Goal: Transaction & Acquisition: Book appointment/travel/reservation

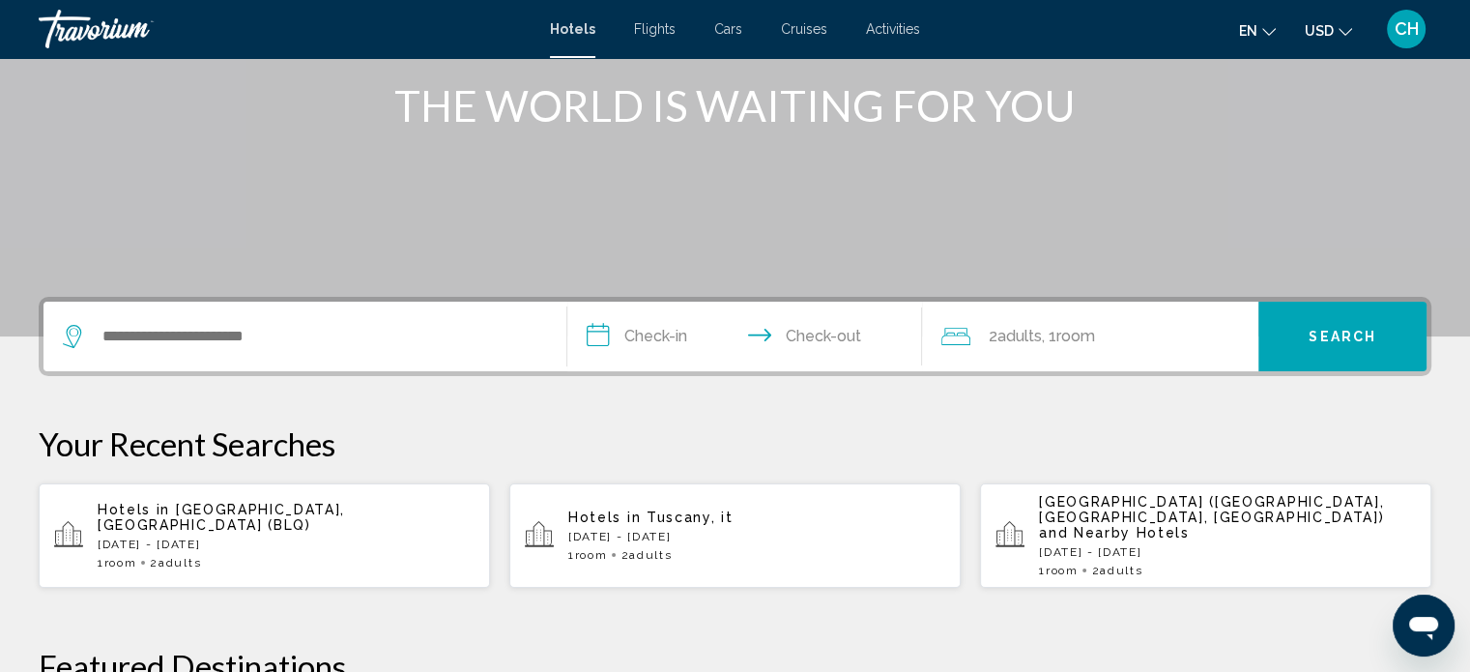
scroll to position [225, 0]
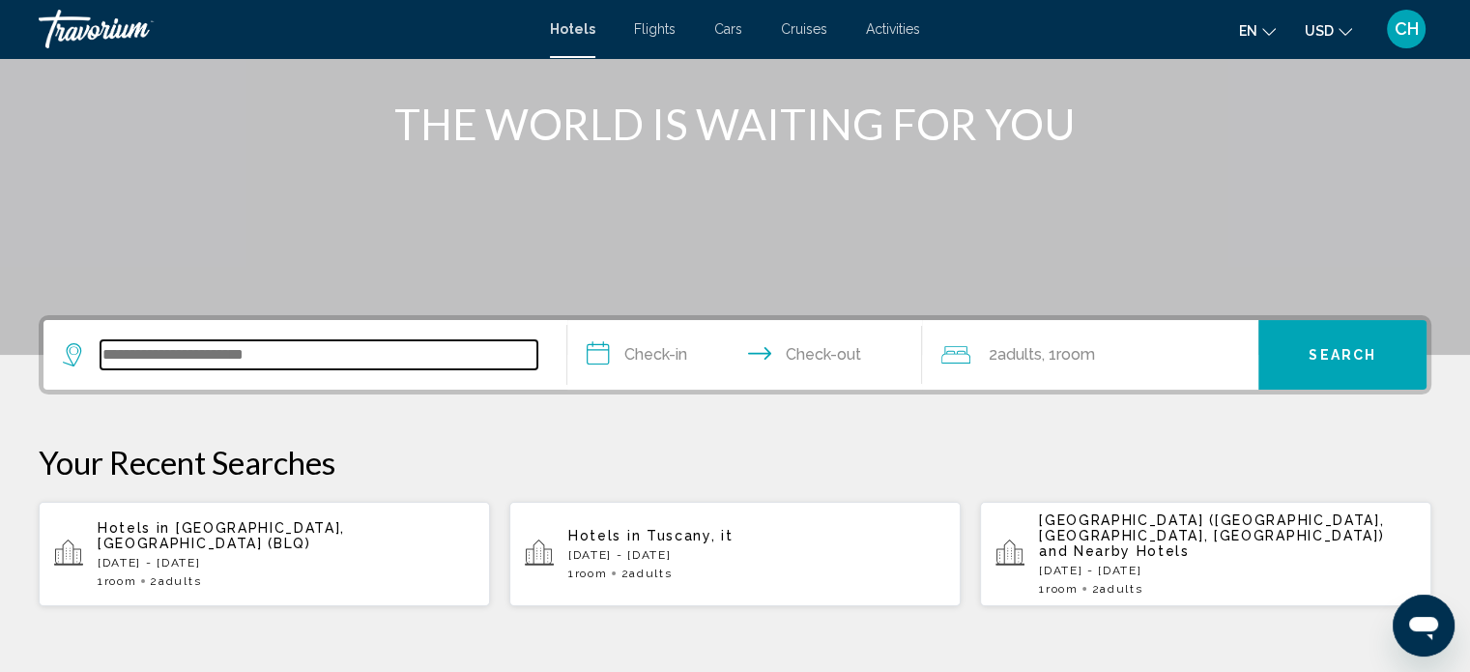
click at [238, 366] on input "Search widget" at bounding box center [318, 354] width 437 height 29
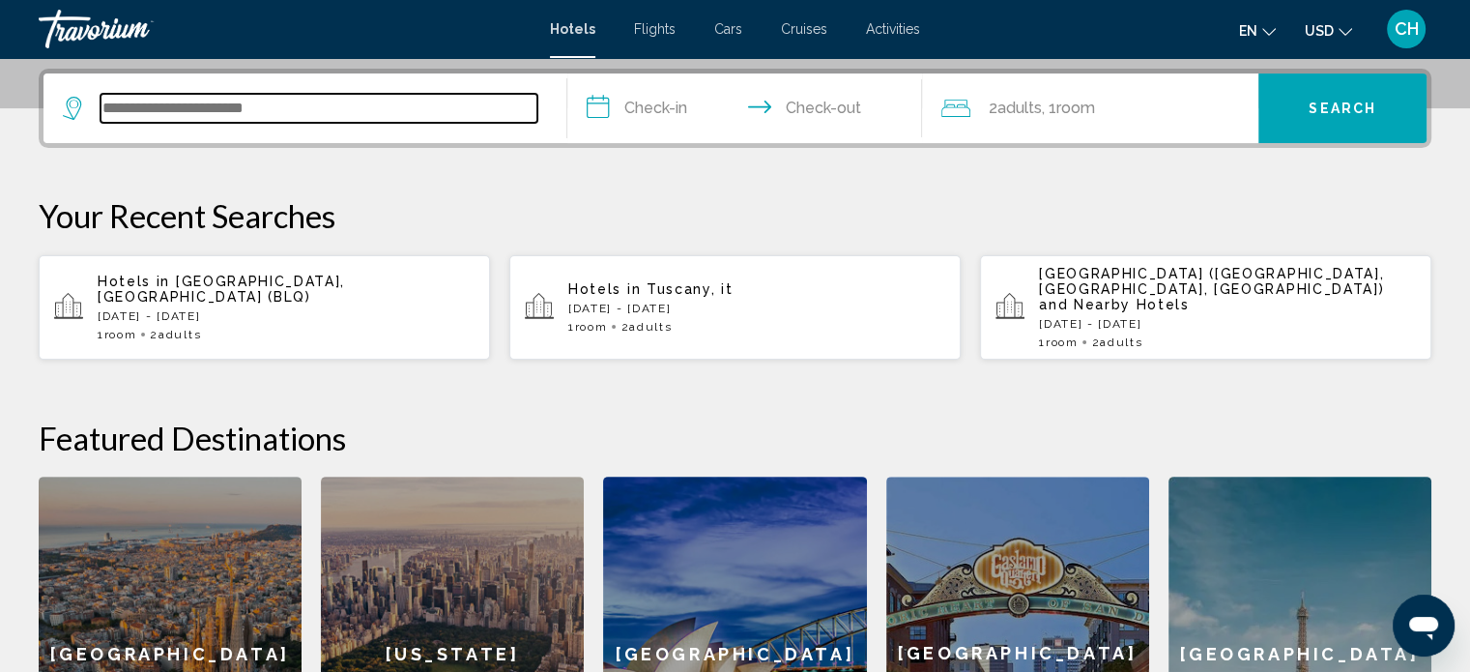
scroll to position [476, 0]
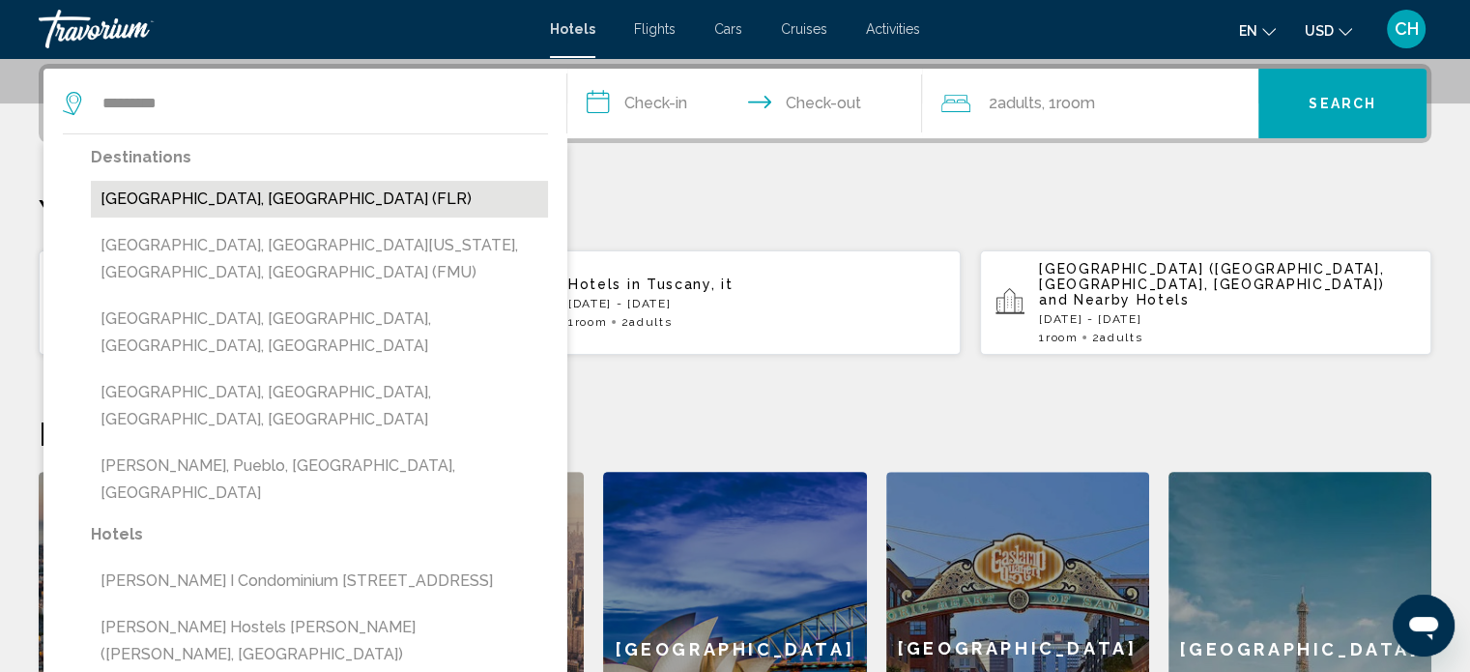
click at [246, 195] on button "[GEOGRAPHIC_DATA], [GEOGRAPHIC_DATA] (FLR)" at bounding box center [319, 199] width 457 height 37
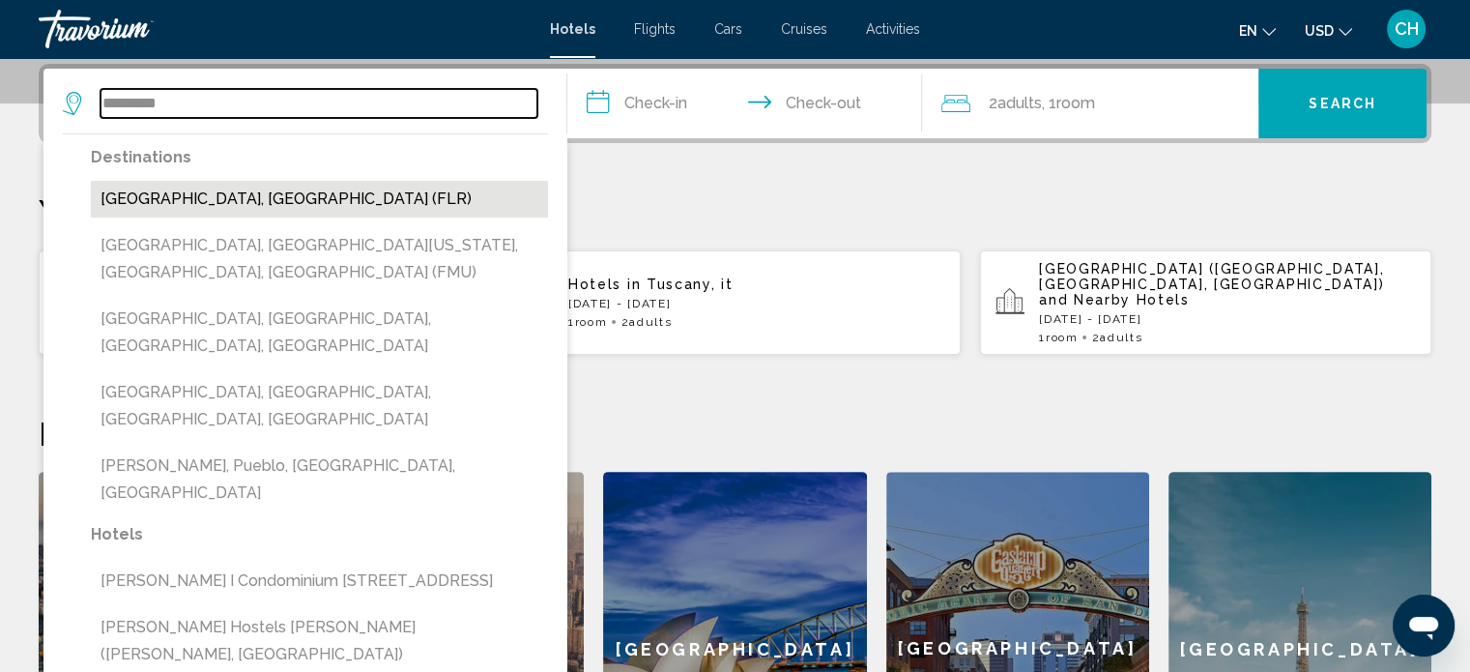
type input "**********"
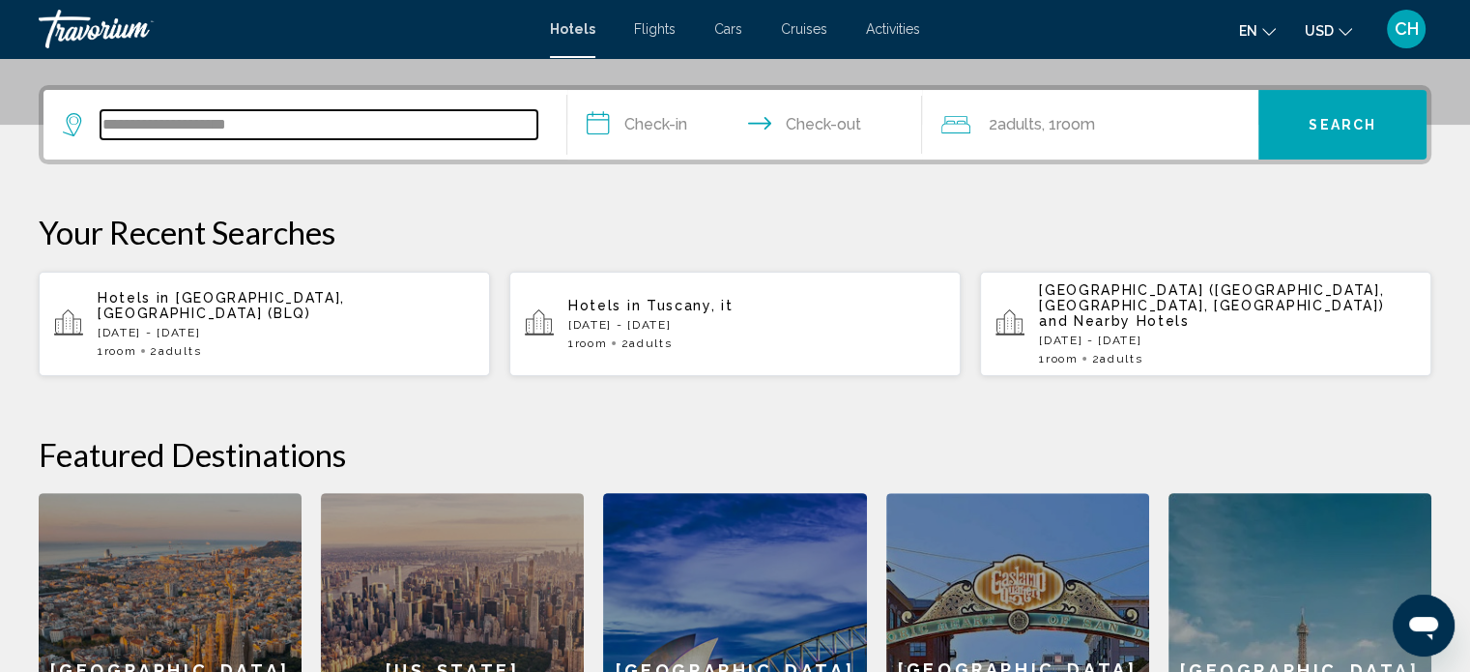
scroll to position [251, 0]
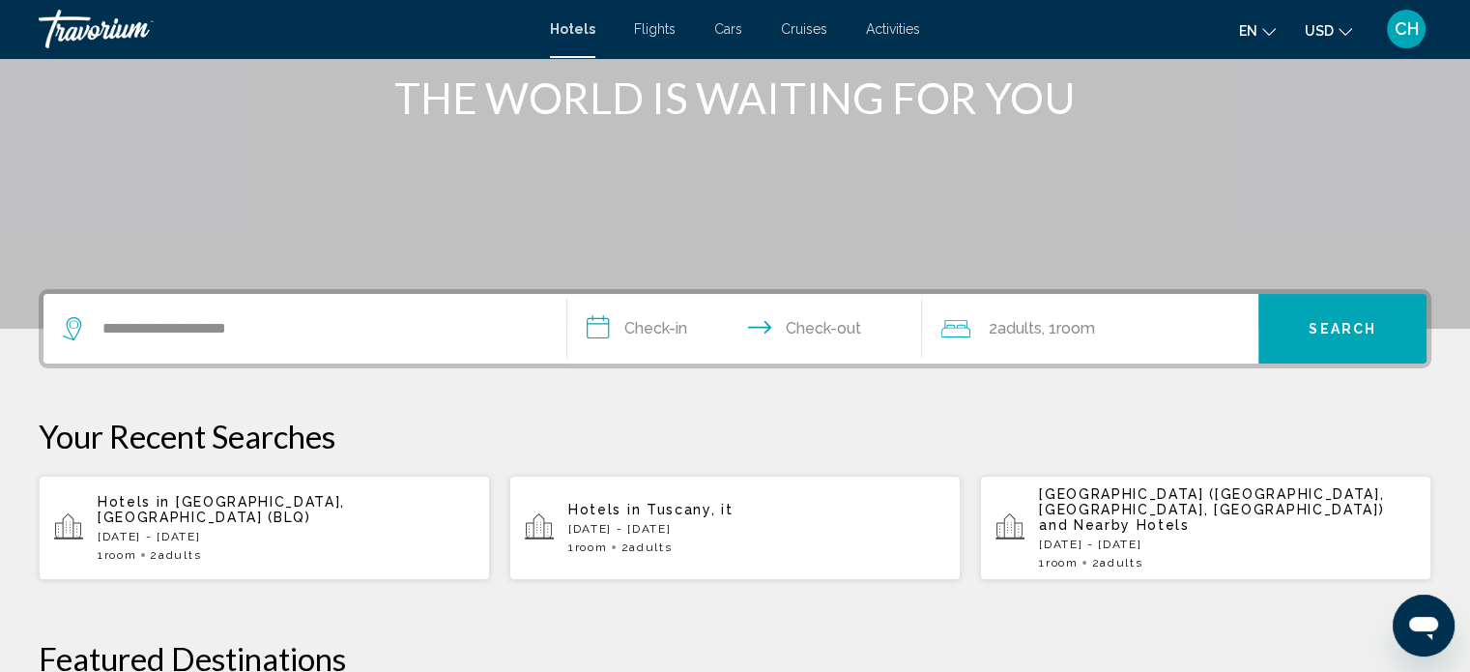
click at [654, 339] on input "**********" at bounding box center [748, 331] width 363 height 75
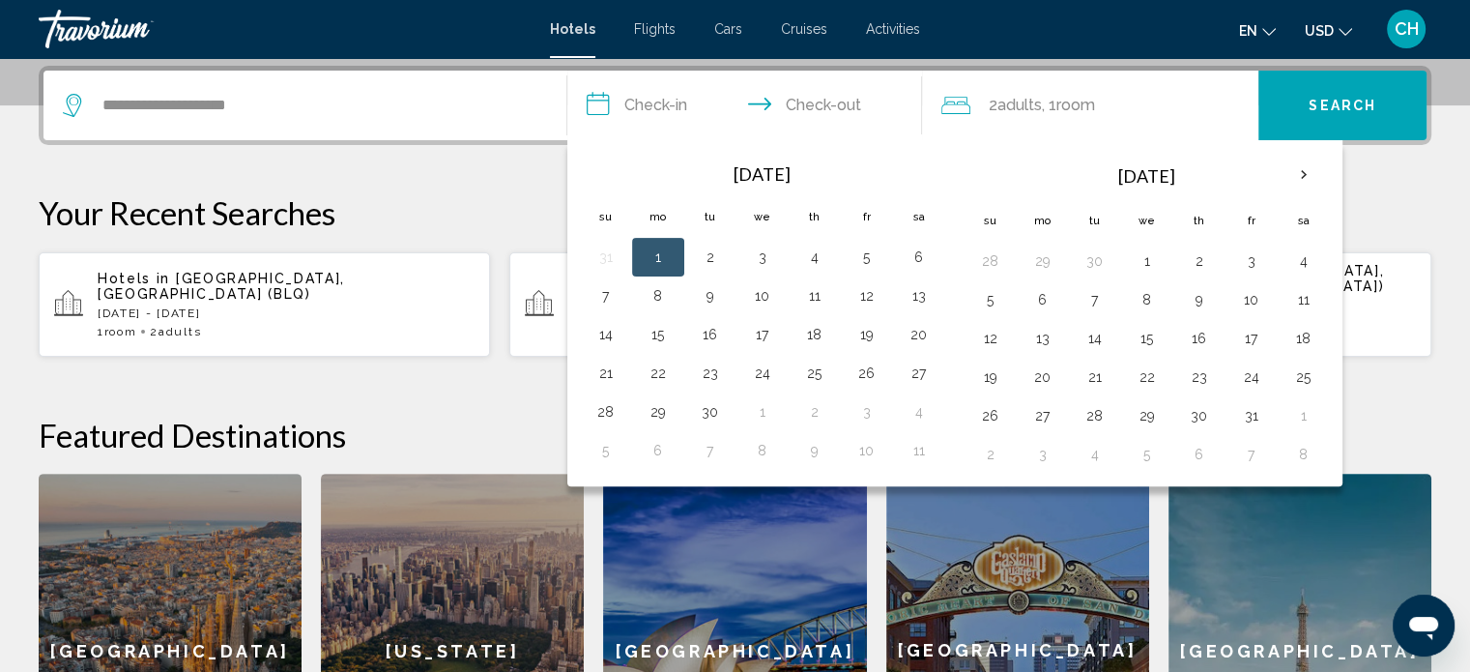
scroll to position [476, 0]
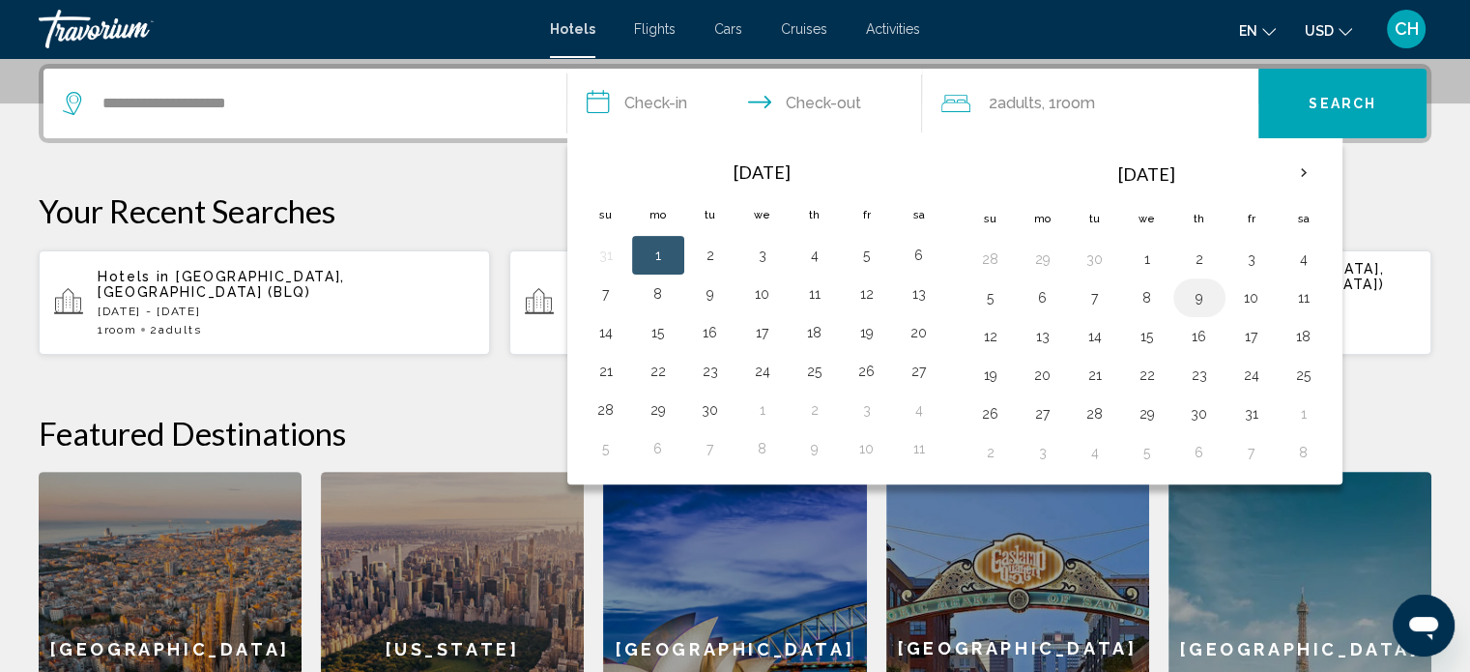
click at [1188, 300] on button "9" at bounding box center [1199, 297] width 31 height 27
click at [987, 331] on button "12" at bounding box center [990, 336] width 31 height 27
type input "**********"
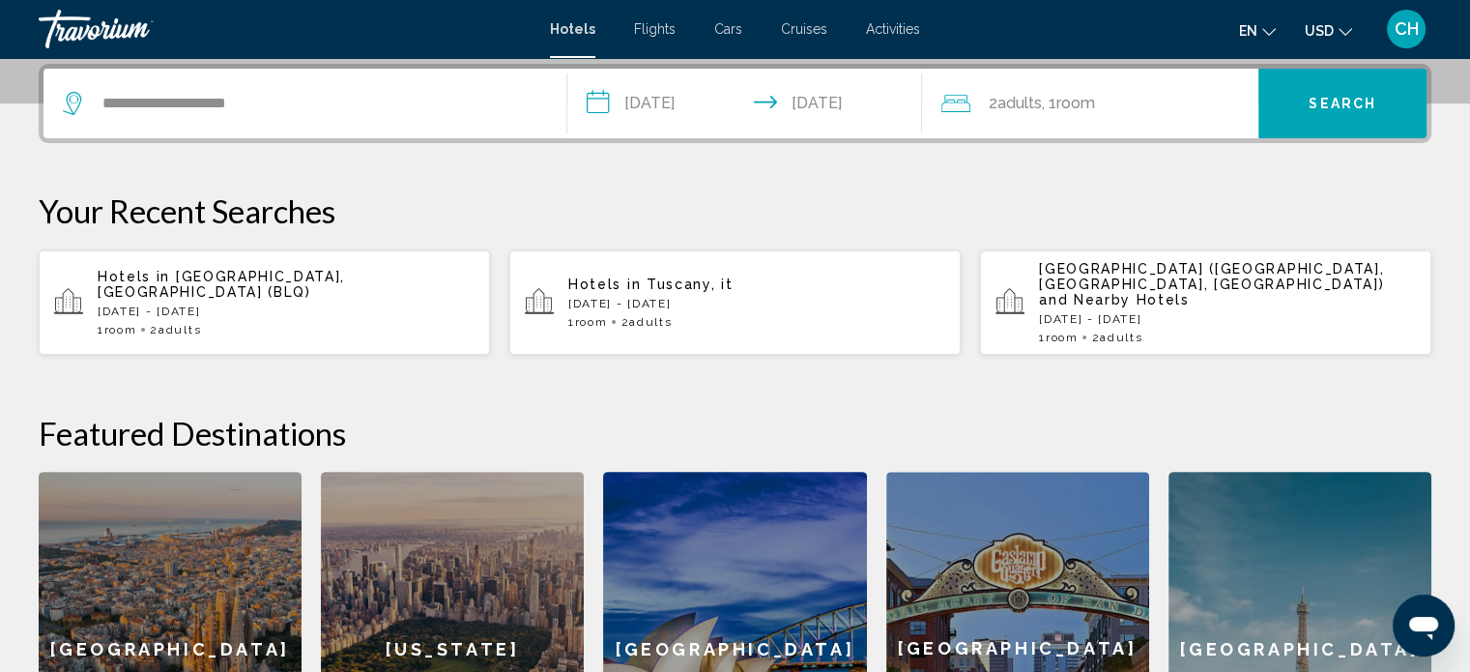
click at [1322, 104] on span "Search" at bounding box center [1342, 104] width 68 height 15
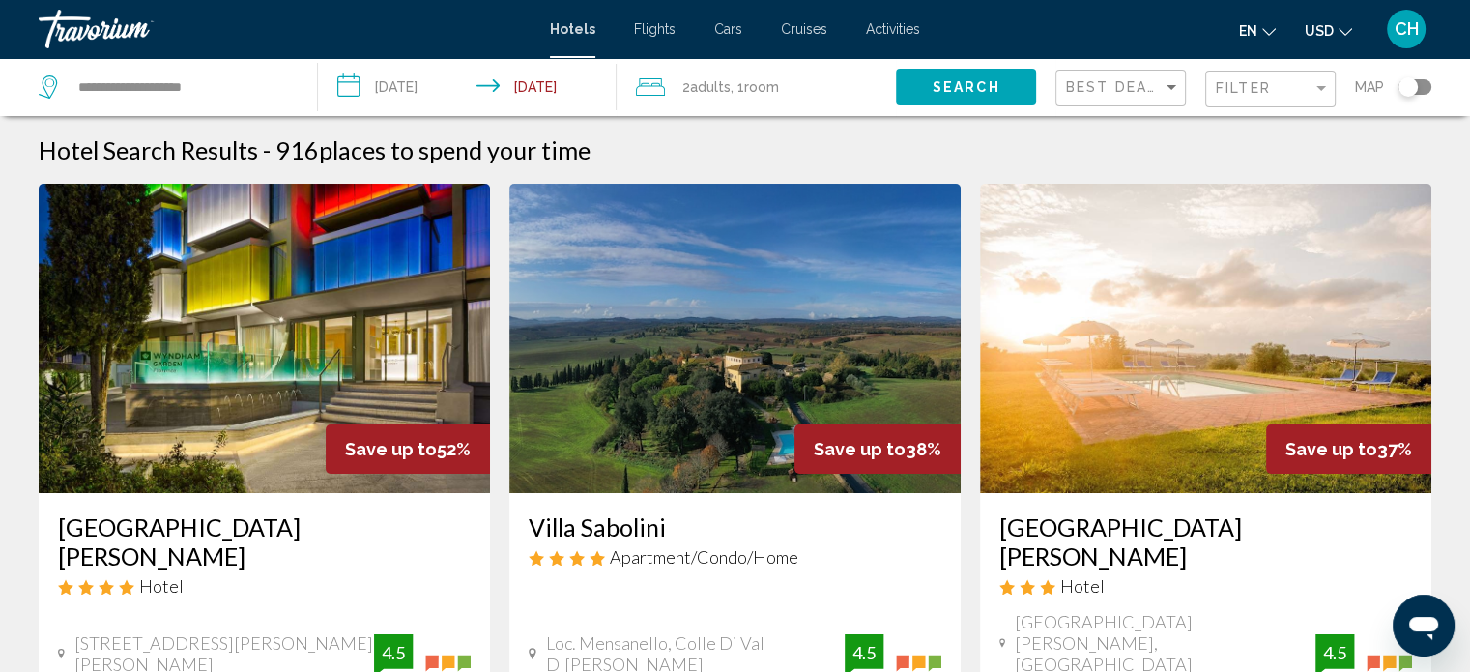
click at [1418, 88] on div "Toggle map" at bounding box center [1414, 86] width 33 height 15
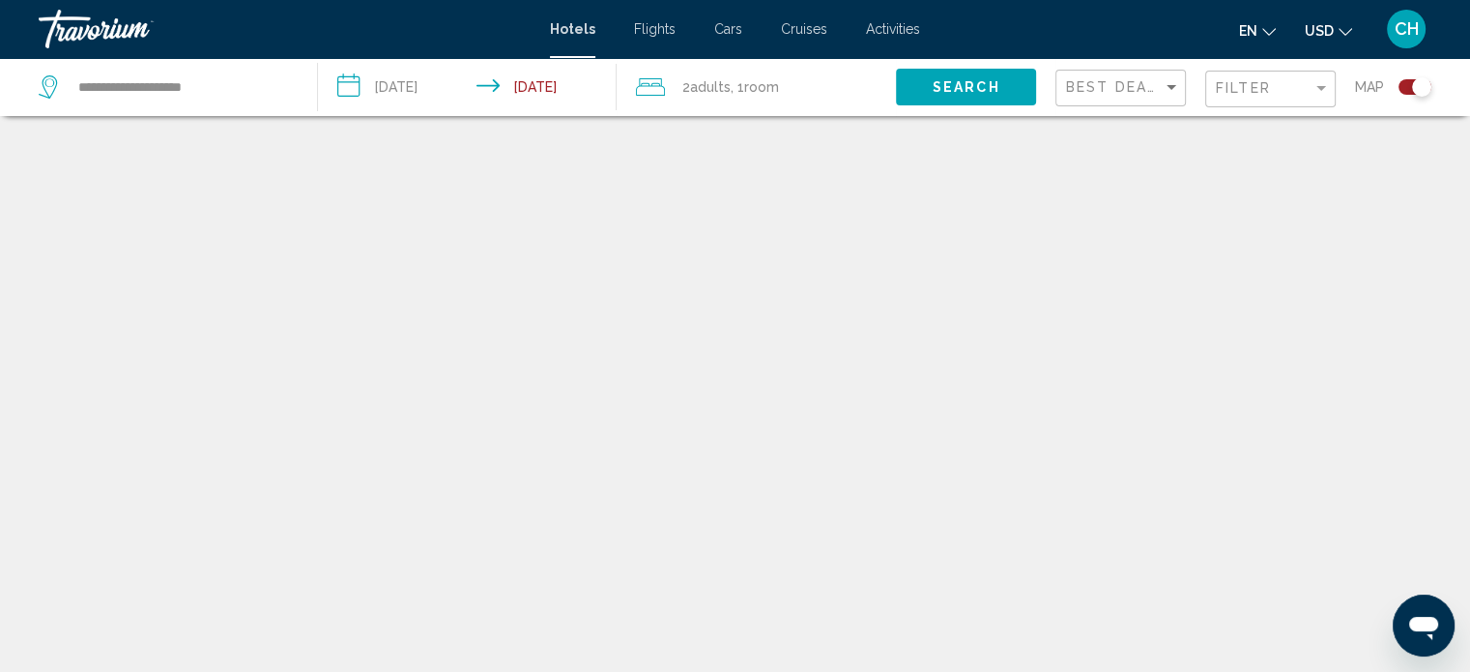
scroll to position [116, 0]
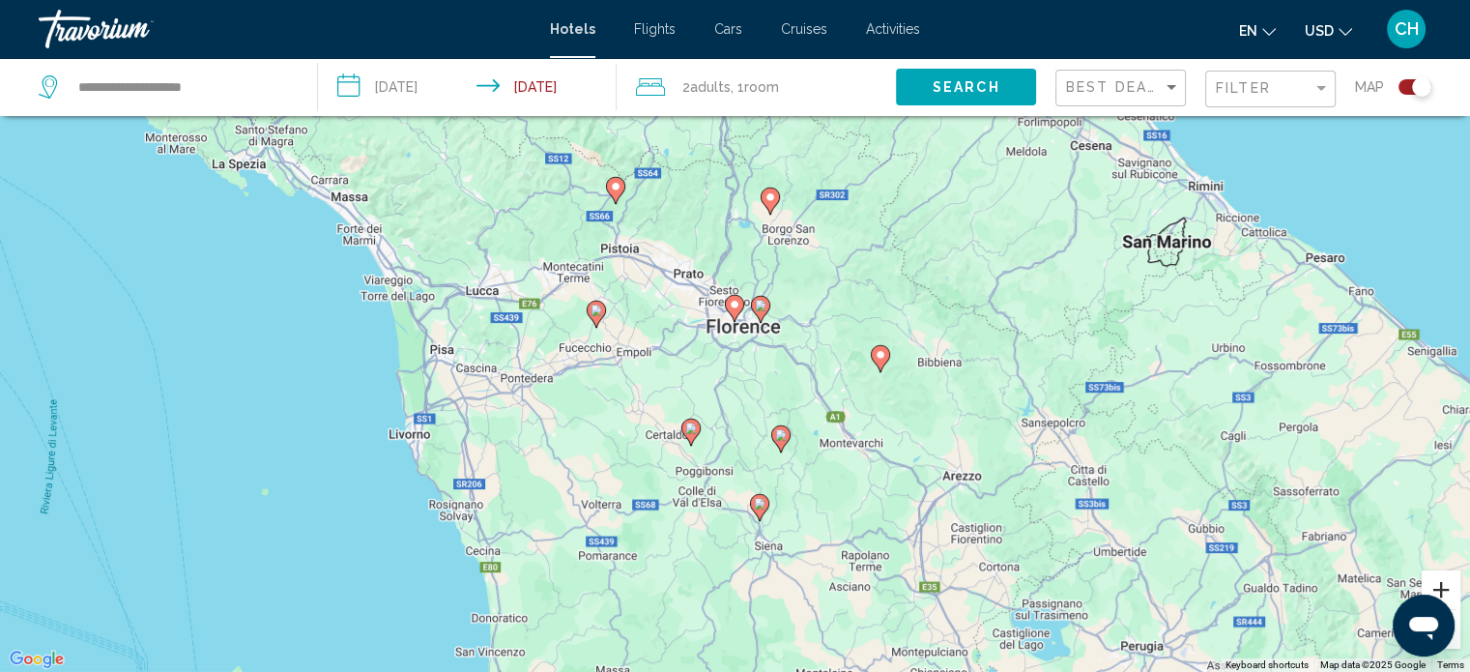
click at [1455, 589] on button "Zoom in" at bounding box center [1440, 589] width 39 height 39
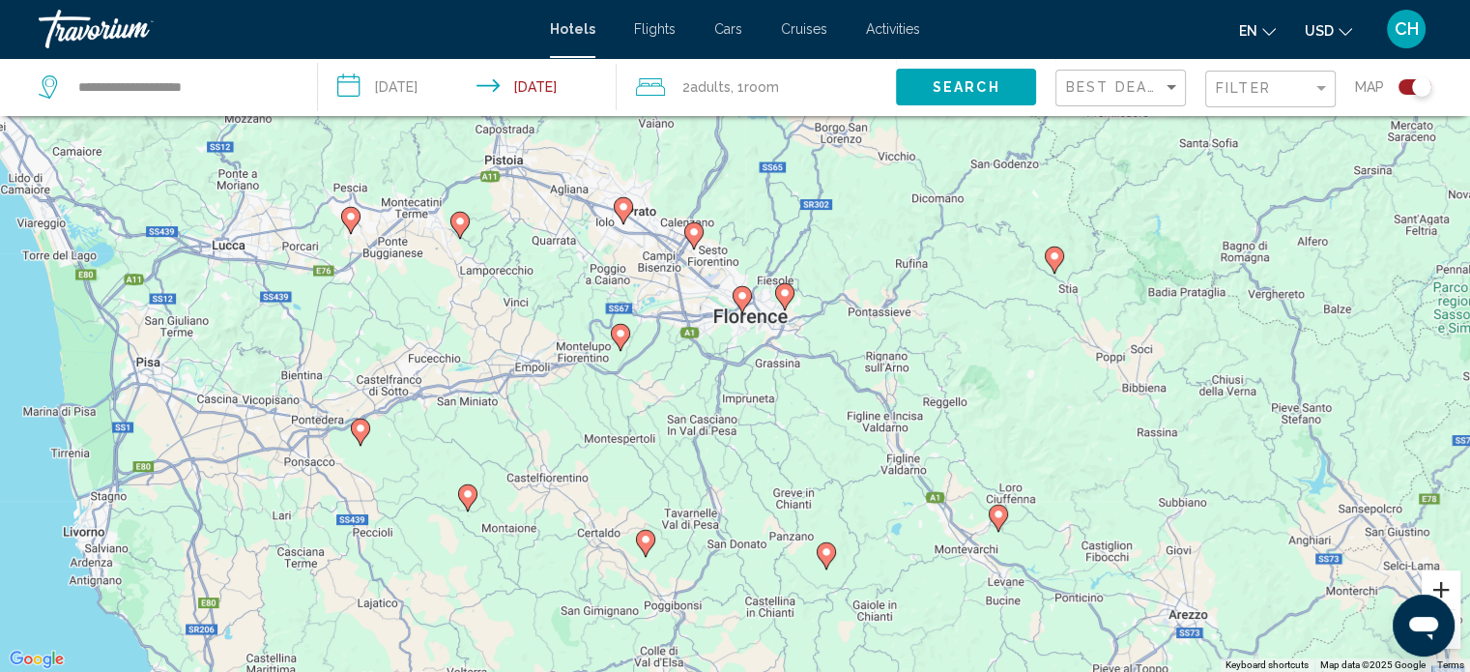
click at [1455, 589] on button "Zoom in" at bounding box center [1440, 589] width 39 height 39
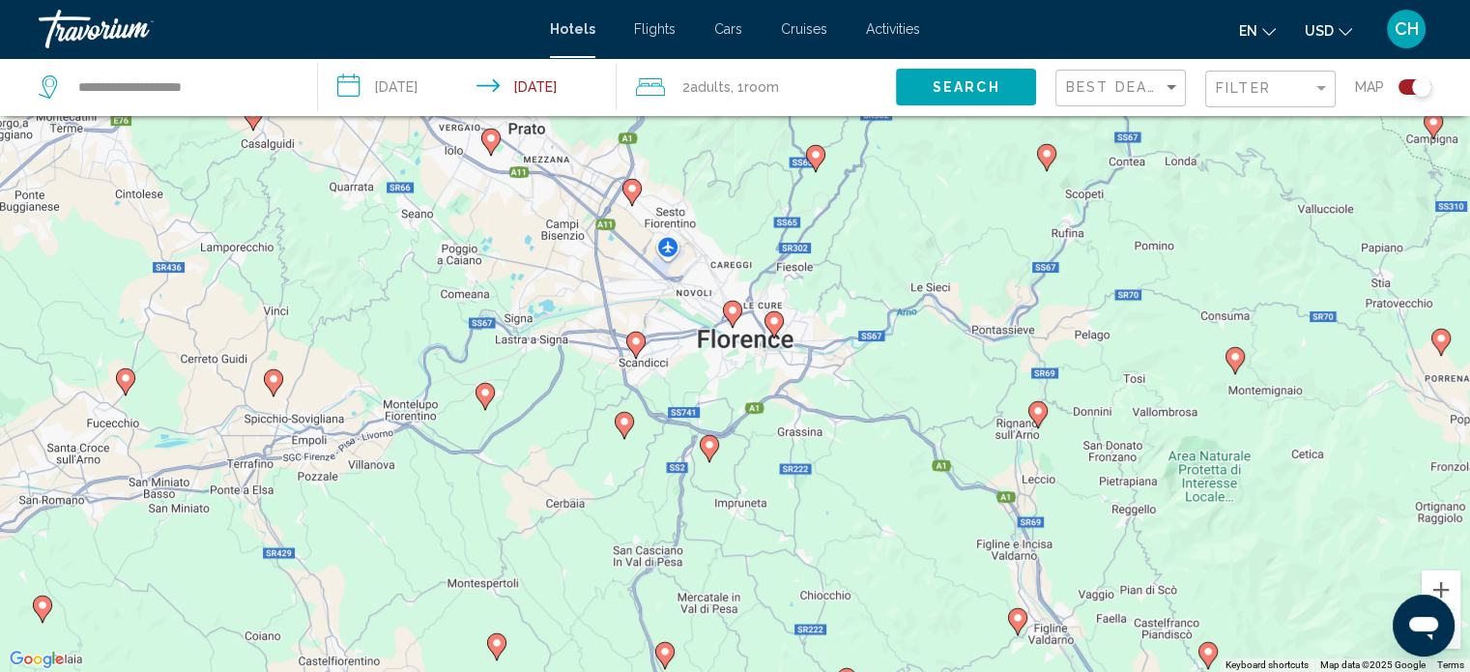
drag, startPoint x: 837, startPoint y: 413, endPoint x: 815, endPoint y: 467, distance: 58.1
click at [815, 465] on div "To activate drag with keyboard, press Alt + Enter. Once in keyboard drag state,…" at bounding box center [735, 336] width 1470 height 672
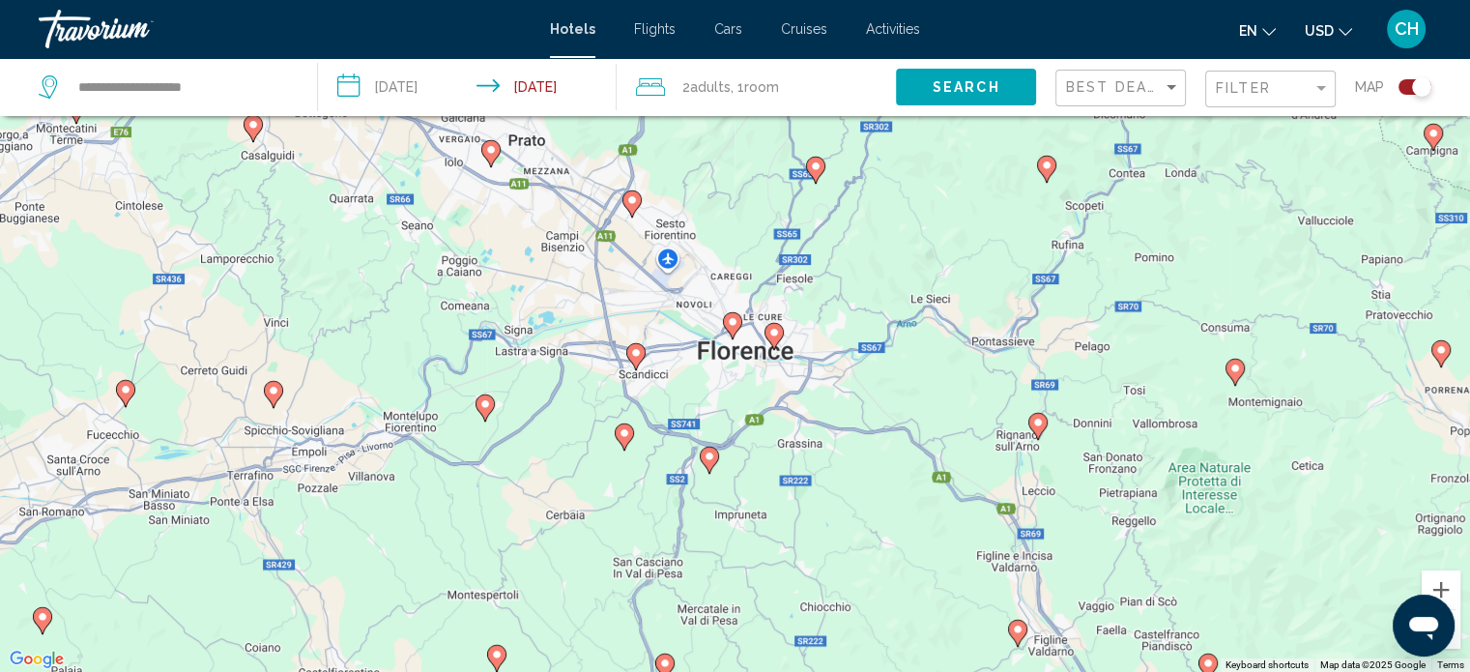
click at [1407, 85] on div "Toggle map" at bounding box center [1414, 86] width 33 height 15
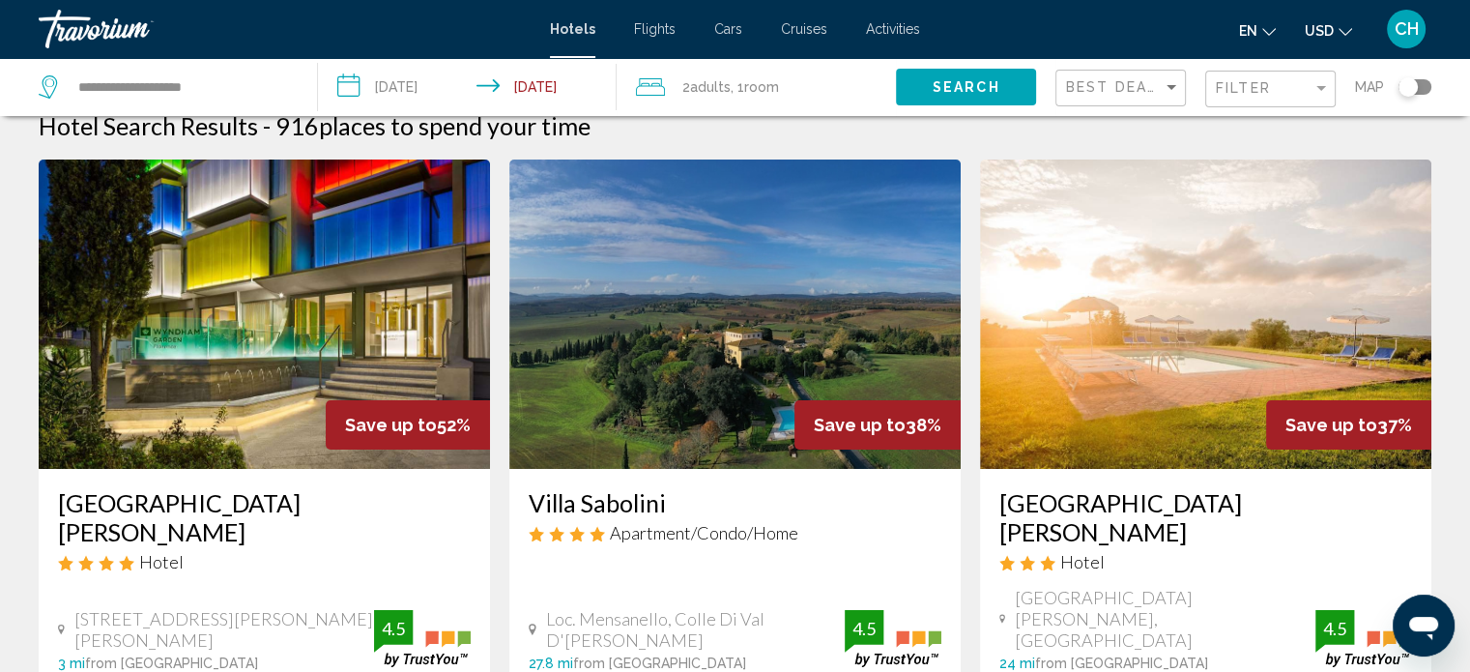
scroll to position [0, 0]
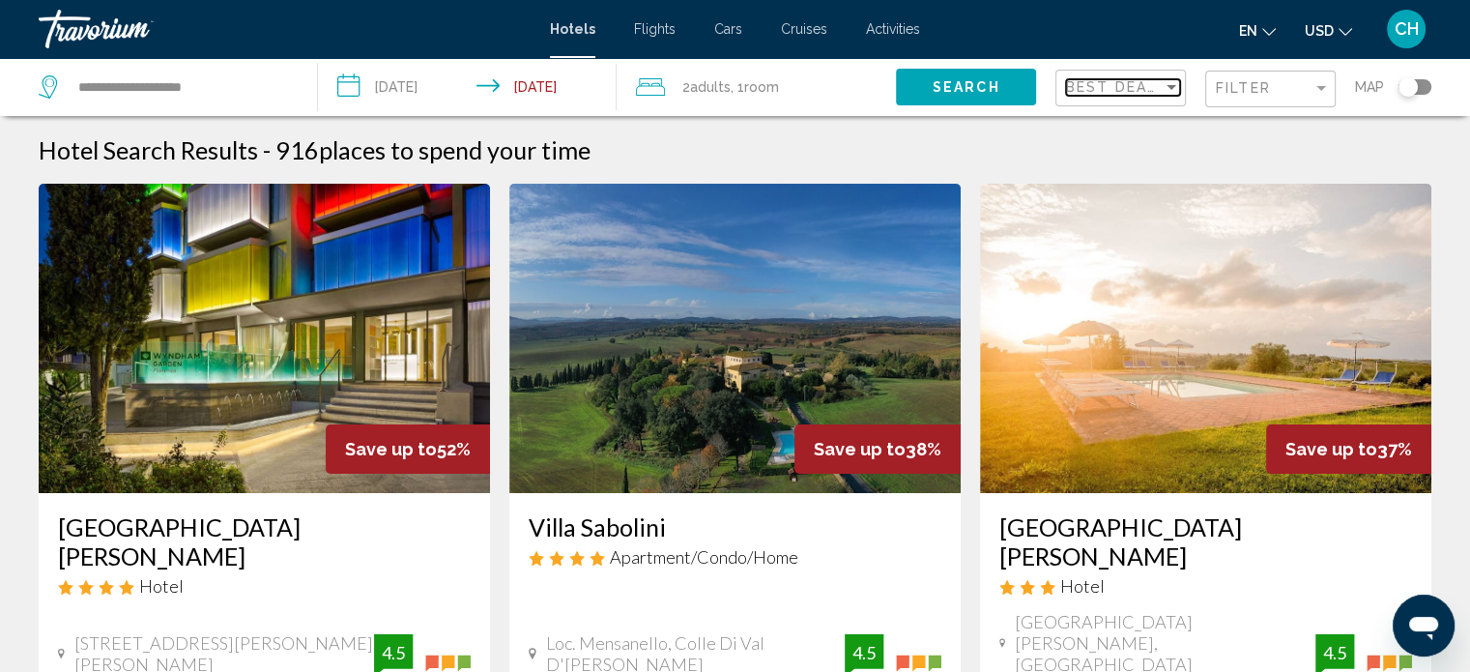
click at [1159, 89] on span "Best Deals" at bounding box center [1116, 86] width 101 height 15
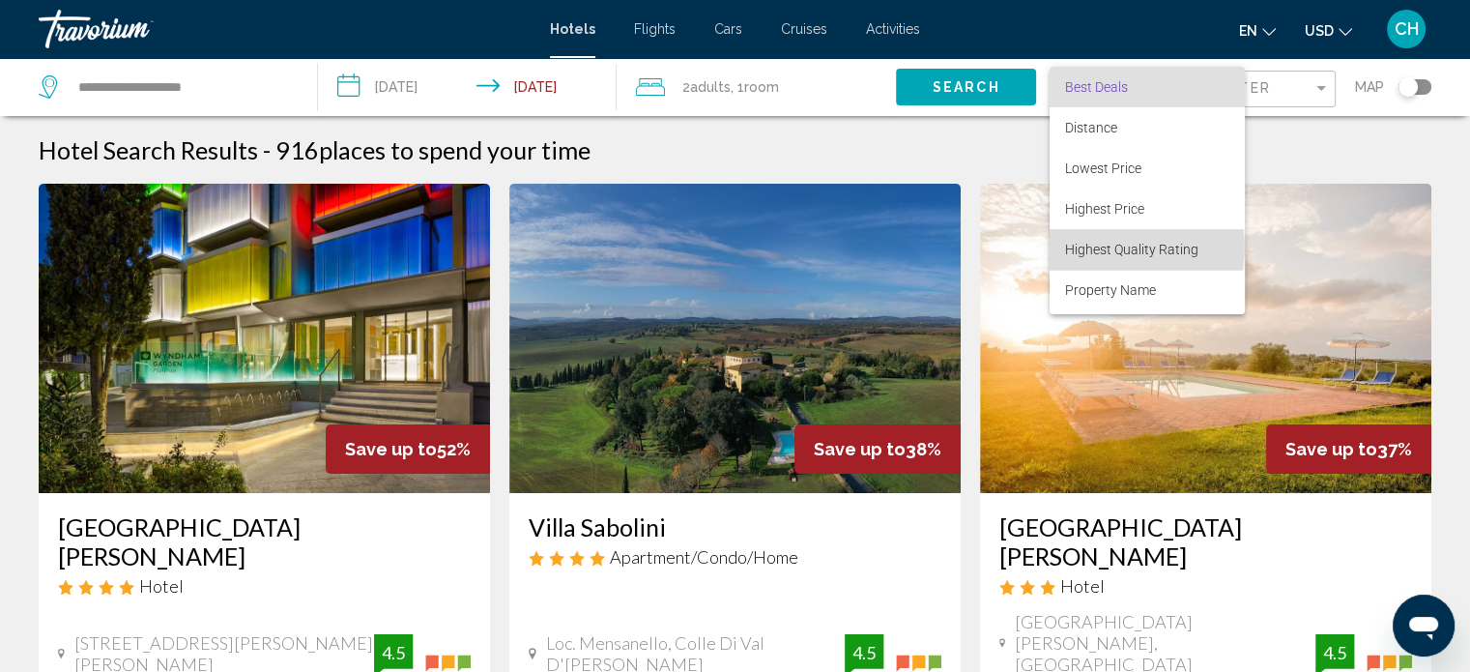
click at [1129, 247] on span "Highest Quality Rating" at bounding box center [1131, 249] width 133 height 15
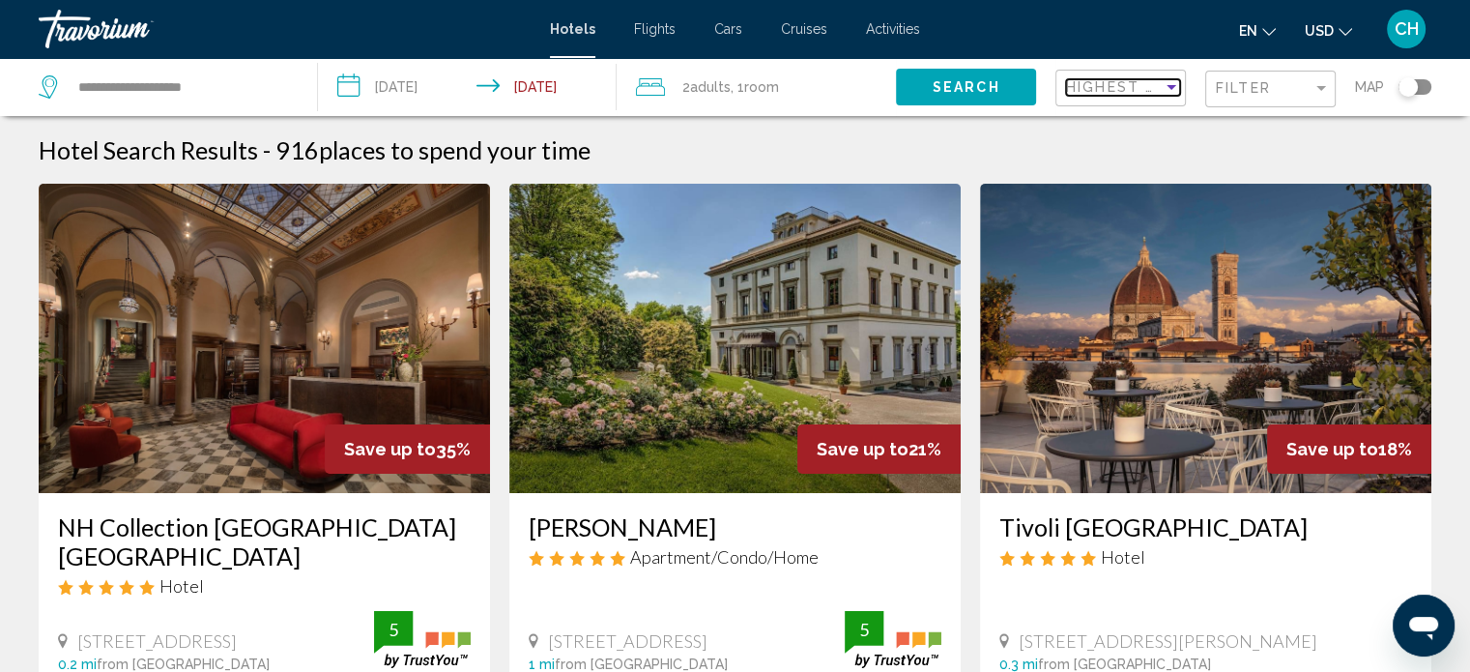
click at [1158, 86] on span "Highest Quality Rating" at bounding box center [1174, 86] width 217 height 15
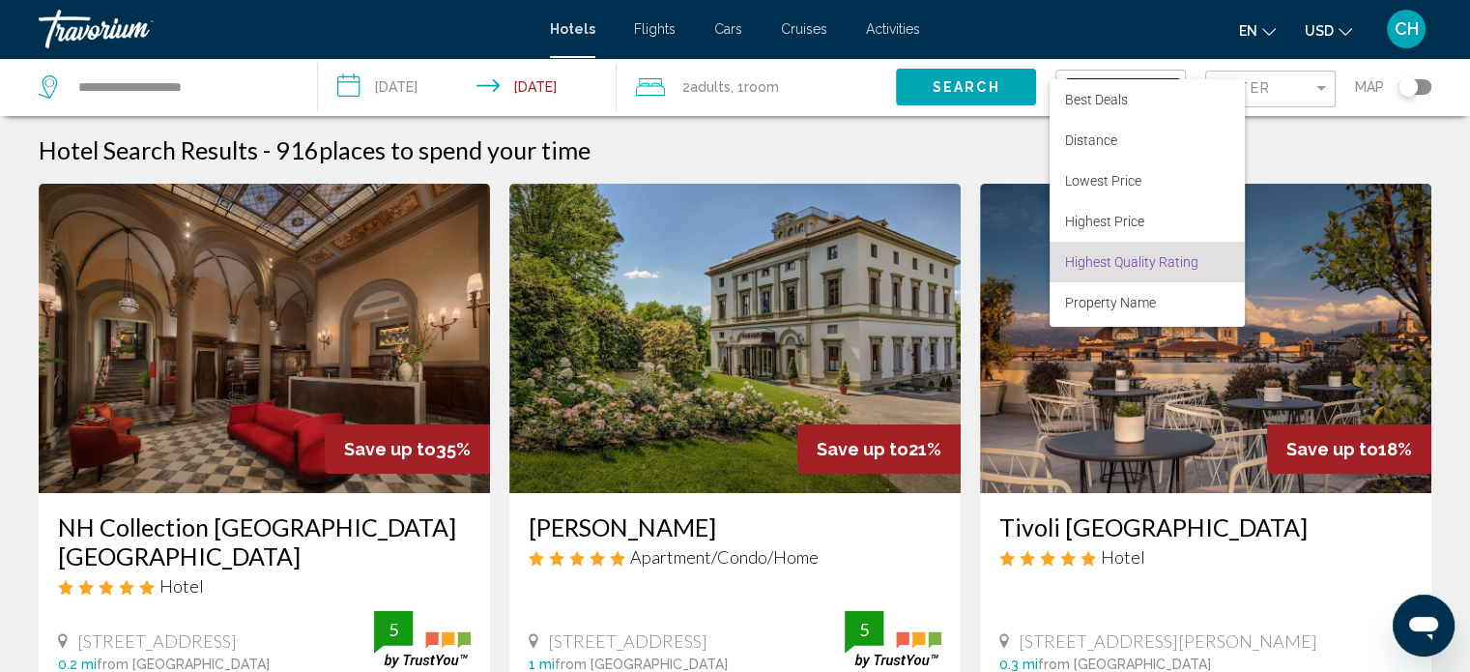
scroll to position [37, 0]
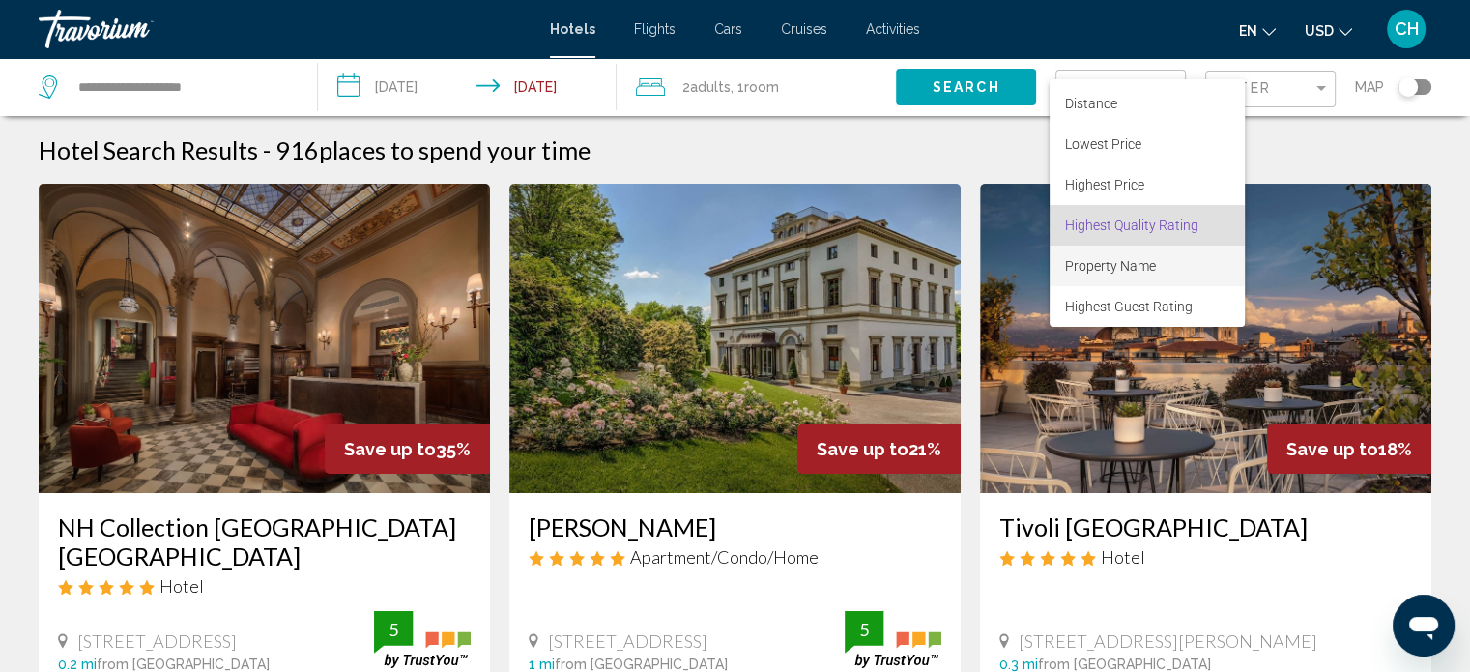
click at [1089, 269] on span "Property Name" at bounding box center [1110, 265] width 91 height 15
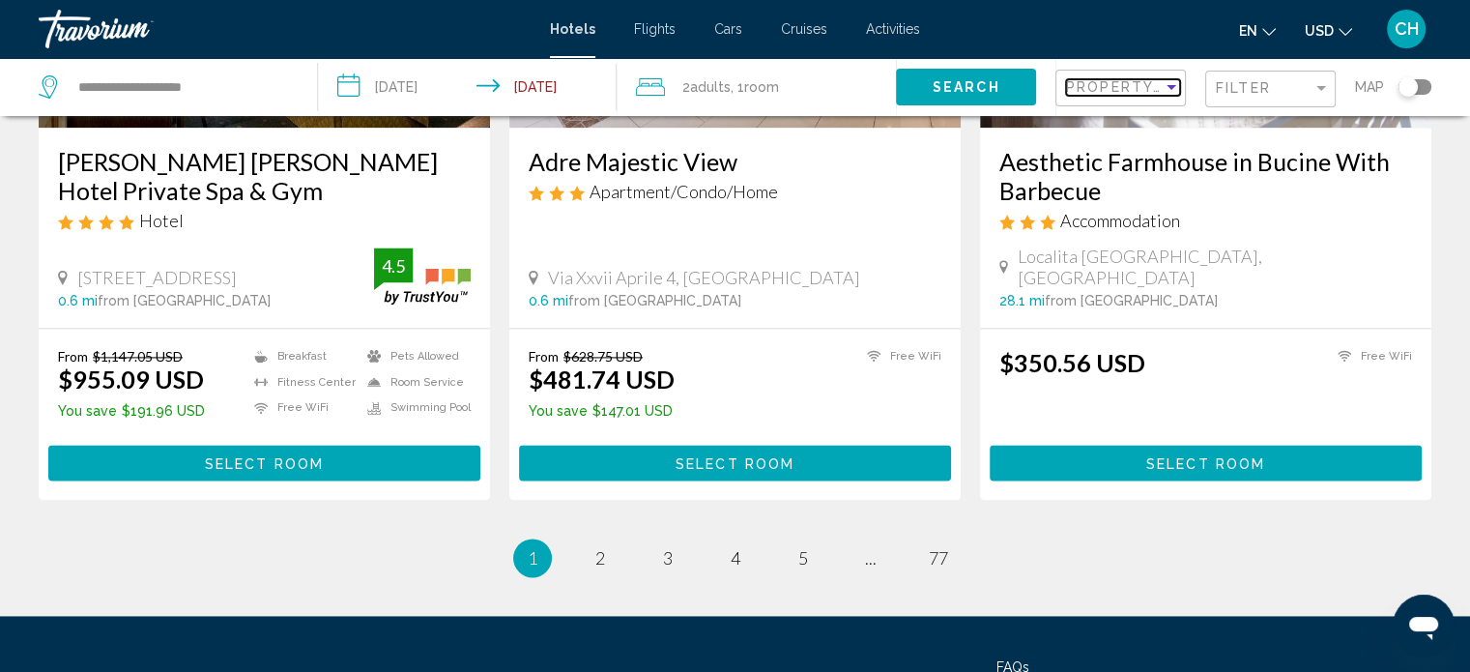
scroll to position [2642, 0]
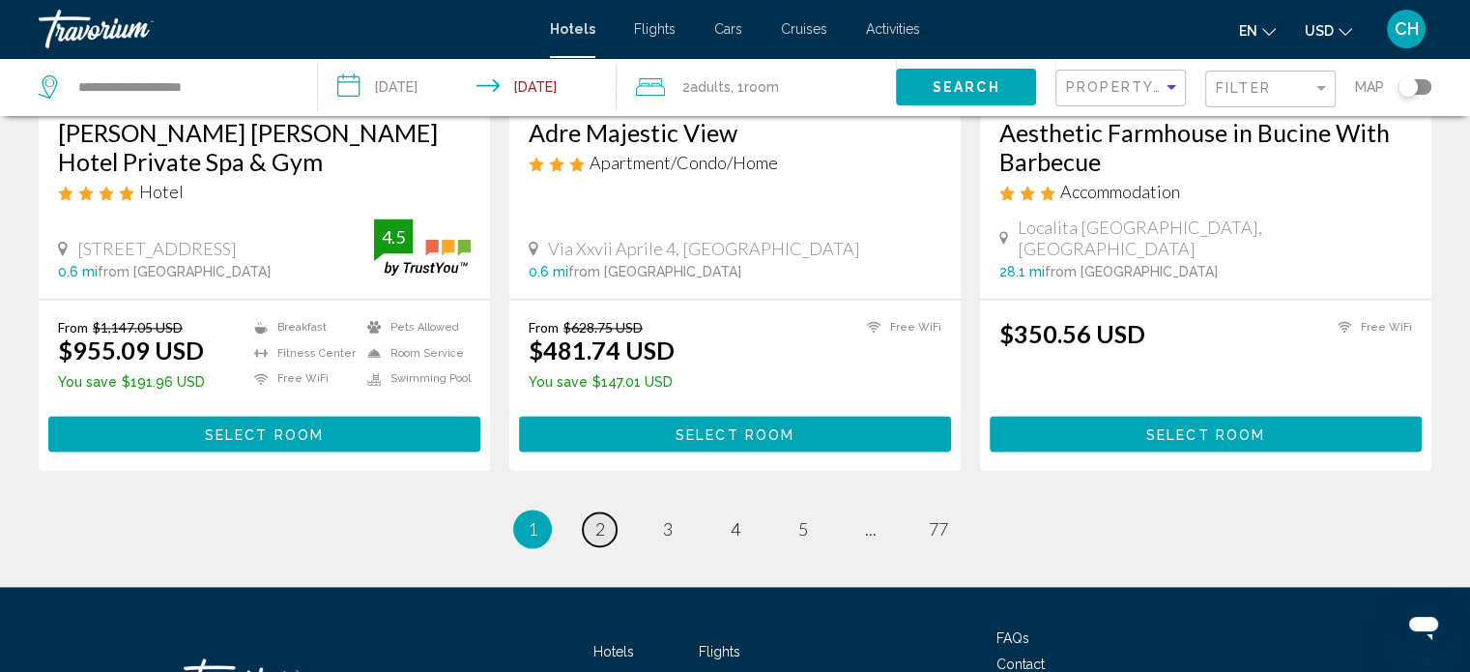
click at [601, 518] on span "2" at bounding box center [600, 528] width 10 height 21
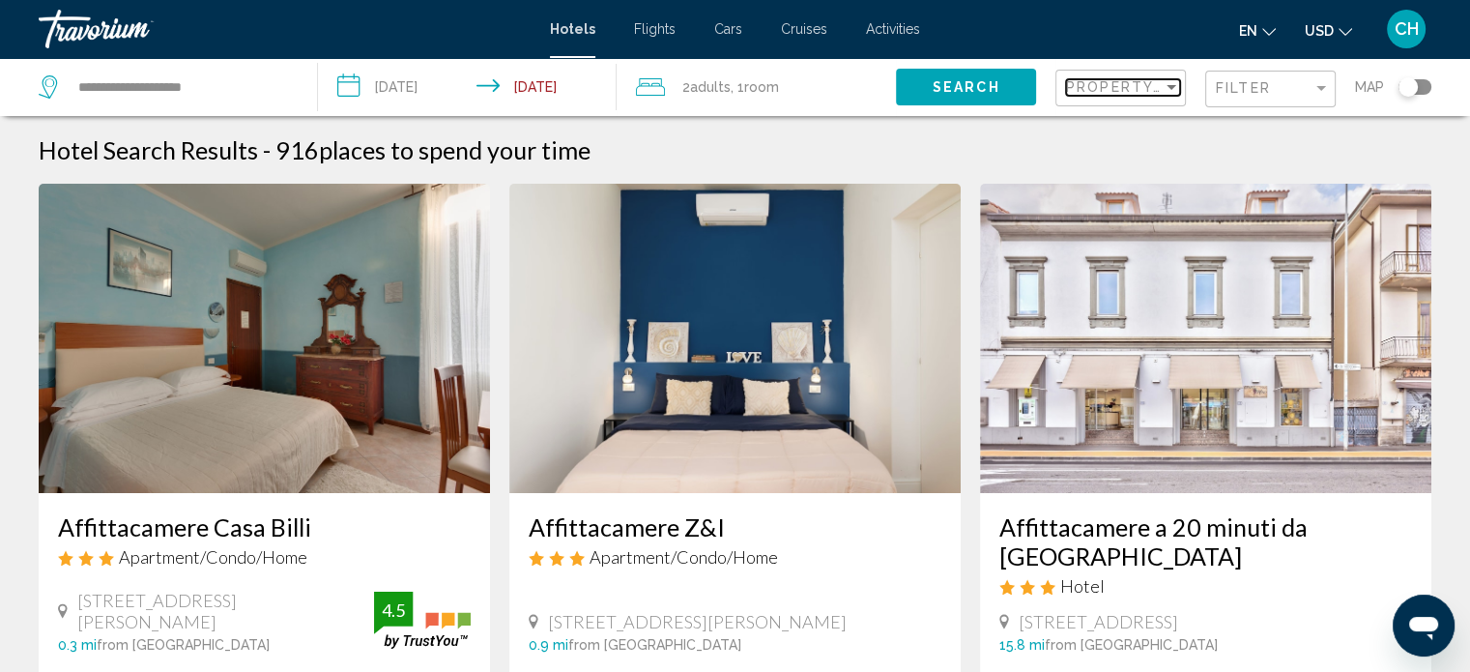
click at [1134, 80] on span "Property Name" at bounding box center [1135, 86] width 138 height 15
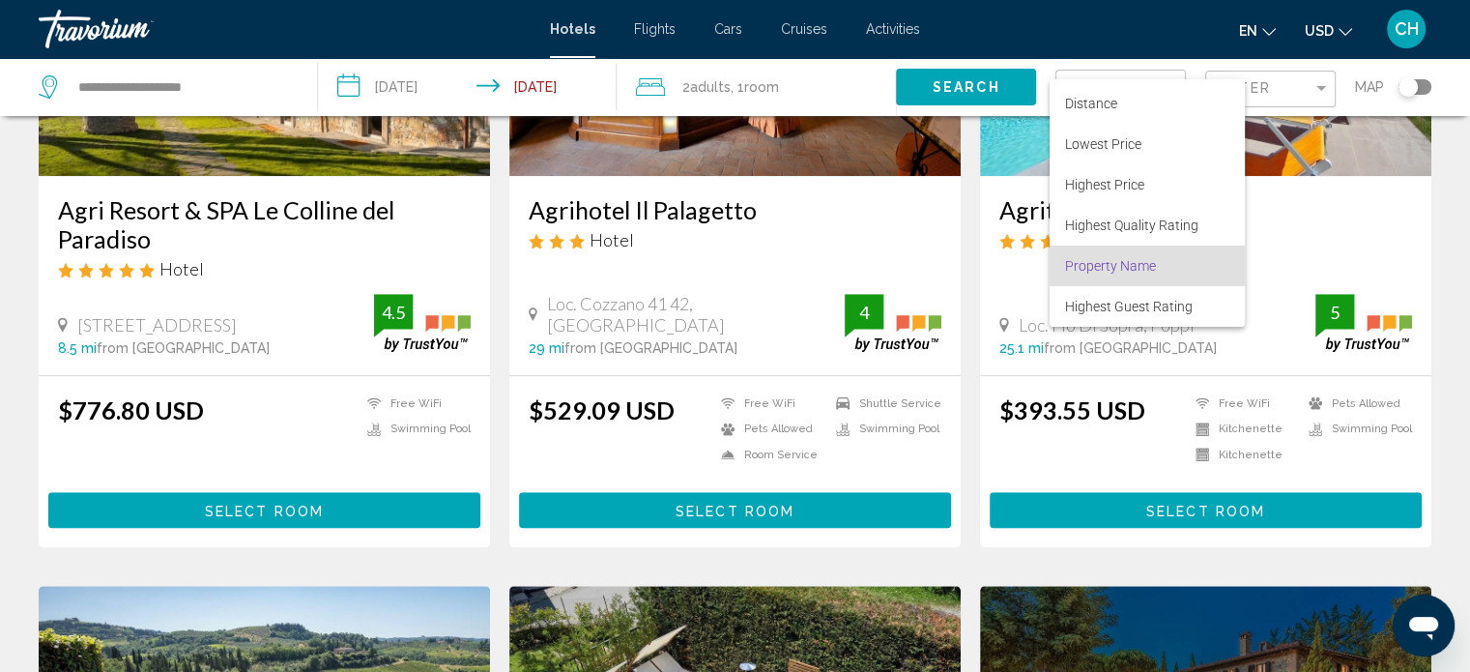
scroll to position [1127, 0]
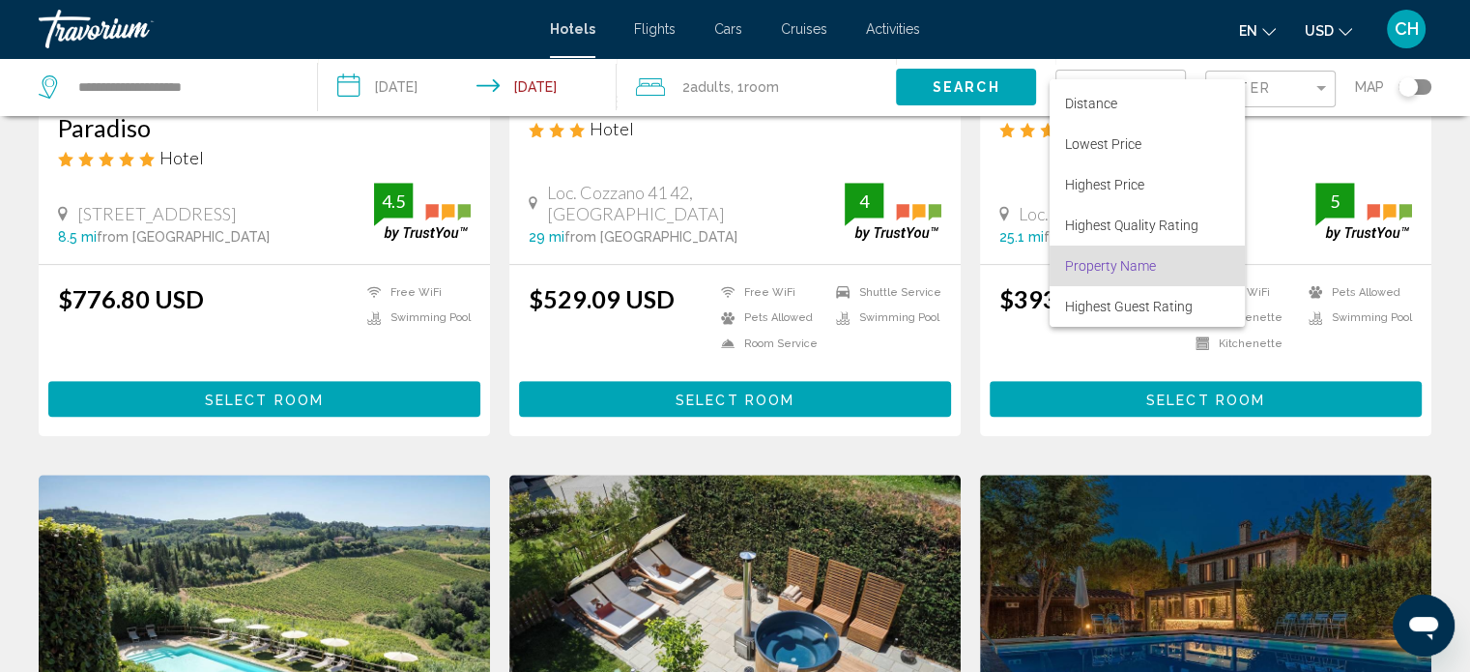
click at [816, 147] on div at bounding box center [735, 336] width 1470 height 672
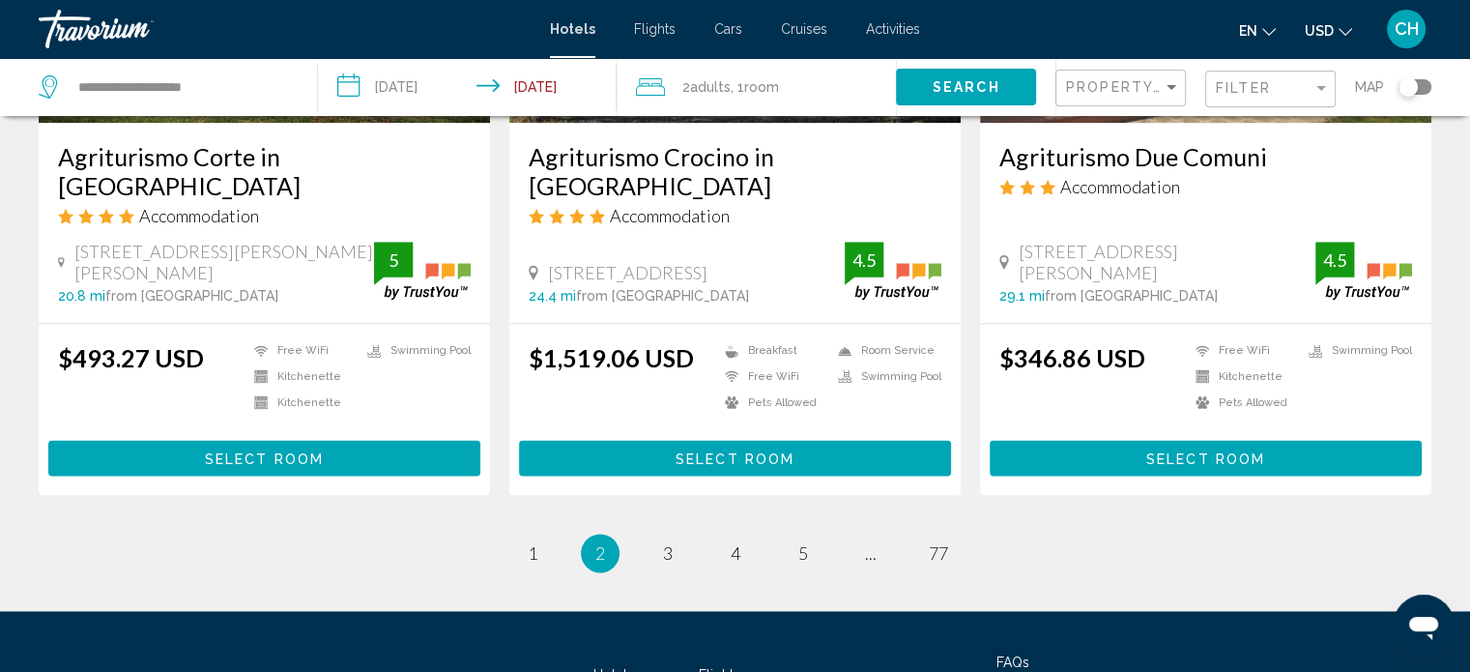
scroll to position [2612, 0]
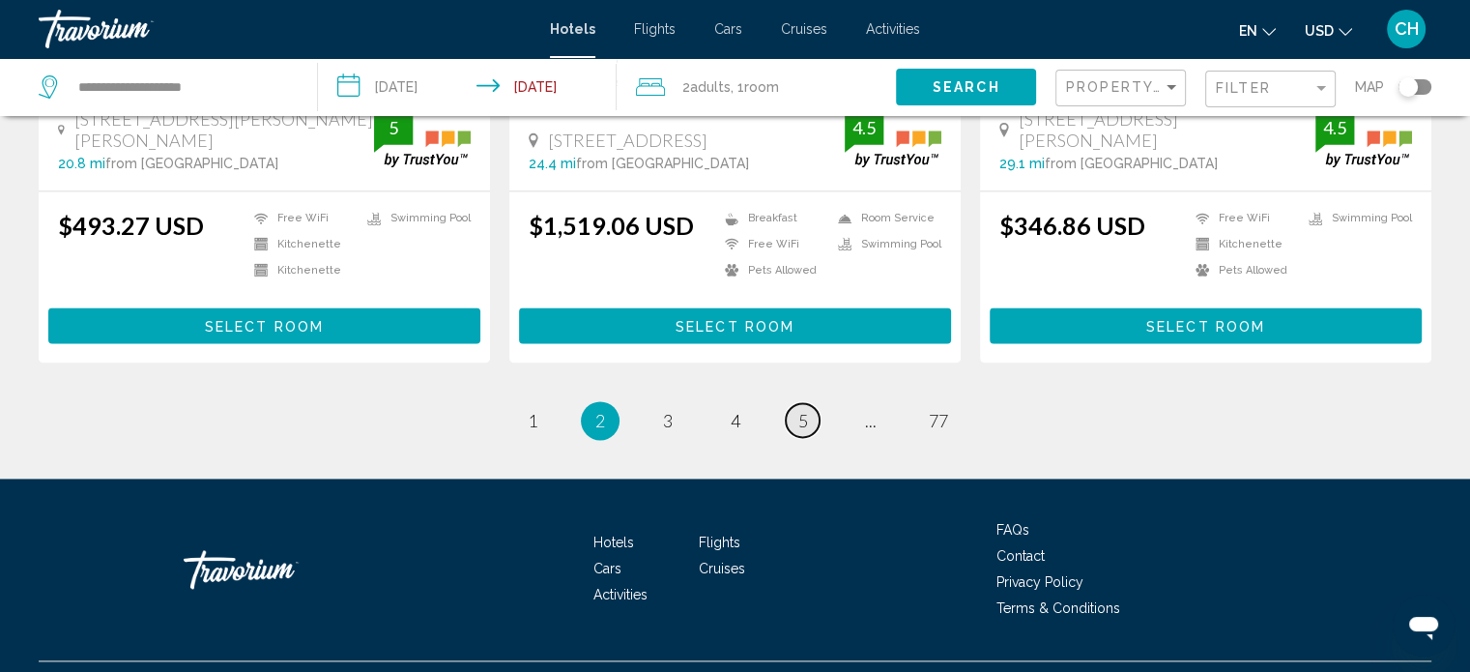
click at [796, 403] on link "page 5" at bounding box center [803, 420] width 34 height 34
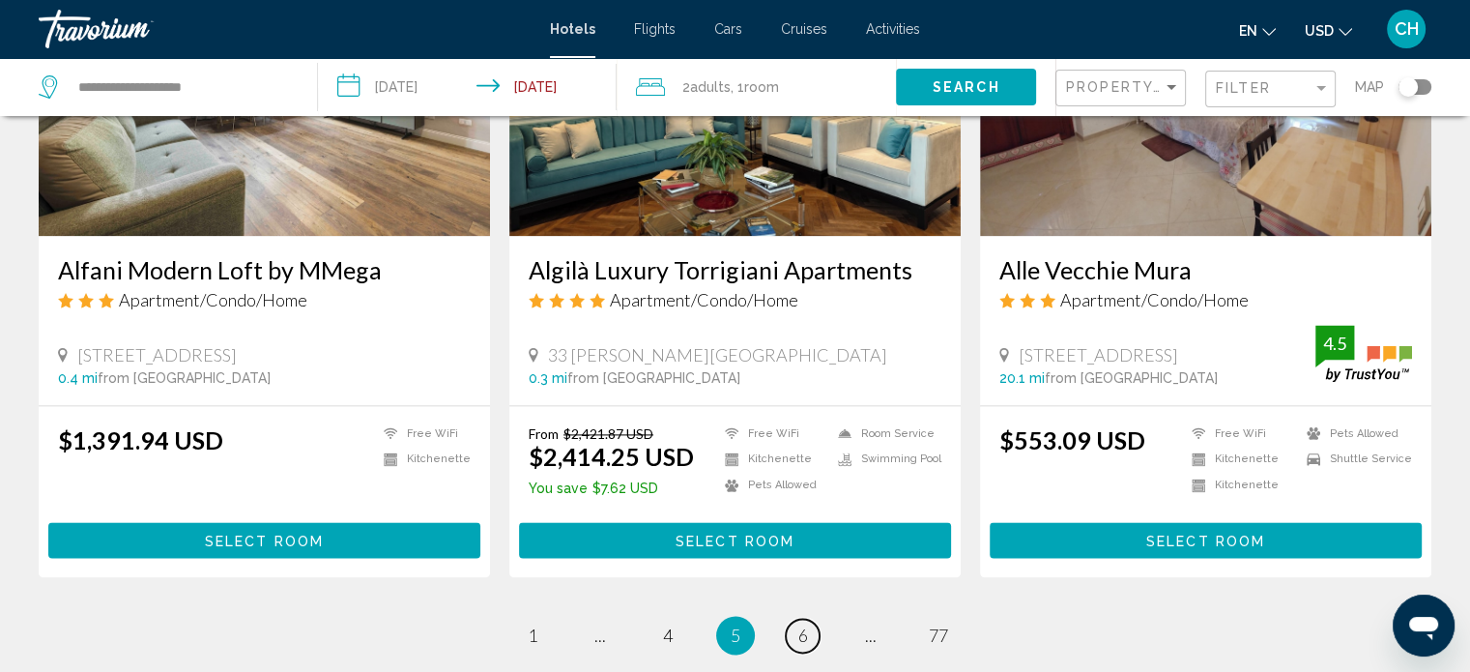
scroll to position [2584, 0]
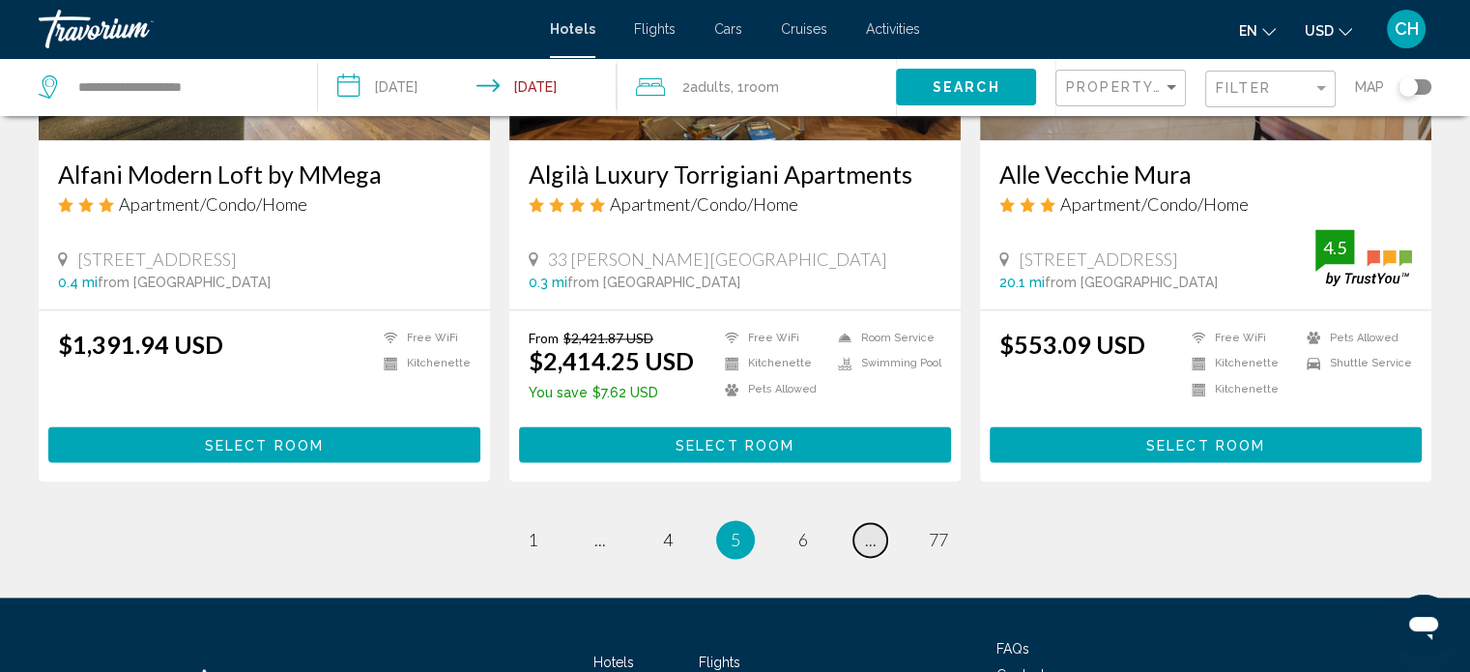
click at [862, 523] on link "page ..." at bounding box center [870, 540] width 34 height 34
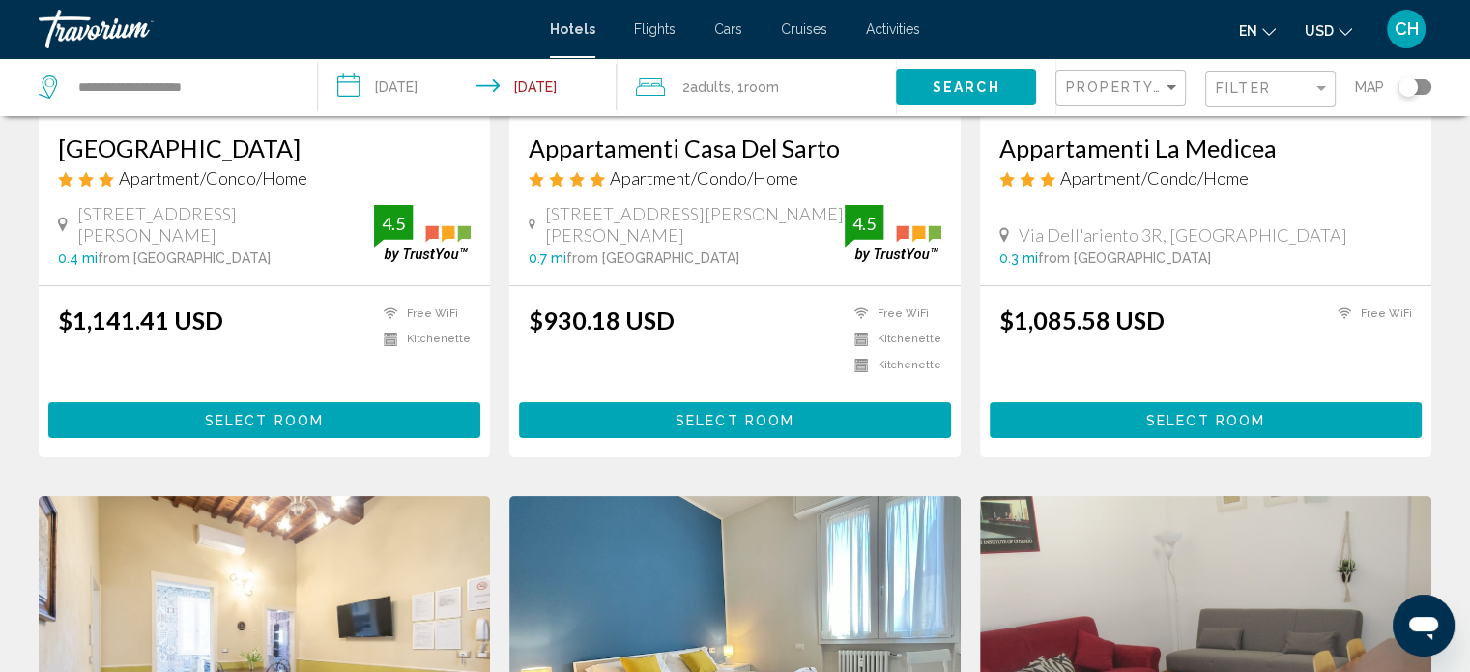
scroll to position [450, 0]
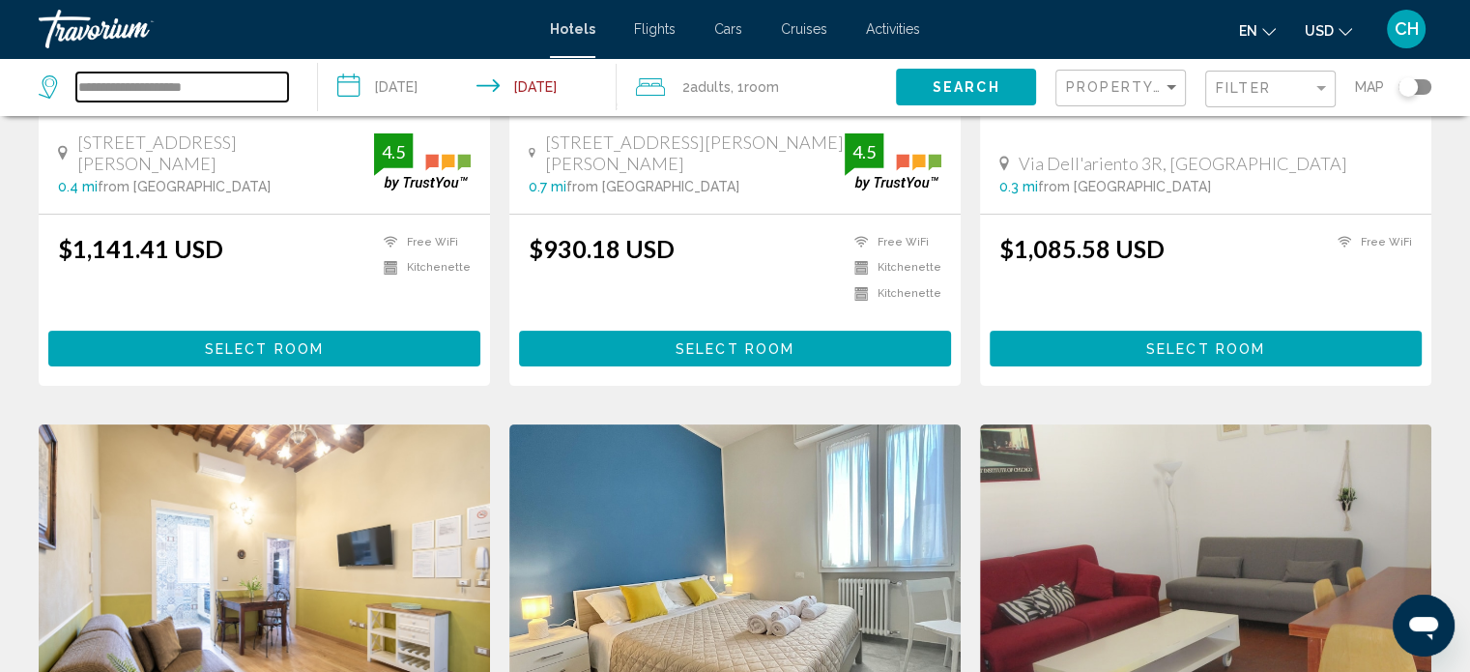
click at [224, 83] on input "**********" at bounding box center [182, 86] width 212 height 29
type input "**********"
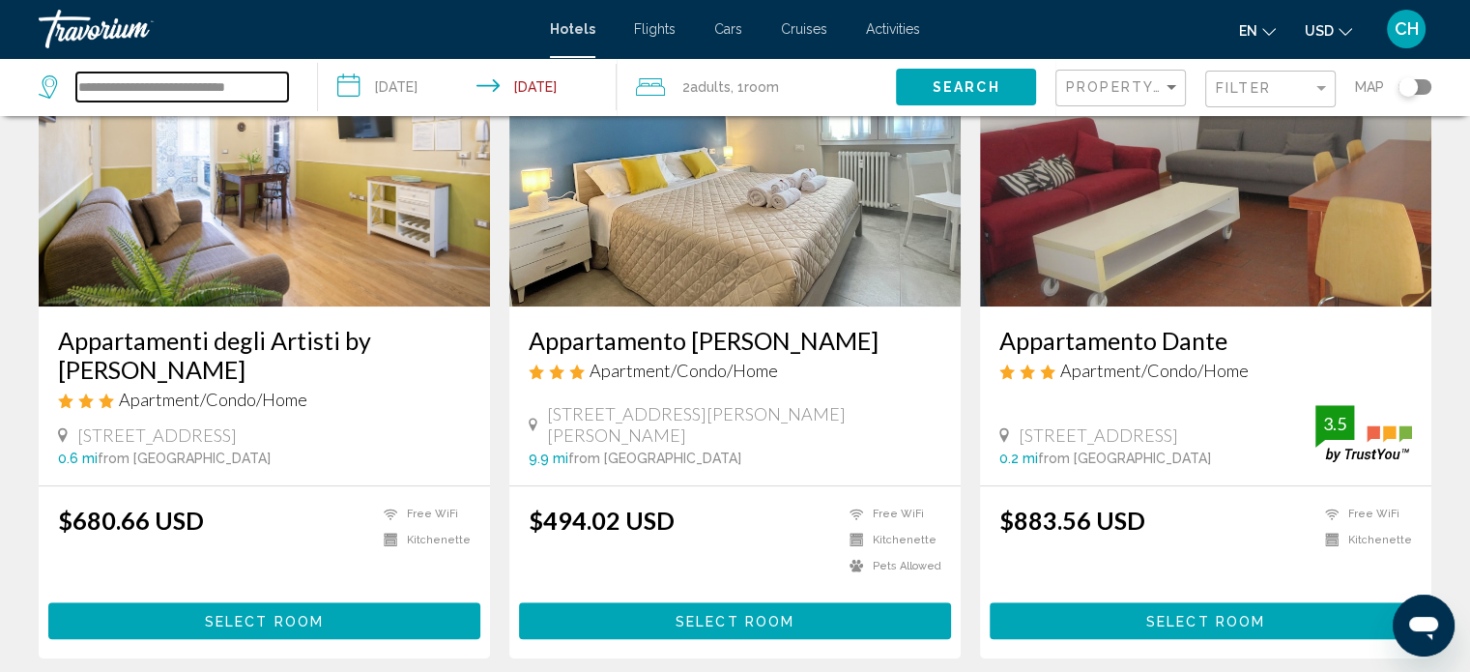
scroll to position [1127, 0]
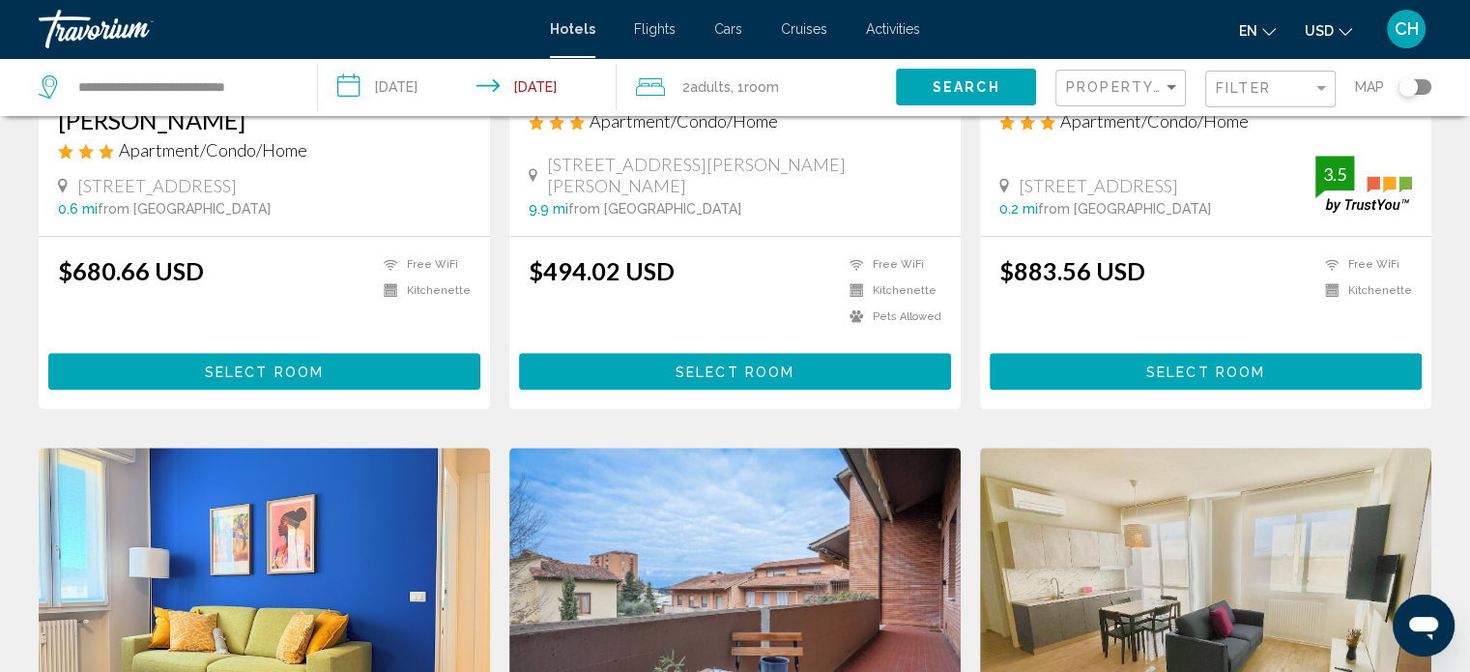
click at [942, 86] on span "Search" at bounding box center [966, 87] width 68 height 15
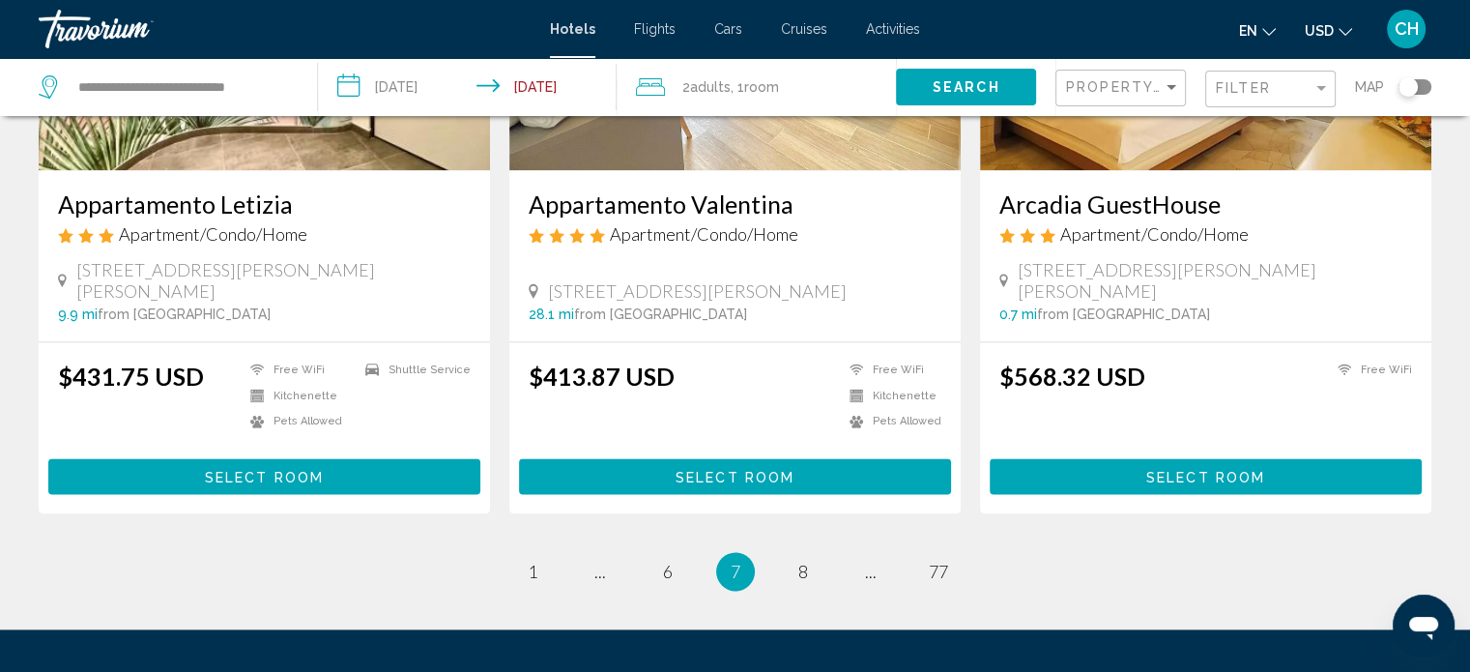
scroll to position [2543, 0]
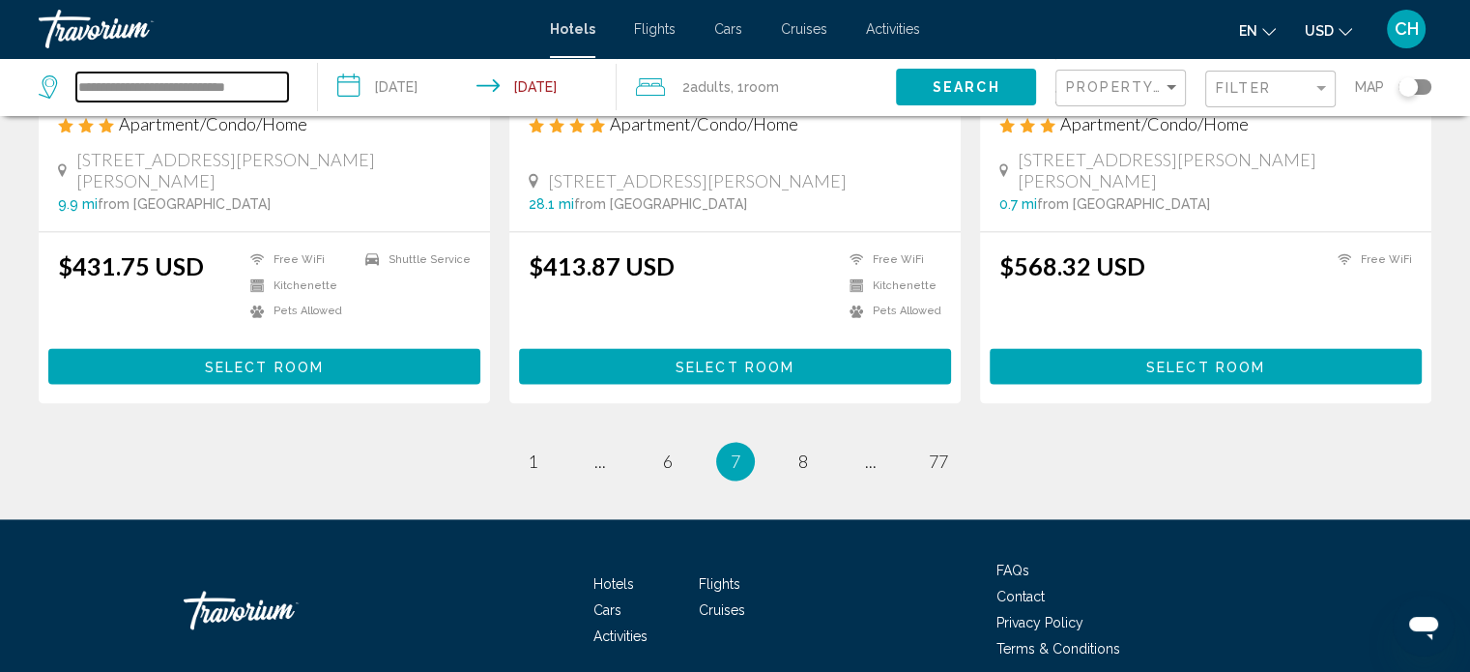
drag, startPoint x: 268, startPoint y: 91, endPoint x: 44, endPoint y: 88, distance: 223.2
click at [44, 88] on div "**********" at bounding box center [163, 86] width 249 height 29
click at [1124, 87] on span "Property Name" at bounding box center [1135, 86] width 138 height 15
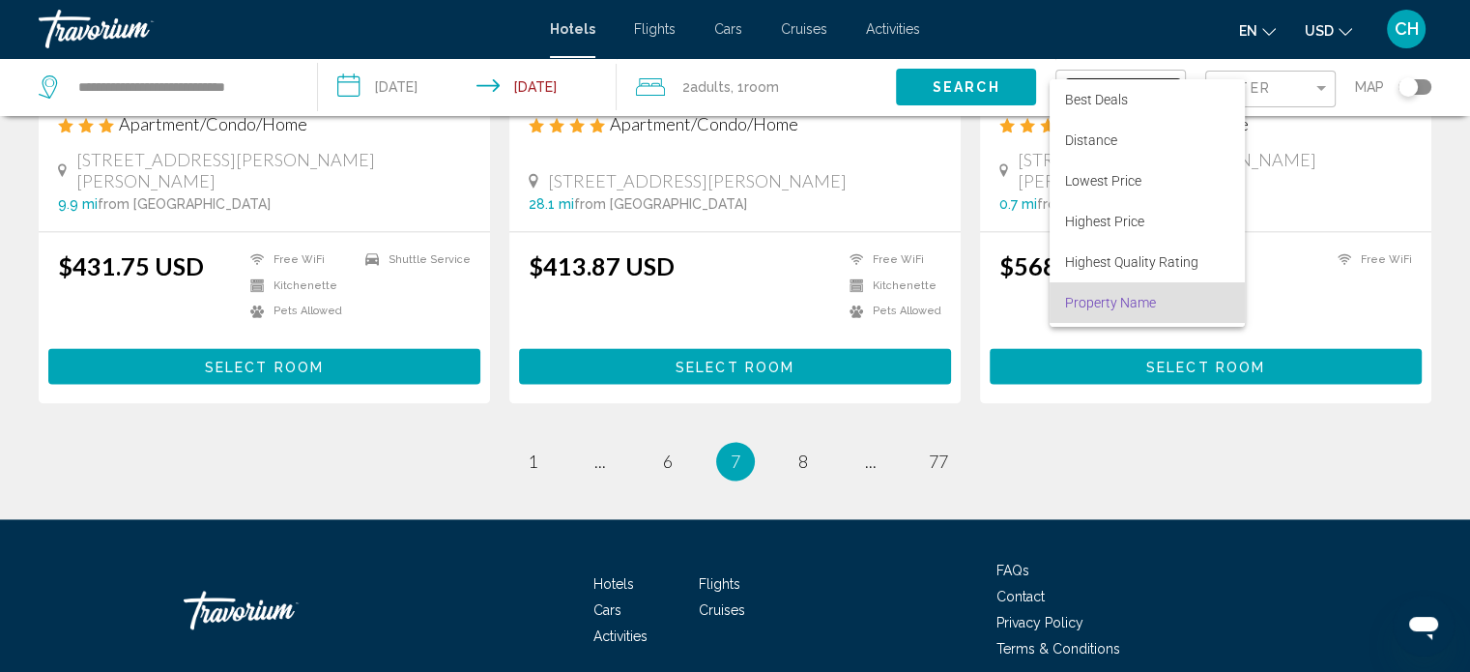
scroll to position [37, 0]
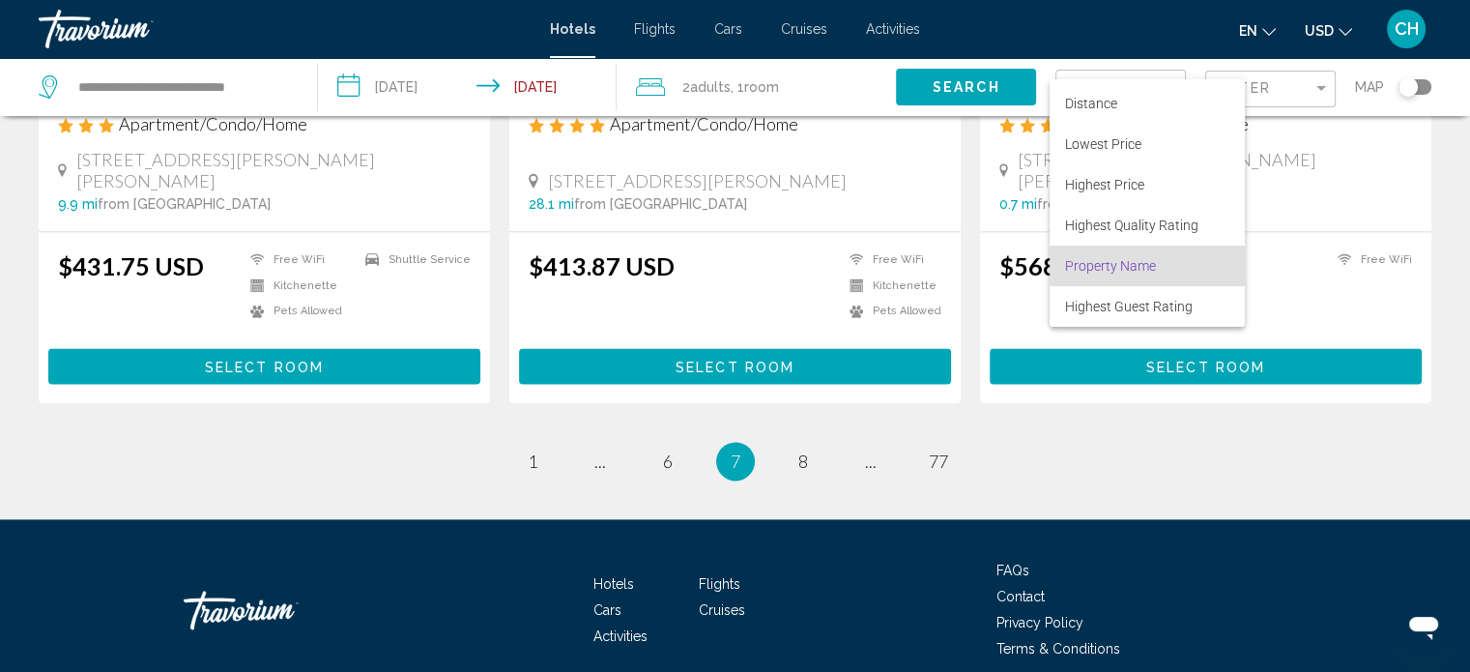
click at [1306, 96] on div at bounding box center [735, 336] width 1470 height 672
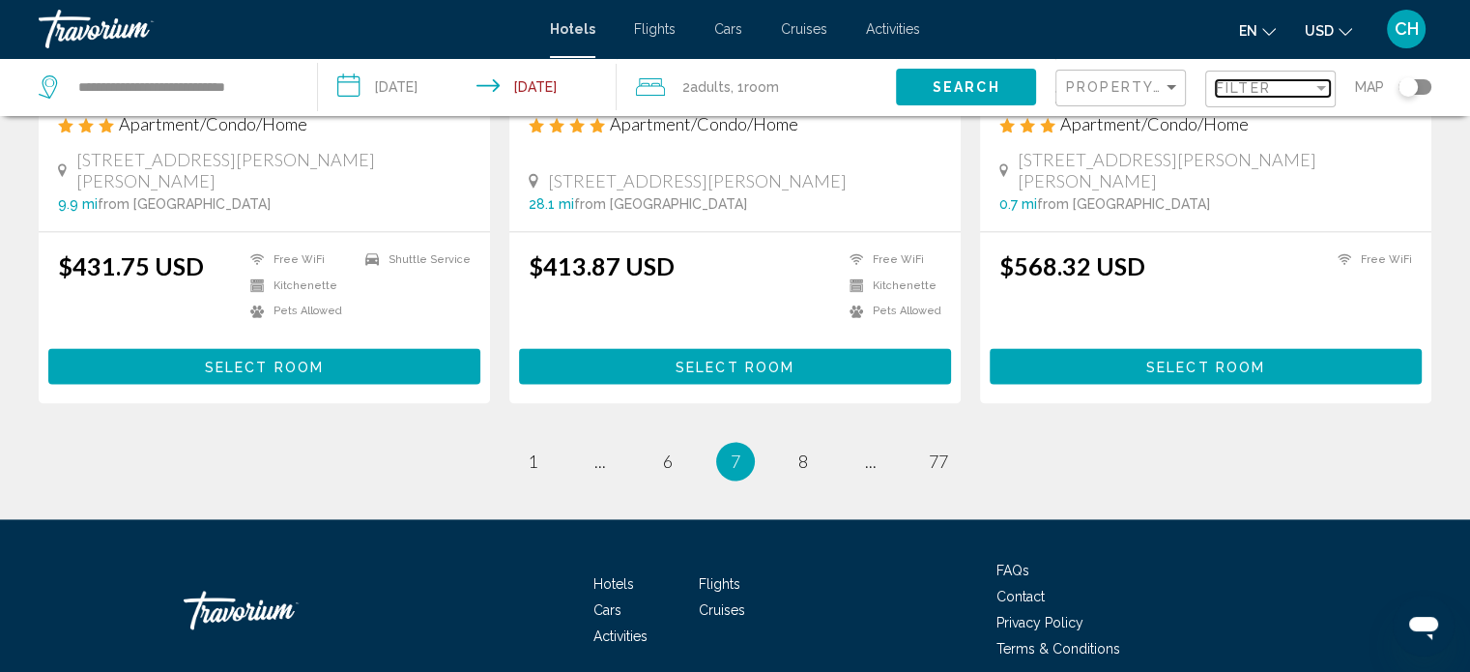
click at [1312, 82] on div "Filter" at bounding box center [1320, 87] width 17 height 15
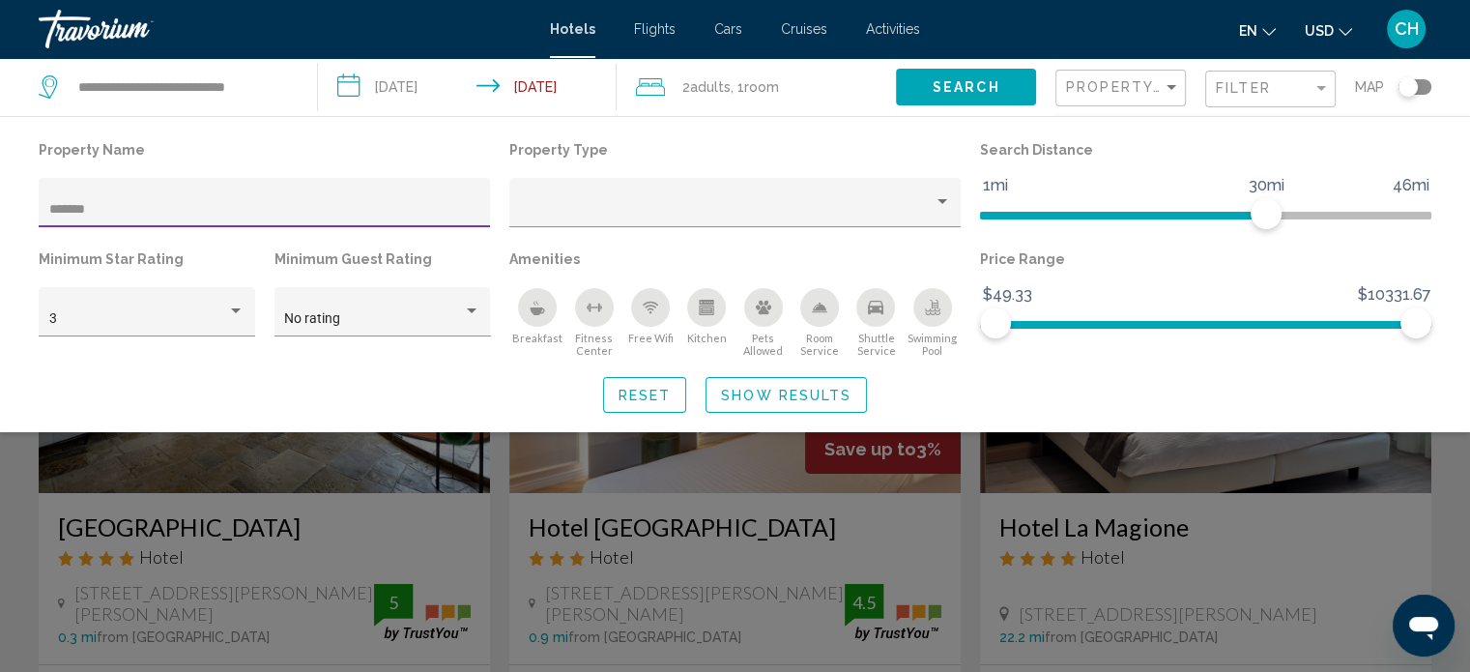
type input "*******"
click at [229, 529] on div "Search widget" at bounding box center [735, 481] width 1470 height 382
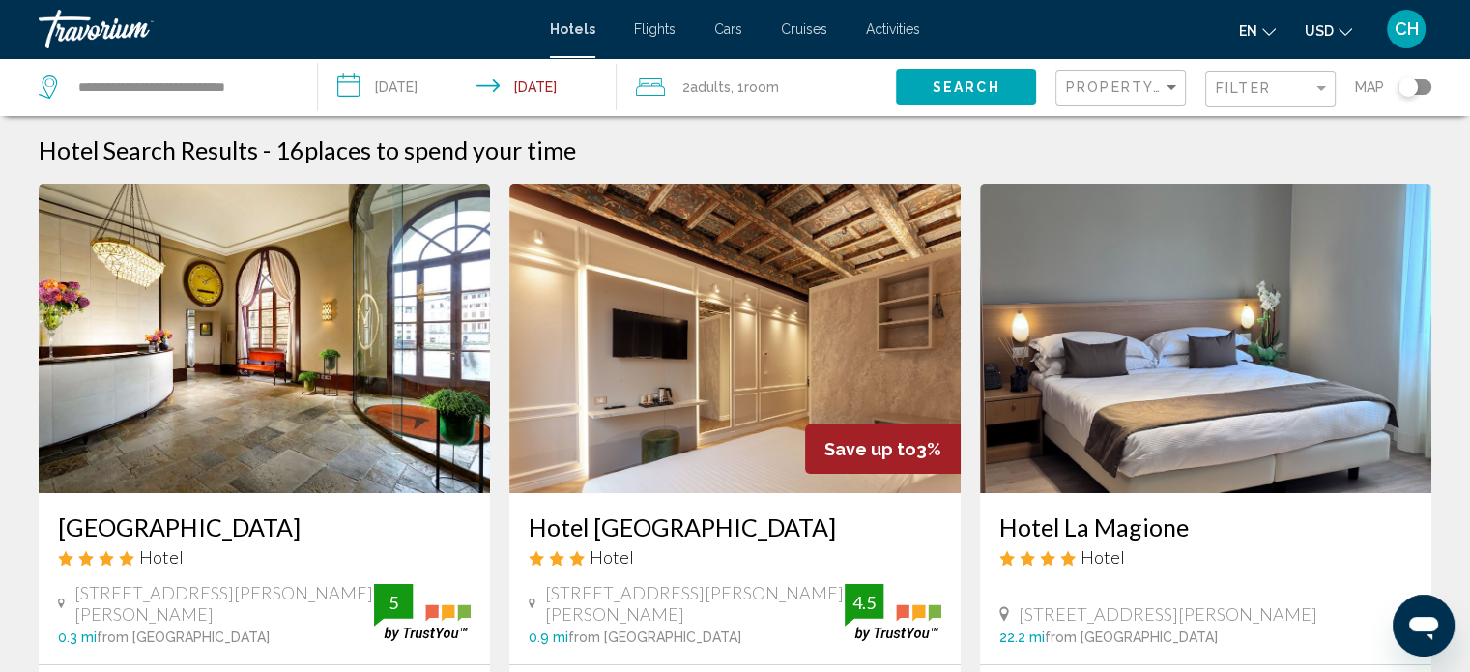
click at [224, 529] on h3 "Hotel L'Orologio Firenze" at bounding box center [264, 526] width 413 height 29
click at [1280, 87] on div "Filter" at bounding box center [1264, 87] width 97 height 15
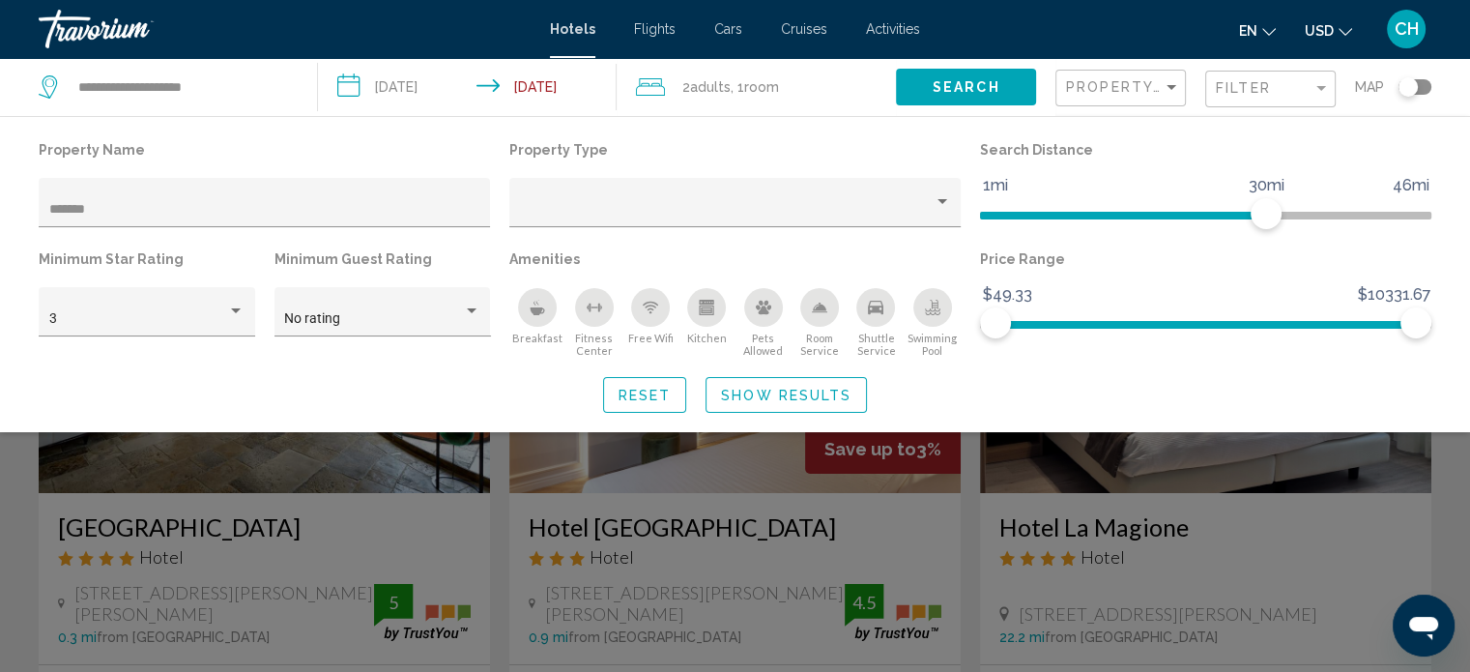
drag, startPoint x: 215, startPoint y: 200, endPoint x: 17, endPoint y: 200, distance: 197.1
click at [17, 200] on div "Property Name ******* Property Type Search Distance 1mi 46mi 30mi Minimum Star …" at bounding box center [735, 274] width 1470 height 276
drag, startPoint x: 131, startPoint y: 203, endPoint x: 4, endPoint y: 212, distance: 127.8
click at [4, 212] on div "Property Name ******* Property Type Search Distance 1mi 46mi 30mi Minimum Star …" at bounding box center [735, 274] width 1470 height 276
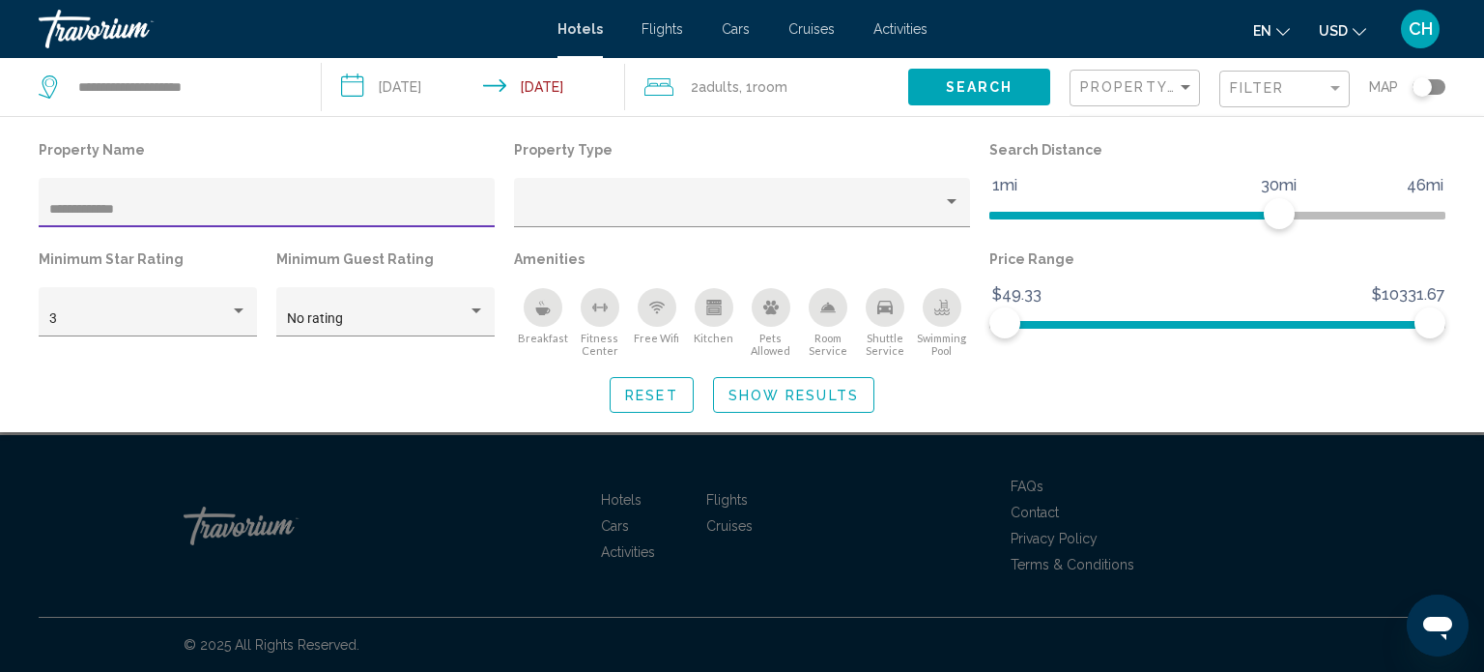
drag, startPoint x: 213, startPoint y: 208, endPoint x: 17, endPoint y: 190, distance: 195.9
click at [17, 190] on div "**********" at bounding box center [742, 274] width 1484 height 276
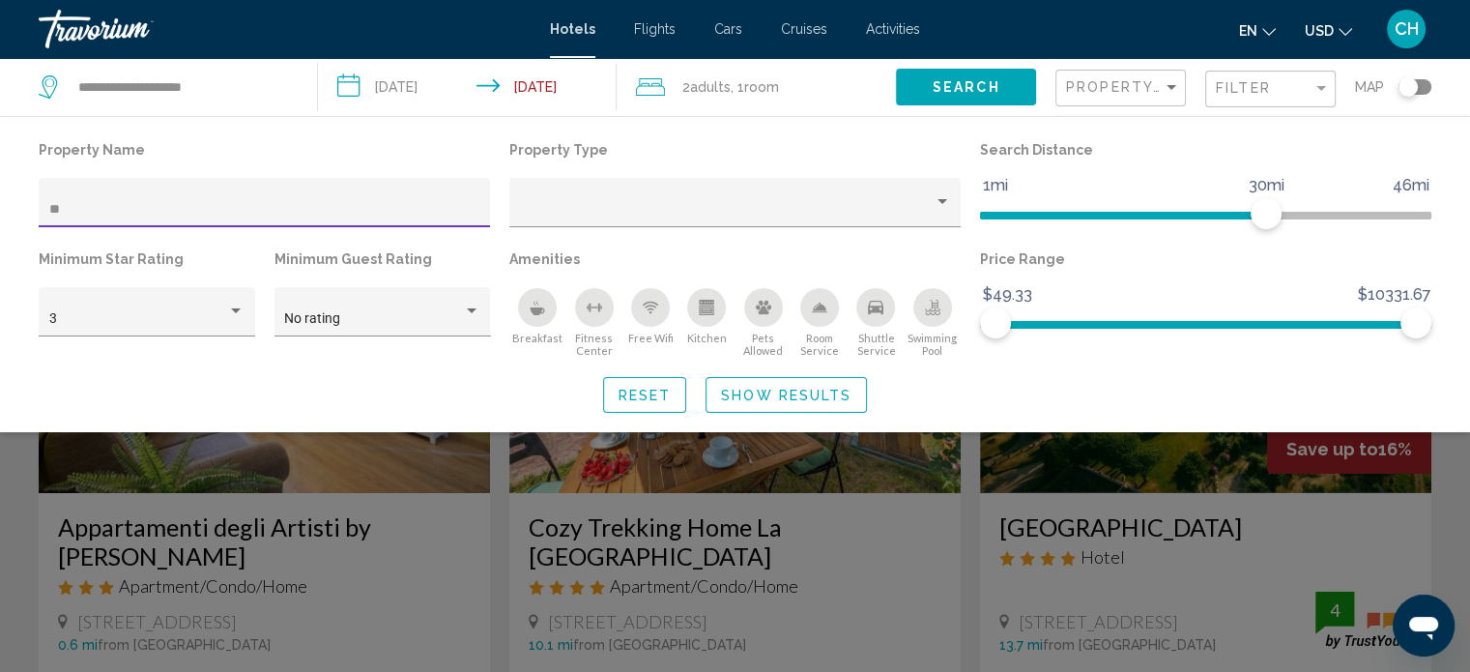
type input "*"
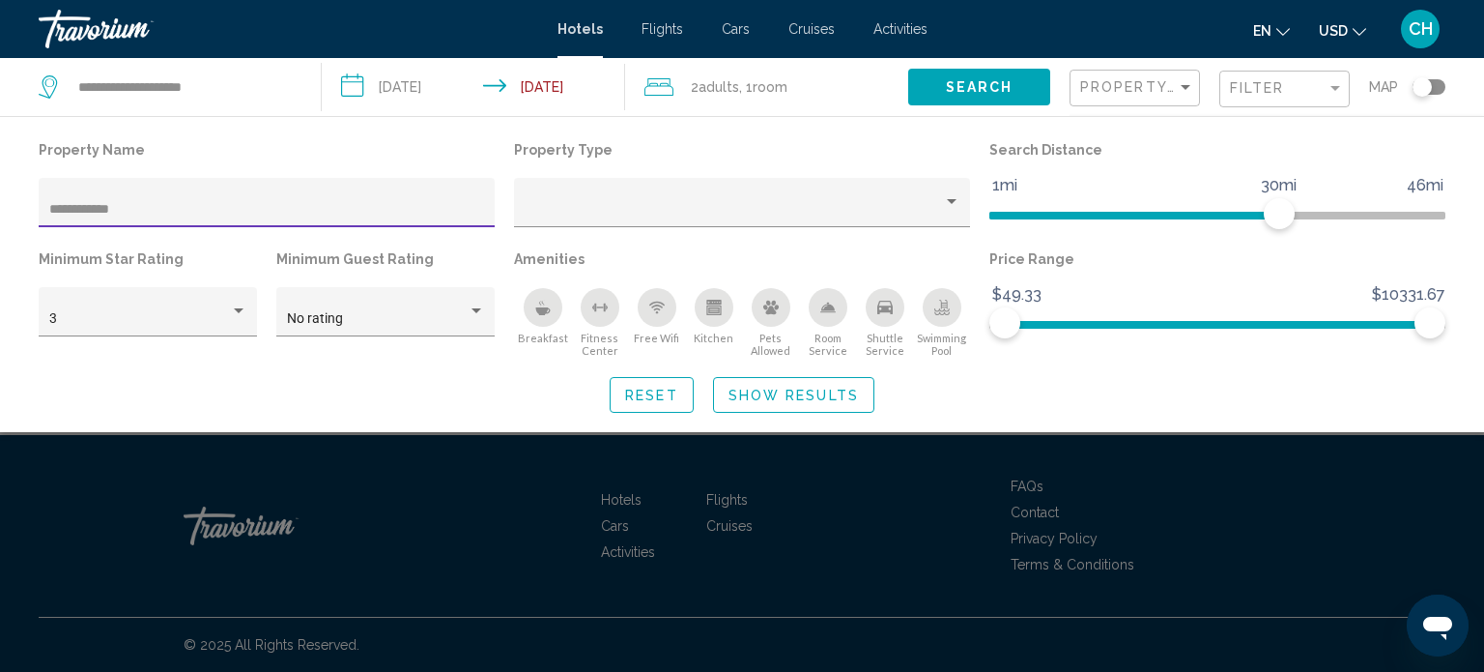
click at [243, 225] on div "**********" at bounding box center [267, 208] width 436 height 40
type input "*********"
click at [241, 316] on div "Hotel Filters" at bounding box center [238, 310] width 17 height 15
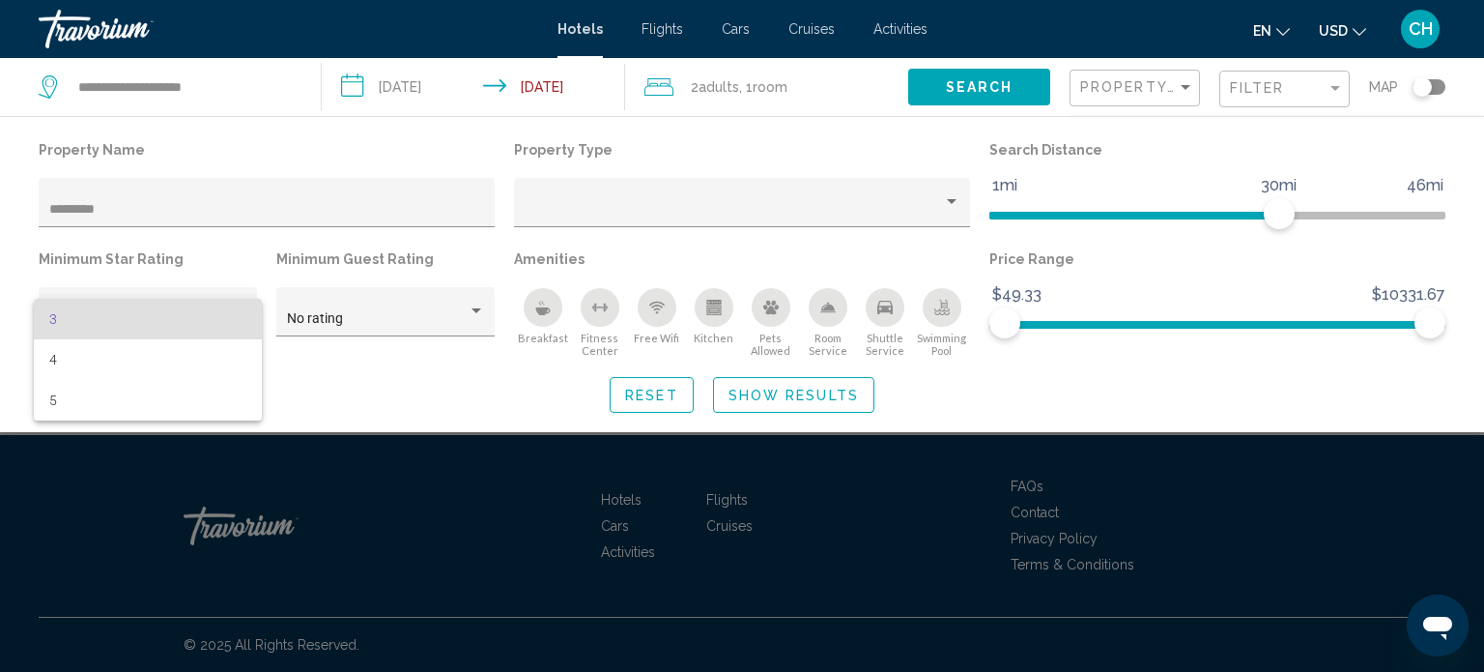
click at [206, 254] on div at bounding box center [742, 336] width 1484 height 672
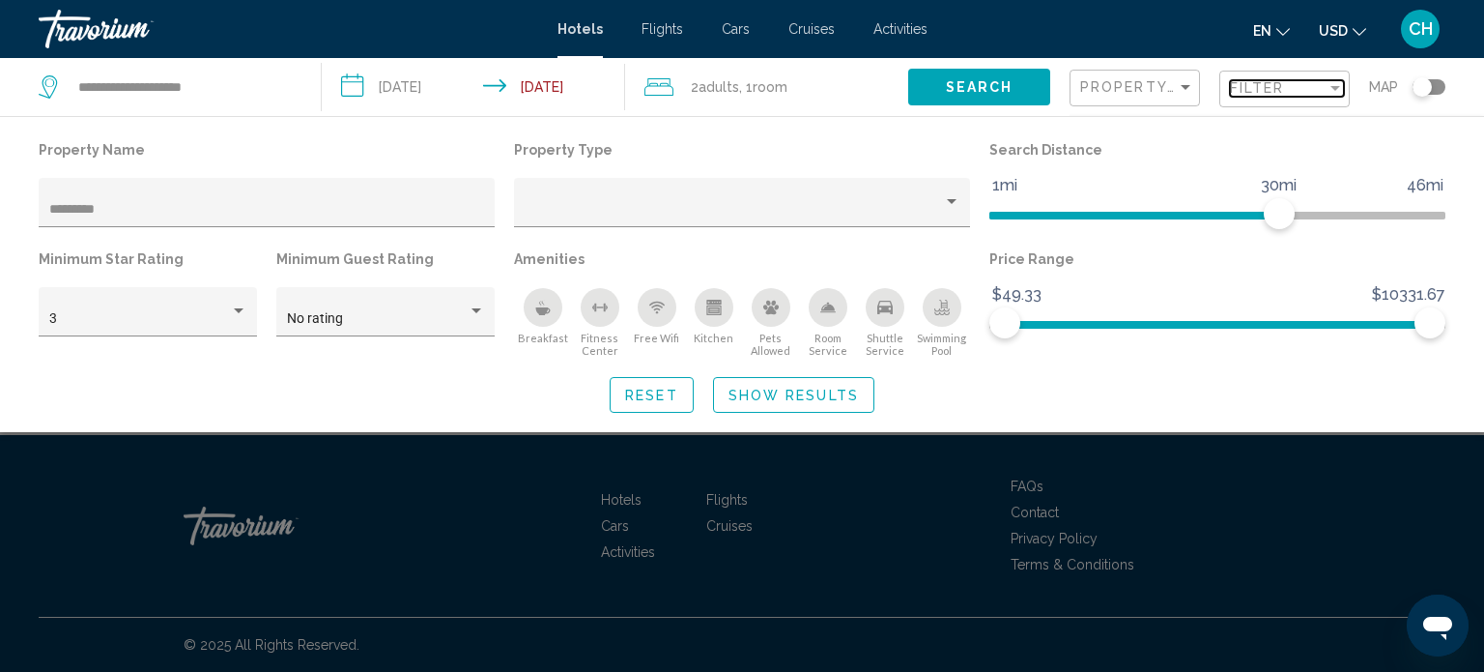
click at [1266, 85] on span "Filter" at bounding box center [1257, 87] width 55 height 15
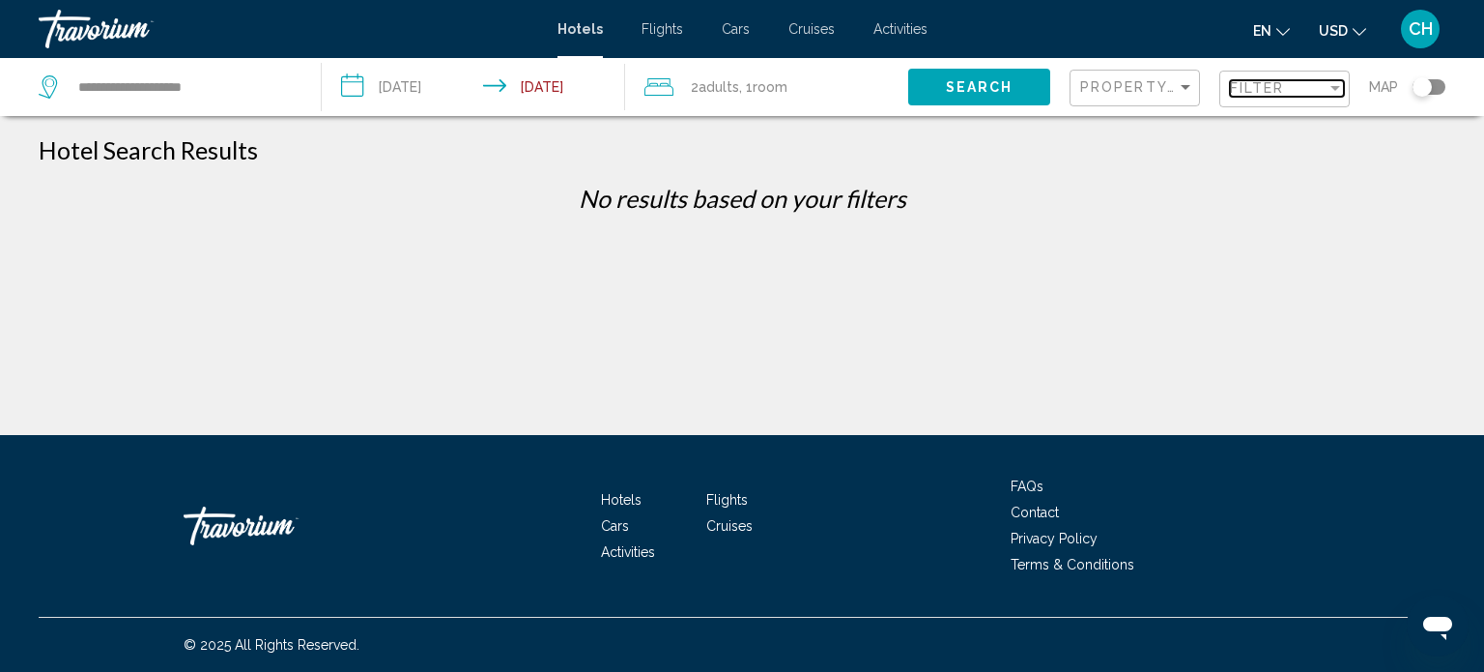
click at [1333, 90] on div "Filter" at bounding box center [1335, 88] width 10 height 5
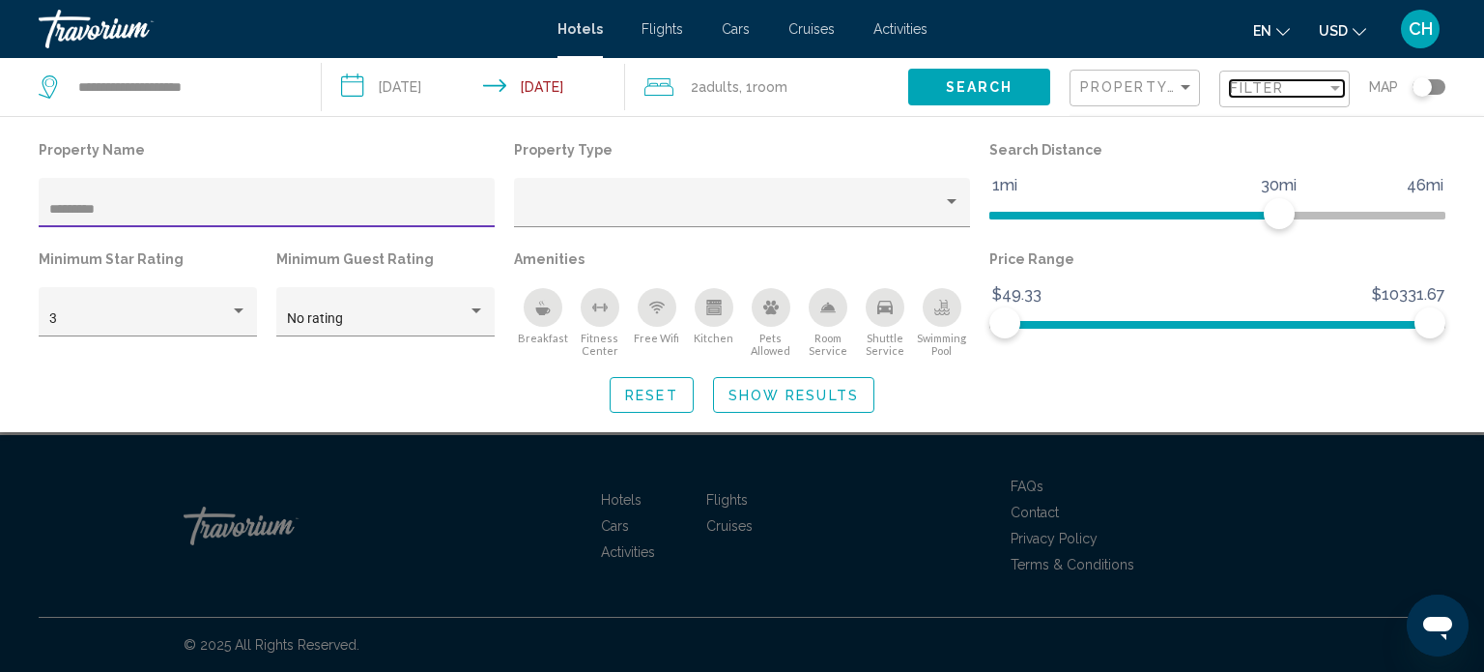
click at [1334, 87] on div "Filter" at bounding box center [1335, 88] width 10 height 5
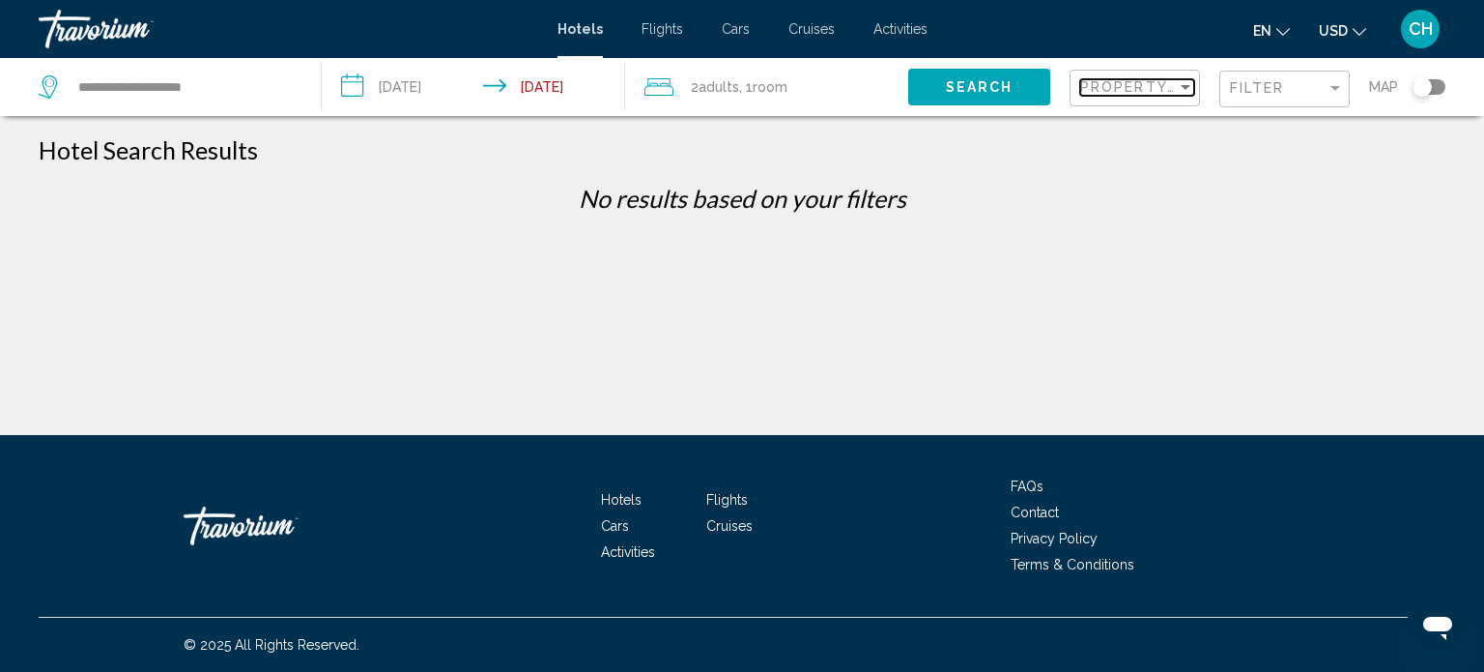
click at [1167, 91] on span "Property Name" at bounding box center [1149, 86] width 138 height 15
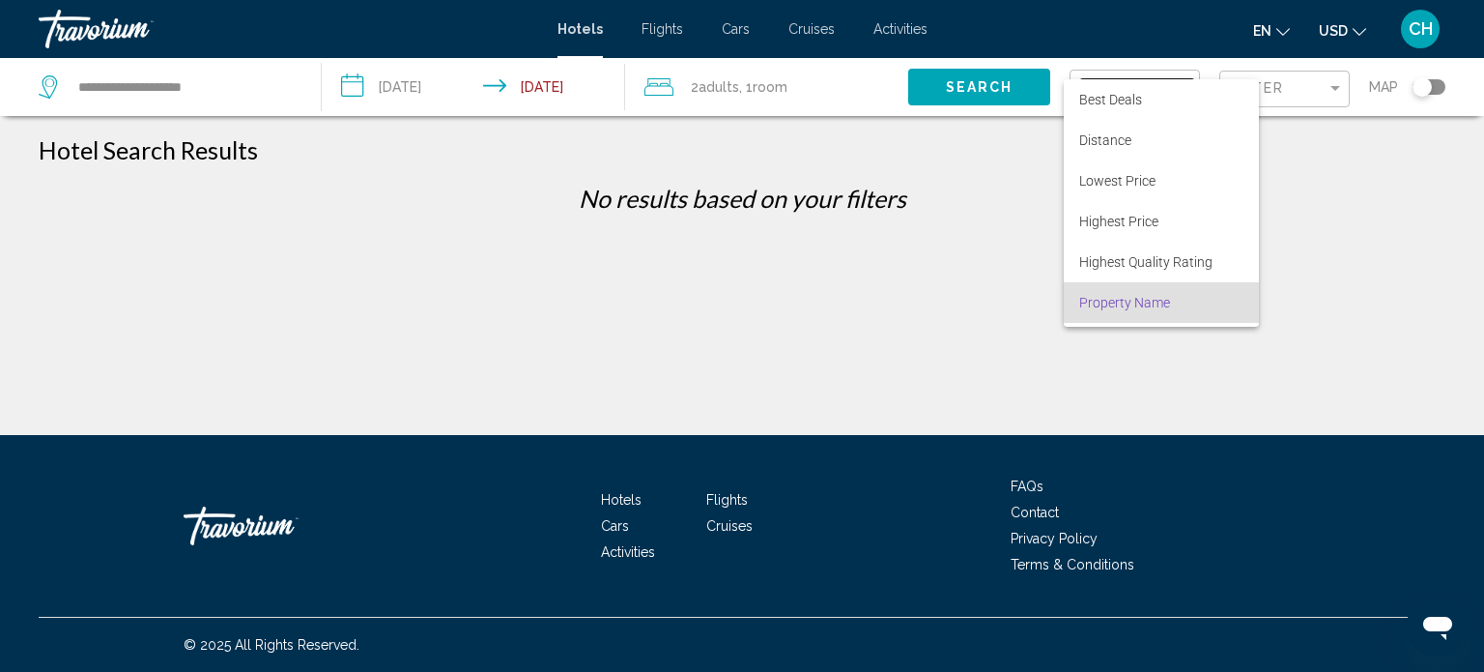
scroll to position [37, 0]
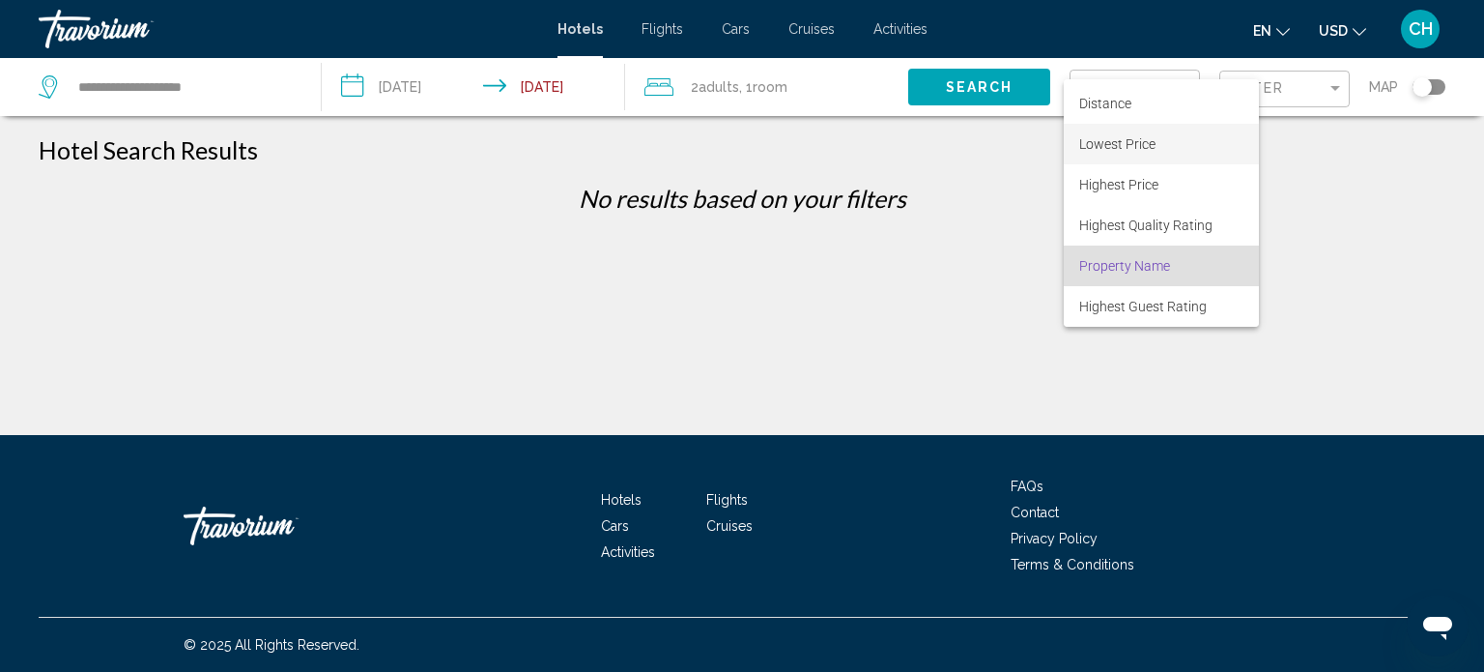
click at [1132, 145] on span "Lowest Price" at bounding box center [1117, 143] width 76 height 15
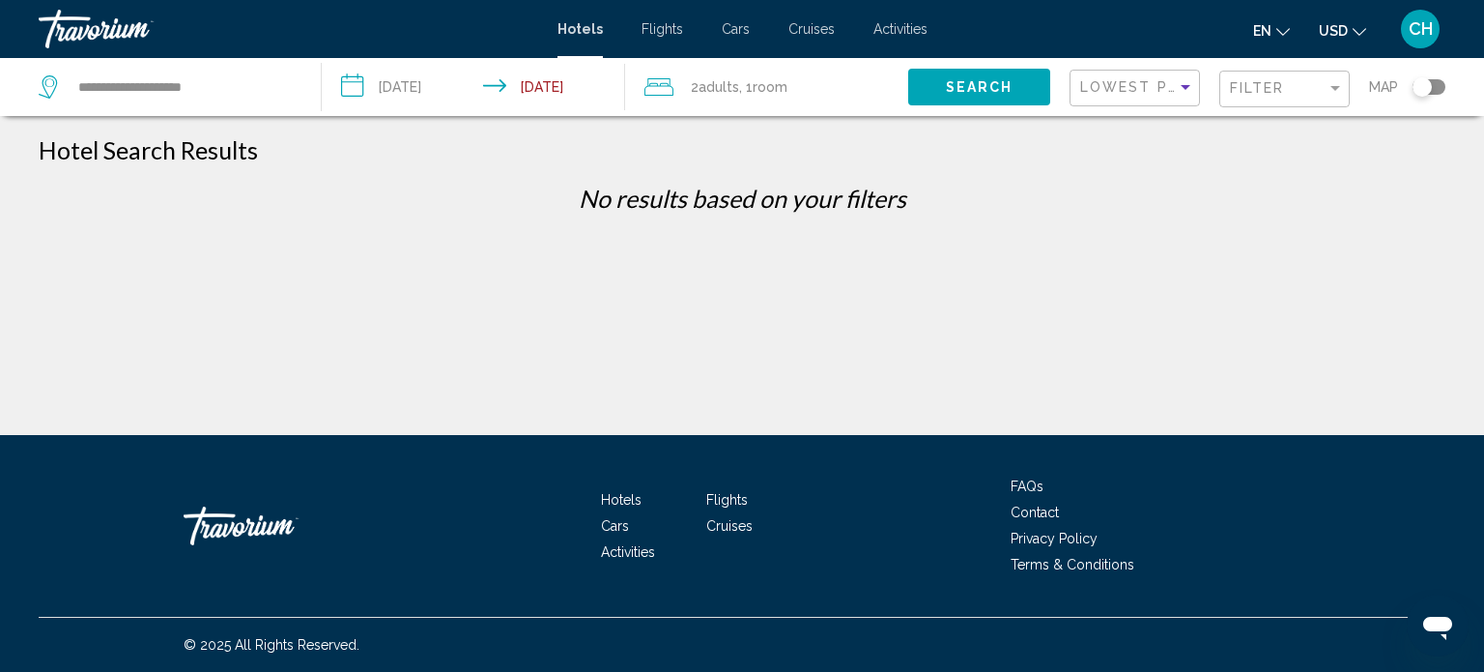
click at [979, 88] on span "Search" at bounding box center [980, 87] width 68 height 15
click at [1123, 81] on span "Lowest Price" at bounding box center [1142, 86] width 125 height 15
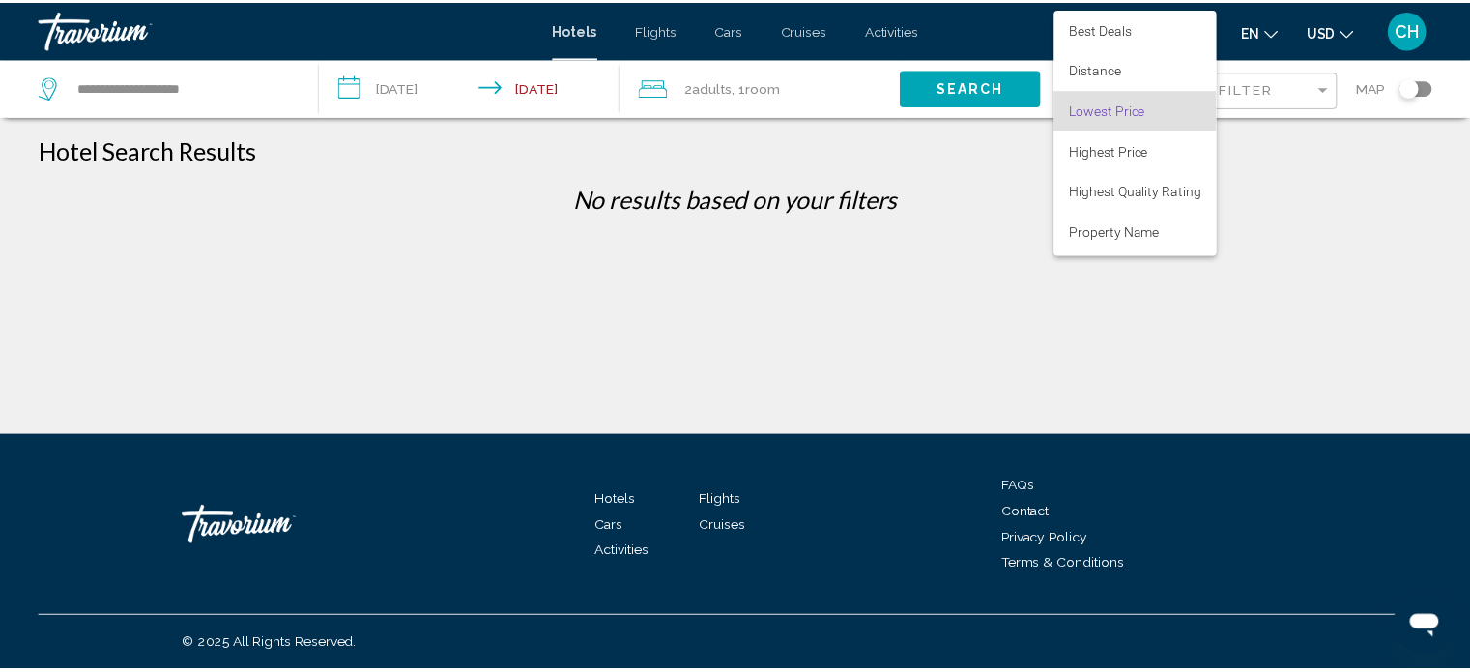
scroll to position [22, 0]
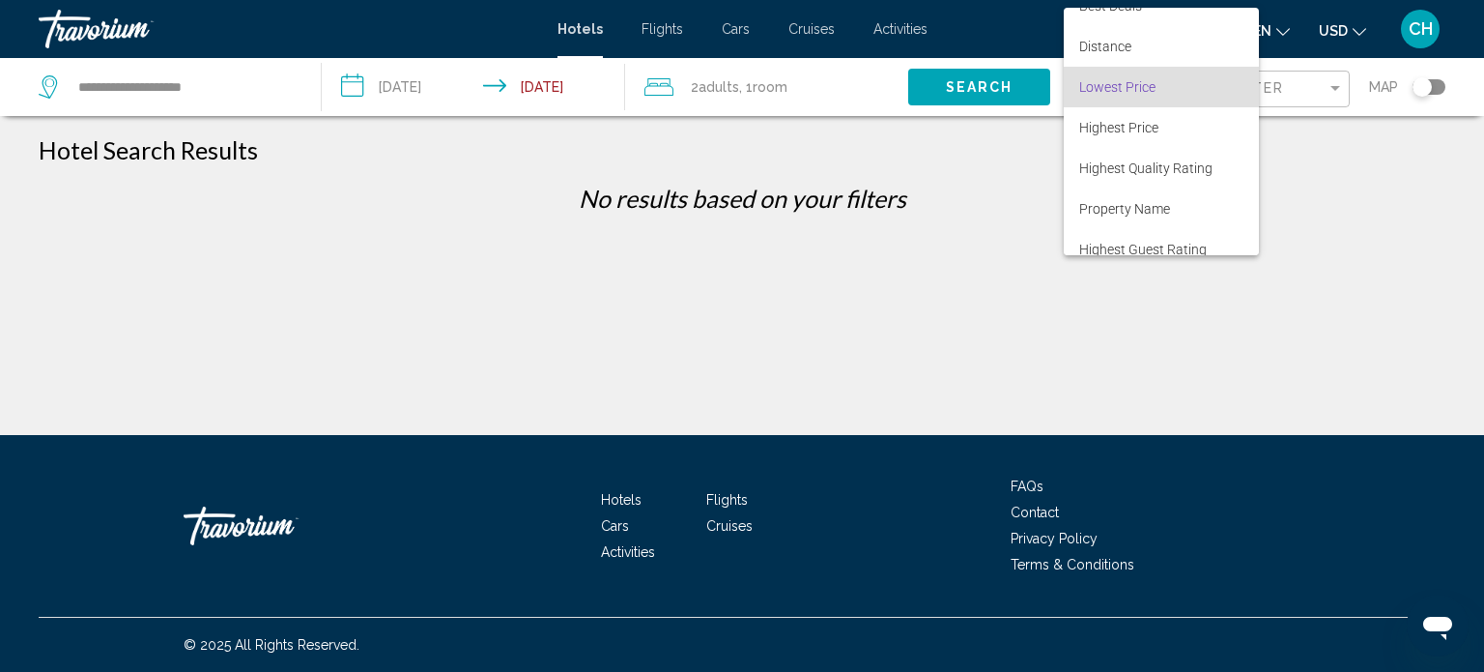
click at [1299, 88] on div at bounding box center [742, 336] width 1484 height 672
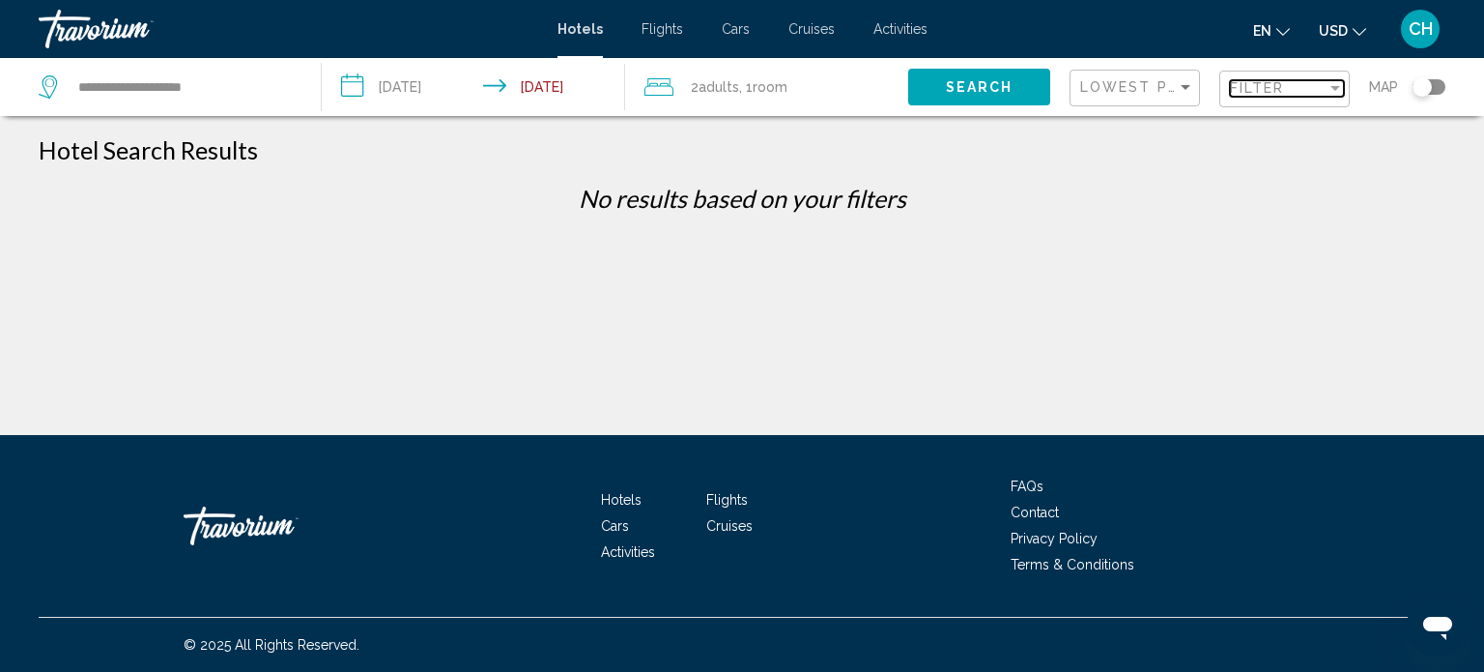
click at [1314, 83] on div "Filter" at bounding box center [1278, 87] width 97 height 15
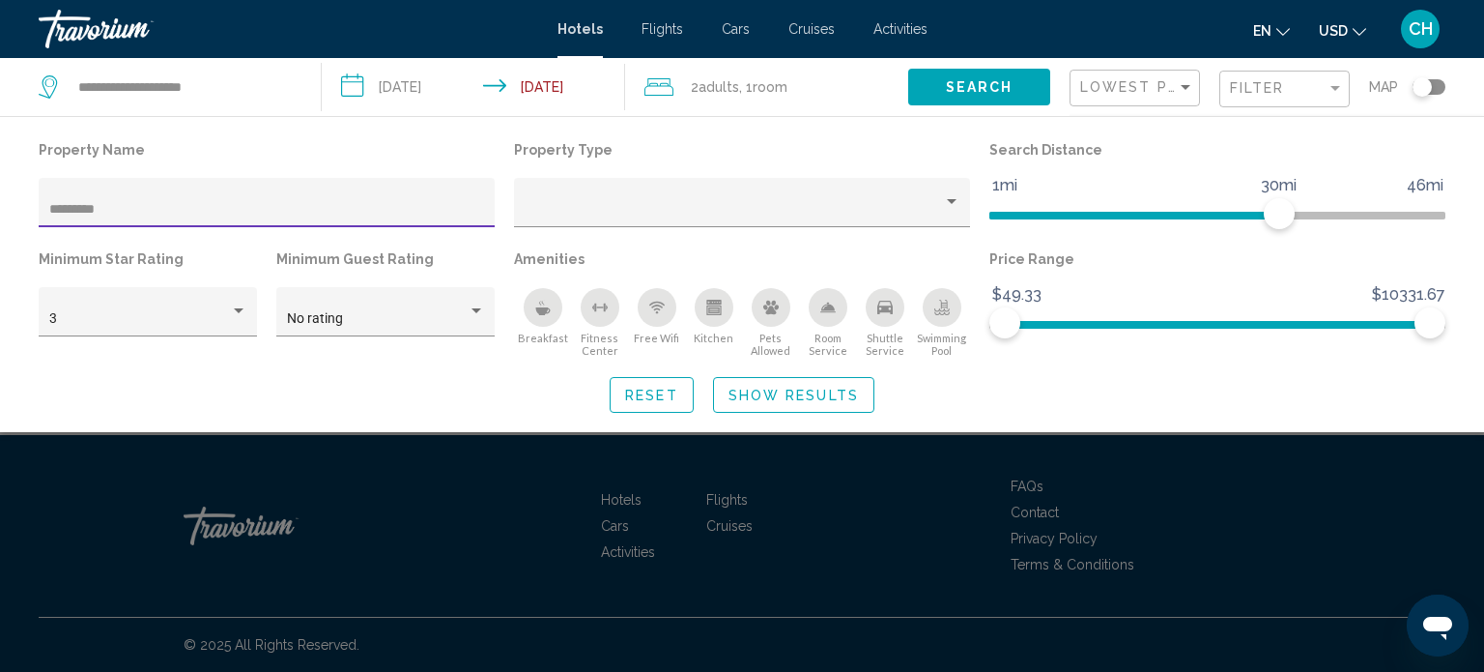
drag, startPoint x: 249, startPoint y: 206, endPoint x: 0, endPoint y: 208, distance: 249.3
click at [0, 208] on div "Property Name ********* Property Type Search Distance 1mi 46mi 30mi Minimum Sta…" at bounding box center [742, 274] width 1484 height 276
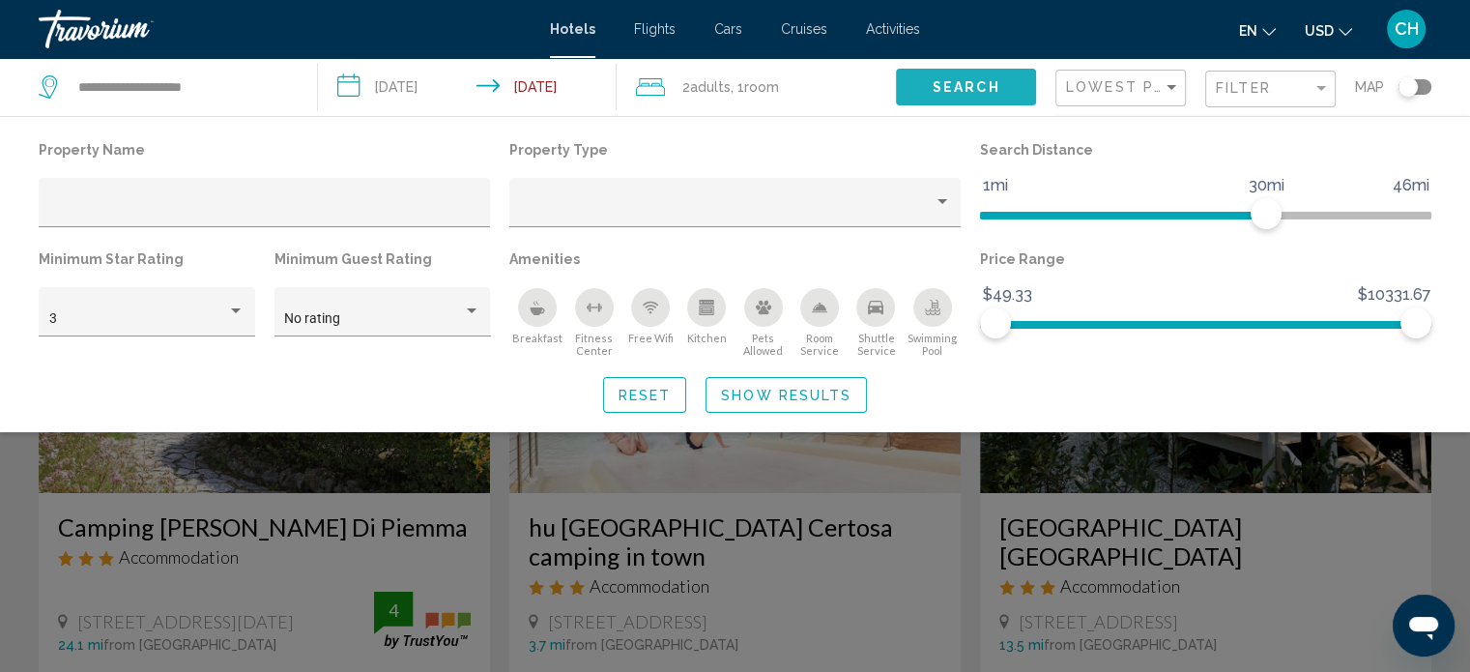
click at [979, 92] on span "Search" at bounding box center [966, 87] width 68 height 15
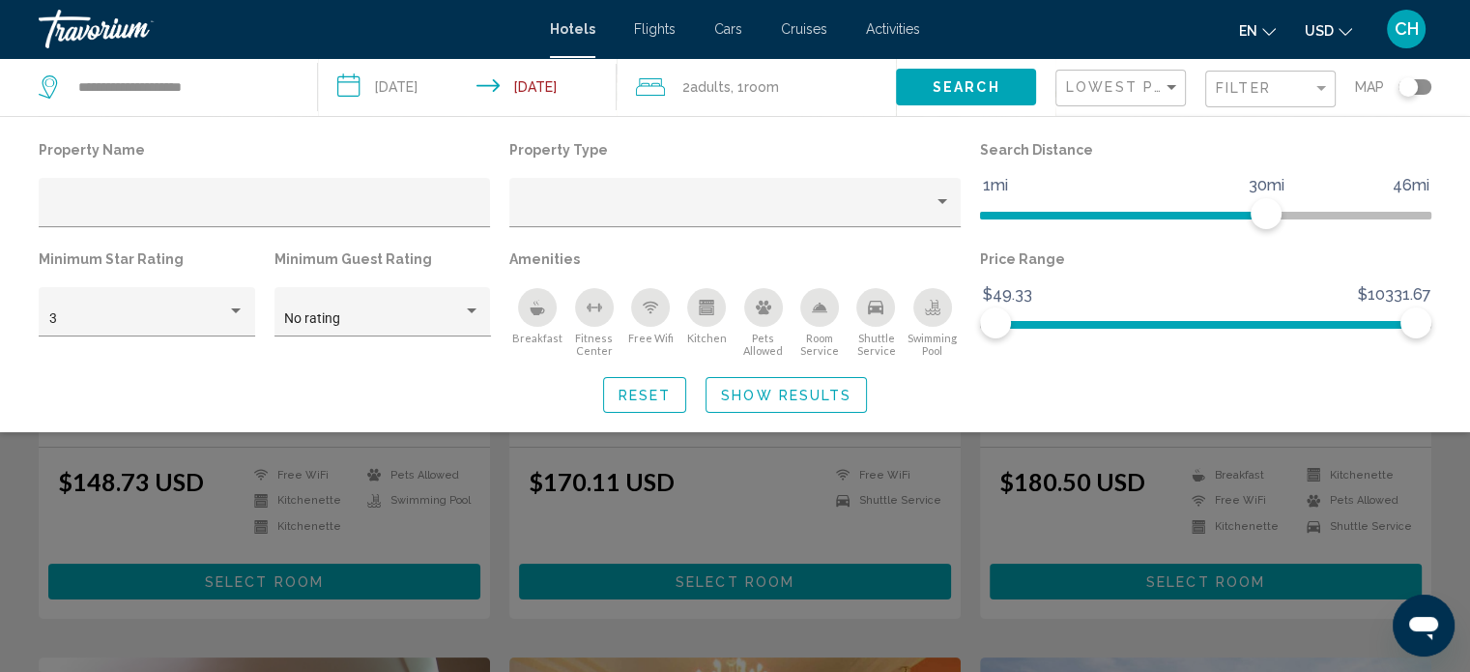
click at [775, 396] on span "Show Results" at bounding box center [786, 394] width 130 height 15
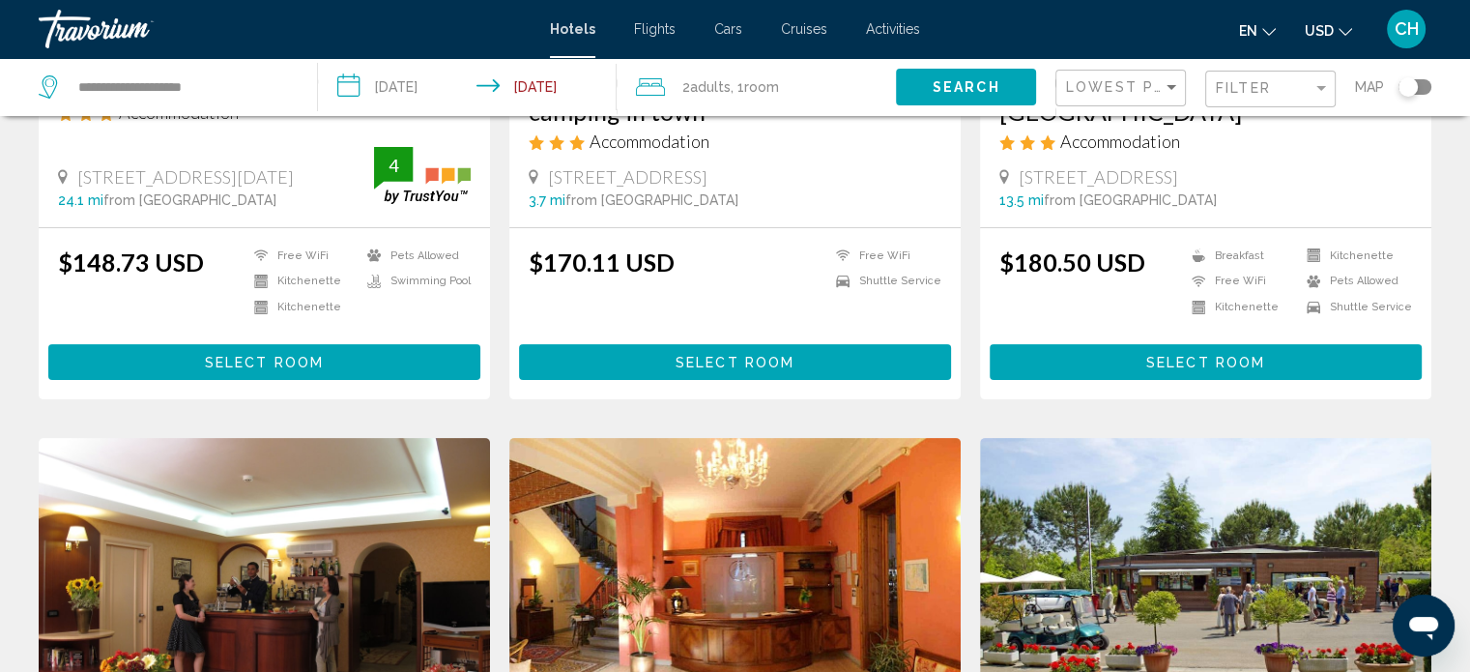
scroll to position [0, 0]
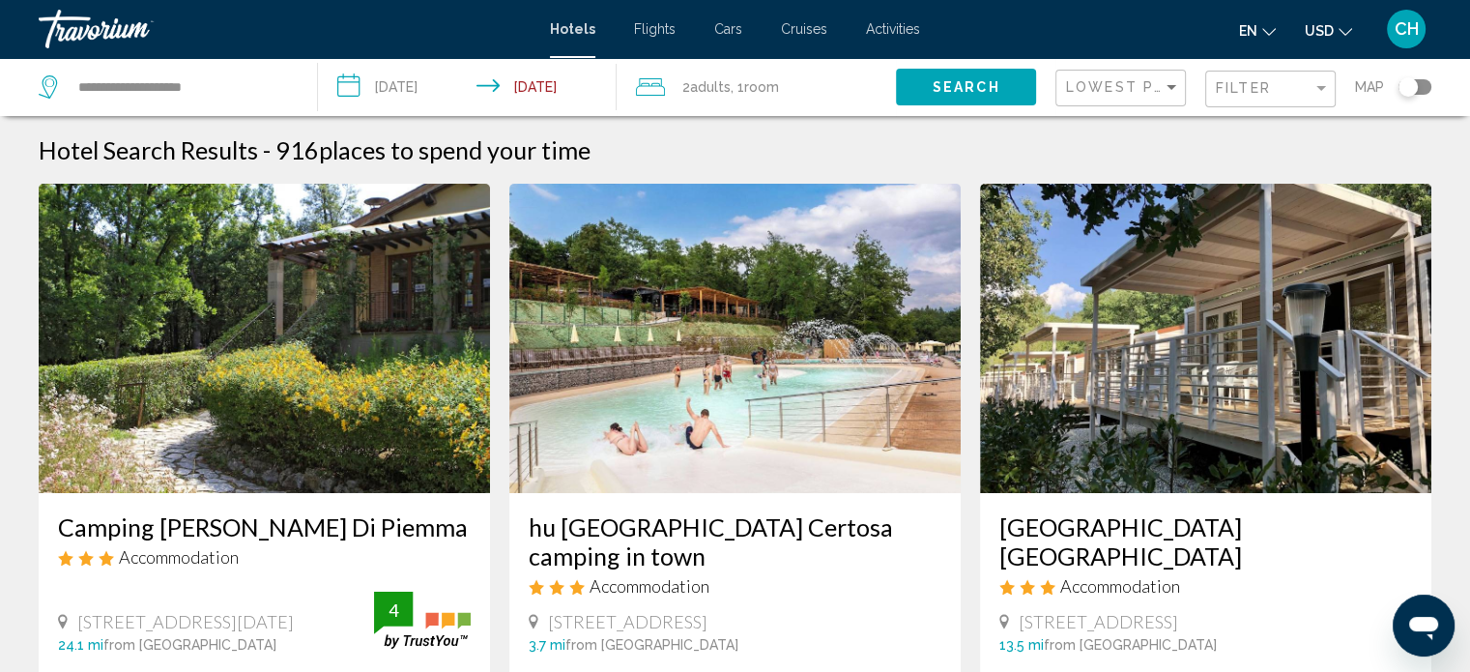
click at [1287, 77] on div "Filter" at bounding box center [1273, 90] width 114 height 36
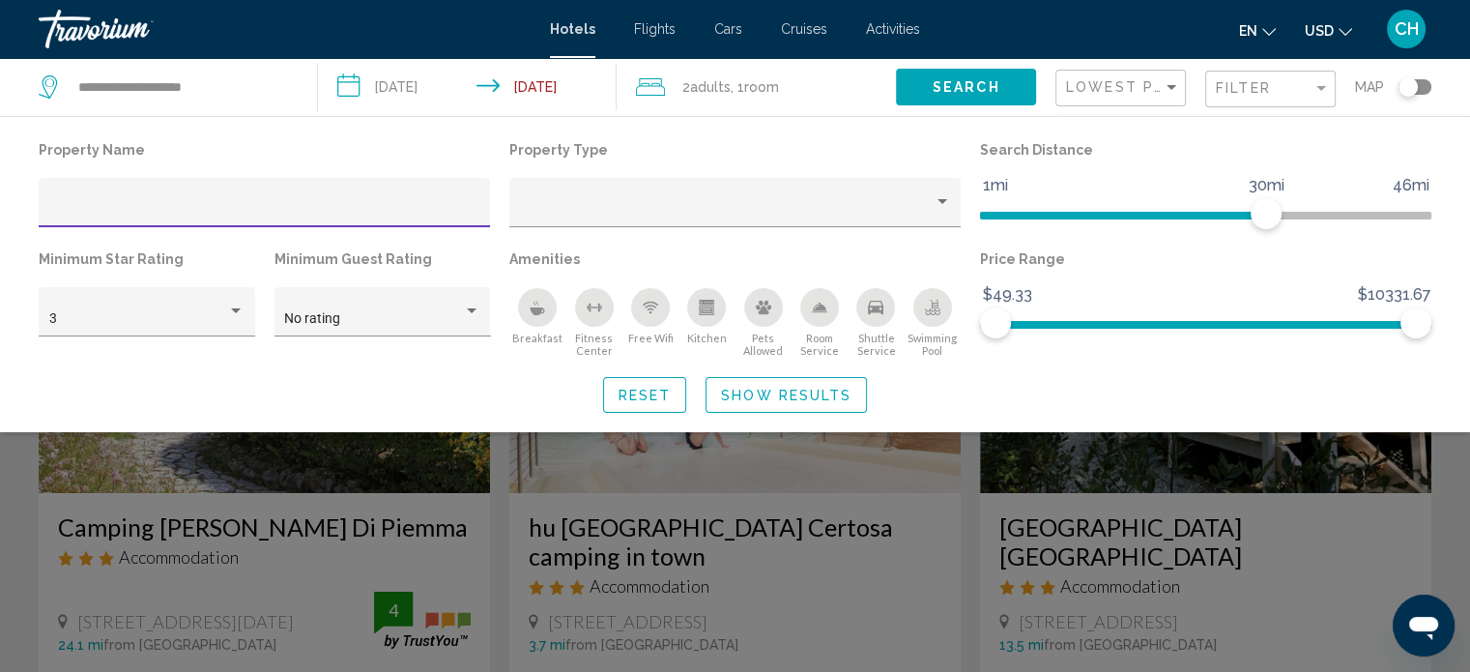
click at [360, 214] on input "Hotel Filters" at bounding box center [264, 209] width 431 height 15
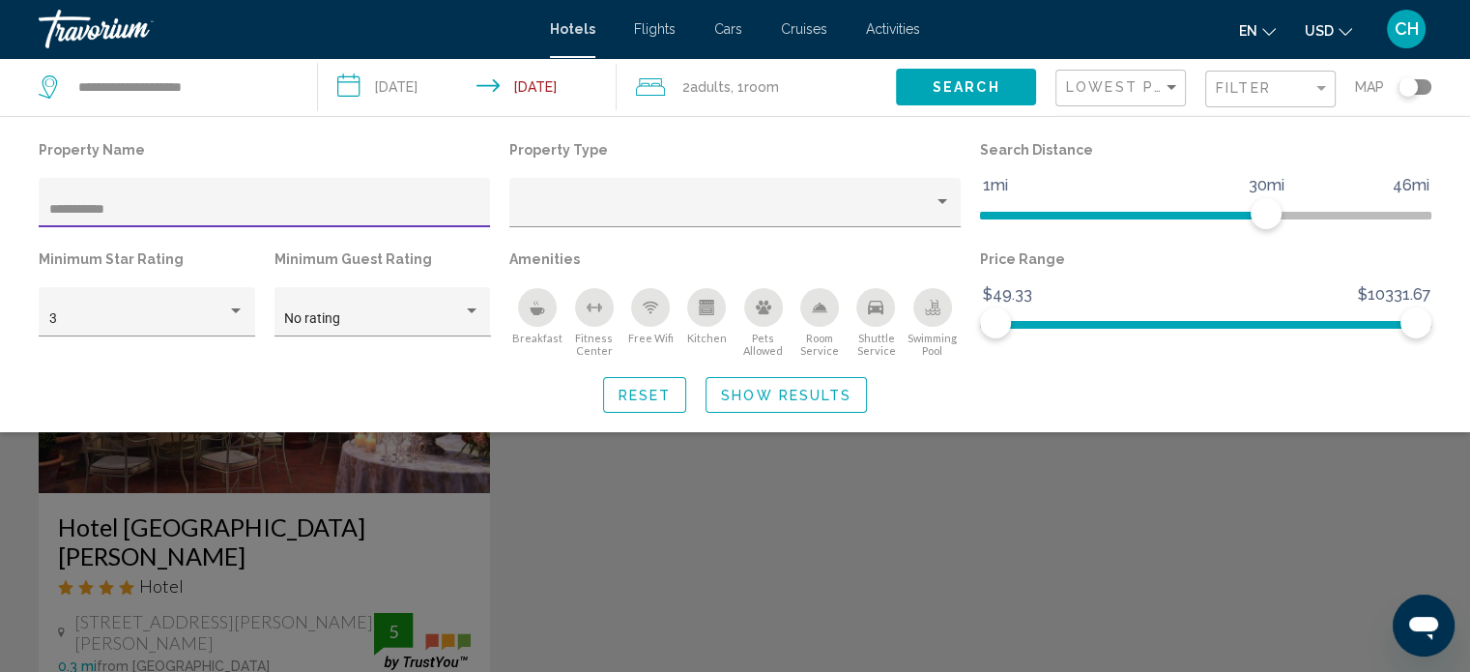
type input "**********"
click at [317, 494] on div "Search widget" at bounding box center [735, 481] width 1470 height 382
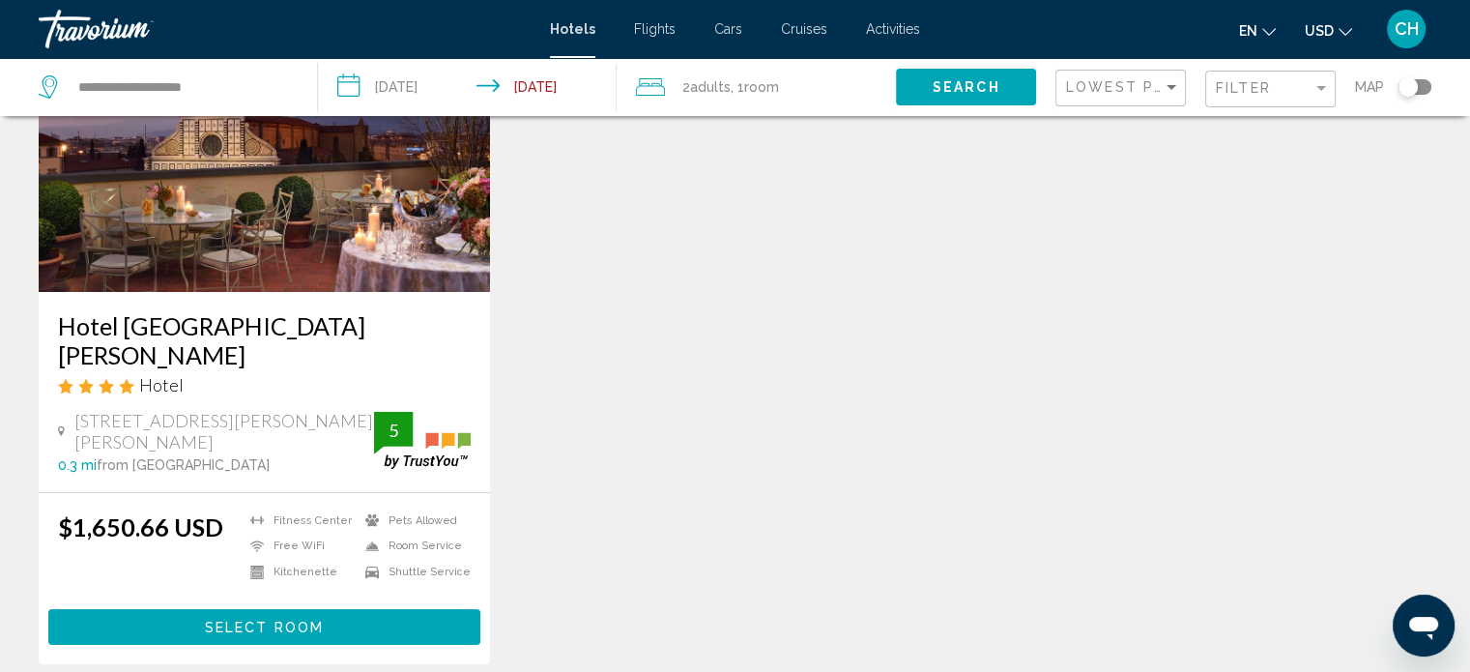
scroll to position [225, 0]
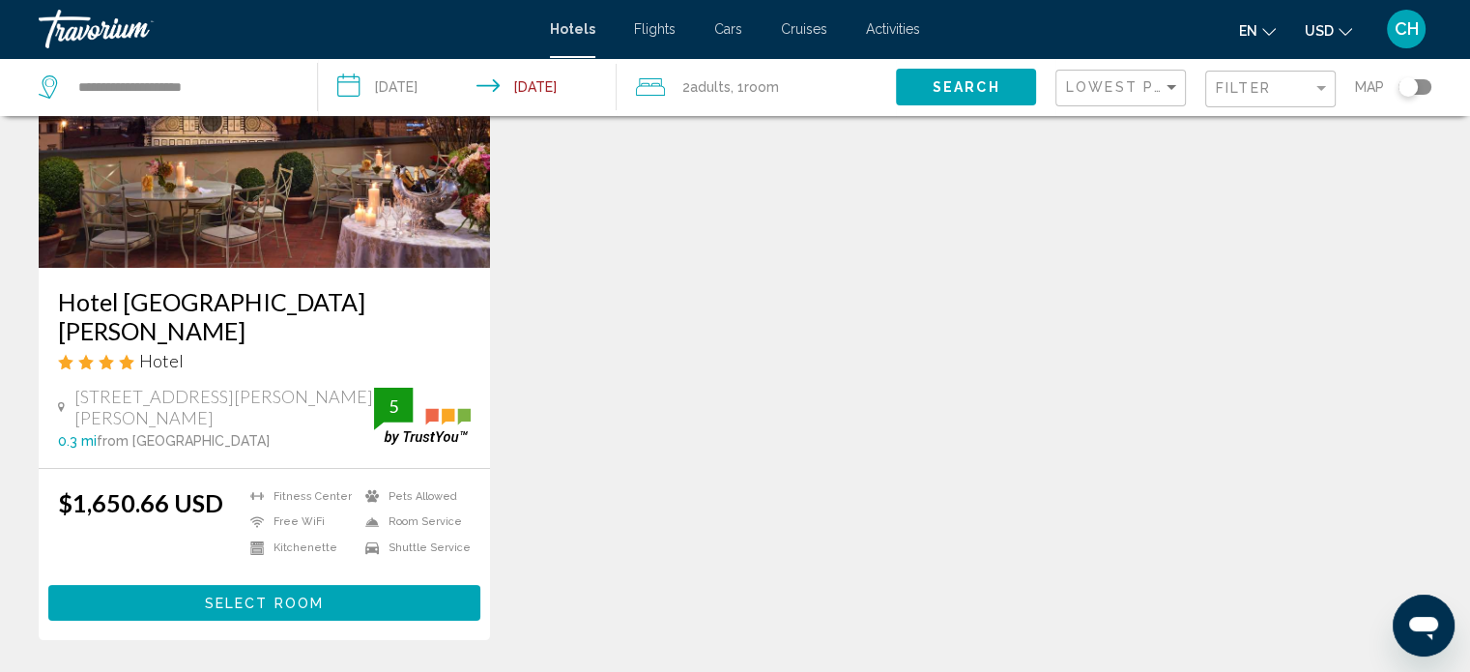
click at [286, 595] on span "Select Room" at bounding box center [264, 602] width 119 height 15
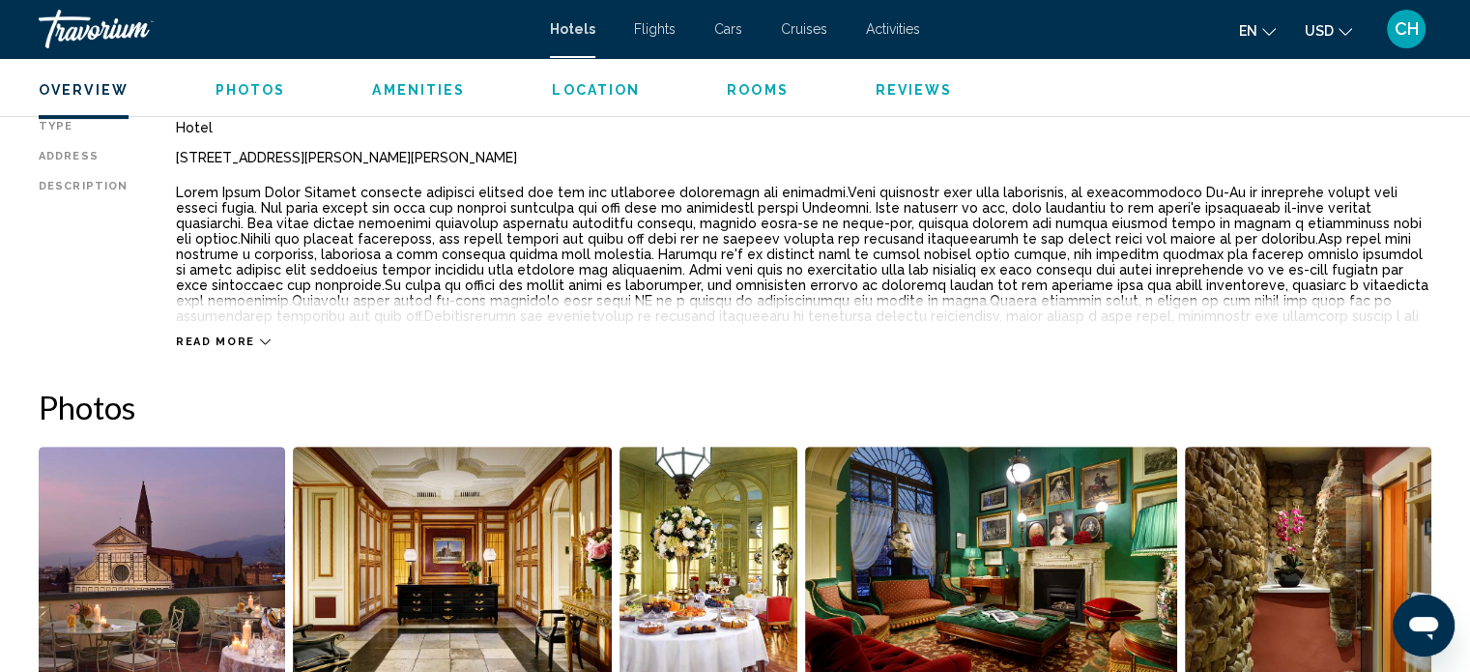
scroll to position [688, 0]
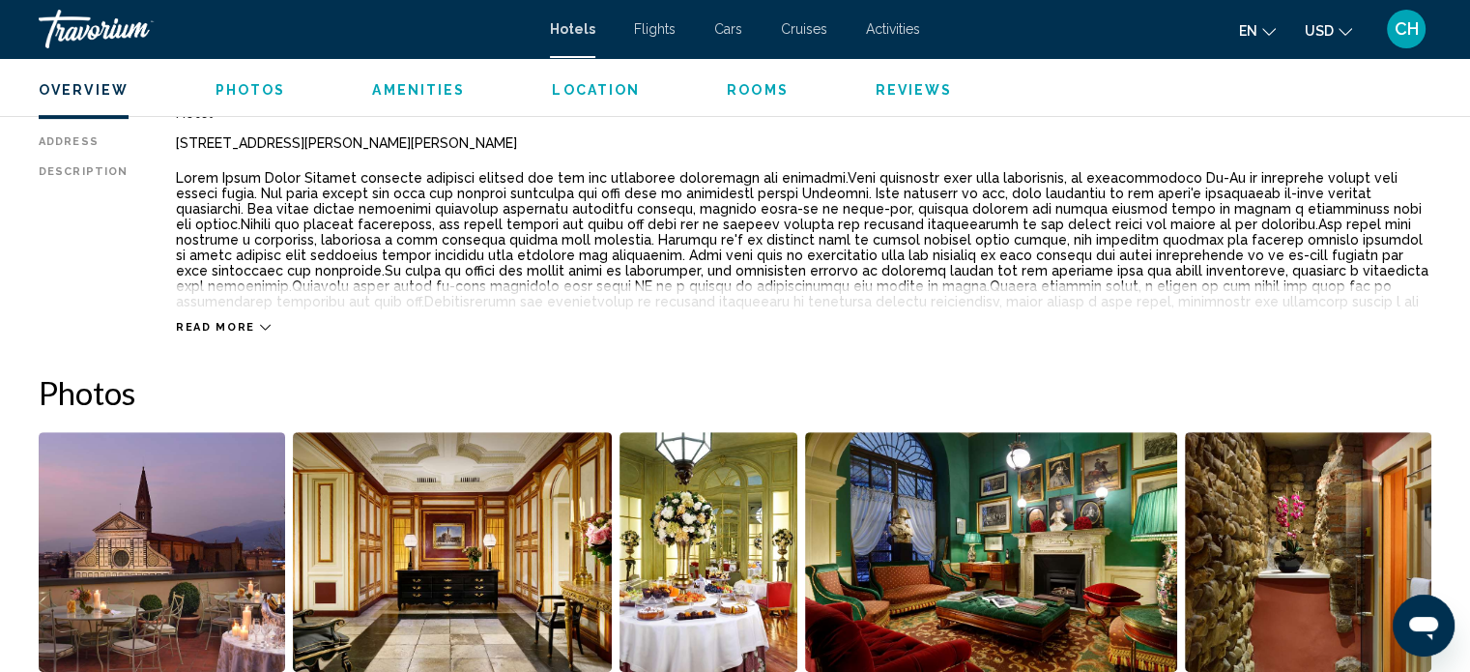
click at [246, 326] on div "Read more" at bounding box center [223, 327] width 95 height 13
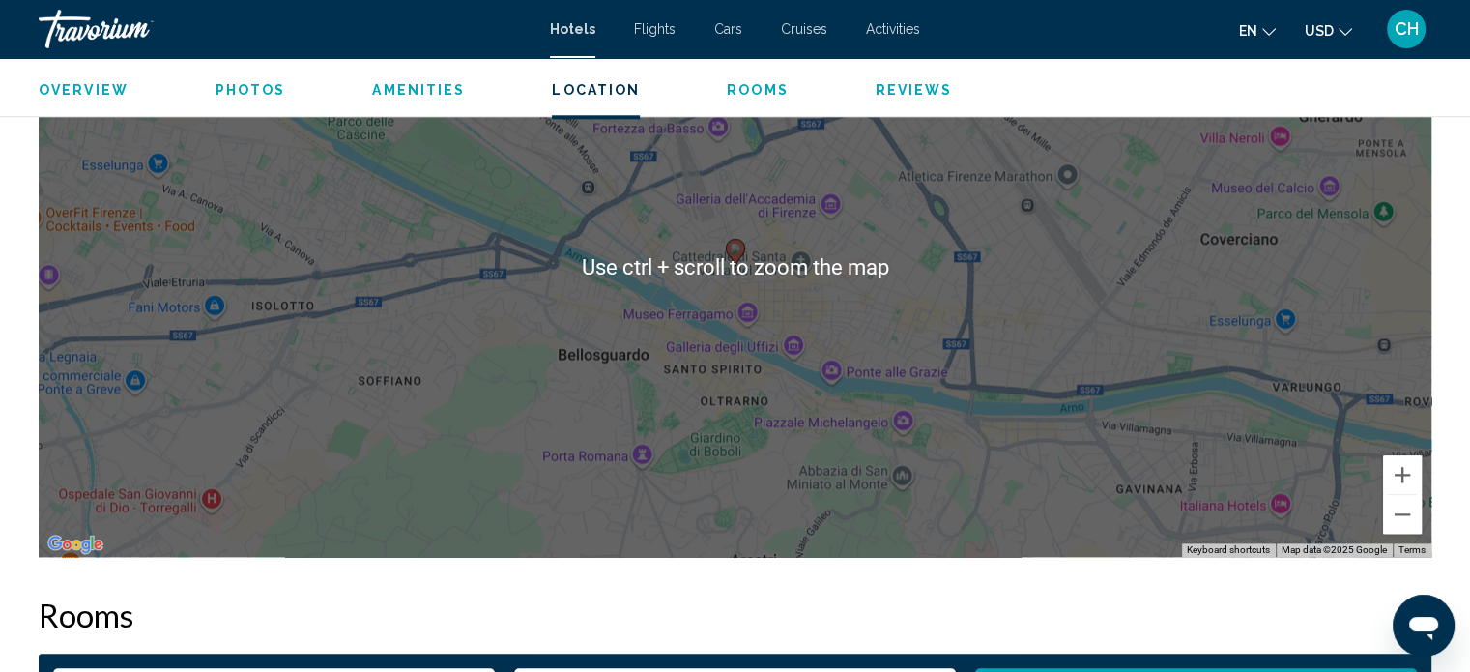
scroll to position [2041, 0]
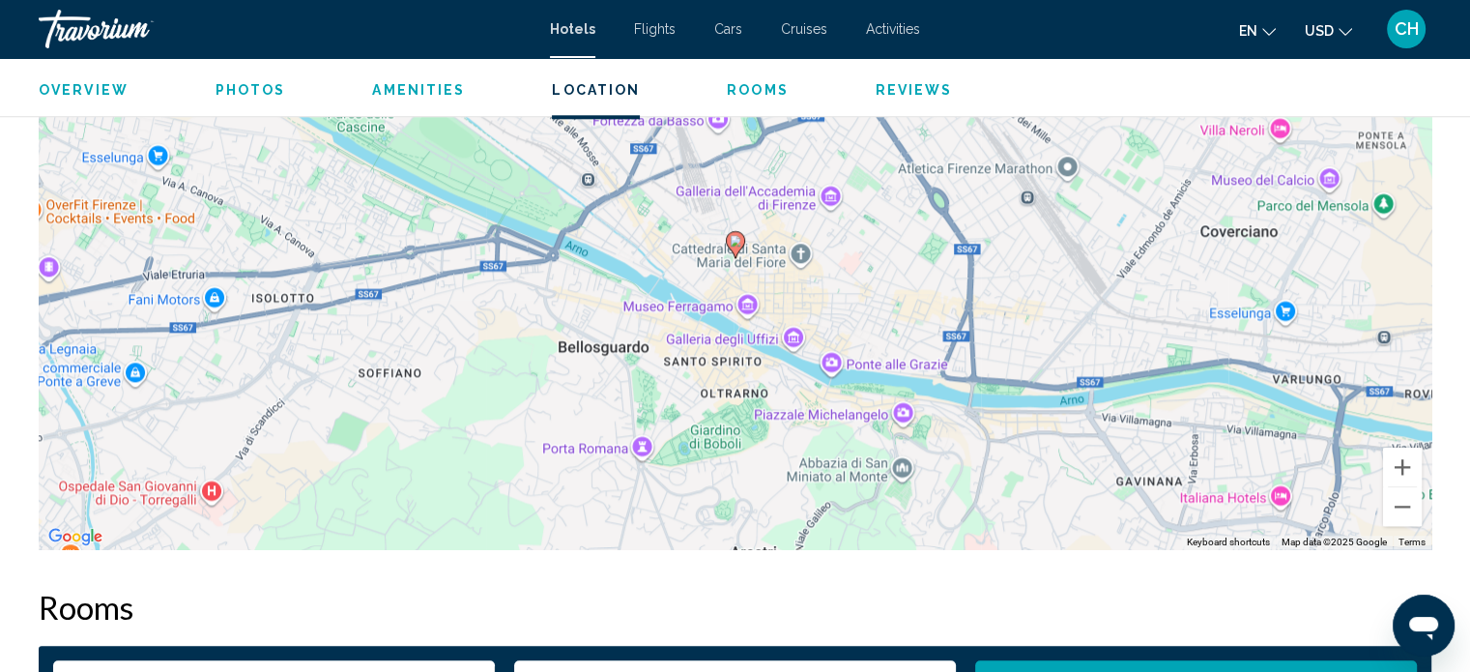
click at [1410, 458] on button "Zoom in" at bounding box center [1402, 466] width 39 height 39
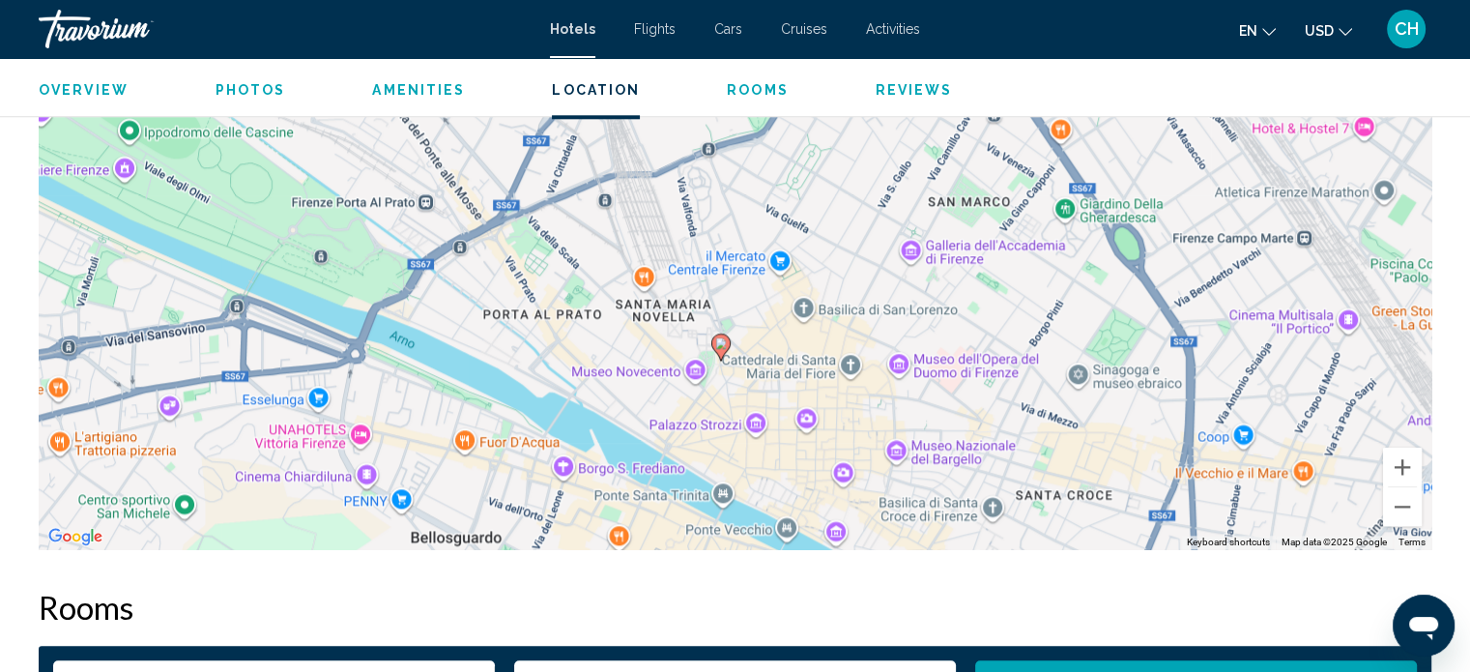
drag, startPoint x: 762, startPoint y: 355, endPoint x: 748, endPoint y: 466, distance: 112.1
click at [748, 466] on div "To activate drag with keyboard, press Alt + Enter. Once in keyboard drag state,…" at bounding box center [735, 259] width 1392 height 580
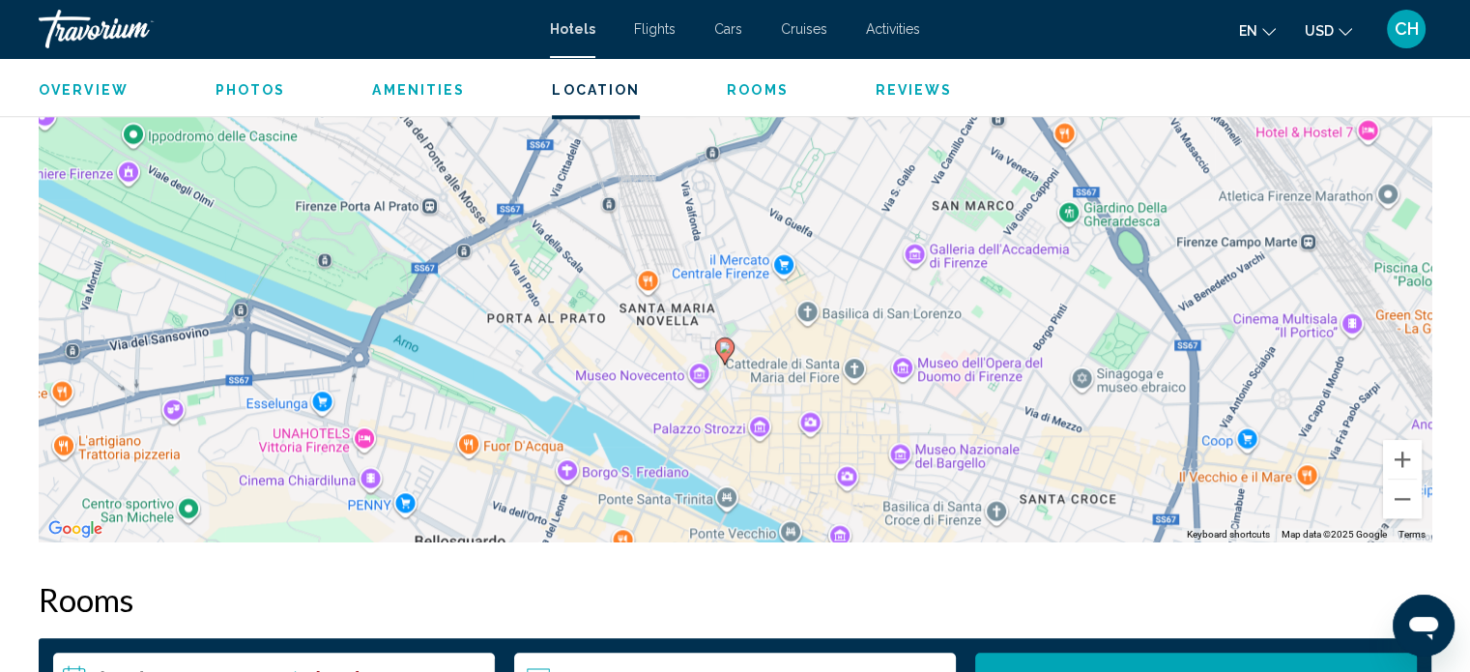
scroll to position [2006, 0]
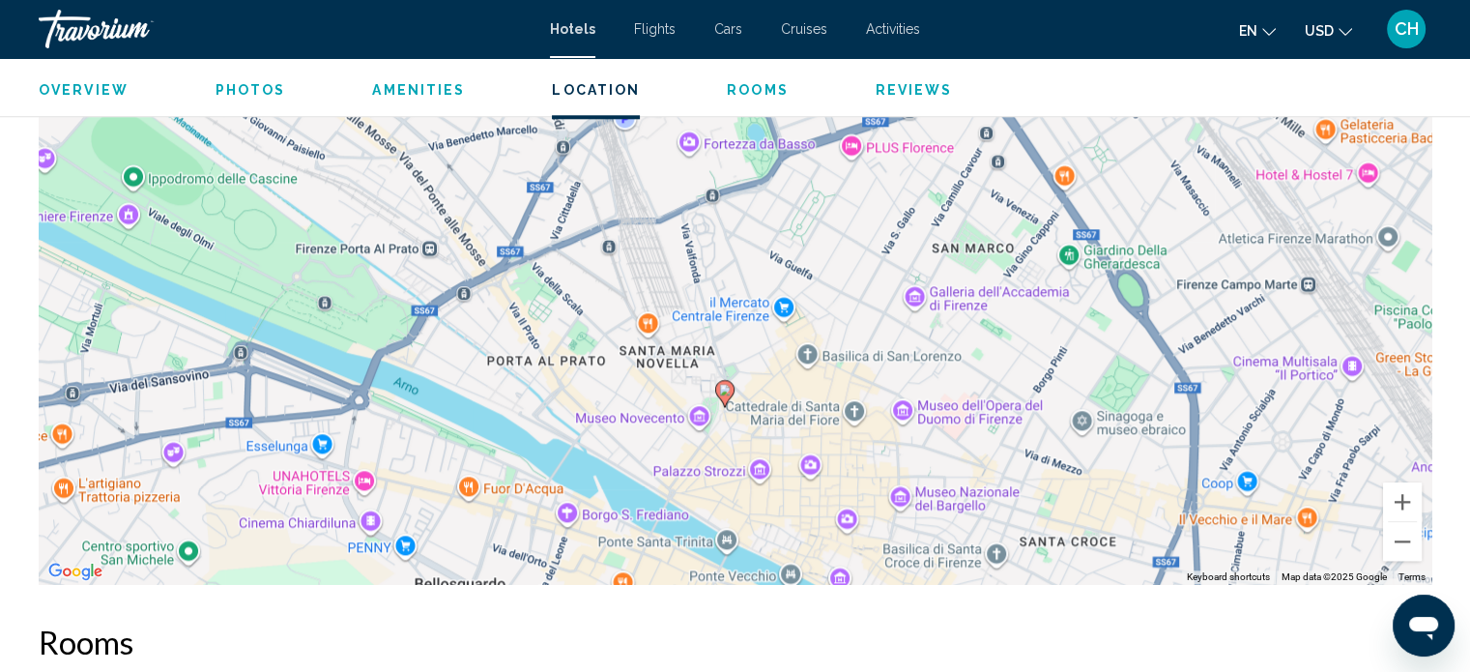
click at [646, 316] on div "To activate drag with keyboard, press Alt + Enter. Once in keyboard drag state,…" at bounding box center [735, 294] width 1392 height 580
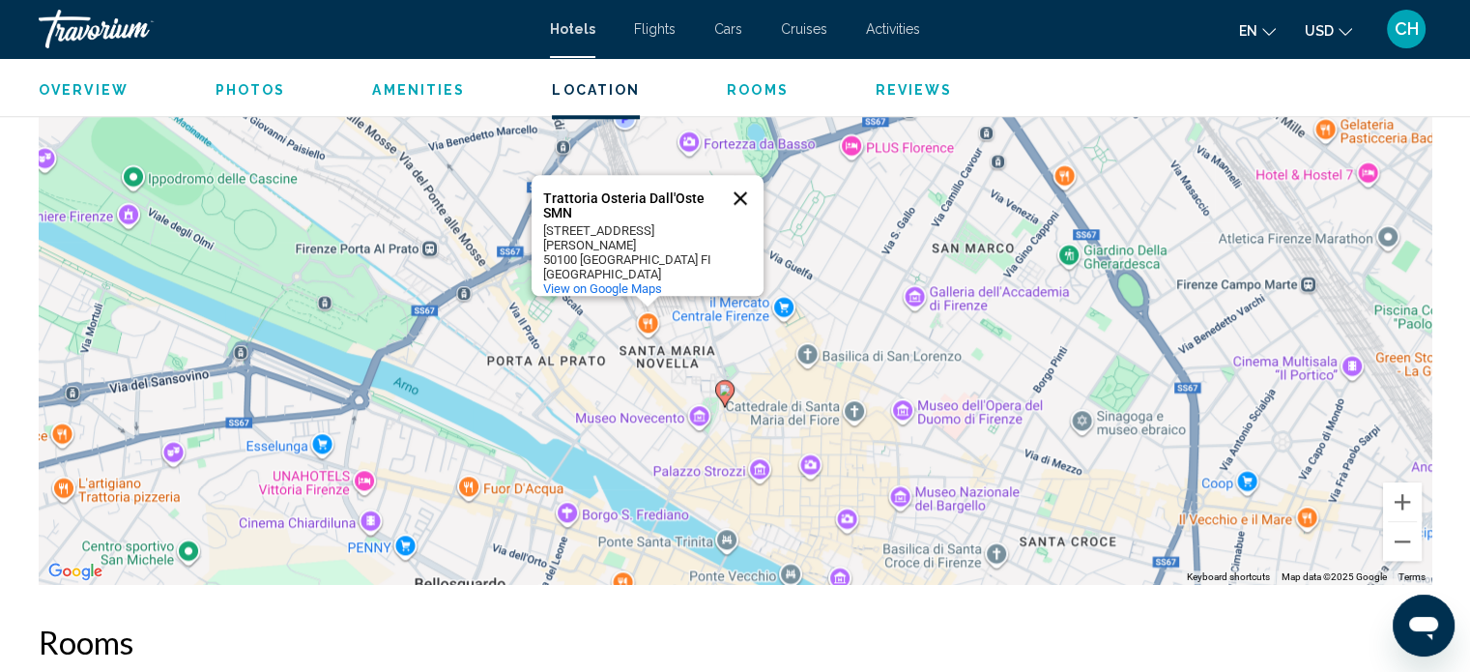
click at [744, 202] on button "Close" at bounding box center [740, 198] width 46 height 46
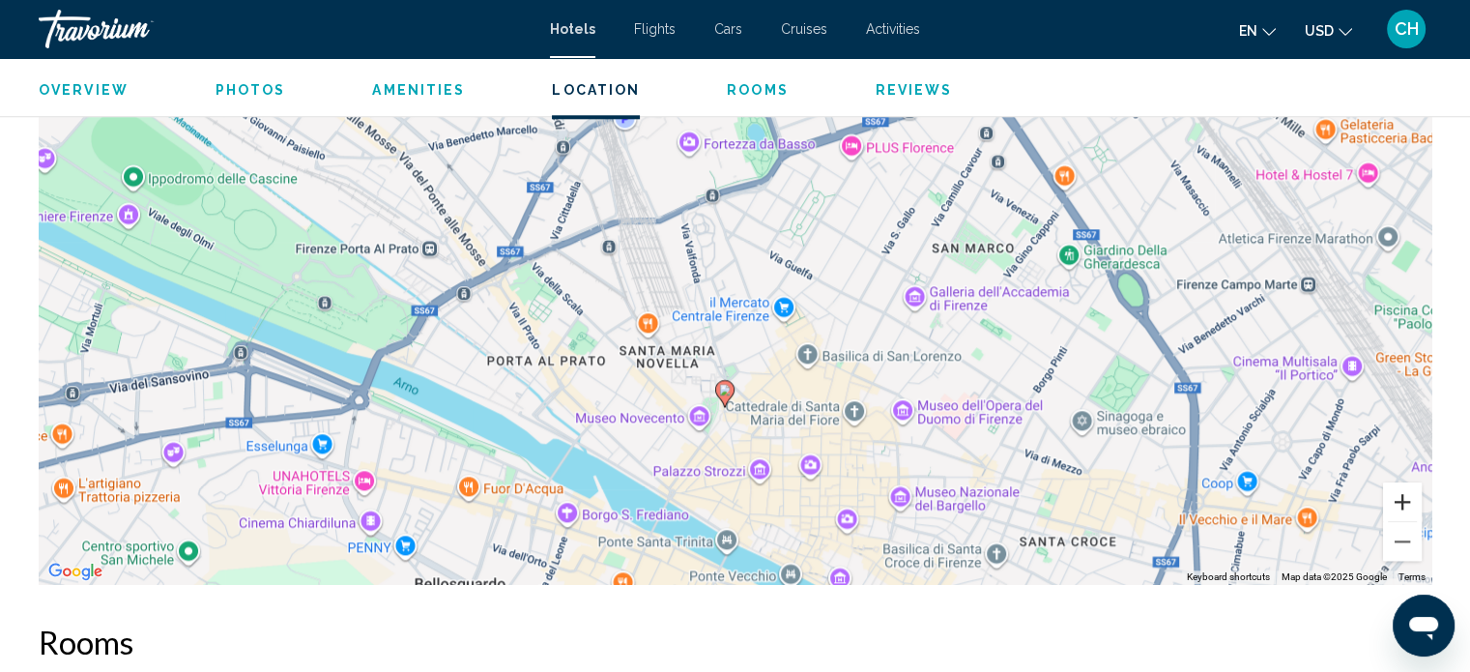
click at [1409, 501] on button "Zoom in" at bounding box center [1402, 501] width 39 height 39
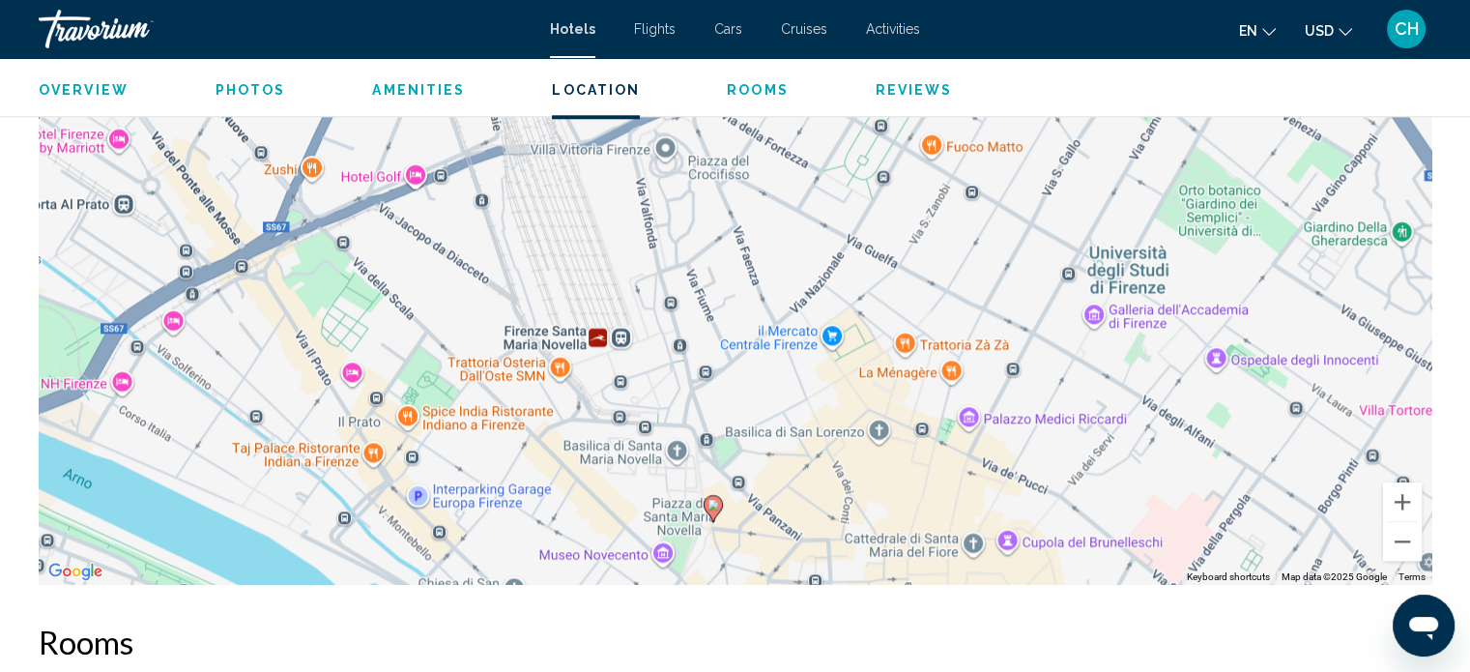
click at [597, 335] on div "To activate drag with keyboard, press Alt + Enter. Once in keyboard drag state,…" at bounding box center [735, 294] width 1392 height 580
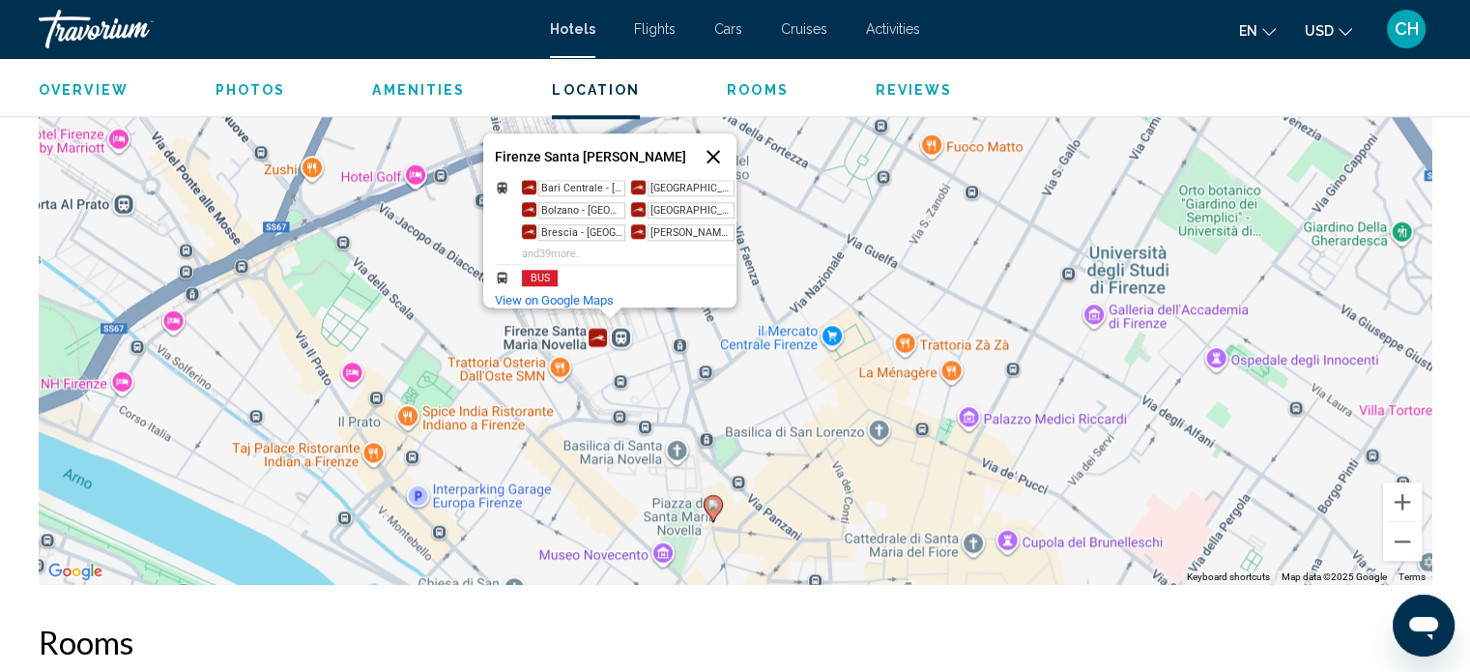
click at [725, 147] on button "Close" at bounding box center [713, 156] width 46 height 46
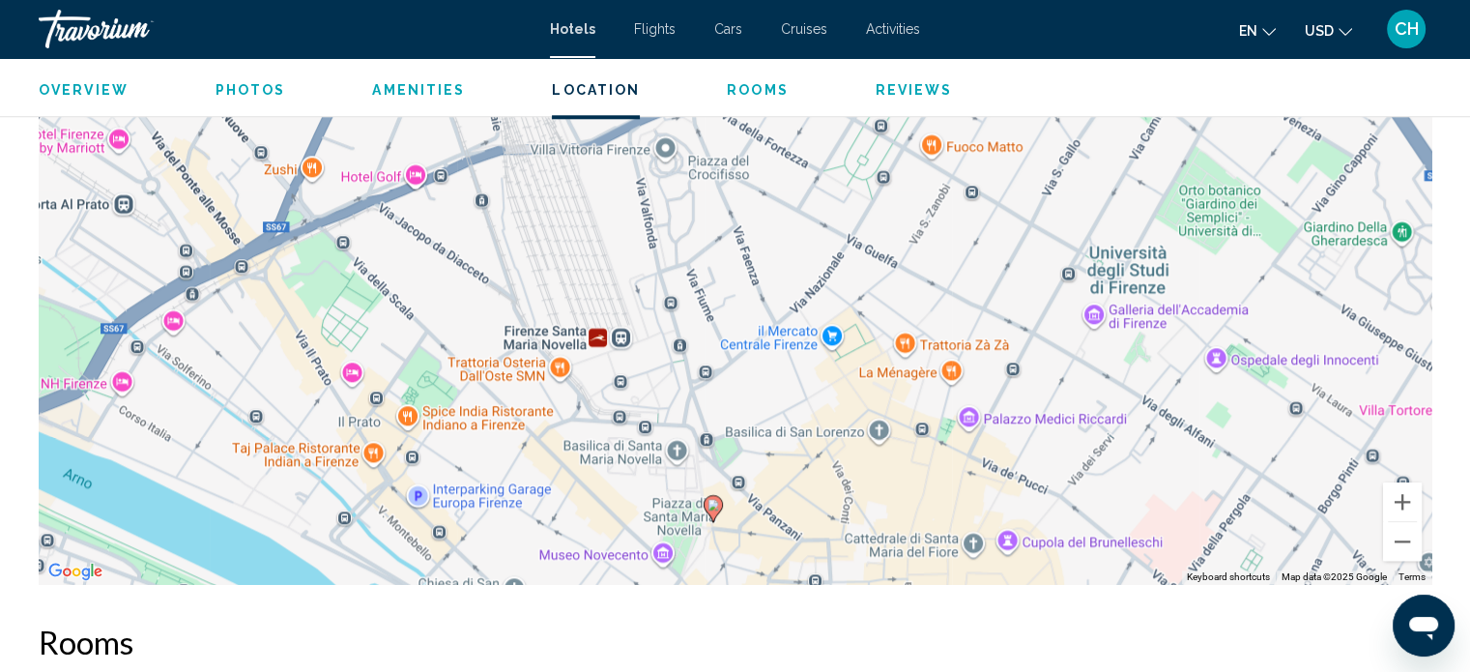
click at [415, 177] on div "To activate drag with keyboard, press Alt + Enter. Once in keyboard drag state,…" at bounding box center [735, 294] width 1392 height 580
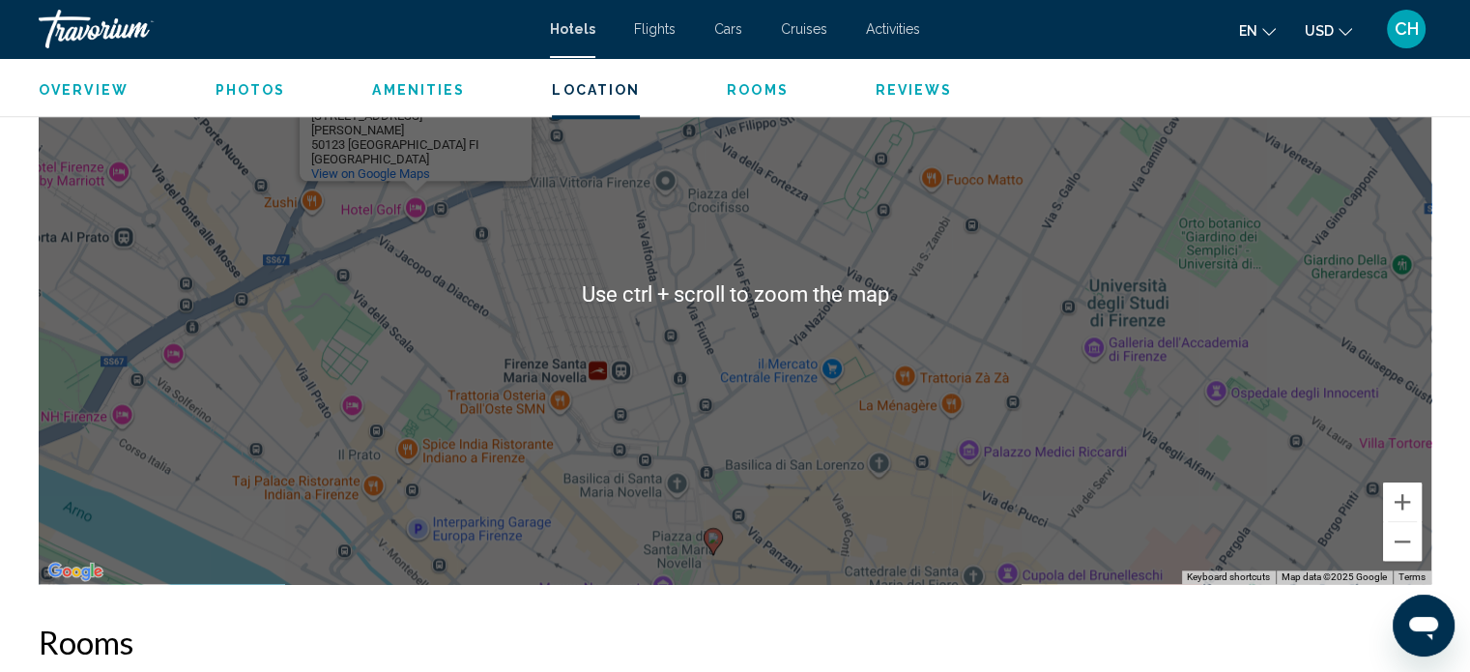
scroll to position [1780, 0]
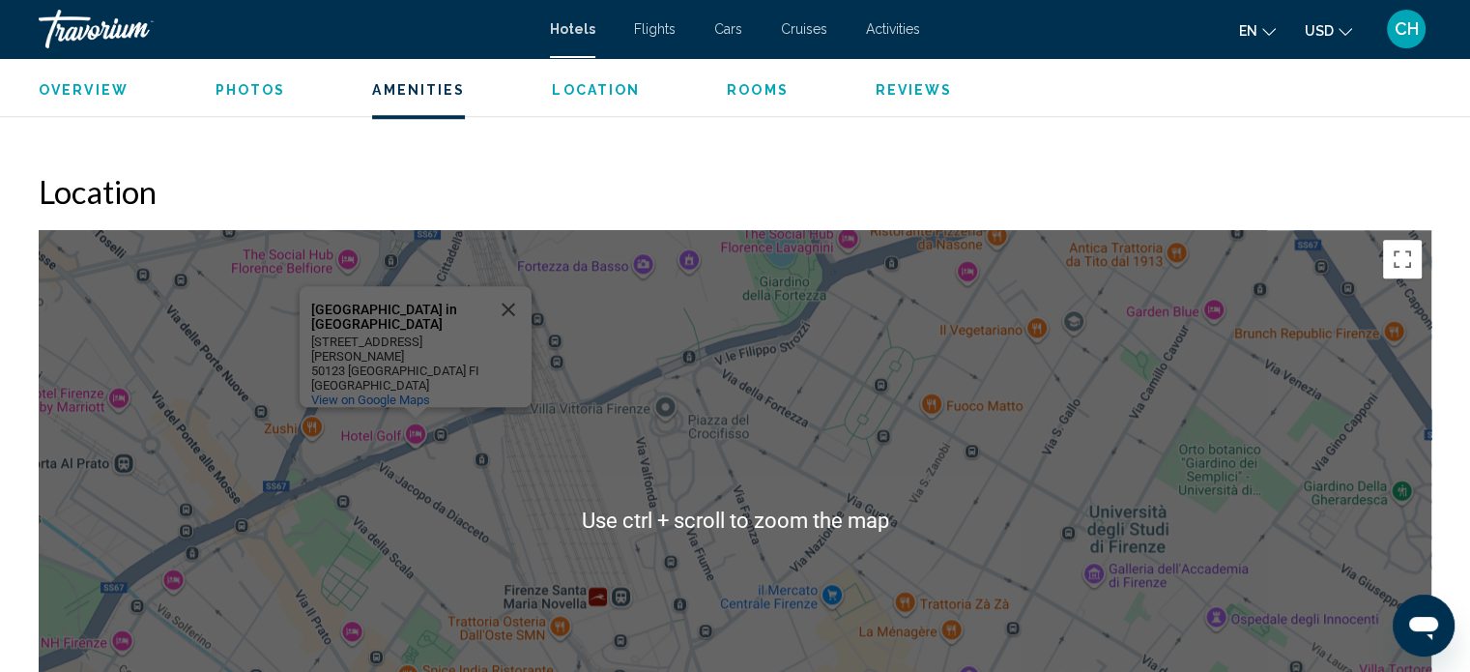
click at [1044, 410] on div "To activate drag with keyboard, press Alt + Enter. Once in keyboard drag state,…" at bounding box center [735, 520] width 1392 height 580
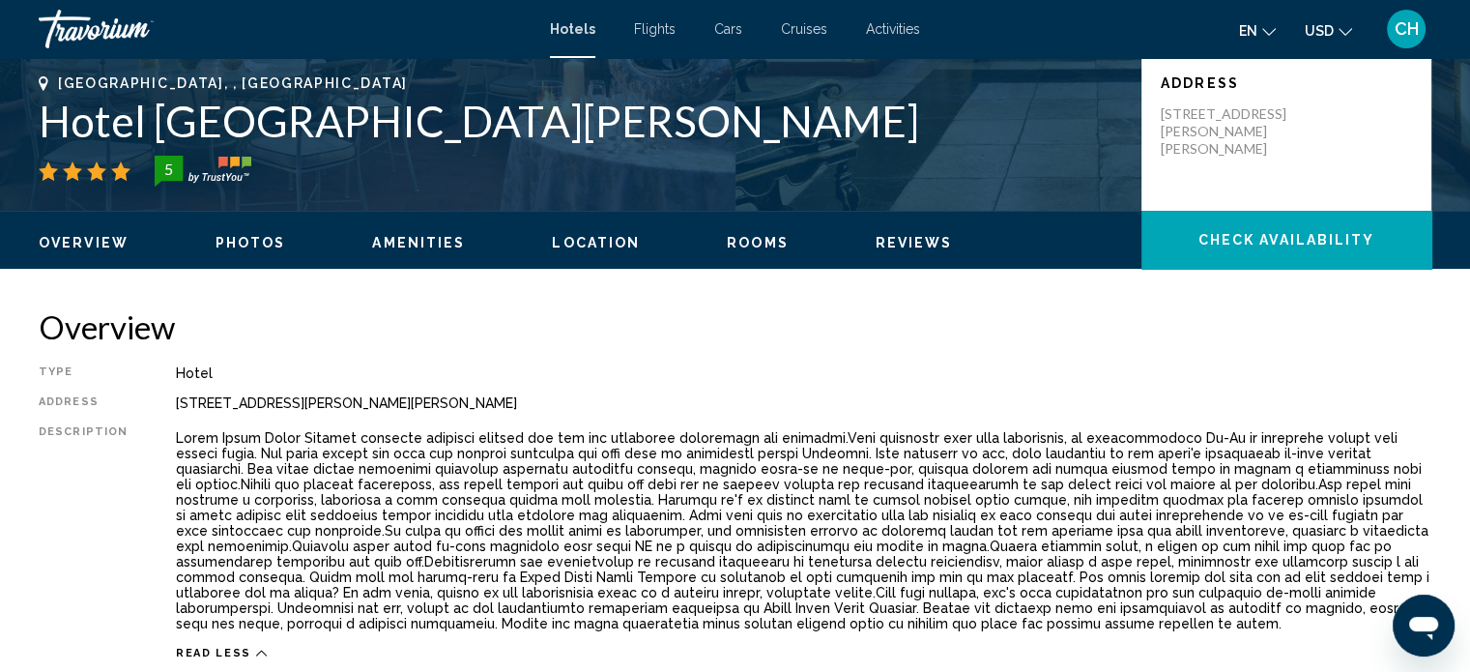
scroll to position [0, 0]
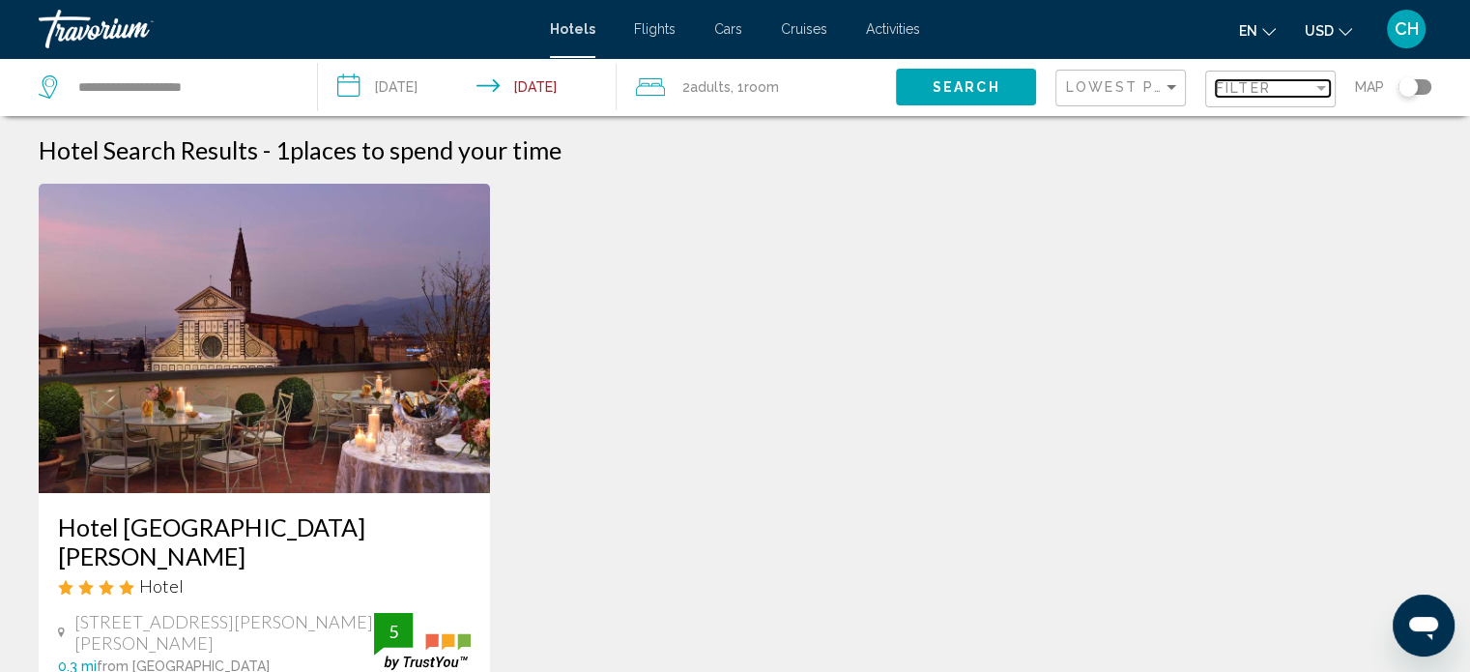
click at [1257, 86] on span "Filter" at bounding box center [1243, 87] width 55 height 15
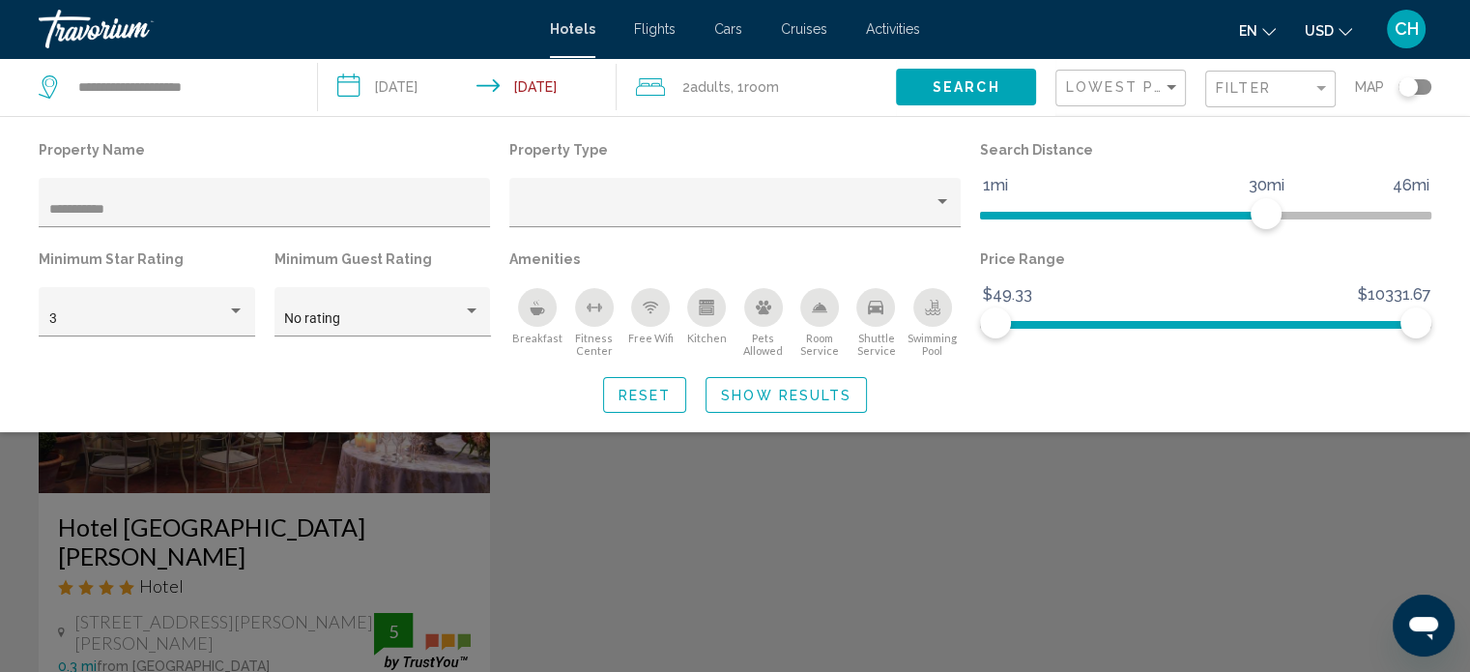
drag, startPoint x: 209, startPoint y: 202, endPoint x: 0, endPoint y: 202, distance: 208.7
click at [0, 202] on div "**********" at bounding box center [735, 274] width 1470 height 276
click at [128, 209] on input "**********" at bounding box center [264, 209] width 431 height 15
type input "*"
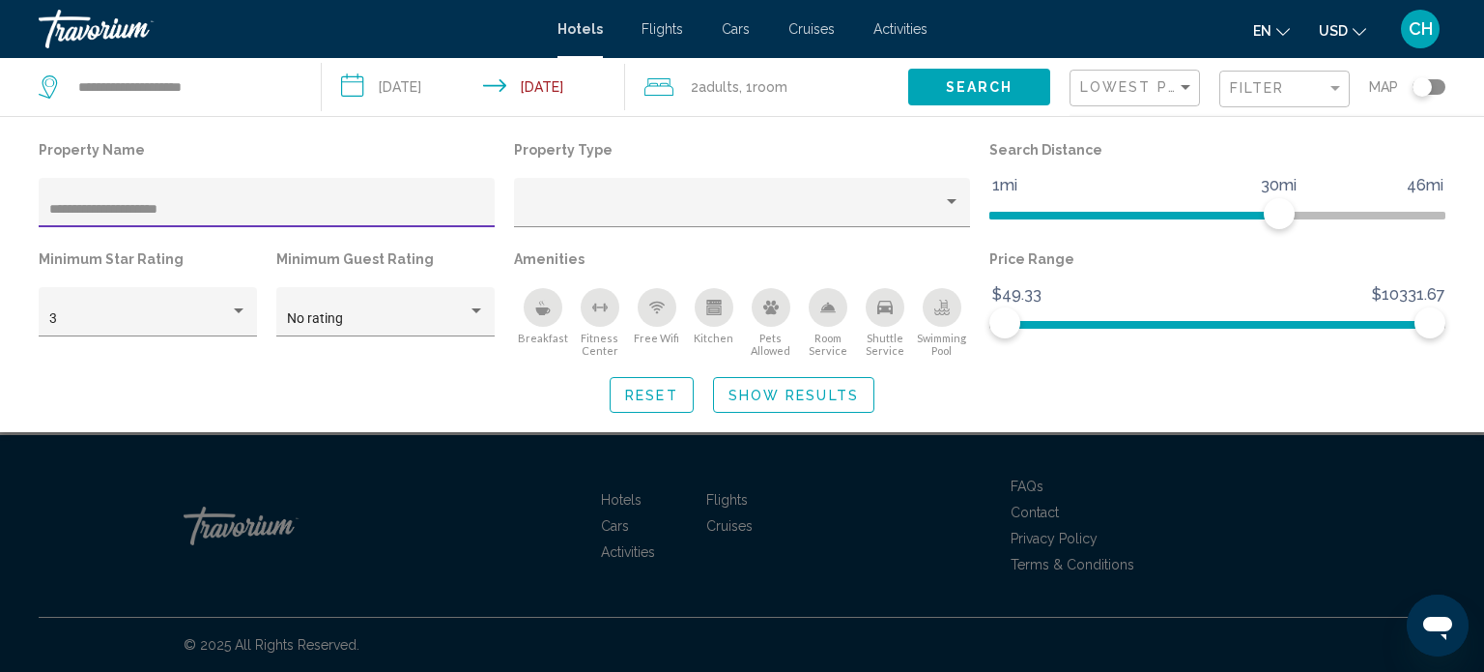
type input "**********"
drag, startPoint x: 207, startPoint y: 206, endPoint x: 0, endPoint y: 207, distance: 206.8
click at [0, 207] on div "**********" at bounding box center [742, 274] width 1484 height 276
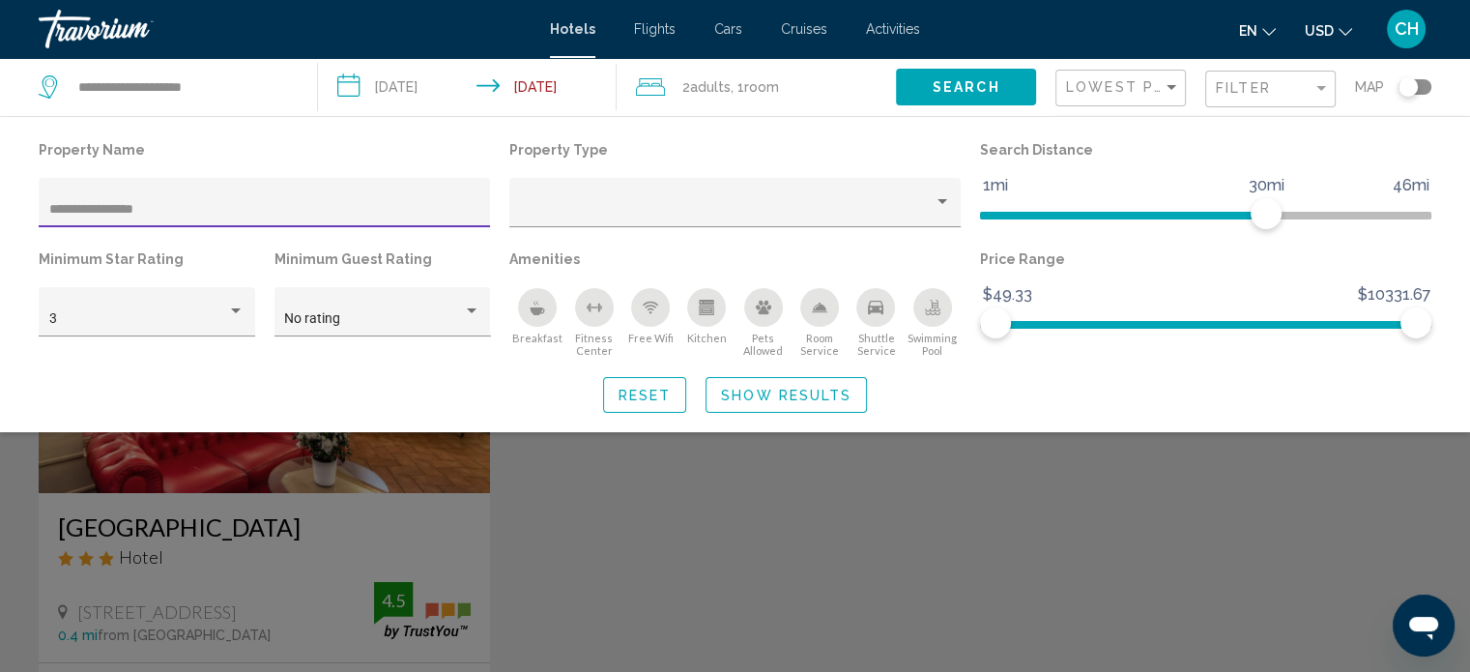
type input "**********"
click at [543, 495] on div "Search widget" at bounding box center [735, 481] width 1470 height 382
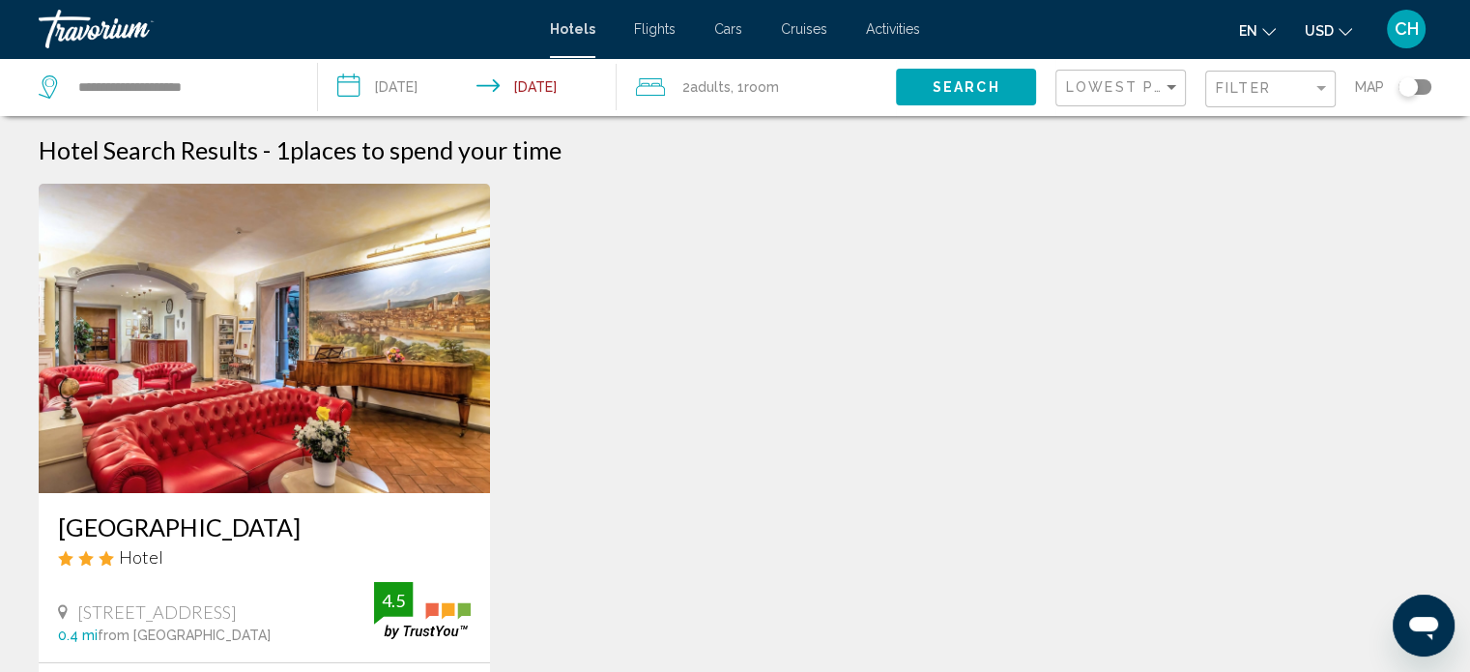
scroll to position [225, 0]
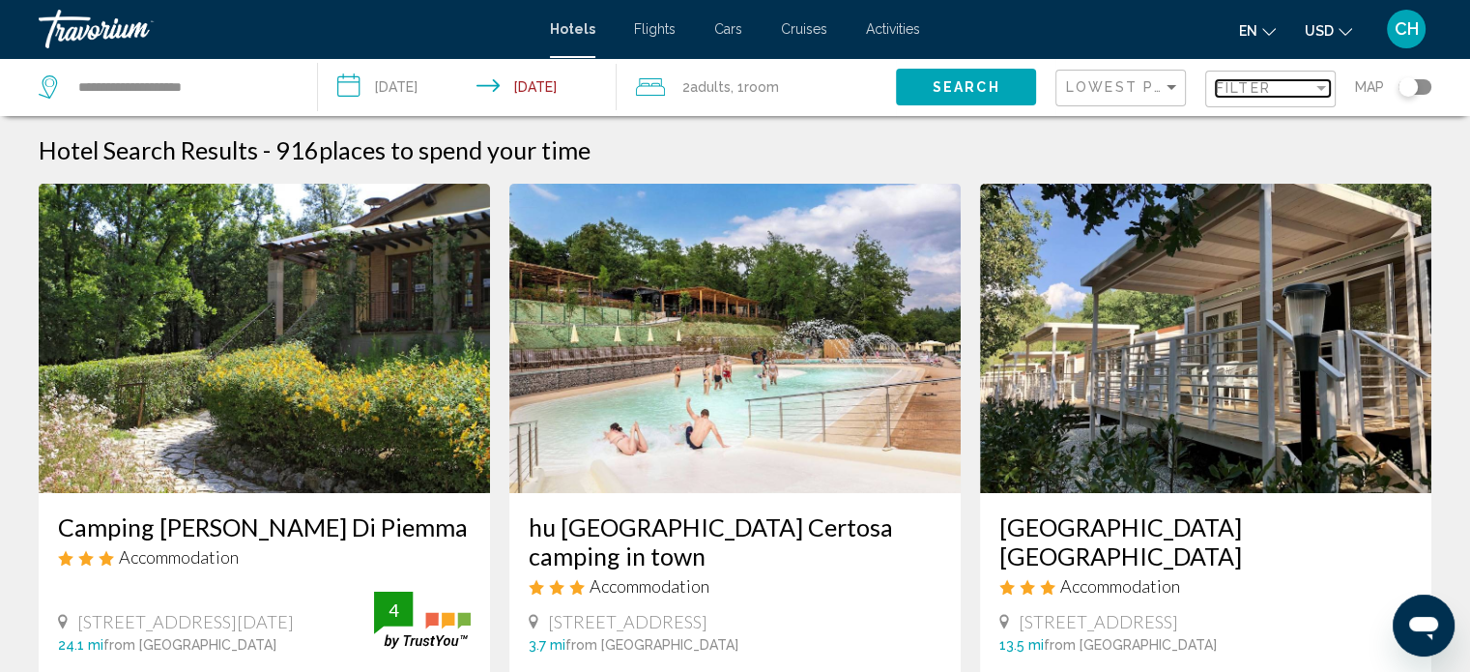
click at [1294, 95] on div "Filter" at bounding box center [1264, 87] width 97 height 15
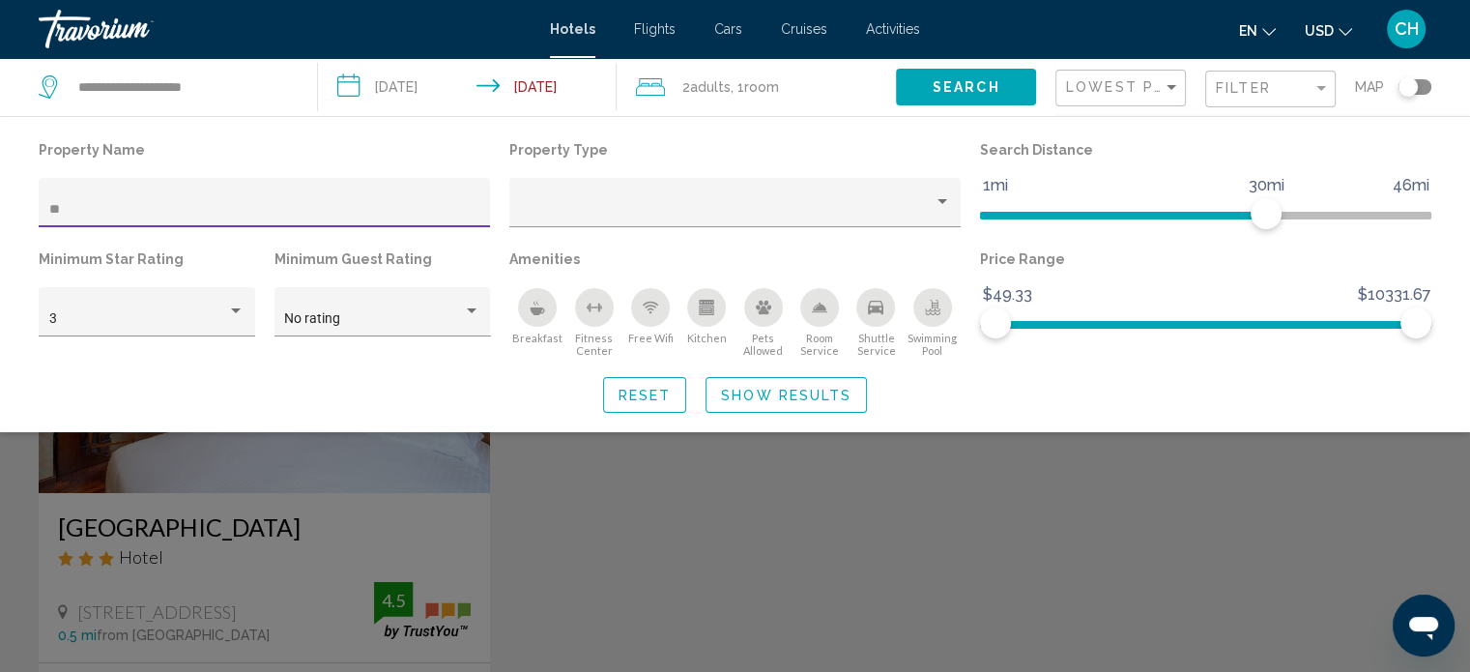
type input "*"
paste input "**********"
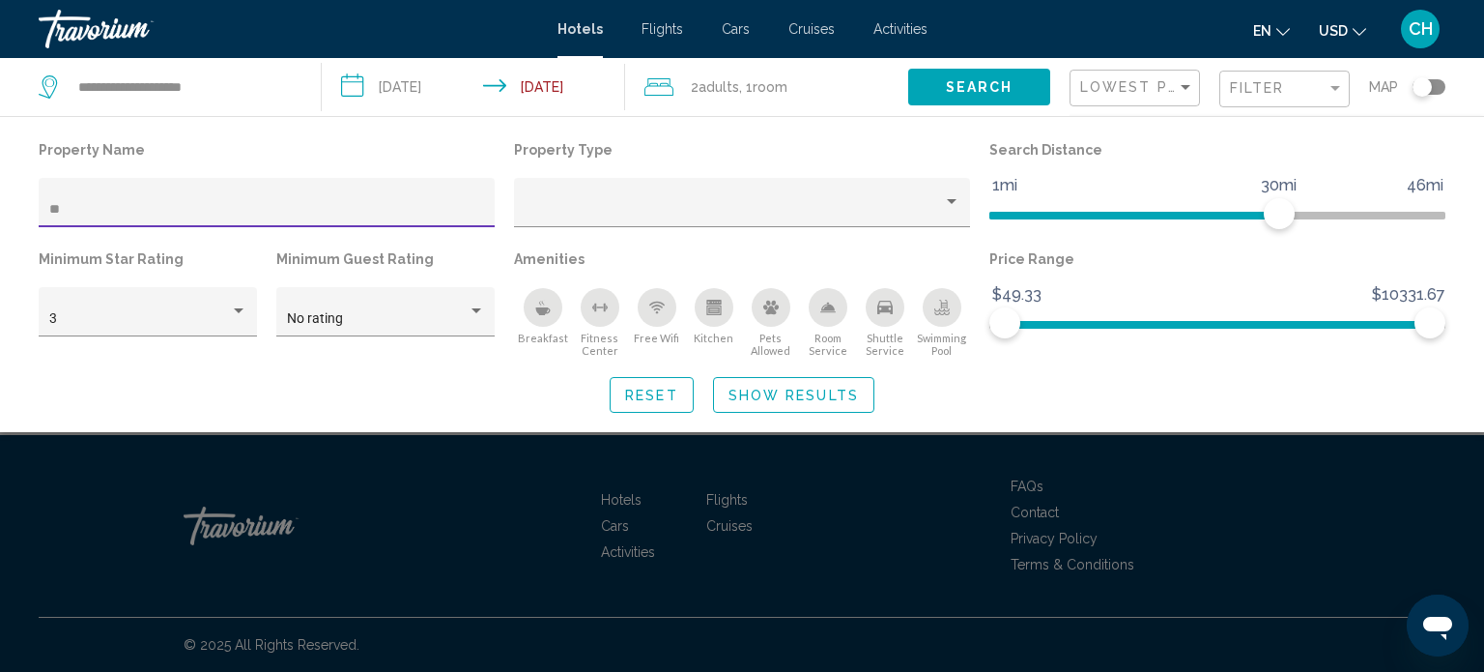
type input "*"
paste input "**********"
type input "*"
paste input "**********"
type input "*"
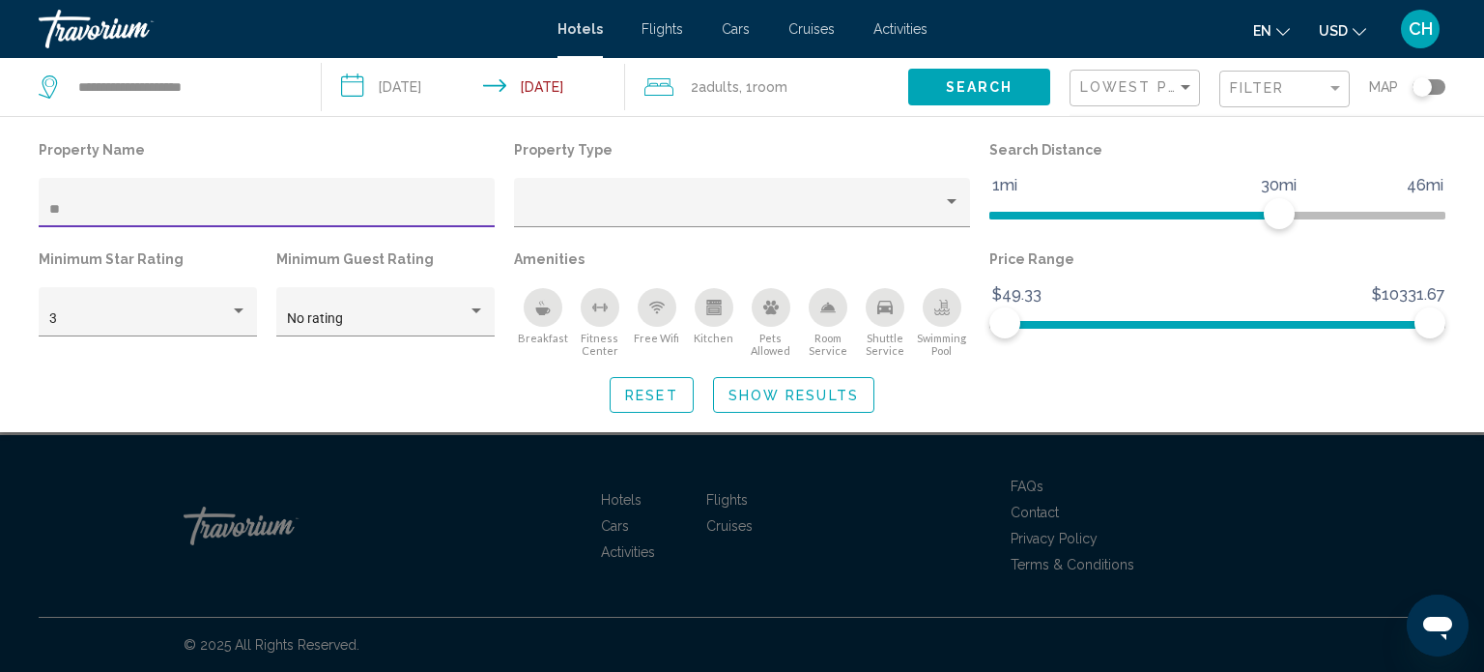
type input "*"
paste input "**********"
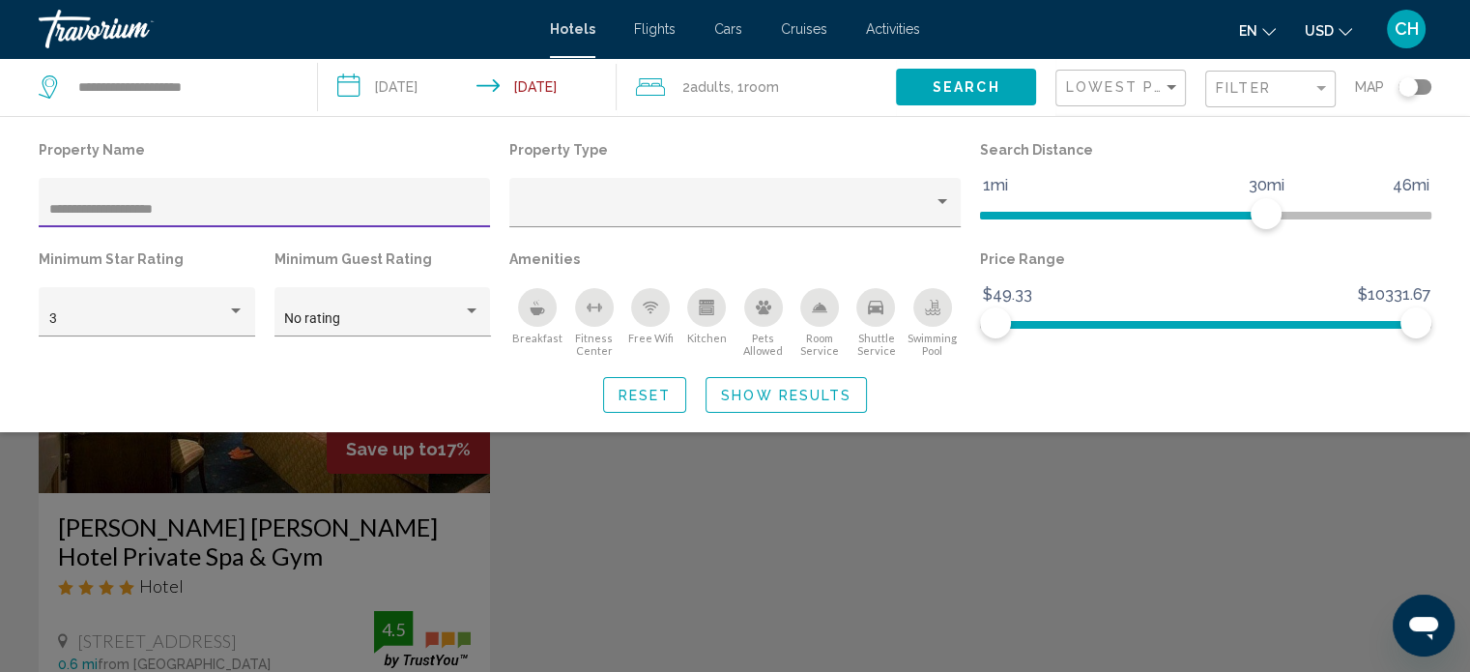
type input "**********"
click at [305, 502] on div "Search widget" at bounding box center [735, 481] width 1470 height 382
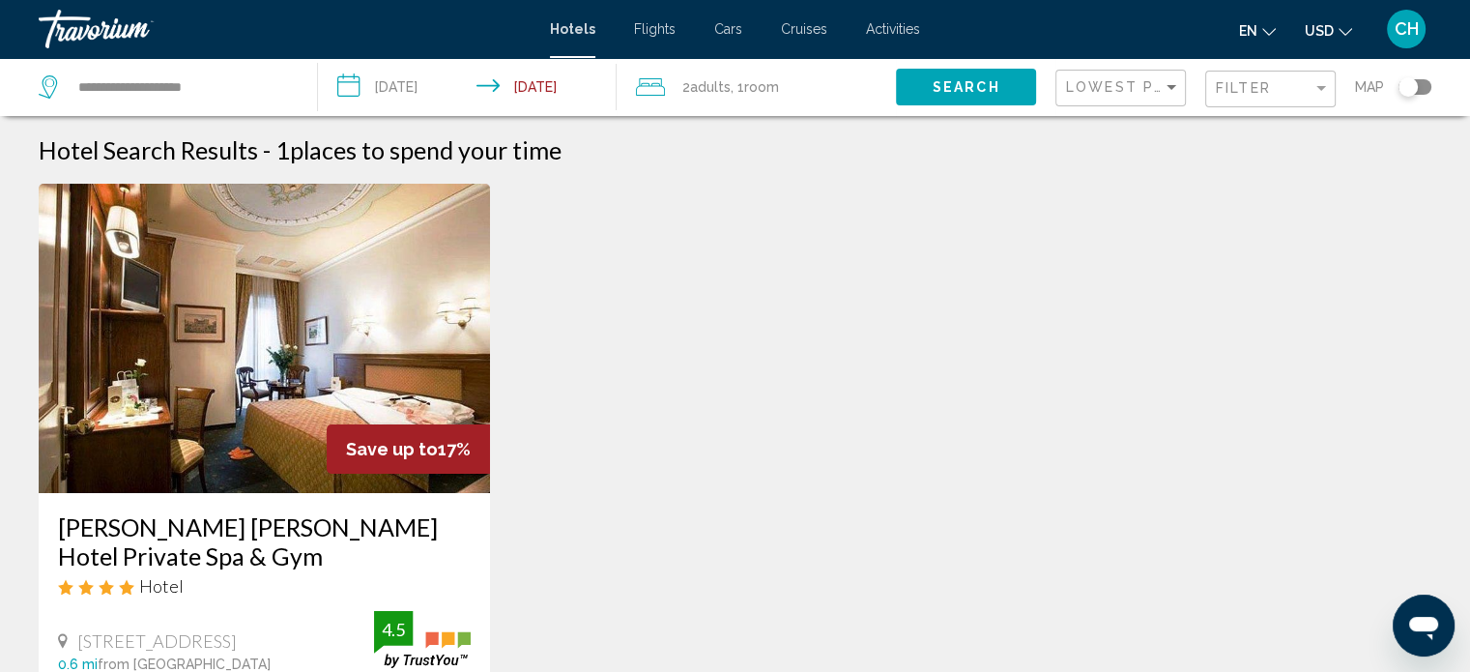
scroll to position [225, 0]
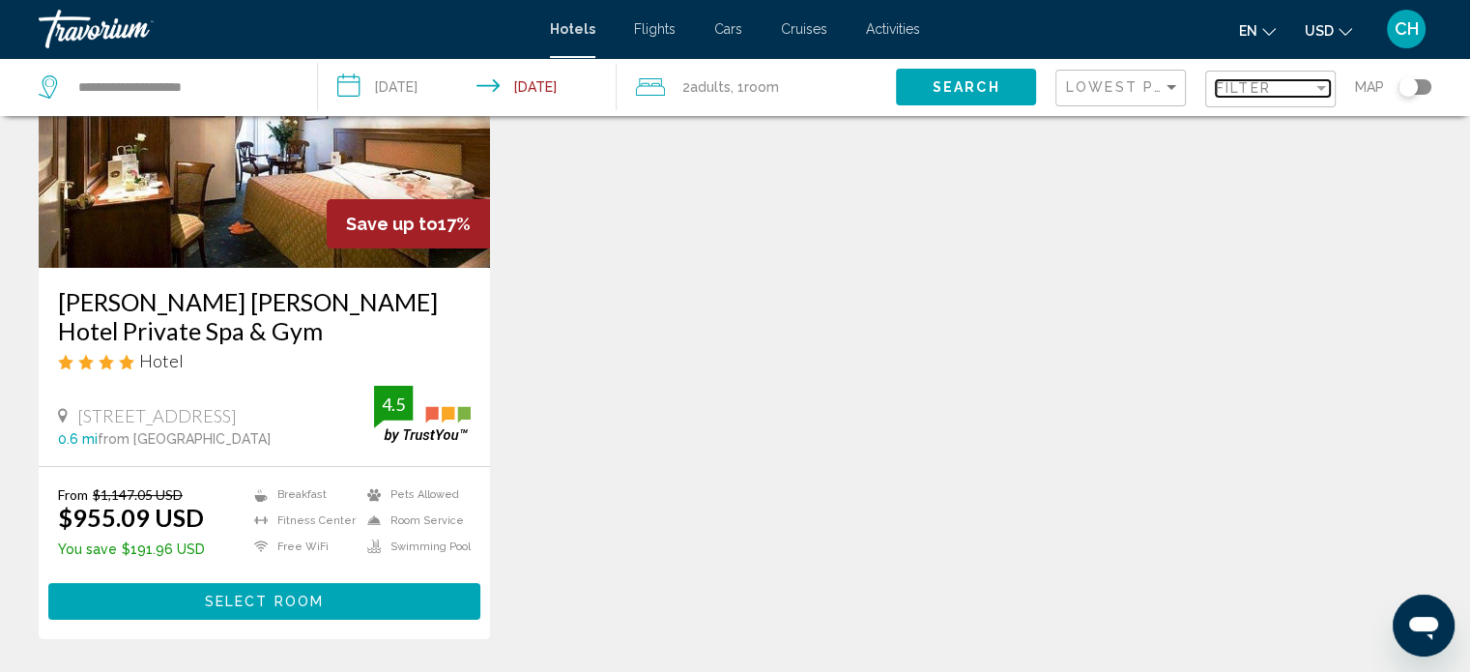
click at [1228, 88] on span "Filter" at bounding box center [1243, 87] width 55 height 15
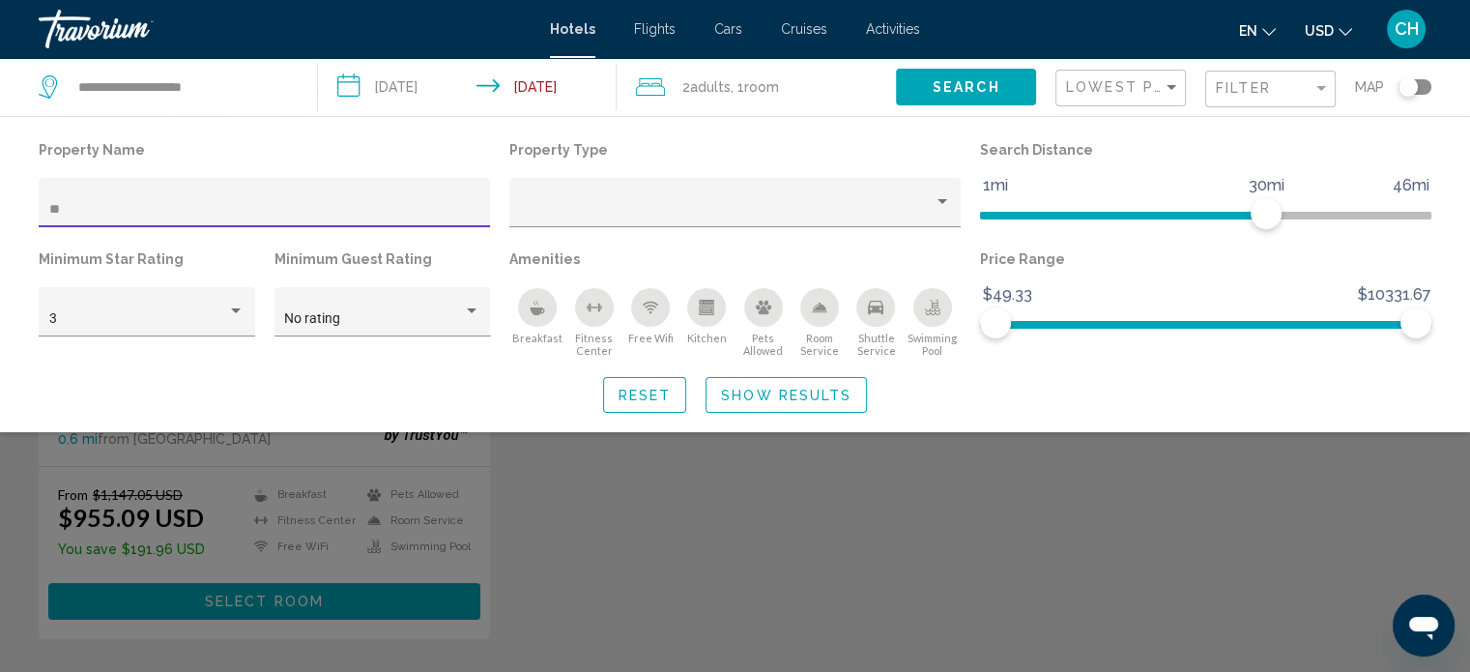
type input "*"
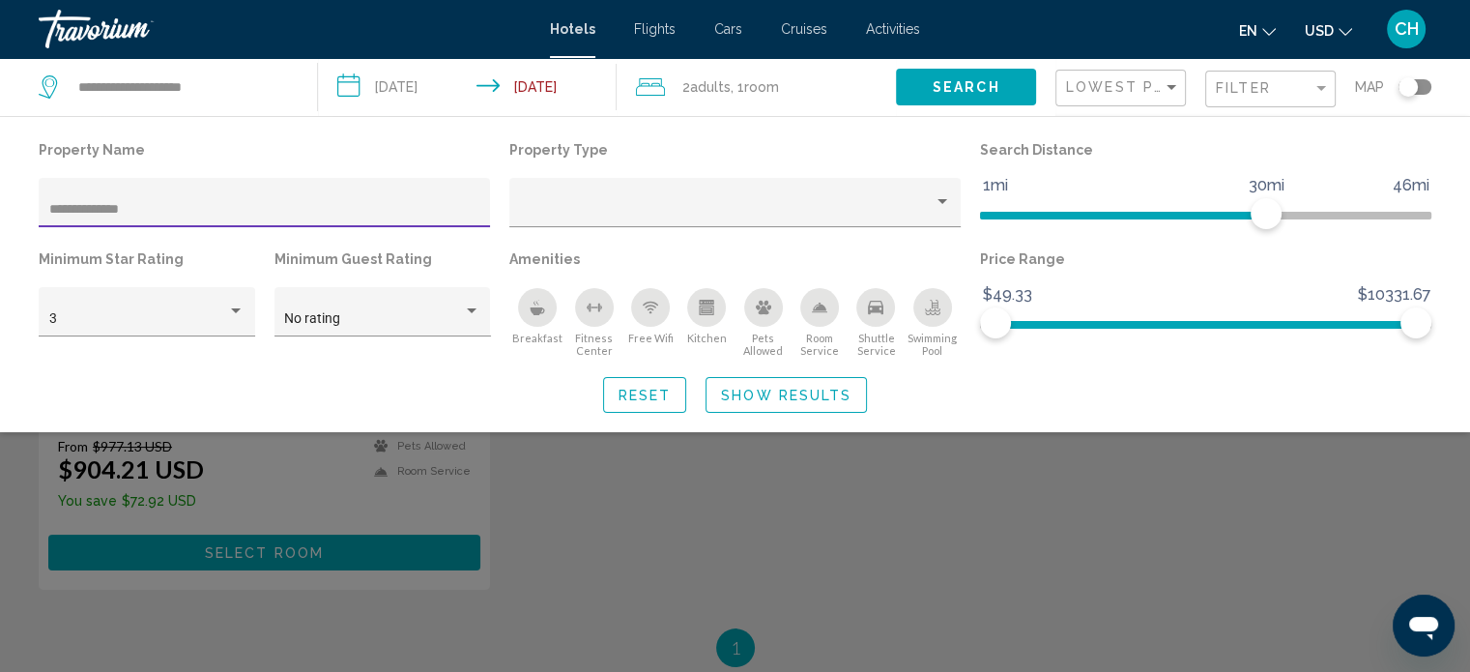
type input "**********"
click at [222, 471] on div "Search widget" at bounding box center [735, 481] width 1470 height 382
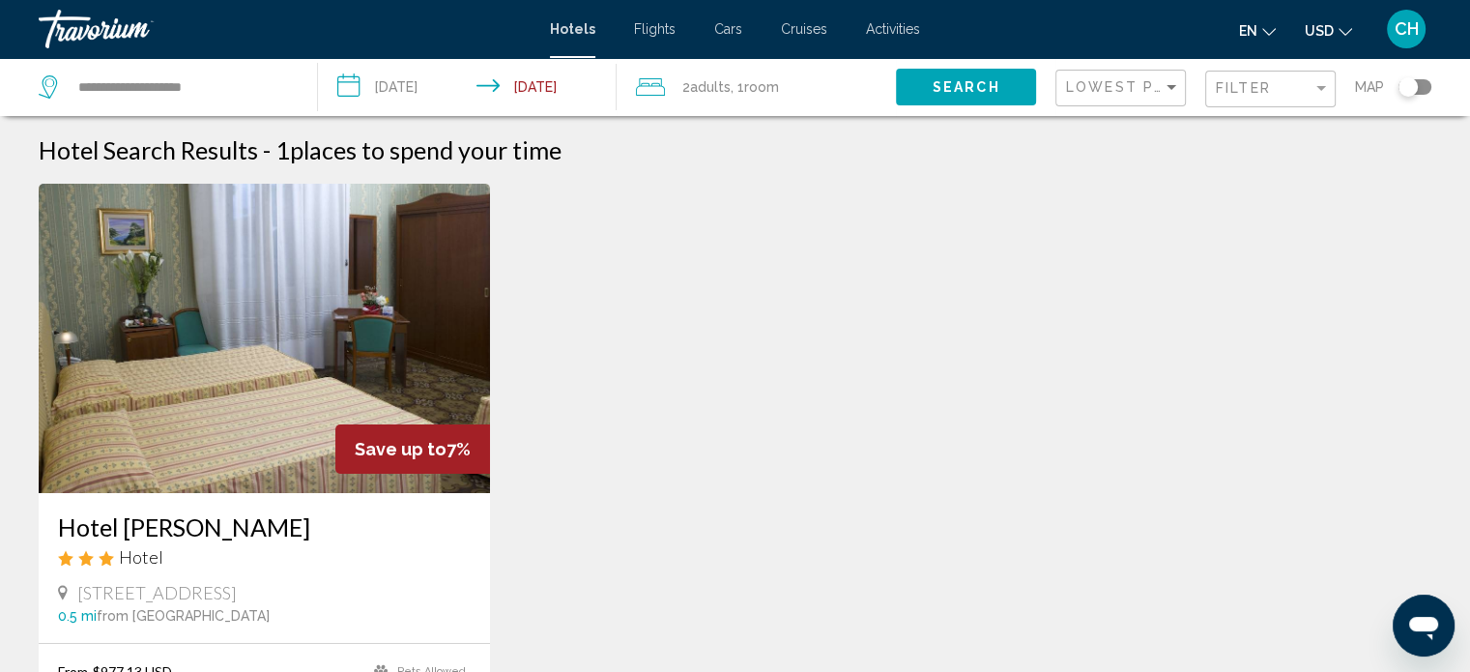
scroll to position [225, 0]
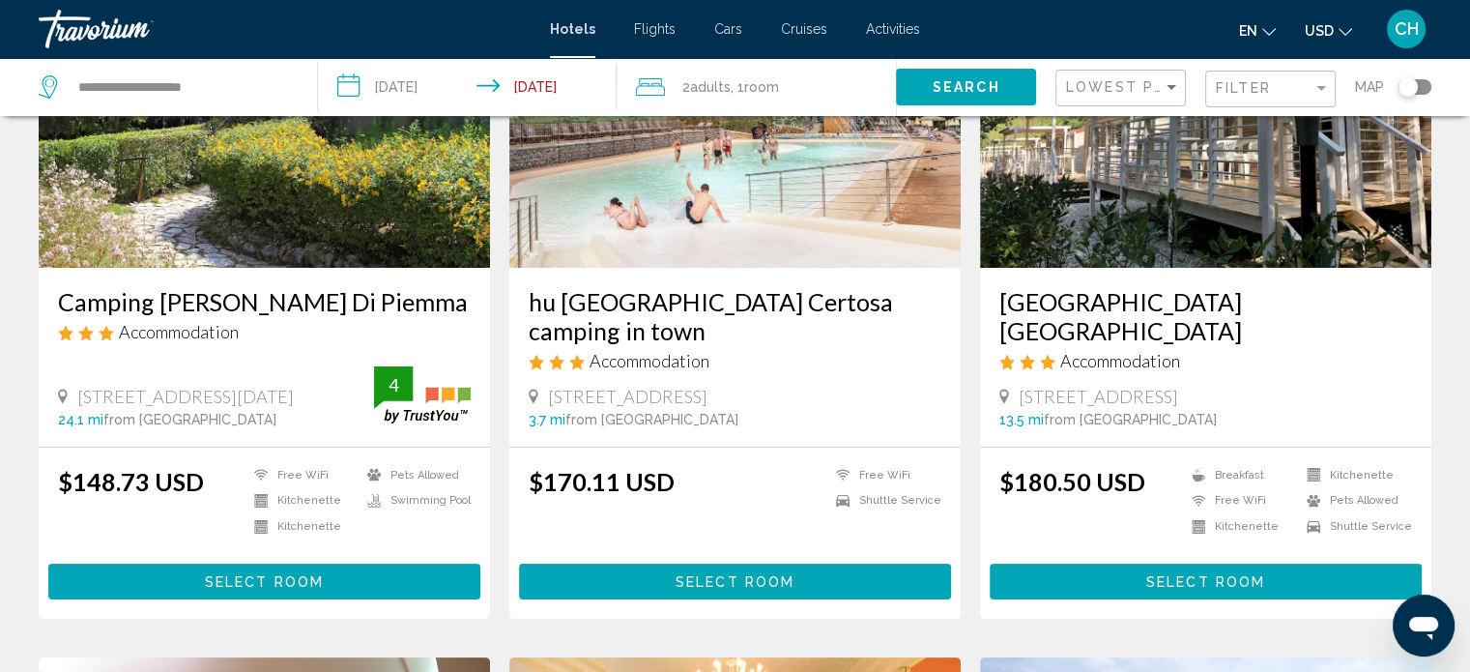
click at [1281, 99] on div "Filter" at bounding box center [1273, 90] width 114 height 36
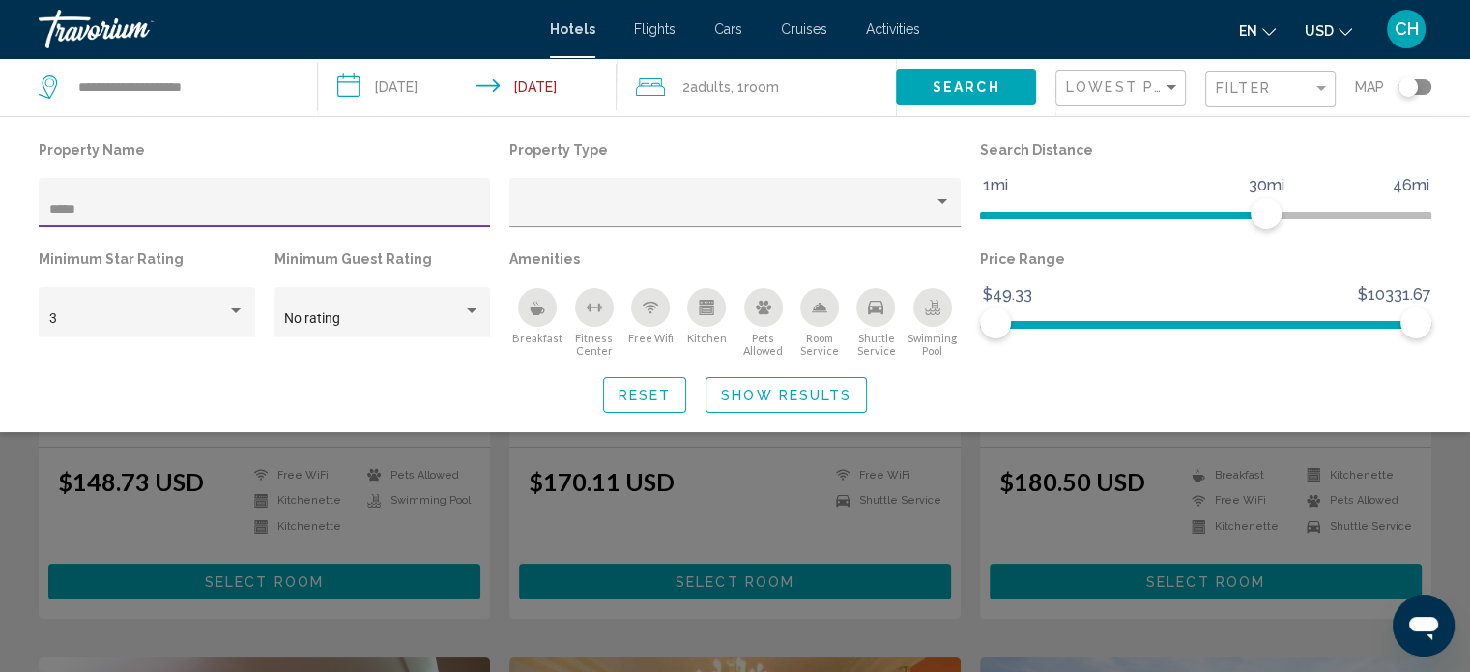
type input "*****"
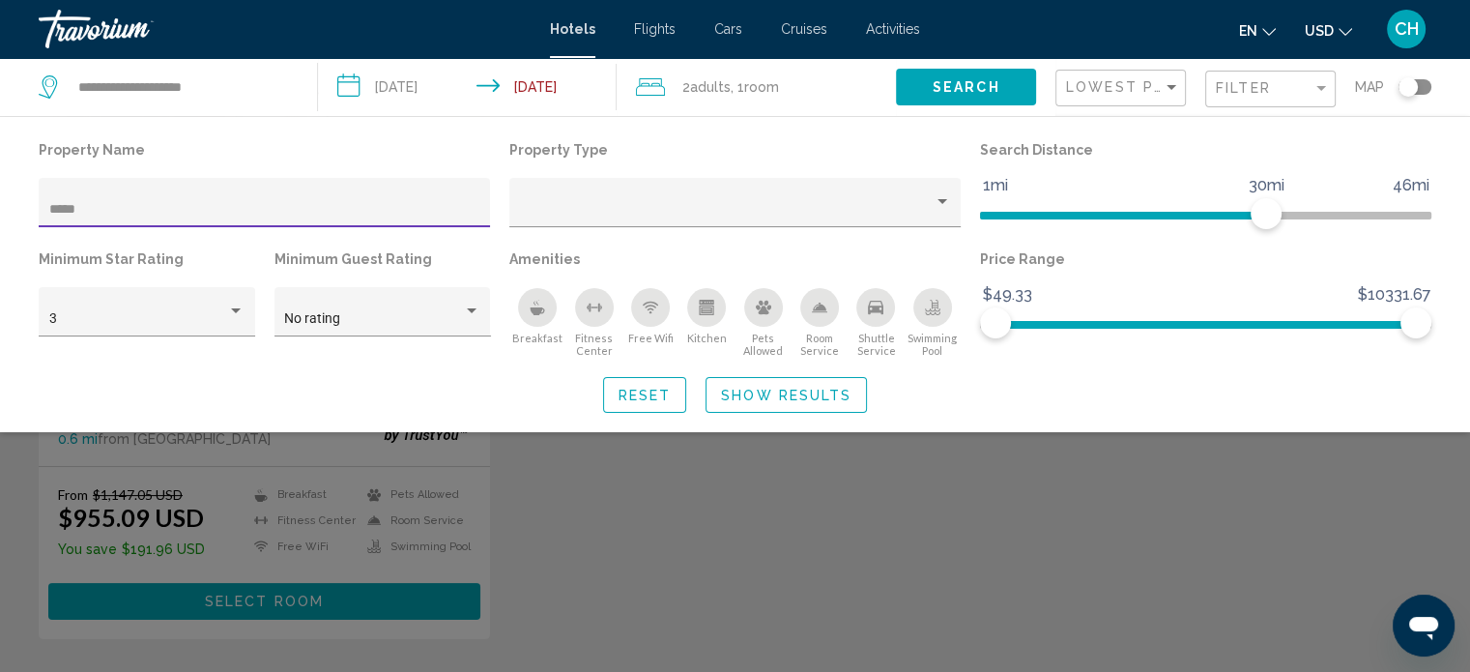
click at [603, 536] on div "Search widget" at bounding box center [735, 481] width 1470 height 382
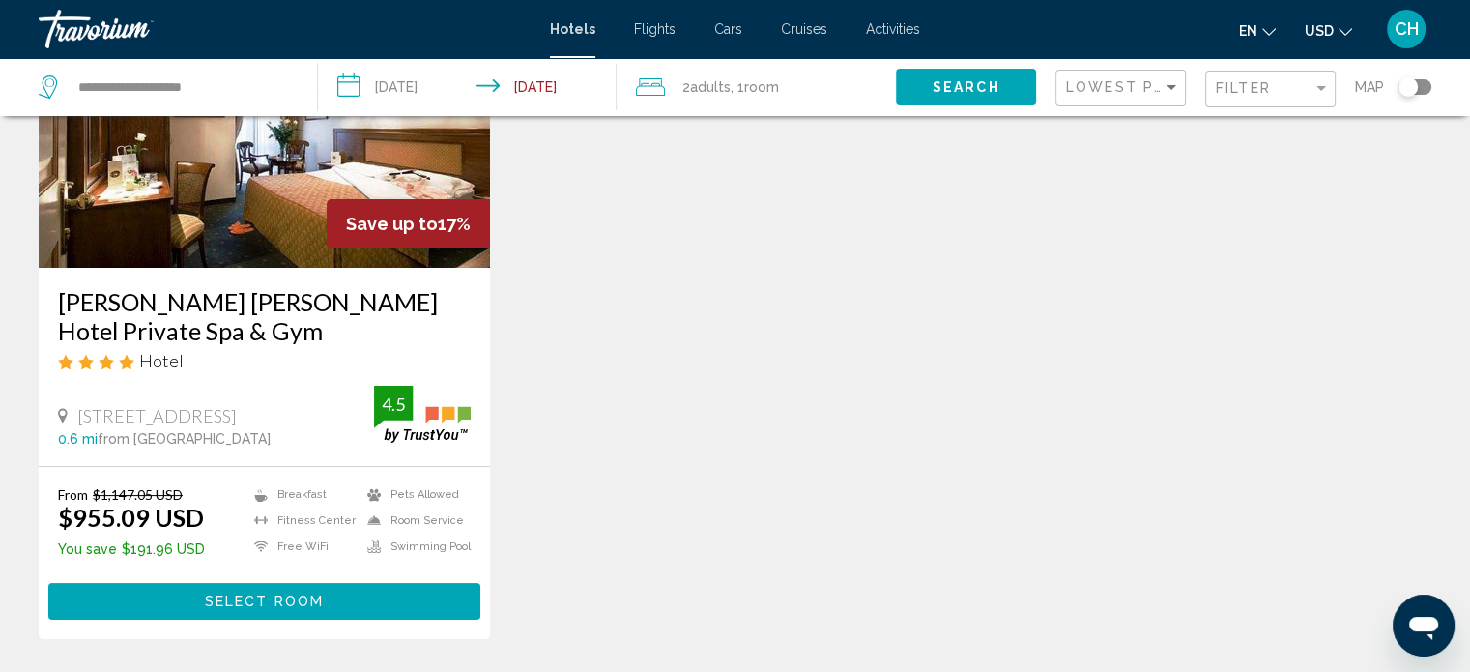
click at [240, 200] on img "Main content" at bounding box center [264, 112] width 451 height 309
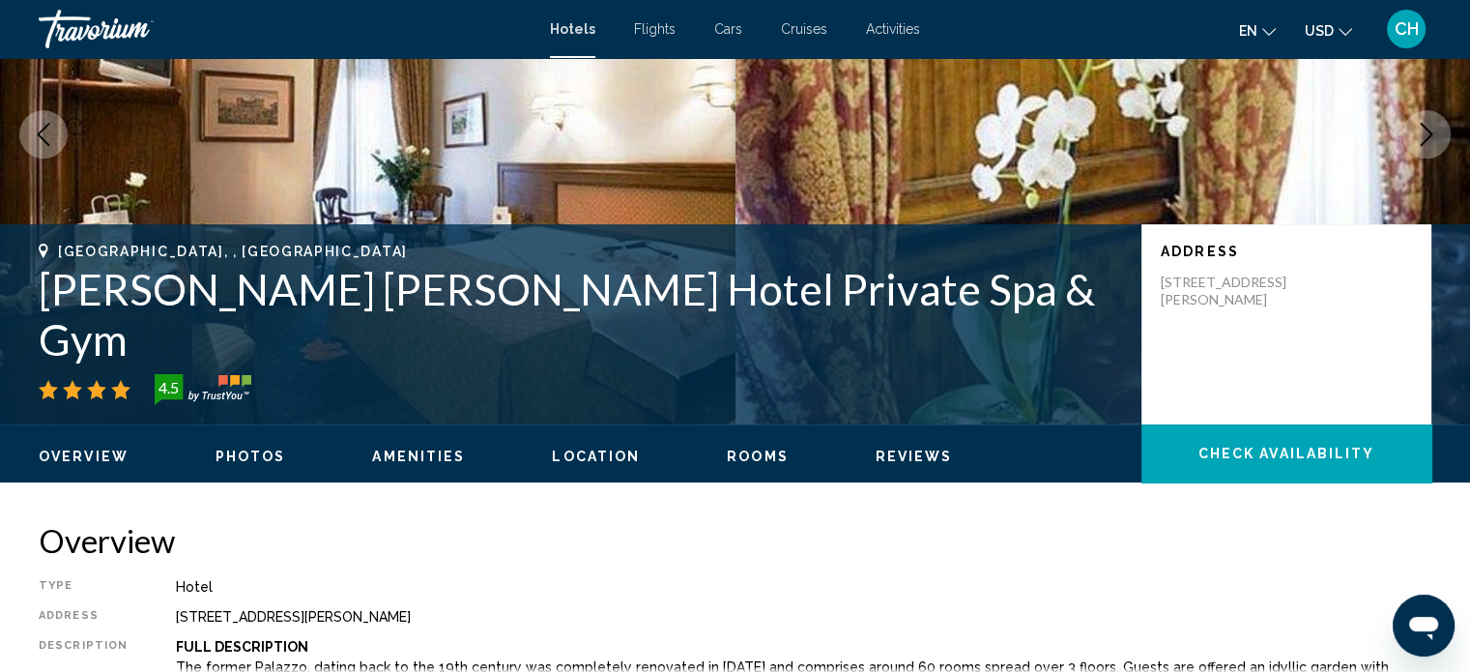
scroll to position [237, 0]
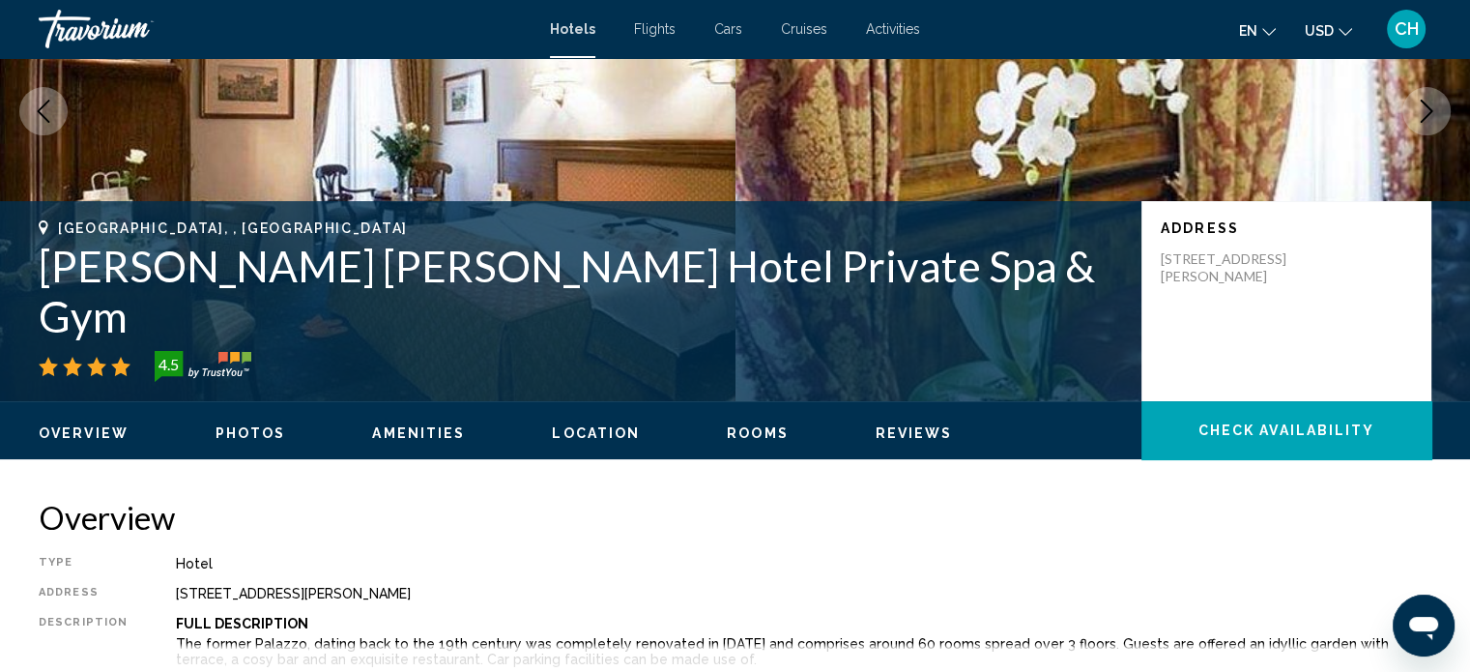
click at [268, 422] on ul "Overview Photos Amenities Location Rooms Reviews Check Availability" at bounding box center [735, 430] width 1392 height 21
click at [269, 434] on span "Photos" at bounding box center [250, 432] width 71 height 15
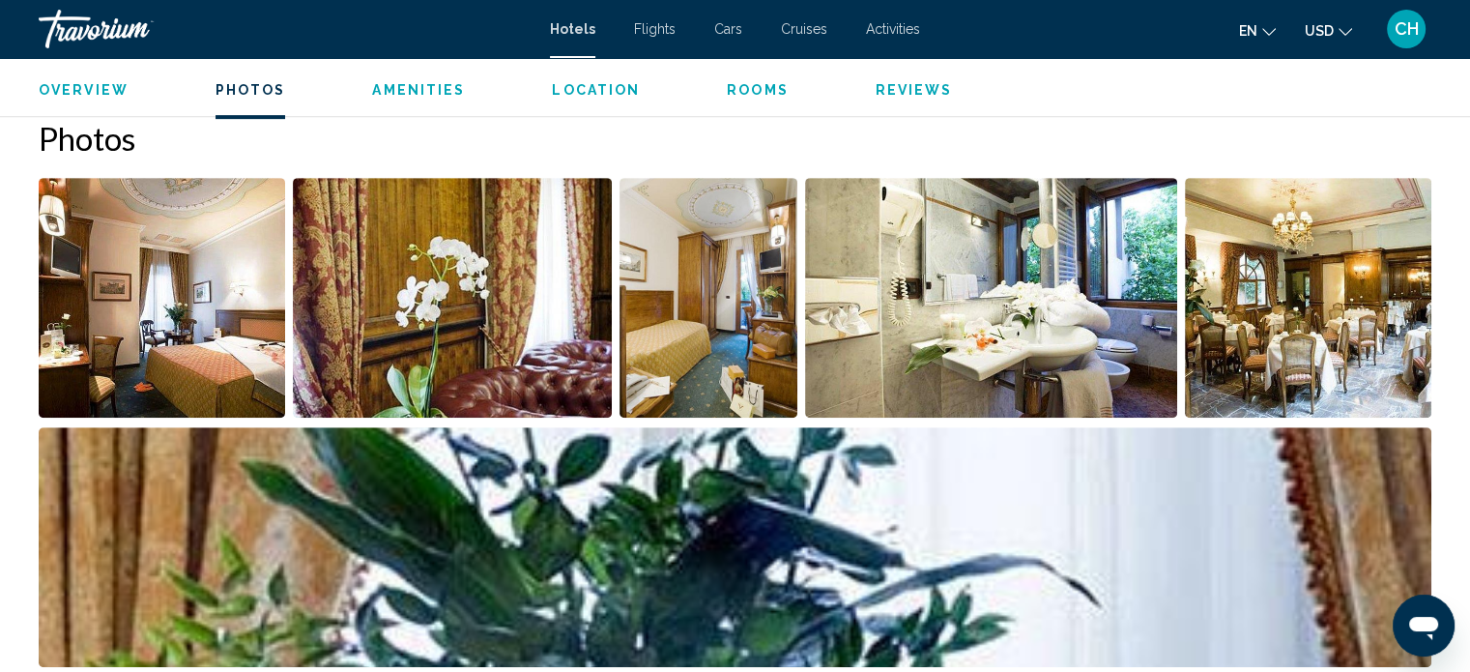
scroll to position [854, 0]
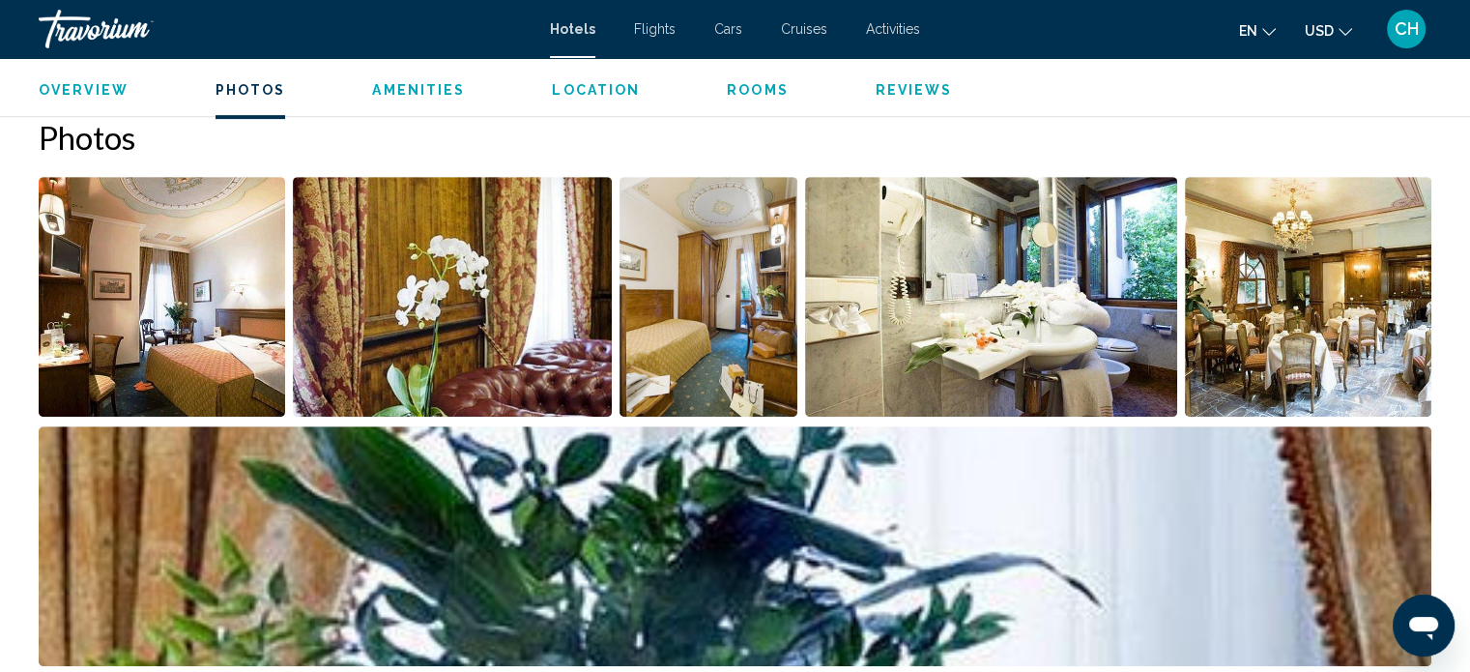
click at [154, 339] on img "Open full-screen image slider" at bounding box center [162, 297] width 246 height 240
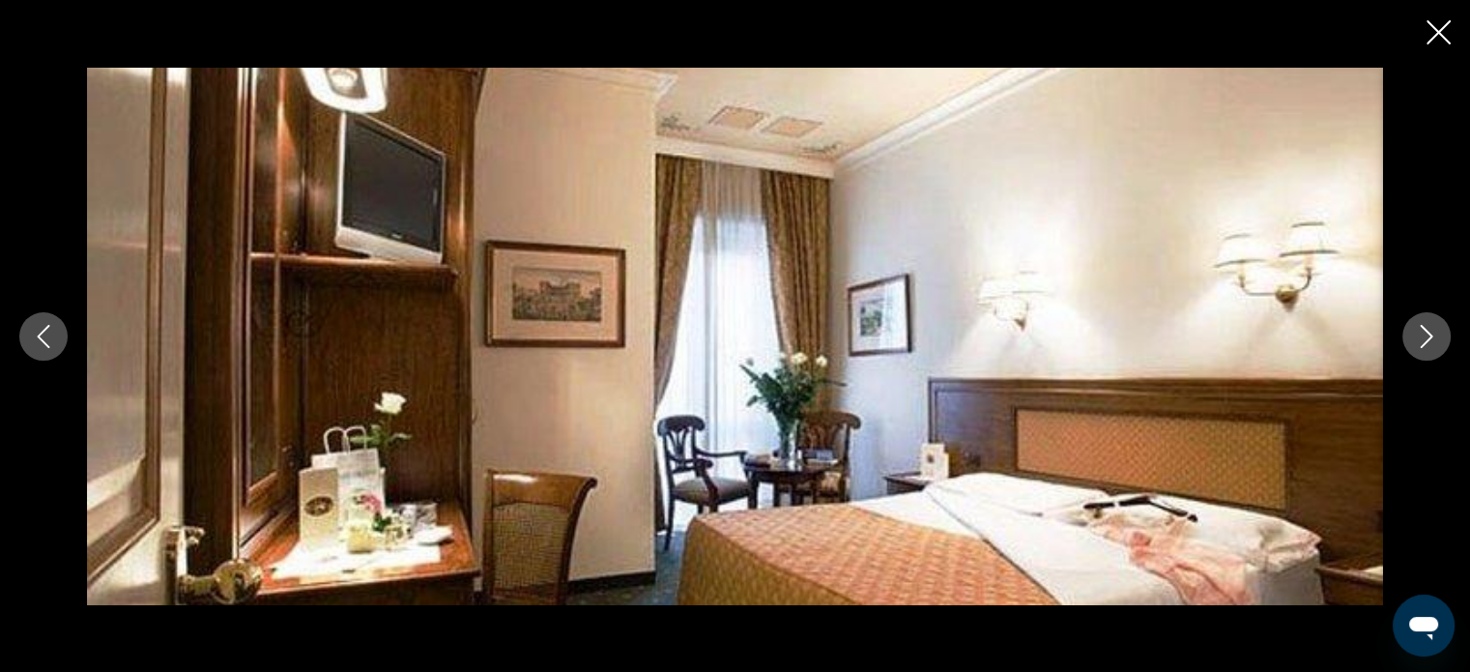
click at [1419, 329] on icon "Next image" at bounding box center [1426, 336] width 23 height 23
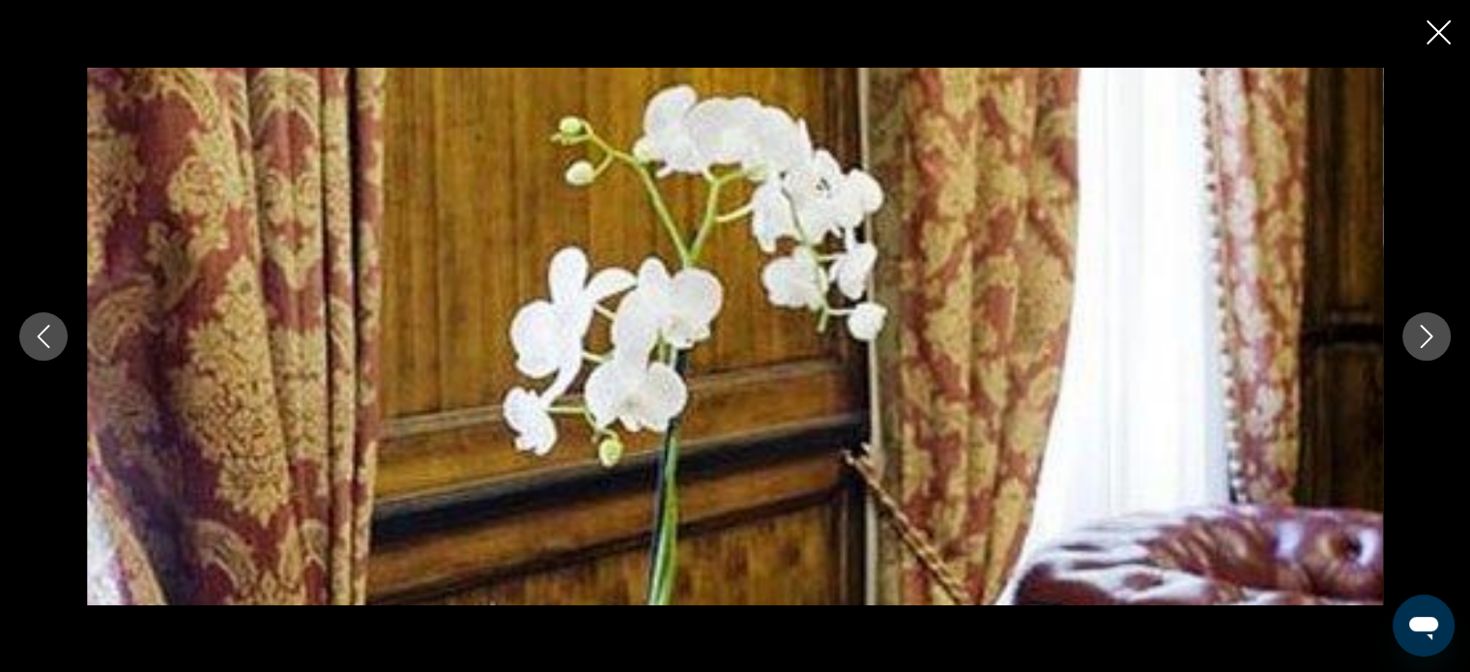
click at [1419, 329] on icon "Next image" at bounding box center [1426, 336] width 23 height 23
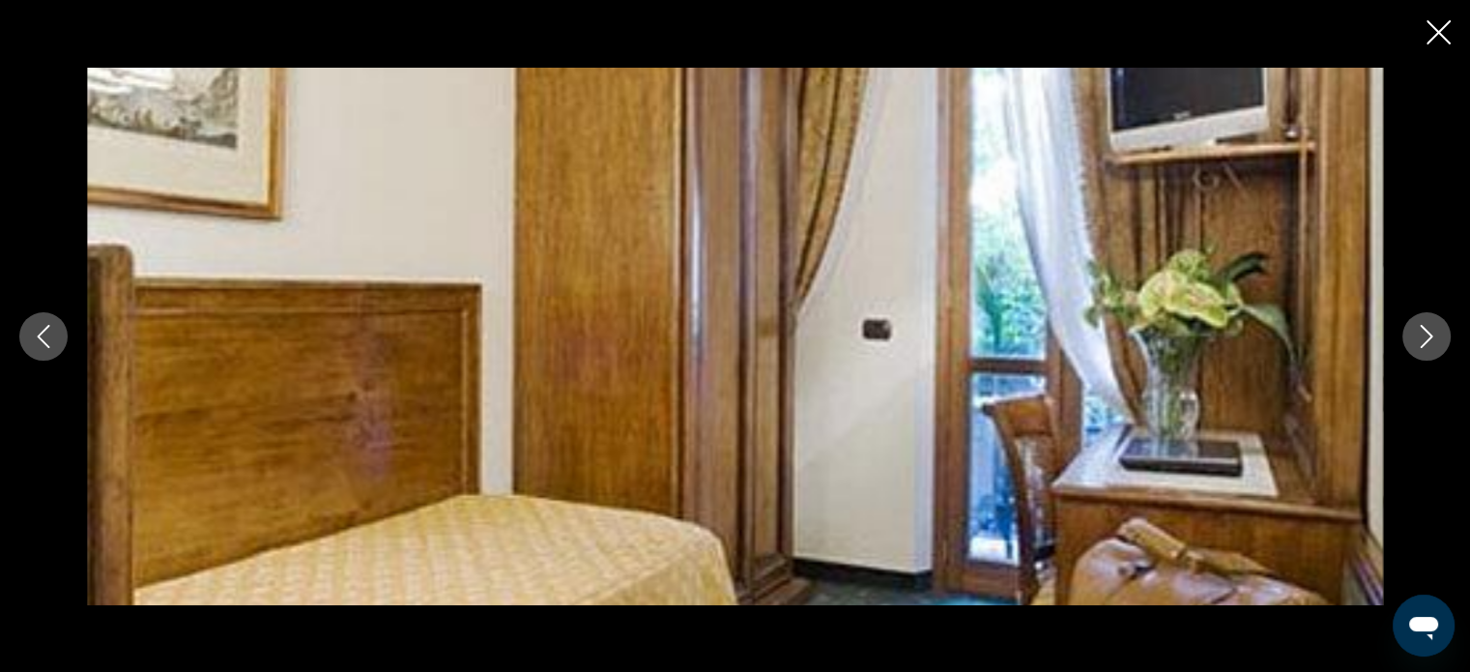
click at [1419, 329] on icon "Next image" at bounding box center [1426, 336] width 23 height 23
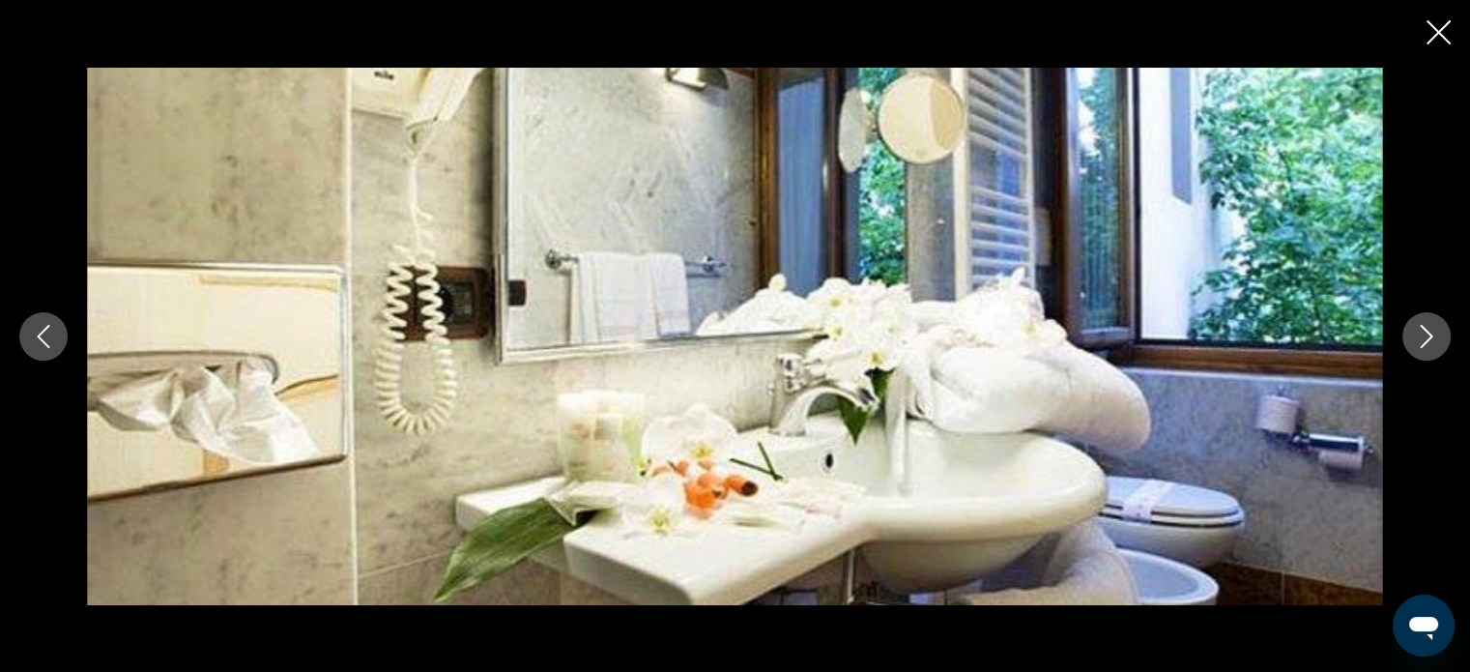
click at [1419, 329] on icon "Next image" at bounding box center [1426, 336] width 23 height 23
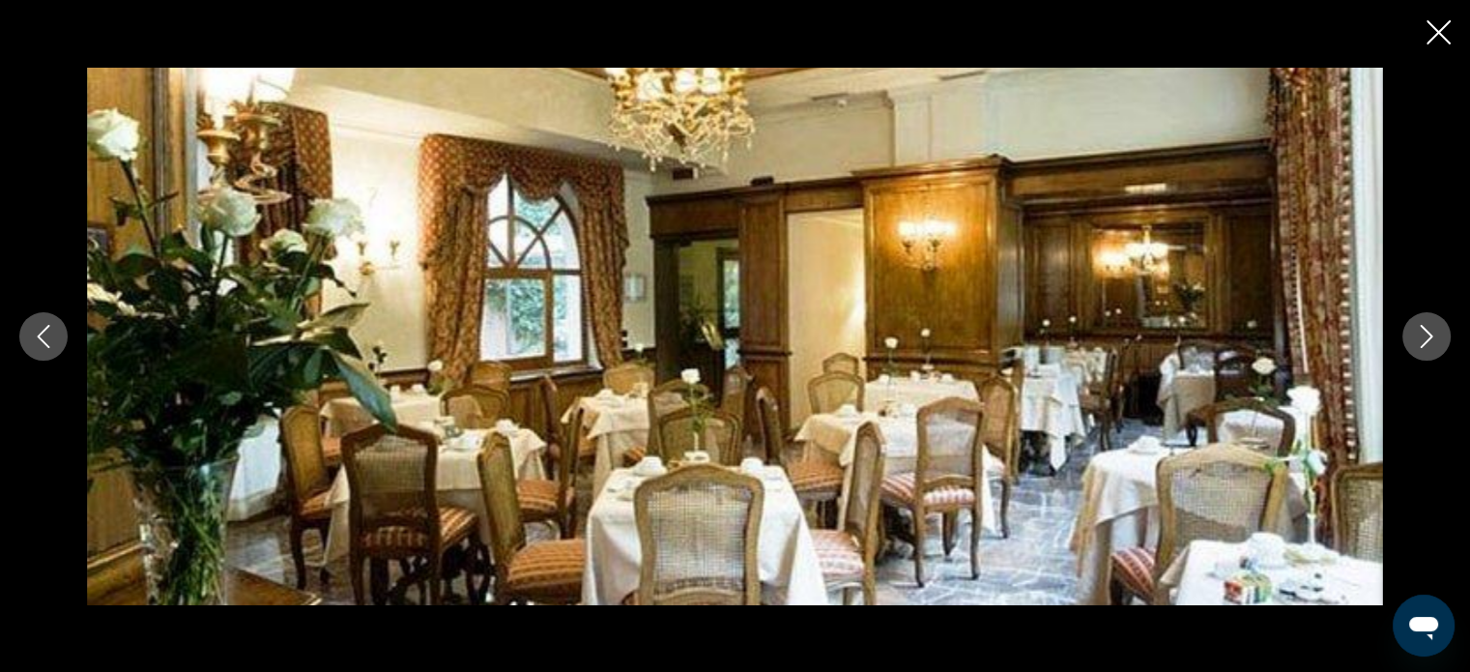
click at [1420, 330] on icon "Next image" at bounding box center [1426, 336] width 23 height 23
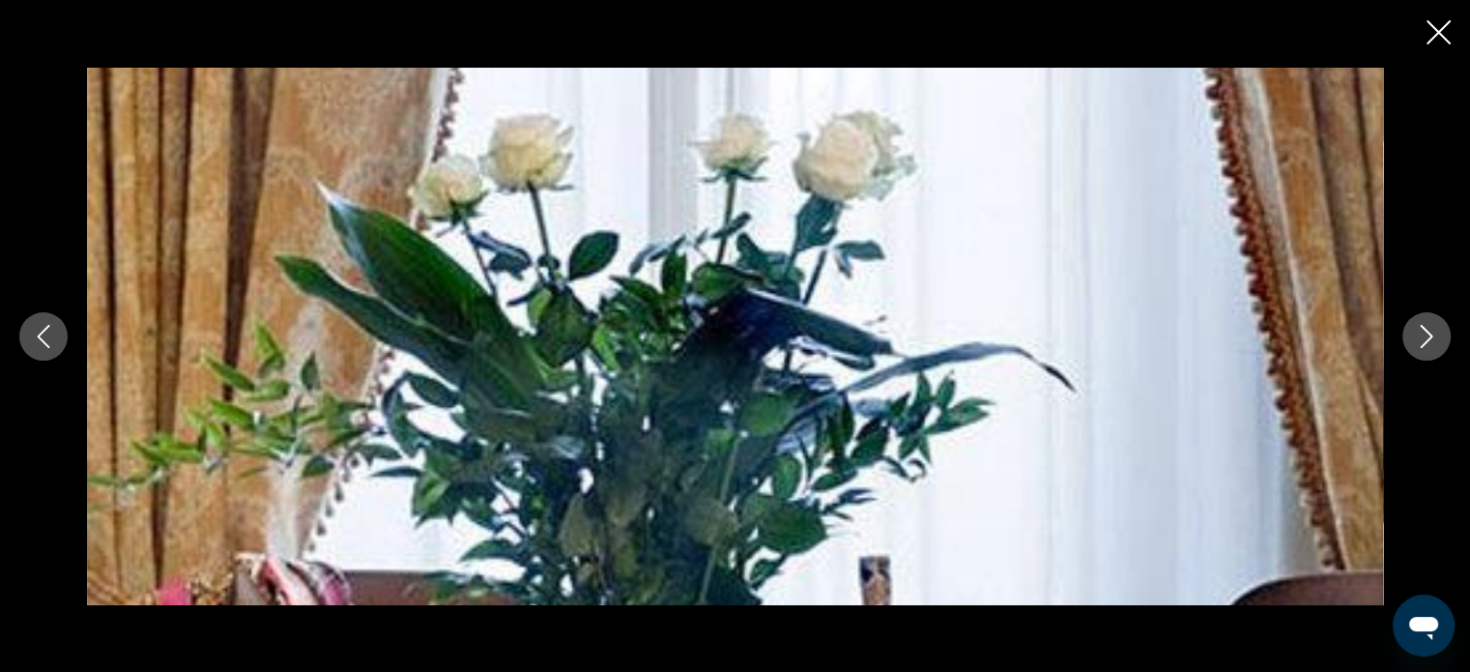
click at [1422, 330] on icon "Next image" at bounding box center [1426, 336] width 23 height 23
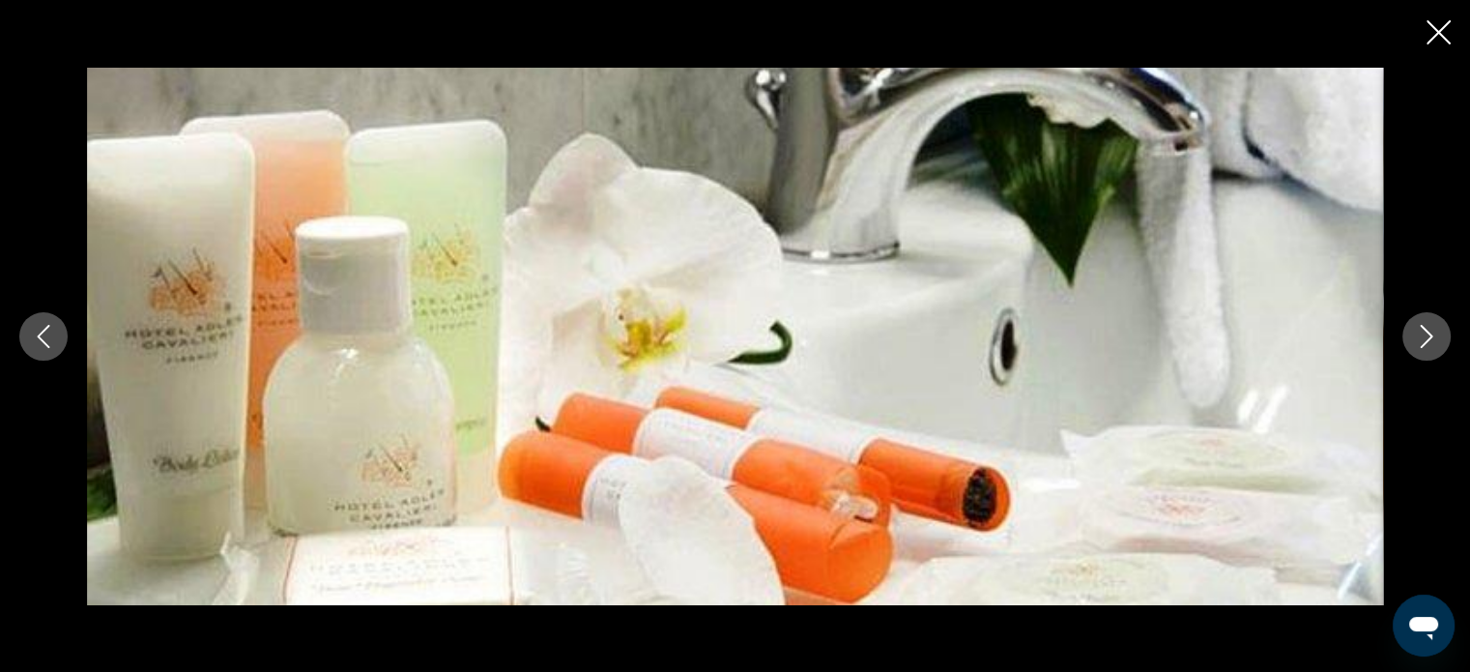
click at [1422, 330] on icon "Next image" at bounding box center [1426, 336] width 23 height 23
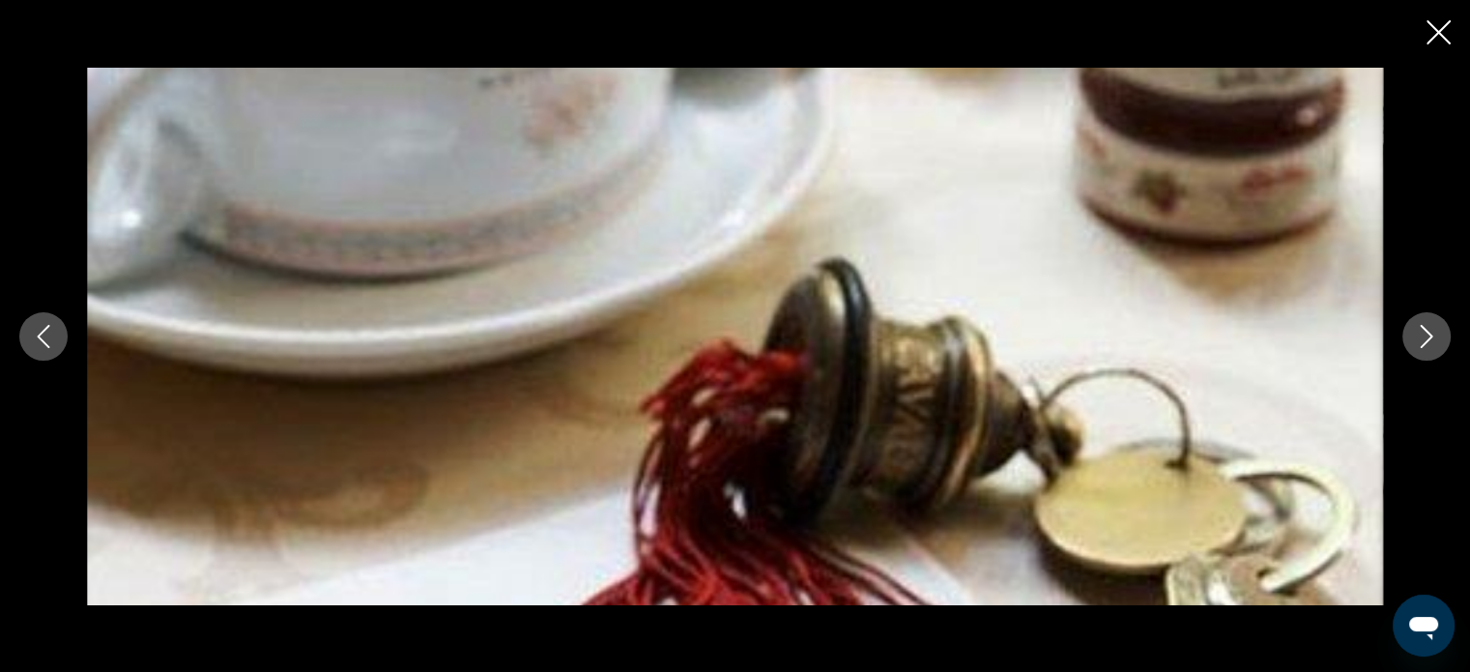
click at [1422, 330] on icon "Next image" at bounding box center [1426, 336] width 23 height 23
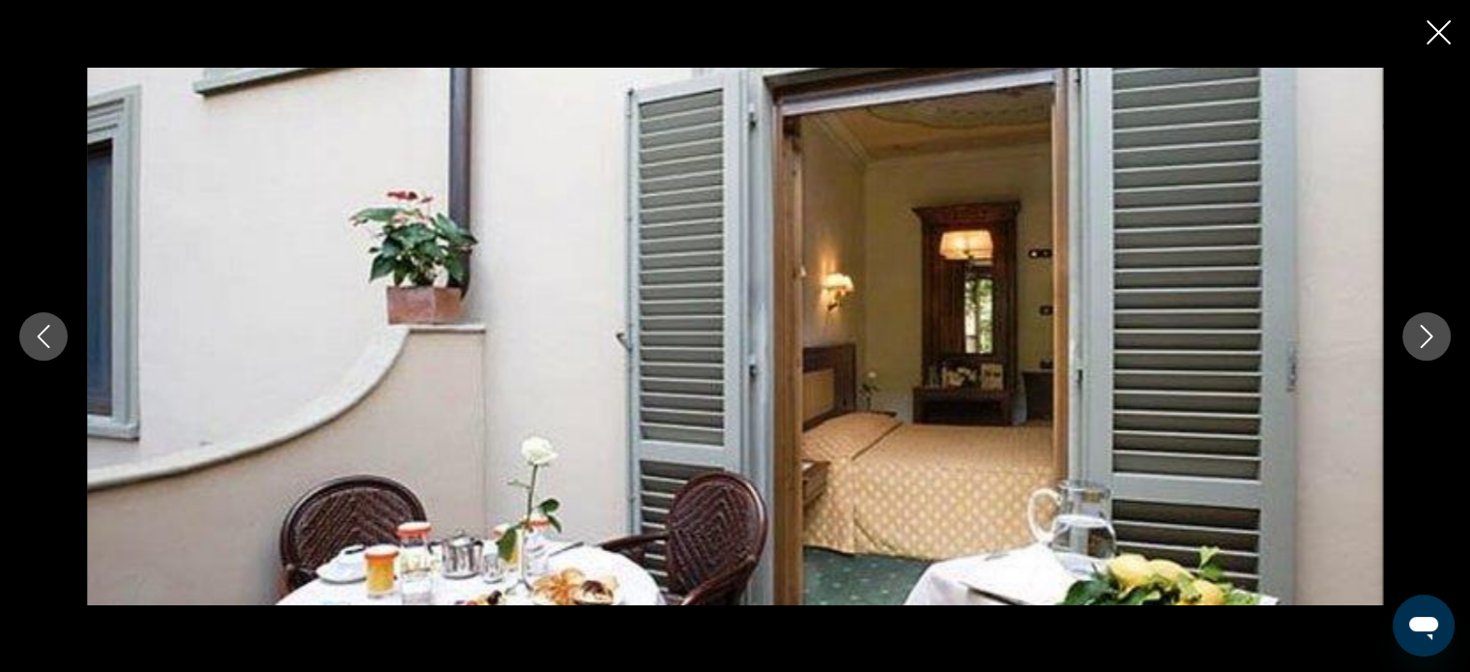
click at [1422, 330] on icon "Next image" at bounding box center [1426, 336] width 23 height 23
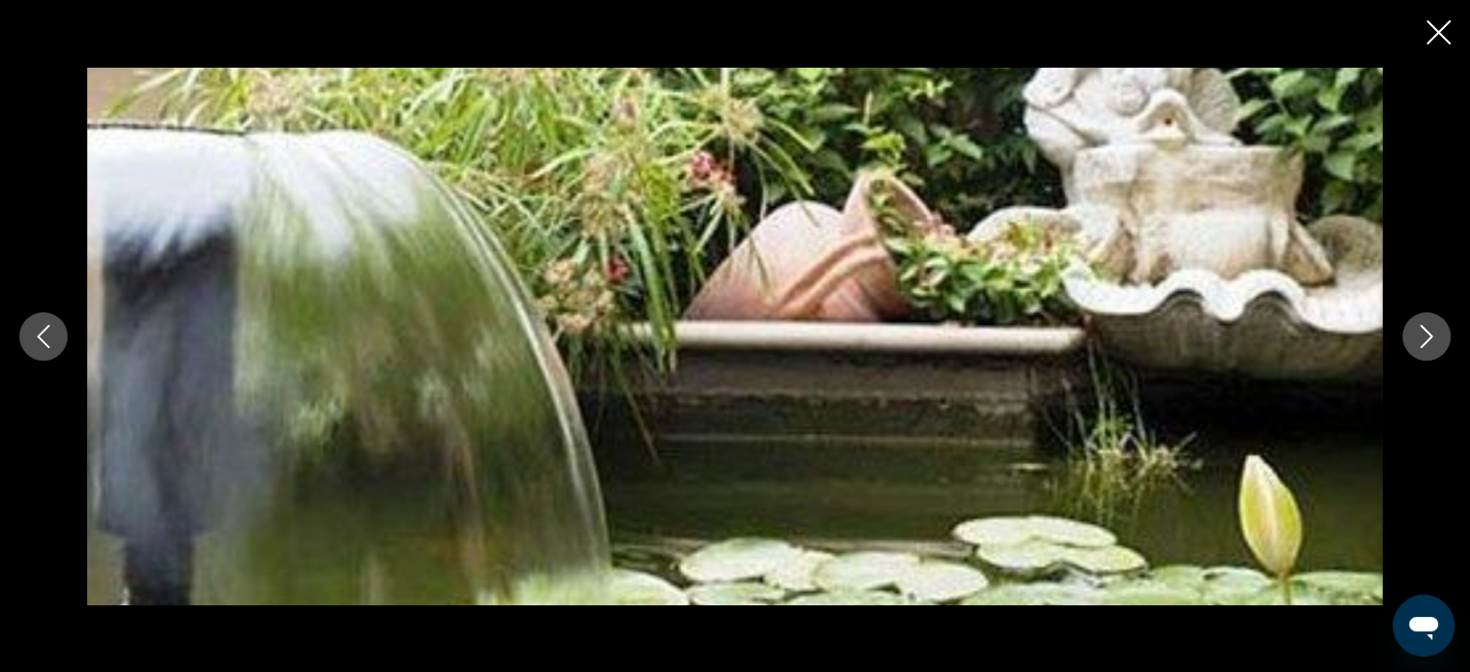
click at [1422, 330] on icon "Next image" at bounding box center [1426, 336] width 23 height 23
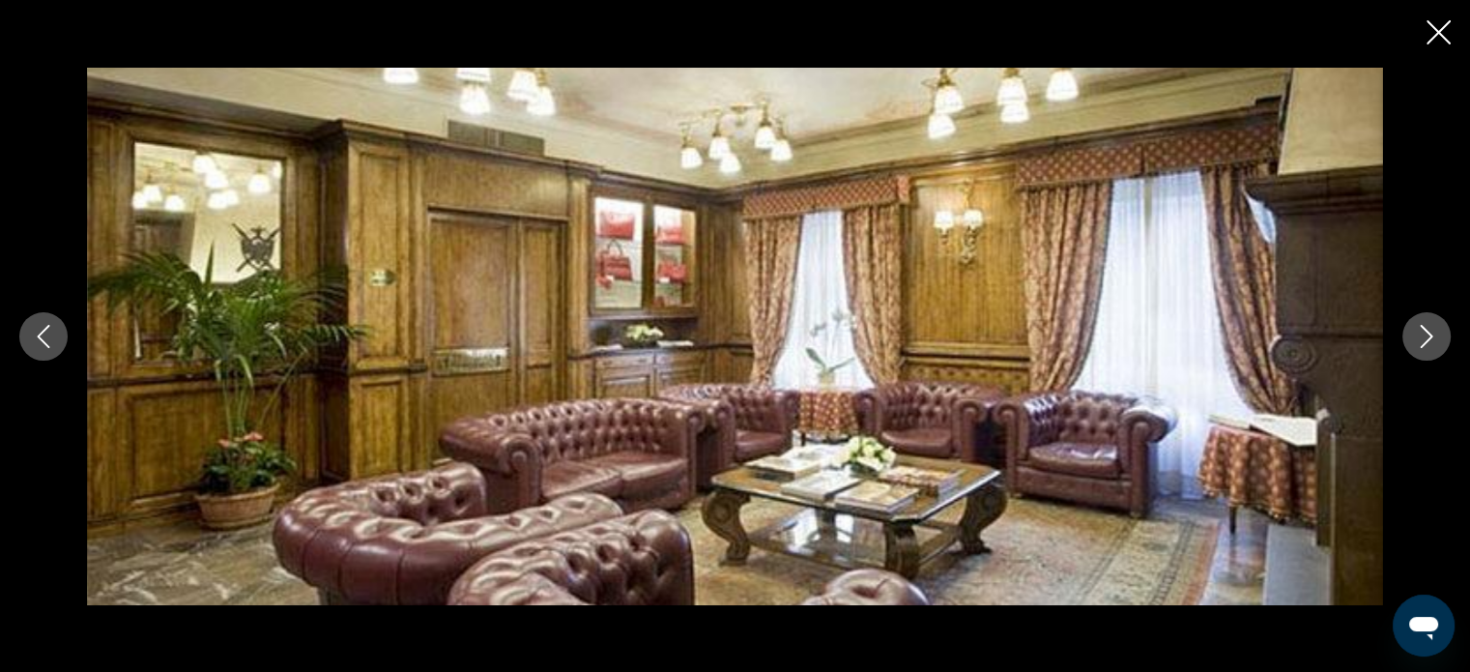
click at [1422, 330] on icon "Next image" at bounding box center [1426, 336] width 23 height 23
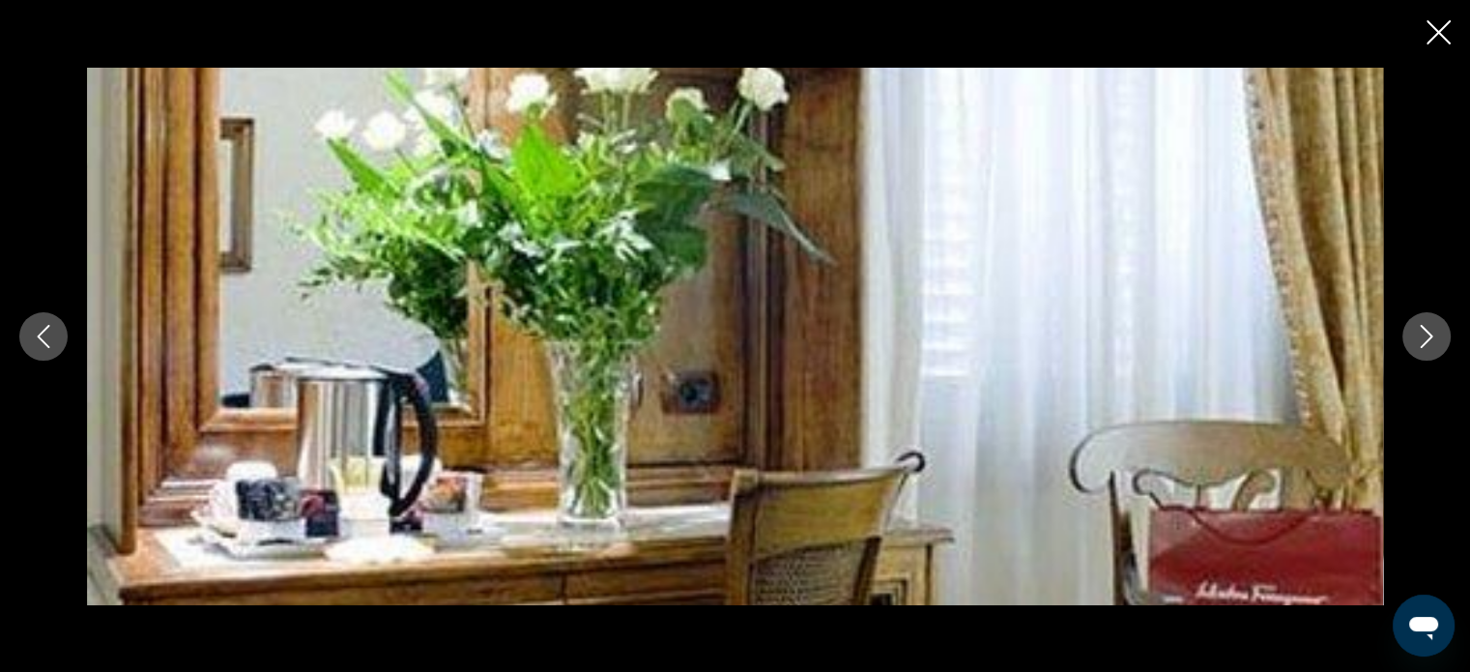
click at [1422, 330] on icon "Next image" at bounding box center [1426, 336] width 23 height 23
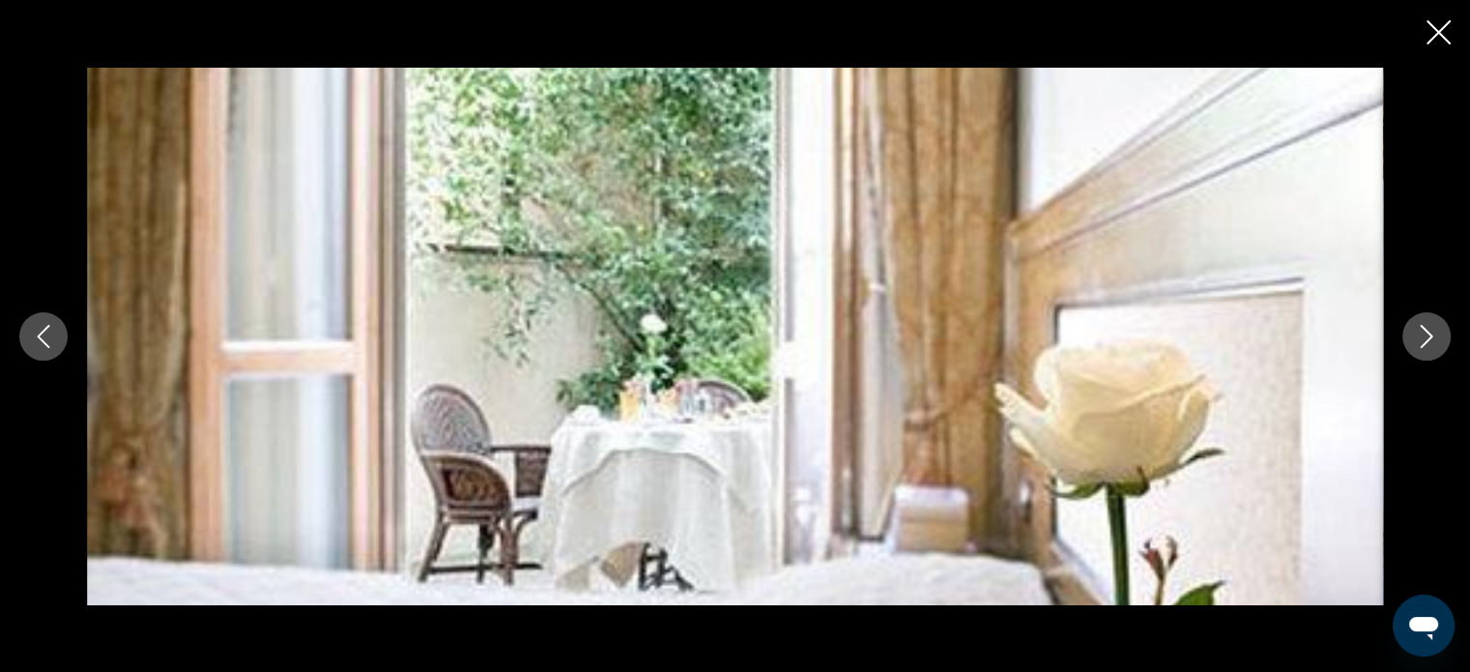
click at [1422, 330] on icon "Next image" at bounding box center [1426, 336] width 23 height 23
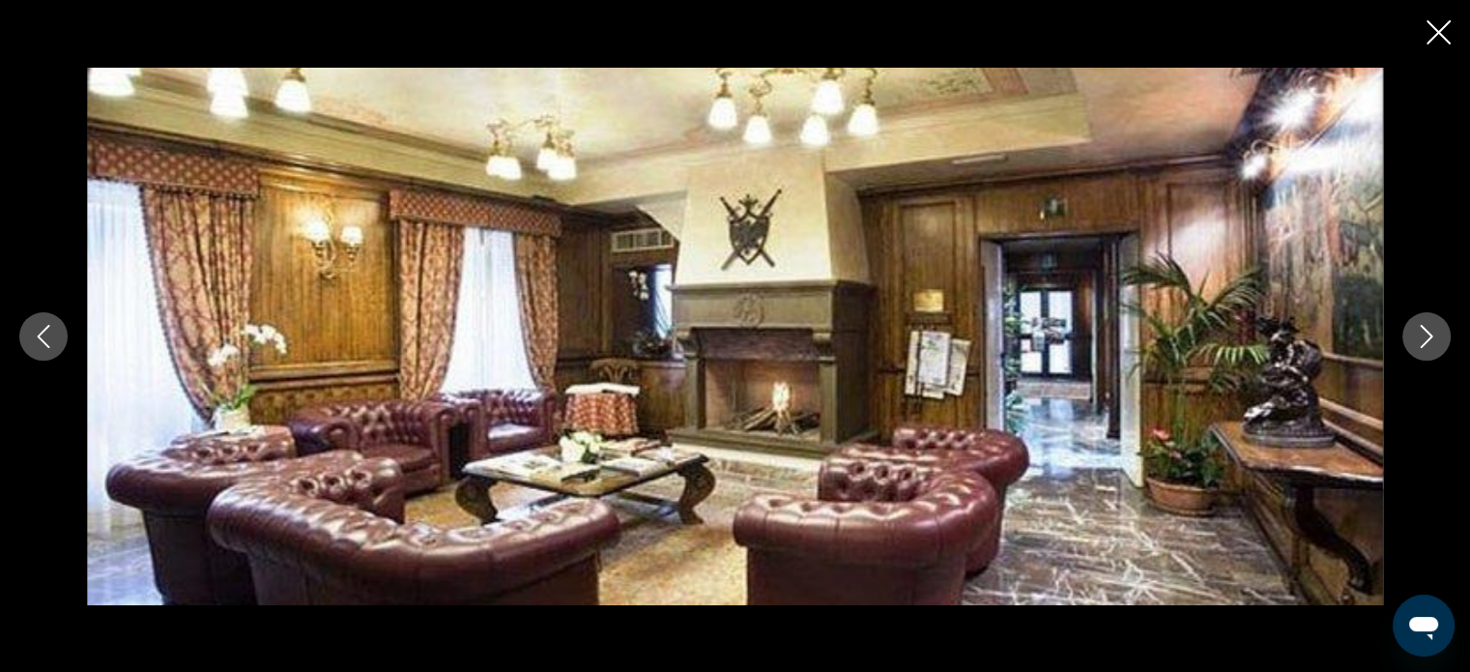
click at [1438, 34] on icon "Close slideshow" at bounding box center [1438, 32] width 24 height 24
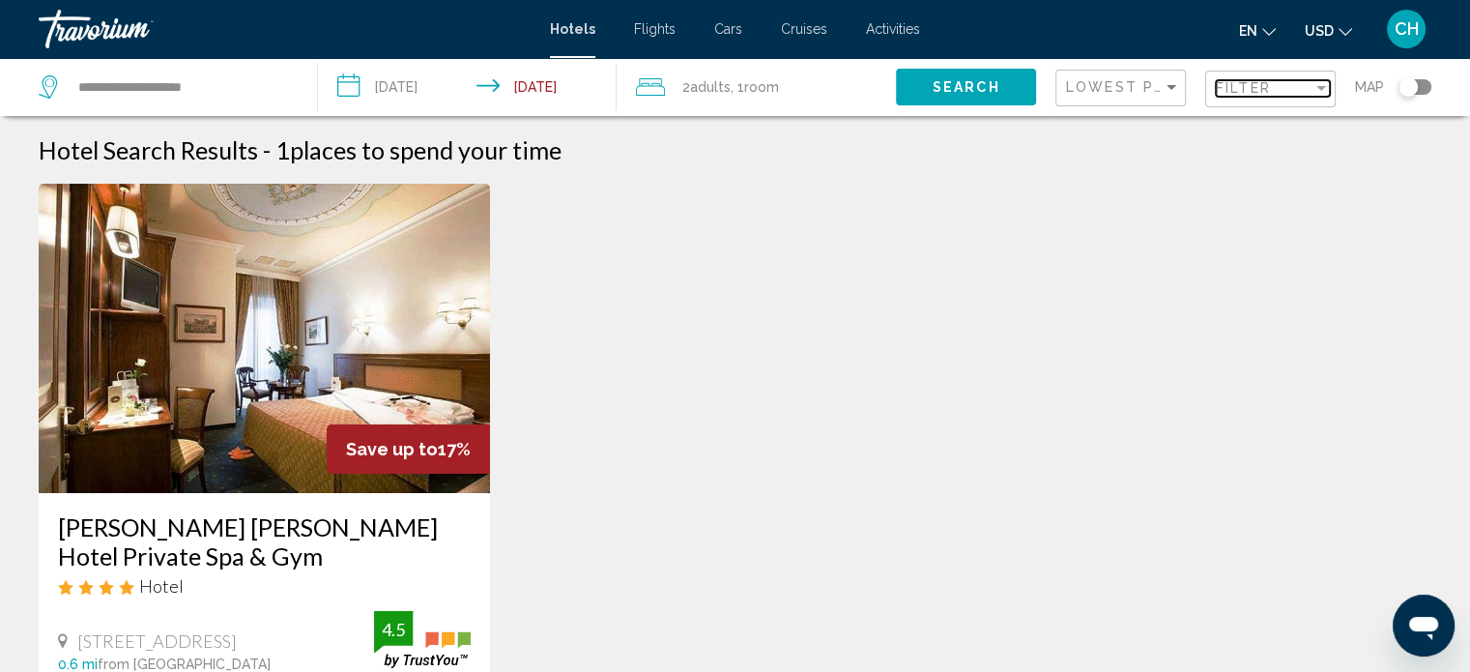
click at [1252, 90] on span "Filter" at bounding box center [1243, 87] width 55 height 15
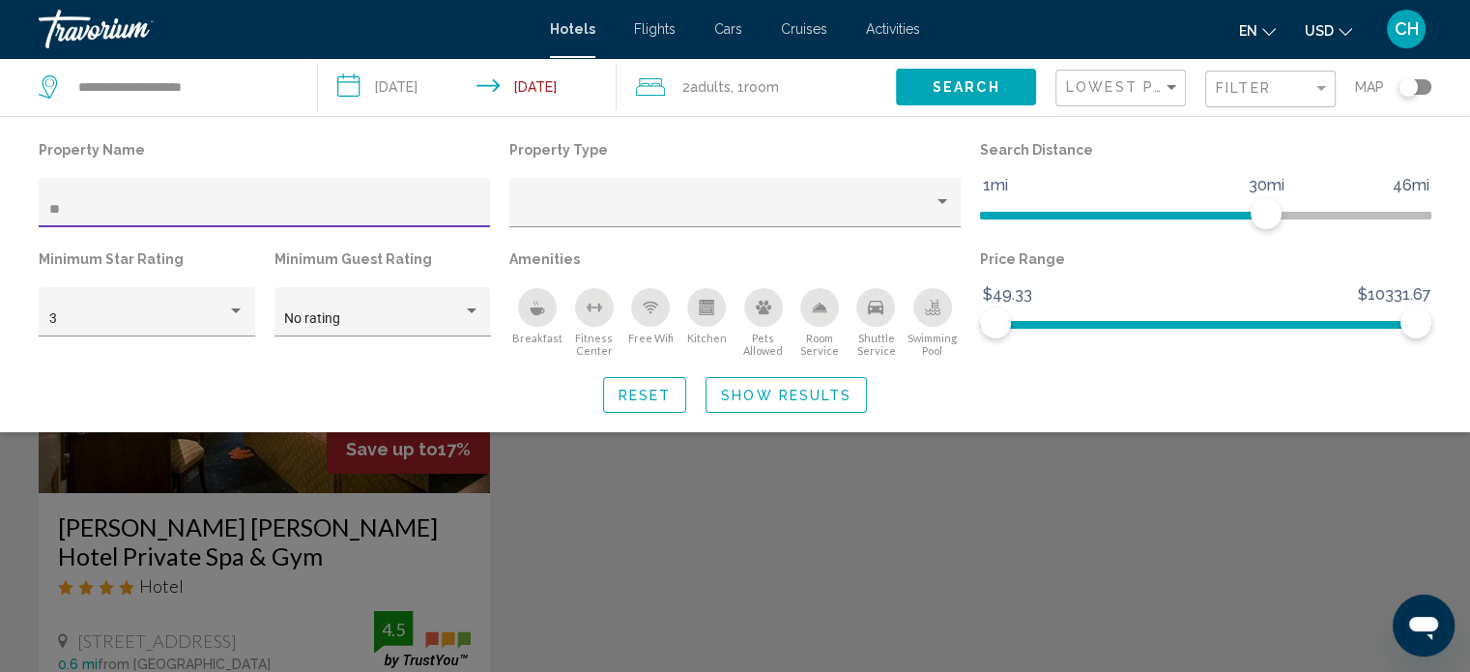
type input "*"
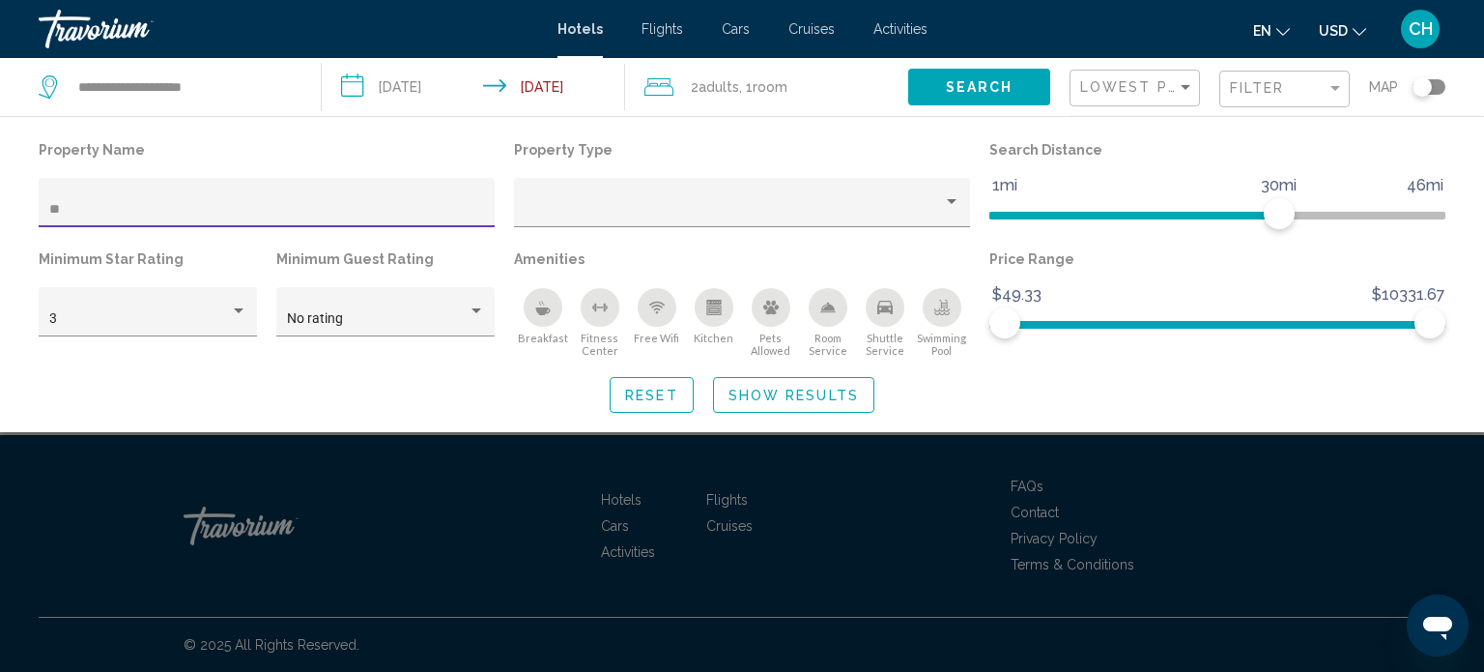
type input "*"
click at [265, 211] on input "**********" at bounding box center [267, 209] width 436 height 15
type input "*"
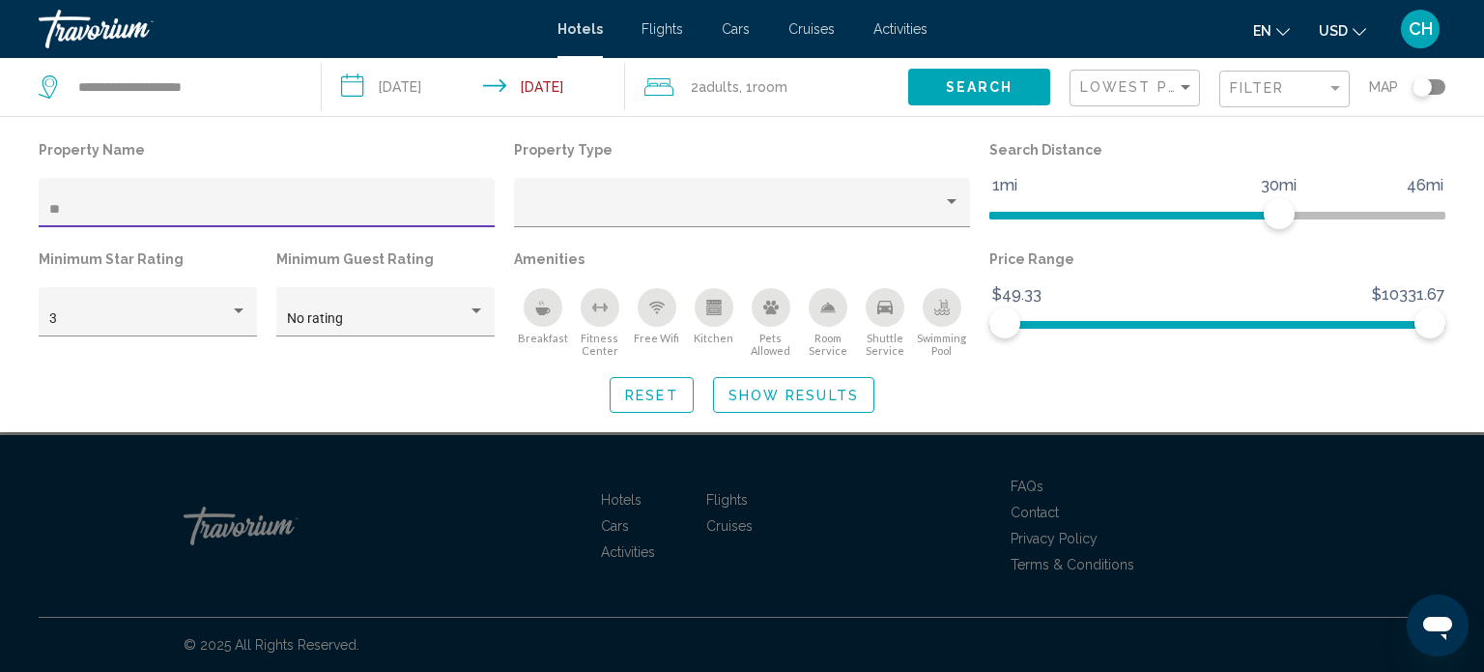
type input "*"
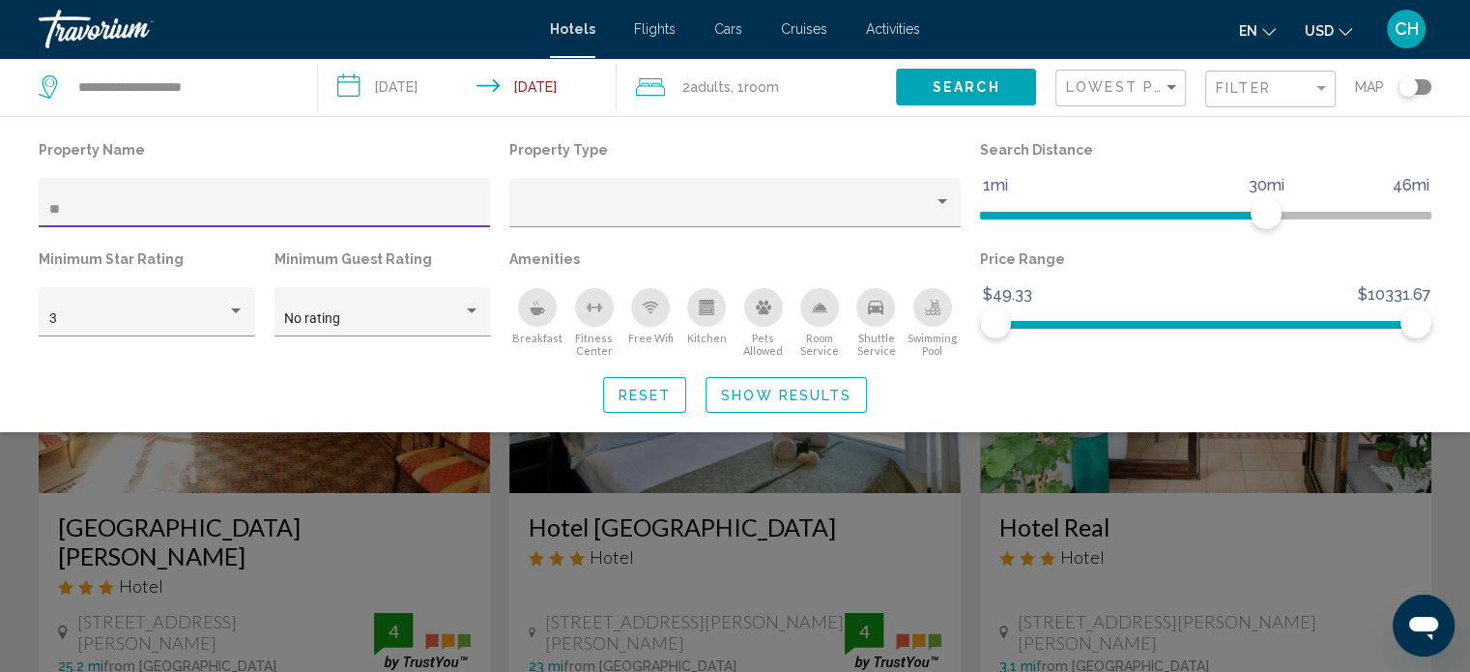
type input "*"
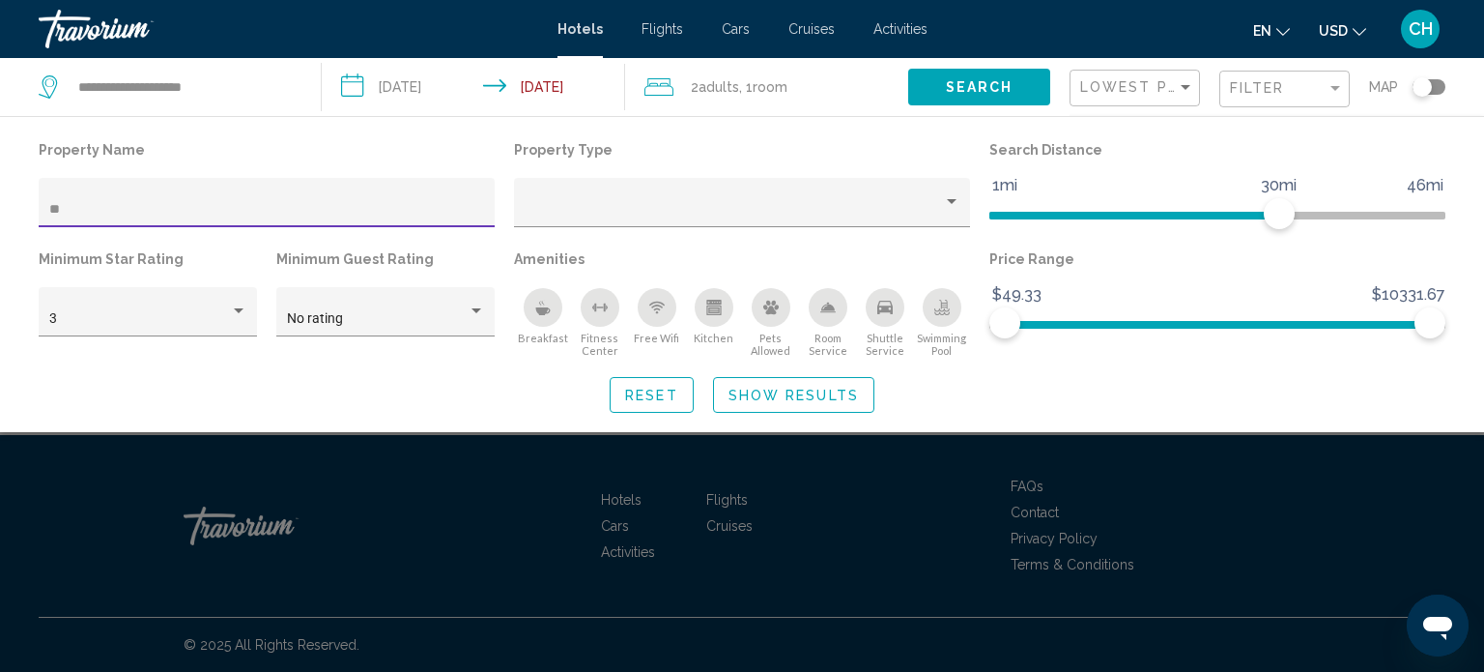
type input "*"
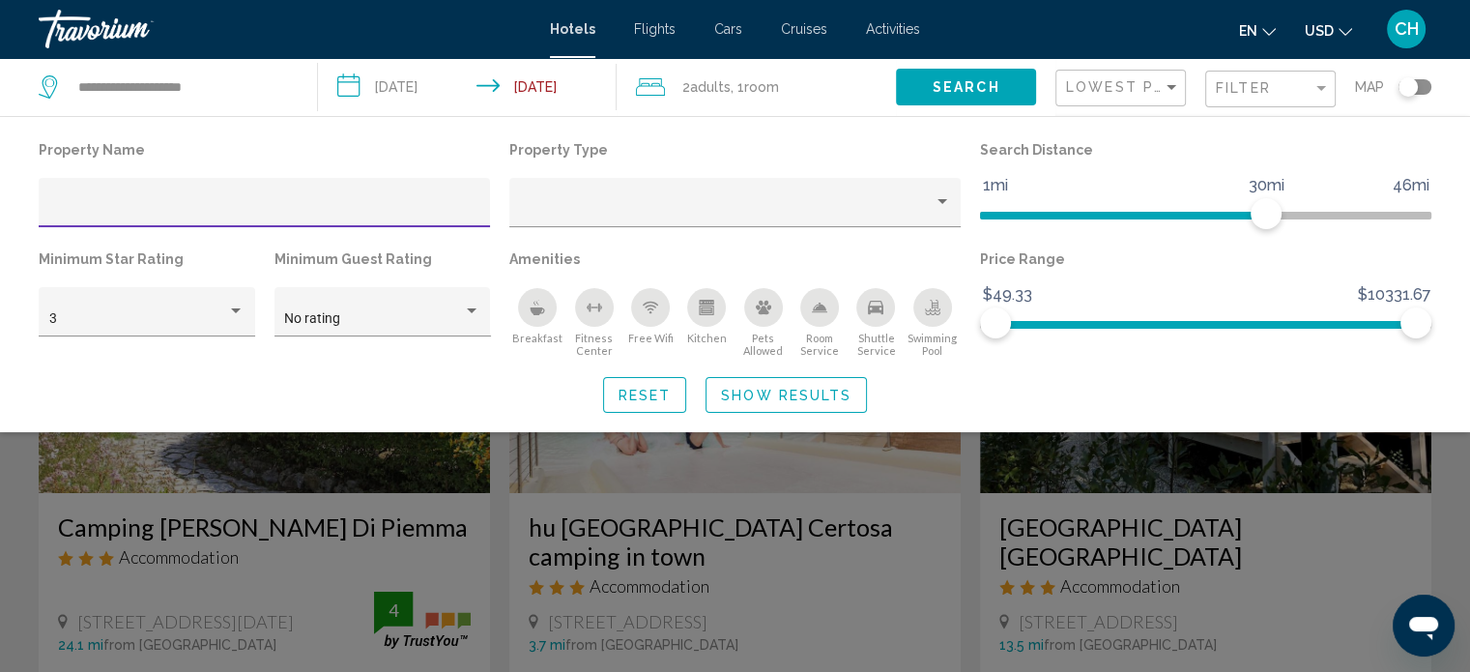
paste input "**********"
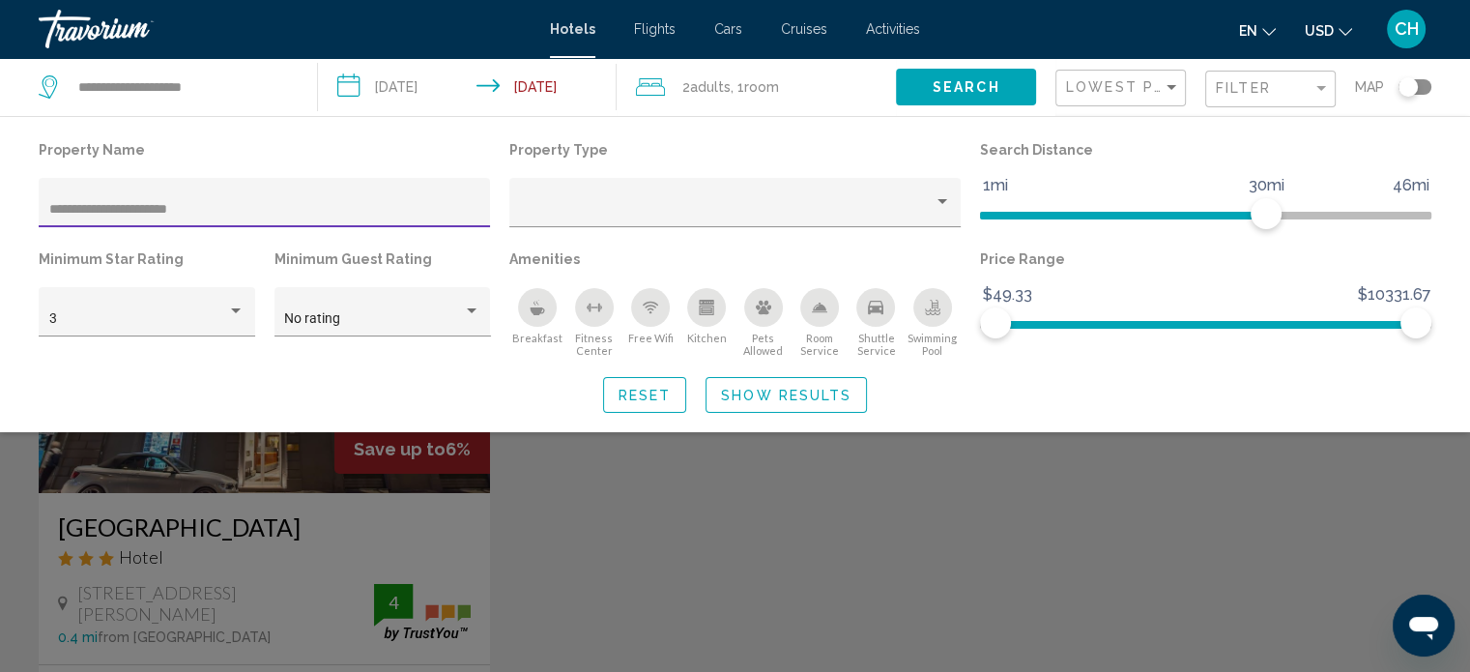
type input "**********"
click at [406, 518] on div "Search widget" at bounding box center [735, 481] width 1470 height 382
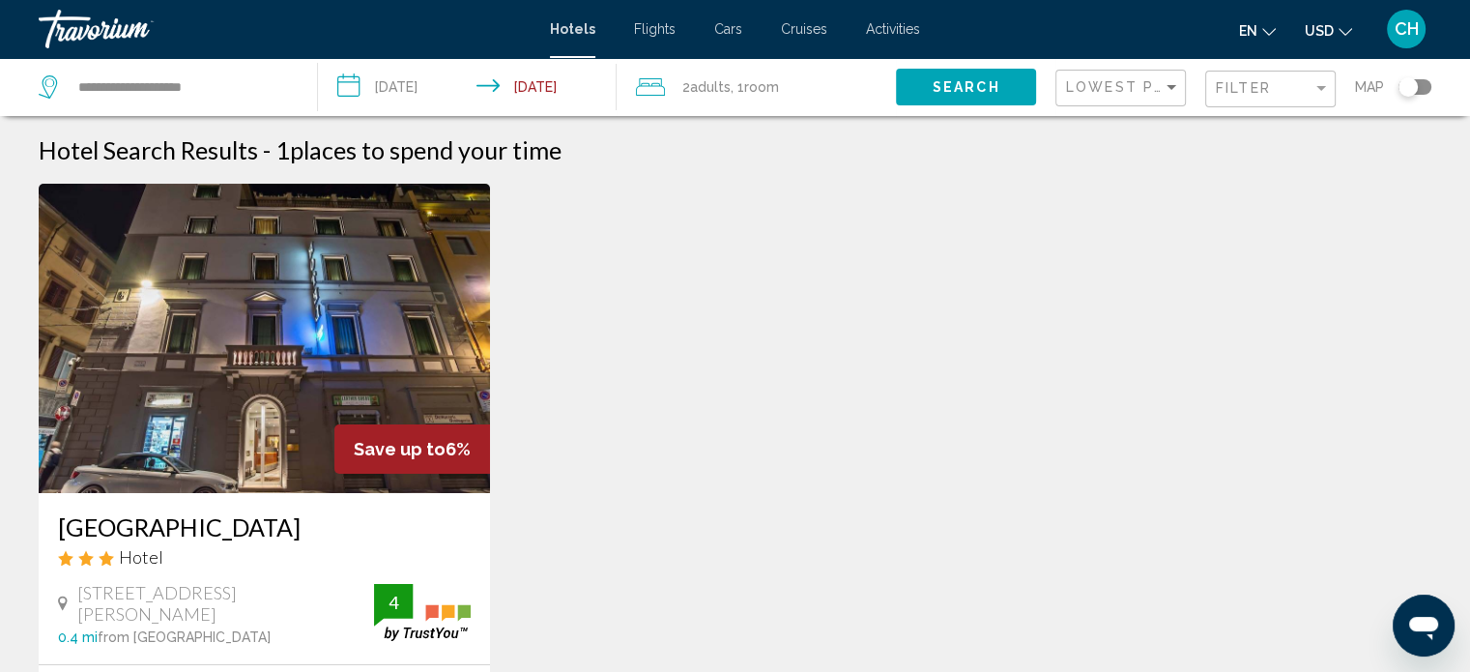
click at [403, 338] on img "Main content" at bounding box center [264, 338] width 451 height 309
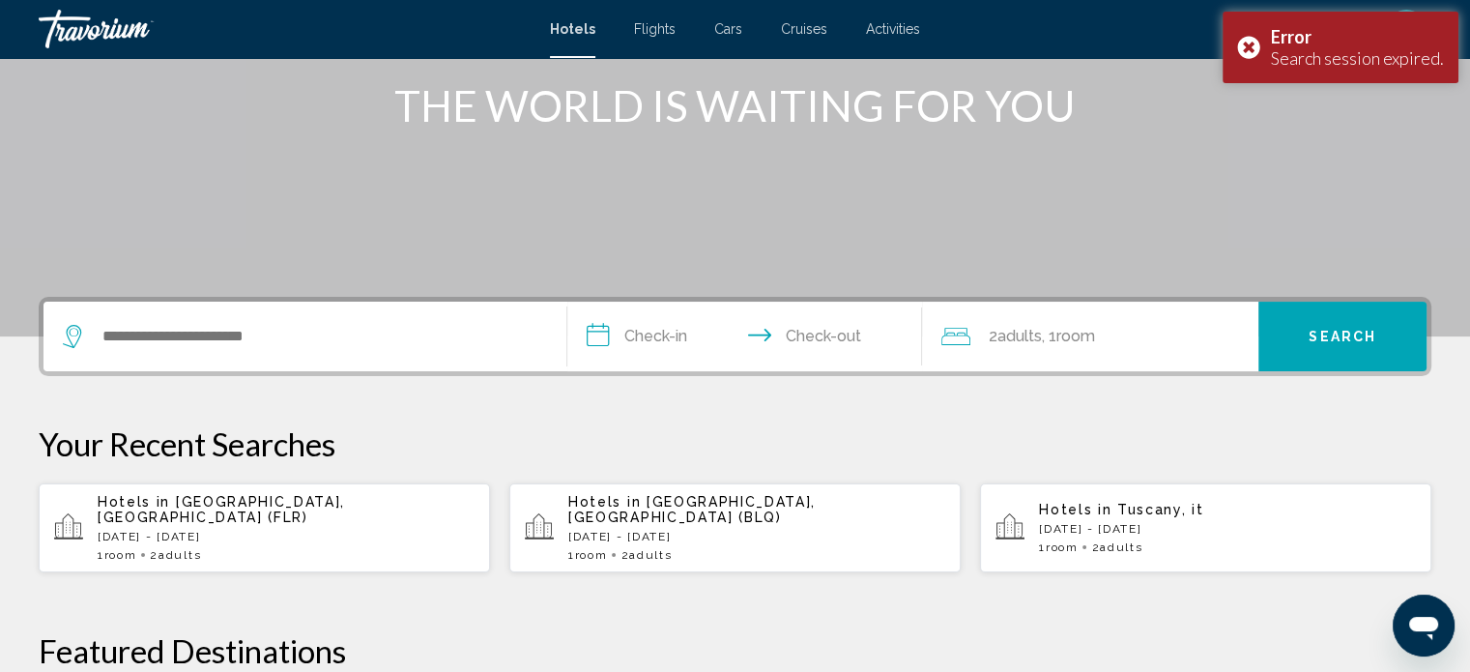
scroll to position [225, 0]
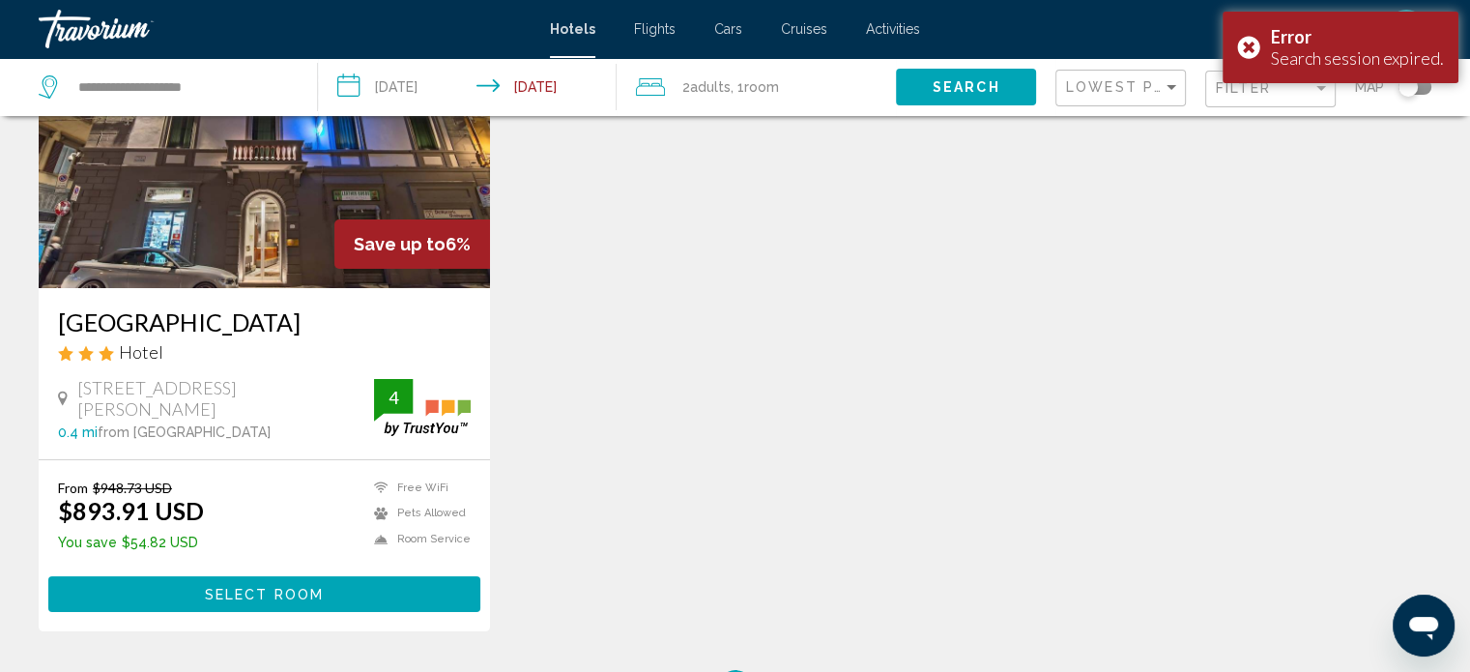
scroll to position [225, 0]
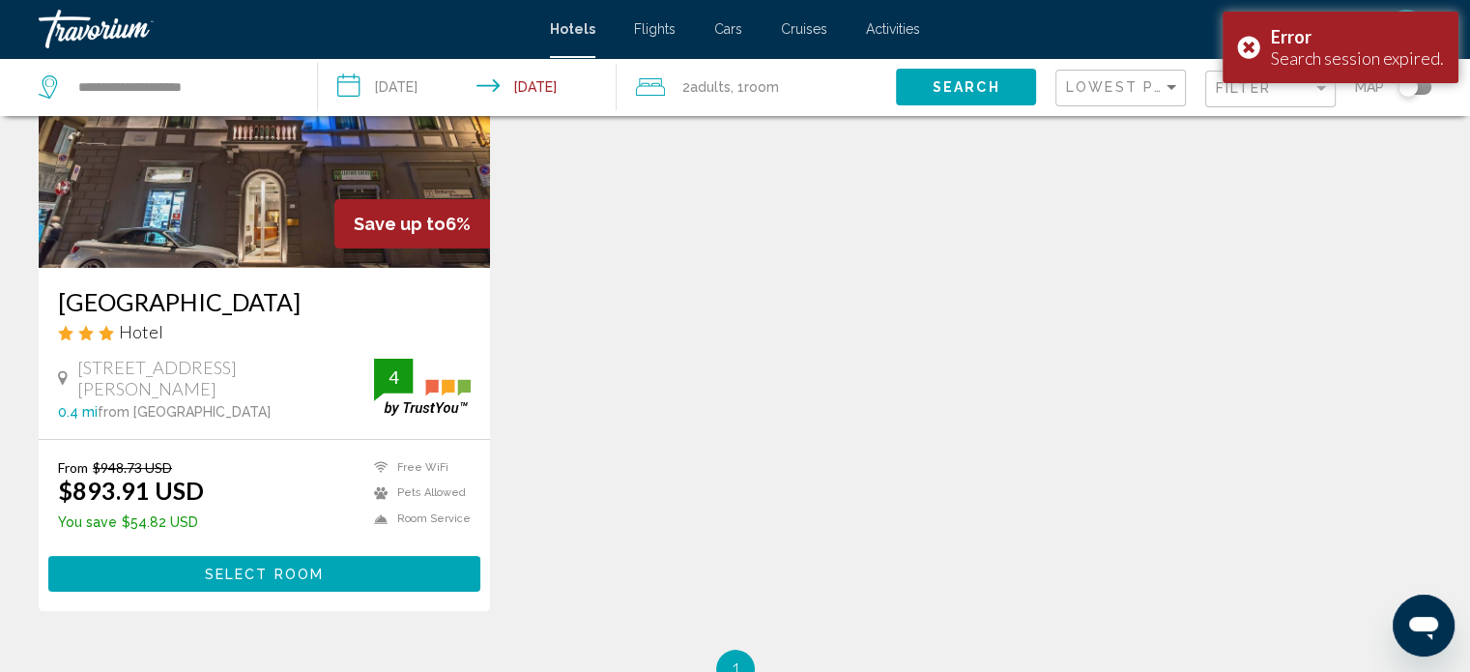
click at [259, 575] on span "Select Room" at bounding box center [264, 573] width 119 height 15
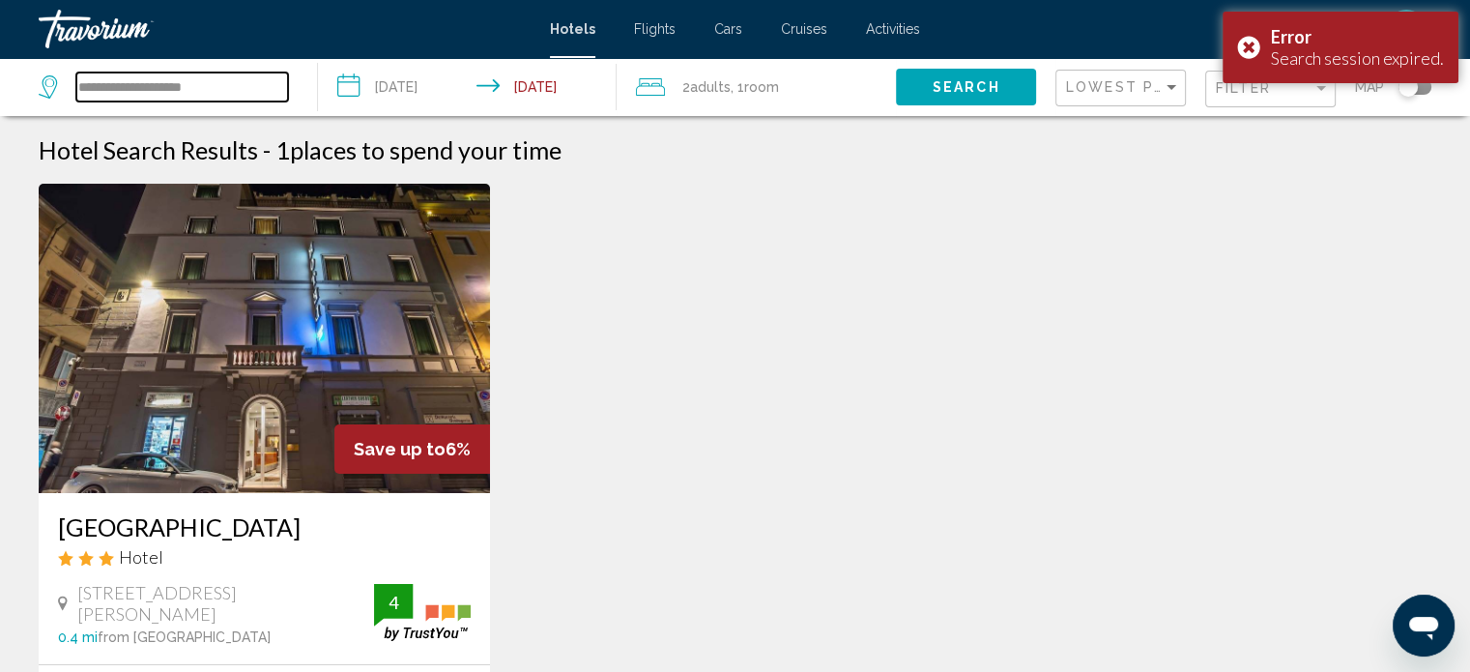
click at [177, 96] on input "**********" at bounding box center [182, 86] width 212 height 29
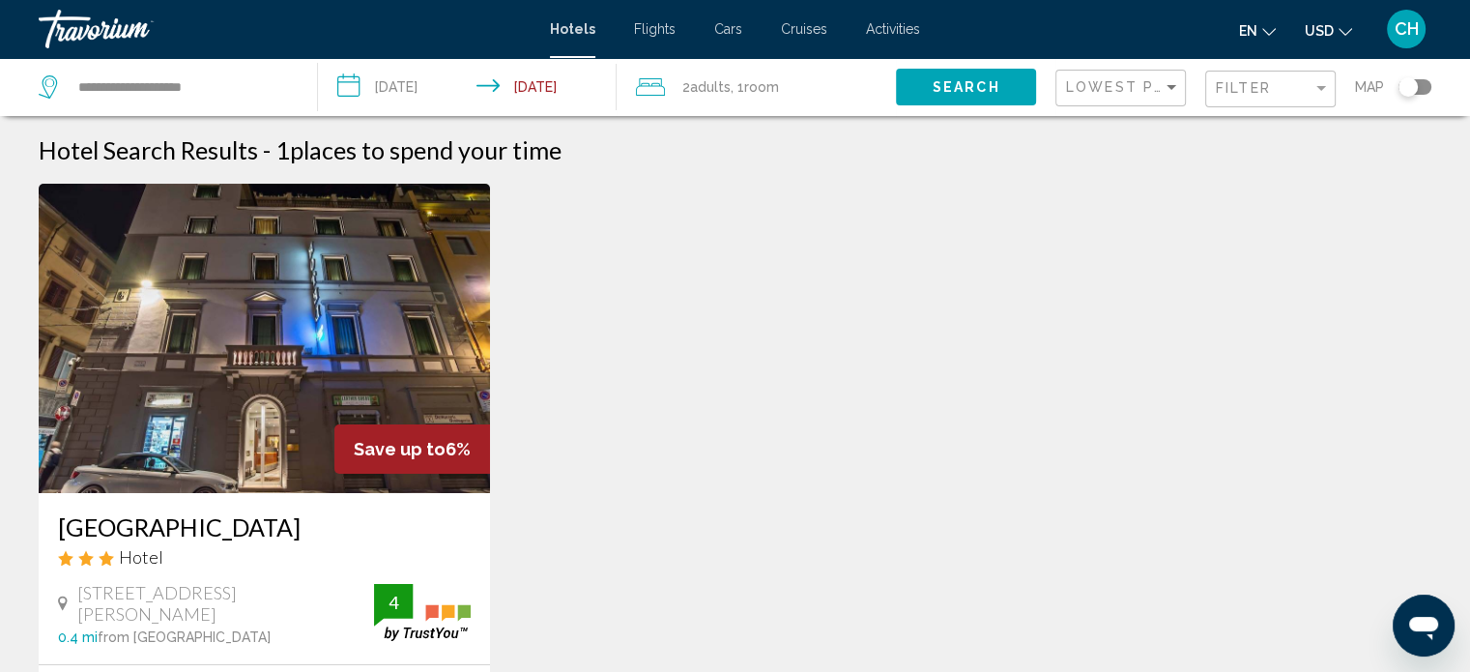
click at [970, 93] on span "Search" at bounding box center [966, 87] width 68 height 15
click at [958, 83] on span "Search" at bounding box center [966, 87] width 68 height 15
click at [324, 311] on img "Main content" at bounding box center [264, 338] width 451 height 309
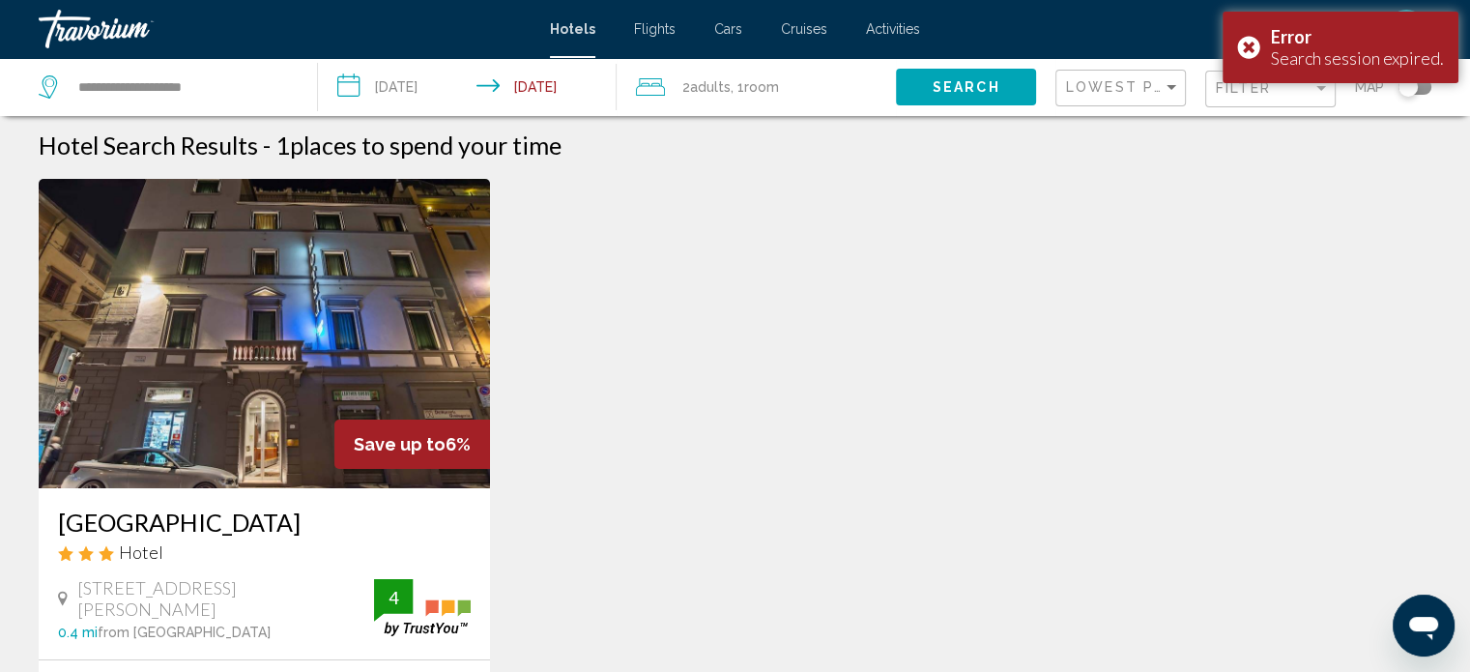
scroll to position [225, 0]
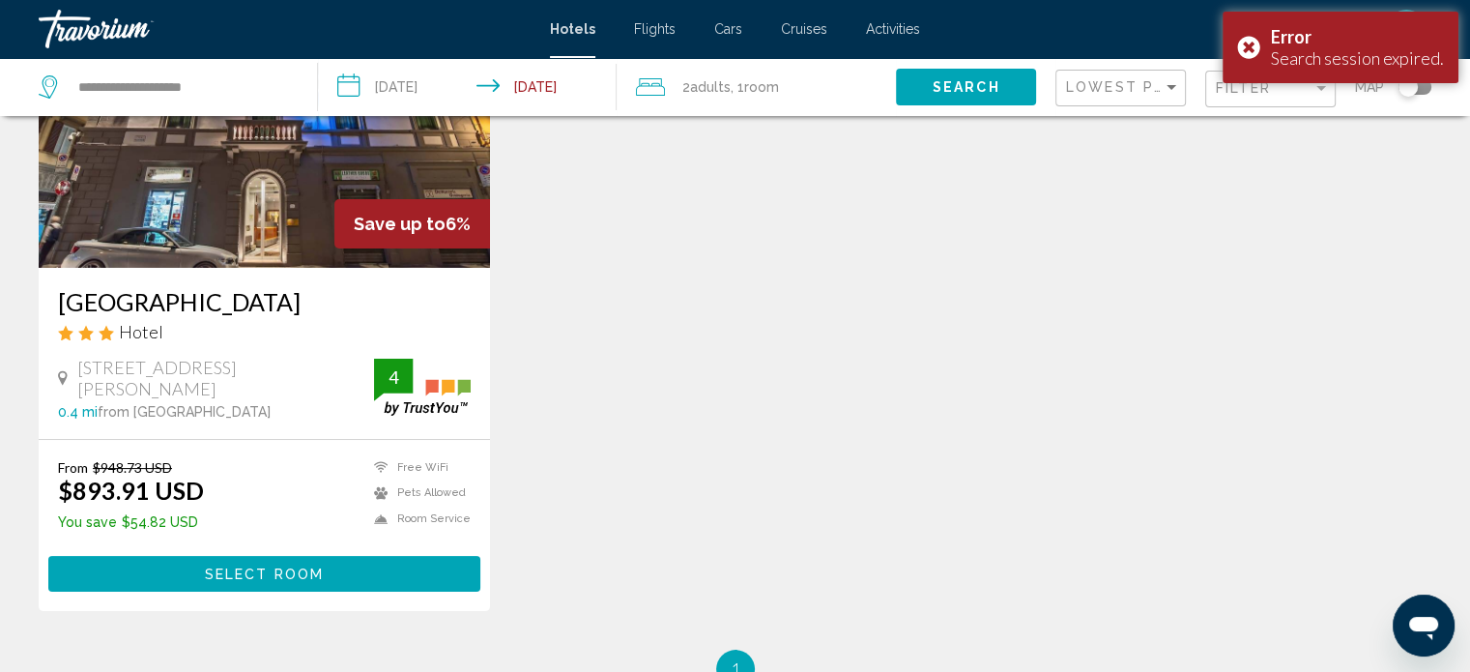
click at [201, 568] on button "Select Room" at bounding box center [264, 574] width 432 height 36
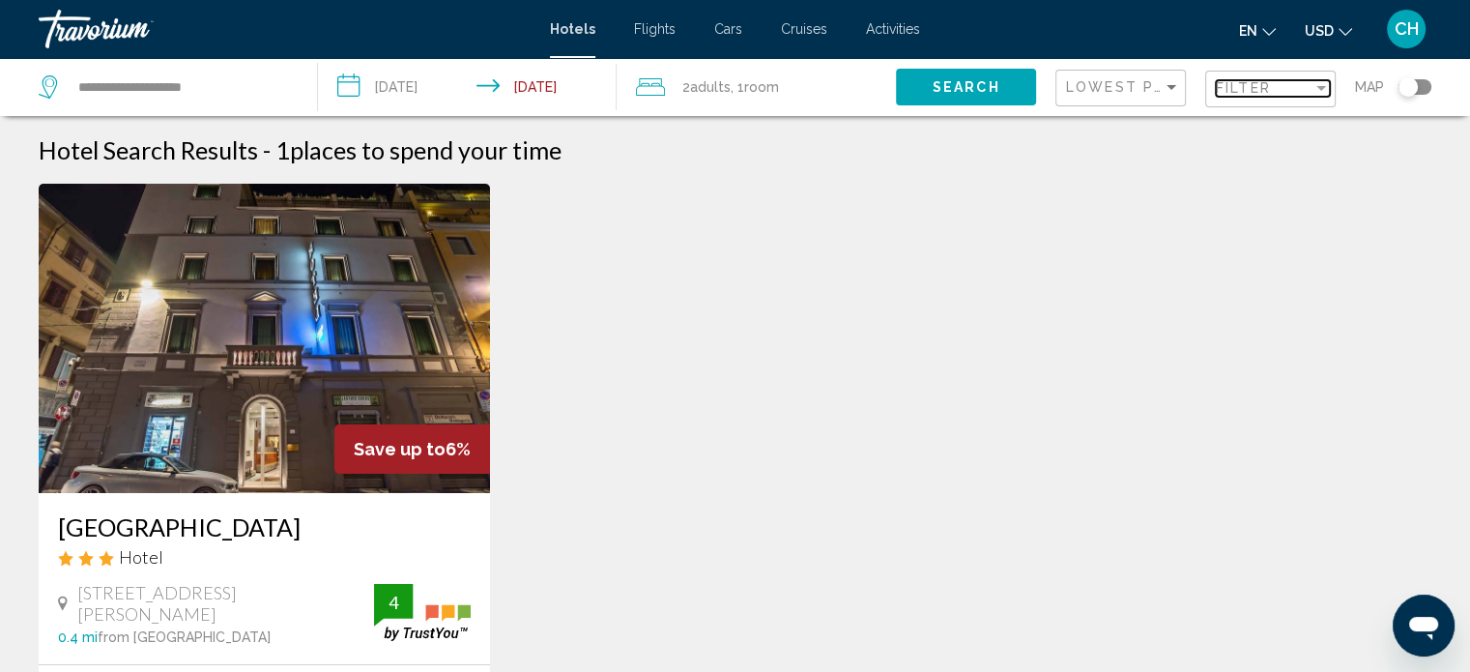
click at [1276, 88] on div "Filter" at bounding box center [1264, 87] width 97 height 15
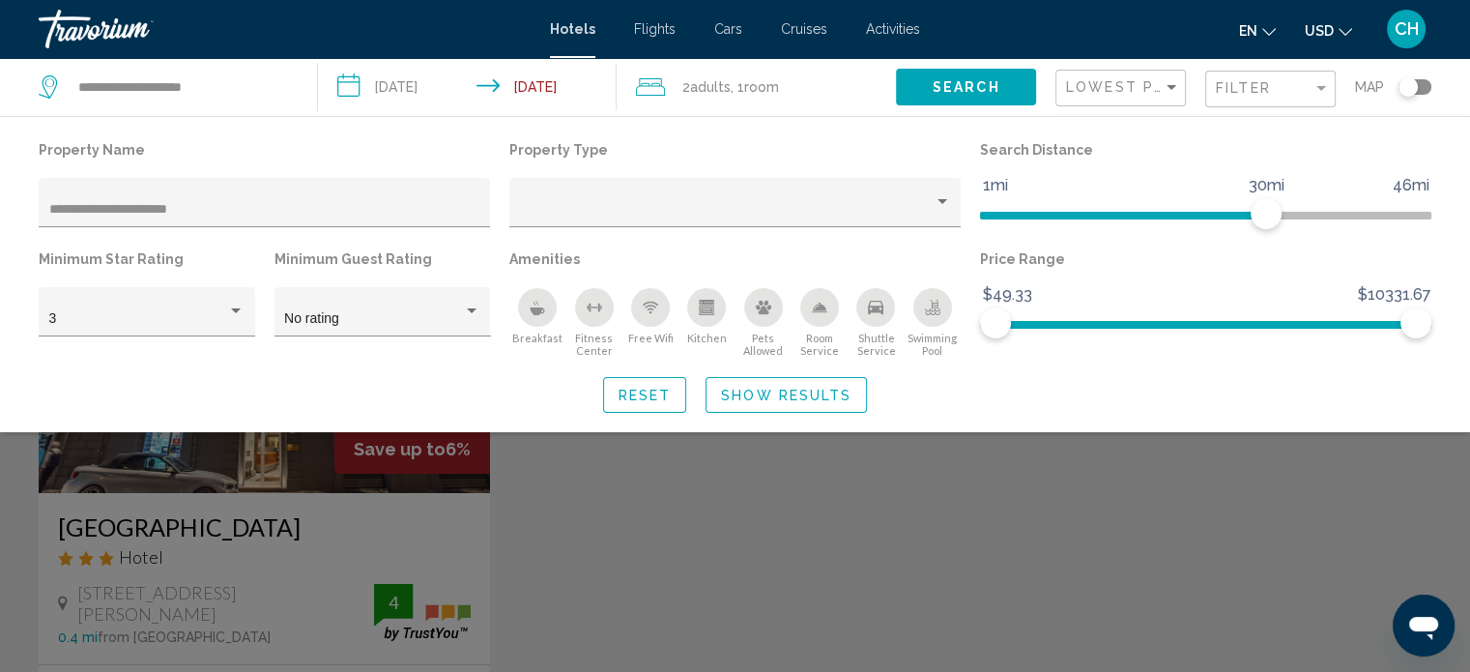
click at [684, 567] on div "Search widget" at bounding box center [735, 481] width 1470 height 382
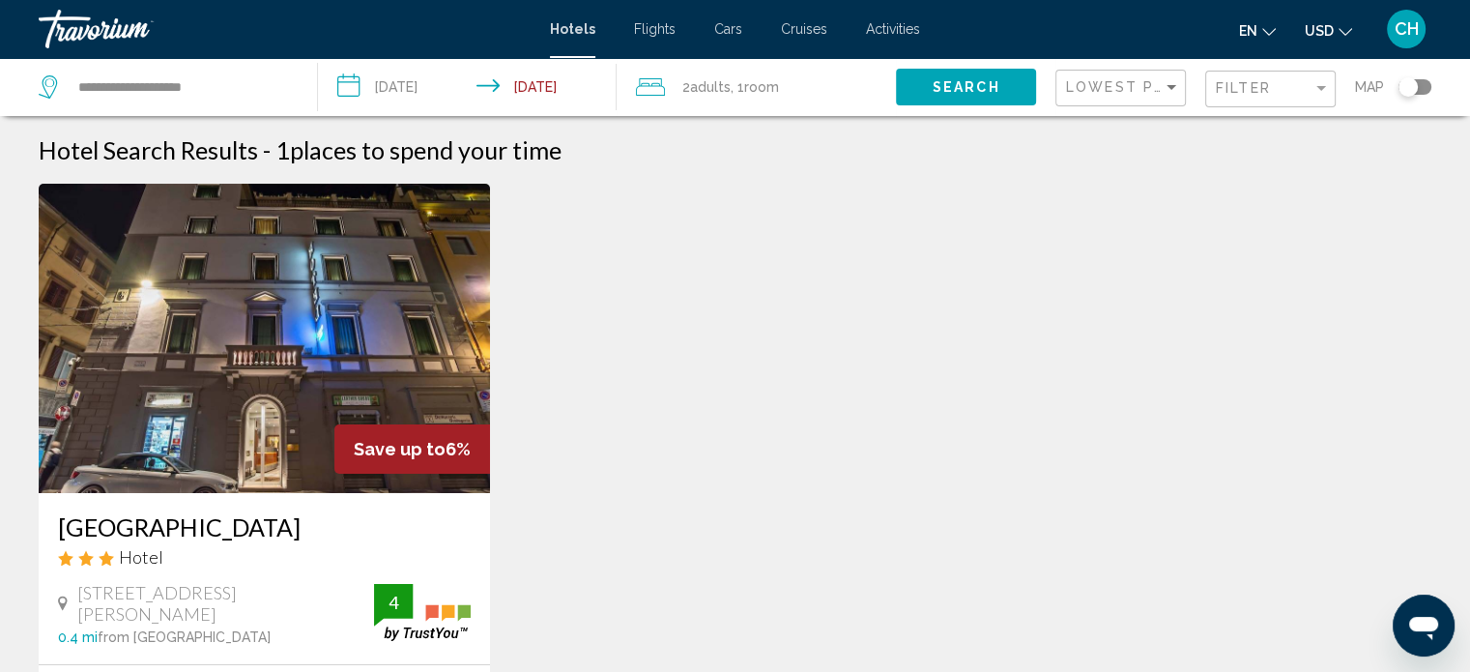
scroll to position [225, 0]
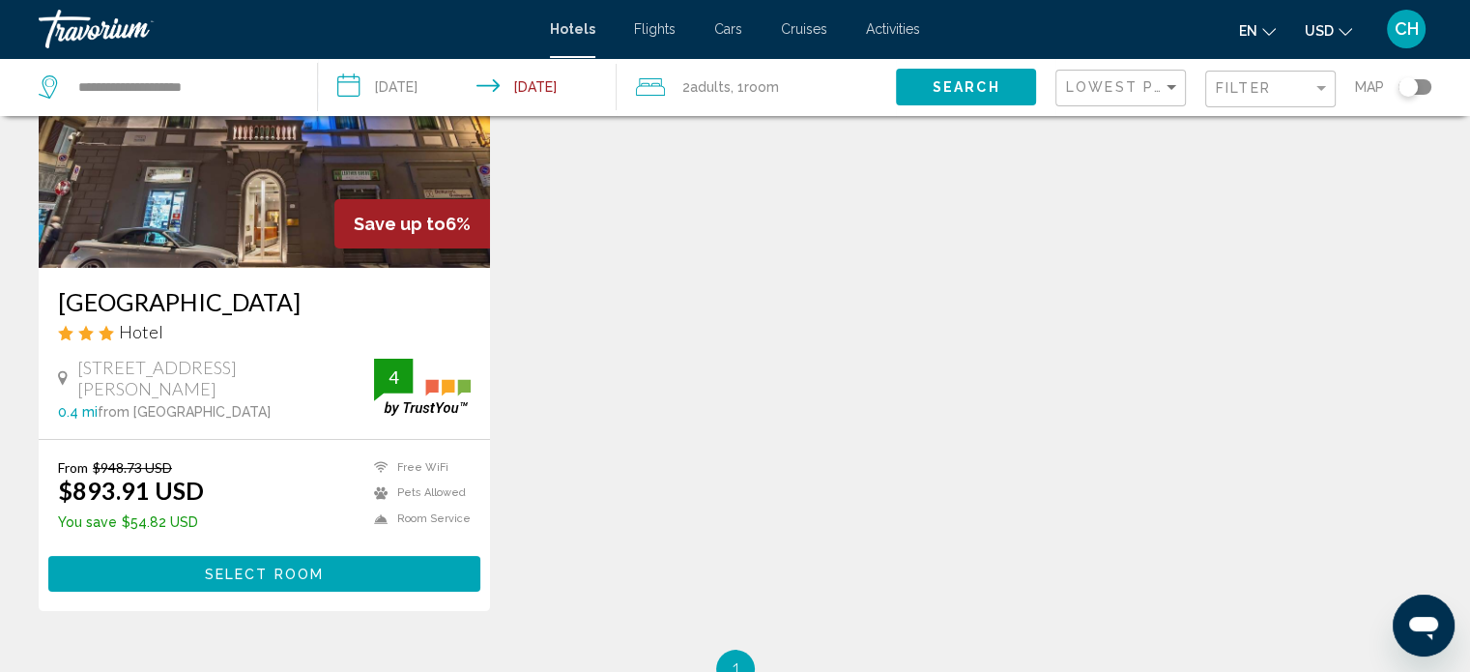
click at [227, 573] on span "Select Room" at bounding box center [264, 573] width 119 height 15
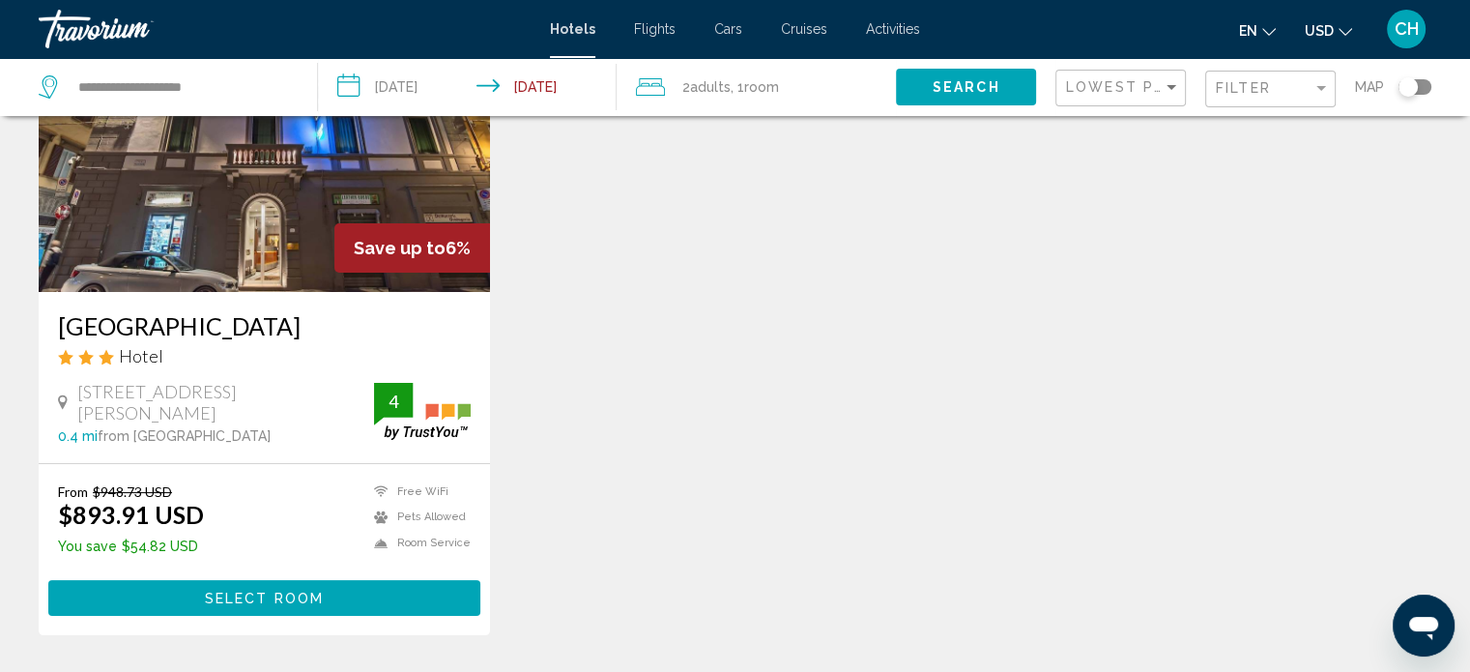
scroll to position [225, 0]
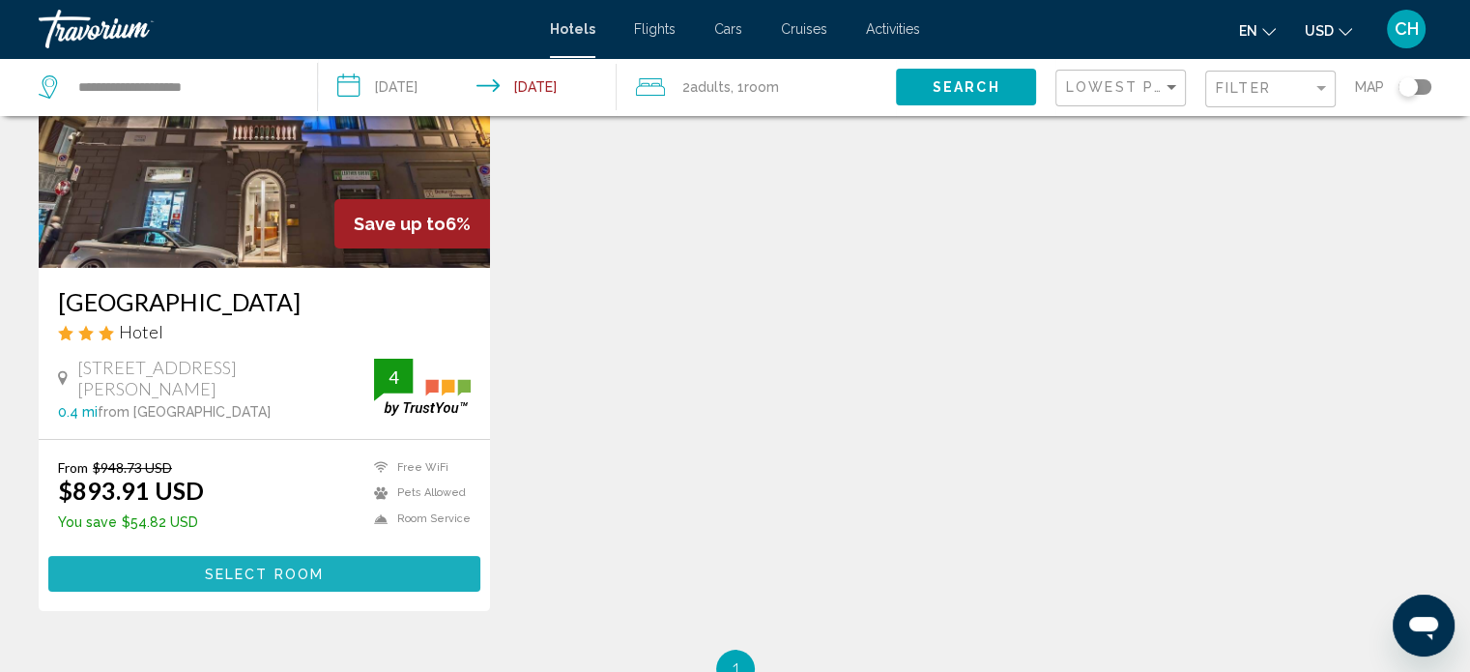
click at [274, 574] on span "Select Room" at bounding box center [264, 573] width 119 height 15
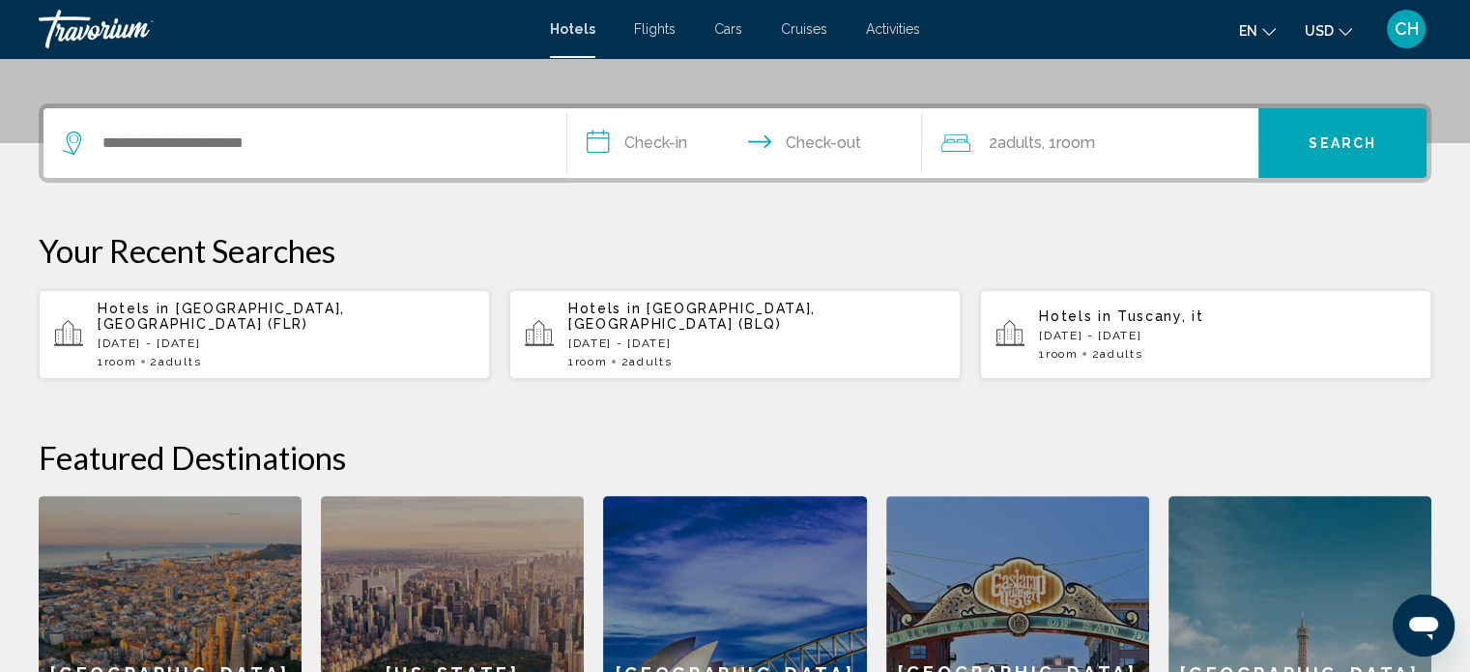
scroll to position [450, 0]
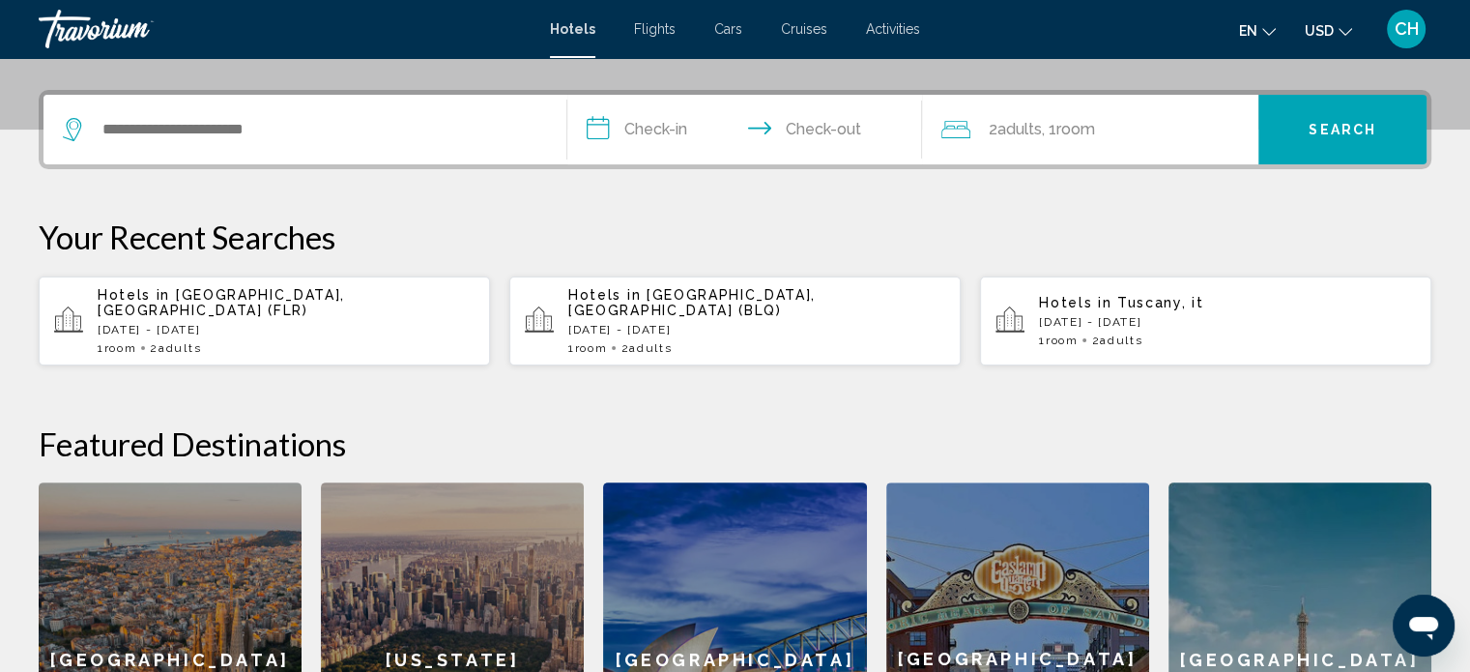
click at [282, 323] on p "[DATE] - [DATE]" at bounding box center [286, 330] width 377 height 14
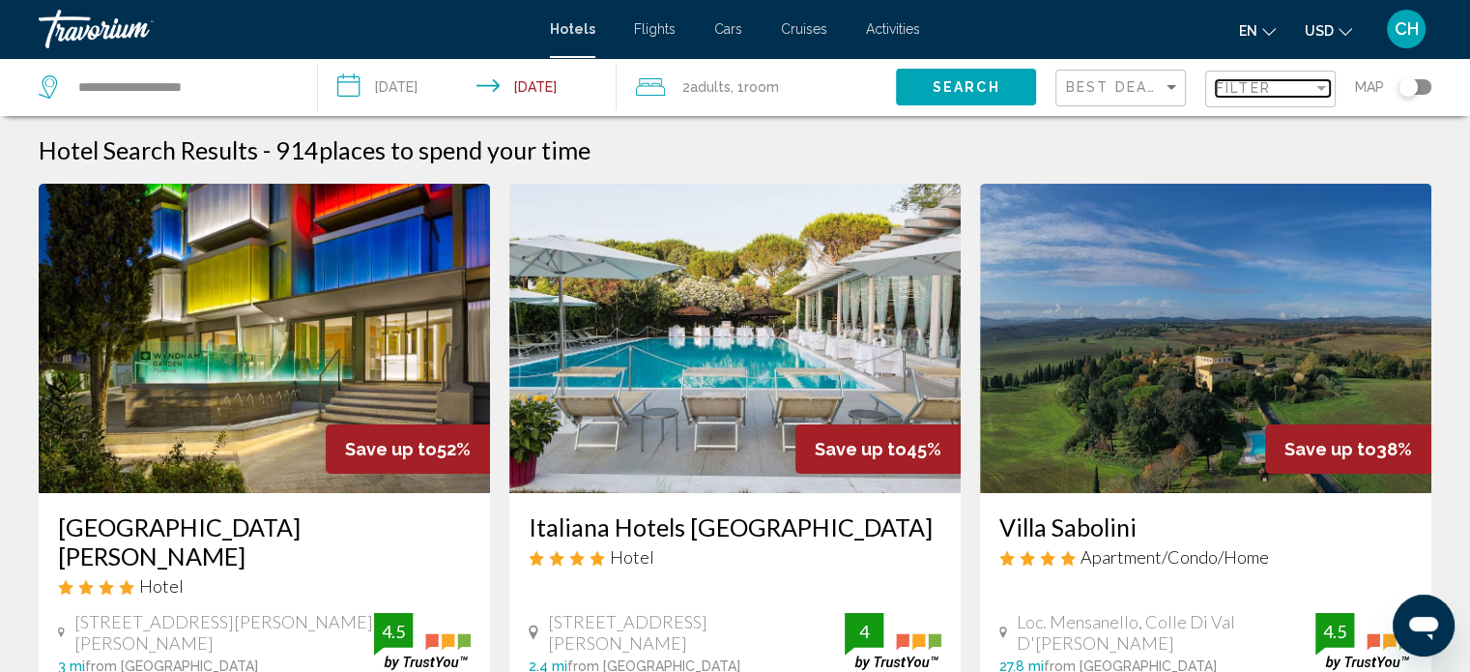
click at [1241, 81] on span "Filter" at bounding box center [1243, 87] width 55 height 15
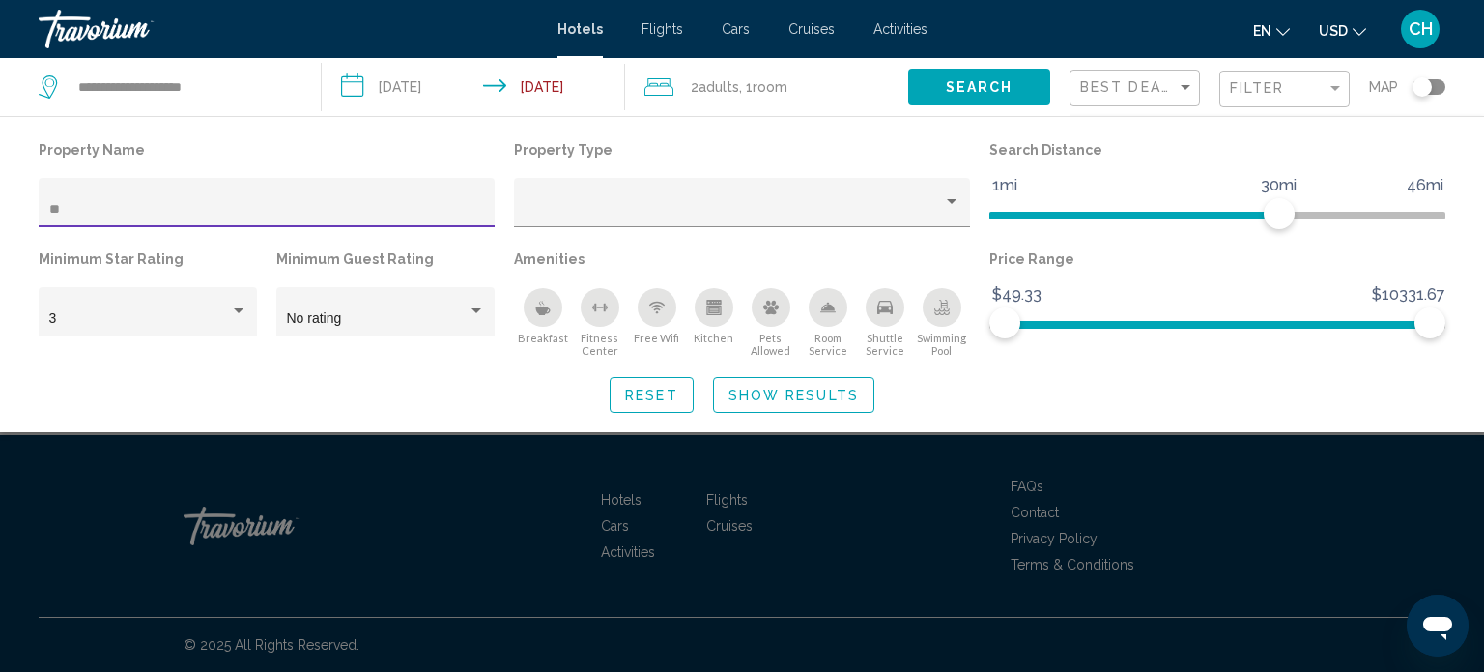
type input "*"
paste input "*********"
type input "*"
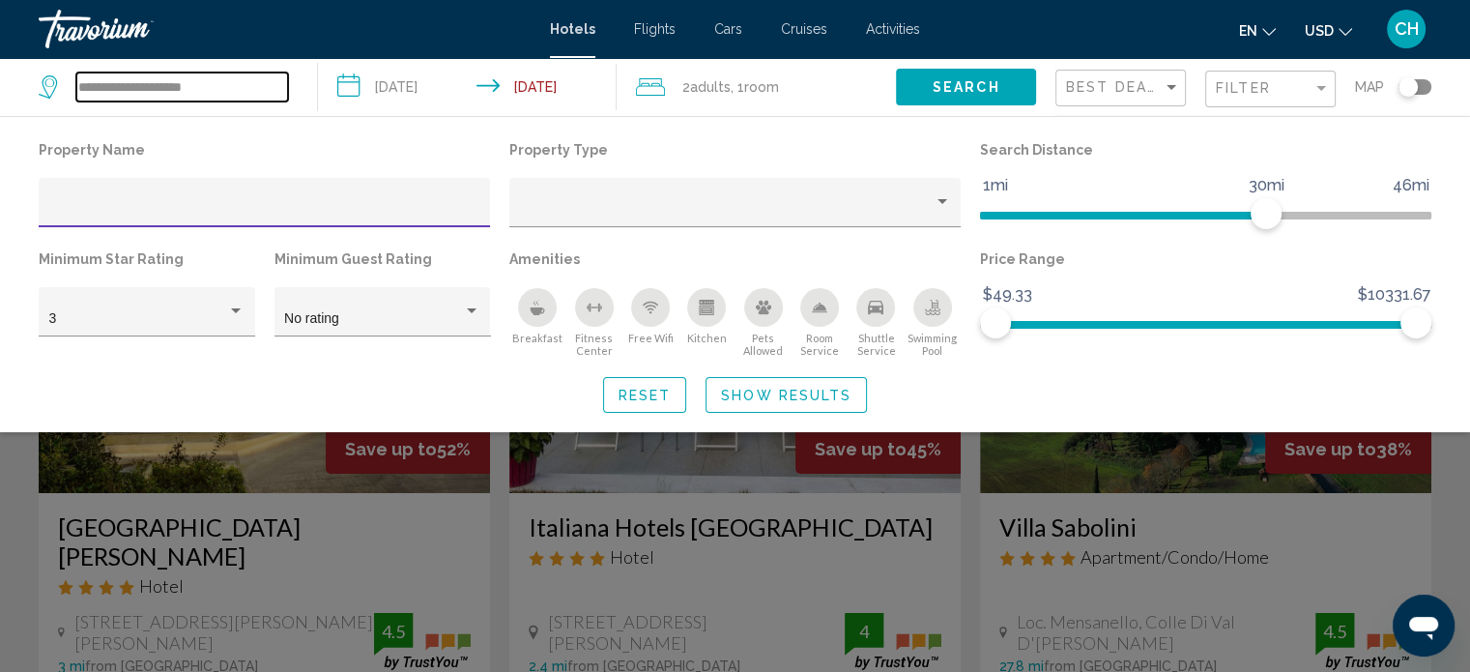
click at [230, 95] on input "**********" at bounding box center [182, 86] width 212 height 29
type input "*"
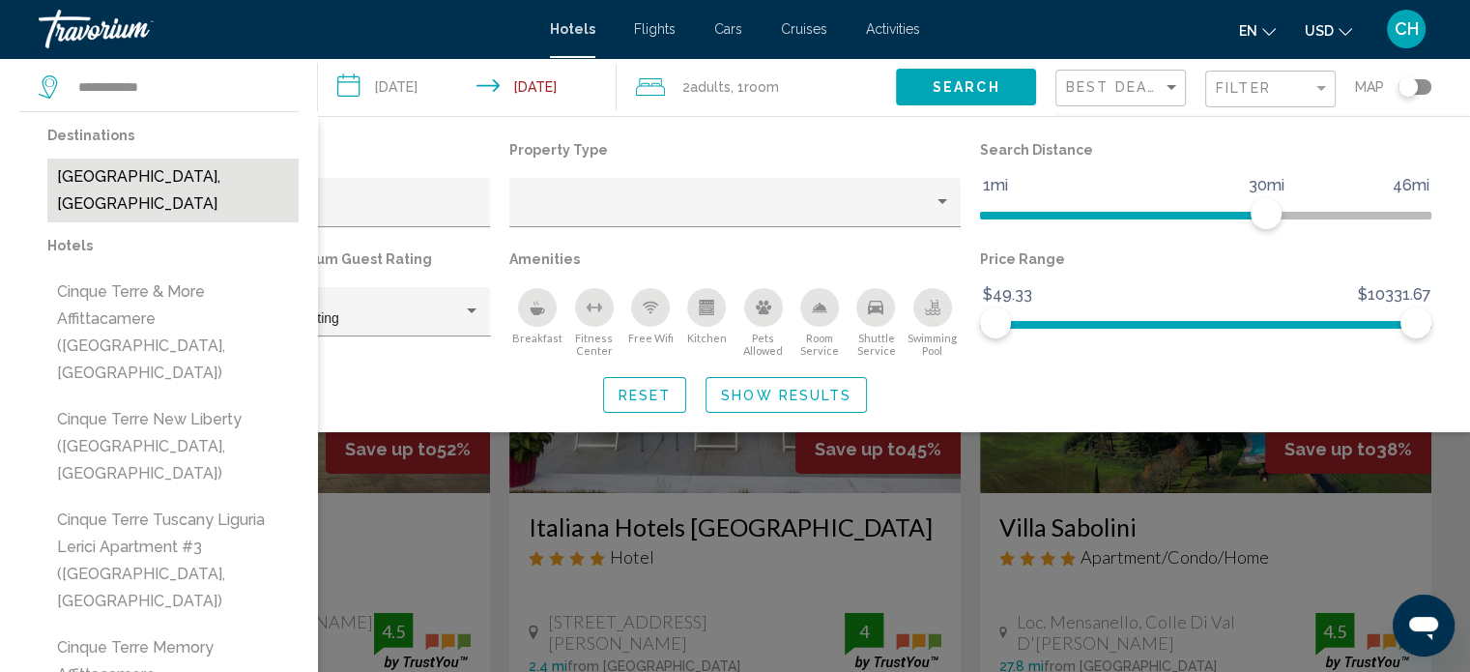
click at [186, 176] on button "[GEOGRAPHIC_DATA], [GEOGRAPHIC_DATA]" at bounding box center [172, 190] width 251 height 64
type input "**********"
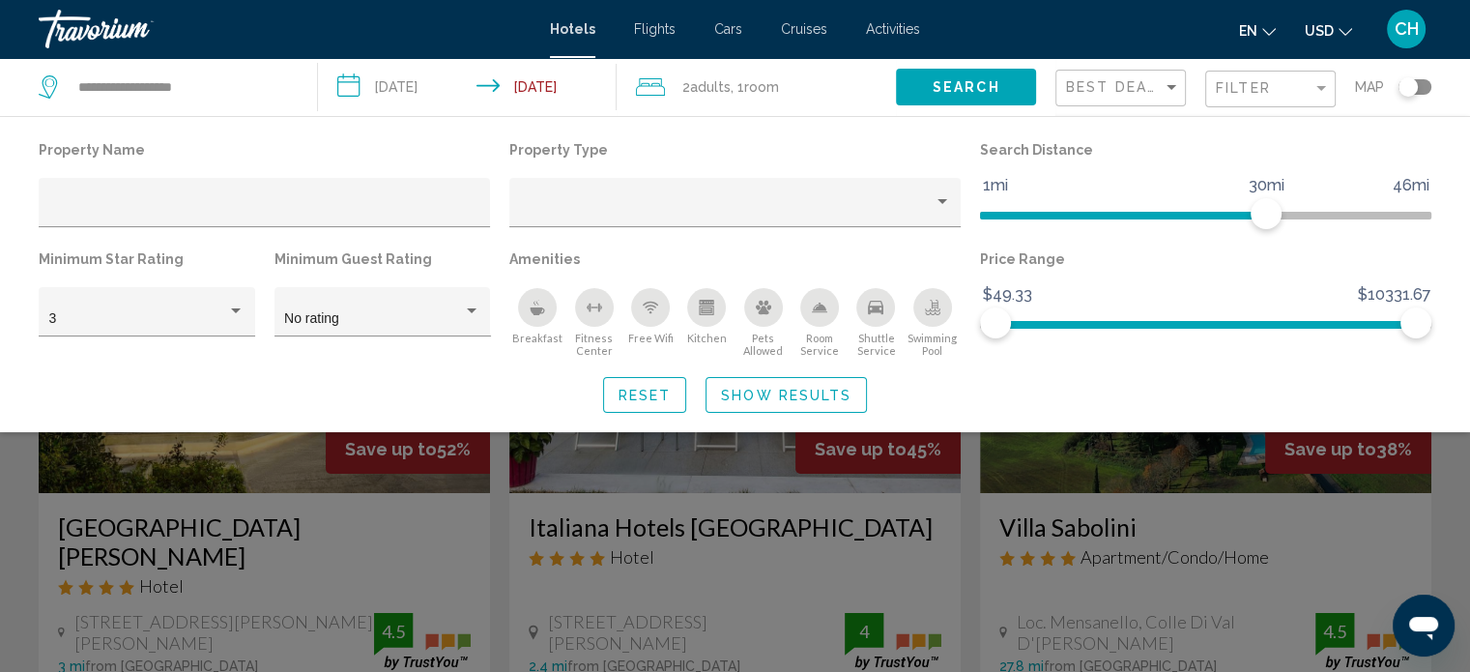
click at [418, 76] on input "**********" at bounding box center [471, 90] width 306 height 64
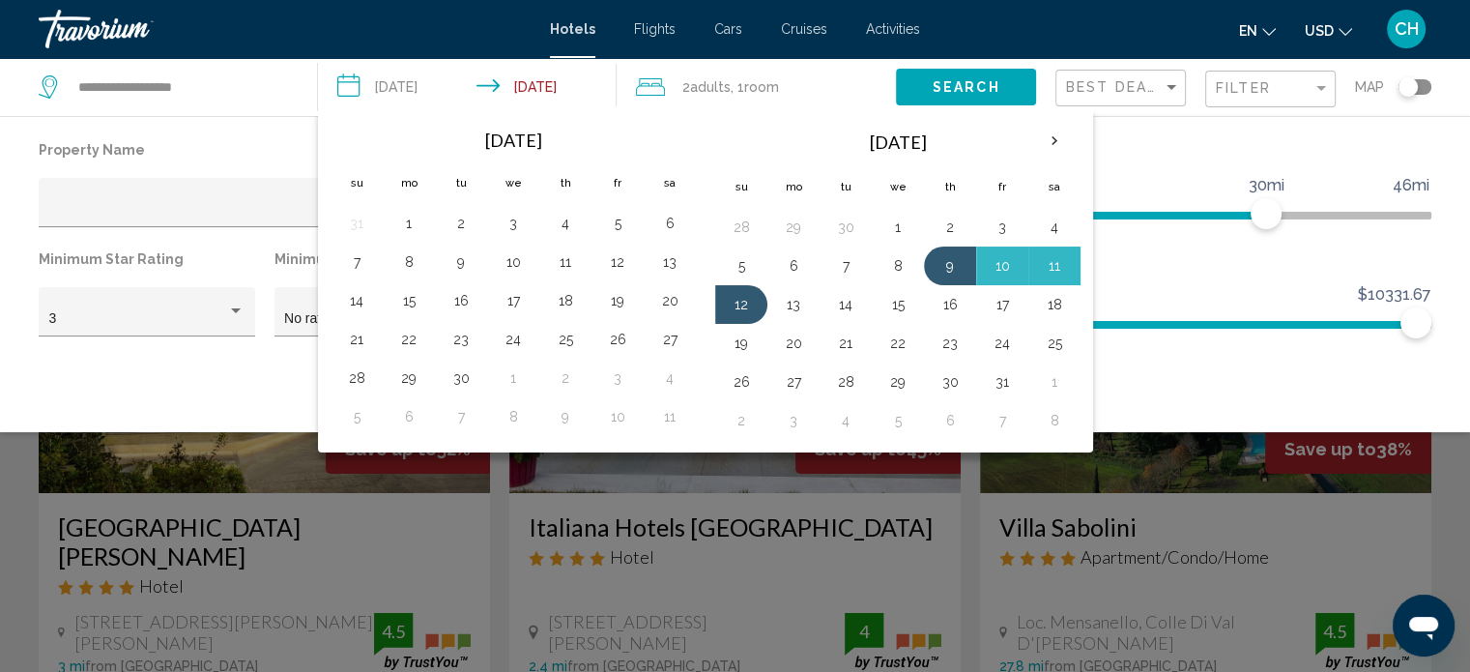
click at [1117, 299] on div "Price Range $49.33 $10331.67 $49.33 $10331.67" at bounding box center [1205, 301] width 471 height 112
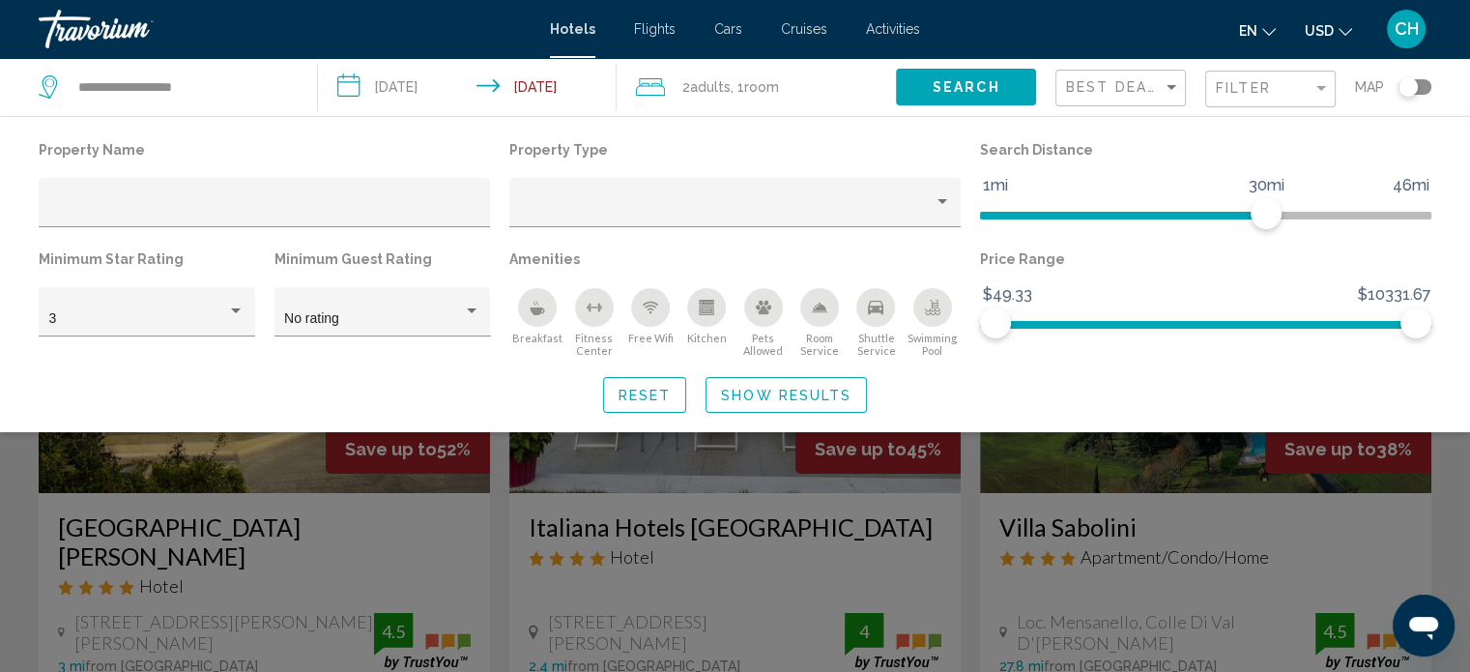
click at [443, 95] on input "**********" at bounding box center [471, 90] width 306 height 64
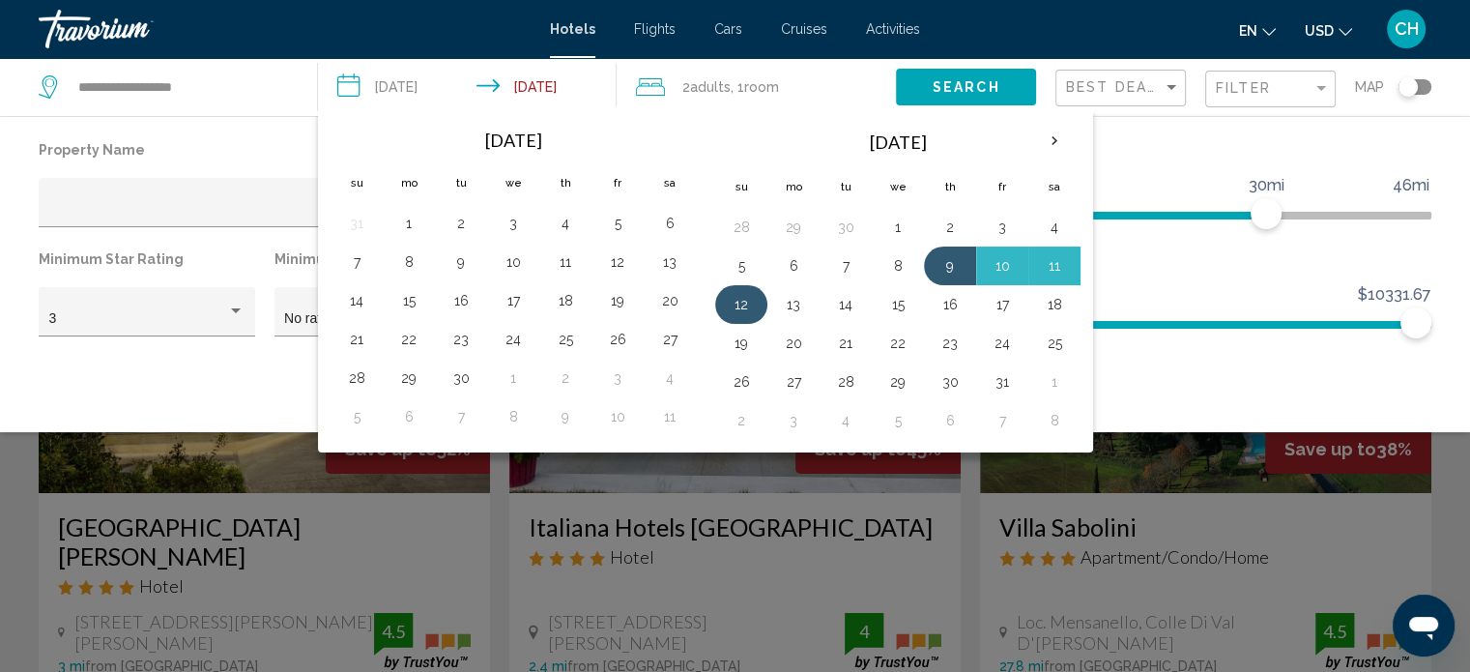
click at [753, 303] on button "12" at bounding box center [741, 304] width 31 height 27
click at [788, 311] on button "13" at bounding box center [793, 304] width 31 height 27
type input "**********"
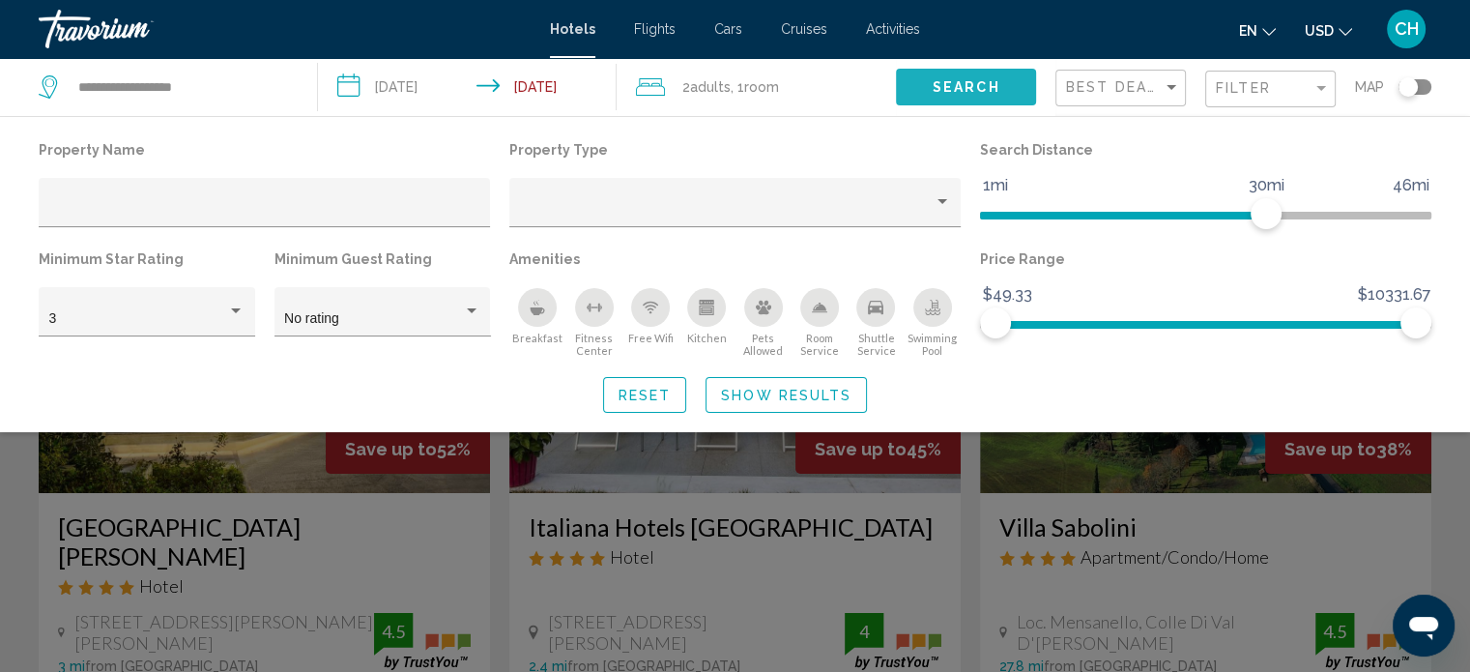
click at [974, 92] on span "Search" at bounding box center [966, 87] width 68 height 15
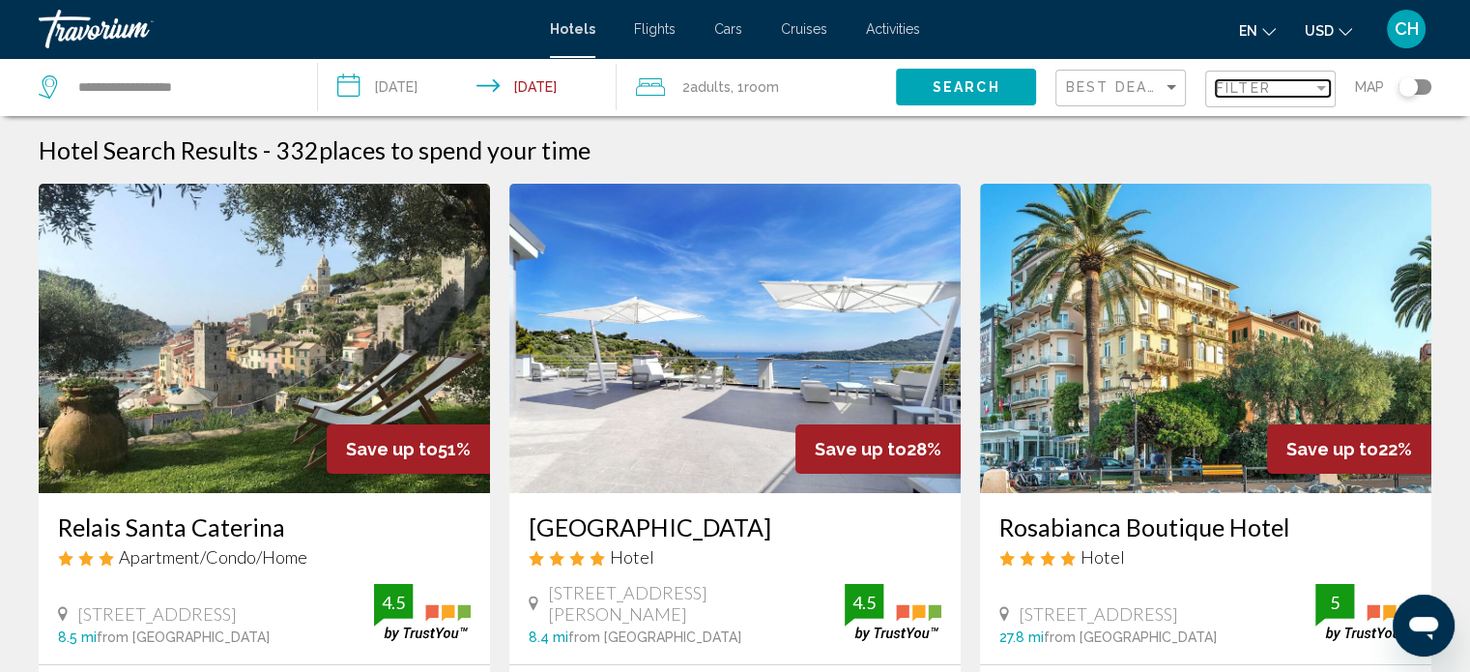
click at [1313, 85] on div "Filter" at bounding box center [1320, 87] width 17 height 15
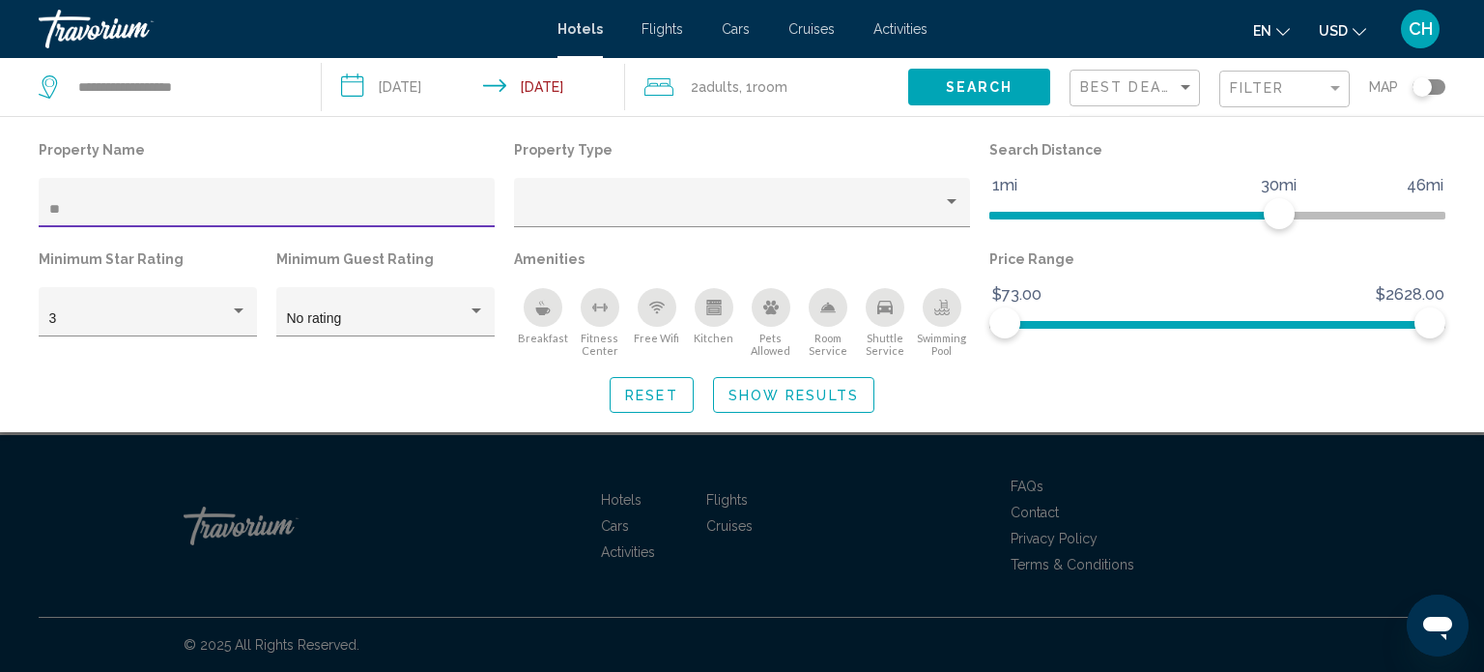
type input "*"
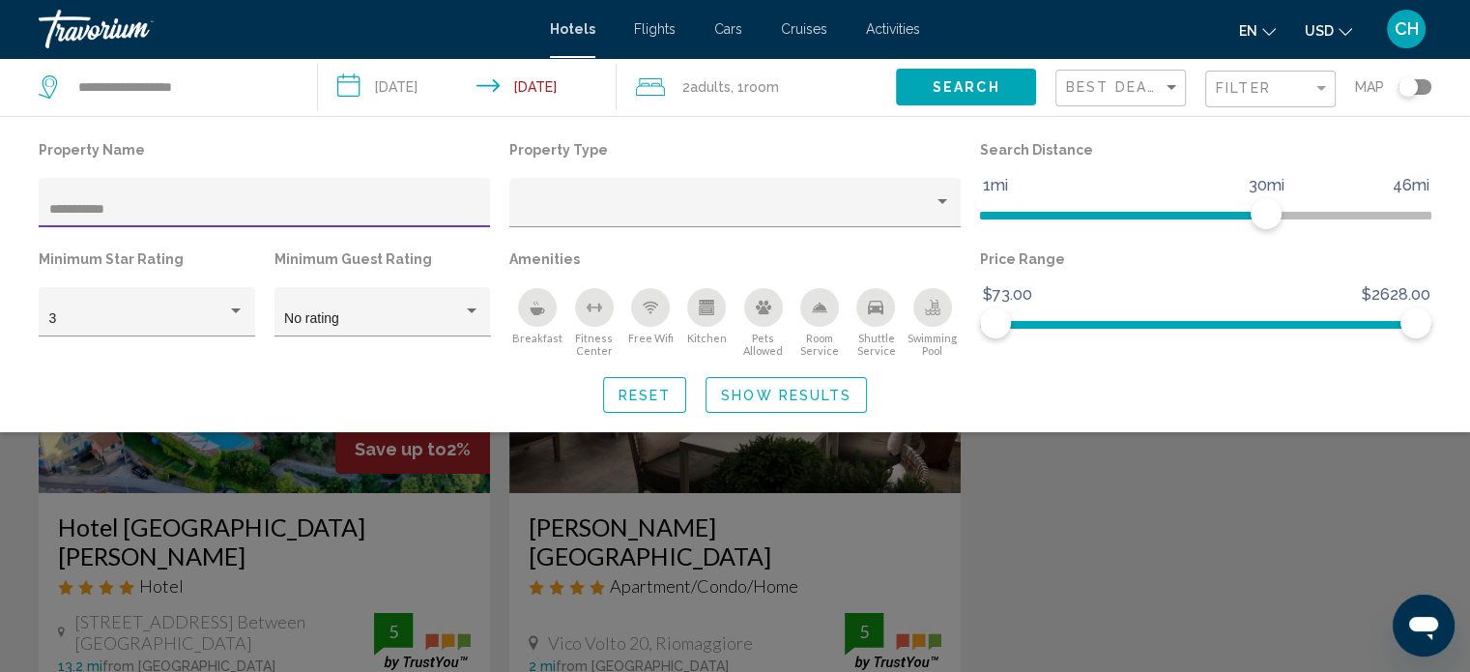
type input "**********"
click at [746, 486] on div "Search widget" at bounding box center [735, 481] width 1470 height 382
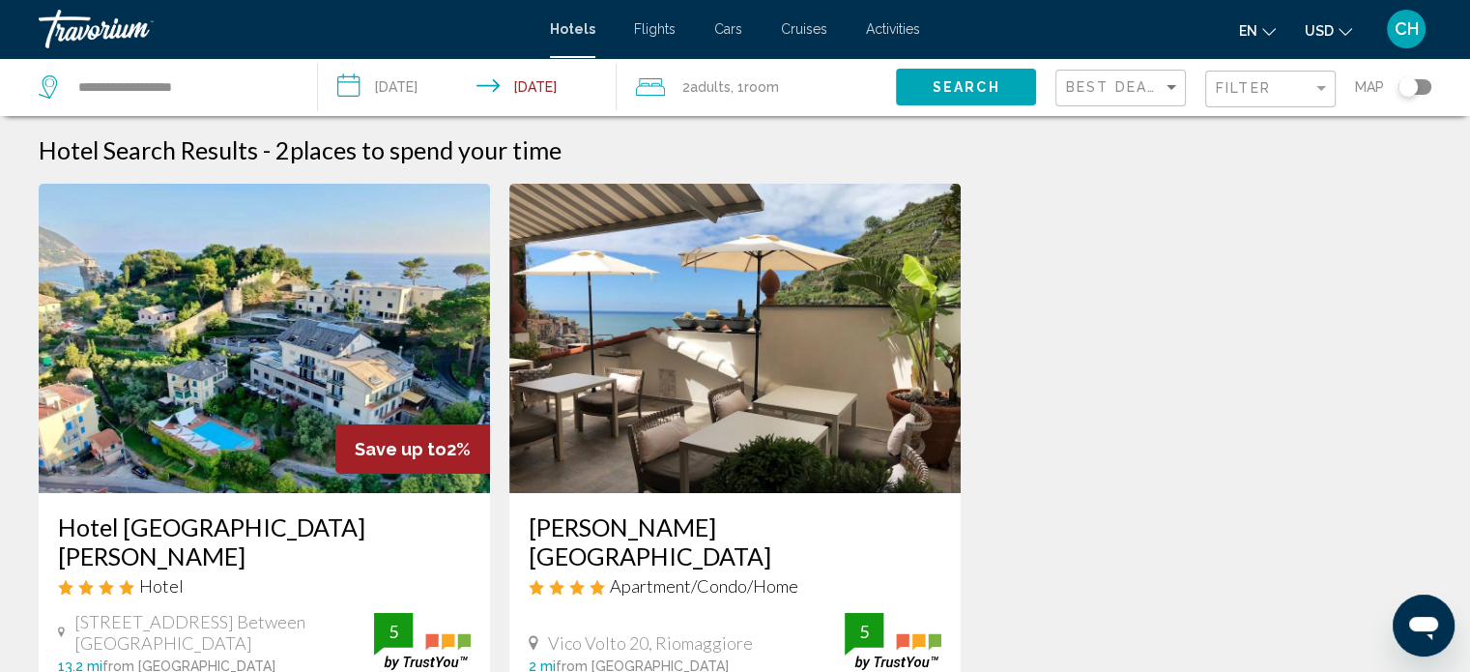
scroll to position [225, 0]
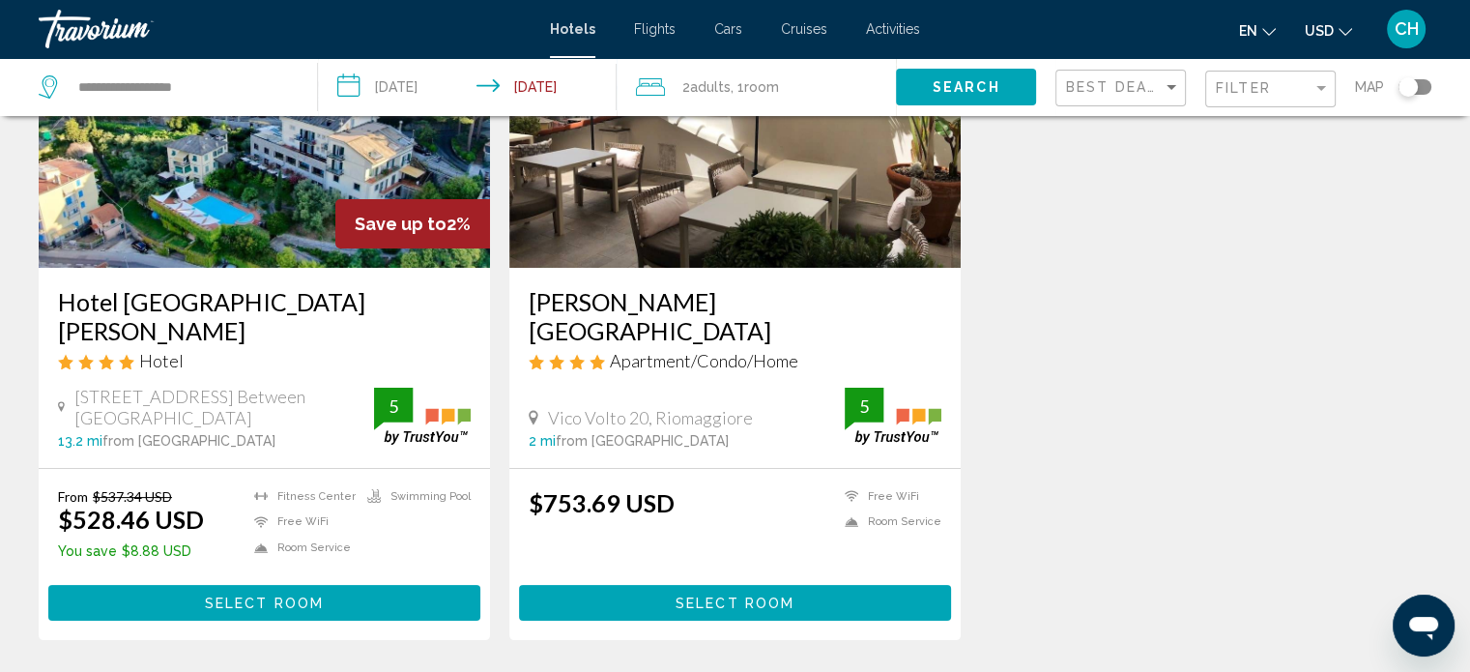
click at [752, 214] on img "Main content" at bounding box center [734, 112] width 451 height 309
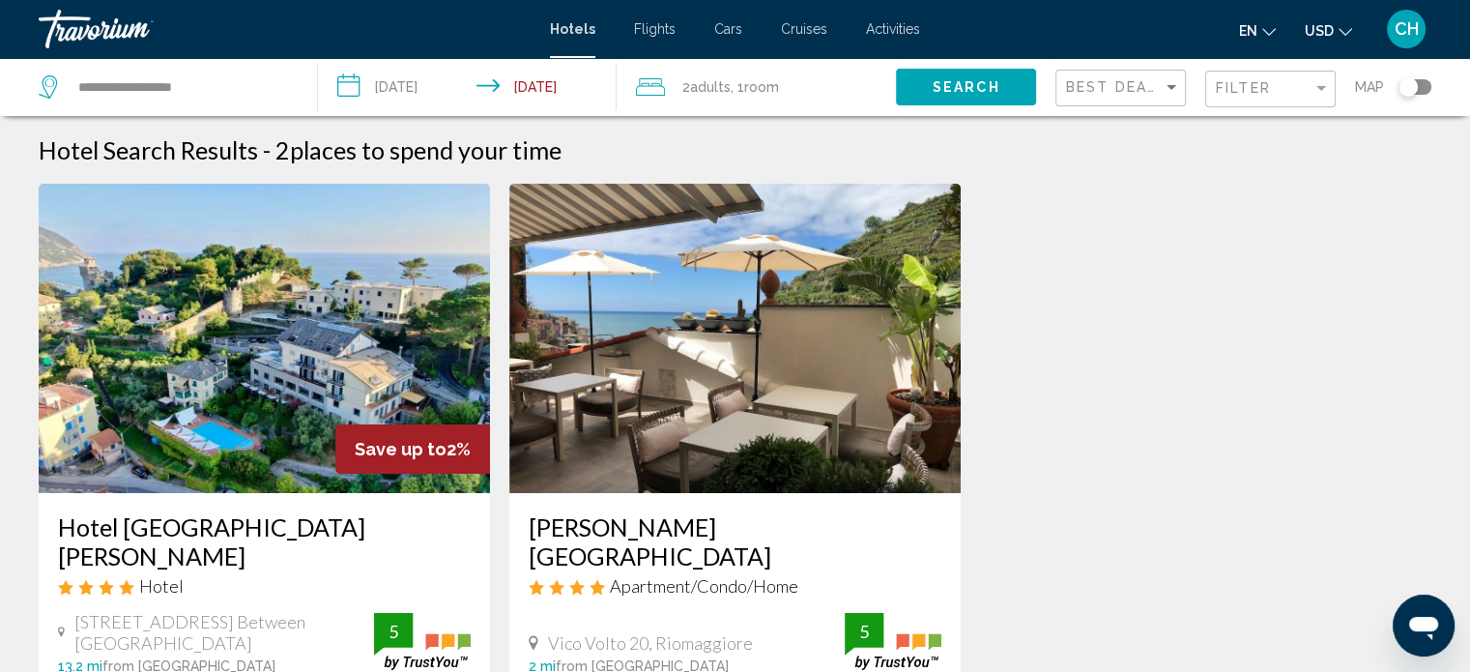
scroll to position [225, 0]
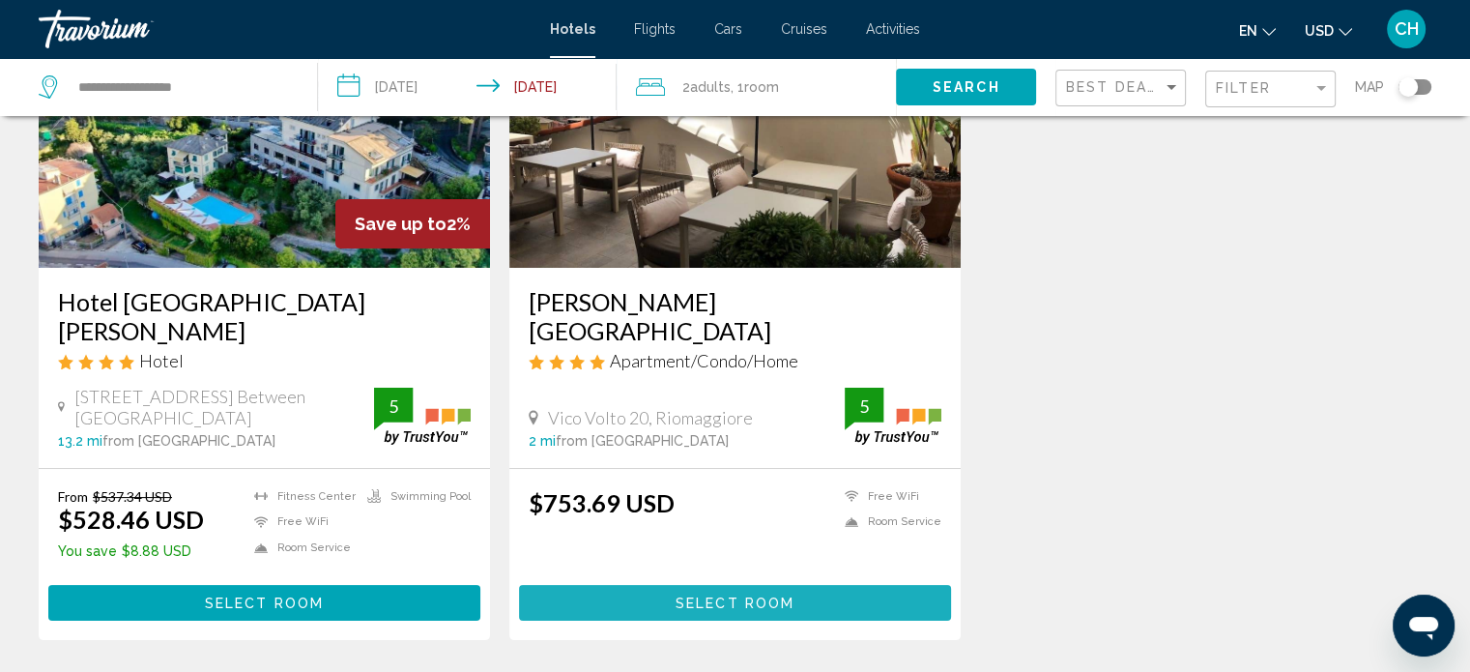
click at [758, 595] on span "Select Room" at bounding box center [734, 602] width 119 height 15
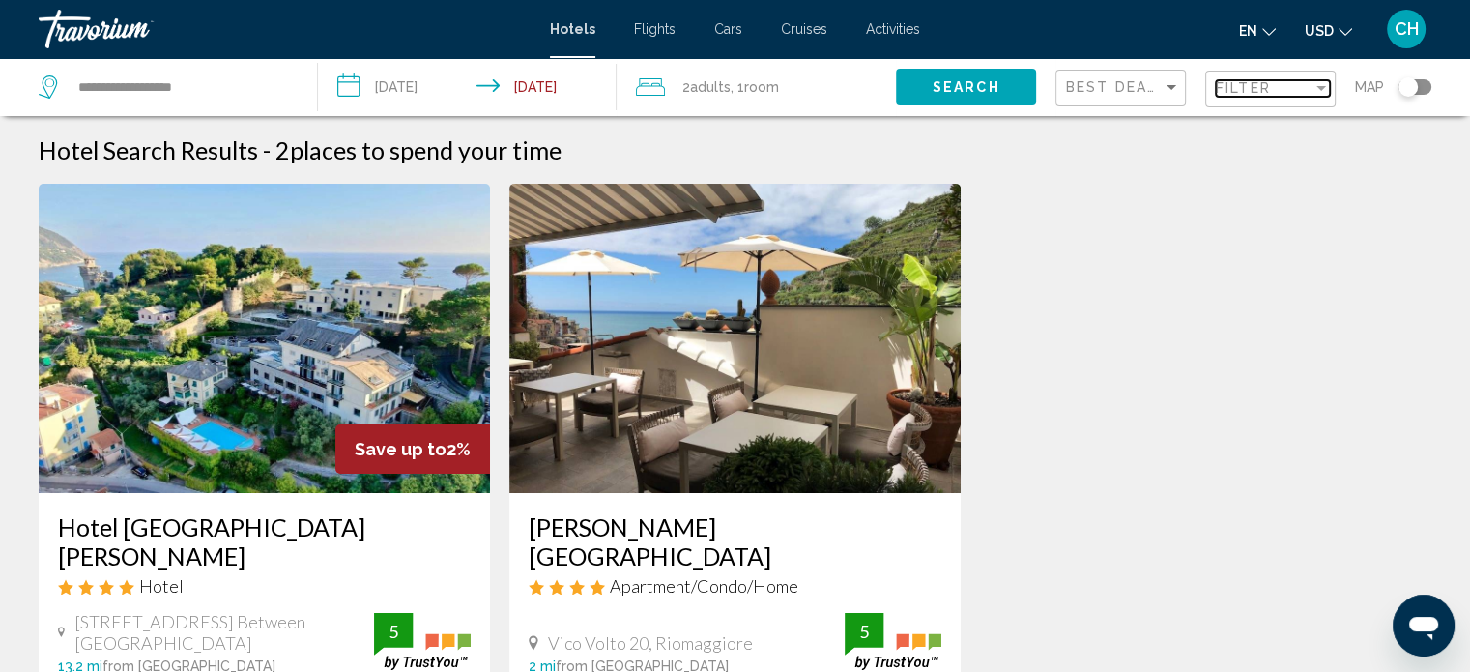
click at [1283, 90] on div "Filter" at bounding box center [1264, 87] width 97 height 15
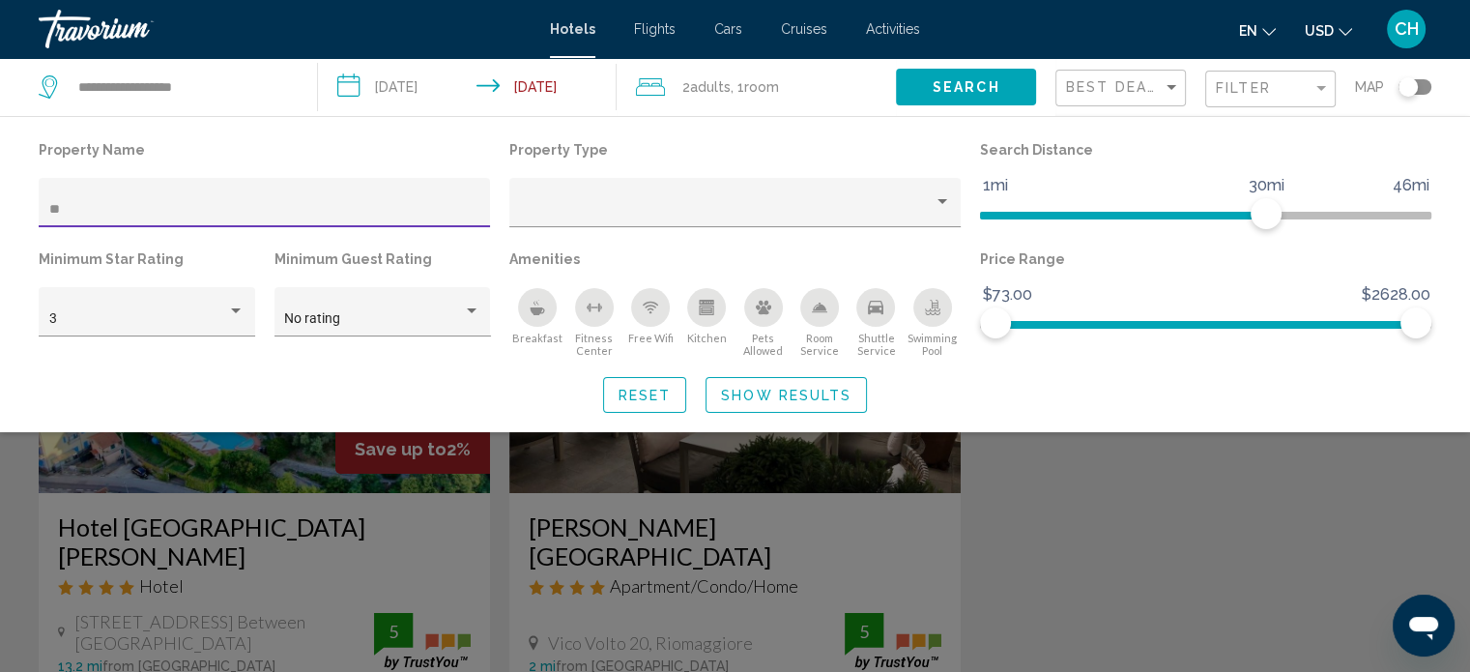
type input "*"
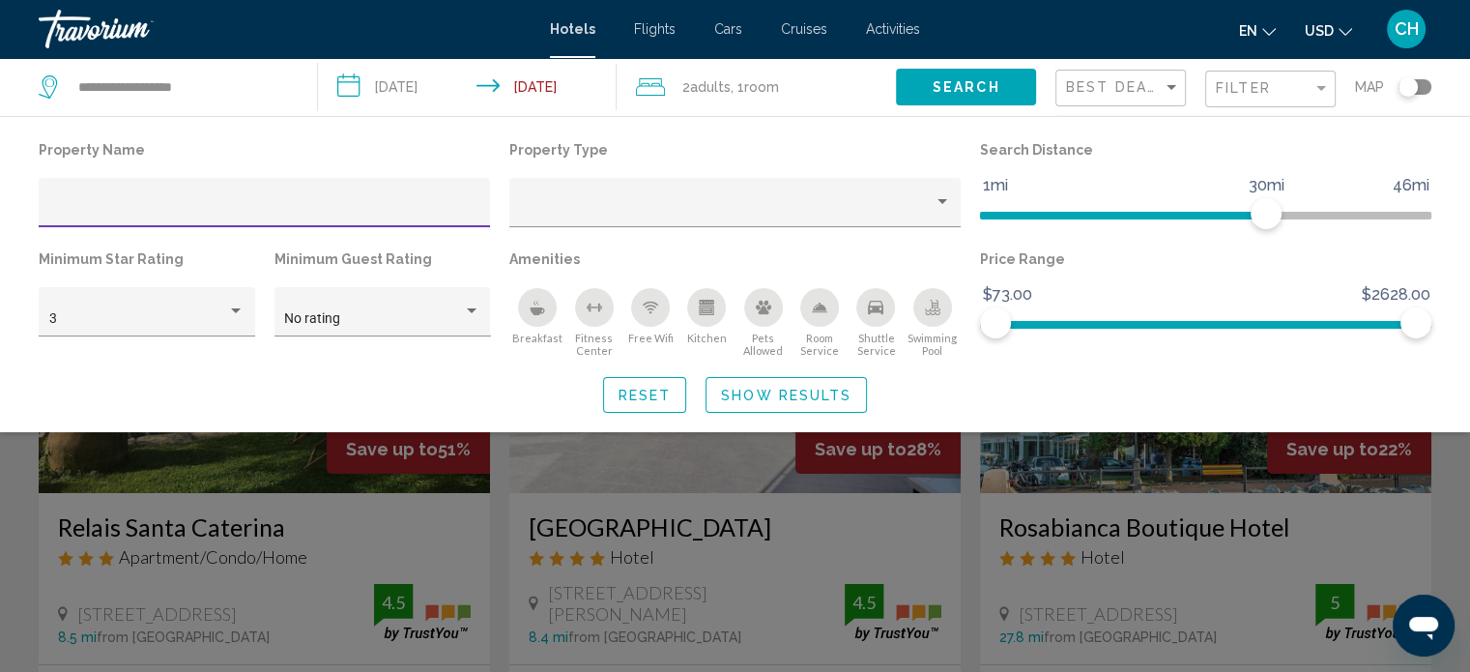
type input "*"
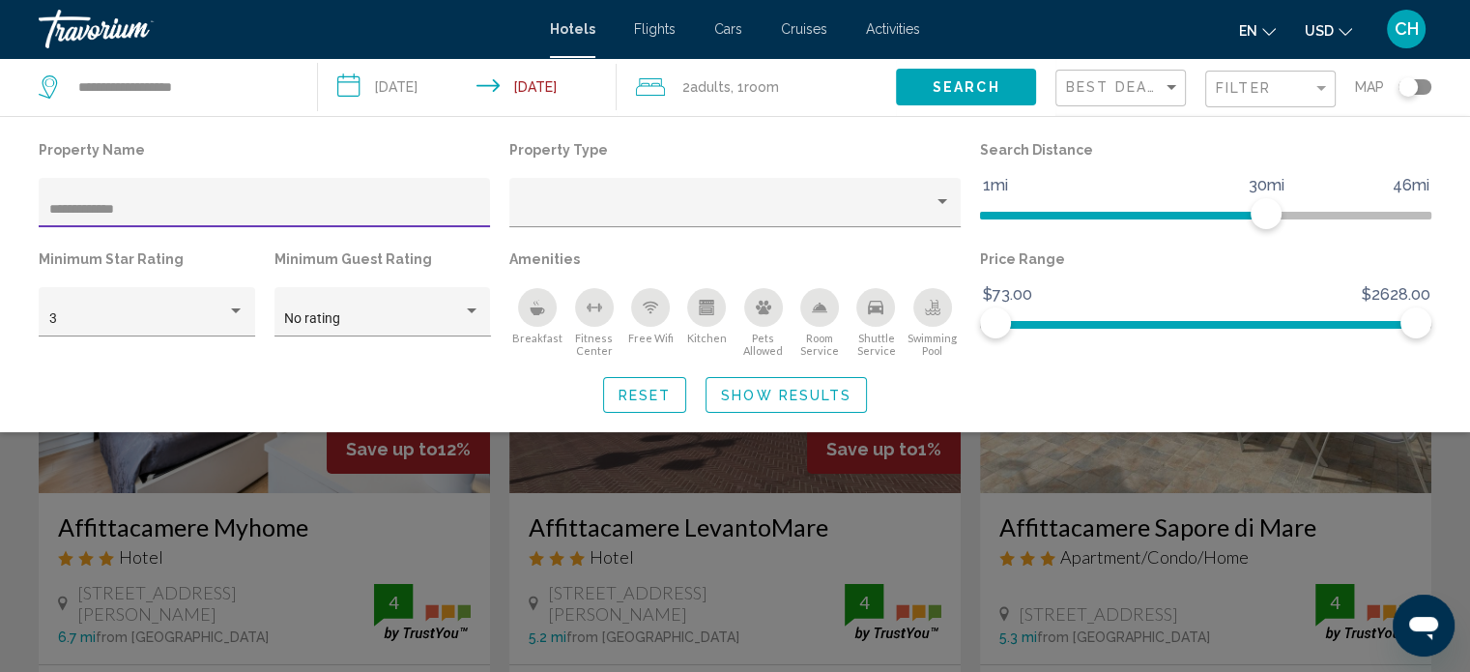
type input "**********"
click at [421, 506] on div "Search widget" at bounding box center [735, 481] width 1470 height 382
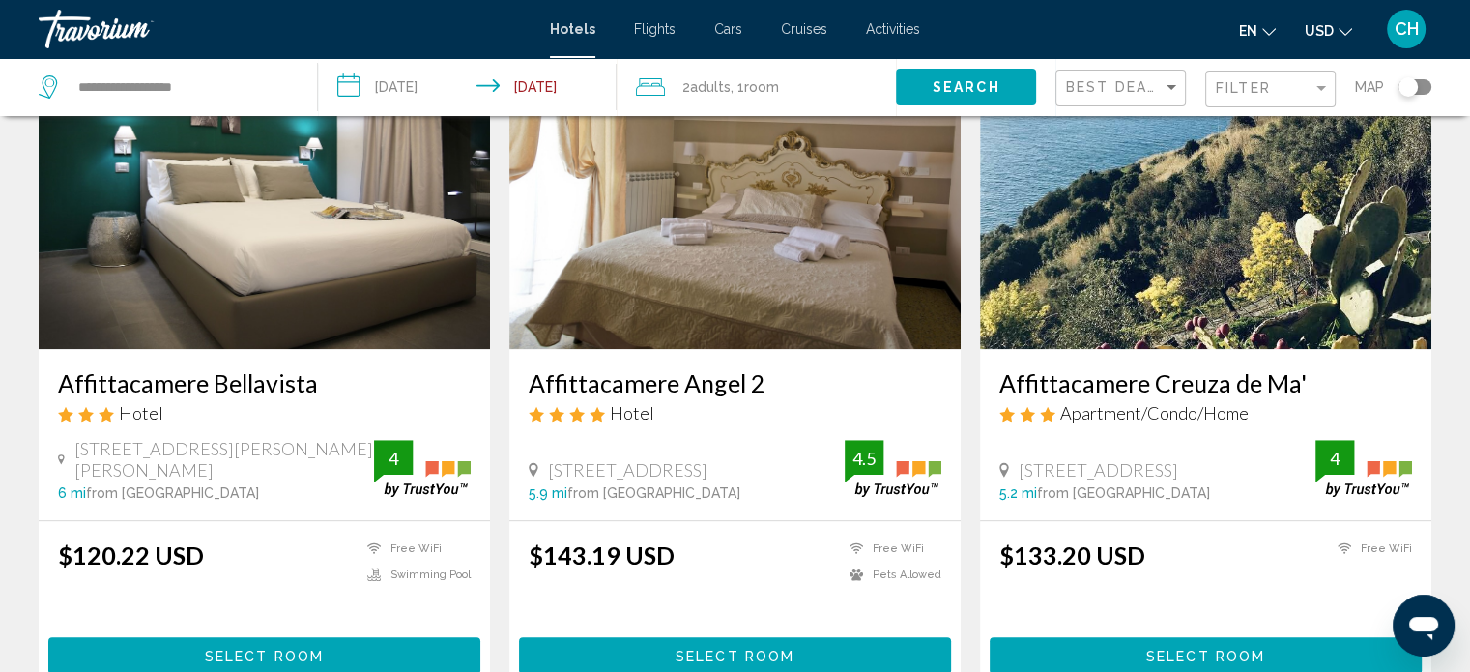
scroll to position [1578, 0]
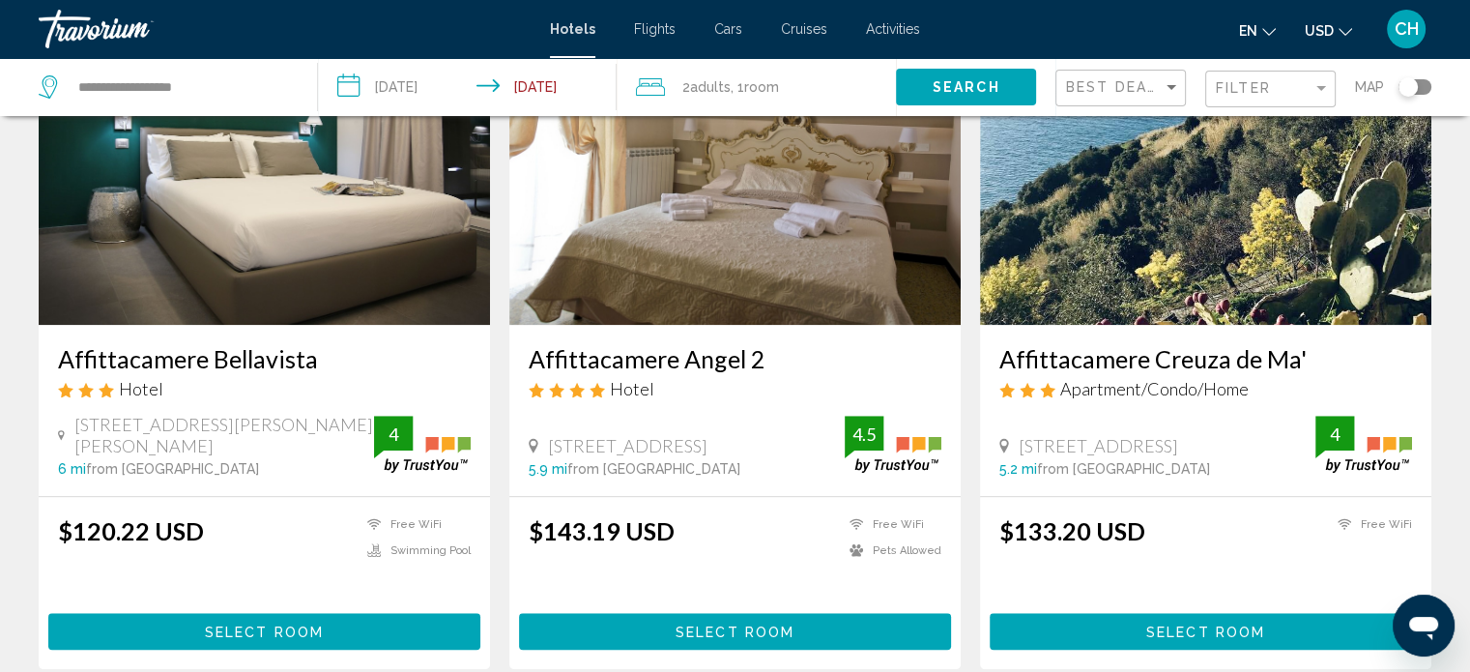
click at [245, 233] on img "Main content" at bounding box center [264, 169] width 451 height 309
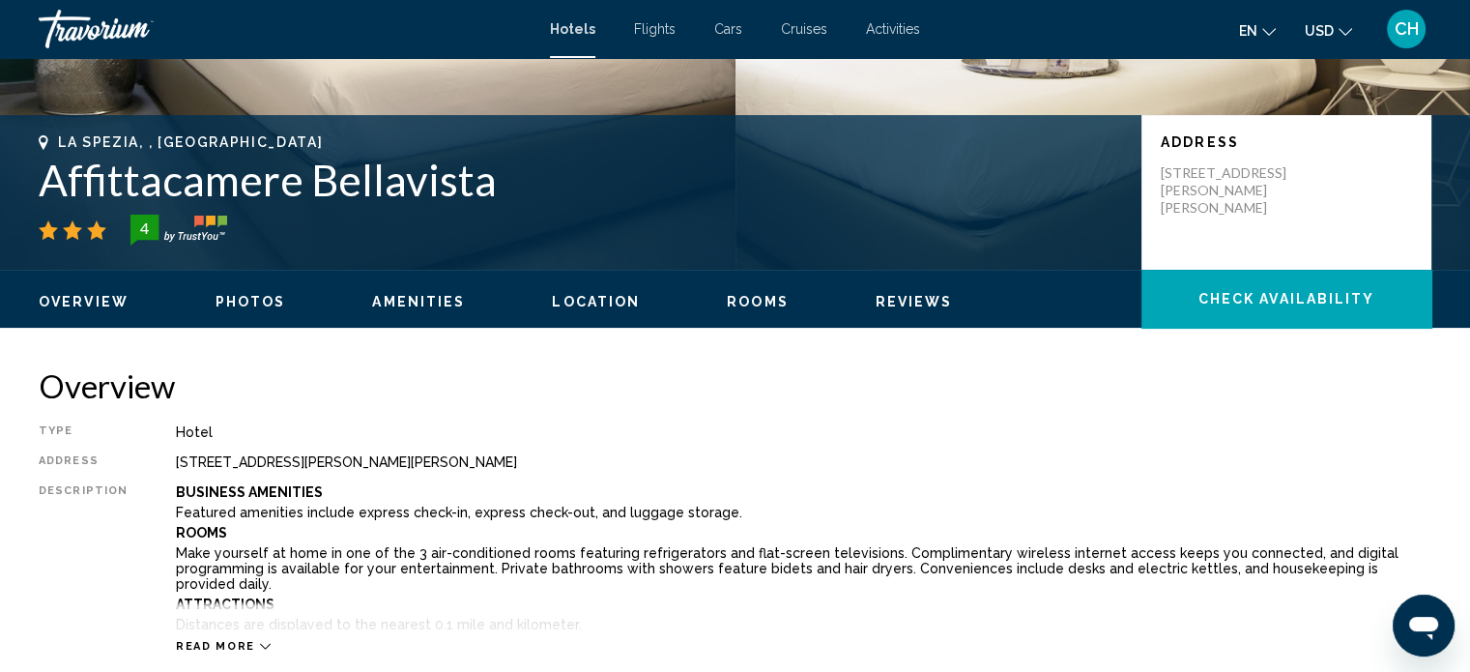
scroll to position [462, 0]
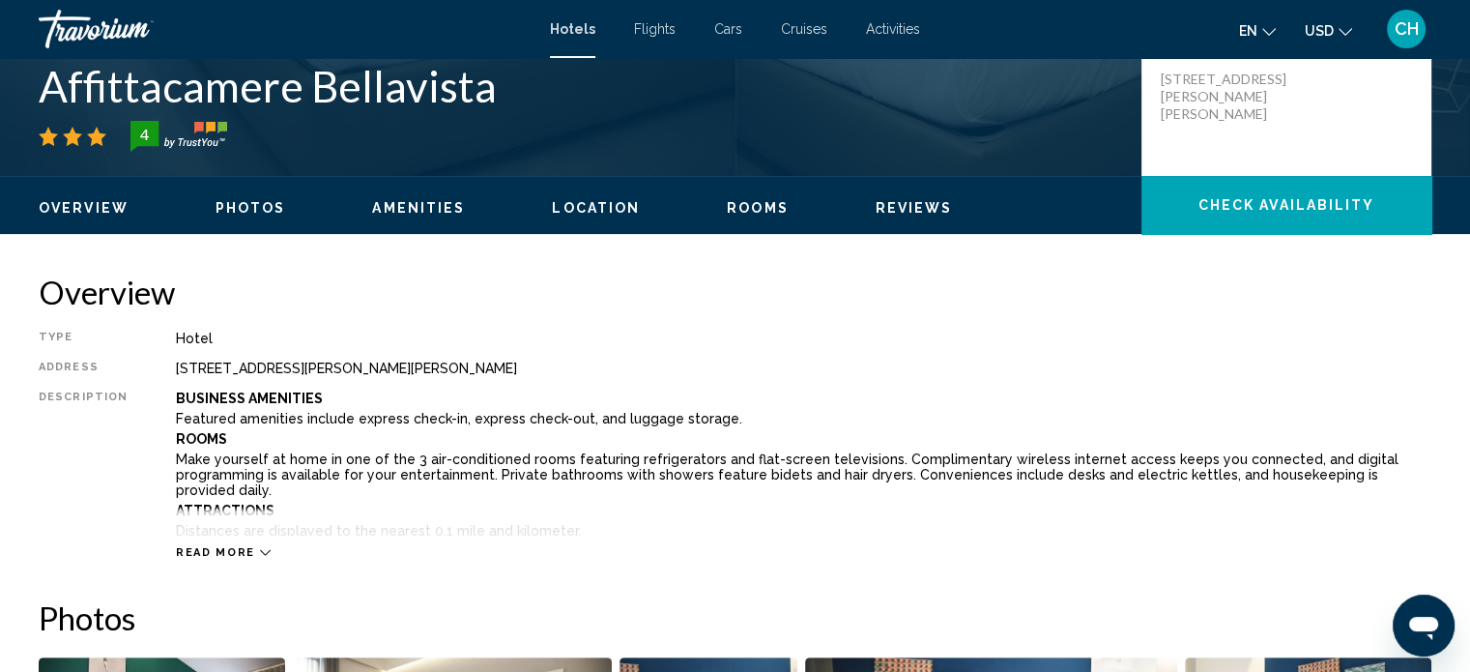
click at [253, 204] on span "Photos" at bounding box center [250, 207] width 71 height 15
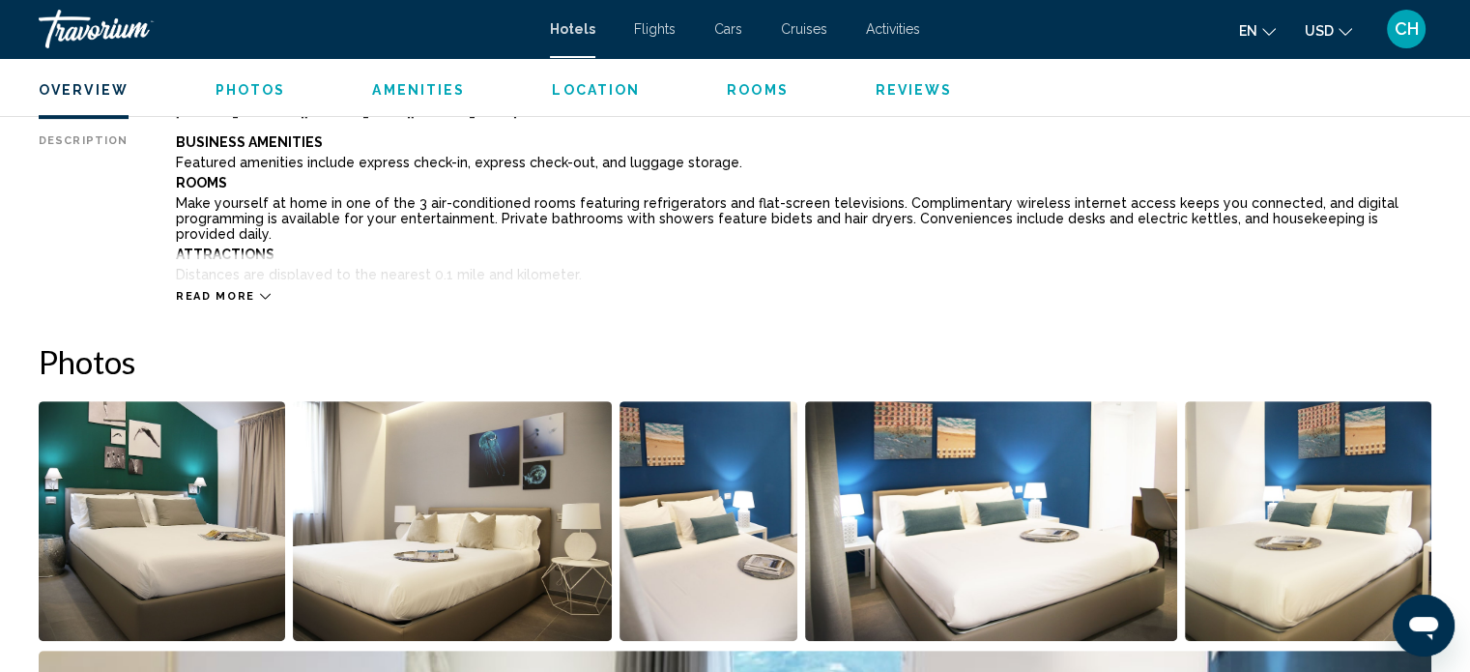
scroll to position [493, 0]
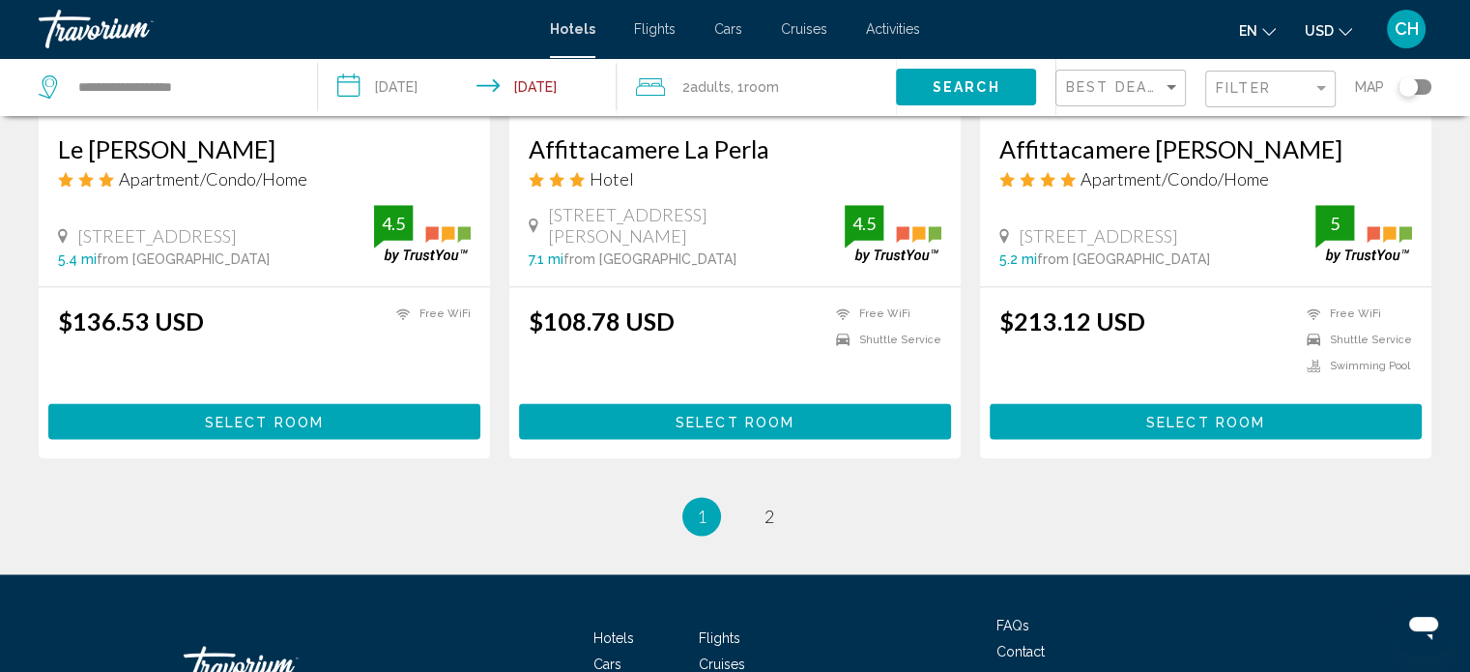
scroll to position [2584, 0]
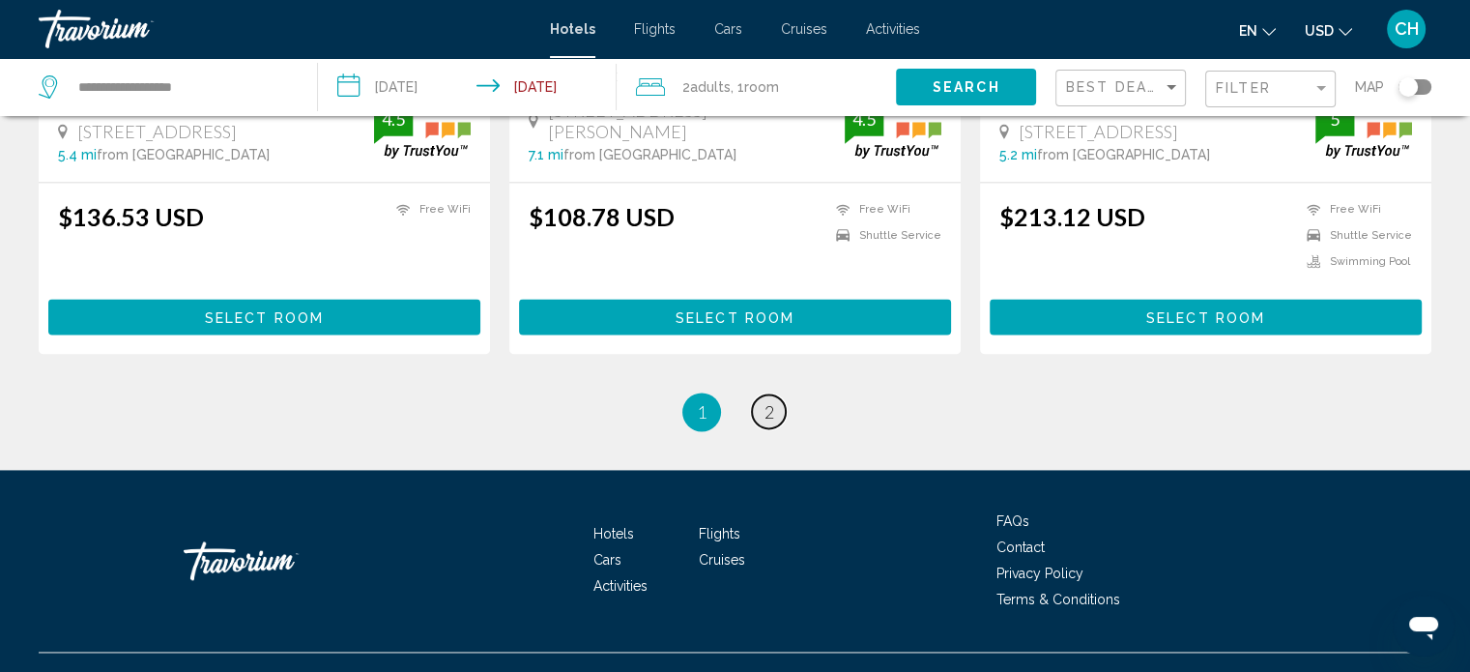
click at [769, 401] on span "2" at bounding box center [769, 411] width 10 height 21
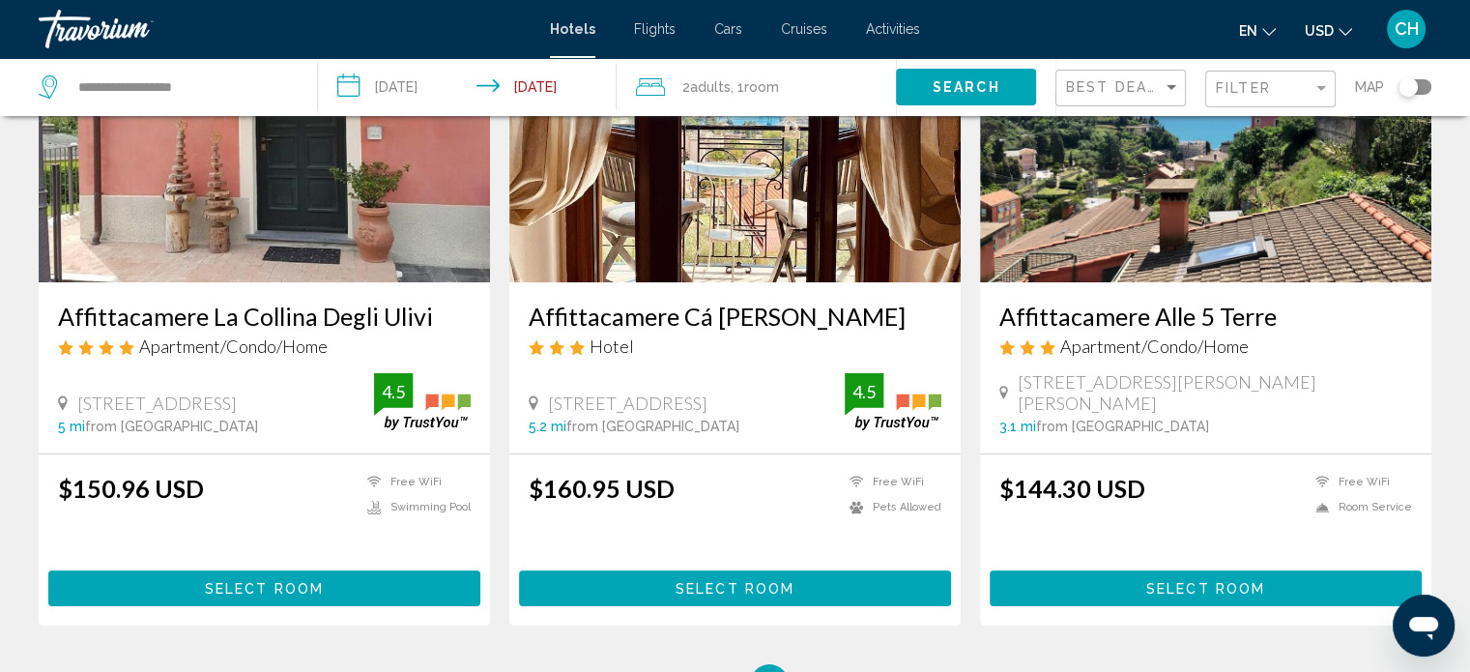
scroll to position [225, 0]
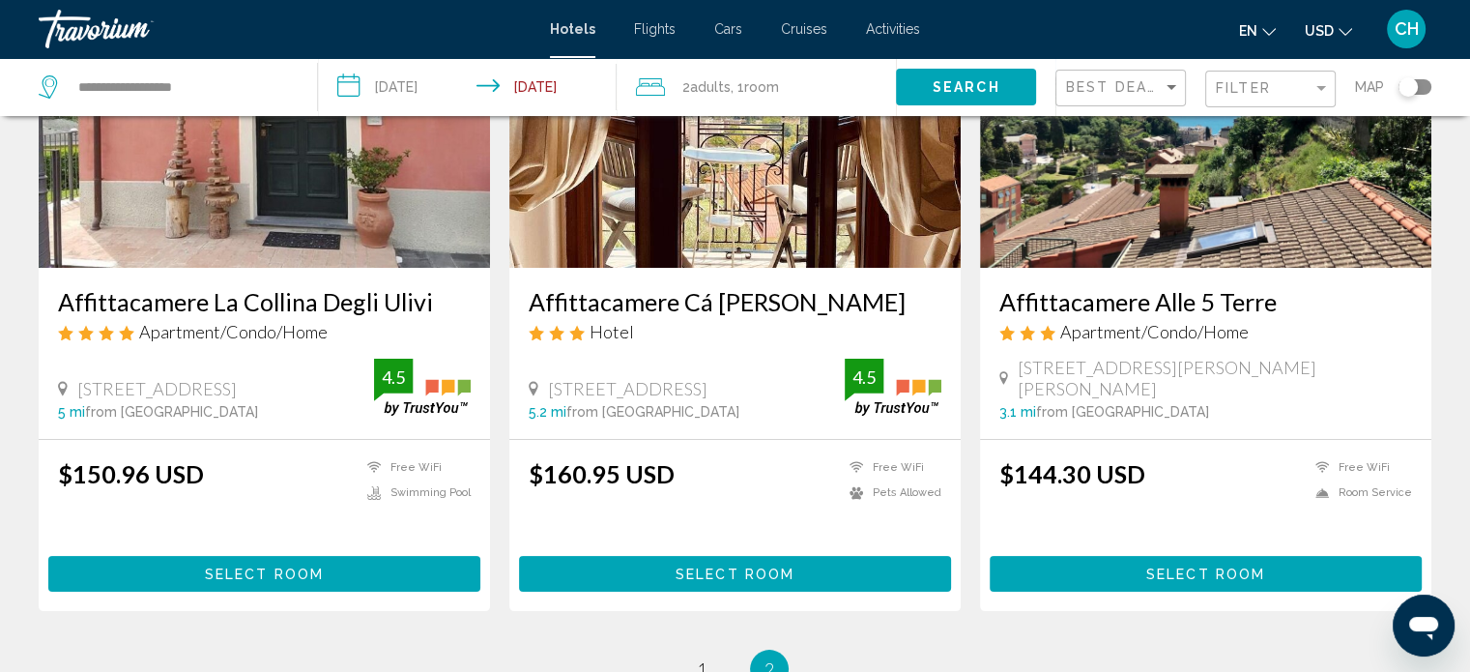
click at [1187, 185] on img "Main content" at bounding box center [1205, 112] width 451 height 309
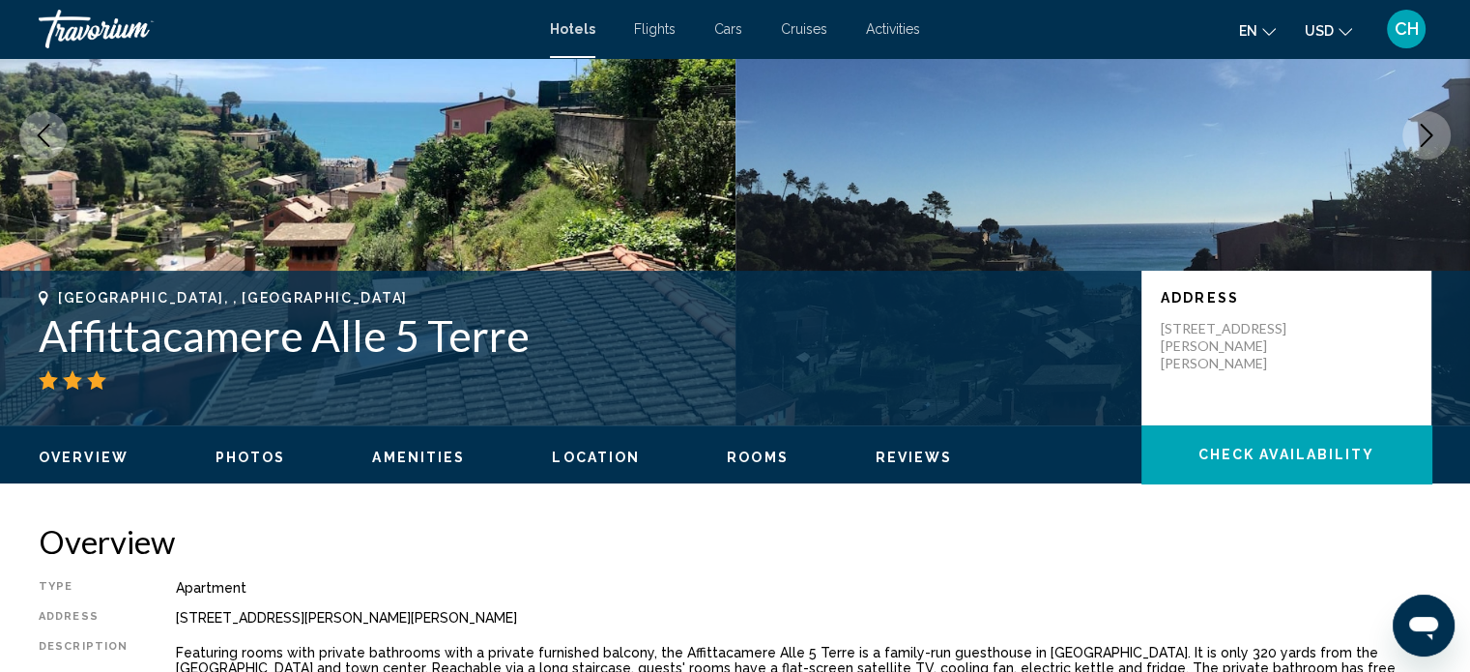
scroll to position [236, 0]
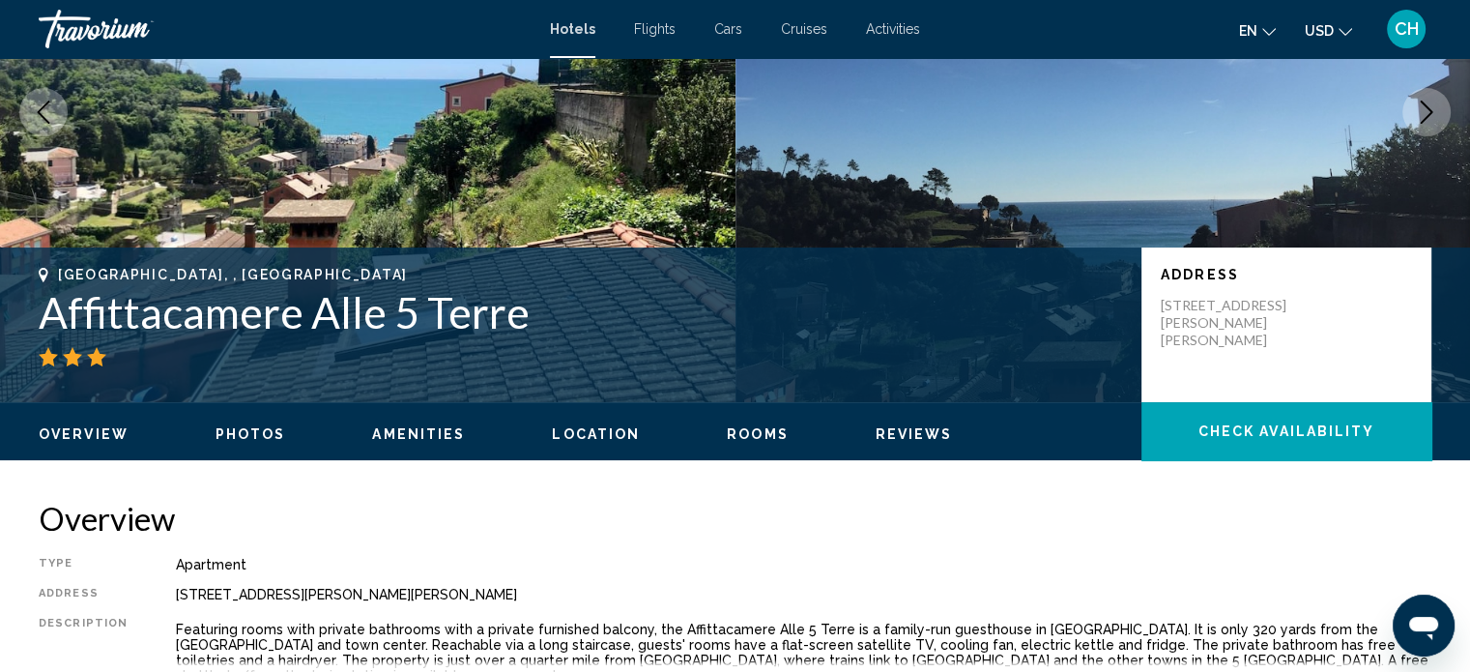
click at [259, 436] on span "Photos" at bounding box center [250, 433] width 71 height 15
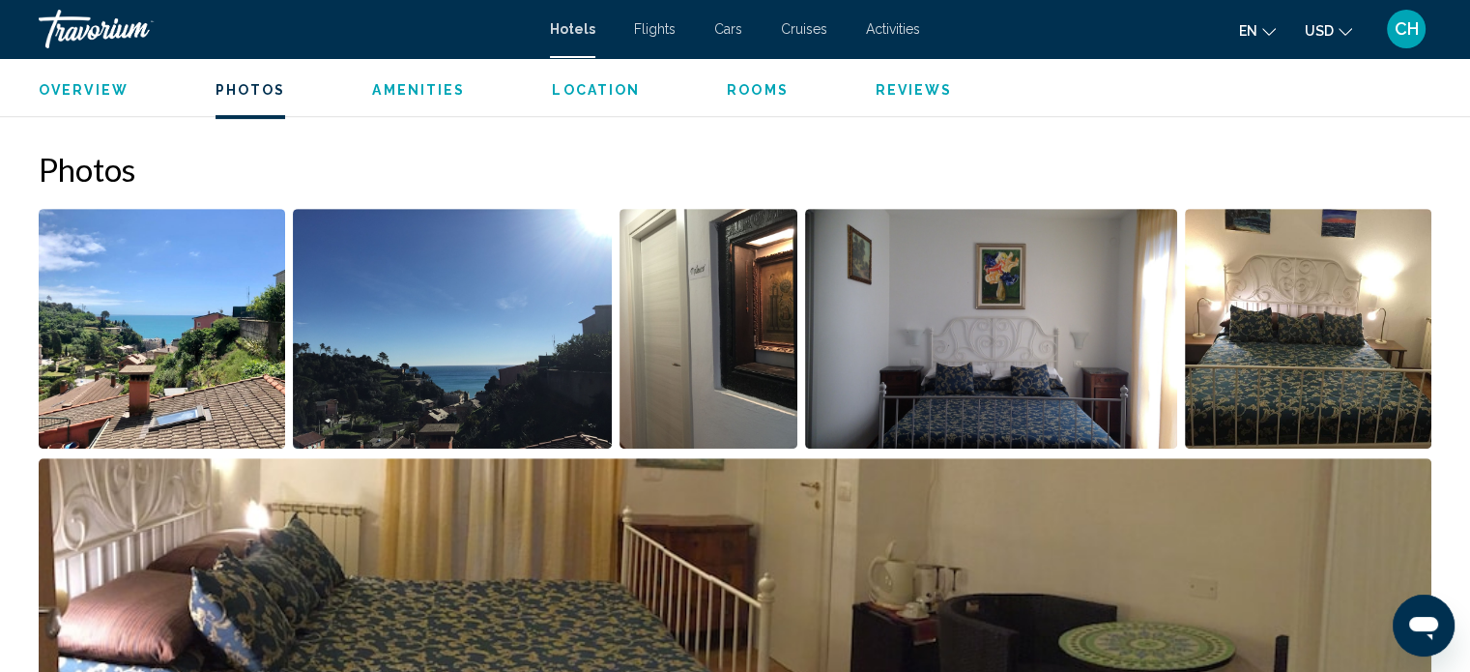
scroll to position [854, 0]
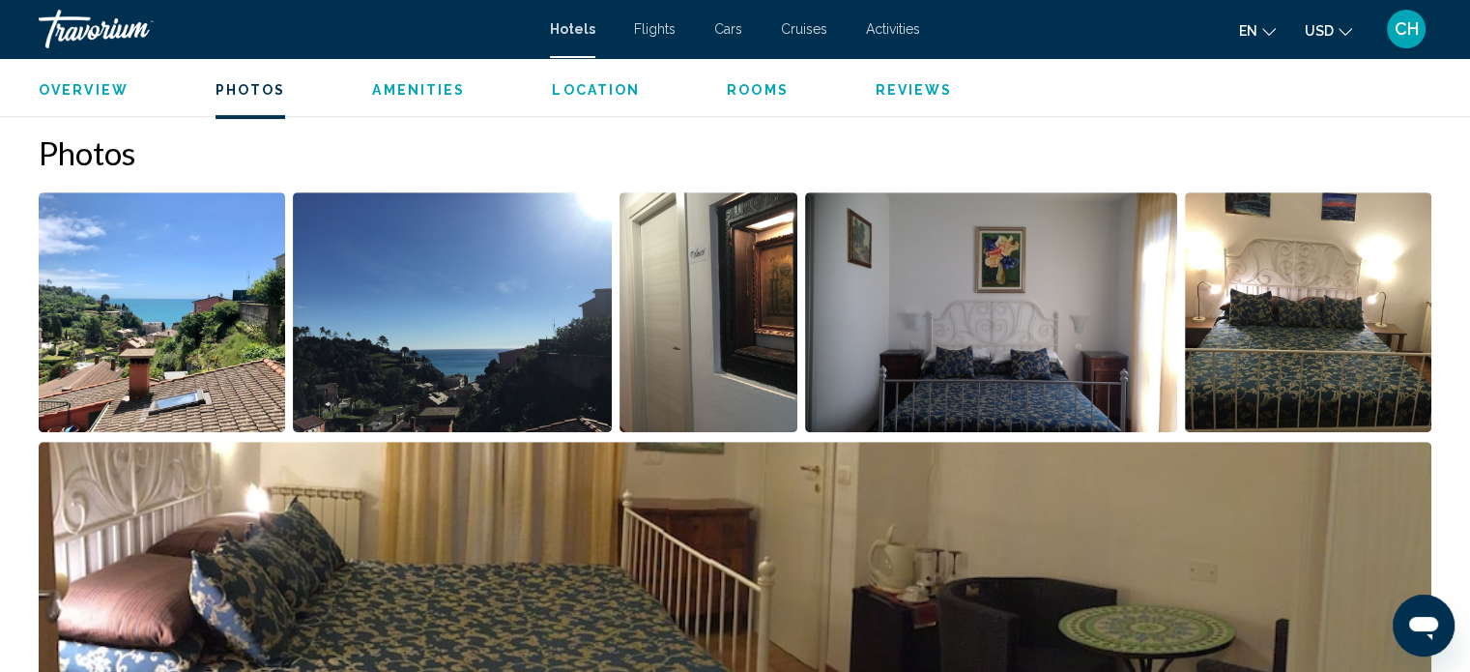
click at [240, 318] on img "Open full-screen image slider" at bounding box center [162, 312] width 246 height 240
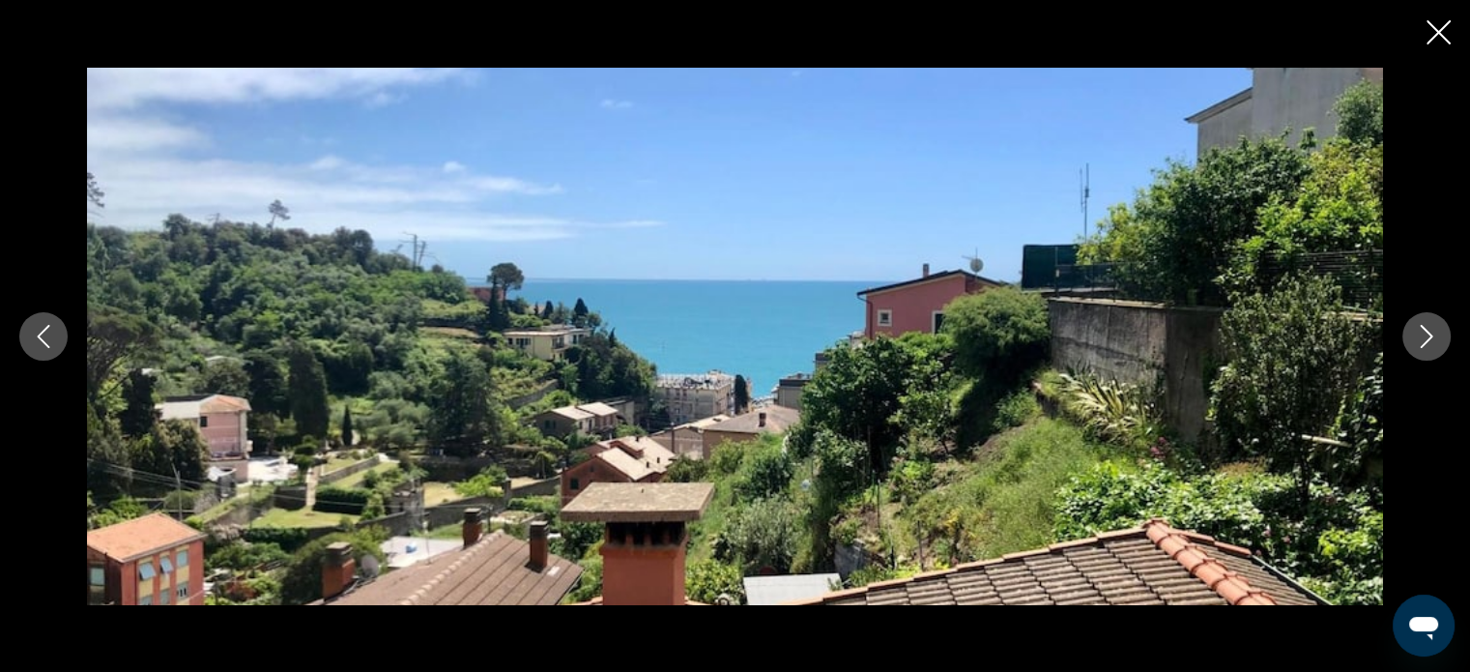
click at [1449, 327] on div "Main content" at bounding box center [735, 336] width 1470 height 537
click at [1432, 335] on icon "Next image" at bounding box center [1426, 336] width 23 height 23
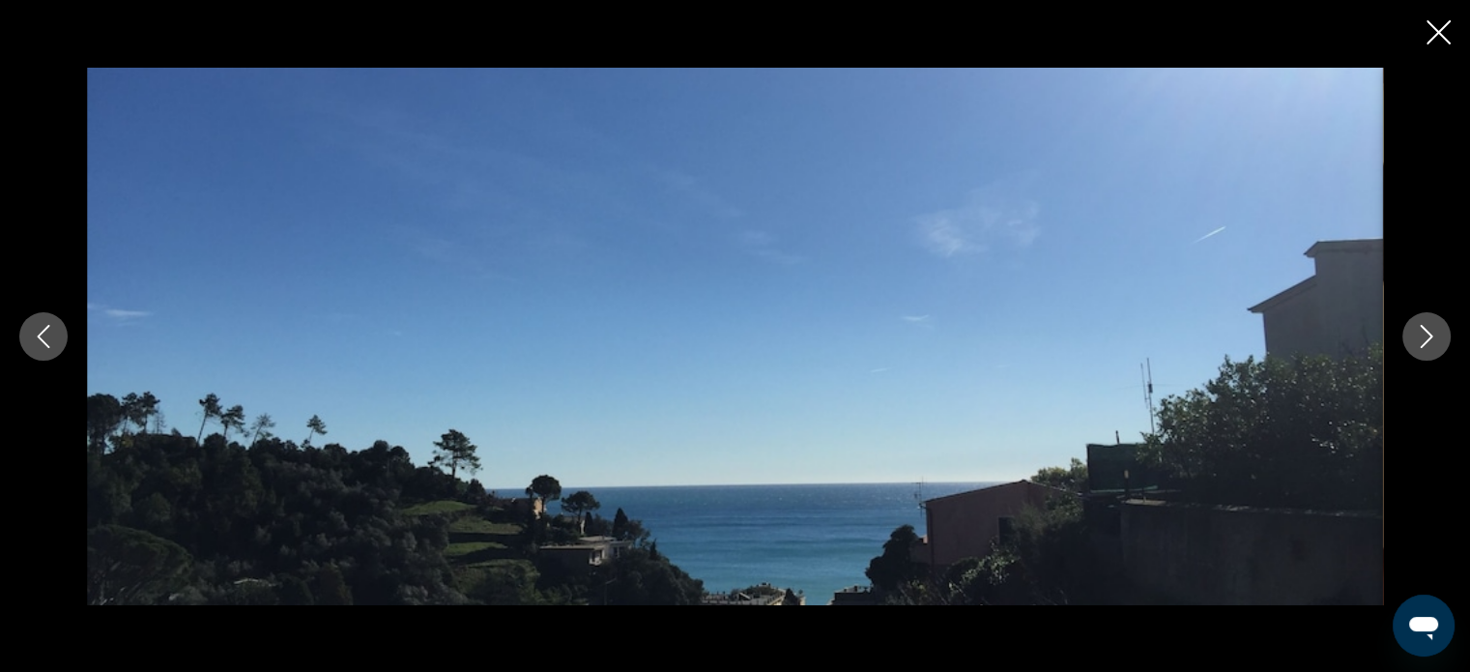
click at [1432, 335] on icon "Next image" at bounding box center [1426, 336] width 23 height 23
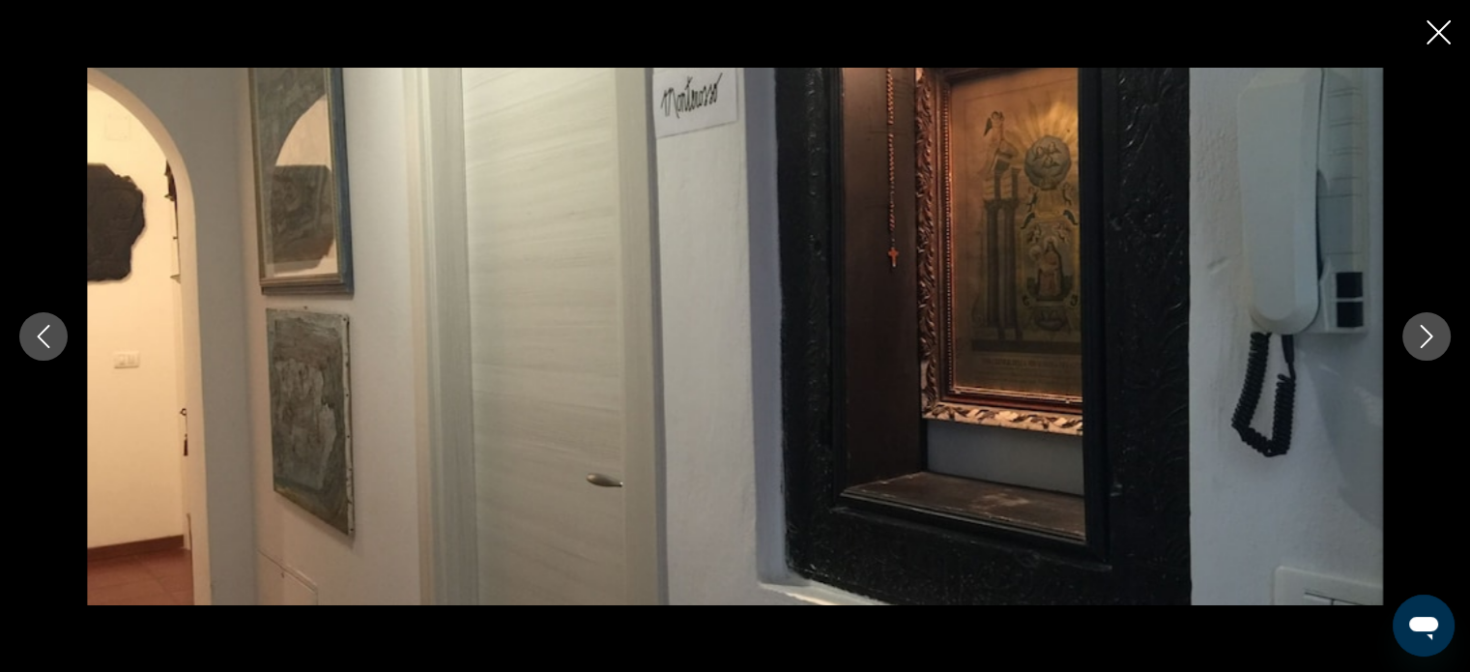
click at [1432, 335] on icon "Next image" at bounding box center [1426, 336] width 23 height 23
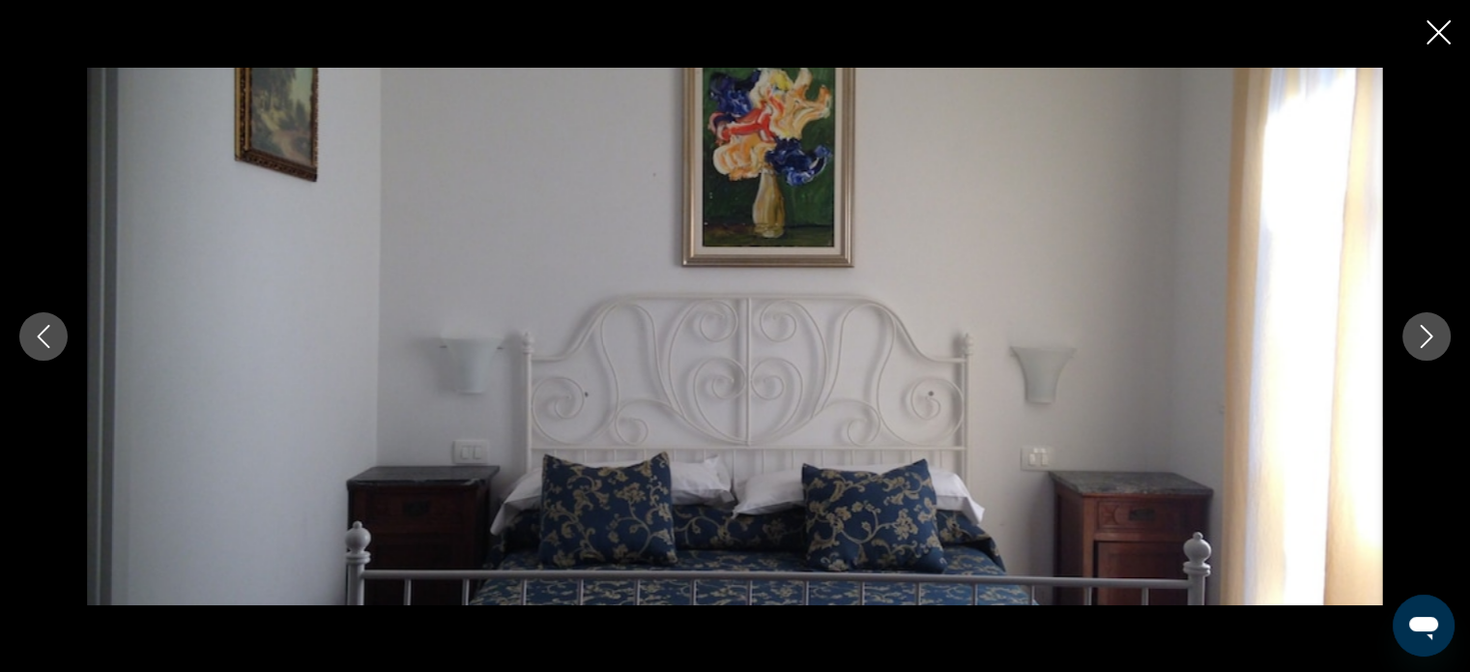
click at [1432, 335] on icon "Next image" at bounding box center [1426, 336] width 23 height 23
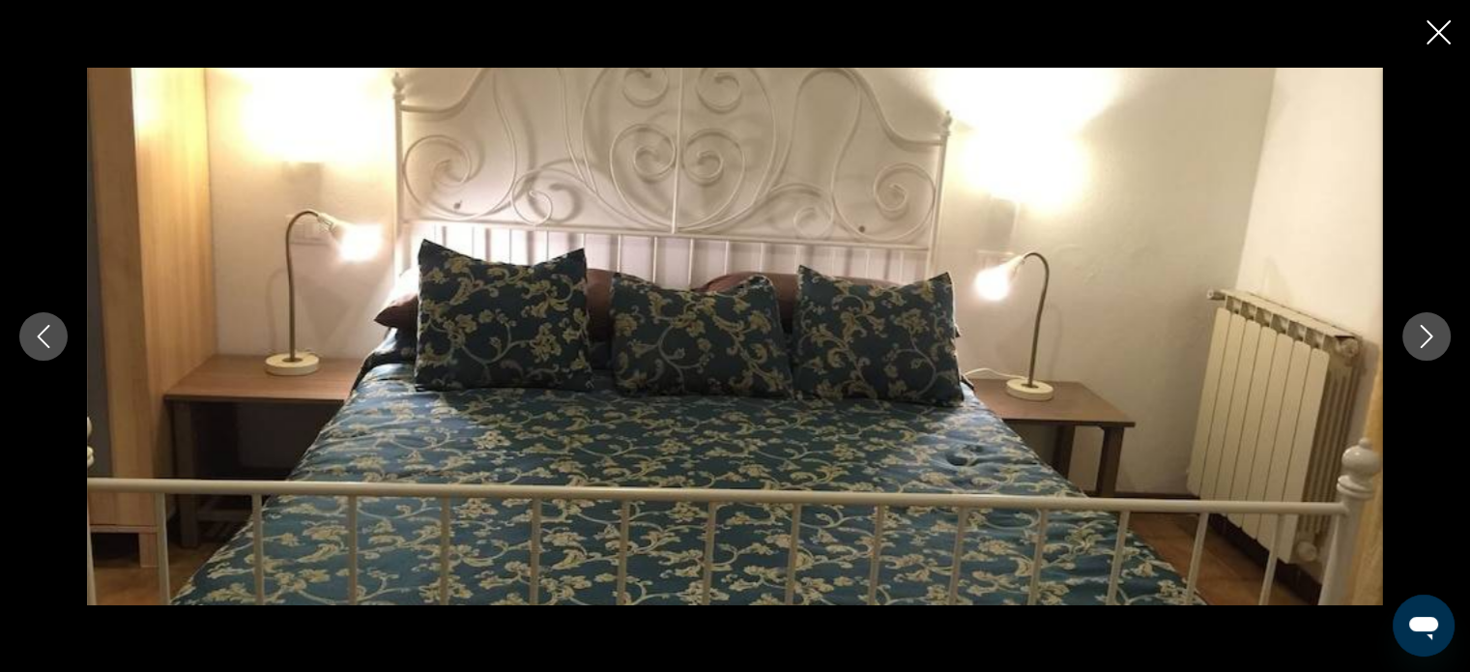
click at [1432, 335] on icon "Next image" at bounding box center [1426, 336] width 23 height 23
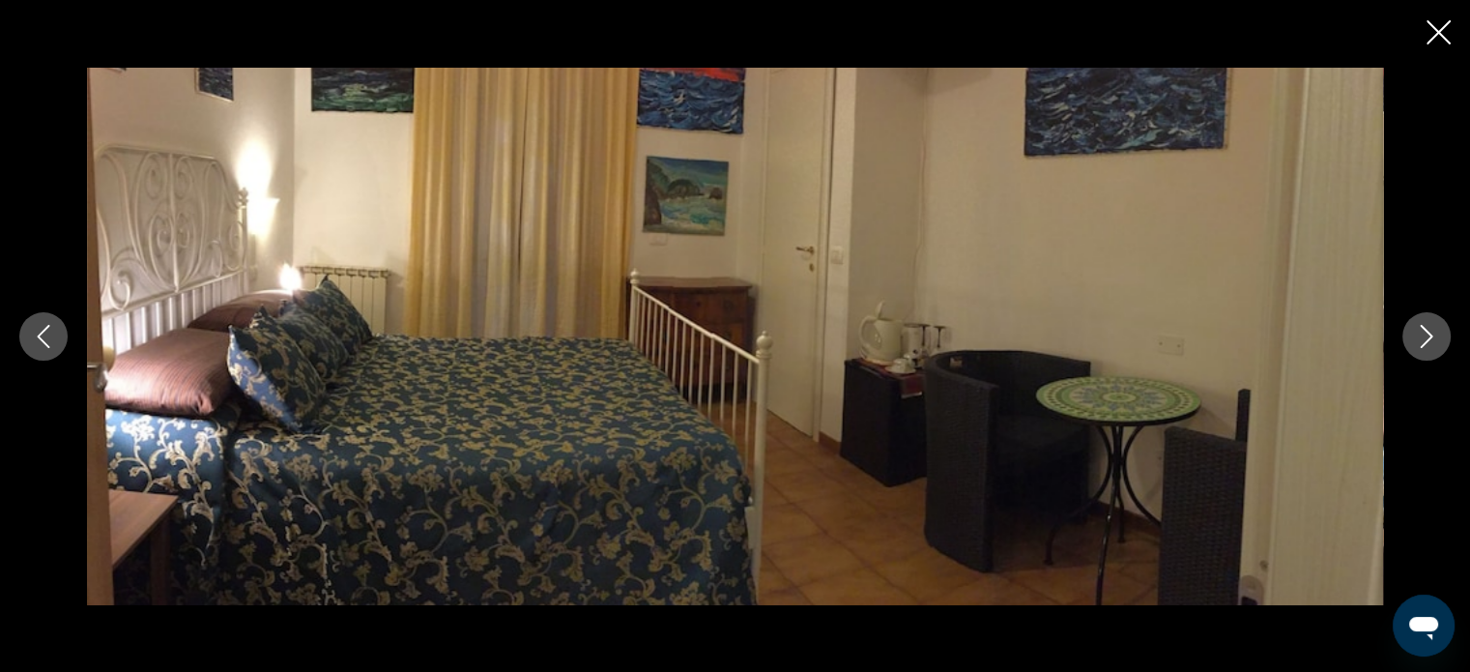
click at [1432, 335] on icon "Next image" at bounding box center [1426, 336] width 23 height 23
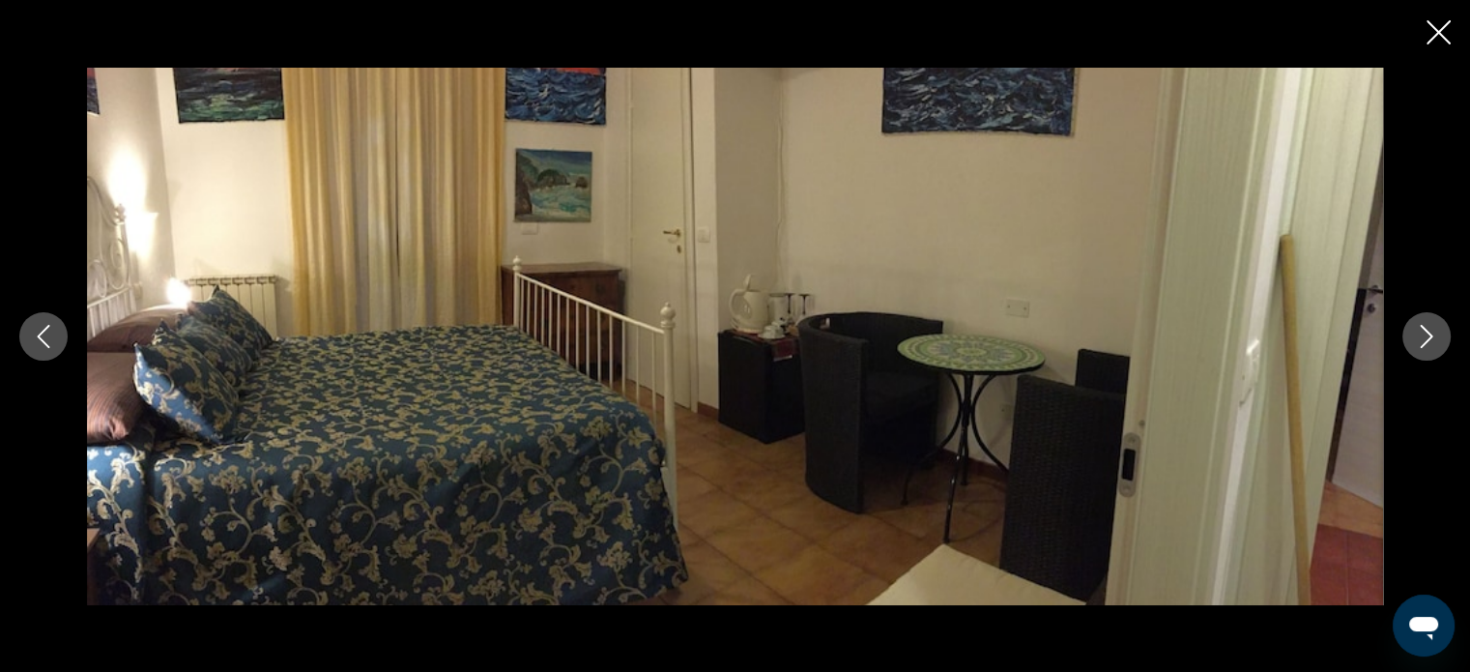
click at [1439, 42] on icon "Close slideshow" at bounding box center [1438, 32] width 24 height 24
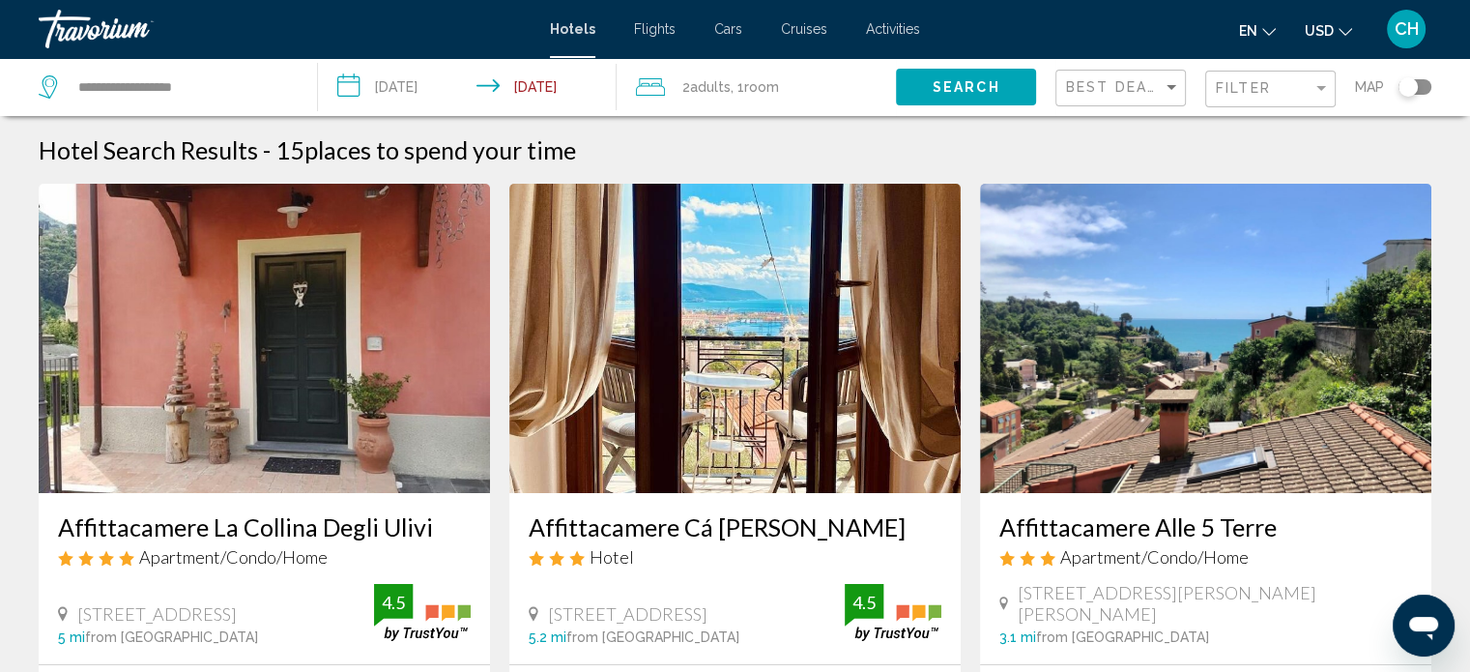
click at [801, 351] on img "Main content" at bounding box center [734, 338] width 451 height 309
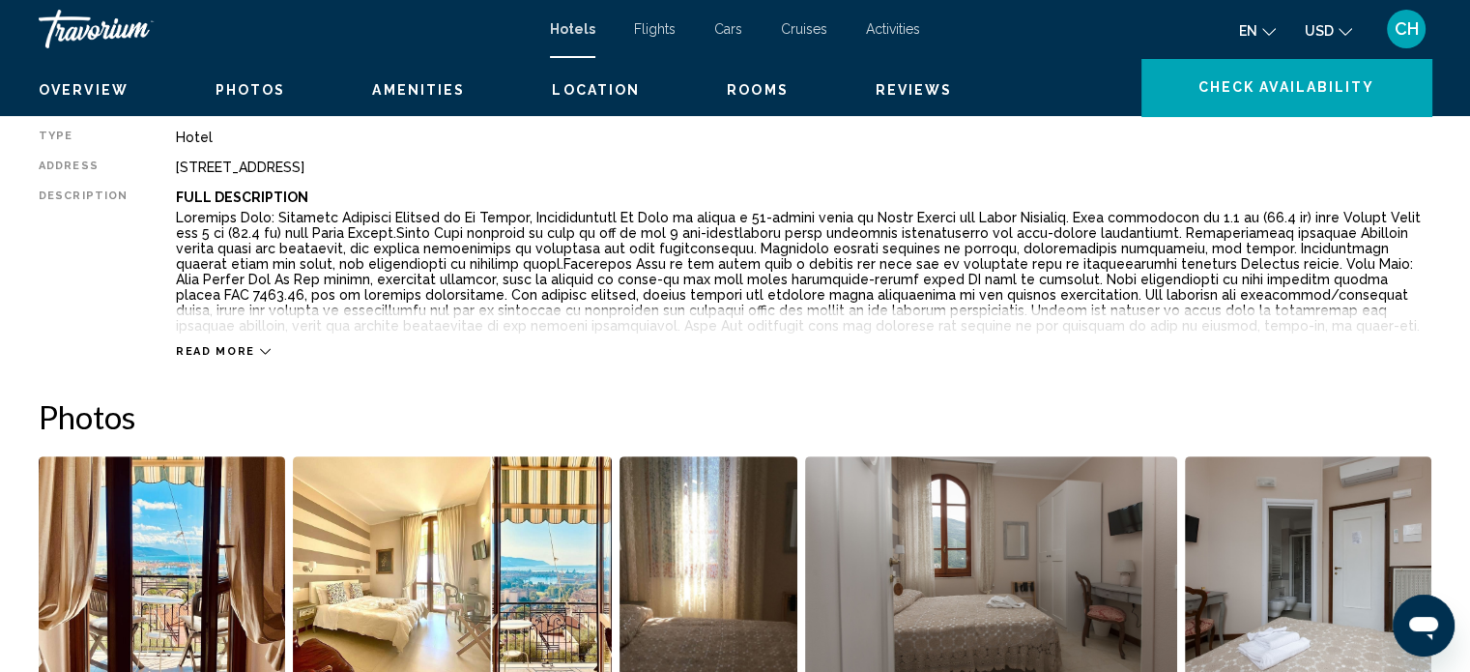
scroll to position [688, 0]
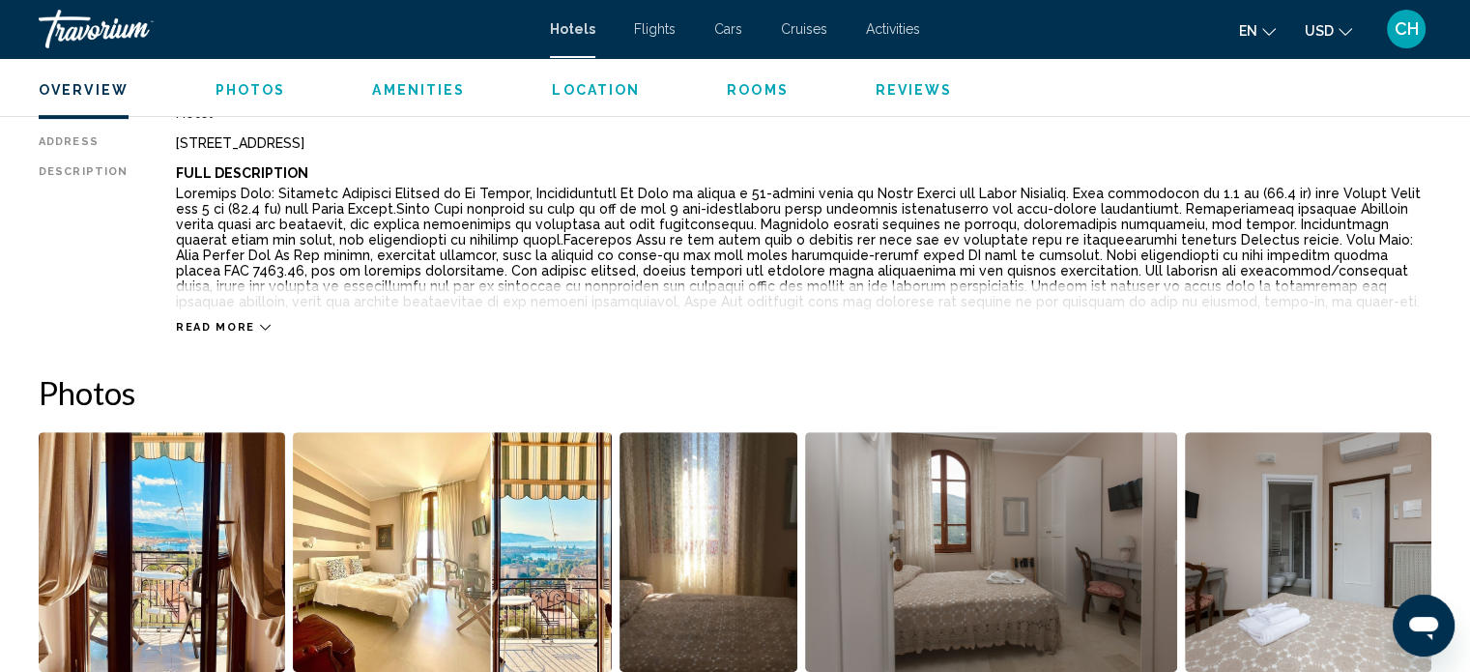
click at [197, 329] on span "Read more" at bounding box center [215, 327] width 79 height 13
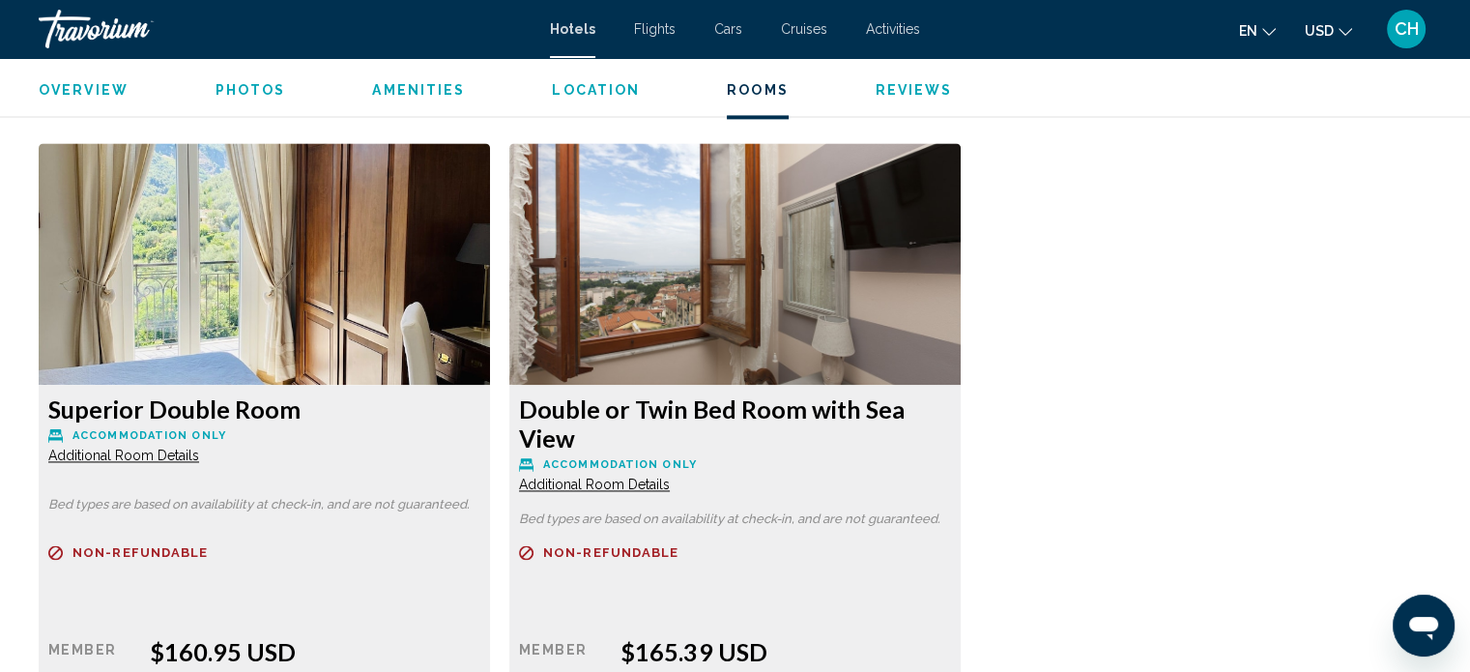
scroll to position [2717, 0]
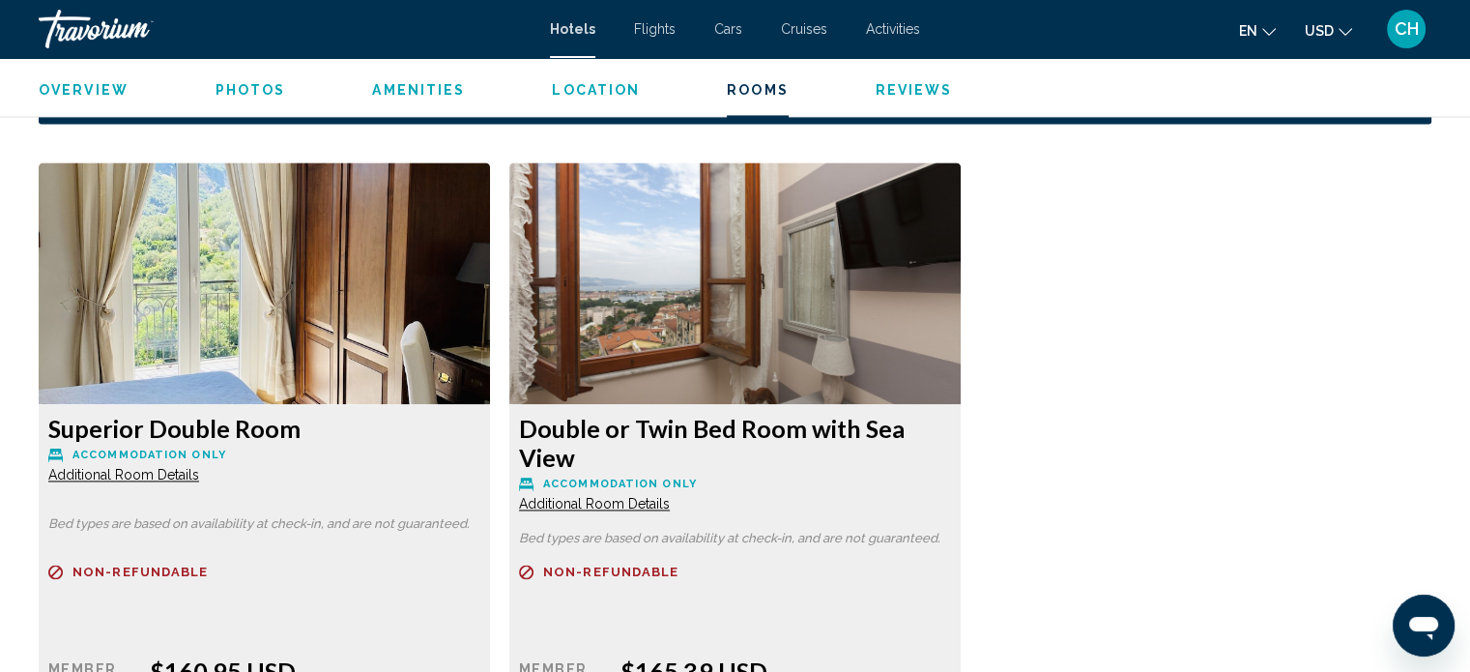
click at [490, 247] on img "Main content" at bounding box center [264, 283] width 451 height 242
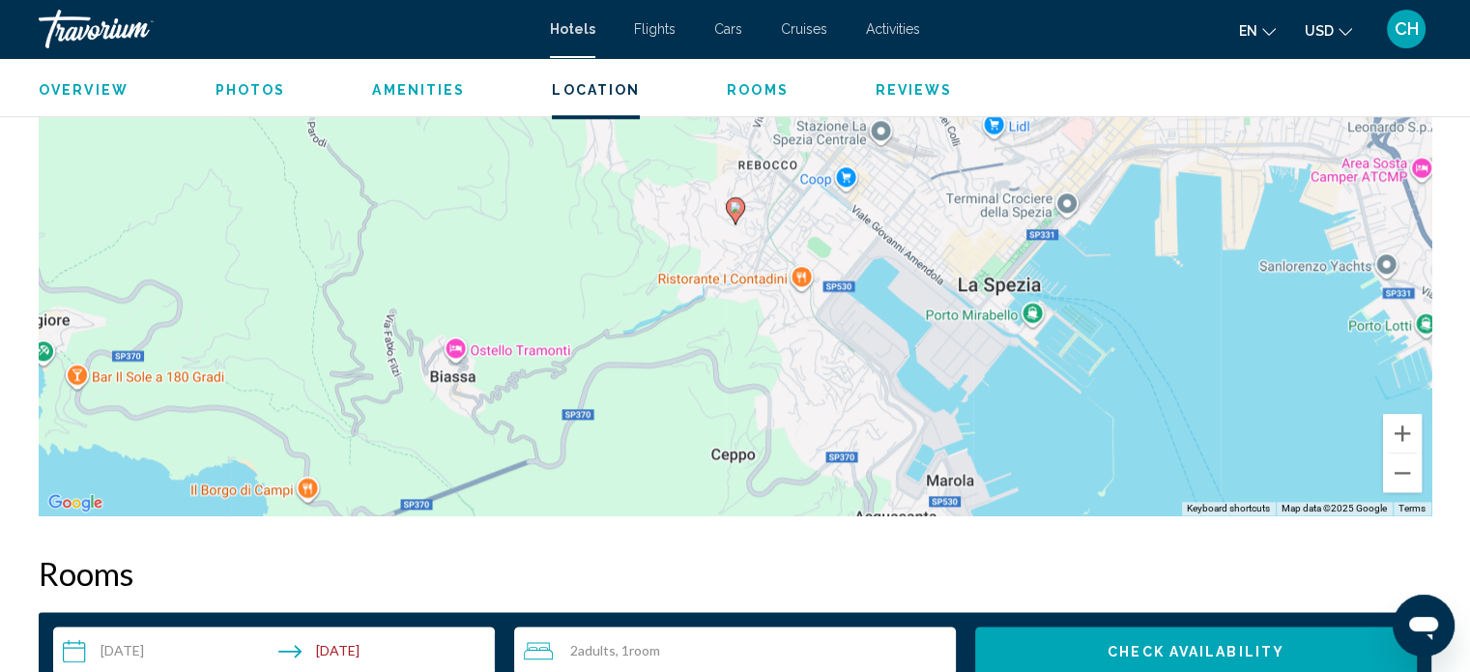
scroll to position [1816, 0]
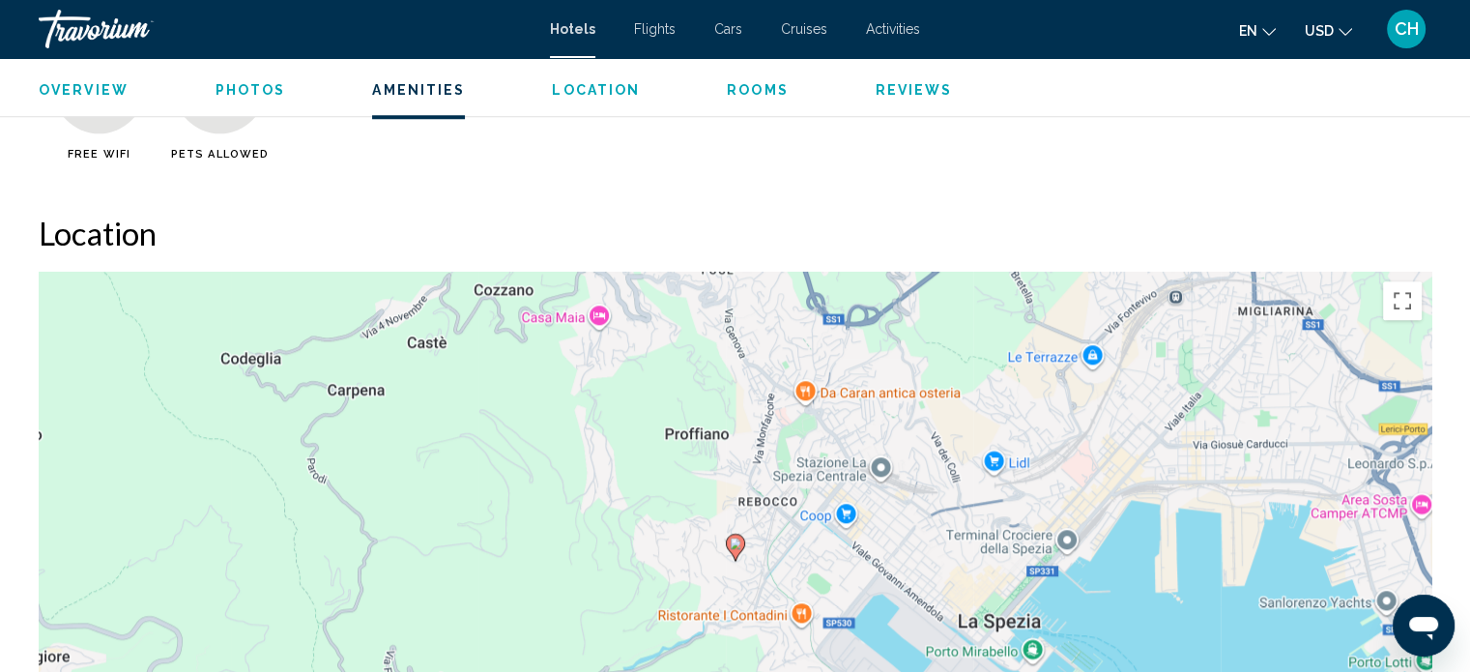
click at [276, 90] on span "Photos" at bounding box center [250, 89] width 71 height 15
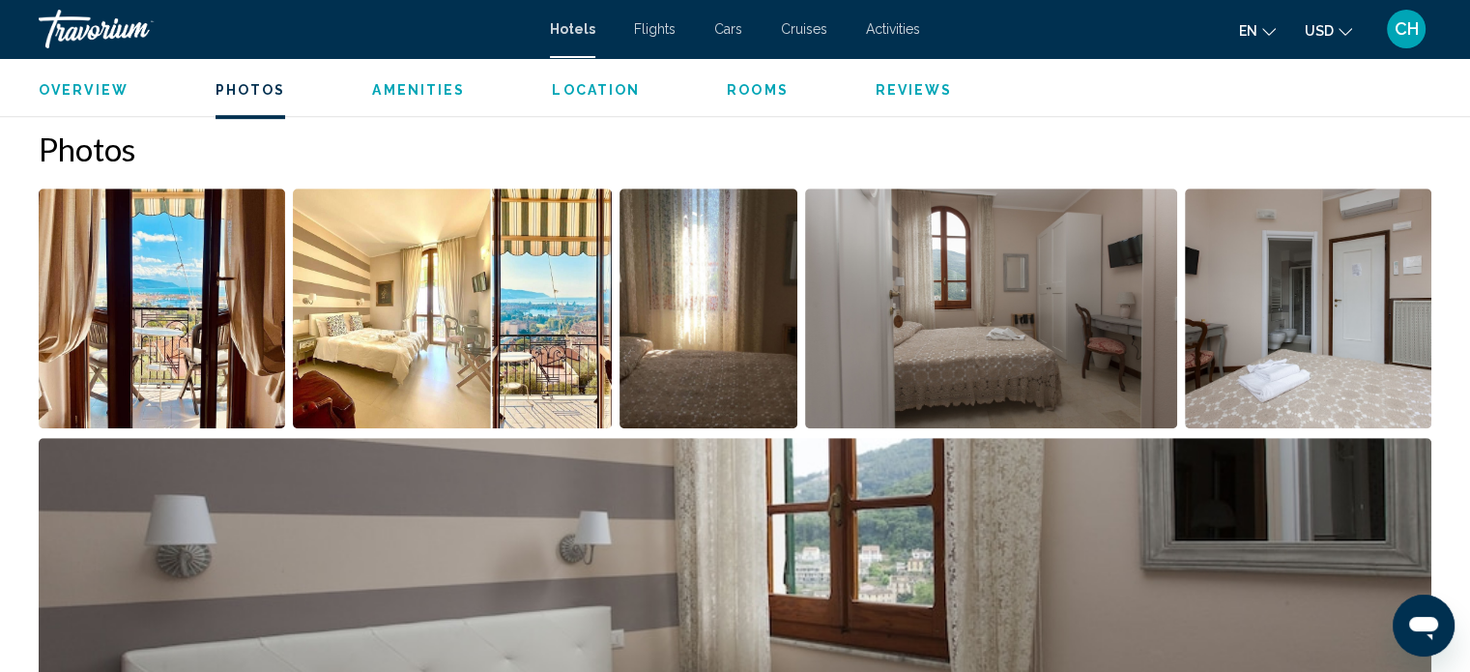
scroll to position [1072, 0]
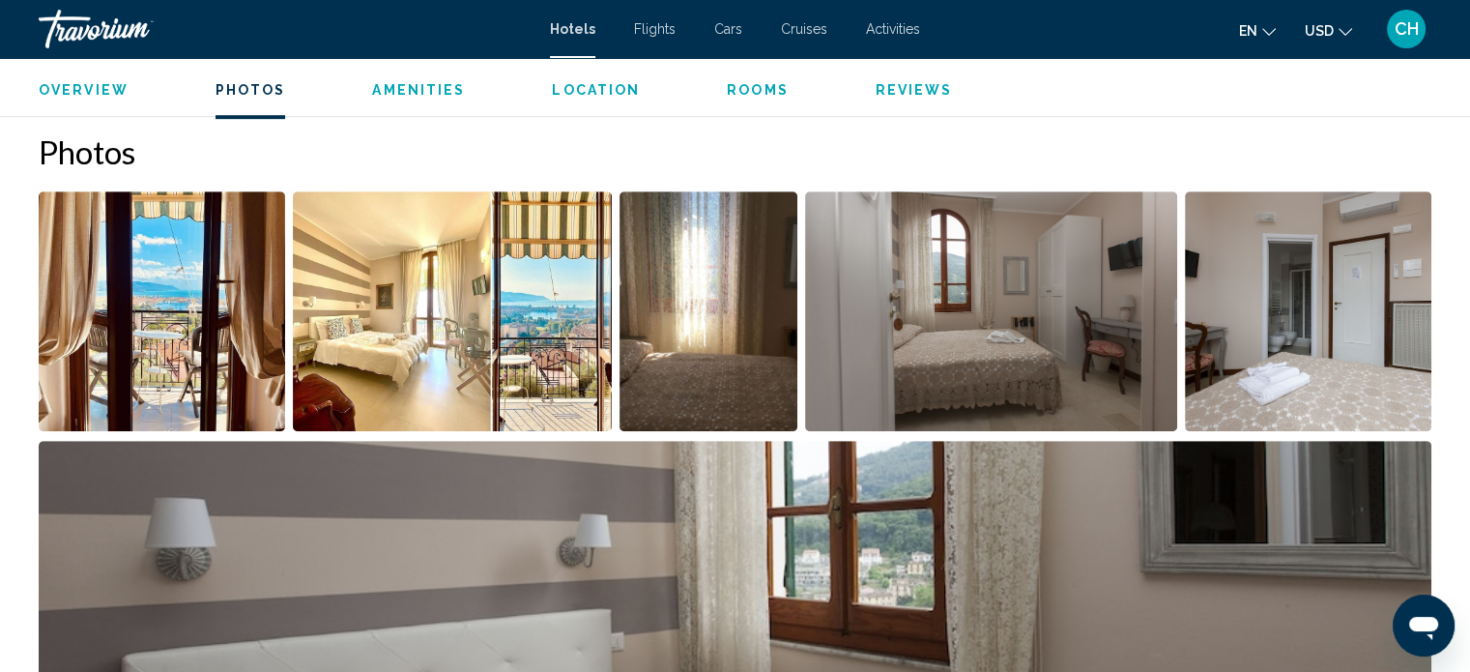
click at [206, 259] on img "Open full-screen image slider" at bounding box center [162, 311] width 246 height 240
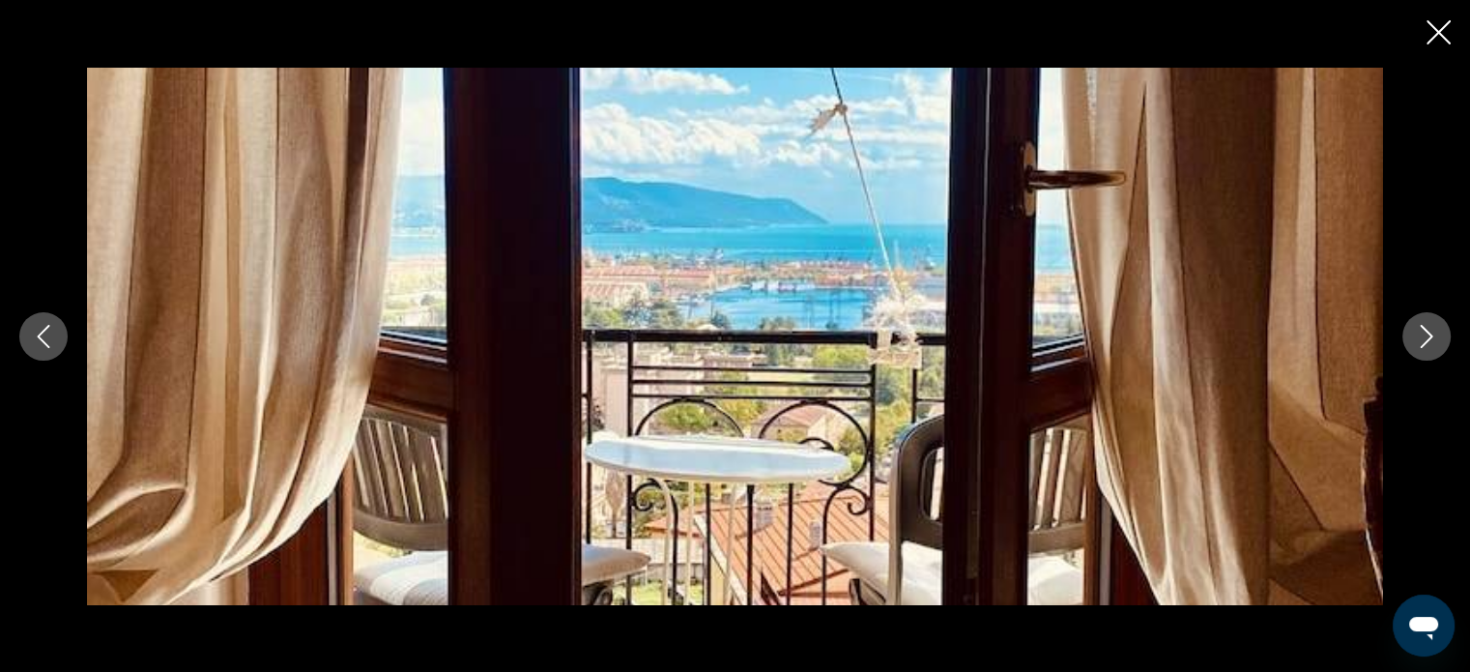
click at [1440, 333] on button "Next image" at bounding box center [1426, 336] width 48 height 48
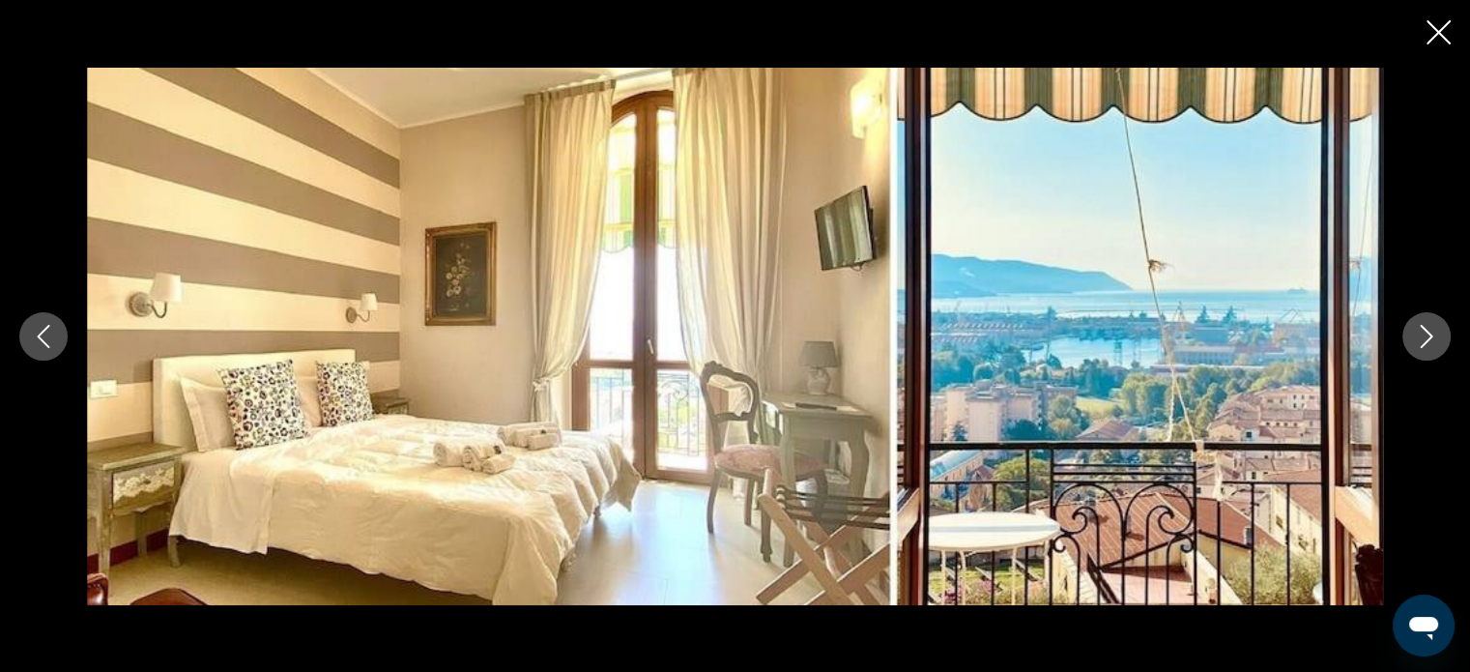
click at [1440, 333] on button "Next image" at bounding box center [1426, 336] width 48 height 48
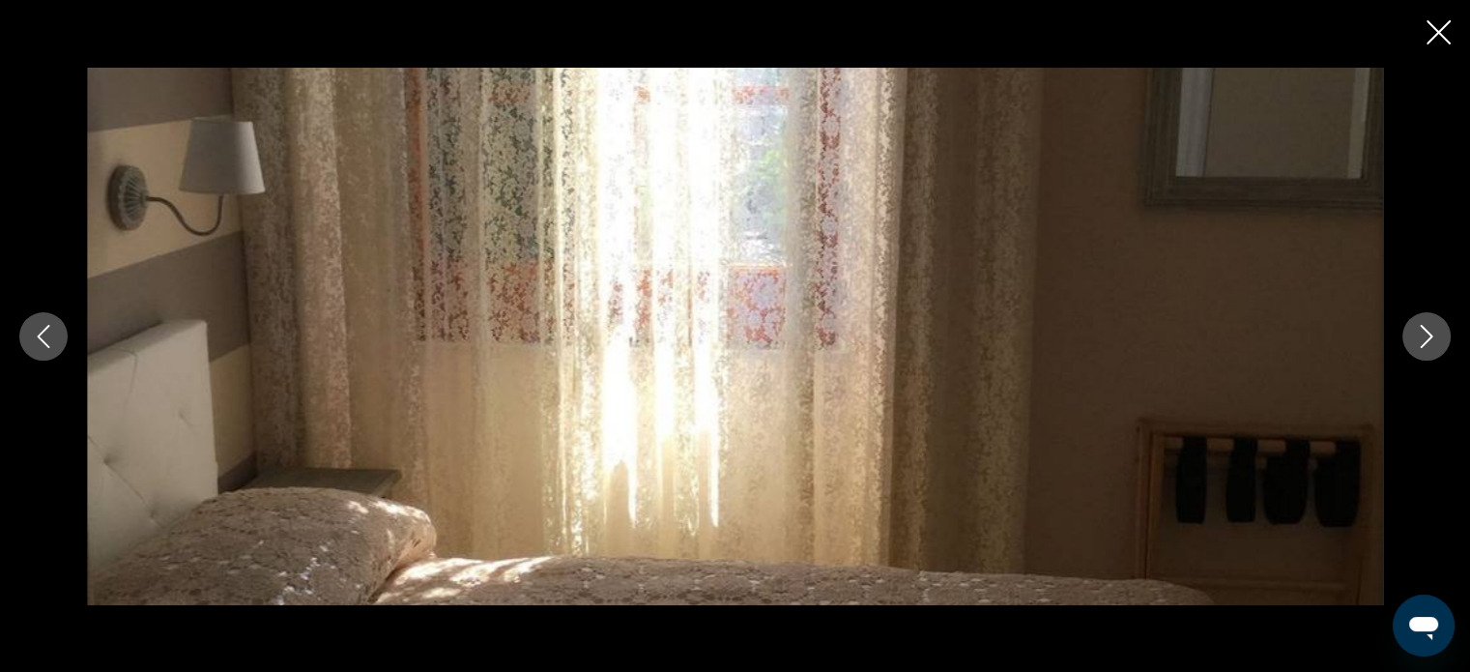
click at [1440, 333] on button "Next image" at bounding box center [1426, 336] width 48 height 48
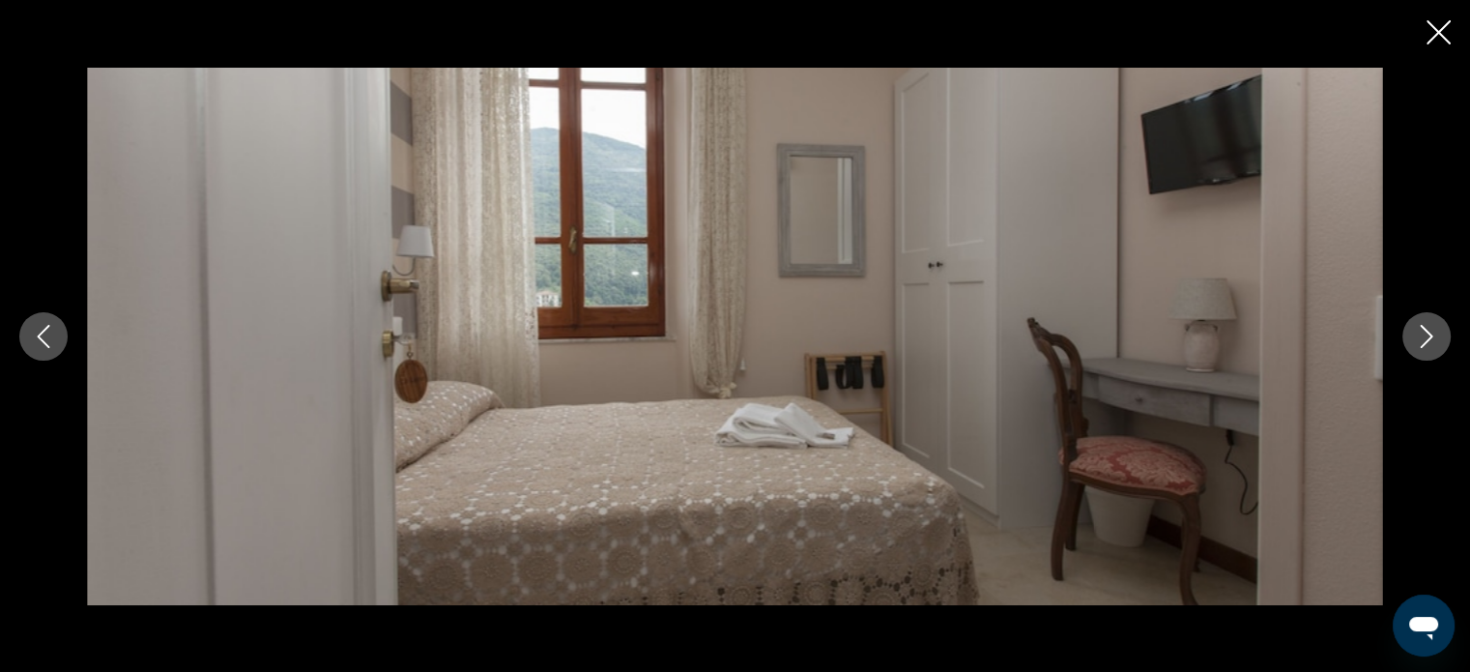
click at [1440, 333] on button "Next image" at bounding box center [1426, 336] width 48 height 48
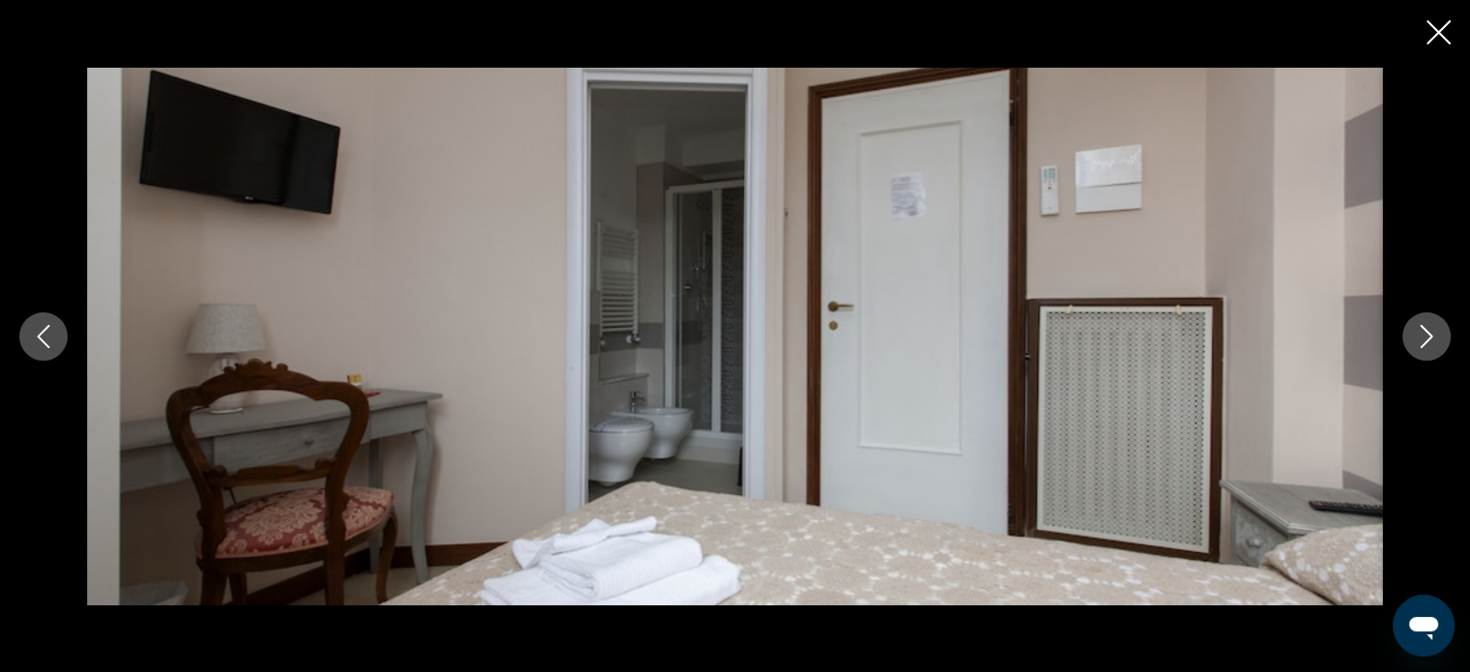
click at [1440, 333] on button "Next image" at bounding box center [1426, 336] width 48 height 48
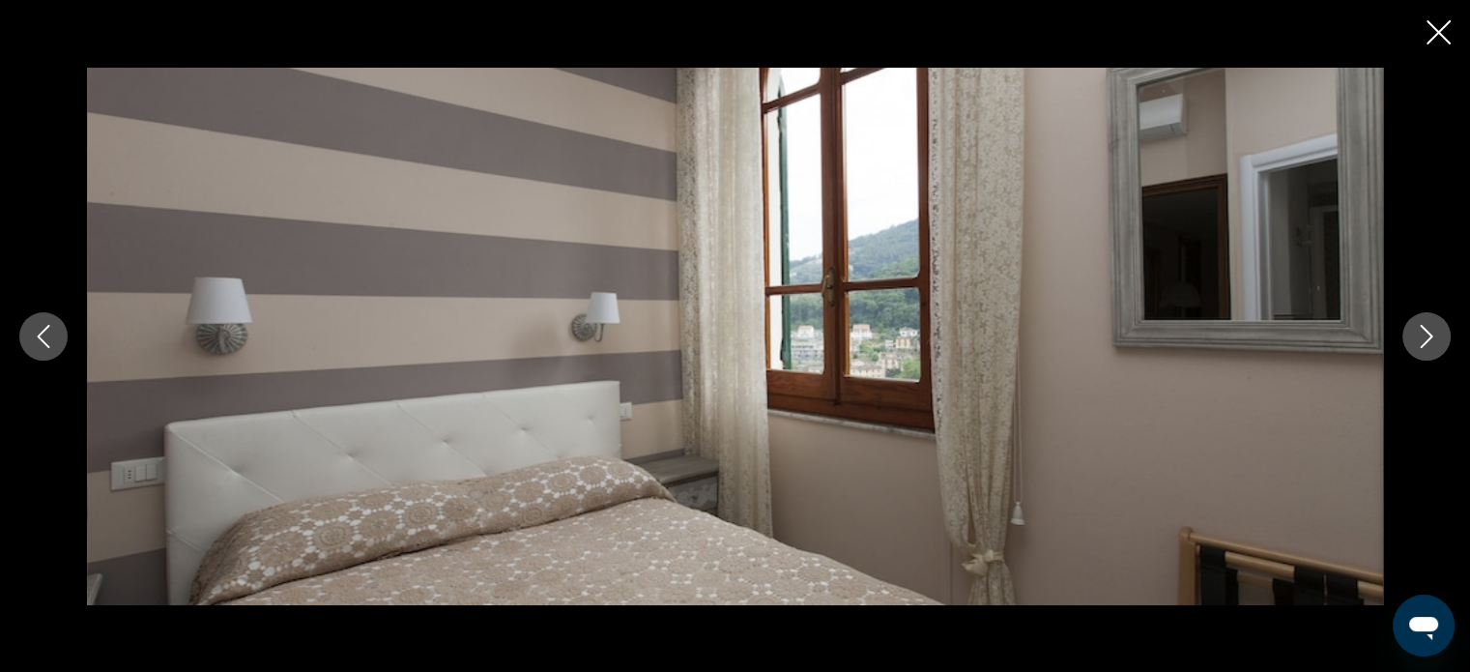
click at [1440, 333] on button "Next image" at bounding box center [1426, 336] width 48 height 48
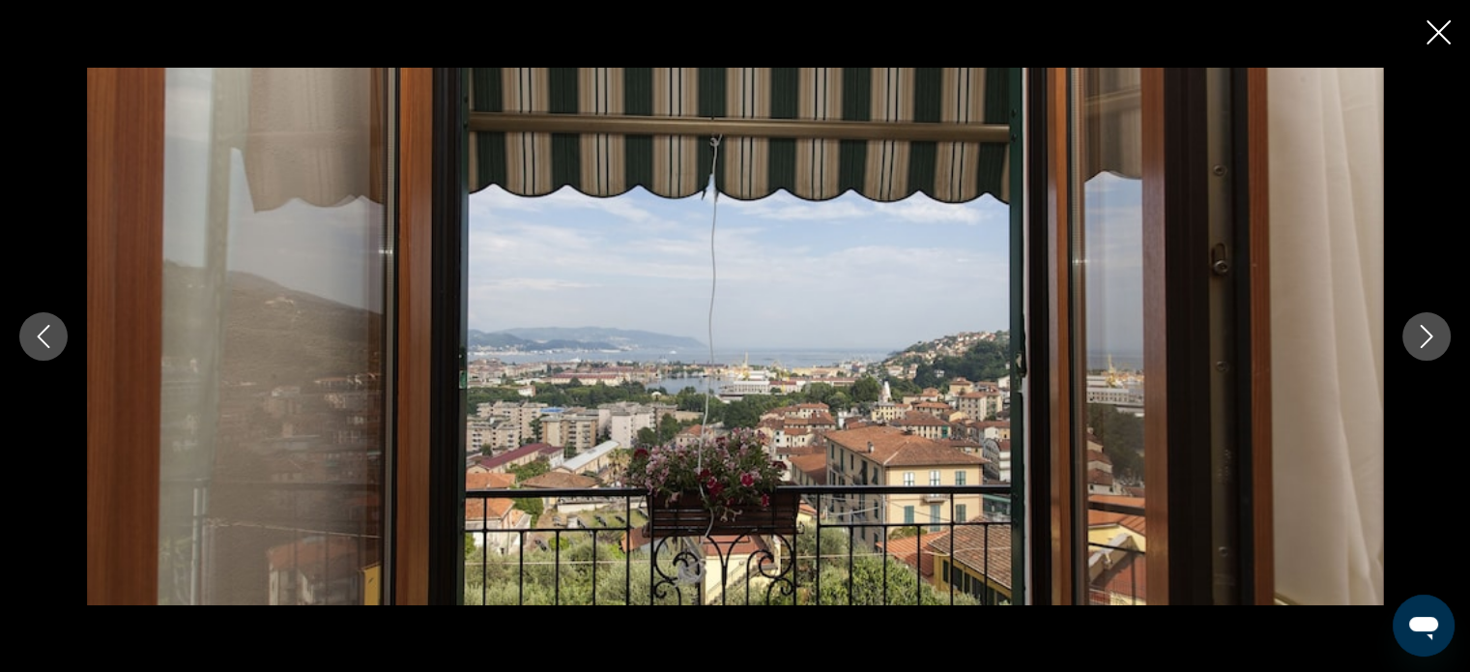
click at [1440, 333] on button "Next image" at bounding box center [1426, 336] width 48 height 48
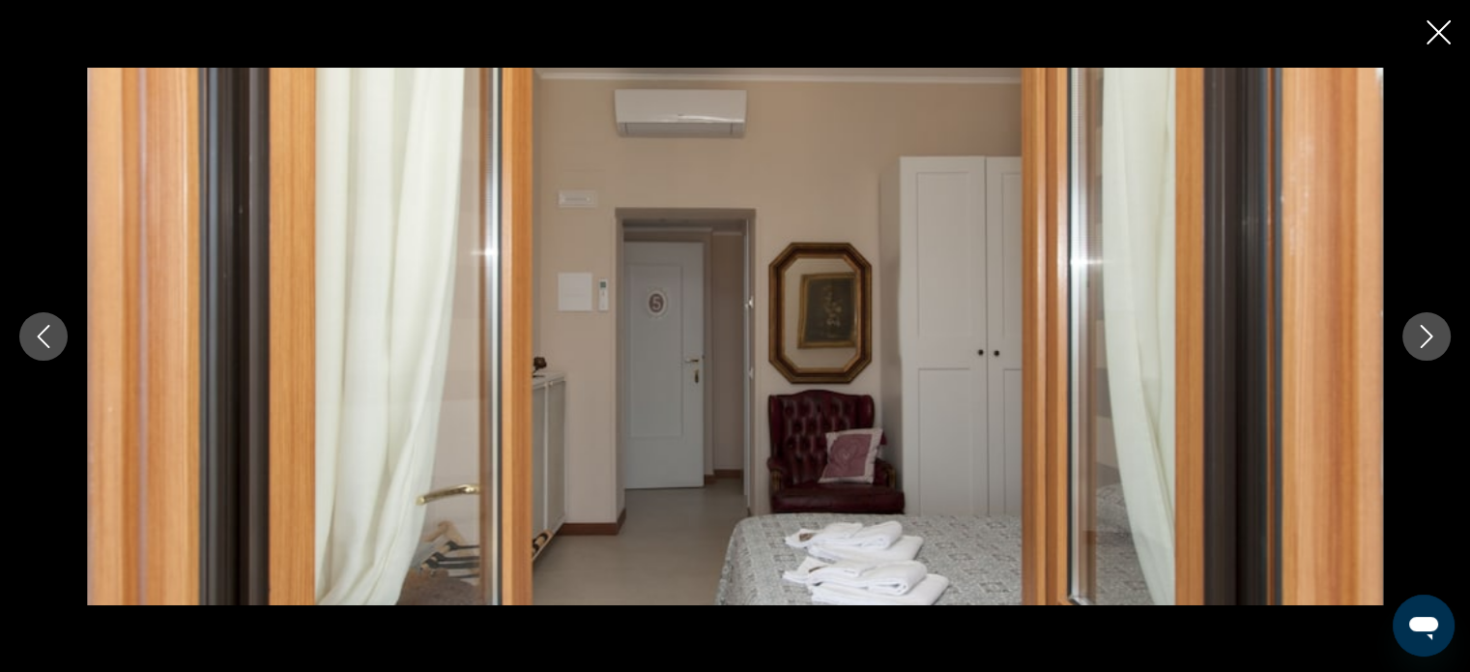
click at [1440, 333] on button "Next image" at bounding box center [1426, 336] width 48 height 48
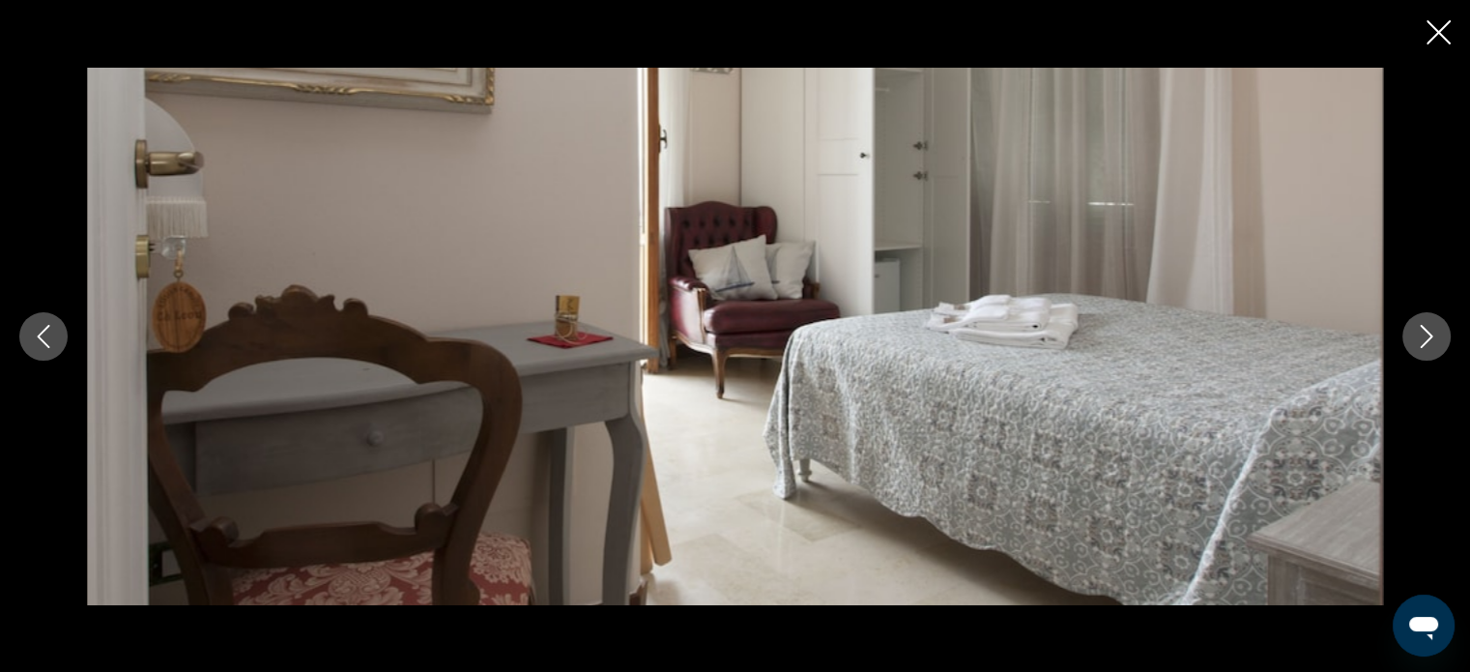
click at [1440, 333] on button "Next image" at bounding box center [1426, 336] width 48 height 48
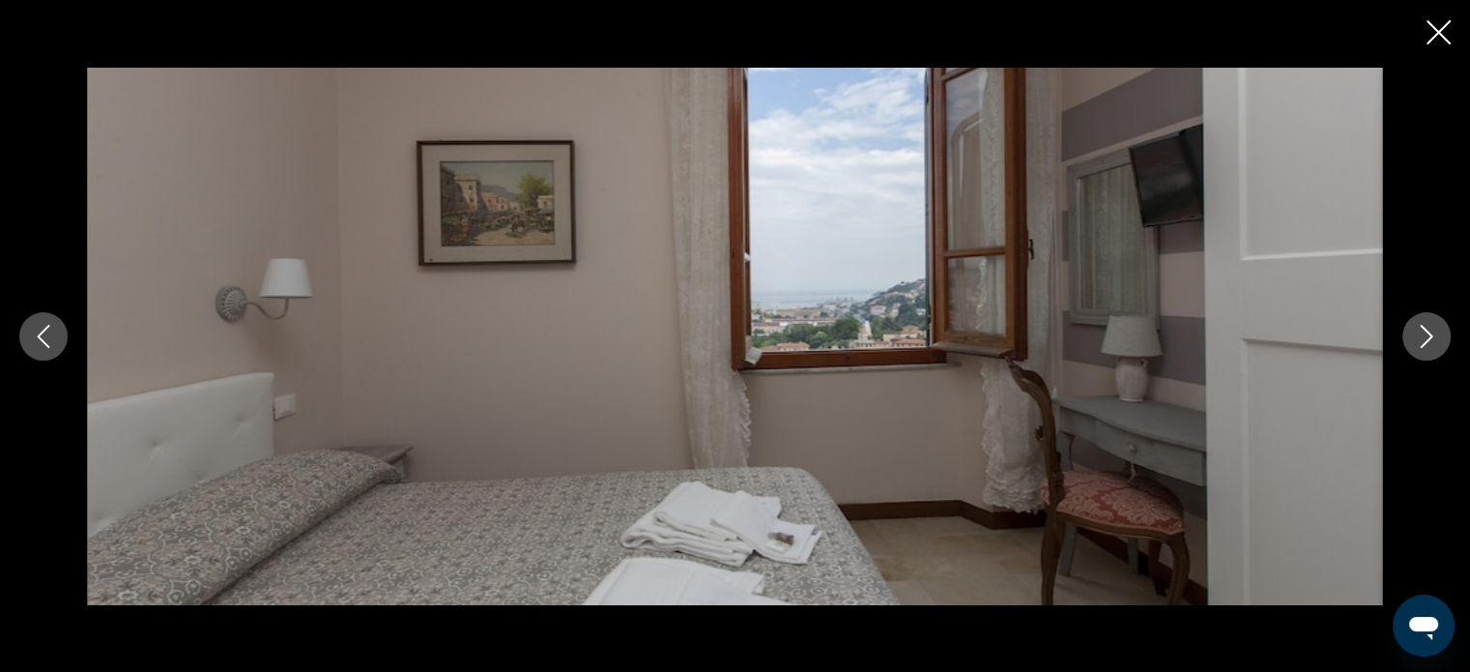
click at [1440, 333] on button "Next image" at bounding box center [1426, 336] width 48 height 48
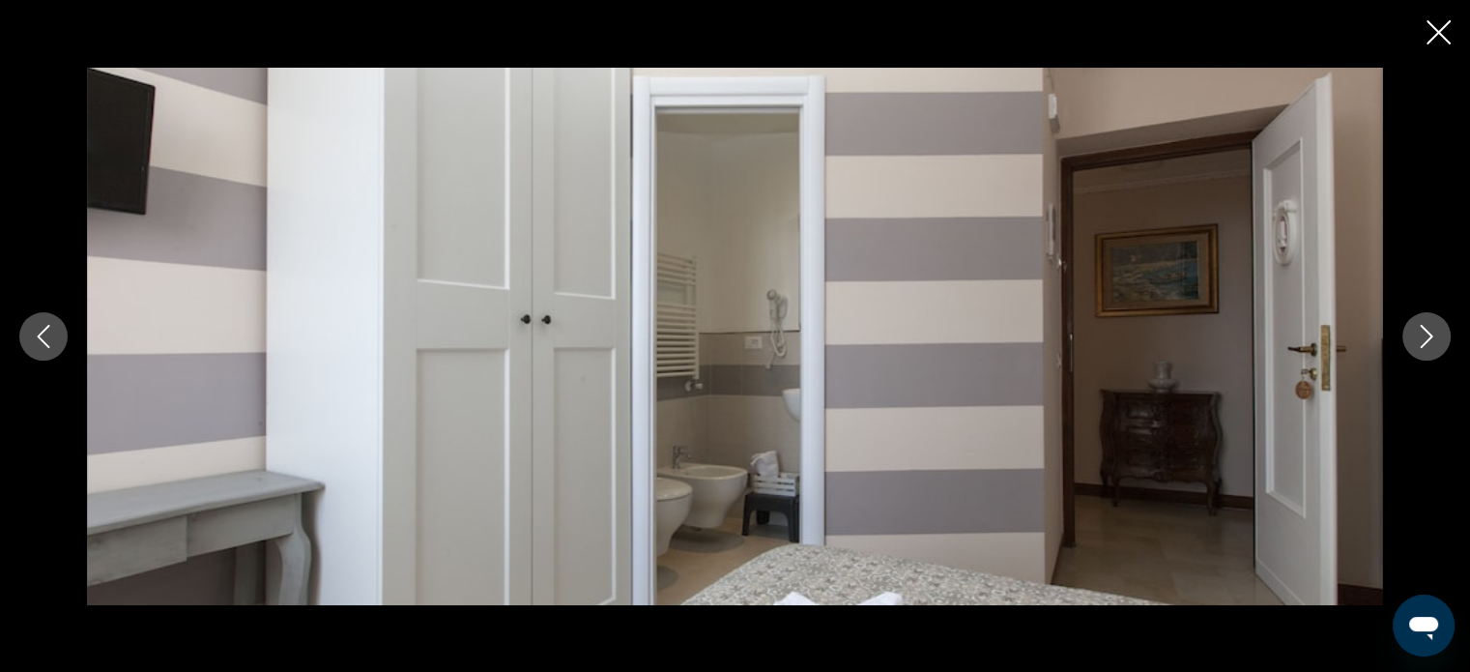
click at [1440, 333] on button "Next image" at bounding box center [1426, 336] width 48 height 48
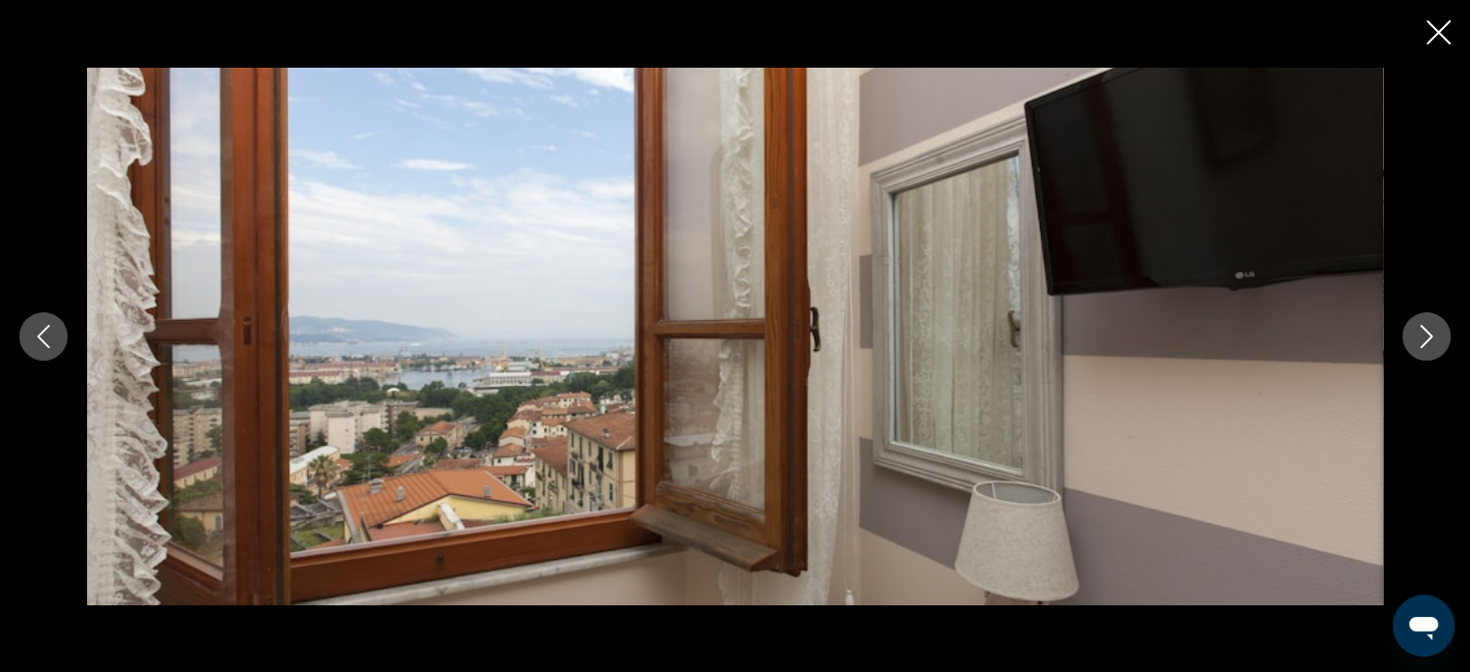
click at [1445, 335] on button "Next image" at bounding box center [1426, 336] width 48 height 48
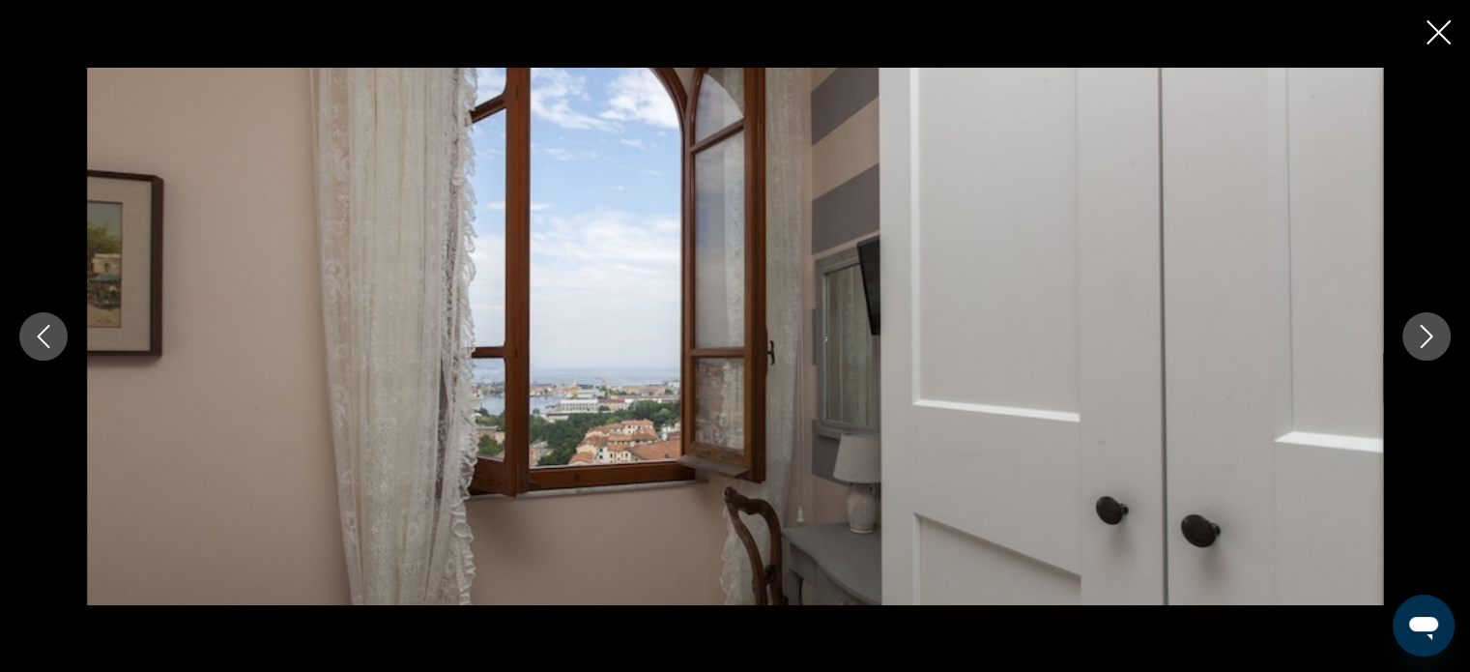
click at [1436, 347] on icon "Next image" at bounding box center [1426, 336] width 23 height 23
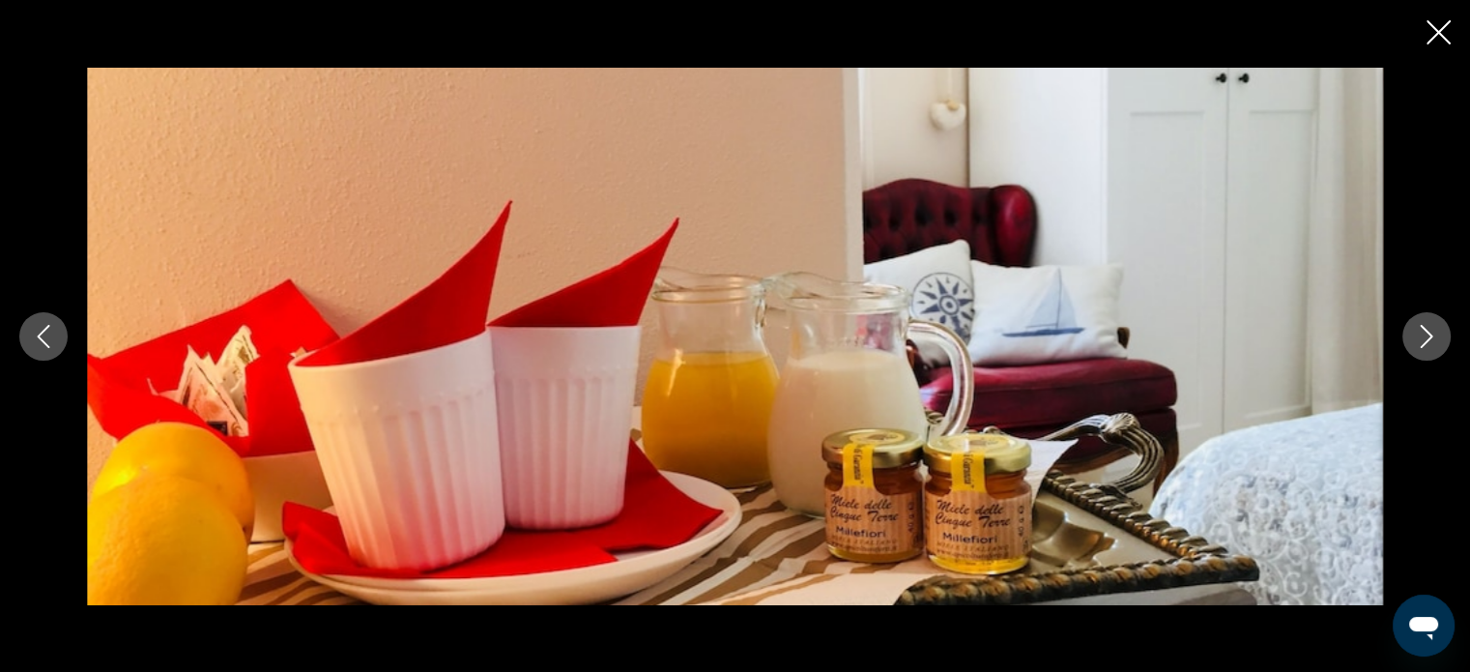
click at [1436, 345] on icon "Next image" at bounding box center [1426, 336] width 23 height 23
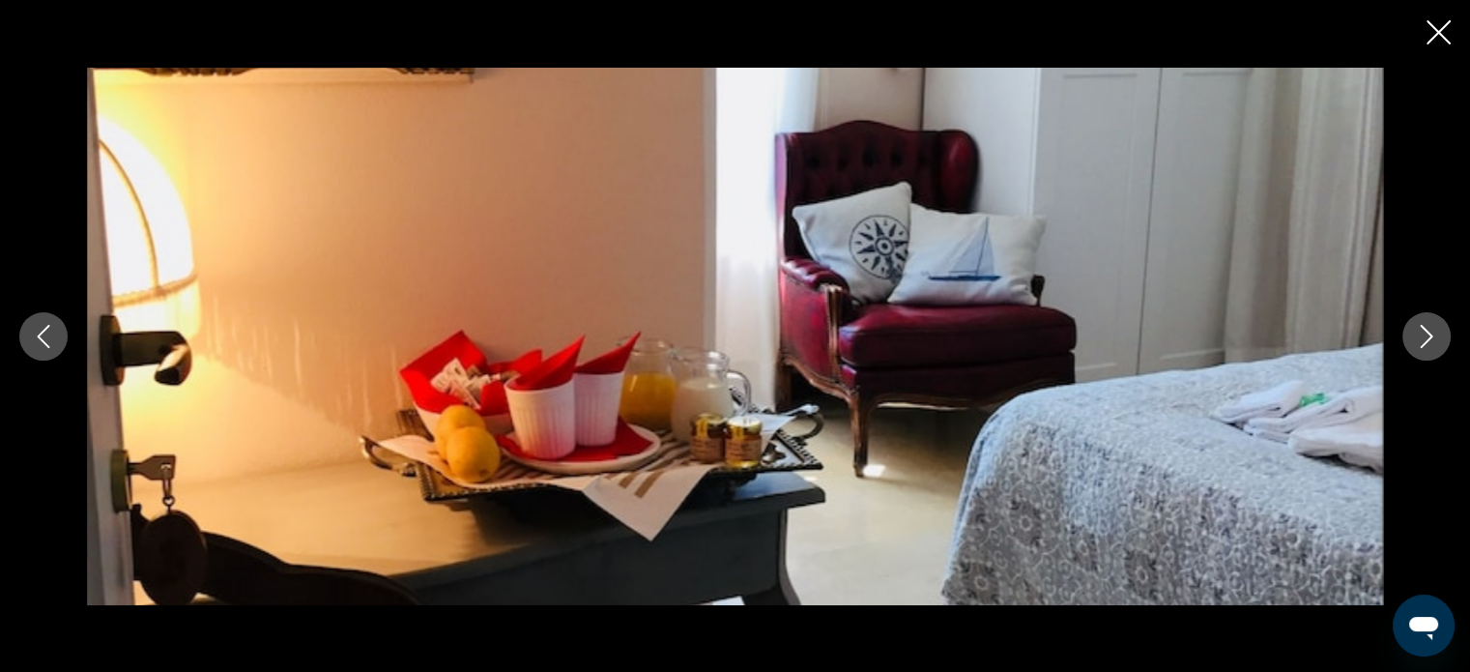
click at [1436, 345] on icon "Next image" at bounding box center [1426, 336] width 23 height 23
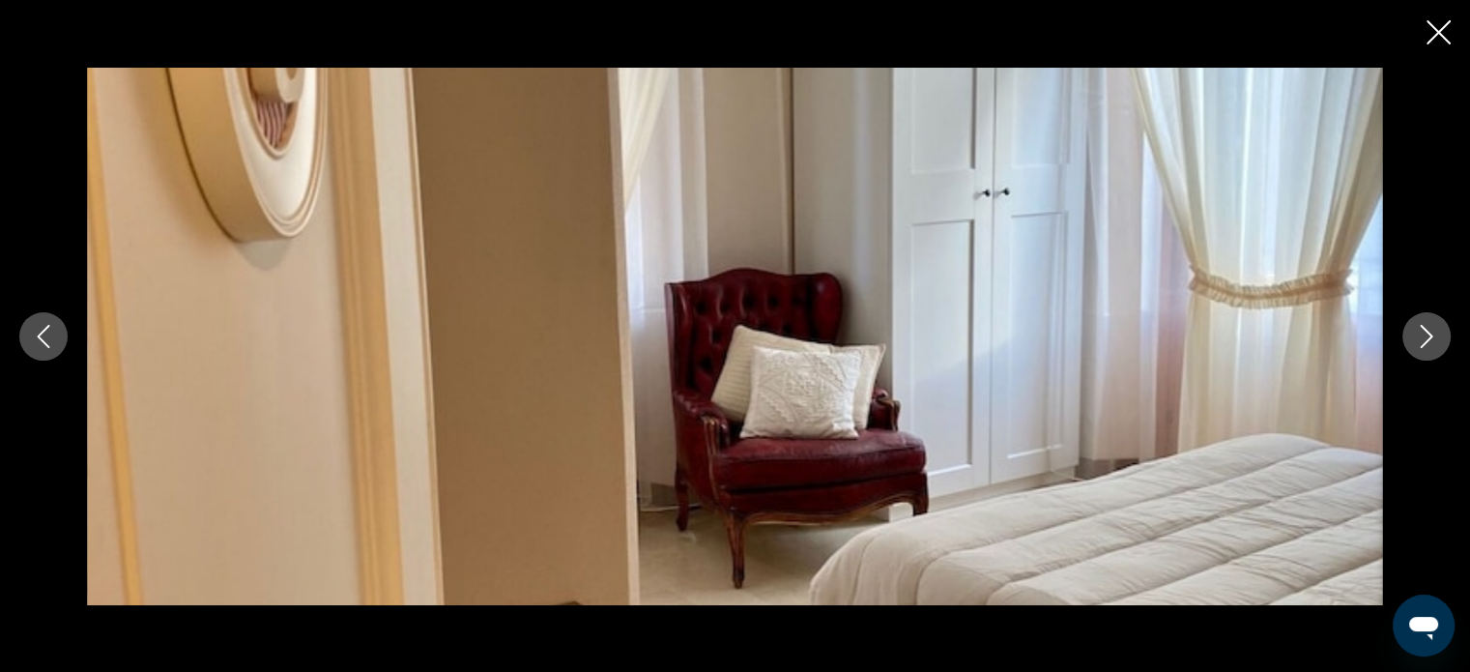
click at [1434, 329] on icon "Next image" at bounding box center [1426, 336] width 23 height 23
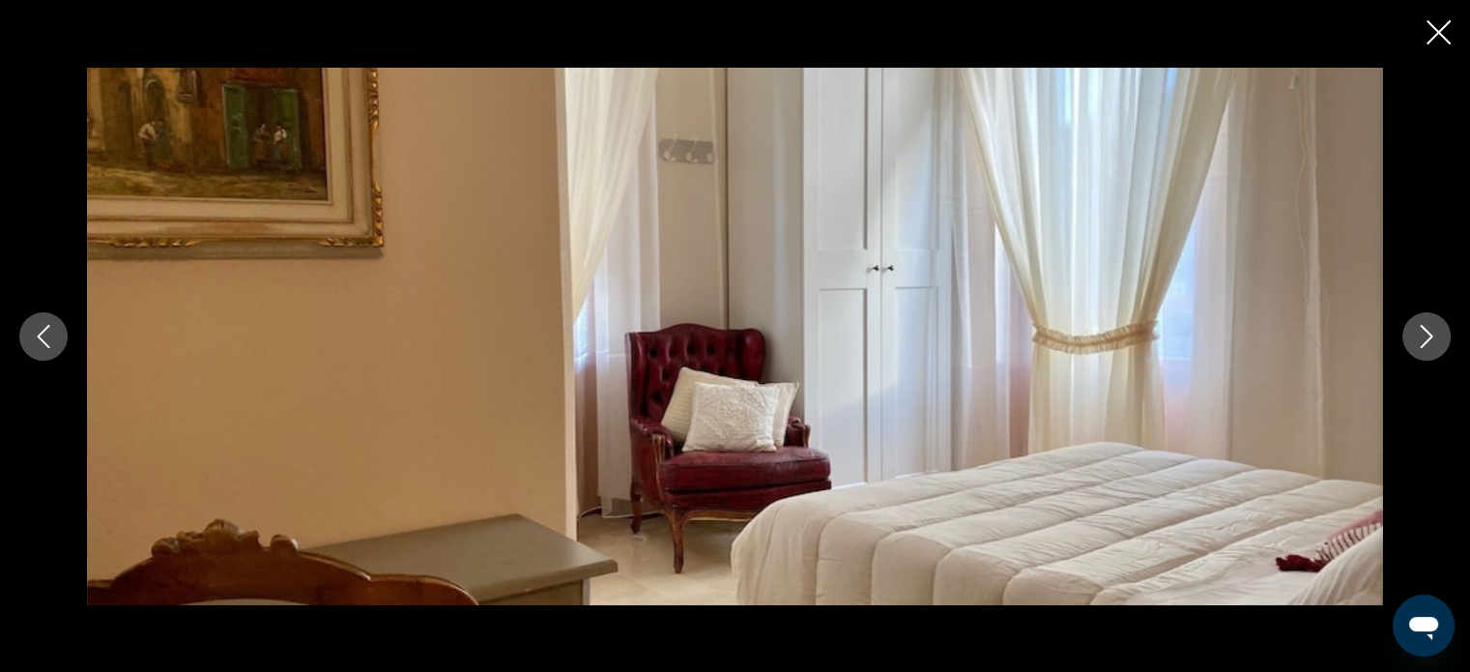
click at [1426, 35] on icon "Close slideshow" at bounding box center [1438, 32] width 24 height 24
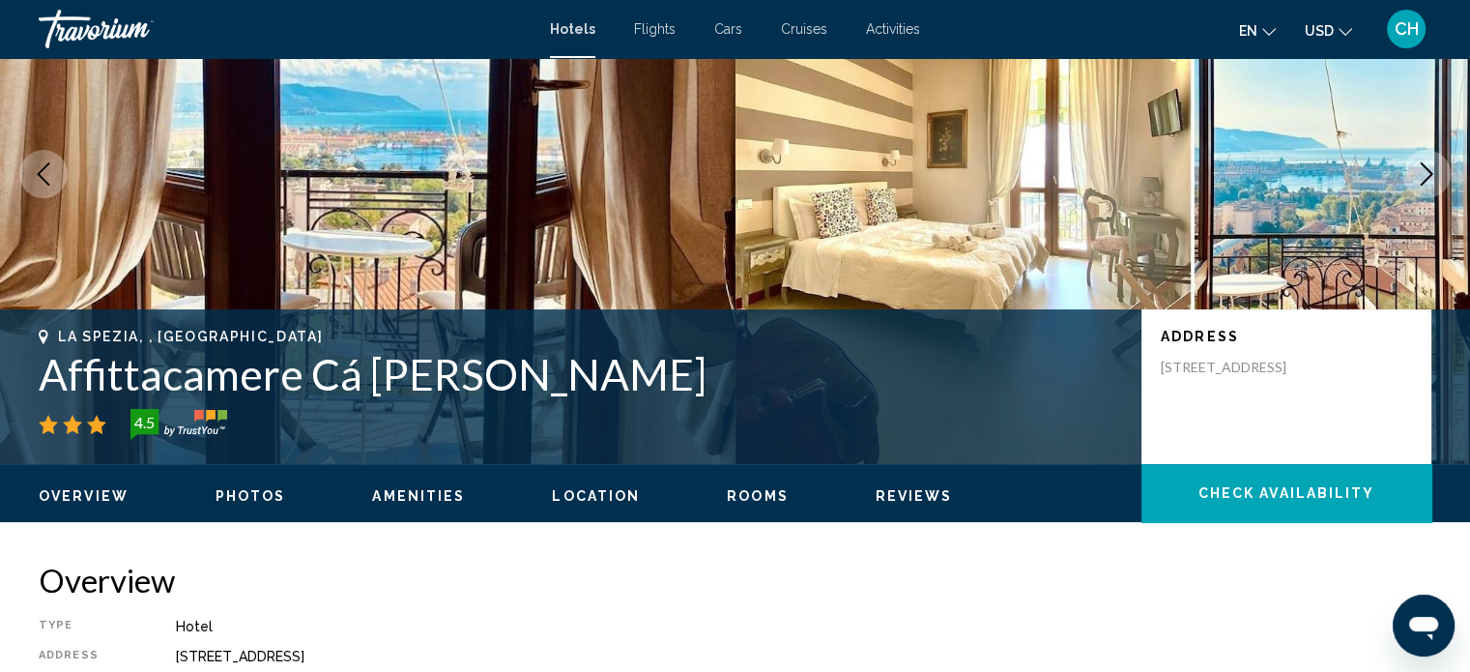
scroll to position [0, 0]
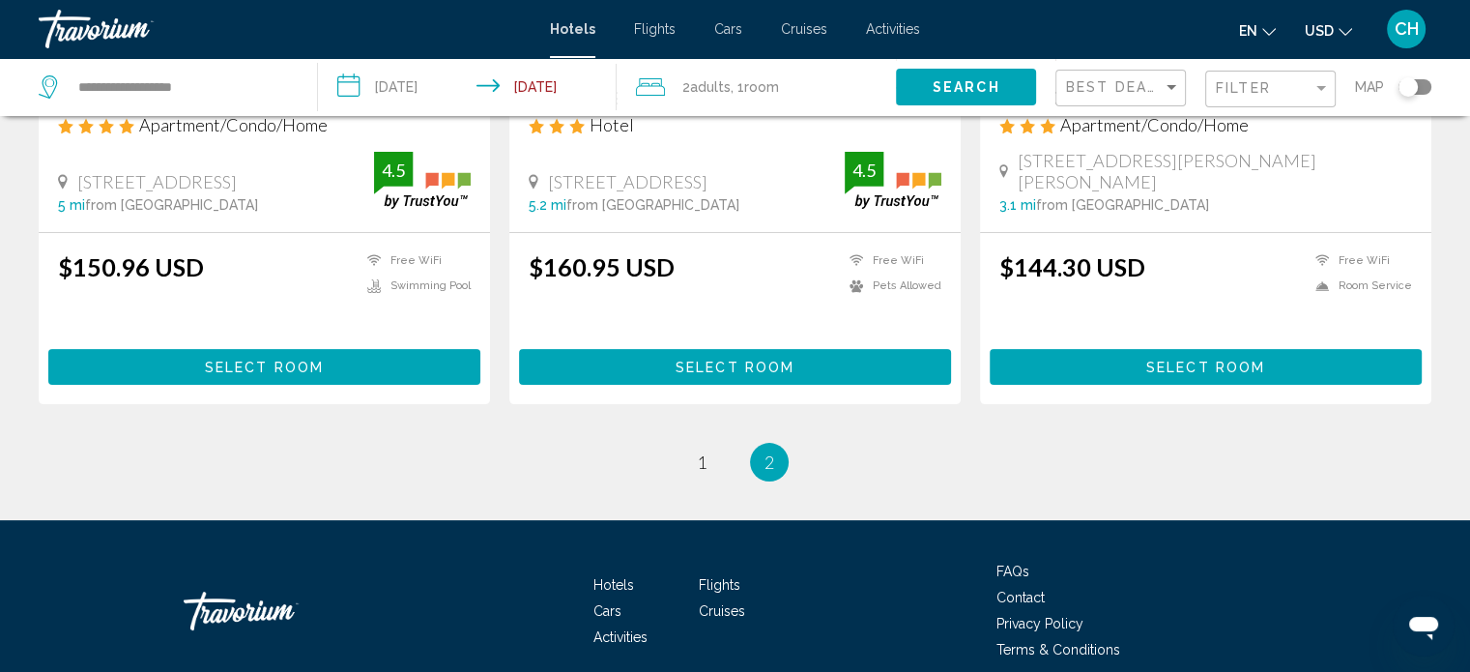
scroll to position [450, 0]
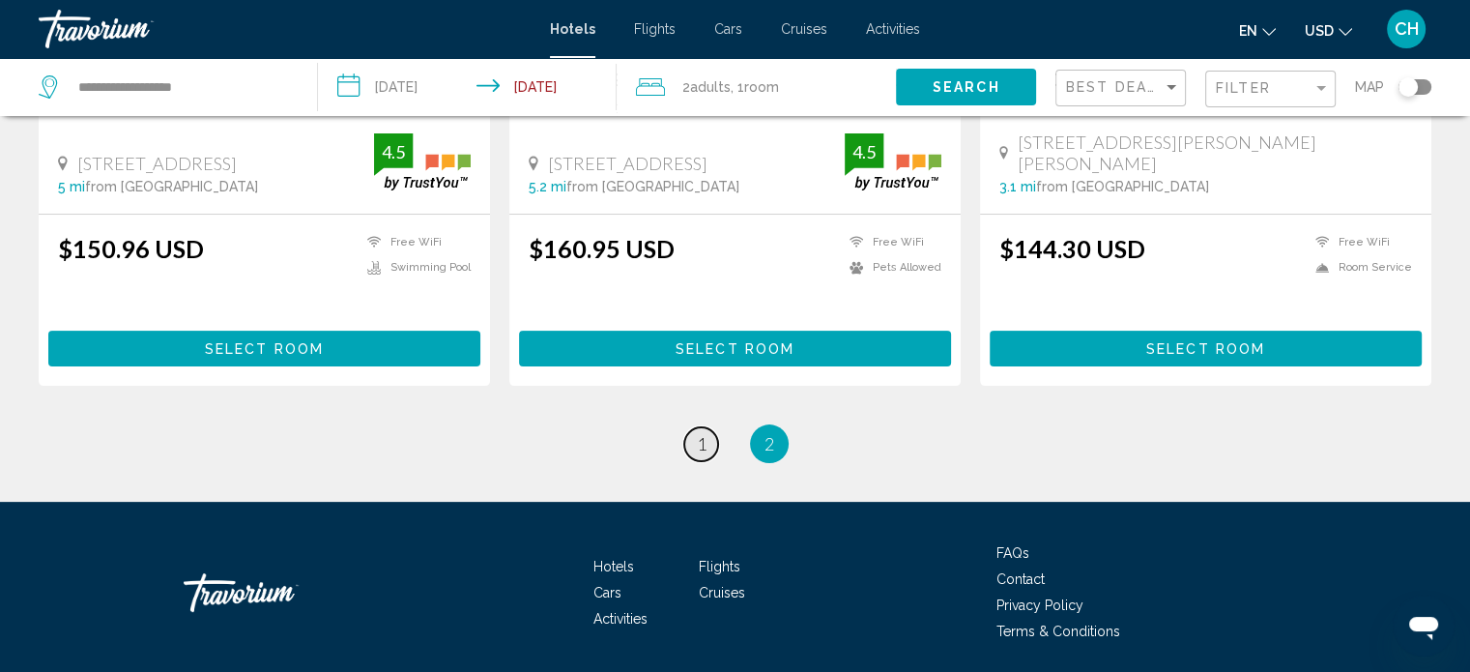
click at [698, 448] on span "1" at bounding box center [702, 443] width 10 height 21
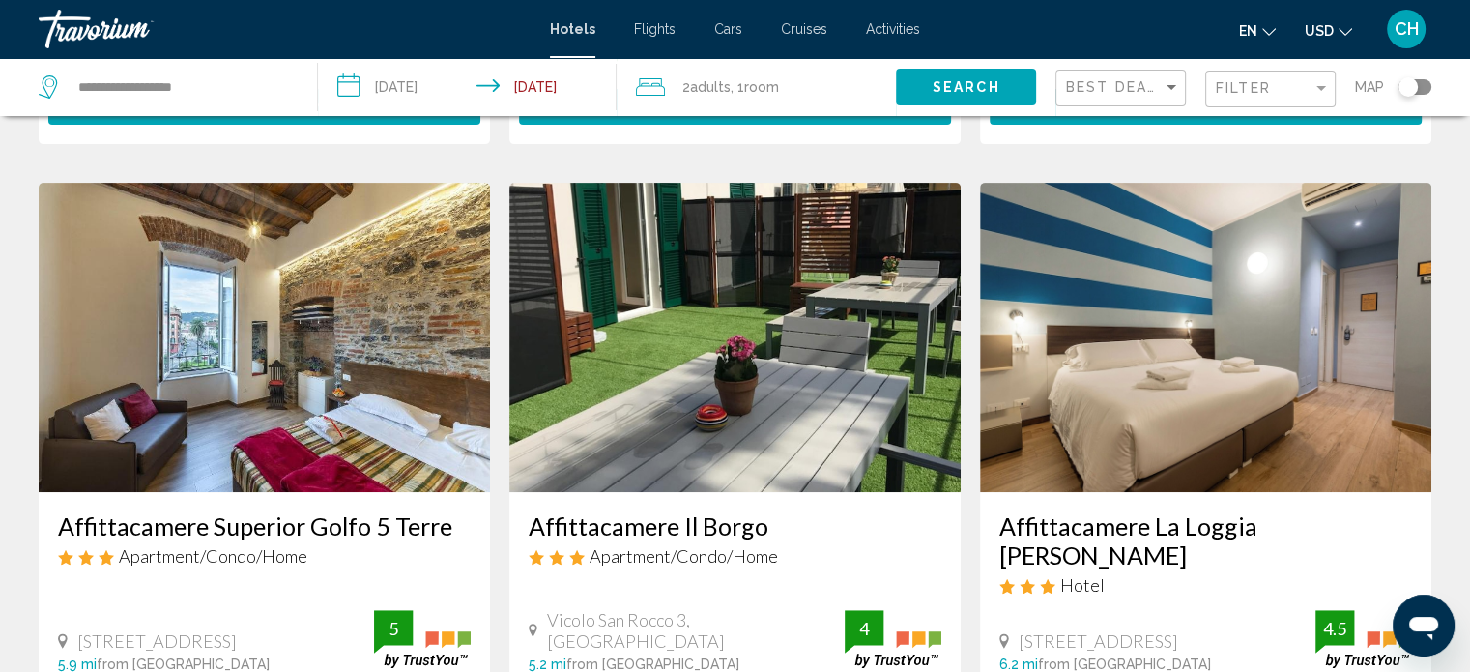
scroll to position [676, 0]
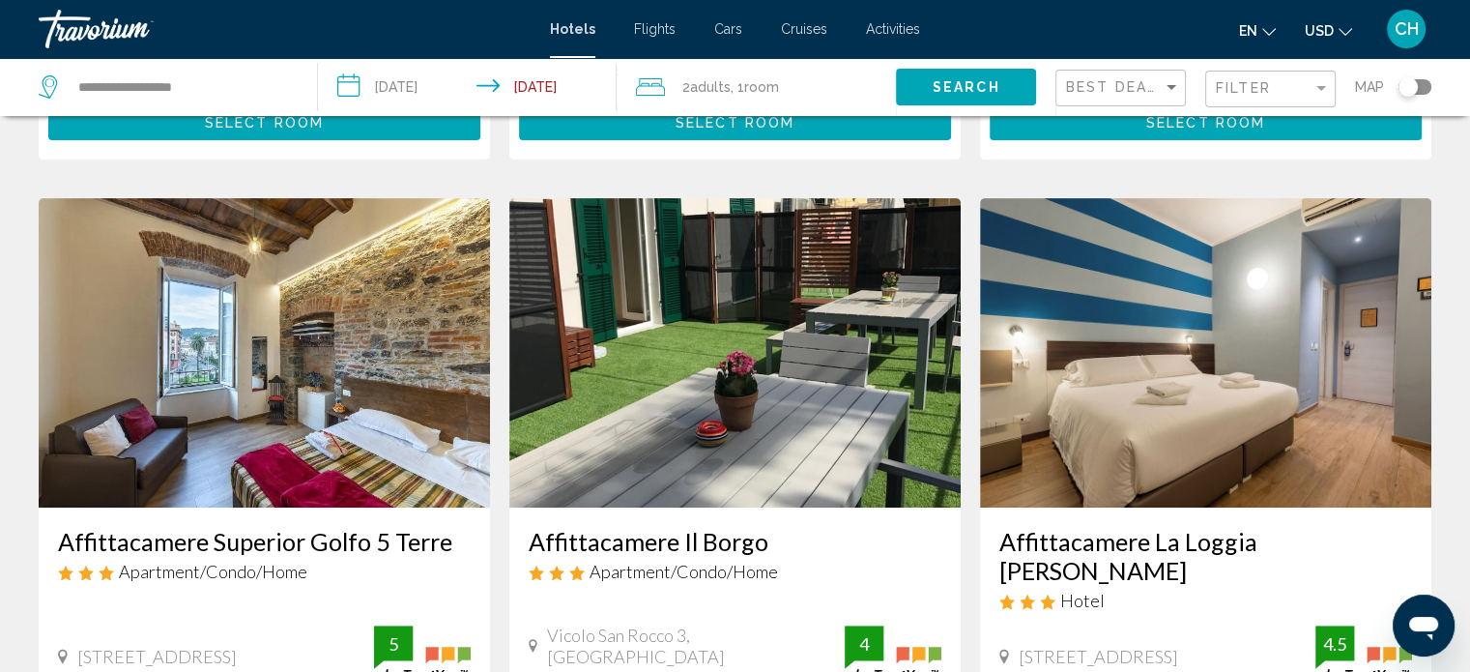
click at [321, 343] on img "Main content" at bounding box center [264, 352] width 451 height 309
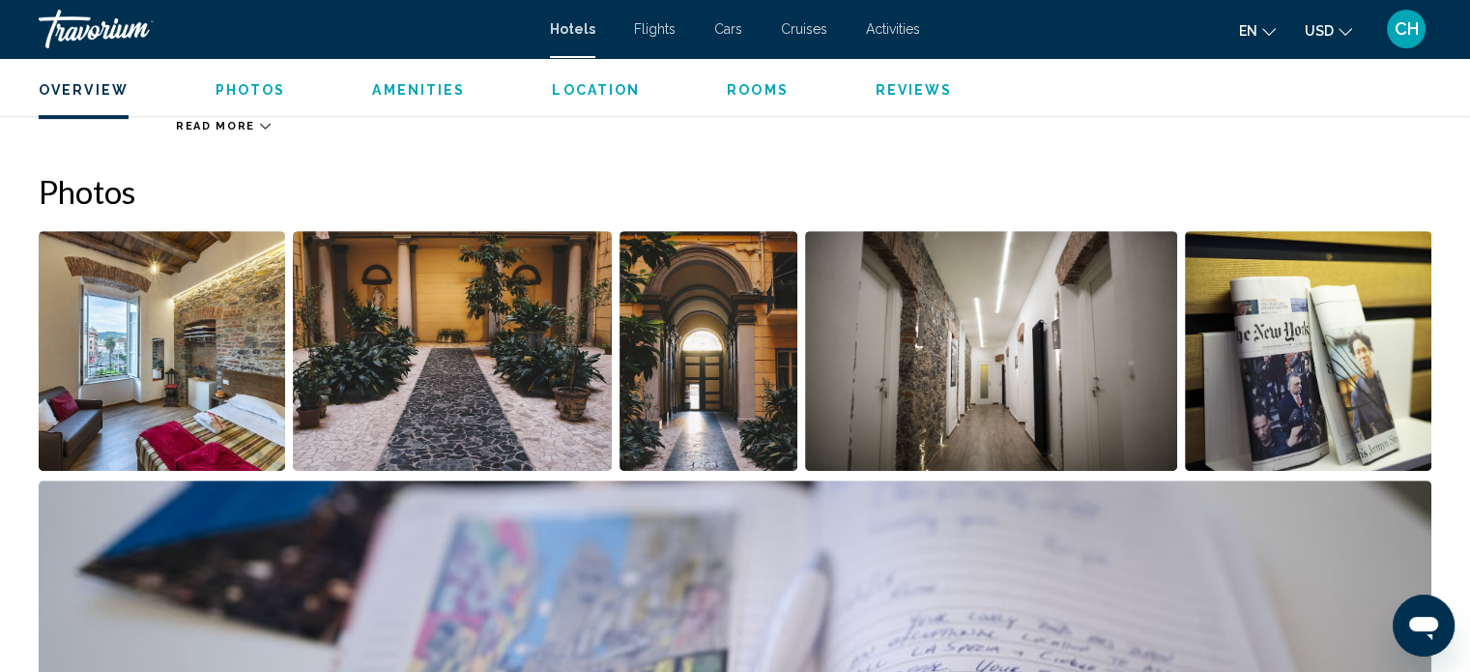
scroll to position [913, 0]
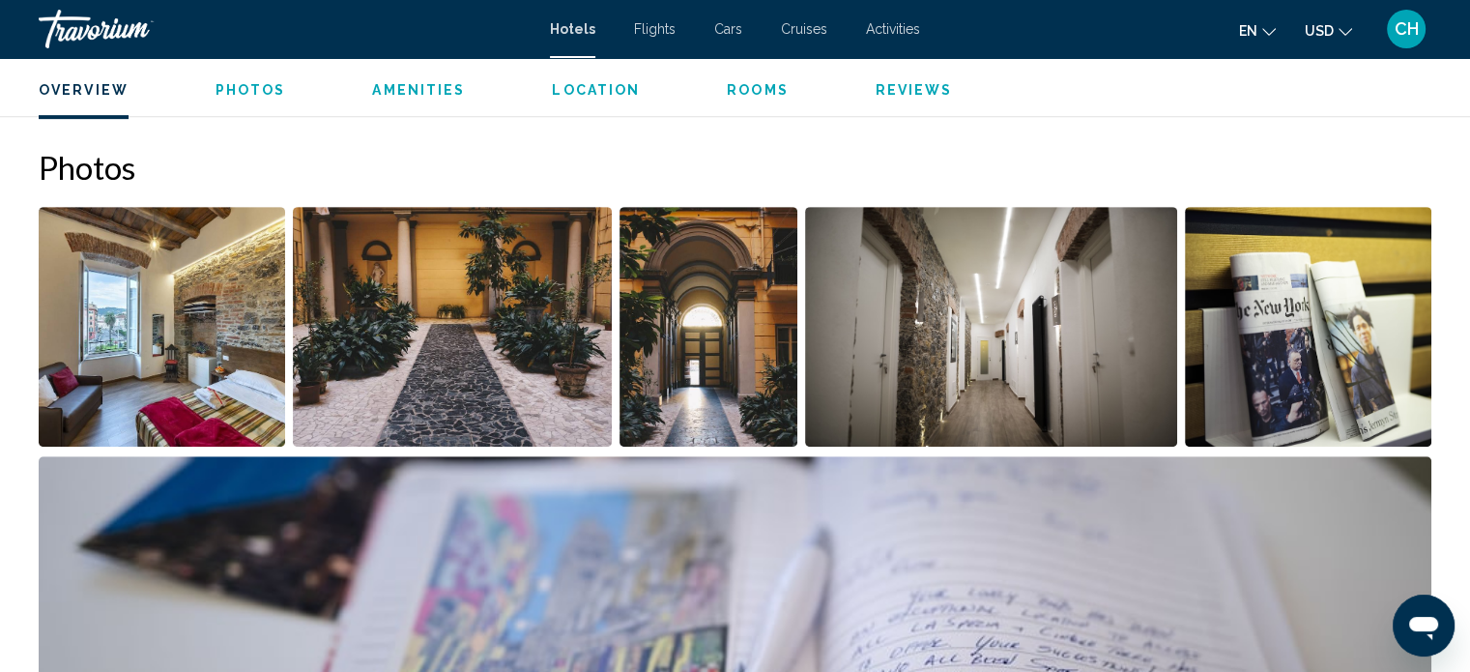
click at [209, 350] on img "Open full-screen image slider" at bounding box center [162, 327] width 246 height 240
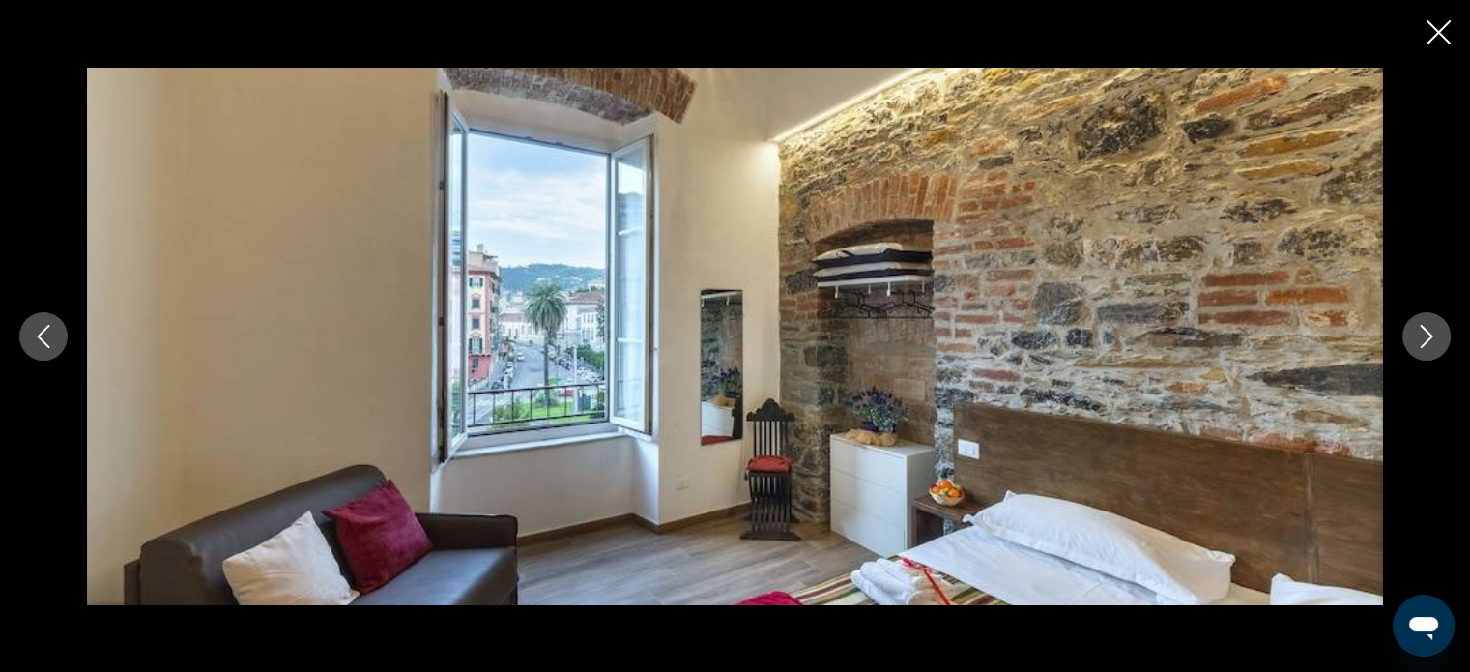
click at [1426, 336] on icon "Next image" at bounding box center [1426, 336] width 23 height 23
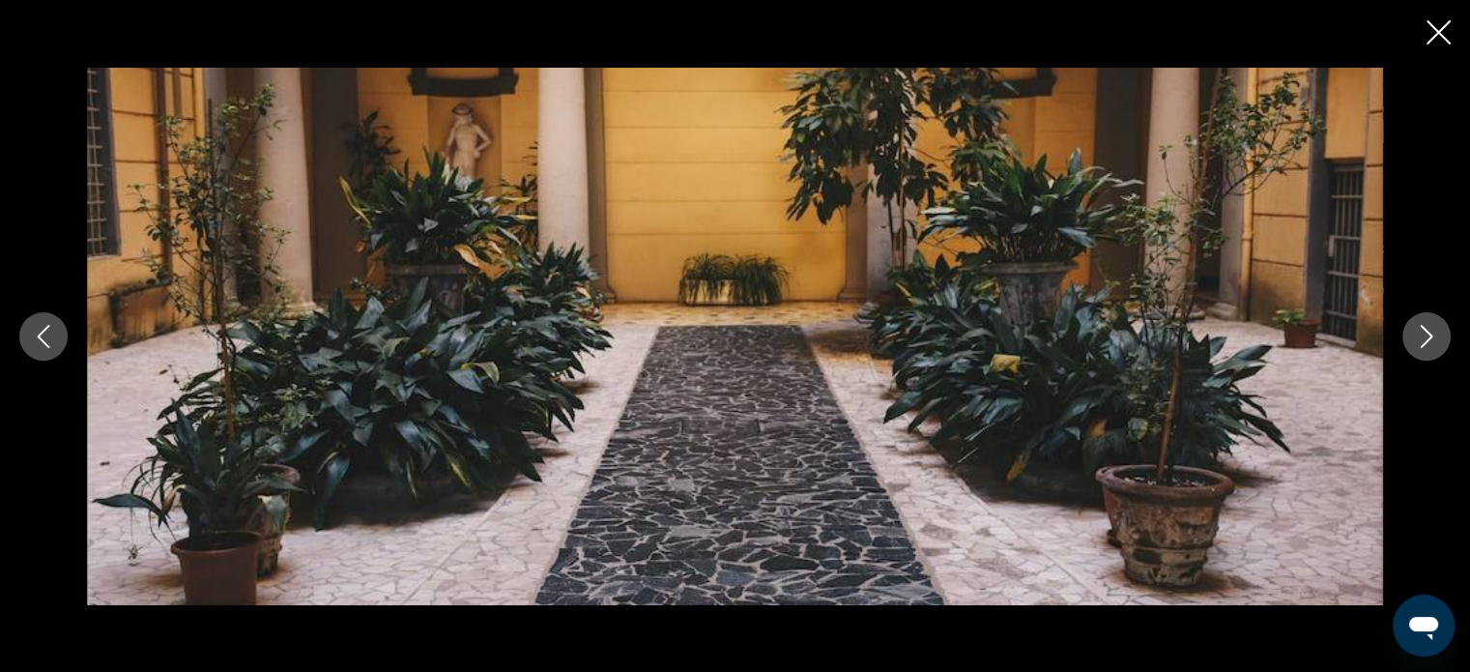
click at [1426, 336] on icon "Next image" at bounding box center [1426, 336] width 23 height 23
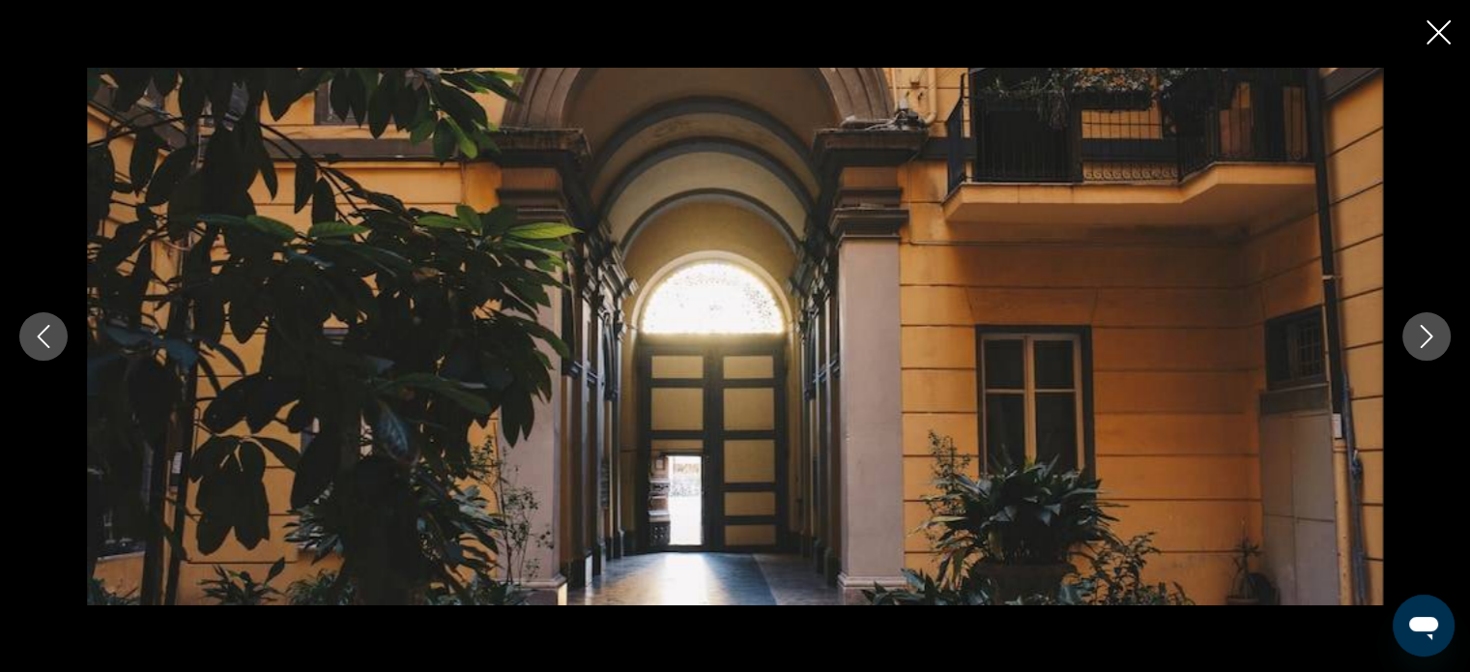
click at [1426, 337] on icon "Next image" at bounding box center [1426, 336] width 23 height 23
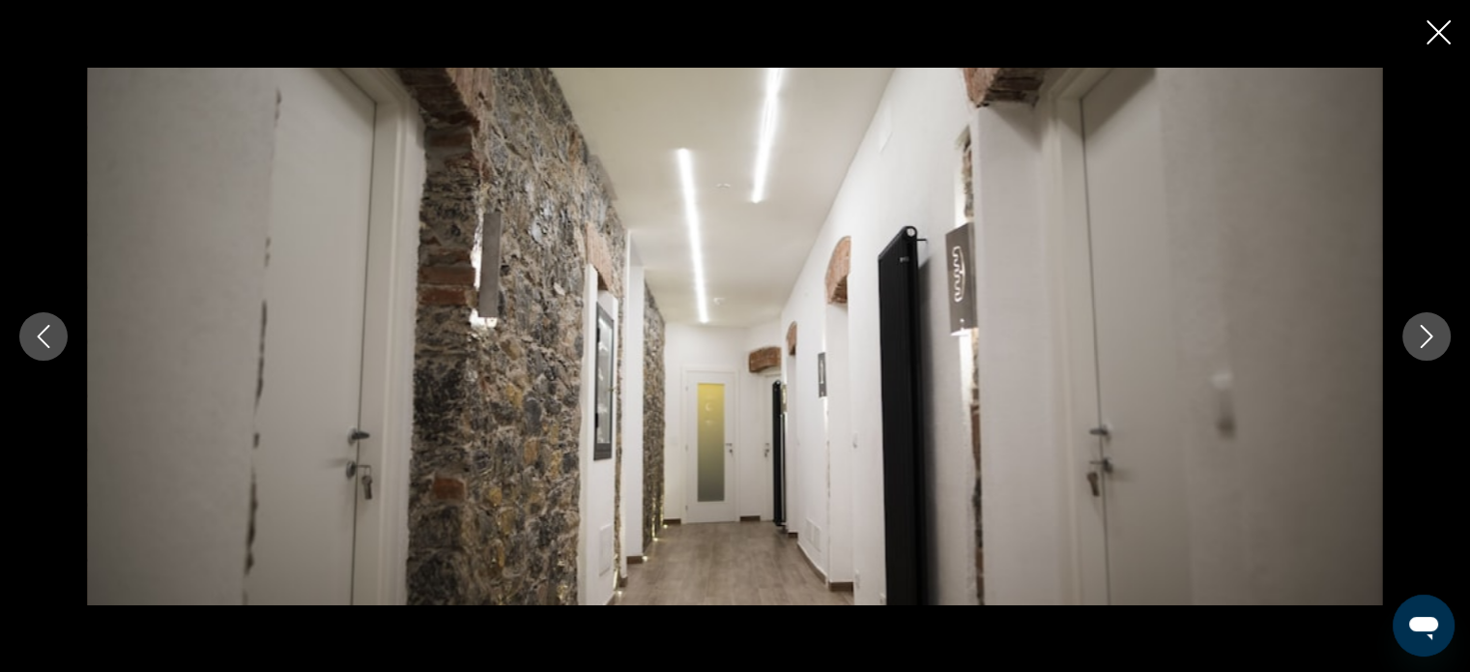
click at [1426, 337] on icon "Next image" at bounding box center [1426, 336] width 23 height 23
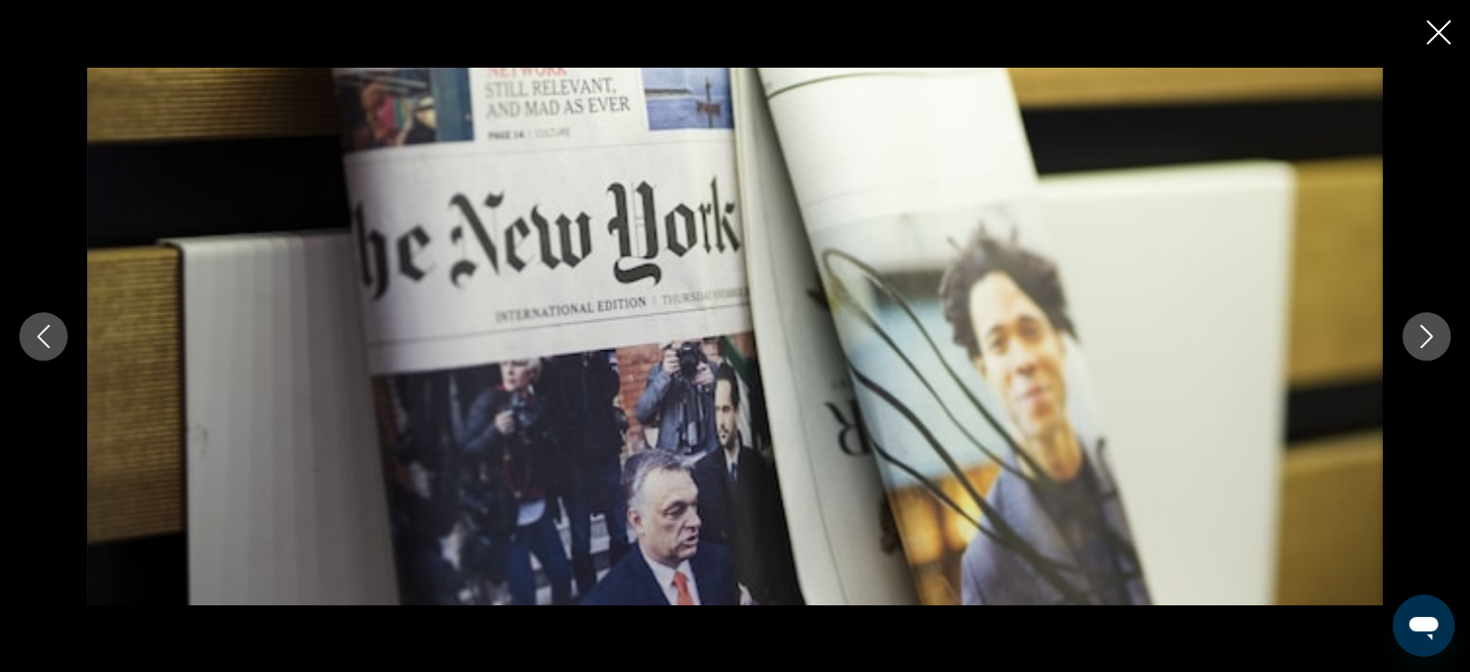
click at [1426, 337] on icon "Next image" at bounding box center [1426, 336] width 23 height 23
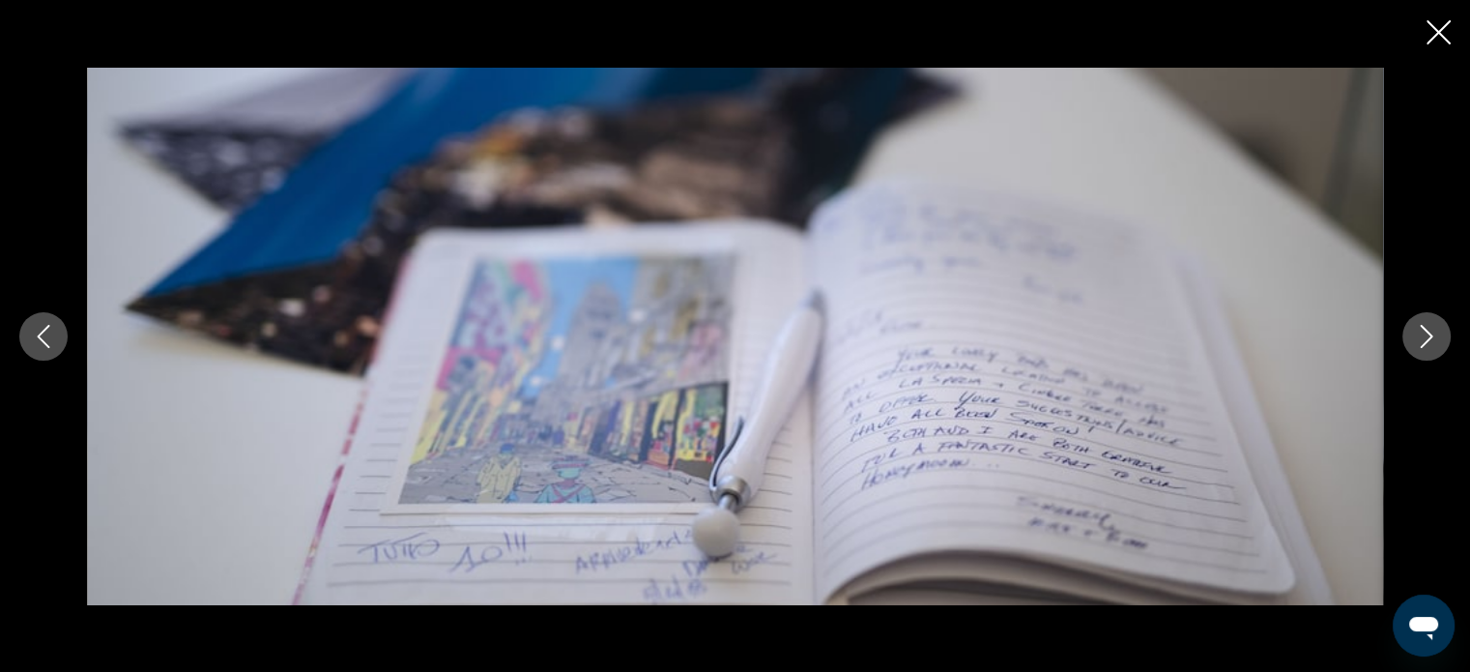
click at [1426, 337] on icon "Next image" at bounding box center [1426, 336] width 23 height 23
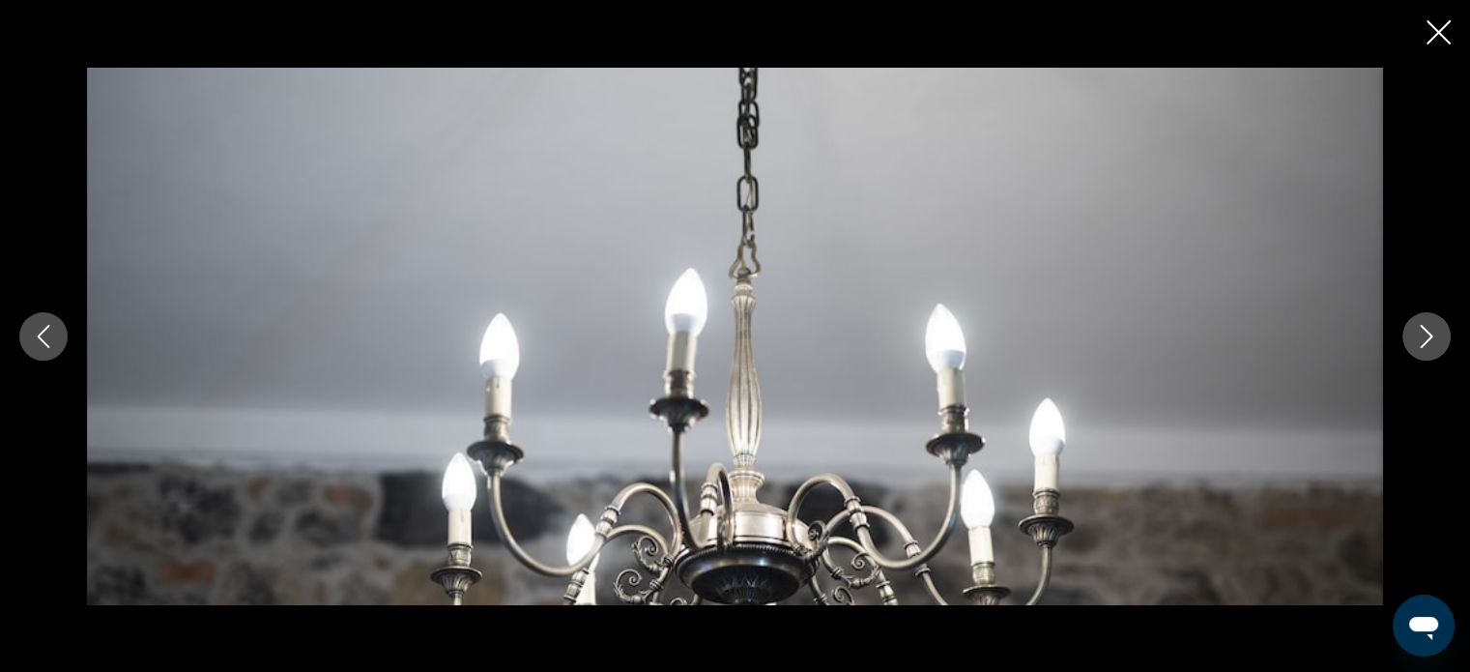
click at [1426, 337] on icon "Next image" at bounding box center [1426, 336] width 23 height 23
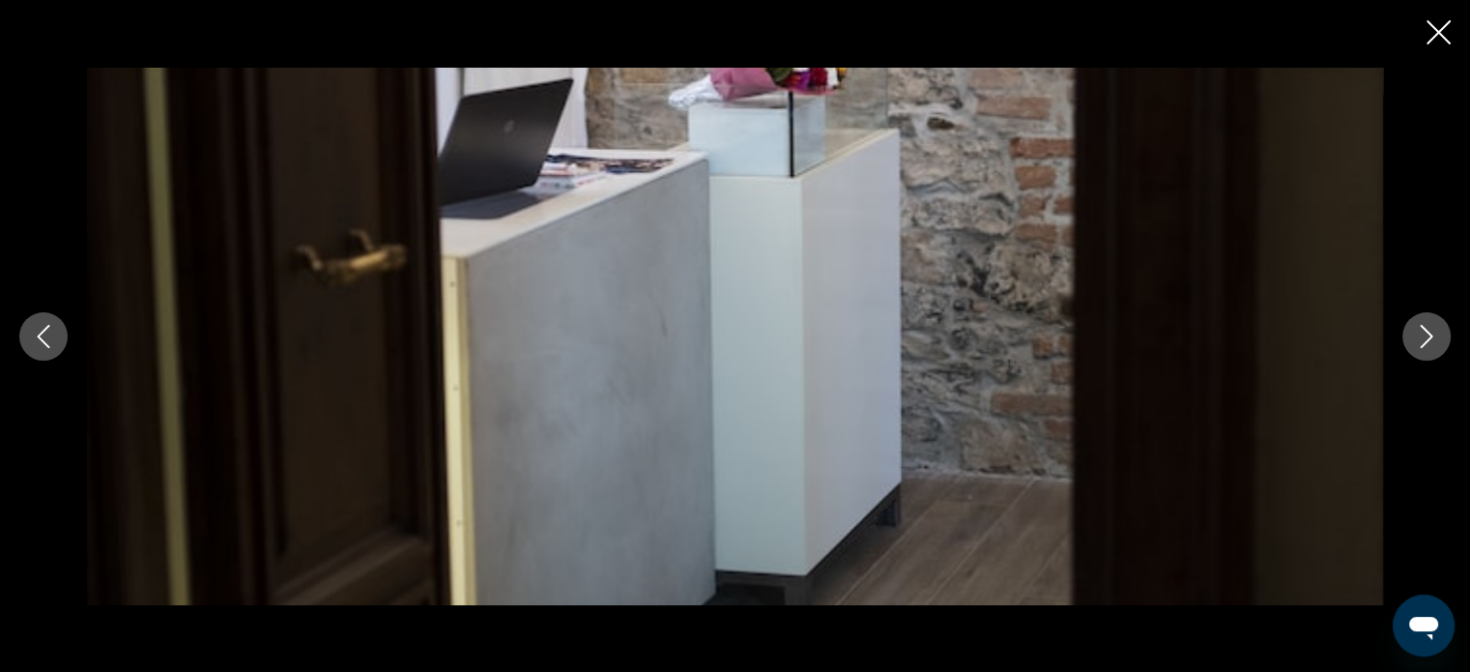
click at [1426, 337] on icon "Next image" at bounding box center [1426, 336] width 23 height 23
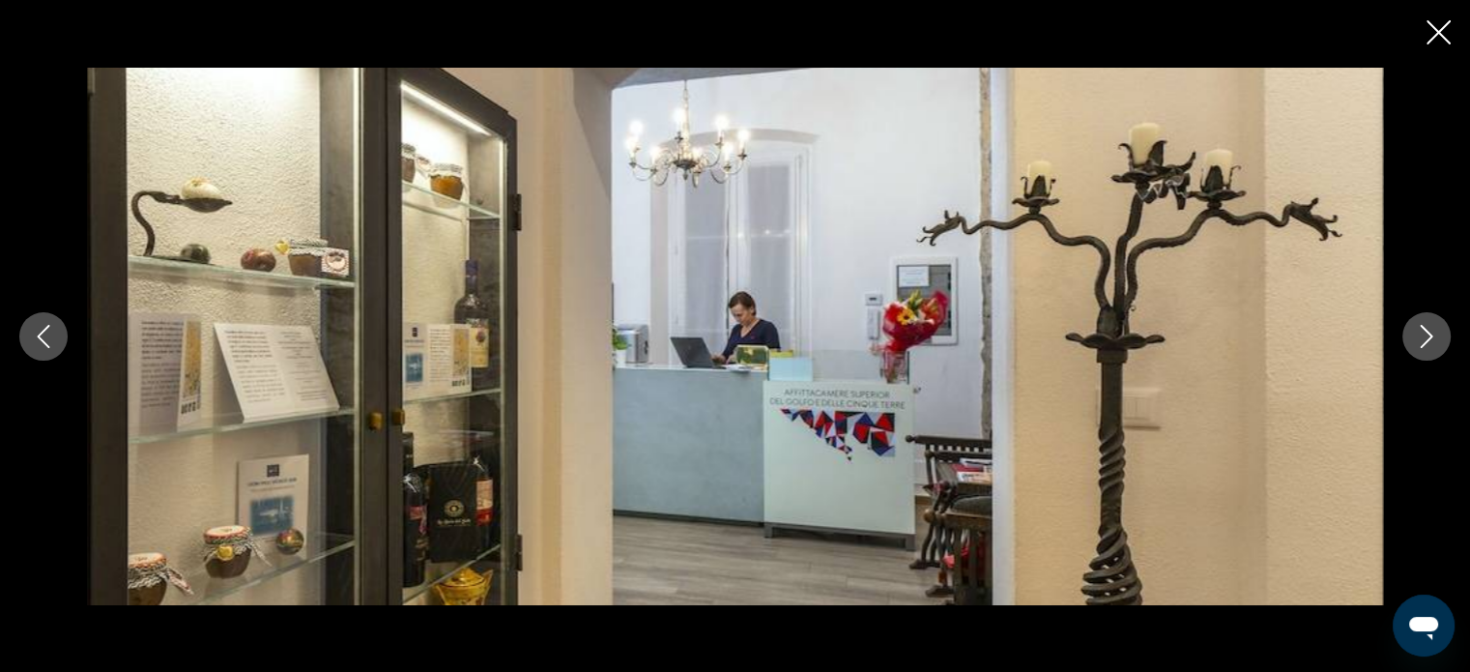
click at [1426, 337] on icon "Next image" at bounding box center [1426, 336] width 23 height 23
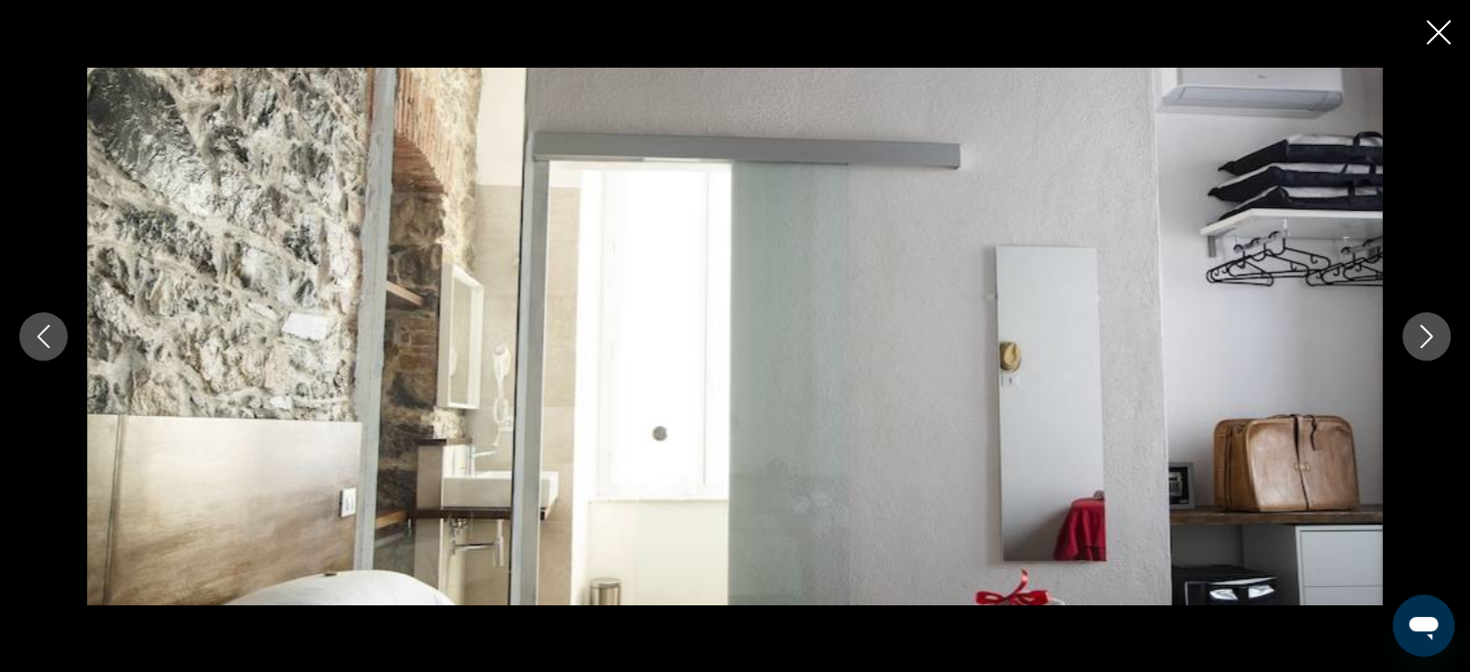
scroll to position [1364, 0]
click at [1420, 329] on icon "Next image" at bounding box center [1426, 336] width 23 height 23
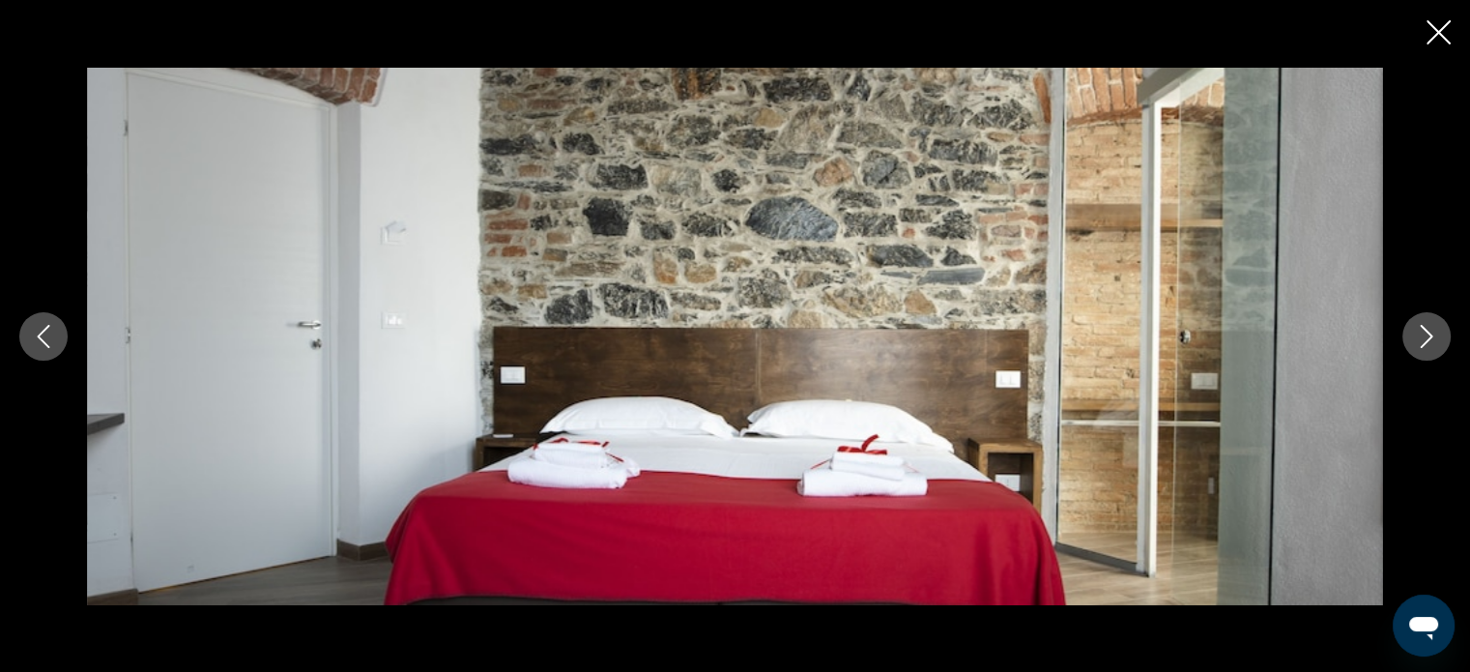
click at [1418, 329] on icon "Next image" at bounding box center [1426, 336] width 23 height 23
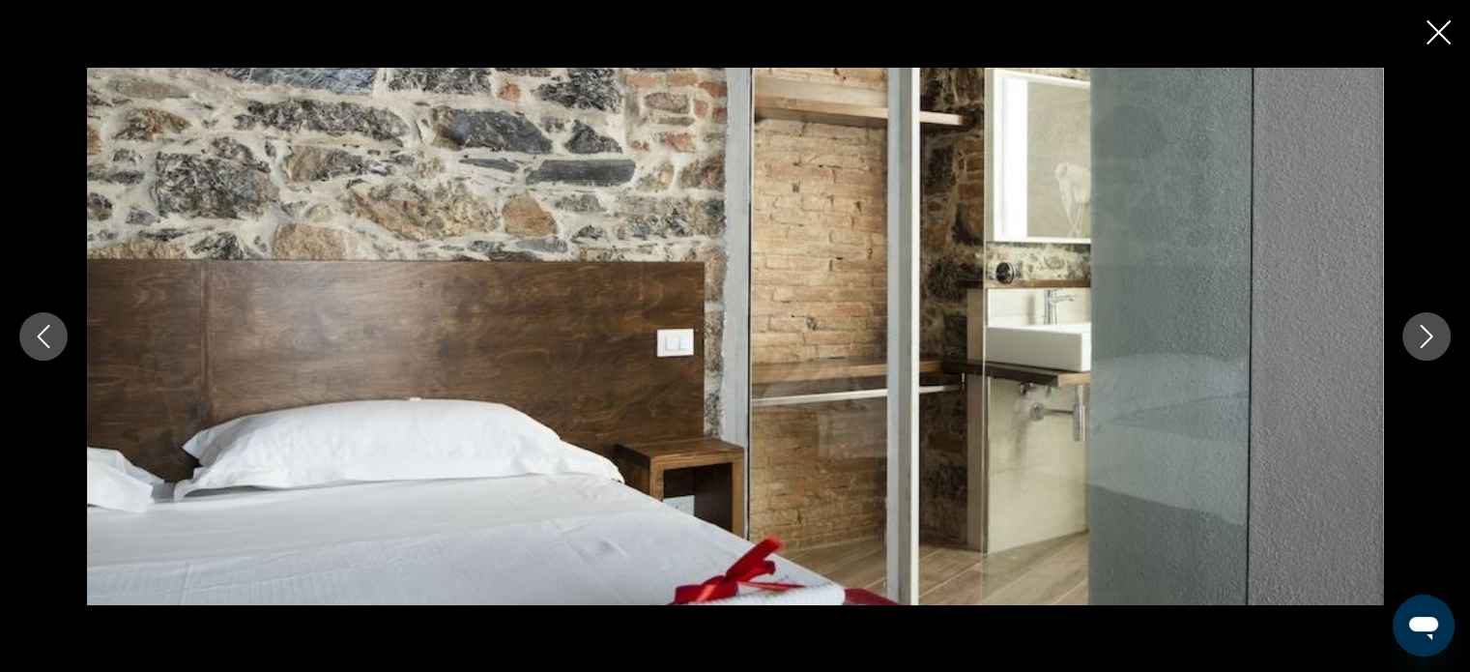
click at [1418, 330] on icon "Next image" at bounding box center [1426, 336] width 23 height 23
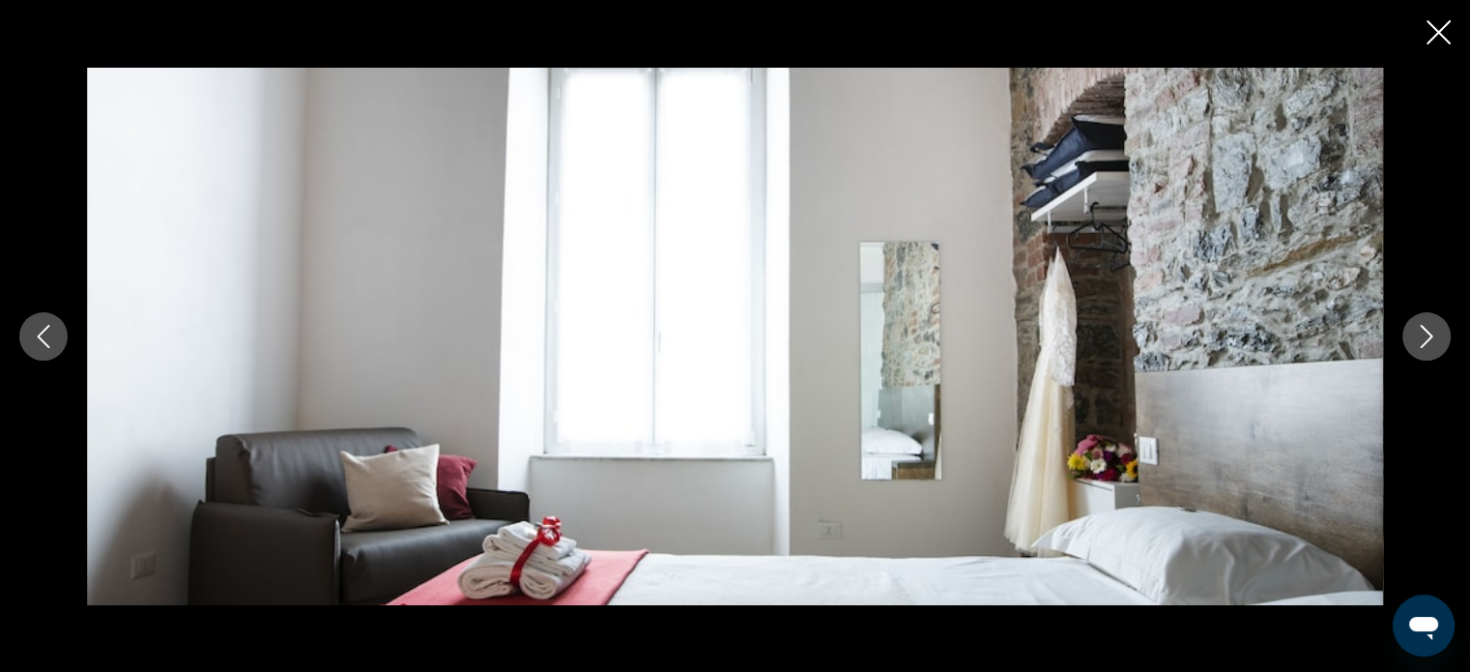
click at [1418, 330] on icon "Next image" at bounding box center [1426, 336] width 23 height 23
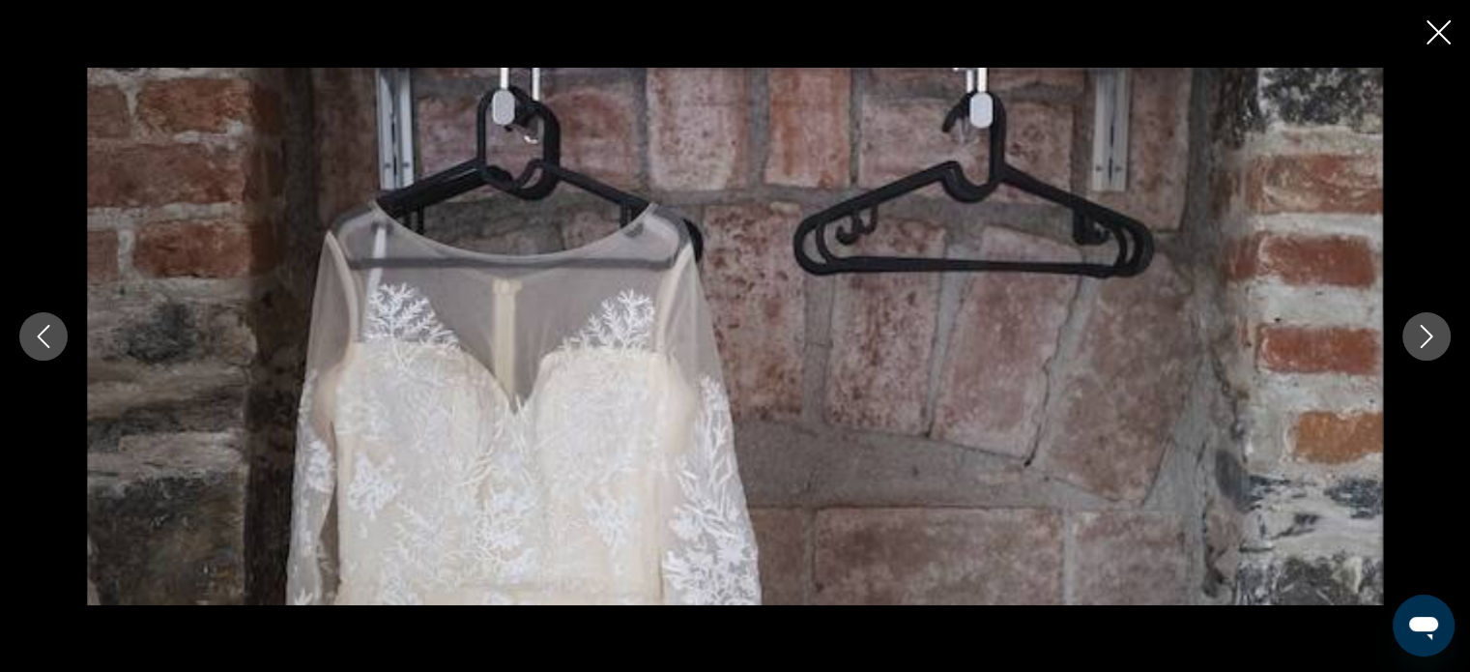
click at [1418, 330] on icon "Next image" at bounding box center [1426, 336] width 23 height 23
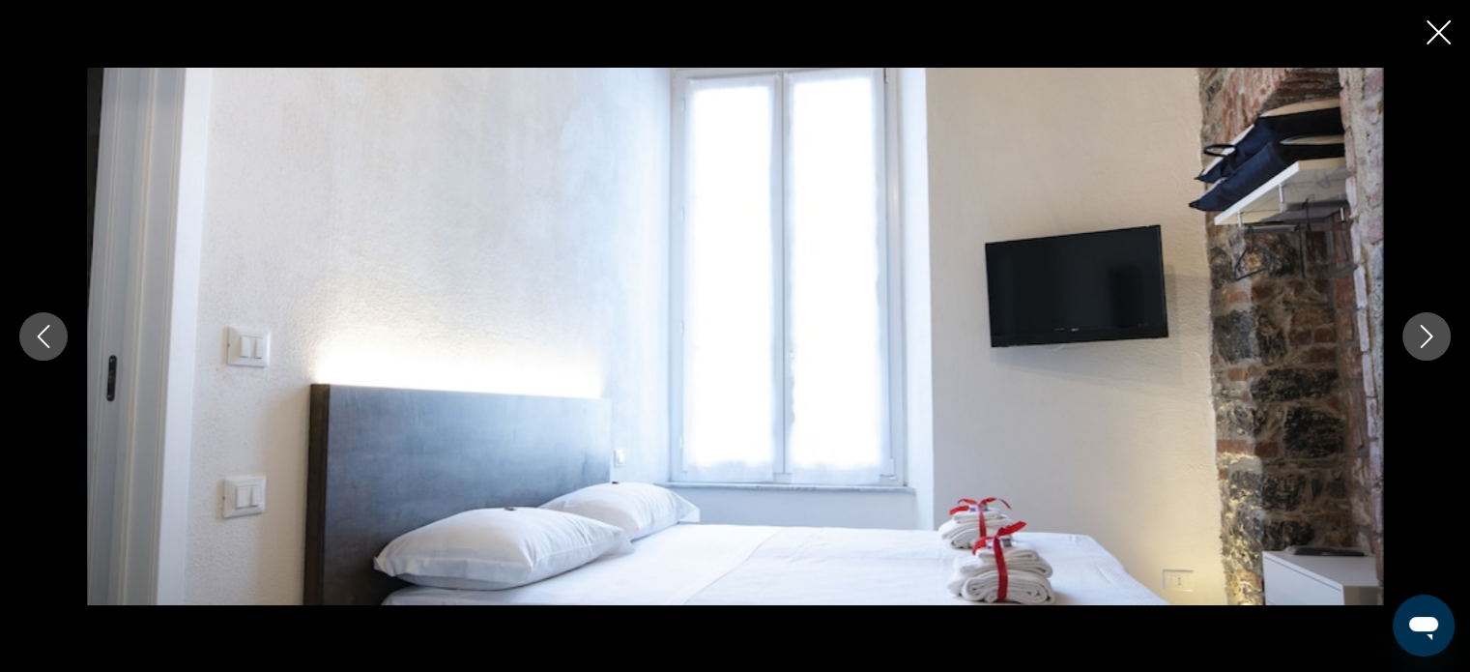
click at [1418, 330] on icon "Next image" at bounding box center [1426, 336] width 23 height 23
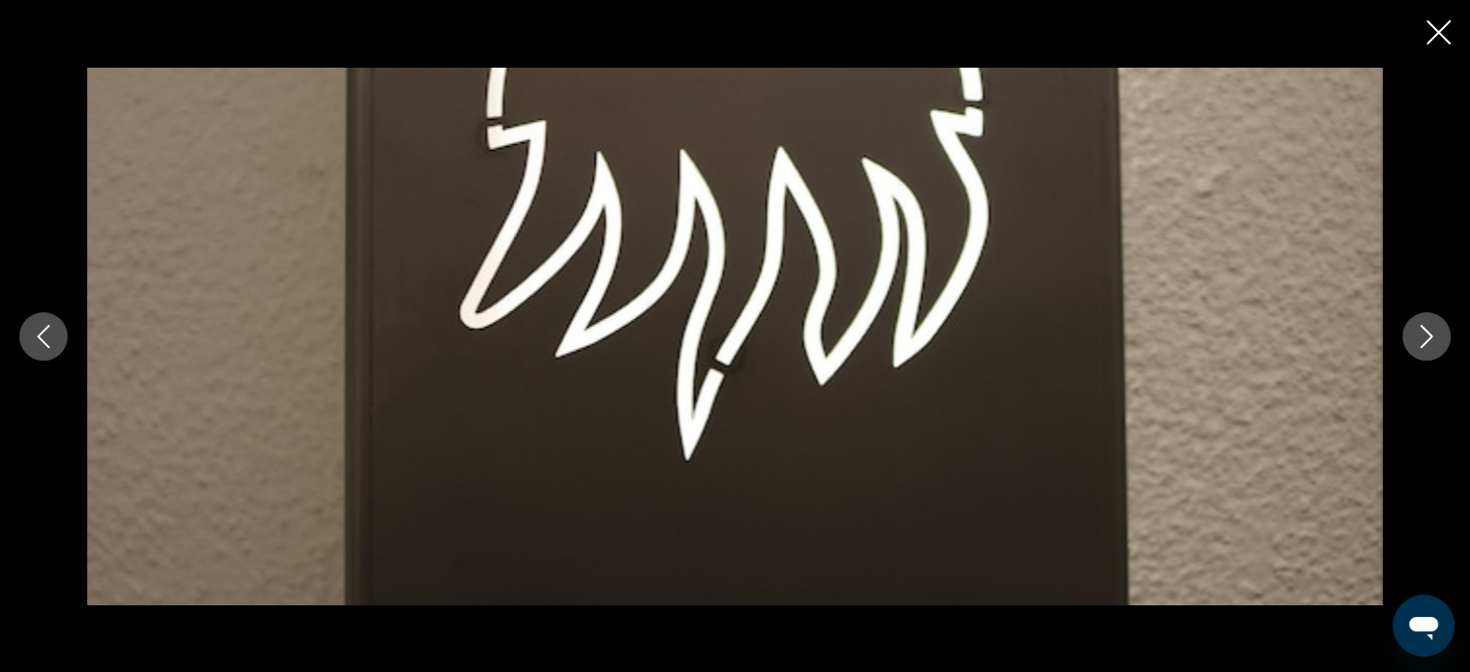
click at [1418, 330] on icon "Next image" at bounding box center [1426, 336] width 23 height 23
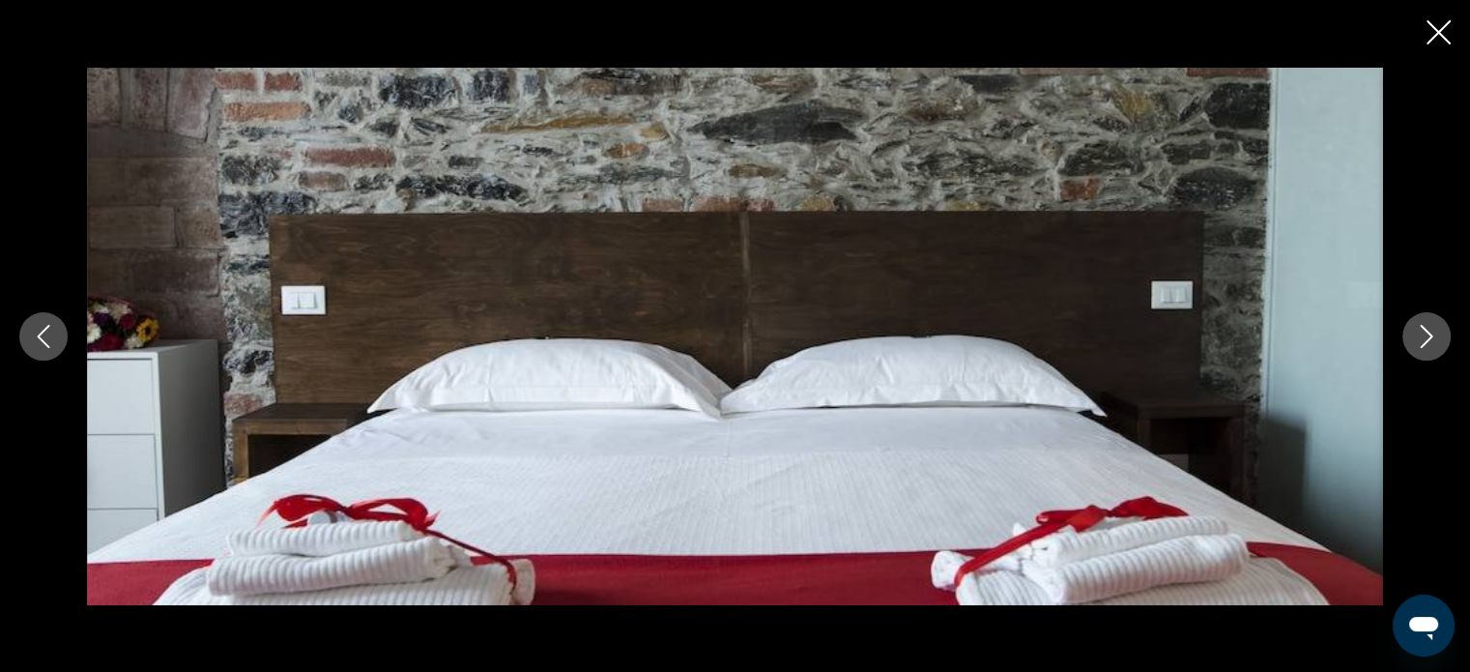
click at [1418, 330] on icon "Next image" at bounding box center [1426, 336] width 23 height 23
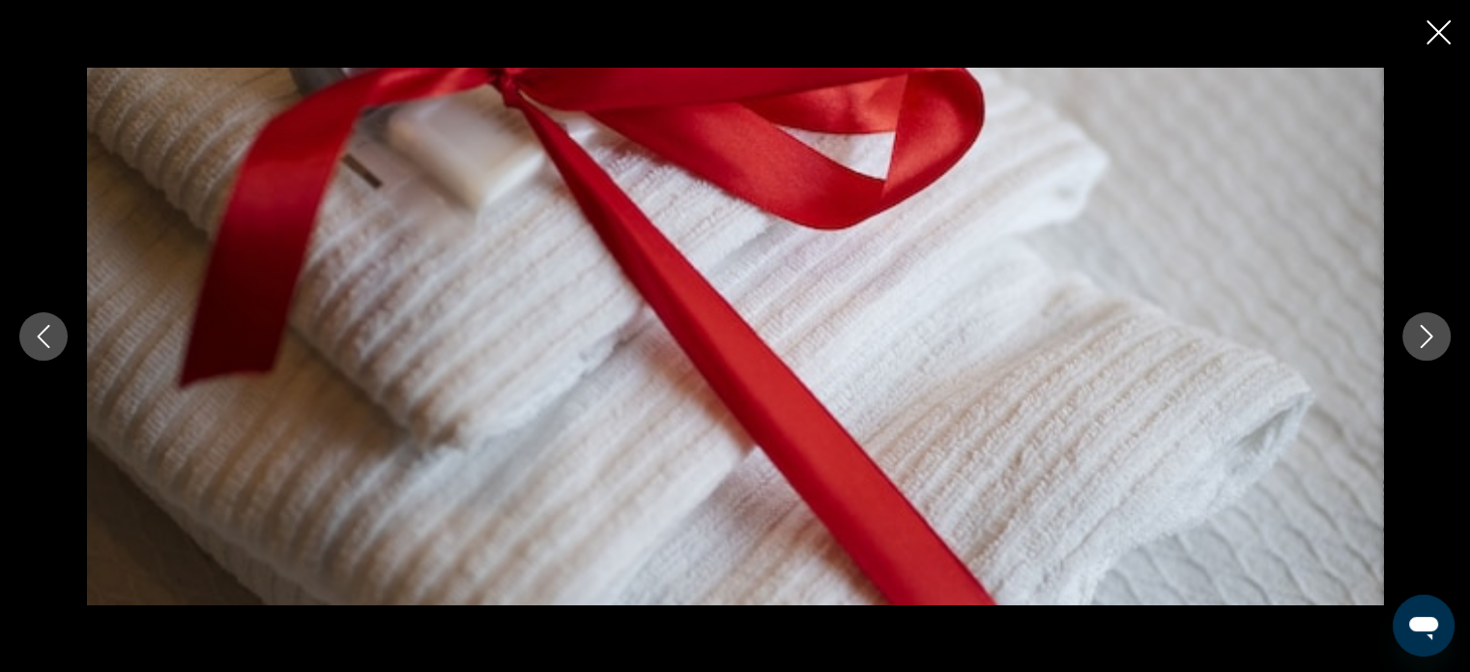
click at [1418, 330] on icon "Next image" at bounding box center [1426, 336] width 23 height 23
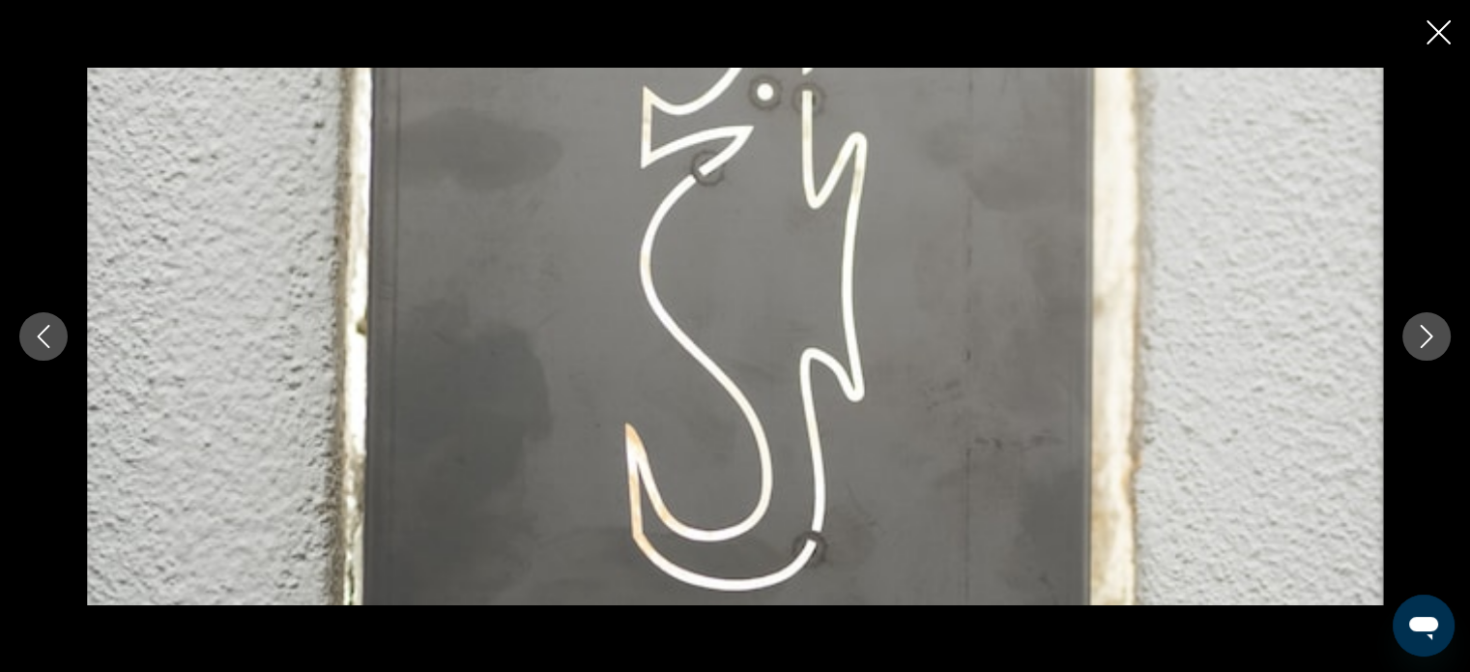
click at [1418, 330] on icon "Next image" at bounding box center [1426, 336] width 23 height 23
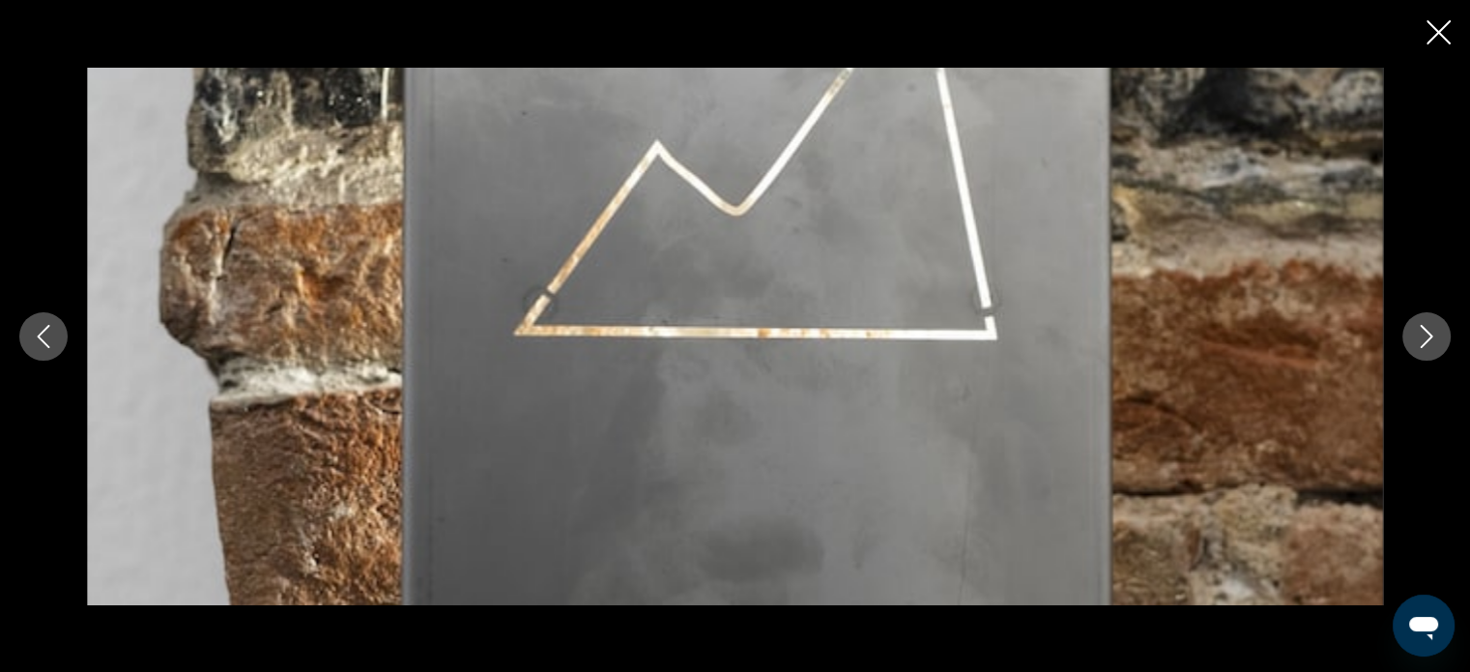
click at [1418, 330] on icon "Next image" at bounding box center [1426, 336] width 23 height 23
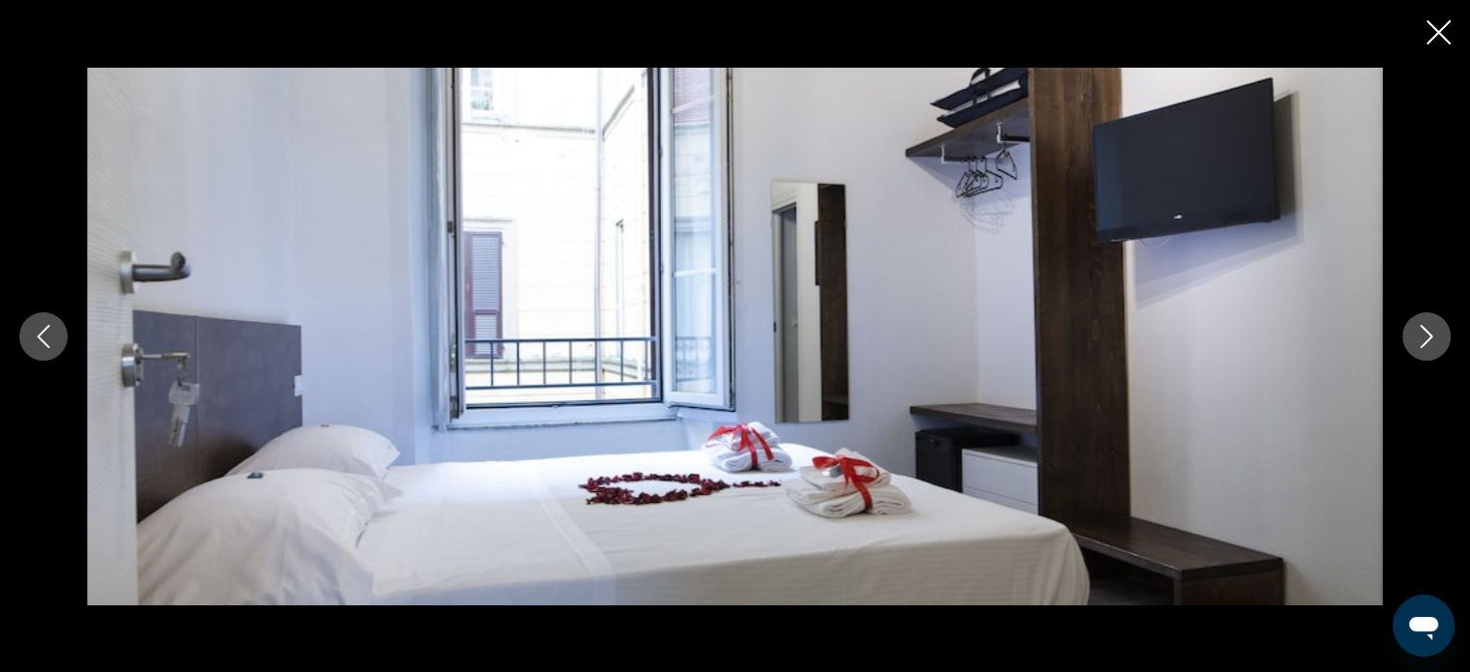
click at [1418, 330] on icon "Next image" at bounding box center [1426, 336] width 23 height 23
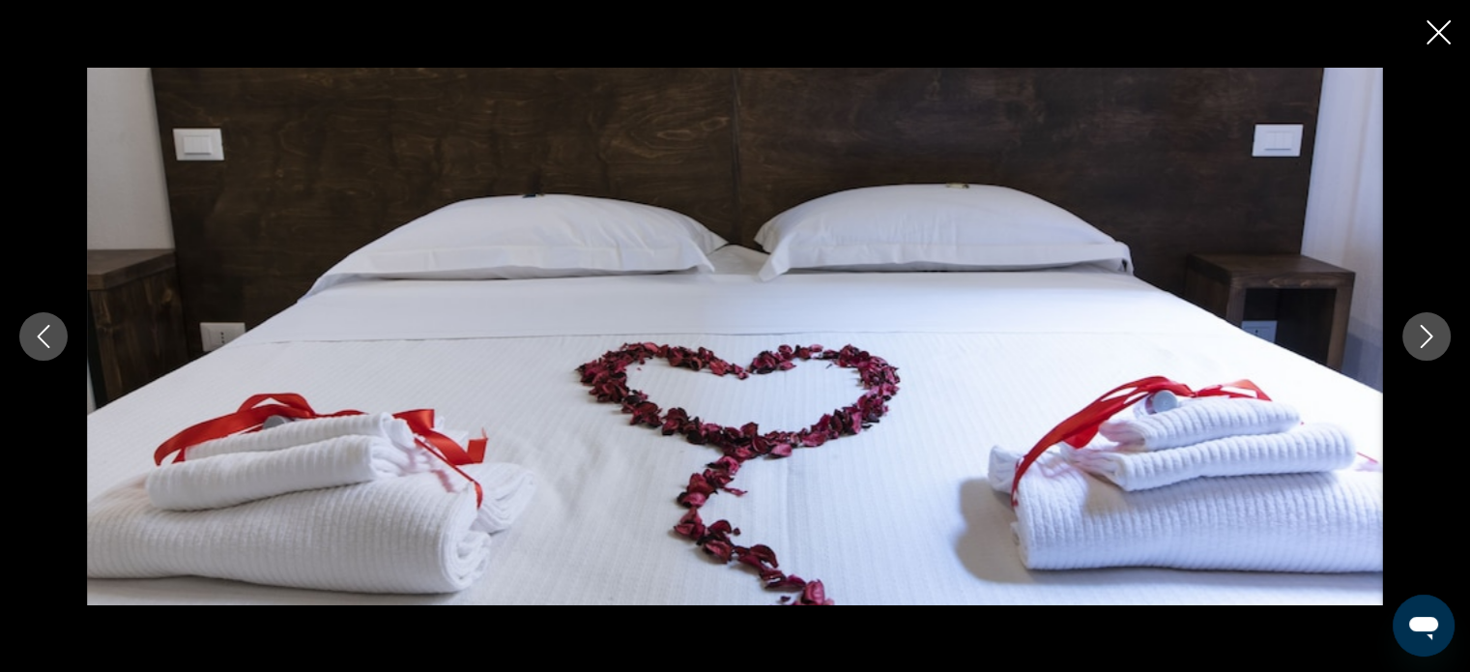
click at [1418, 330] on icon "Next image" at bounding box center [1426, 336] width 23 height 23
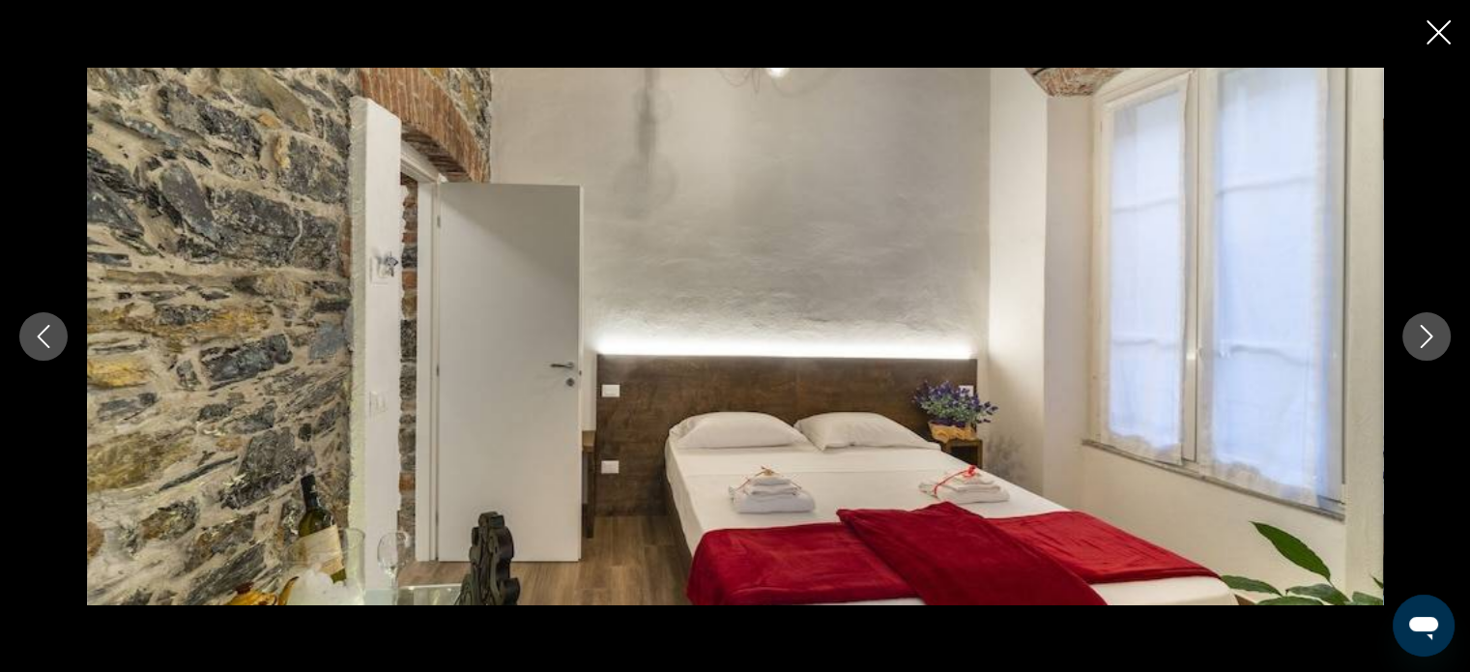
click at [1418, 330] on icon "Next image" at bounding box center [1426, 336] width 23 height 23
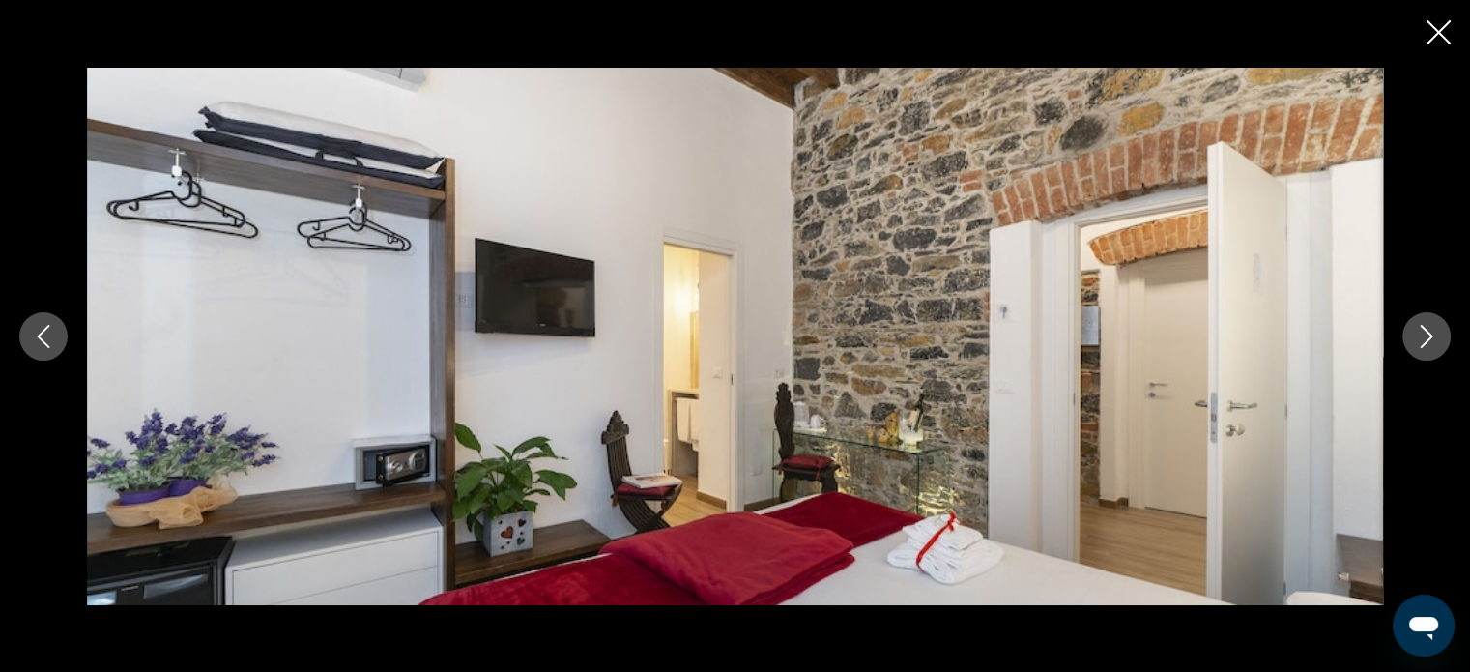
click at [1418, 330] on icon "Next image" at bounding box center [1426, 336] width 23 height 23
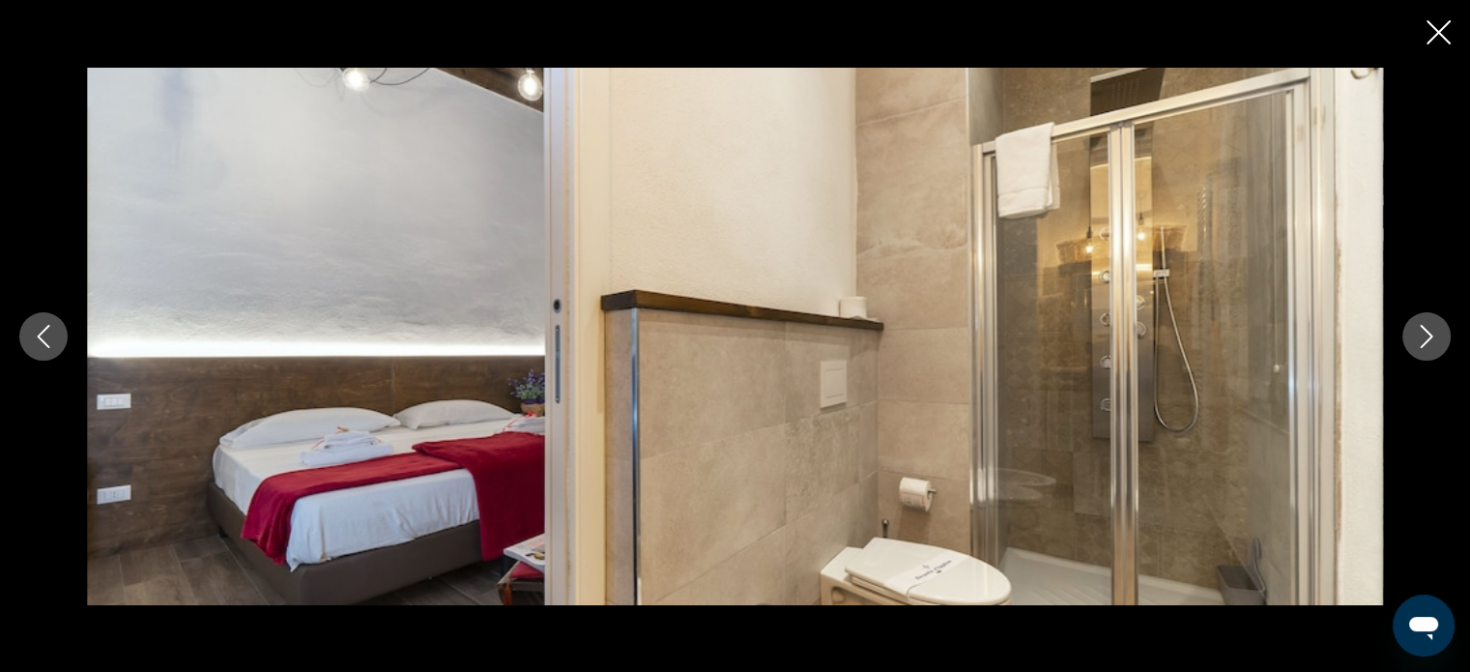
click at [1418, 330] on icon "Next image" at bounding box center [1426, 336] width 23 height 23
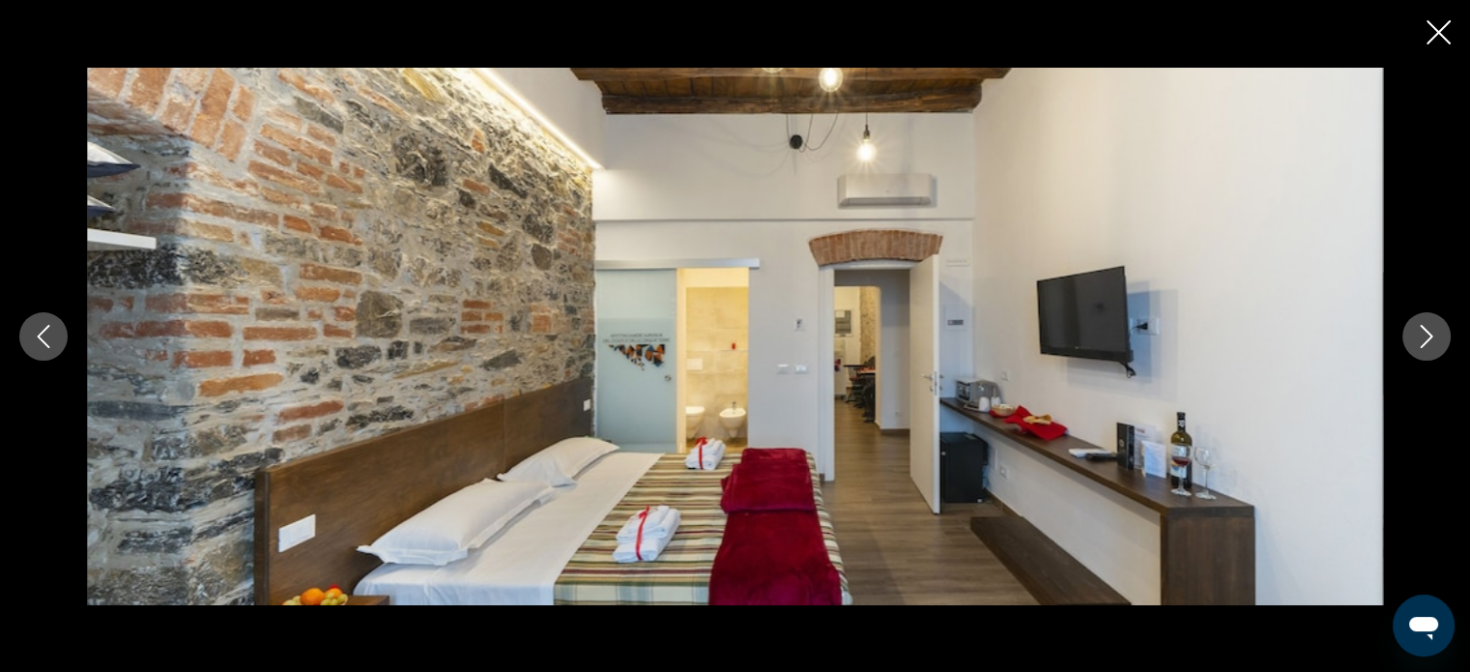
click at [1418, 330] on icon "Next image" at bounding box center [1426, 336] width 23 height 23
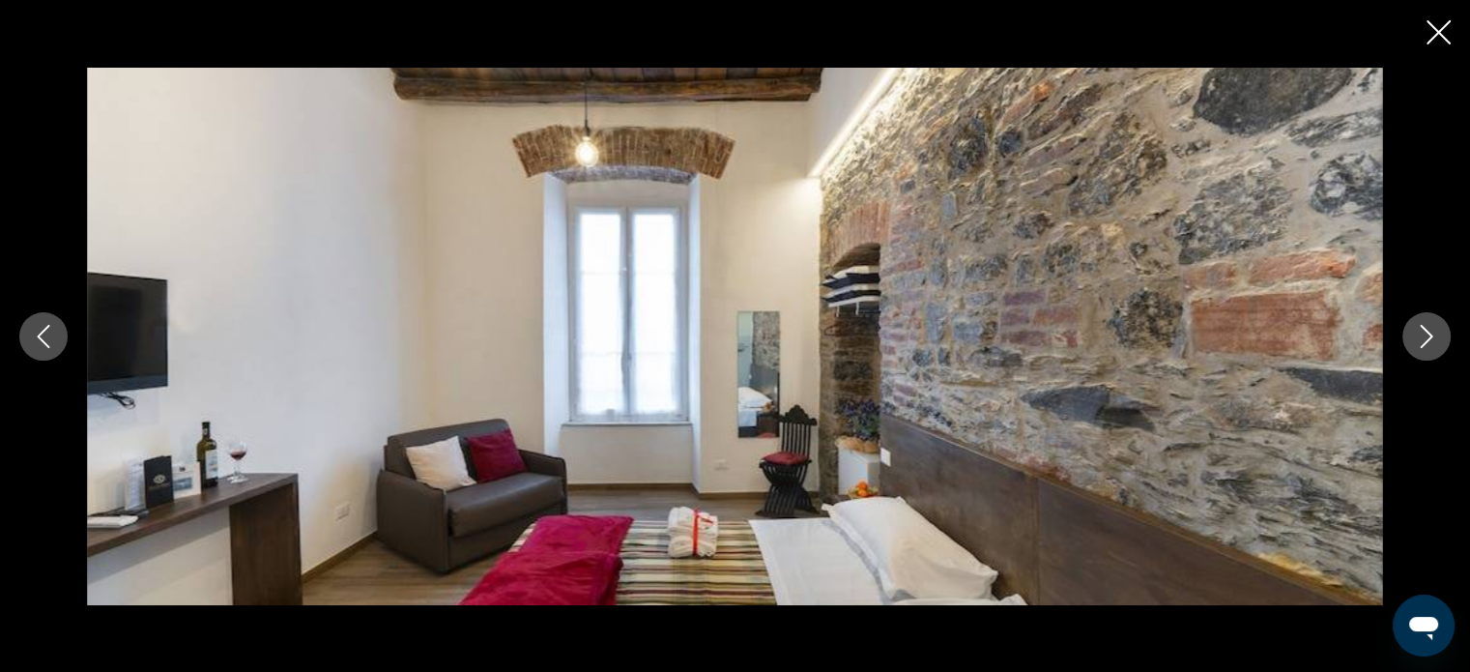
click at [1418, 330] on icon "Next image" at bounding box center [1426, 336] width 23 height 23
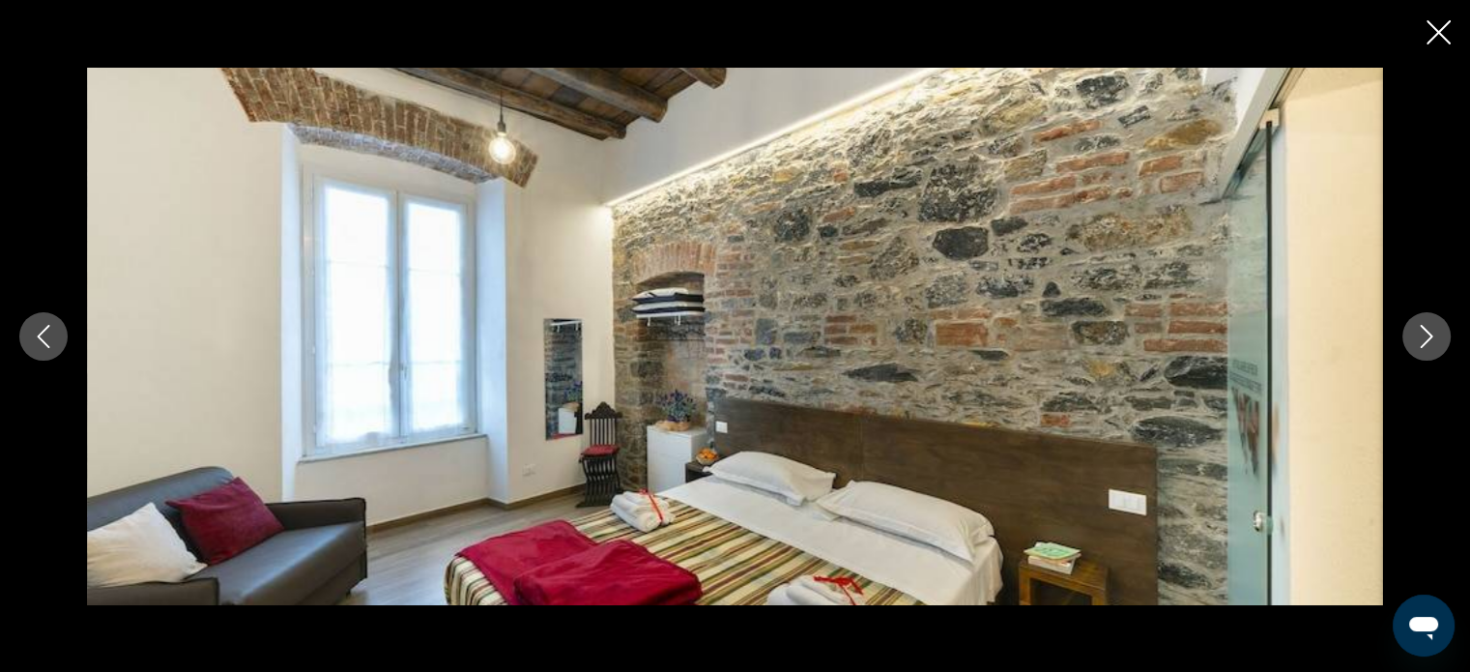
click at [1418, 330] on icon "Next image" at bounding box center [1426, 336] width 23 height 23
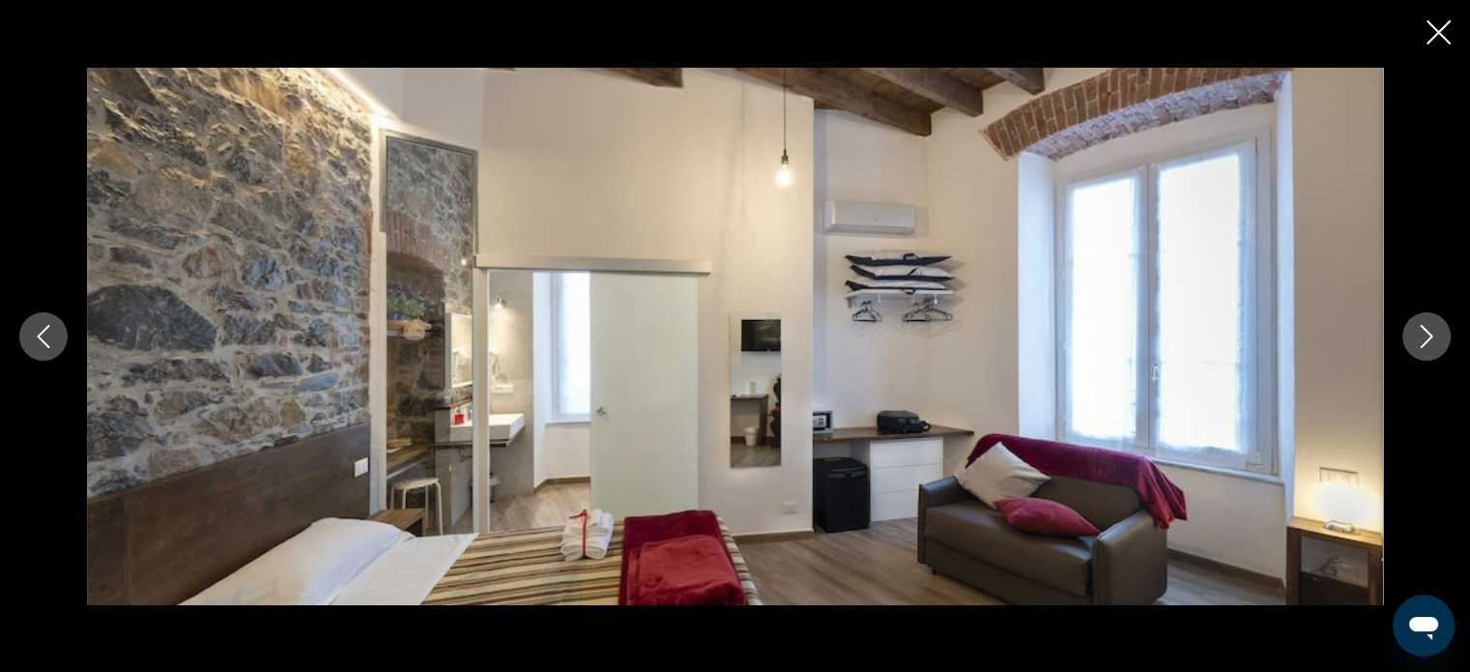
click at [1418, 330] on icon "Next image" at bounding box center [1426, 336] width 23 height 23
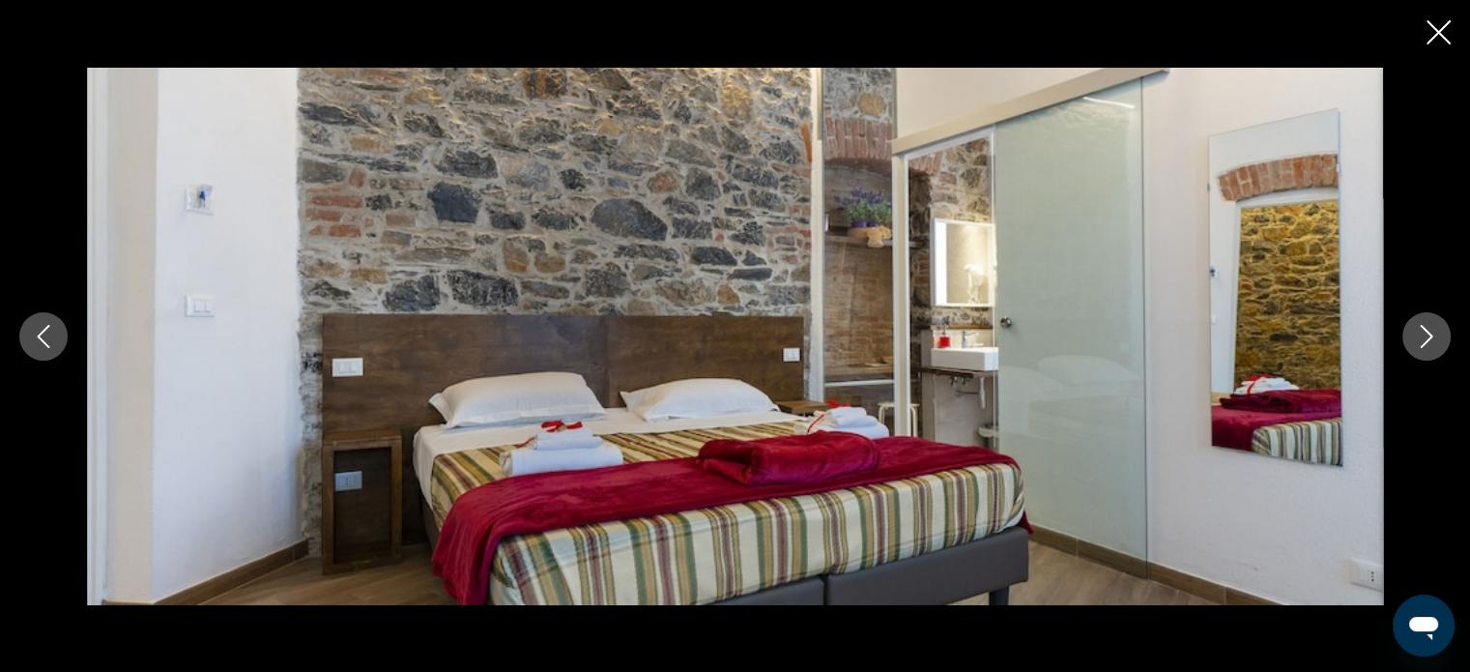
click at [1418, 330] on icon "Next image" at bounding box center [1426, 336] width 23 height 23
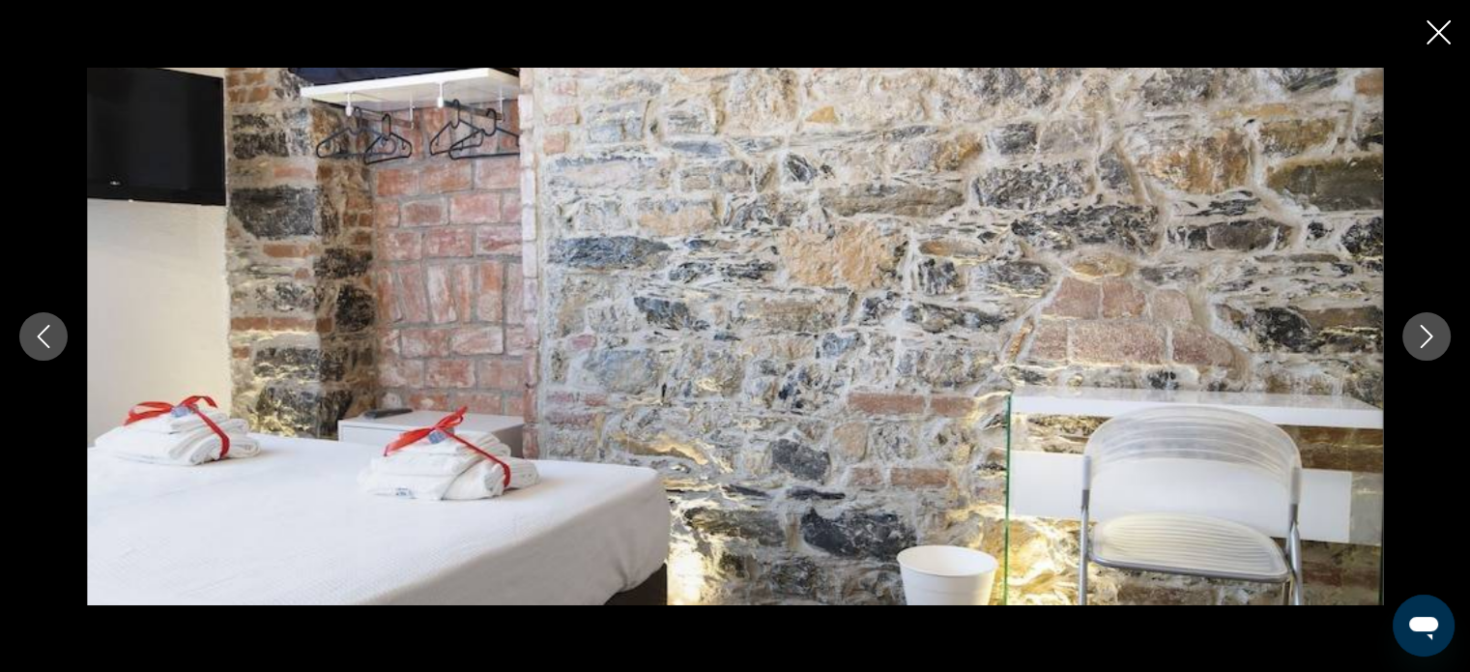
click at [1418, 330] on icon "Next image" at bounding box center [1426, 336] width 23 height 23
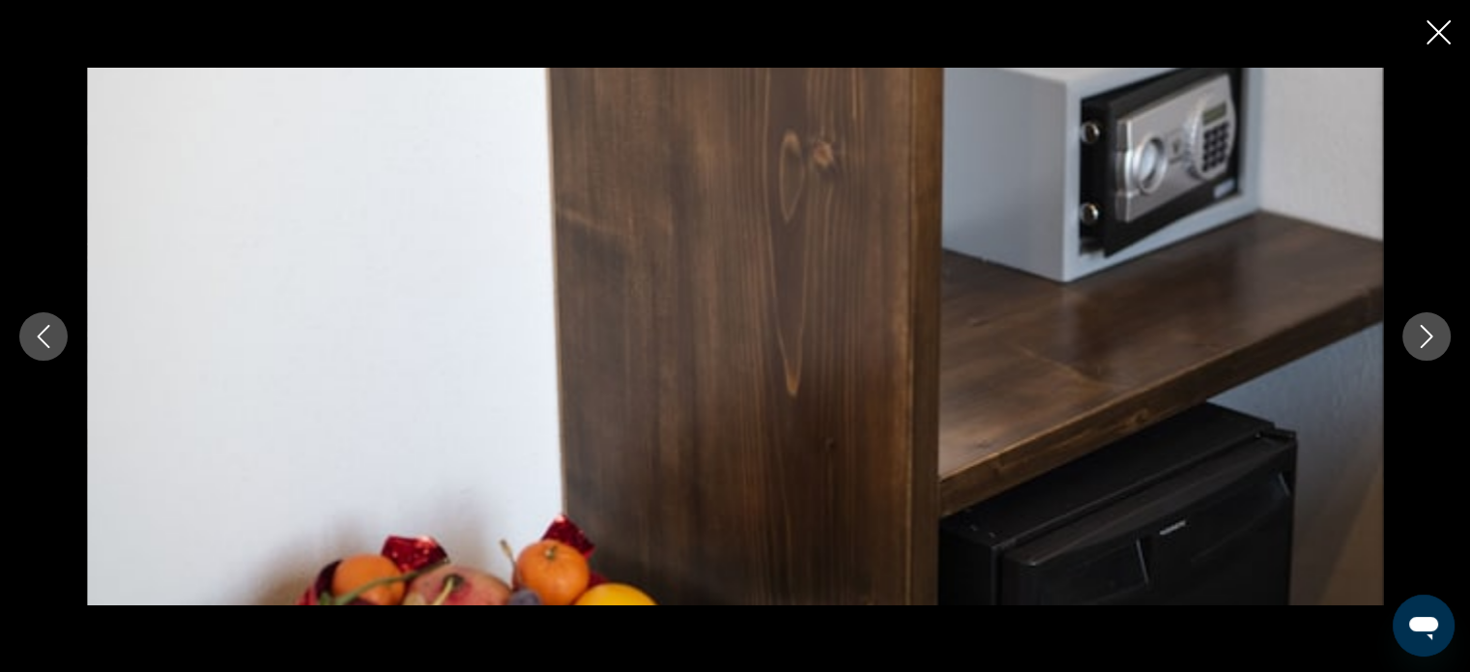
click at [1418, 330] on icon "Next image" at bounding box center [1426, 336] width 23 height 23
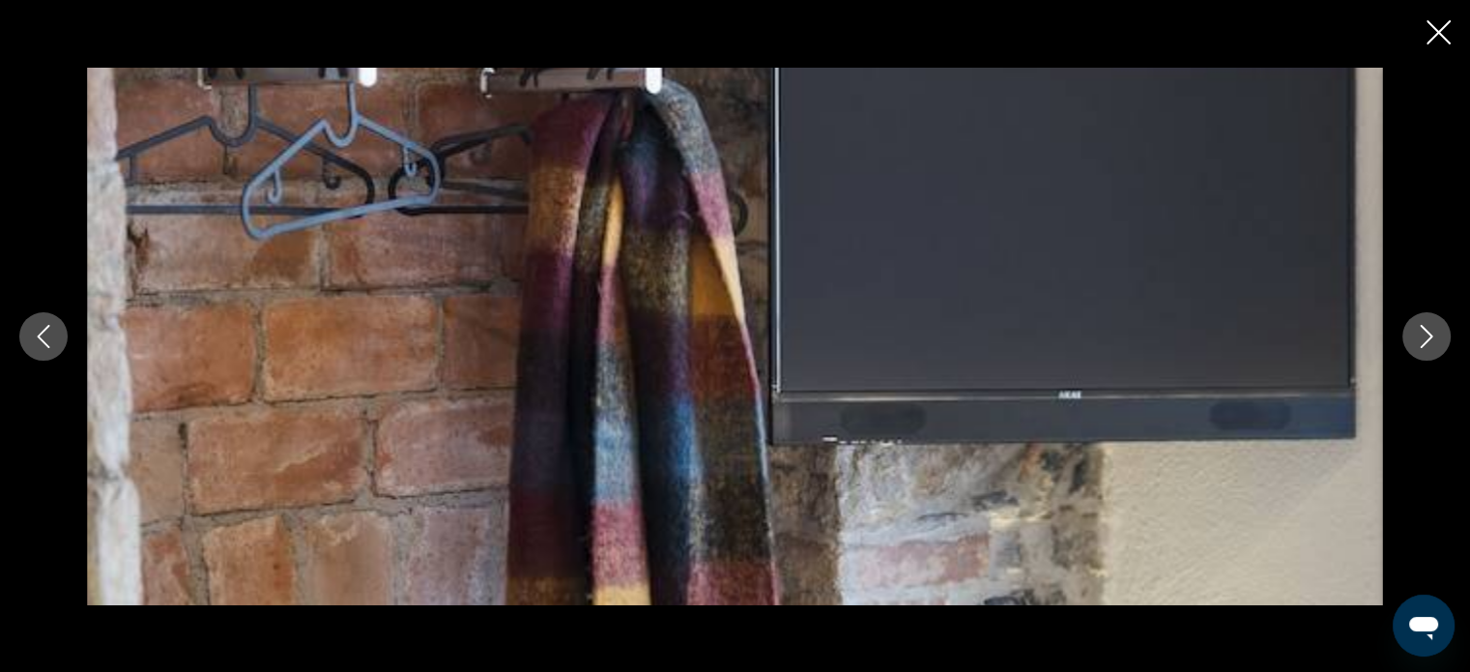
click at [1418, 330] on icon "Next image" at bounding box center [1426, 336] width 23 height 23
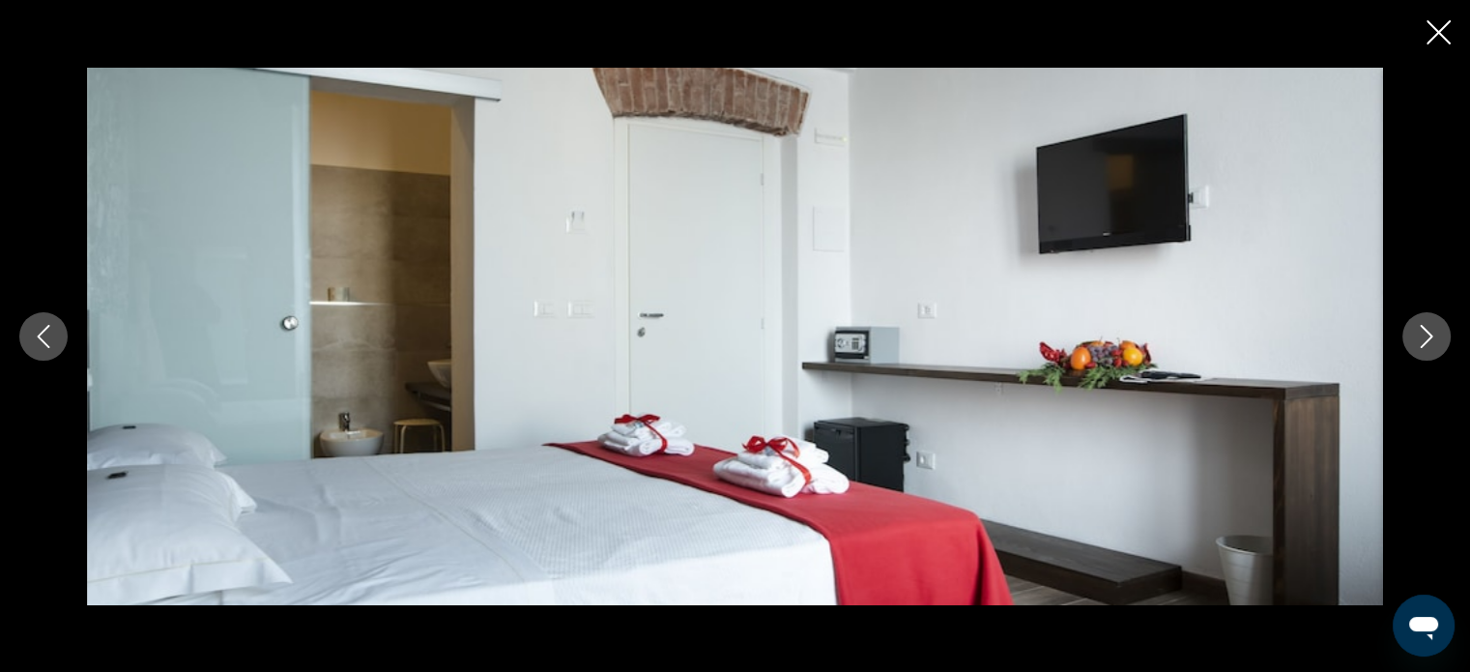
click at [1418, 330] on icon "Next image" at bounding box center [1426, 336] width 23 height 23
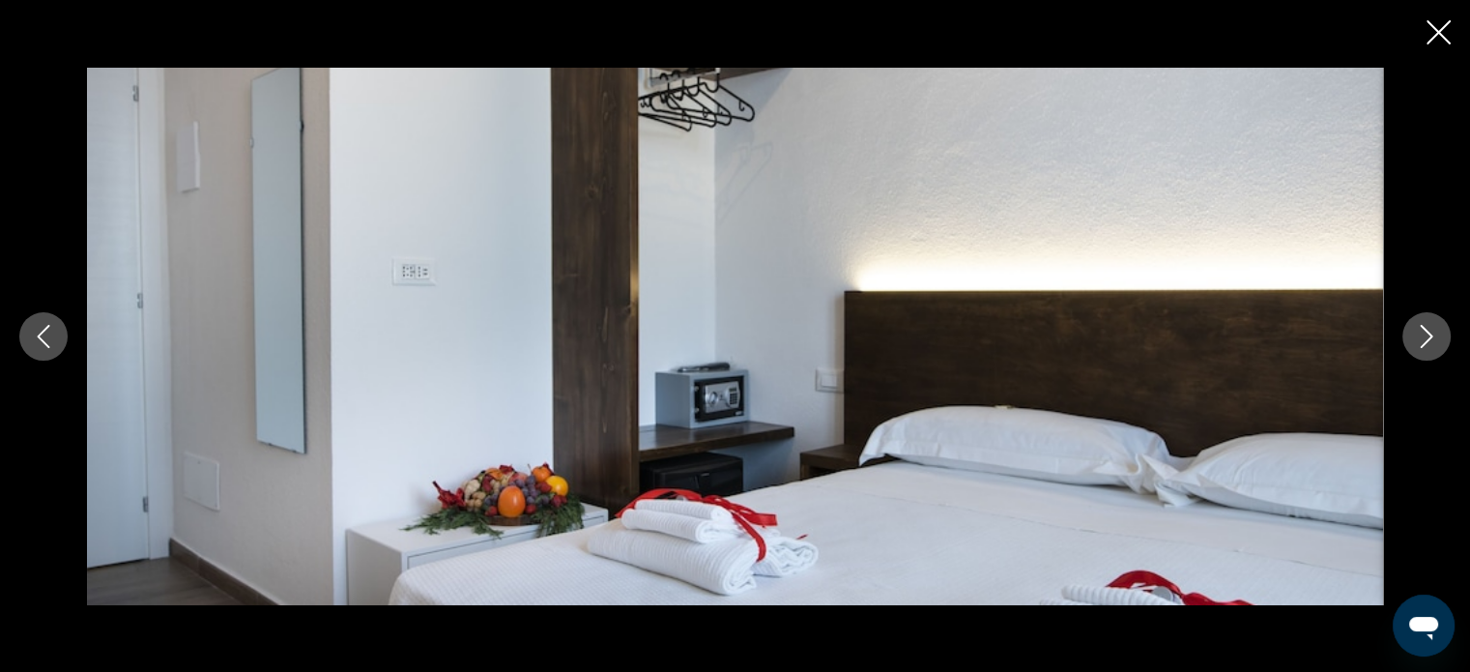
click at [1418, 330] on icon "Next image" at bounding box center [1426, 336] width 23 height 23
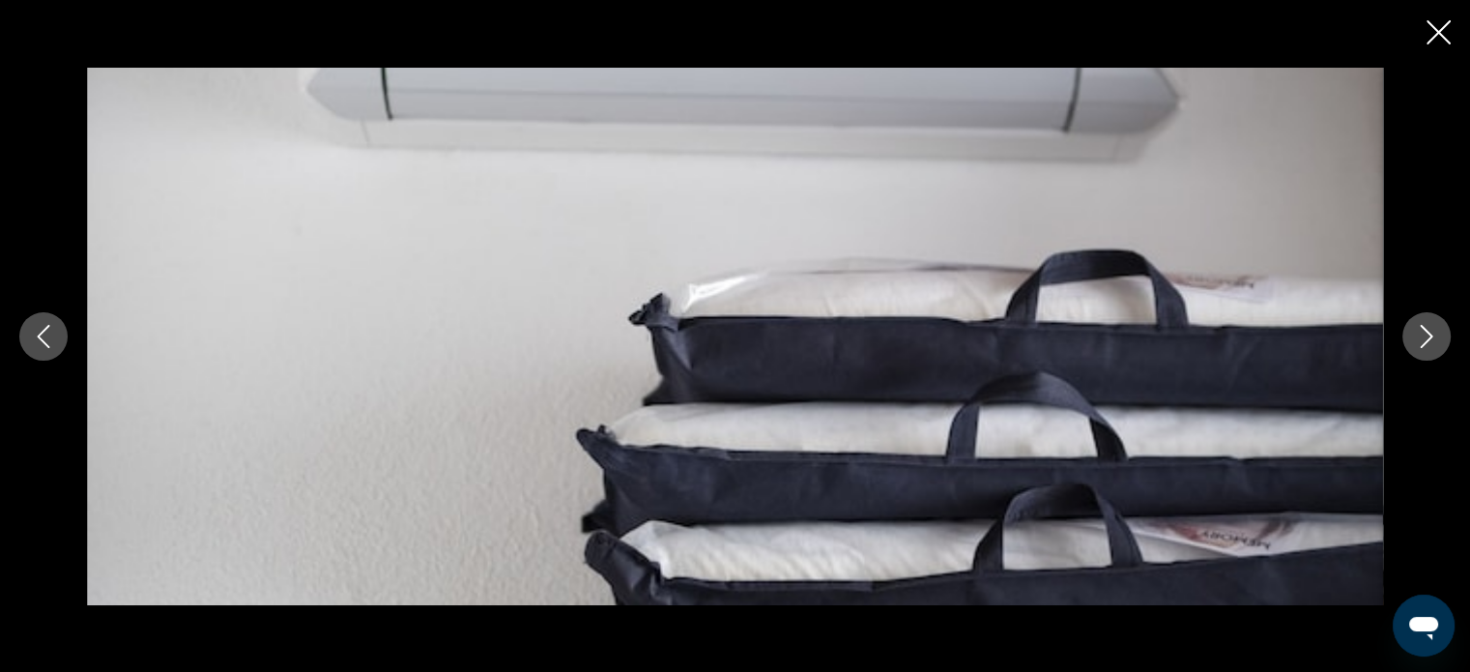
click at [1418, 330] on icon "Next image" at bounding box center [1426, 336] width 23 height 23
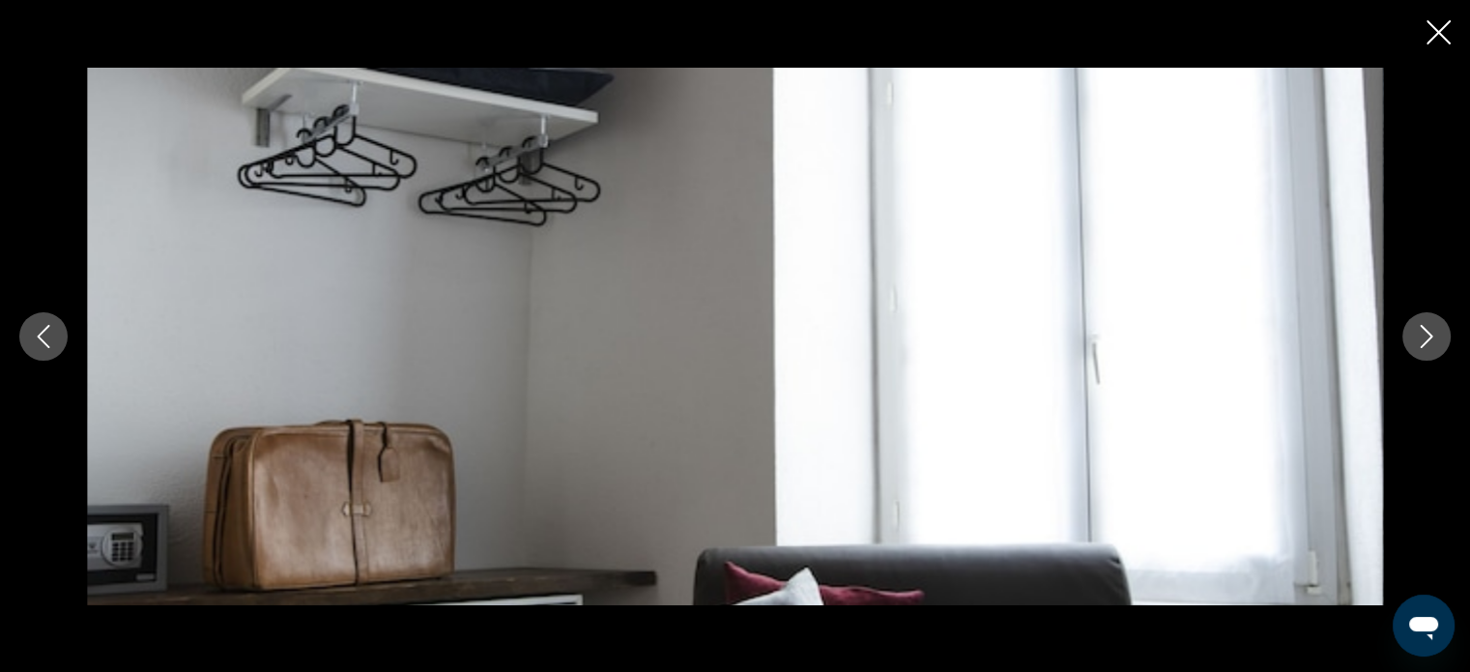
click at [1418, 330] on icon "Next image" at bounding box center [1426, 336] width 23 height 23
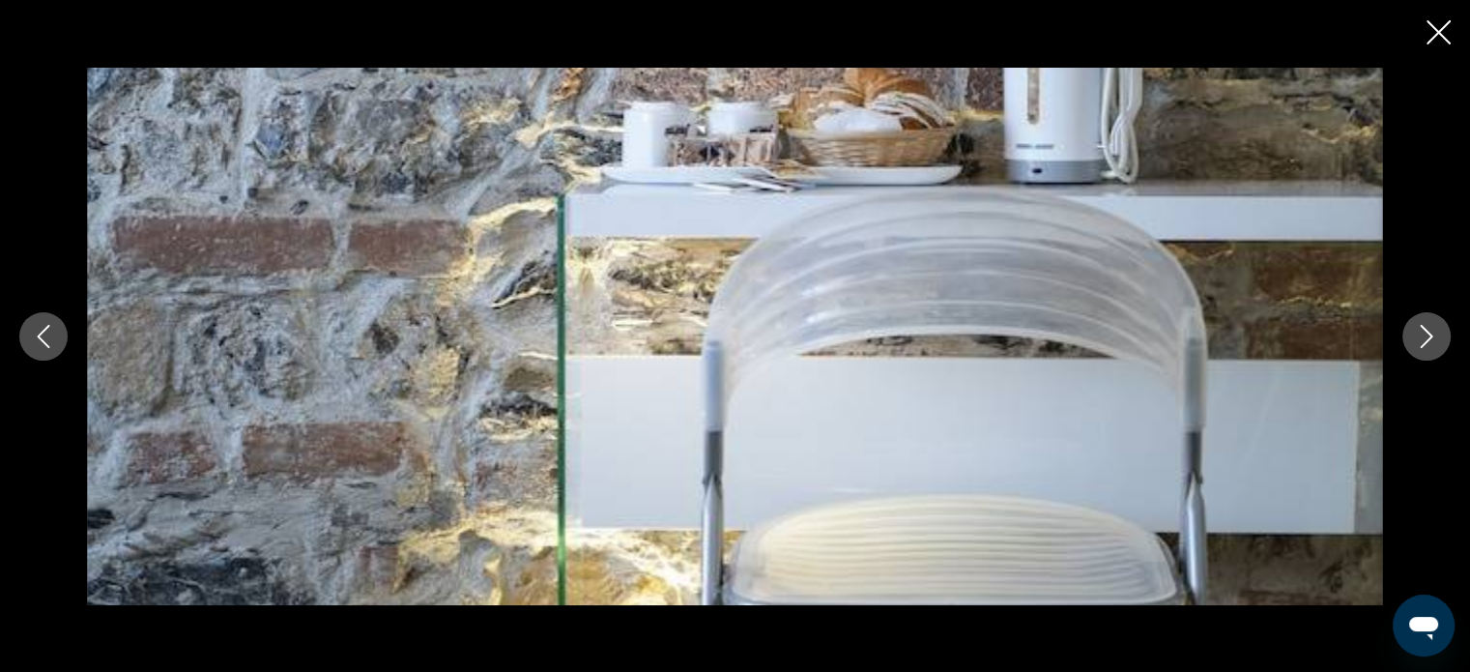
click at [1418, 330] on icon "Next image" at bounding box center [1426, 336] width 23 height 23
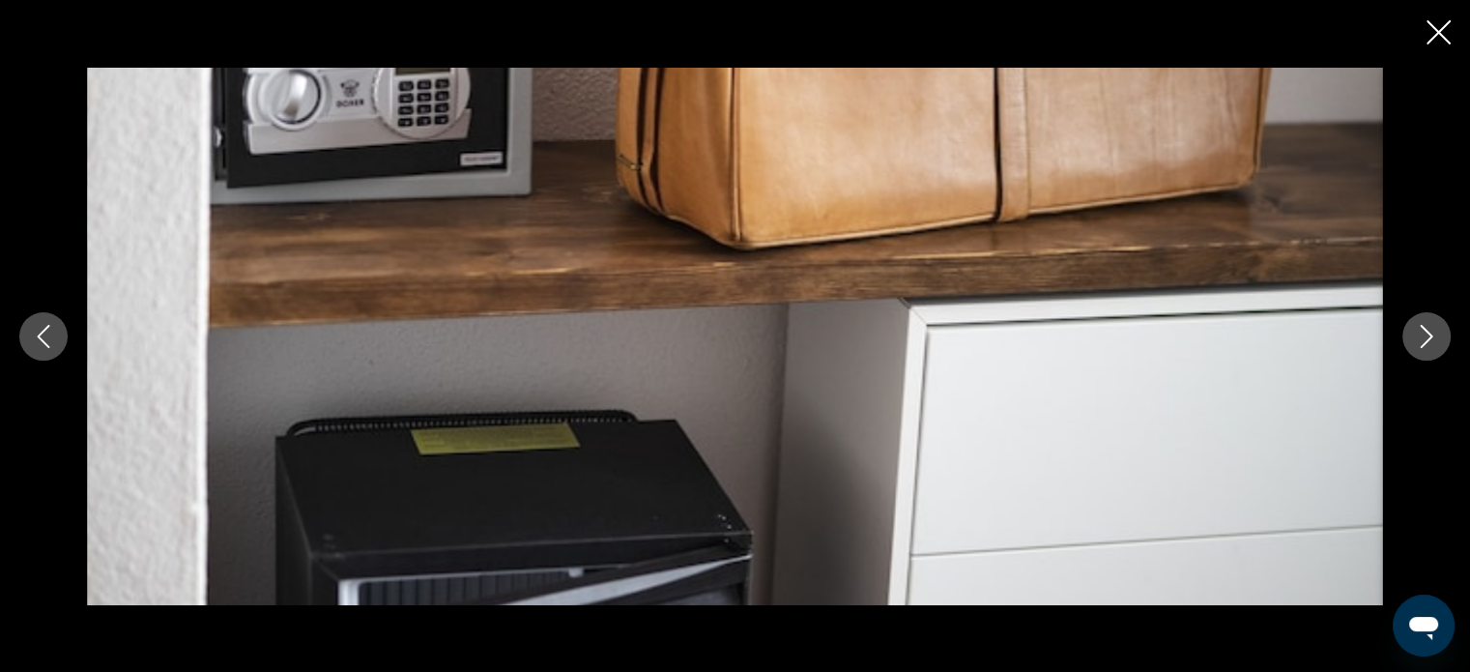
click at [1418, 330] on icon "Next image" at bounding box center [1426, 336] width 23 height 23
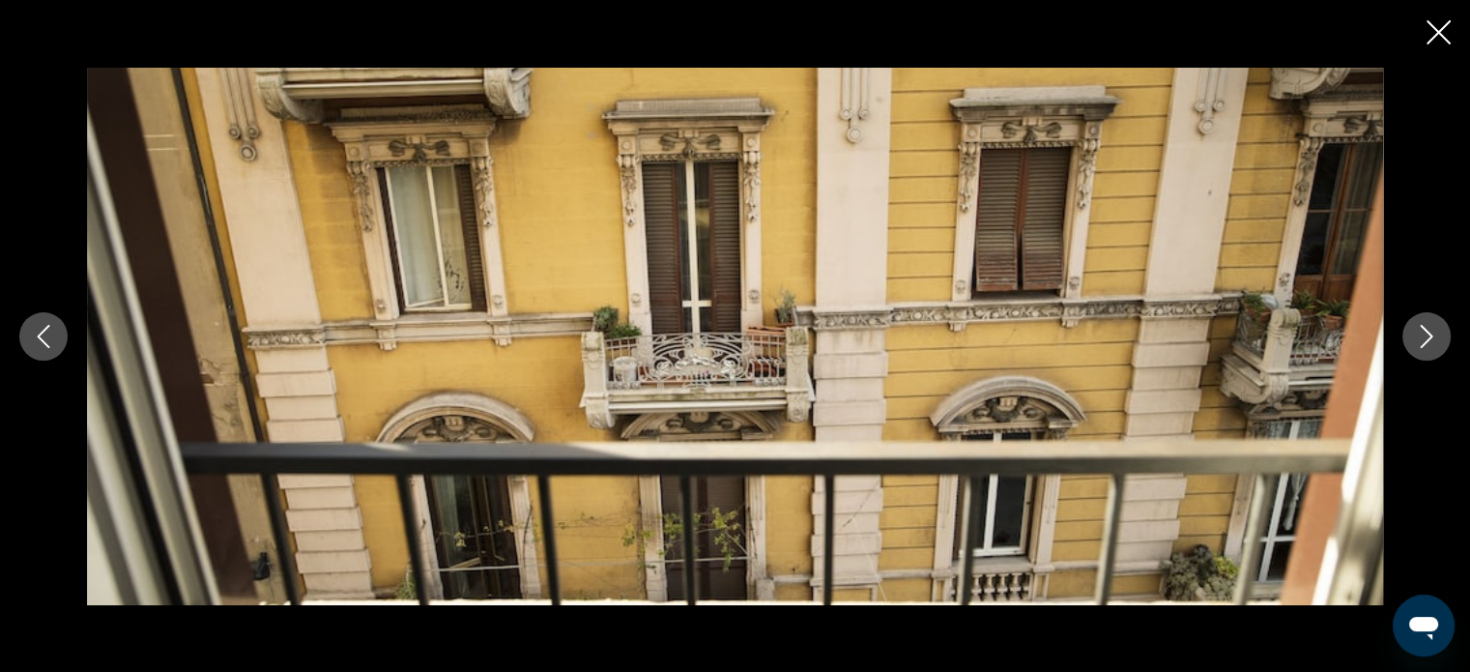
click at [1418, 330] on icon "Next image" at bounding box center [1426, 336] width 23 height 23
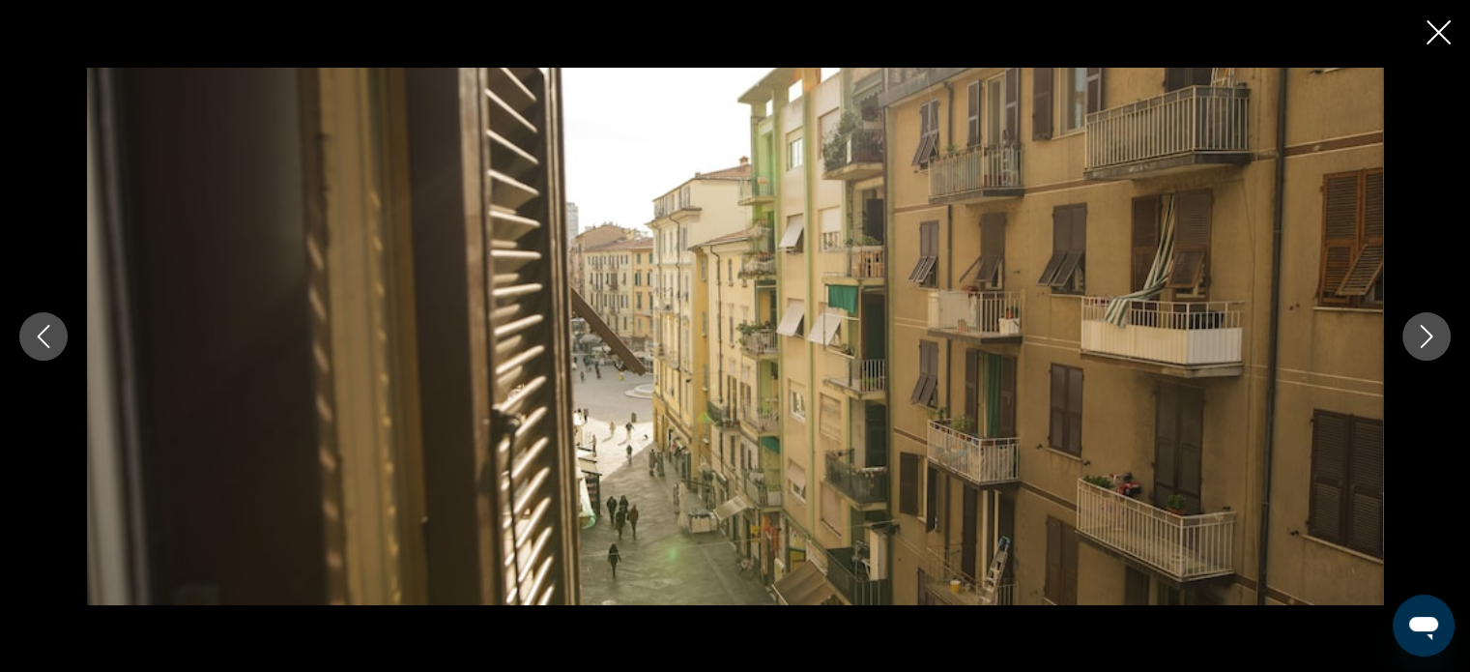
click at [1418, 330] on icon "Next image" at bounding box center [1426, 336] width 23 height 23
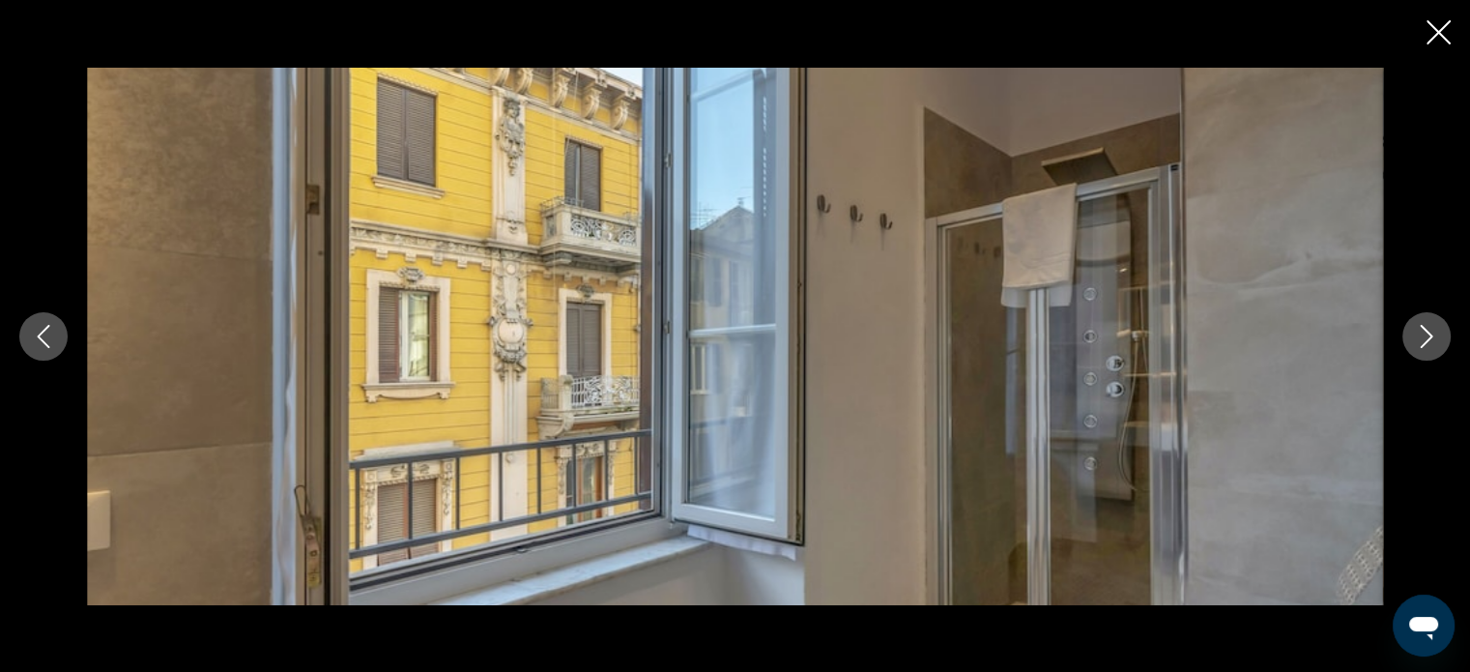
click at [1418, 330] on icon "Next image" at bounding box center [1426, 336] width 23 height 23
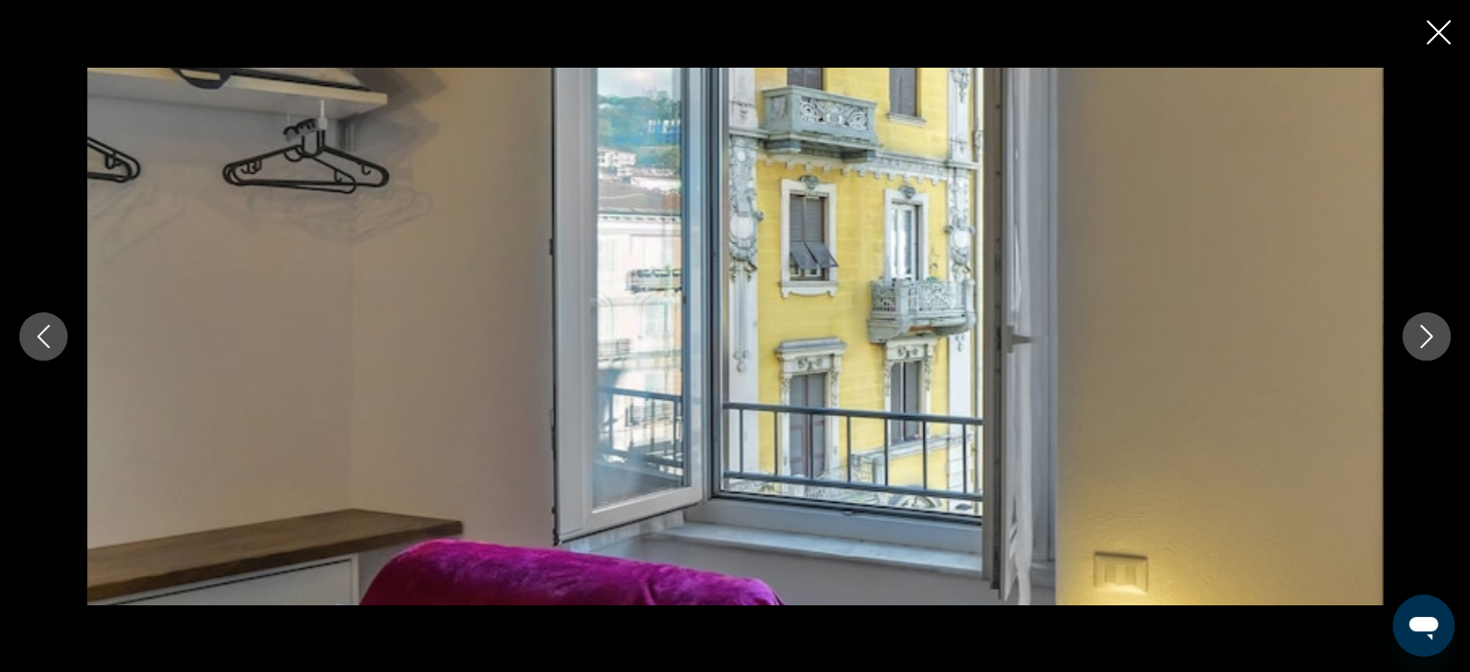
click at [1418, 330] on icon "Next image" at bounding box center [1426, 336] width 23 height 23
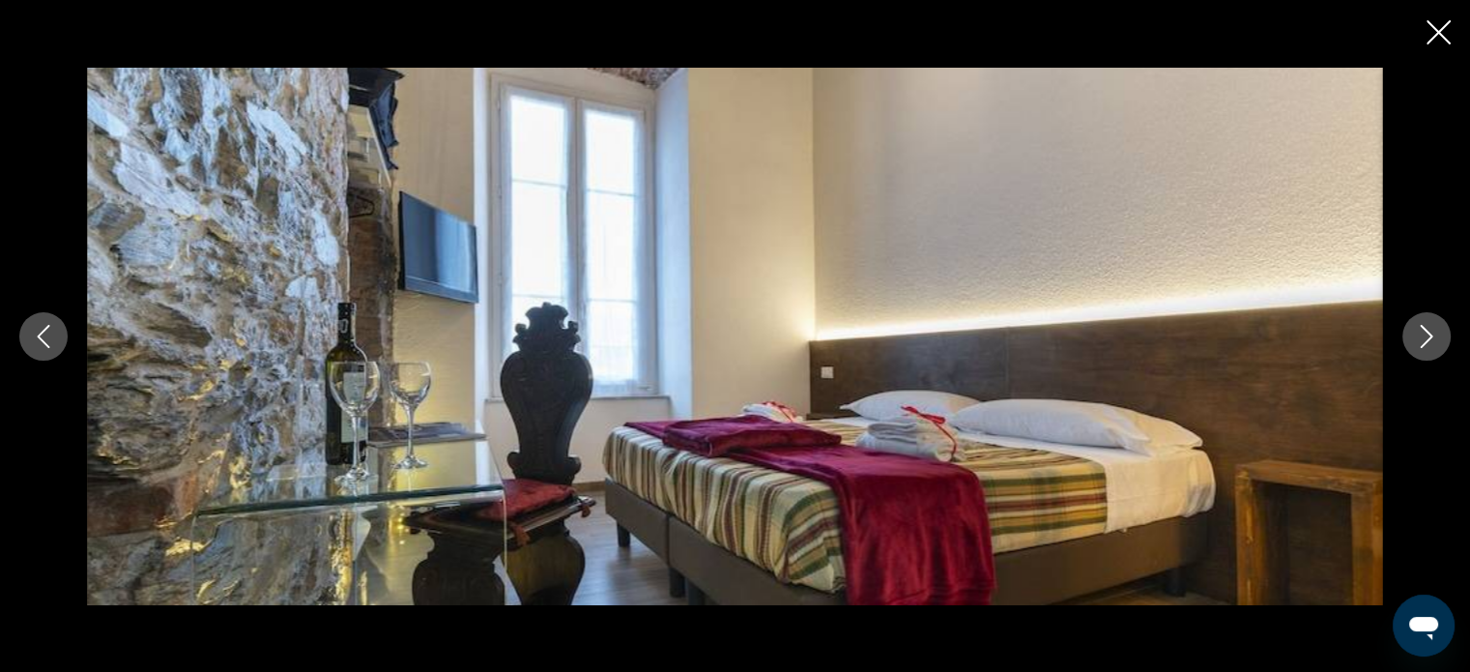
click at [1418, 330] on icon "Next image" at bounding box center [1426, 336] width 23 height 23
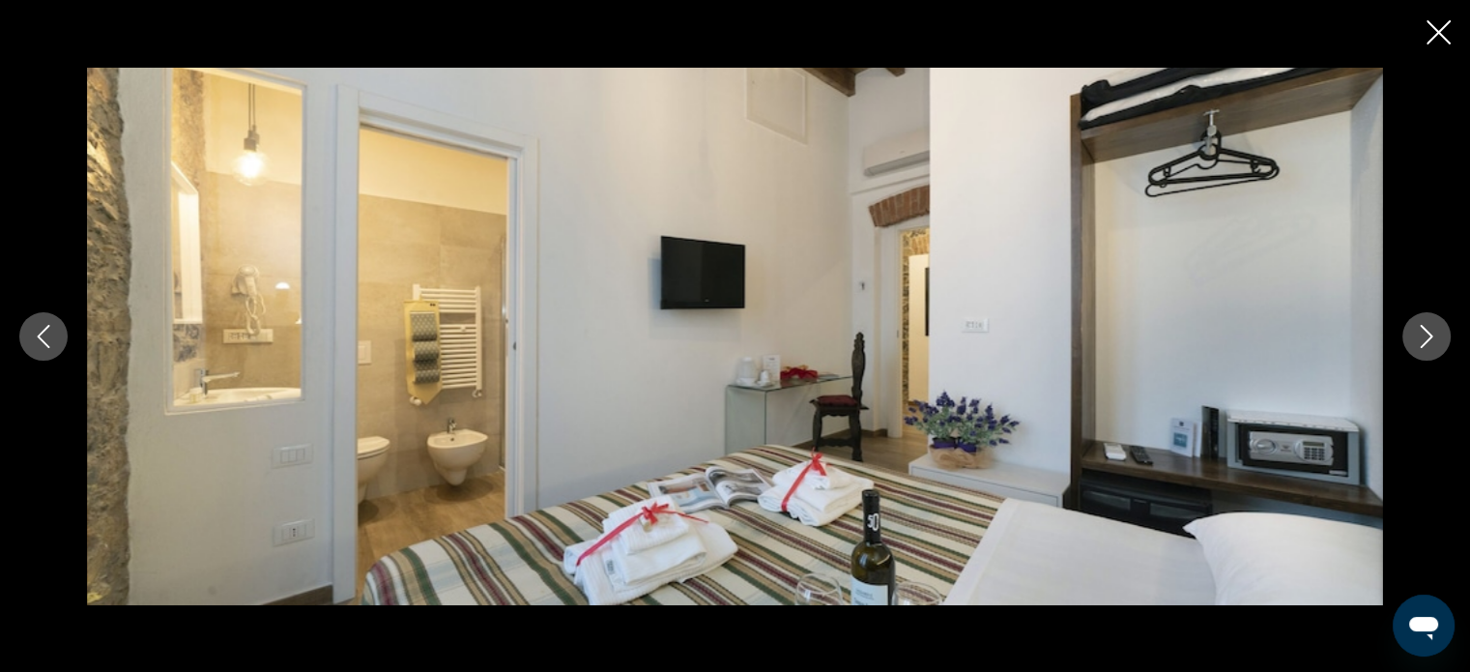
click at [1418, 330] on icon "Next image" at bounding box center [1426, 336] width 23 height 23
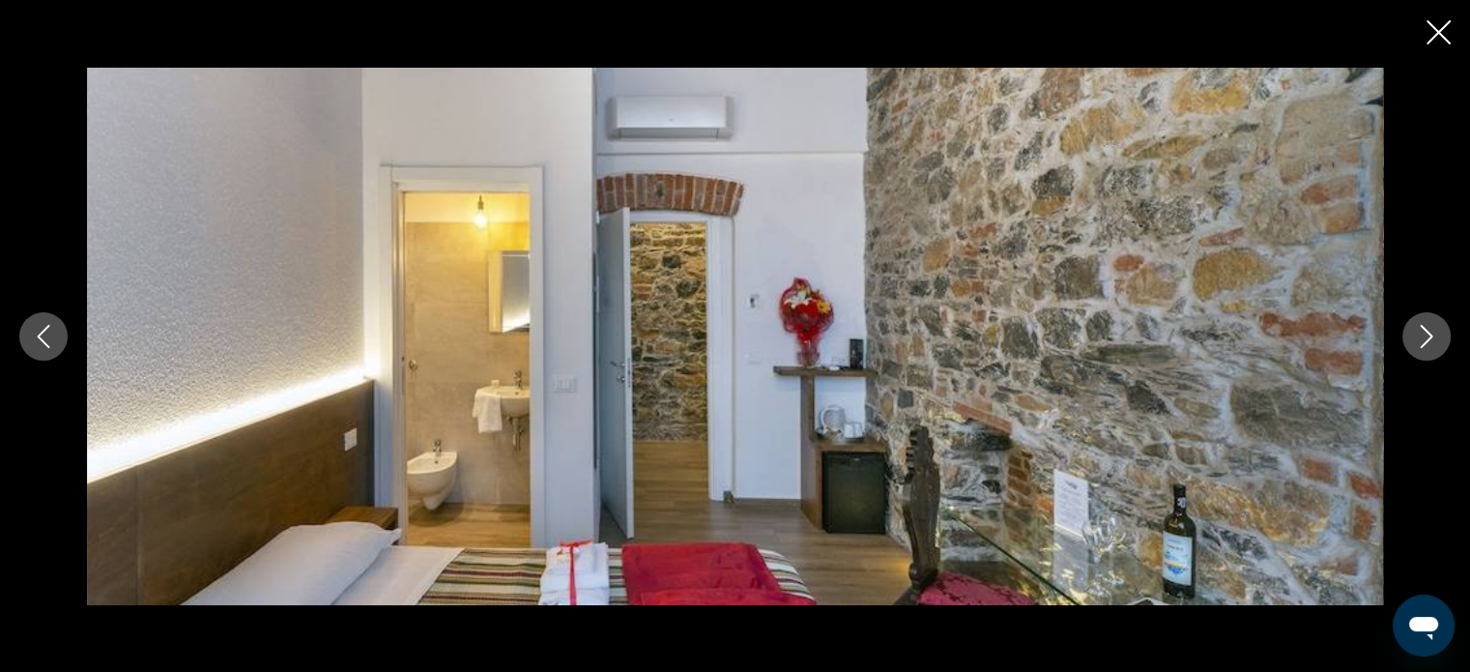
click at [1418, 330] on icon "Next image" at bounding box center [1426, 336] width 23 height 23
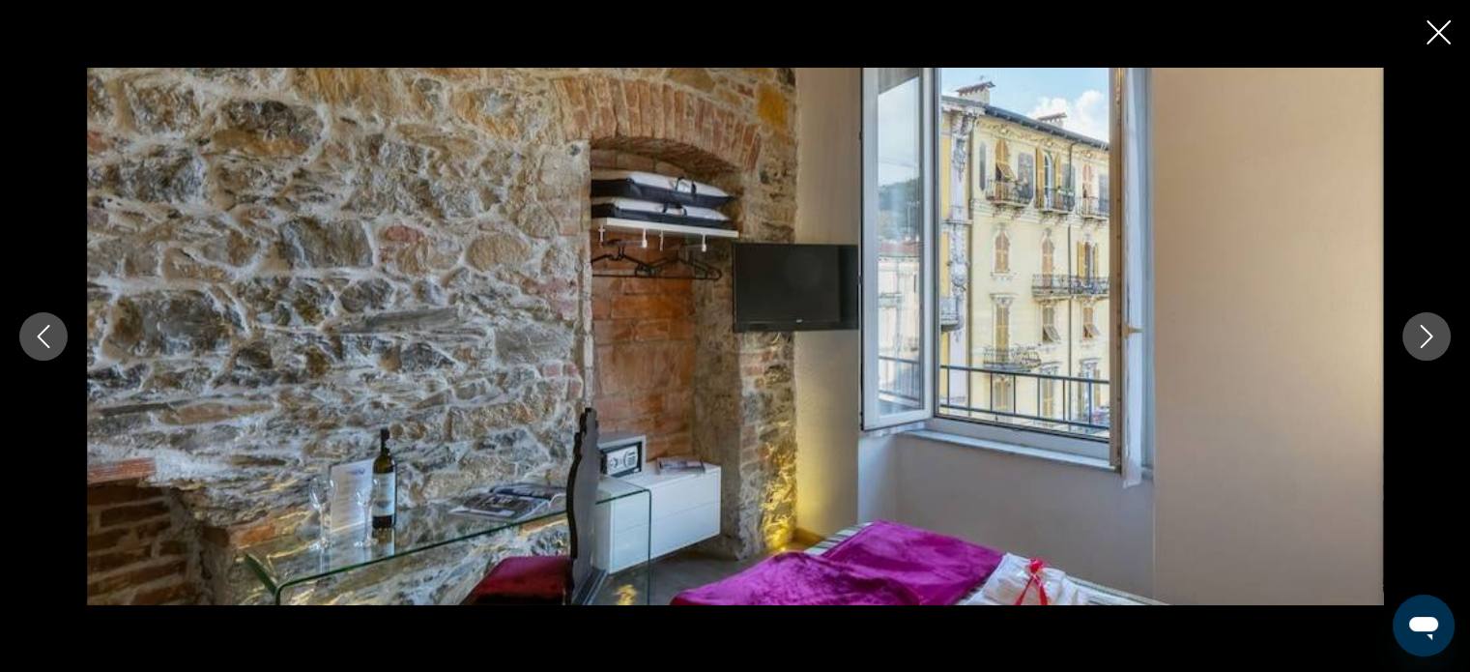
click at [1418, 330] on icon "Next image" at bounding box center [1426, 336] width 23 height 23
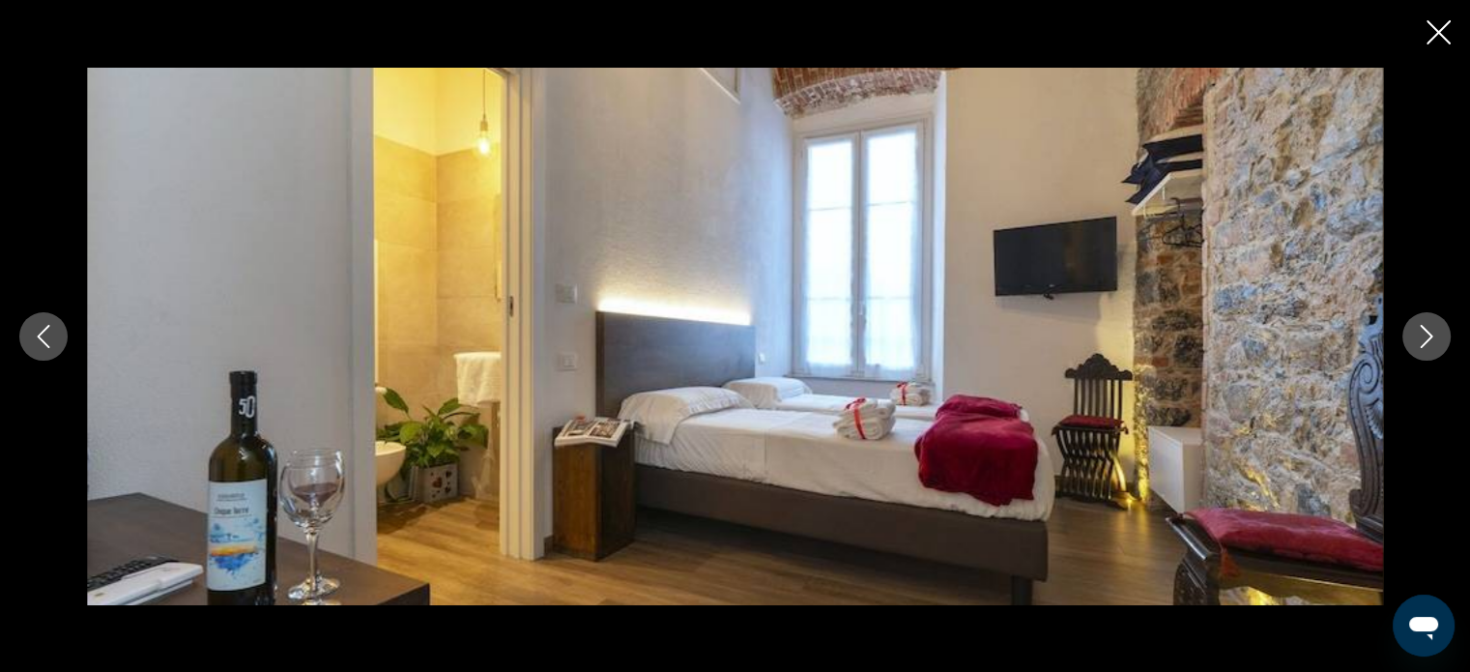
click at [1418, 330] on icon "Next image" at bounding box center [1426, 336] width 23 height 23
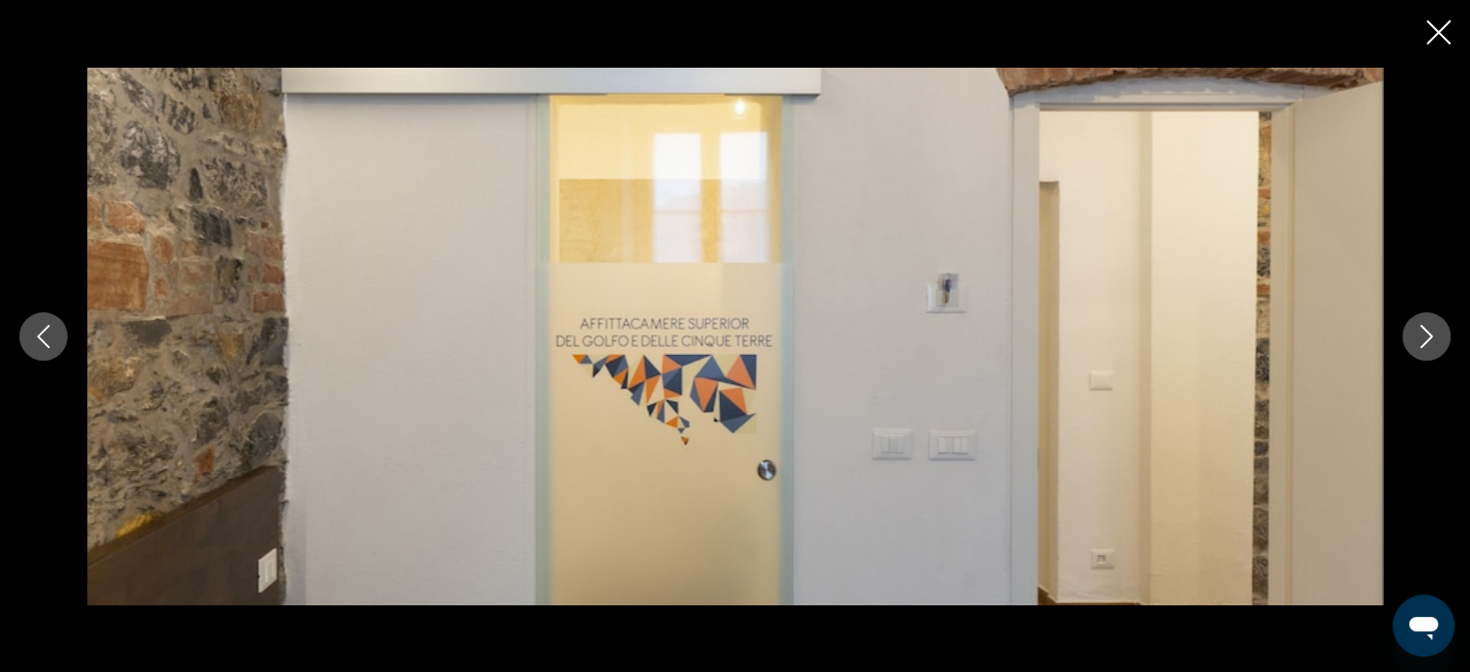
click at [1418, 330] on icon "Next image" at bounding box center [1426, 336] width 23 height 23
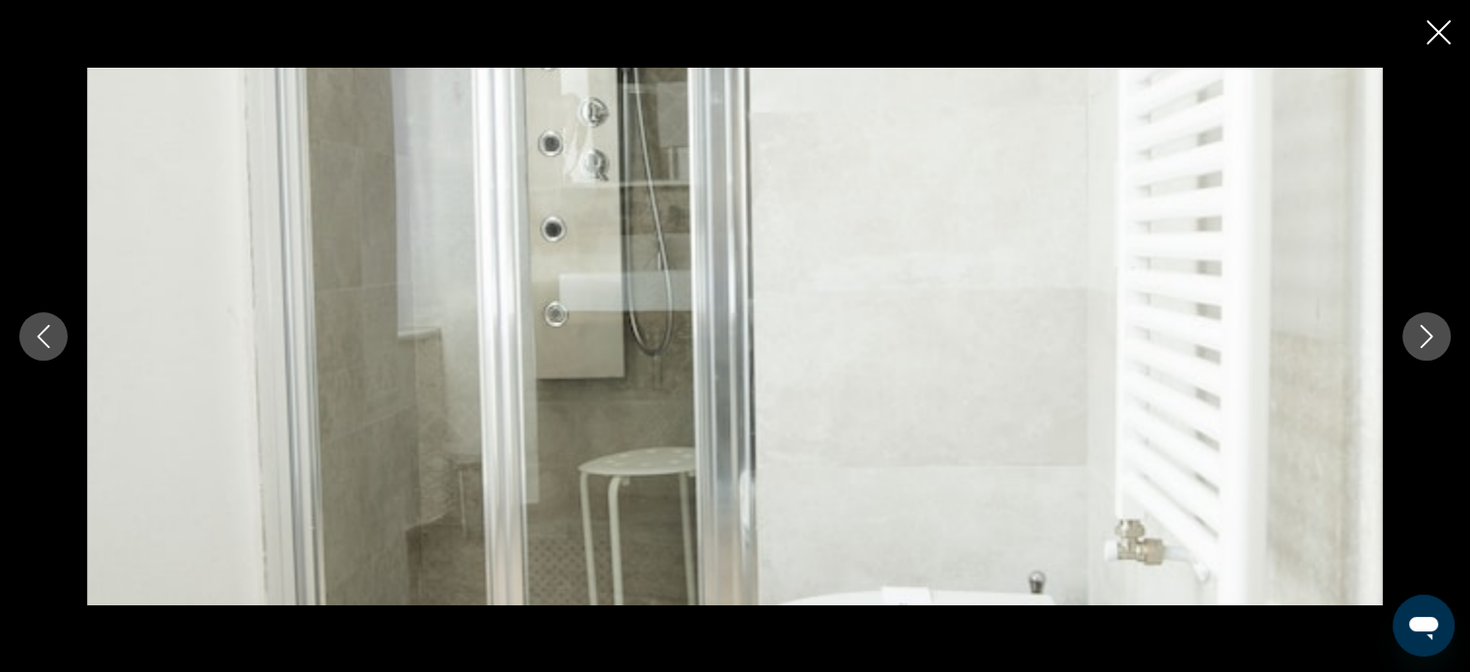
click at [1418, 330] on icon "Next image" at bounding box center [1426, 336] width 23 height 23
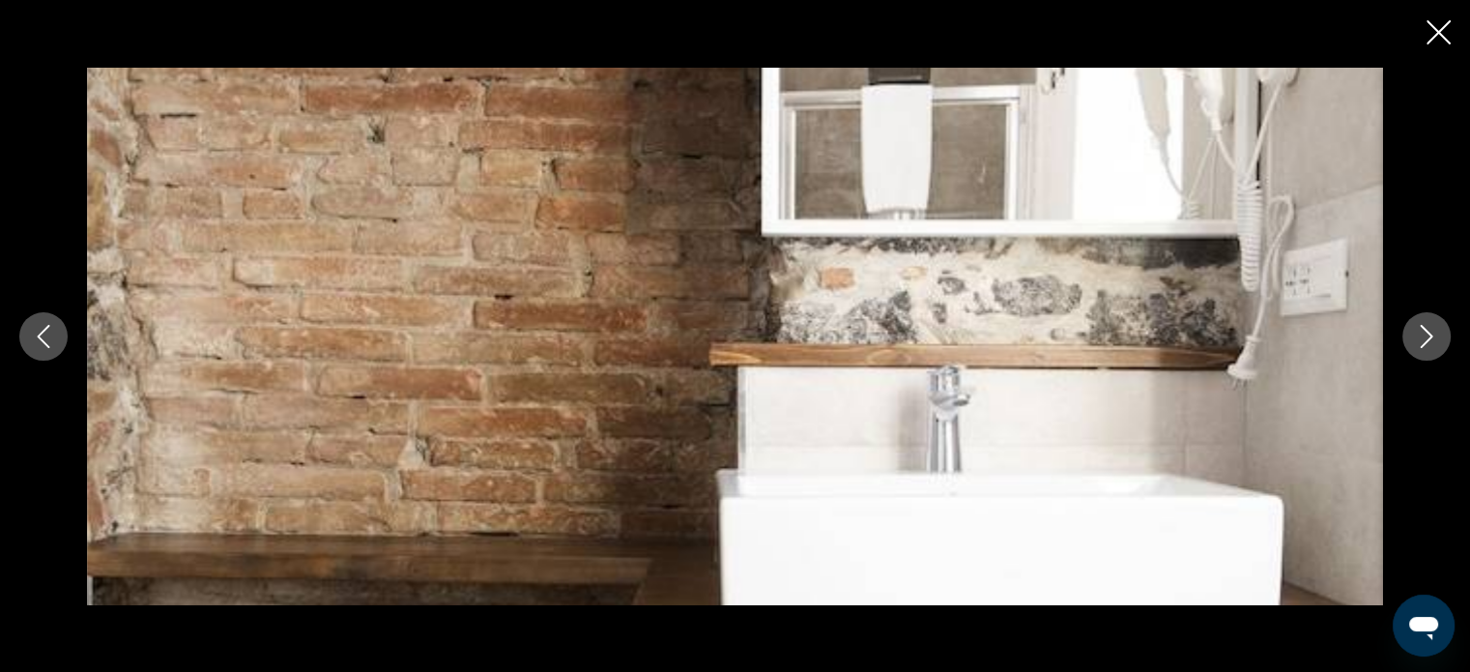
click at [1418, 330] on icon "Next image" at bounding box center [1426, 336] width 23 height 23
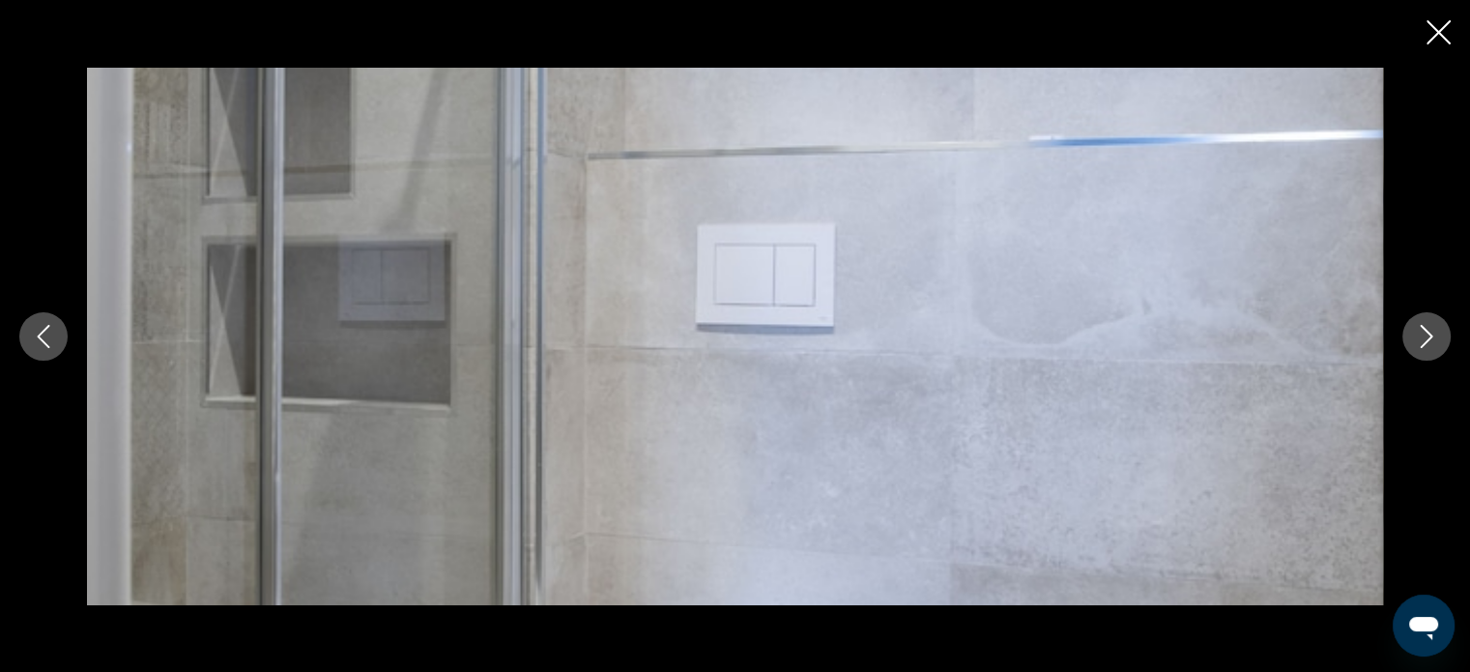
click at [1418, 330] on icon "Next image" at bounding box center [1426, 336] width 23 height 23
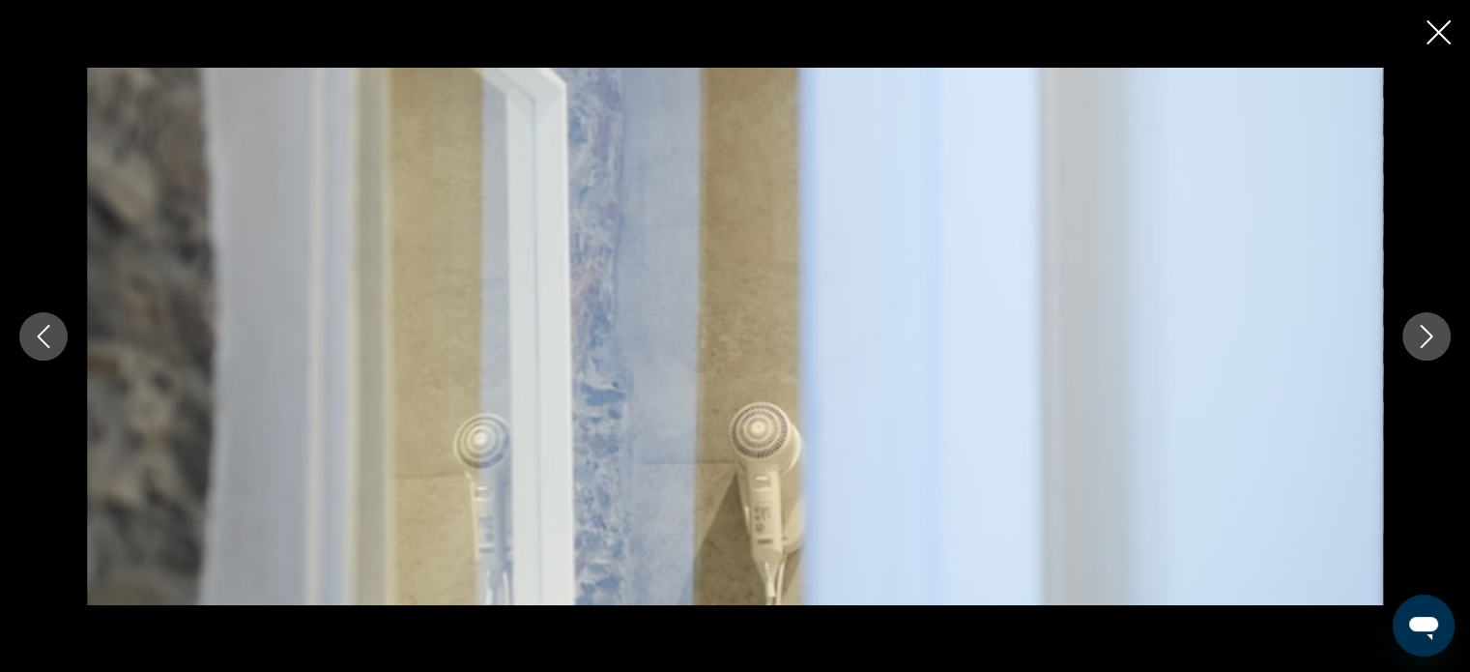
click at [1418, 330] on icon "Next image" at bounding box center [1426, 336] width 23 height 23
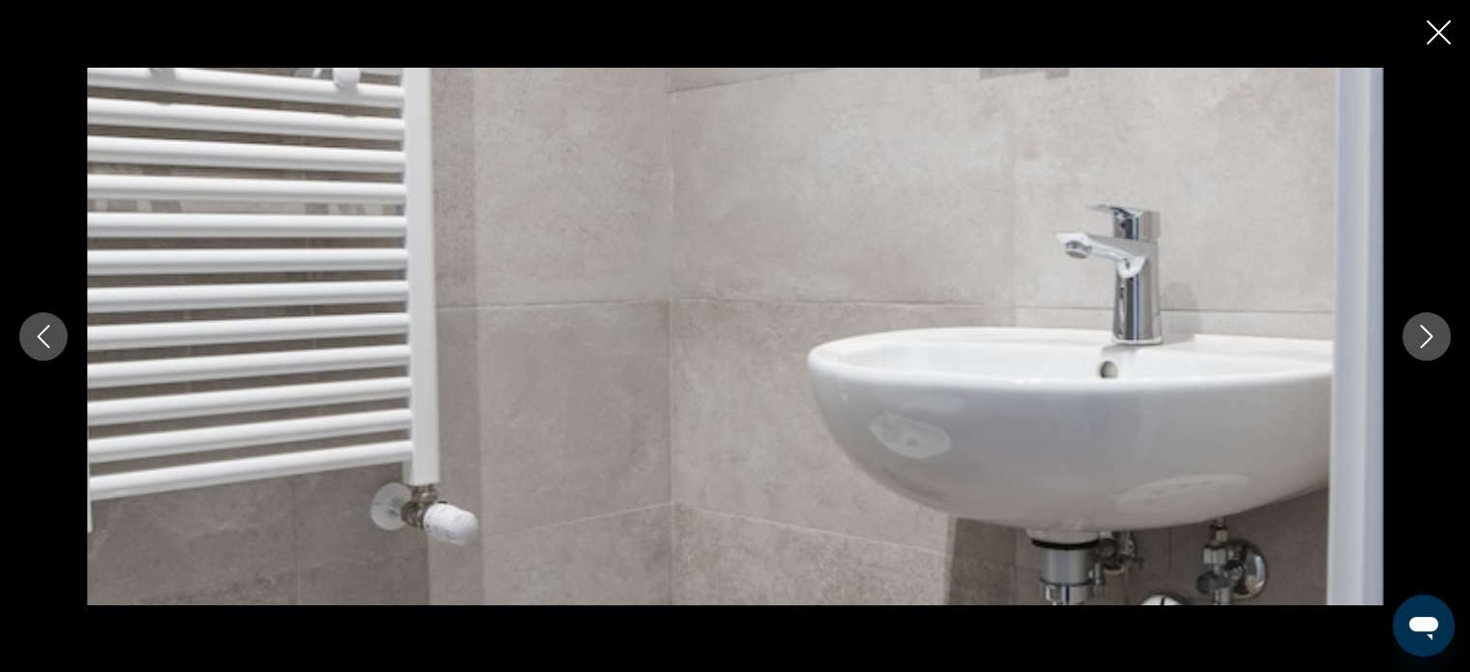
click at [1418, 330] on icon "Next image" at bounding box center [1426, 336] width 23 height 23
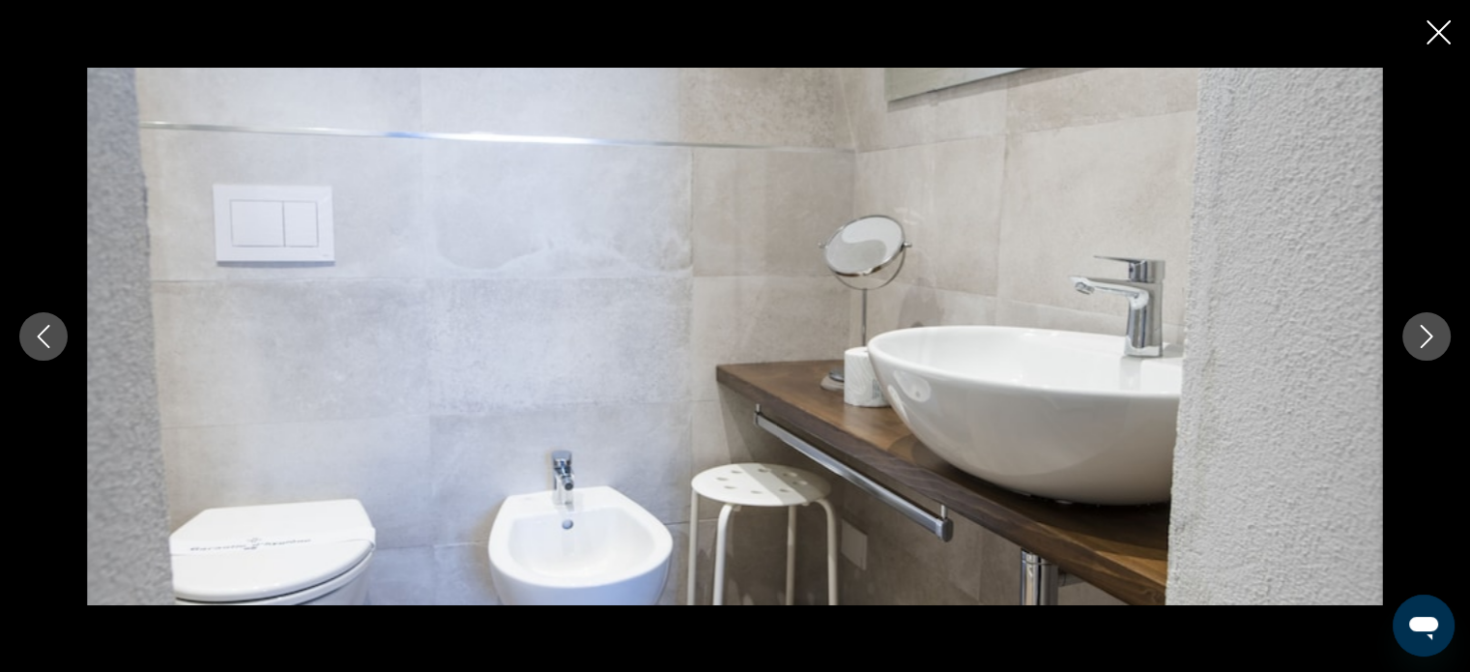
click at [1418, 330] on icon "Next image" at bounding box center [1426, 336] width 23 height 23
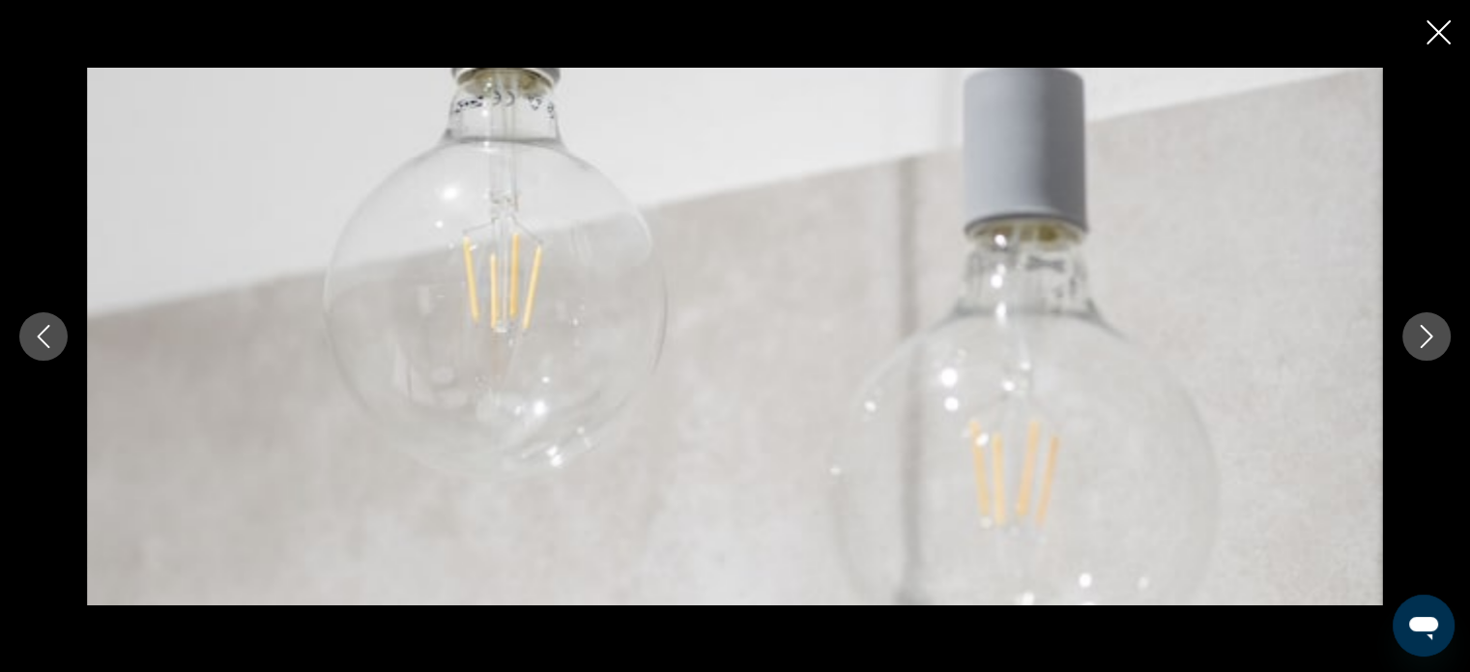
click at [1418, 330] on icon "Next image" at bounding box center [1426, 336] width 23 height 23
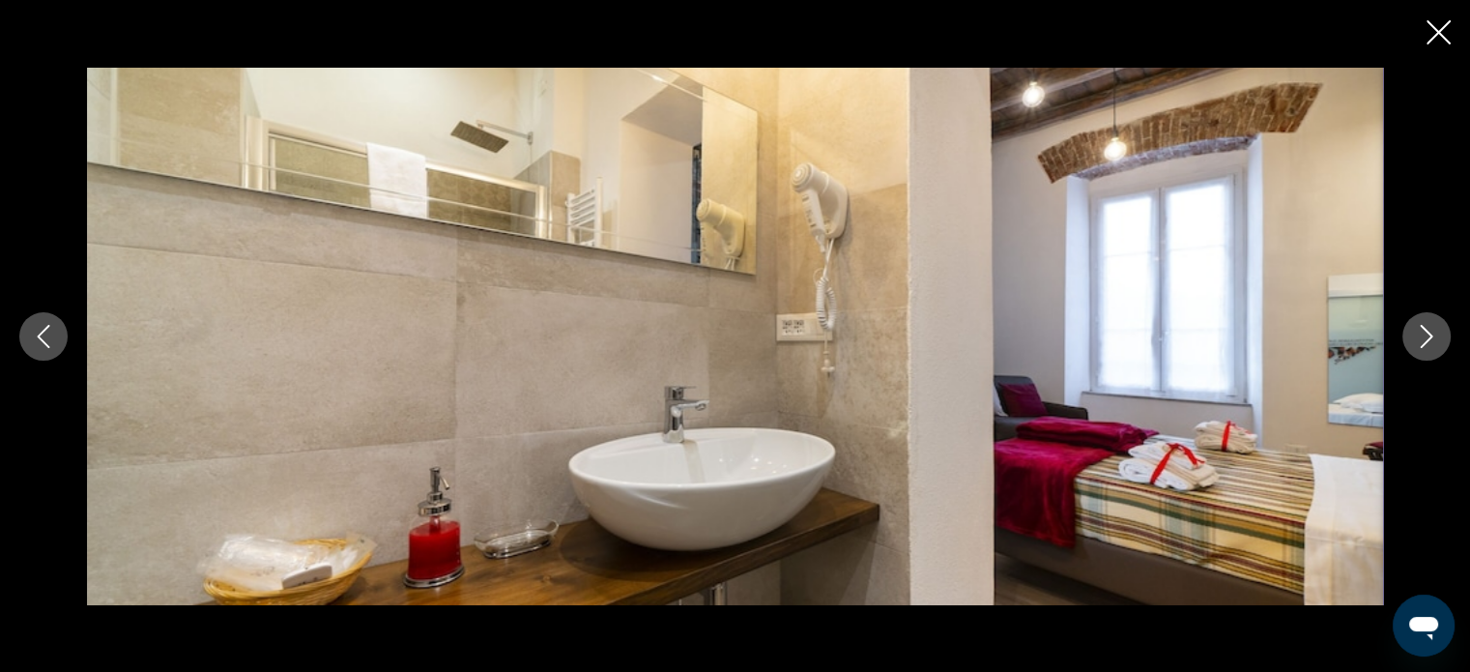
click at [1418, 330] on icon "Next image" at bounding box center [1426, 336] width 23 height 23
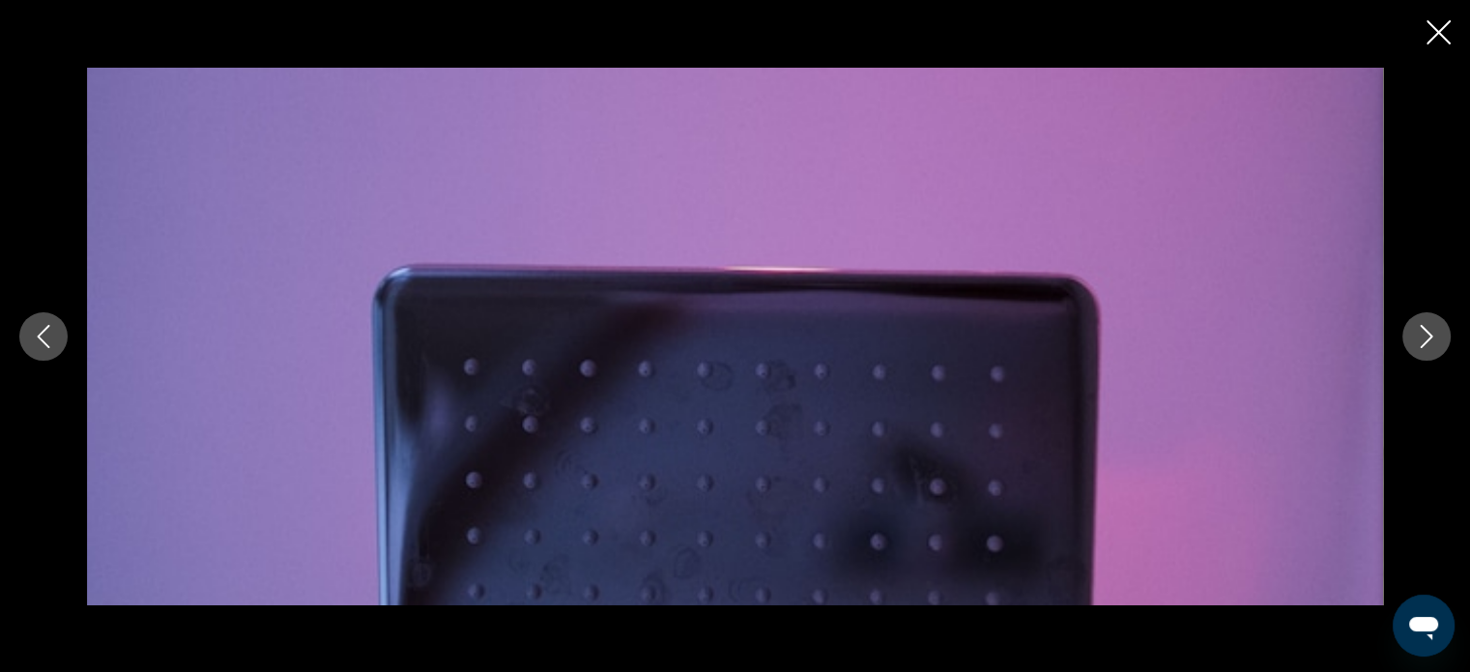
click at [1418, 330] on icon "Next image" at bounding box center [1426, 336] width 23 height 23
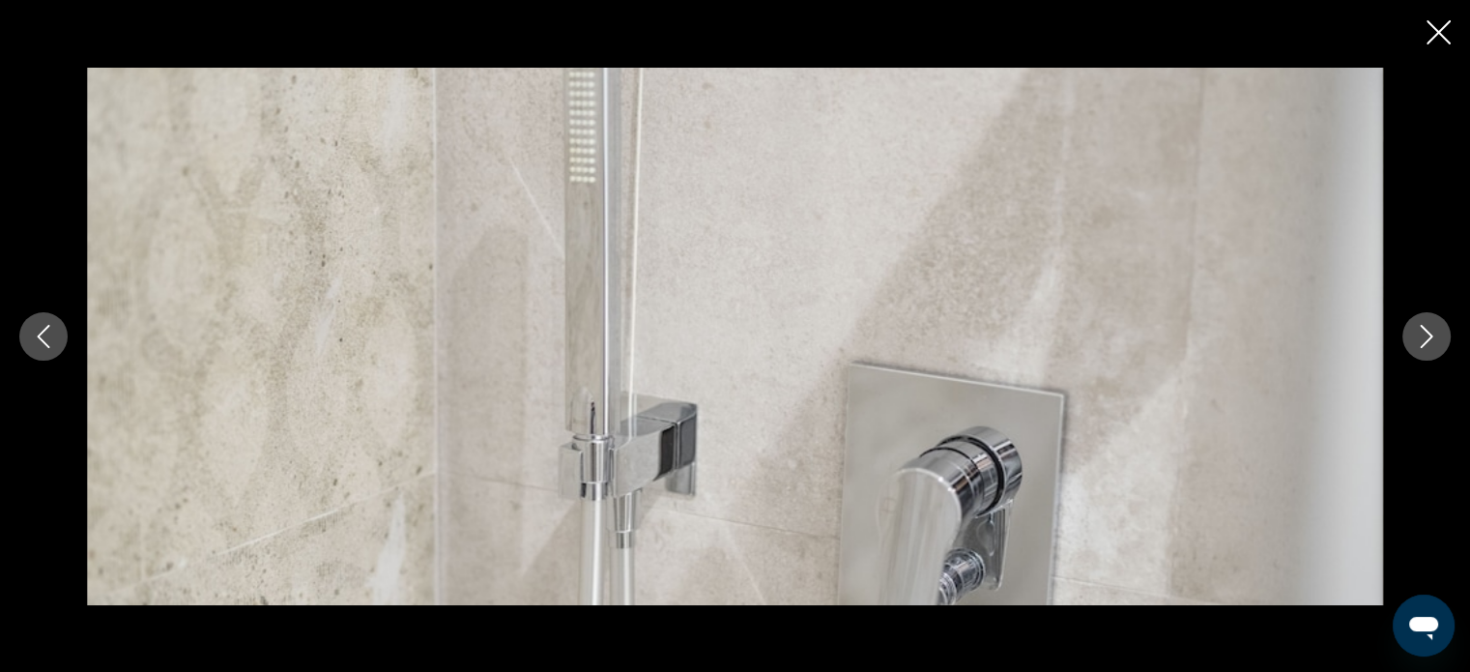
click at [1418, 330] on icon "Next image" at bounding box center [1426, 336] width 23 height 23
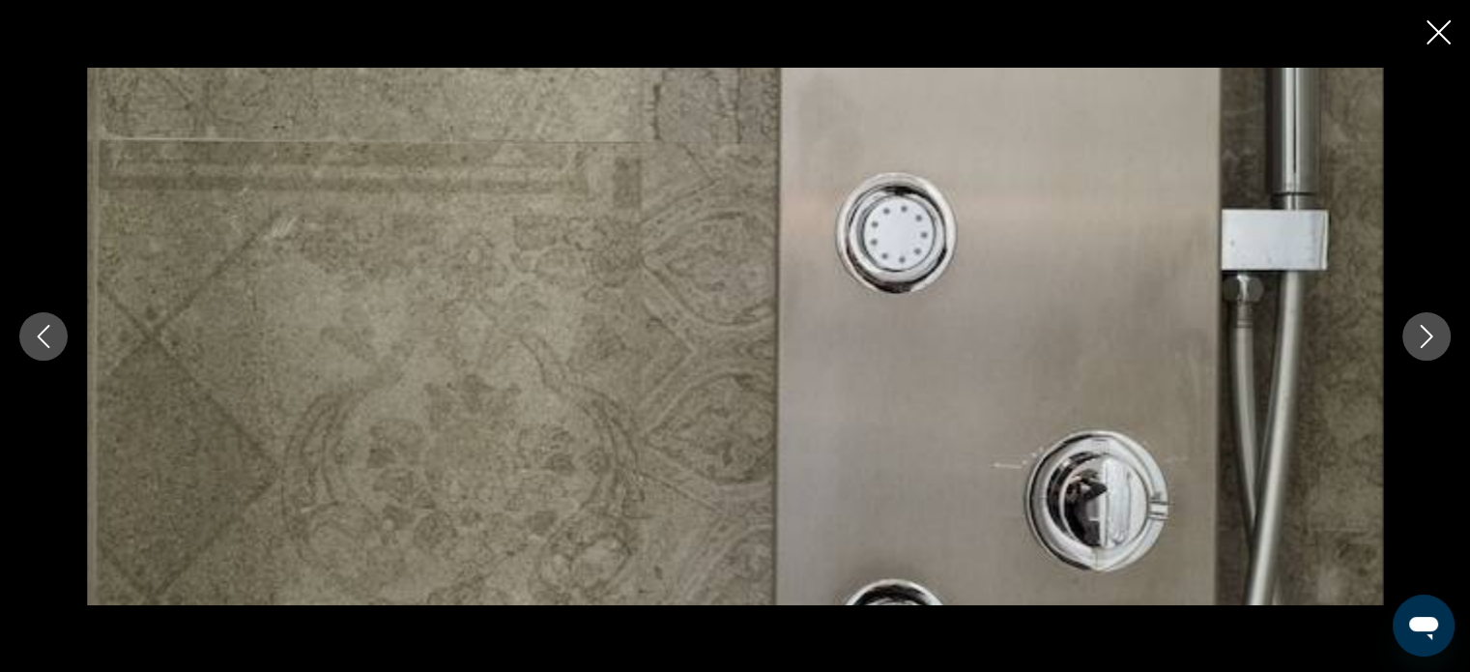
click at [1418, 330] on icon "Next image" at bounding box center [1426, 336] width 23 height 23
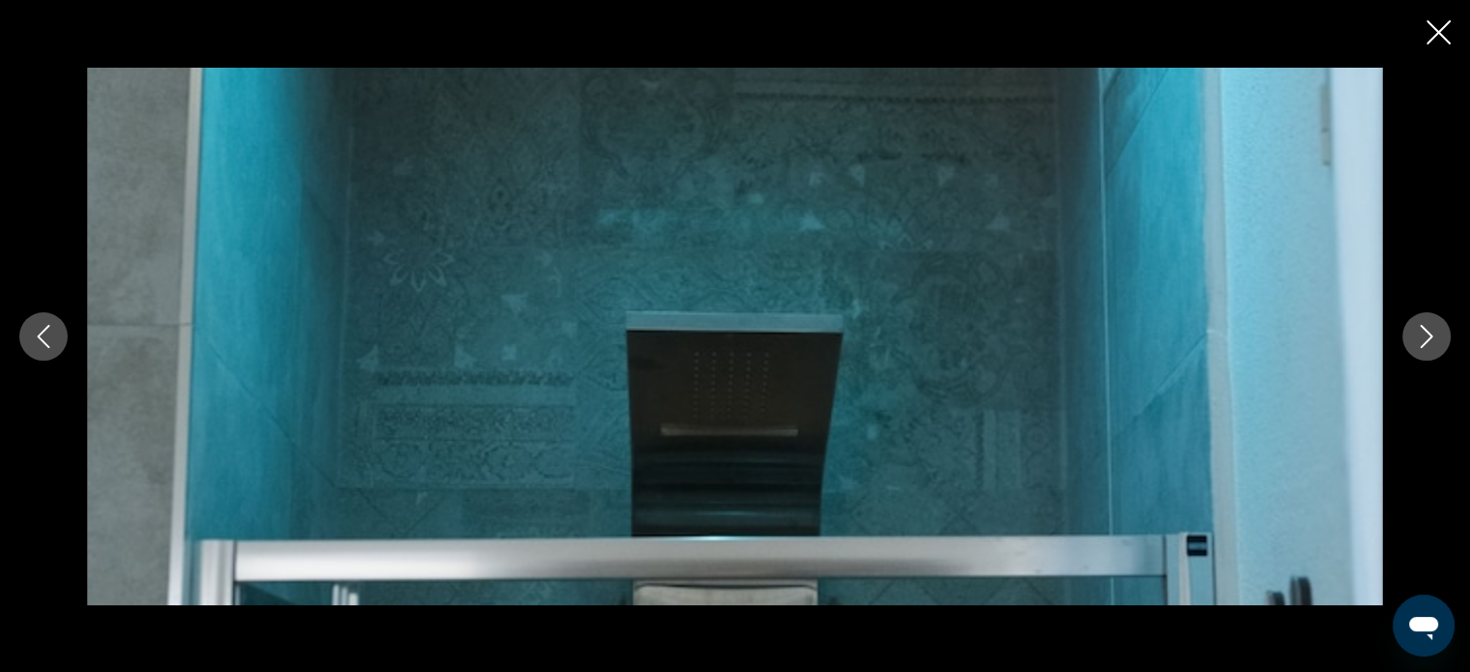
click at [1418, 330] on icon "Next image" at bounding box center [1426, 336] width 23 height 23
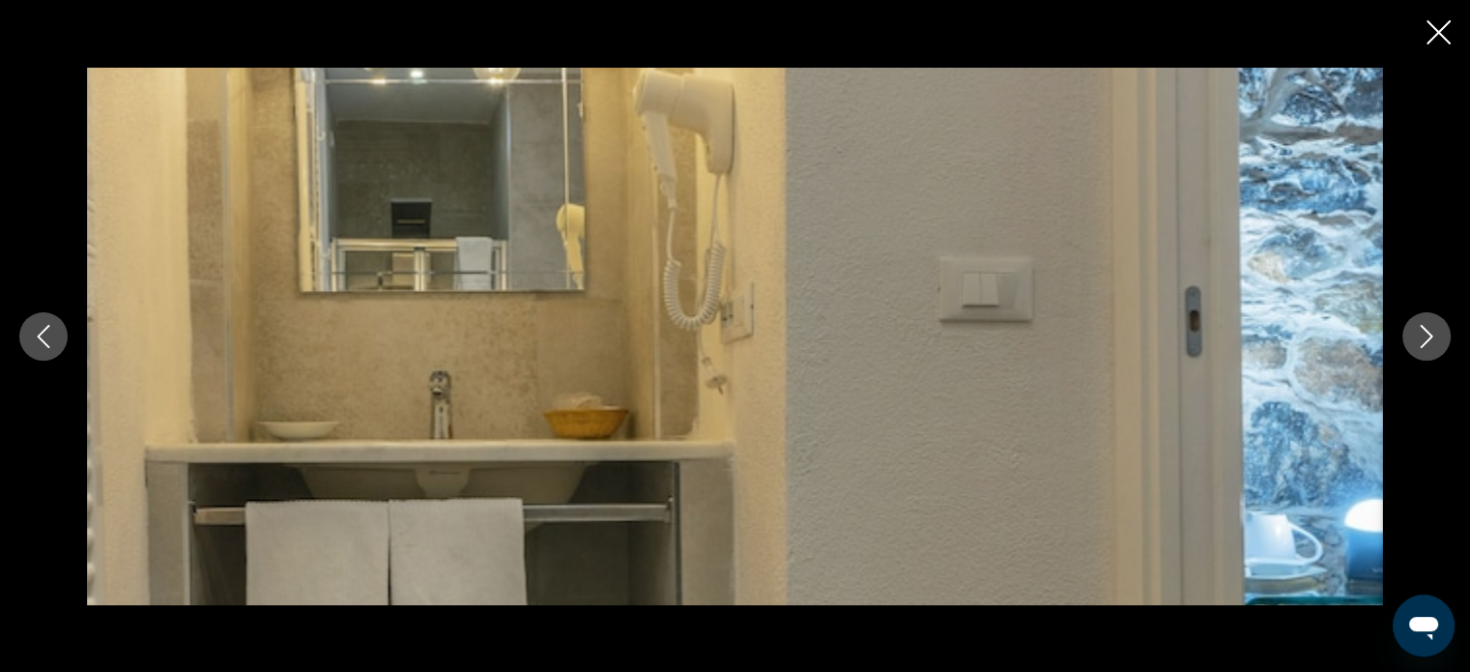
click at [1418, 330] on icon "Next image" at bounding box center [1426, 336] width 23 height 23
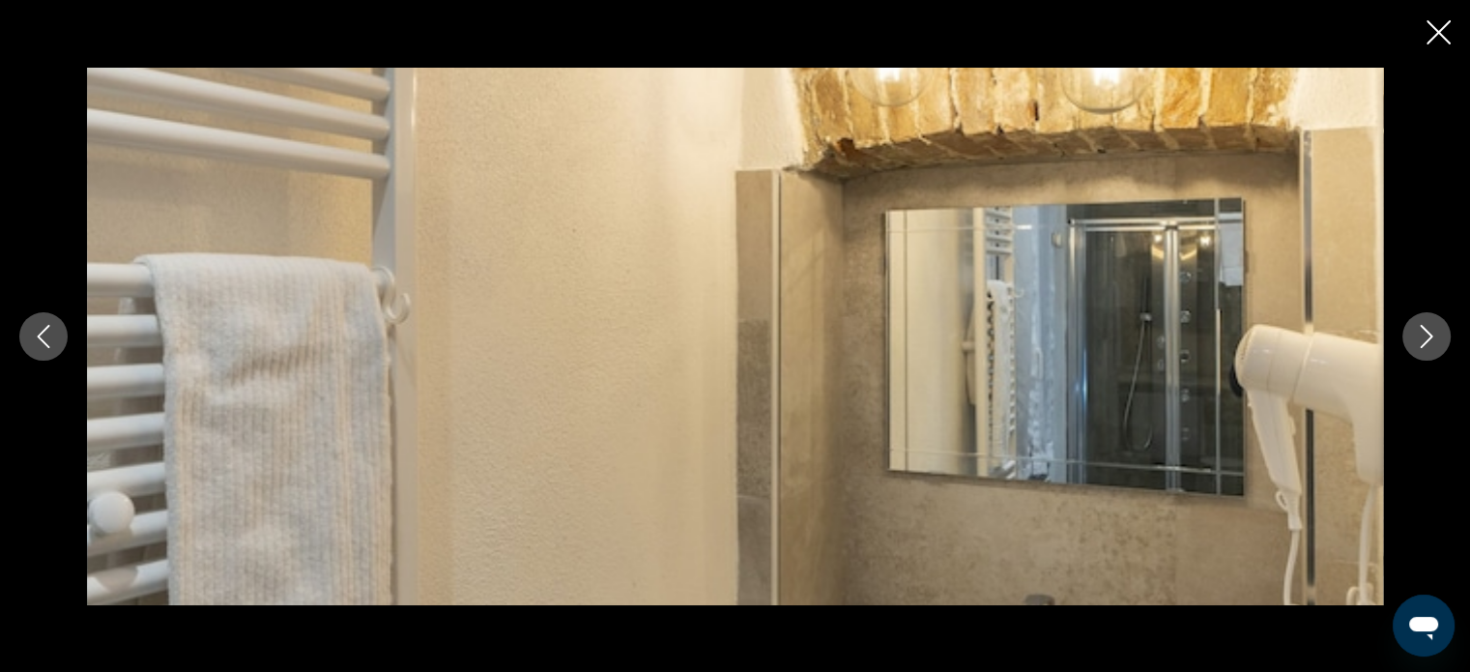
click at [1418, 330] on icon "Next image" at bounding box center [1426, 336] width 23 height 23
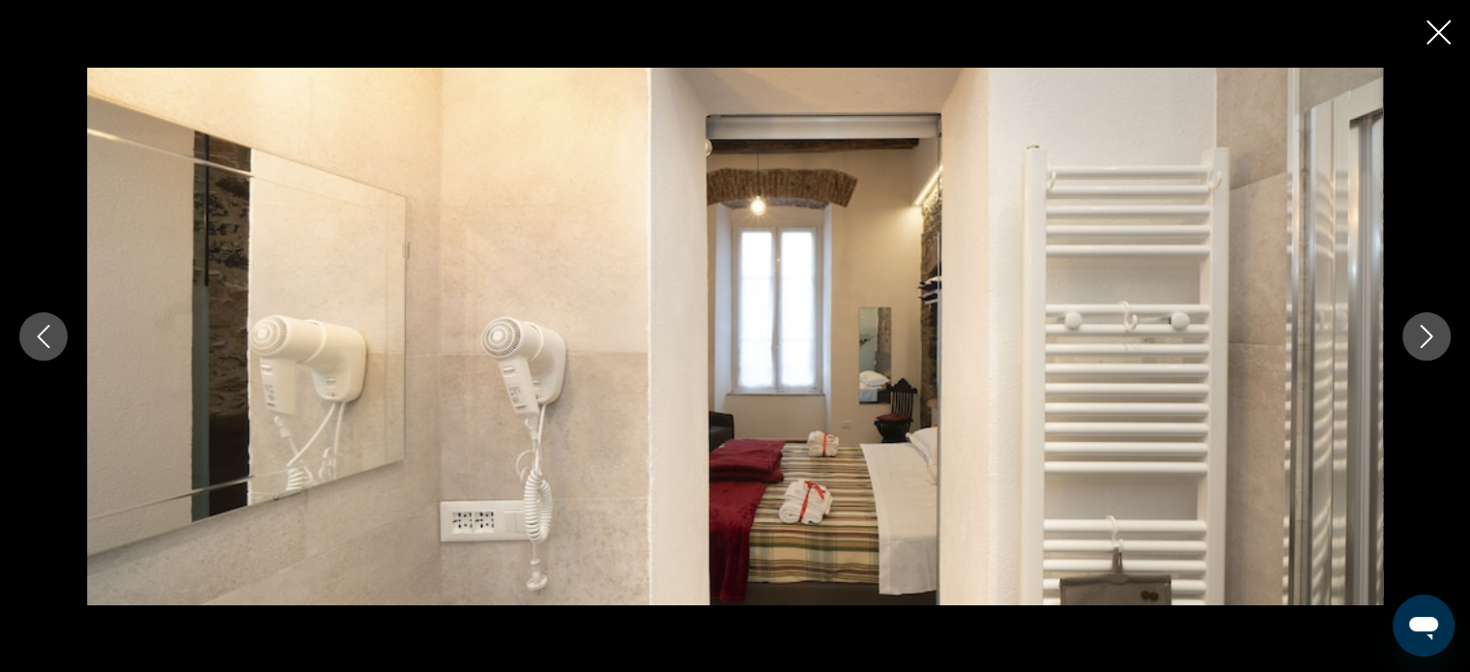
click at [1418, 330] on icon "Next image" at bounding box center [1426, 336] width 23 height 23
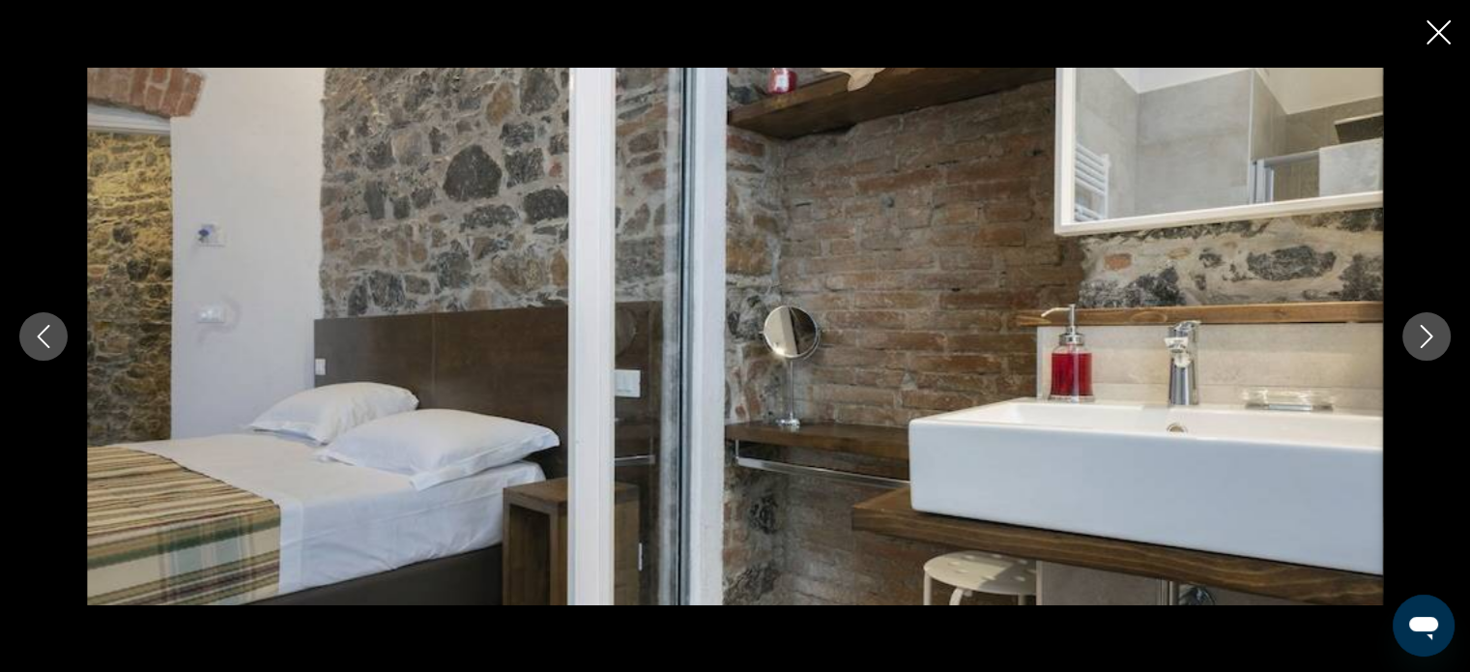
click at [1418, 330] on icon "Next image" at bounding box center [1426, 336] width 23 height 23
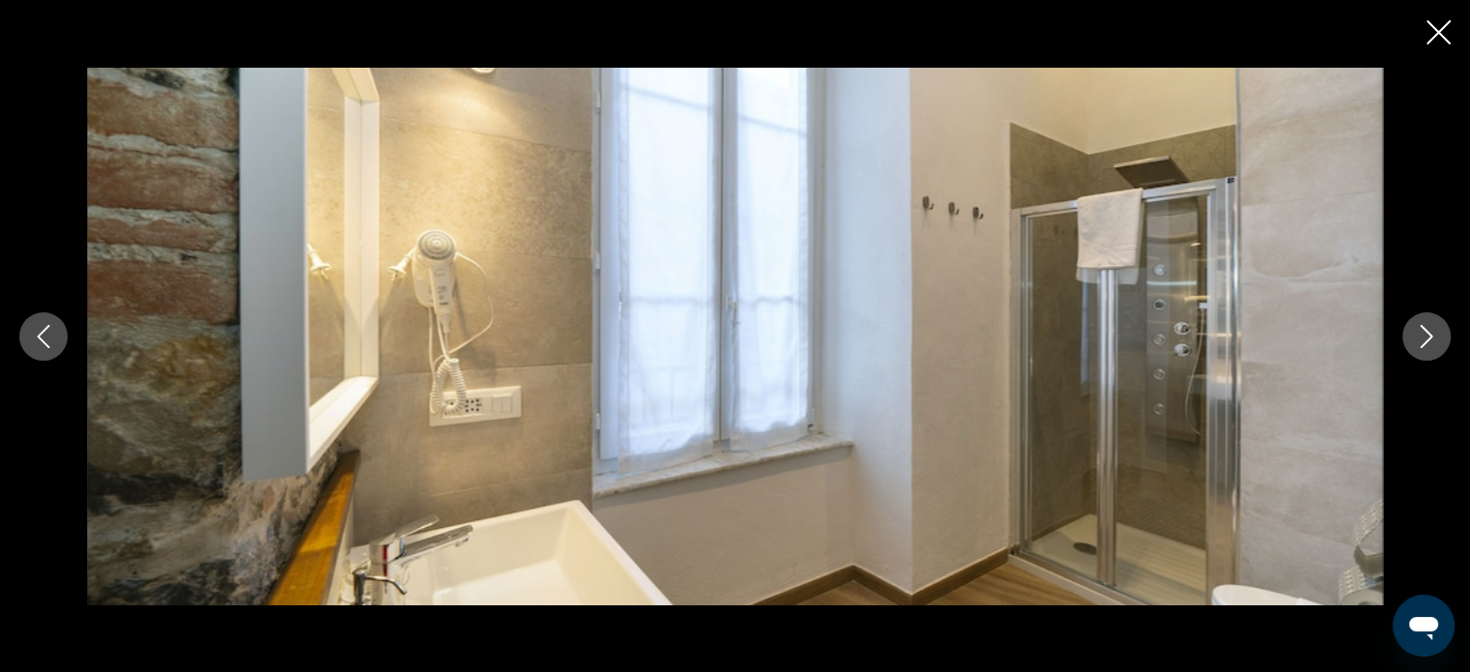
click at [1418, 330] on icon "Next image" at bounding box center [1426, 336] width 23 height 23
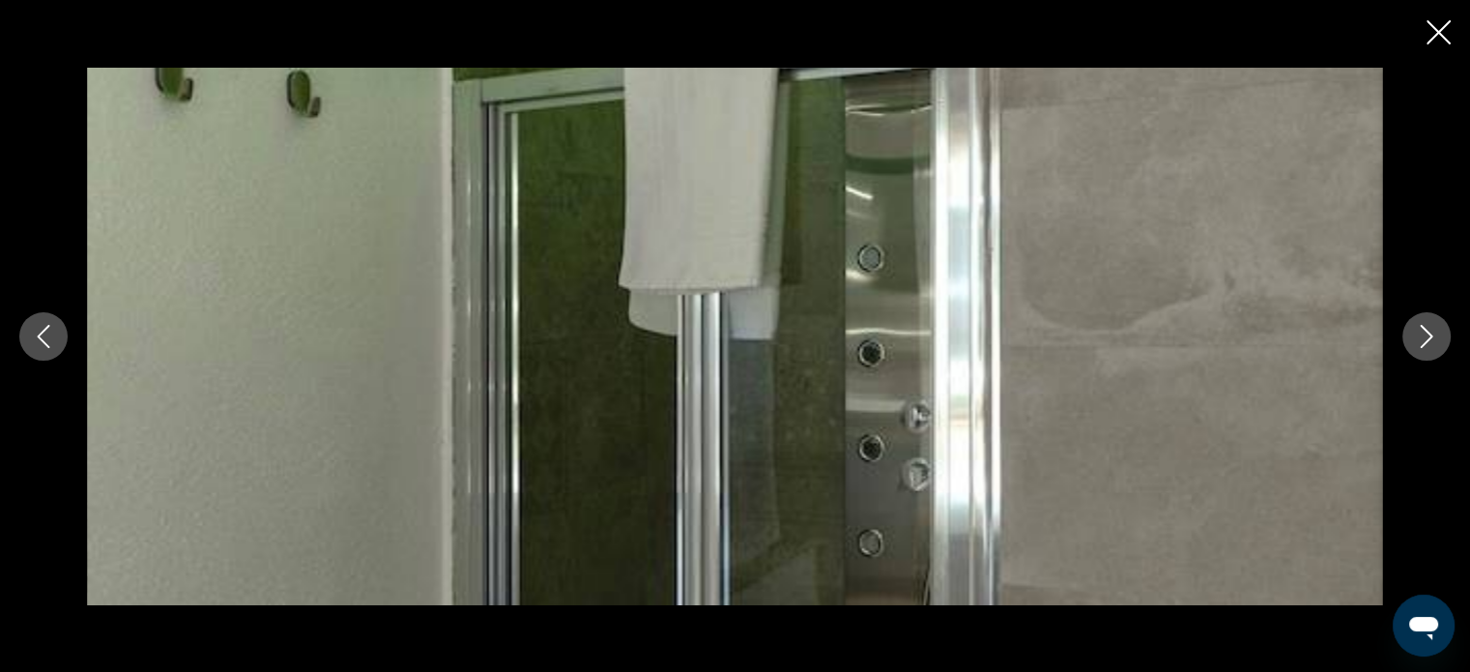
click at [1418, 330] on icon "Next image" at bounding box center [1426, 336] width 23 height 23
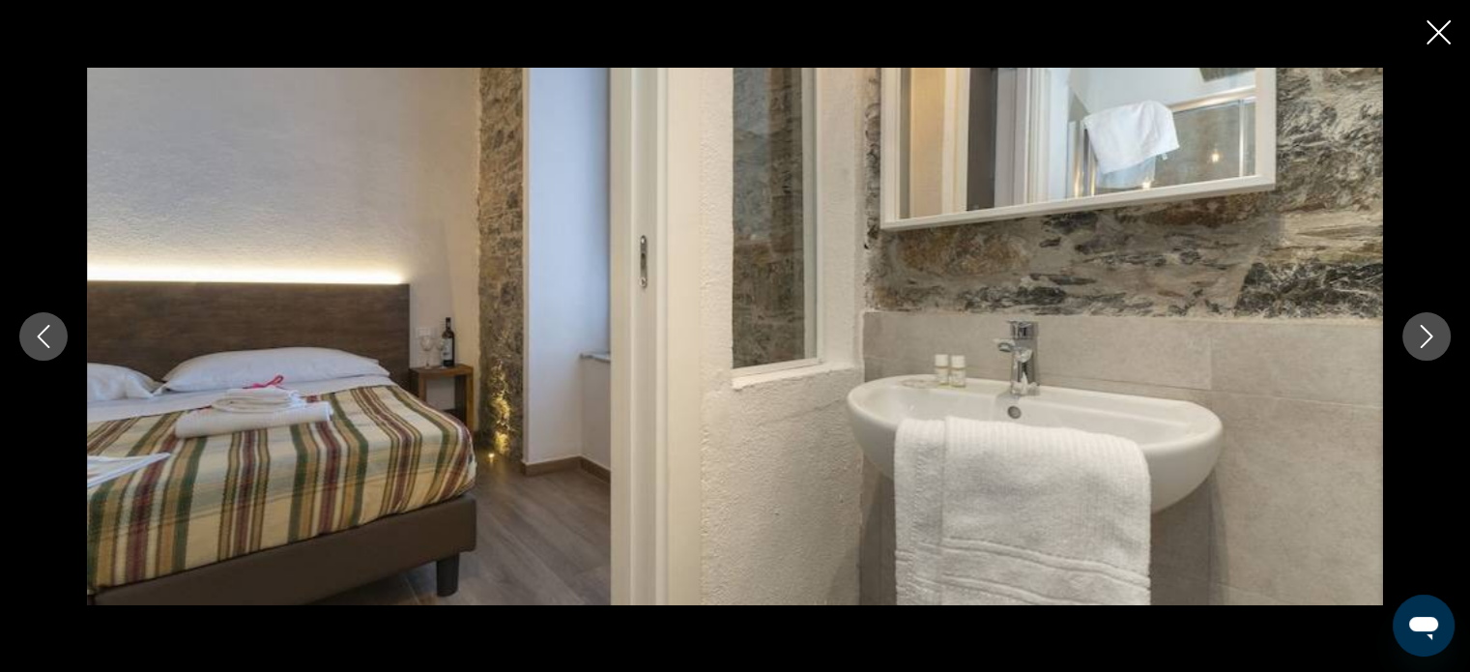
click at [1418, 330] on icon "Next image" at bounding box center [1426, 336] width 23 height 23
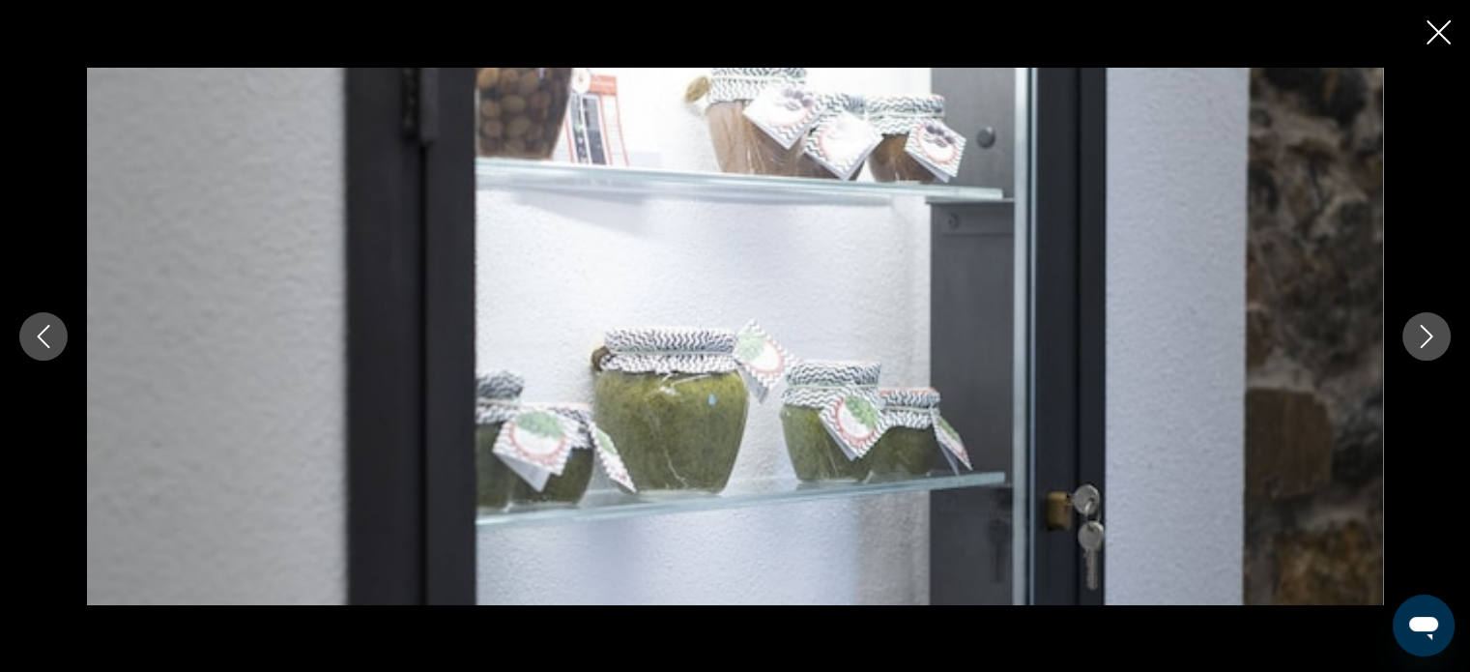
click at [1418, 330] on icon "Next image" at bounding box center [1426, 336] width 23 height 23
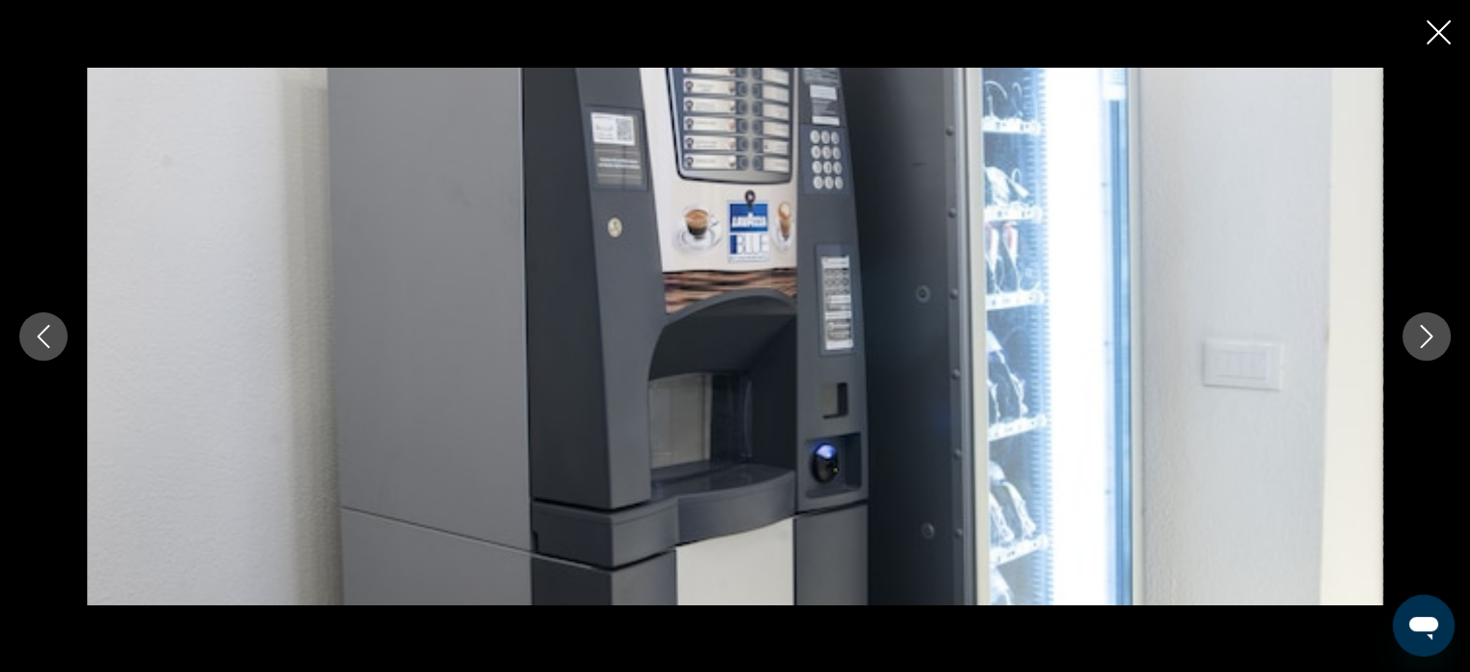
click at [1418, 330] on icon "Next image" at bounding box center [1426, 336] width 23 height 23
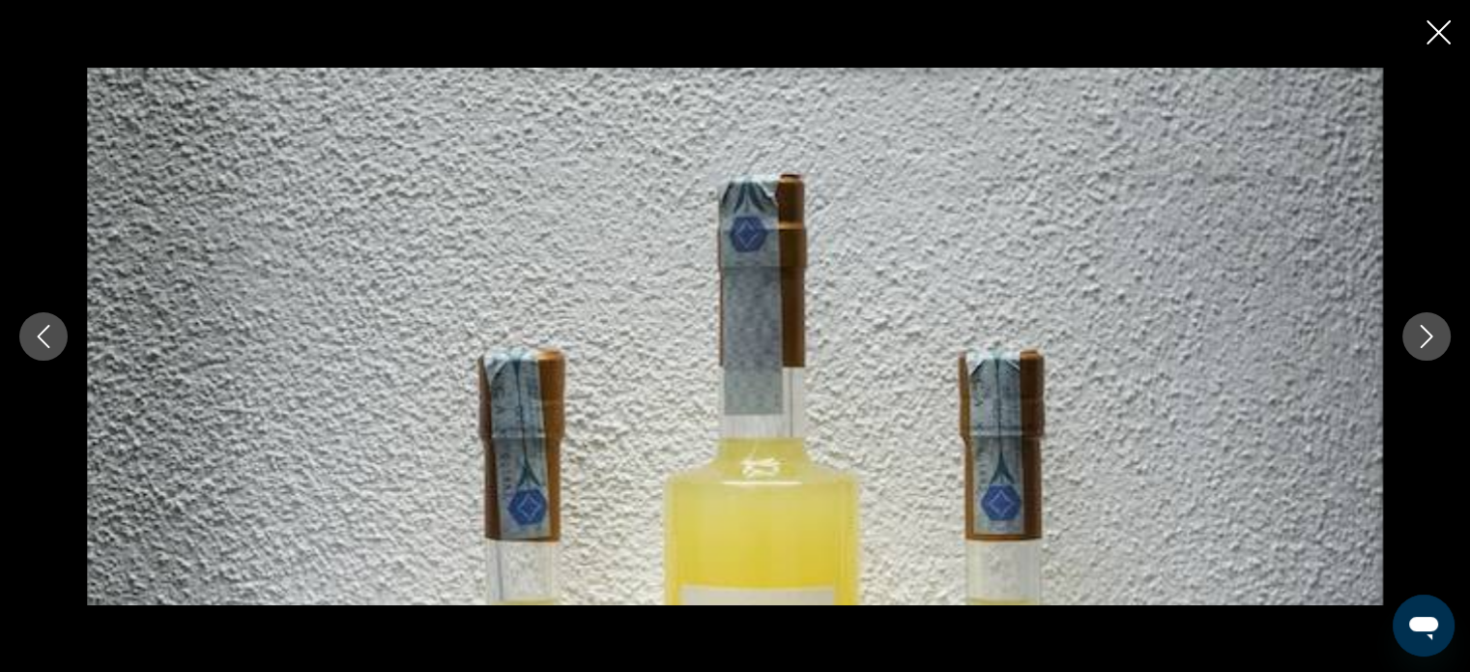
click at [1418, 330] on icon "Next image" at bounding box center [1426, 336] width 23 height 23
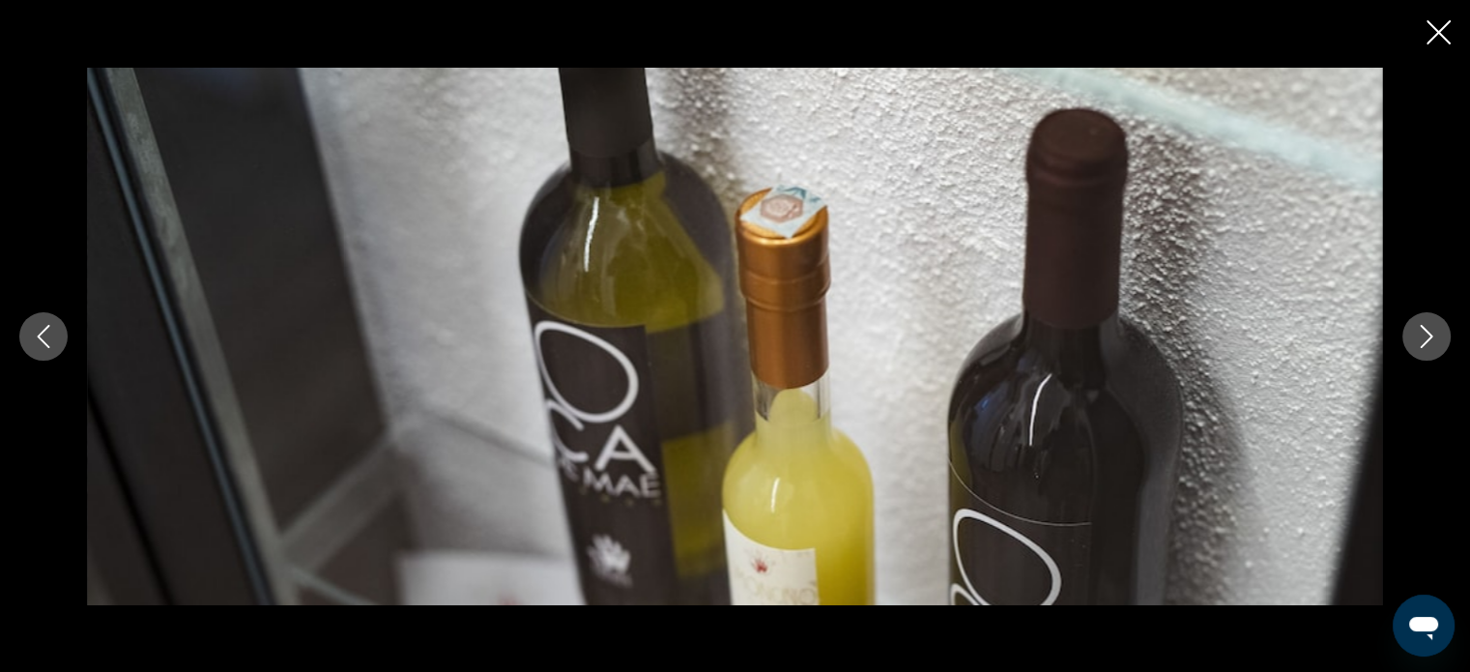
click at [1418, 330] on icon "Next image" at bounding box center [1426, 336] width 23 height 23
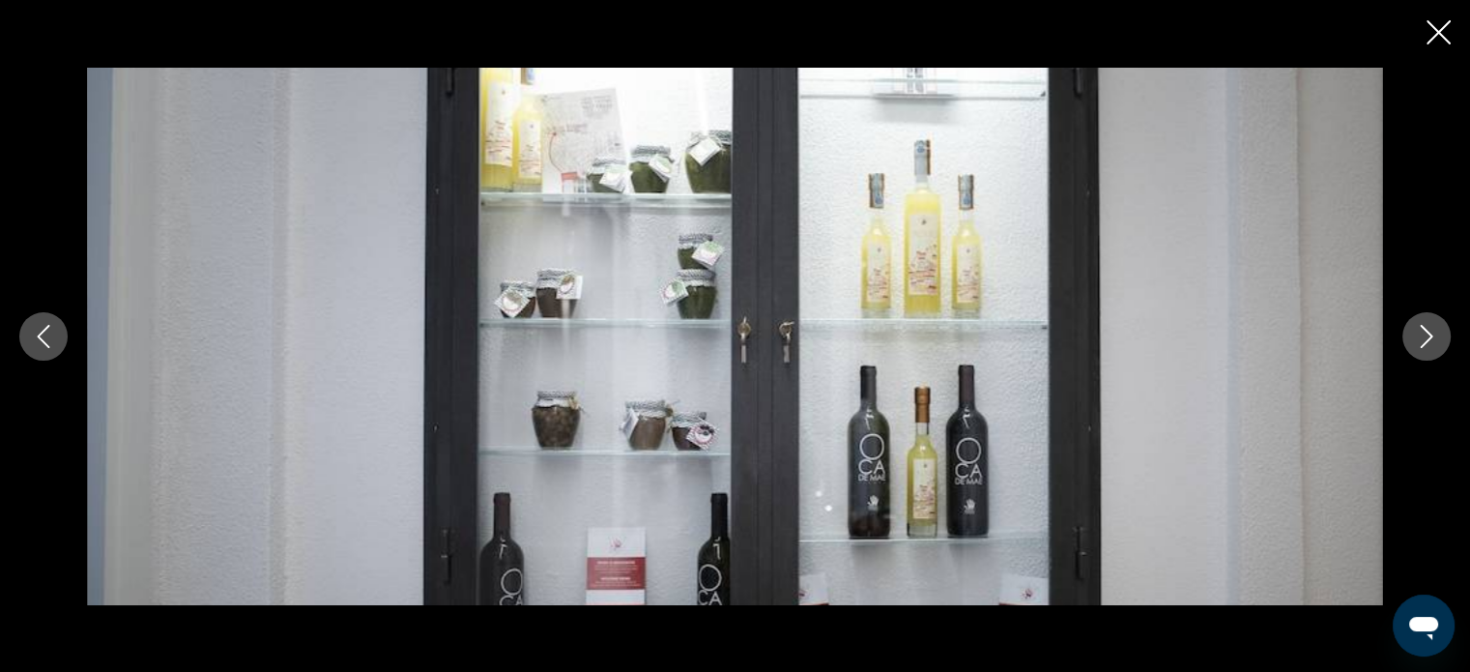
click at [1418, 330] on icon "Next image" at bounding box center [1426, 336] width 23 height 23
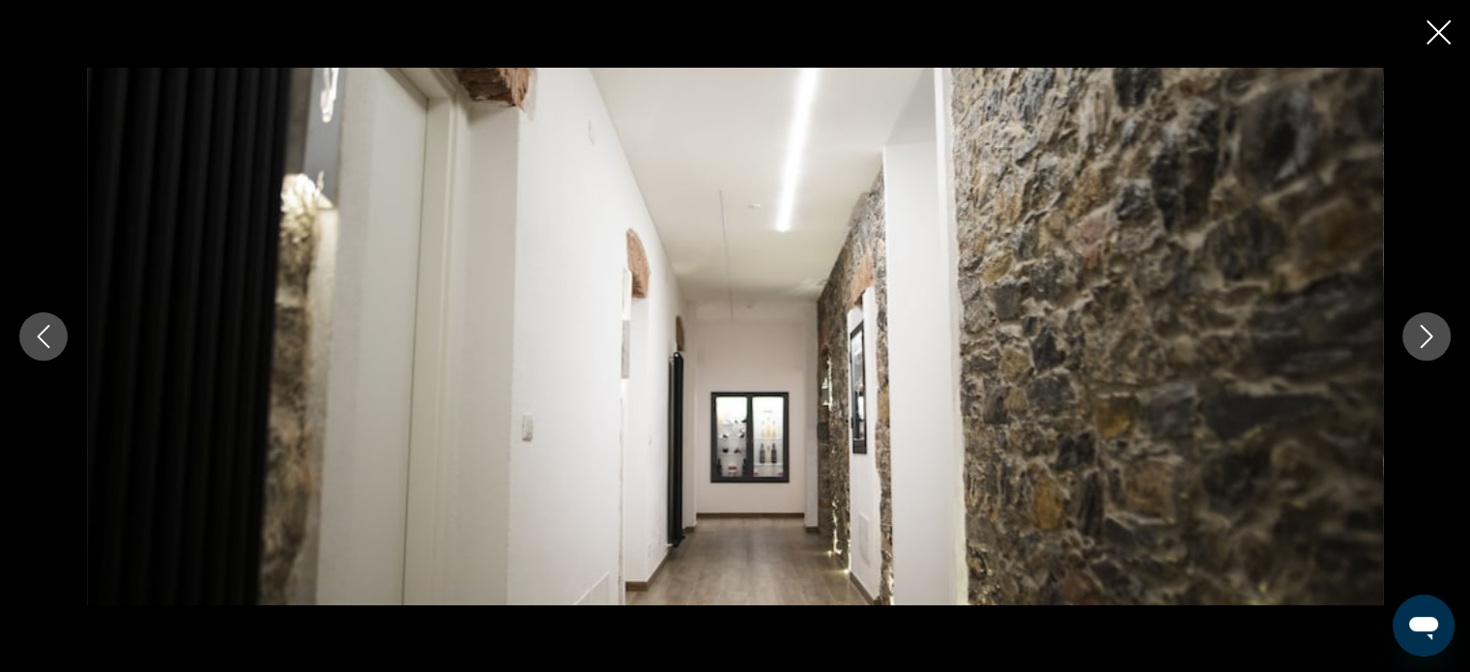
click at [1418, 330] on icon "Next image" at bounding box center [1426, 336] width 23 height 23
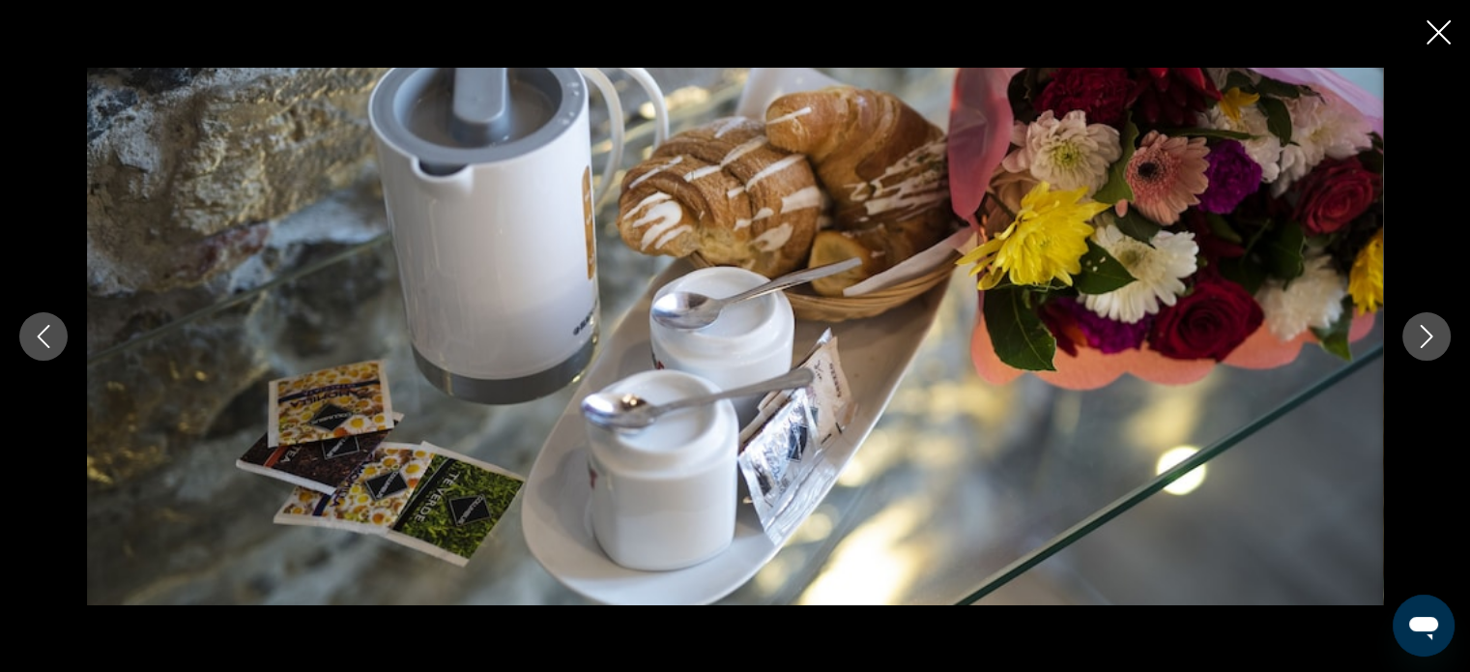
click at [1418, 330] on icon "Next image" at bounding box center [1426, 336] width 23 height 23
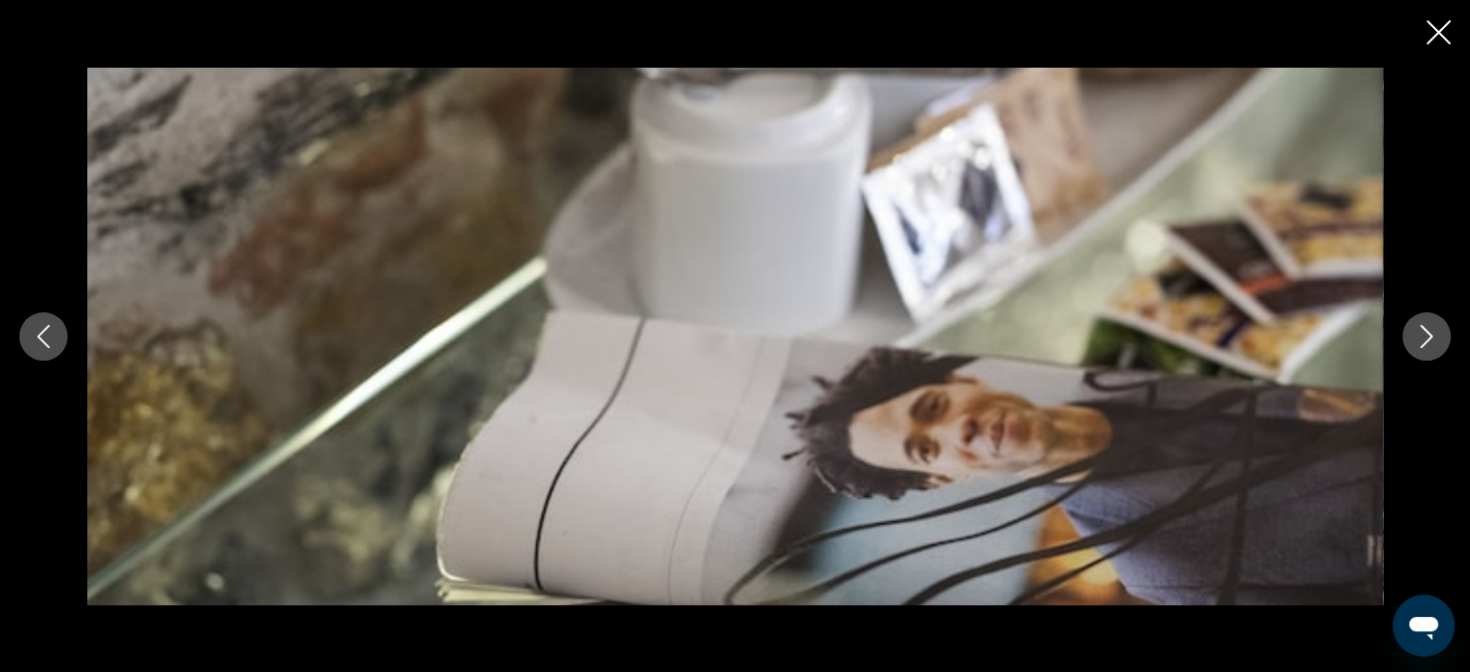
click at [1418, 330] on icon "Next image" at bounding box center [1426, 336] width 23 height 23
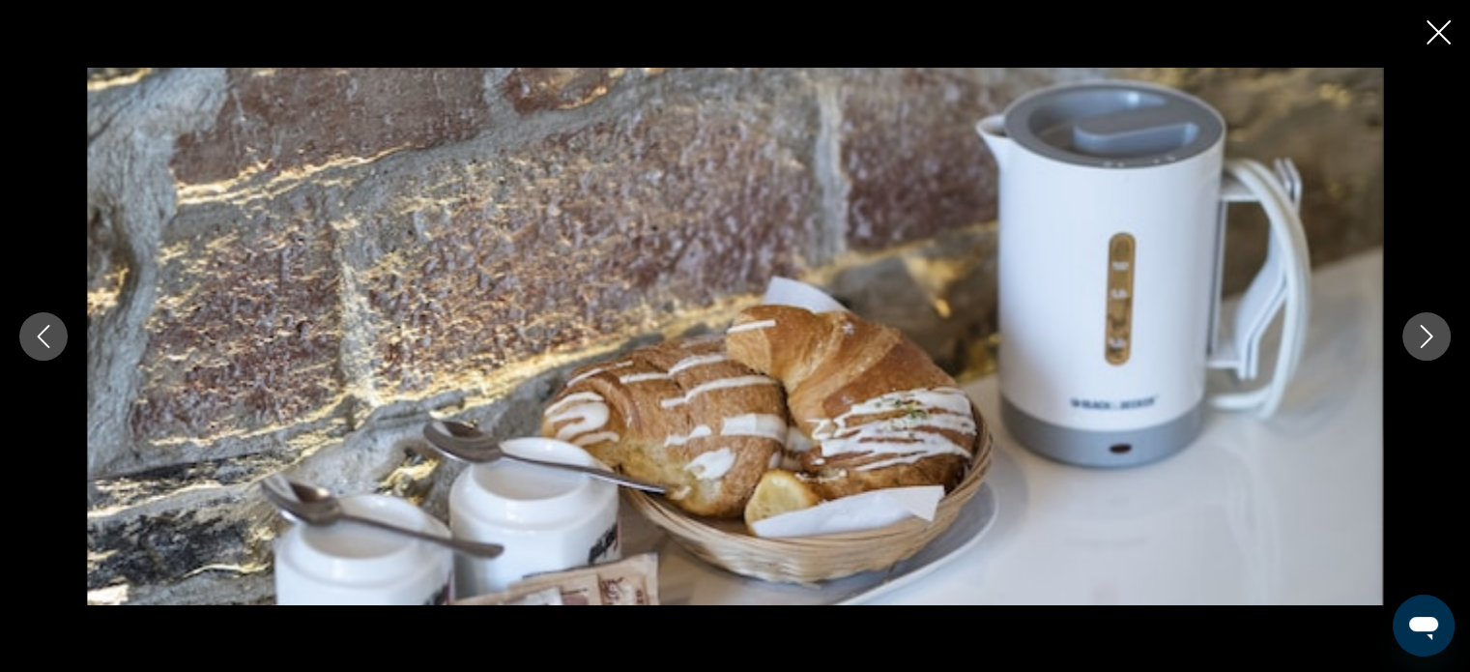
click at [1418, 330] on icon "Next image" at bounding box center [1426, 336] width 23 height 23
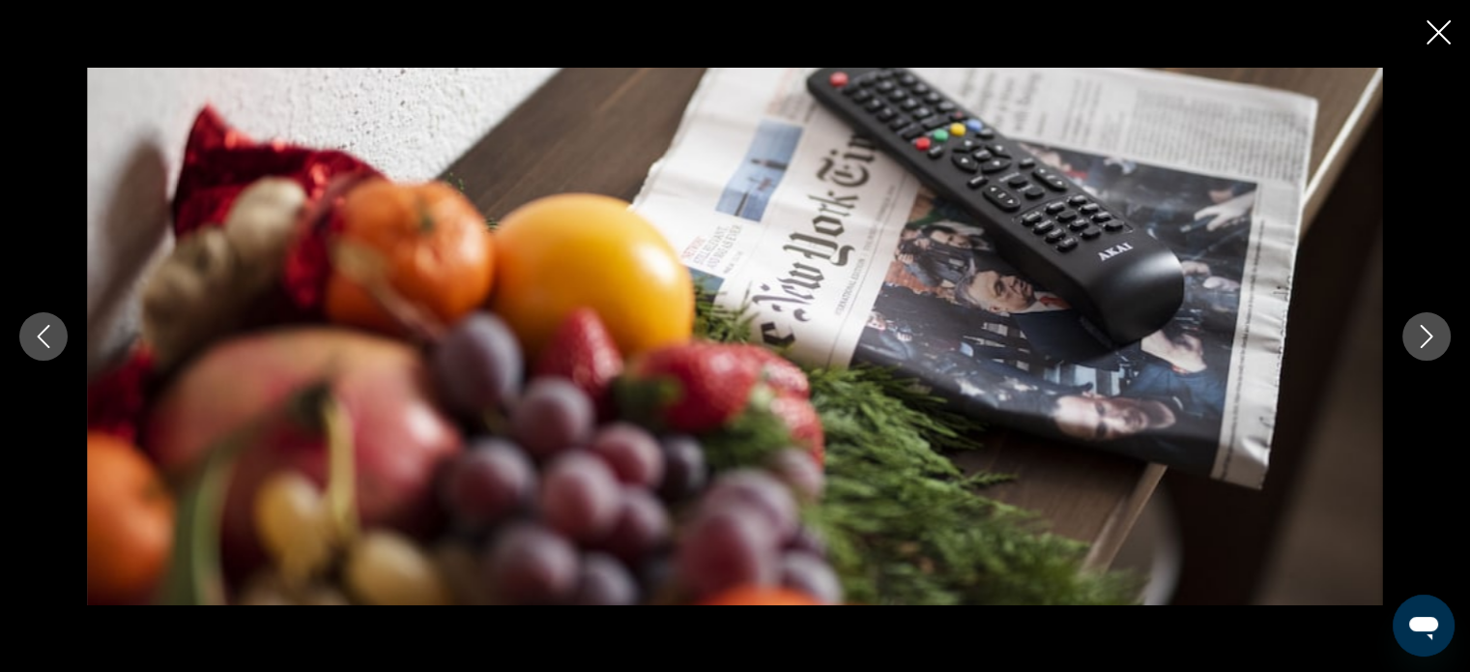
click at [1418, 330] on icon "Next image" at bounding box center [1426, 336] width 23 height 23
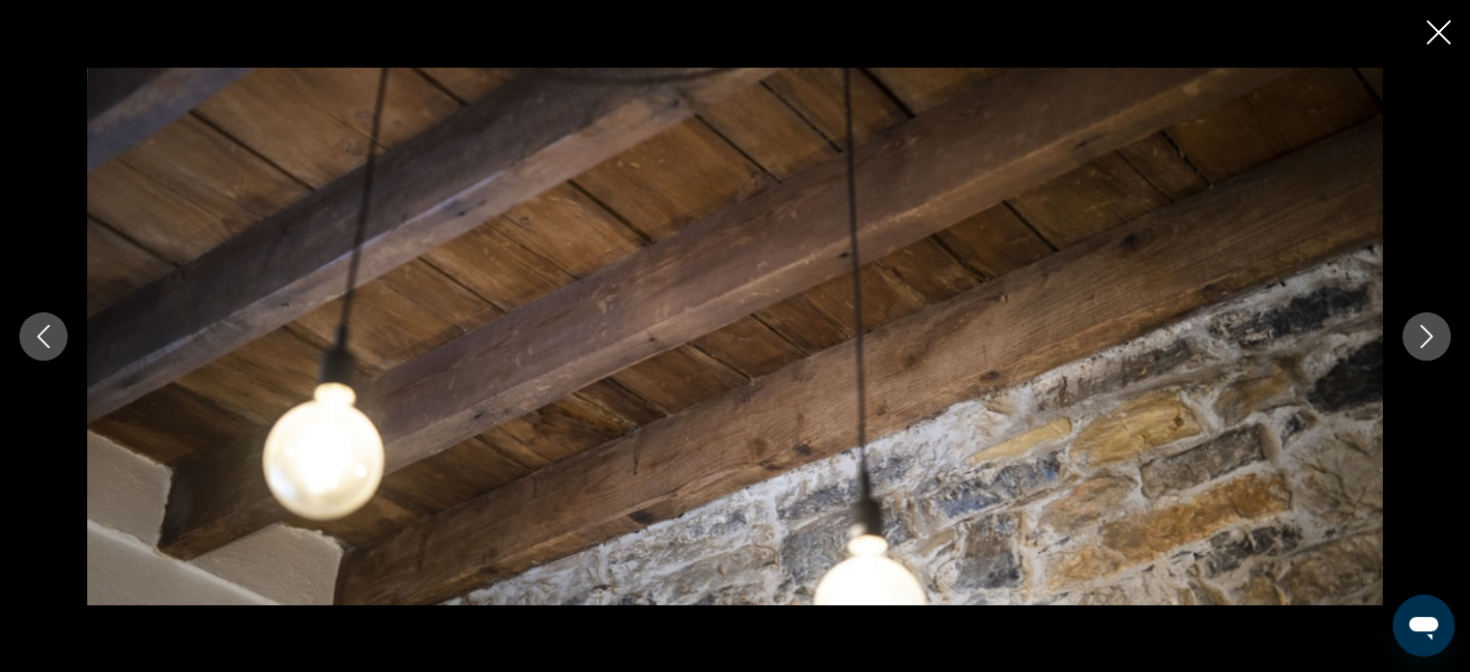
click at [1418, 330] on icon "Next image" at bounding box center [1426, 336] width 23 height 23
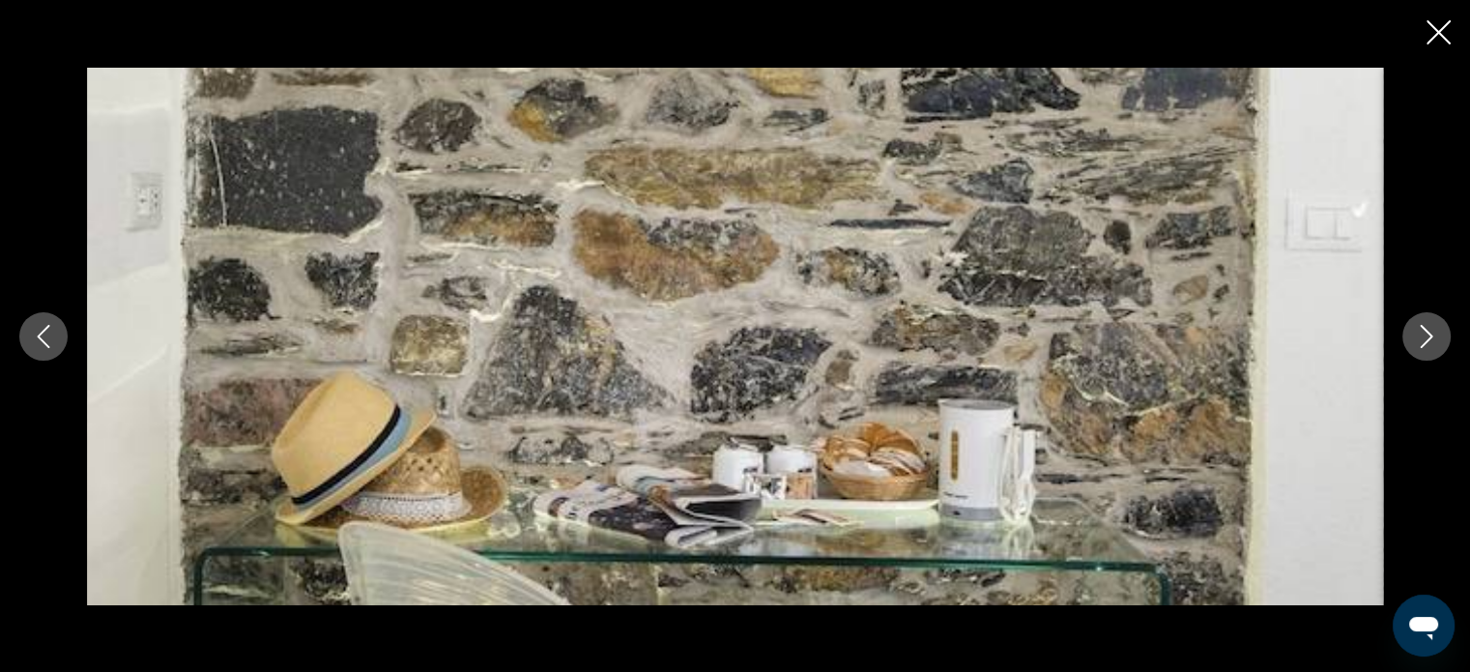
click at [1418, 330] on icon "Next image" at bounding box center [1426, 336] width 23 height 23
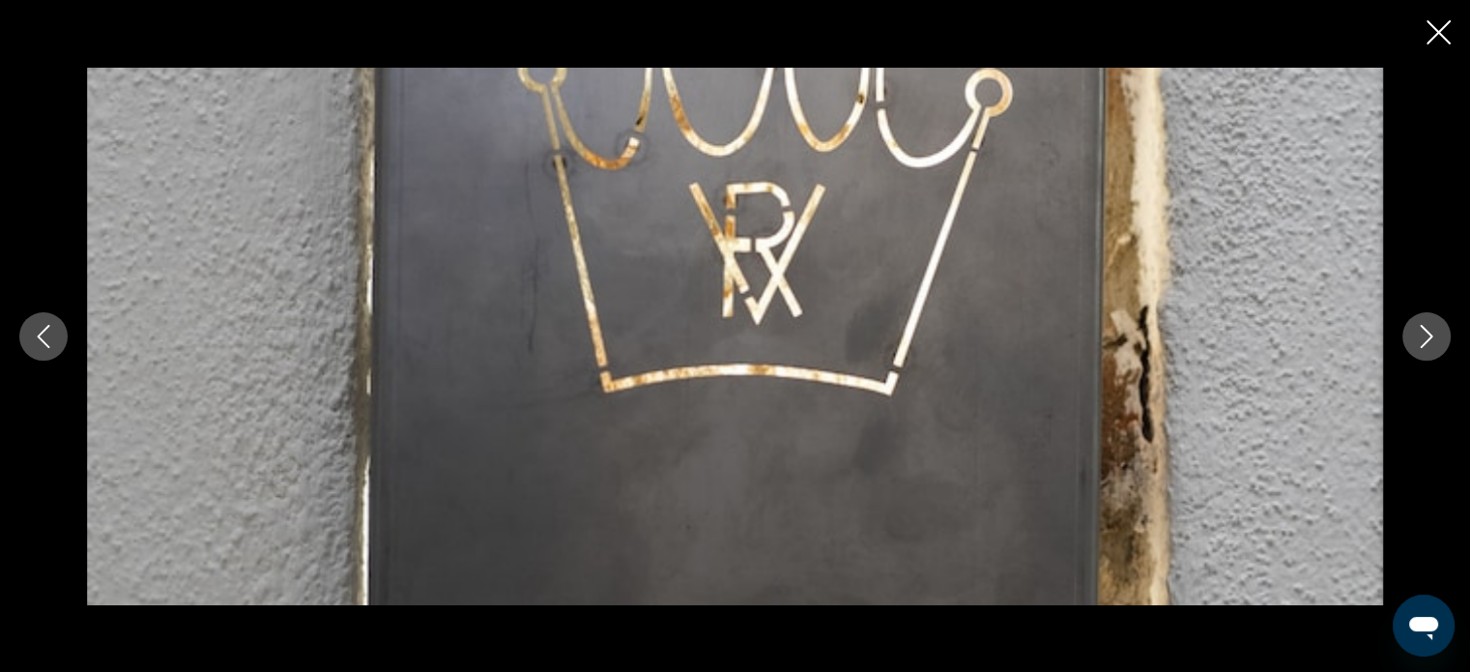
click at [1418, 330] on icon "Next image" at bounding box center [1426, 336] width 23 height 23
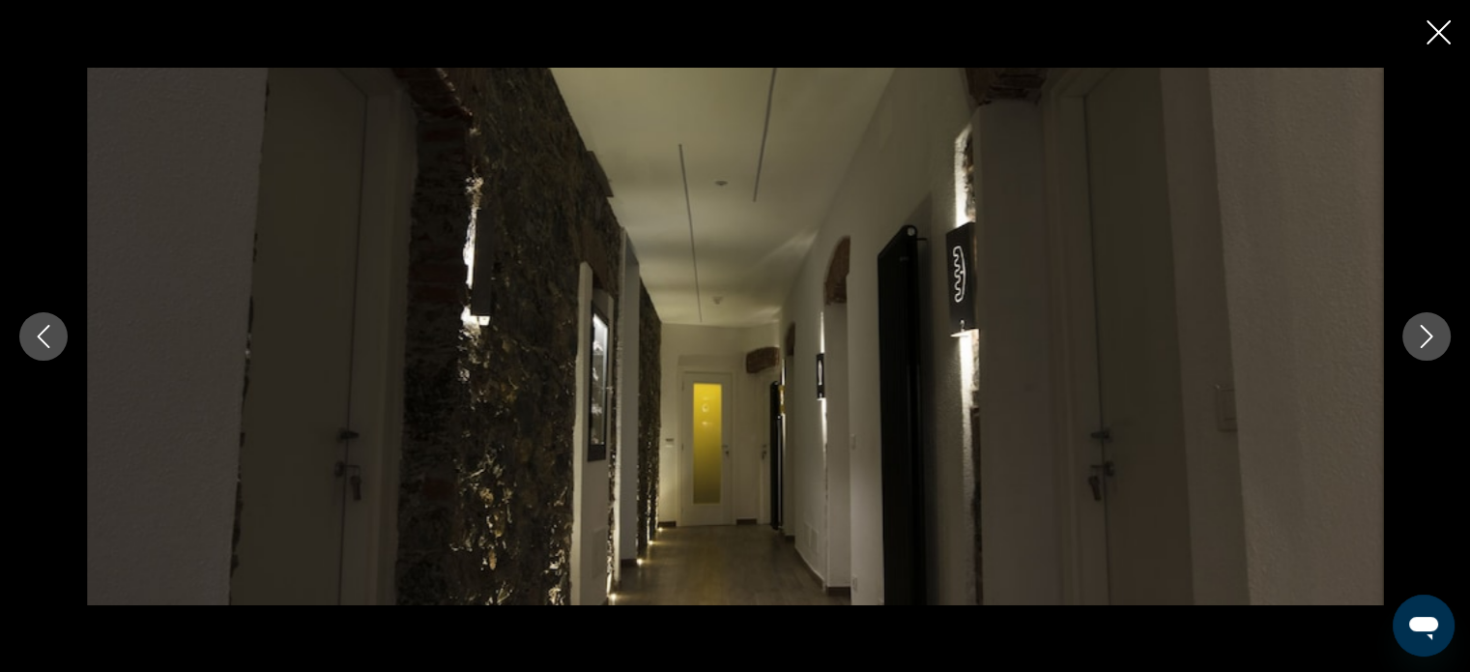
click at [1418, 330] on icon "Next image" at bounding box center [1426, 336] width 23 height 23
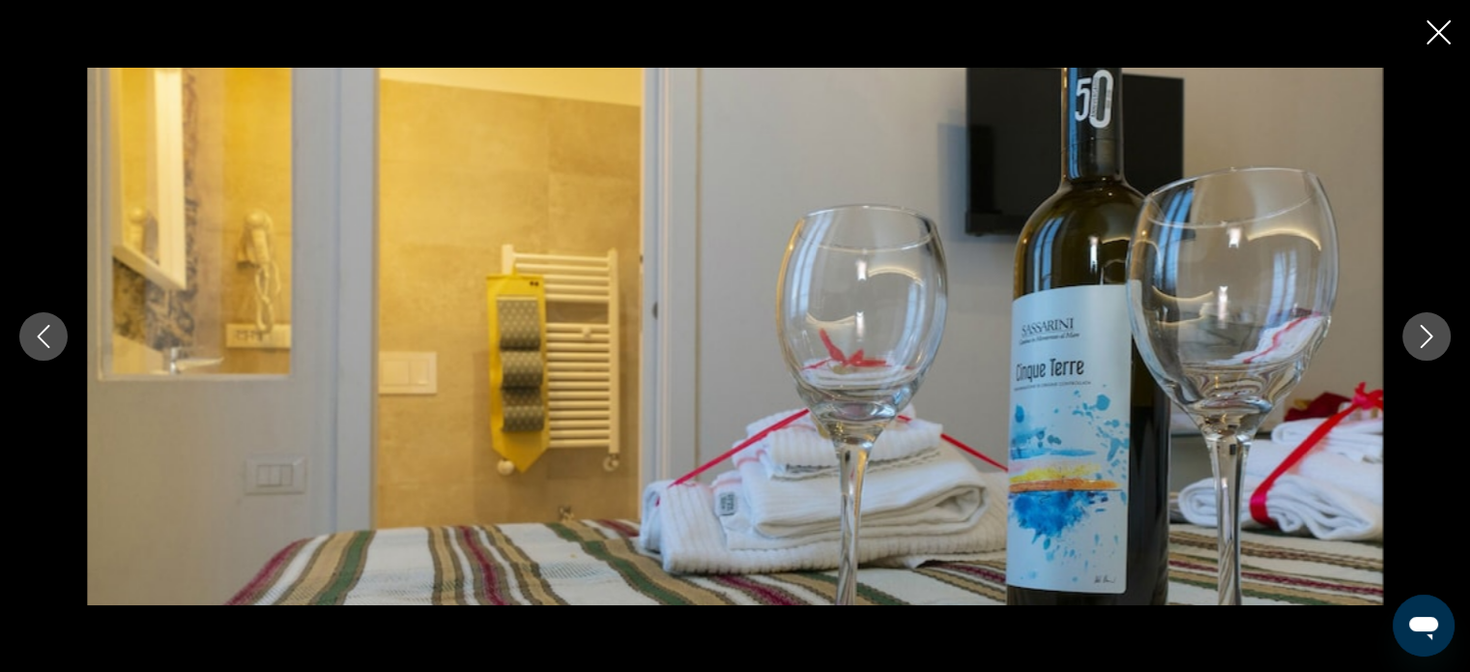
click at [1418, 330] on icon "Next image" at bounding box center [1426, 336] width 23 height 23
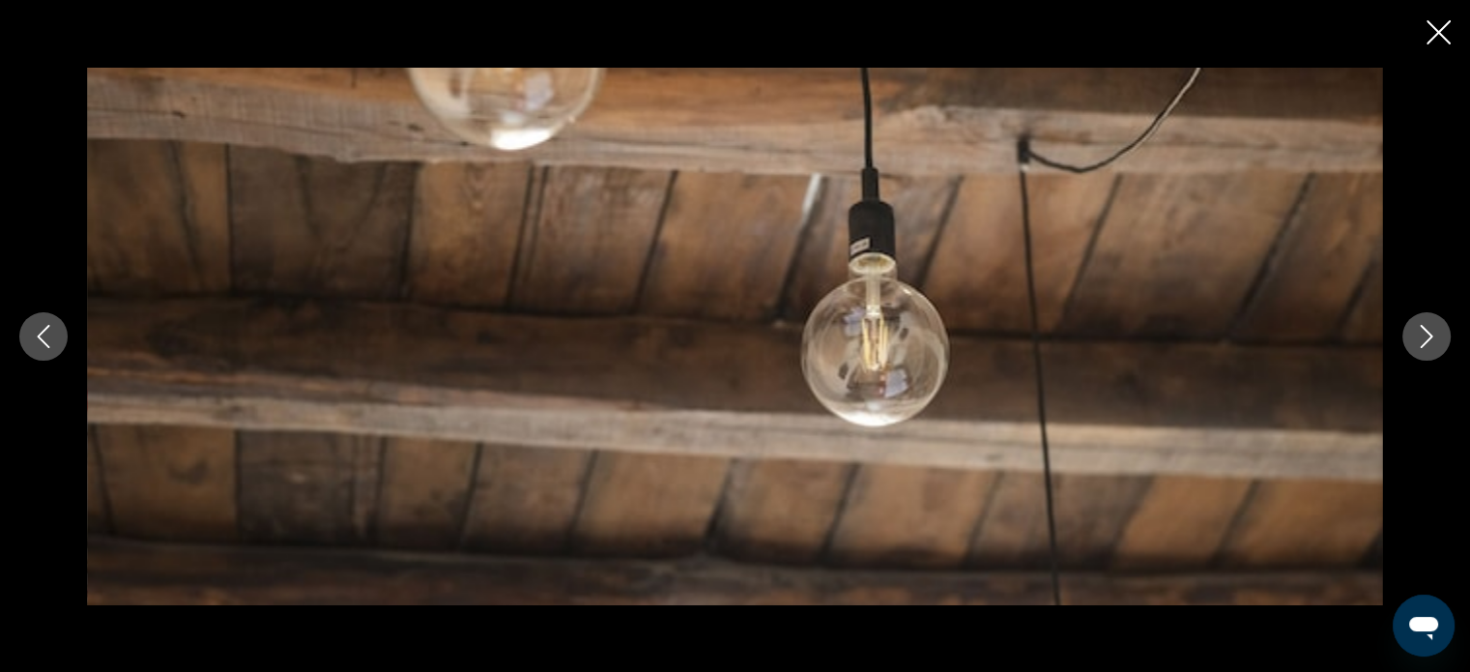
click at [1418, 330] on icon "Next image" at bounding box center [1426, 336] width 23 height 23
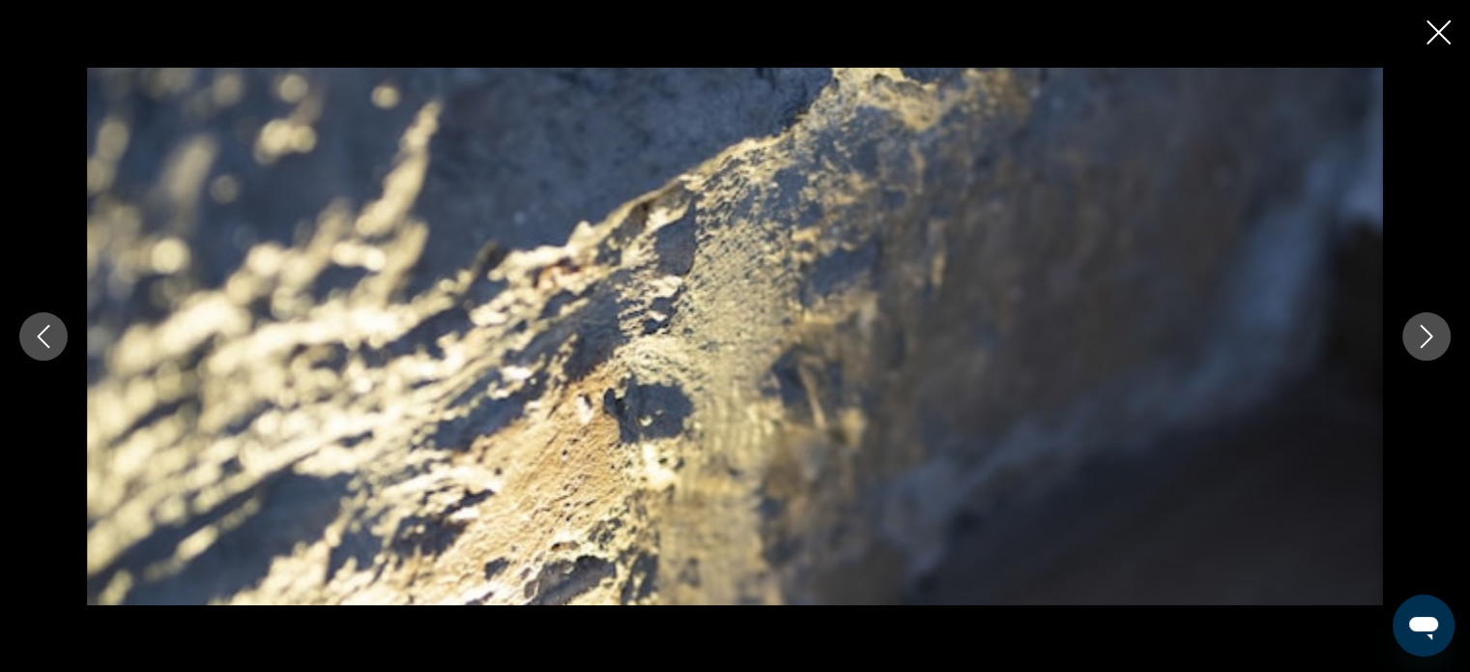
click at [1418, 330] on icon "Next image" at bounding box center [1426, 336] width 23 height 23
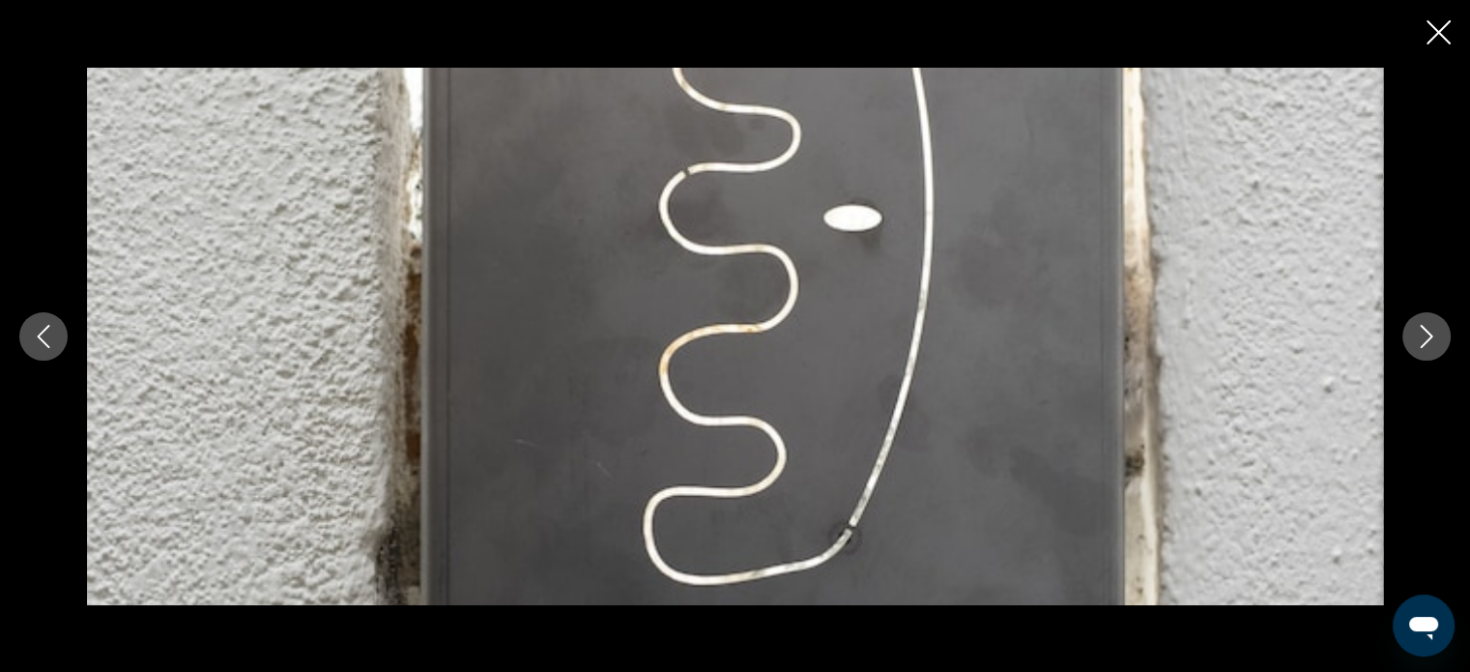
click at [1418, 330] on icon "Next image" at bounding box center [1426, 336] width 23 height 23
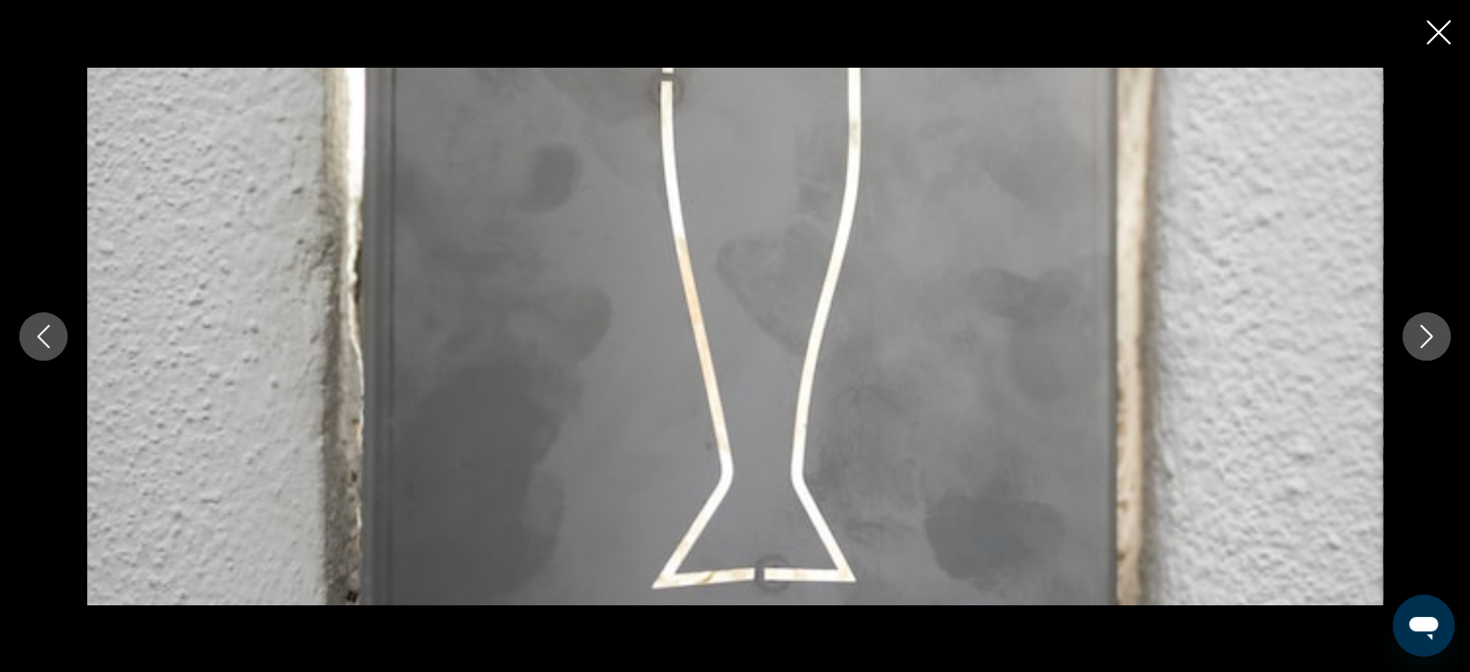
click at [1418, 330] on icon "Next image" at bounding box center [1426, 336] width 23 height 23
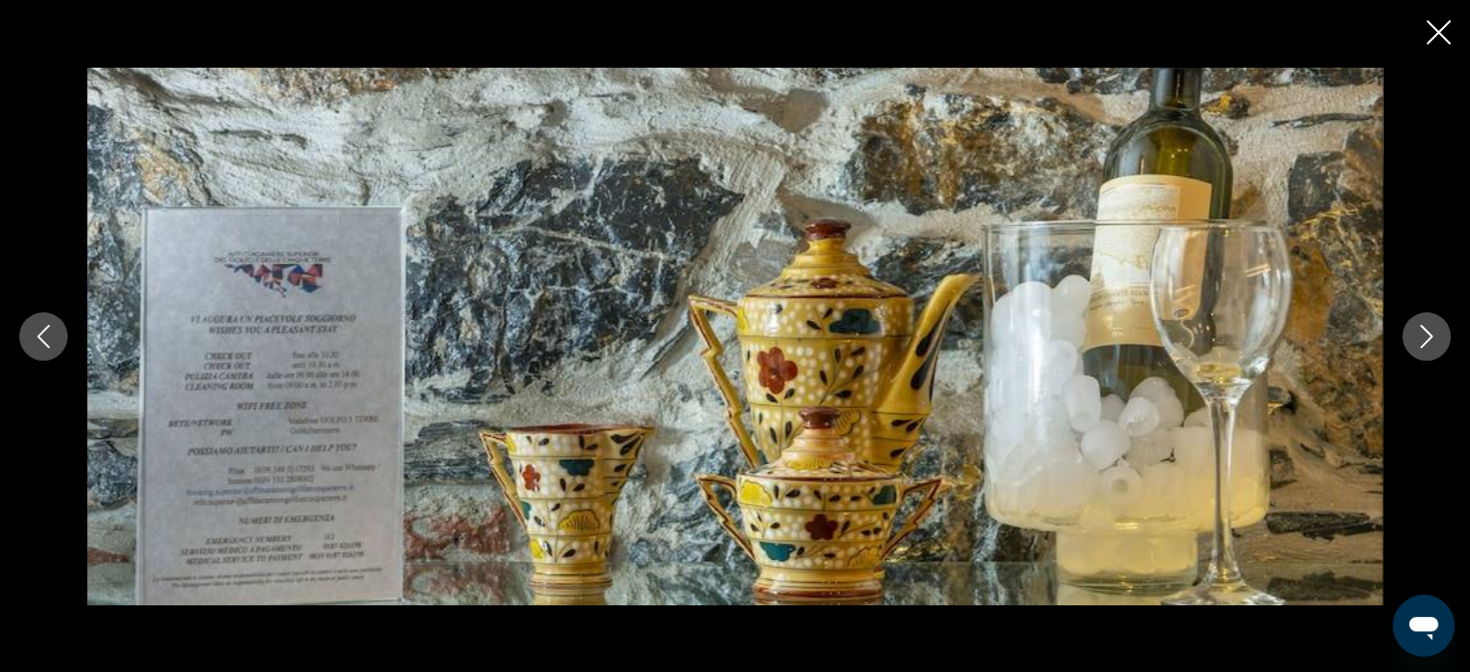
click at [1418, 330] on icon "Next image" at bounding box center [1426, 336] width 23 height 23
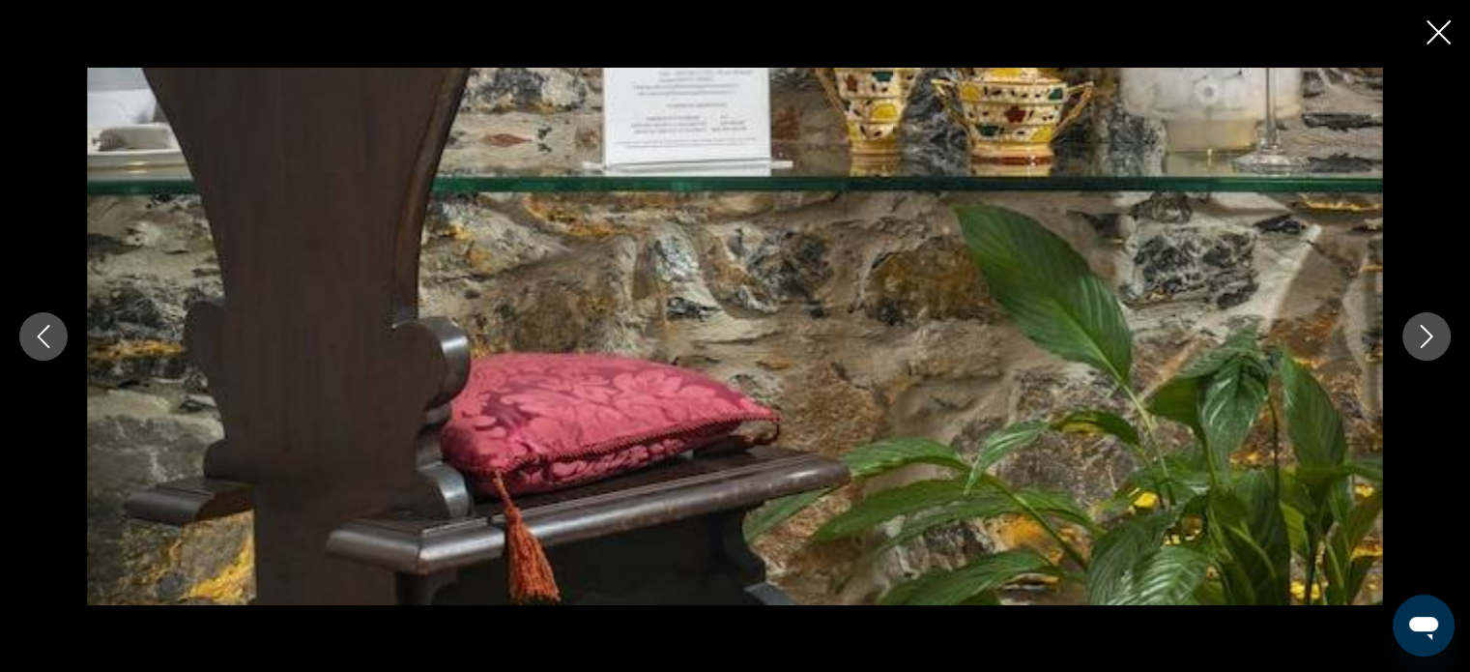
click at [1418, 330] on icon "Next image" at bounding box center [1426, 336] width 23 height 23
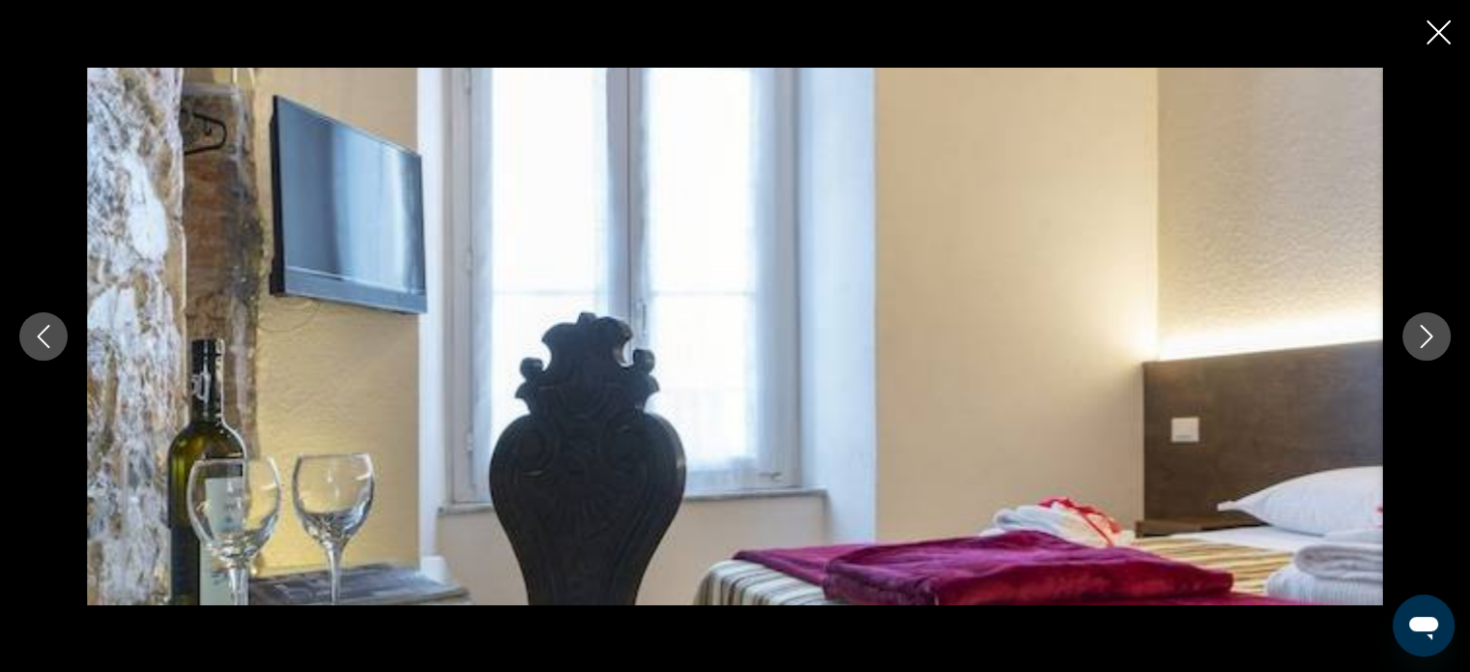
click at [1418, 331] on icon "Next image" at bounding box center [1426, 336] width 23 height 23
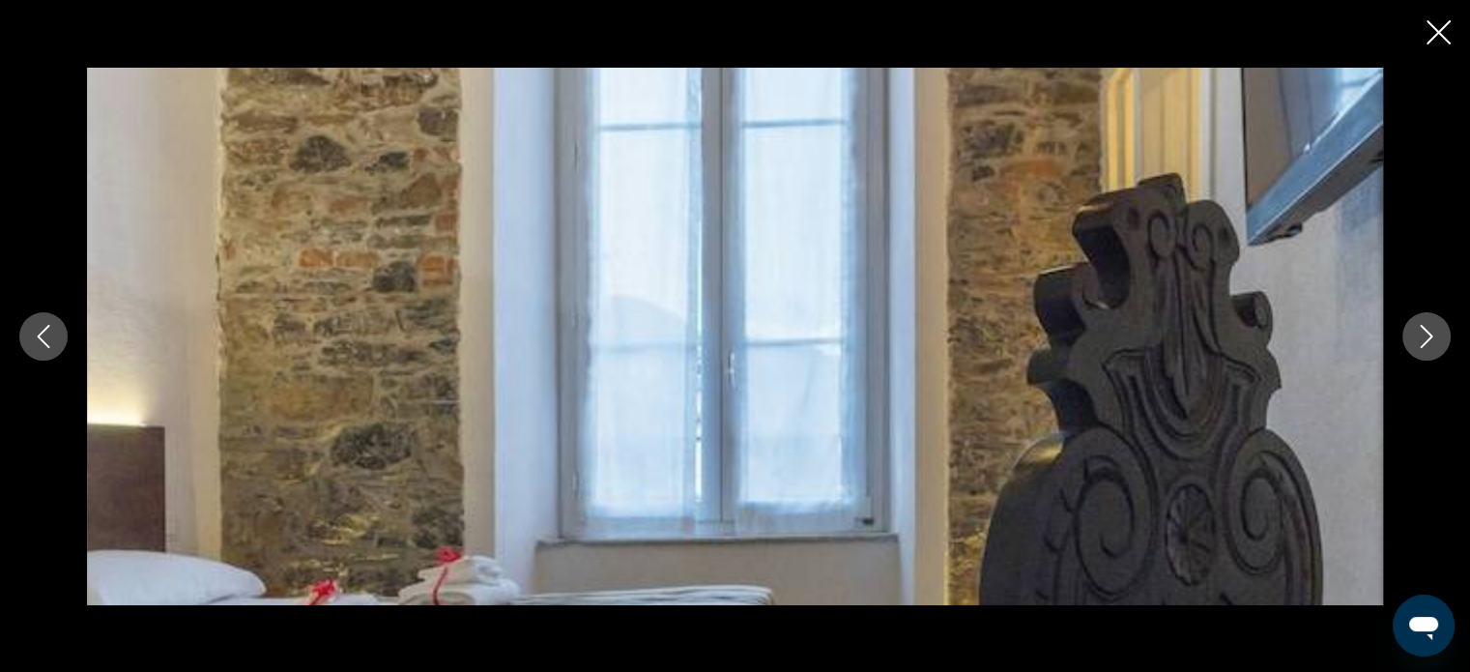
click at [1418, 331] on icon "Next image" at bounding box center [1426, 336] width 23 height 23
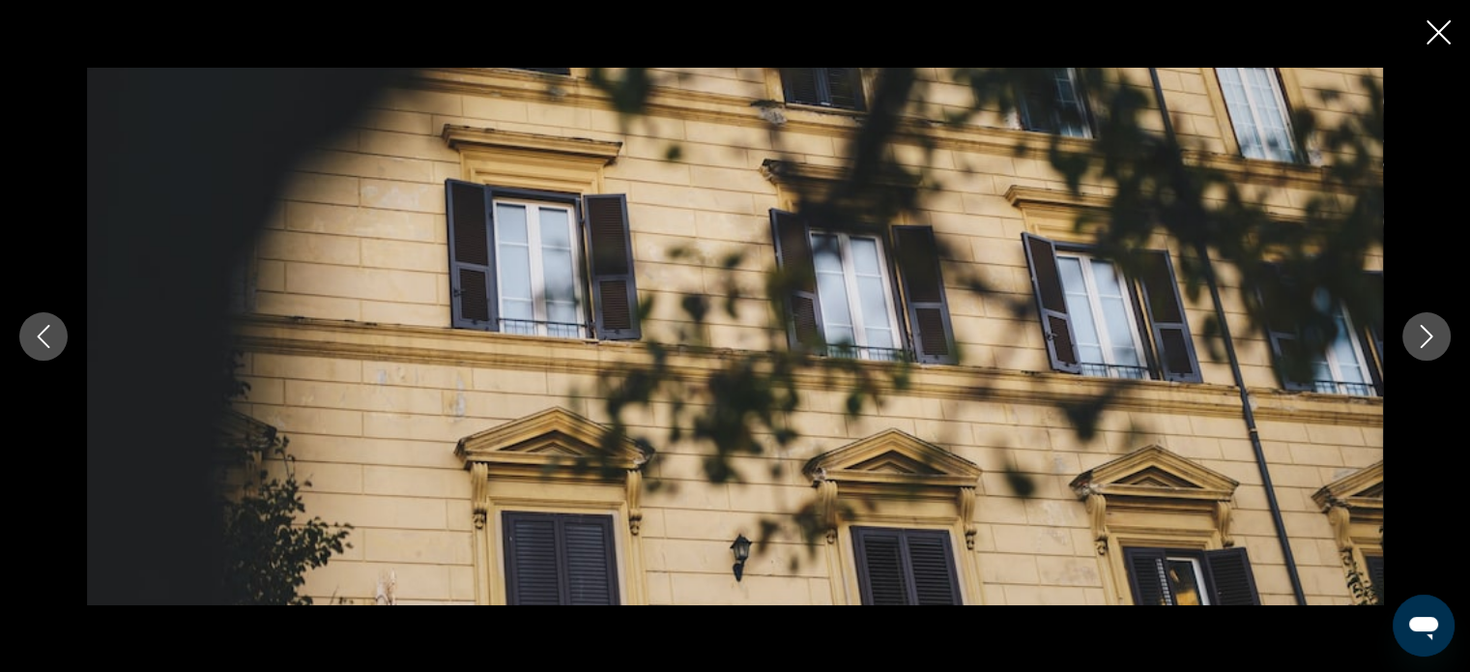
click at [1418, 331] on icon "Next image" at bounding box center [1426, 336] width 23 height 23
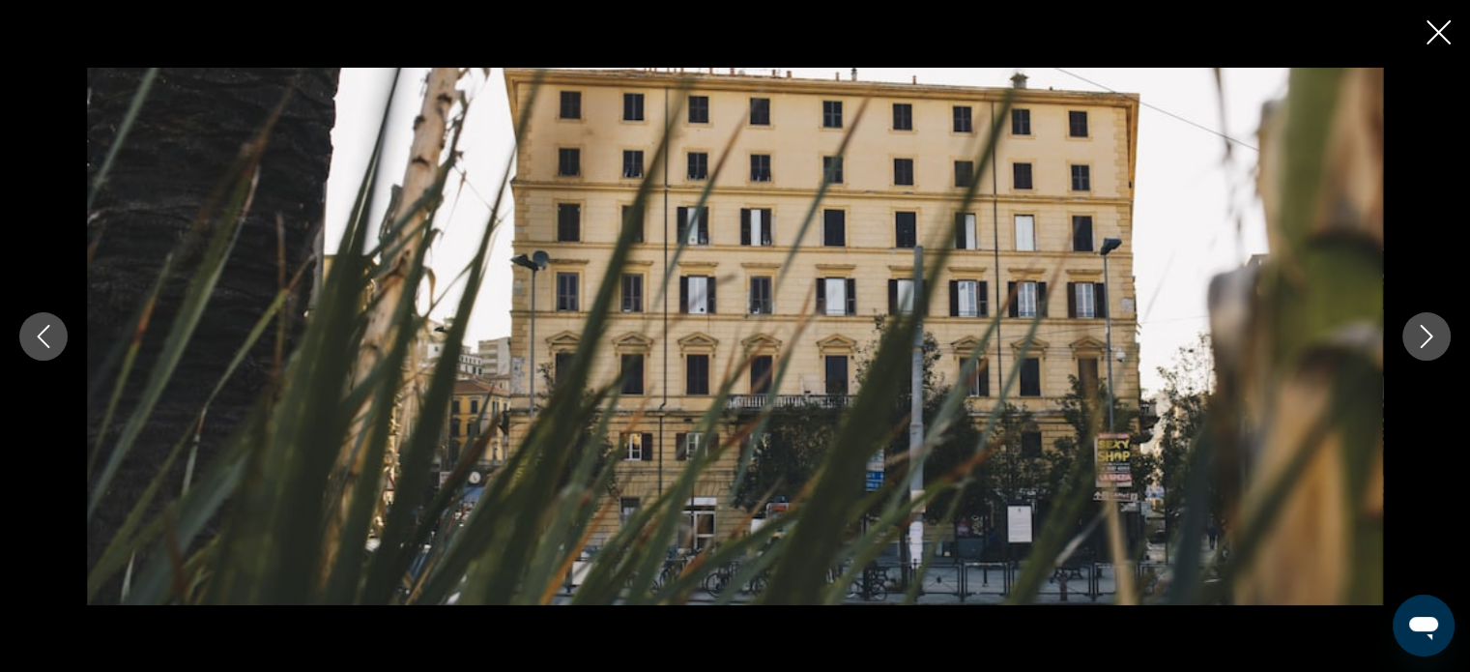
click at [1418, 331] on icon "Next image" at bounding box center [1426, 336] width 23 height 23
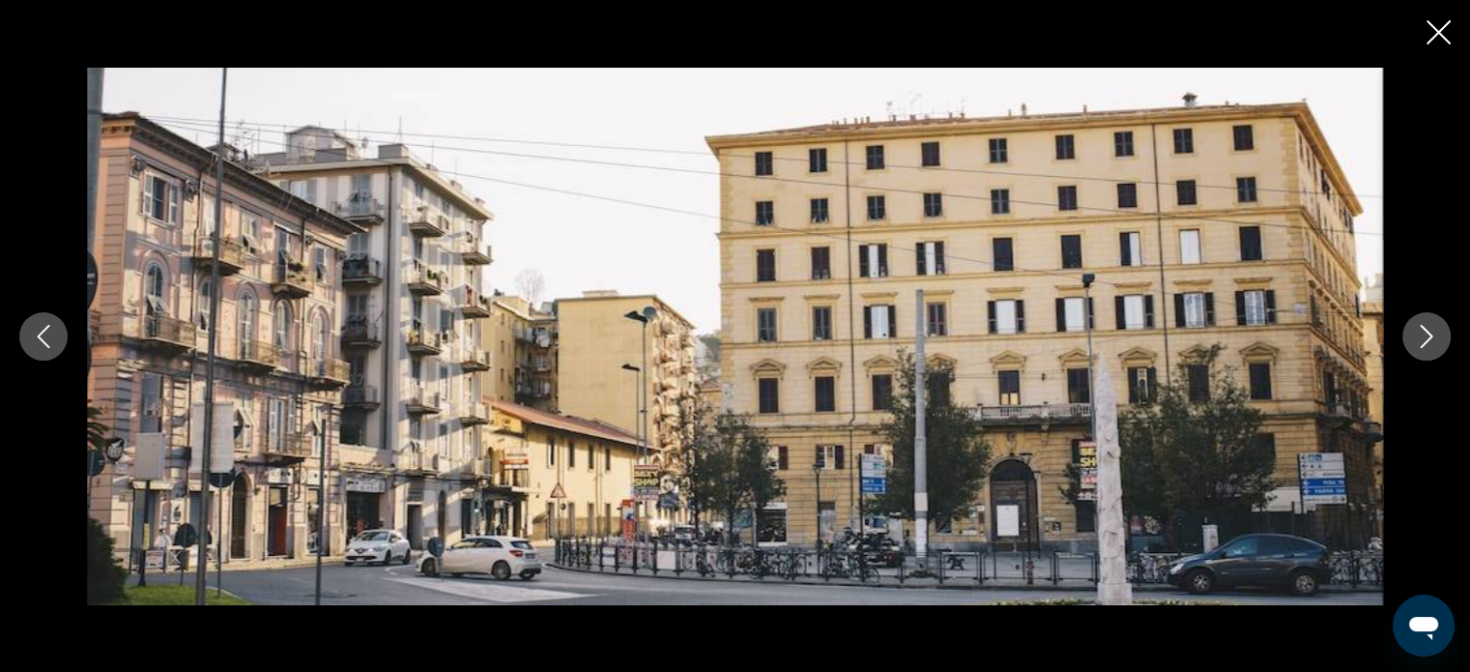
click at [1418, 331] on icon "Next image" at bounding box center [1426, 336] width 23 height 23
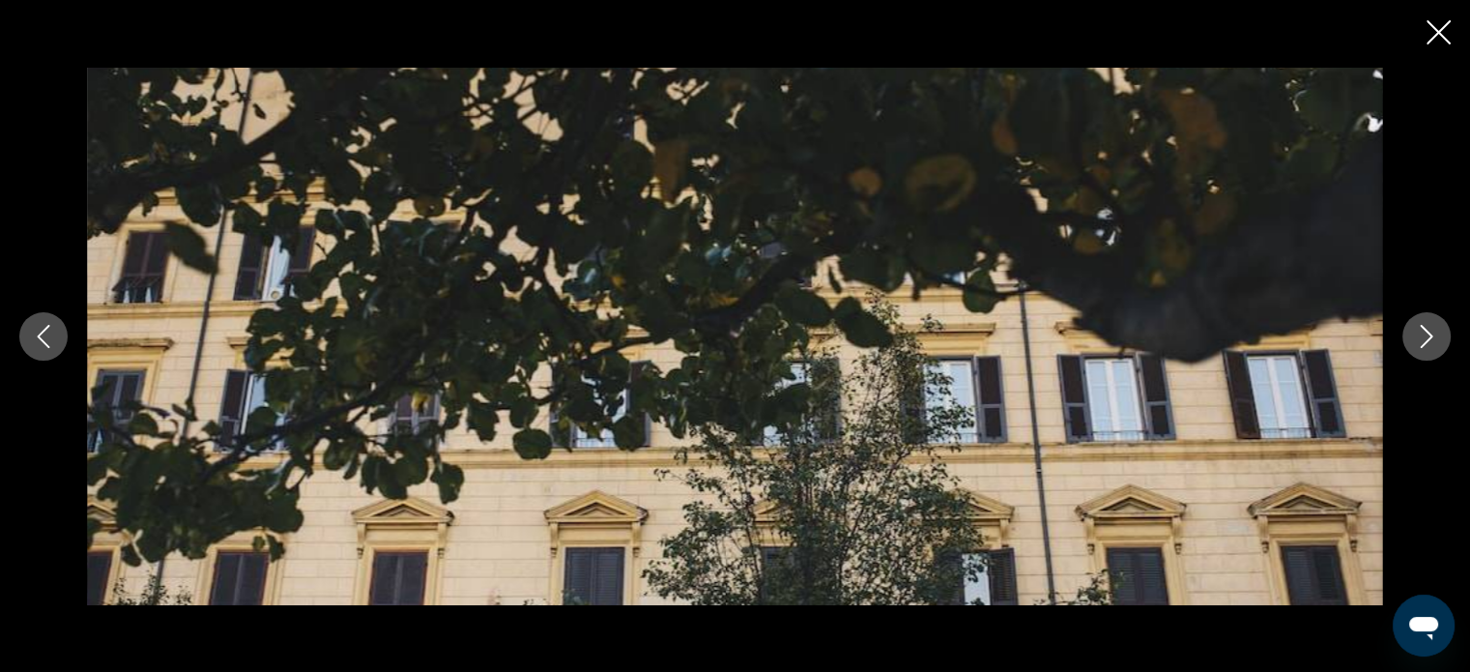
click at [1418, 331] on icon "Next image" at bounding box center [1426, 336] width 23 height 23
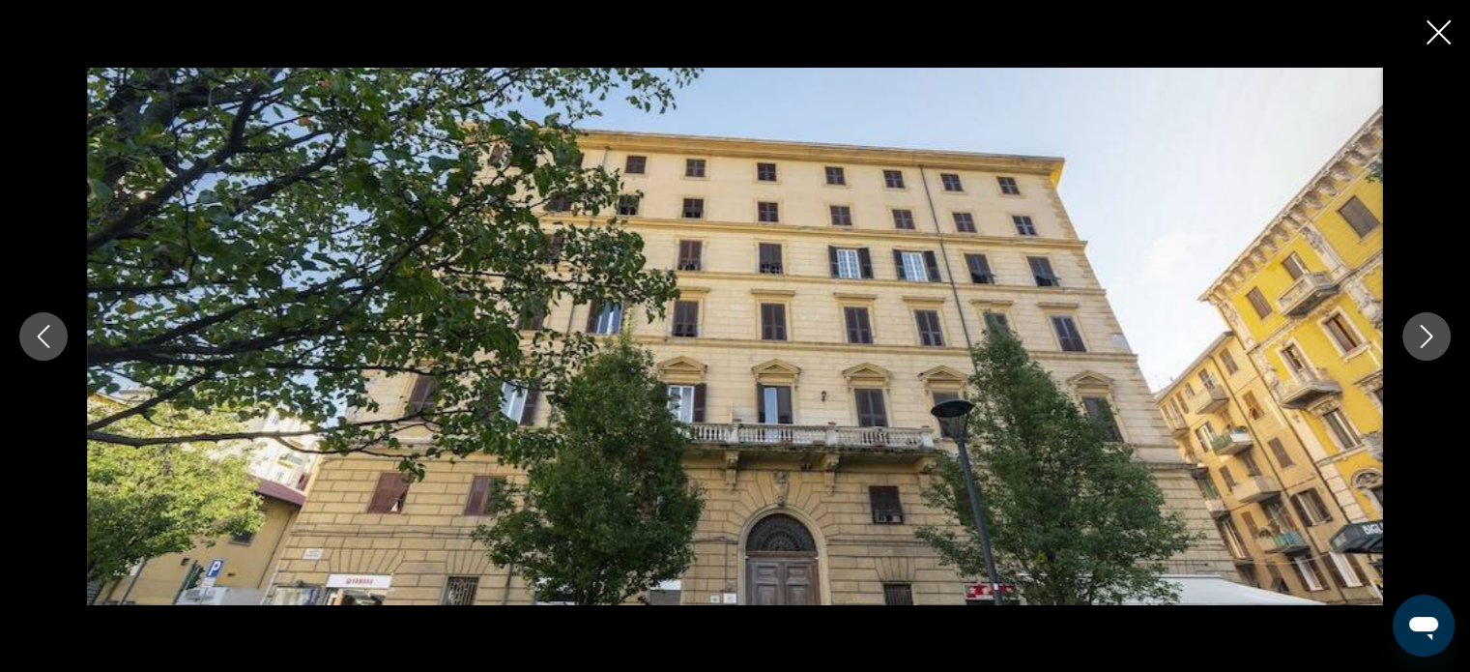
click at [1418, 331] on icon "Next image" at bounding box center [1426, 336] width 23 height 23
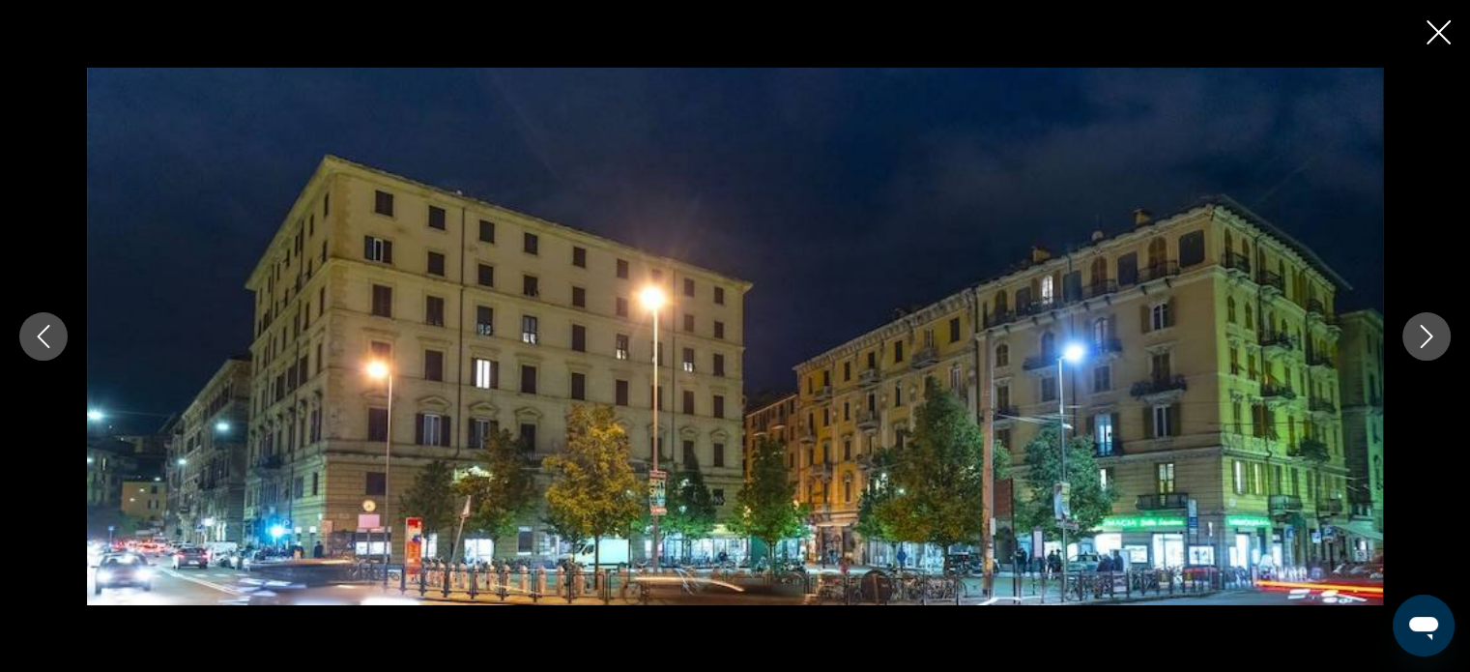
click at [1418, 331] on icon "Next image" at bounding box center [1426, 336] width 23 height 23
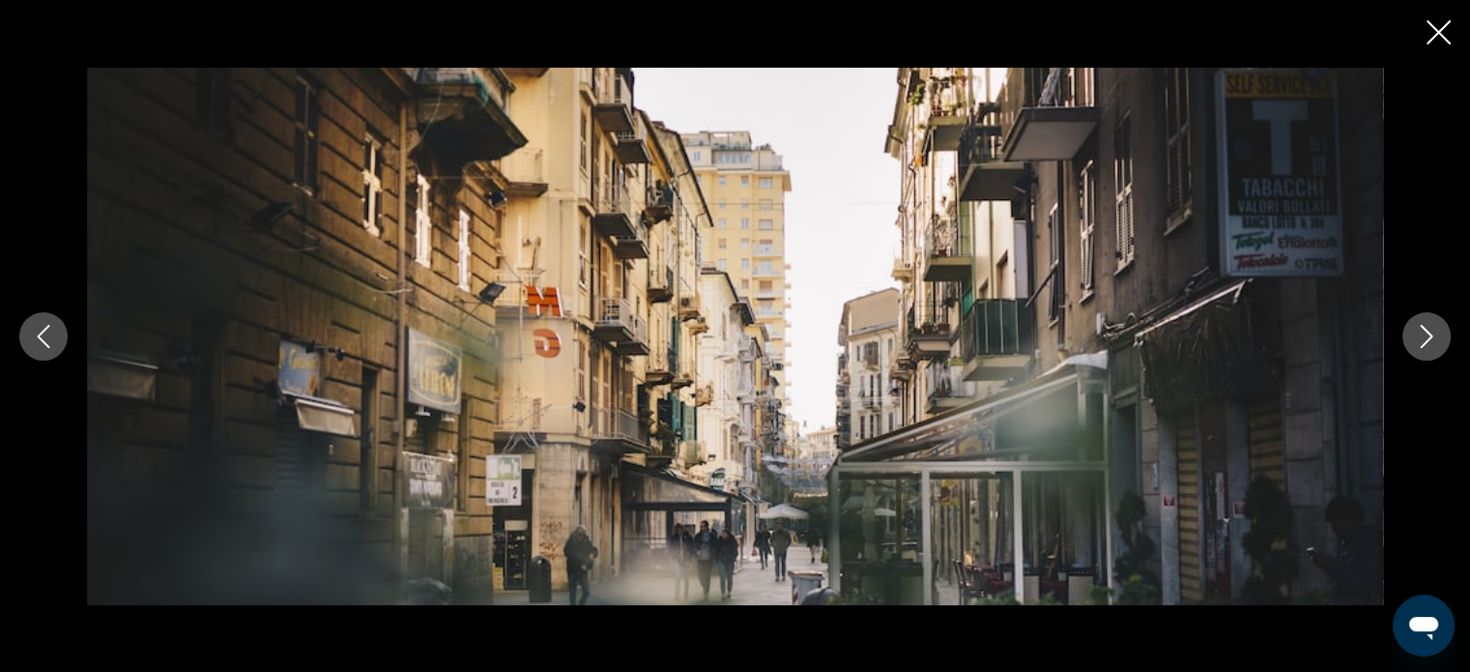
click at [1418, 331] on icon "Next image" at bounding box center [1426, 336] width 23 height 23
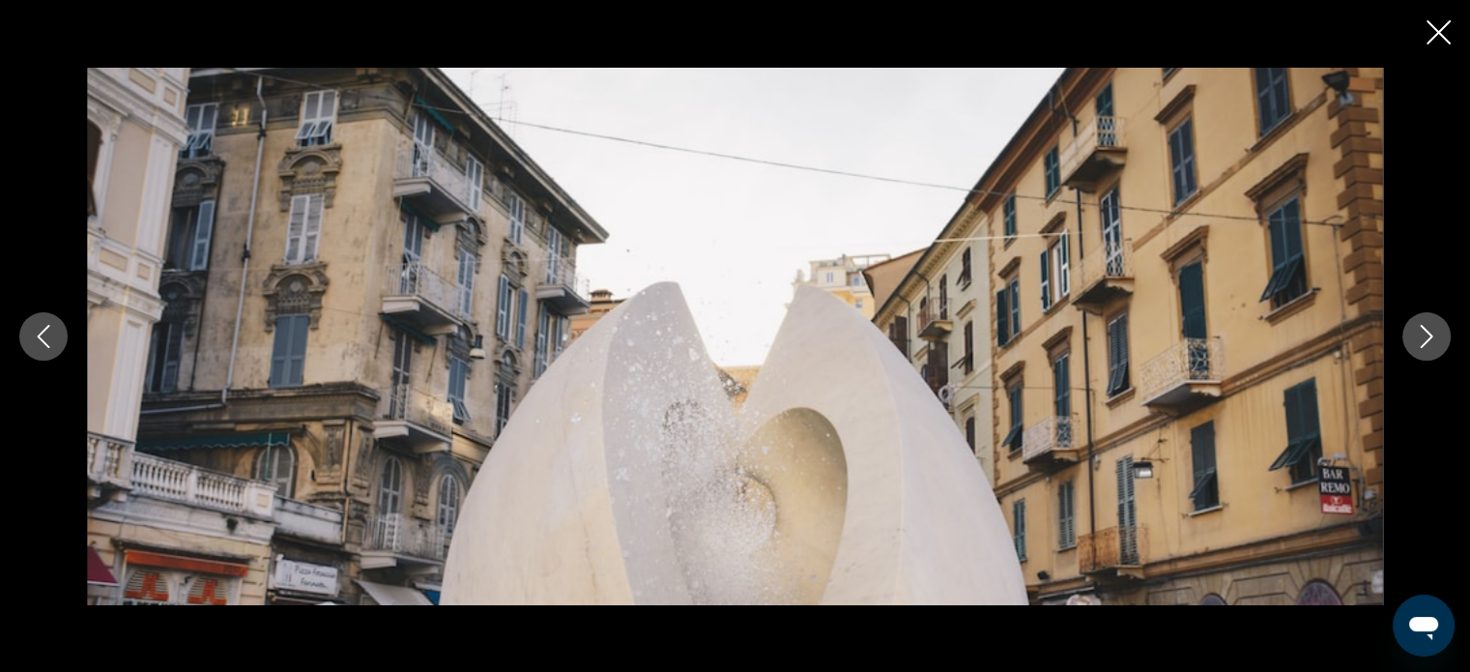
click at [1418, 331] on icon "Next image" at bounding box center [1426, 336] width 23 height 23
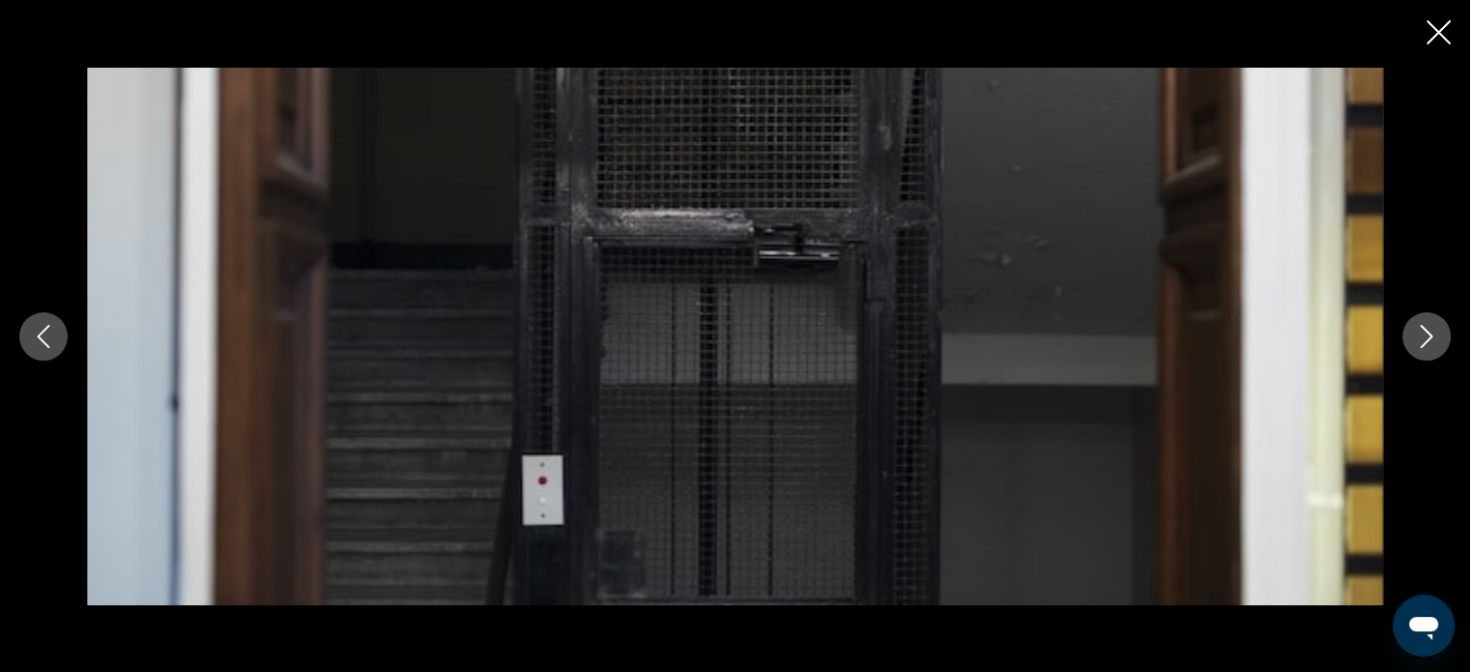
click at [1418, 331] on icon "Next image" at bounding box center [1426, 336] width 23 height 23
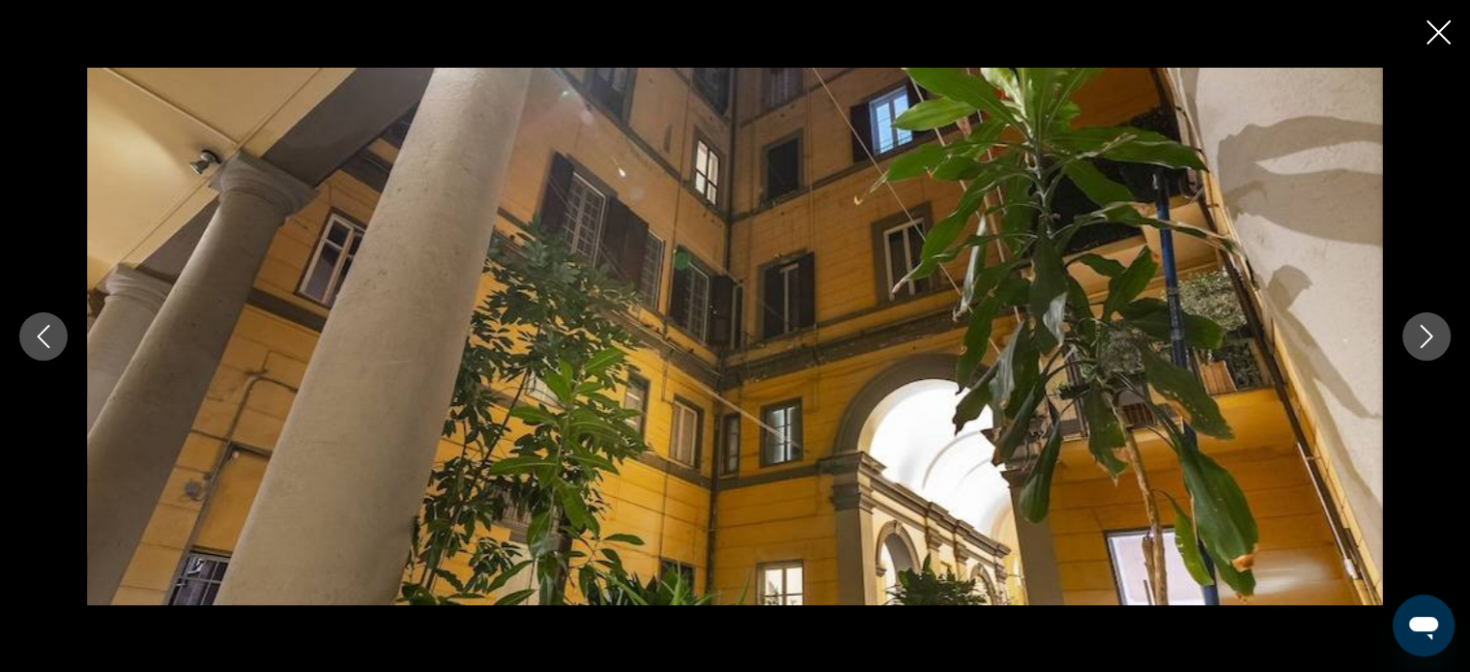
click at [1418, 331] on icon "Next image" at bounding box center [1426, 336] width 23 height 23
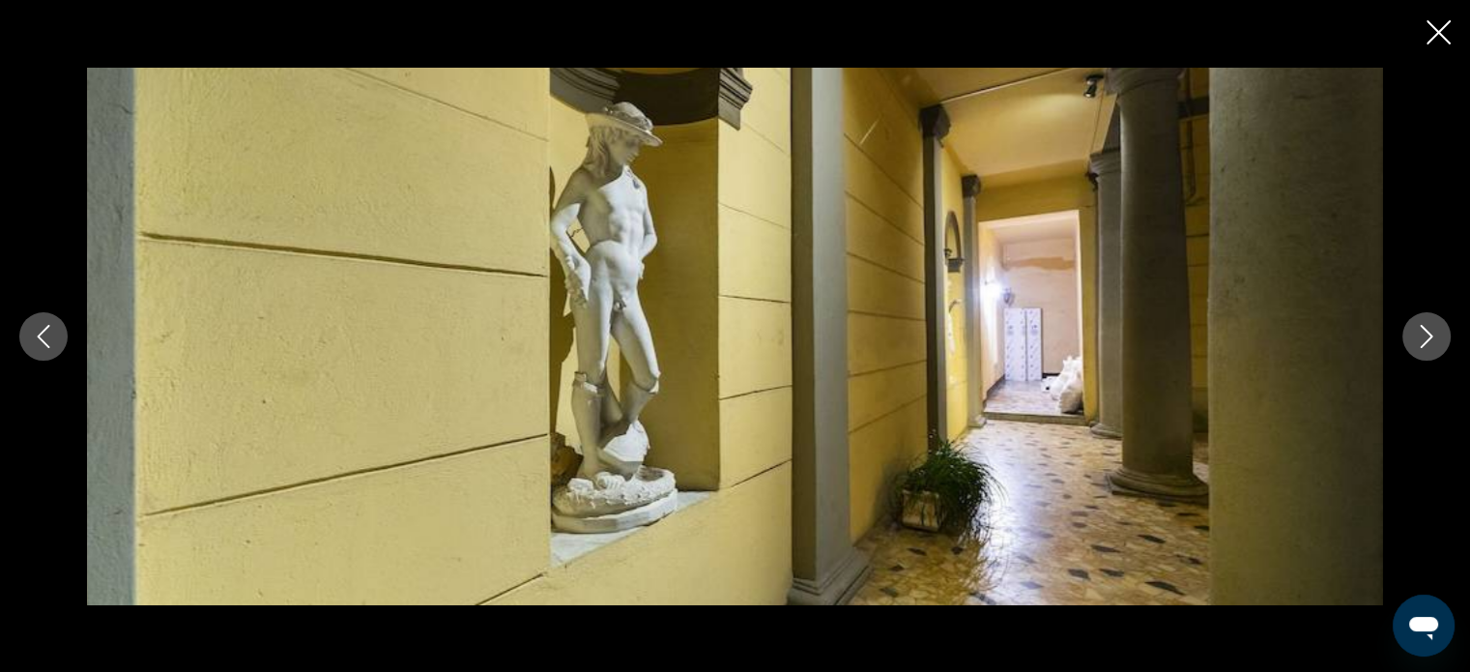
click at [1418, 331] on icon "Next image" at bounding box center [1426, 336] width 23 height 23
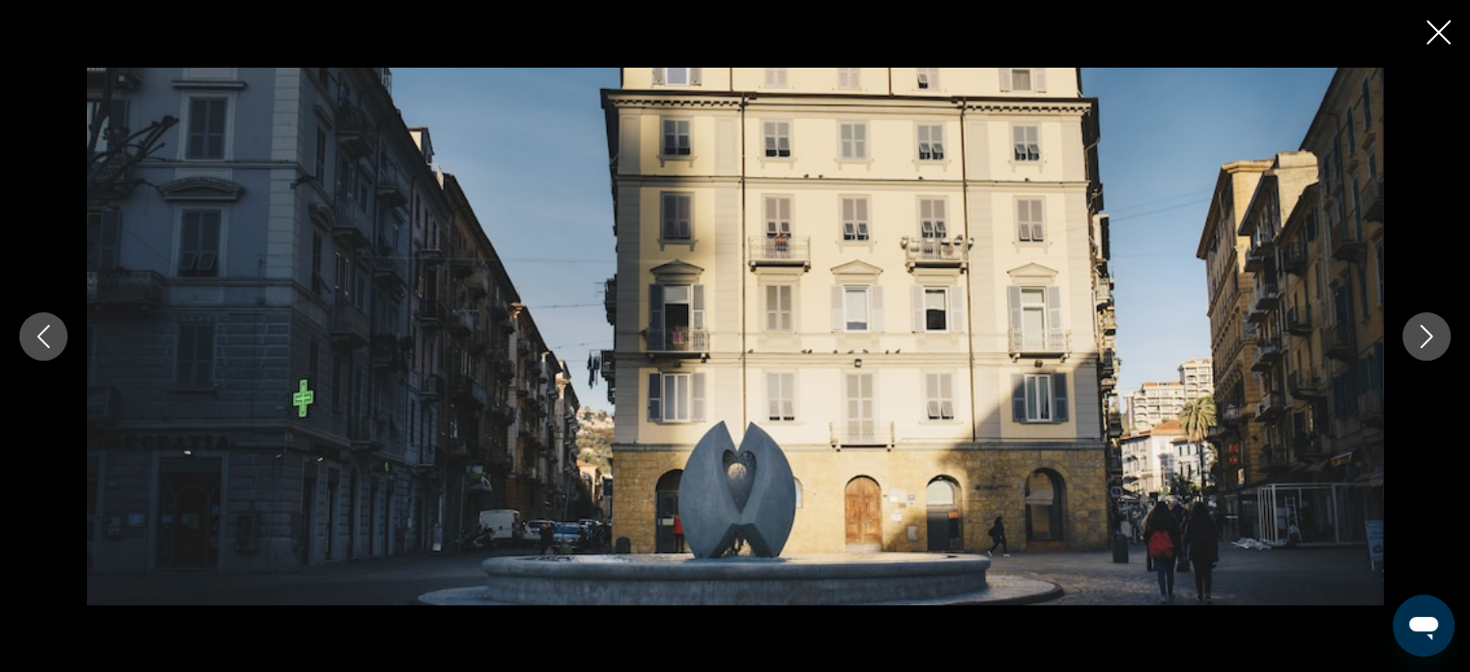
click at [1418, 331] on icon "Next image" at bounding box center [1426, 336] width 23 height 23
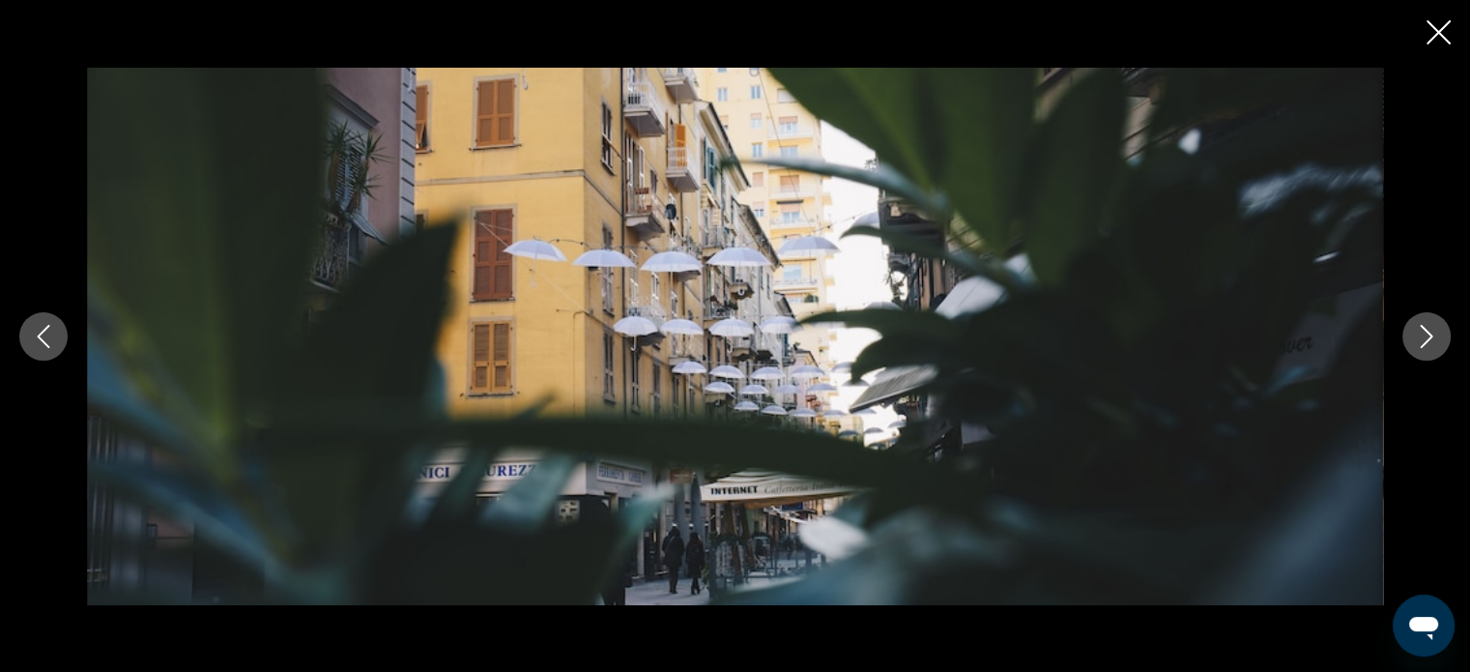
click at [1418, 331] on icon "Next image" at bounding box center [1426, 336] width 23 height 23
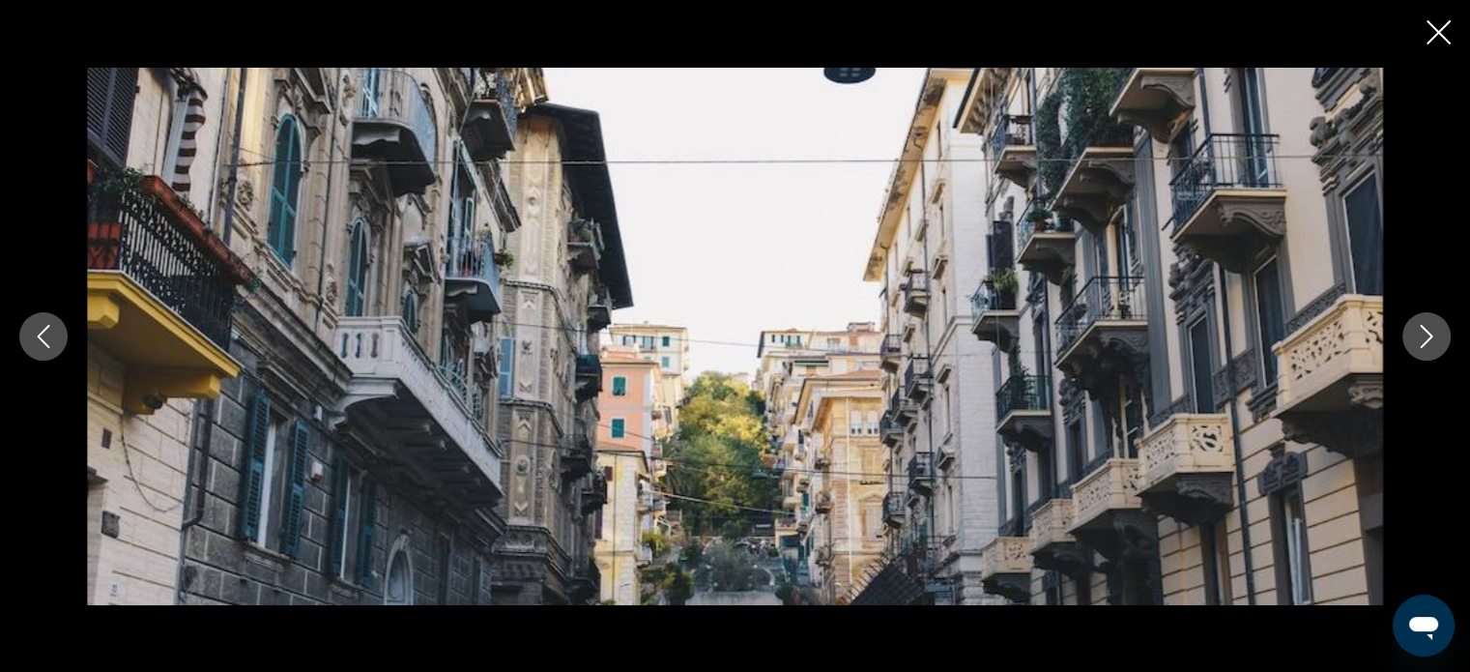
click at [1418, 331] on icon "Next image" at bounding box center [1426, 336] width 23 height 23
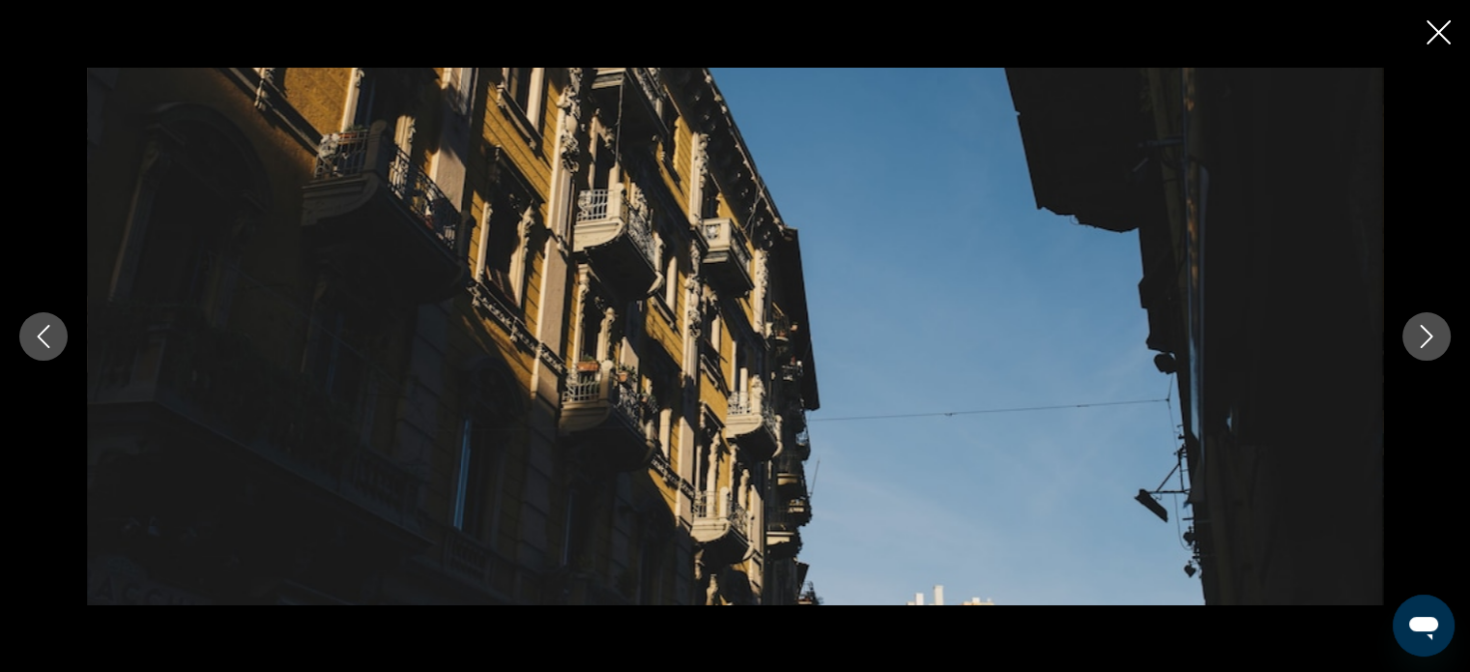
click at [1418, 331] on icon "Next image" at bounding box center [1426, 336] width 23 height 23
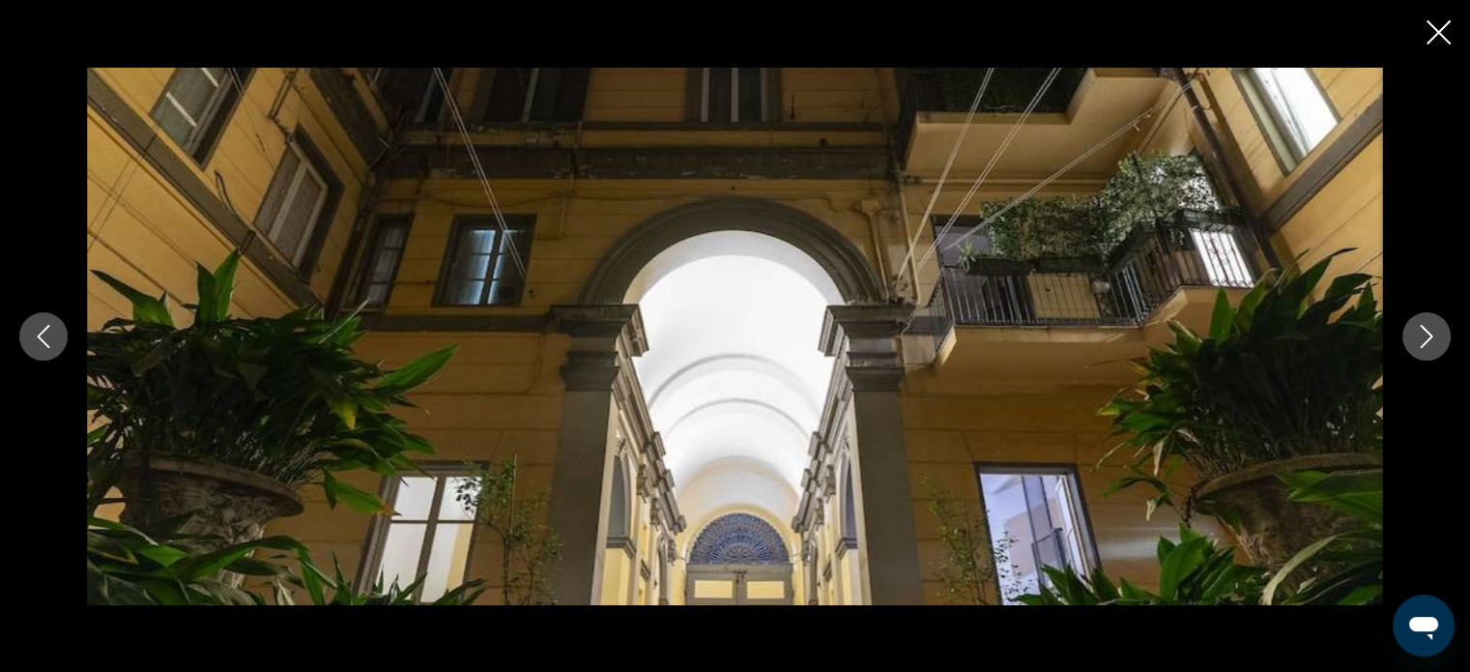
click at [1418, 331] on icon "Next image" at bounding box center [1426, 336] width 23 height 23
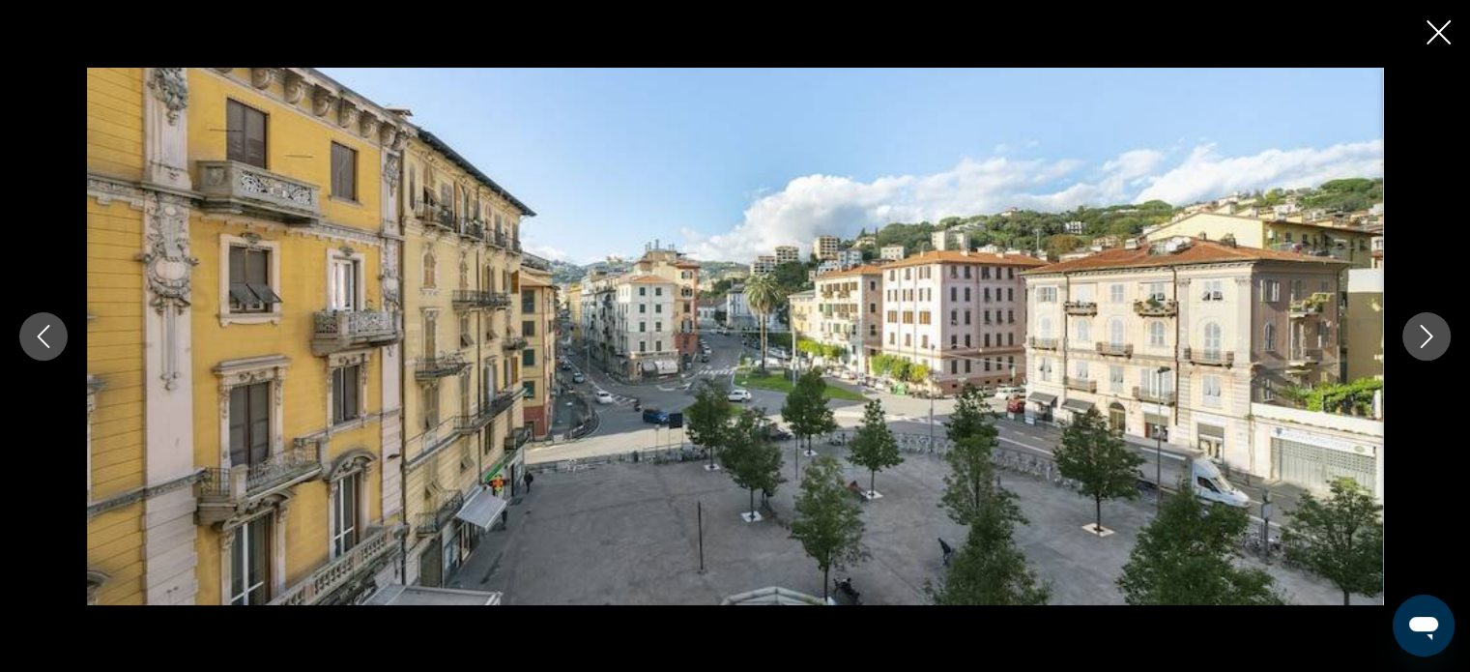
click at [1418, 331] on icon "Next image" at bounding box center [1426, 336] width 23 height 23
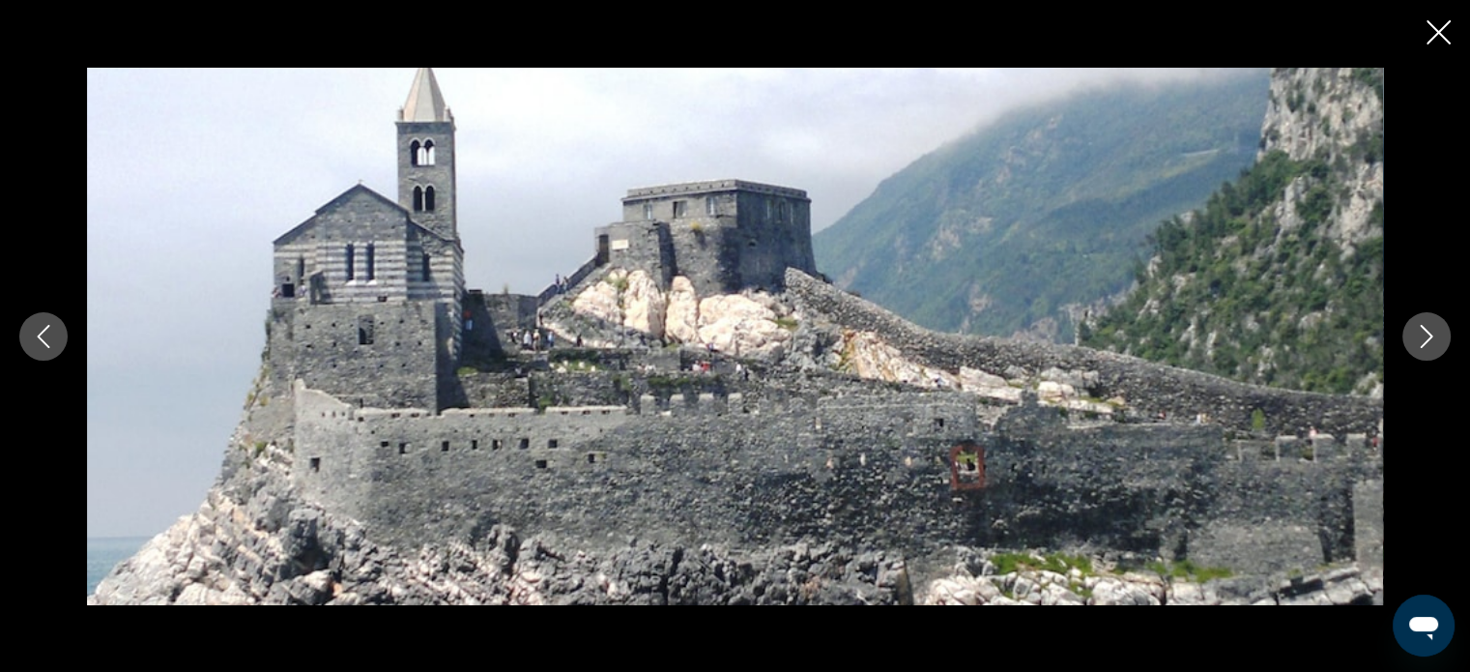
click at [1418, 331] on icon "Next image" at bounding box center [1426, 336] width 23 height 23
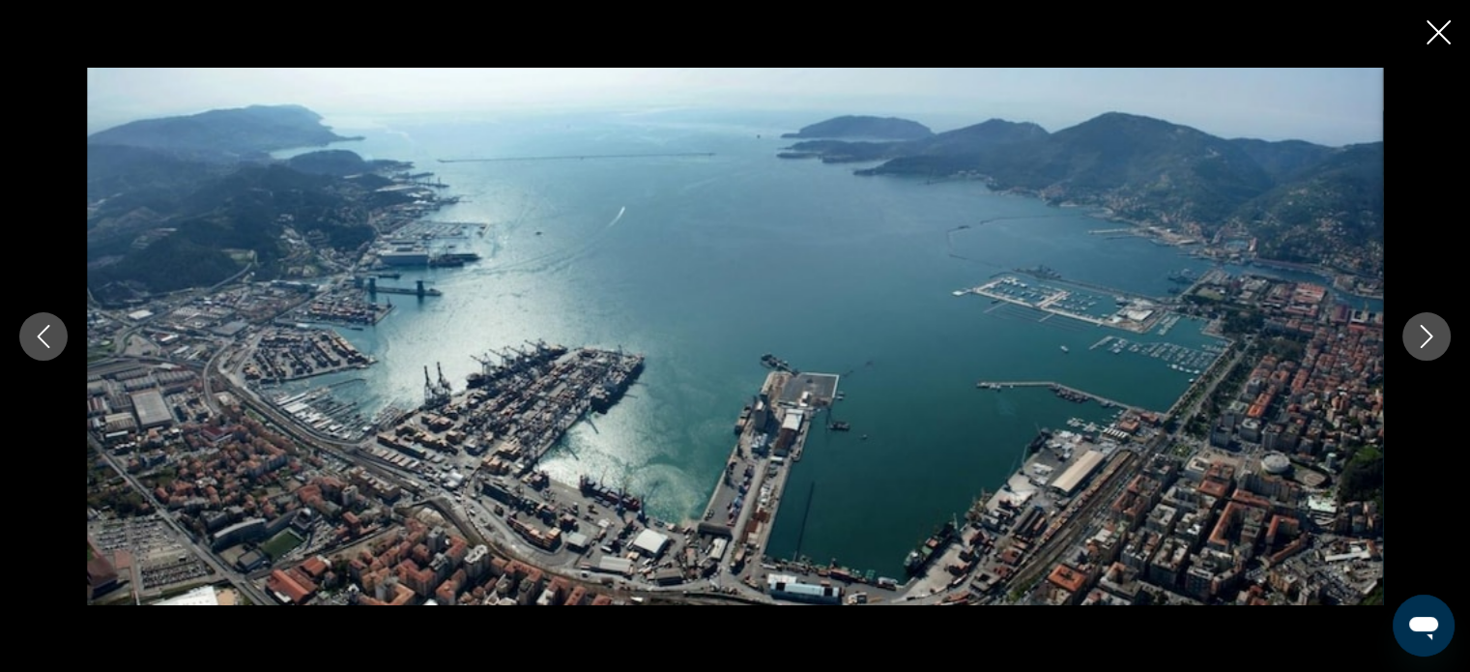
click at [1418, 331] on icon "Next image" at bounding box center [1426, 336] width 23 height 23
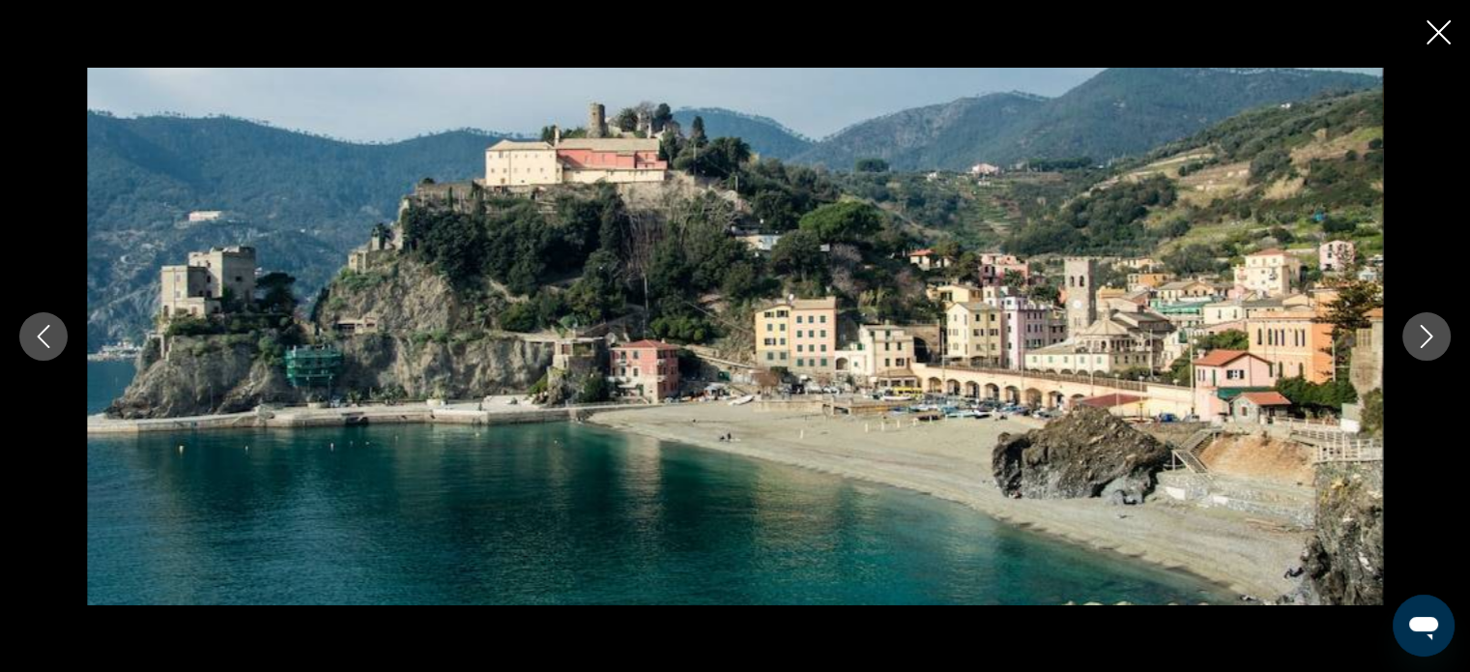
click at [1426, 336] on icon "Next image" at bounding box center [1426, 336] width 23 height 23
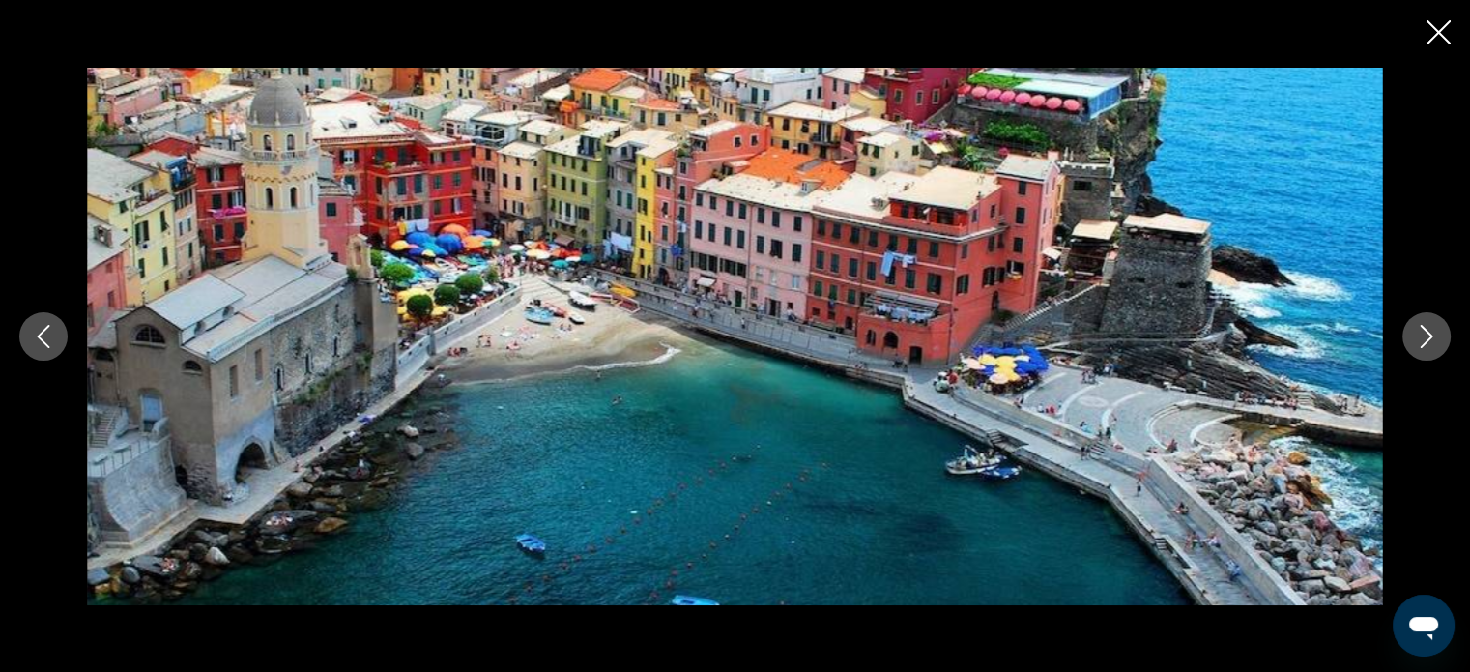
click at [1426, 336] on icon "Next image" at bounding box center [1426, 336] width 23 height 23
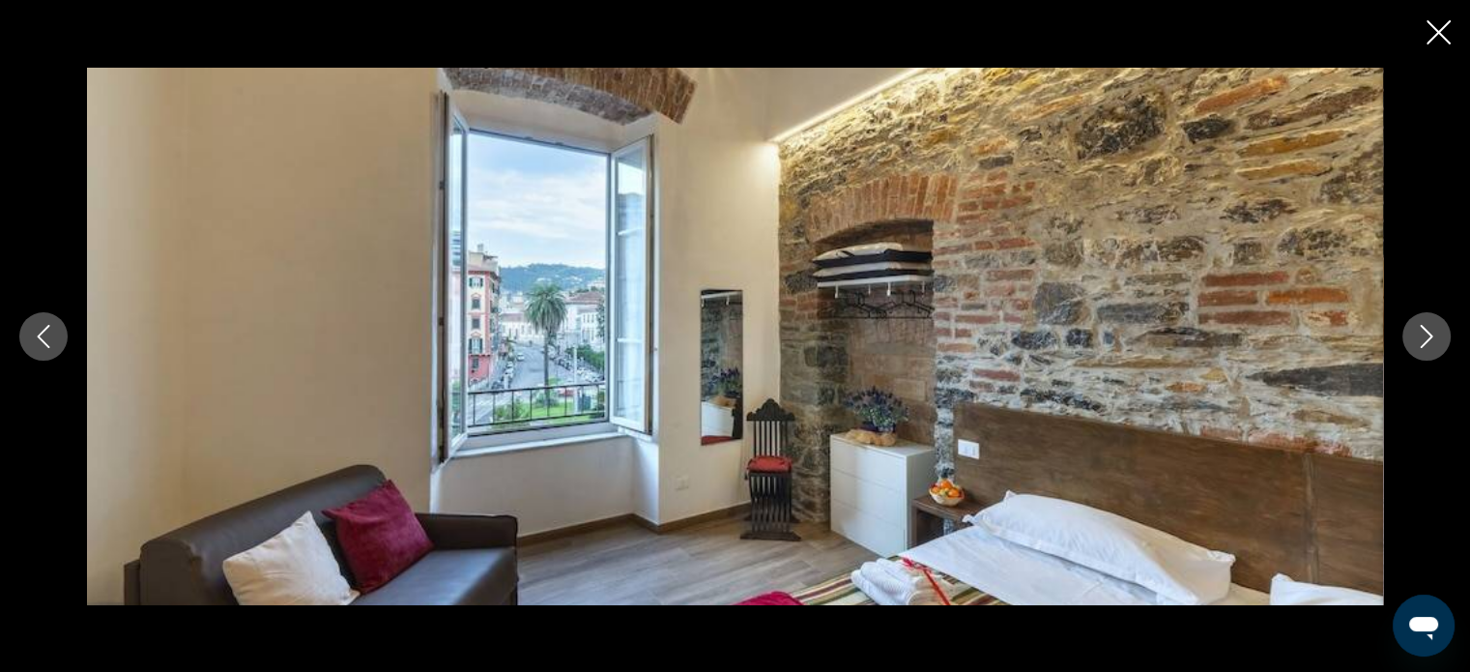
click at [1426, 336] on icon "Next image" at bounding box center [1426, 336] width 23 height 23
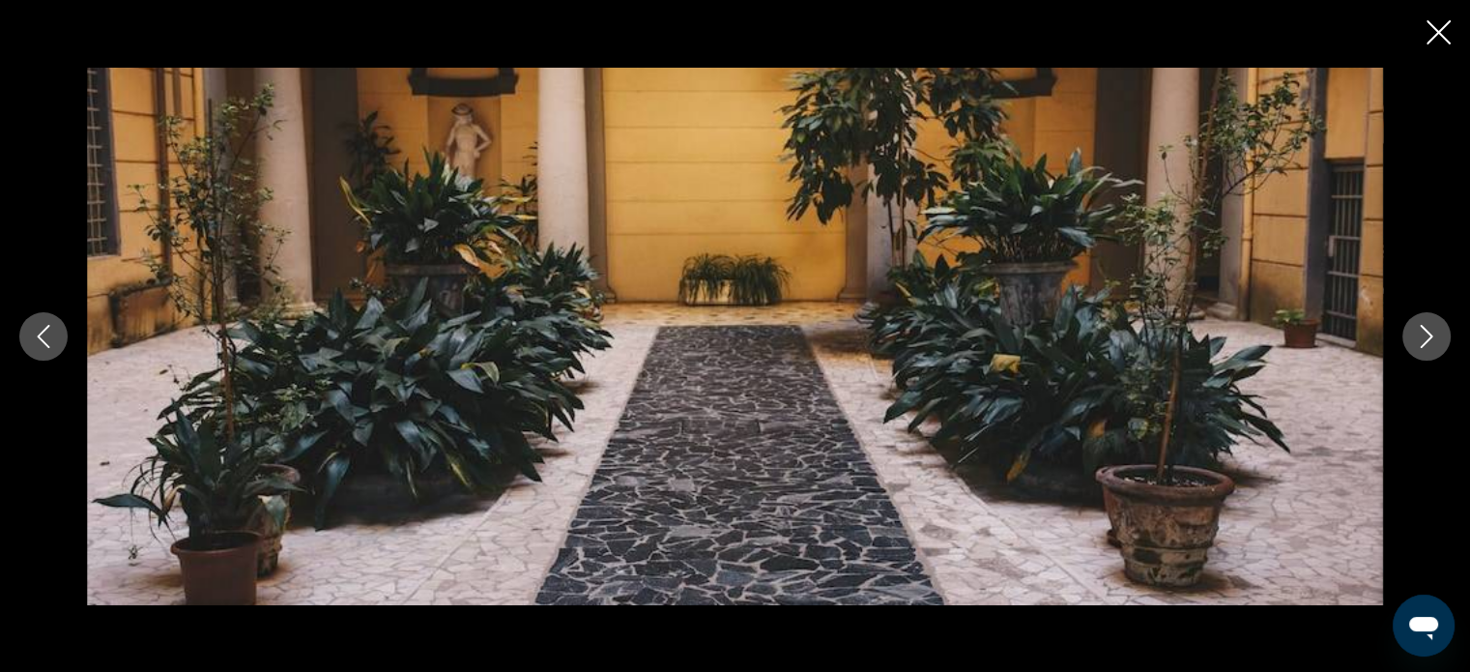
click at [1426, 336] on icon "Next image" at bounding box center [1426, 336] width 23 height 23
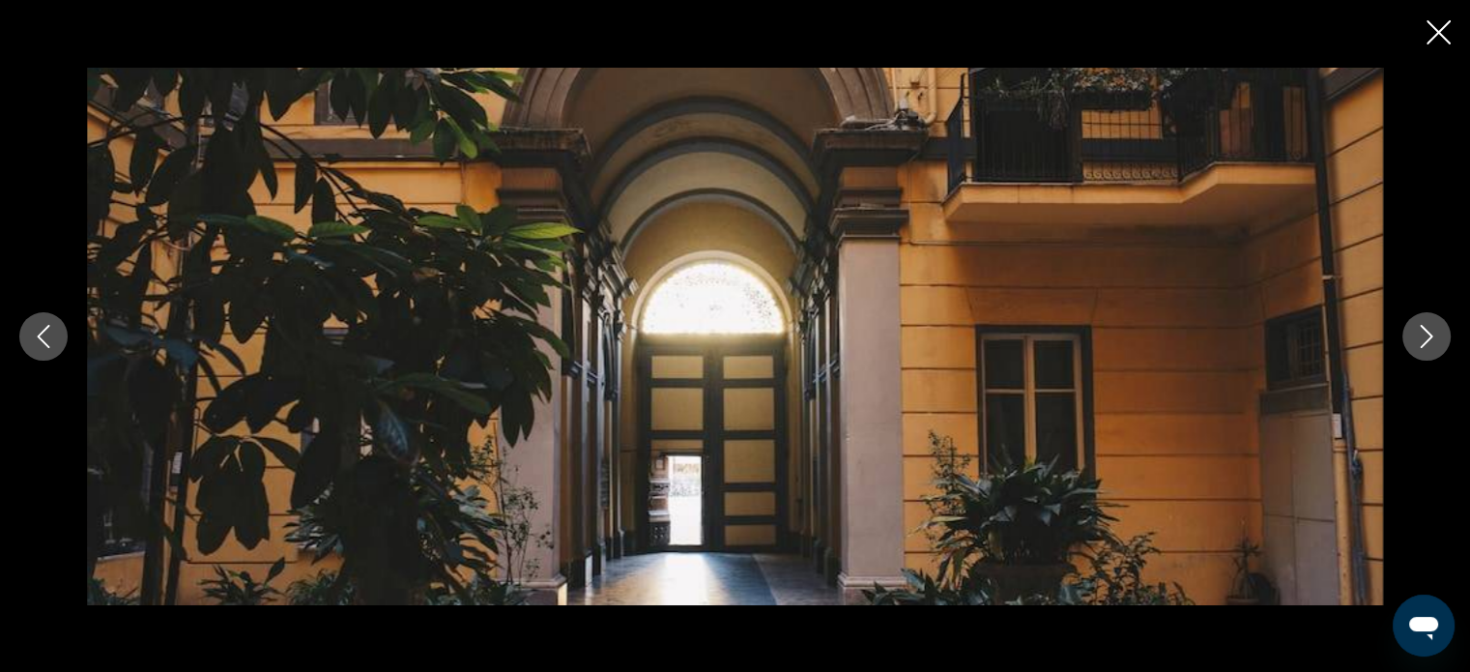
click at [1426, 336] on icon "Next image" at bounding box center [1426, 336] width 23 height 23
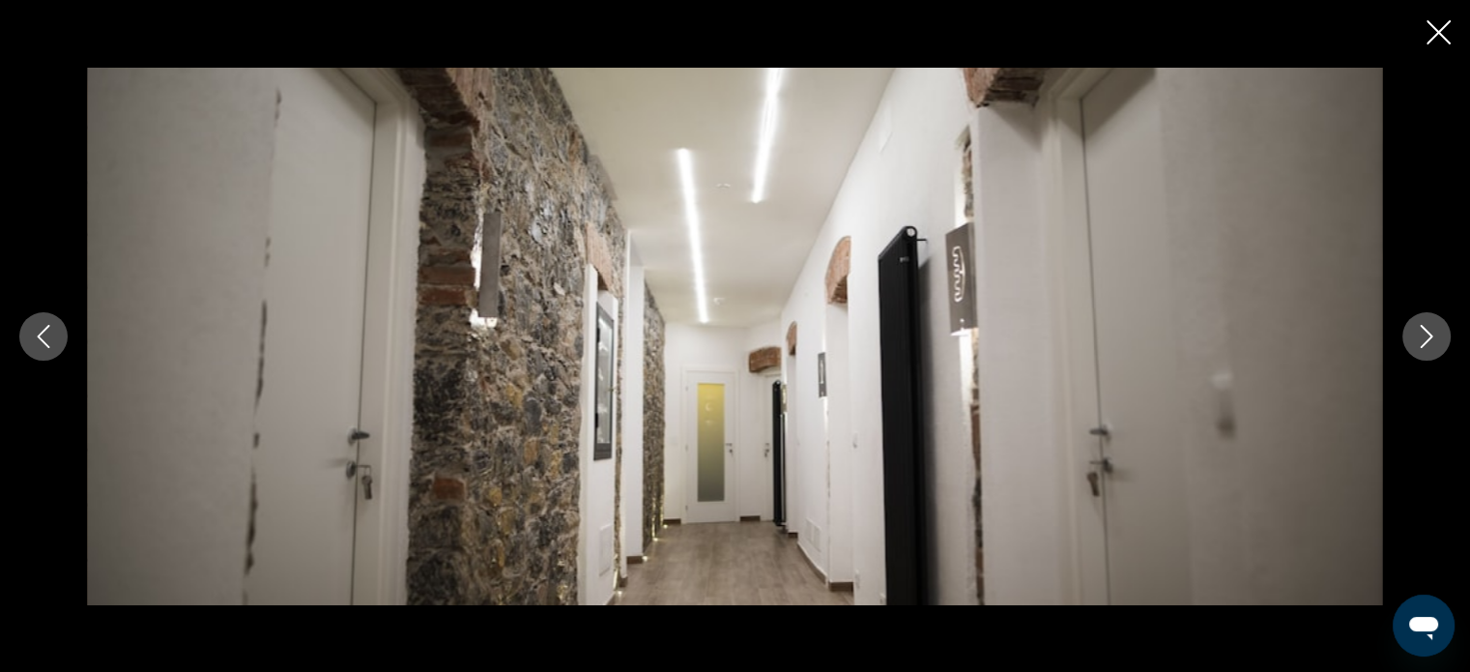
click at [1426, 336] on icon "Next image" at bounding box center [1426, 336] width 23 height 23
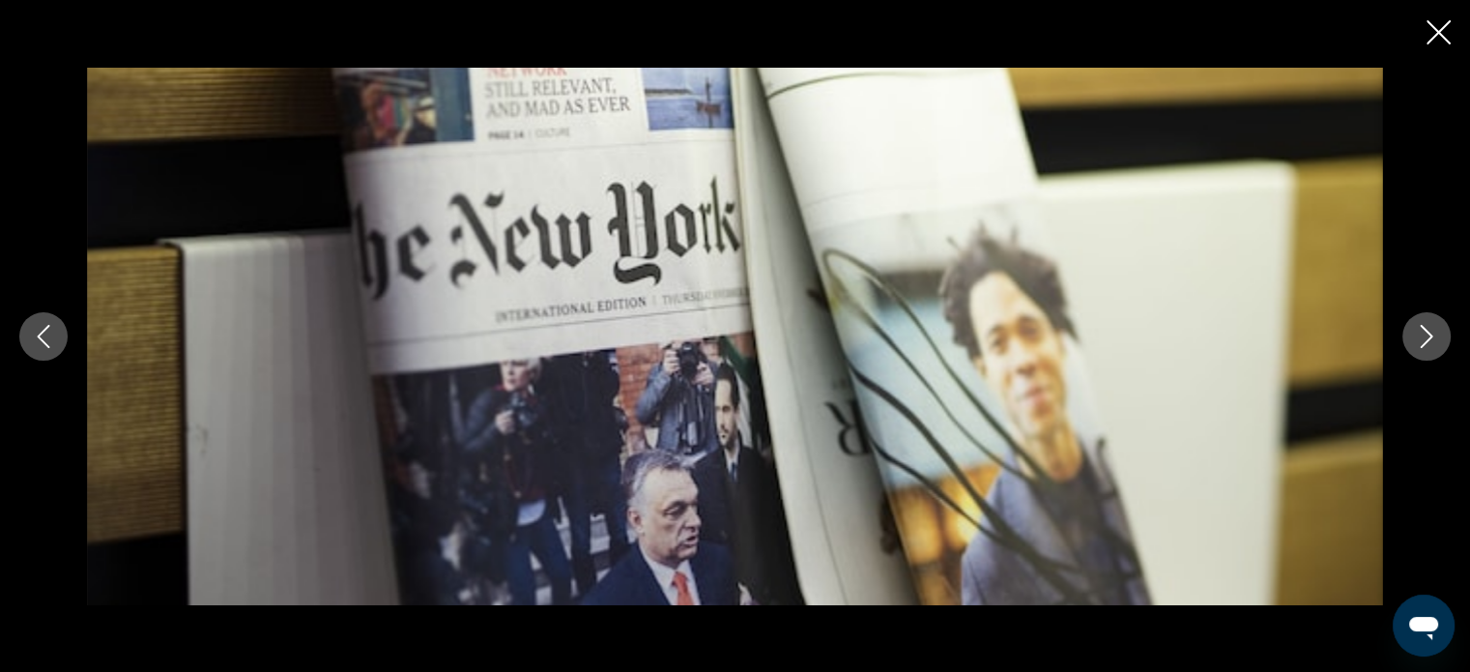
click at [1431, 35] on icon "Close slideshow" at bounding box center [1438, 32] width 24 height 24
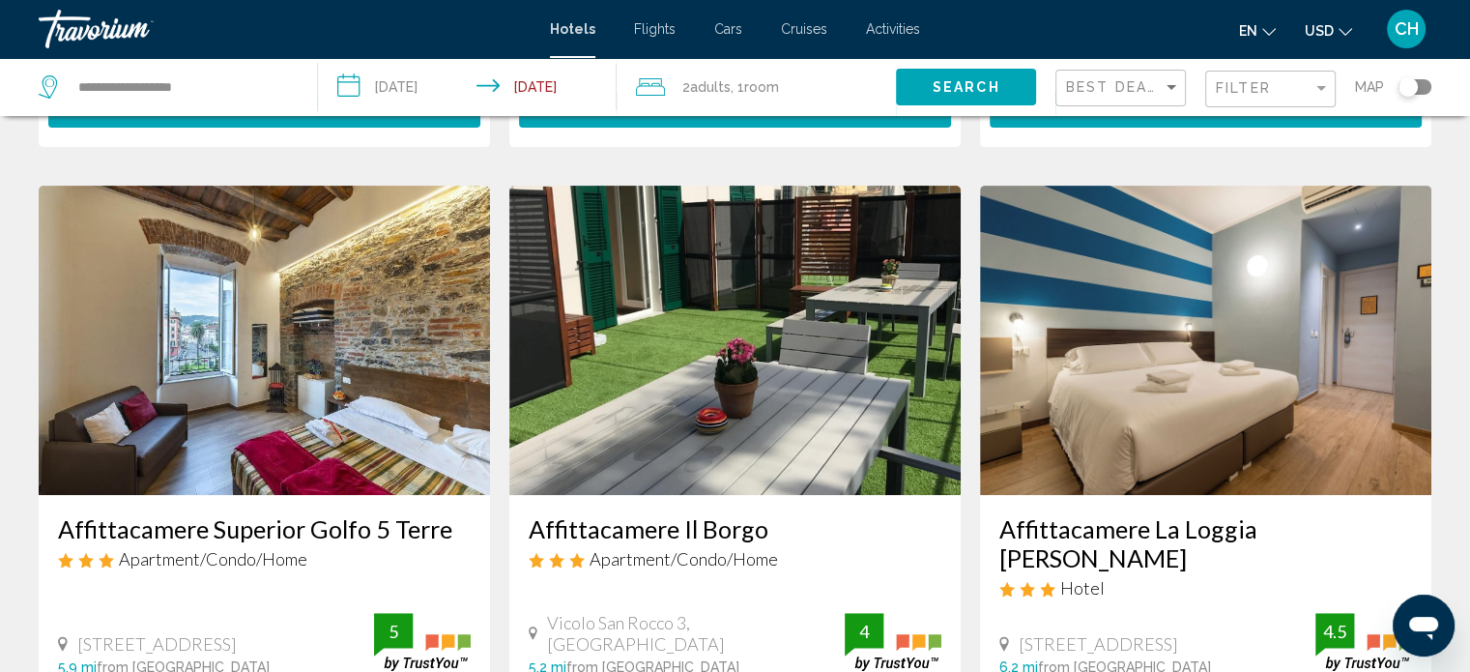
scroll to position [676, 0]
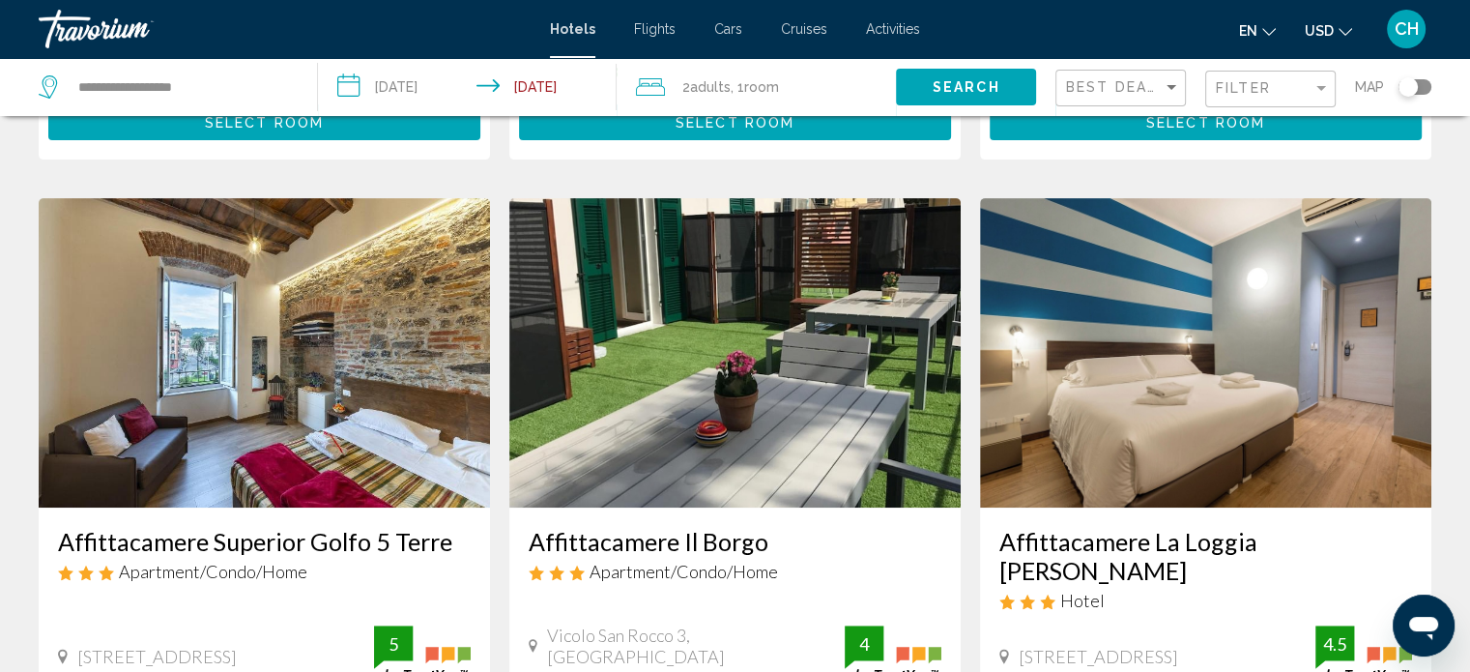
click at [796, 342] on img "Main content" at bounding box center [734, 352] width 451 height 309
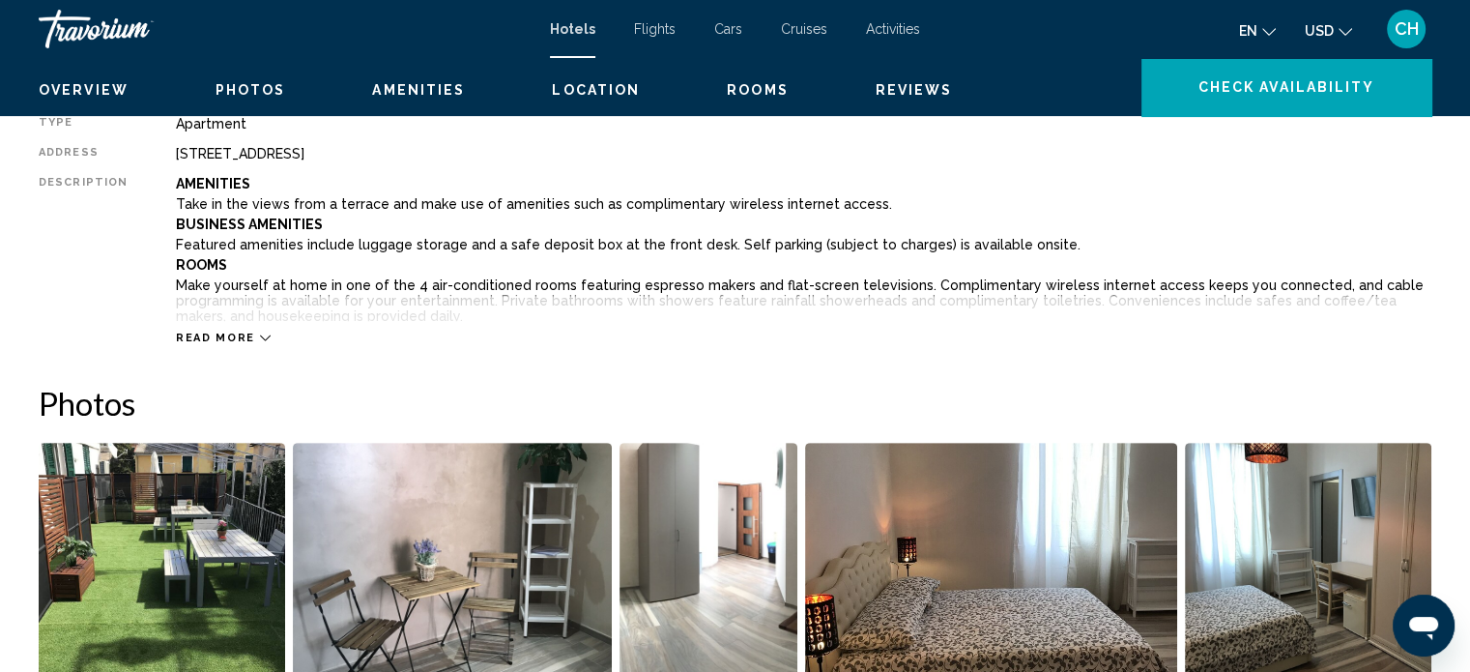
scroll to position [12, 0]
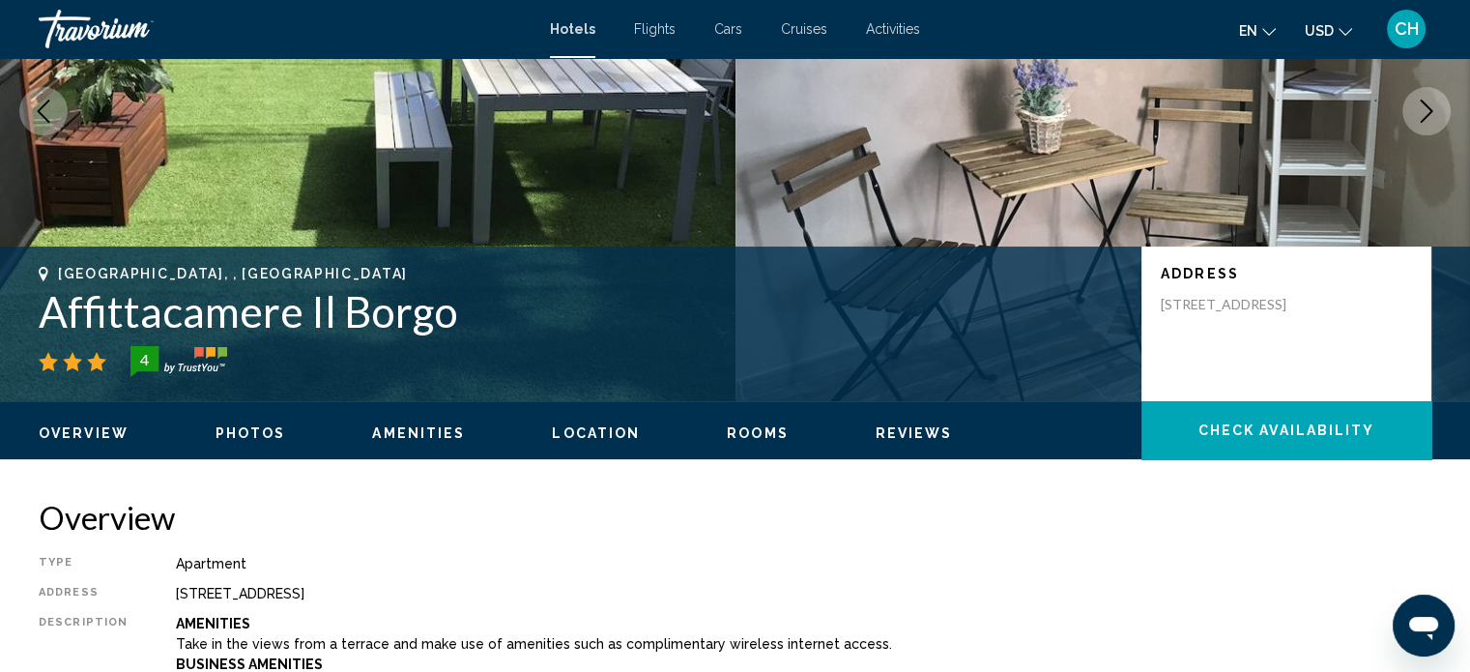
click at [255, 425] on span "Photos" at bounding box center [250, 432] width 71 height 15
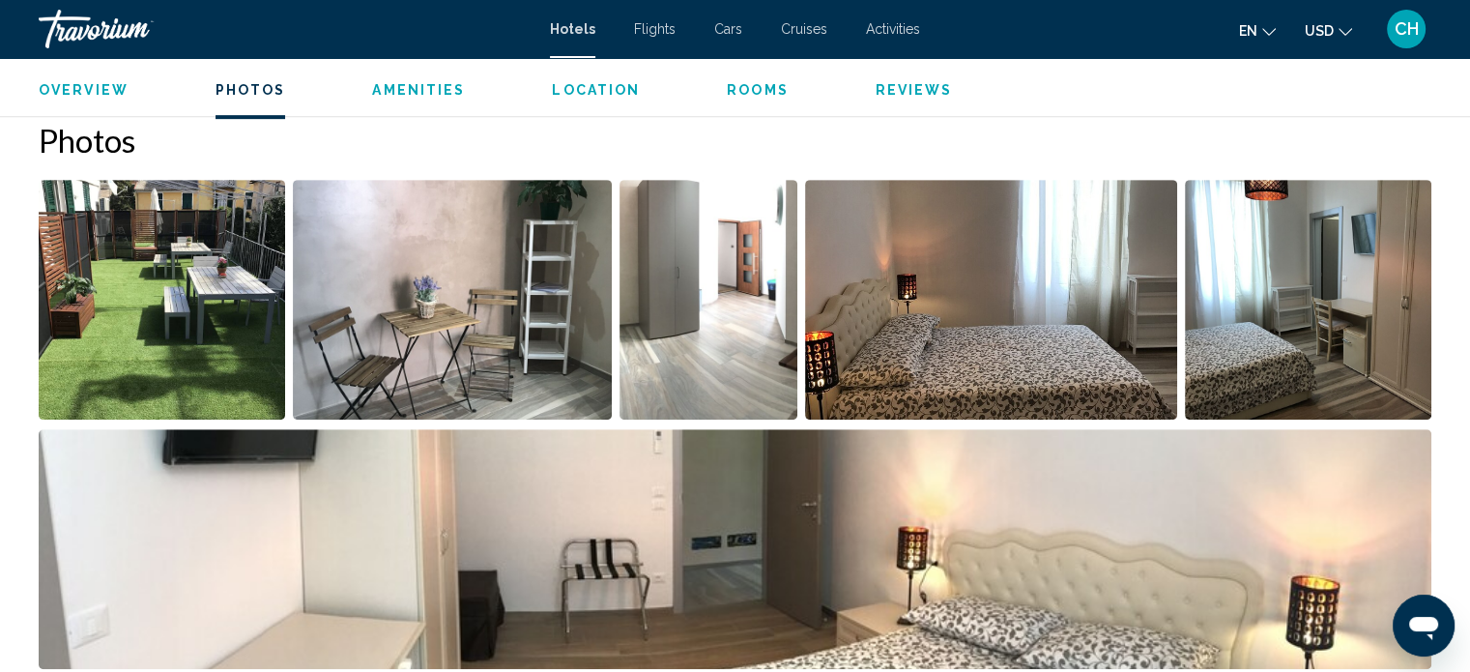
scroll to position [943, 0]
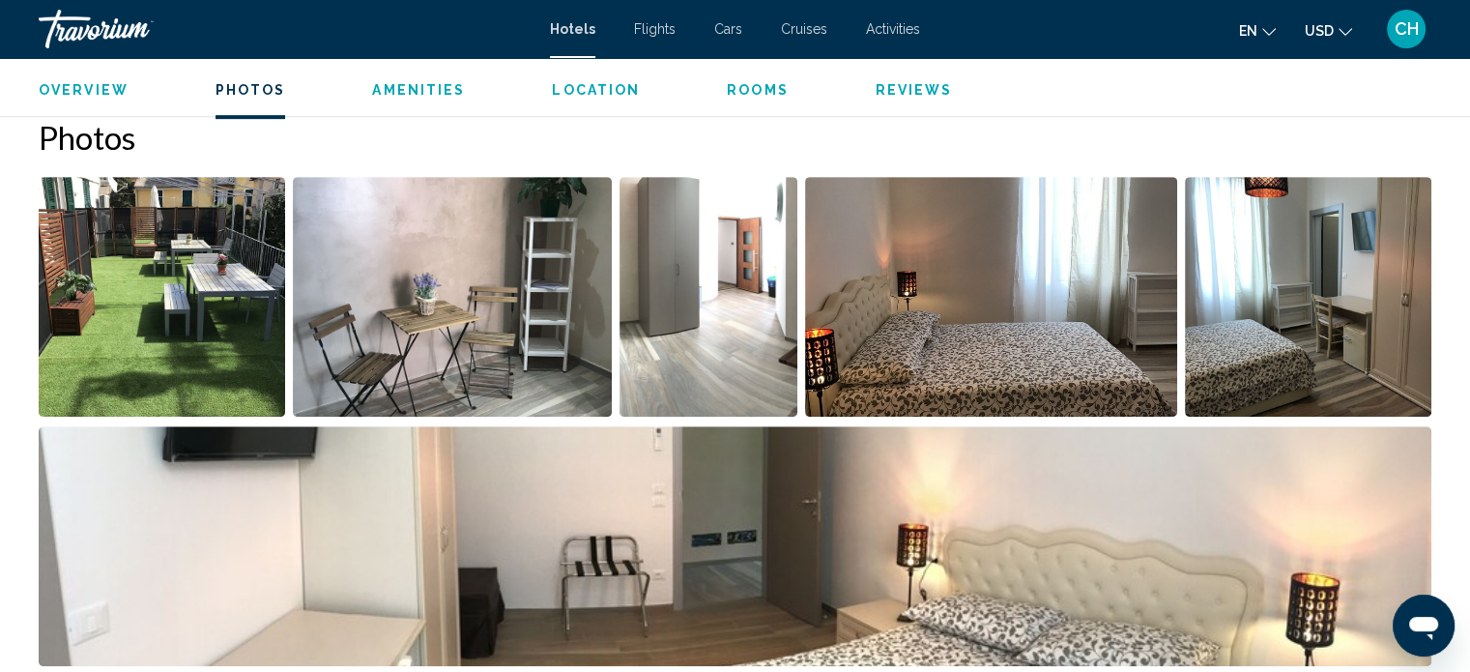
click at [212, 335] on img "Open full-screen image slider" at bounding box center [162, 297] width 246 height 240
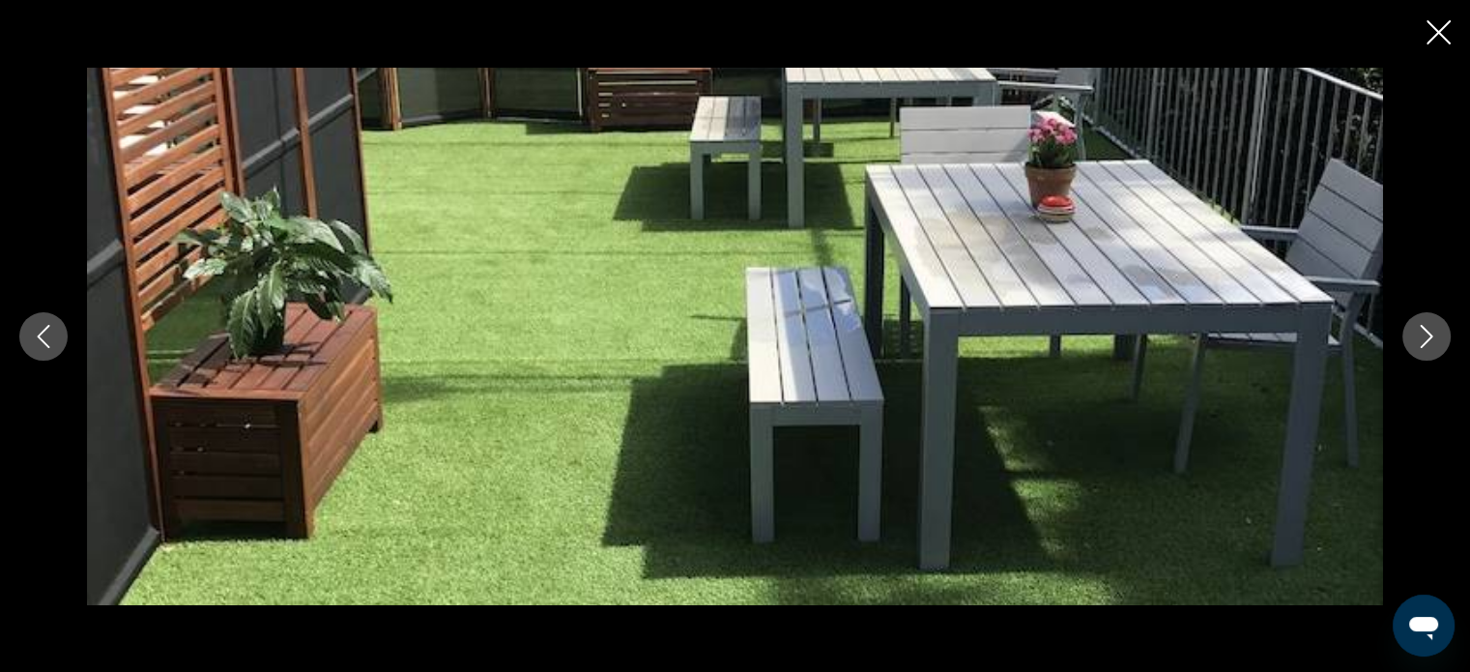
click at [1434, 335] on icon "Next image" at bounding box center [1426, 336] width 23 height 23
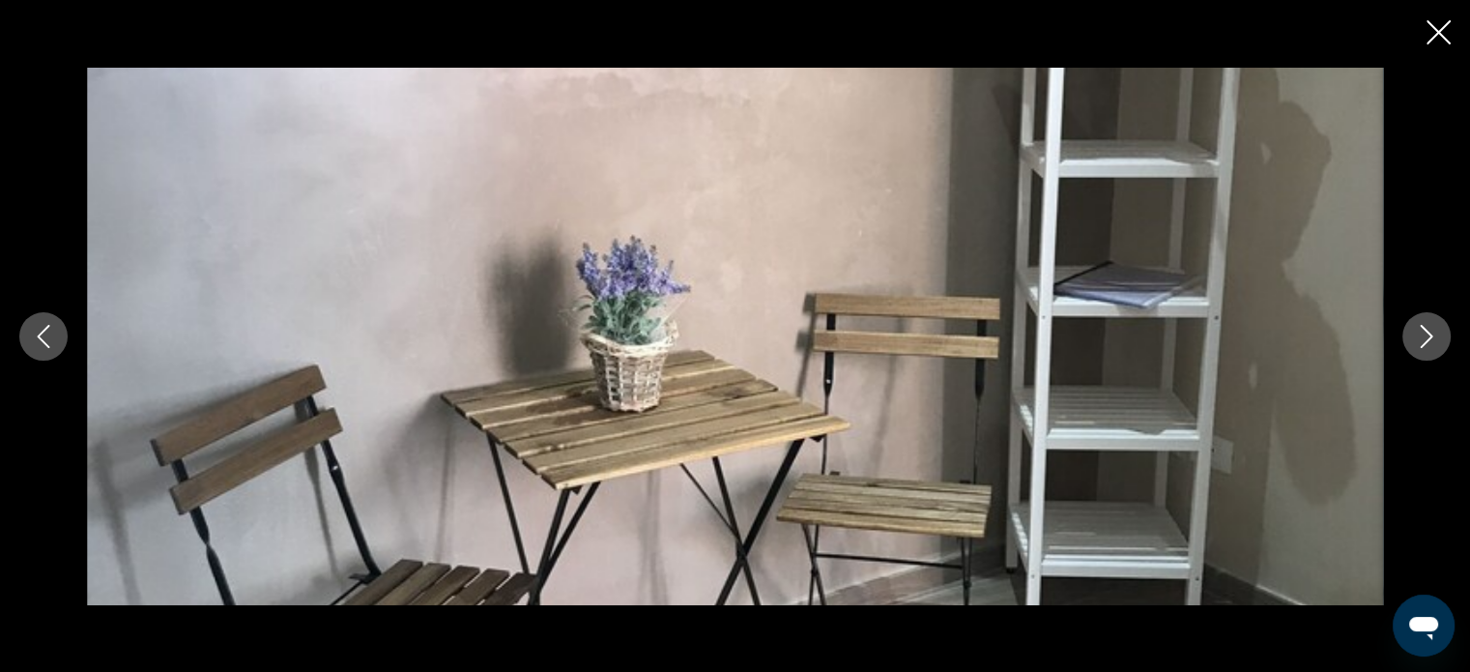
click at [1434, 335] on icon "Next image" at bounding box center [1426, 336] width 23 height 23
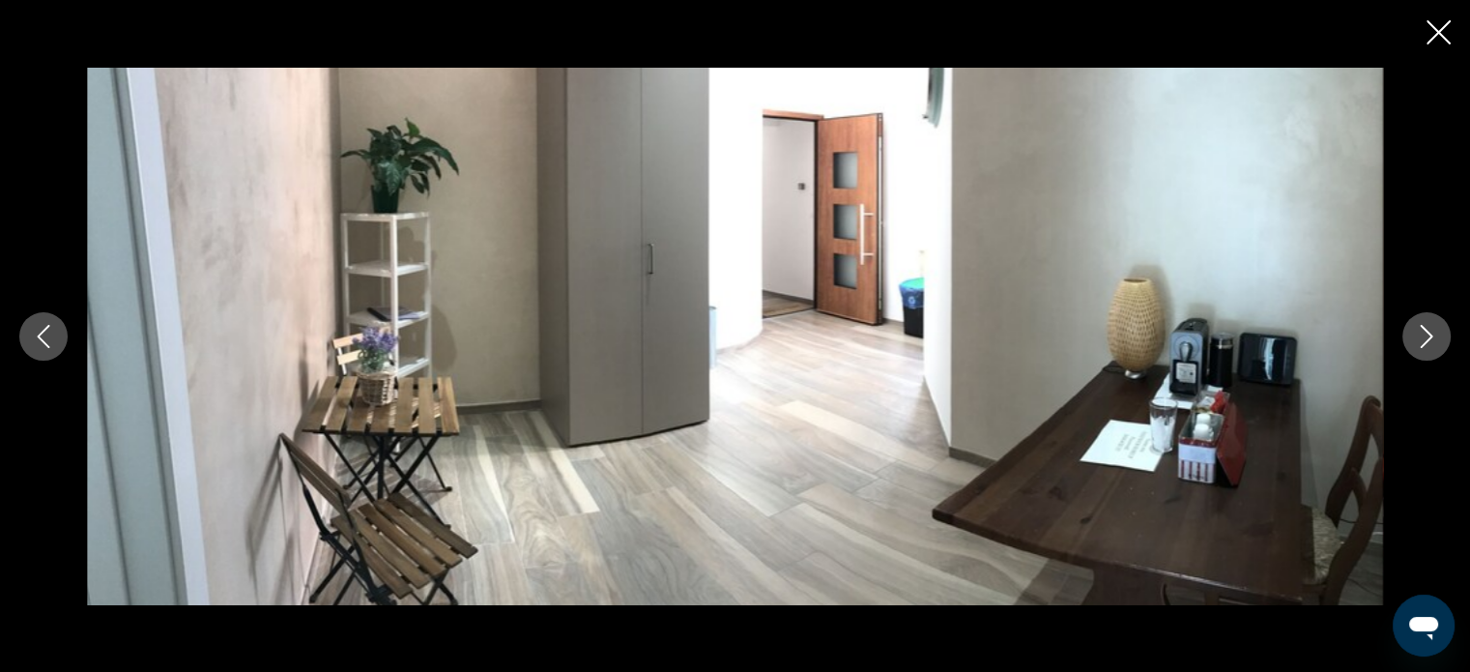
click at [1434, 335] on icon "Next image" at bounding box center [1426, 336] width 23 height 23
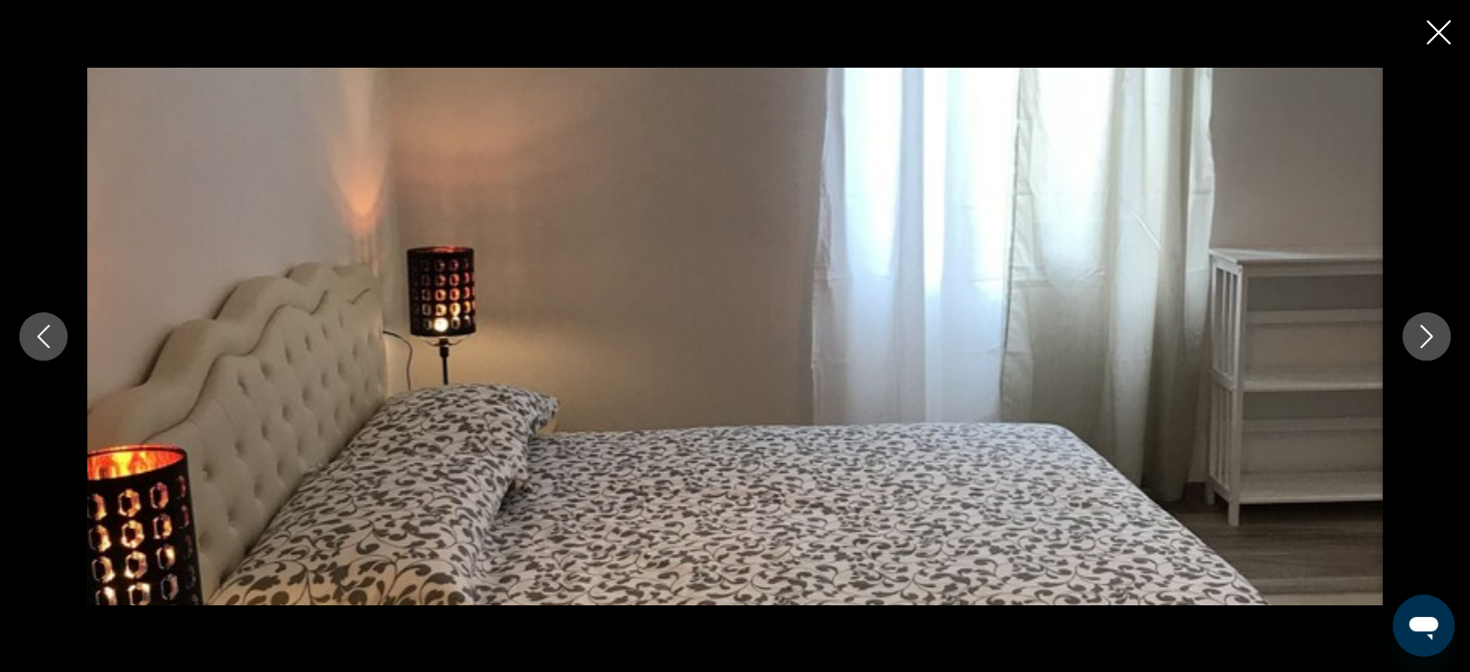
click at [66, 331] on button "Previous image" at bounding box center [43, 336] width 48 height 48
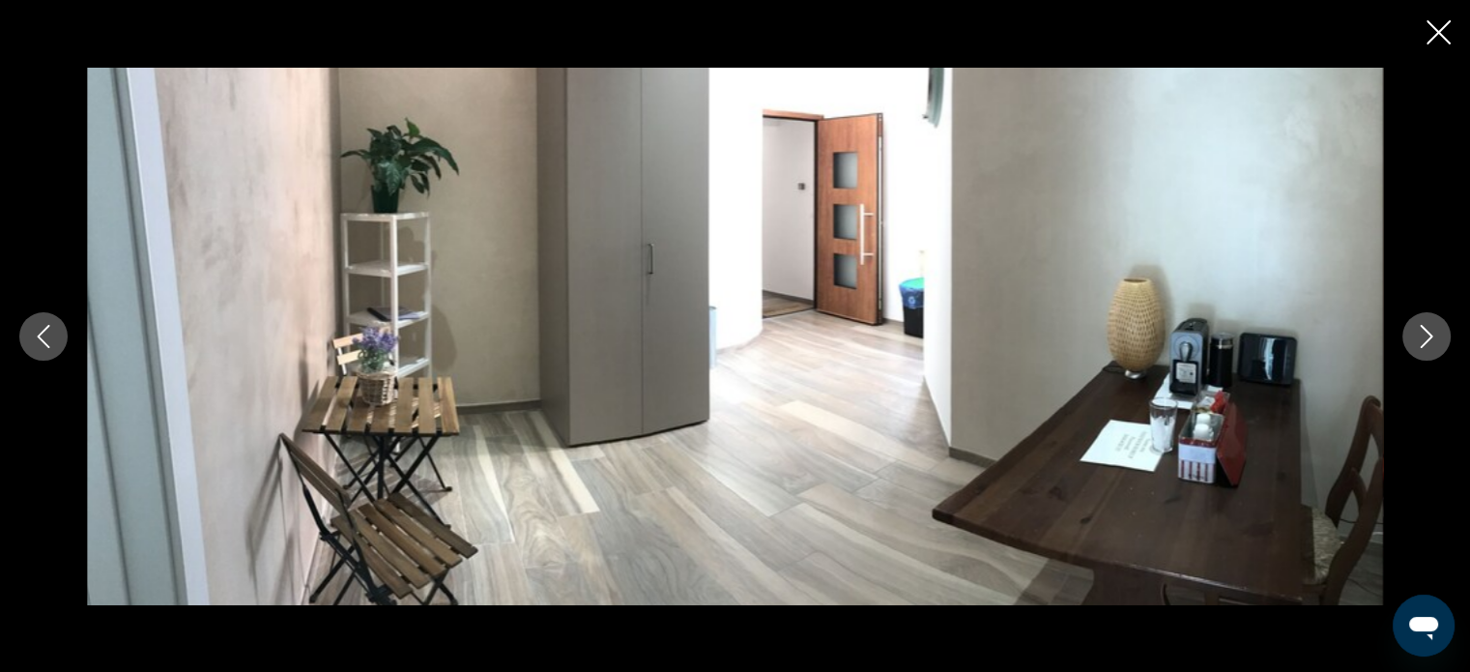
click at [1425, 335] on icon "Next image" at bounding box center [1426, 336] width 23 height 23
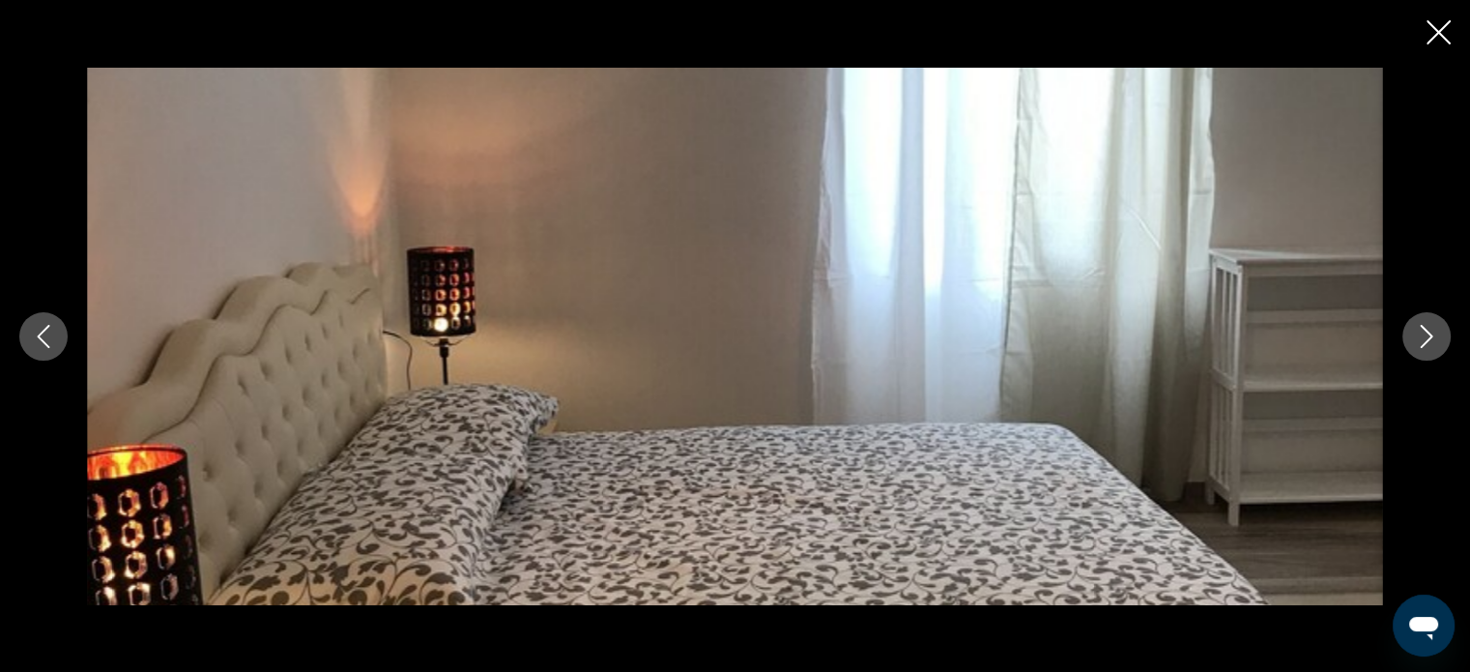
click at [1425, 335] on icon "Next image" at bounding box center [1426, 336] width 23 height 23
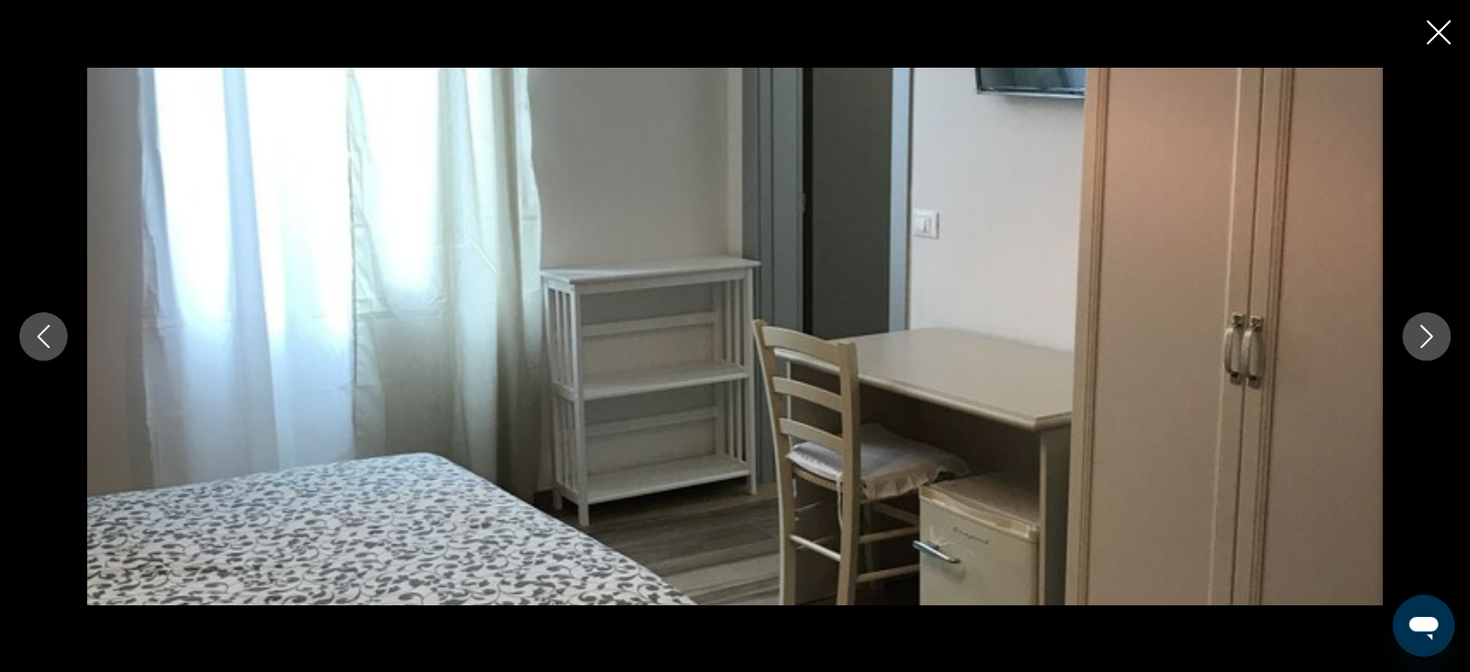
click at [1425, 335] on icon "Next image" at bounding box center [1426, 336] width 23 height 23
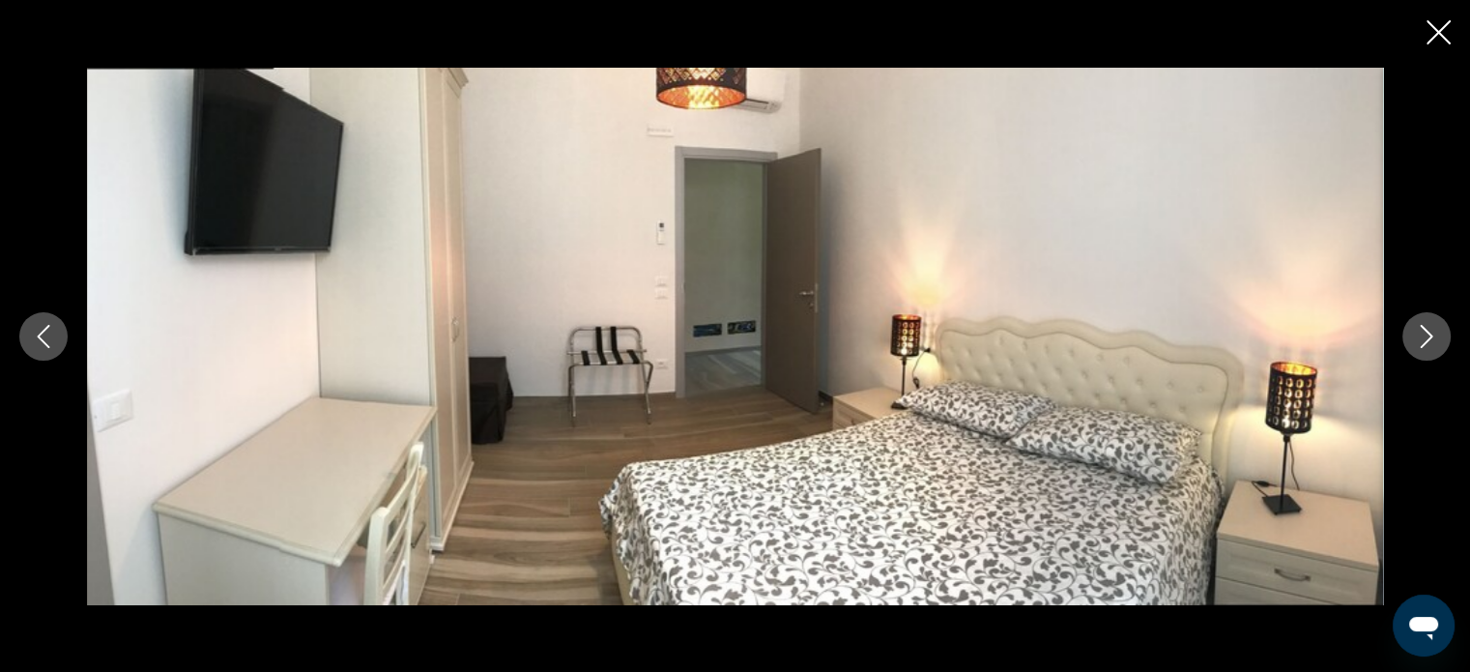
click at [1425, 335] on icon "Next image" at bounding box center [1426, 336] width 23 height 23
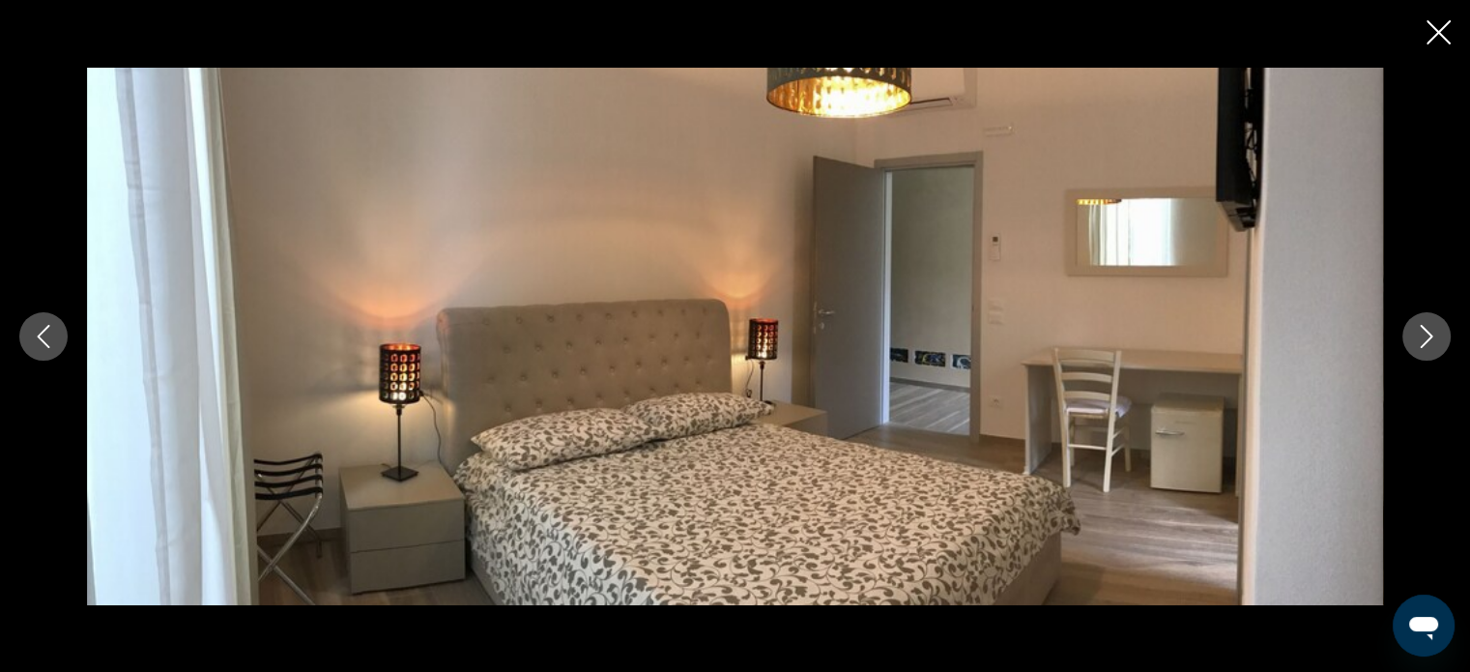
click at [1425, 335] on icon "Next image" at bounding box center [1426, 336] width 23 height 23
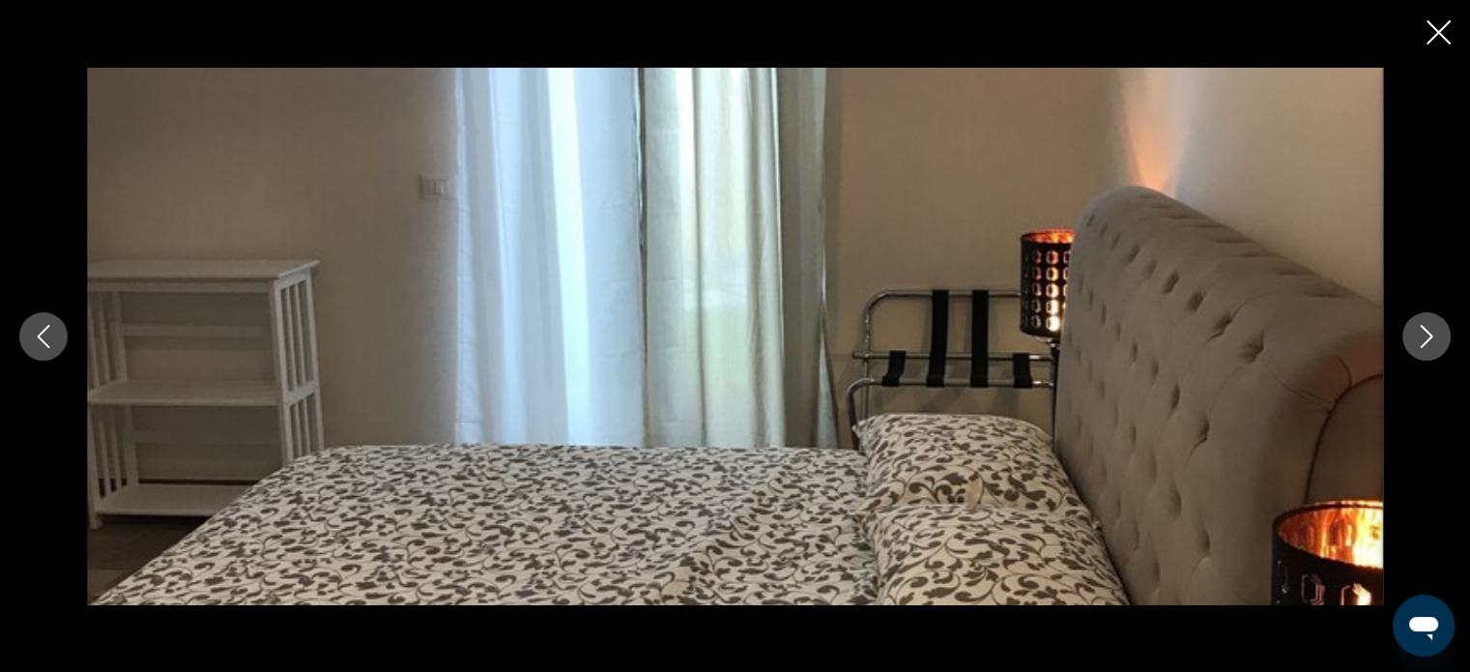
click at [1425, 335] on icon "Next image" at bounding box center [1426, 336] width 23 height 23
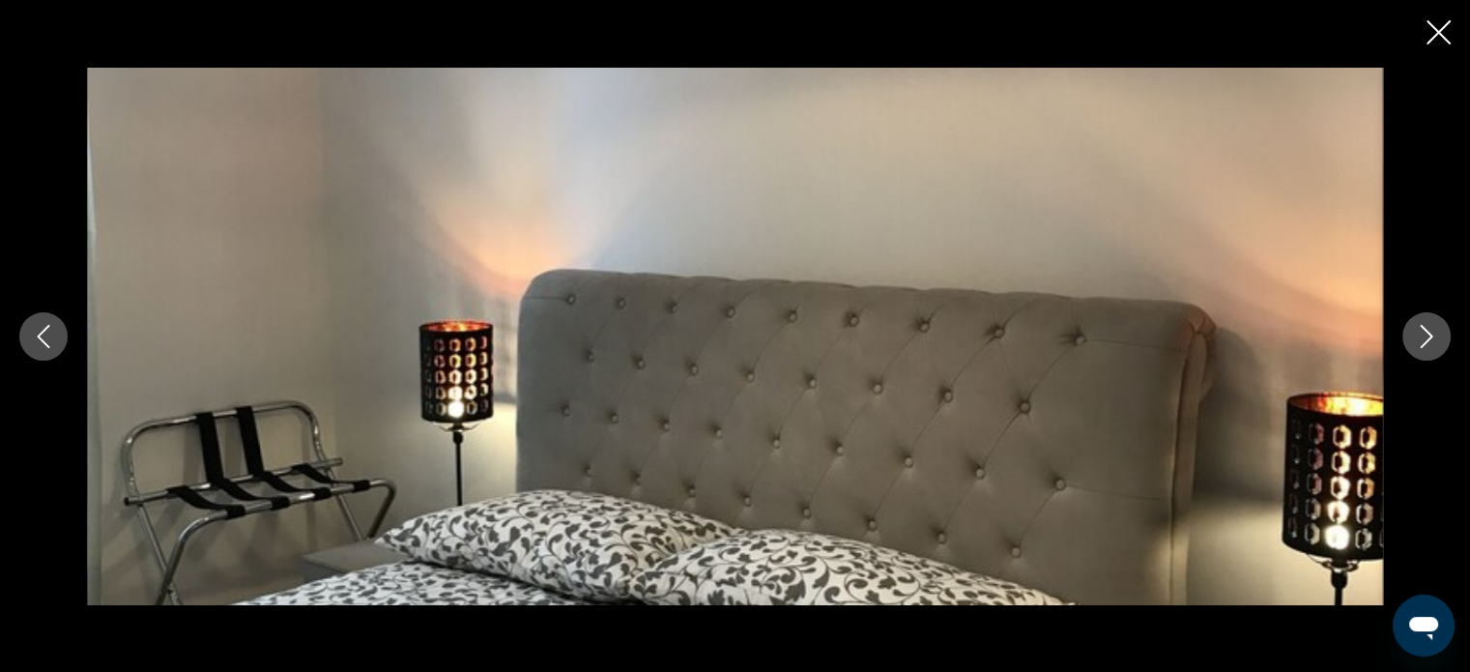
click at [1425, 335] on icon "Next image" at bounding box center [1426, 336] width 23 height 23
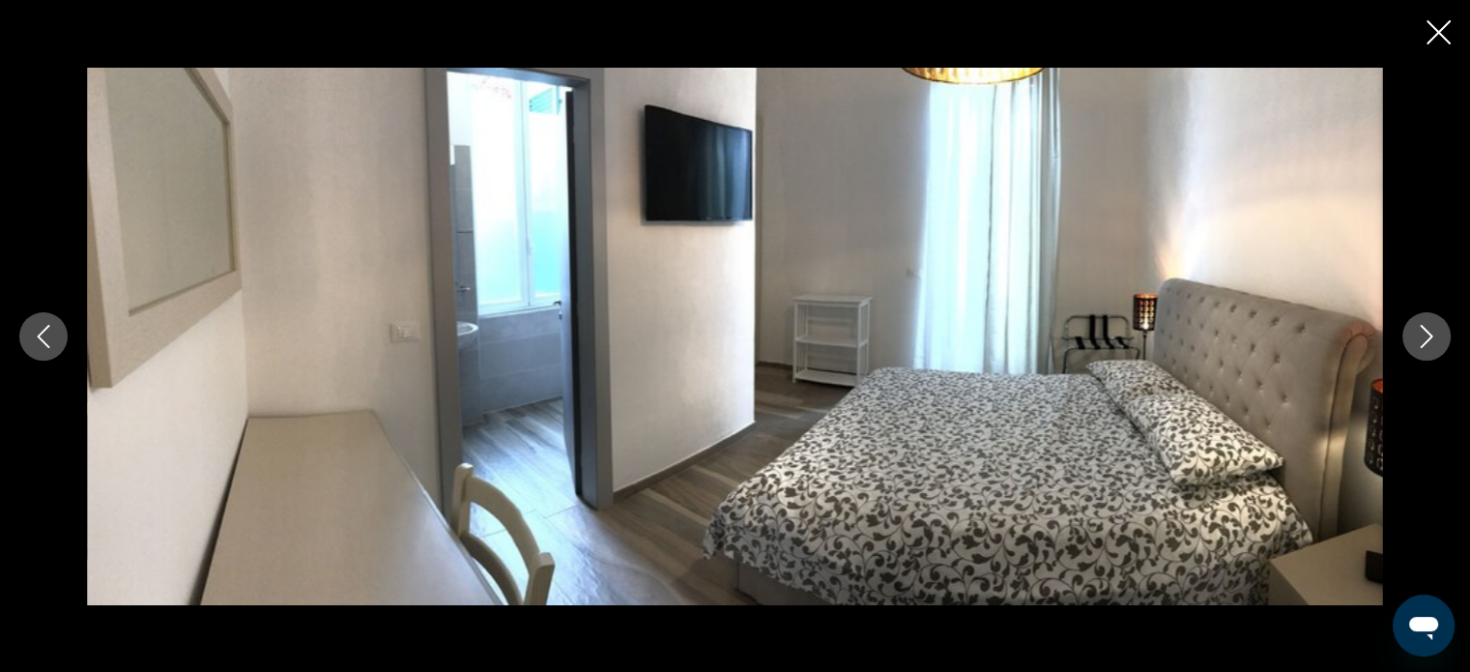
click at [1438, 30] on icon "Close slideshow" at bounding box center [1438, 32] width 24 height 24
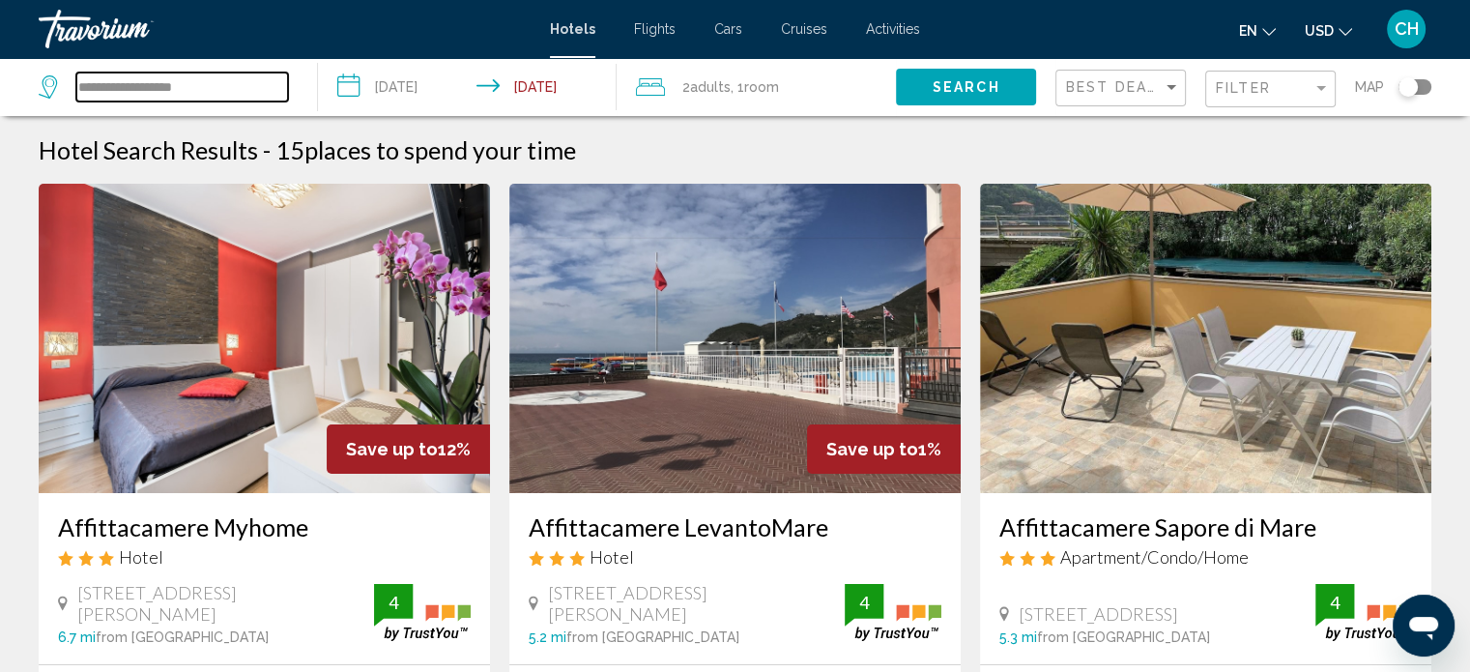
click at [155, 88] on input "**********" at bounding box center [182, 86] width 212 height 29
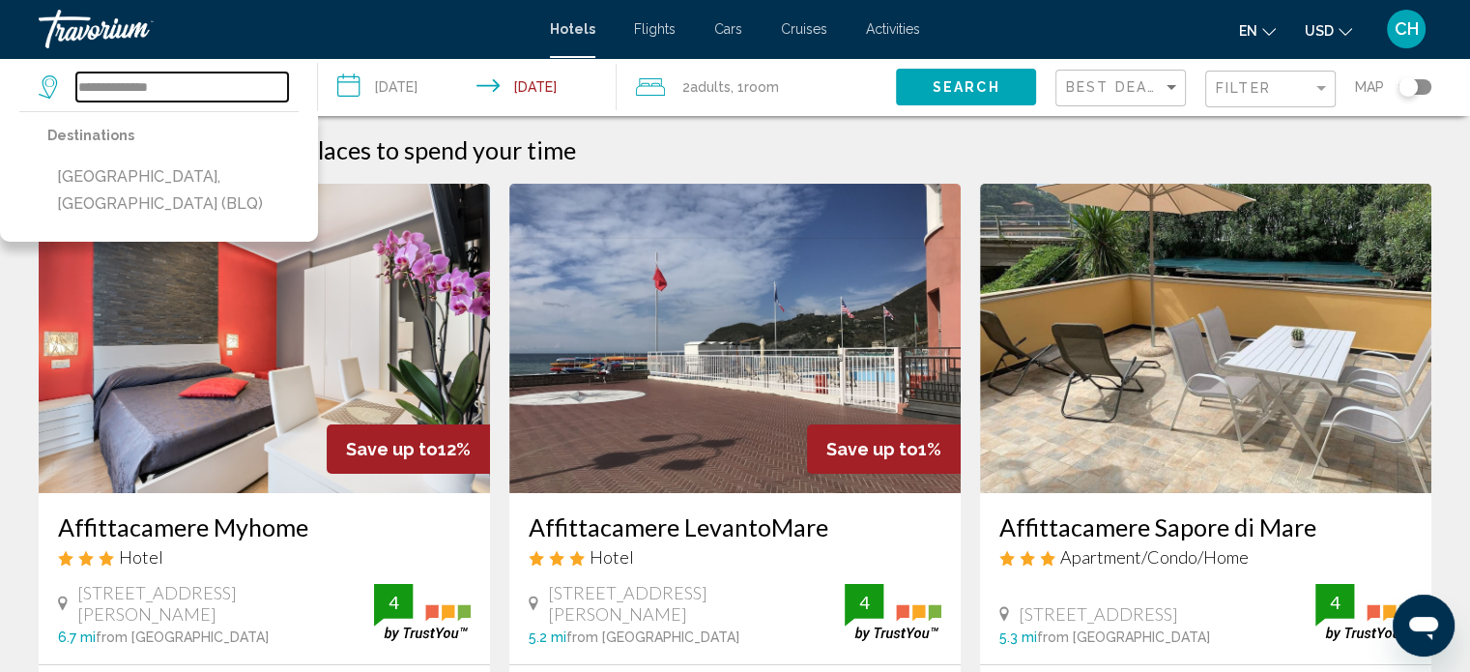
type input "**********"
click at [386, 89] on input "**********" at bounding box center [471, 90] width 306 height 64
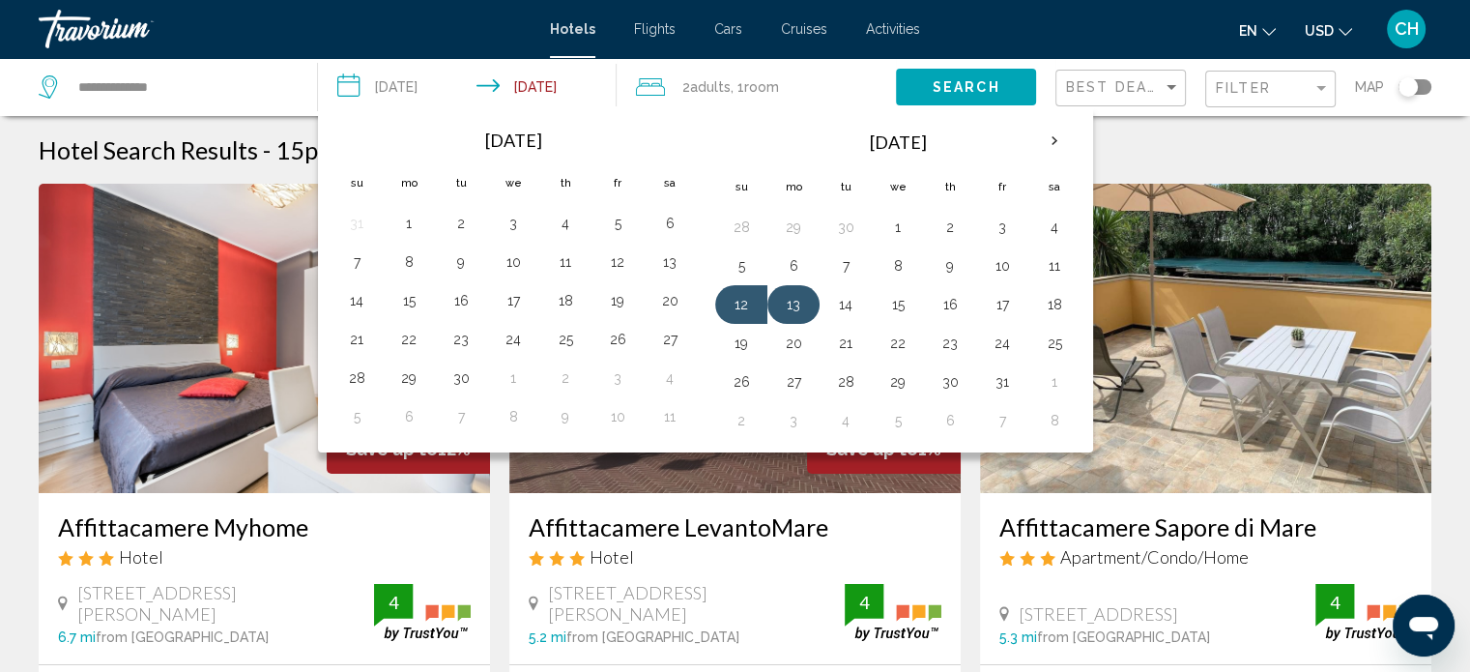
click at [795, 303] on button "13" at bounding box center [793, 304] width 31 height 27
click at [943, 302] on button "16" at bounding box center [949, 304] width 31 height 27
type input "**********"
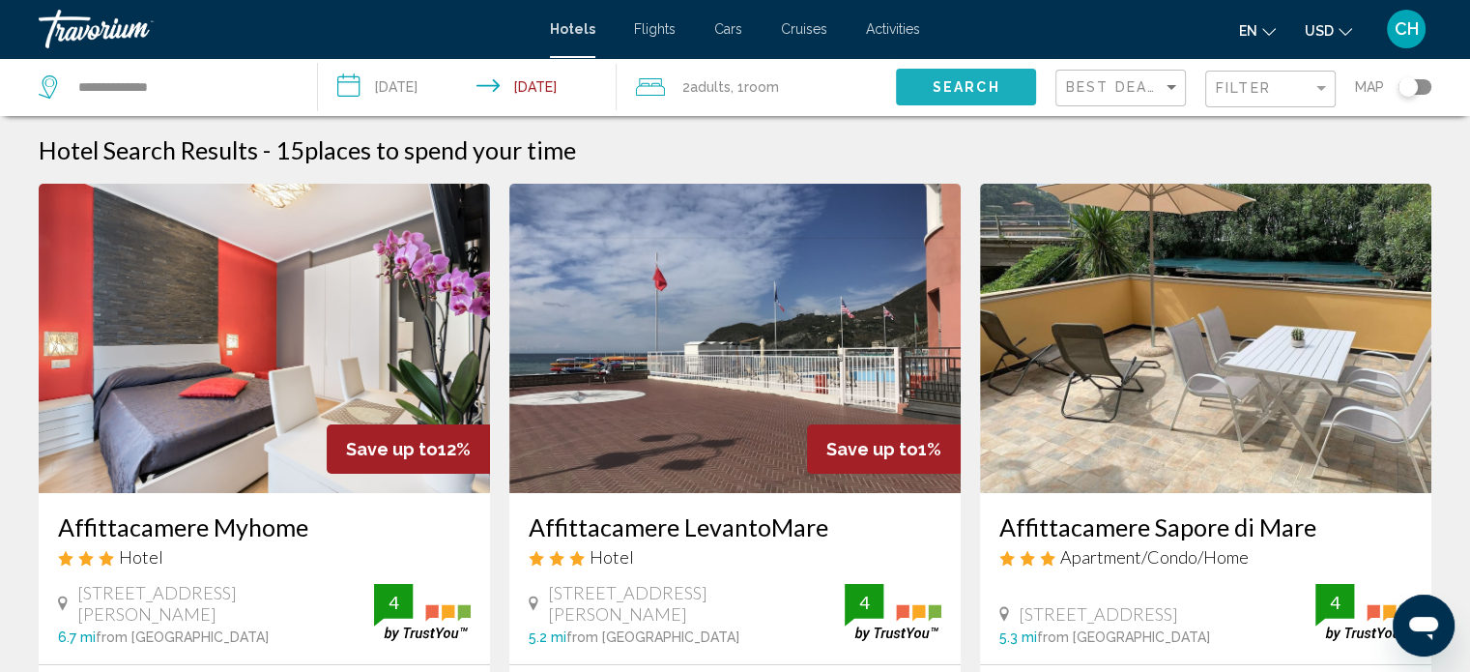
click at [978, 83] on span "Search" at bounding box center [966, 87] width 68 height 15
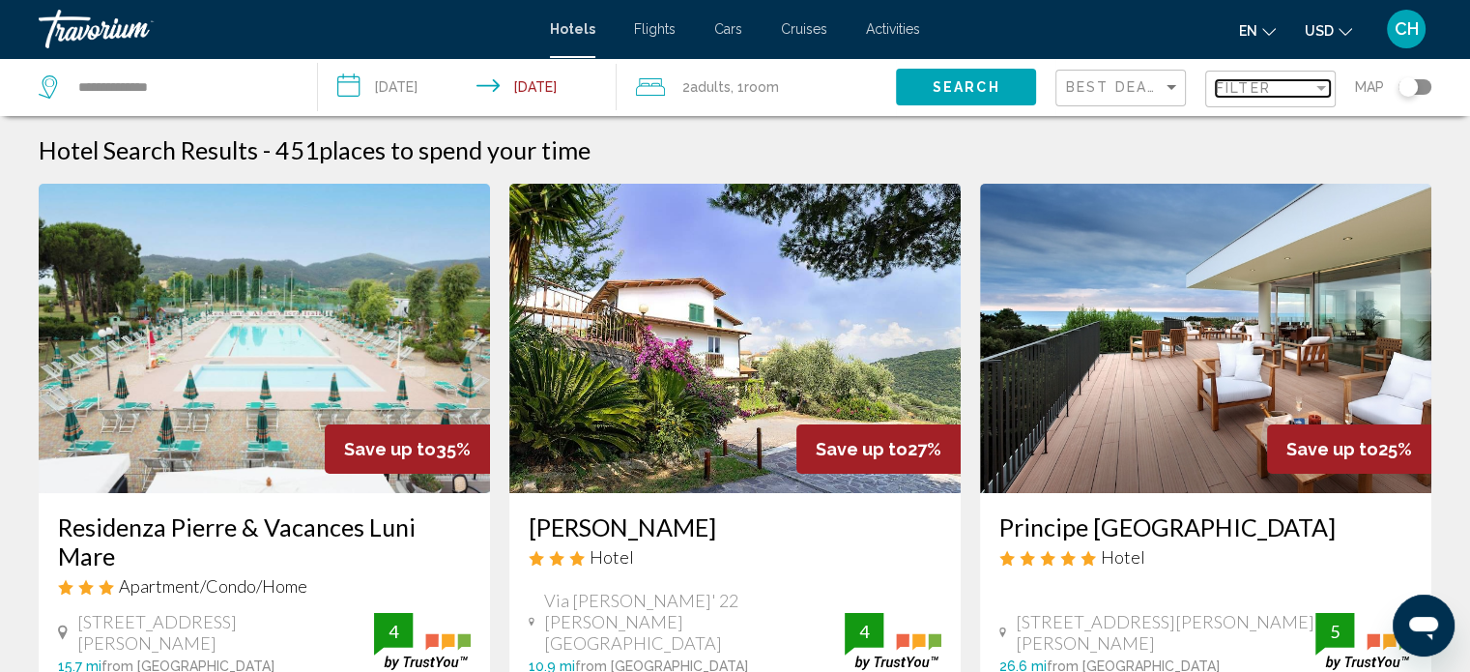
click at [1286, 86] on div "Filter" at bounding box center [1264, 87] width 97 height 15
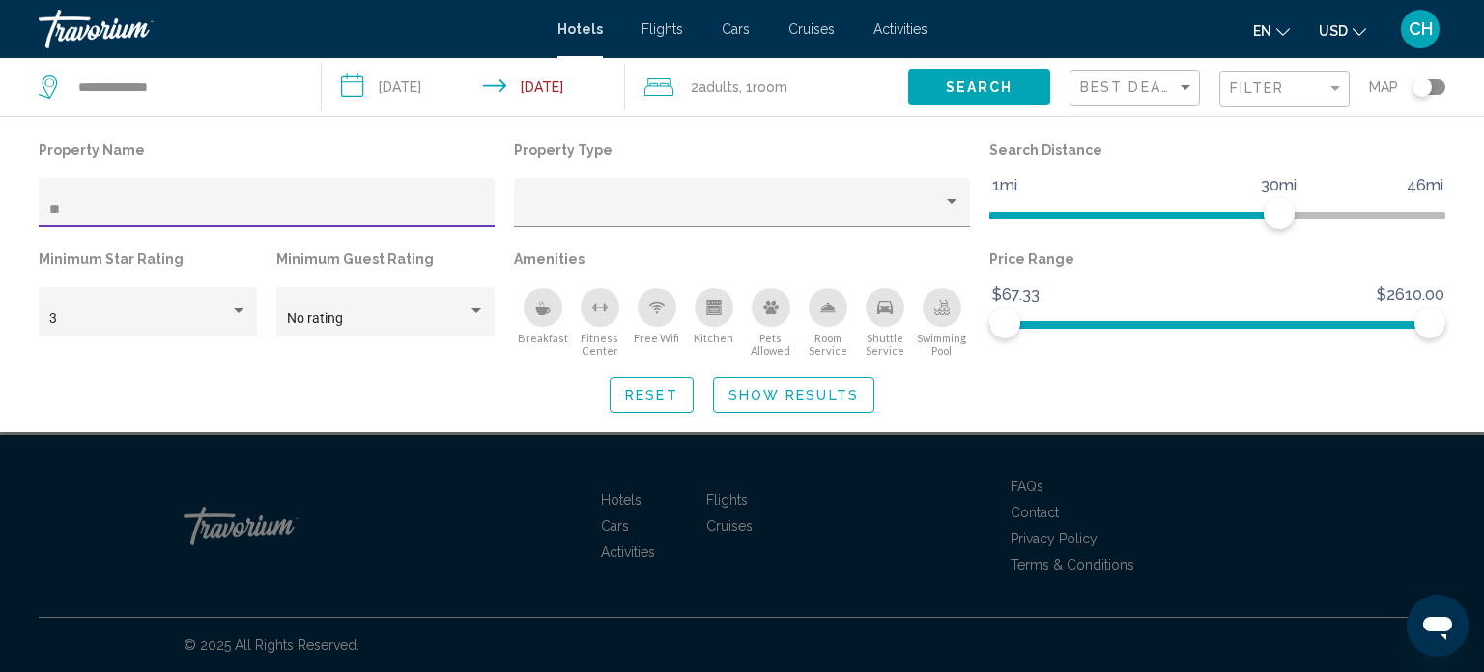
type input "*"
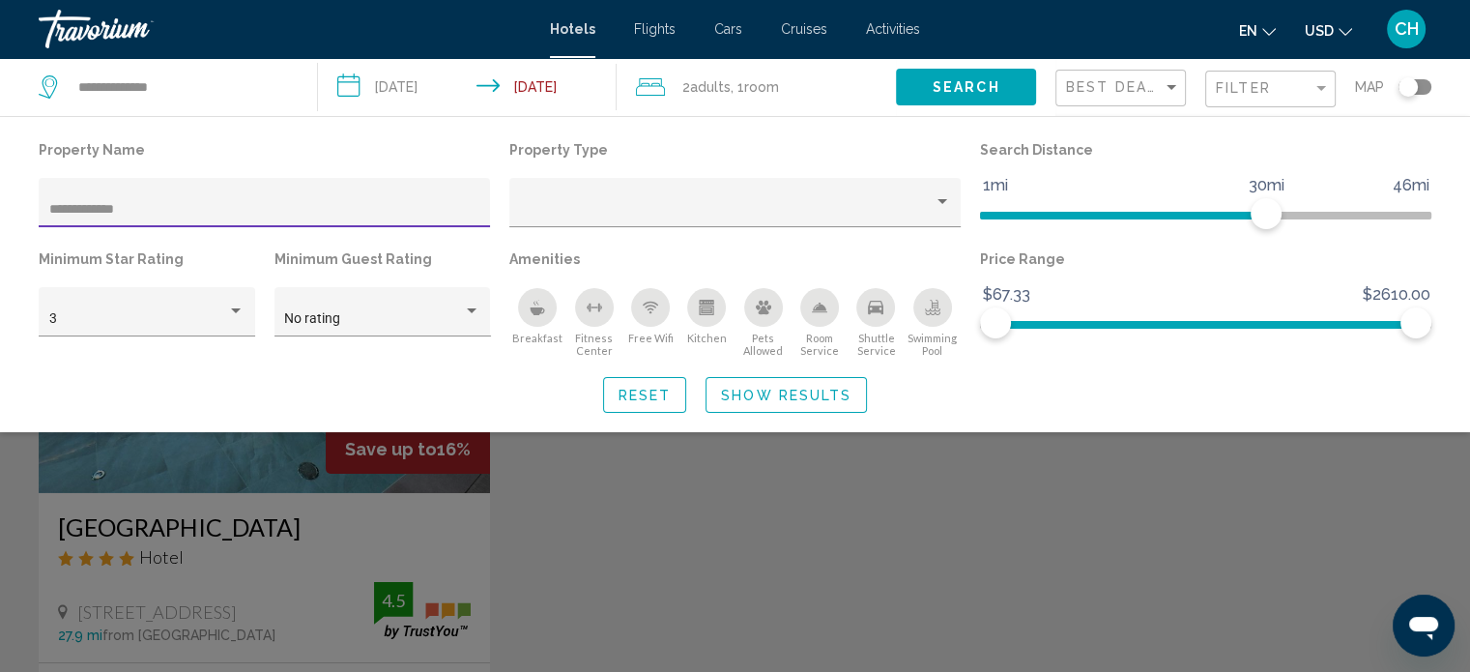
type input "**********"
click at [315, 512] on div "Search widget" at bounding box center [735, 481] width 1470 height 382
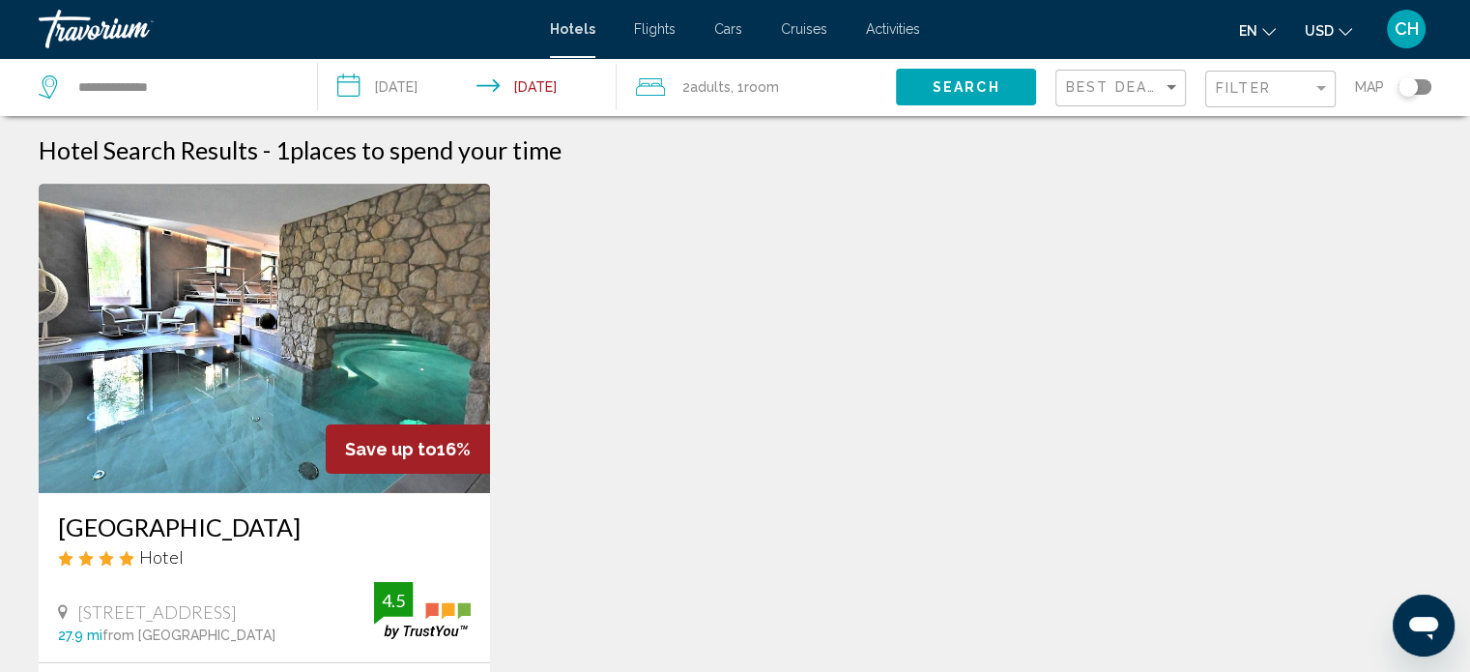
click at [282, 321] on img "Main content" at bounding box center [264, 338] width 451 height 309
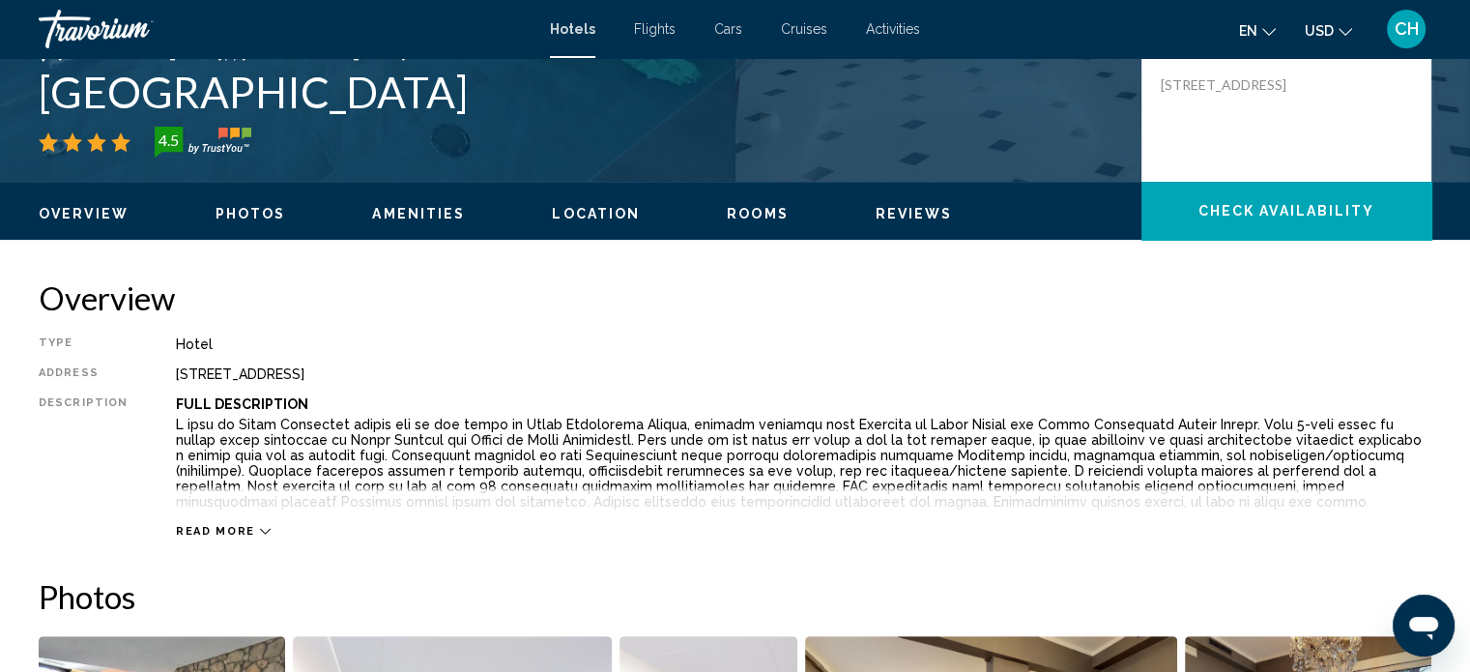
scroll to position [462, 0]
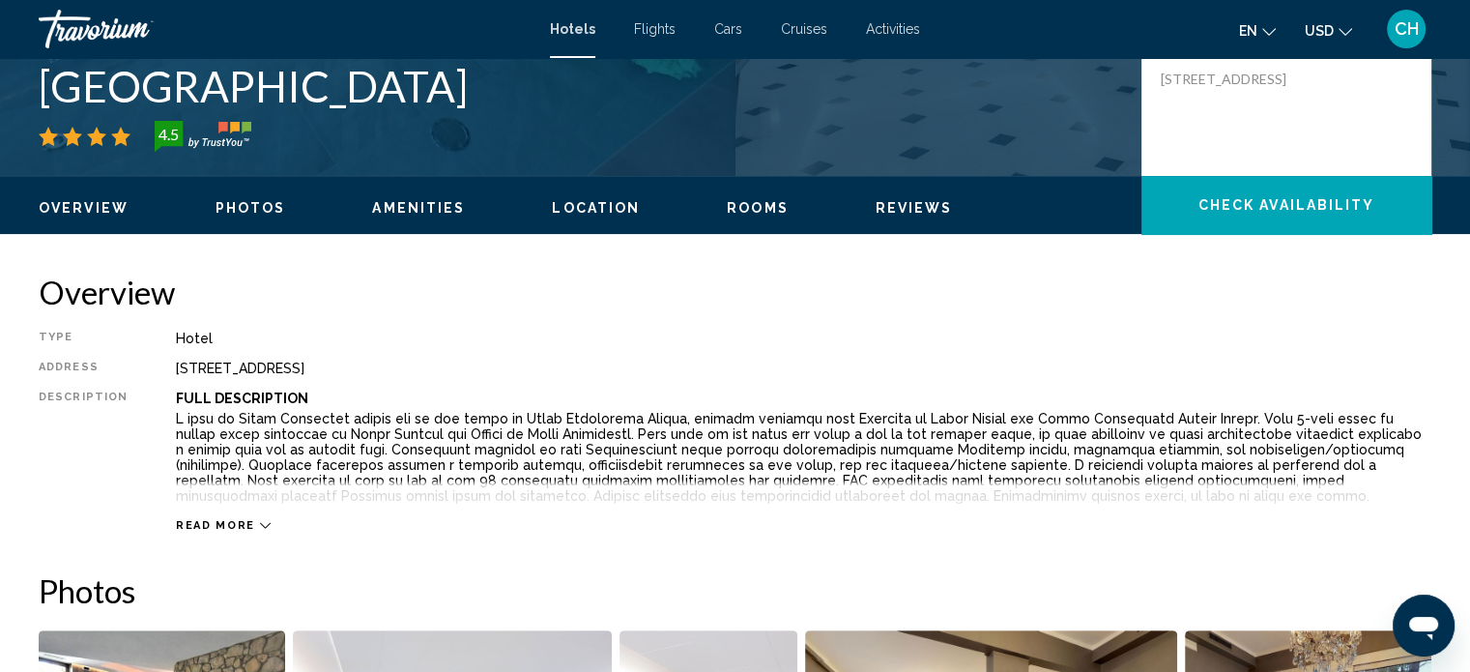
click at [246, 208] on span "Photos" at bounding box center [250, 207] width 71 height 15
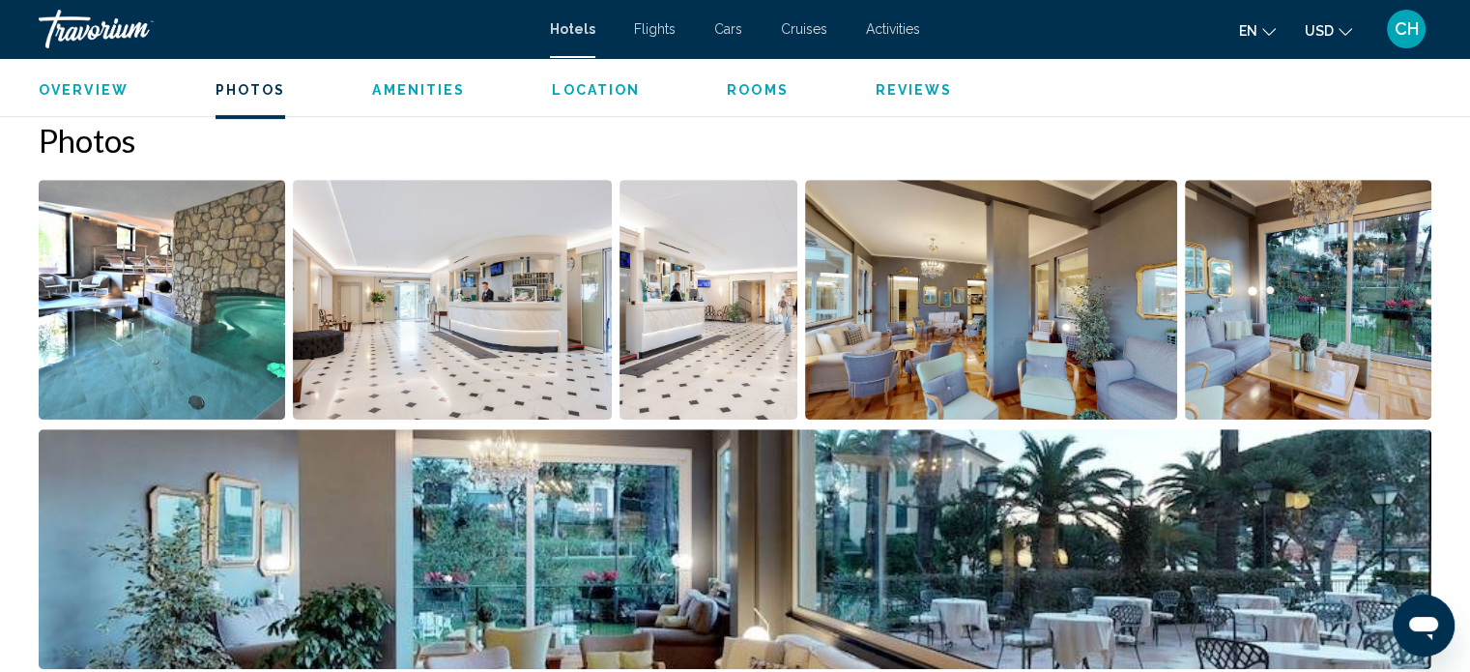
scroll to position [916, 0]
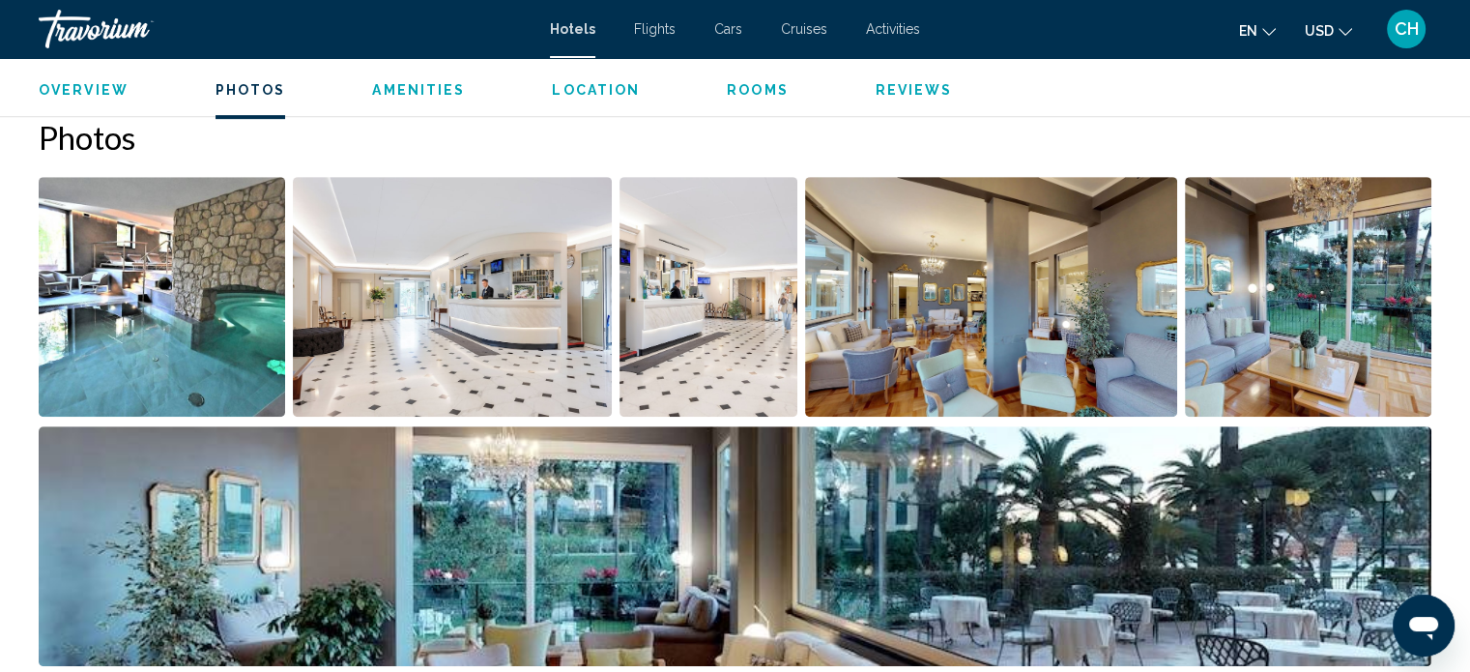
click at [236, 285] on img "Open full-screen image slider" at bounding box center [162, 297] width 246 height 240
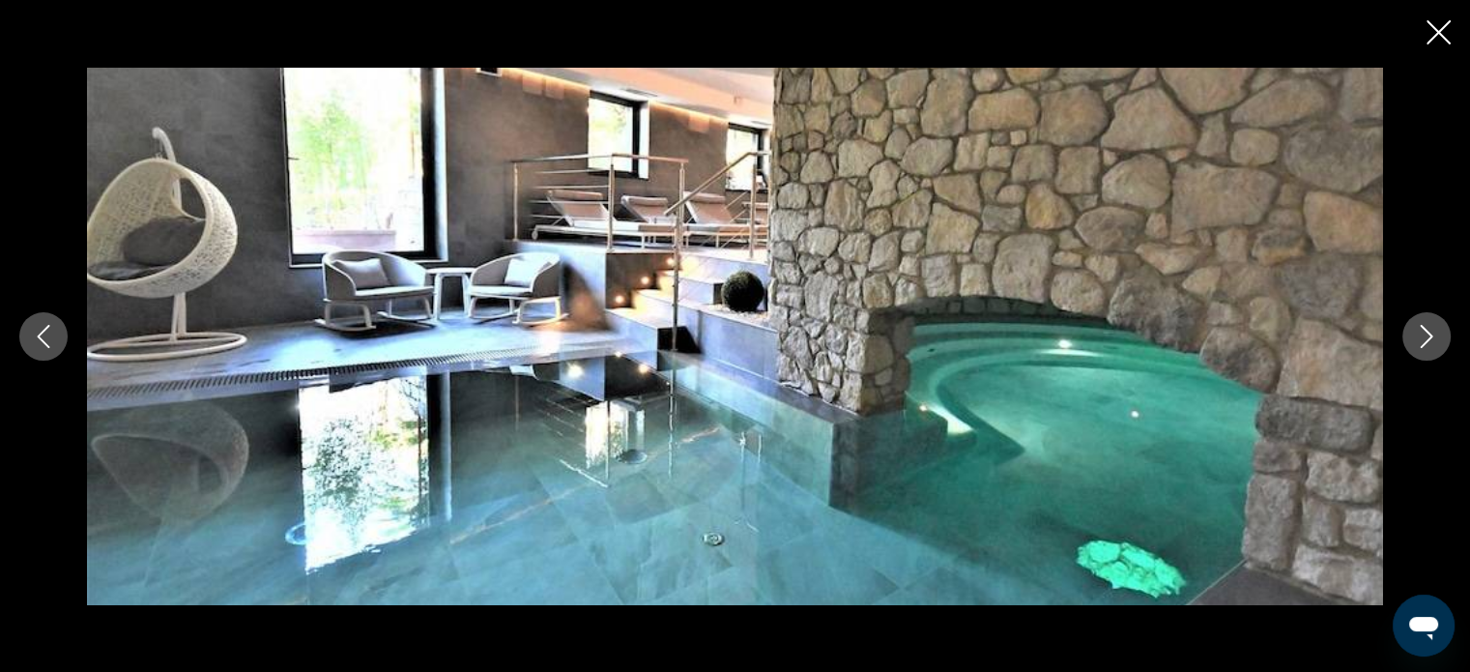
click at [1435, 331] on icon "Next image" at bounding box center [1426, 336] width 23 height 23
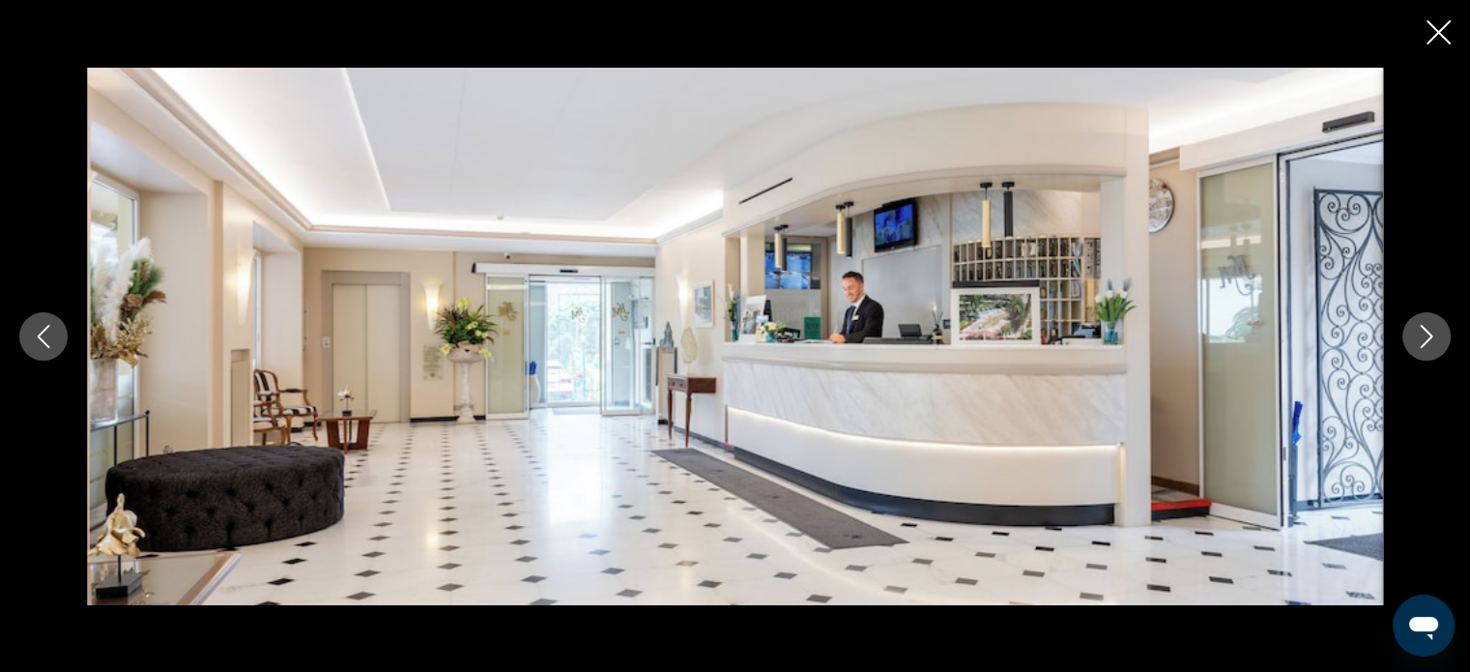
click at [1435, 331] on icon "Next image" at bounding box center [1426, 336] width 23 height 23
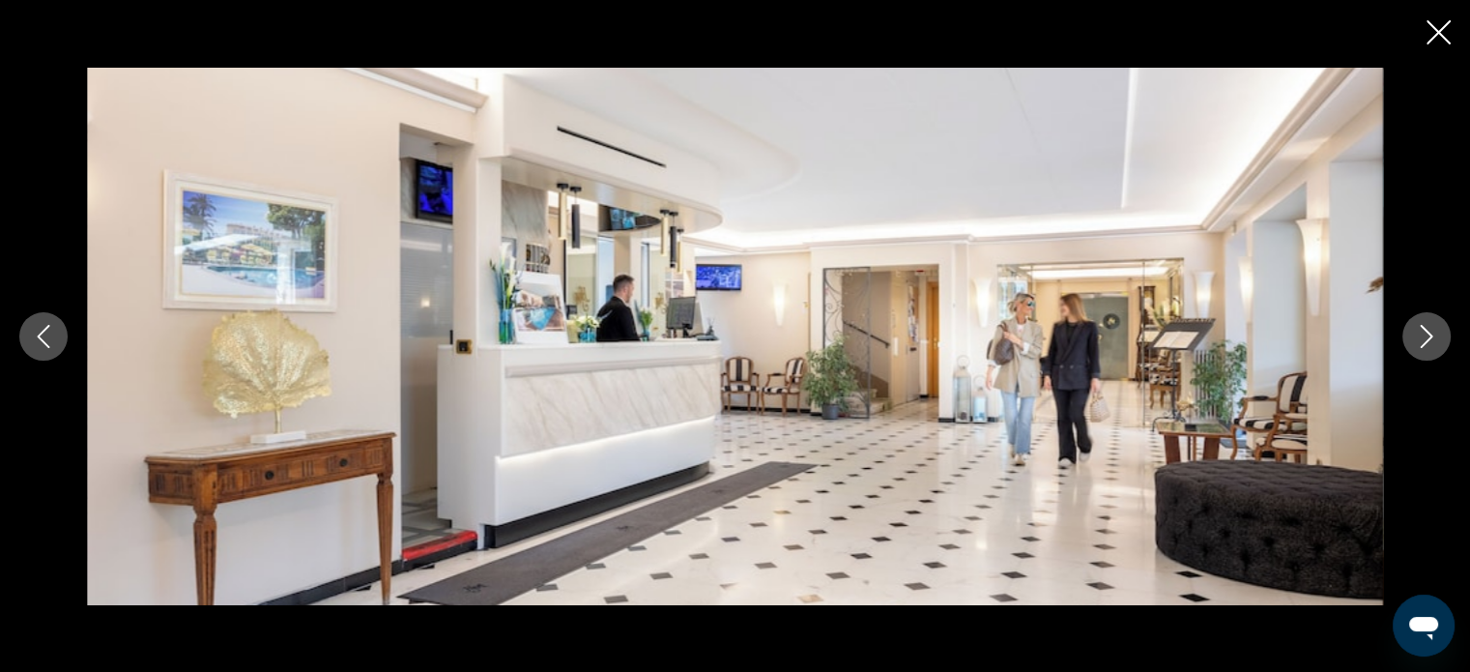
click at [1435, 331] on icon "Next image" at bounding box center [1426, 336] width 23 height 23
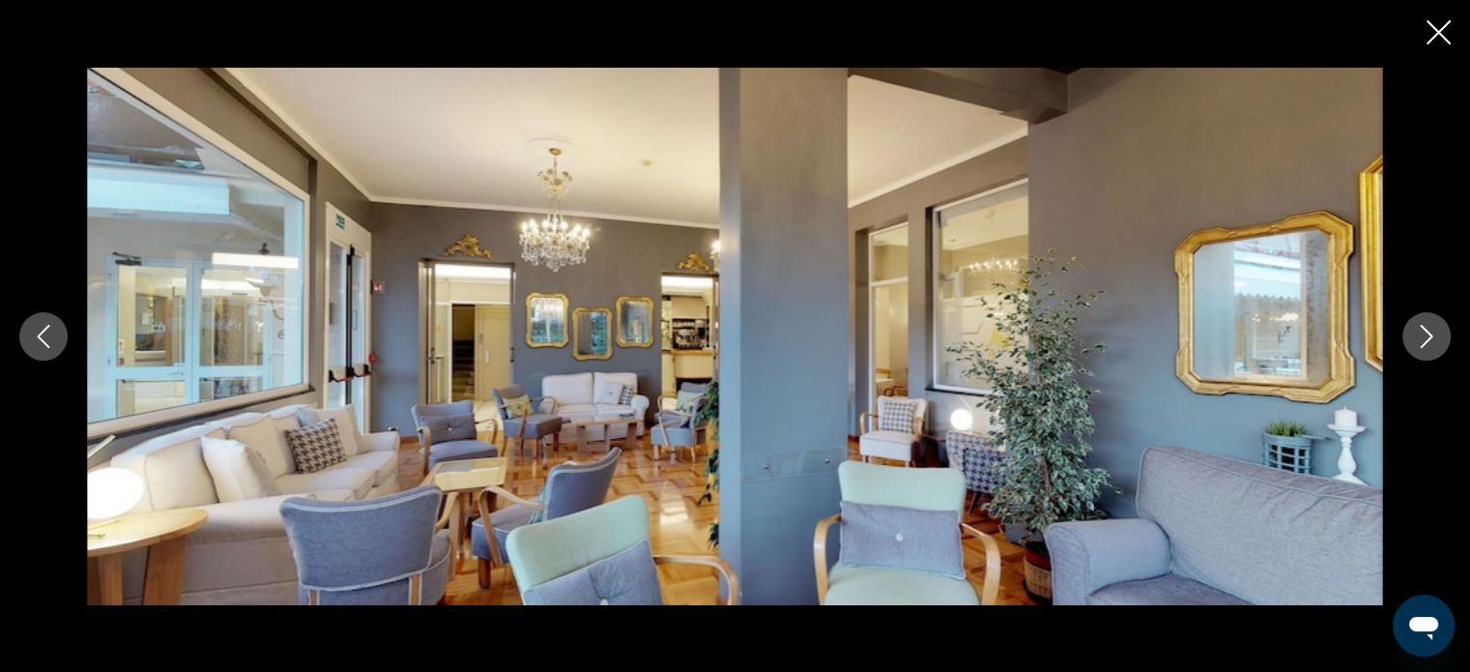
click at [1435, 331] on icon "Next image" at bounding box center [1426, 336] width 23 height 23
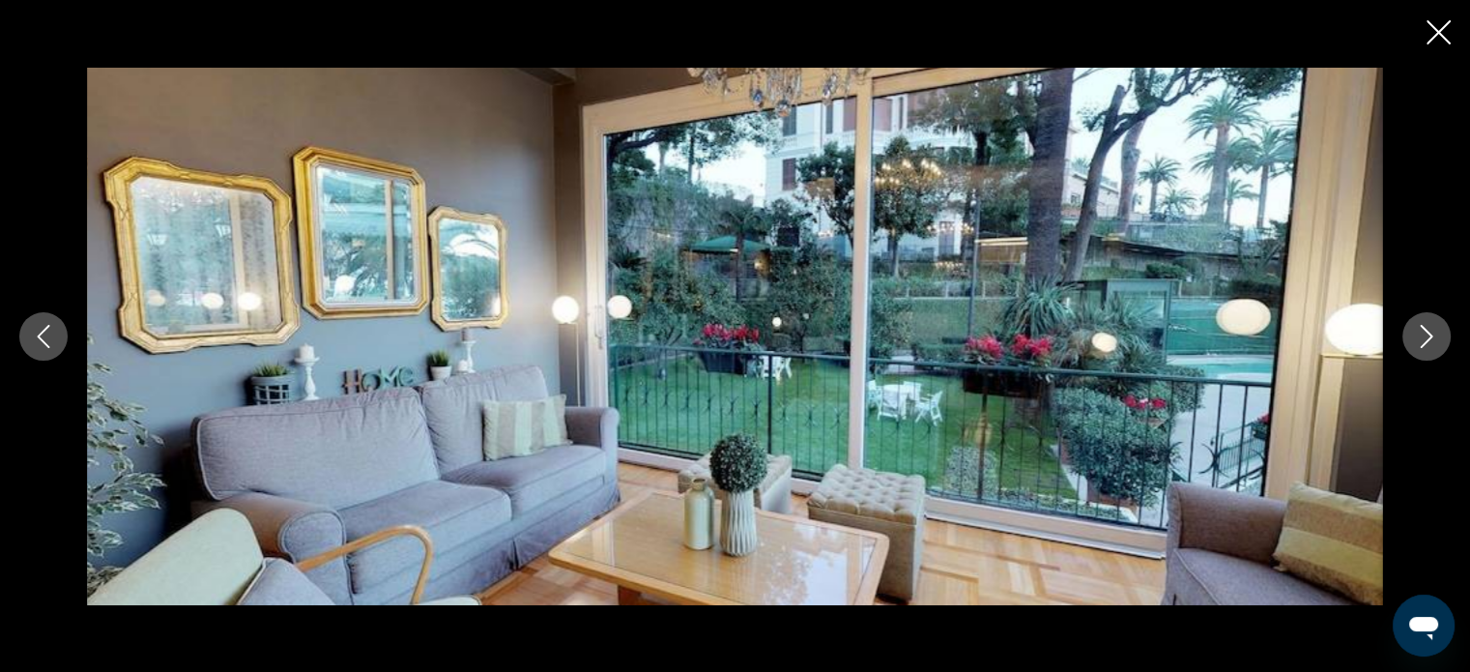
click at [1435, 331] on icon "Next image" at bounding box center [1426, 336] width 23 height 23
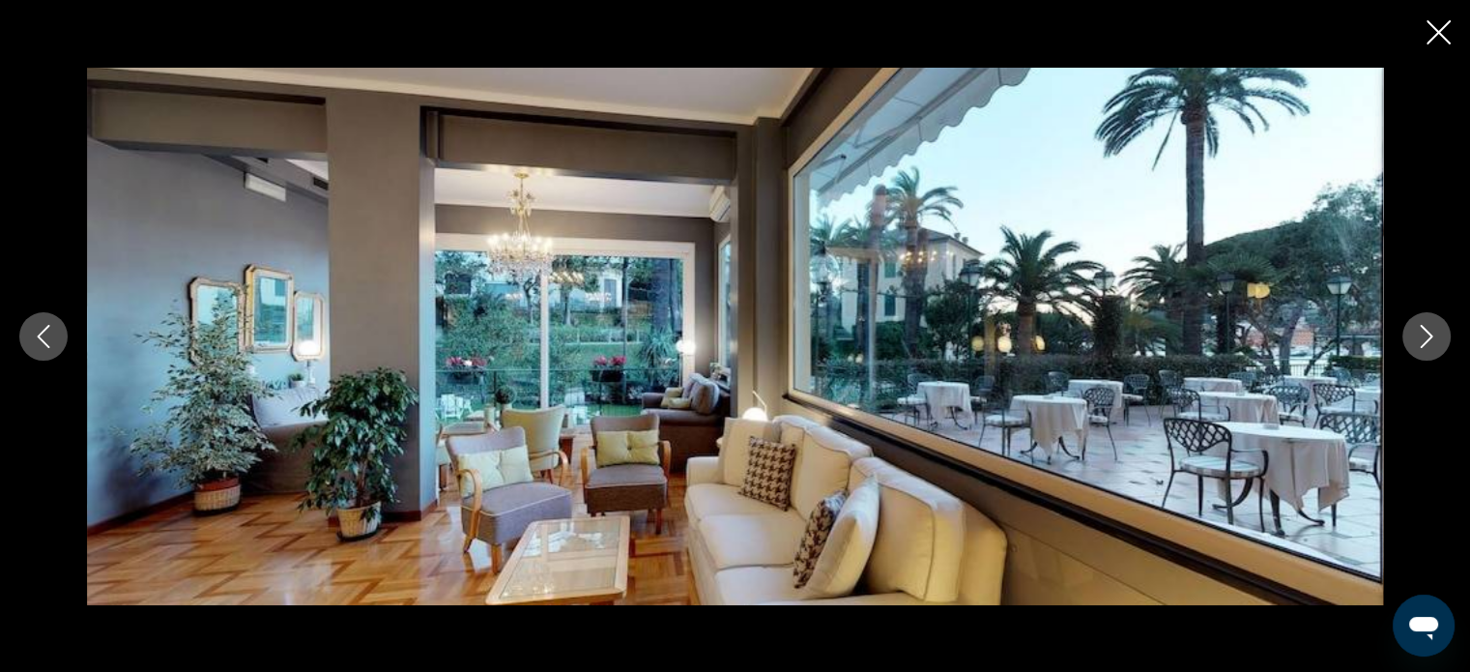
click at [1435, 331] on icon "Next image" at bounding box center [1426, 336] width 23 height 23
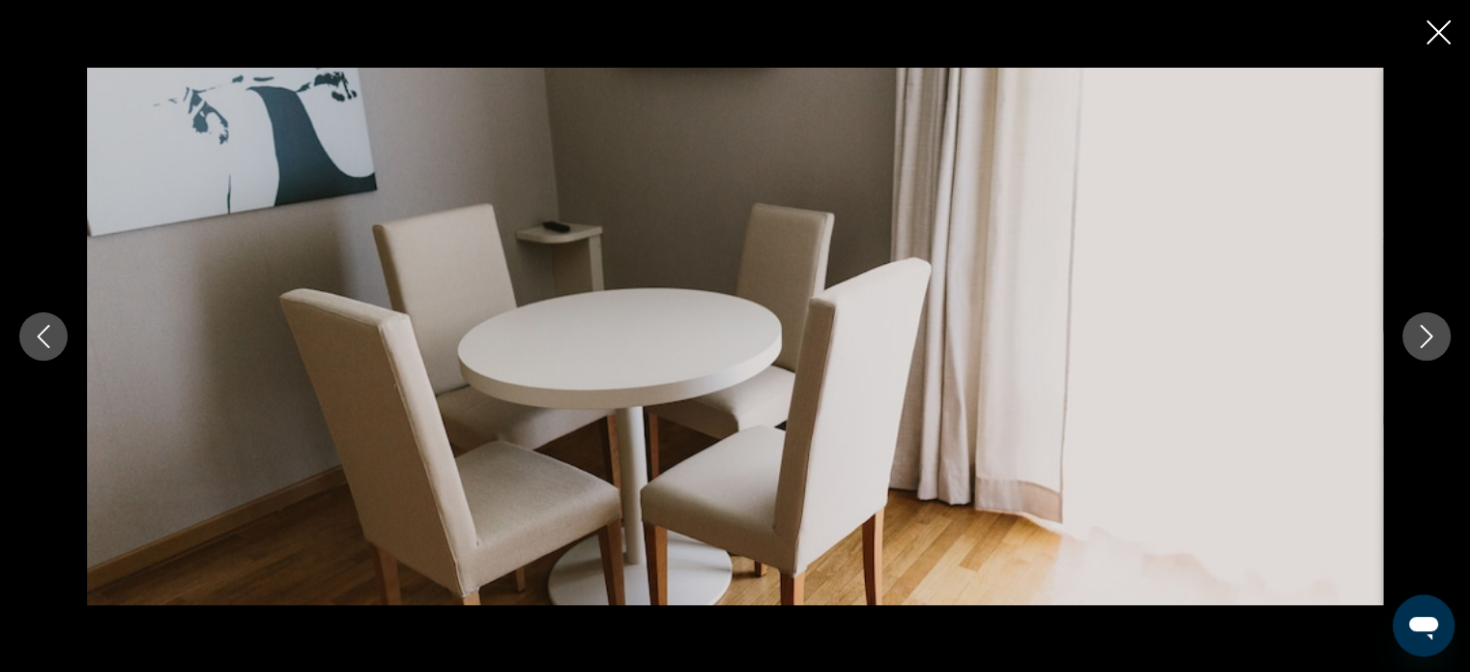
click at [1435, 331] on icon "Next image" at bounding box center [1426, 336] width 23 height 23
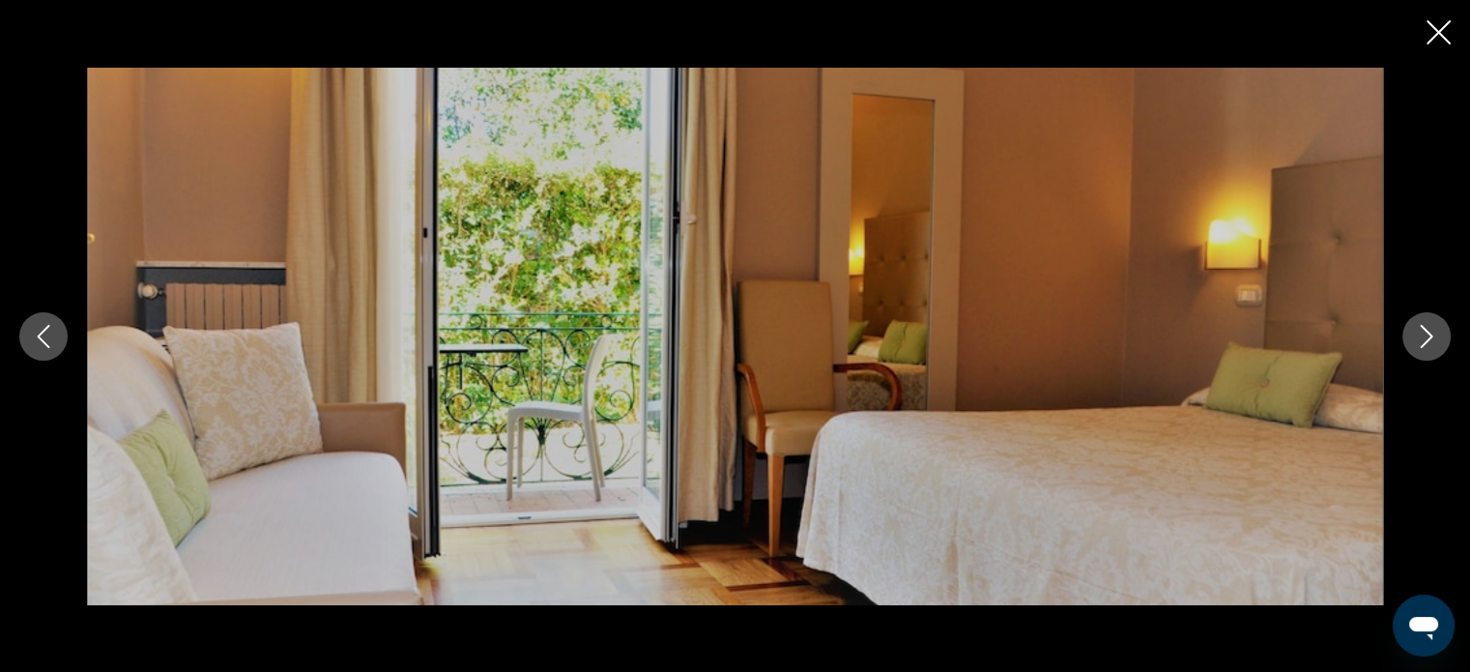
click at [1435, 331] on icon "Next image" at bounding box center [1426, 336] width 23 height 23
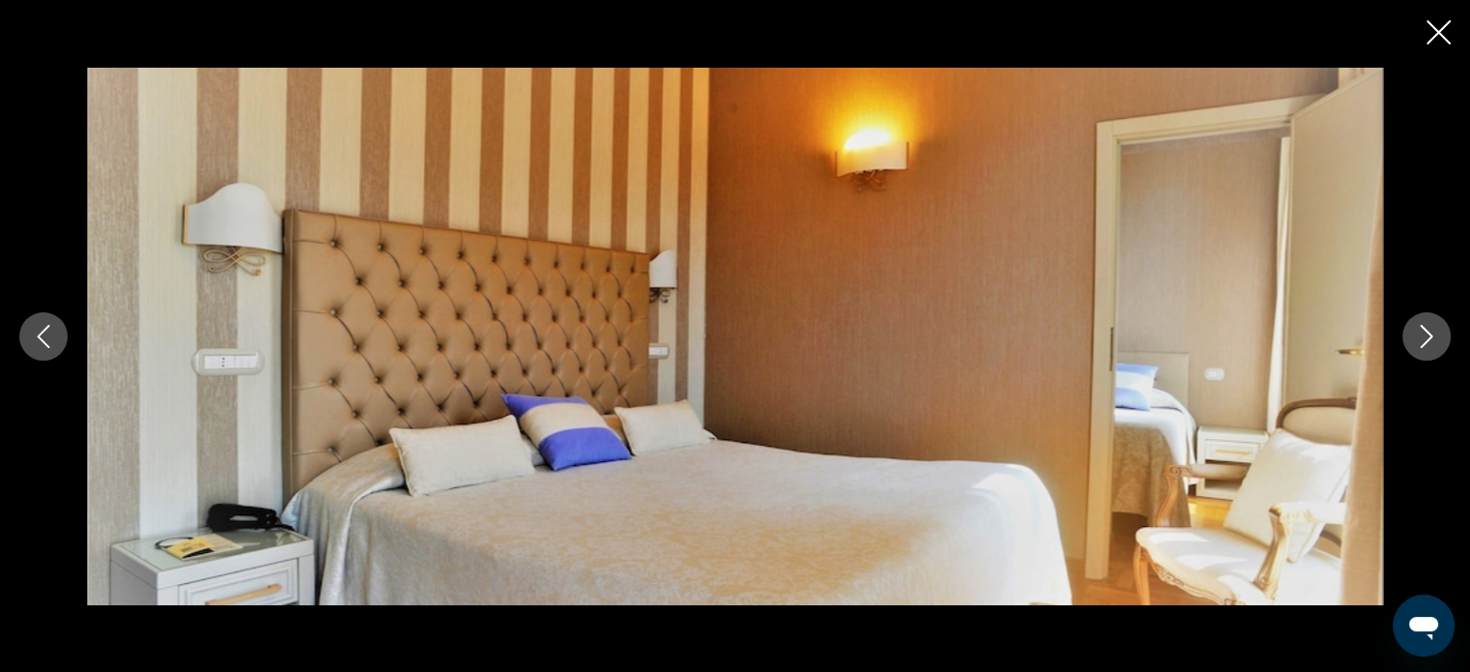
click at [1435, 331] on icon "Next image" at bounding box center [1426, 336] width 23 height 23
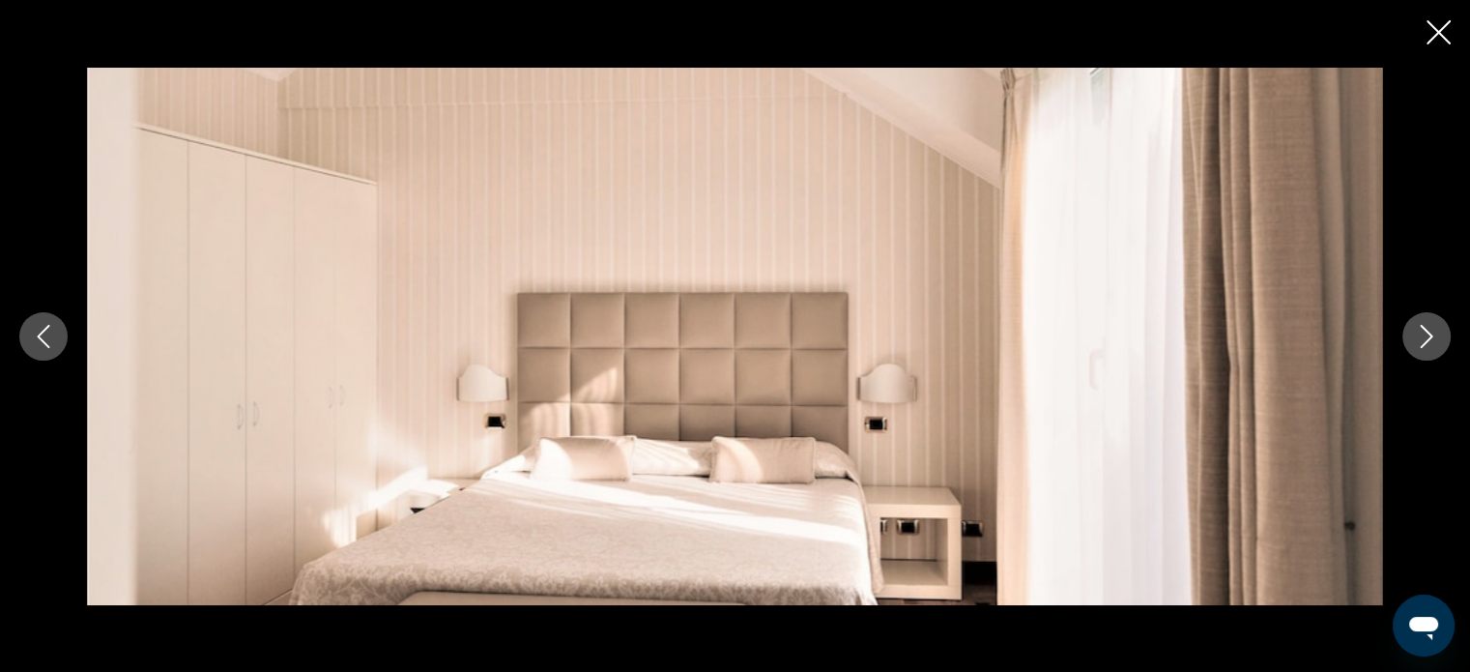
click at [1435, 331] on icon "Next image" at bounding box center [1426, 336] width 23 height 23
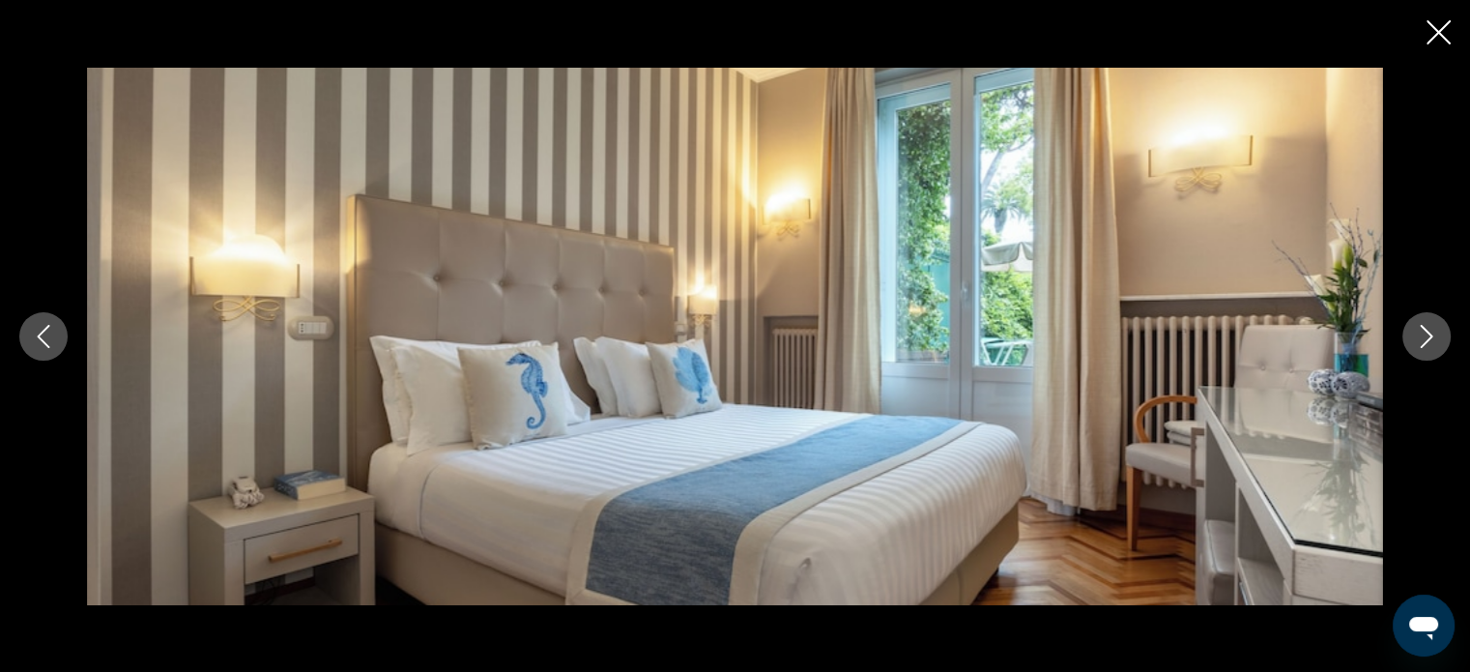
click at [1435, 331] on icon "Next image" at bounding box center [1426, 336] width 23 height 23
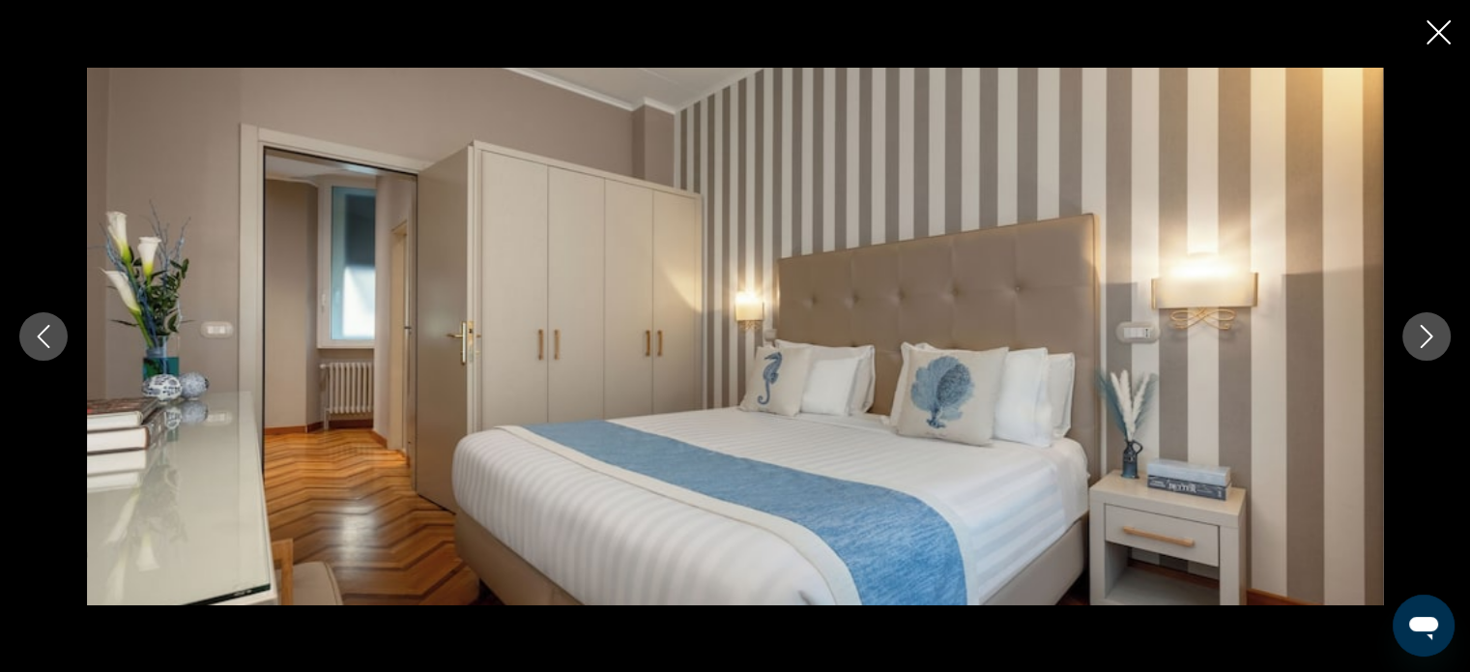
click at [1435, 331] on icon "Next image" at bounding box center [1426, 336] width 23 height 23
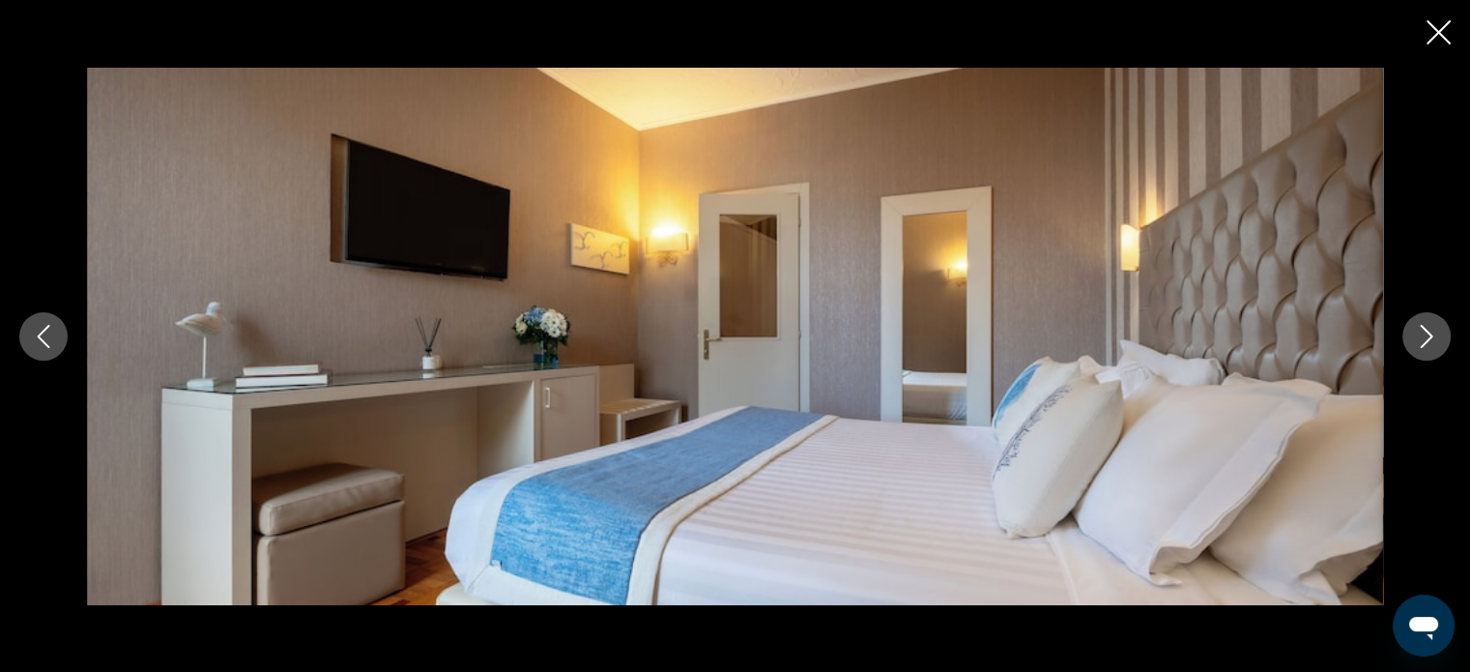
click at [1435, 331] on icon "Next image" at bounding box center [1426, 336] width 23 height 23
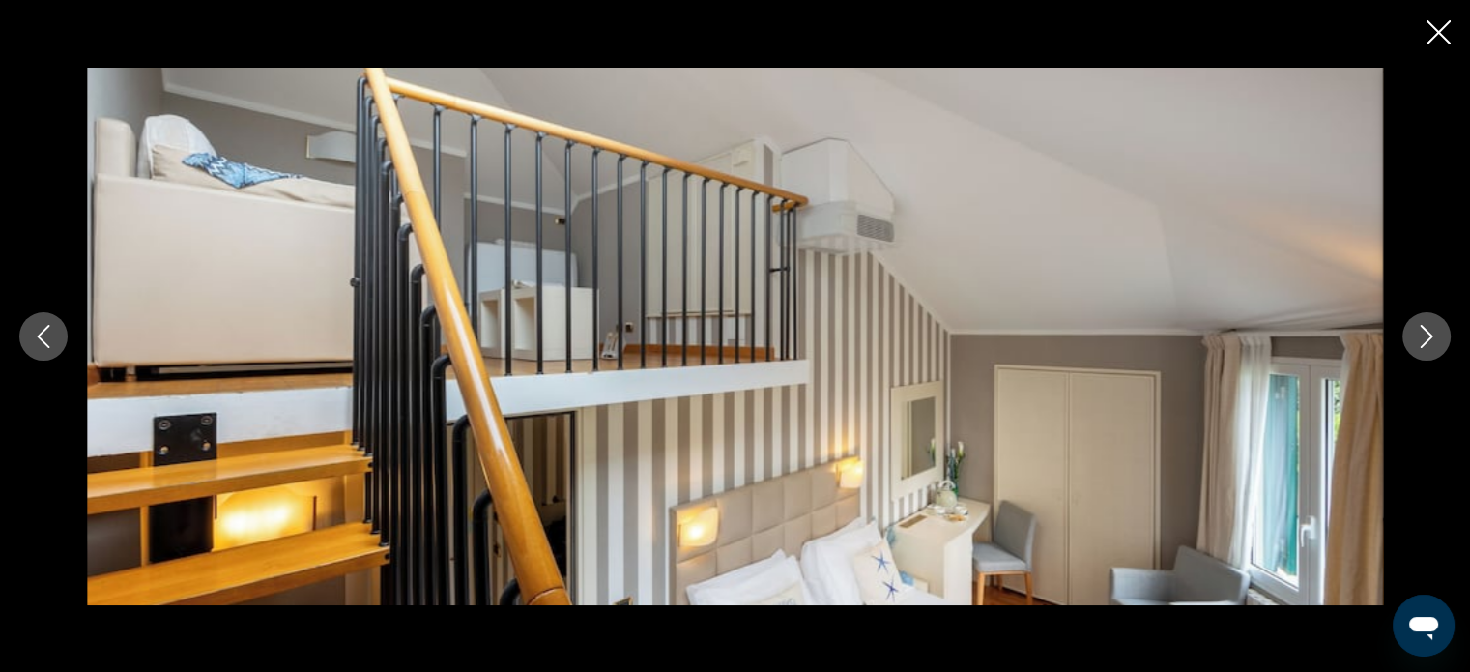
click at [1435, 331] on icon "Next image" at bounding box center [1426, 336] width 23 height 23
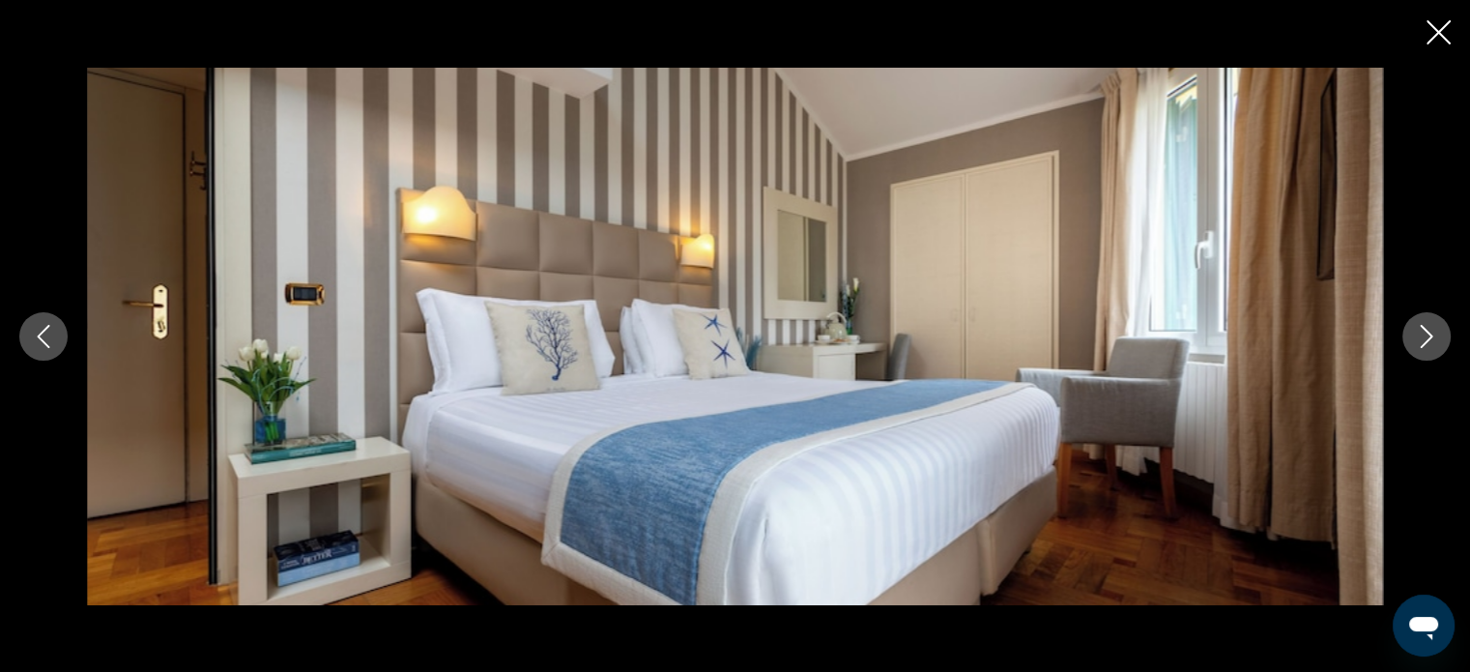
click at [1435, 331] on icon "Next image" at bounding box center [1426, 336] width 23 height 23
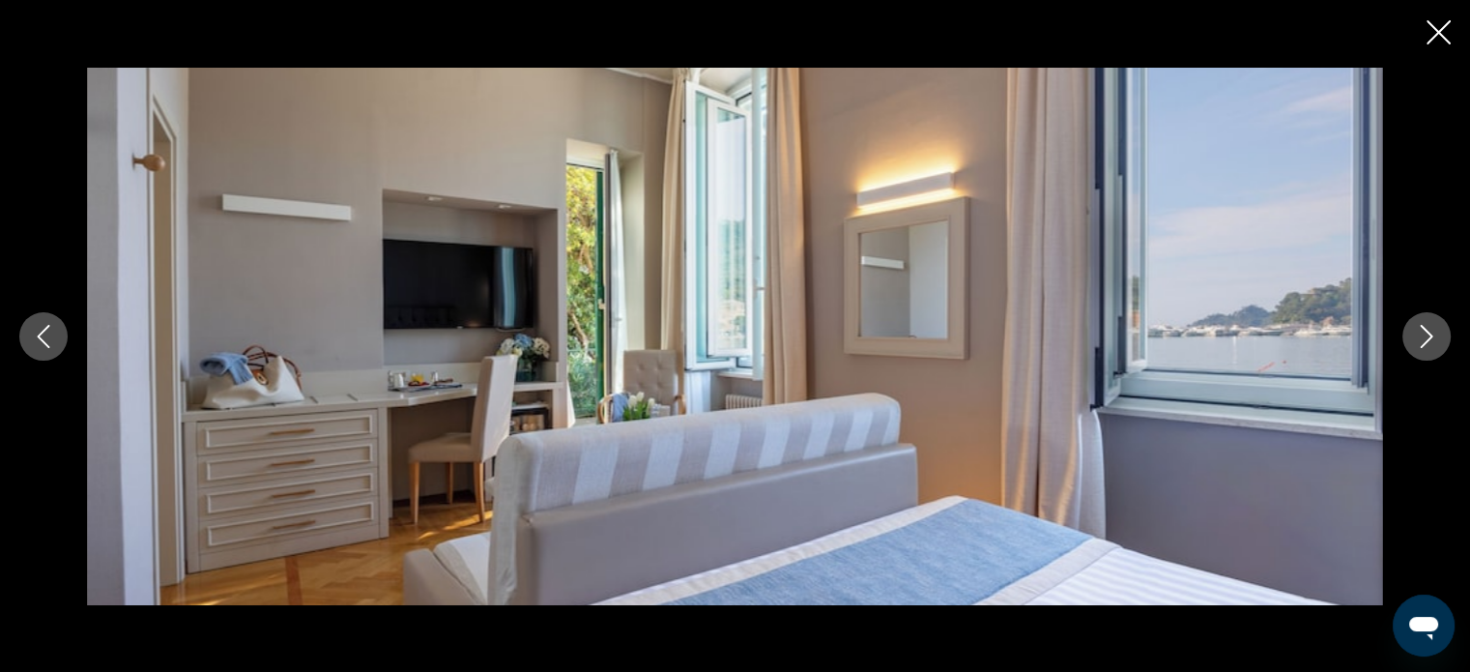
click at [1435, 331] on icon "Next image" at bounding box center [1426, 336] width 23 height 23
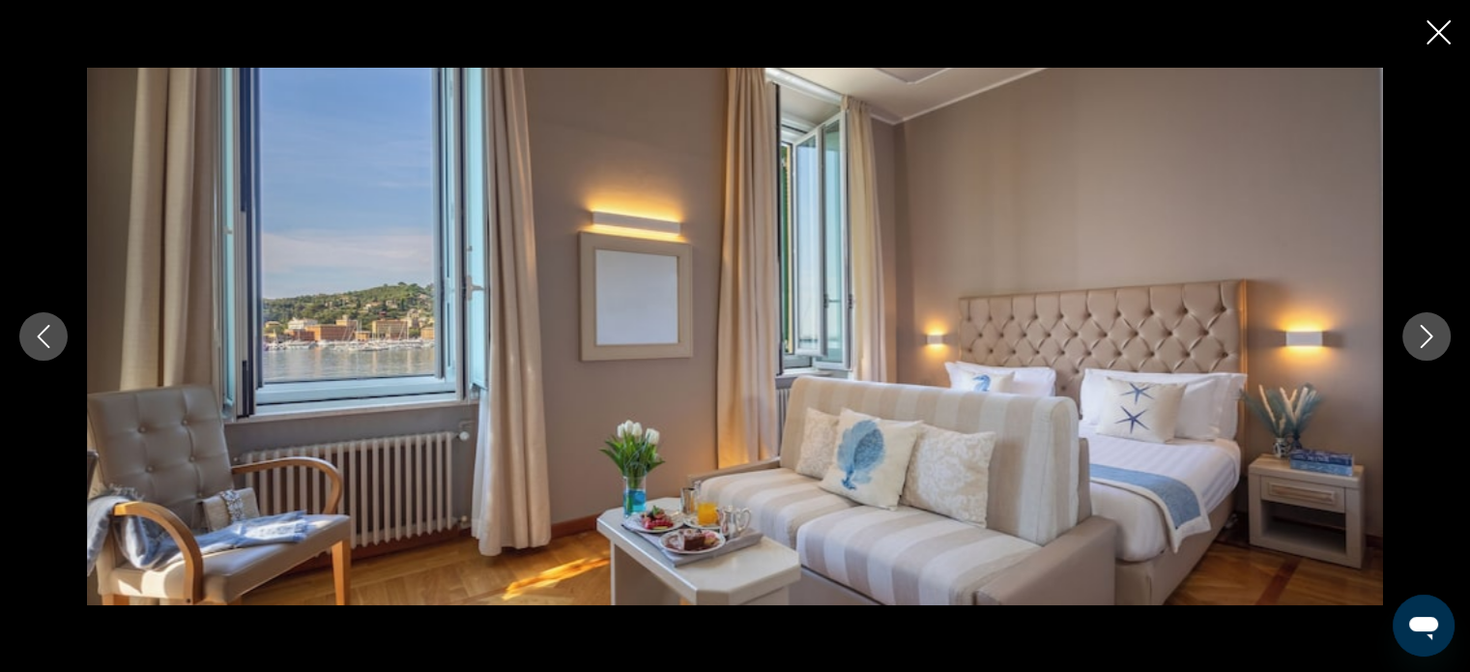
click at [1435, 331] on icon "Next image" at bounding box center [1426, 336] width 23 height 23
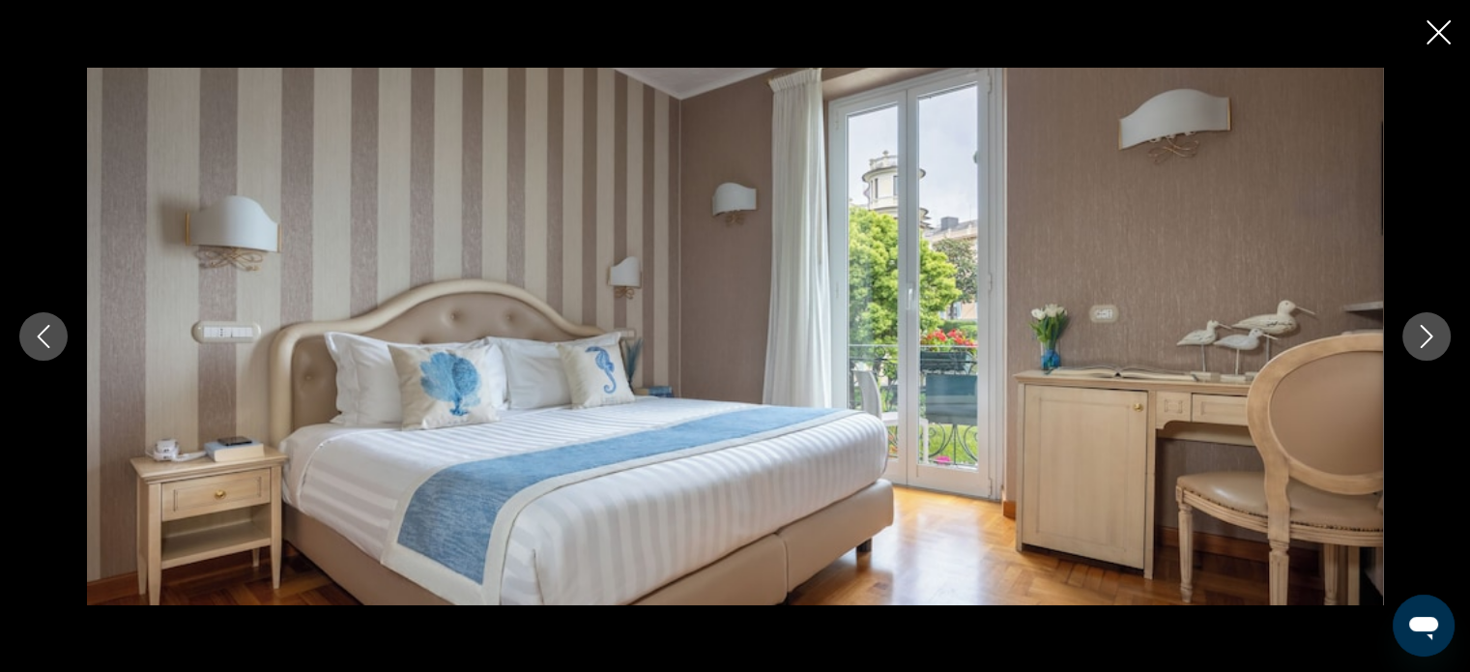
click at [1435, 331] on icon "Next image" at bounding box center [1426, 336] width 23 height 23
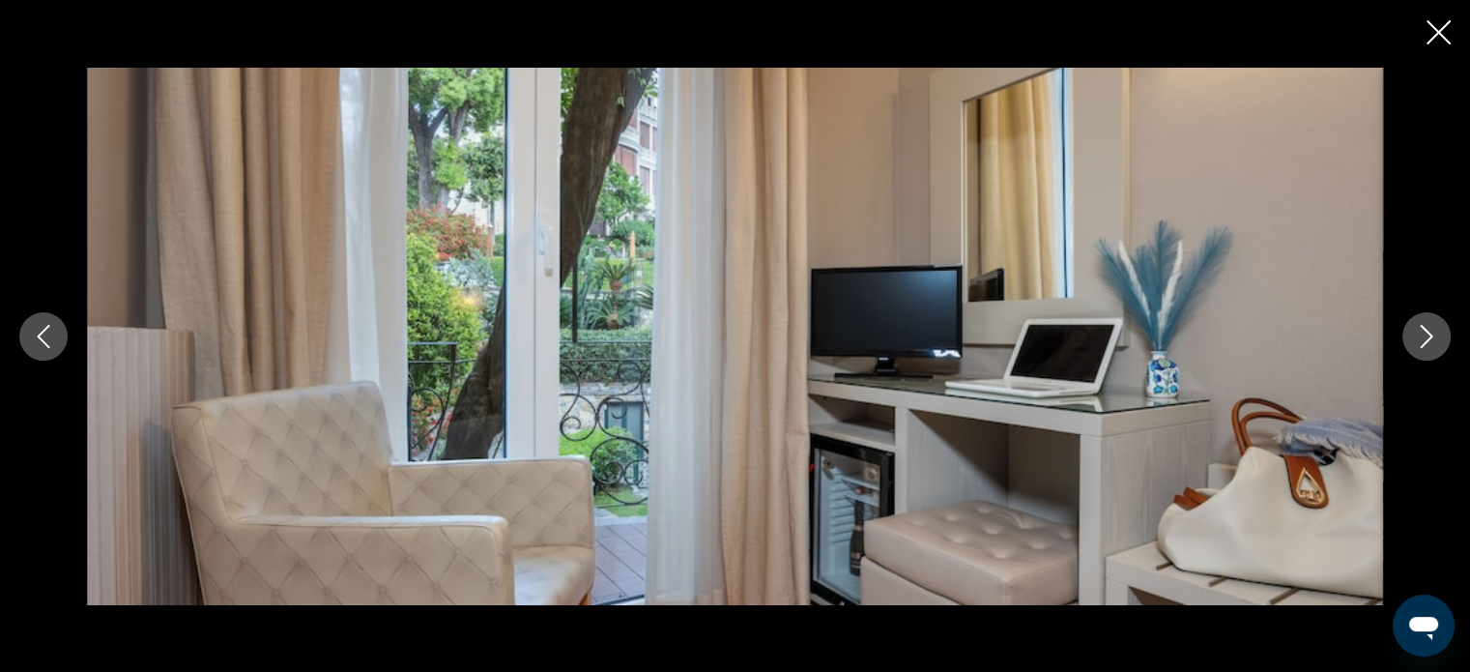
click at [1435, 331] on icon "Next image" at bounding box center [1426, 336] width 23 height 23
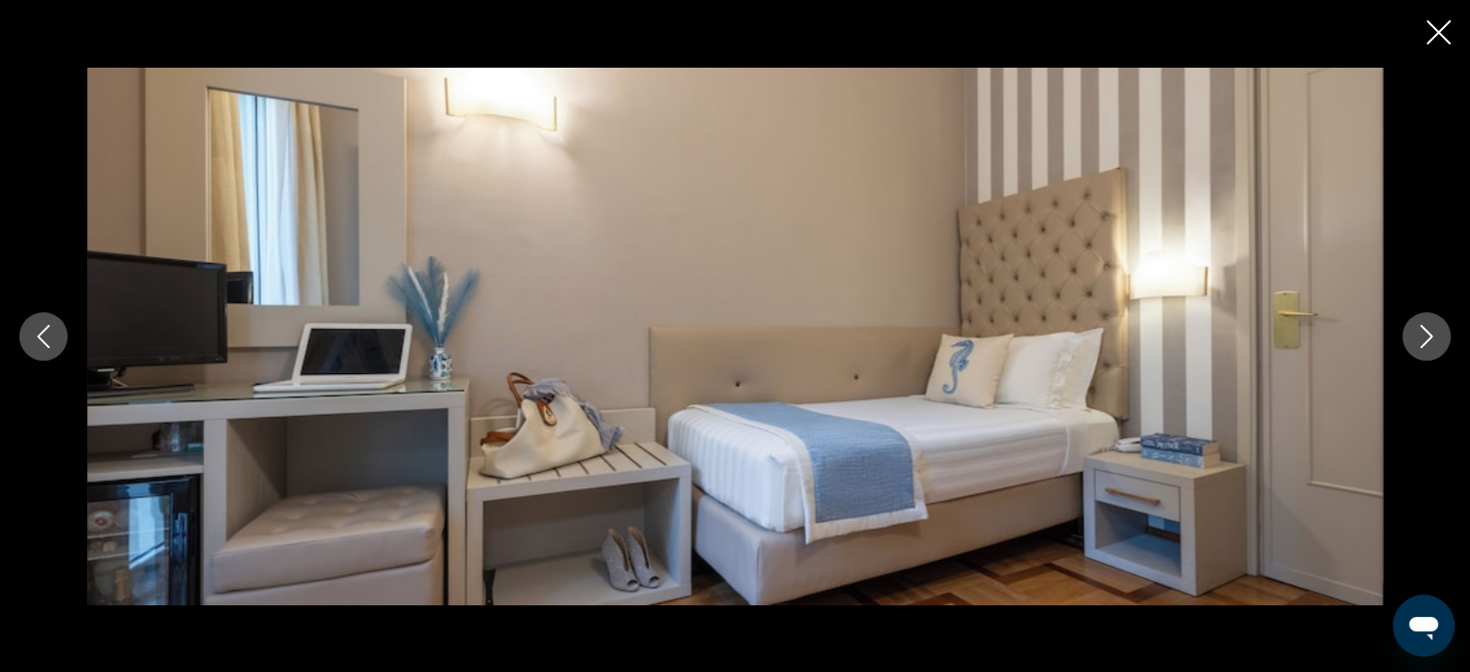
click at [1435, 331] on icon "Next image" at bounding box center [1426, 336] width 23 height 23
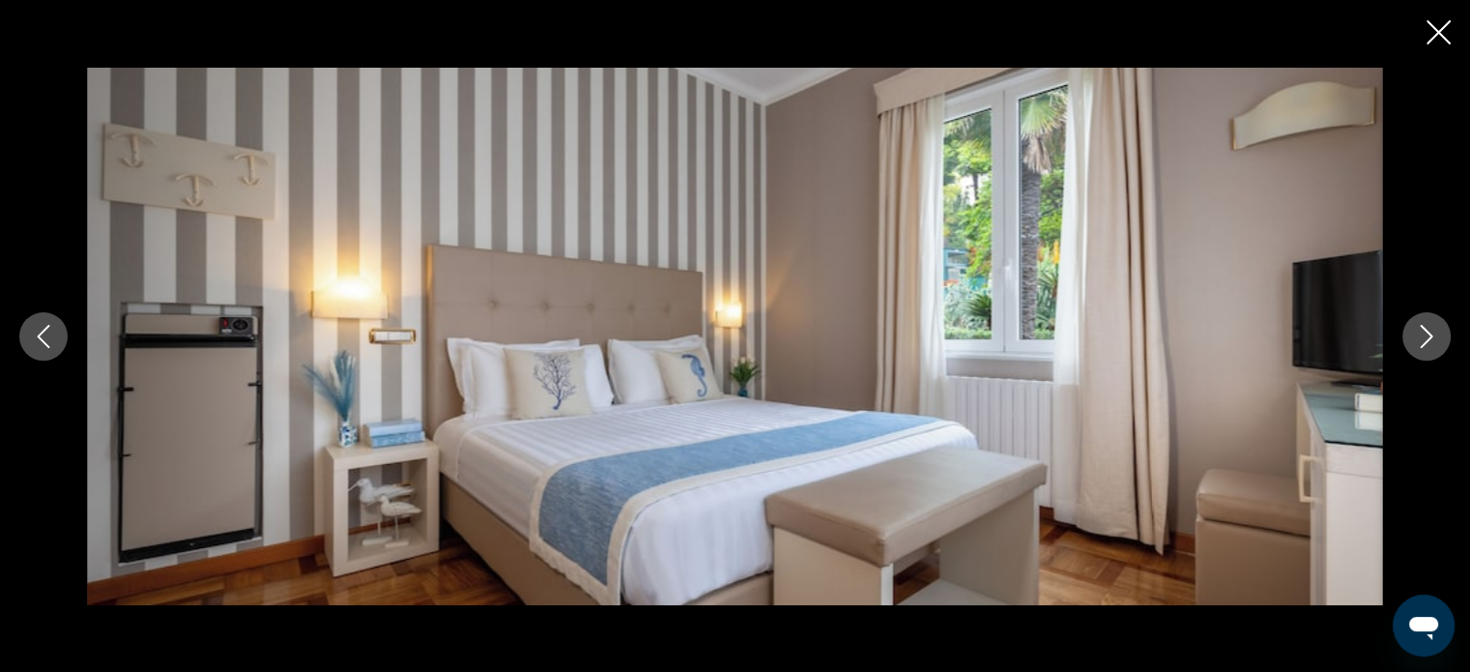
click at [1435, 331] on icon "Next image" at bounding box center [1426, 336] width 23 height 23
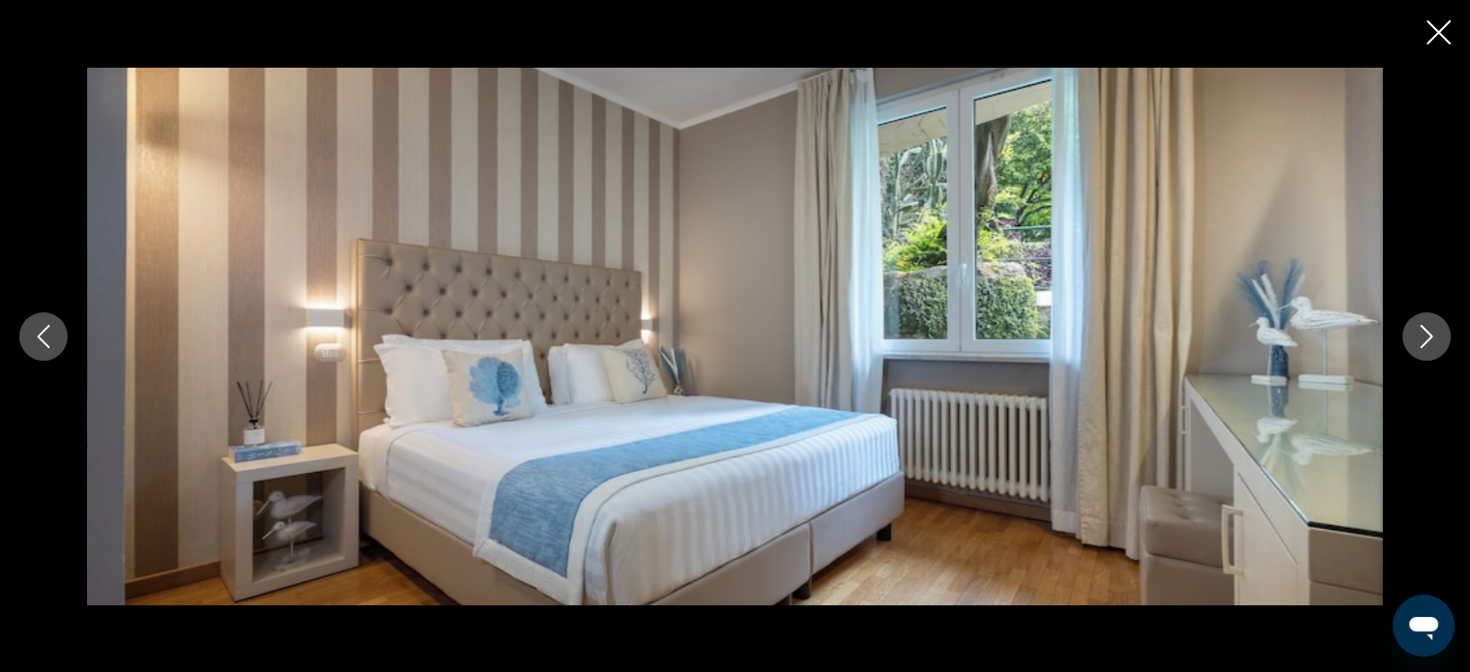
click at [1435, 331] on icon "Next image" at bounding box center [1426, 336] width 23 height 23
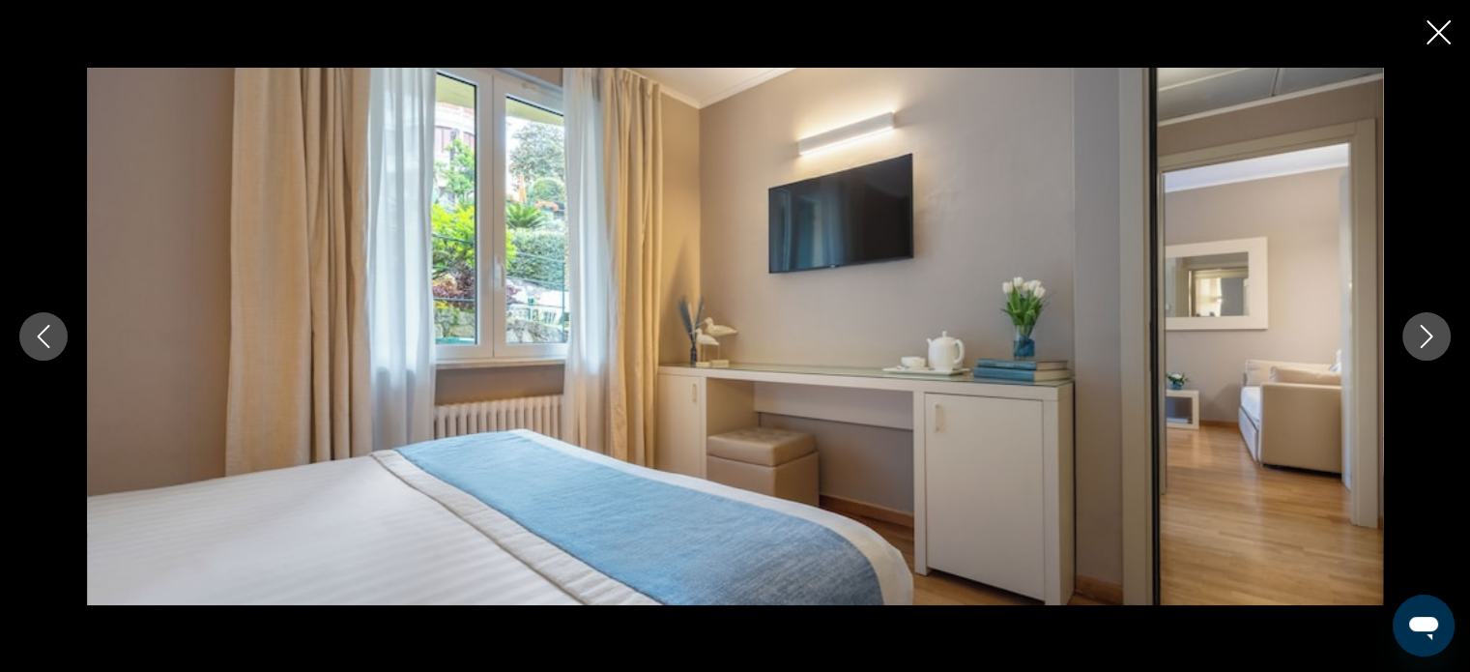
click at [1435, 331] on icon "Next image" at bounding box center [1426, 336] width 23 height 23
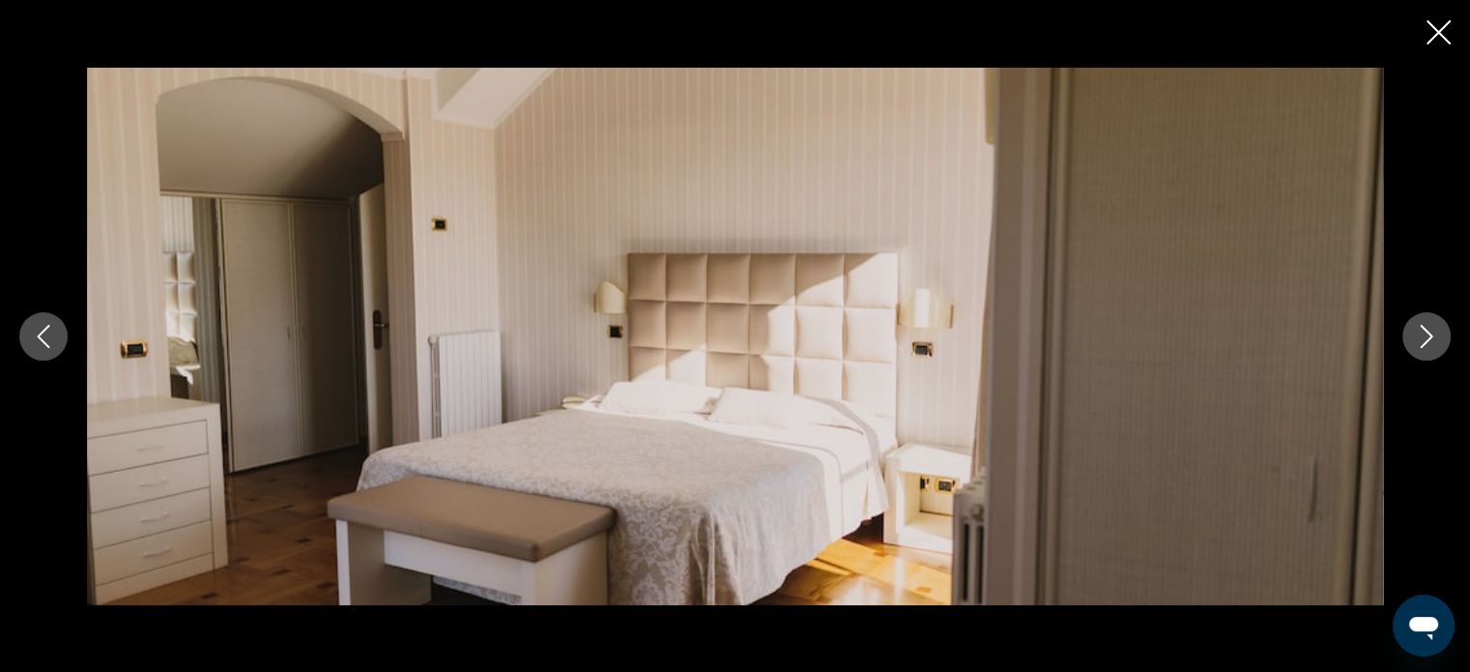
click at [1435, 331] on icon "Next image" at bounding box center [1426, 336] width 23 height 23
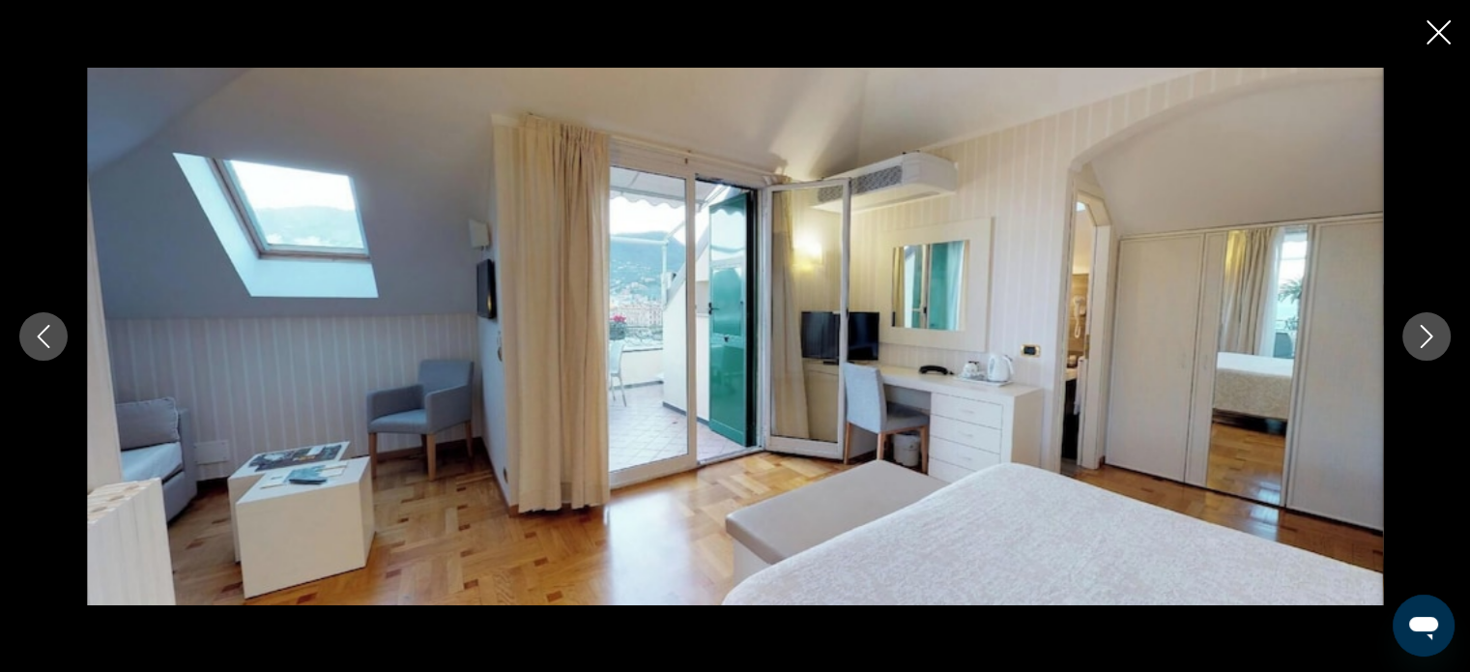
click at [1434, 331] on icon "Next image" at bounding box center [1426, 336] width 23 height 23
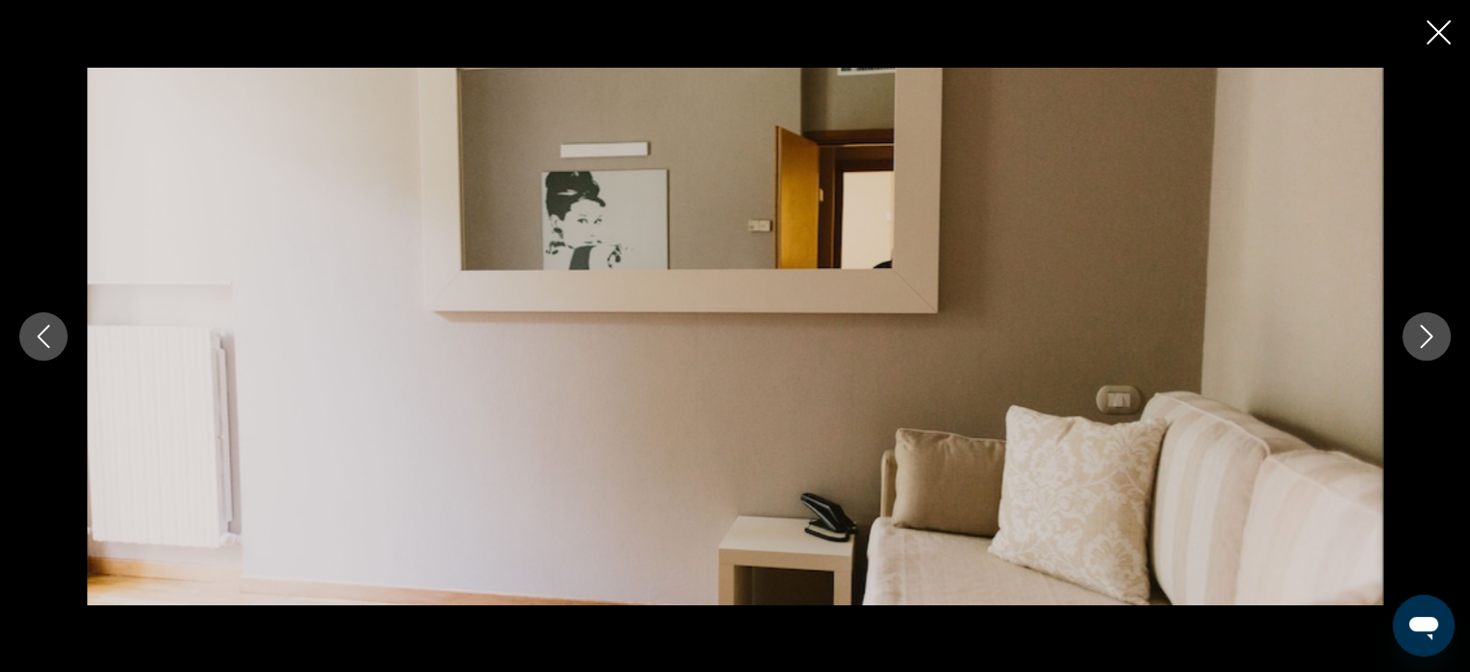
click at [1434, 331] on icon "Next image" at bounding box center [1426, 336] width 23 height 23
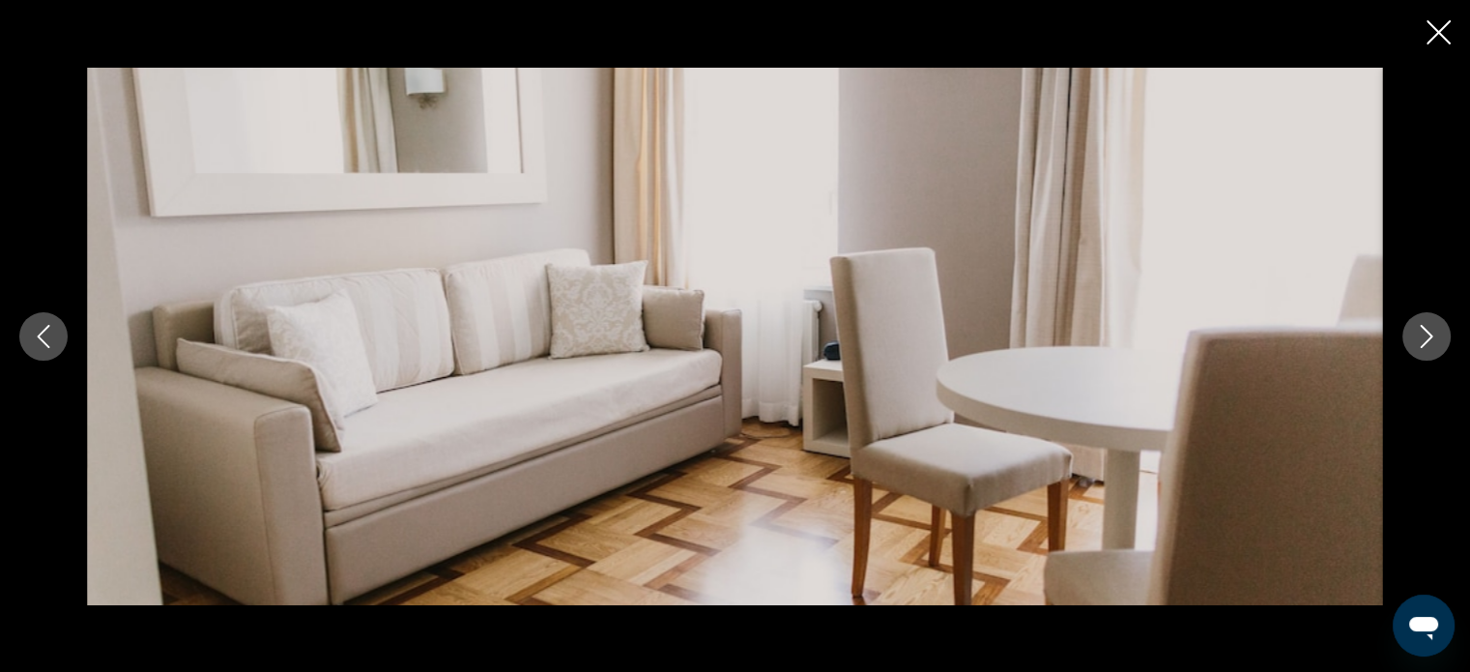
click at [1434, 331] on icon "Next image" at bounding box center [1426, 336] width 23 height 23
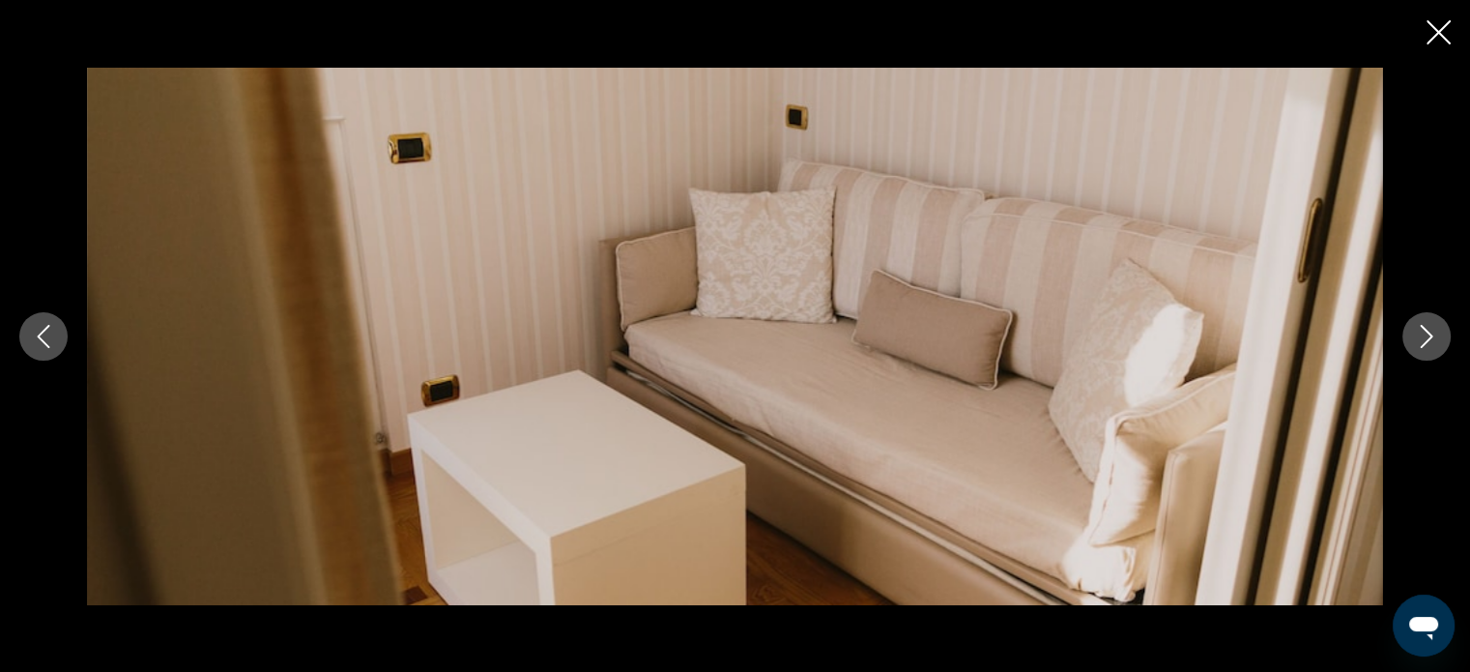
click at [1434, 331] on icon "Next image" at bounding box center [1426, 336] width 23 height 23
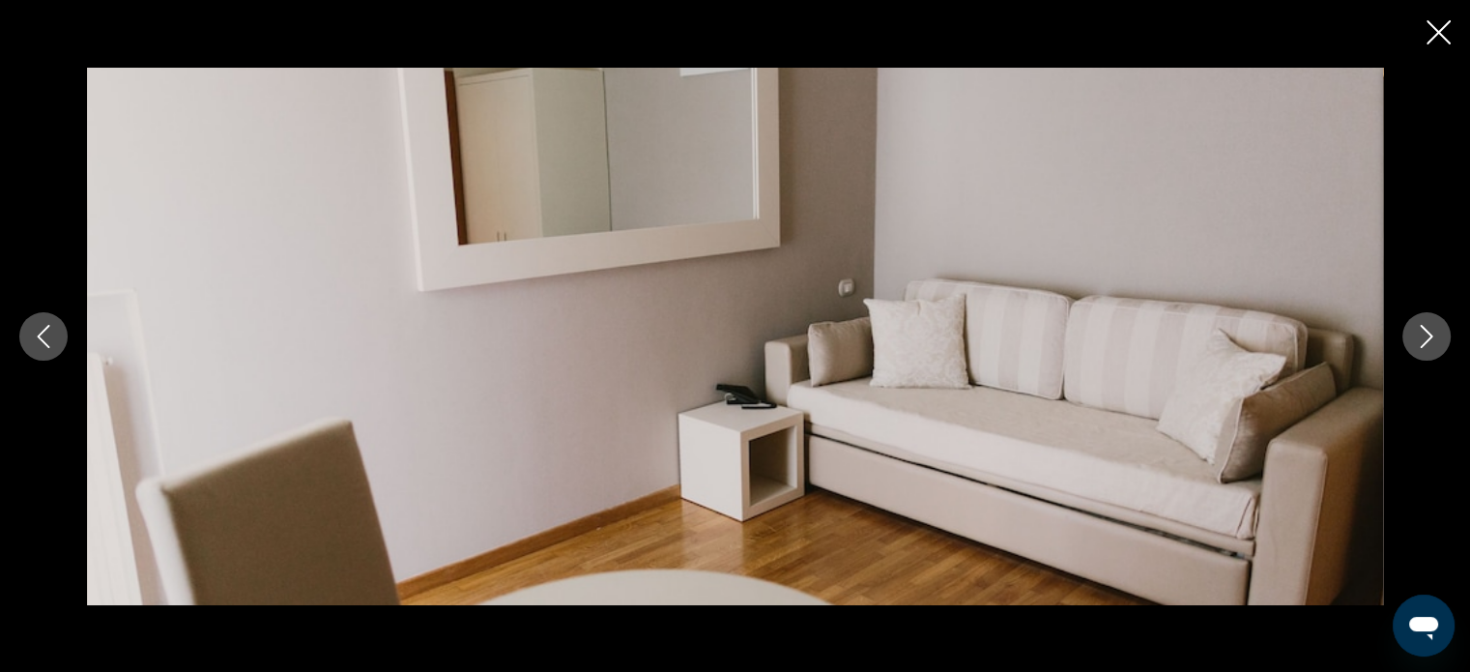
click at [1434, 331] on icon "Next image" at bounding box center [1426, 336] width 23 height 23
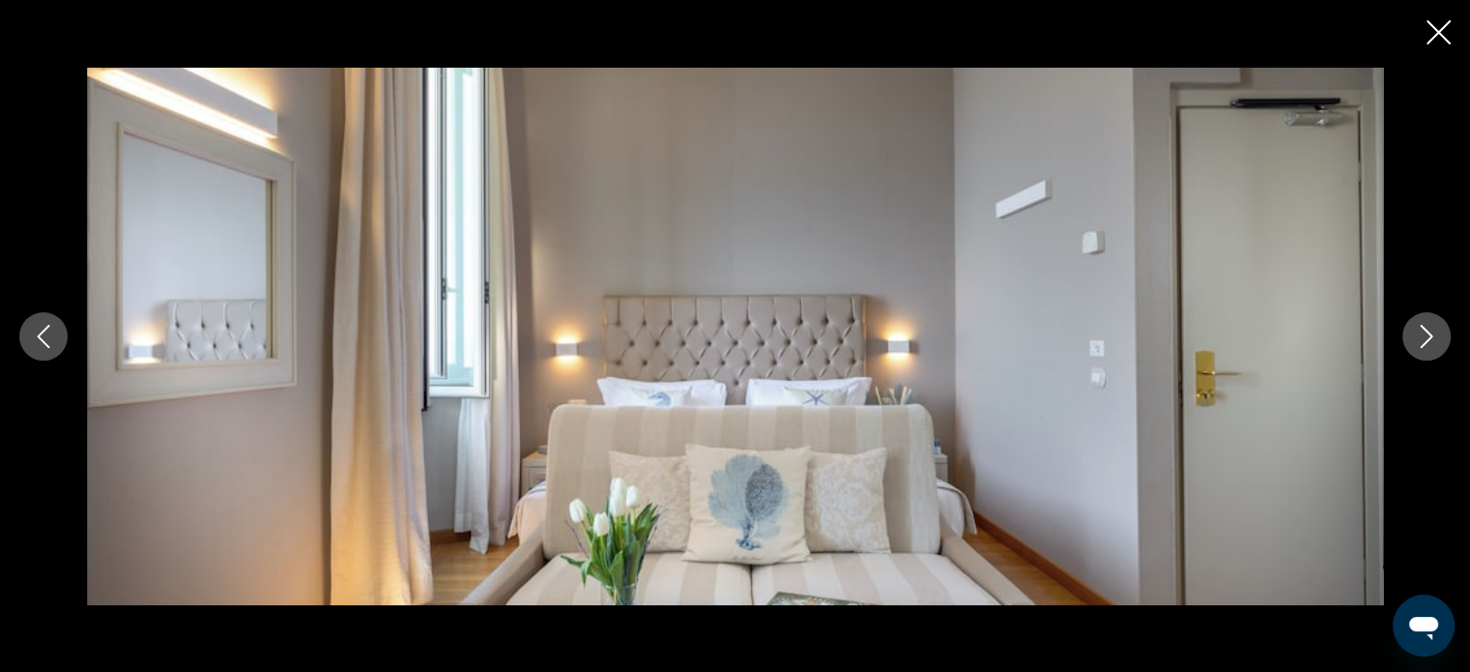
click at [1434, 331] on icon "Next image" at bounding box center [1426, 336] width 23 height 23
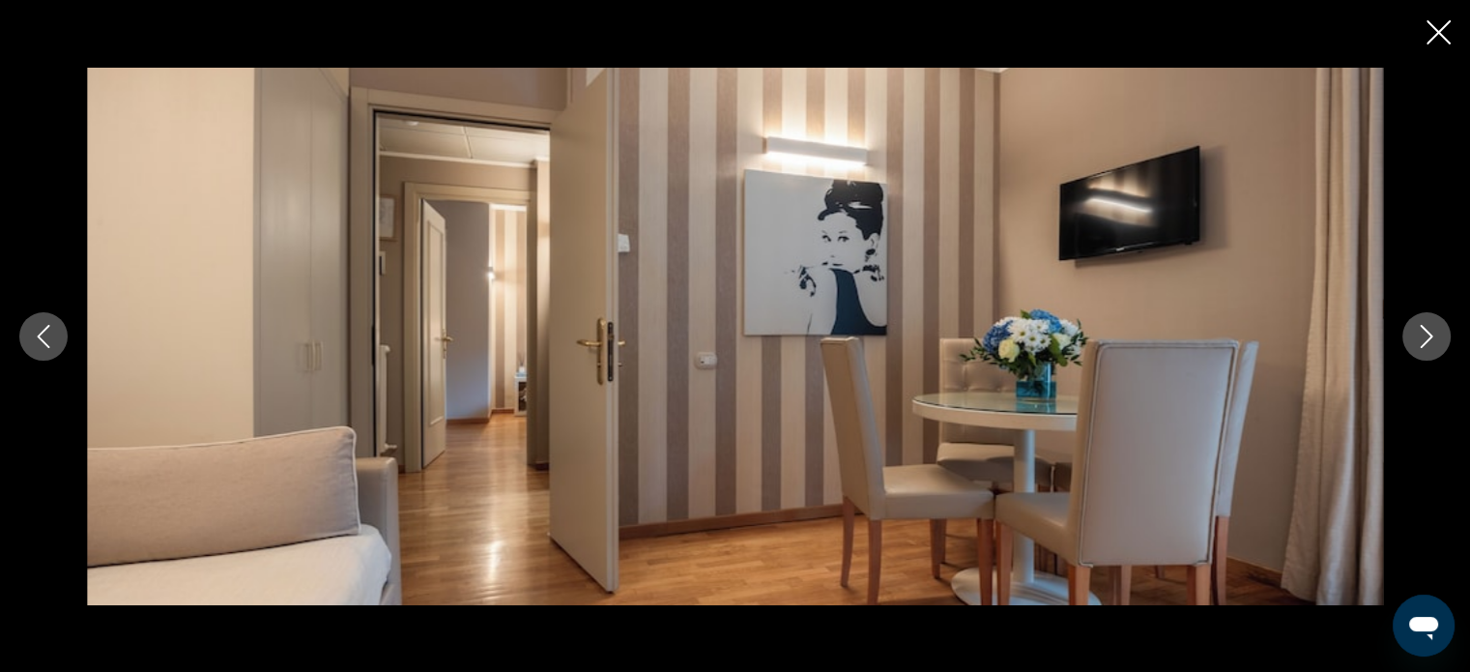
click at [1431, 37] on icon "Close slideshow" at bounding box center [1438, 32] width 24 height 24
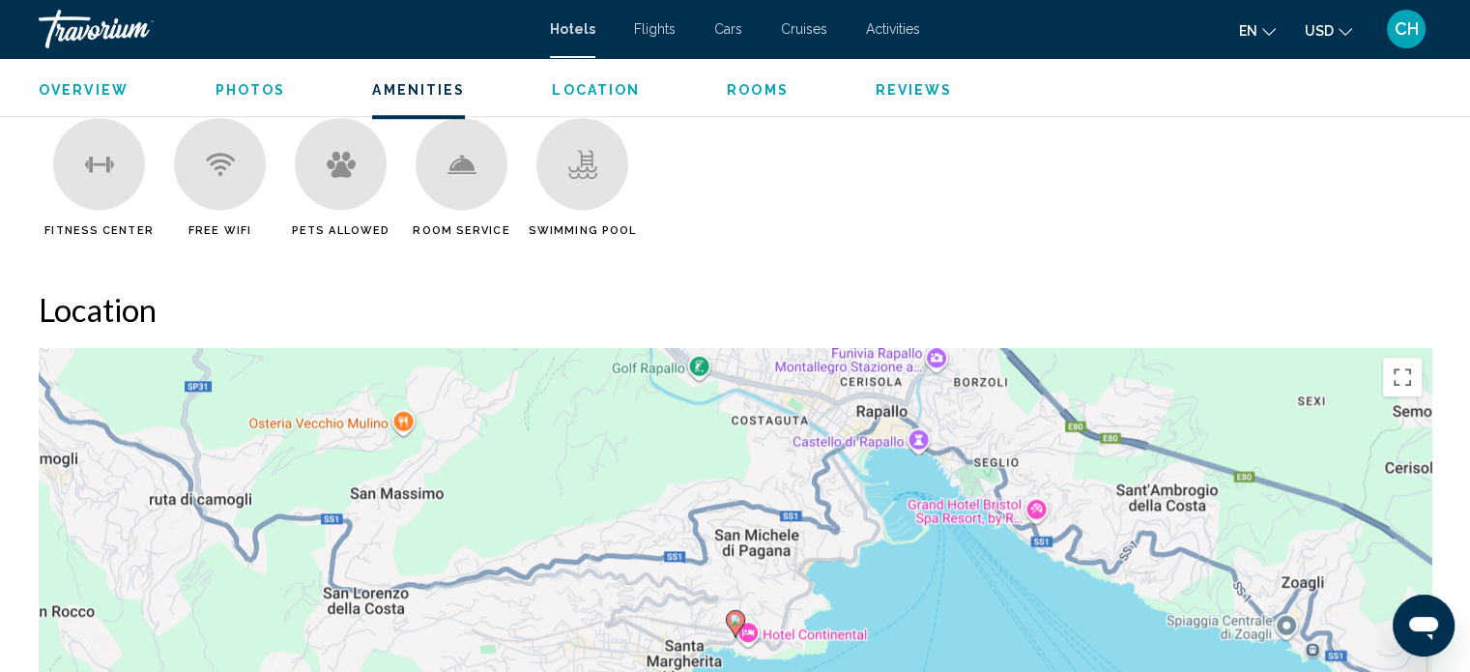
scroll to position [1592, 0]
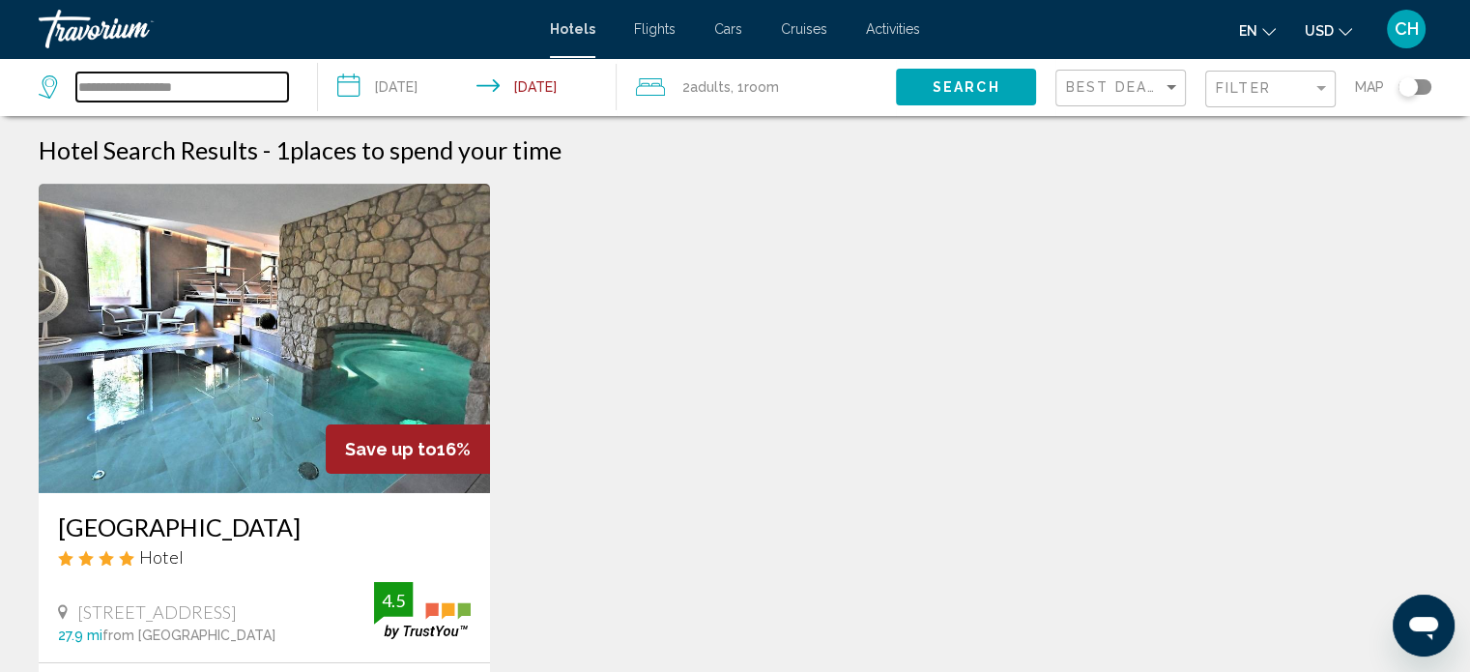
click at [216, 86] on input "**********" at bounding box center [182, 86] width 212 height 29
drag, startPoint x: 216, startPoint y: 88, endPoint x: 72, endPoint y: 86, distance: 144.9
click at [72, 86] on div "**********" at bounding box center [163, 86] width 249 height 29
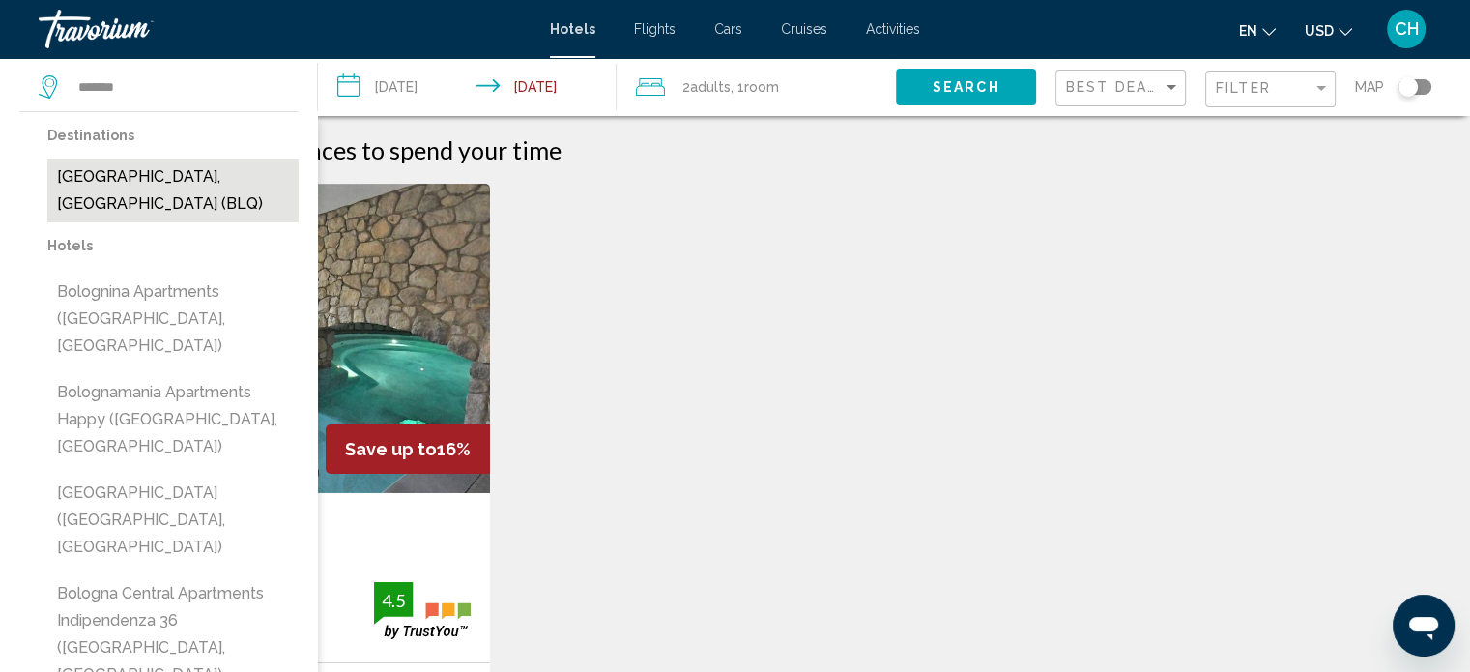
click at [117, 176] on button "[GEOGRAPHIC_DATA], [GEOGRAPHIC_DATA] (BLQ)" at bounding box center [172, 190] width 251 height 64
type input "**********"
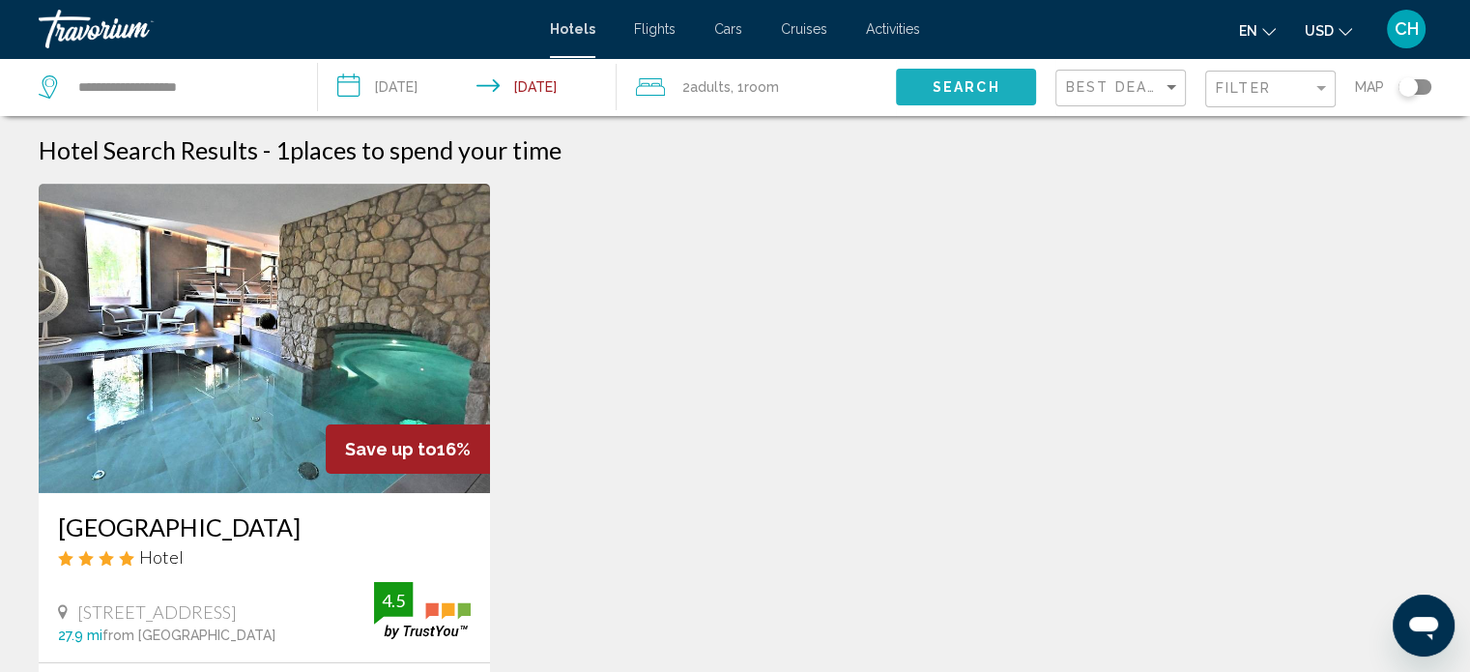
click at [994, 80] on span "Search" at bounding box center [966, 87] width 68 height 15
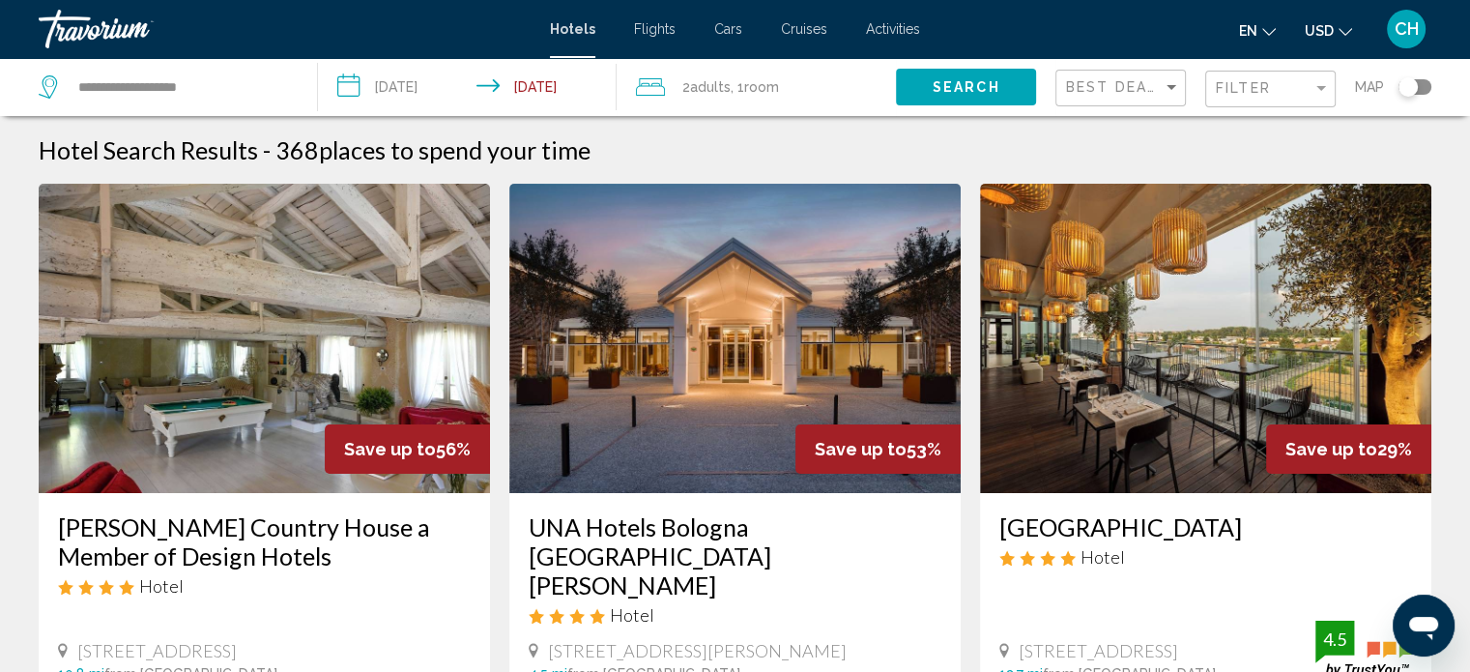
click at [1272, 96] on div "Filter" at bounding box center [1273, 90] width 114 height 36
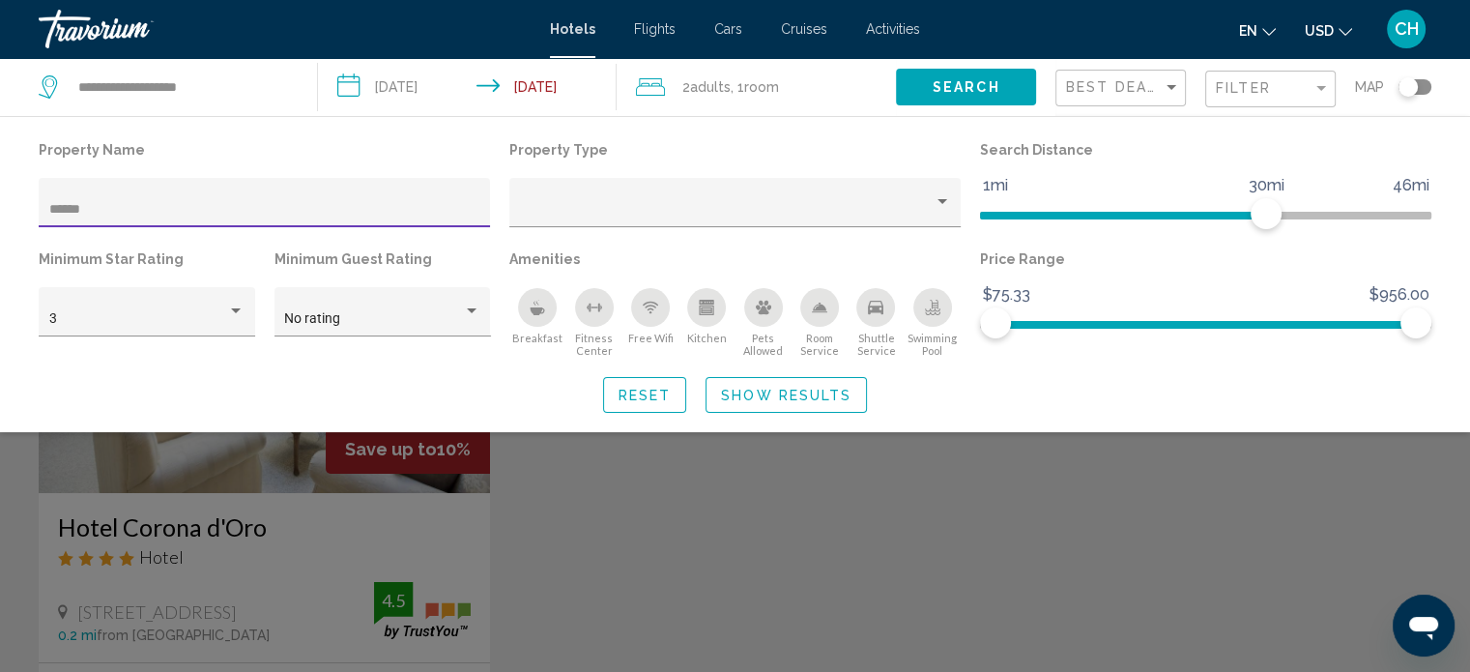
type input "******"
click at [265, 521] on div "Search widget" at bounding box center [735, 481] width 1470 height 382
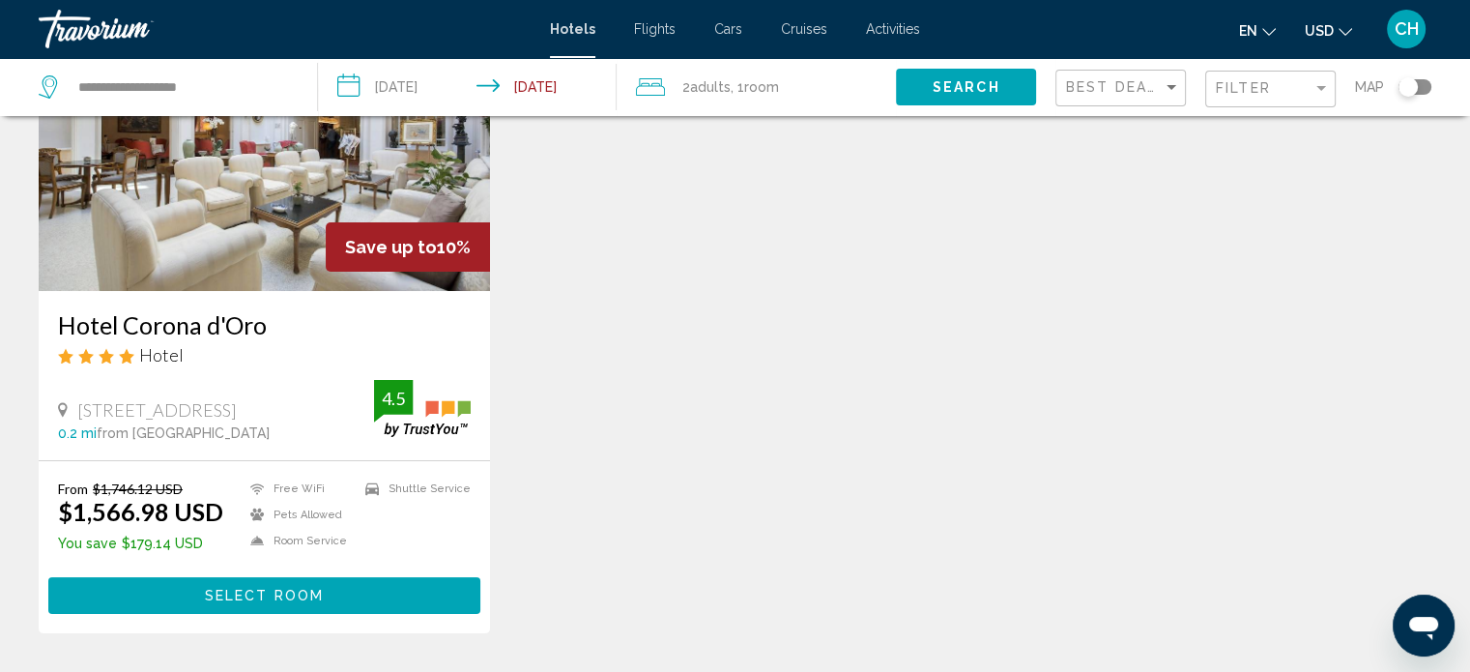
scroll to position [225, 0]
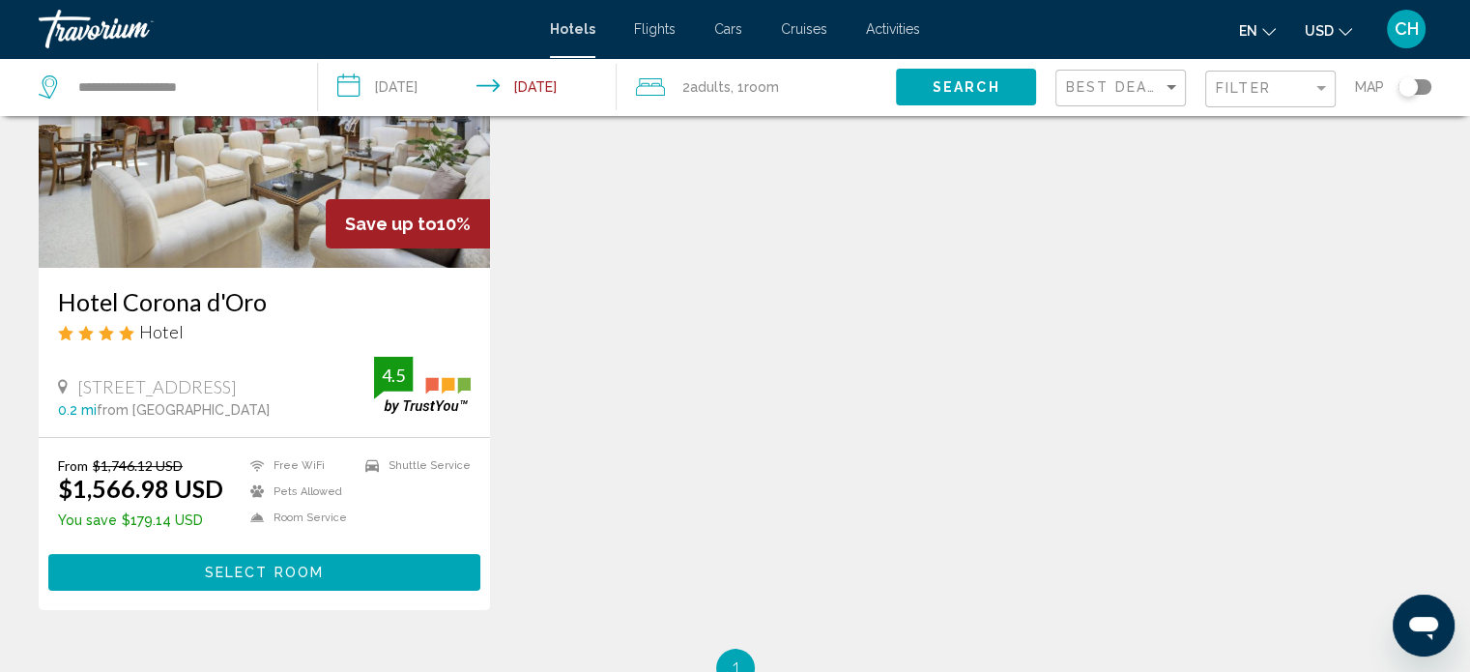
click at [278, 571] on span "Select Room" at bounding box center [264, 572] width 119 height 15
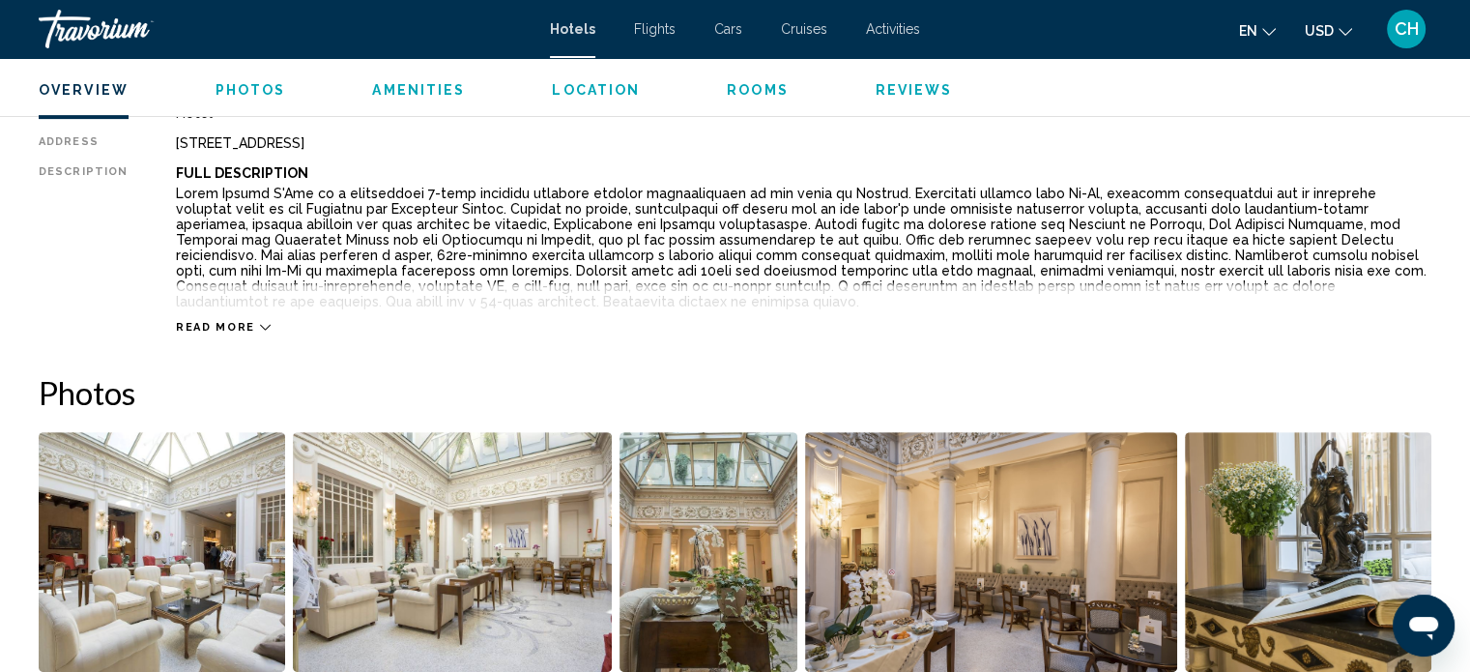
scroll to position [462, 0]
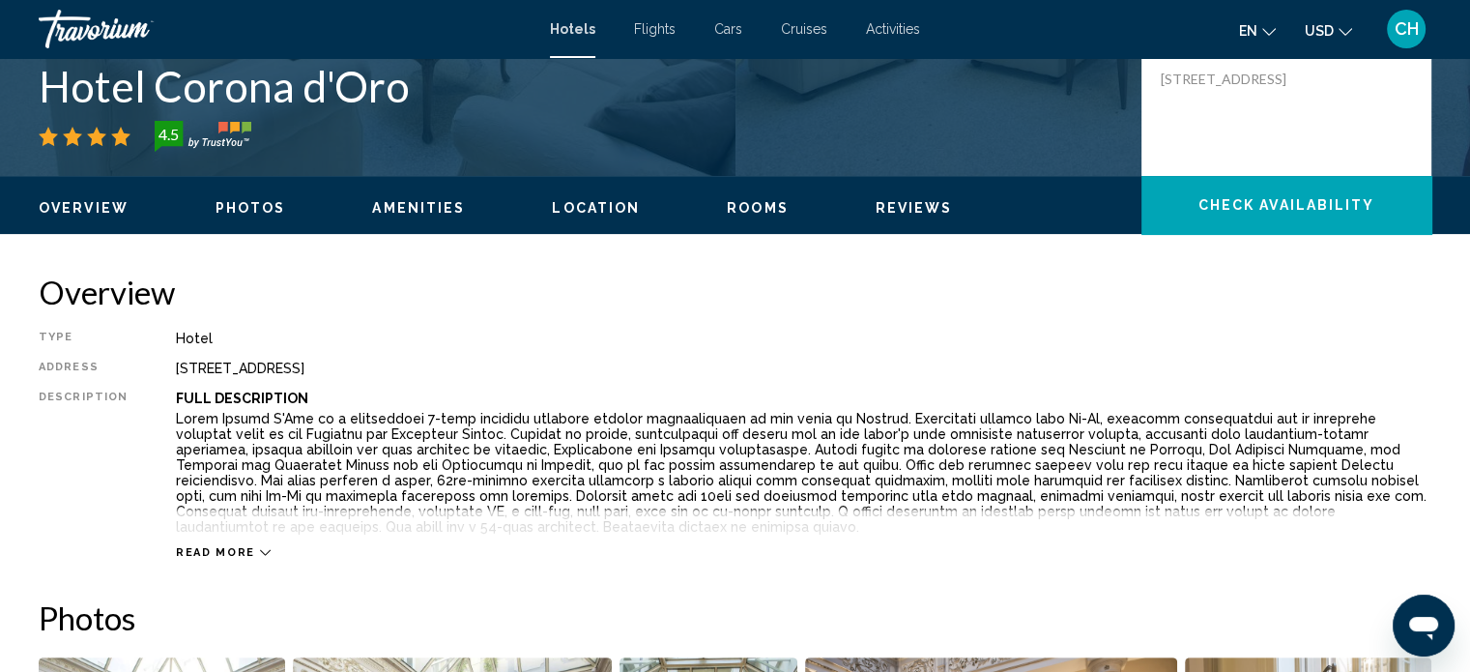
click at [734, 208] on span "Rooms" at bounding box center [758, 207] width 62 height 15
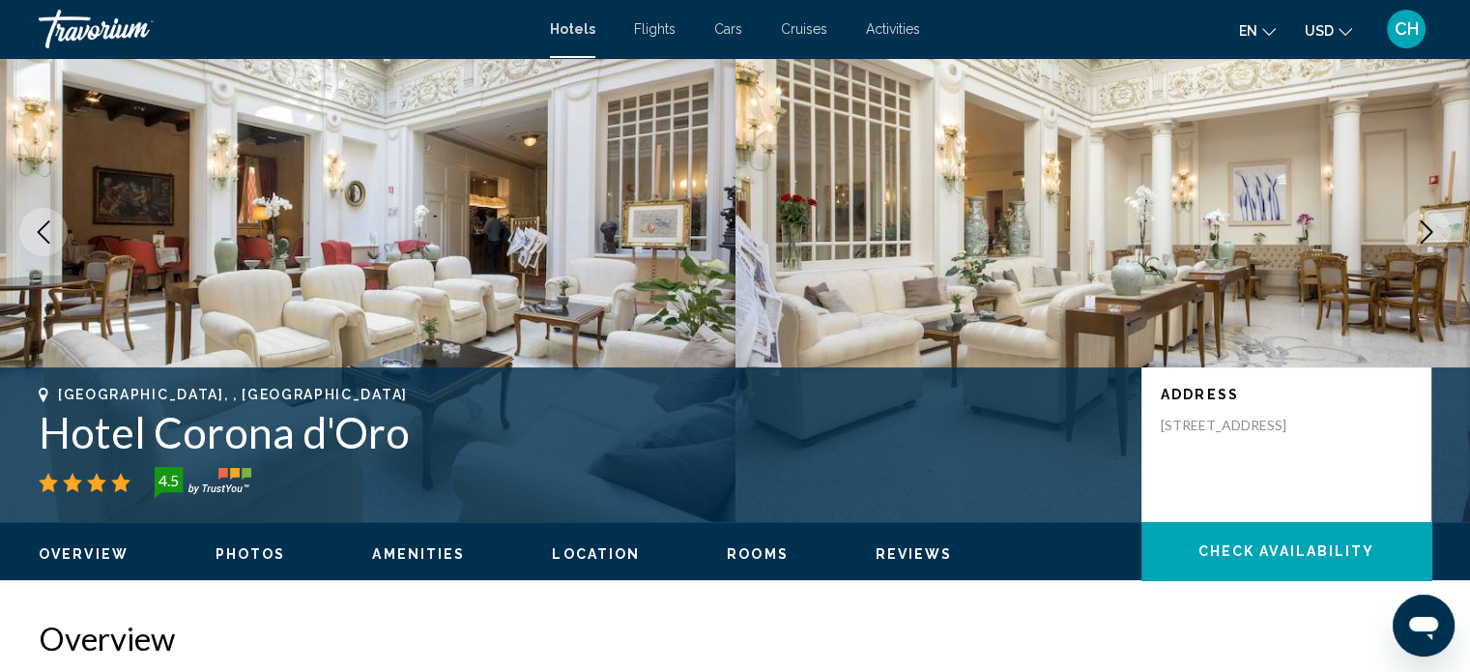
scroll to position [0, 0]
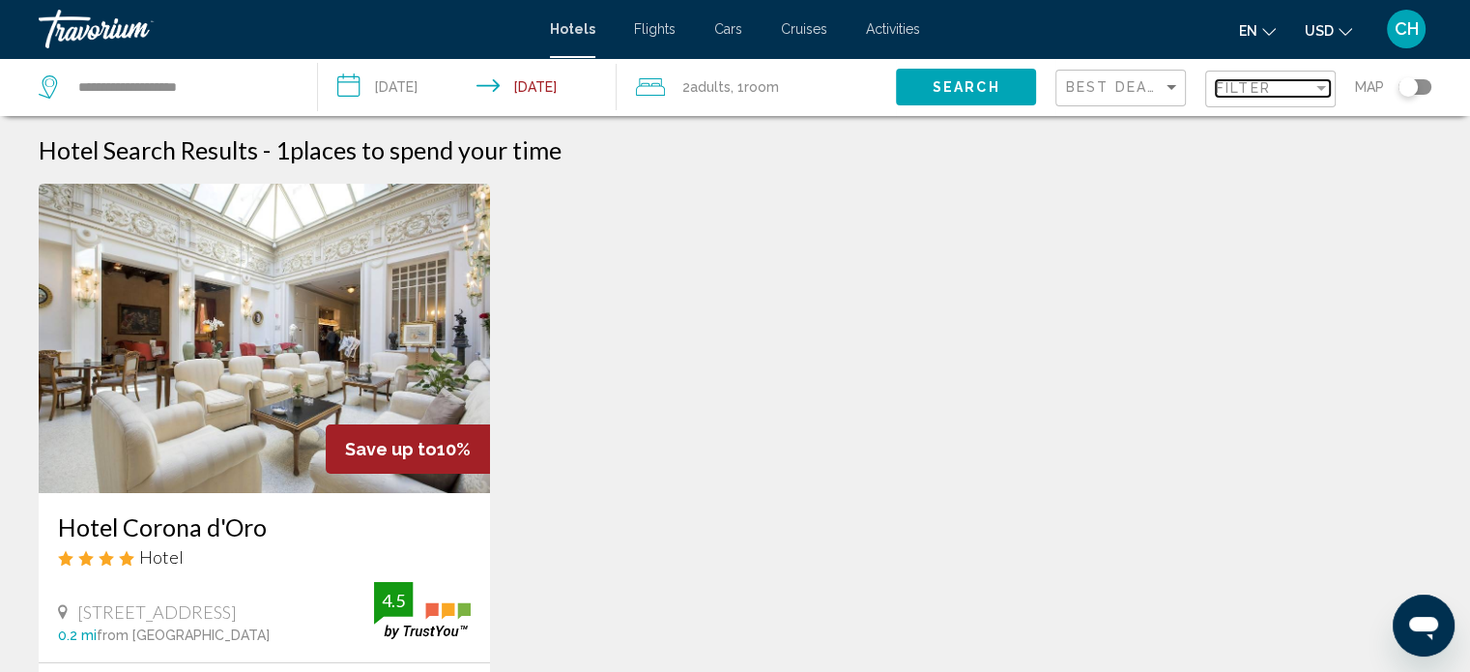
click at [1270, 88] on span "Filter" at bounding box center [1243, 87] width 55 height 15
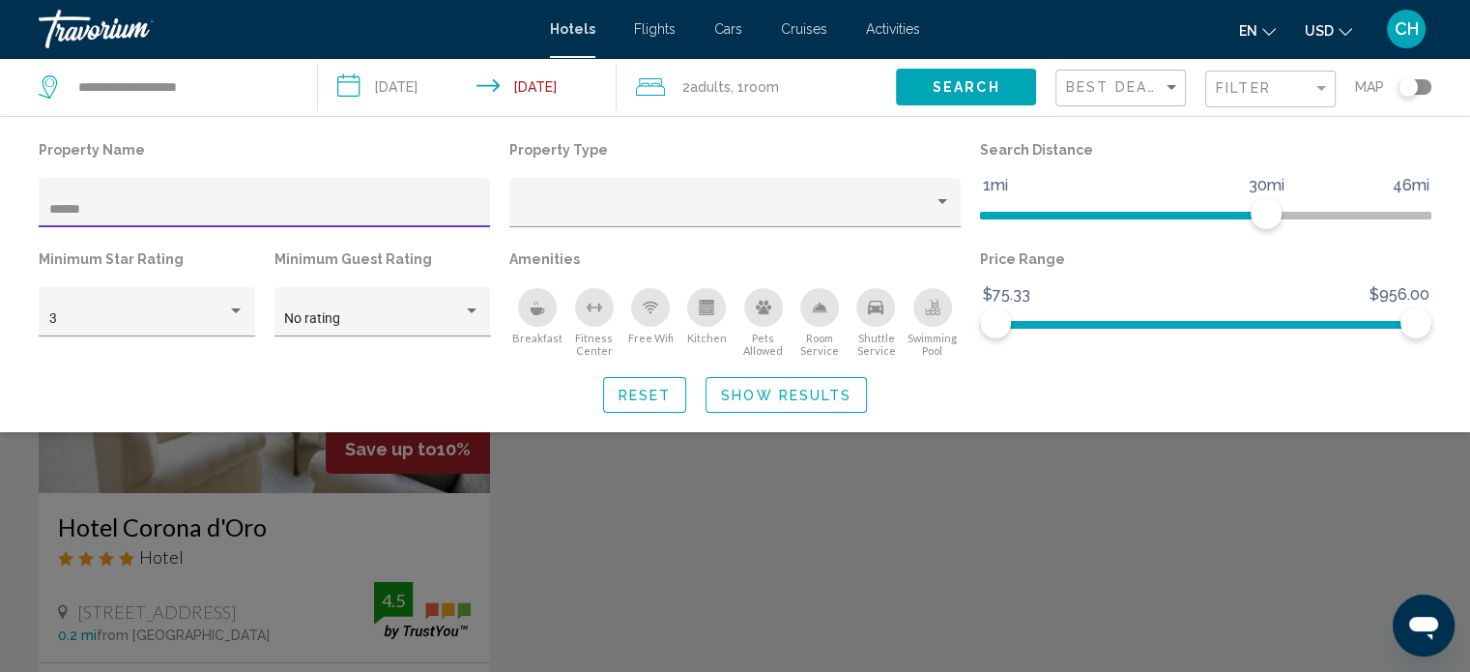
click at [136, 208] on input "******" at bounding box center [264, 209] width 431 height 15
type input "*"
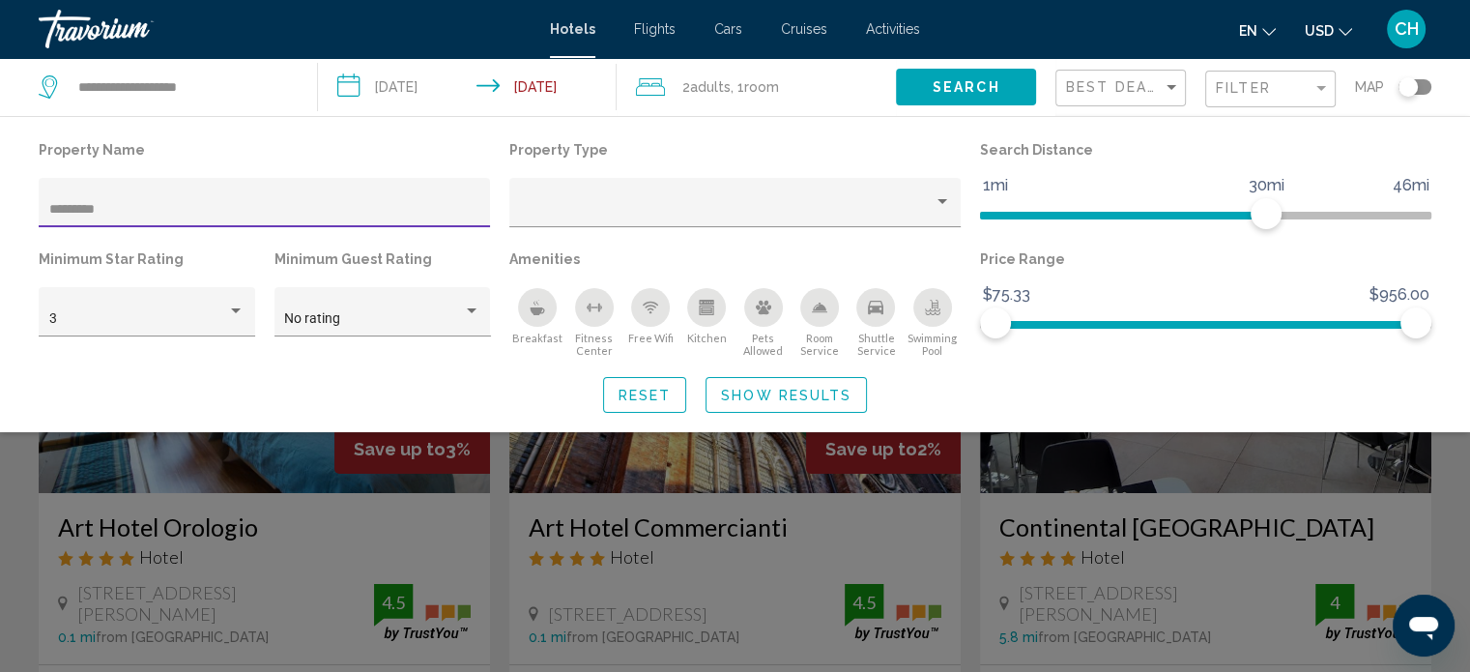
type input "*********"
click at [747, 498] on div "Search widget" at bounding box center [735, 481] width 1470 height 382
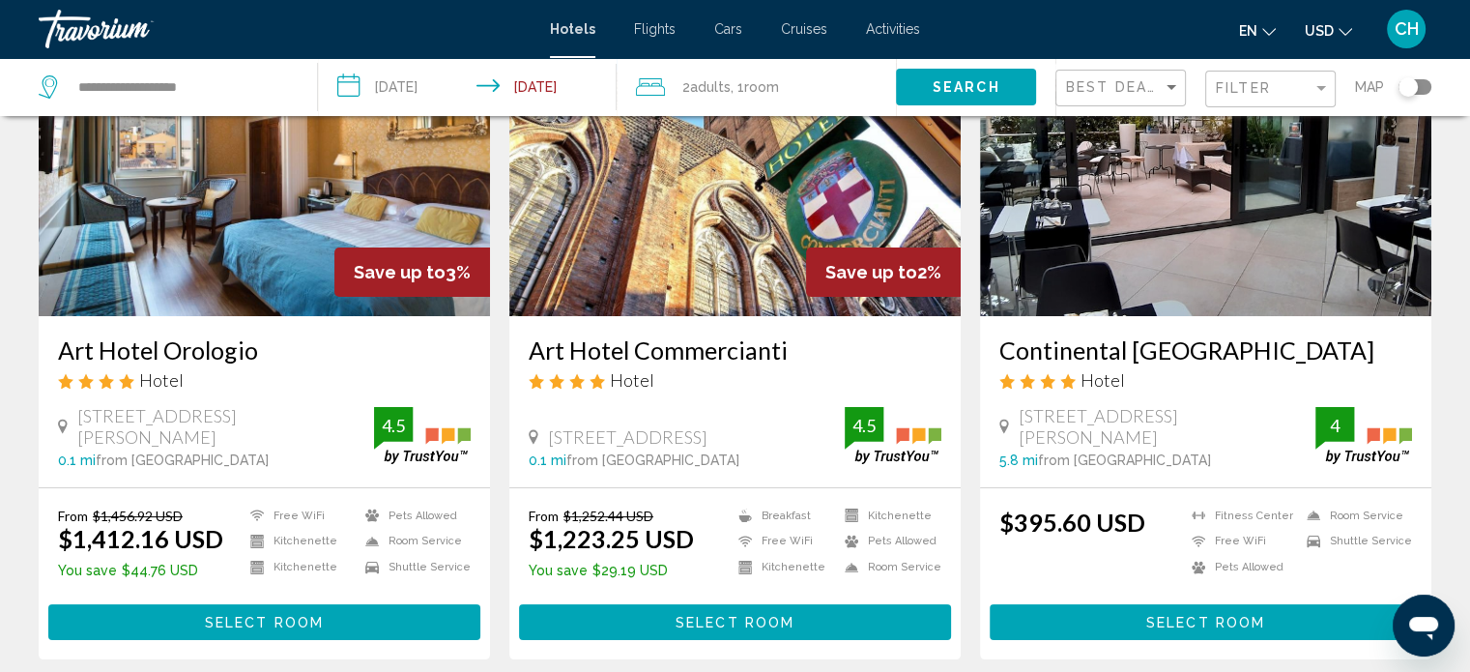
scroll to position [225, 0]
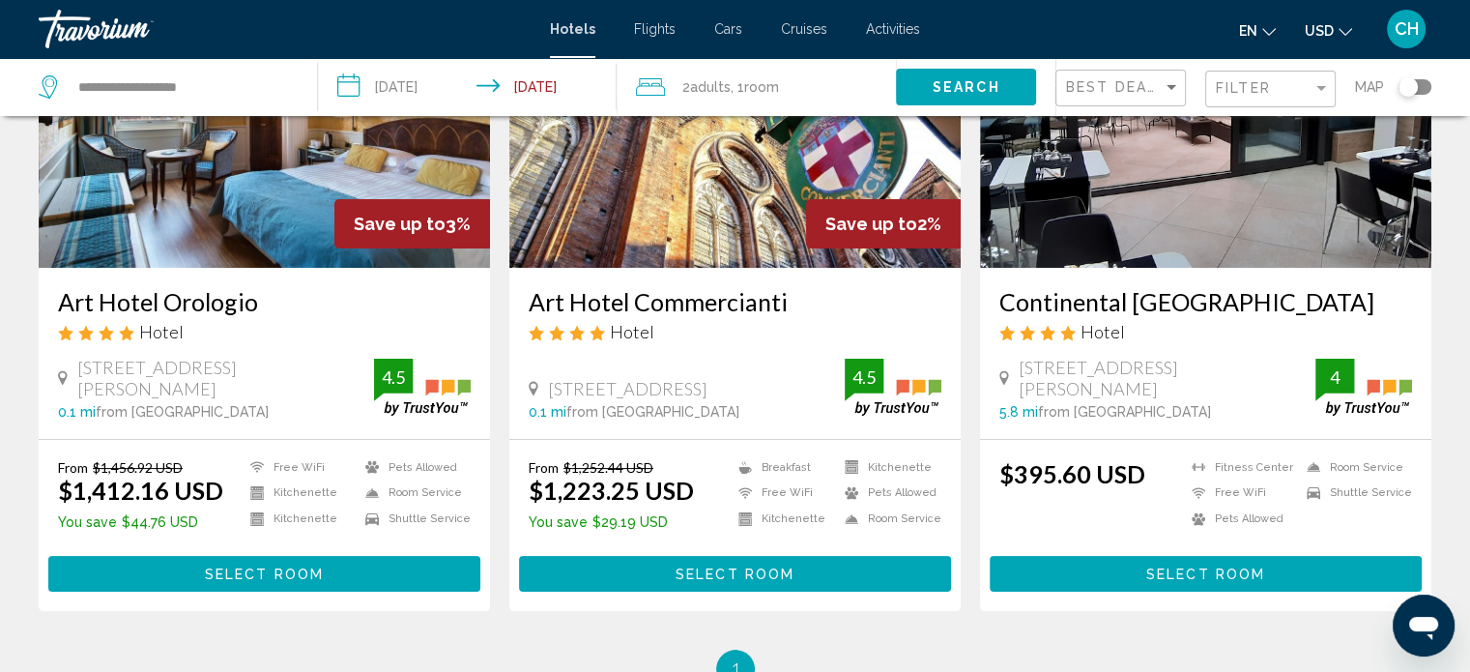
click at [728, 217] on img "Main content" at bounding box center [734, 112] width 451 height 309
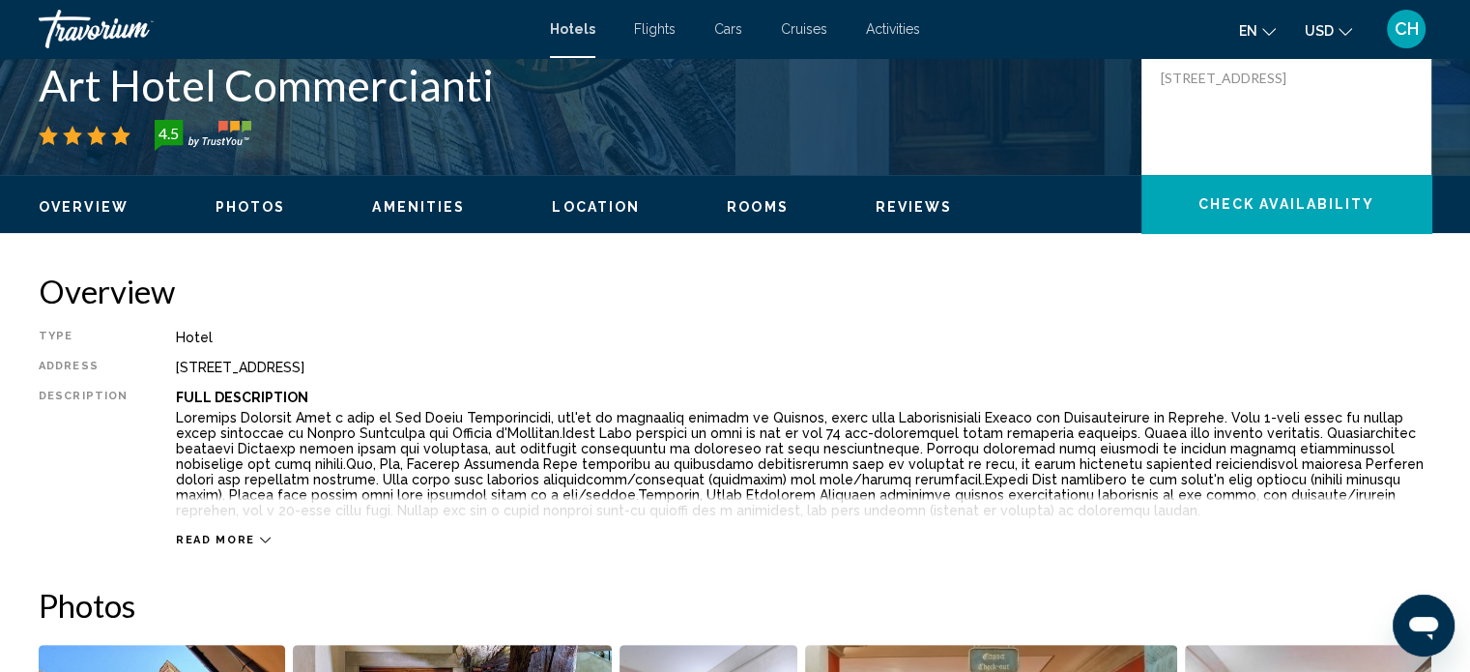
scroll to position [688, 0]
click at [262, 199] on span "Photos" at bounding box center [250, 206] width 71 height 15
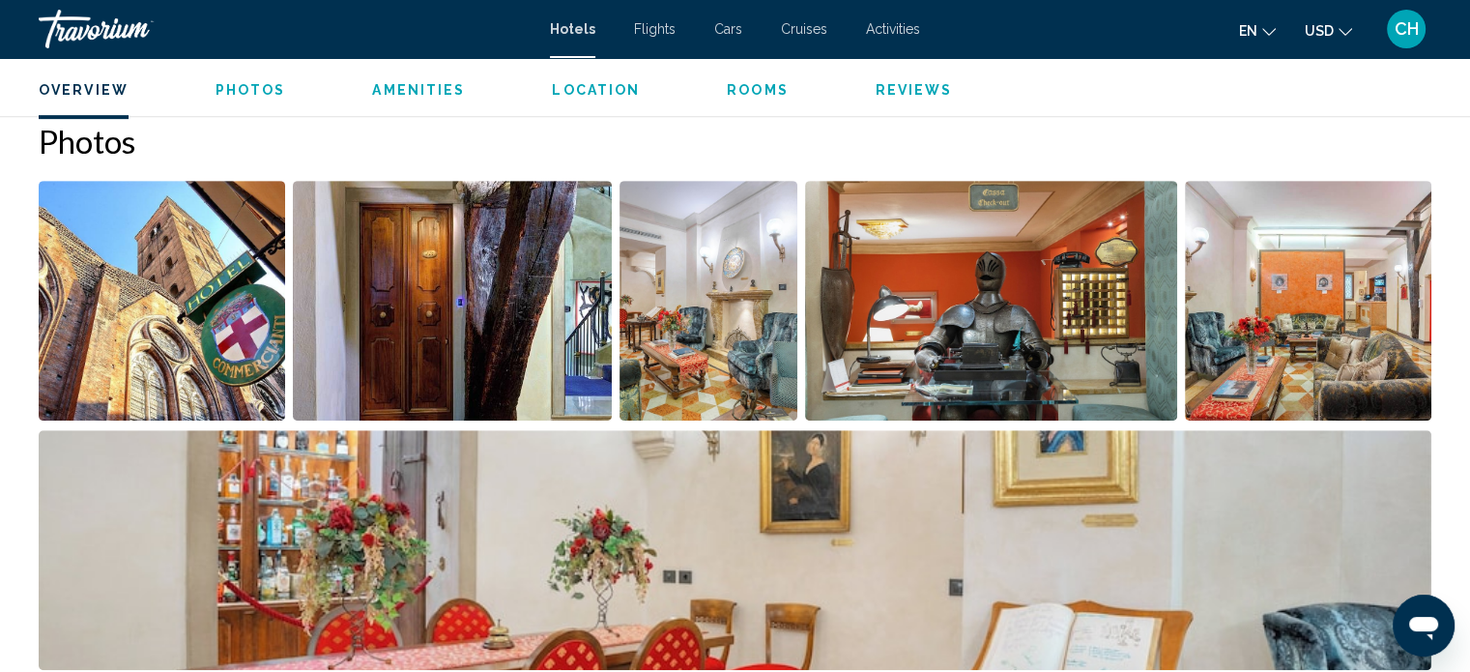
scroll to position [931, 0]
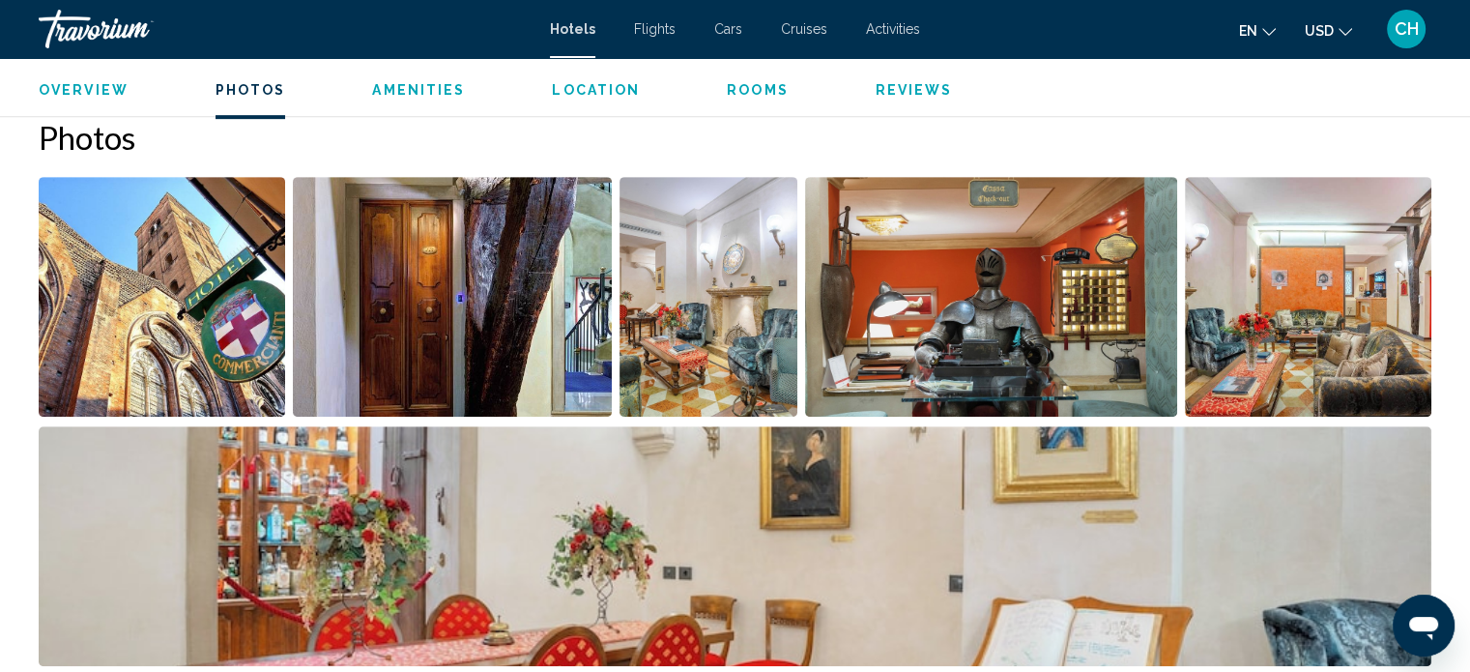
click at [227, 307] on img "Open full-screen image slider" at bounding box center [162, 297] width 246 height 240
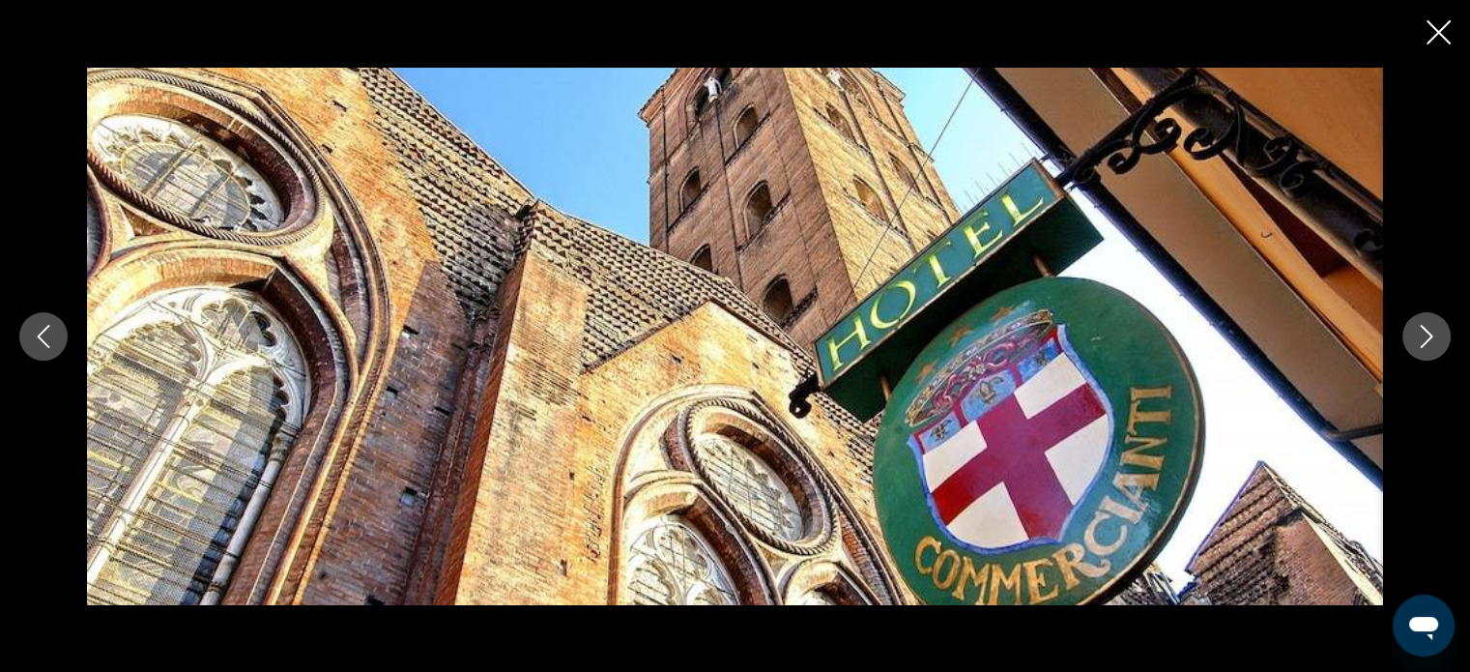
click at [1427, 327] on icon "Next image" at bounding box center [1426, 336] width 23 height 23
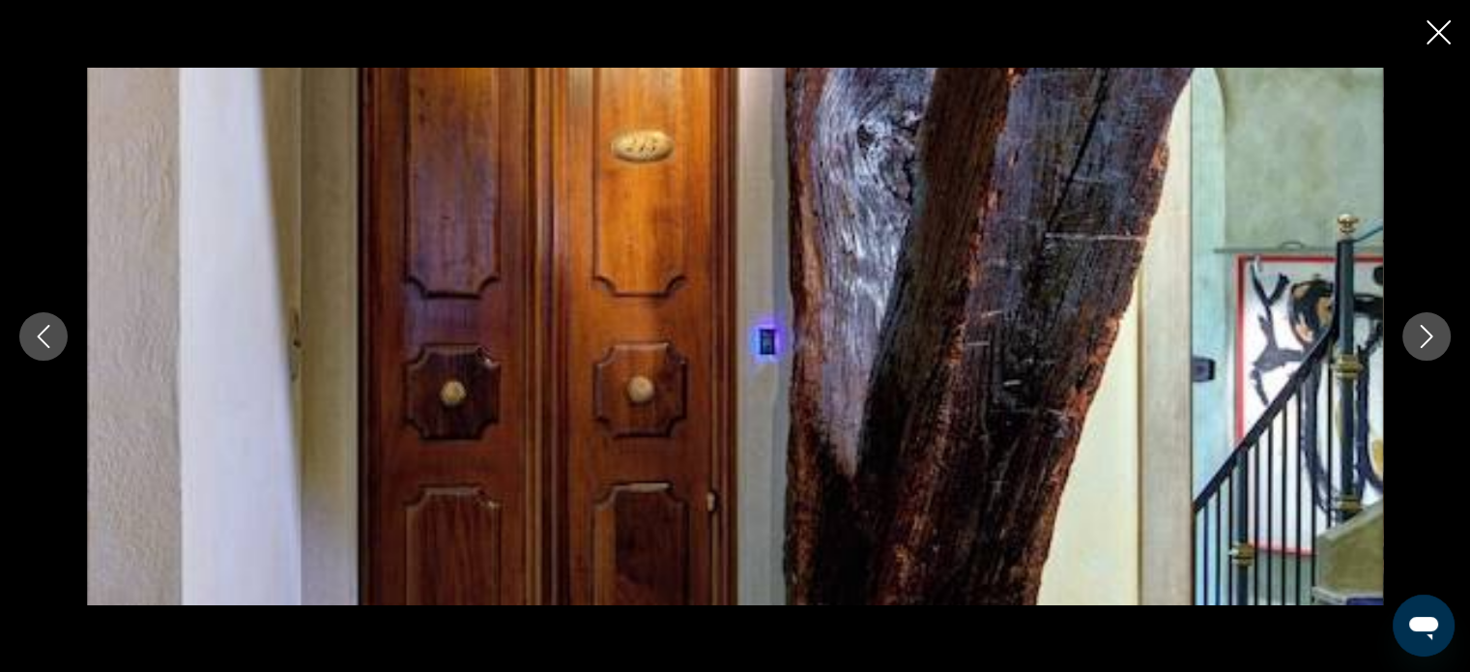
click at [1427, 327] on icon "Next image" at bounding box center [1426, 336] width 23 height 23
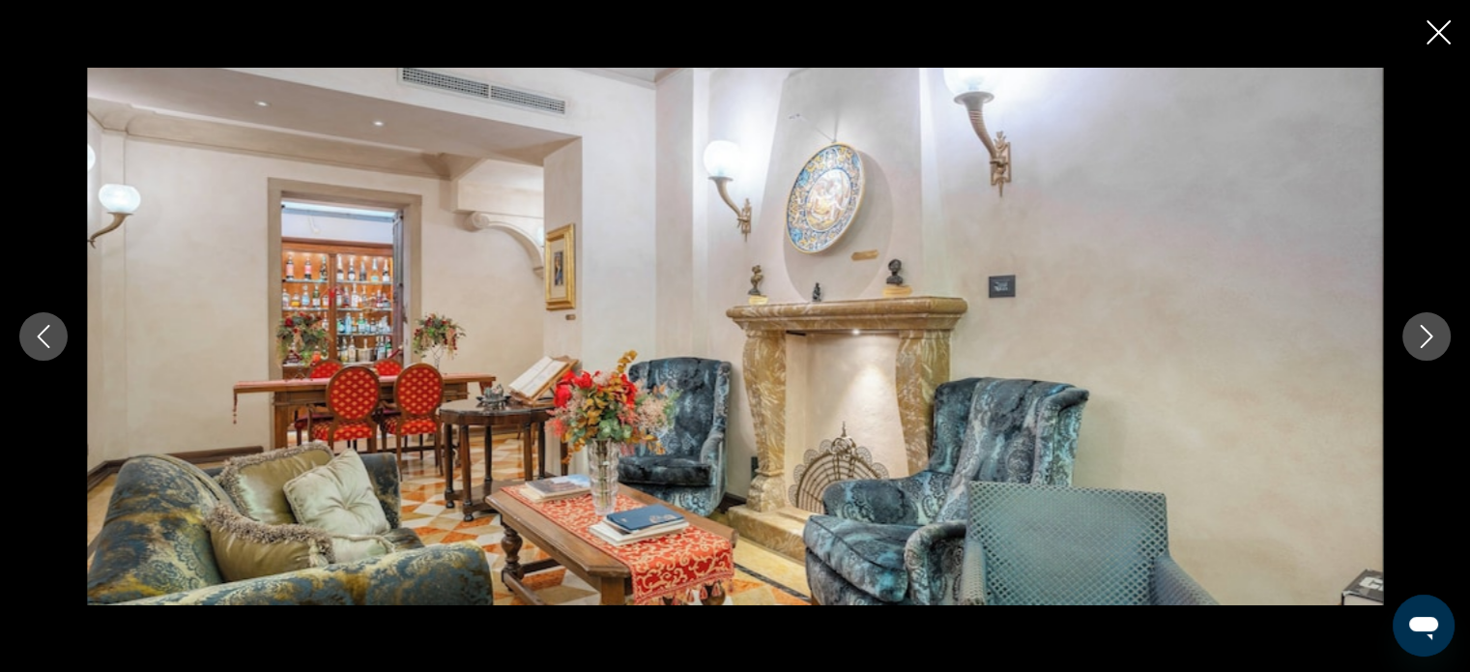
click at [1427, 327] on icon "Next image" at bounding box center [1426, 336] width 23 height 23
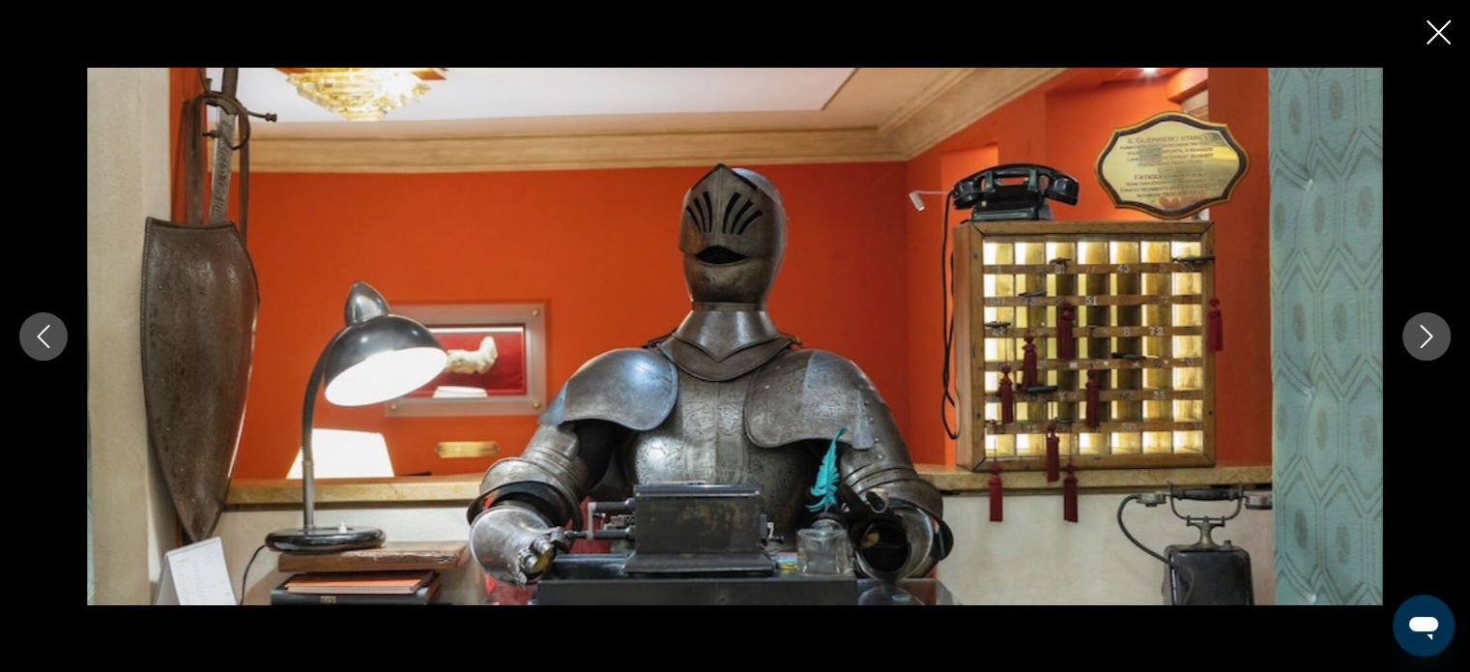
click at [1427, 327] on icon "Next image" at bounding box center [1426, 336] width 23 height 23
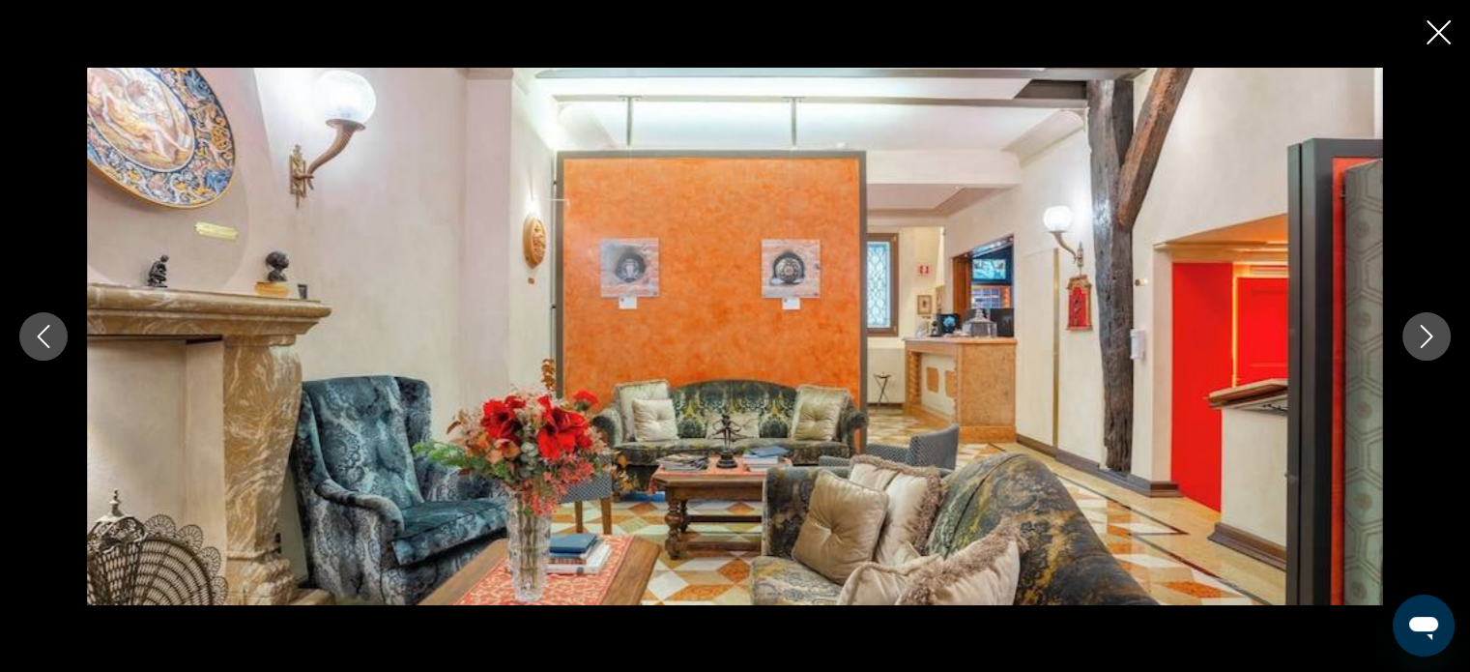
click at [1427, 327] on icon "Next image" at bounding box center [1426, 336] width 23 height 23
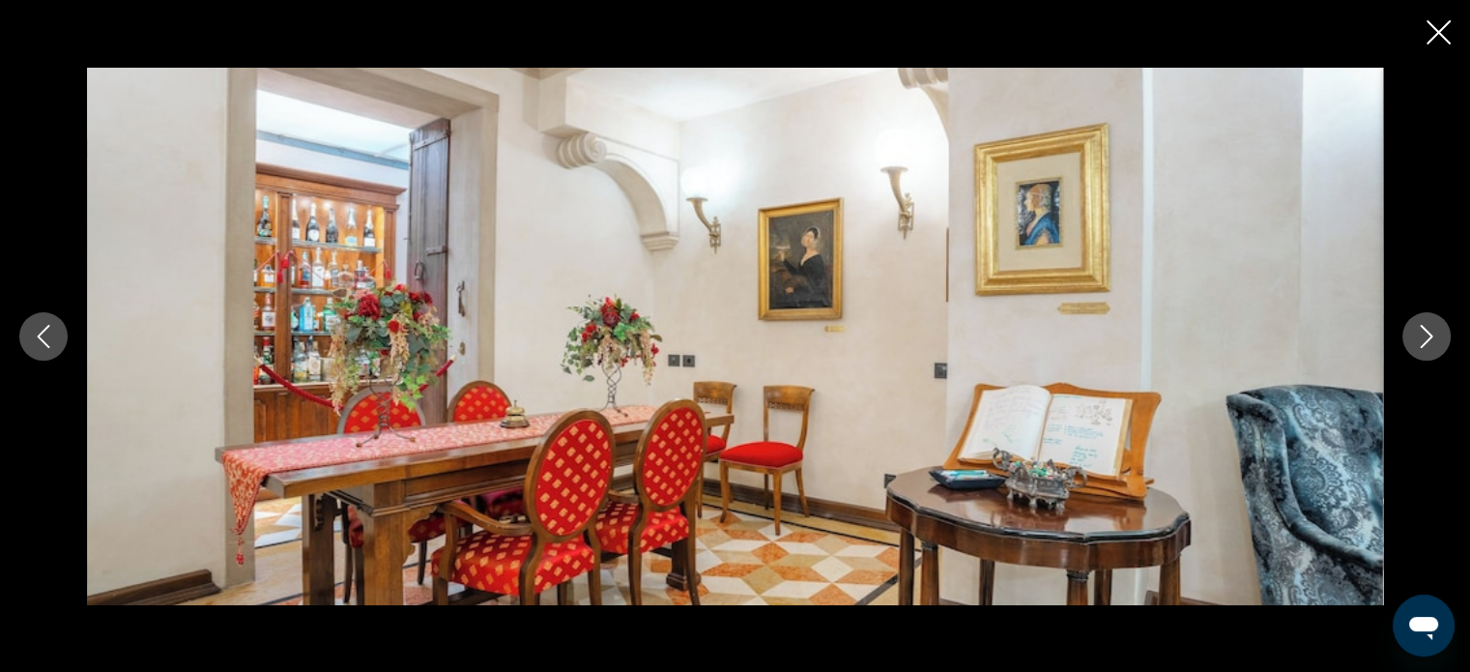
click at [1427, 327] on icon "Next image" at bounding box center [1426, 336] width 23 height 23
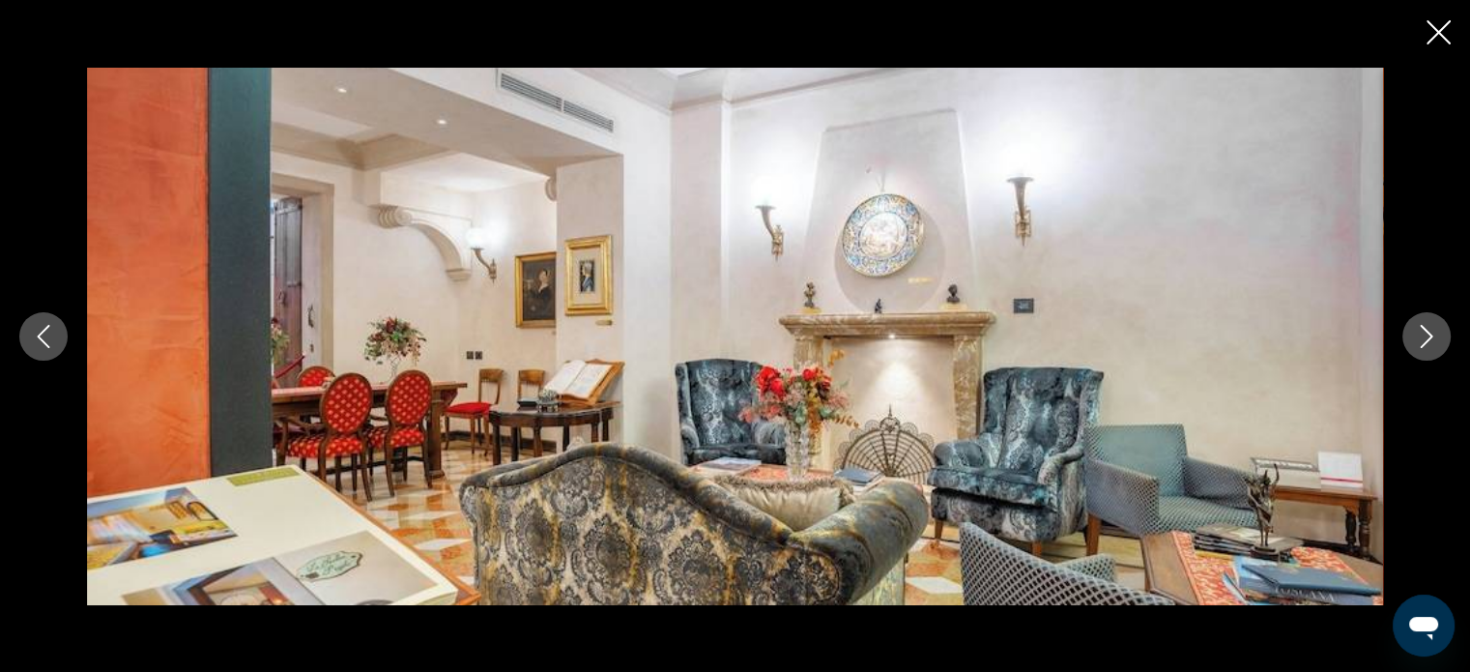
click at [1427, 327] on icon "Next image" at bounding box center [1426, 336] width 23 height 23
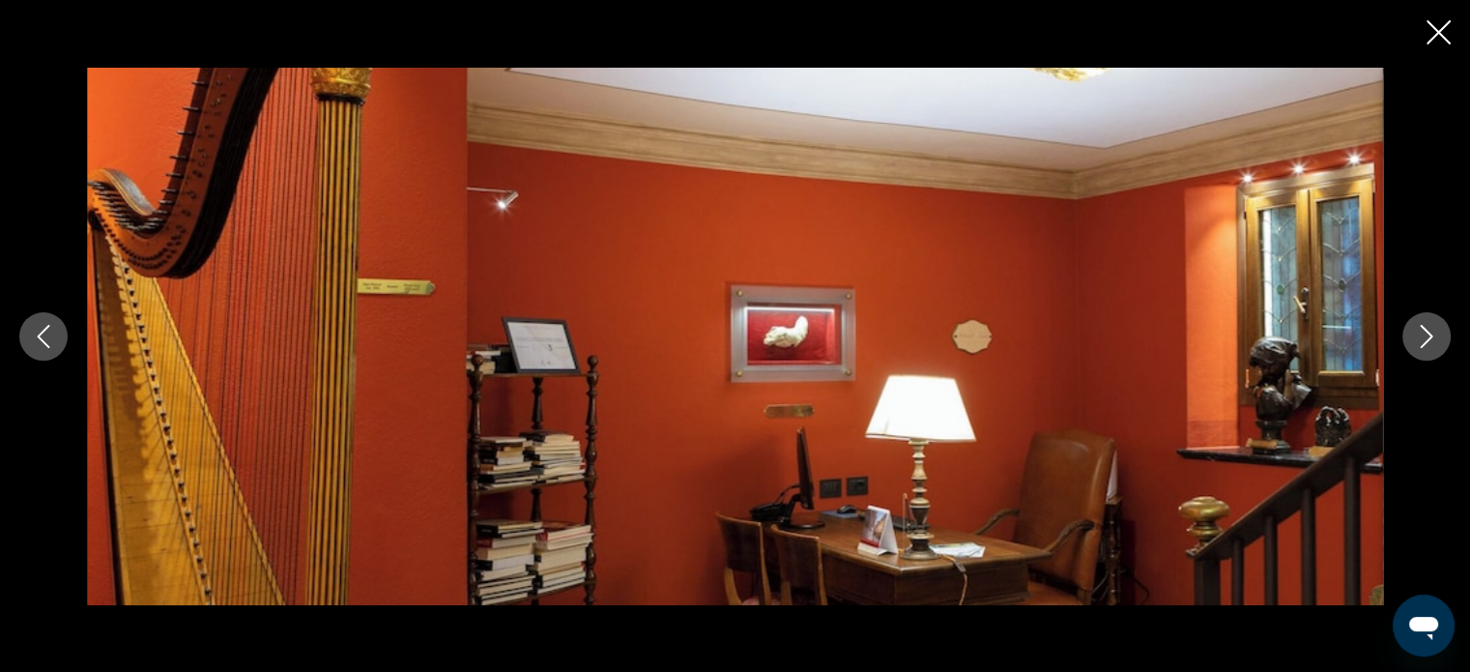
click at [1427, 327] on icon "Next image" at bounding box center [1426, 336] width 23 height 23
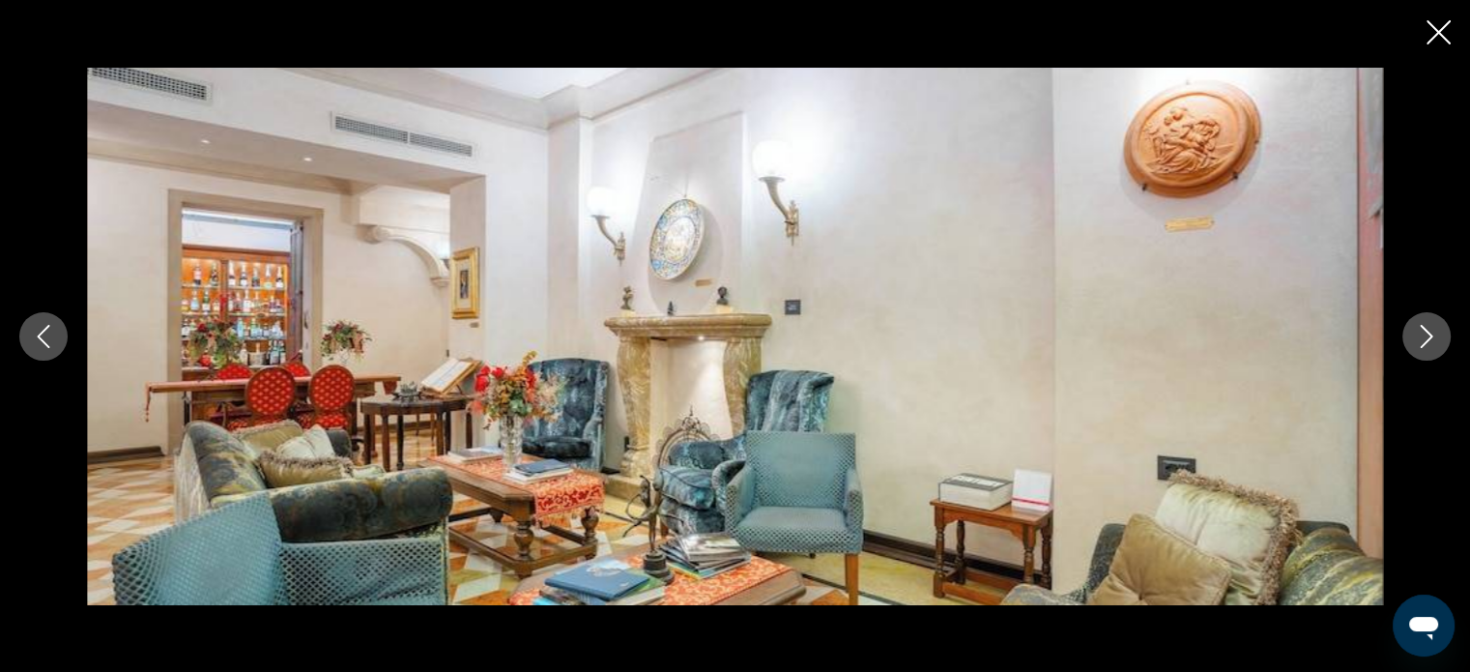
click at [1427, 327] on icon "Next image" at bounding box center [1426, 336] width 23 height 23
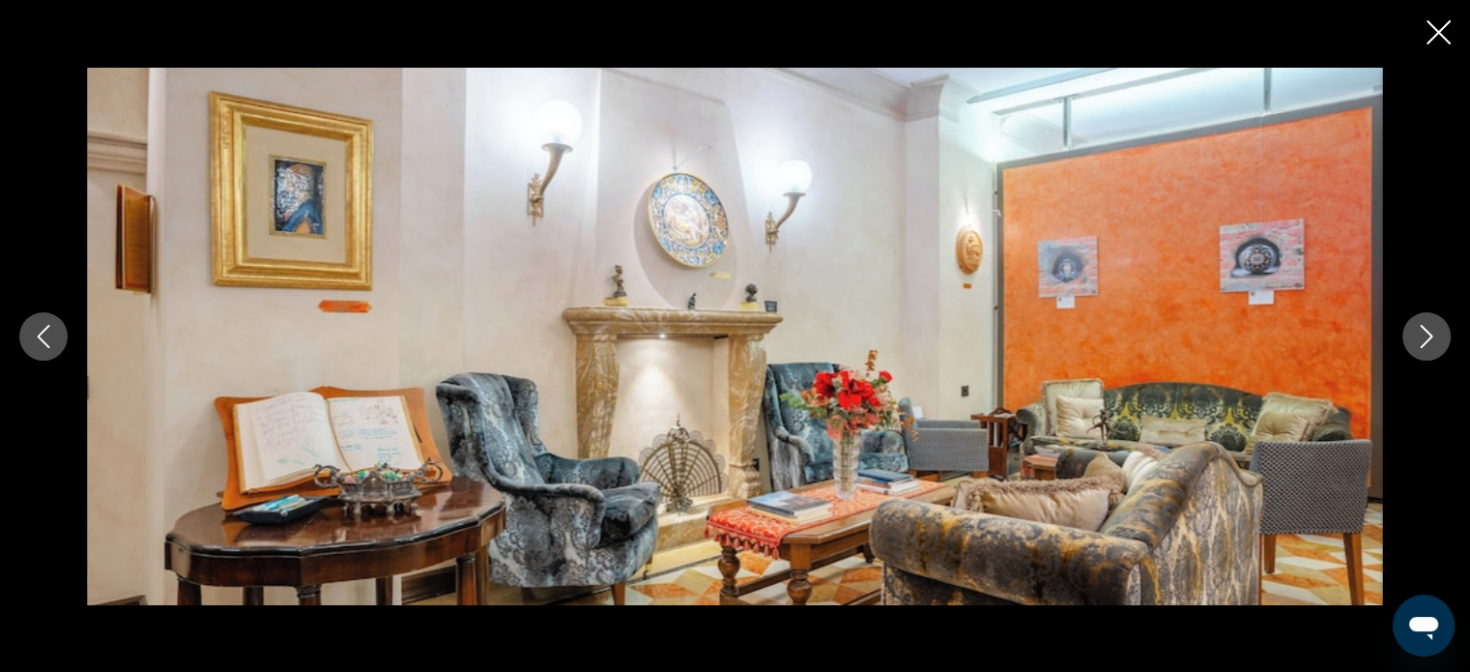
click at [1427, 327] on icon "Next image" at bounding box center [1426, 336] width 23 height 23
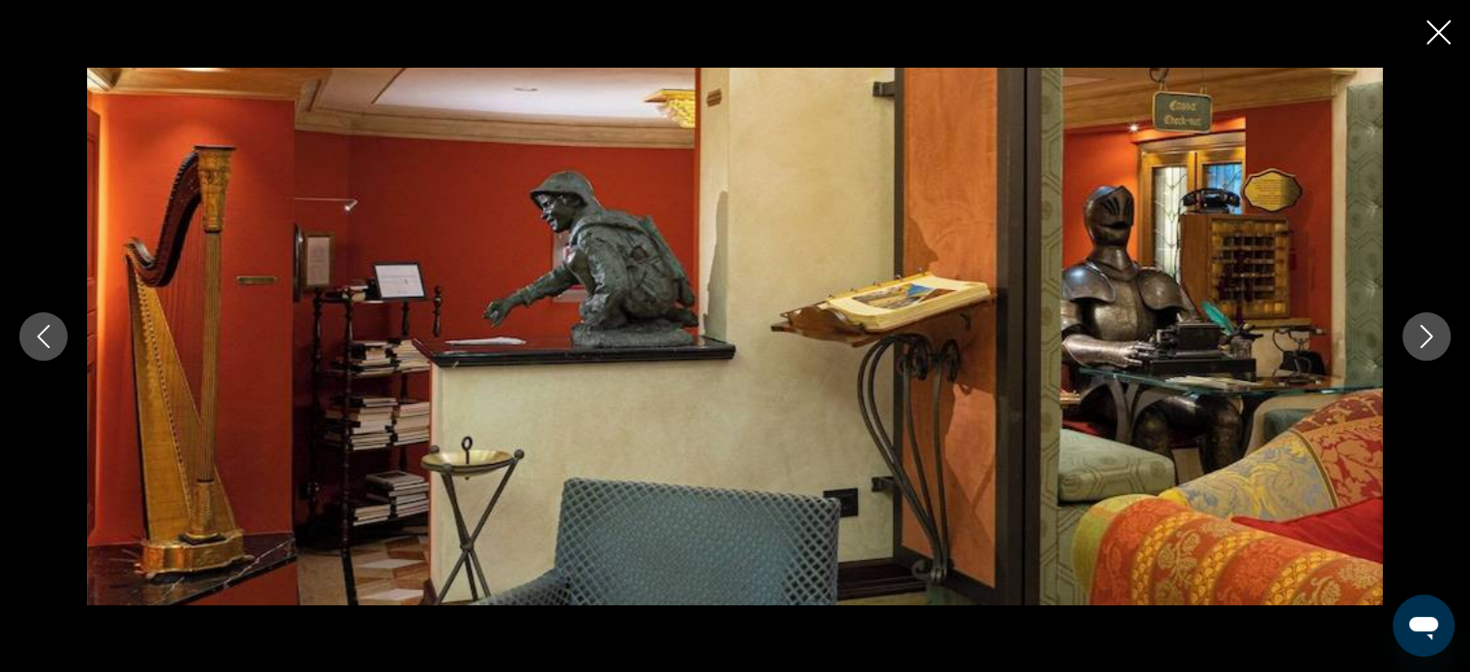
click at [1427, 327] on icon "Next image" at bounding box center [1426, 336] width 23 height 23
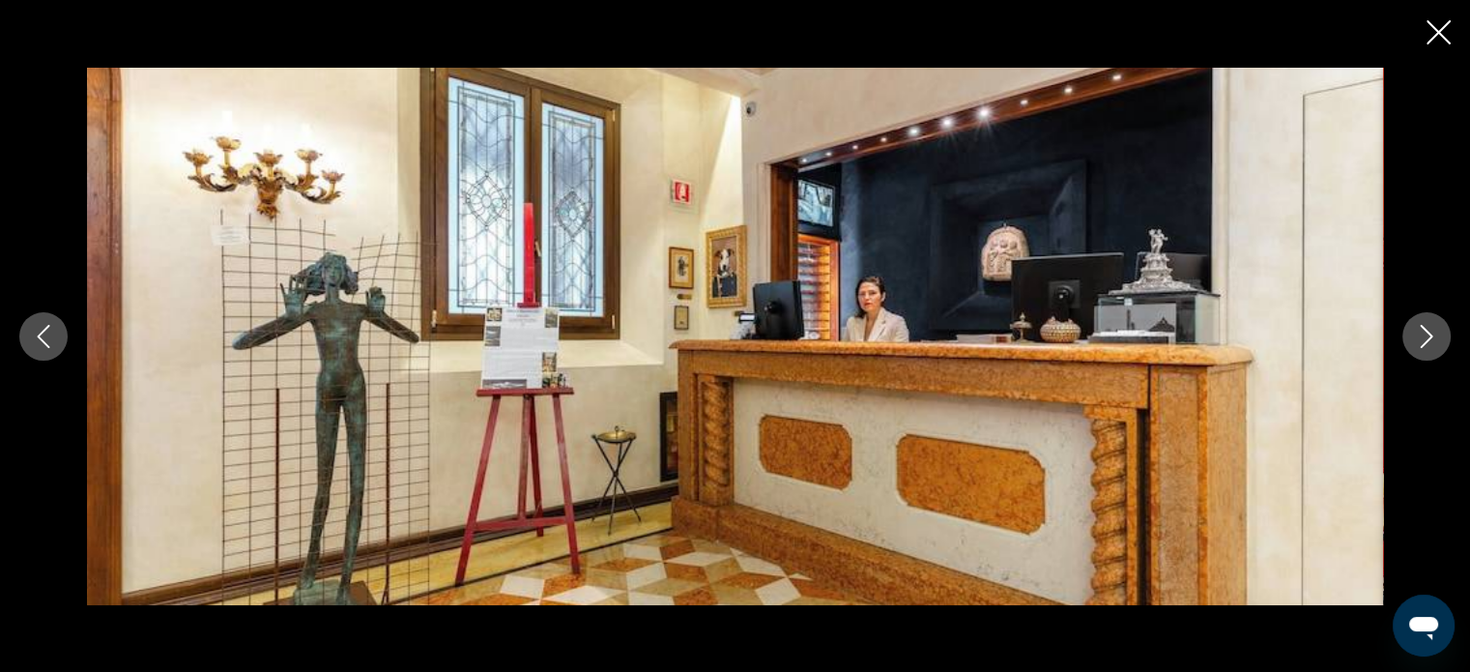
click at [1427, 327] on icon "Next image" at bounding box center [1426, 336] width 23 height 23
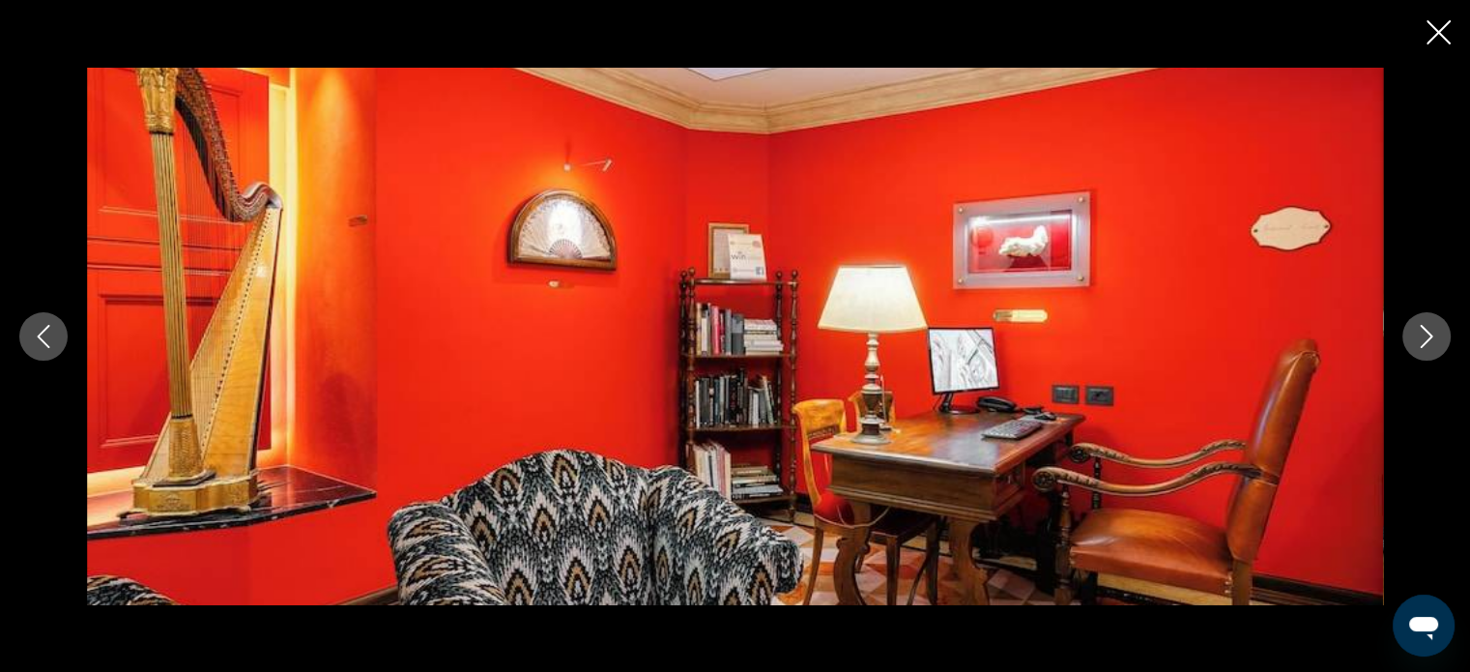
click at [1427, 327] on icon "Next image" at bounding box center [1426, 336] width 23 height 23
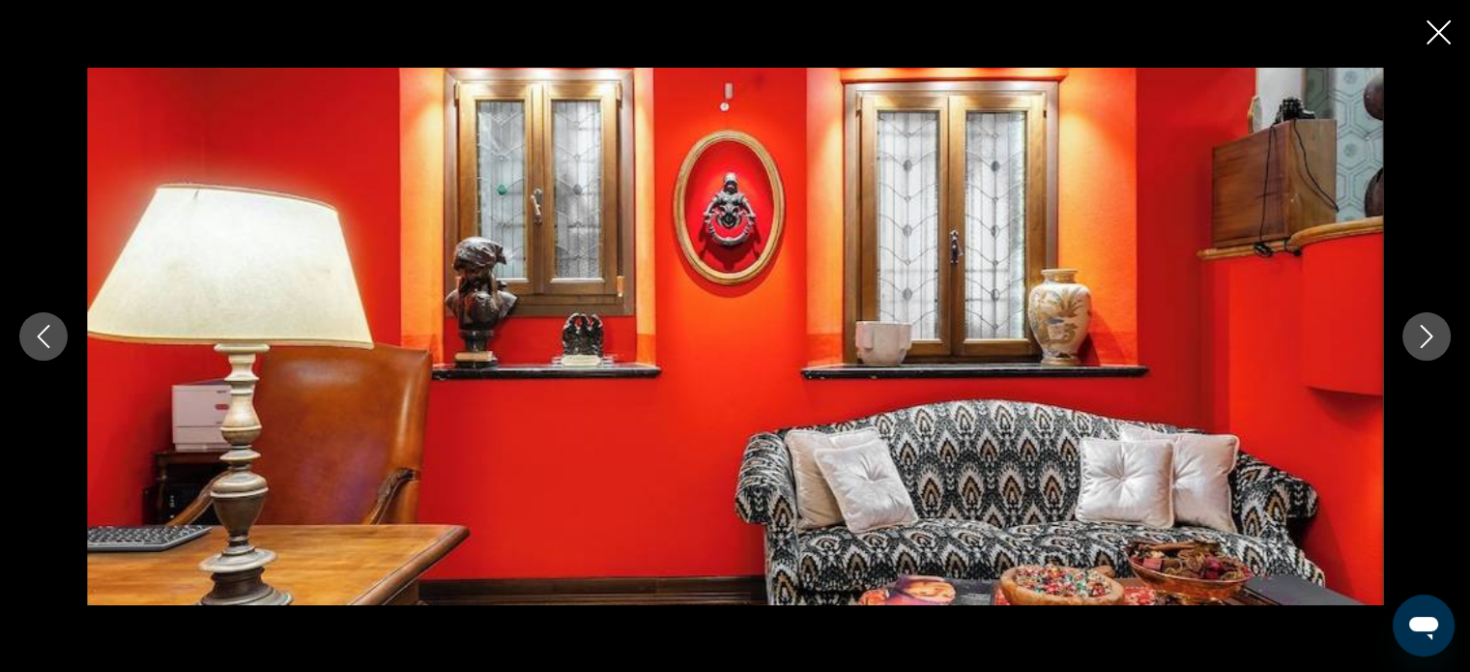
click at [1427, 327] on icon "Next image" at bounding box center [1426, 336] width 23 height 23
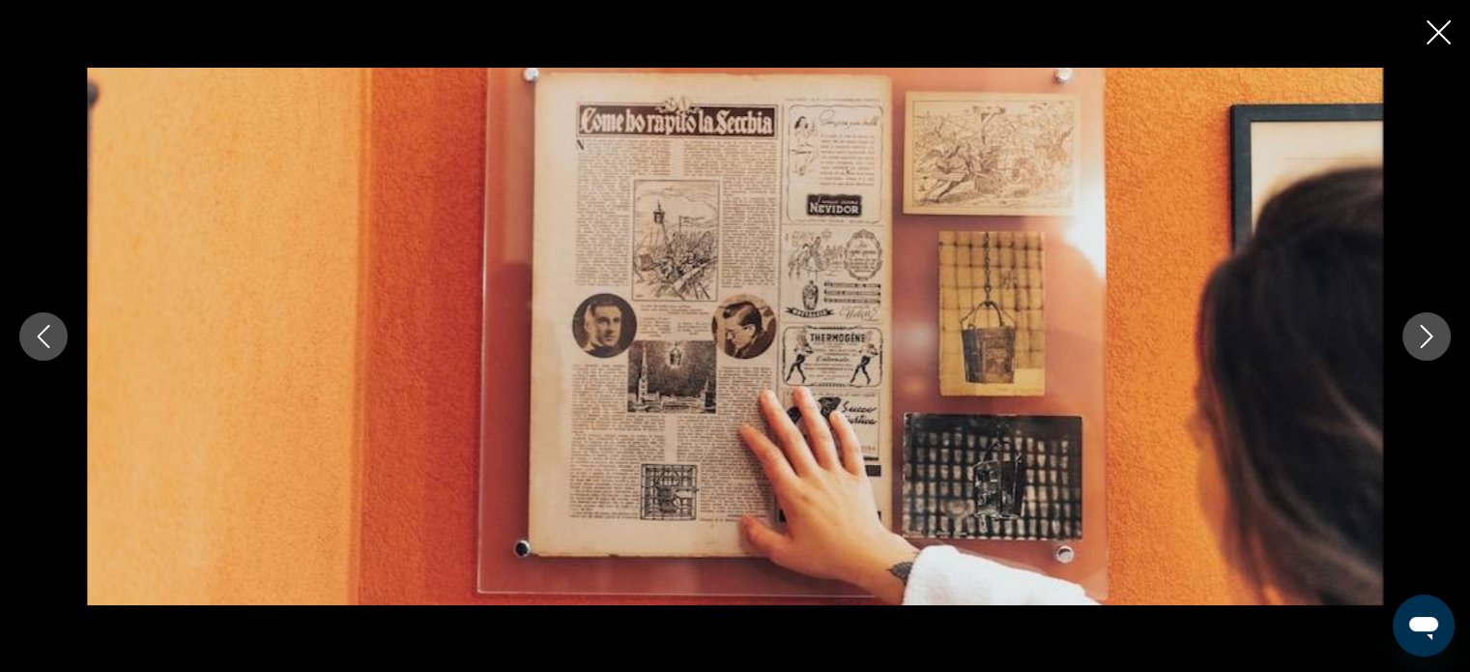
click at [1427, 327] on icon "Next image" at bounding box center [1426, 336] width 23 height 23
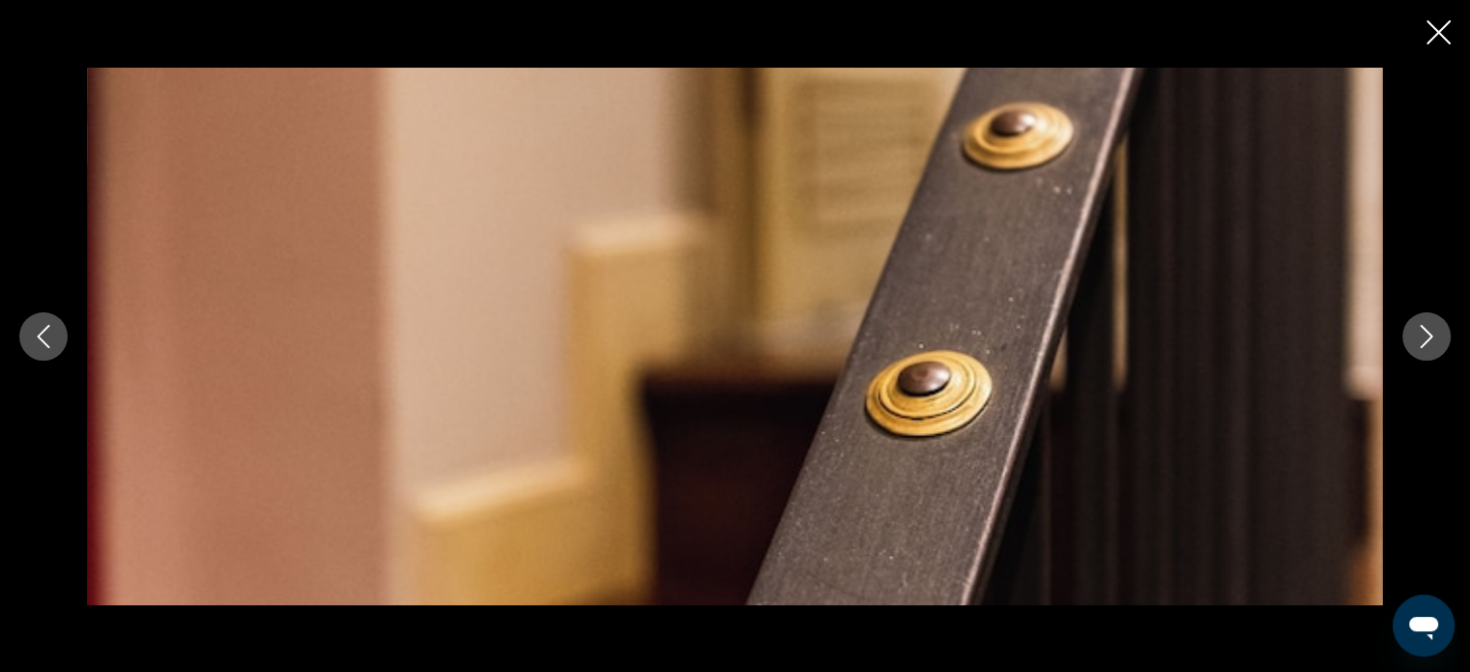
click at [1427, 327] on icon "Next image" at bounding box center [1426, 336] width 23 height 23
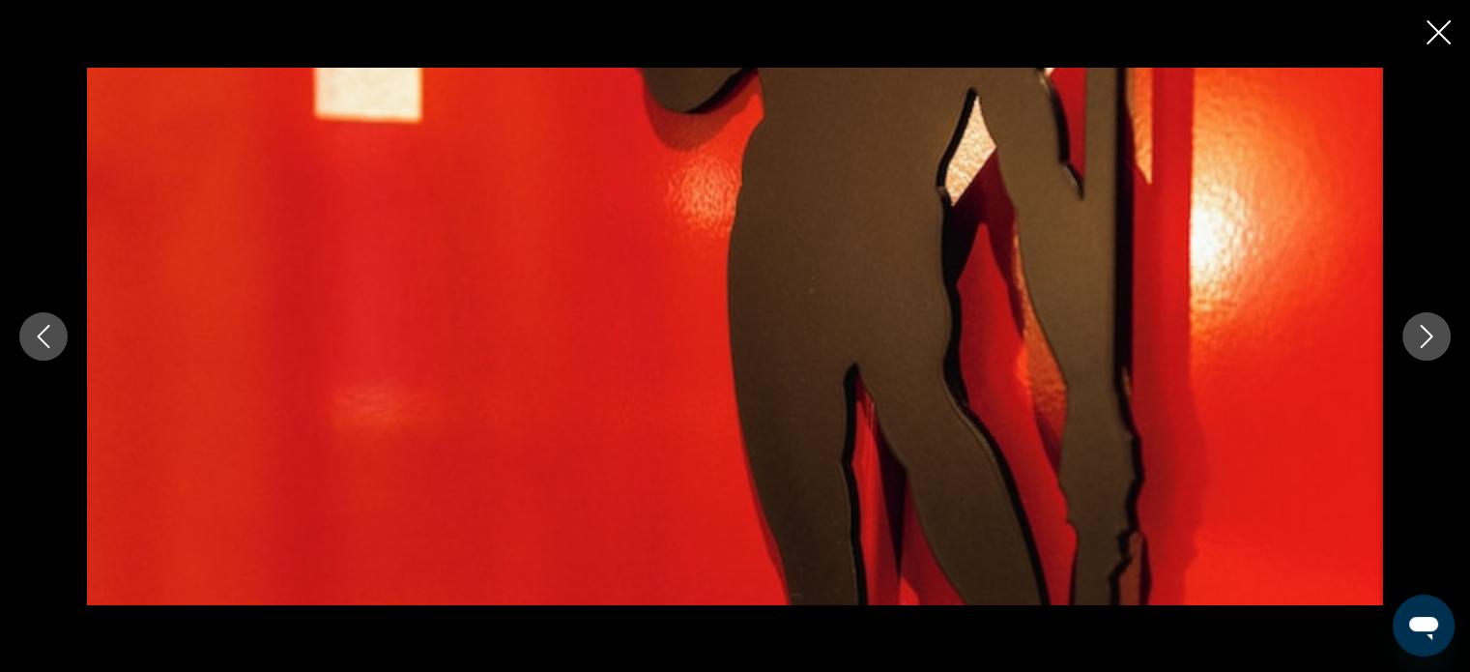
click at [1427, 327] on icon "Next image" at bounding box center [1426, 336] width 23 height 23
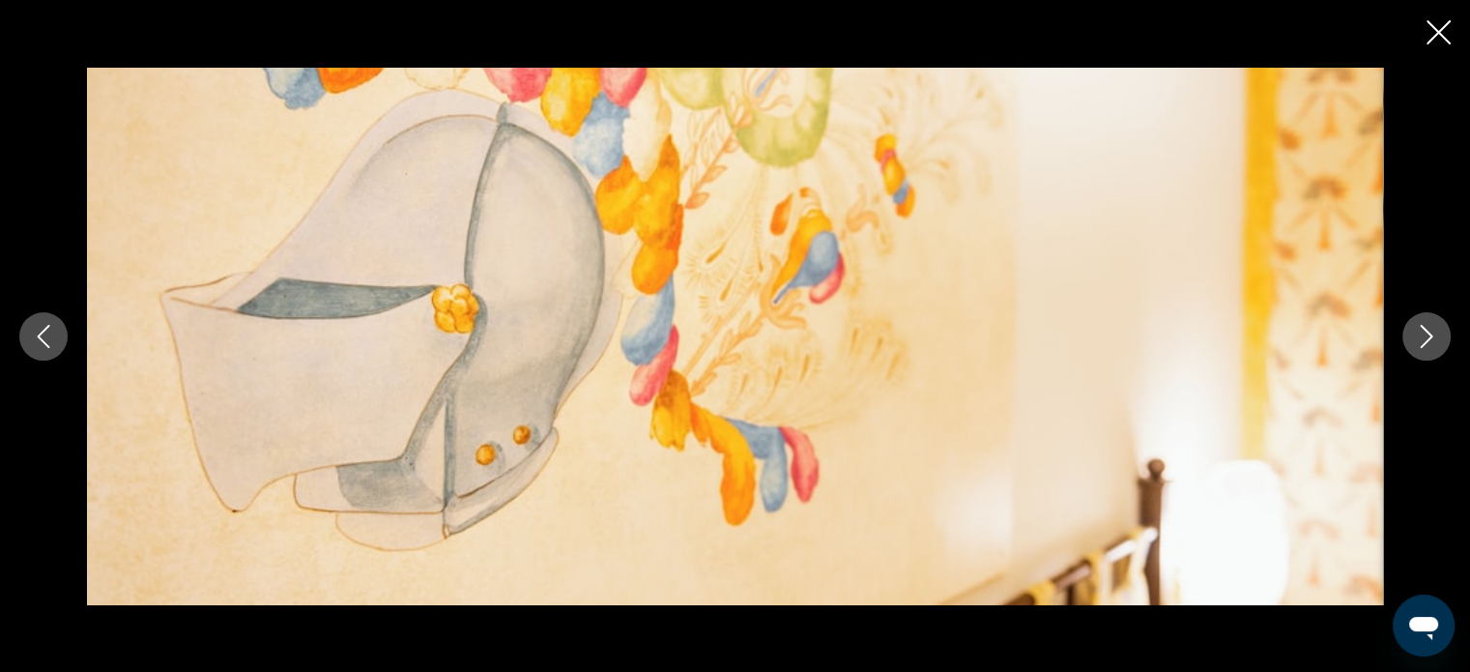
click at [1427, 327] on icon "Next image" at bounding box center [1426, 336] width 23 height 23
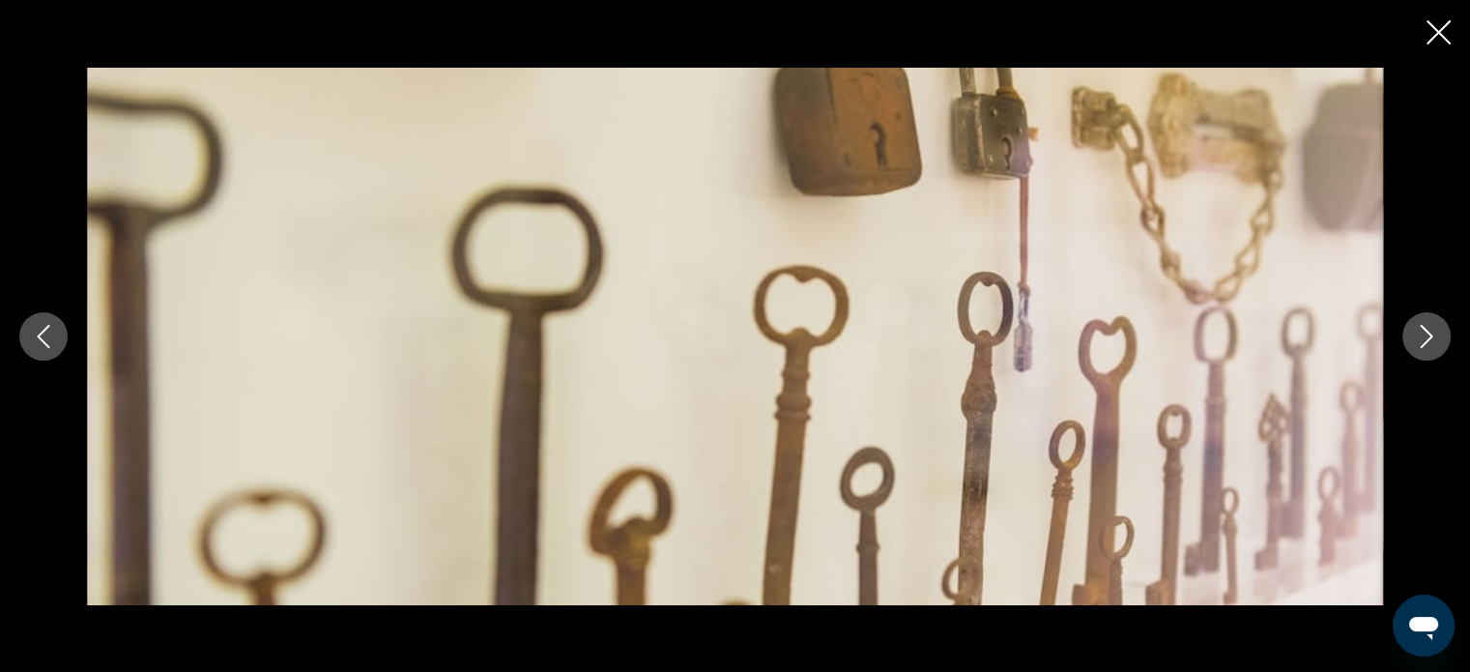
click at [1427, 327] on icon "Next image" at bounding box center [1426, 336] width 23 height 23
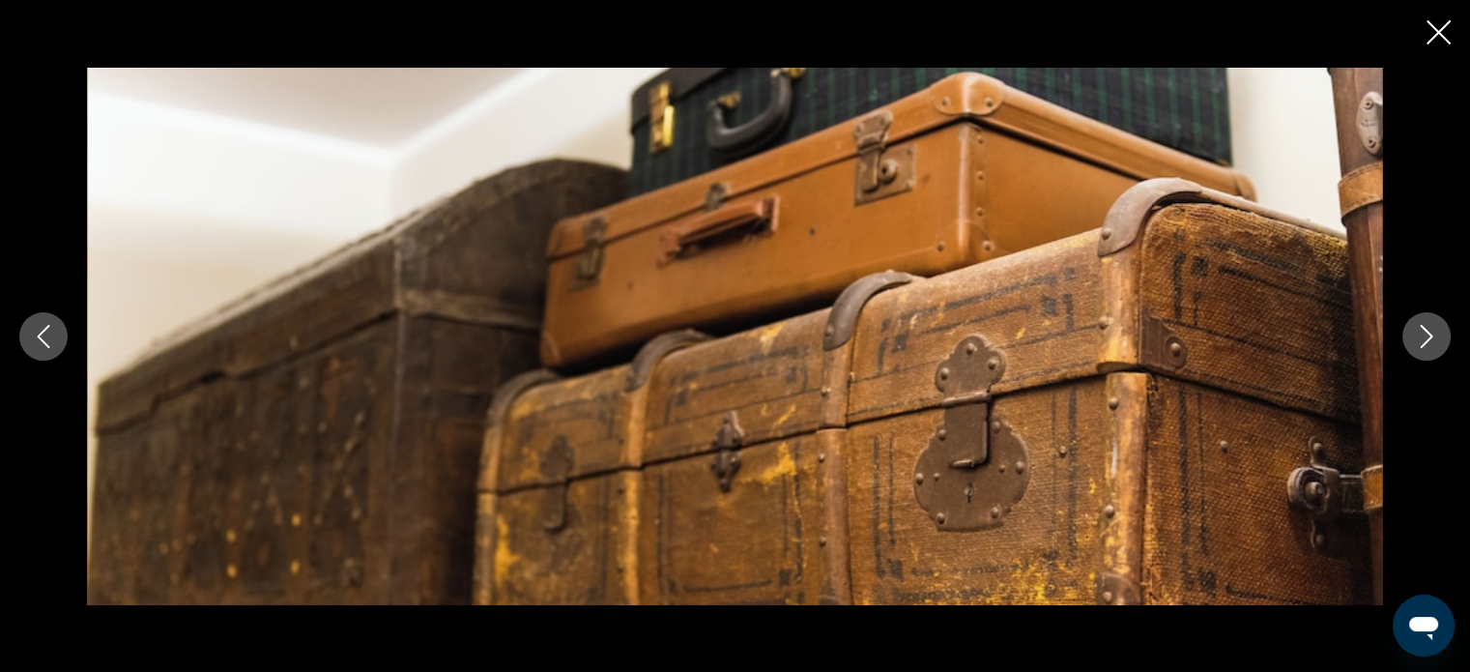
click at [1443, 35] on icon "Close slideshow" at bounding box center [1438, 32] width 24 height 24
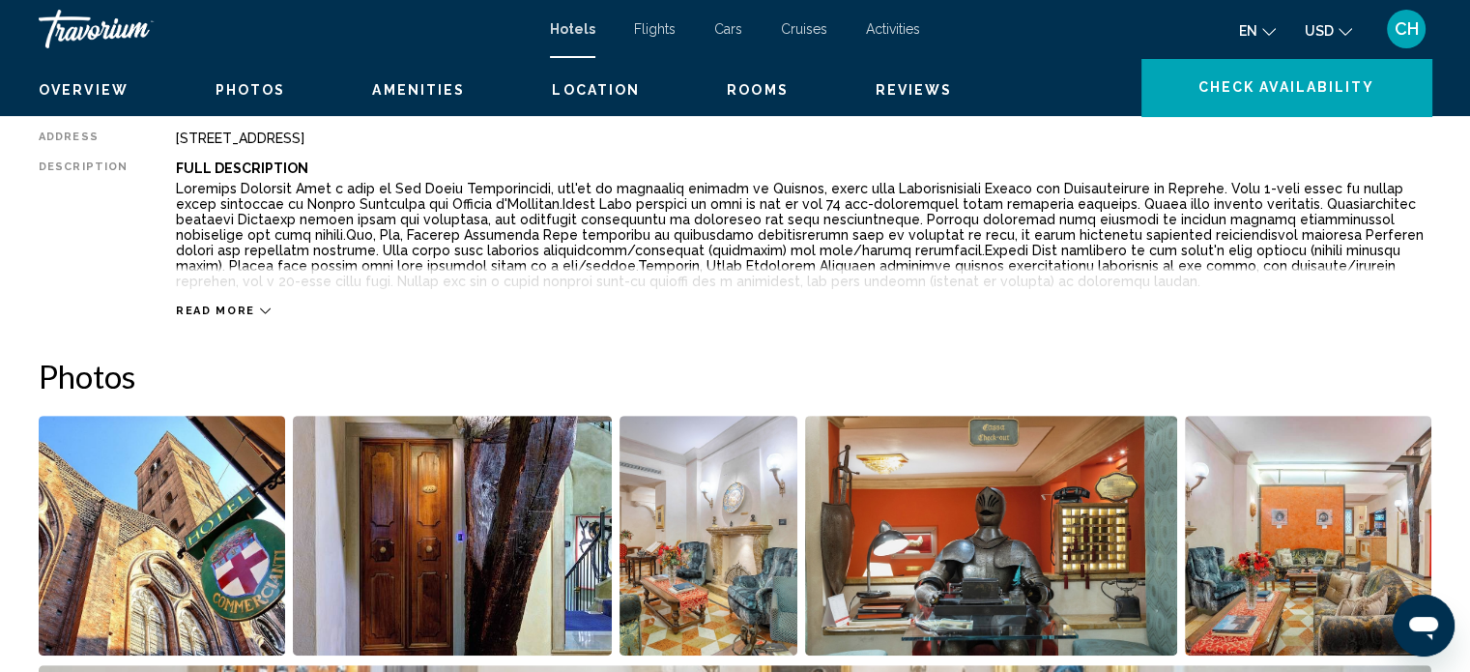
scroll to position [481, 0]
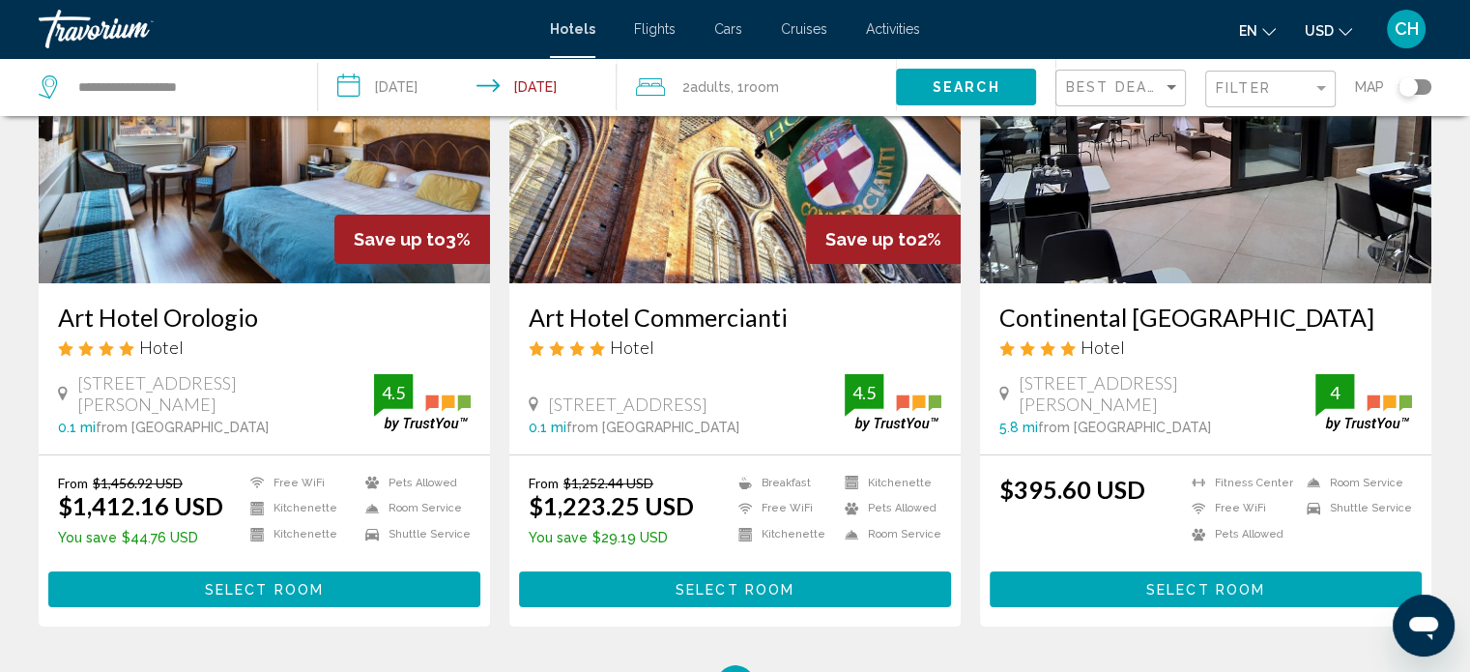
scroll to position [225, 0]
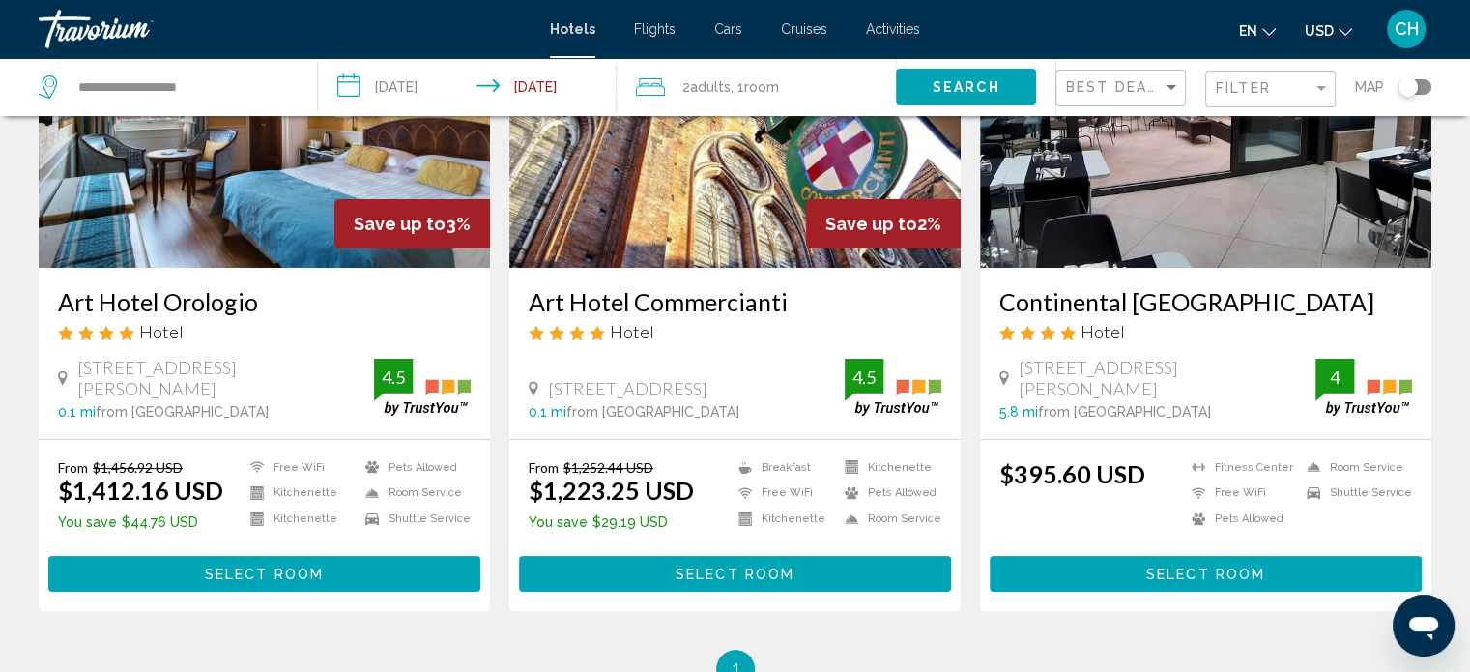
click at [1230, 210] on img "Main content" at bounding box center [1205, 112] width 451 height 309
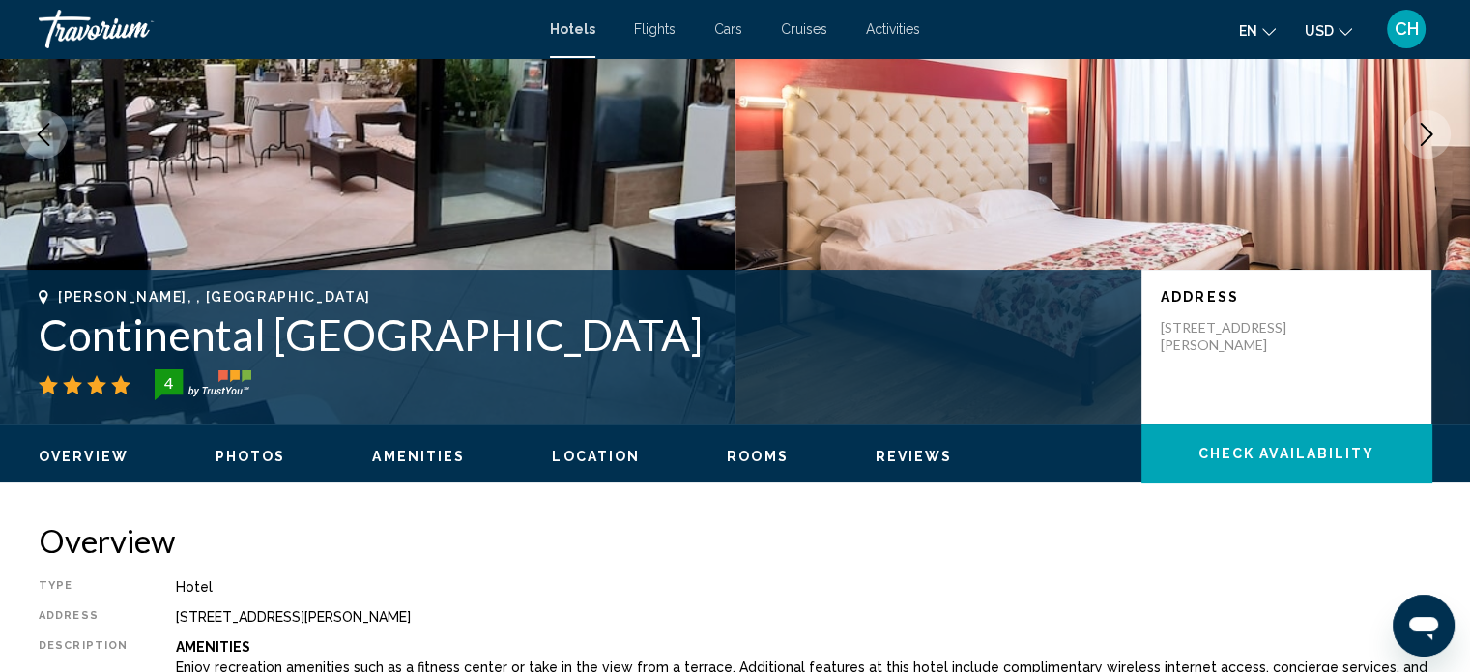
scroll to position [237, 0]
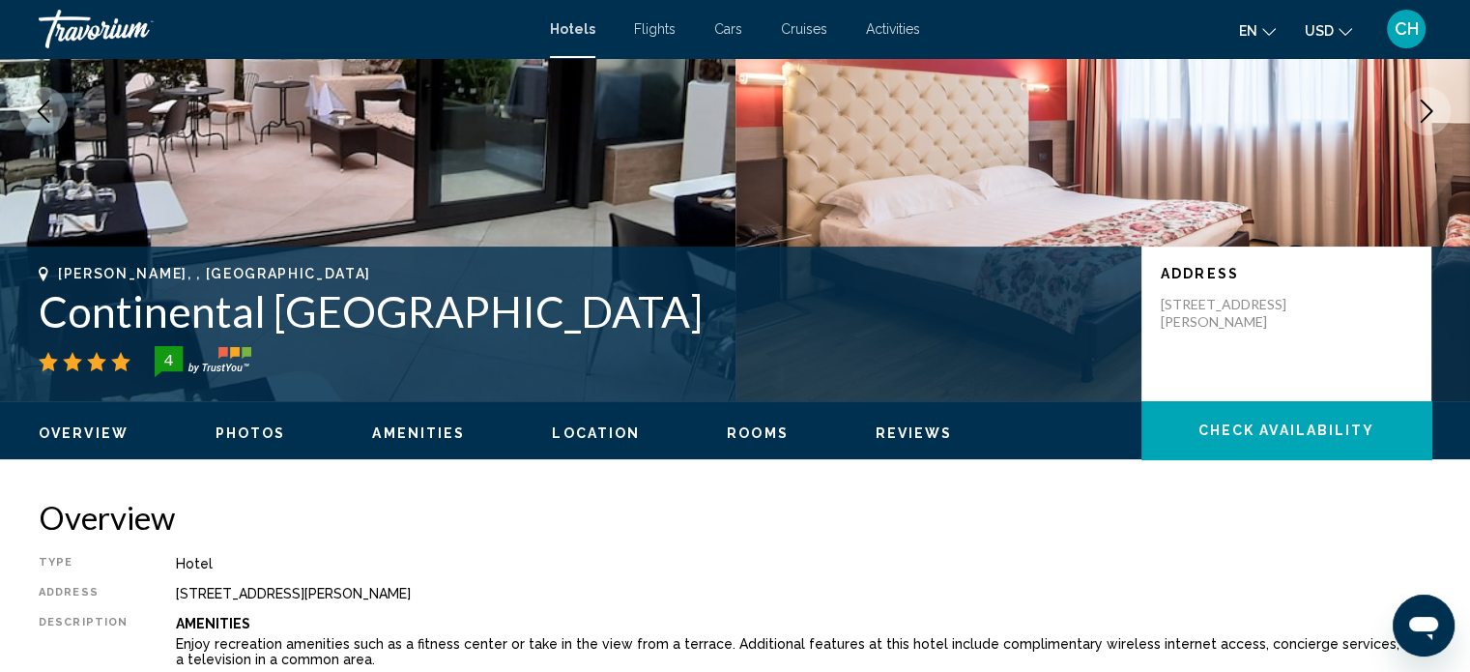
click at [263, 427] on span "Photos" at bounding box center [250, 432] width 71 height 15
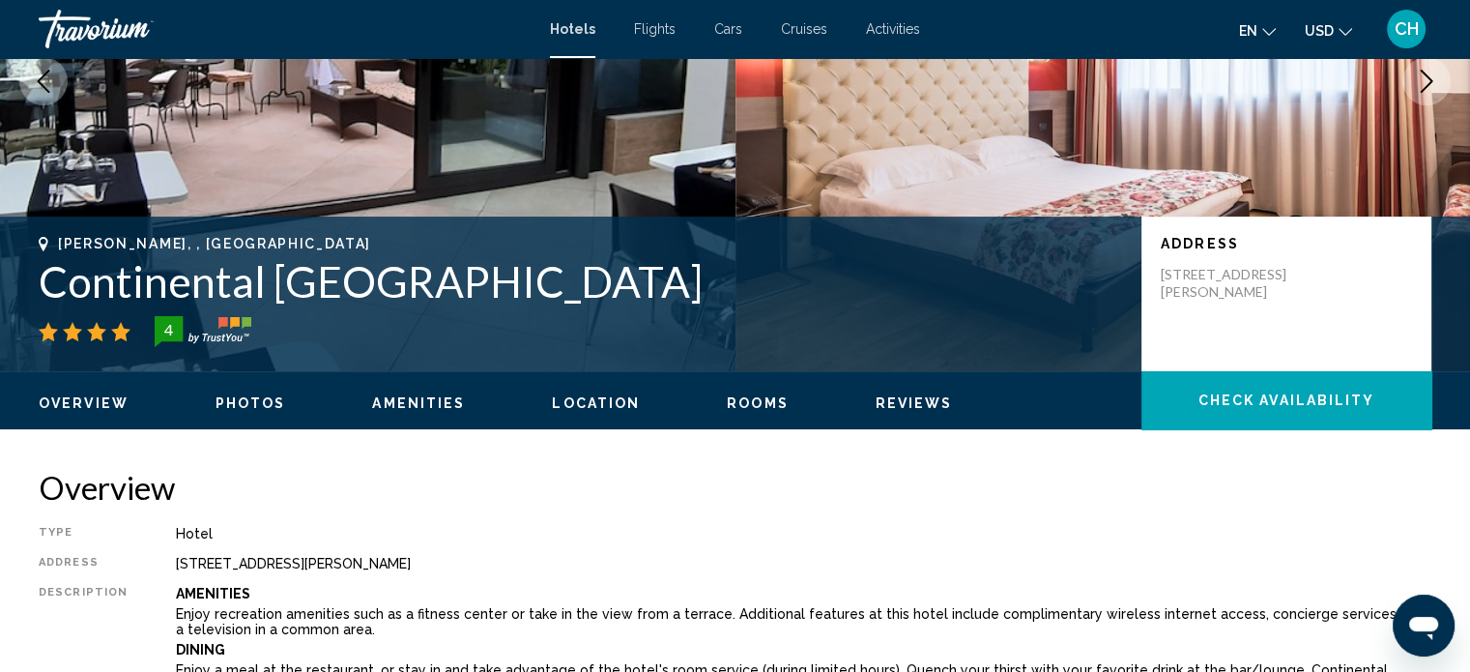
scroll to position [493, 0]
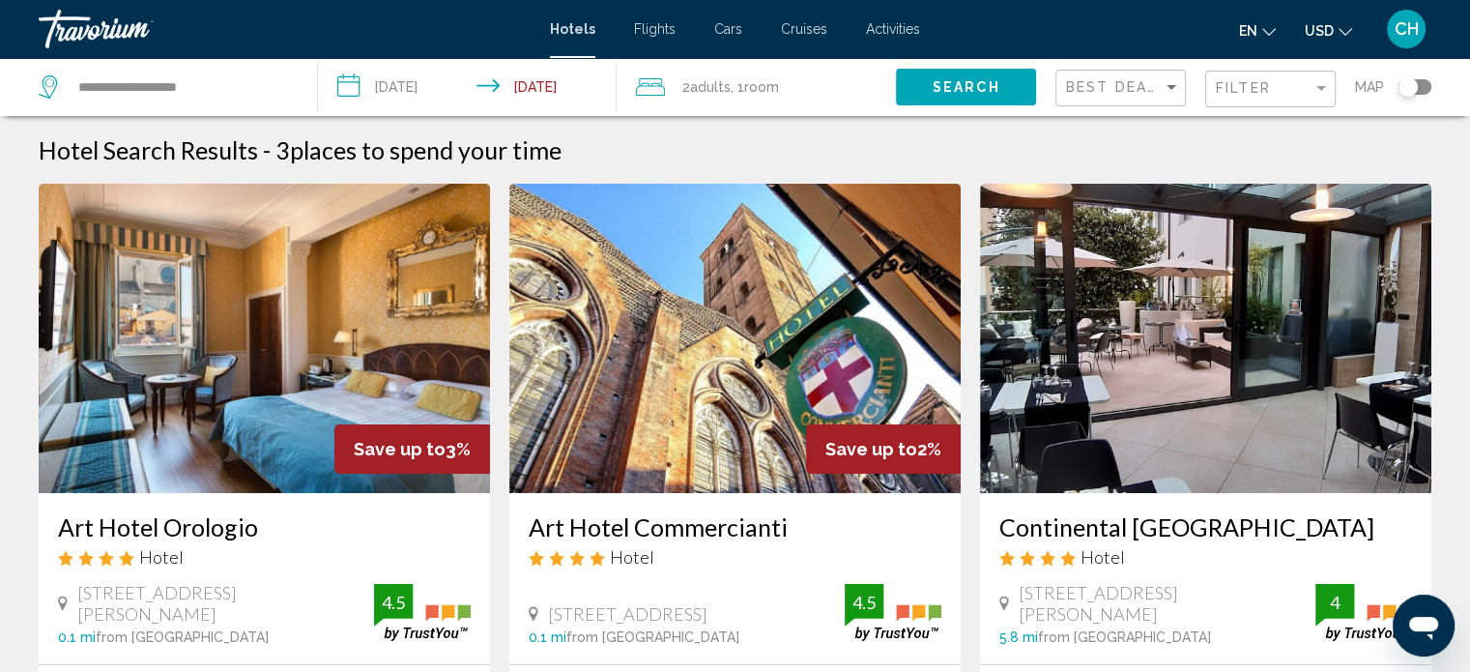
scroll to position [225, 0]
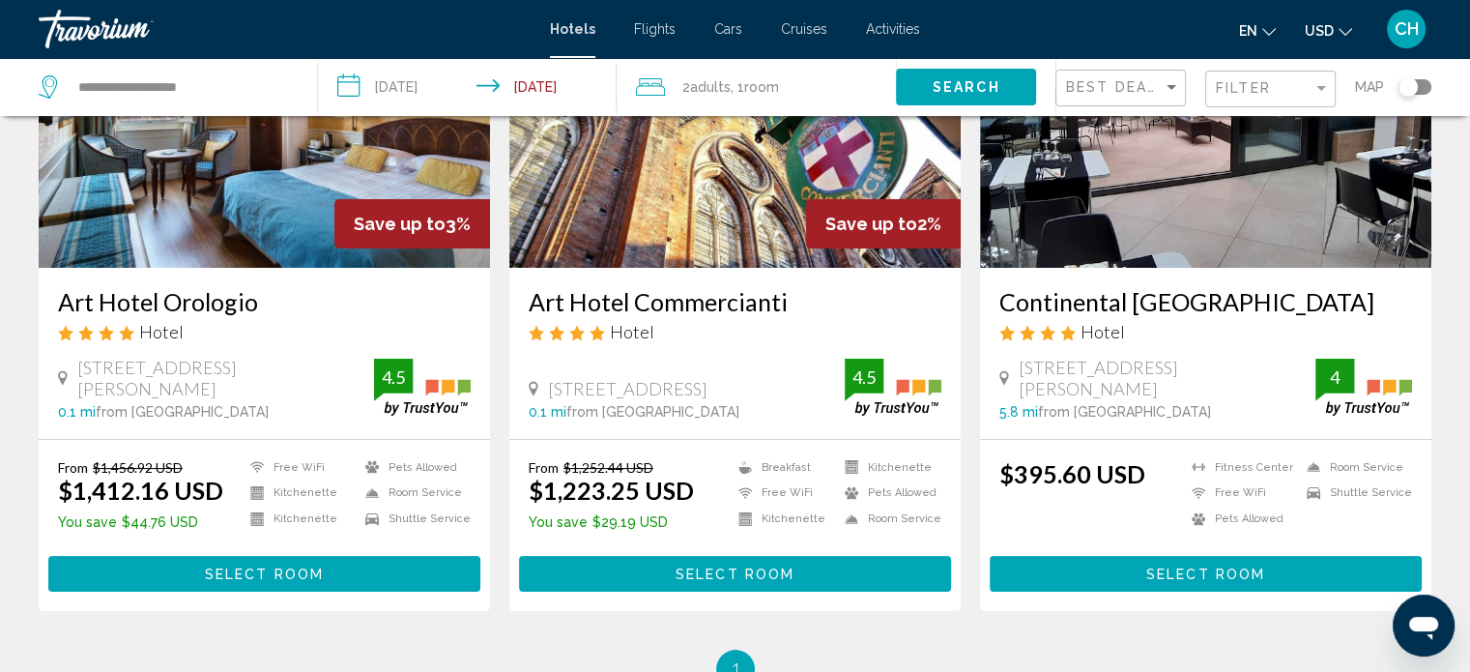
click at [1227, 207] on img "Main content" at bounding box center [1205, 112] width 451 height 309
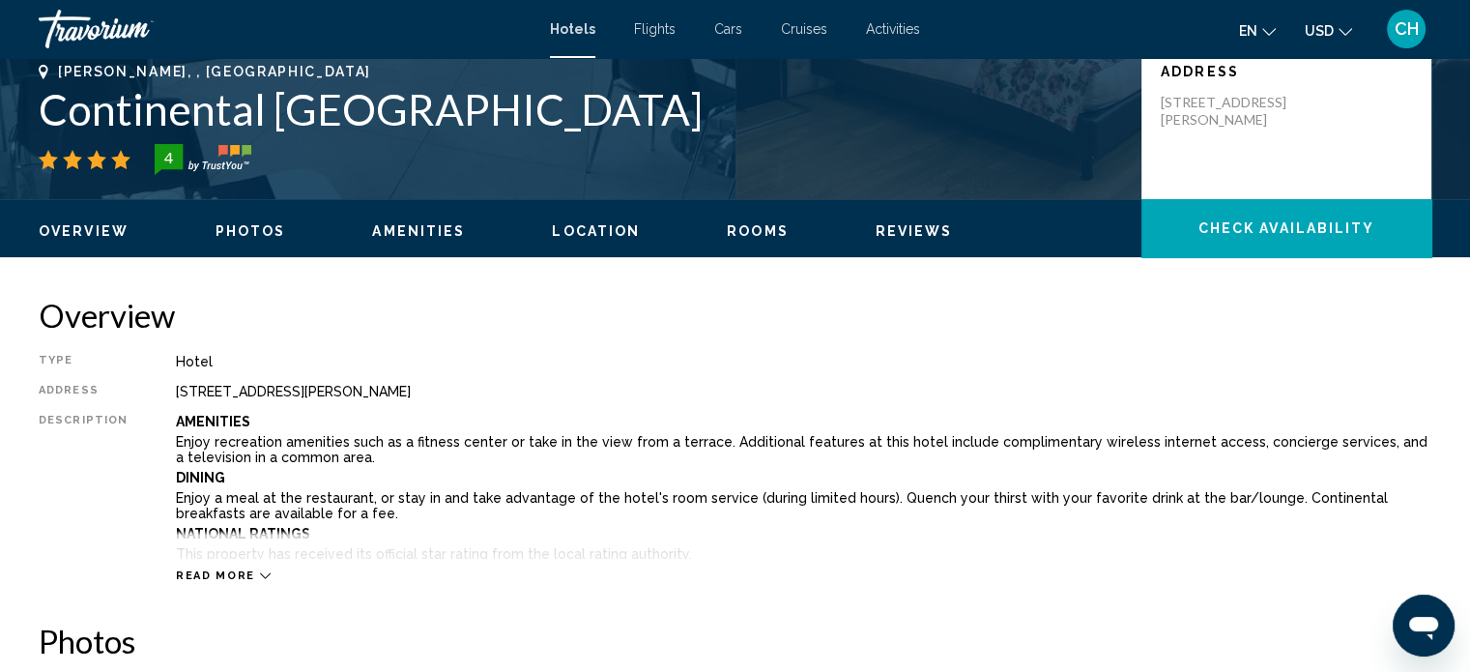
scroll to position [463, 0]
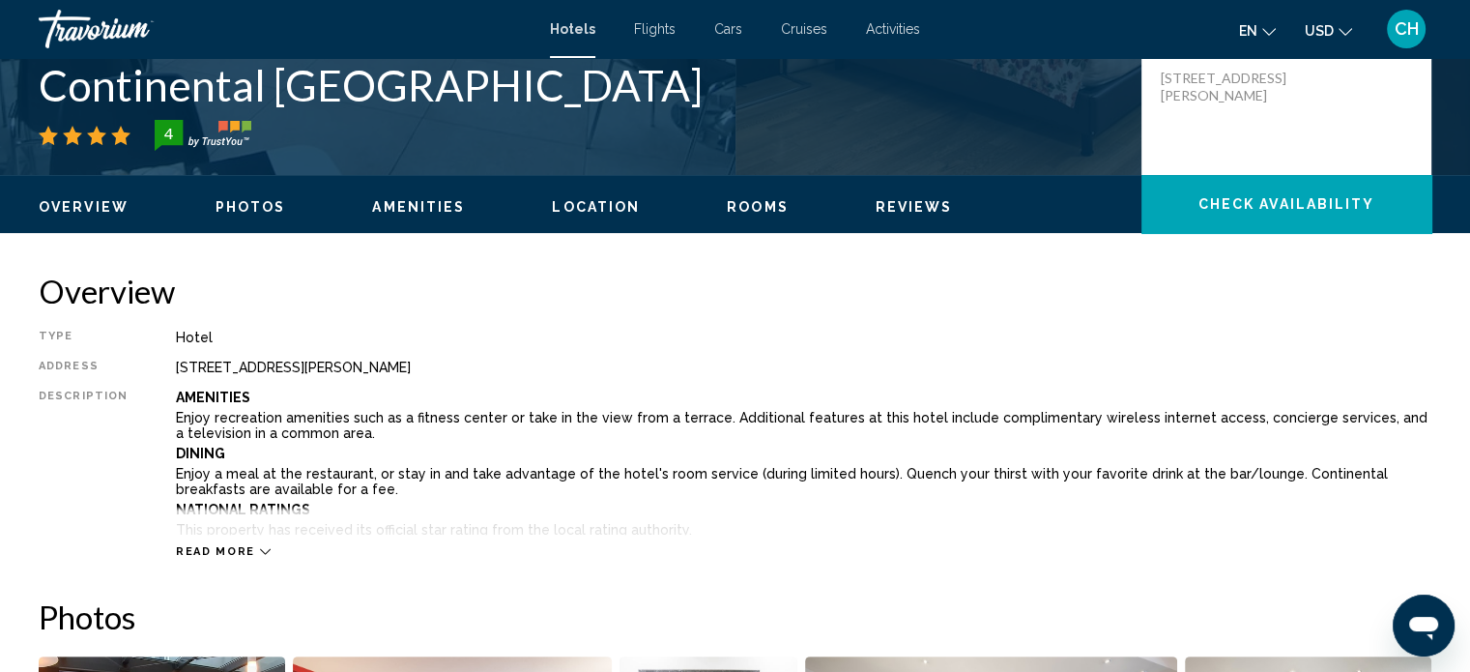
click at [247, 196] on ul "Overview Photos Amenities Location Rooms Reviews Check Availability" at bounding box center [735, 204] width 1392 height 21
click at [242, 209] on span "Photos" at bounding box center [250, 206] width 71 height 15
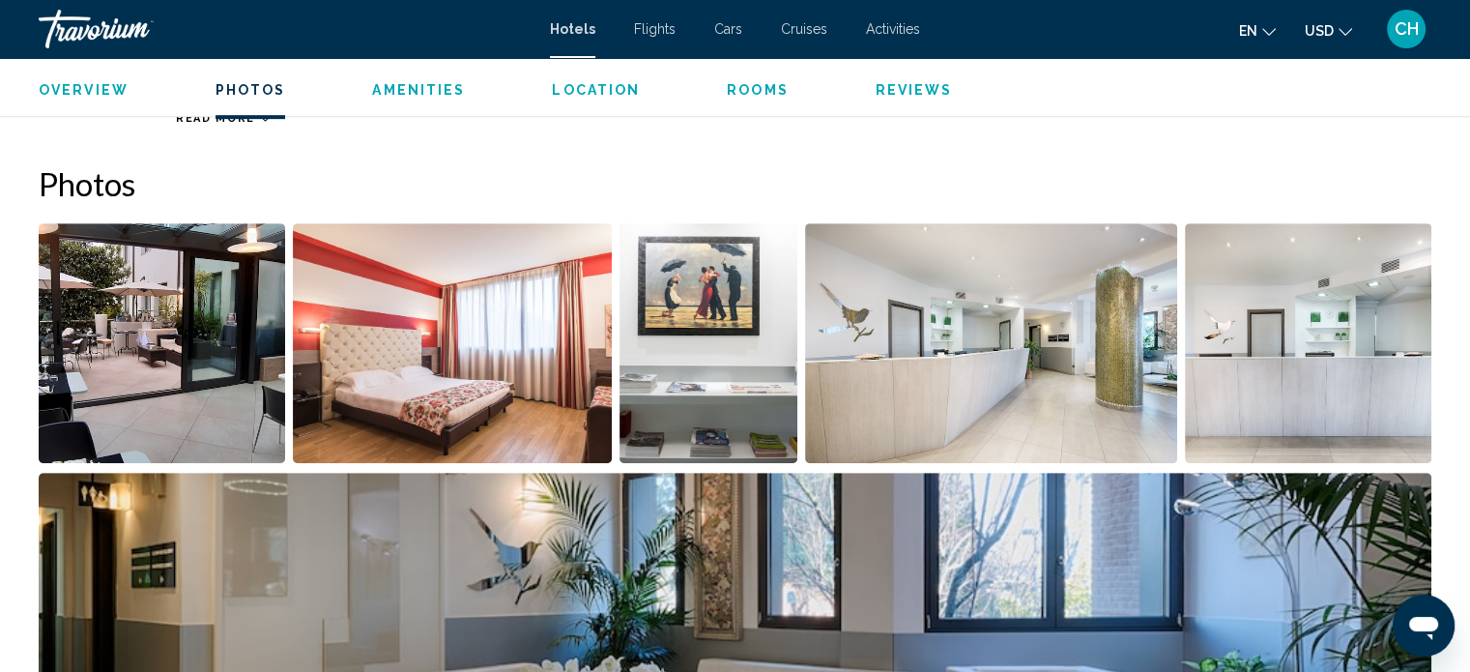
scroll to position [943, 0]
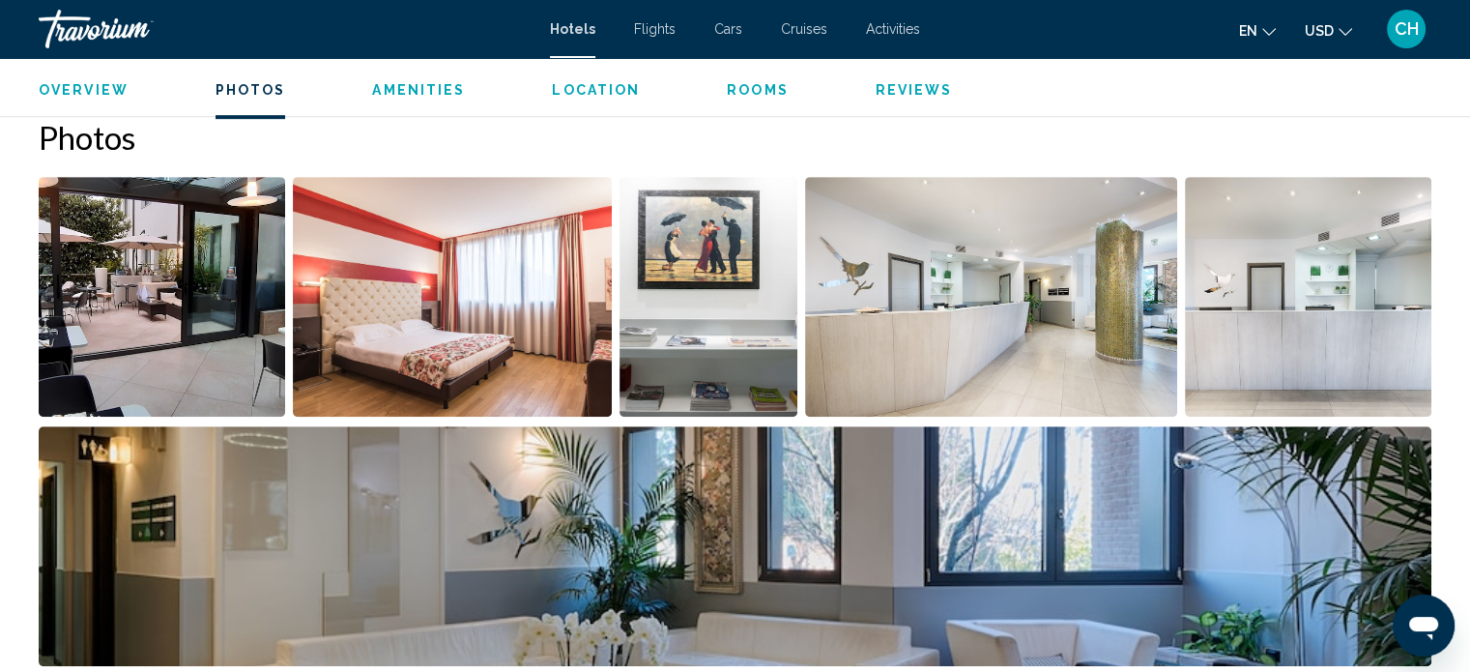
click at [205, 310] on img "Open full-screen image slider" at bounding box center [162, 297] width 246 height 240
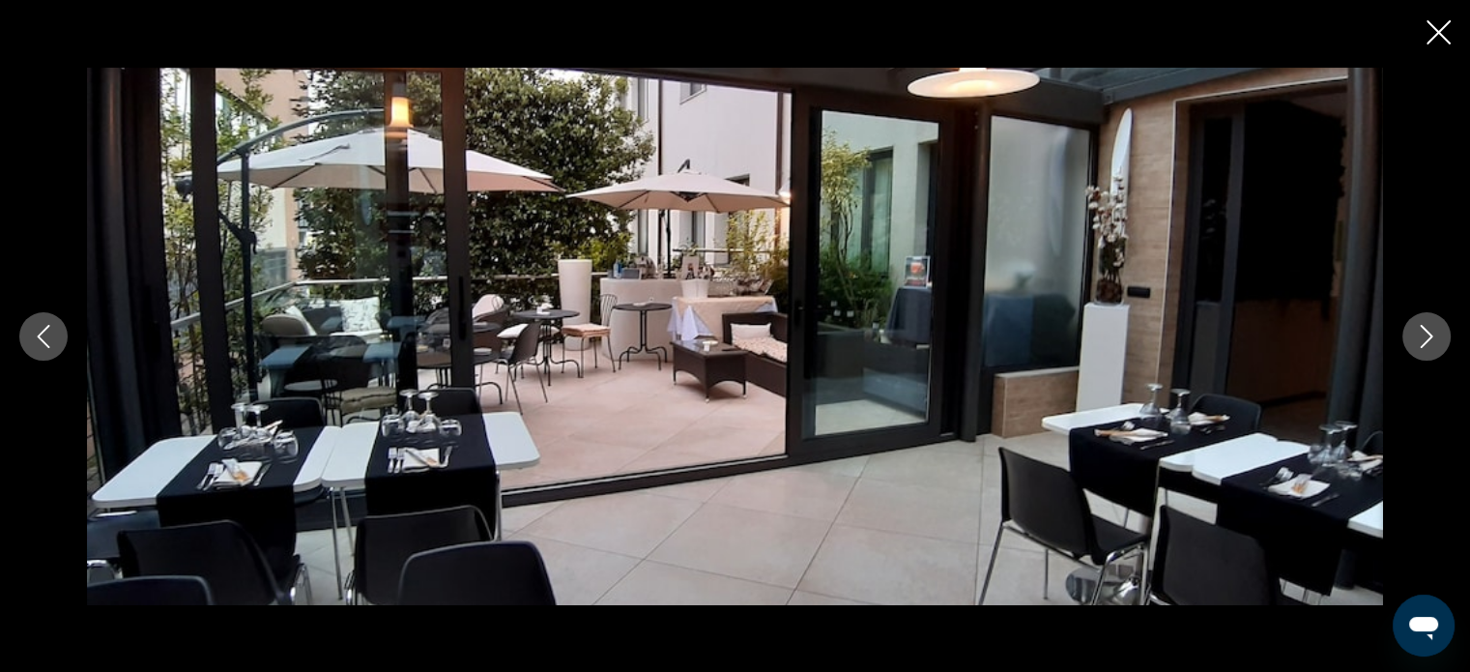
click at [1440, 330] on button "Next image" at bounding box center [1426, 336] width 48 height 48
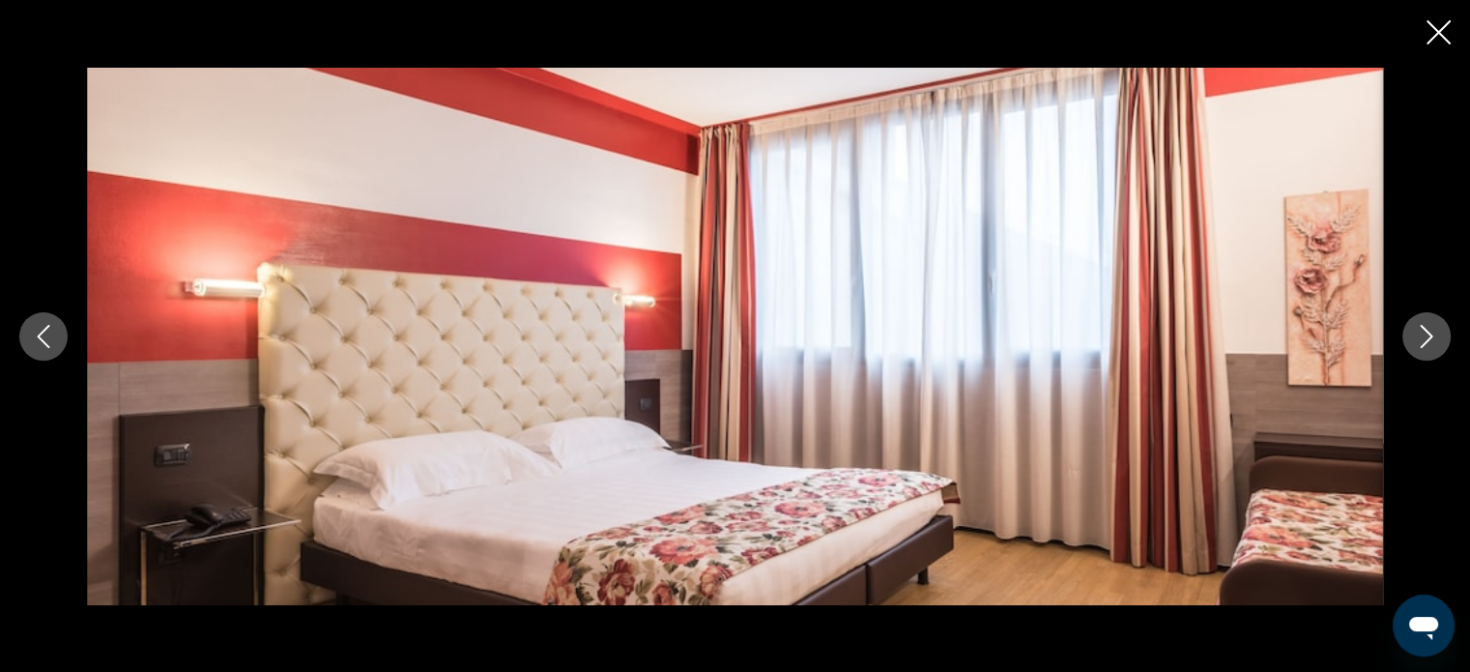
click at [1440, 330] on button "Next image" at bounding box center [1426, 336] width 48 height 48
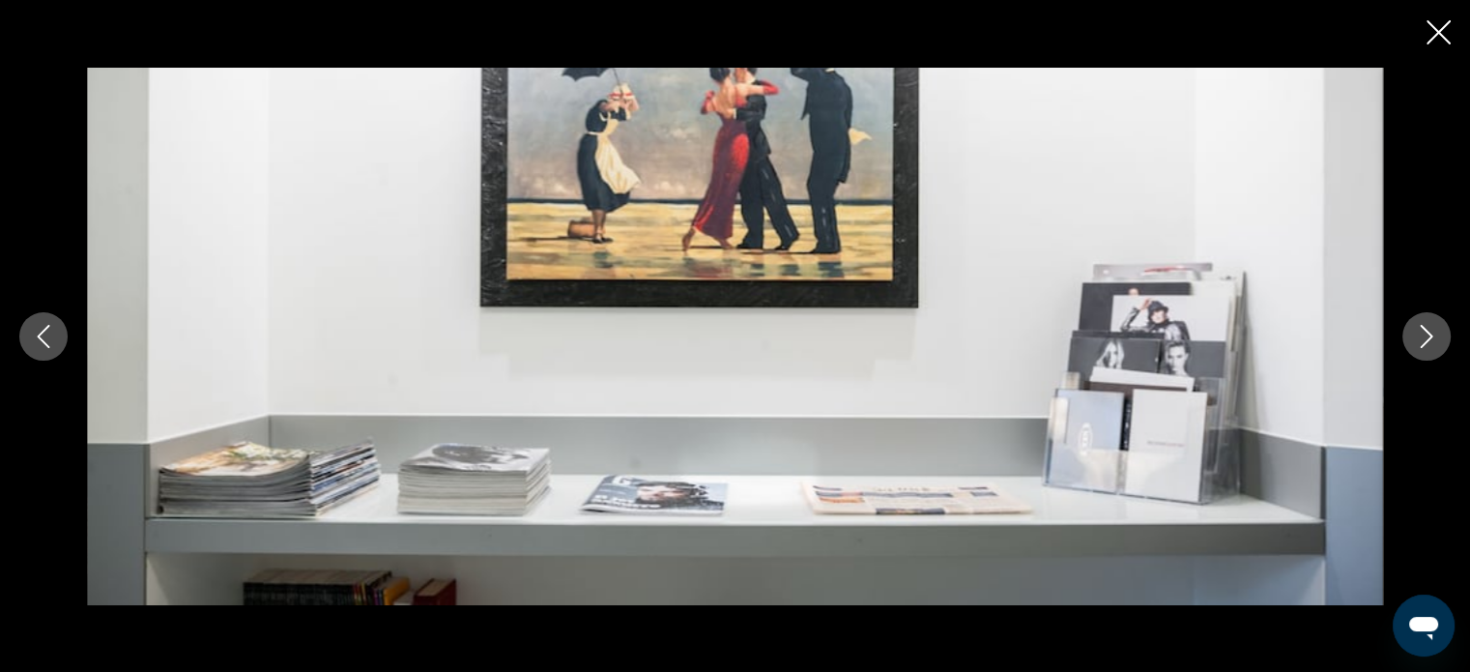
click at [1440, 330] on button "Next image" at bounding box center [1426, 336] width 48 height 48
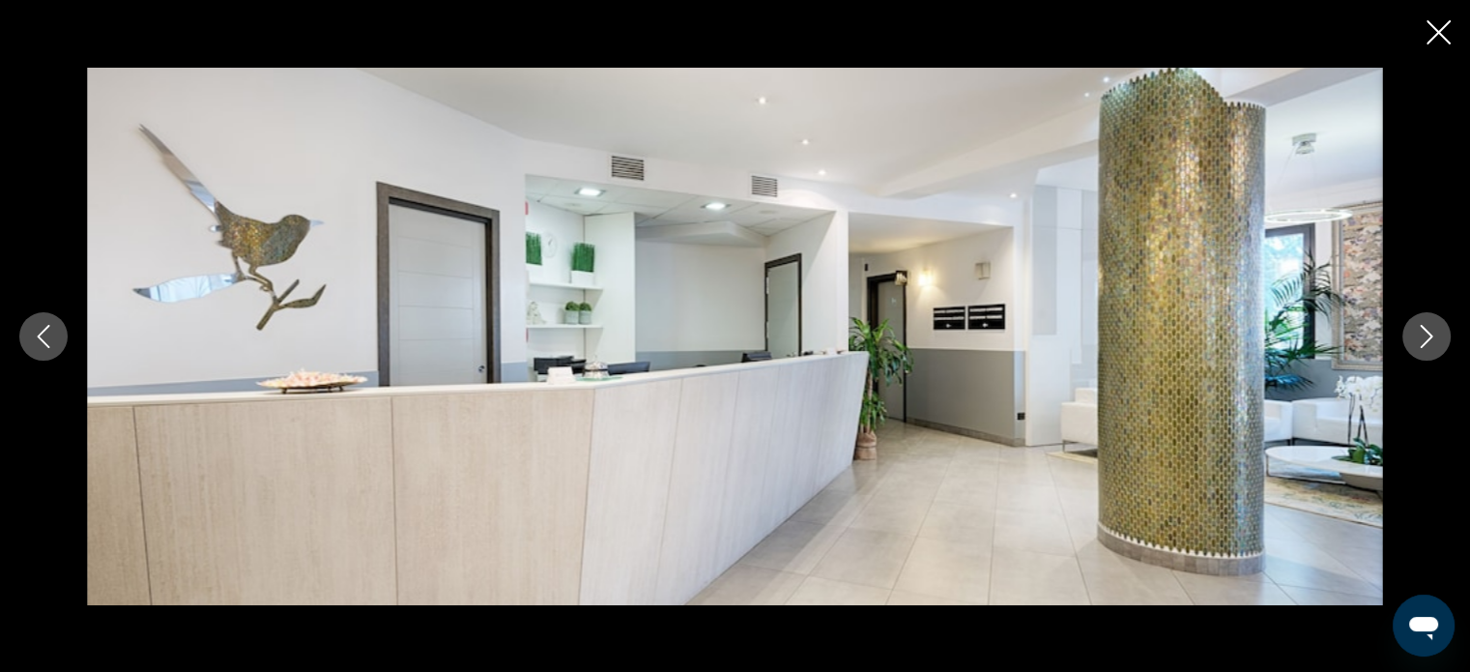
click at [1440, 330] on button "Next image" at bounding box center [1426, 336] width 48 height 48
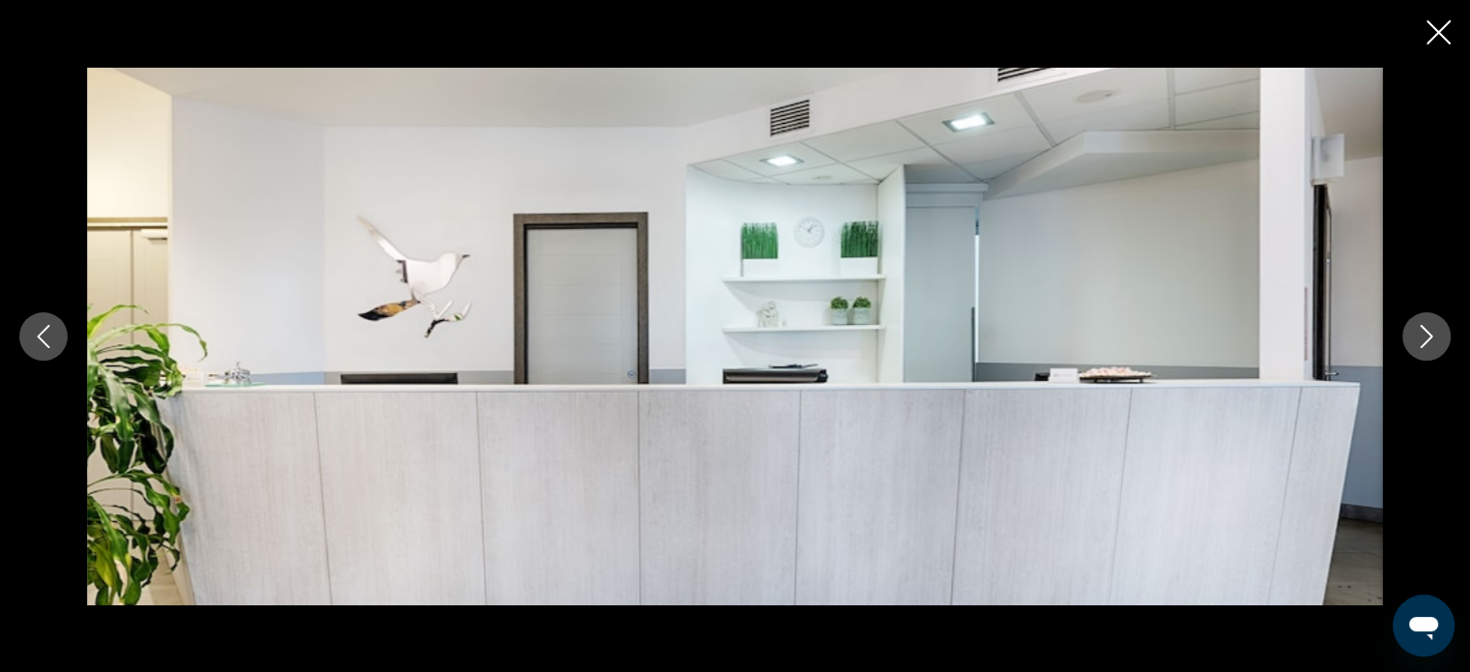
click at [1440, 330] on button "Next image" at bounding box center [1426, 336] width 48 height 48
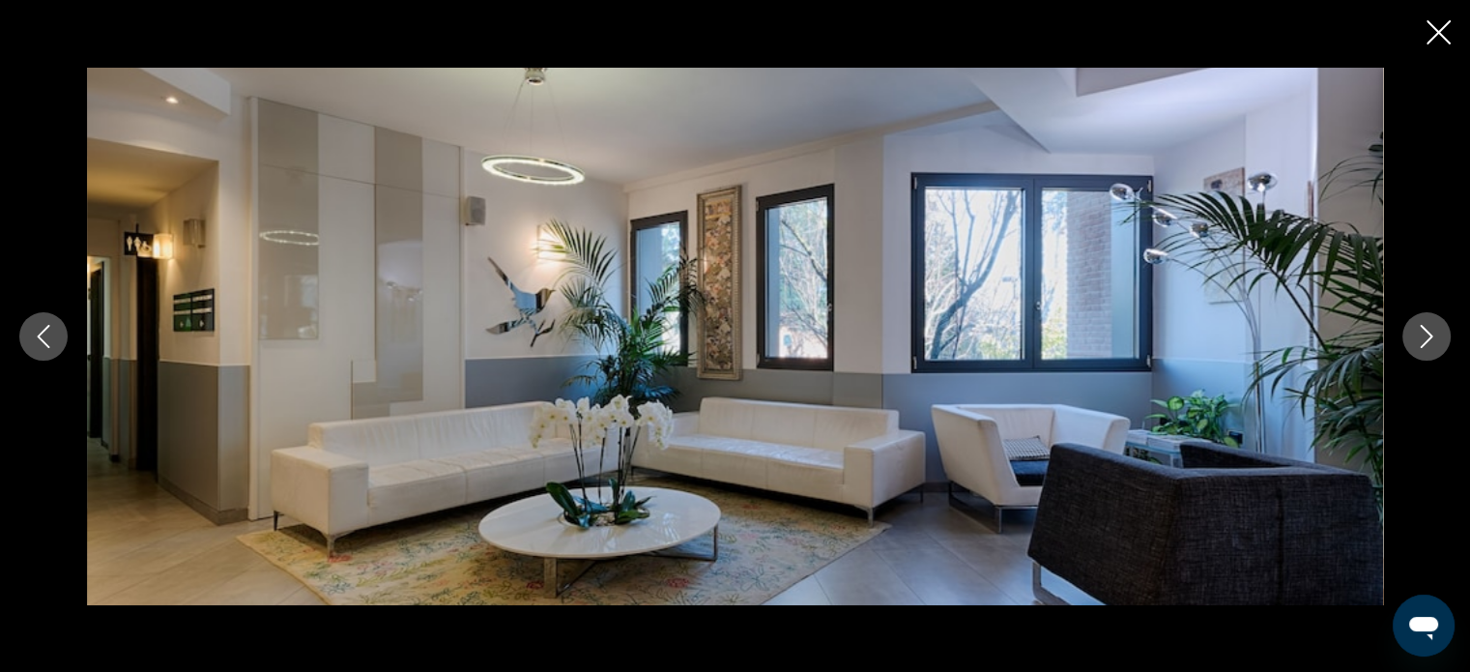
click at [1440, 330] on button "Next image" at bounding box center [1426, 336] width 48 height 48
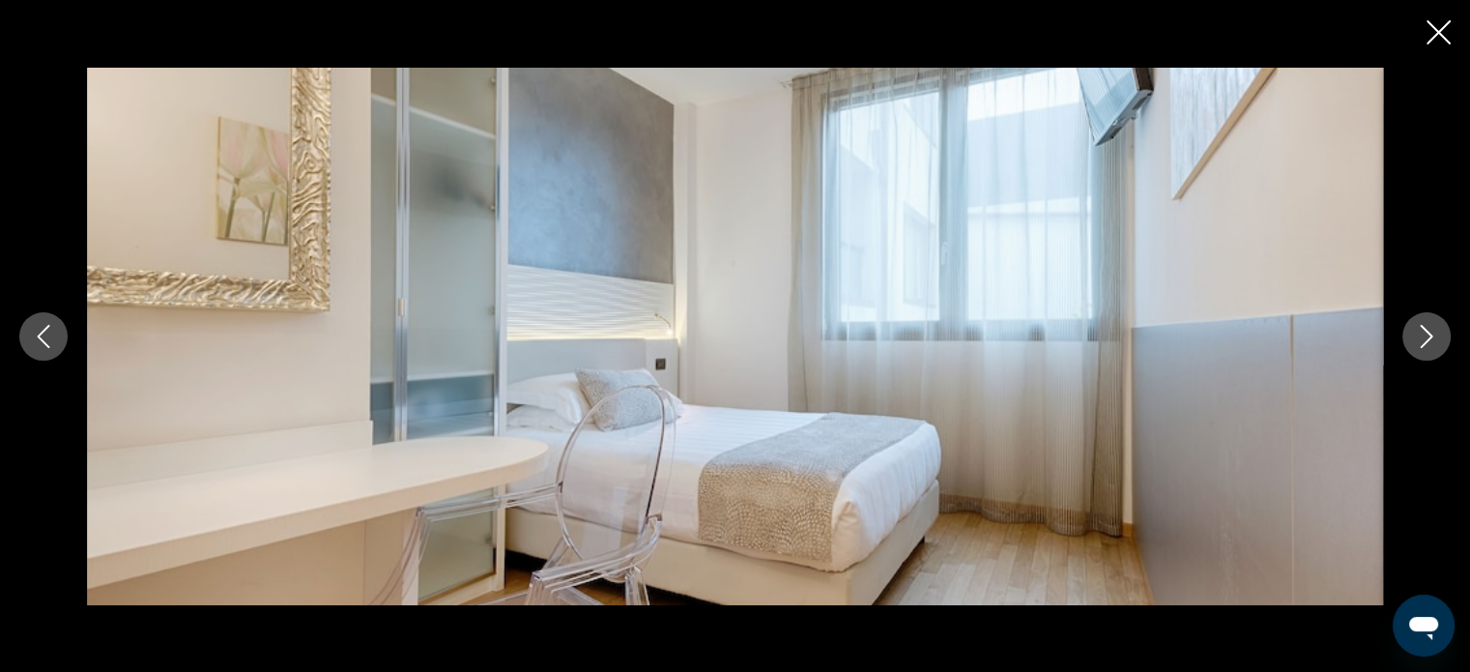
click at [1440, 330] on button "Next image" at bounding box center [1426, 336] width 48 height 48
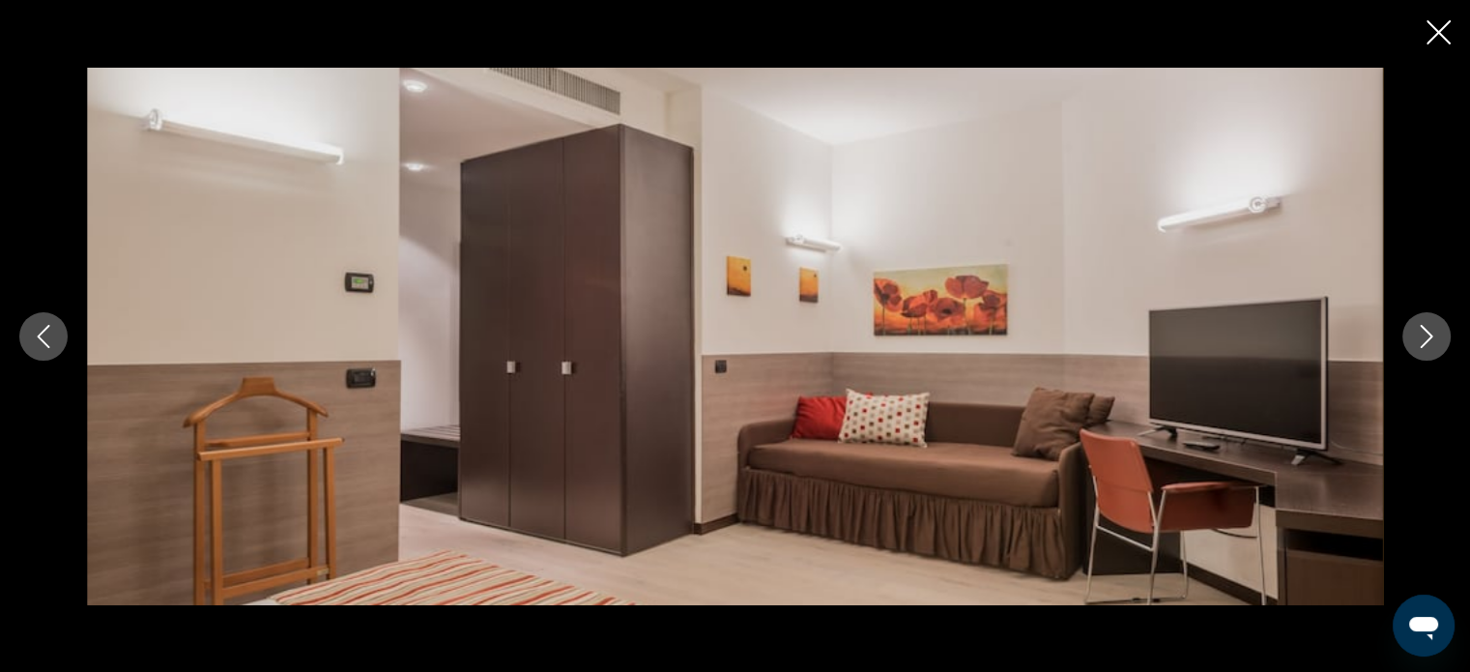
click at [1440, 330] on button "Next image" at bounding box center [1426, 336] width 48 height 48
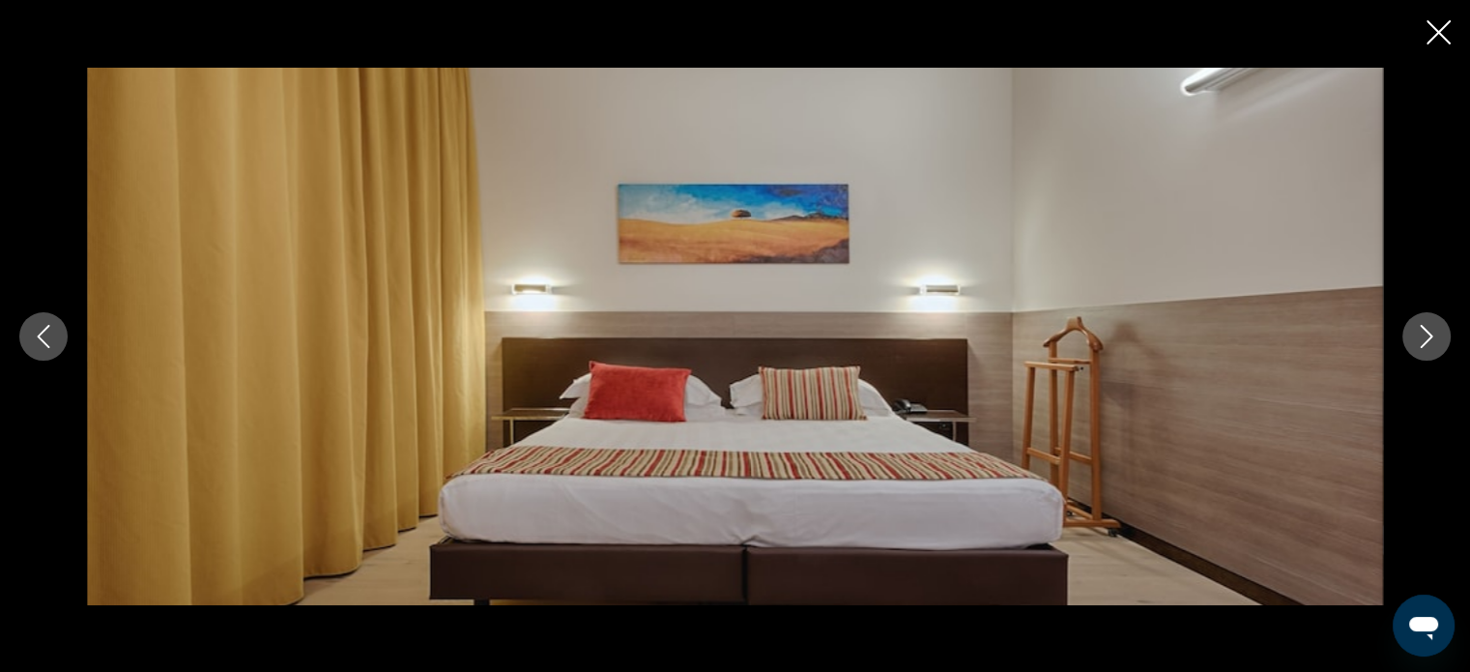
click at [1440, 330] on button "Next image" at bounding box center [1426, 336] width 48 height 48
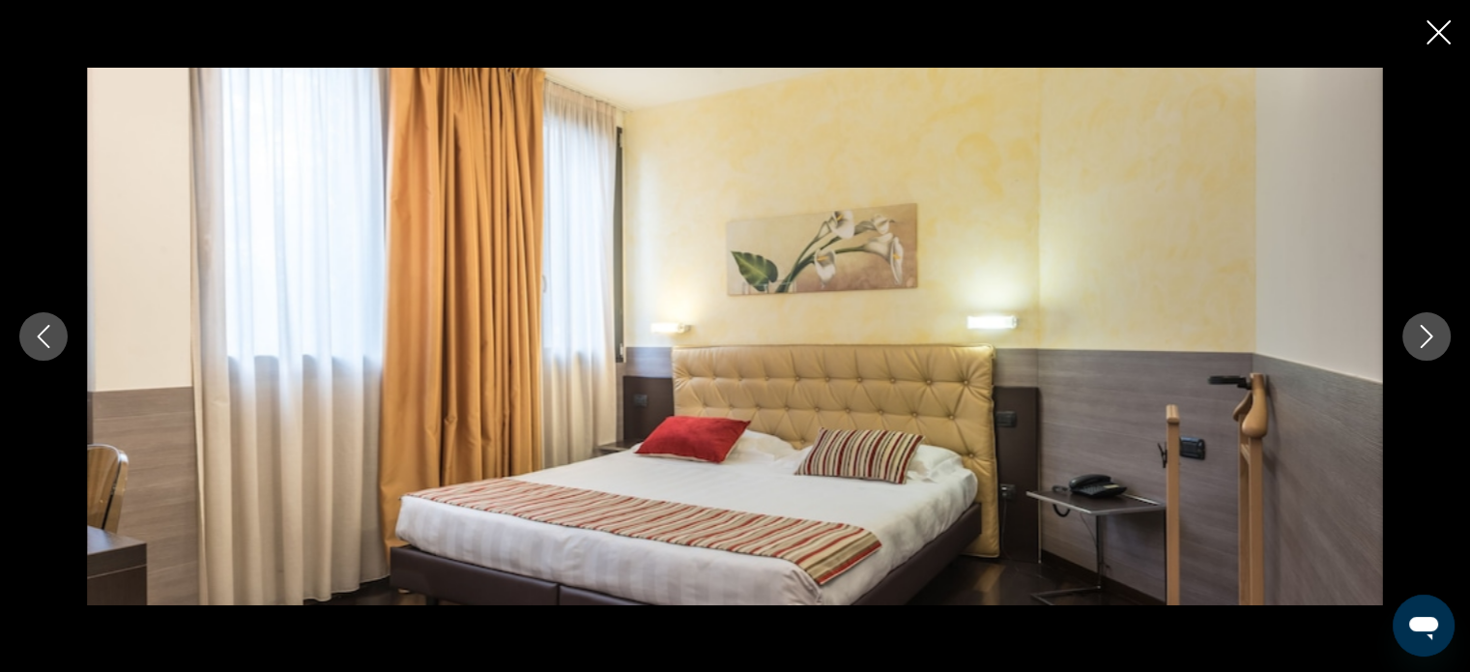
click at [1440, 330] on button "Next image" at bounding box center [1426, 336] width 48 height 48
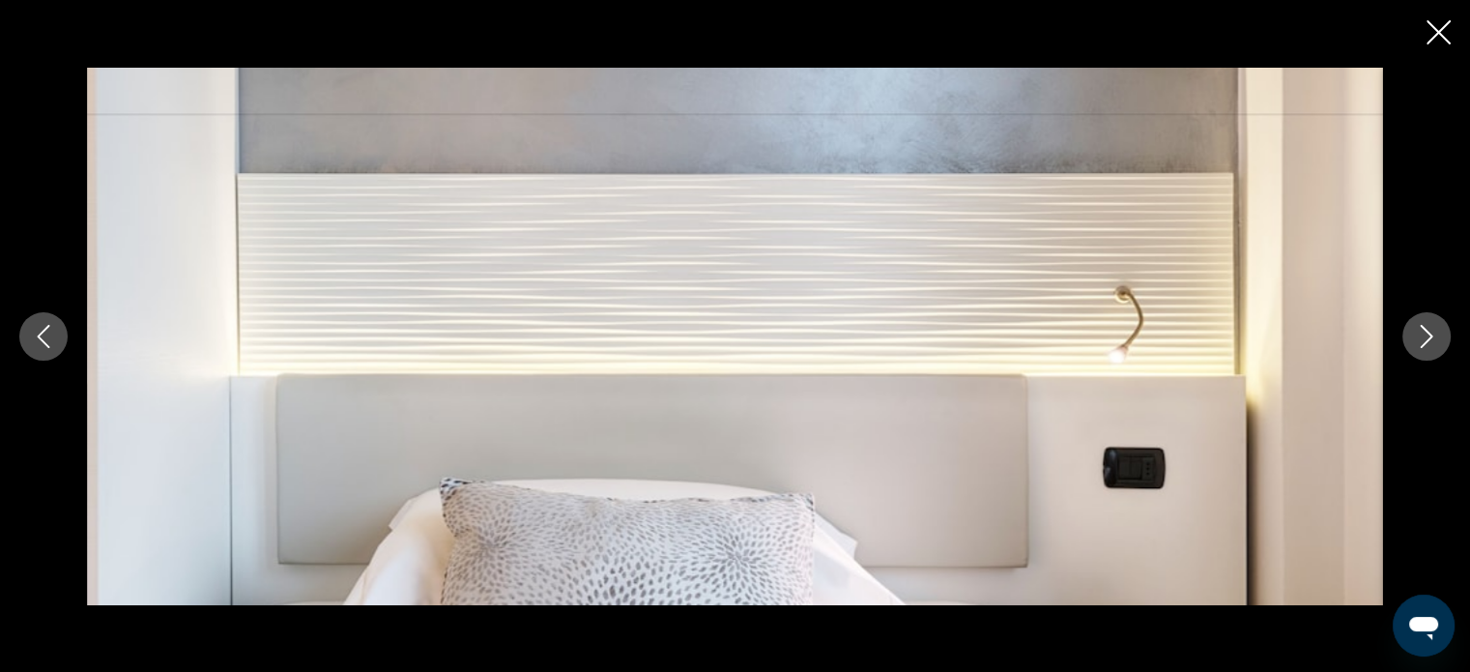
click at [1440, 330] on button "Next image" at bounding box center [1426, 336] width 48 height 48
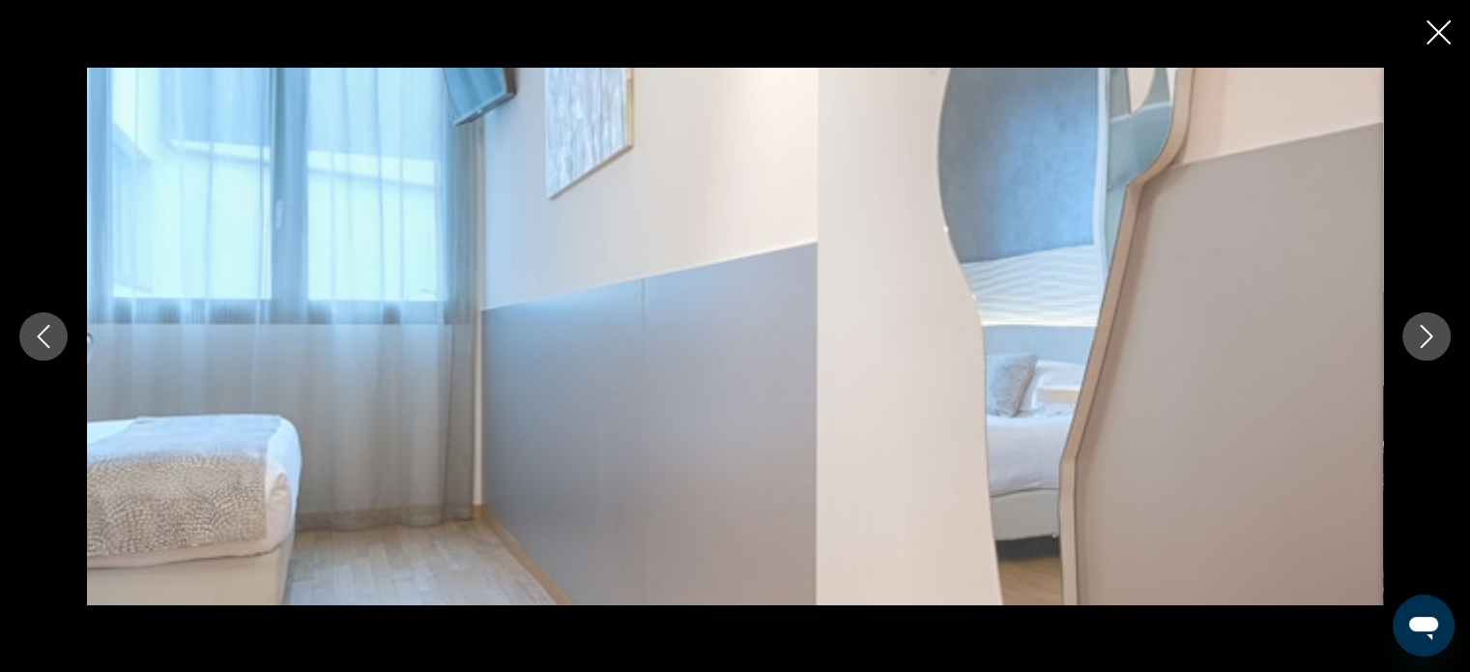
click at [1440, 330] on button "Next image" at bounding box center [1426, 336] width 48 height 48
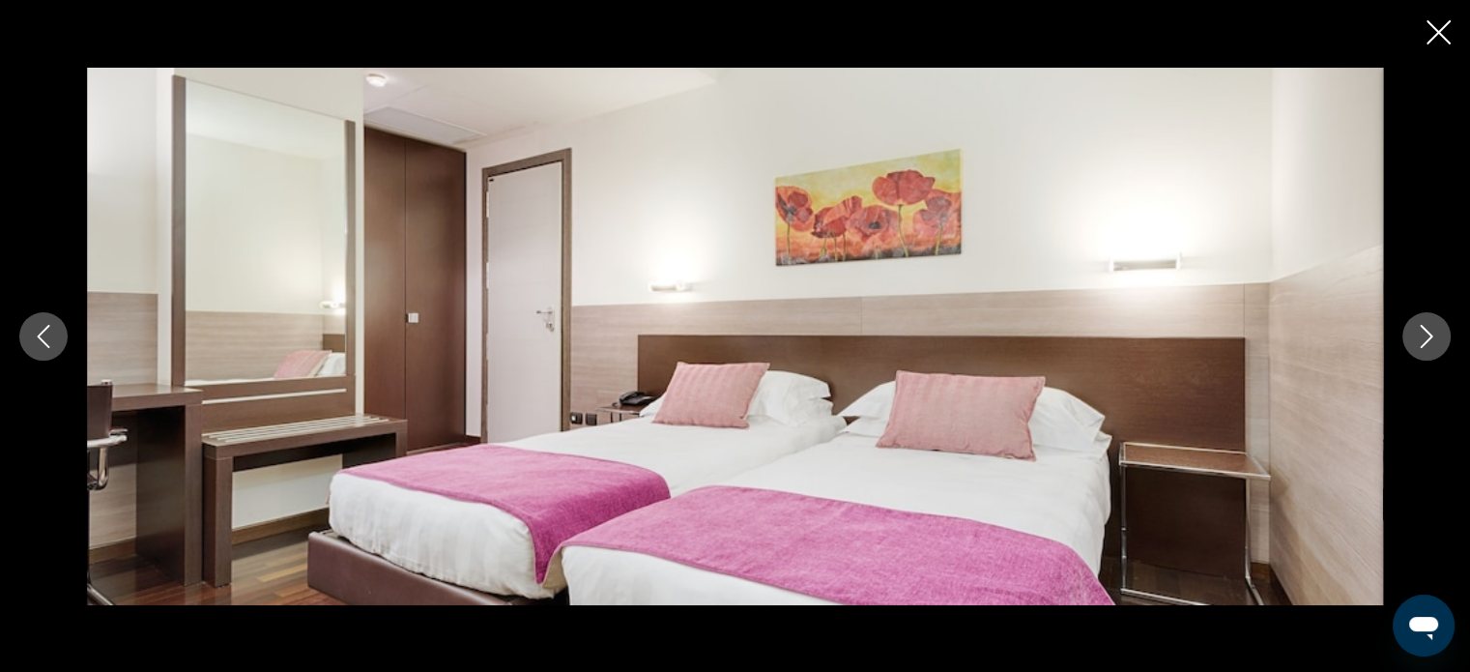
click at [1440, 330] on button "Next image" at bounding box center [1426, 336] width 48 height 48
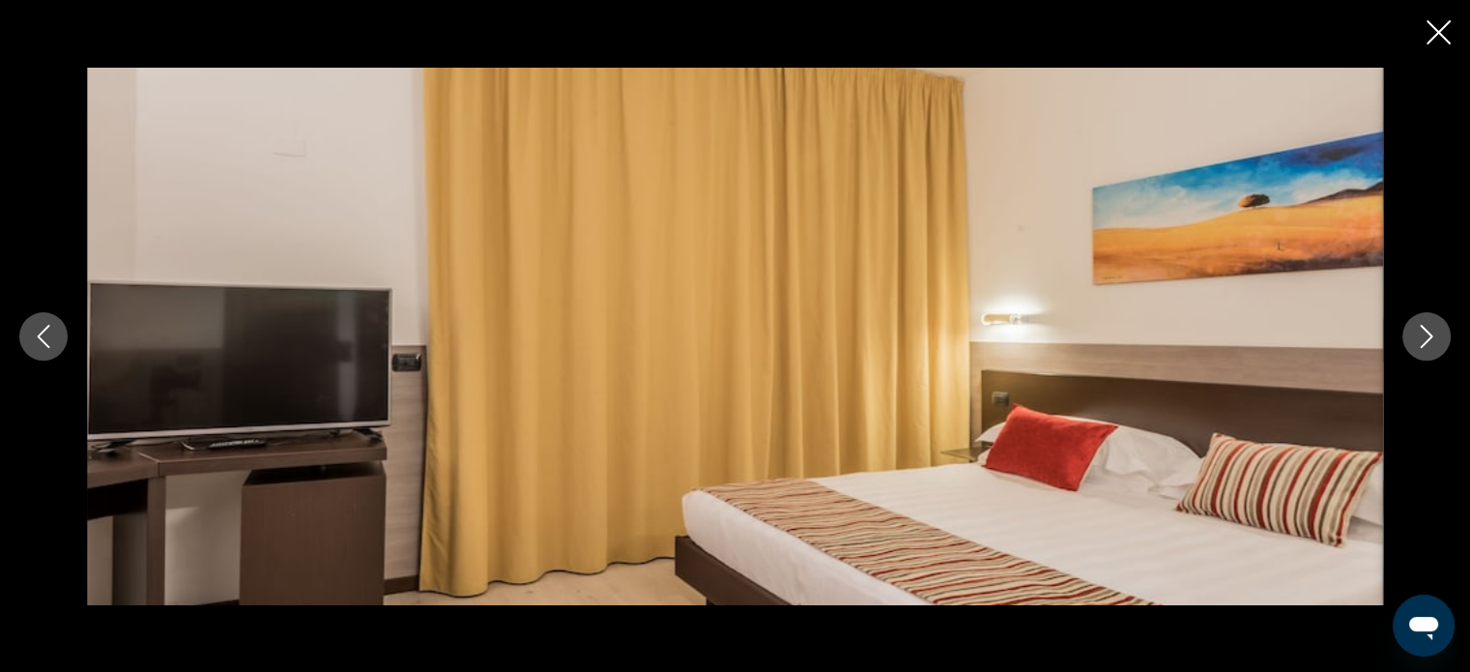
click at [1440, 330] on button "Next image" at bounding box center [1426, 336] width 48 height 48
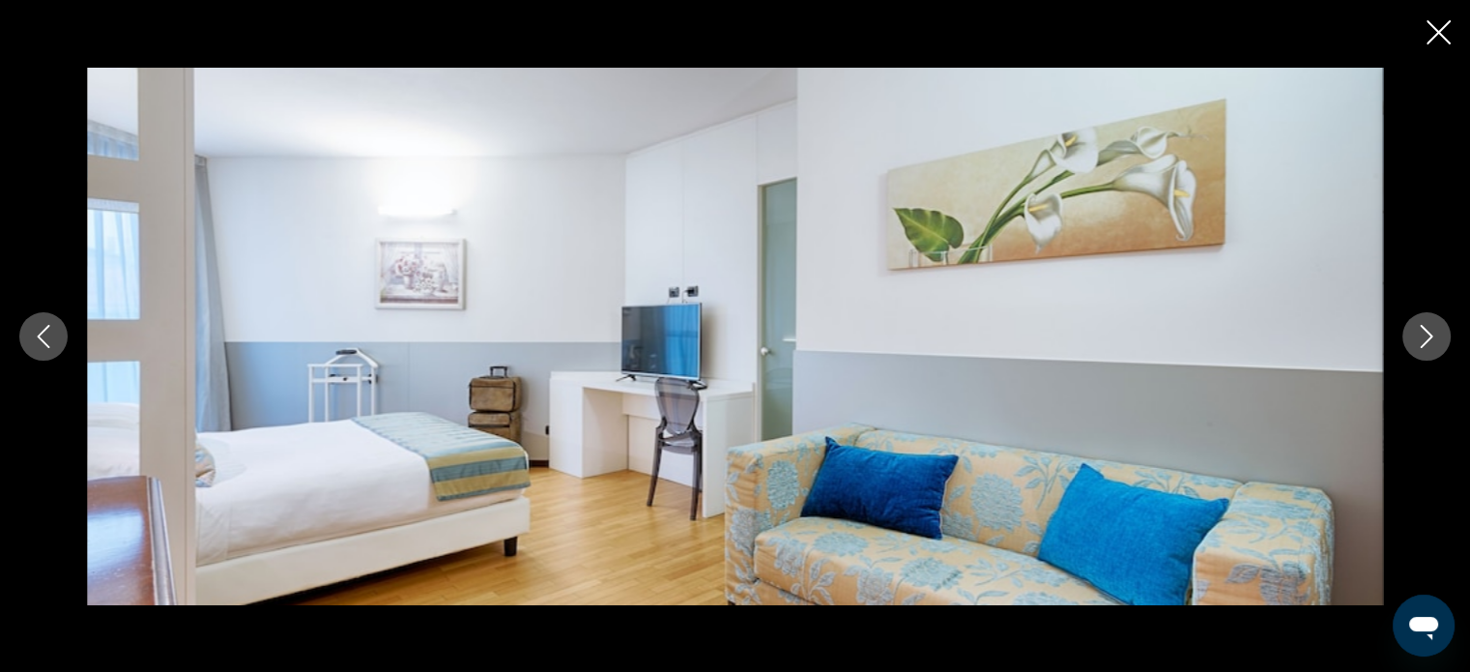
click at [1440, 330] on button "Next image" at bounding box center [1426, 336] width 48 height 48
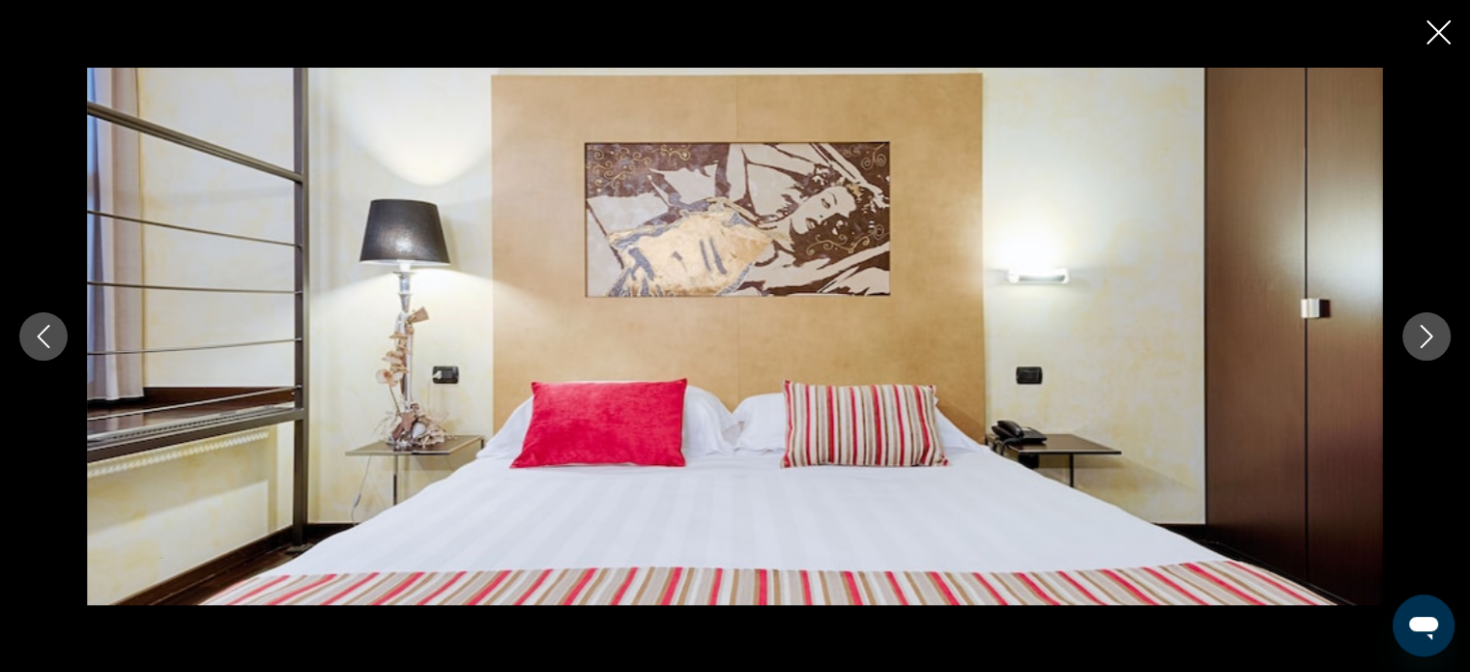
click at [1440, 330] on button "Next image" at bounding box center [1426, 336] width 48 height 48
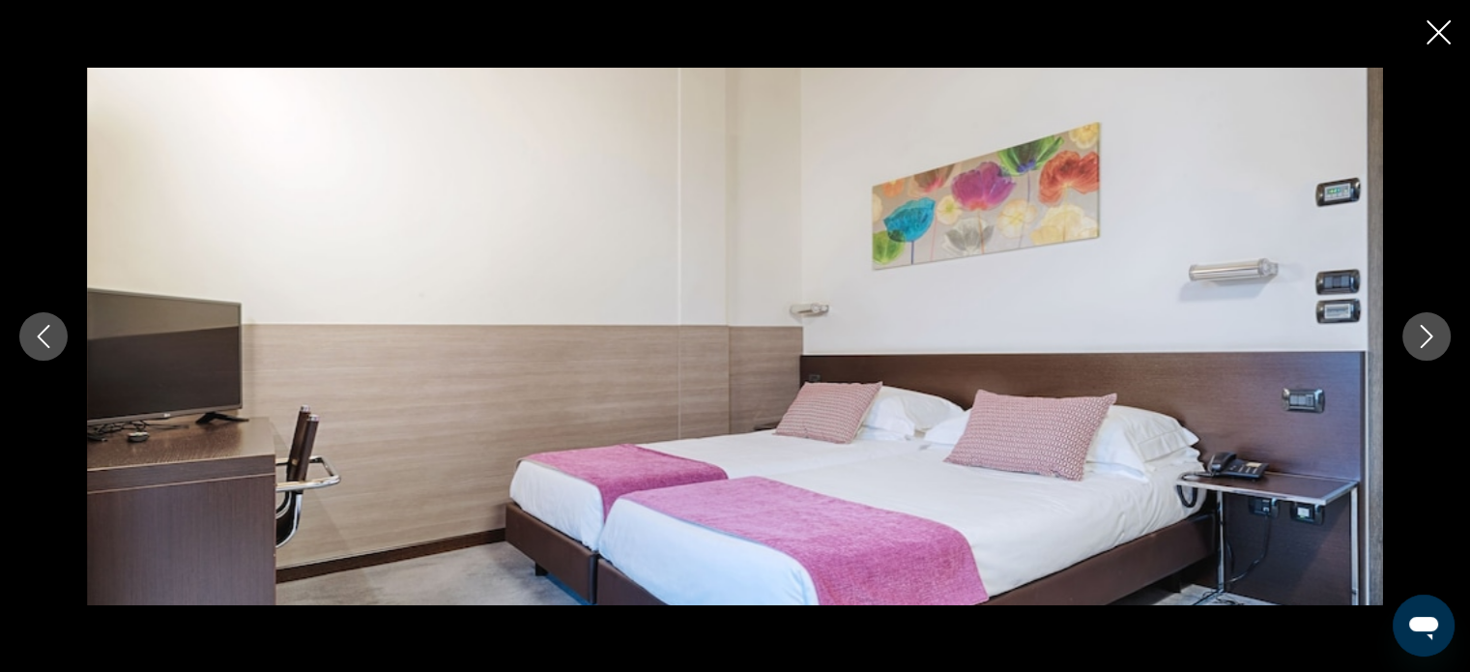
click at [1440, 330] on button "Next image" at bounding box center [1426, 336] width 48 height 48
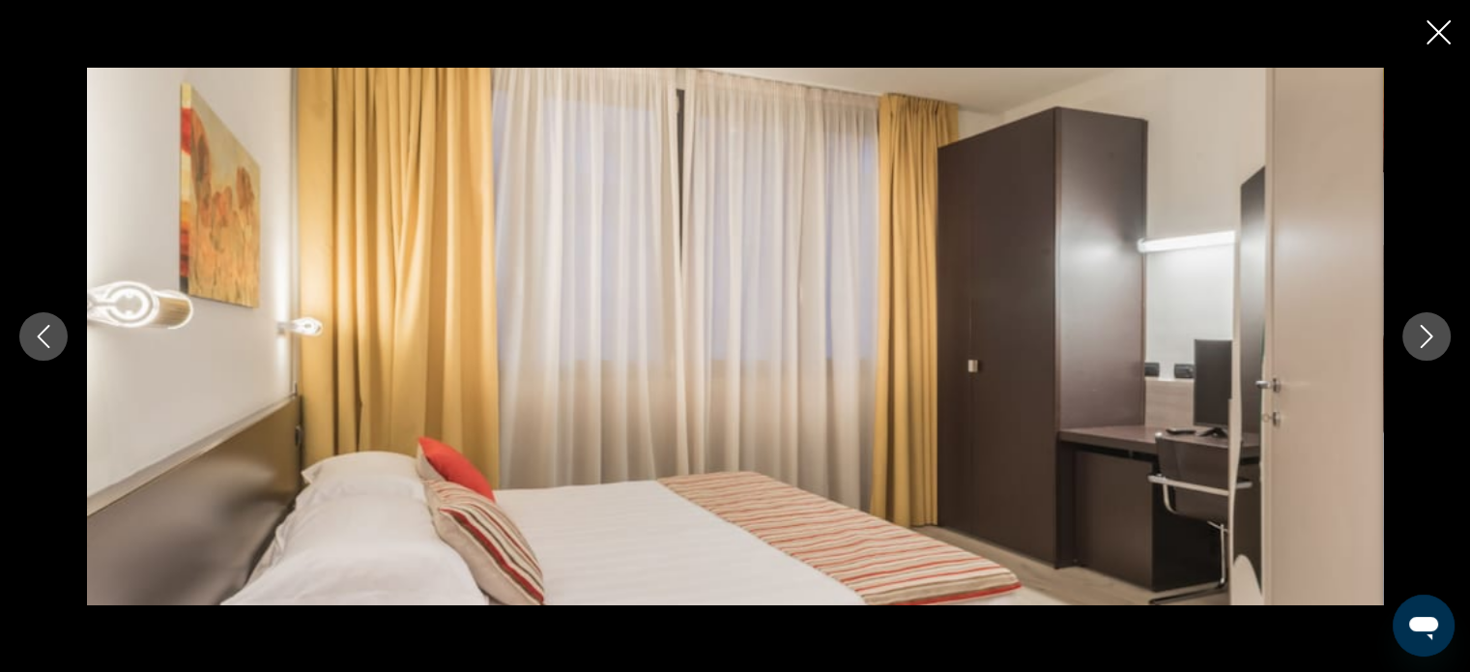
click at [1440, 330] on button "Next image" at bounding box center [1426, 336] width 48 height 48
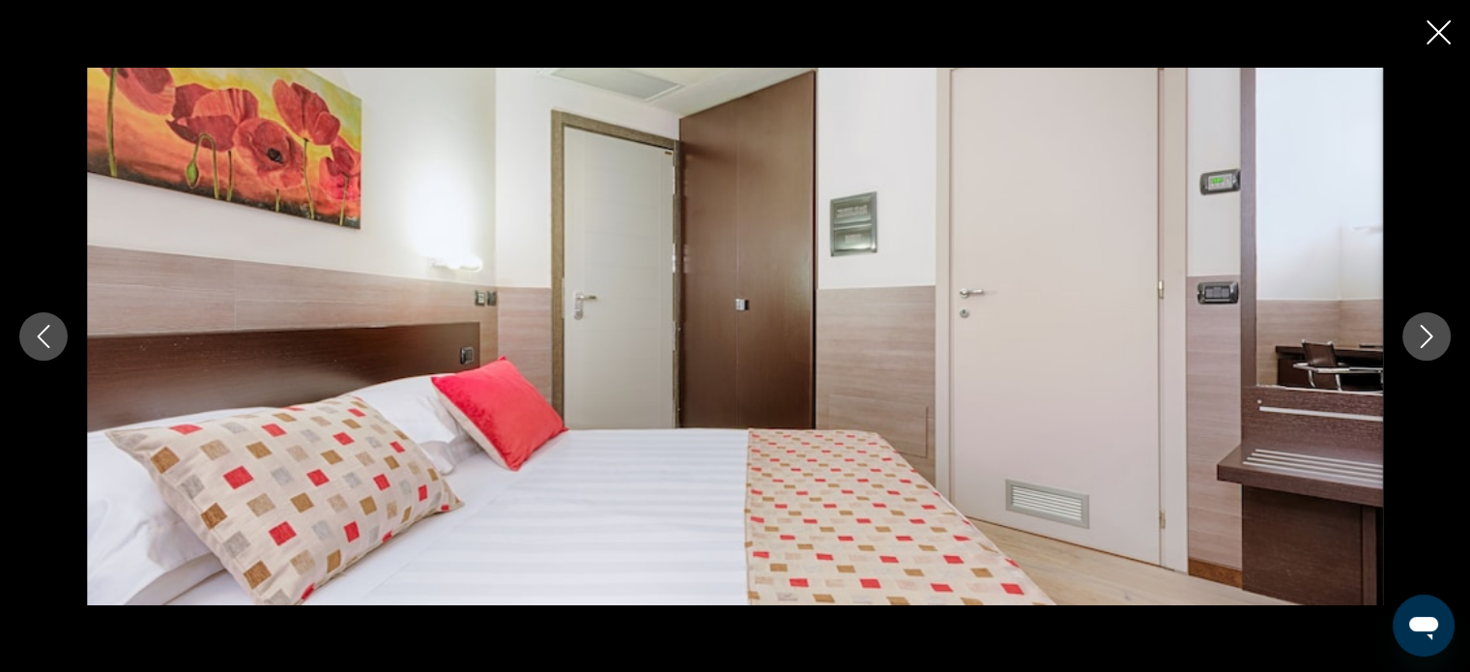
click at [1440, 330] on button "Next image" at bounding box center [1426, 336] width 48 height 48
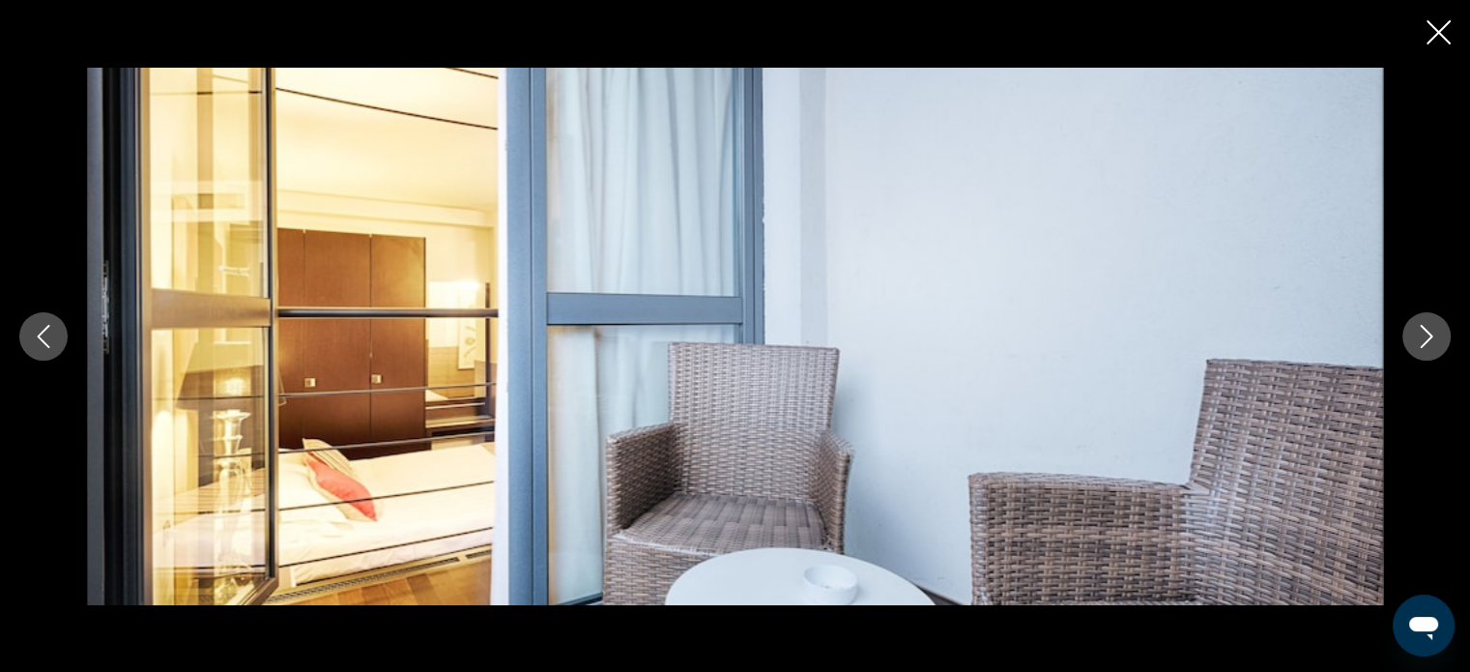
click at [1440, 330] on button "Next image" at bounding box center [1426, 336] width 48 height 48
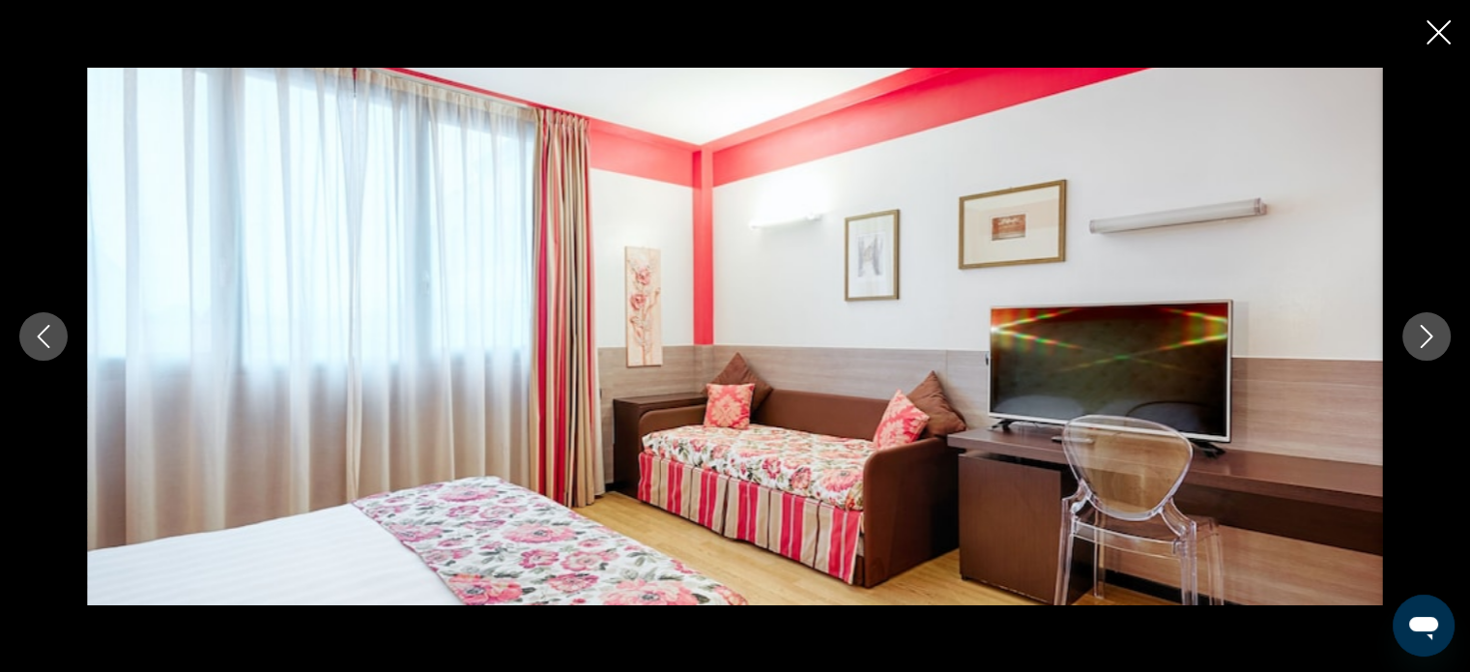
click at [1440, 330] on button "Next image" at bounding box center [1426, 336] width 48 height 48
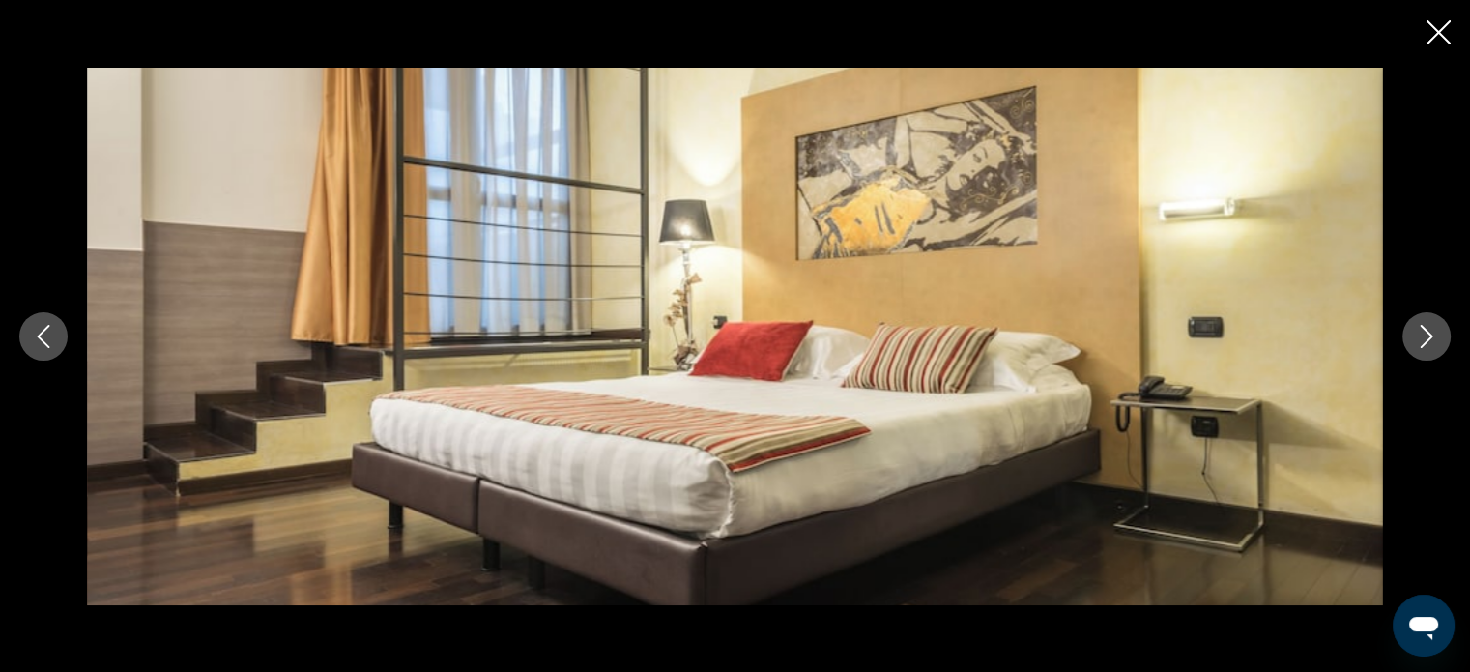
click at [1440, 330] on button "Next image" at bounding box center [1426, 336] width 48 height 48
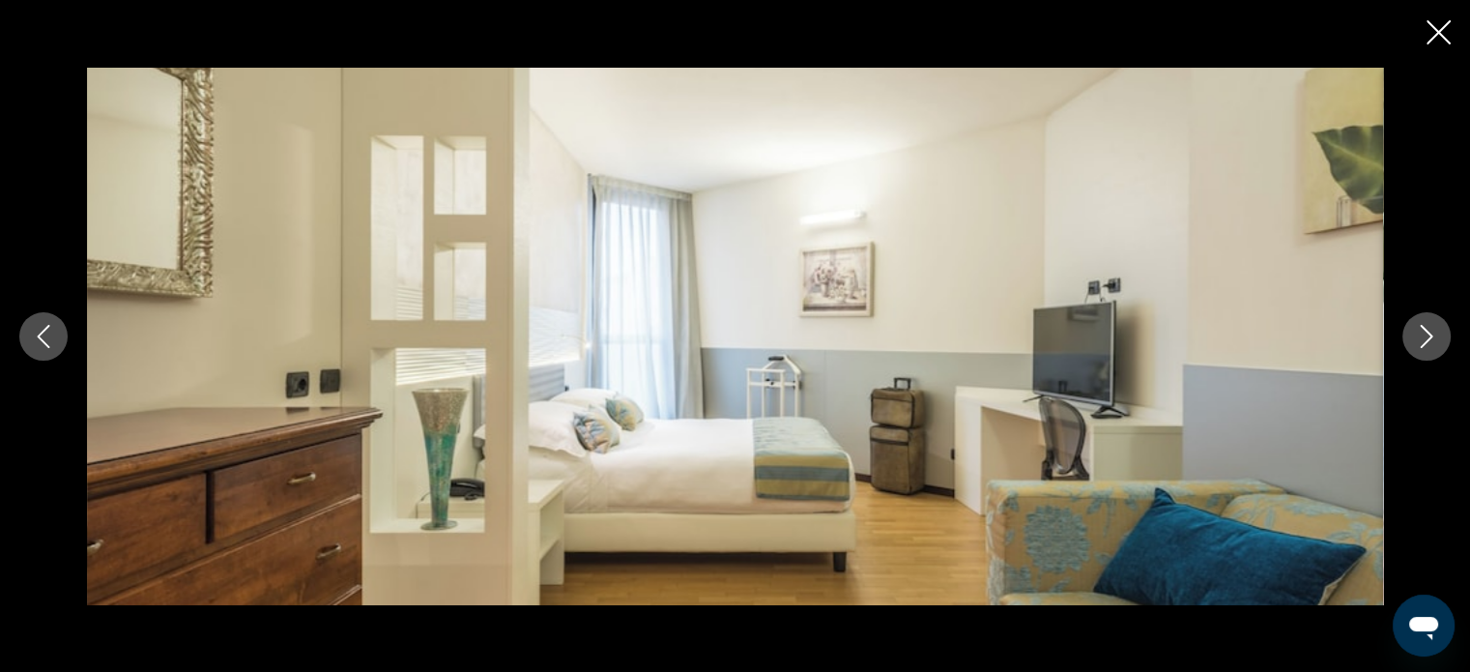
click at [1440, 330] on button "Next image" at bounding box center [1426, 336] width 48 height 48
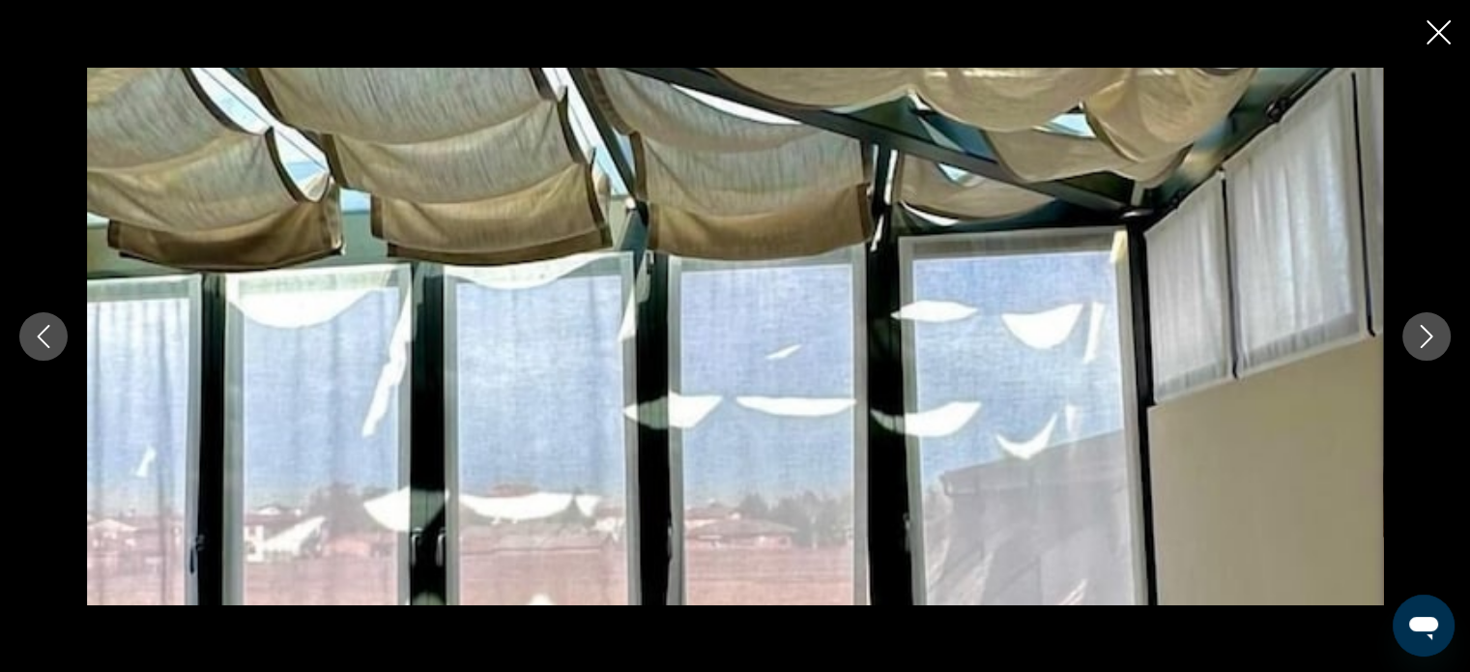
click at [1440, 330] on button "Next image" at bounding box center [1426, 336] width 48 height 48
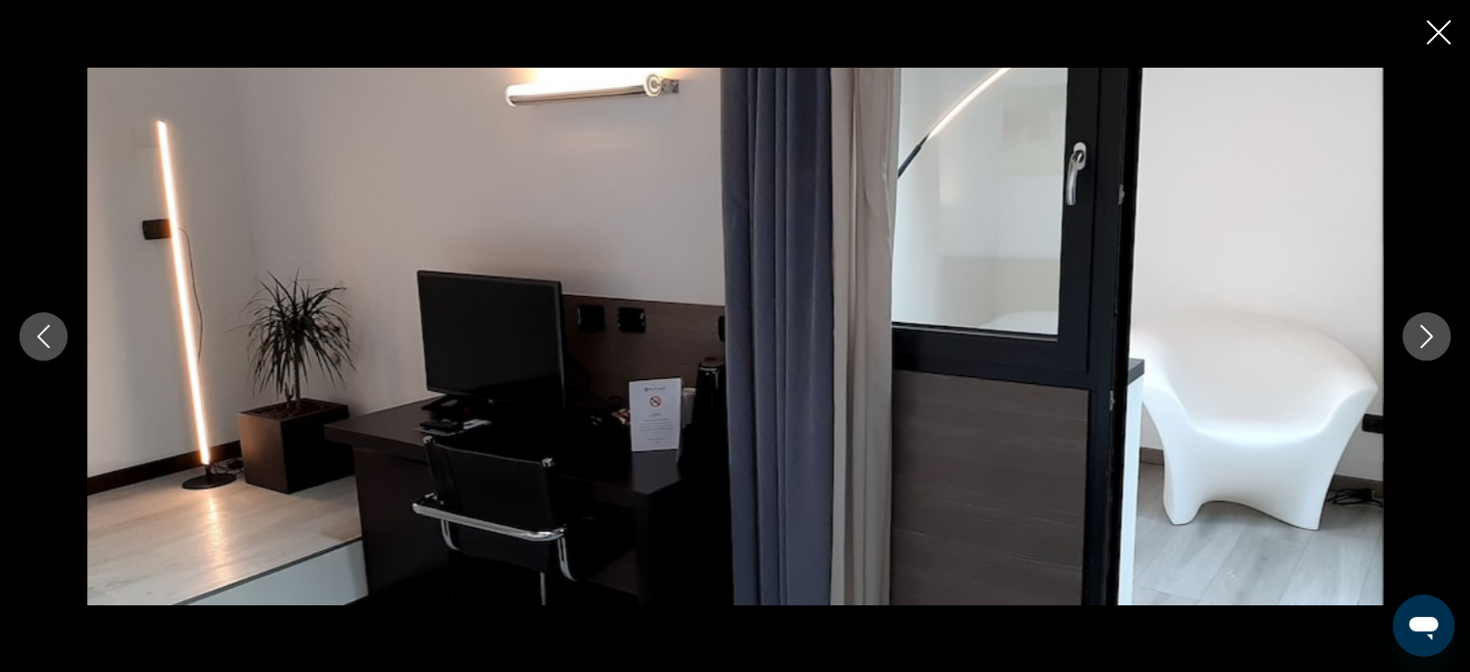
click at [1440, 330] on button "Next image" at bounding box center [1426, 336] width 48 height 48
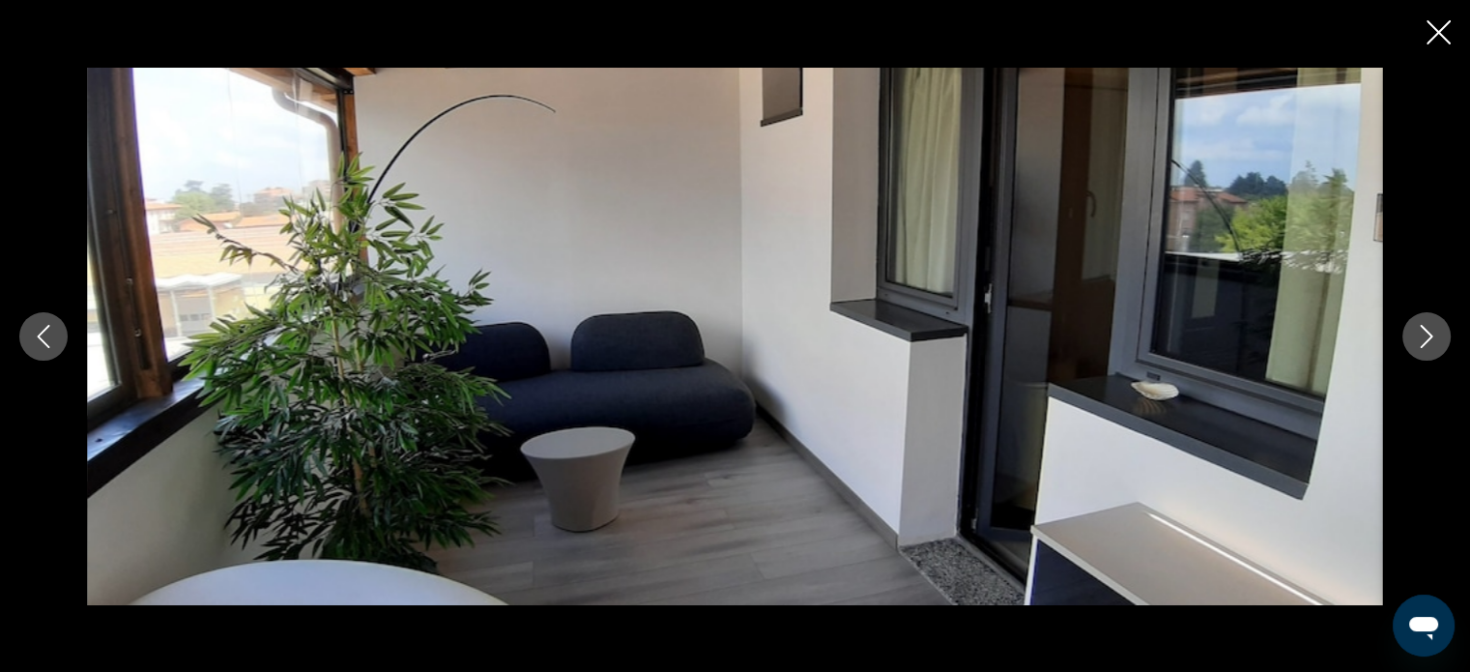
click at [1440, 330] on button "Next image" at bounding box center [1426, 336] width 48 height 48
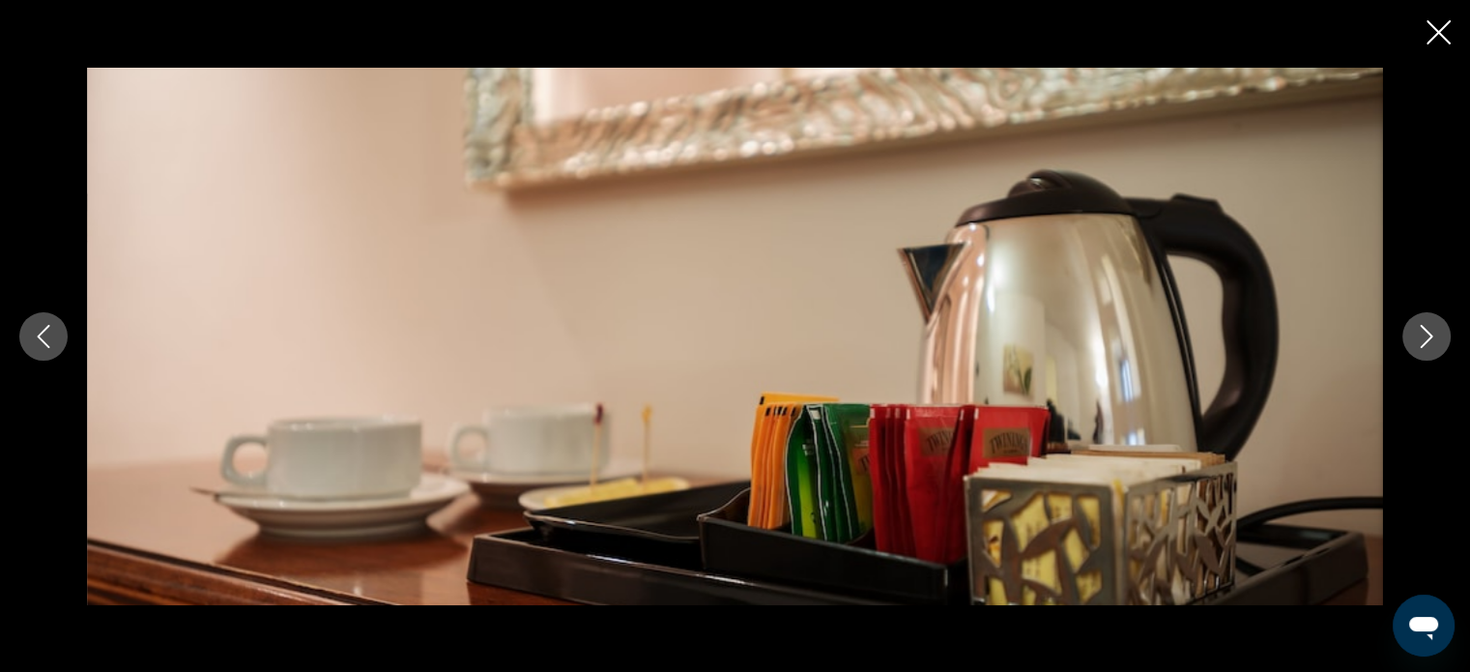
click at [1440, 330] on button "Next image" at bounding box center [1426, 336] width 48 height 48
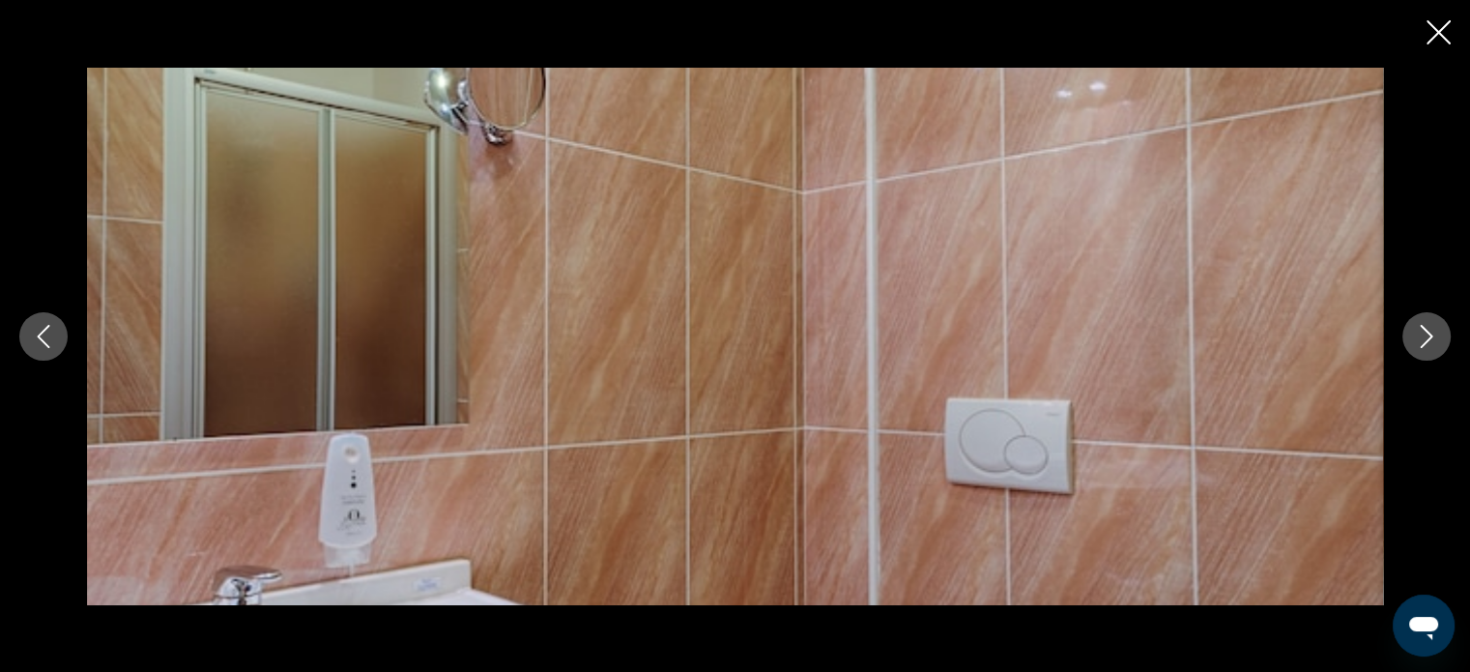
click at [1440, 330] on button "Next image" at bounding box center [1426, 336] width 48 height 48
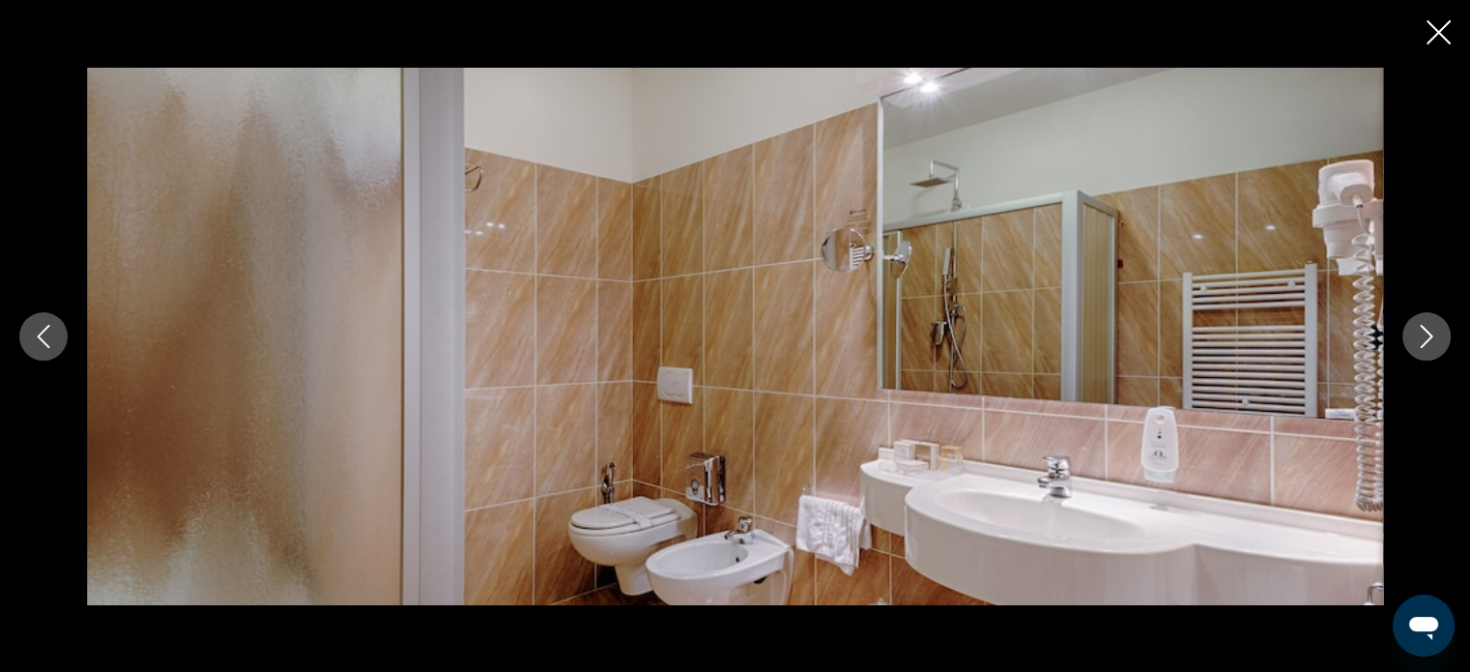
click at [1440, 330] on button "Next image" at bounding box center [1426, 336] width 48 height 48
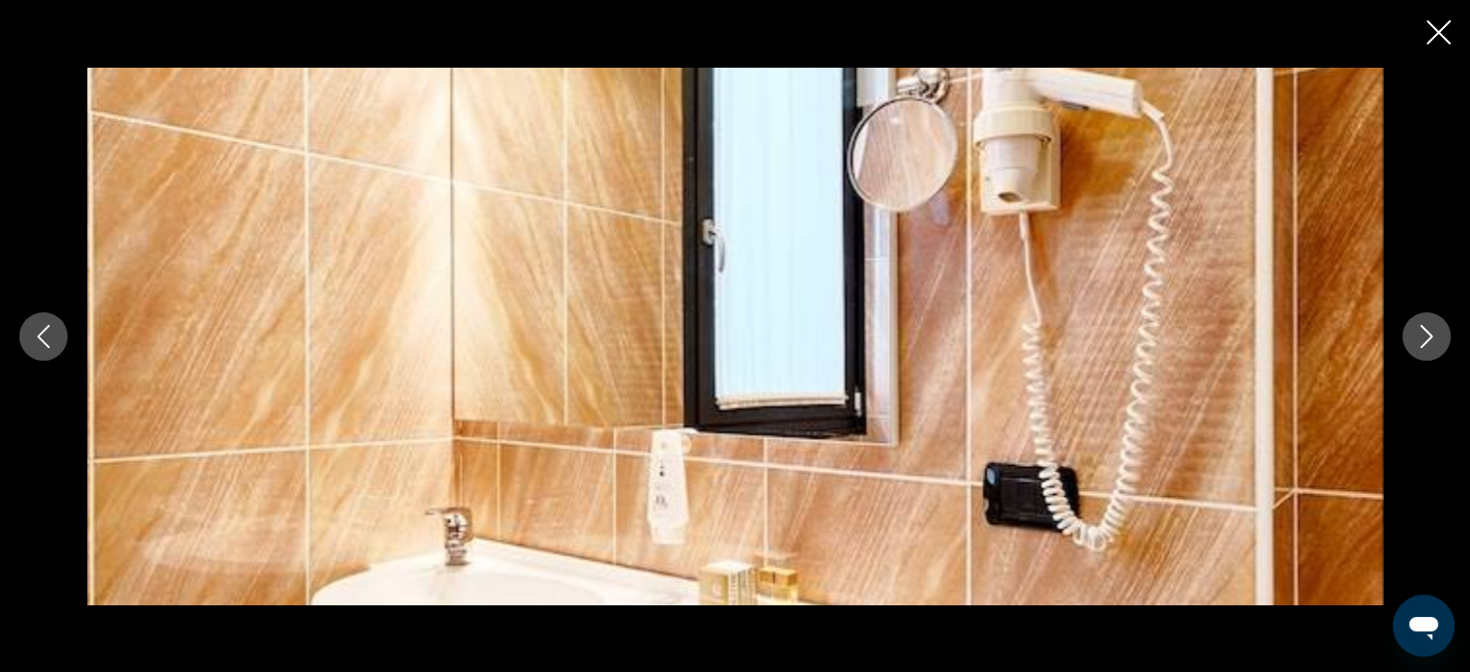
click at [1440, 330] on button "Next image" at bounding box center [1426, 336] width 48 height 48
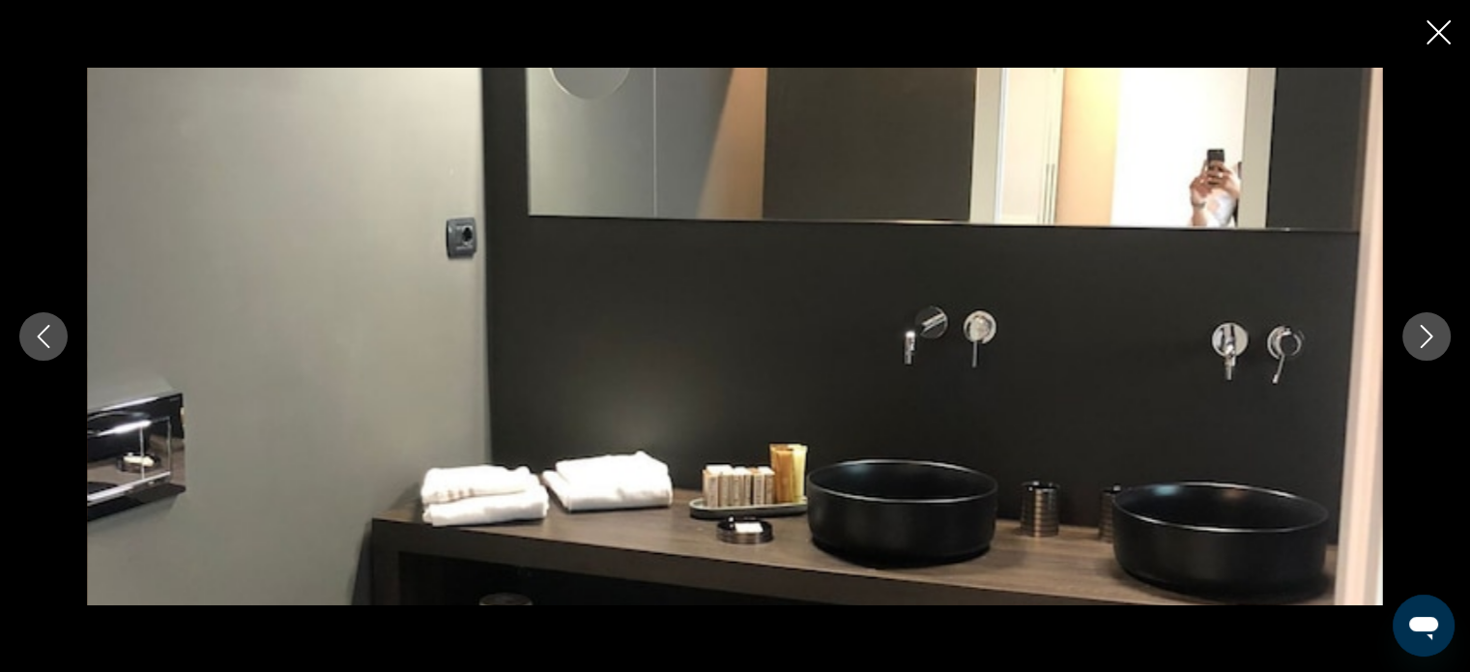
click at [1445, 31] on icon "Close slideshow" at bounding box center [1438, 32] width 24 height 24
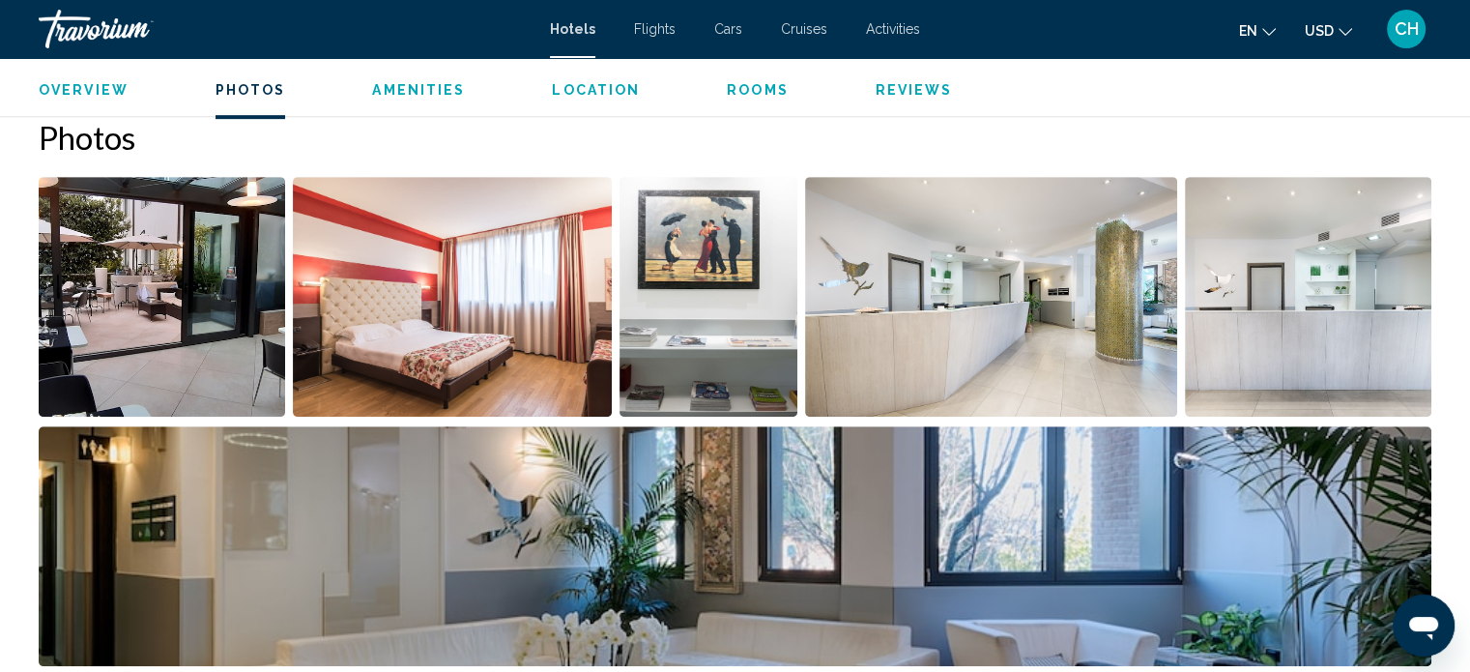
click at [734, 97] on span "Rooms" at bounding box center [758, 89] width 62 height 15
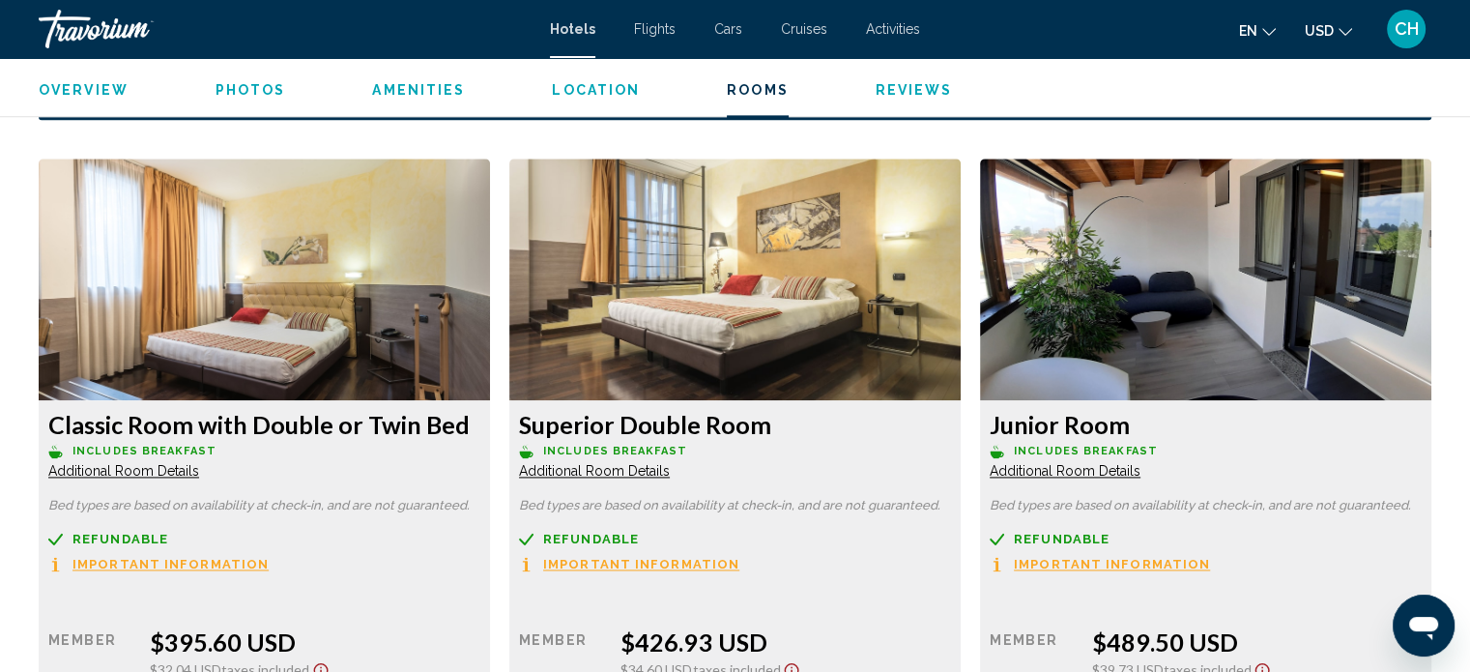
scroll to position [2671, 0]
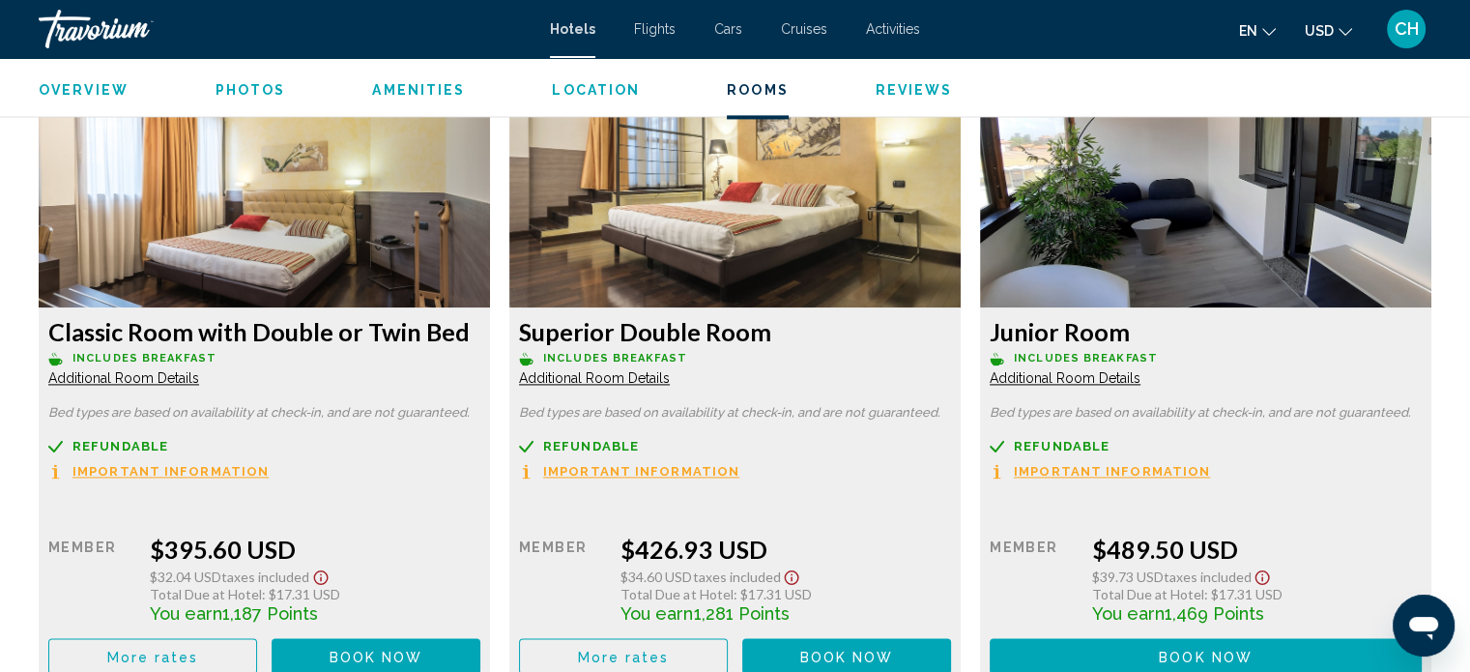
click at [490, 240] on img "Main content" at bounding box center [264, 187] width 451 height 242
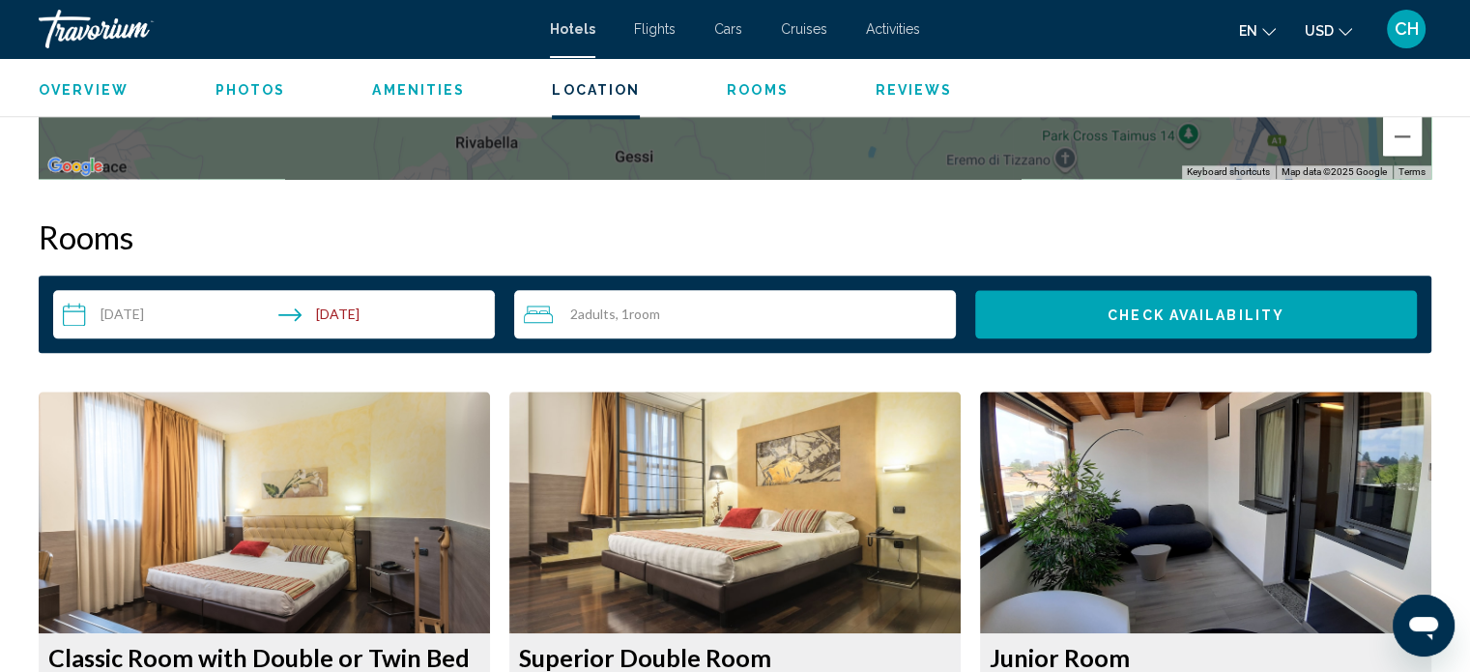
scroll to position [2446, 0]
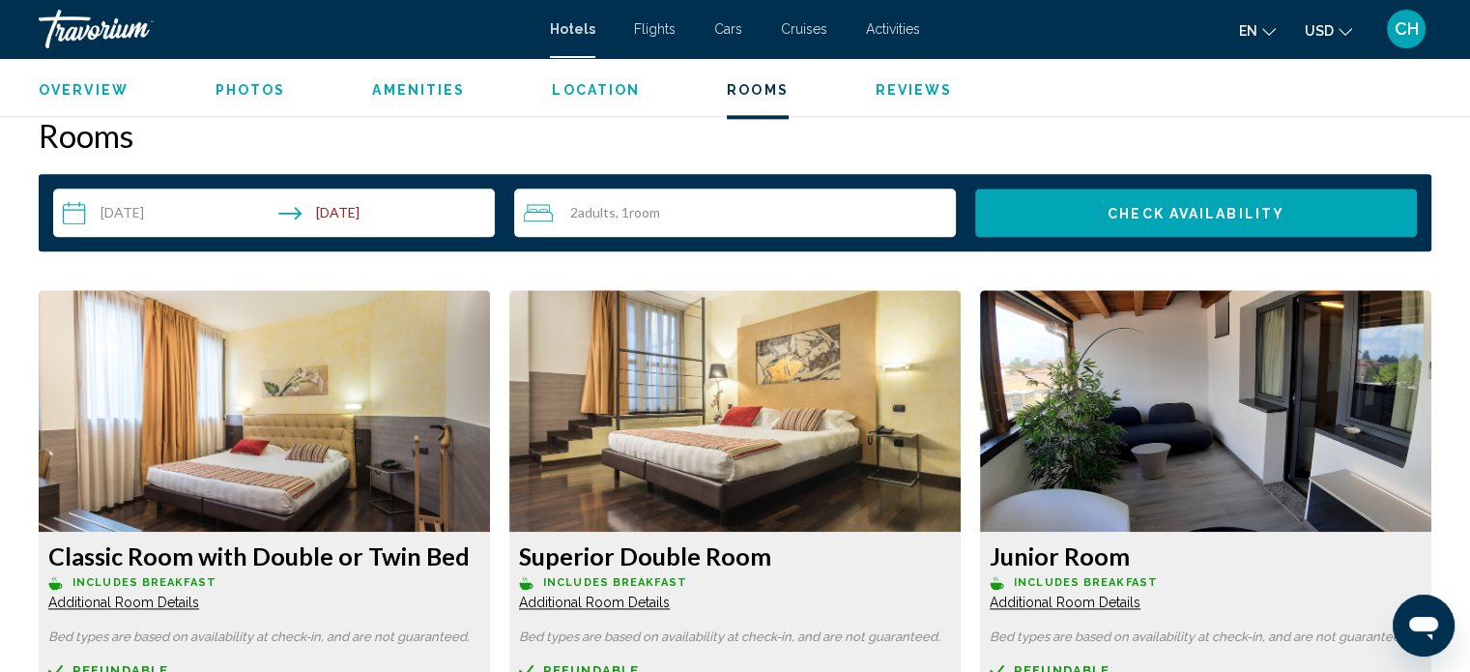
click at [490, 372] on img "Main content" at bounding box center [264, 411] width 451 height 242
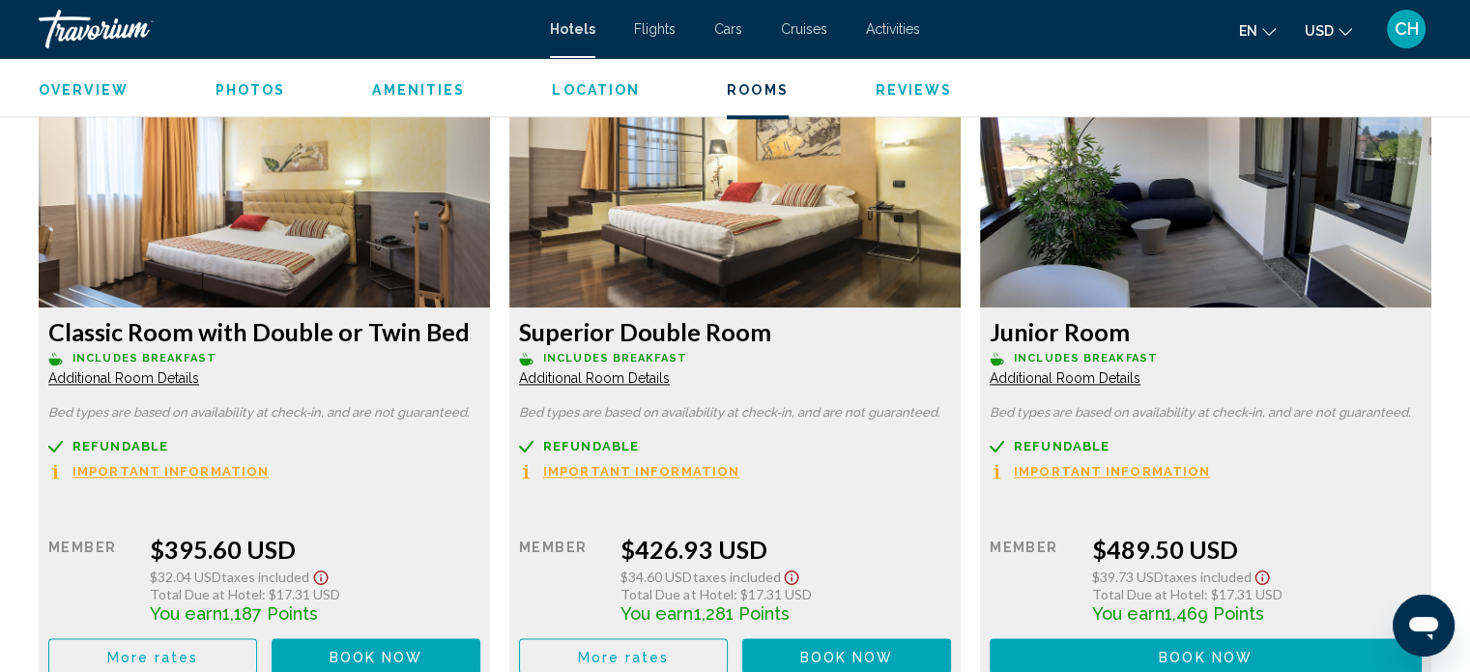
click at [199, 376] on span "Additional Room Details" at bounding box center [123, 377] width 151 height 15
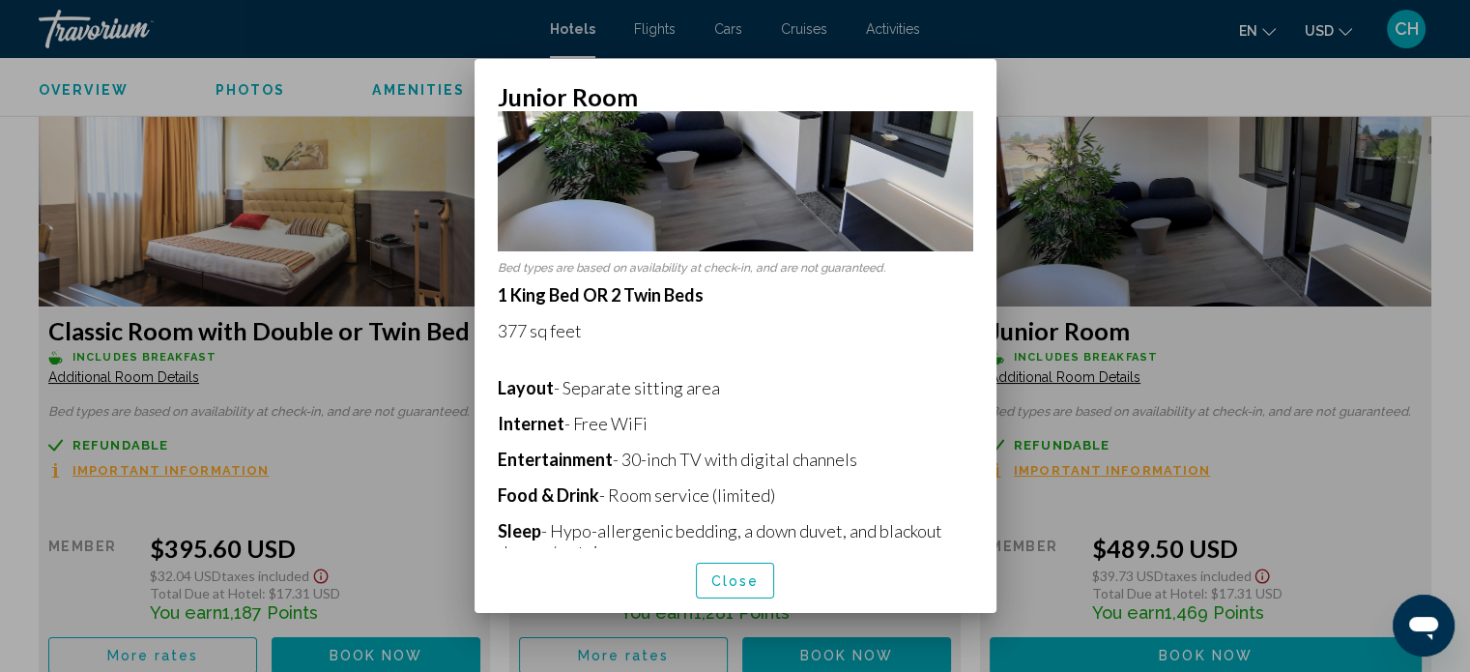
scroll to position [0, 0]
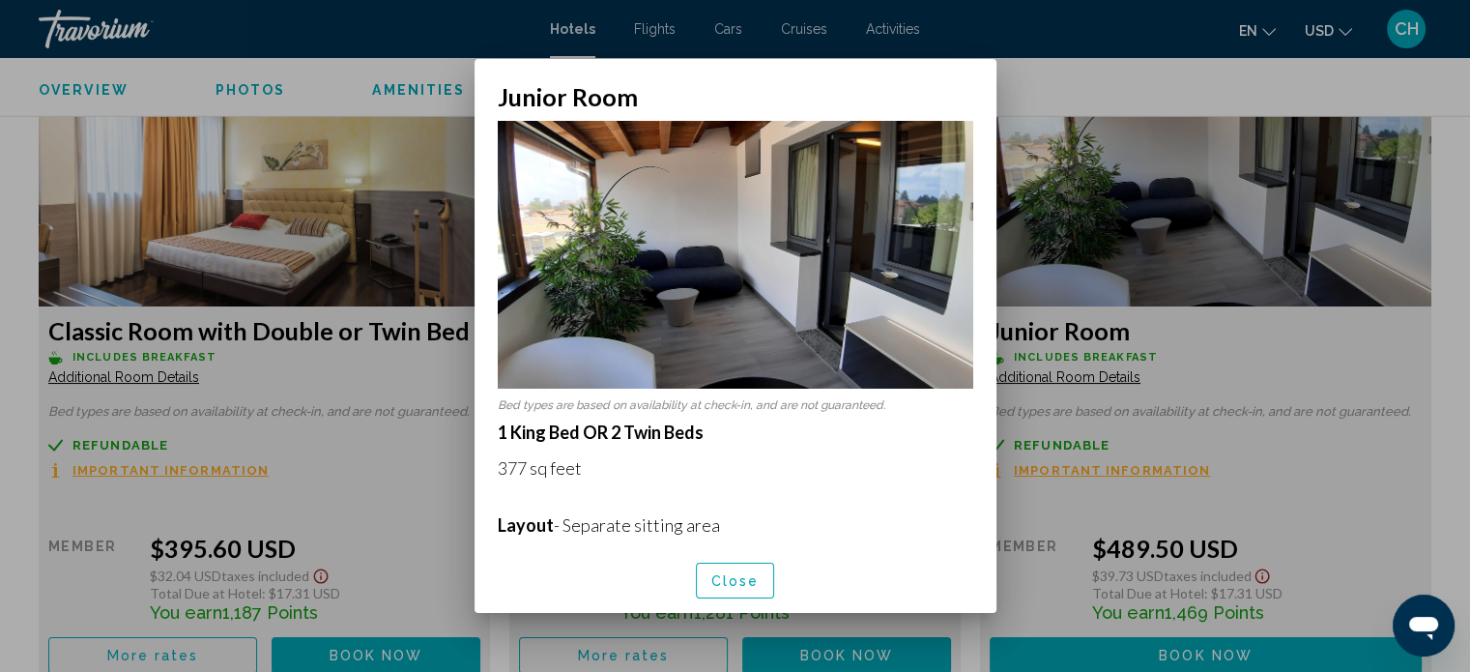
click at [728, 575] on span "Close" at bounding box center [735, 580] width 48 height 15
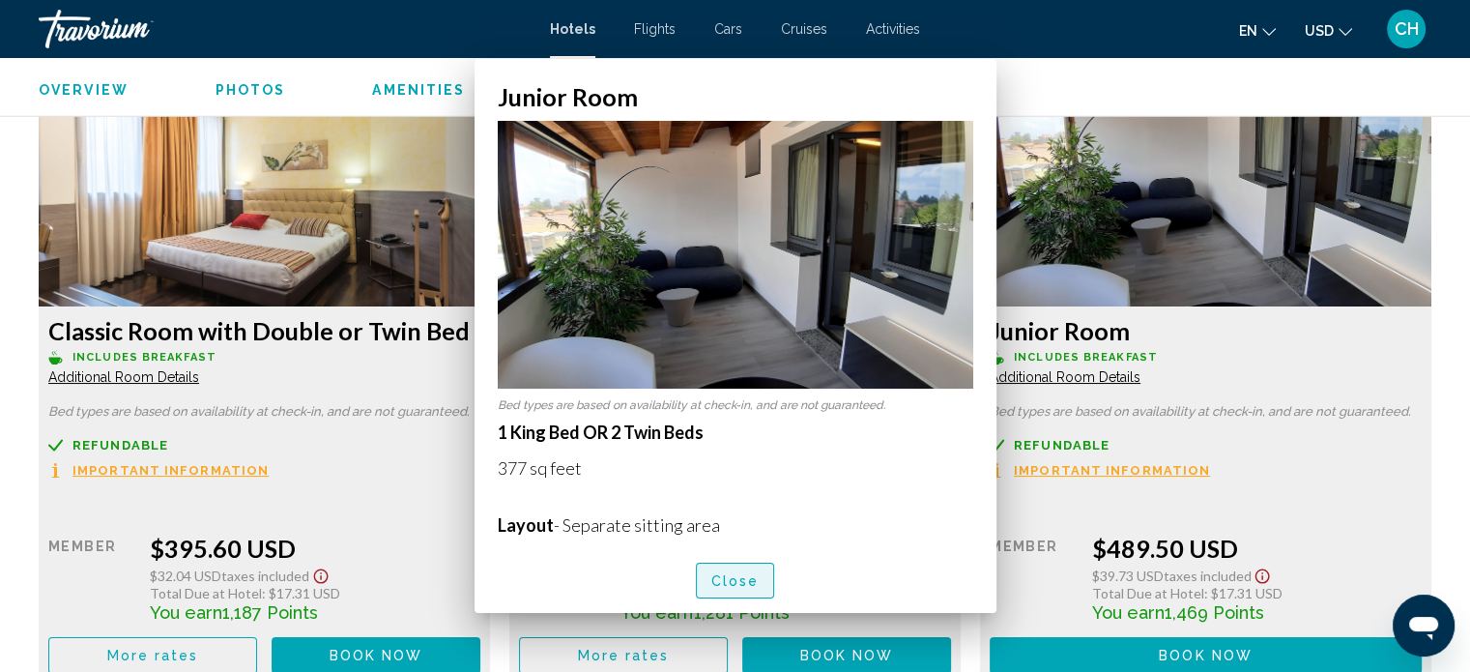
scroll to position [2671, 0]
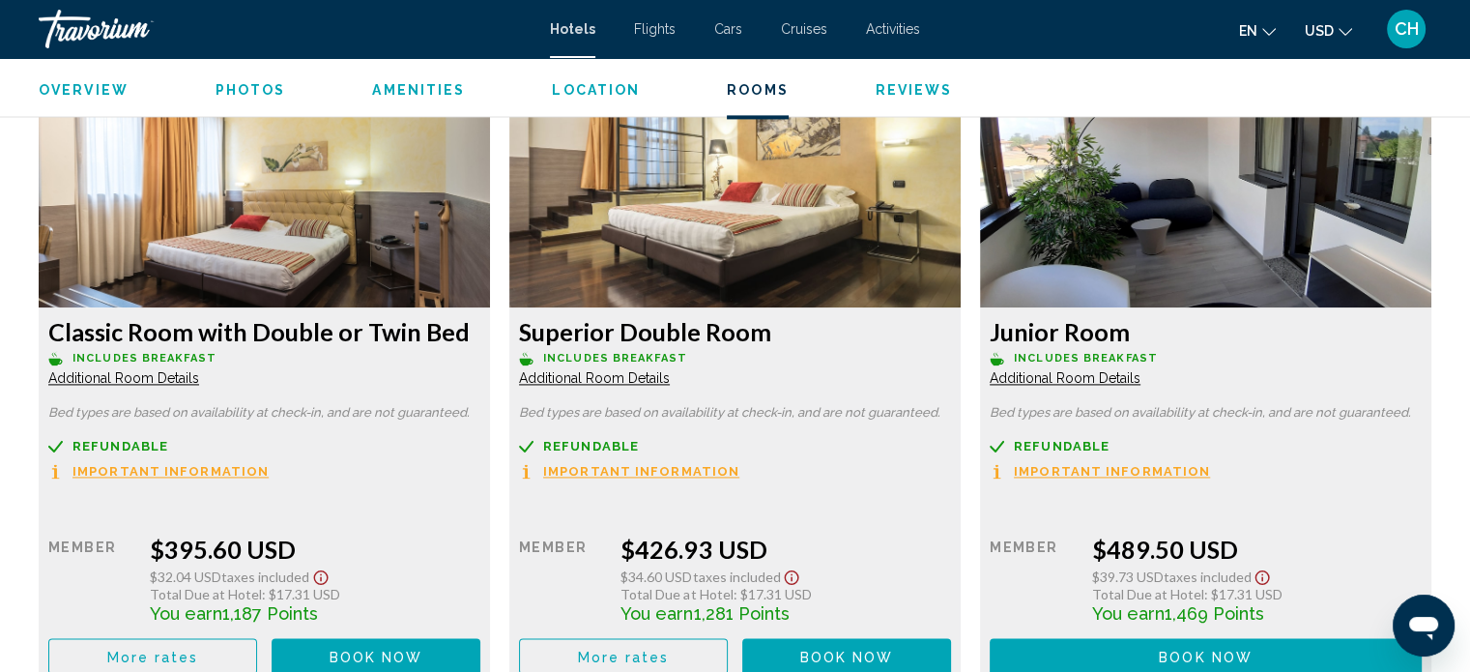
click at [490, 261] on img "Main content" at bounding box center [264, 187] width 451 height 242
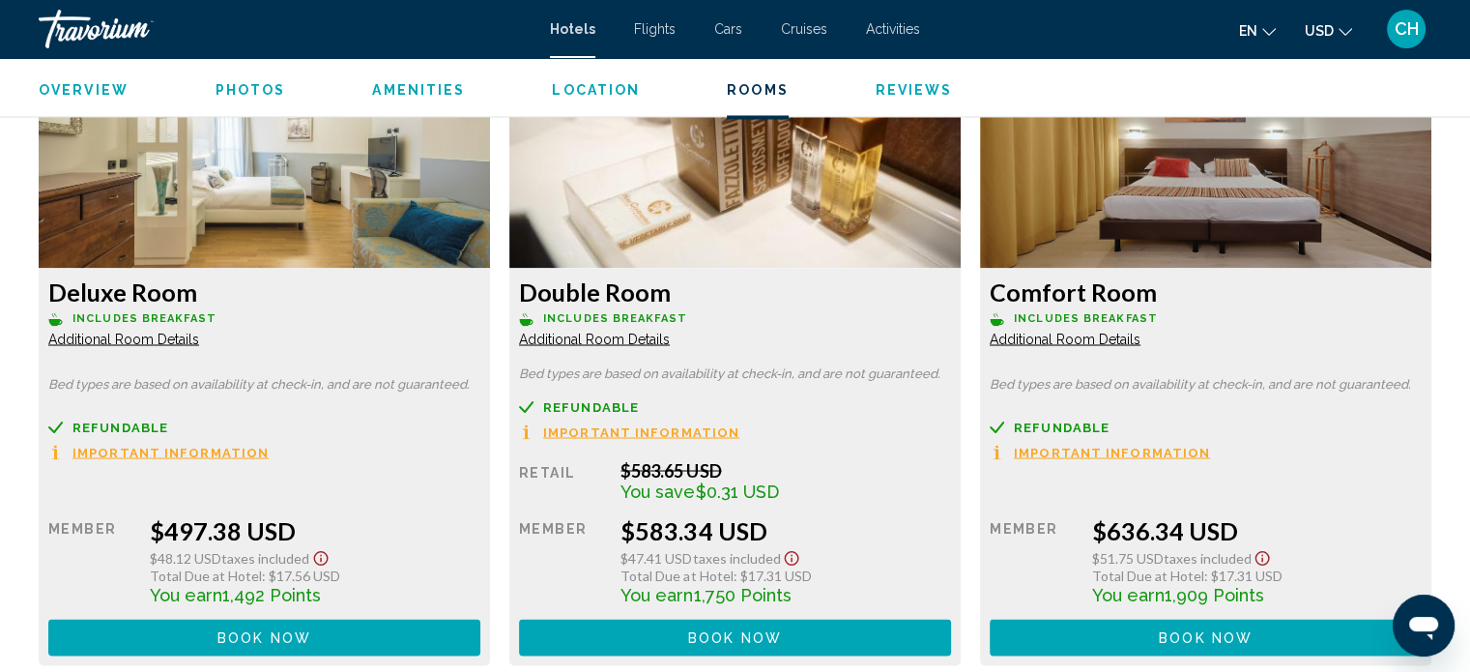
scroll to position [3122, 0]
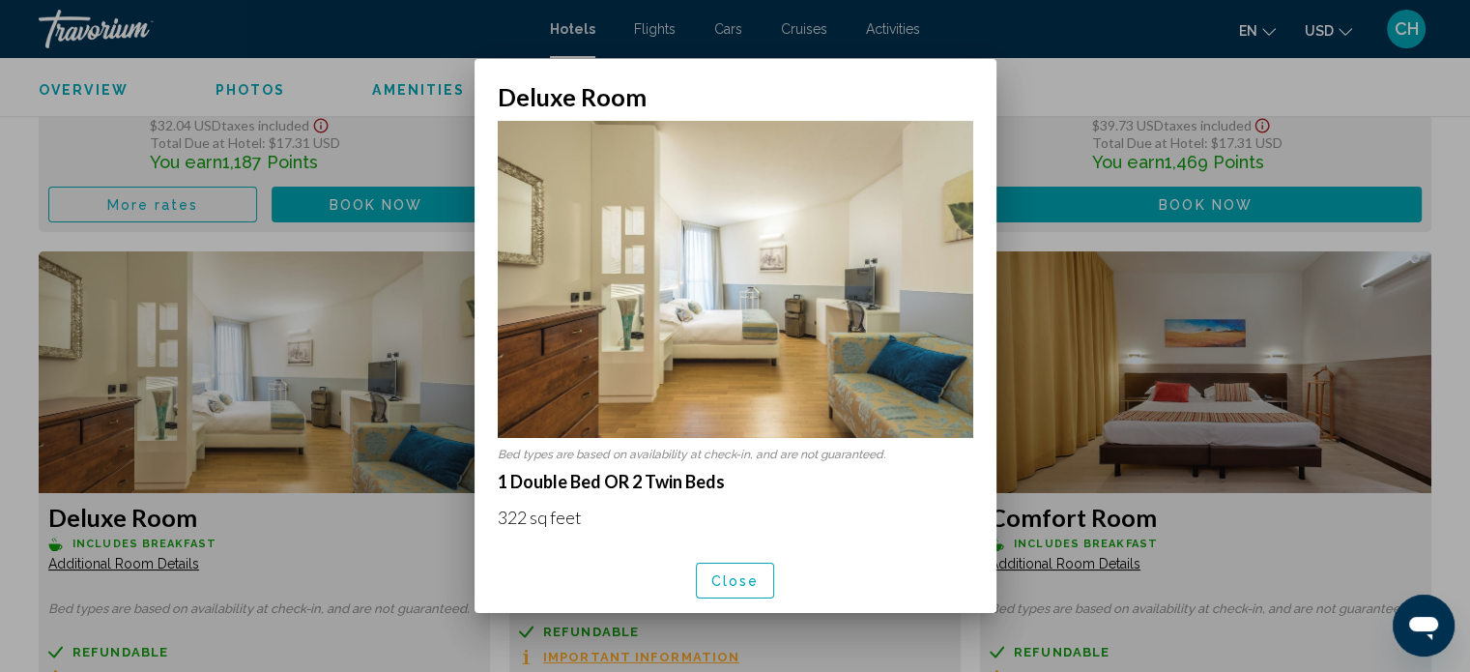
scroll to position [225, 0]
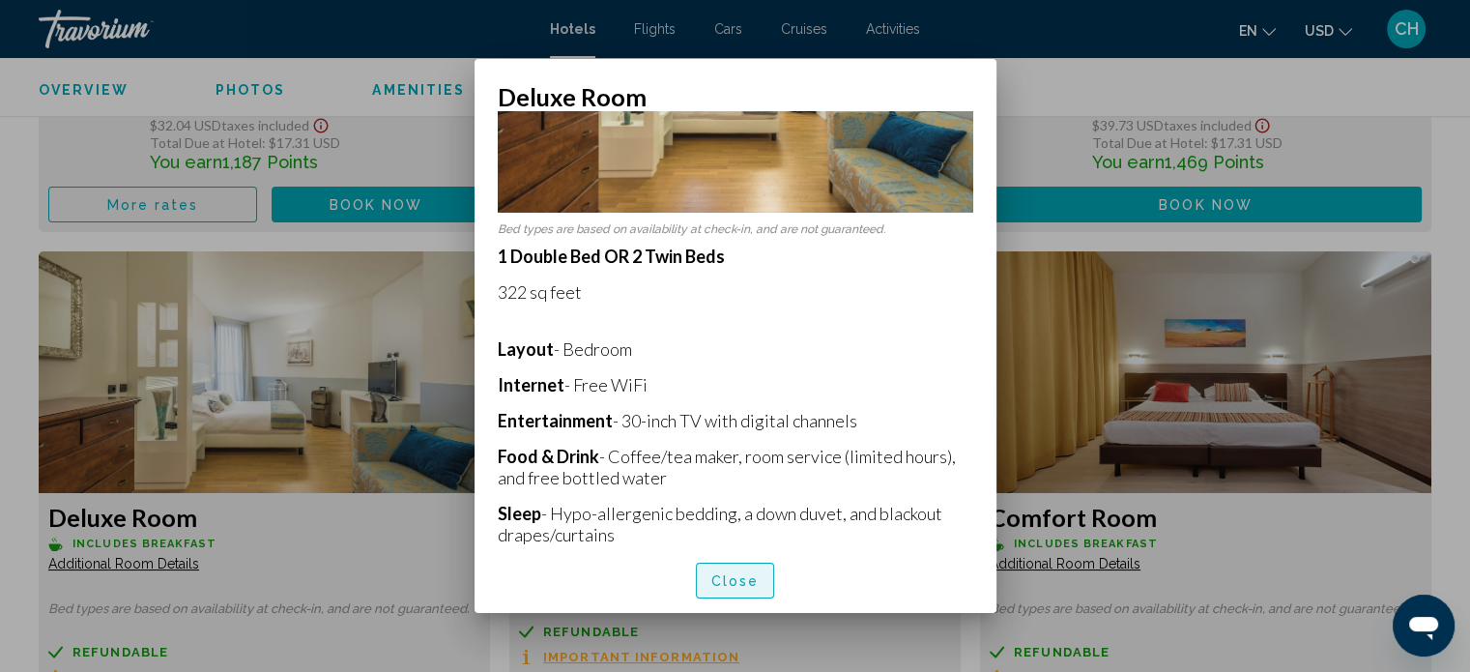
click at [716, 582] on span "Close" at bounding box center [735, 580] width 48 height 15
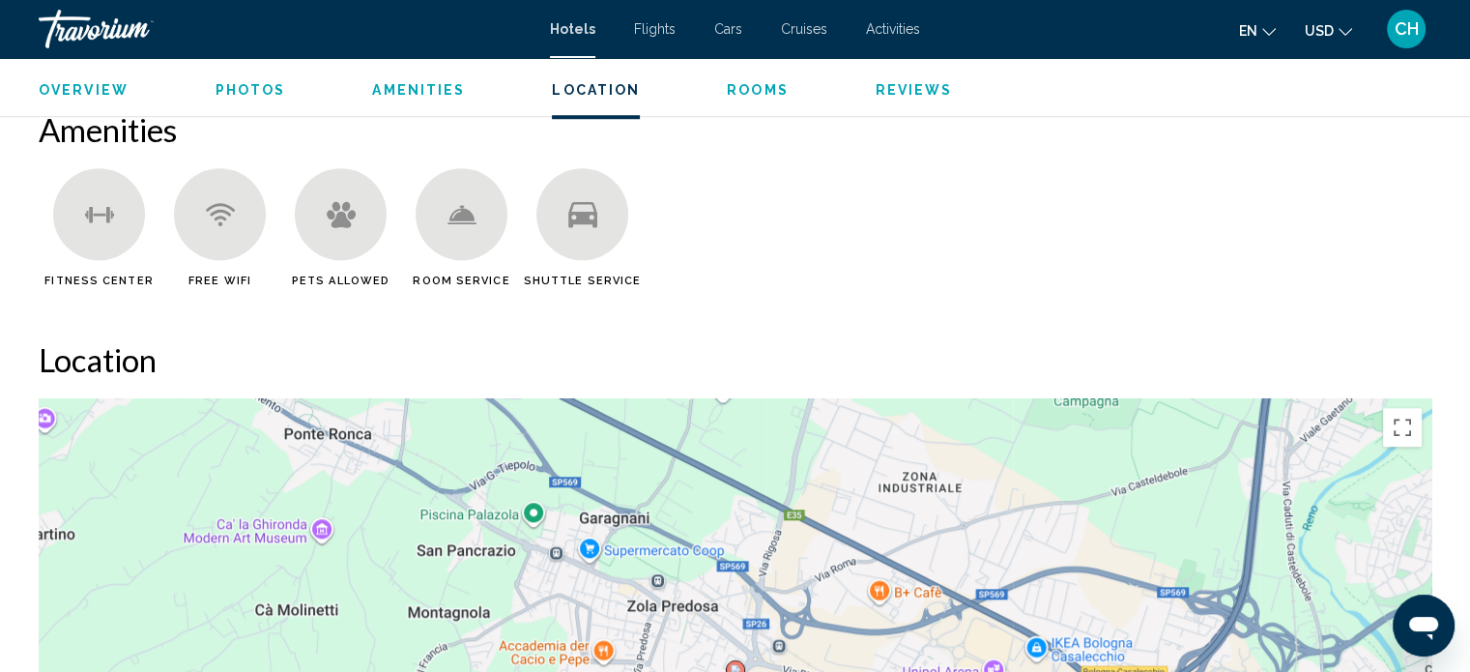
scroll to position [1543, 0]
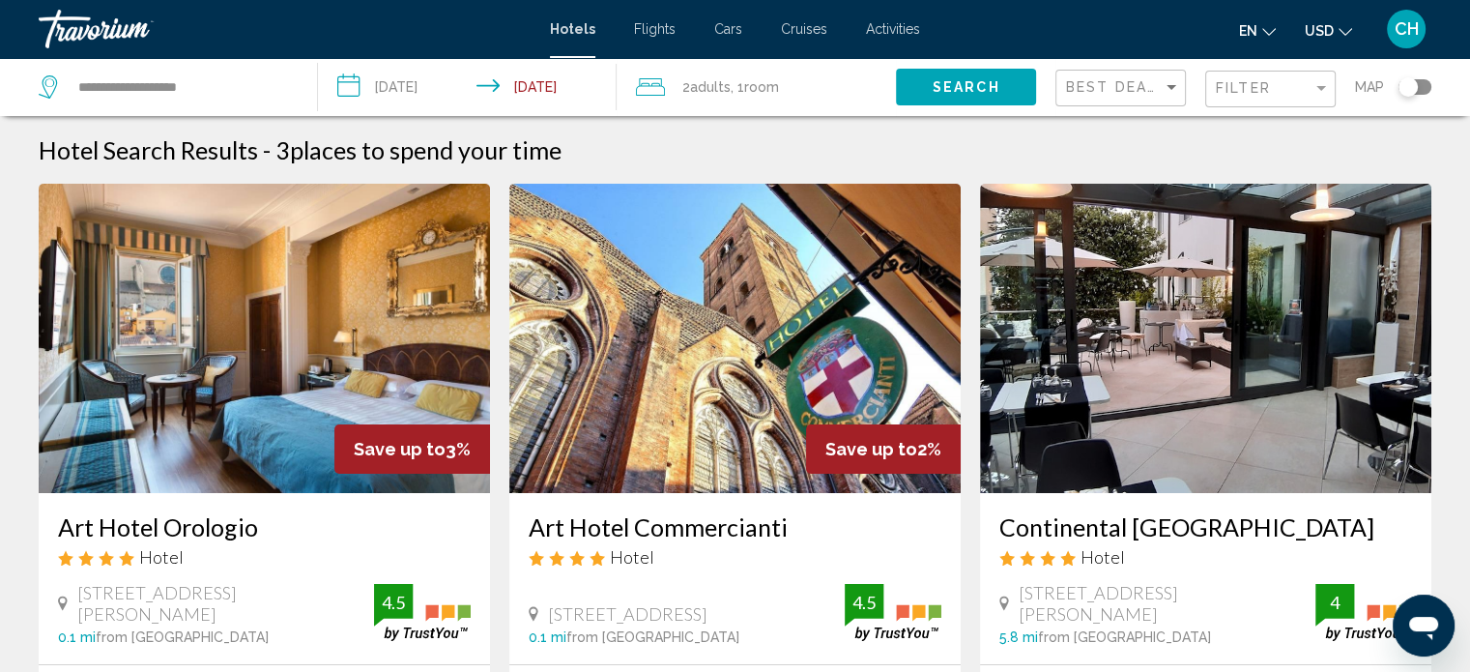
click at [712, 366] on img "Main content" at bounding box center [734, 338] width 451 height 309
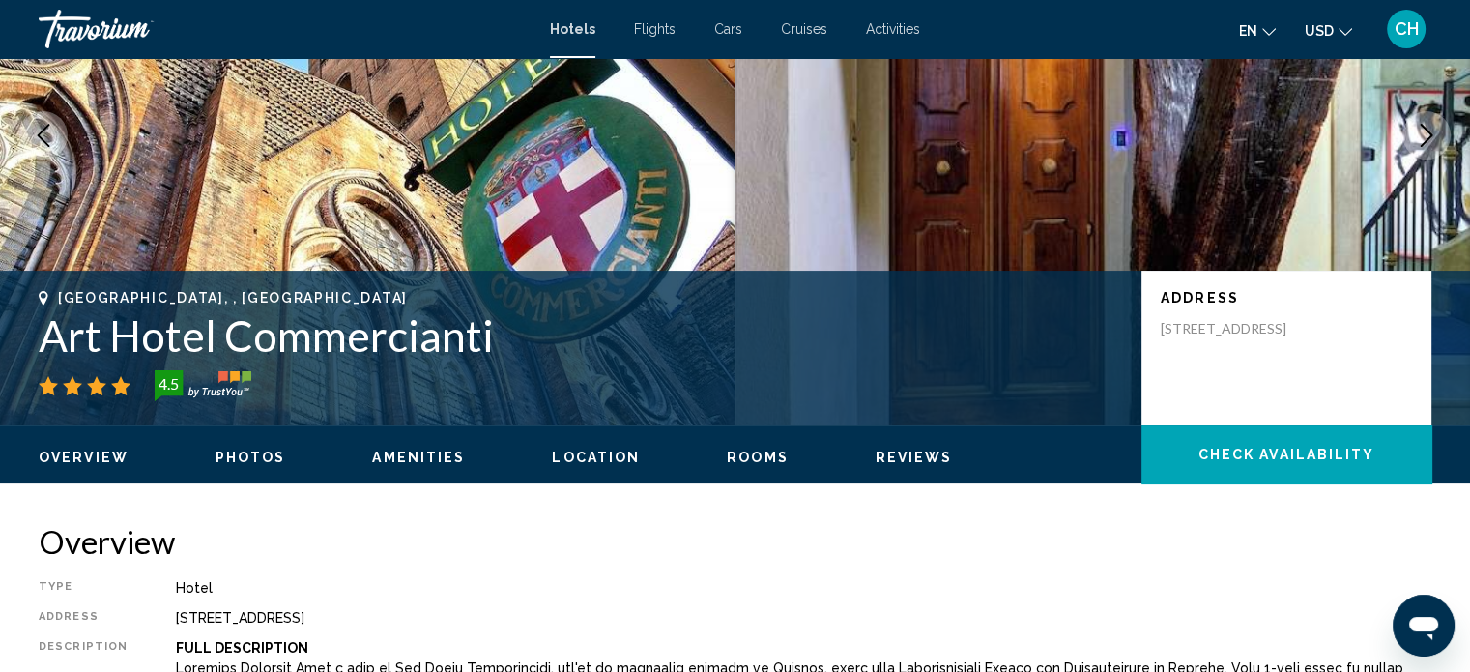
scroll to position [464, 0]
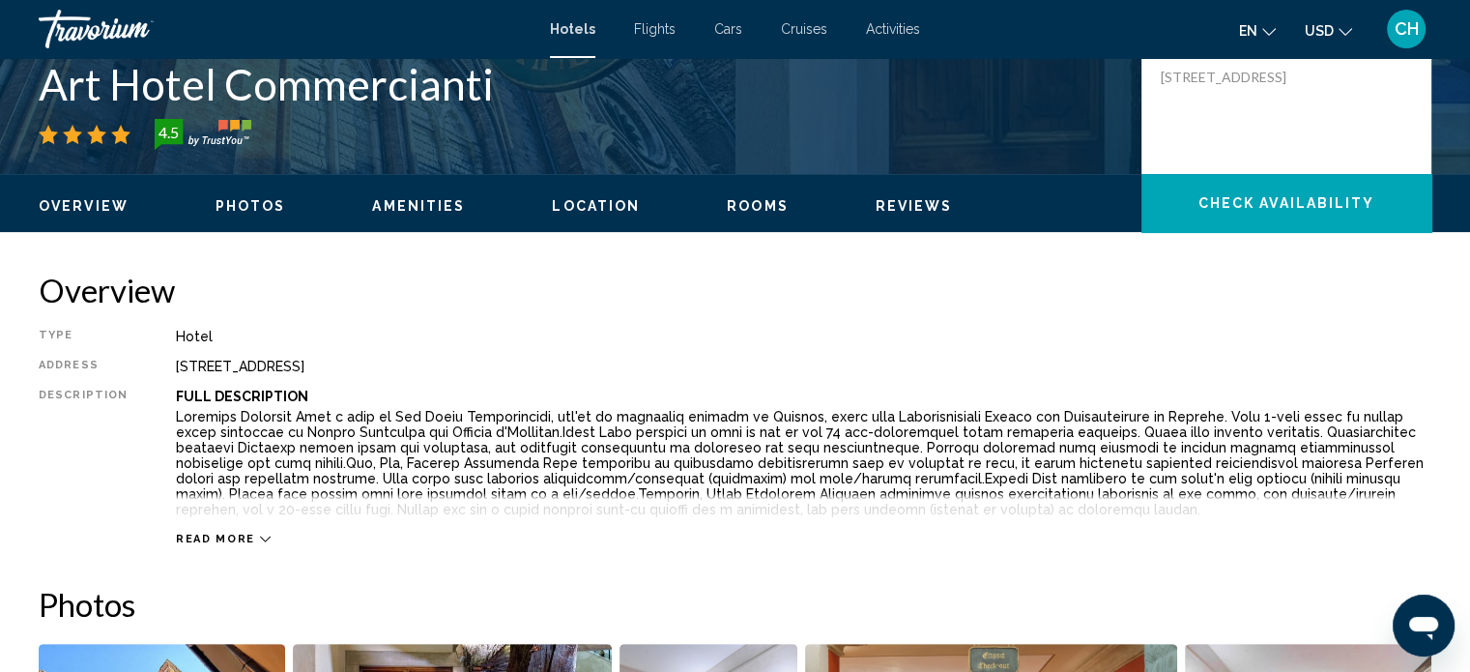
click at [751, 204] on span "Rooms" at bounding box center [758, 205] width 62 height 15
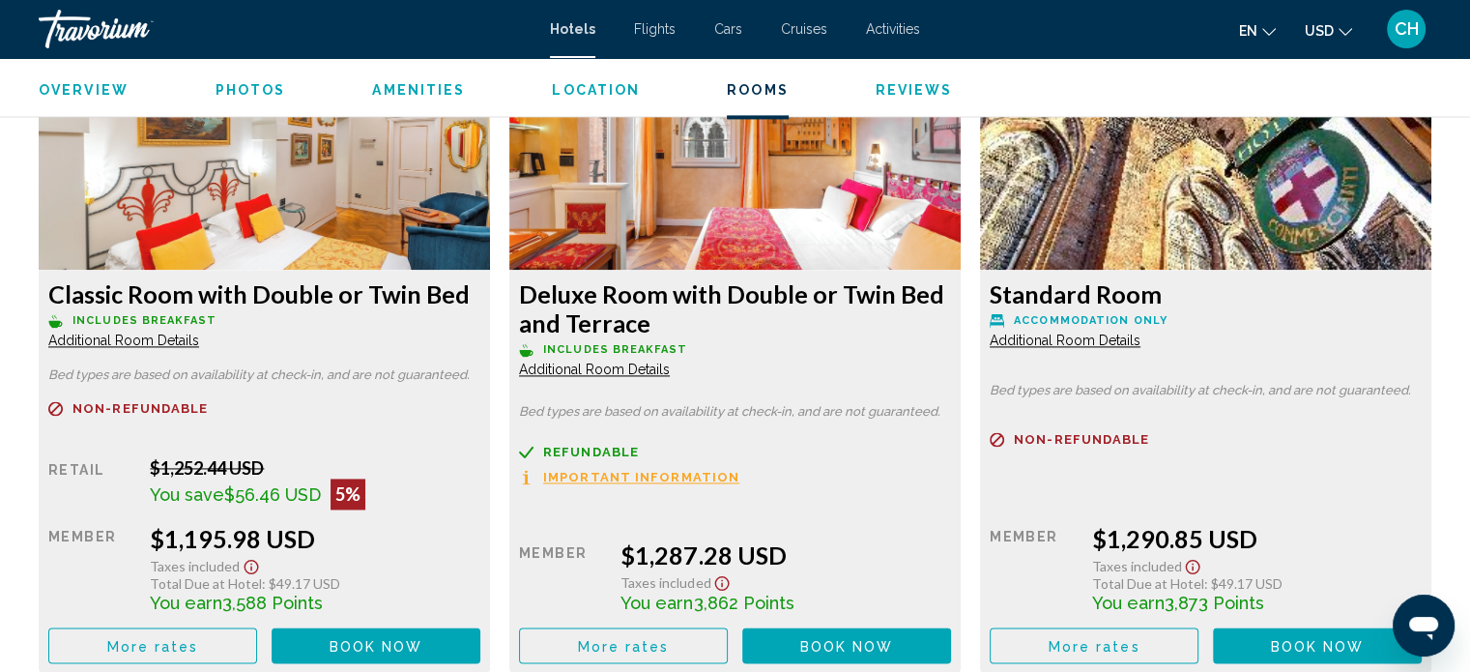
scroll to position [2643, 0]
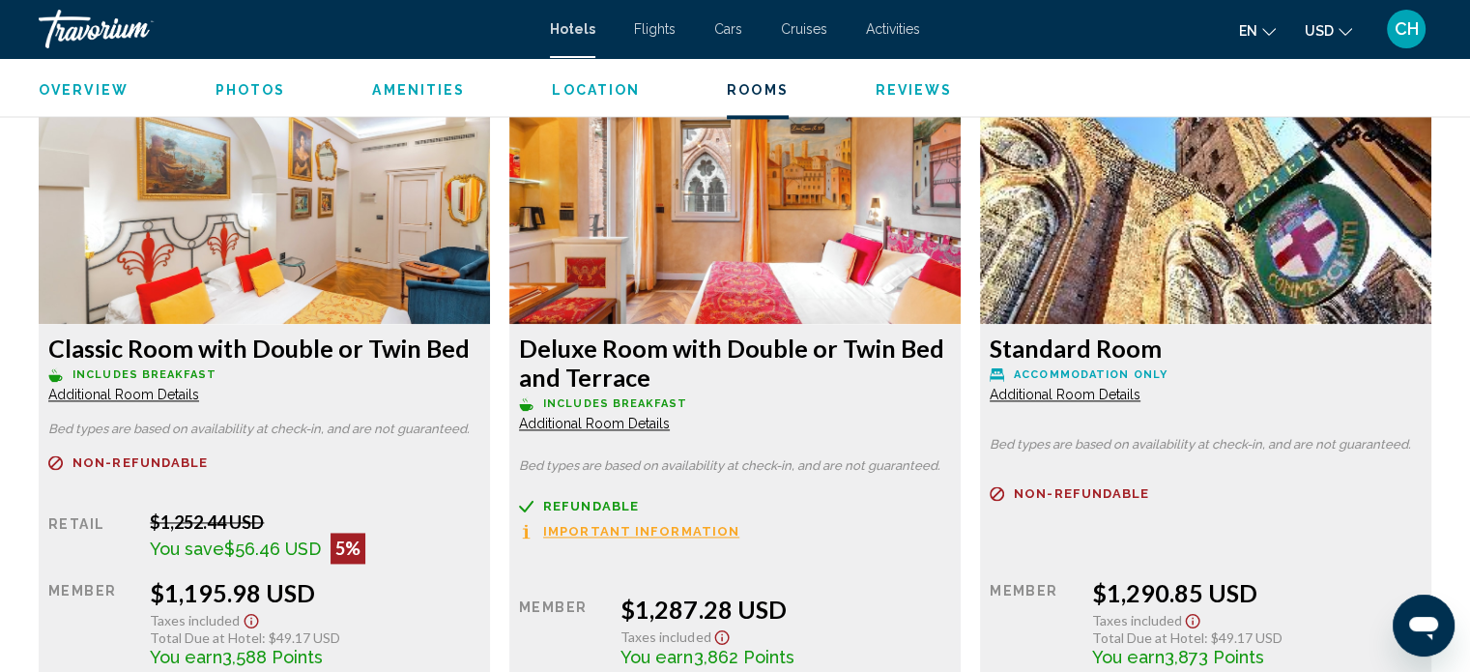
click at [199, 402] on span "Additional Room Details" at bounding box center [123, 393] width 151 height 15
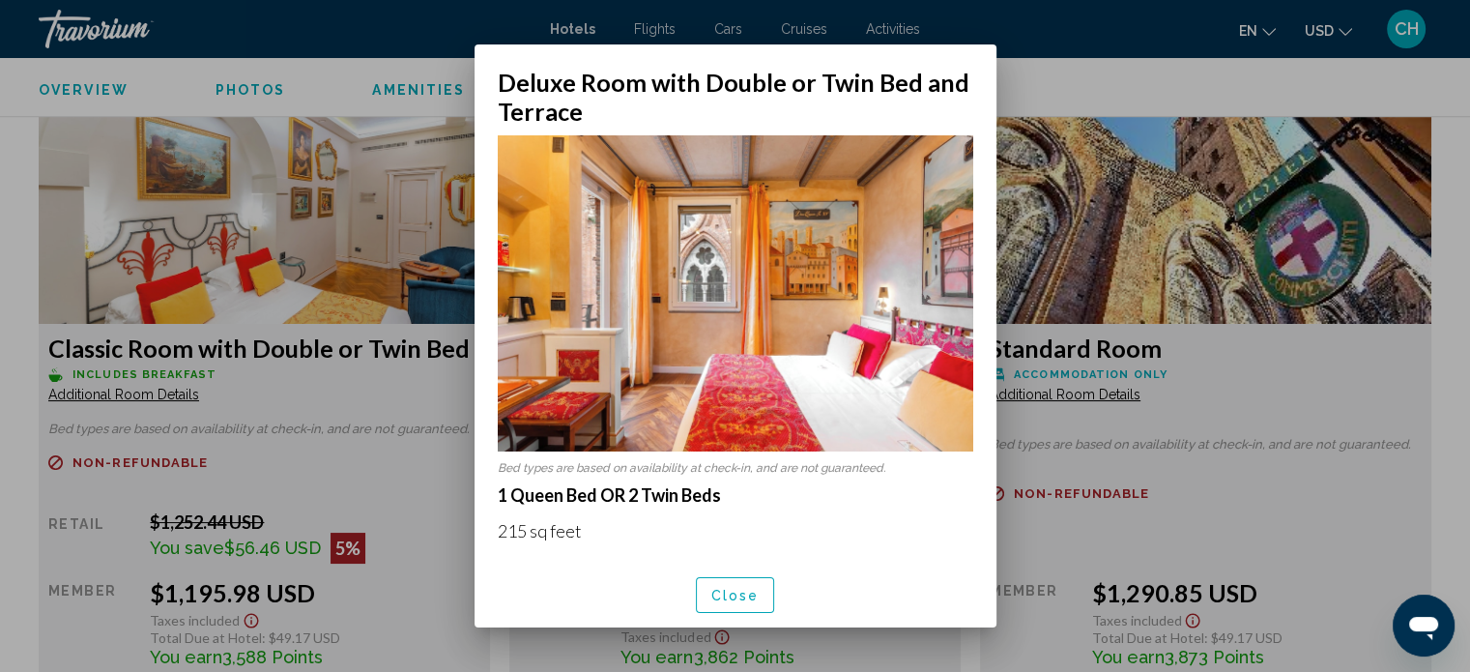
scroll to position [0, 0]
click at [724, 587] on span "Close" at bounding box center [735, 594] width 48 height 15
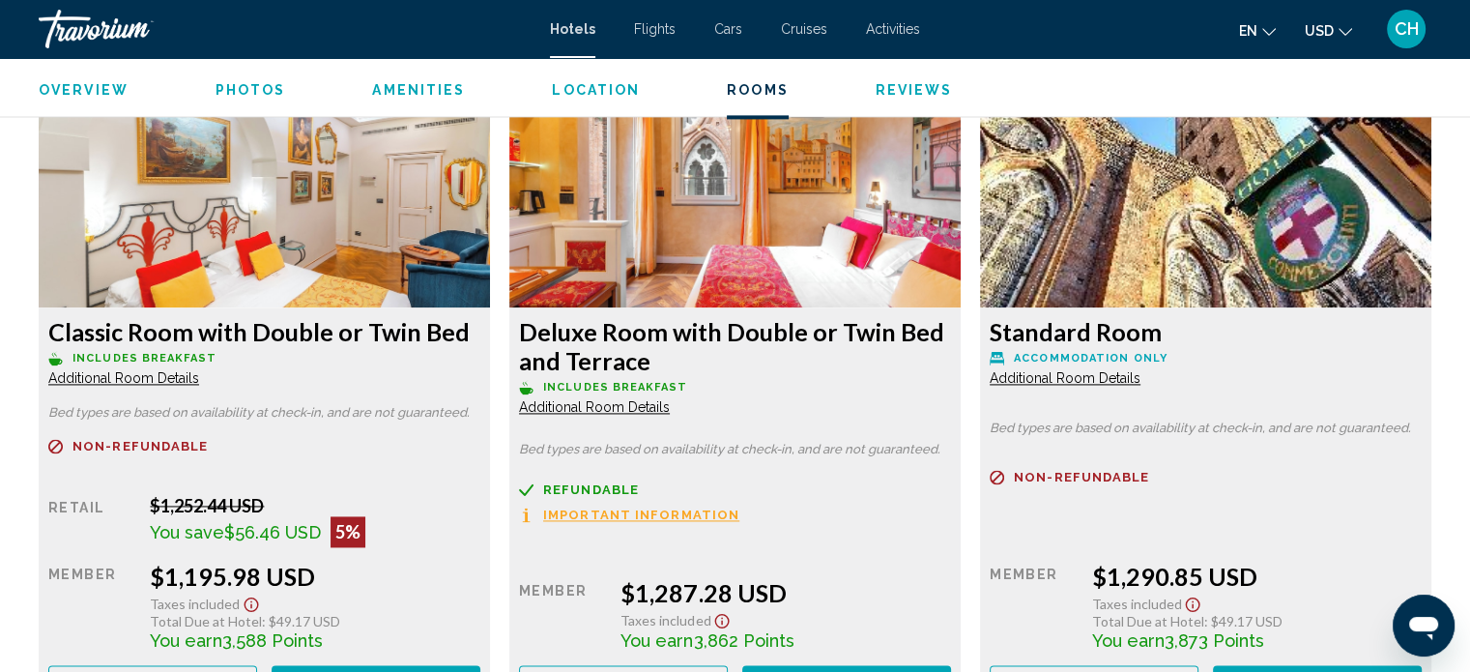
scroll to position [2643, 0]
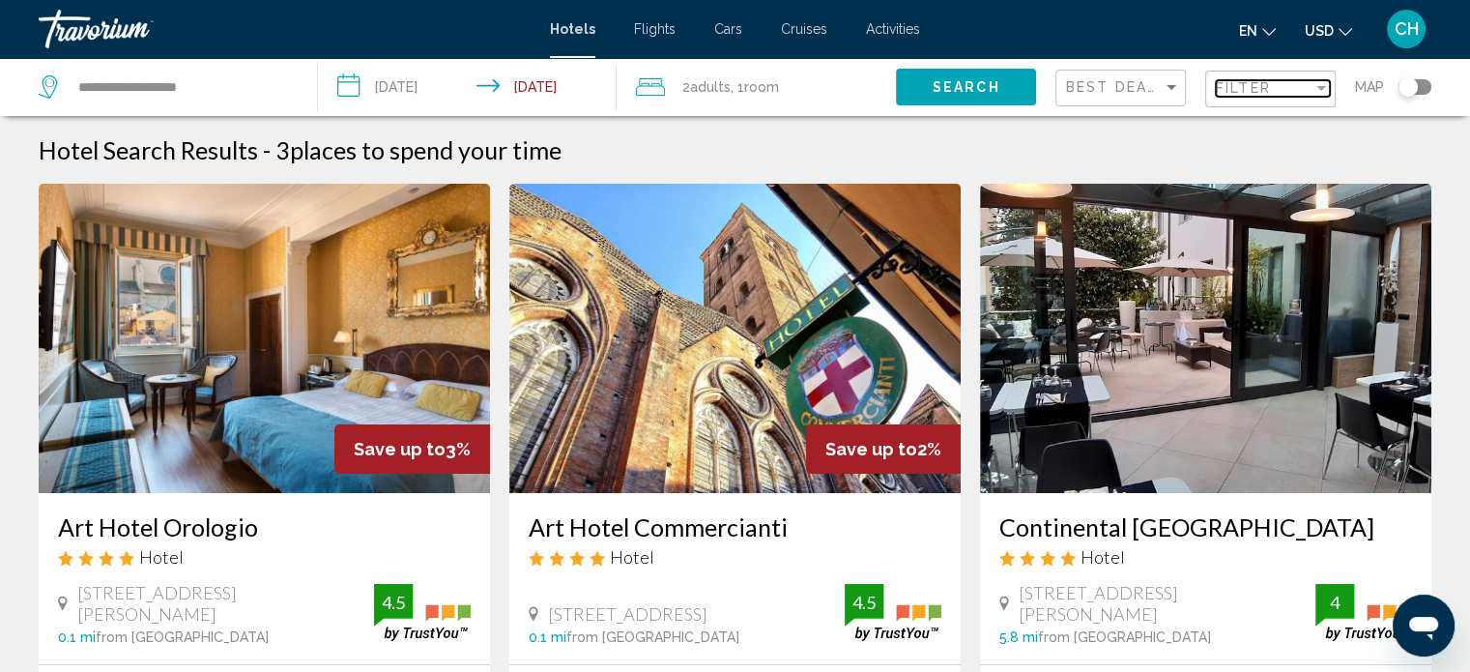
click at [1276, 91] on div "Filter" at bounding box center [1264, 87] width 97 height 15
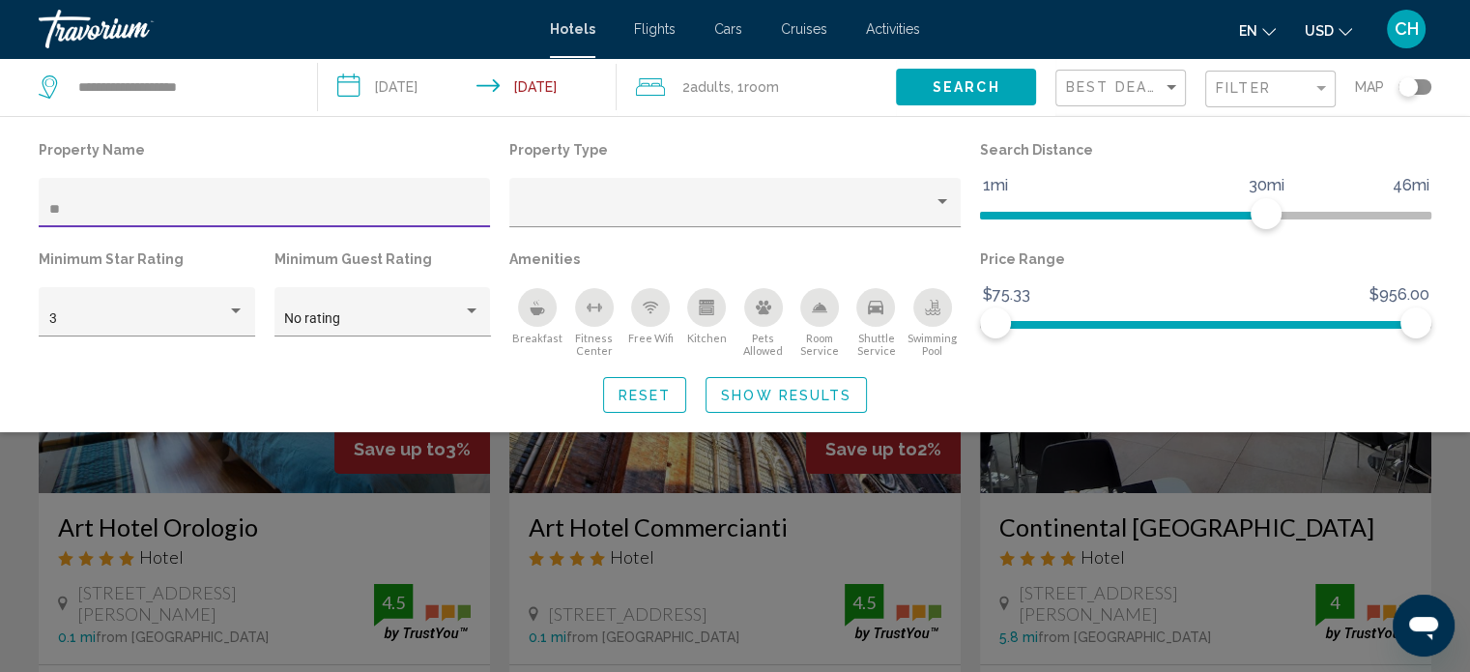
type input "*"
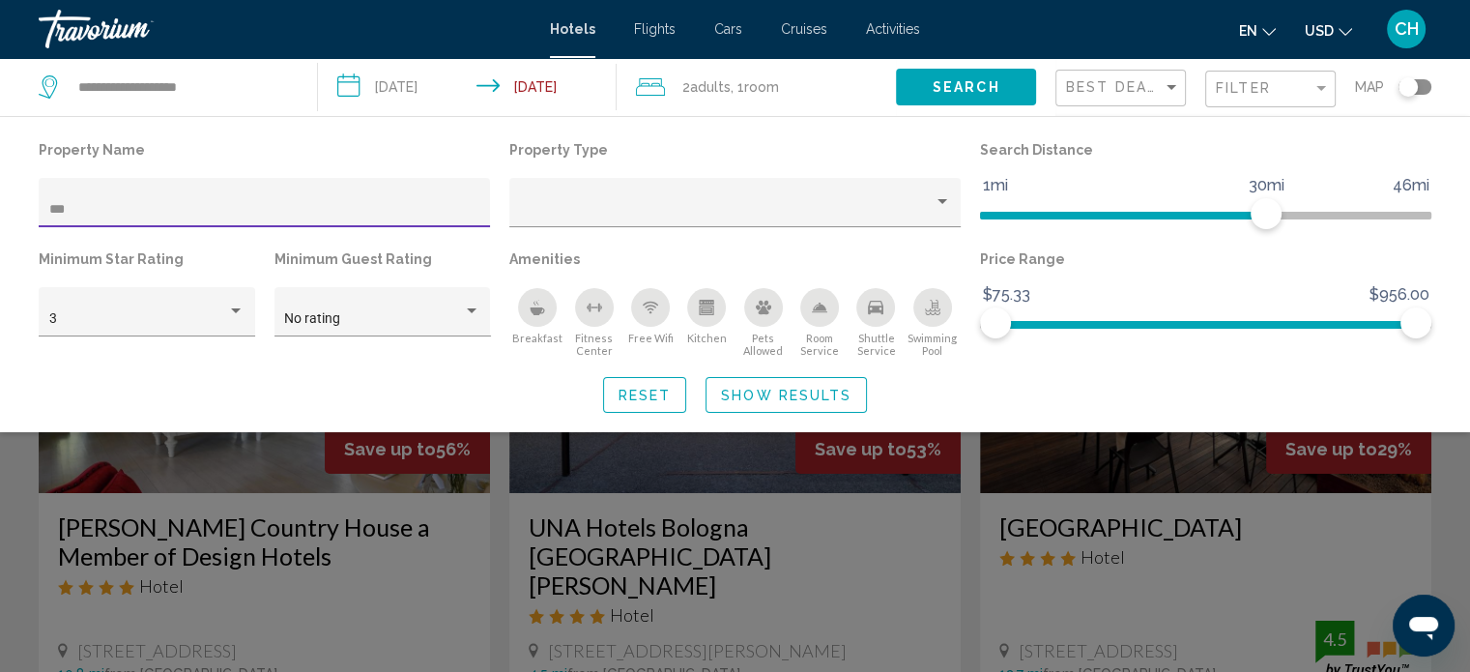
type input "***"
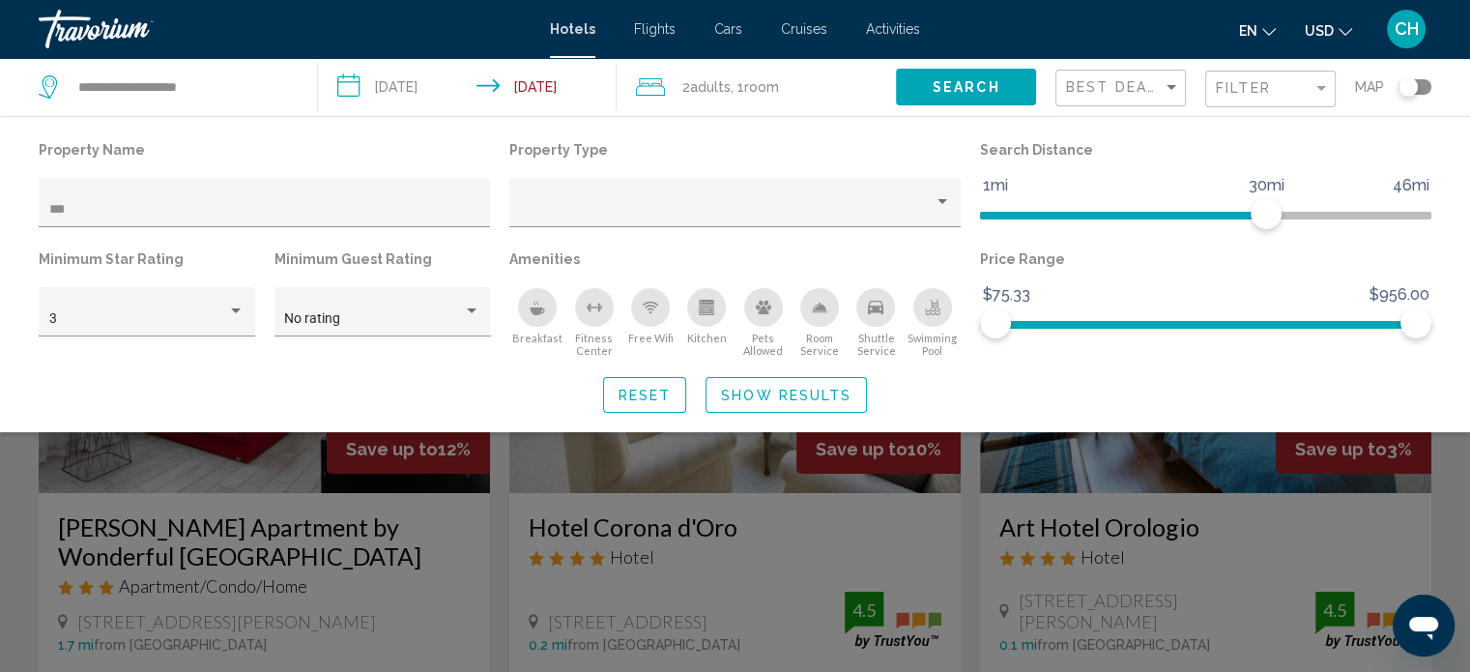
click at [738, 578] on div "Search widget" at bounding box center [735, 481] width 1470 height 382
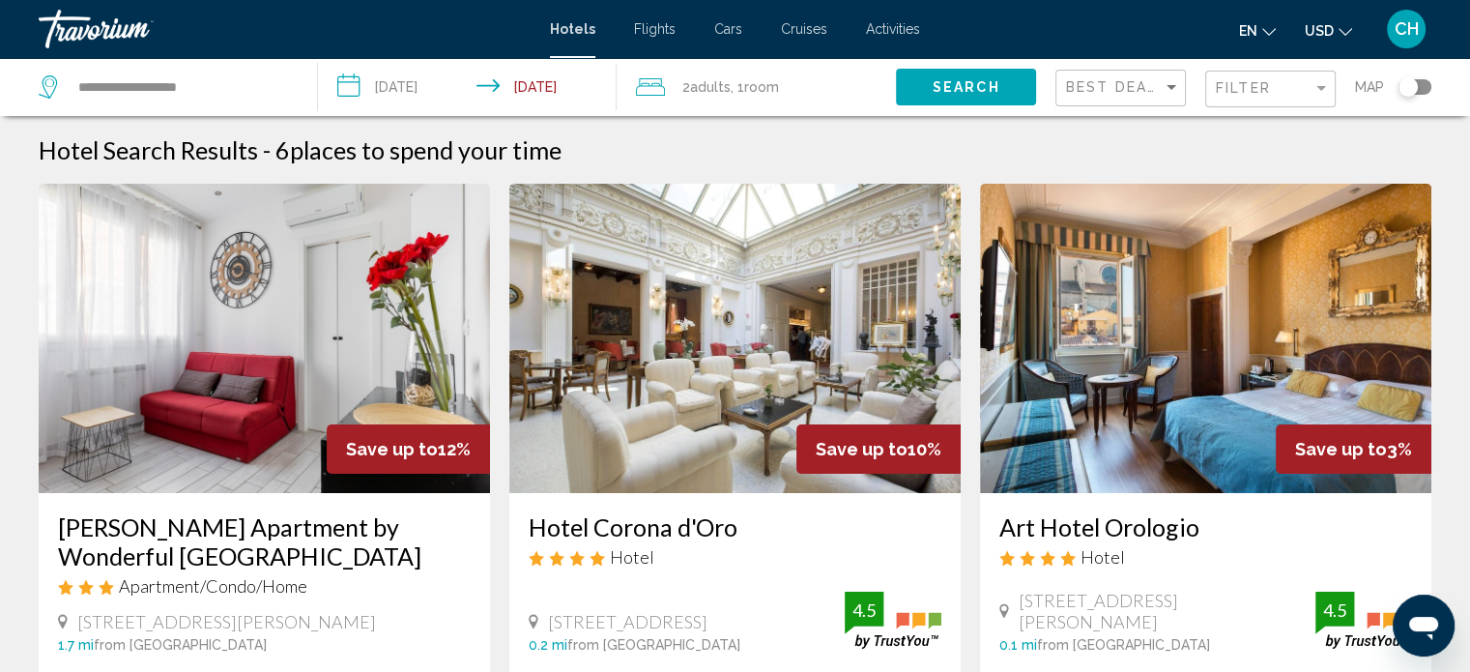
click at [670, 586] on div "Hotel Corona d'Oro Hotel [STREET_ADDRESS] 0.2 mi from [GEOGRAPHIC_DATA] from ho…" at bounding box center [734, 582] width 451 height 179
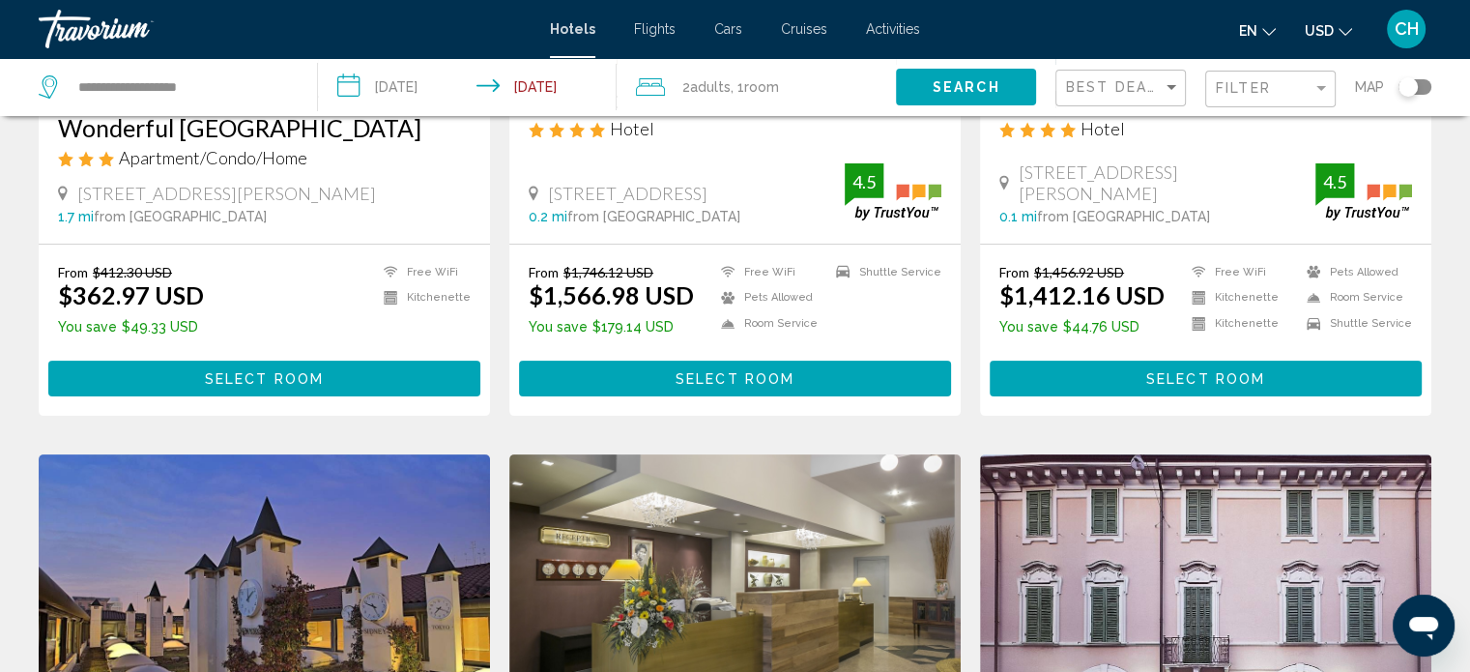
scroll to position [450, 0]
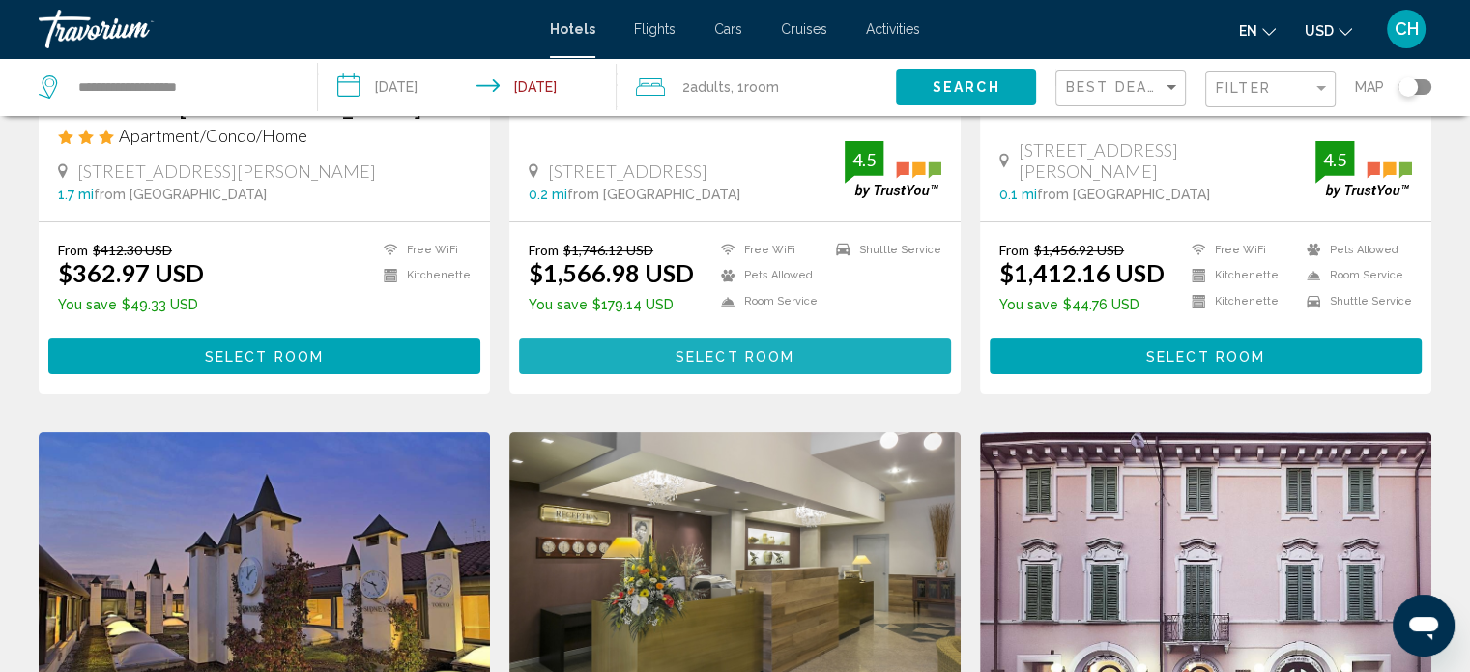
click at [680, 360] on span "Select Room" at bounding box center [734, 356] width 119 height 15
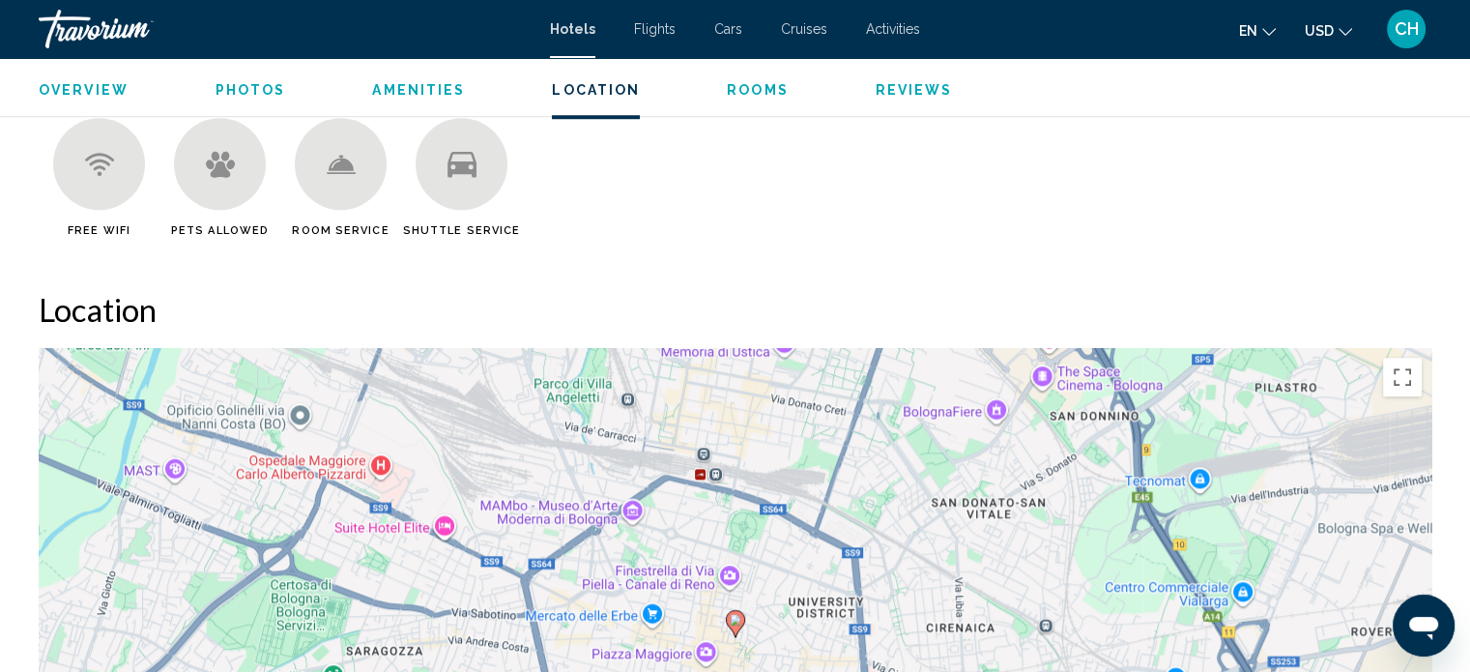
scroll to position [1816, 0]
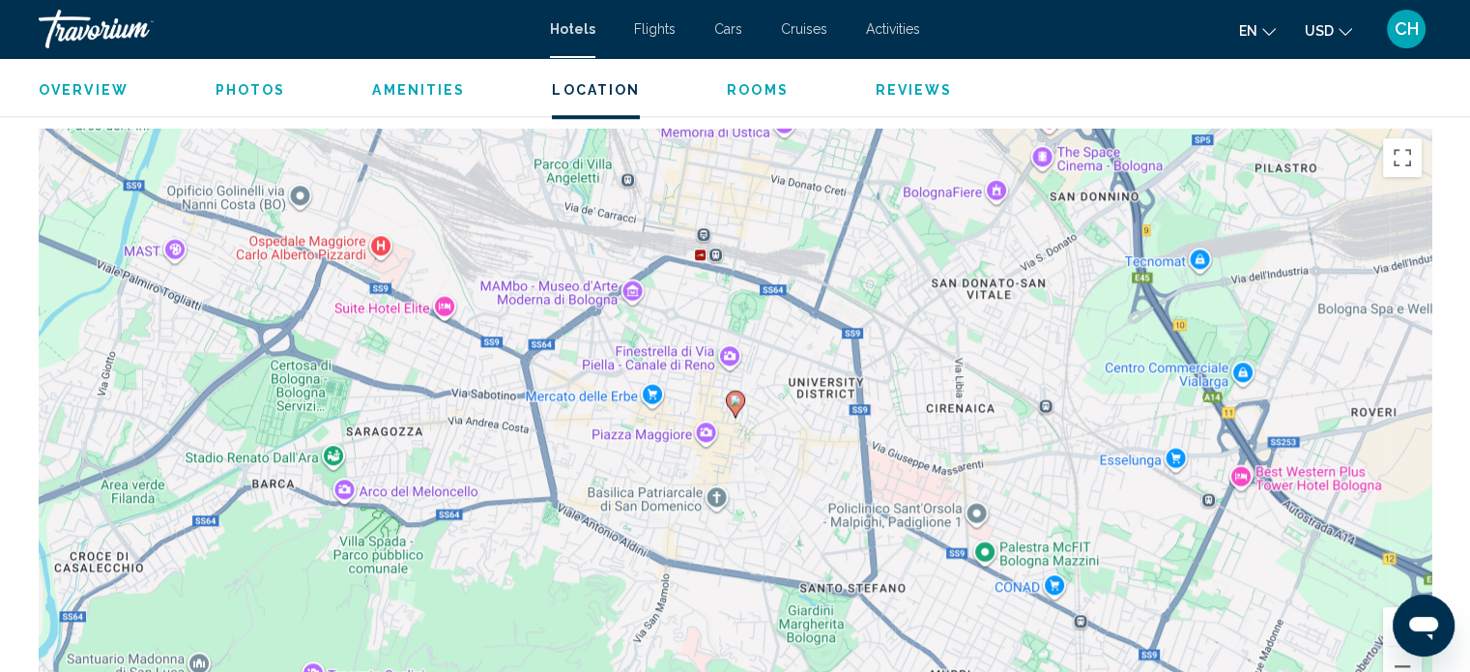
click at [734, 97] on span "Rooms" at bounding box center [758, 89] width 62 height 15
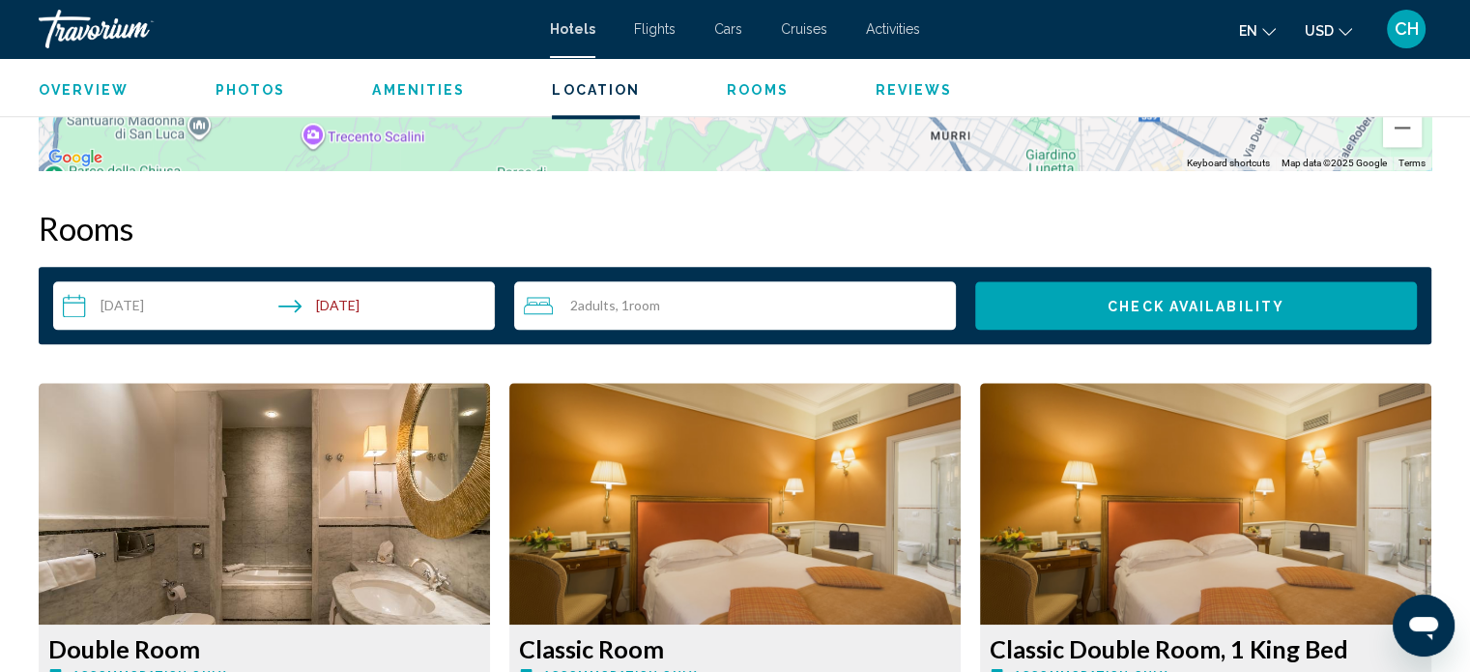
scroll to position [1770, 0]
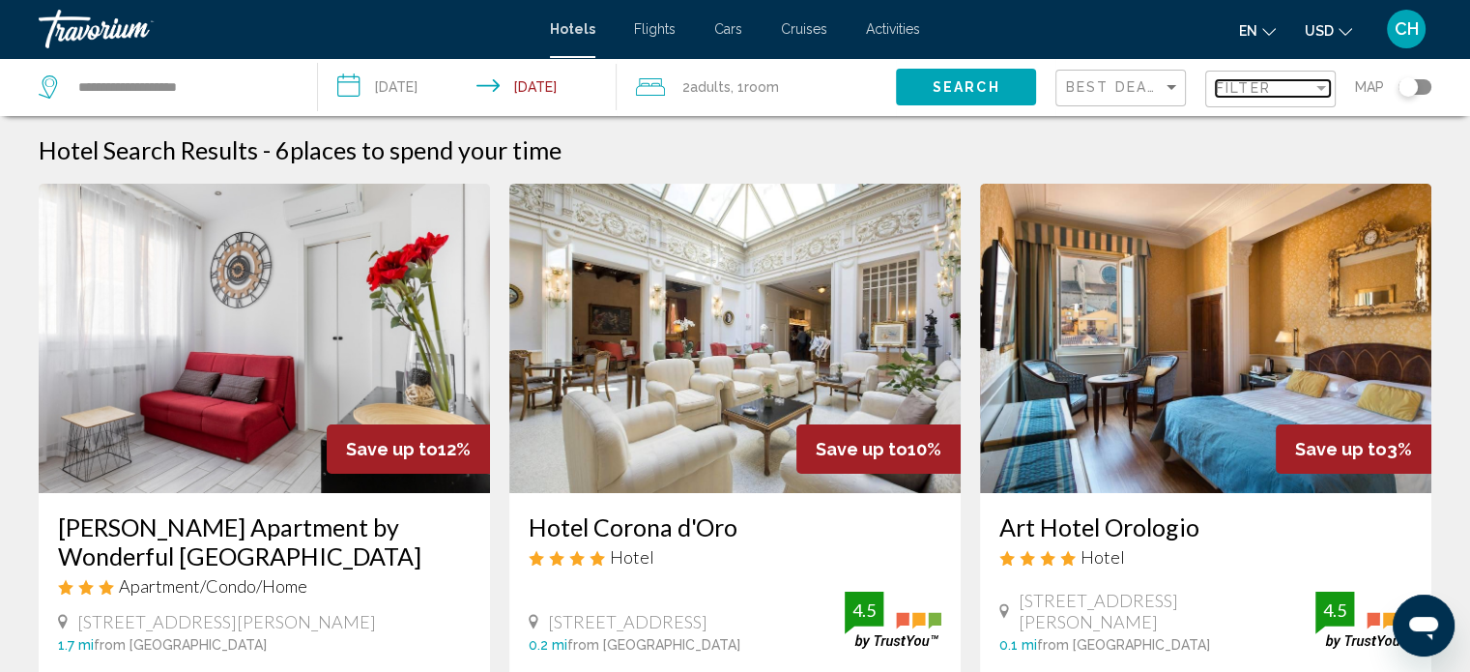
click at [1284, 89] on div "Filter" at bounding box center [1264, 87] width 97 height 15
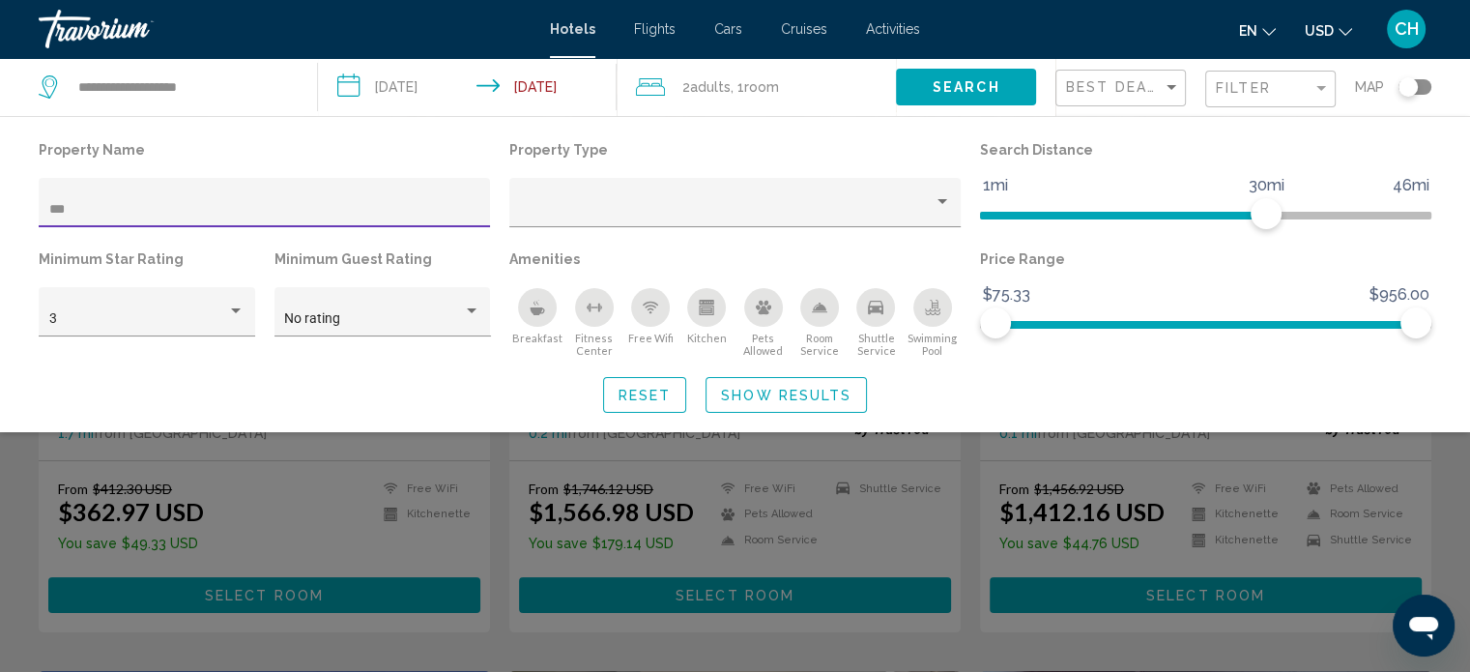
scroll to position [225, 0]
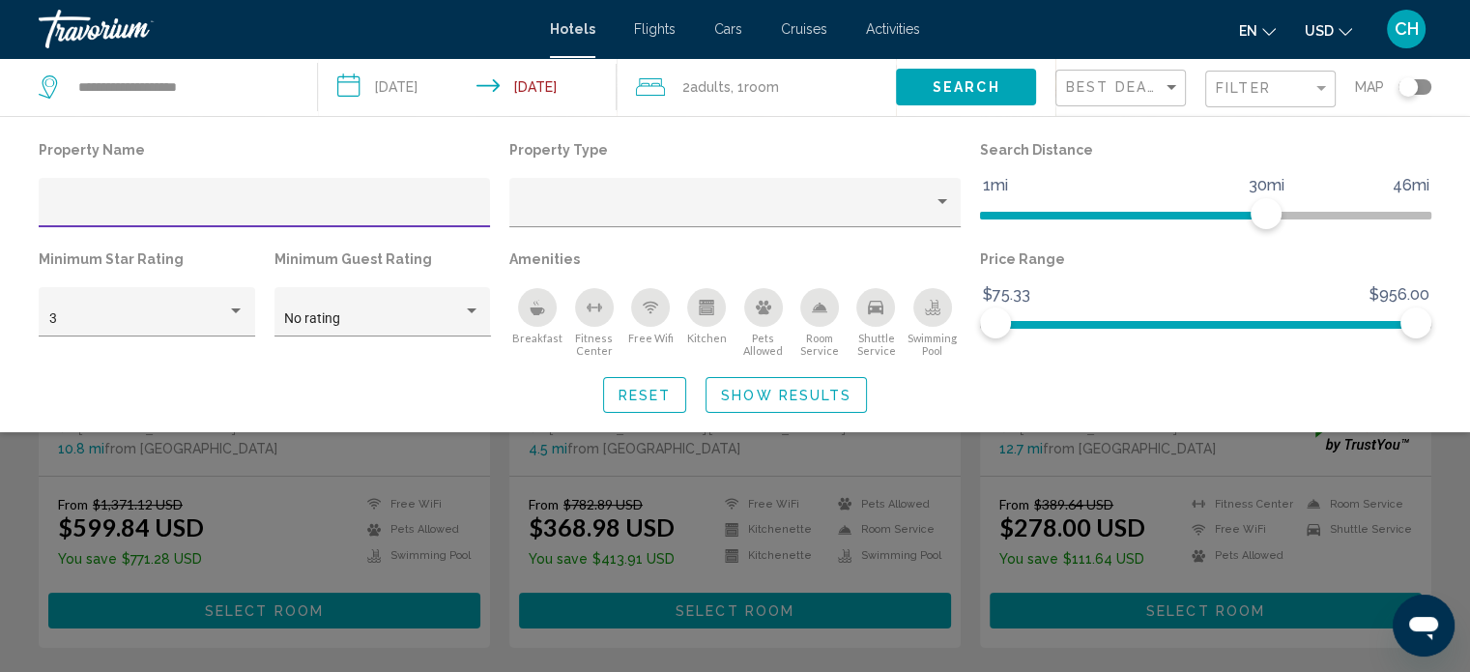
type input "*********"
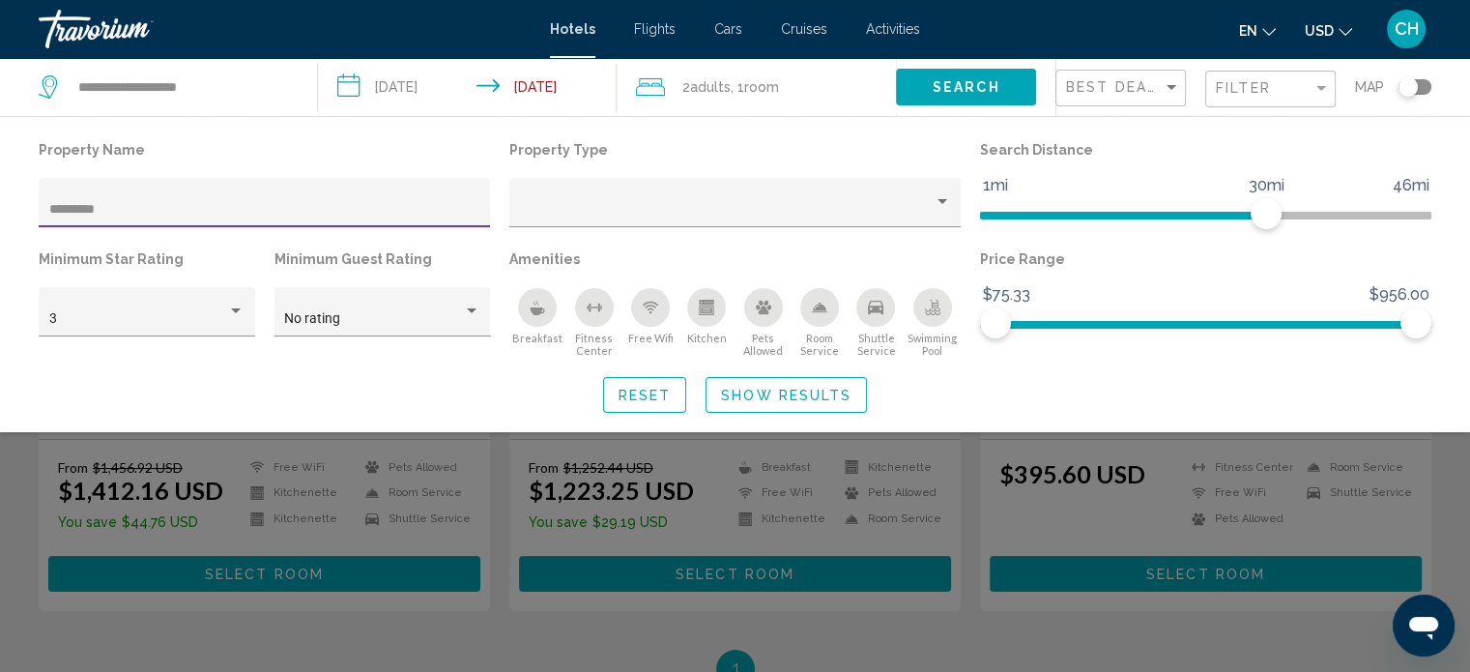
click at [827, 394] on span "Show Results" at bounding box center [786, 394] width 130 height 15
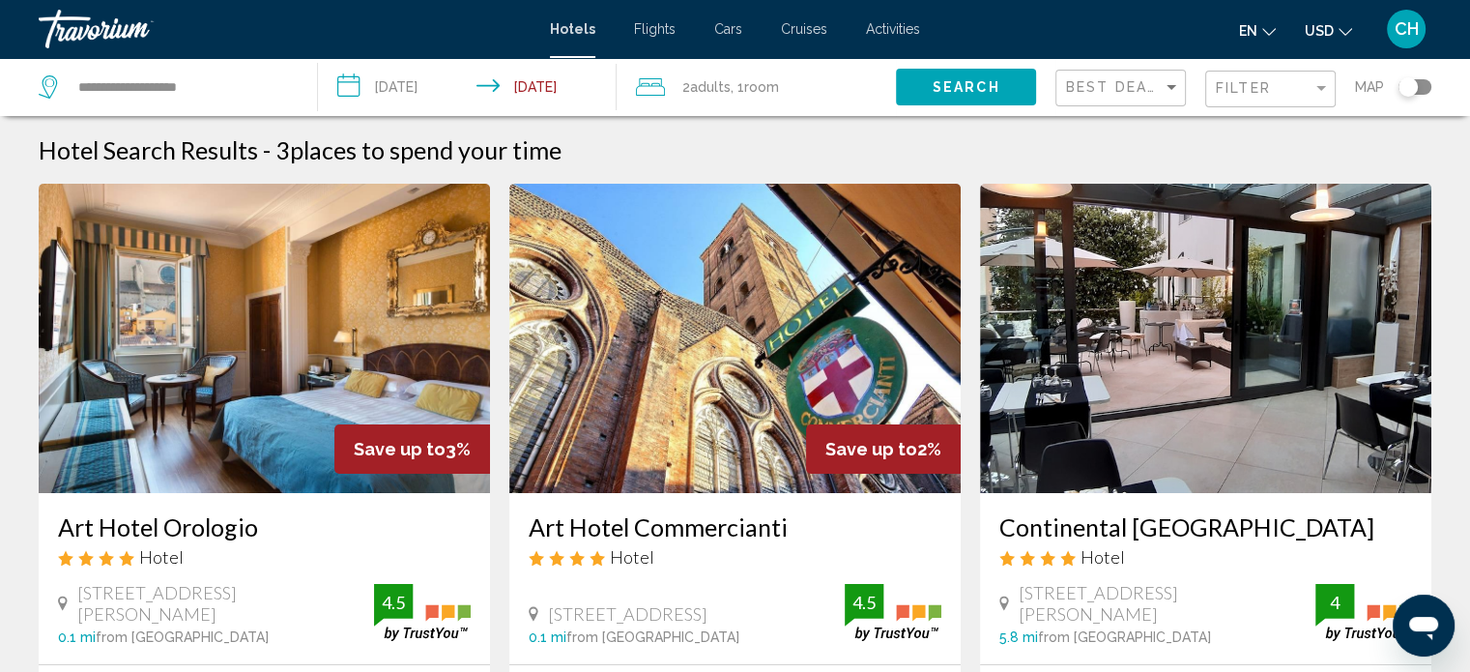
click at [1223, 378] on img "Main content" at bounding box center [1205, 338] width 451 height 309
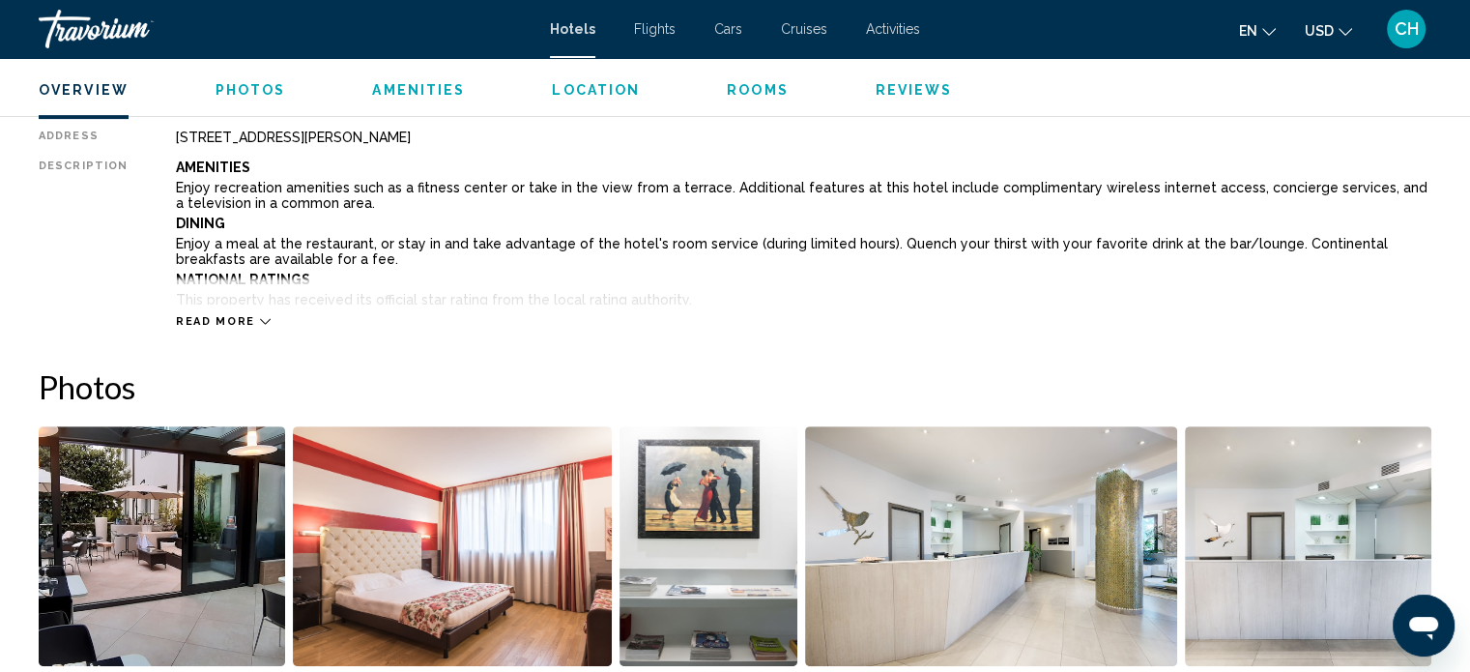
scroll to position [463, 0]
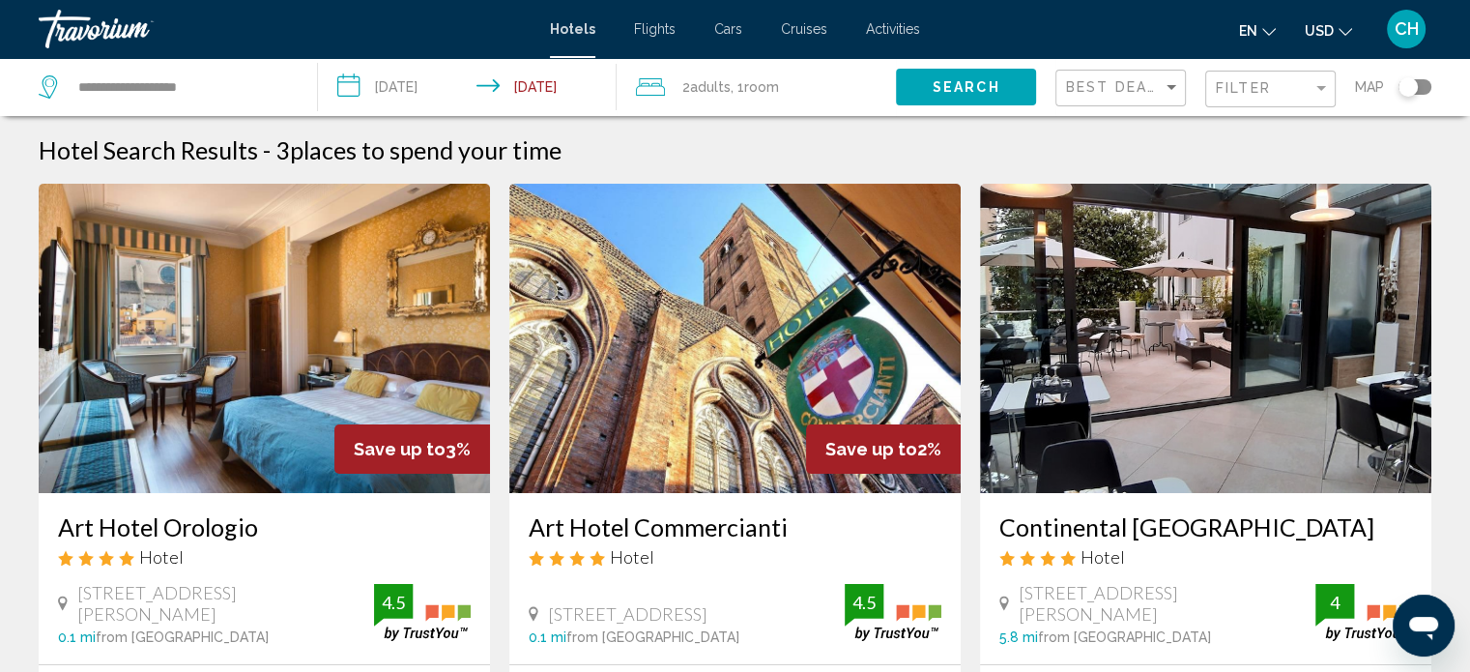
click at [1238, 102] on div "Filter" at bounding box center [1273, 90] width 114 height 36
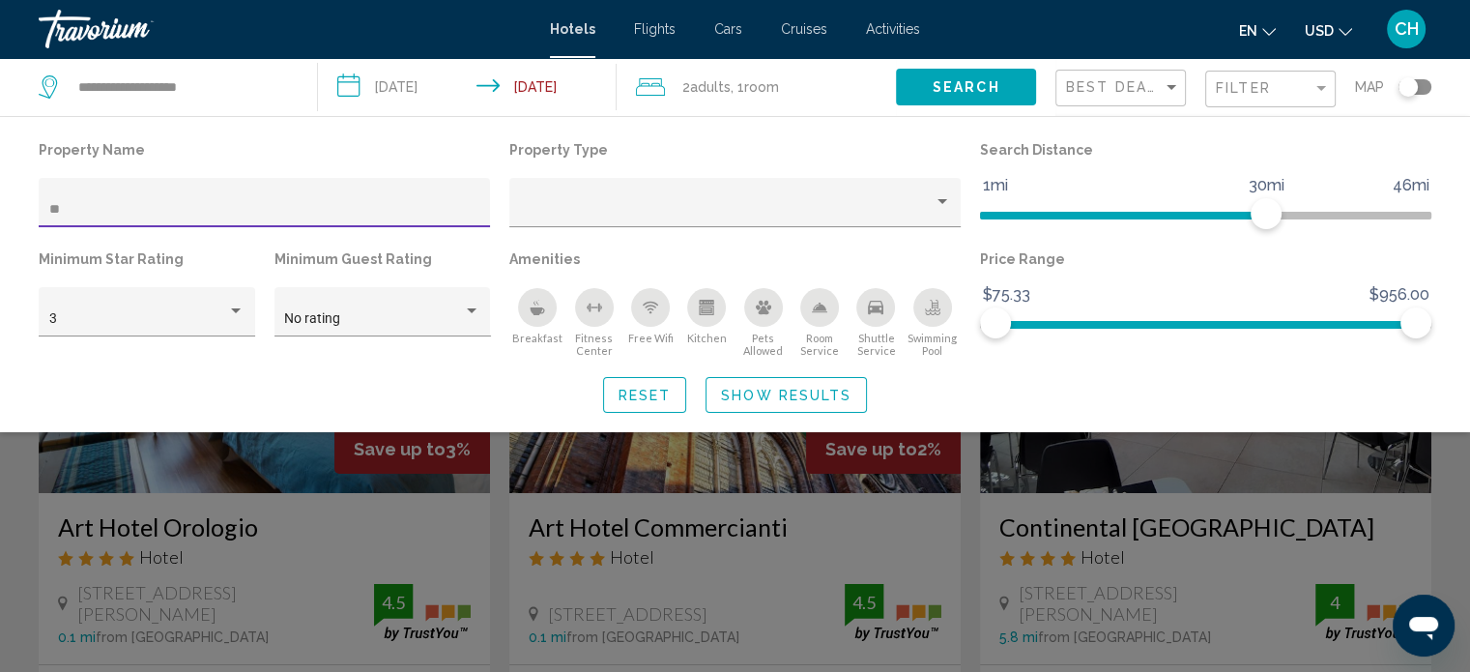
type input "*"
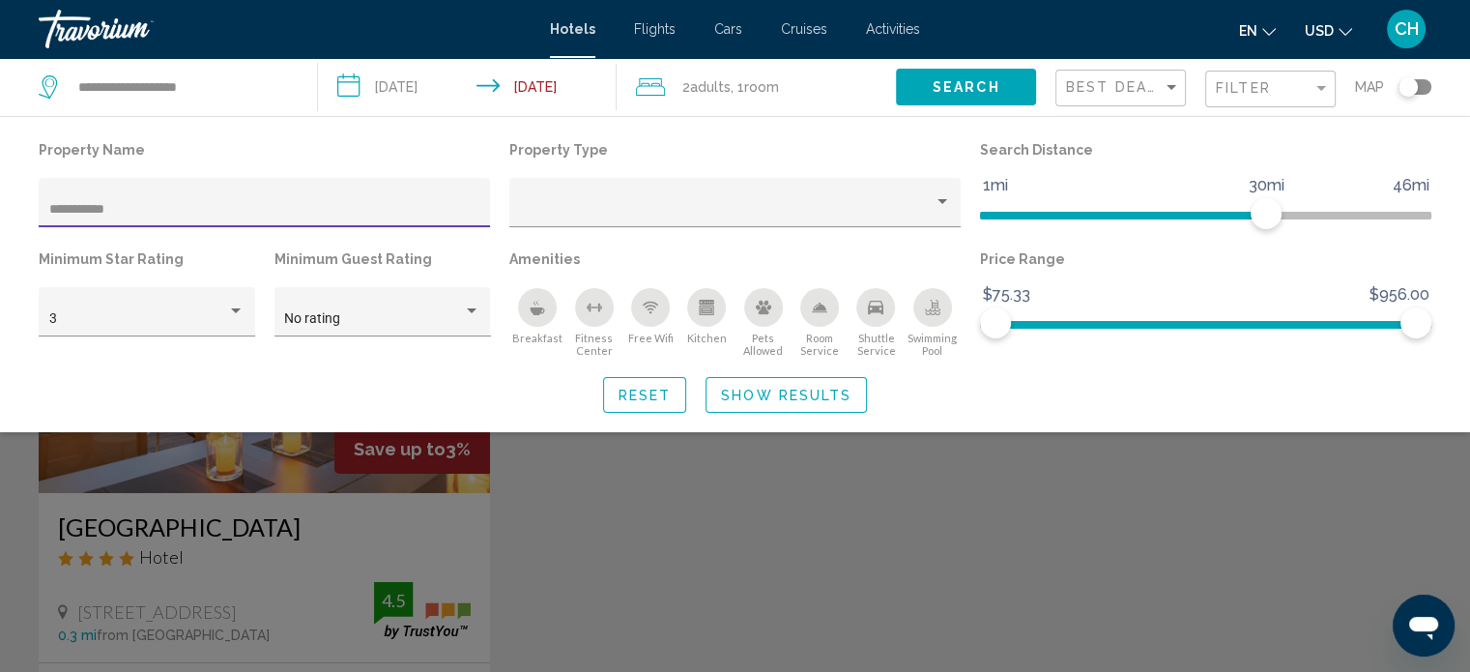
type input "**********"
click at [346, 551] on div "Search widget" at bounding box center [735, 481] width 1470 height 382
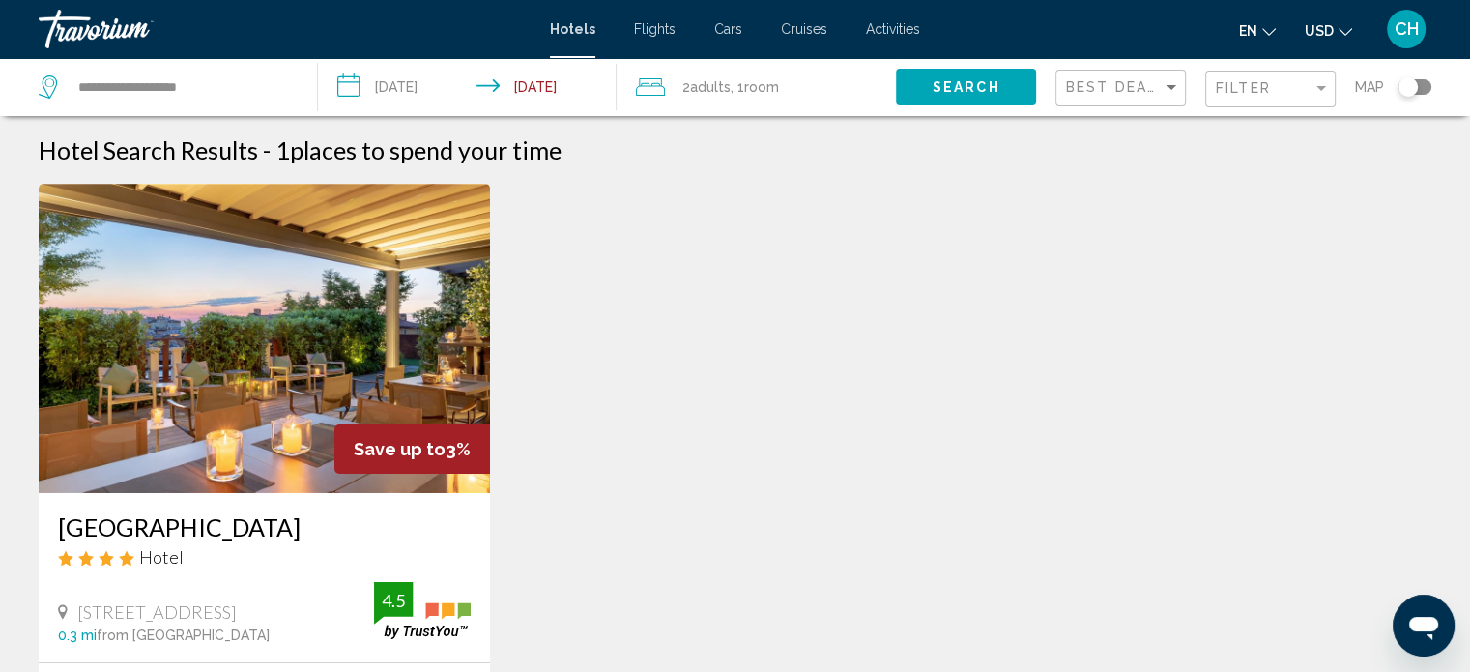
click at [307, 401] on img "Main content" at bounding box center [264, 338] width 451 height 309
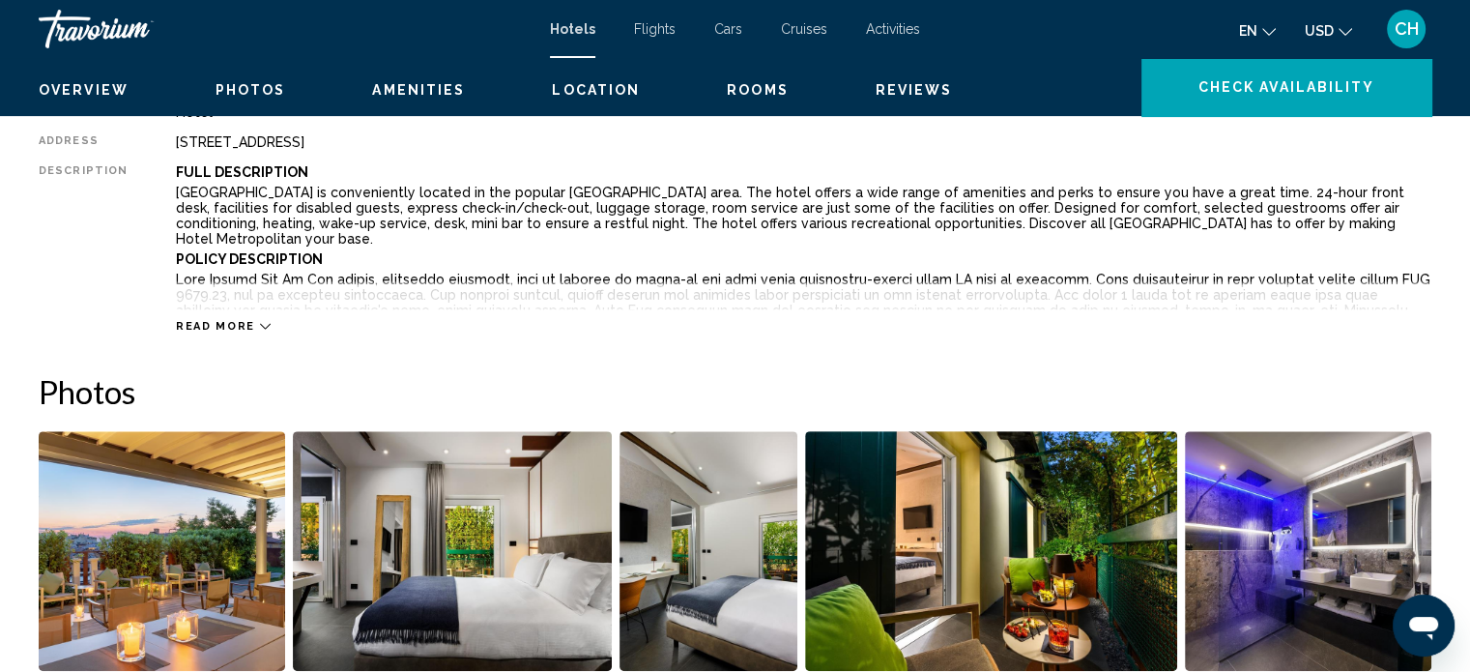
scroll to position [237, 0]
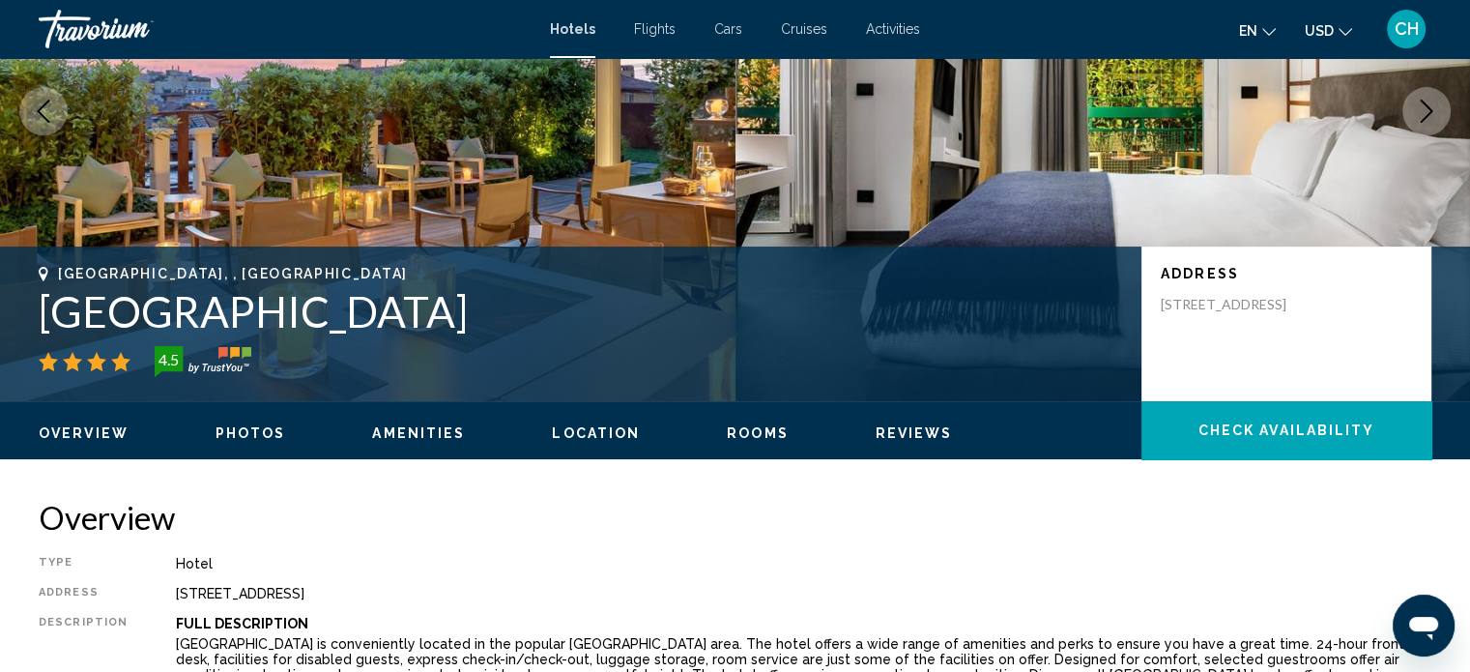
click at [268, 428] on span "Photos" at bounding box center [250, 432] width 71 height 15
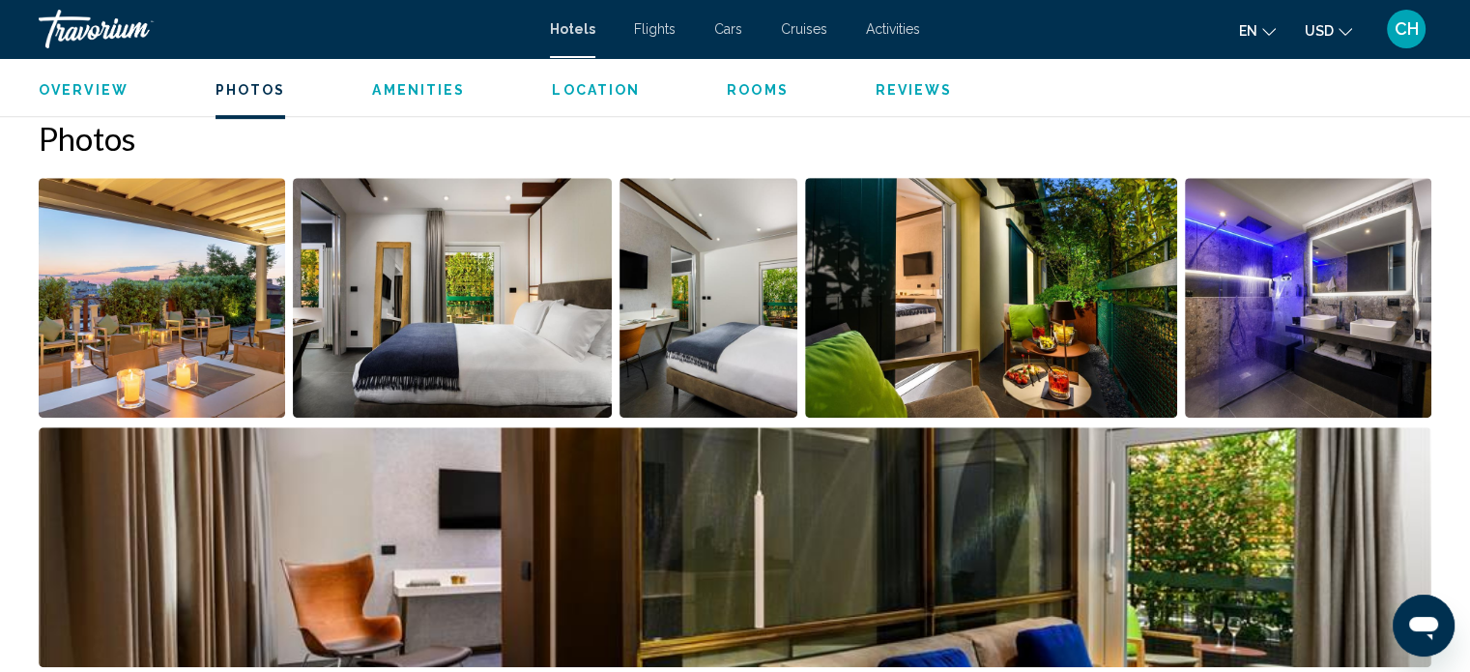
scroll to position [943, 0]
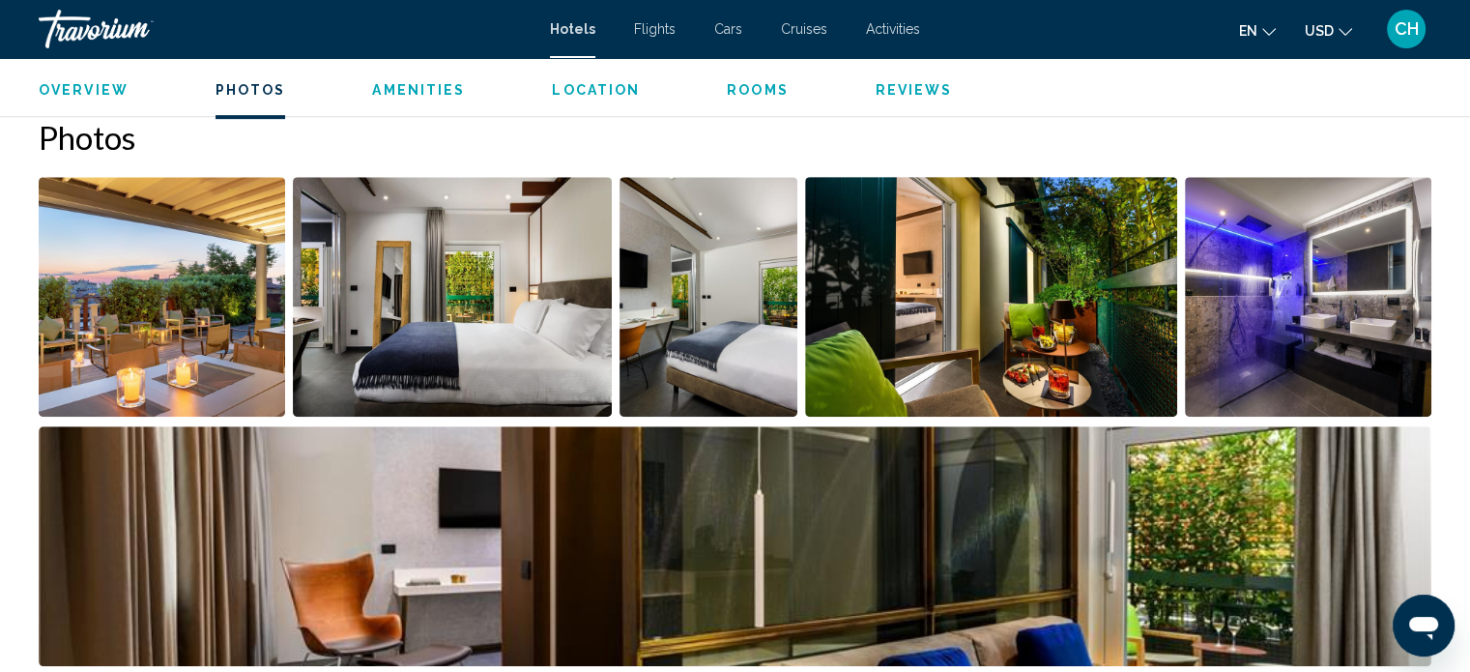
click at [184, 335] on img "Open full-screen image slider" at bounding box center [162, 297] width 246 height 240
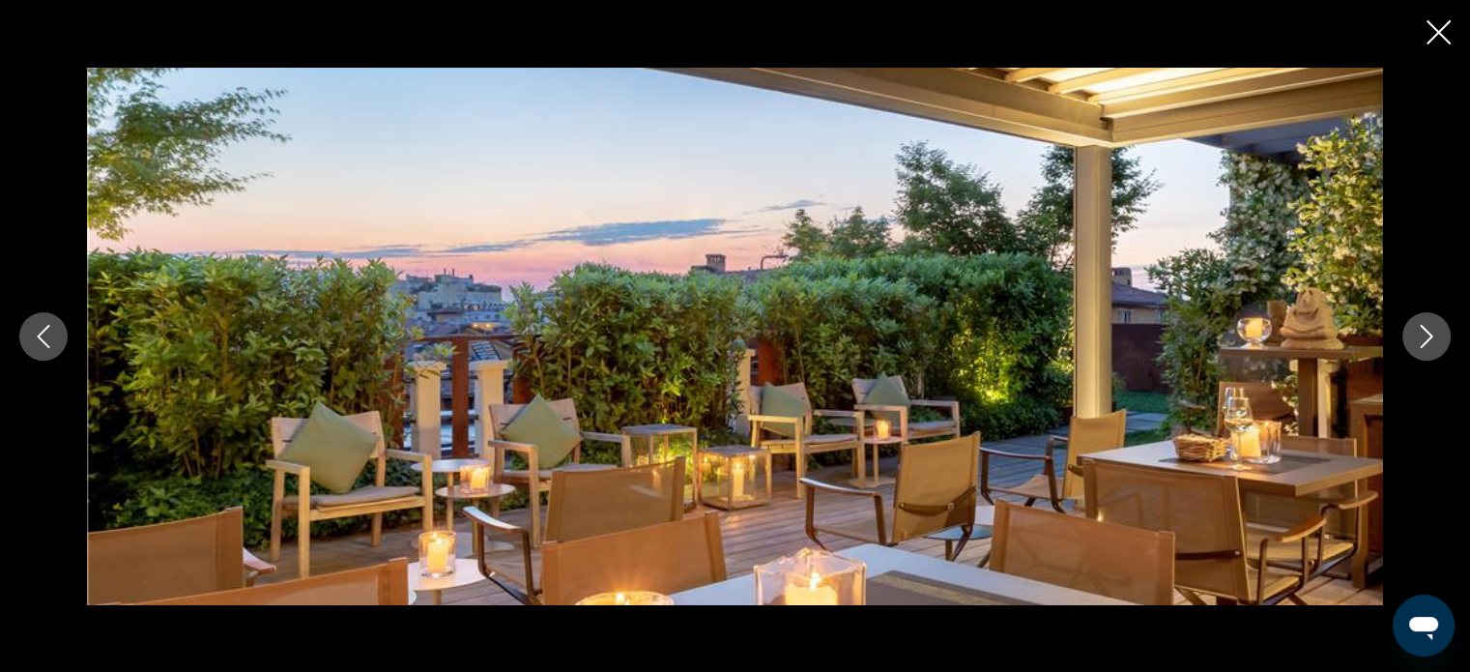
click at [1432, 333] on icon "Next image" at bounding box center [1426, 336] width 23 height 23
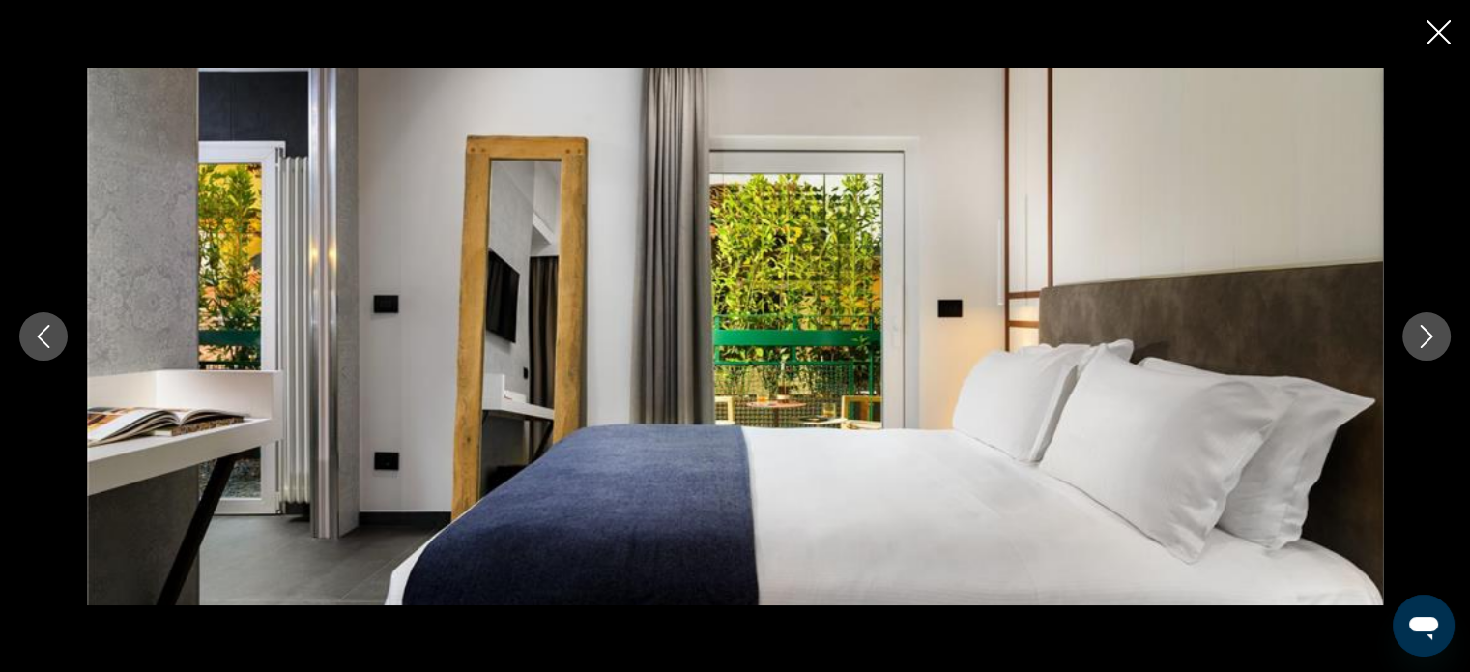
click at [1432, 333] on icon "Next image" at bounding box center [1426, 336] width 23 height 23
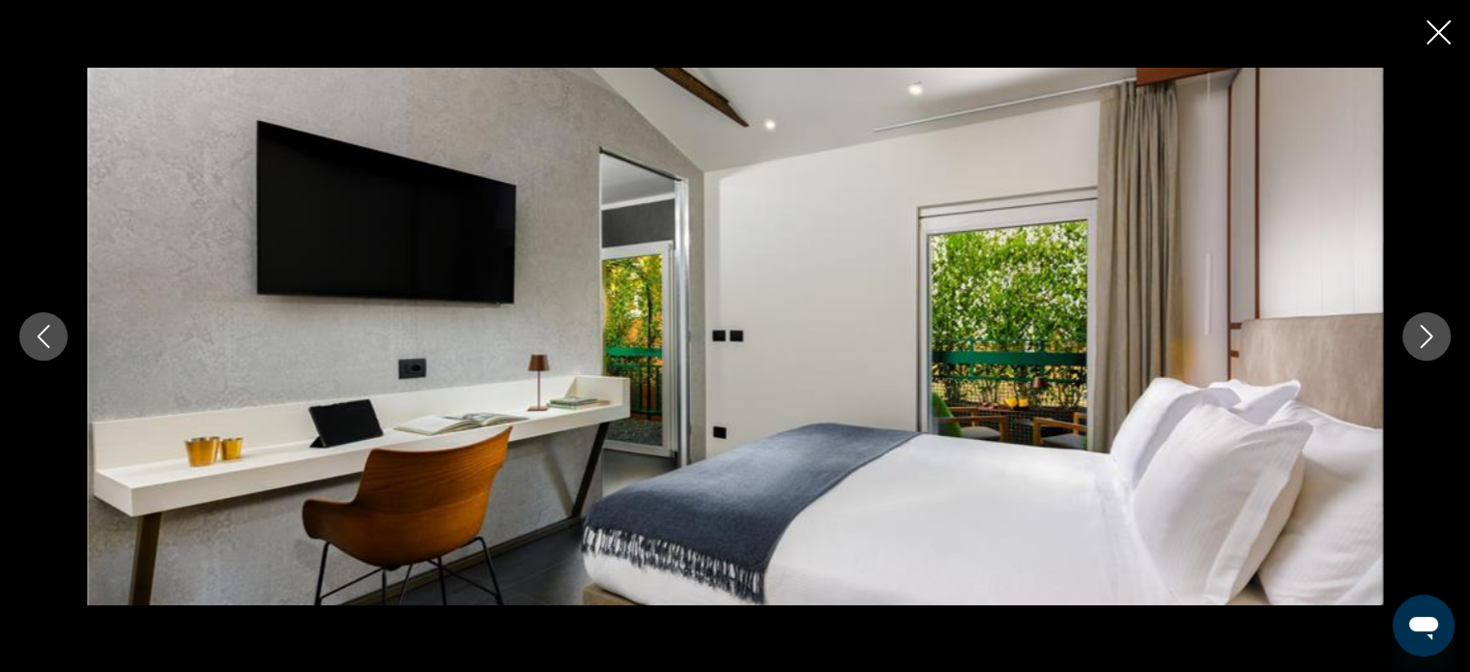
click at [1432, 333] on icon "Next image" at bounding box center [1426, 336] width 23 height 23
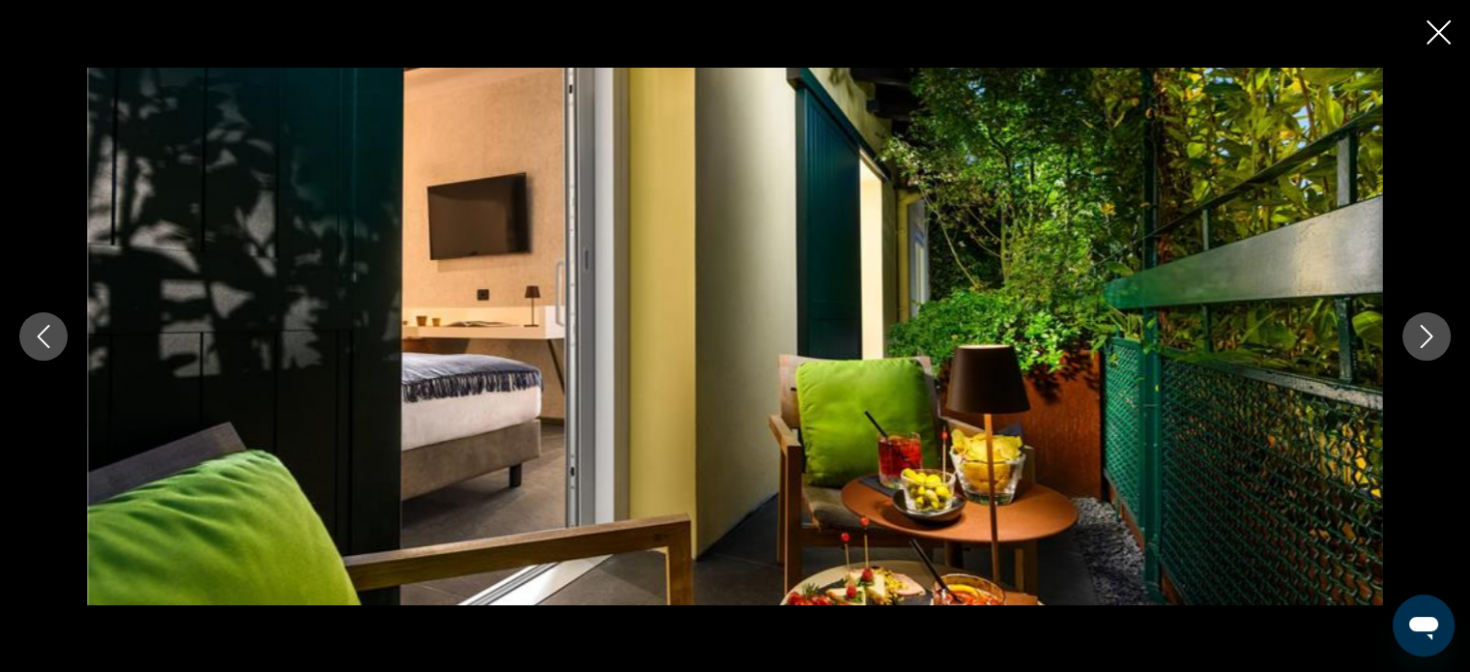
click at [1432, 333] on icon "Next image" at bounding box center [1426, 336] width 23 height 23
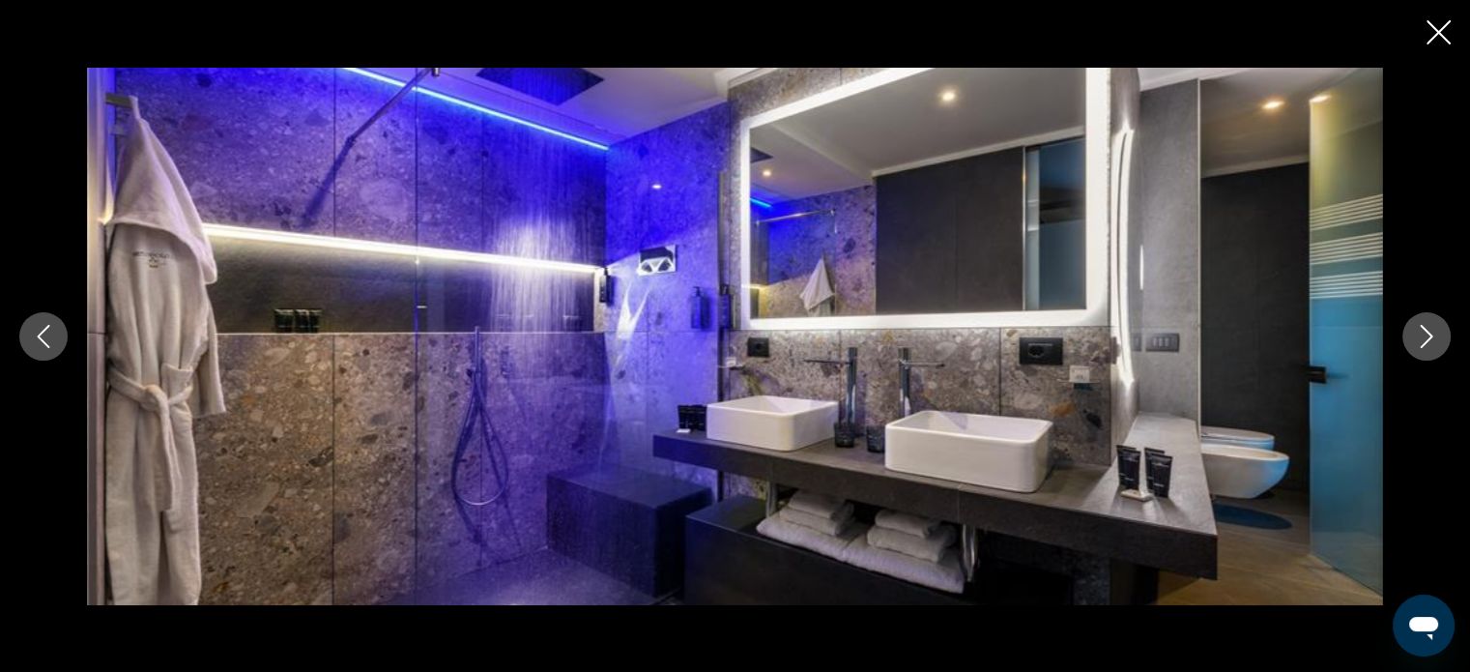
click at [1432, 333] on icon "Next image" at bounding box center [1426, 336] width 23 height 23
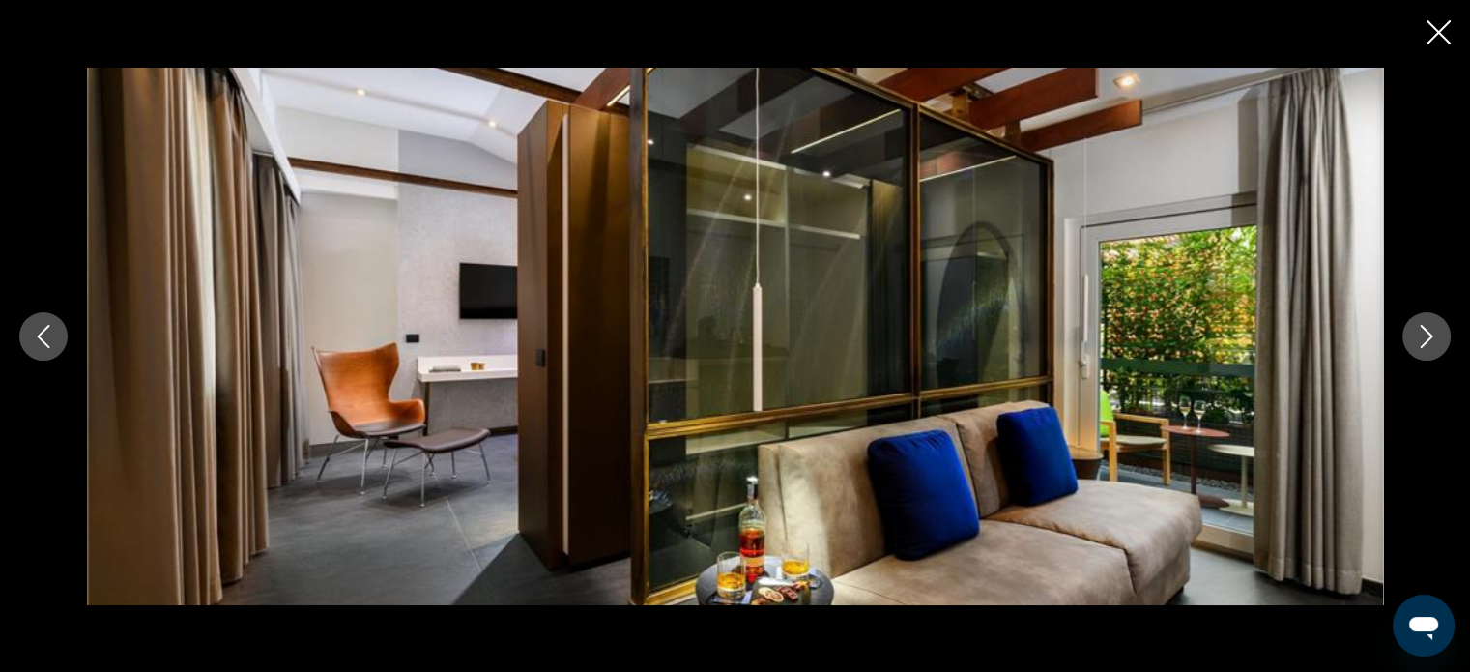
click at [1432, 333] on icon "Next image" at bounding box center [1426, 336] width 23 height 23
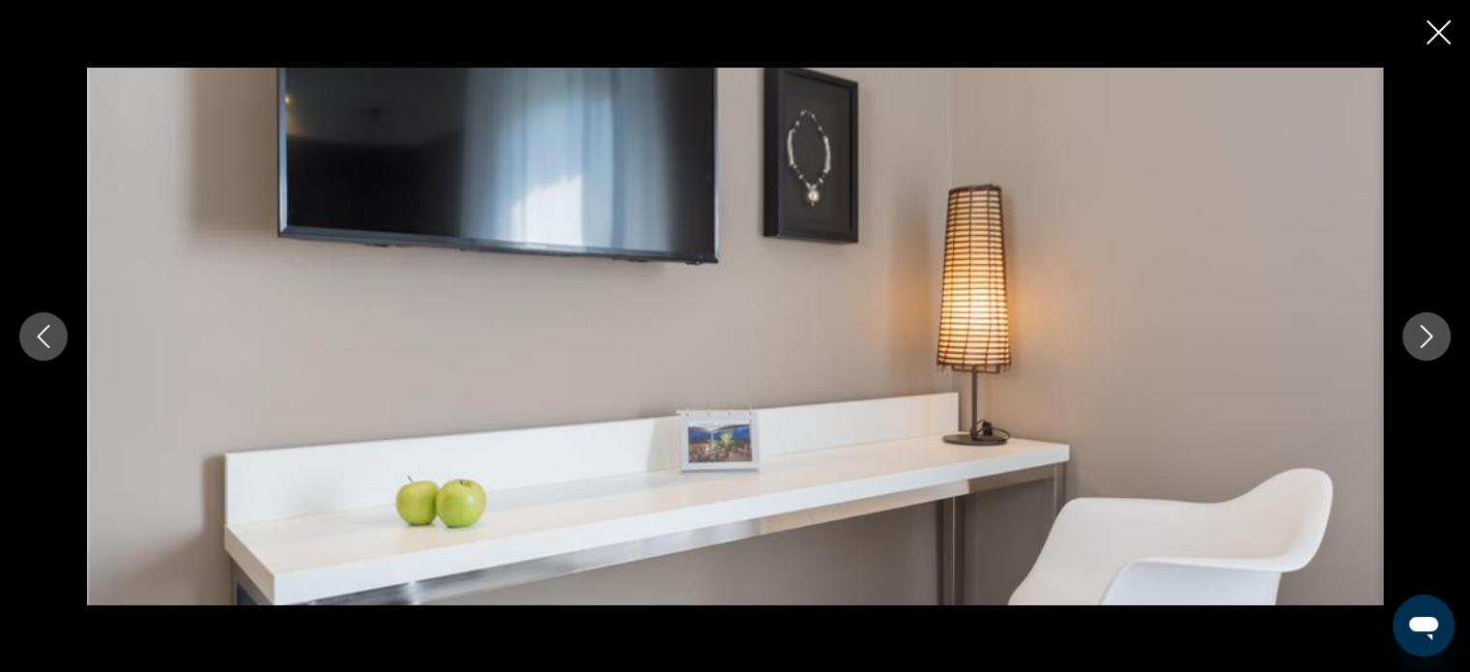
click at [1432, 333] on icon "Next image" at bounding box center [1426, 336] width 23 height 23
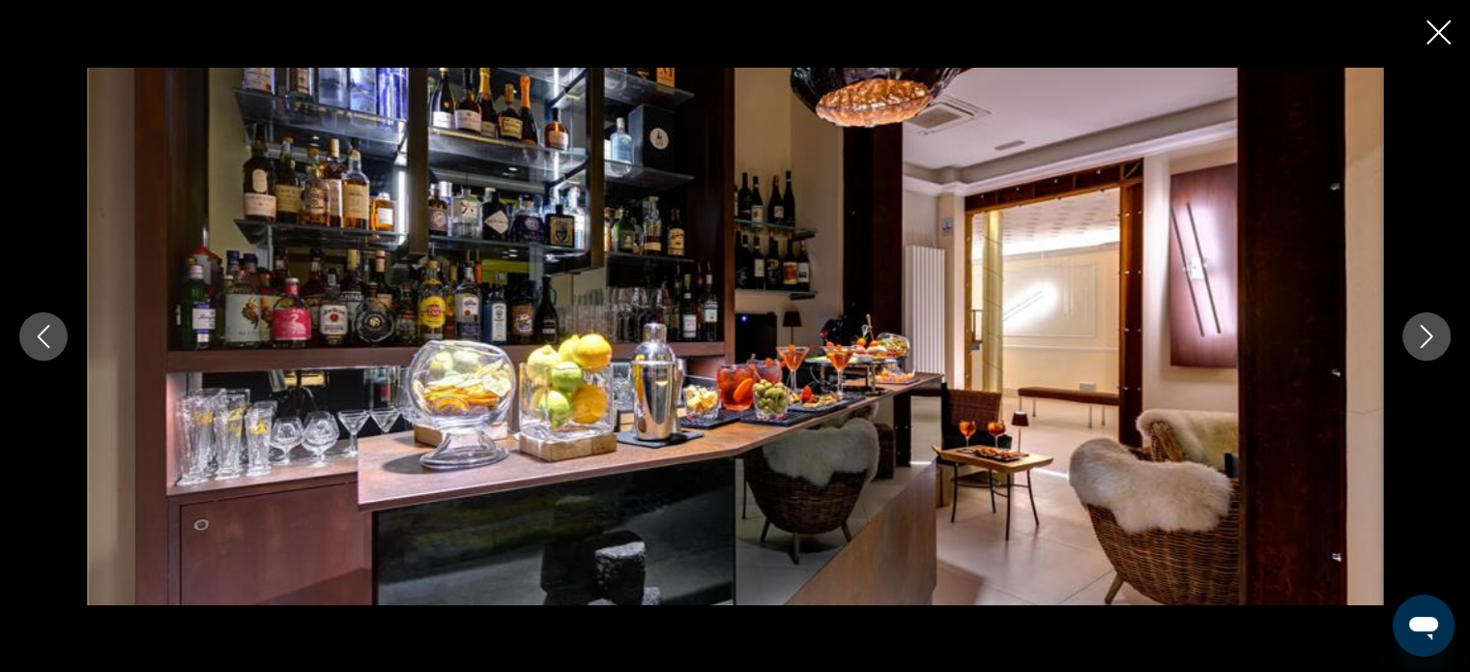
click at [1432, 333] on icon "Next image" at bounding box center [1426, 336] width 23 height 23
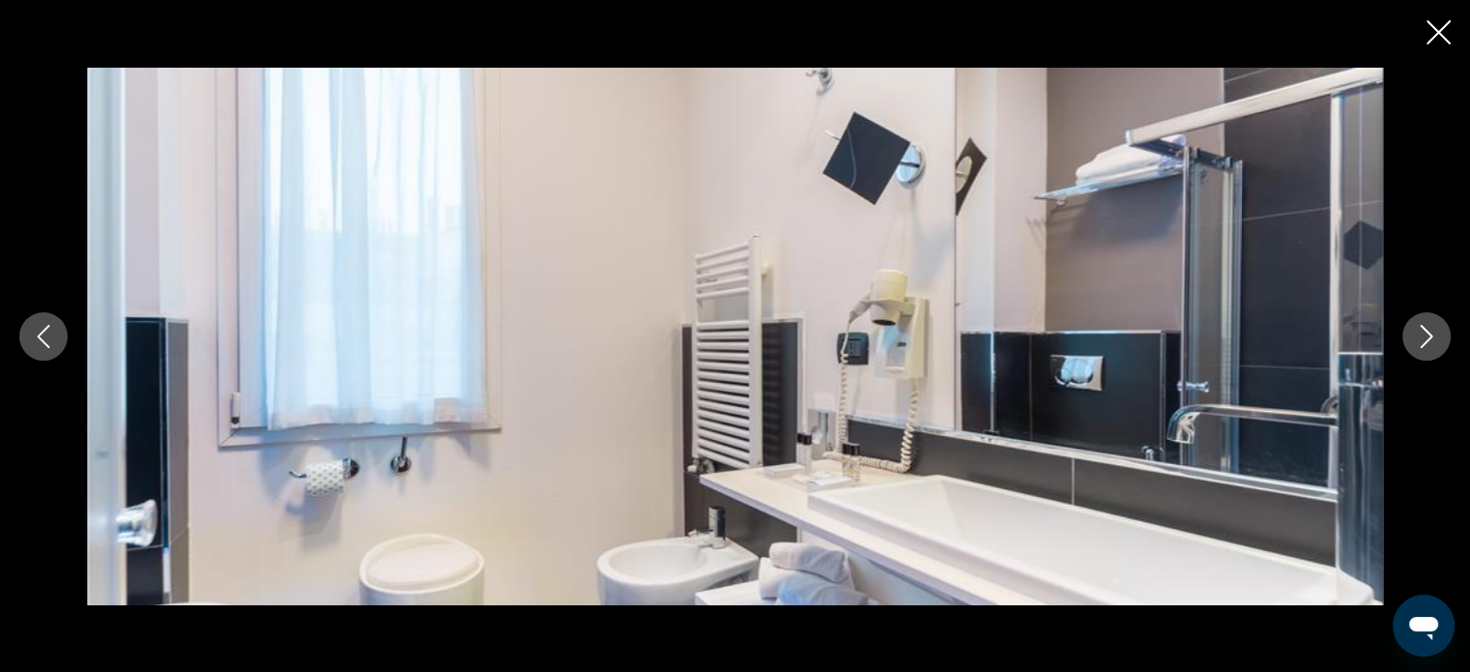
click at [1432, 333] on icon "Next image" at bounding box center [1426, 336] width 23 height 23
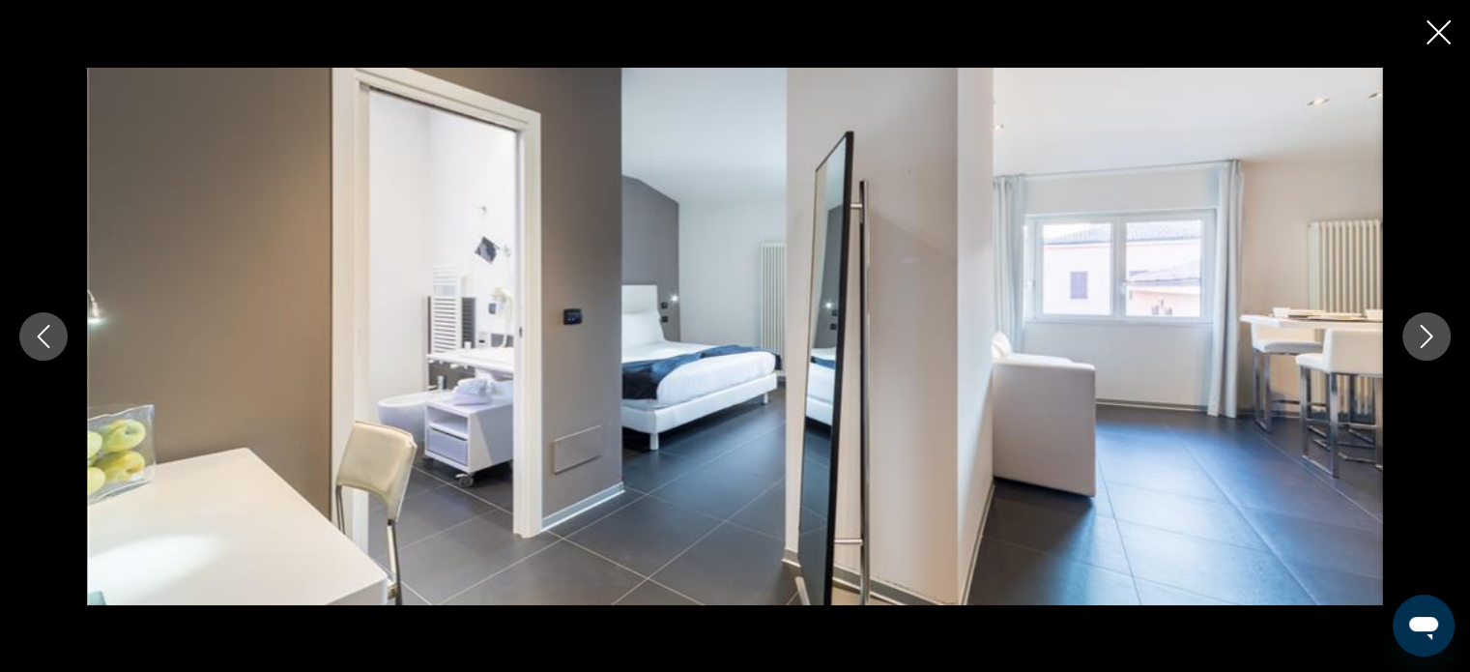
click at [1432, 333] on icon "Next image" at bounding box center [1426, 336] width 23 height 23
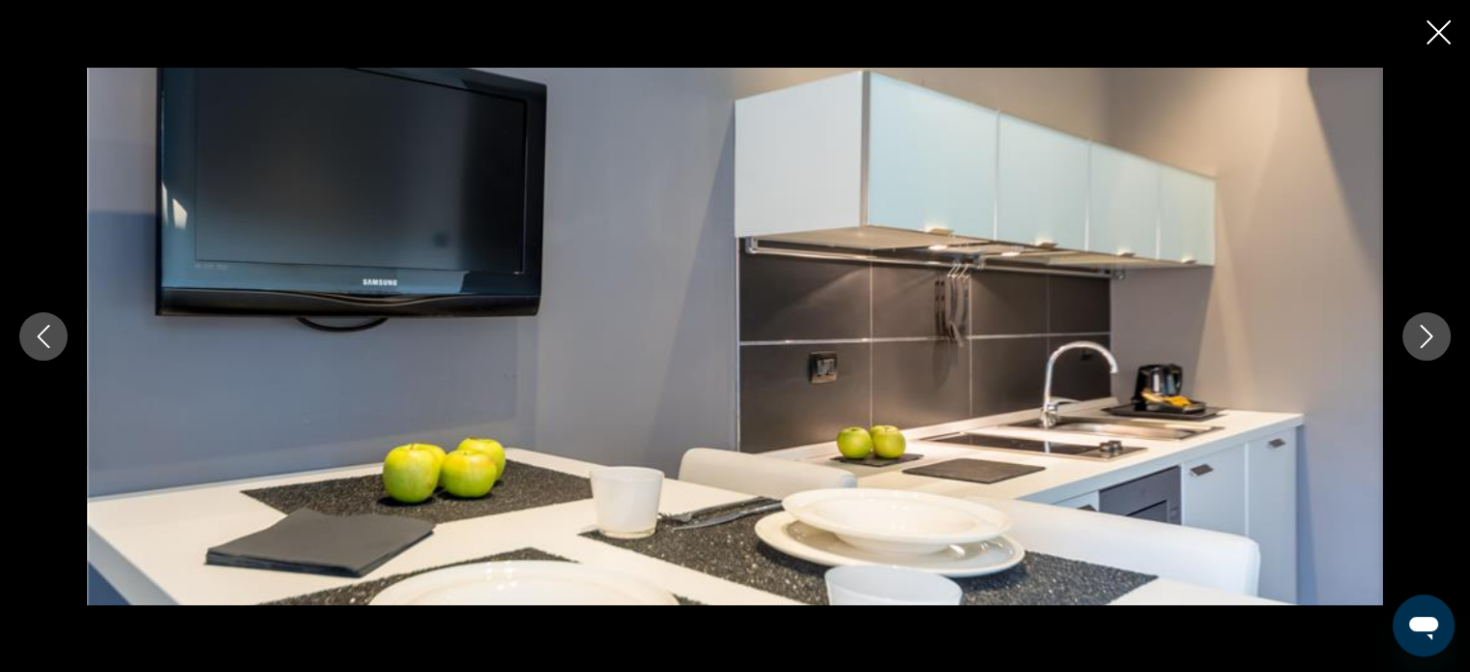
click at [1432, 333] on icon "Next image" at bounding box center [1426, 336] width 23 height 23
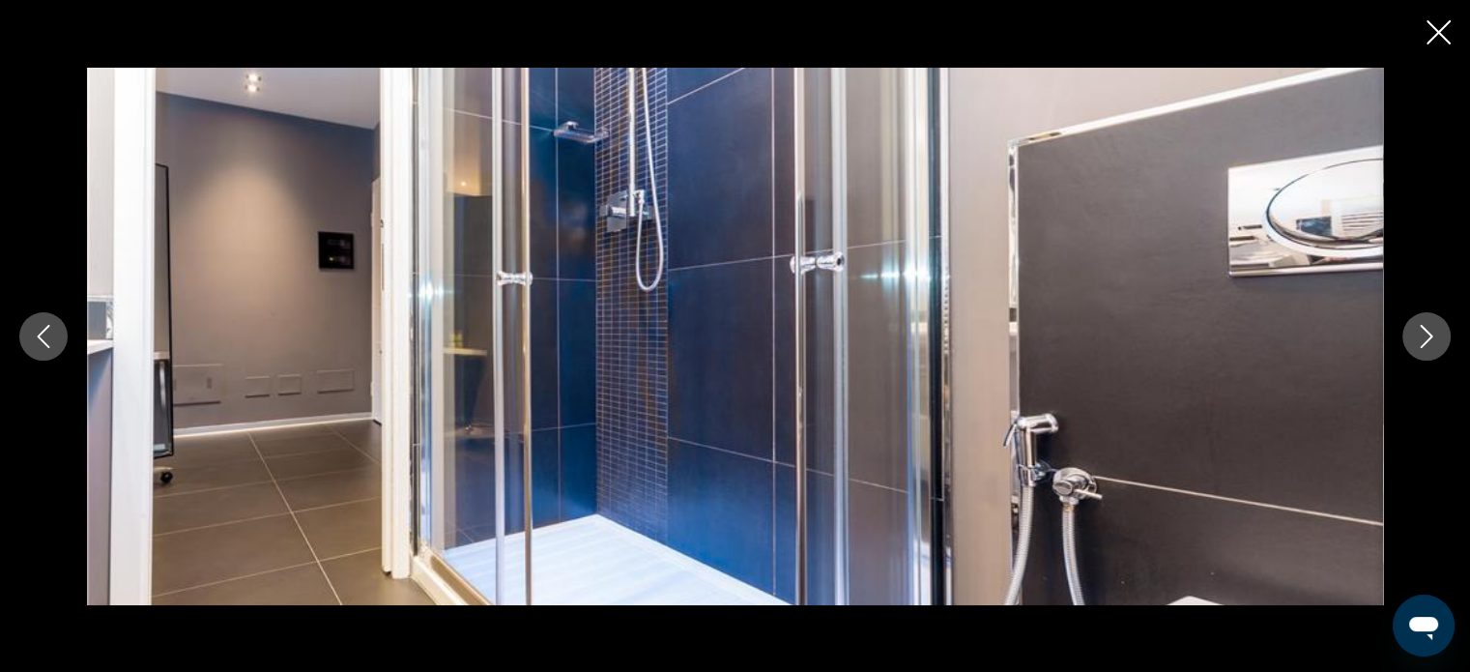
click at [1432, 333] on icon "Next image" at bounding box center [1426, 336] width 23 height 23
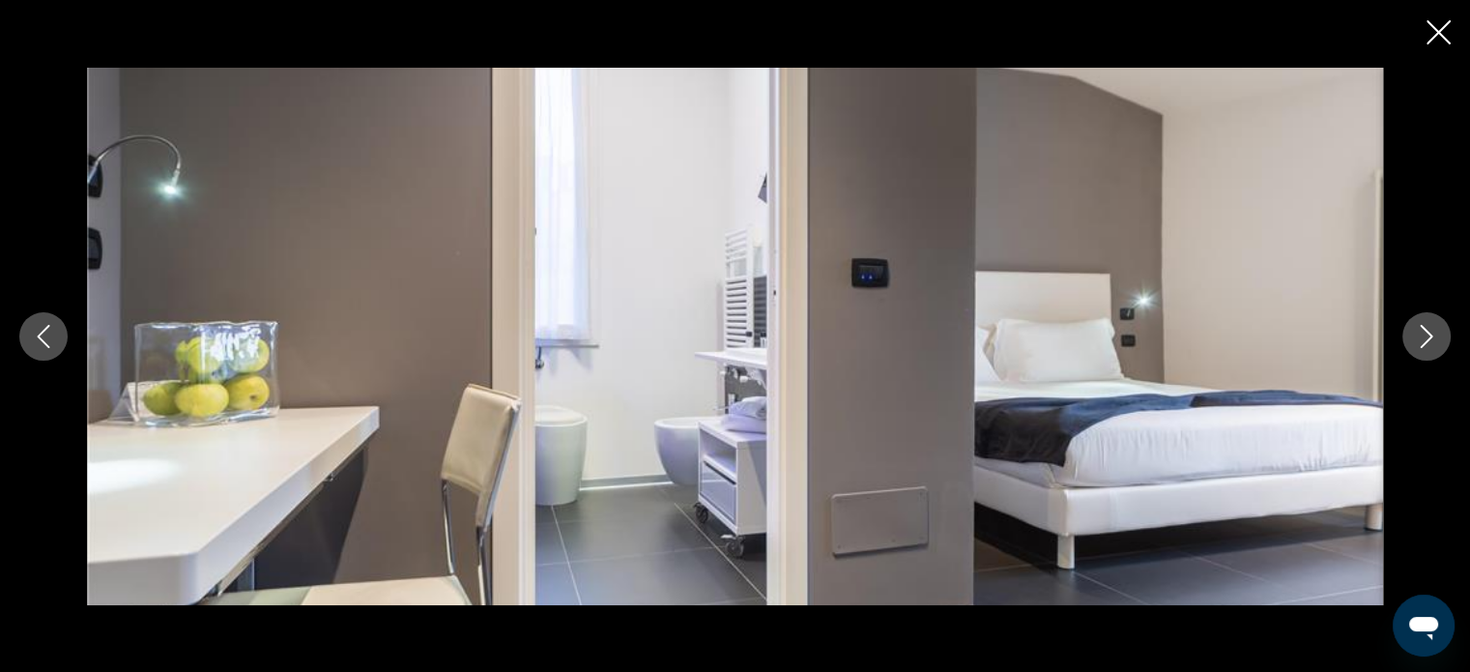
click at [1432, 333] on icon "Next image" at bounding box center [1426, 336] width 23 height 23
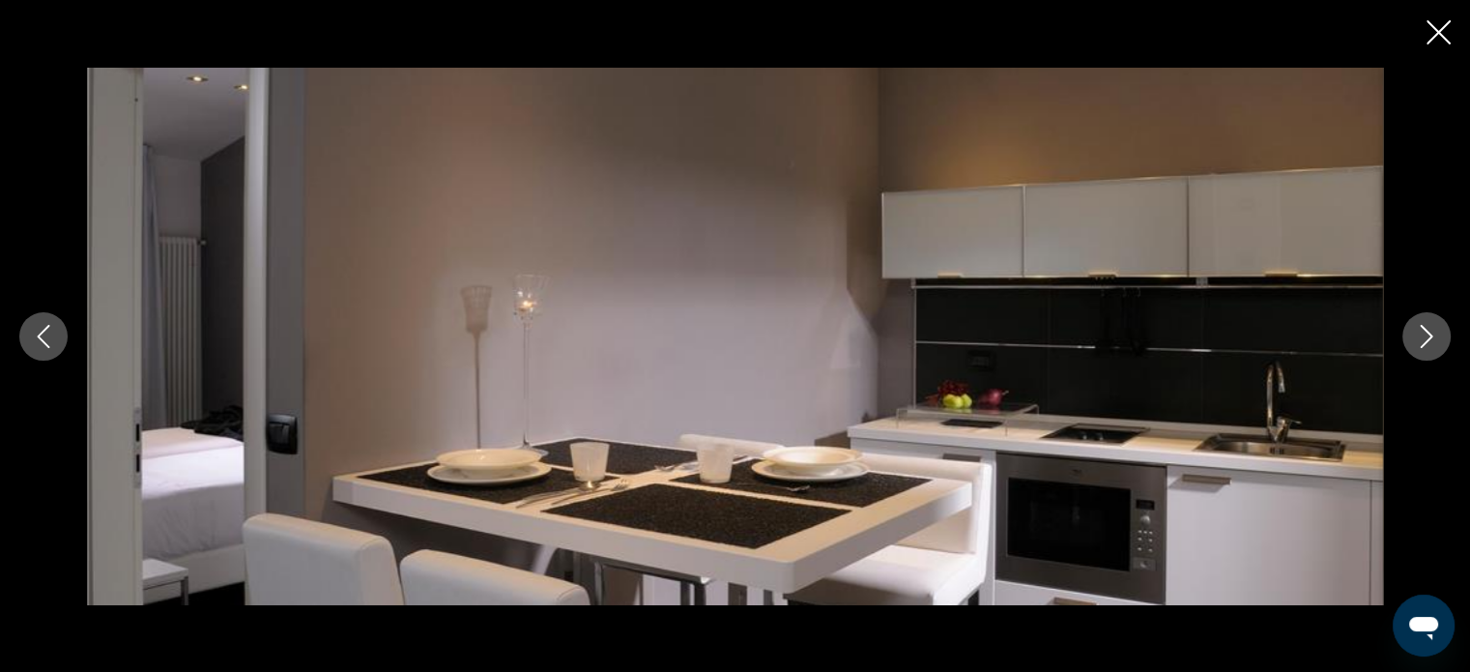
click at [1432, 333] on icon "Next image" at bounding box center [1426, 336] width 23 height 23
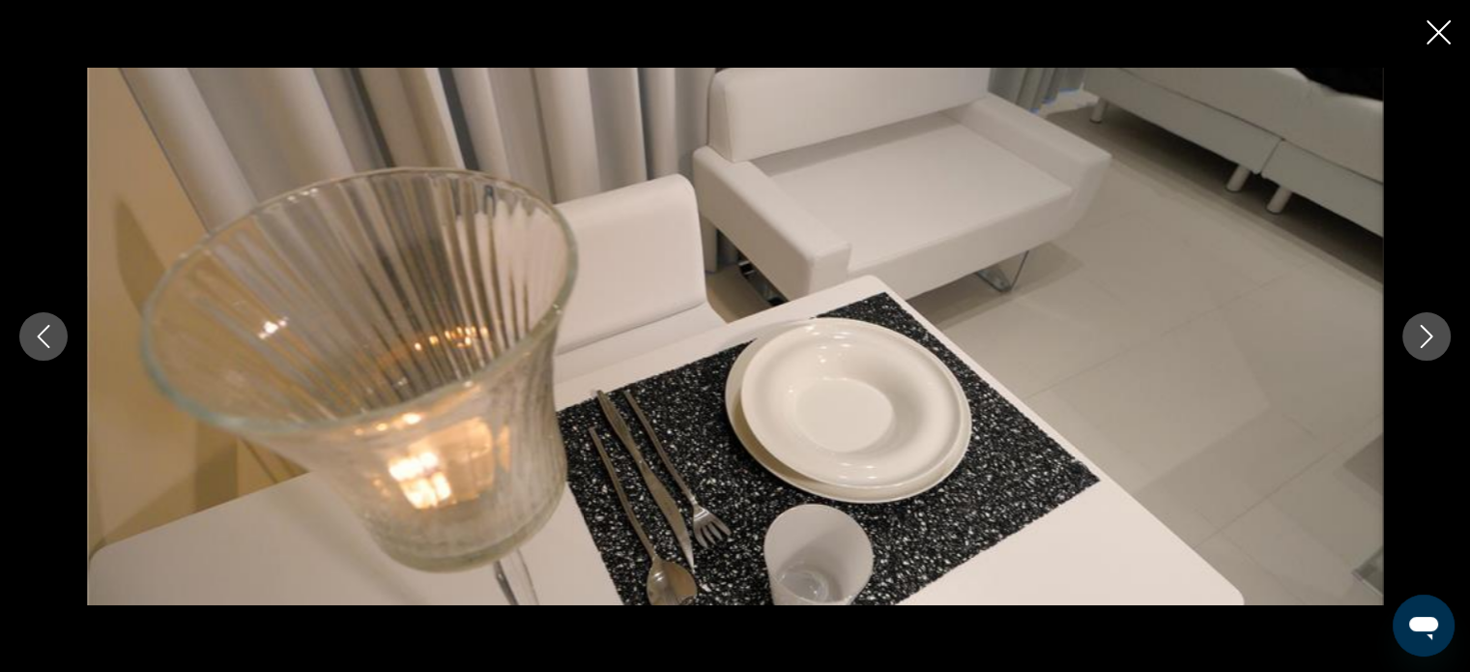
click at [1432, 333] on icon "Next image" at bounding box center [1426, 336] width 23 height 23
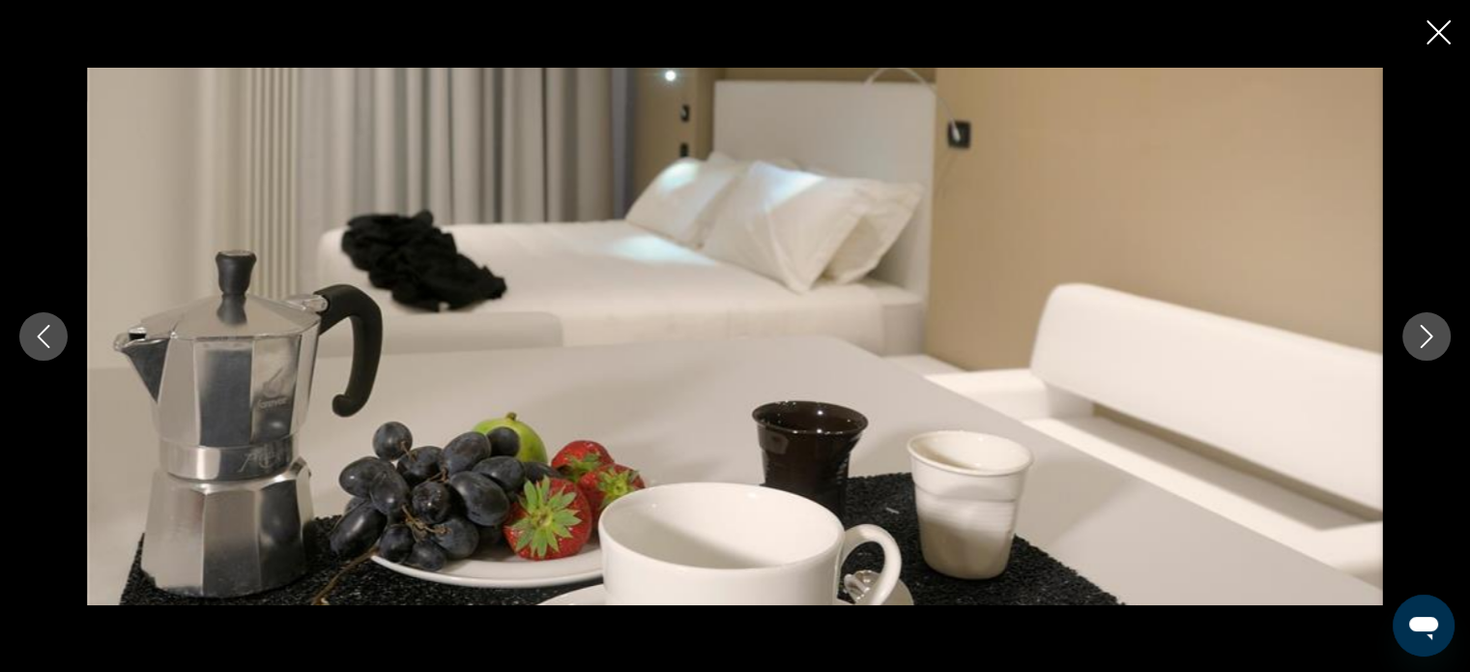
click at [1432, 333] on icon "Next image" at bounding box center [1426, 336] width 23 height 23
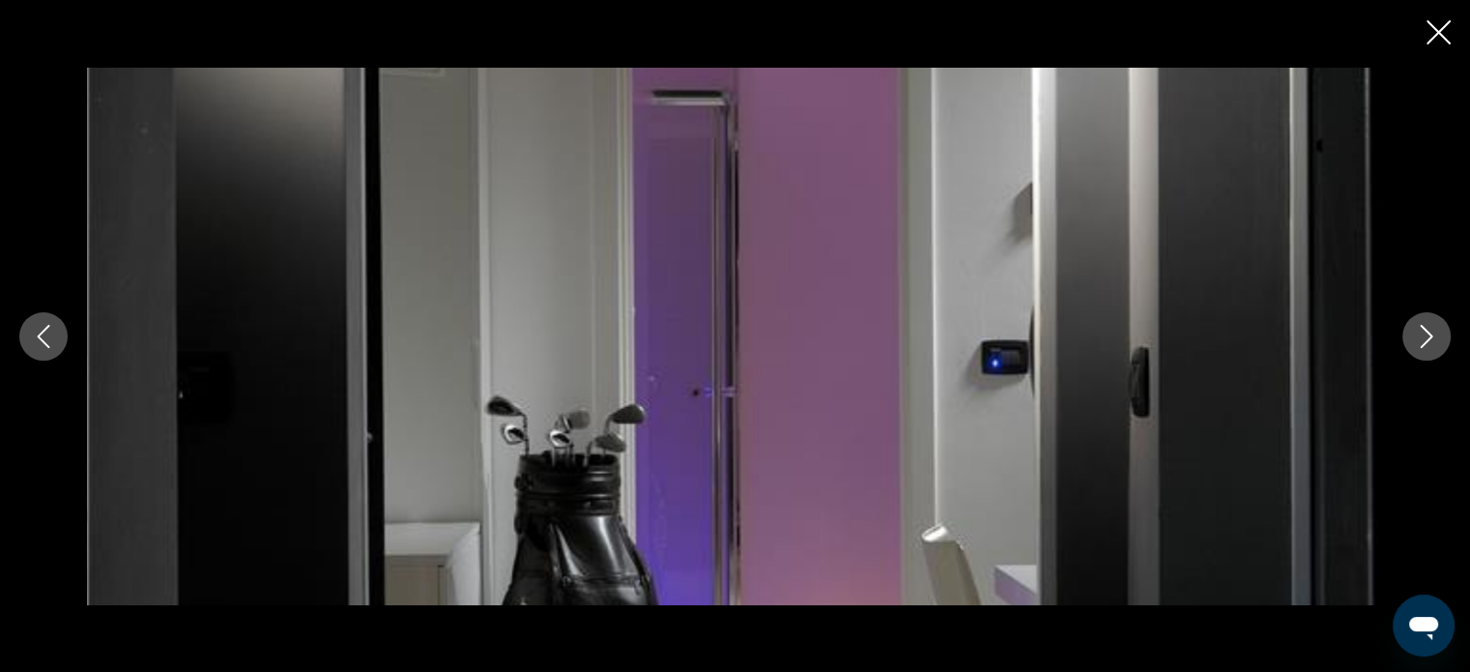
click at [1432, 333] on icon "Next image" at bounding box center [1426, 336] width 23 height 23
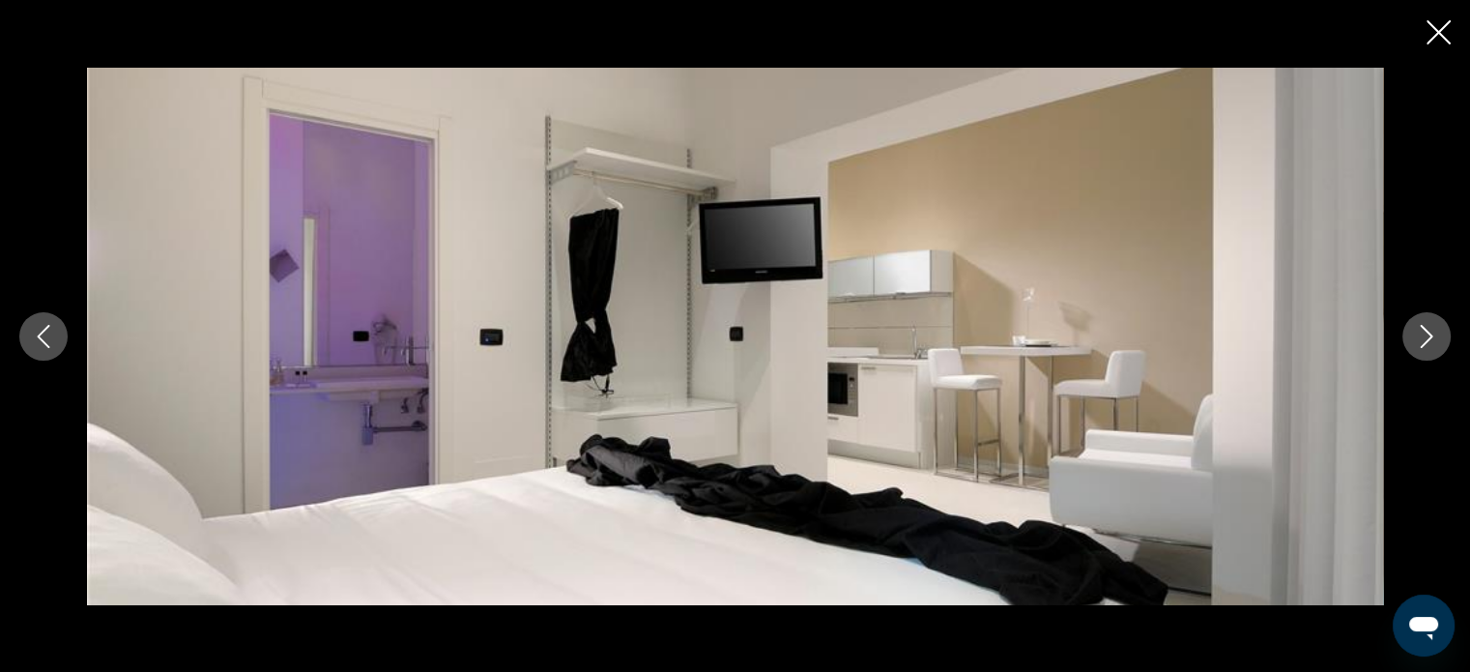
click at [1432, 333] on icon "Next image" at bounding box center [1426, 336] width 23 height 23
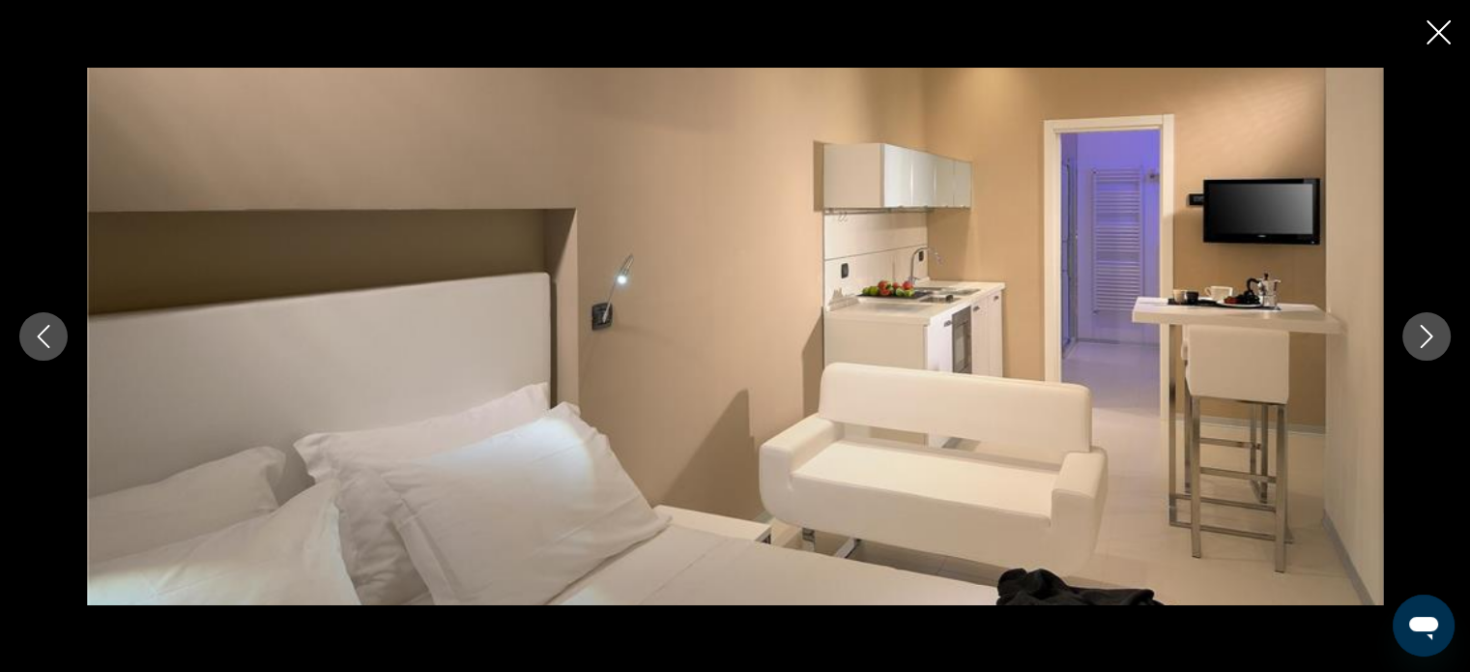
click at [1432, 333] on icon "Next image" at bounding box center [1426, 336] width 23 height 23
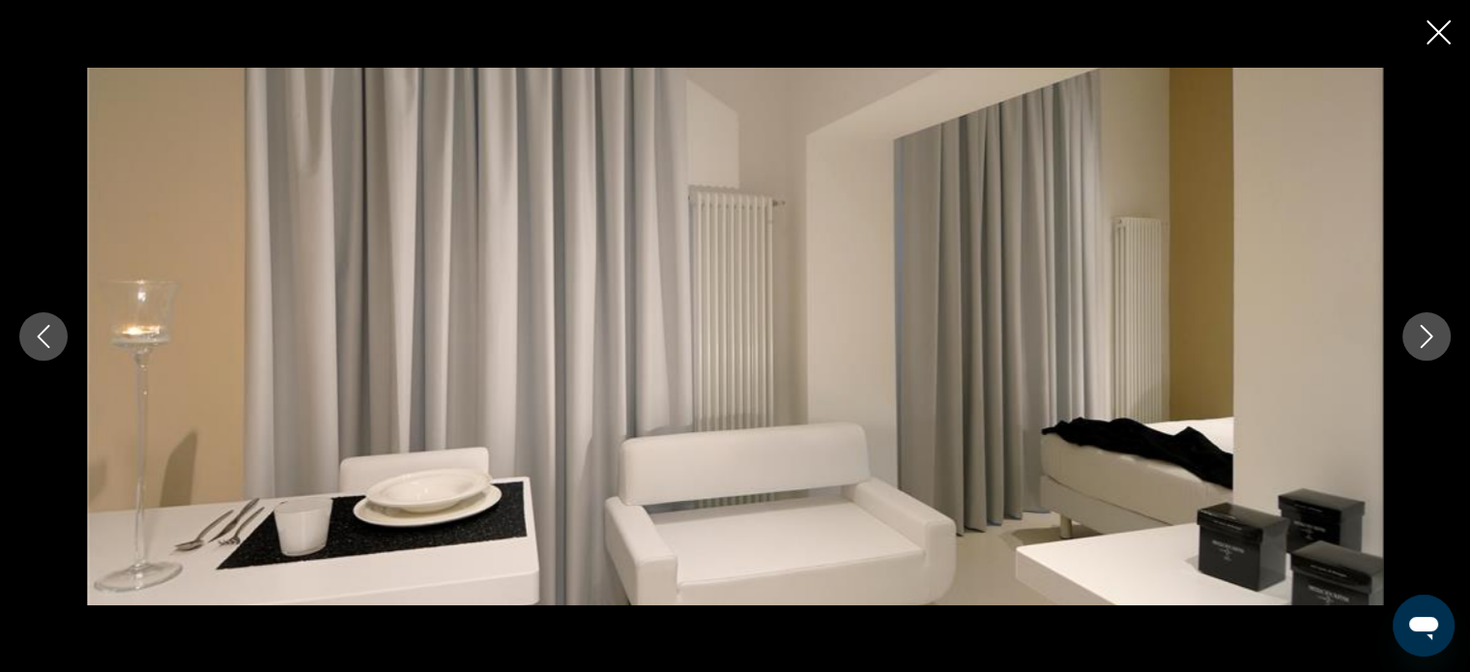
click at [1432, 333] on icon "Next image" at bounding box center [1426, 336] width 23 height 23
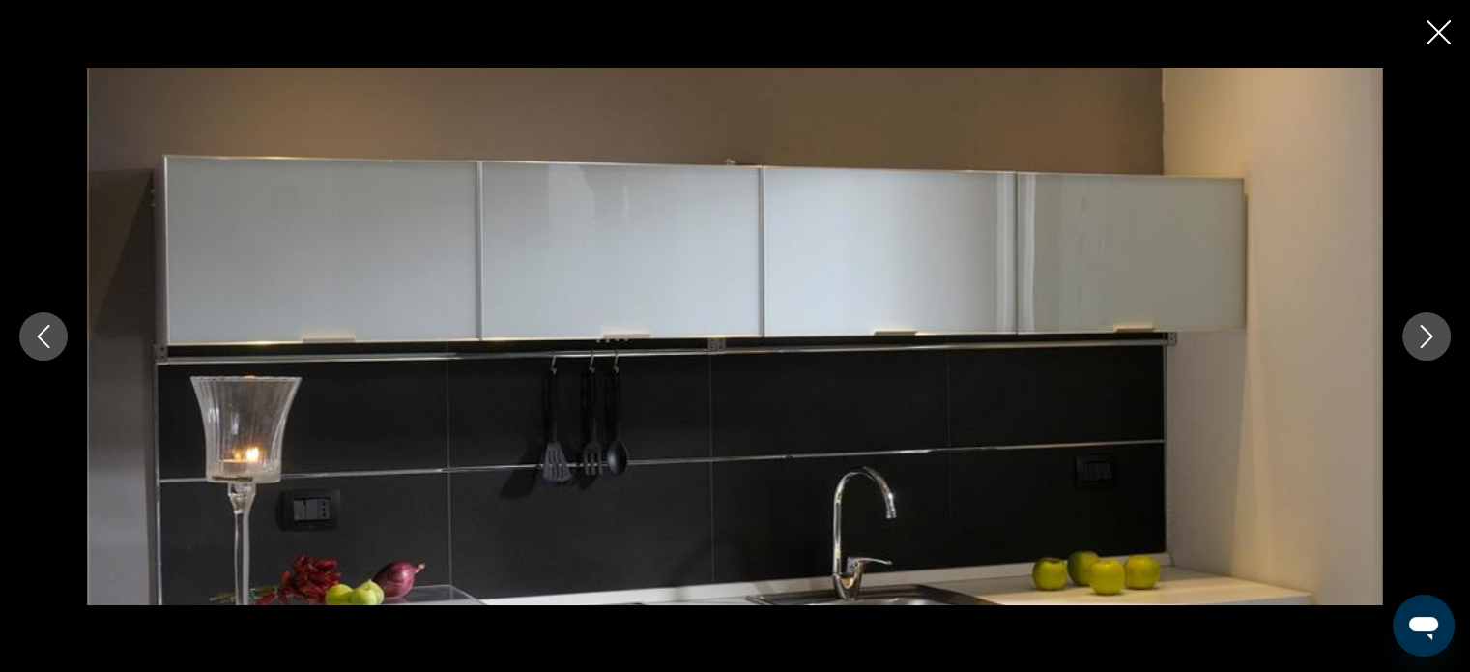
click at [1432, 333] on icon "Next image" at bounding box center [1426, 336] width 23 height 23
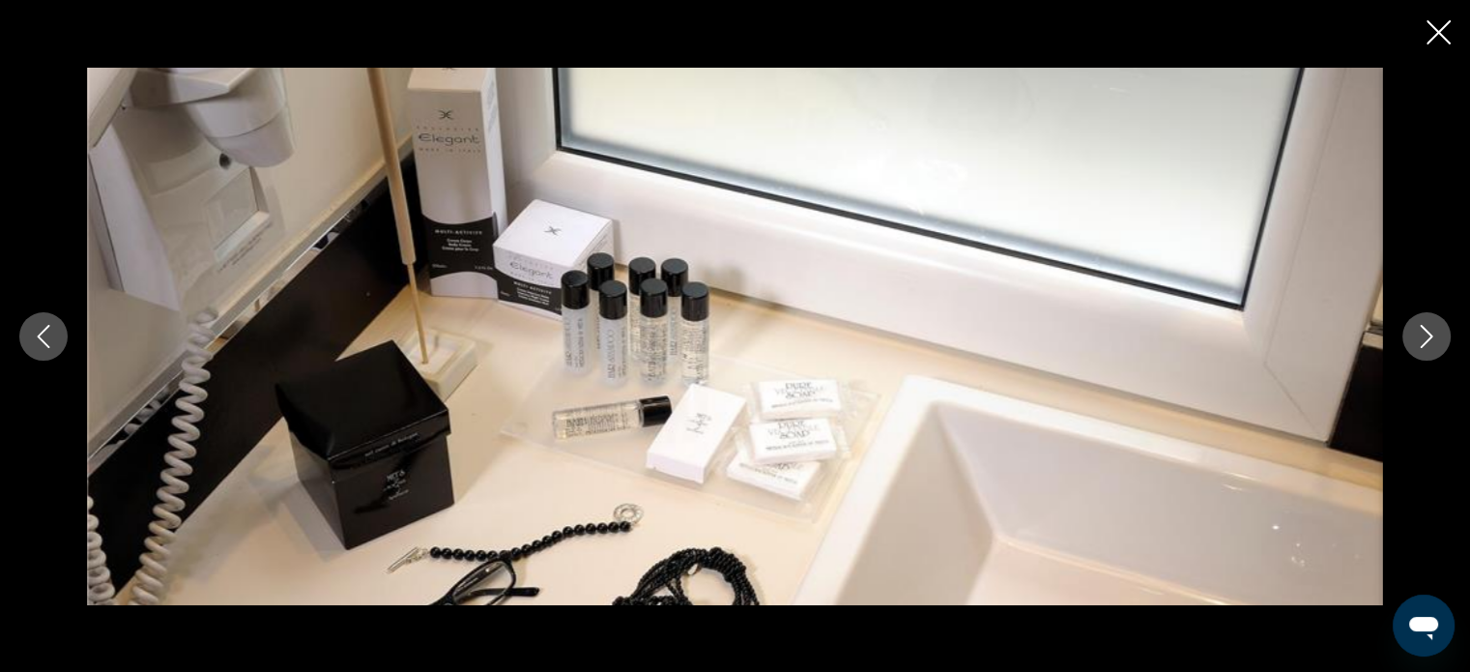
click at [1432, 333] on icon "Next image" at bounding box center [1426, 336] width 23 height 23
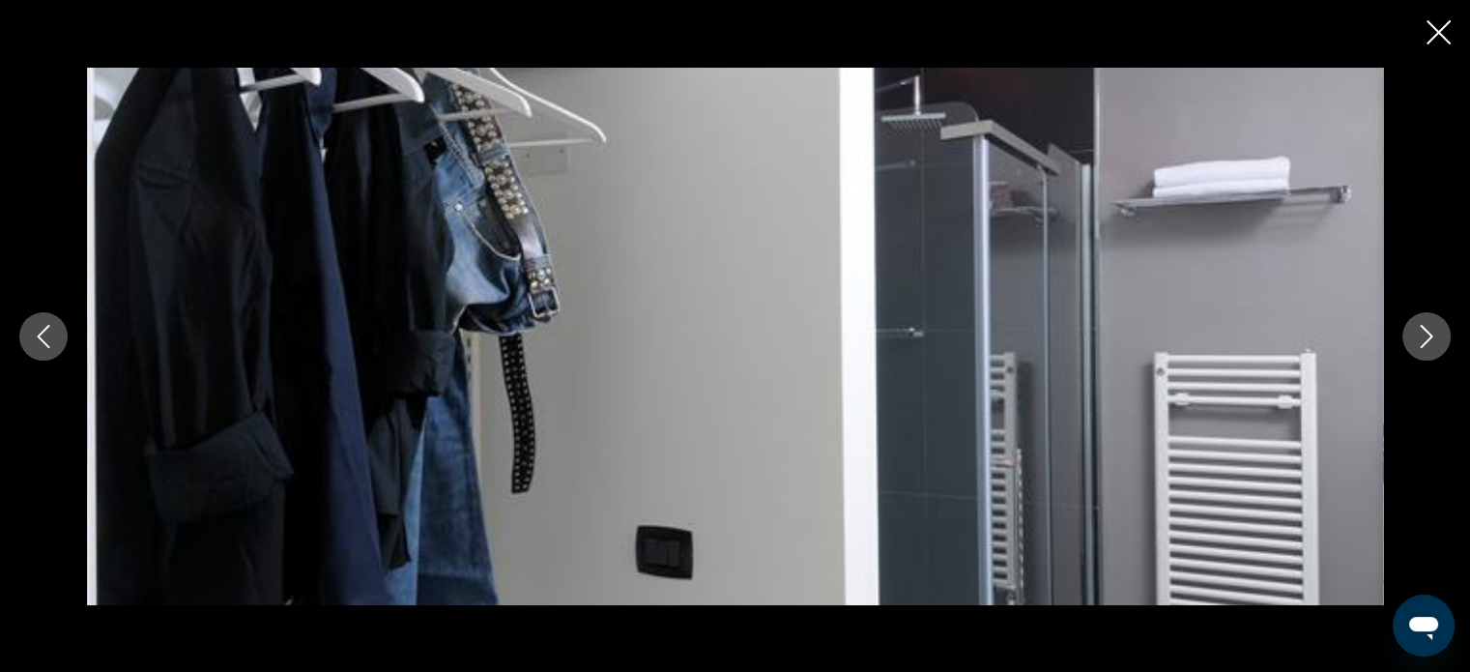
click at [1432, 333] on icon "Next image" at bounding box center [1426, 336] width 23 height 23
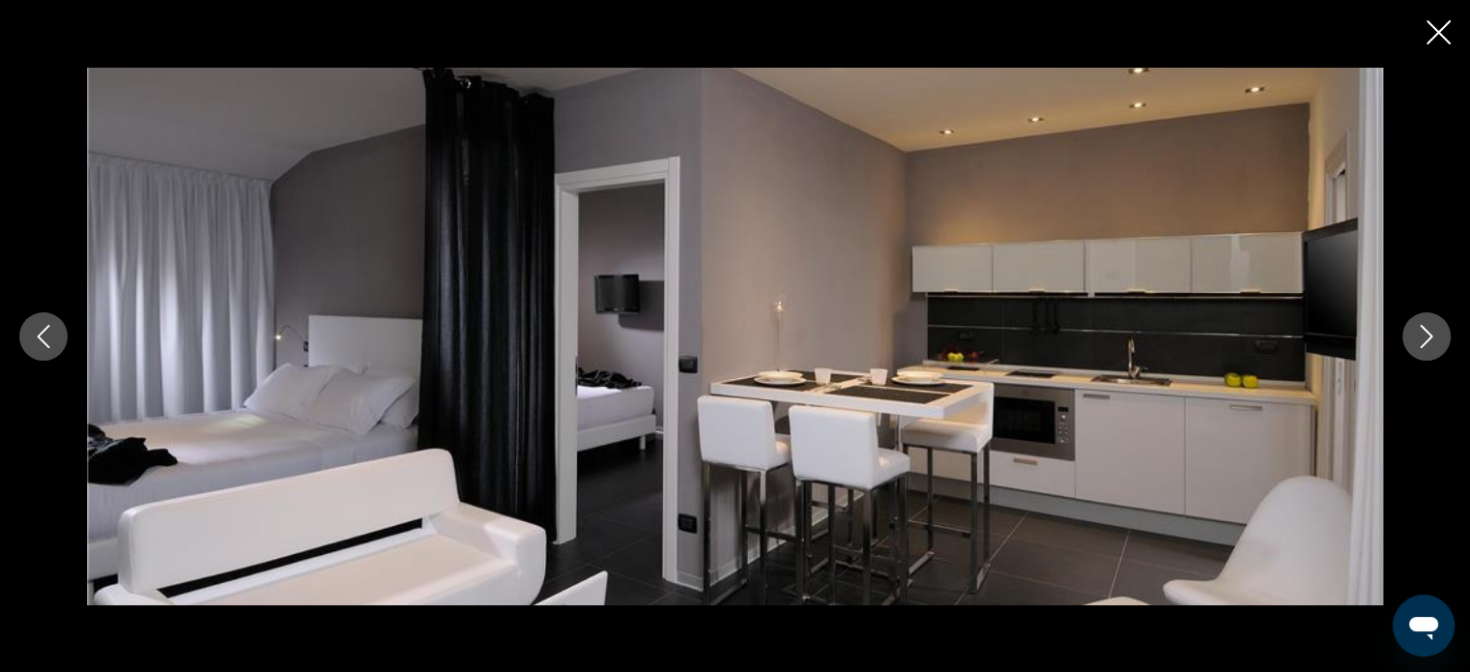
click at [1432, 333] on icon "Next image" at bounding box center [1426, 336] width 23 height 23
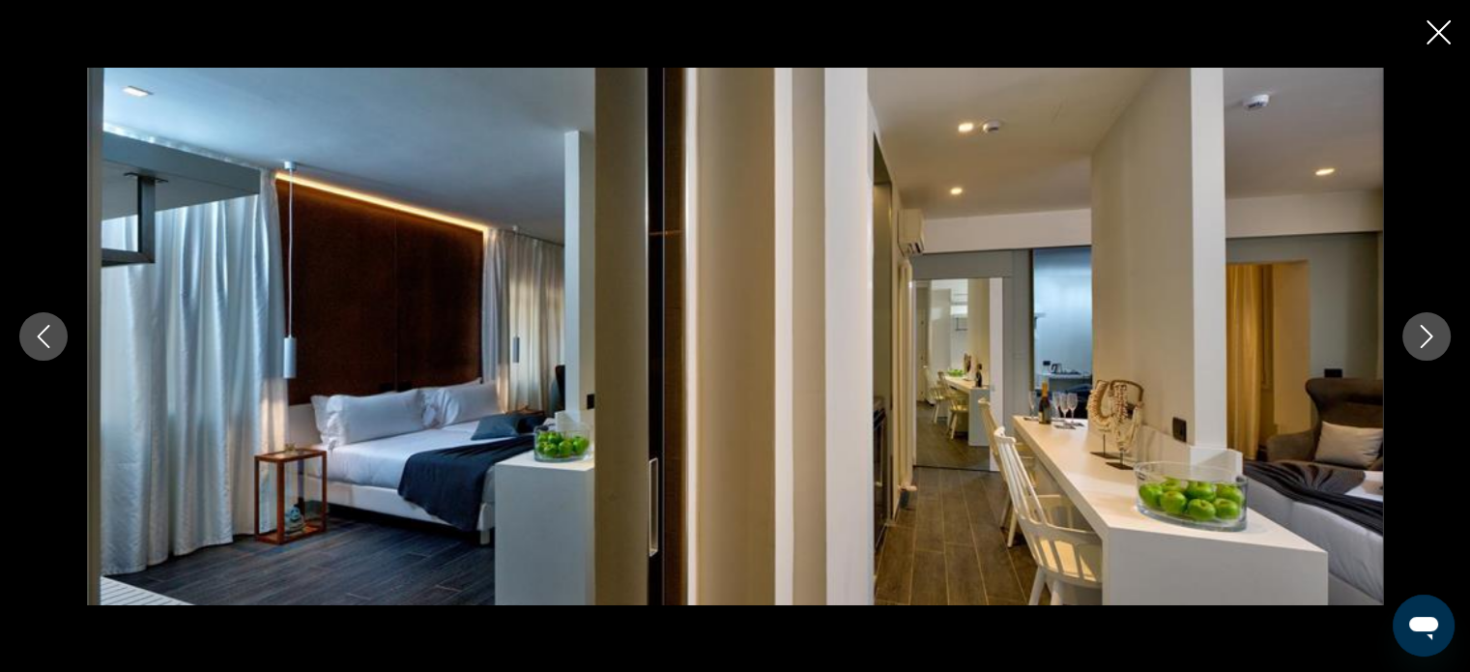
click at [1432, 333] on icon "Next image" at bounding box center [1426, 336] width 23 height 23
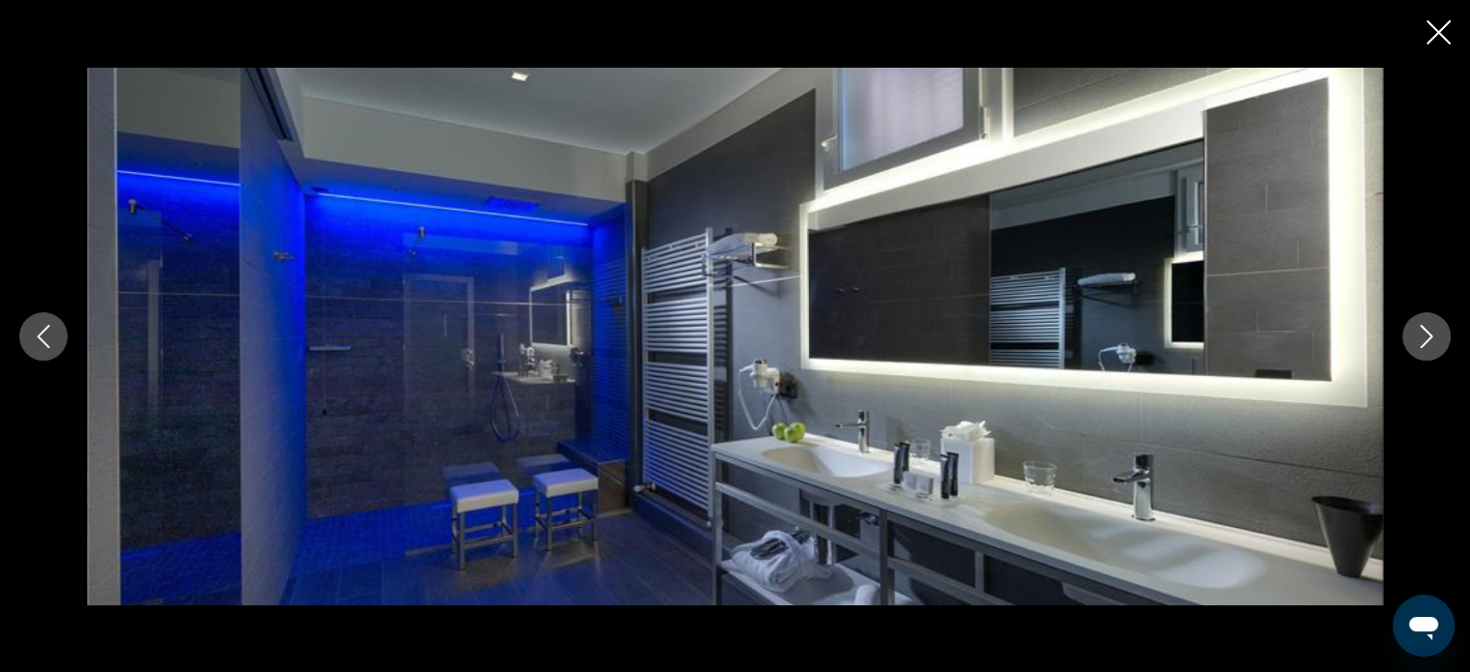
click at [1432, 333] on icon "Next image" at bounding box center [1426, 336] width 23 height 23
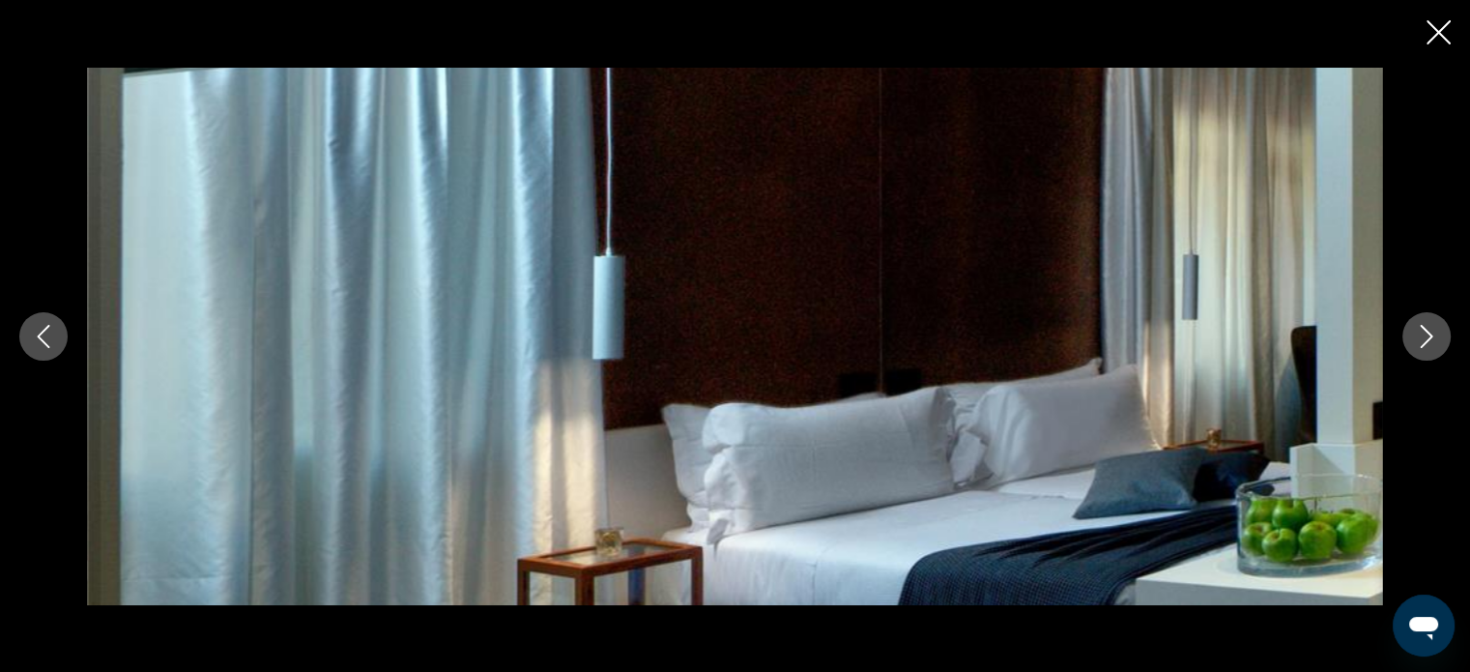
click at [1432, 333] on icon "Next image" at bounding box center [1426, 336] width 23 height 23
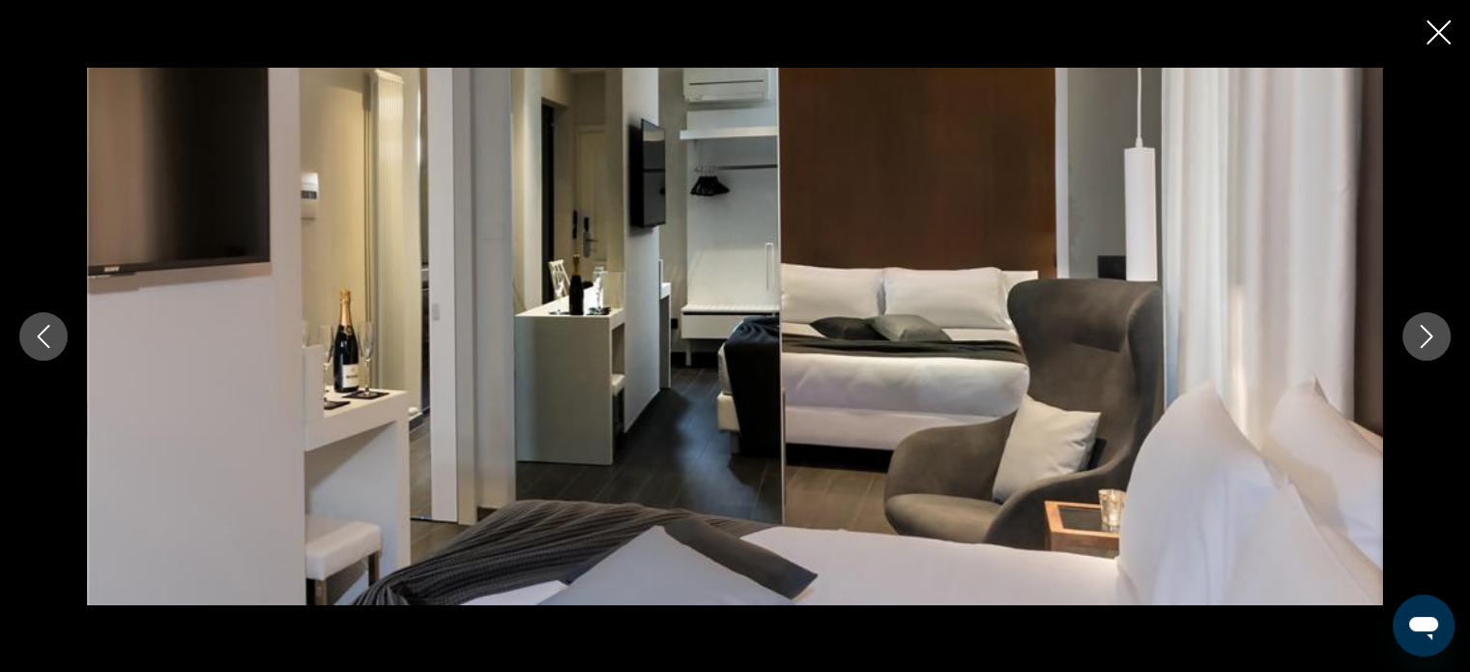
click at [1432, 333] on icon "Next image" at bounding box center [1426, 336] width 23 height 23
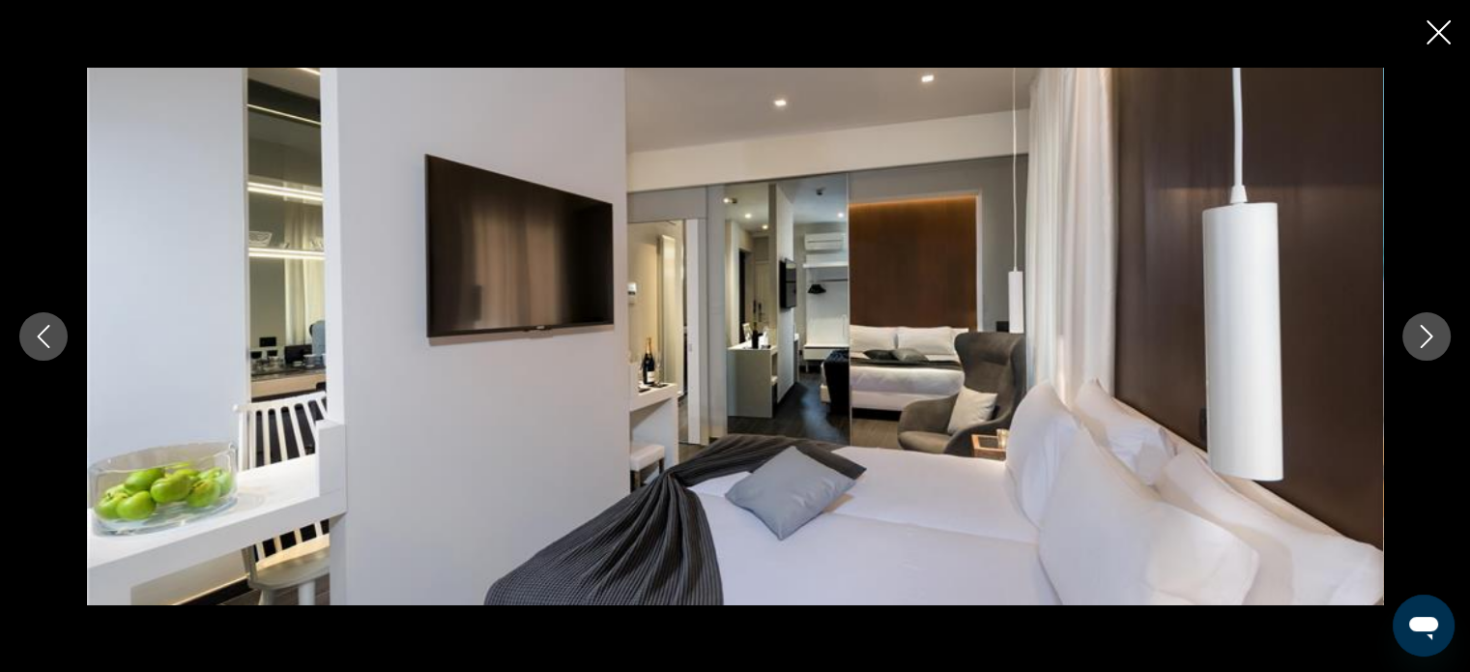
click at [1432, 333] on icon "Next image" at bounding box center [1426, 336] width 23 height 23
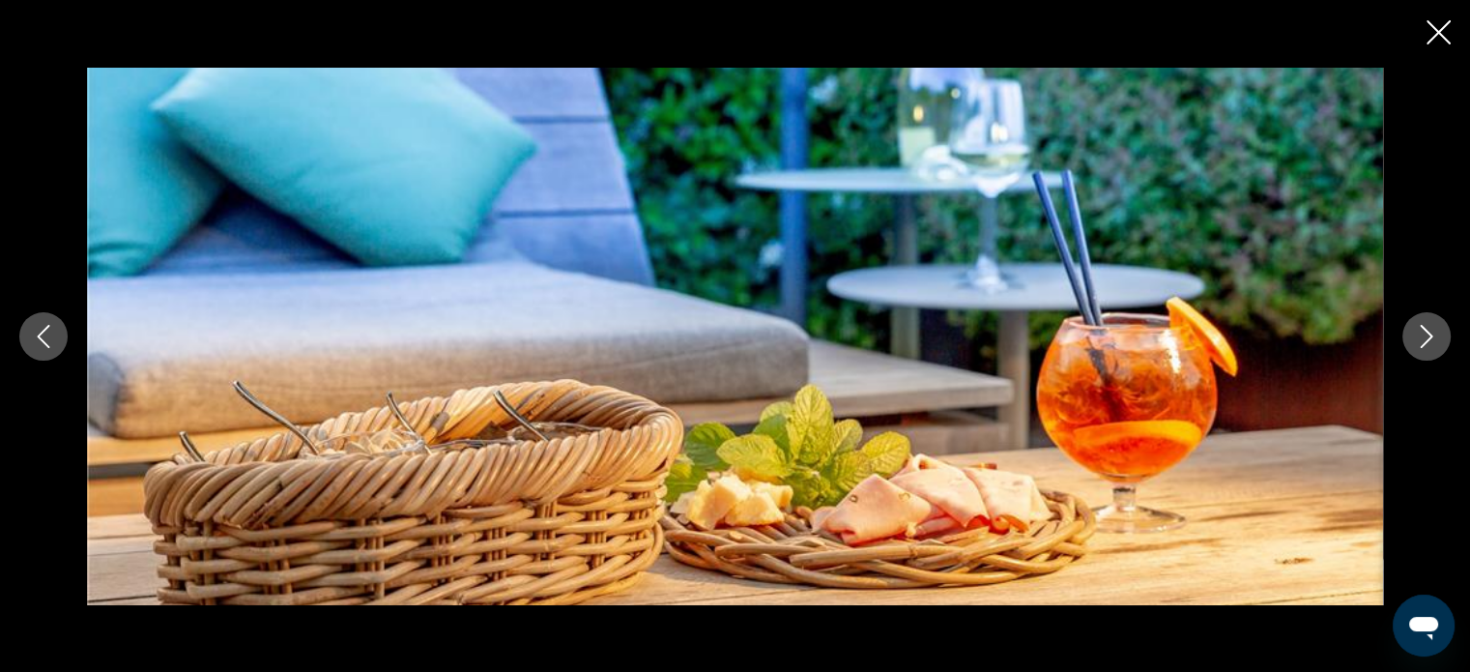
click at [1432, 333] on icon "Next image" at bounding box center [1426, 336] width 23 height 23
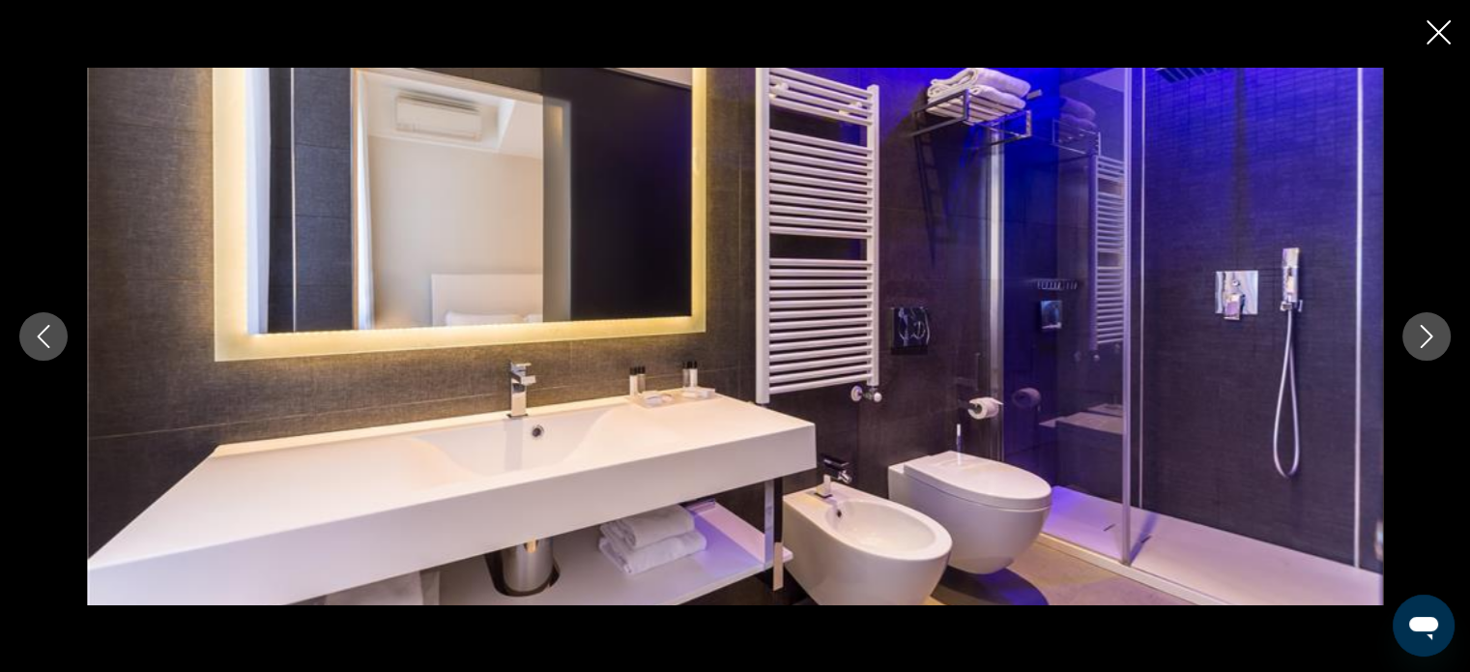
click at [1432, 333] on icon "Next image" at bounding box center [1426, 336] width 23 height 23
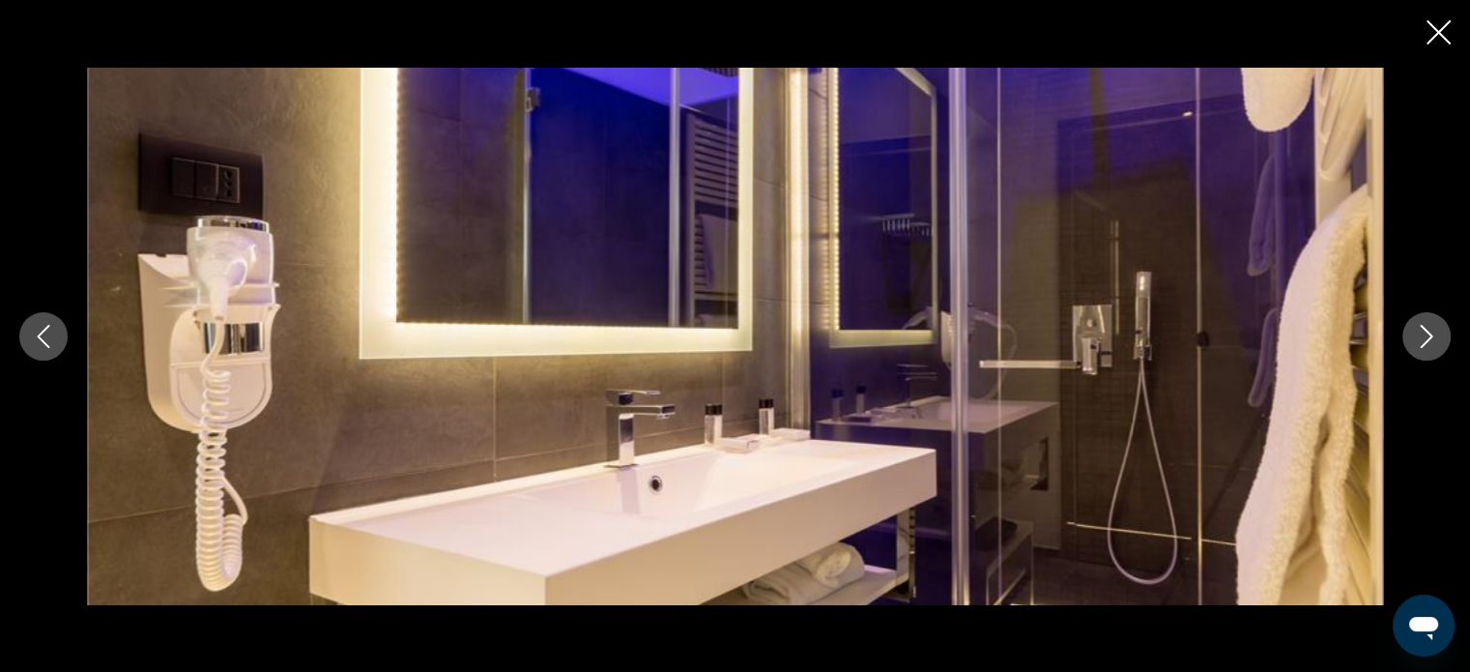
click at [1432, 333] on icon "Next image" at bounding box center [1426, 336] width 23 height 23
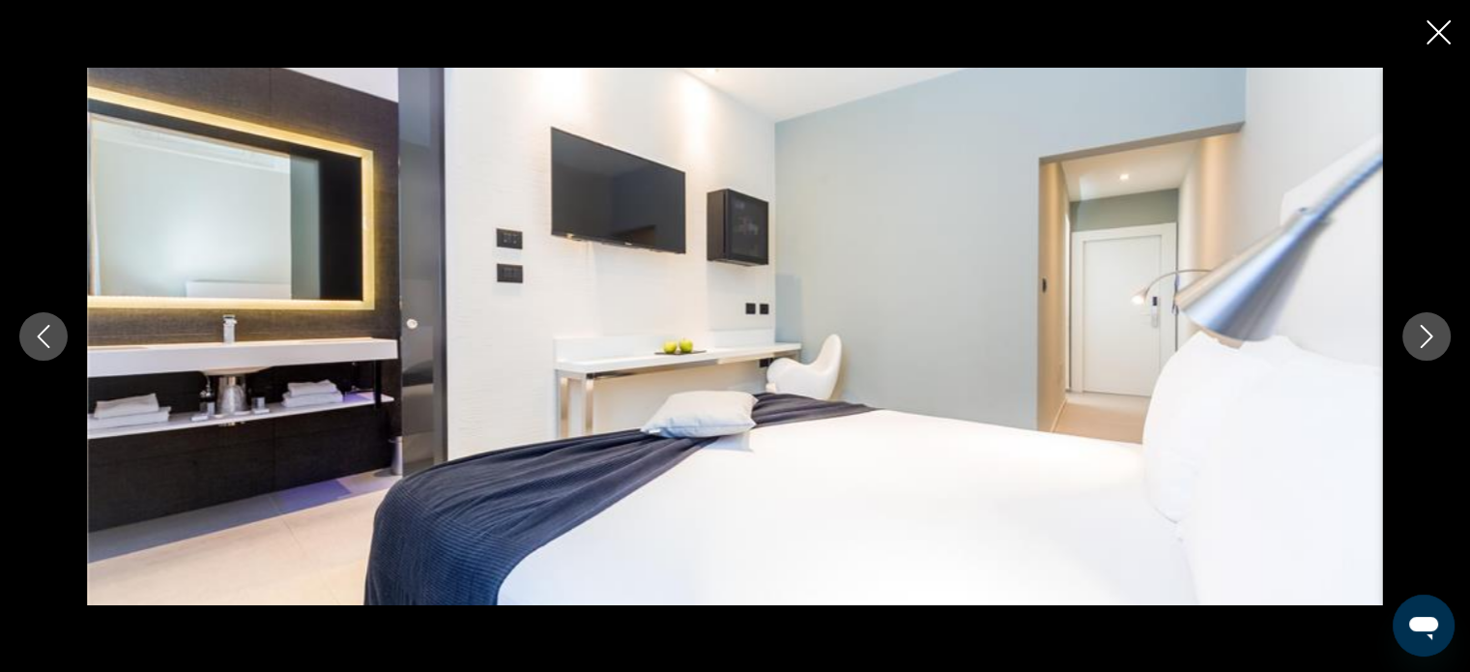
click at [1432, 333] on icon "Next image" at bounding box center [1426, 336] width 23 height 23
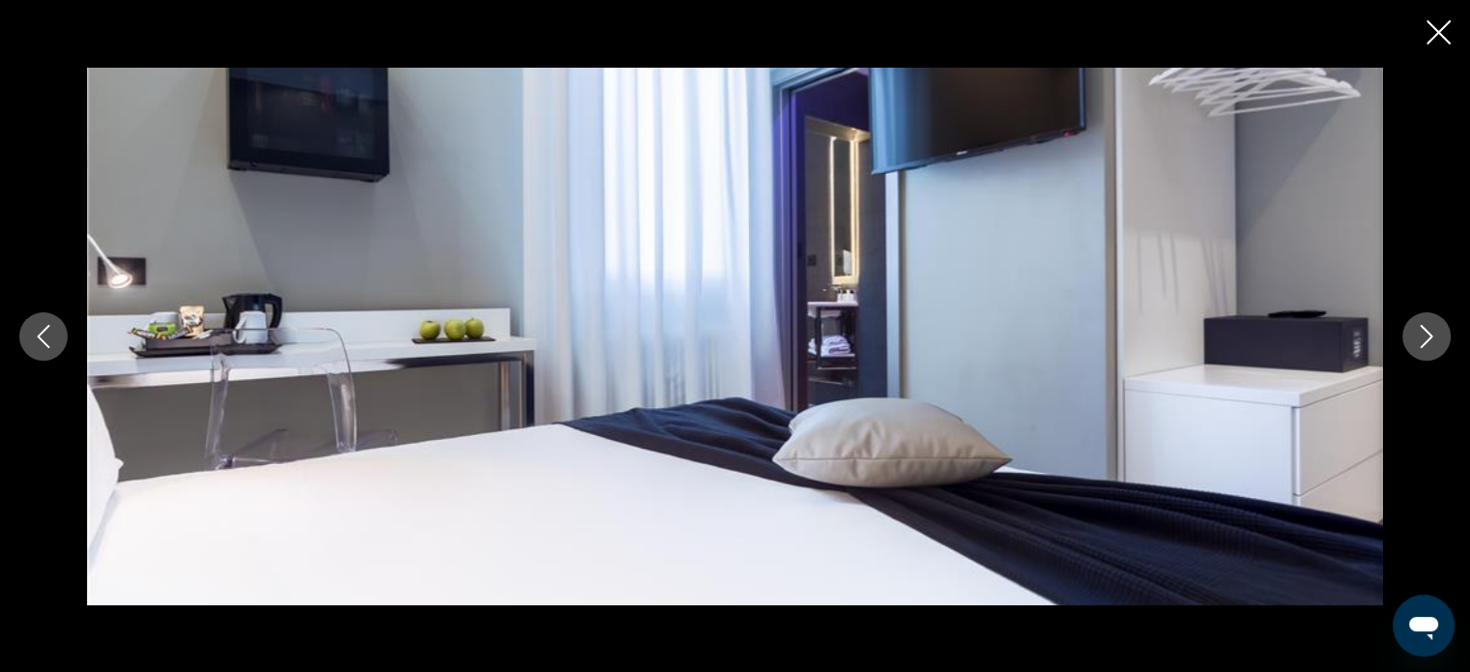
click at [1432, 333] on icon "Next image" at bounding box center [1426, 336] width 23 height 23
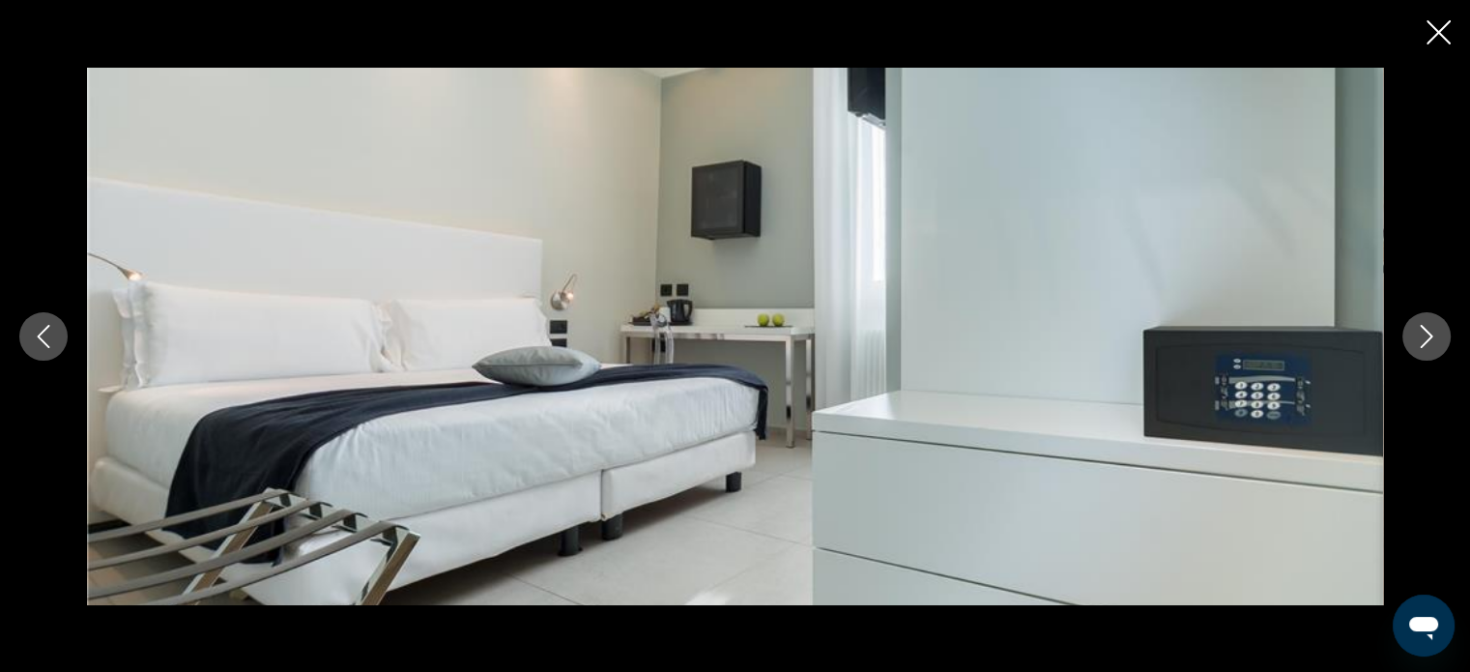
click at [1432, 333] on icon "Next image" at bounding box center [1426, 336] width 23 height 23
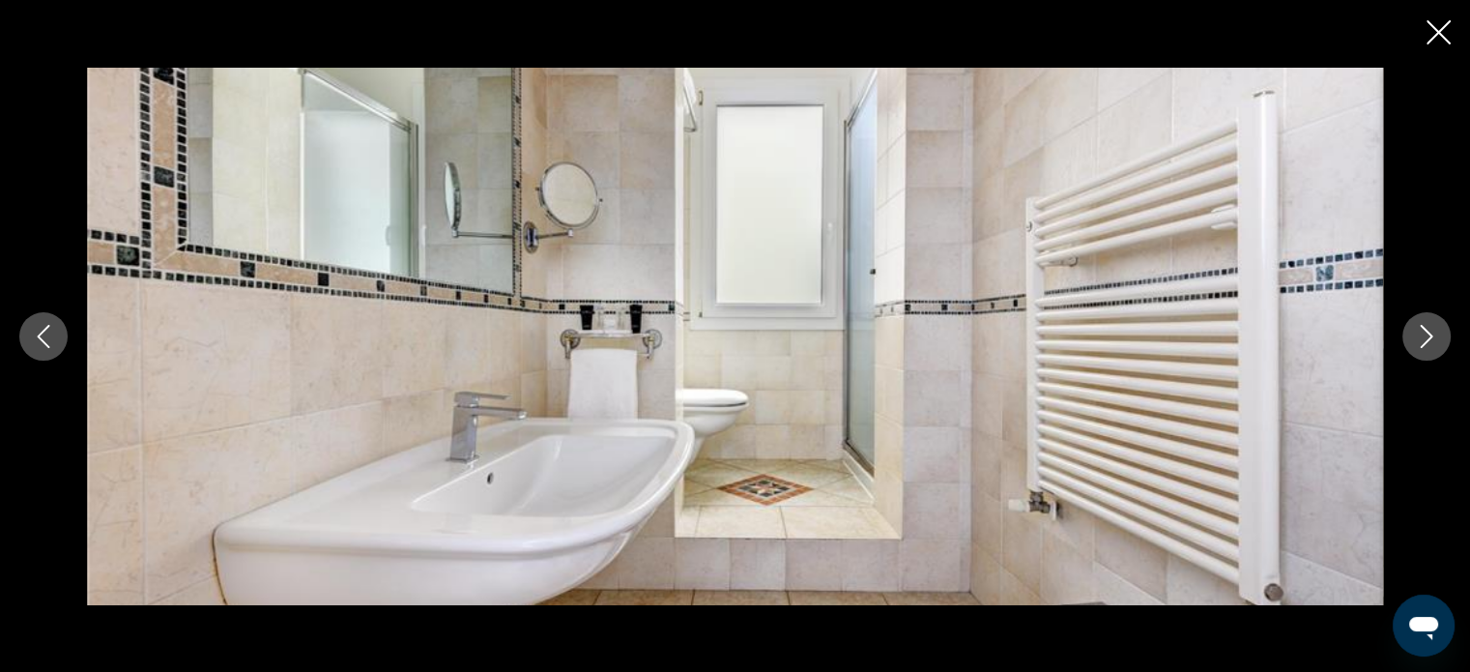
click at [1432, 333] on icon "Next image" at bounding box center [1426, 336] width 23 height 23
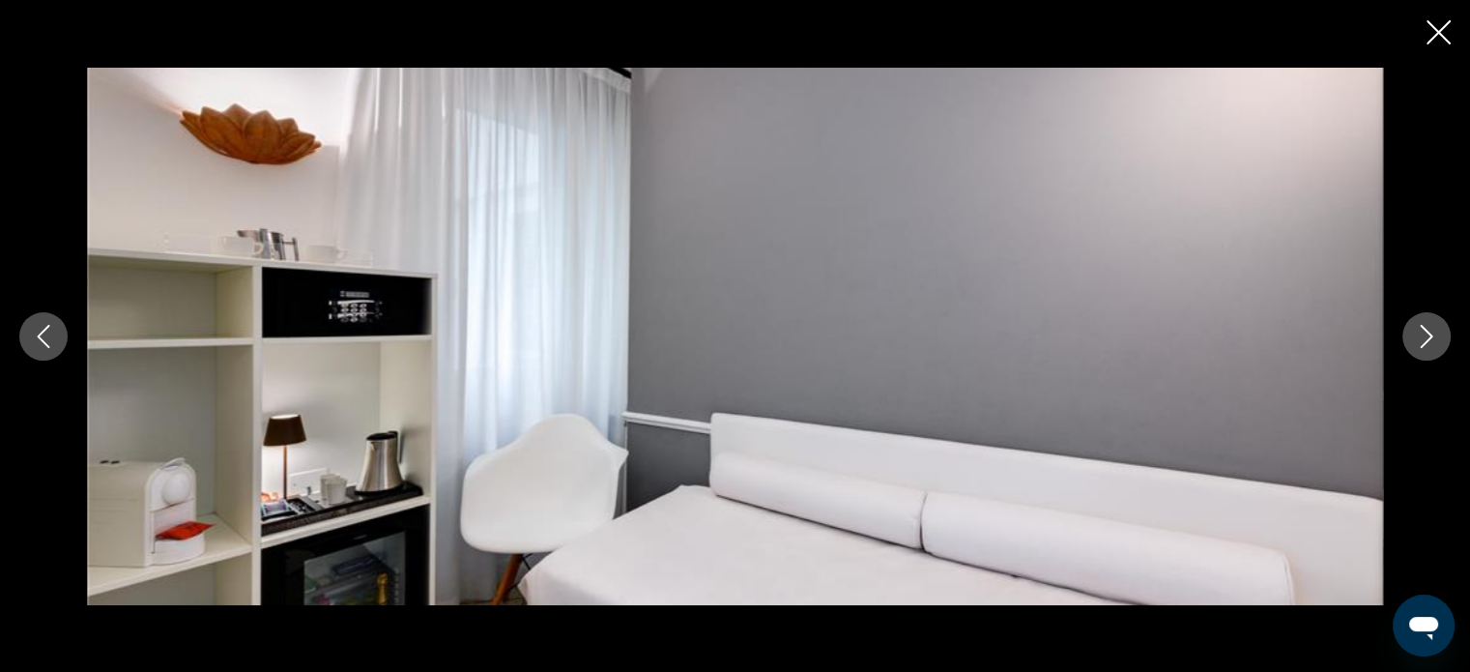
click at [1432, 333] on icon "Next image" at bounding box center [1426, 336] width 23 height 23
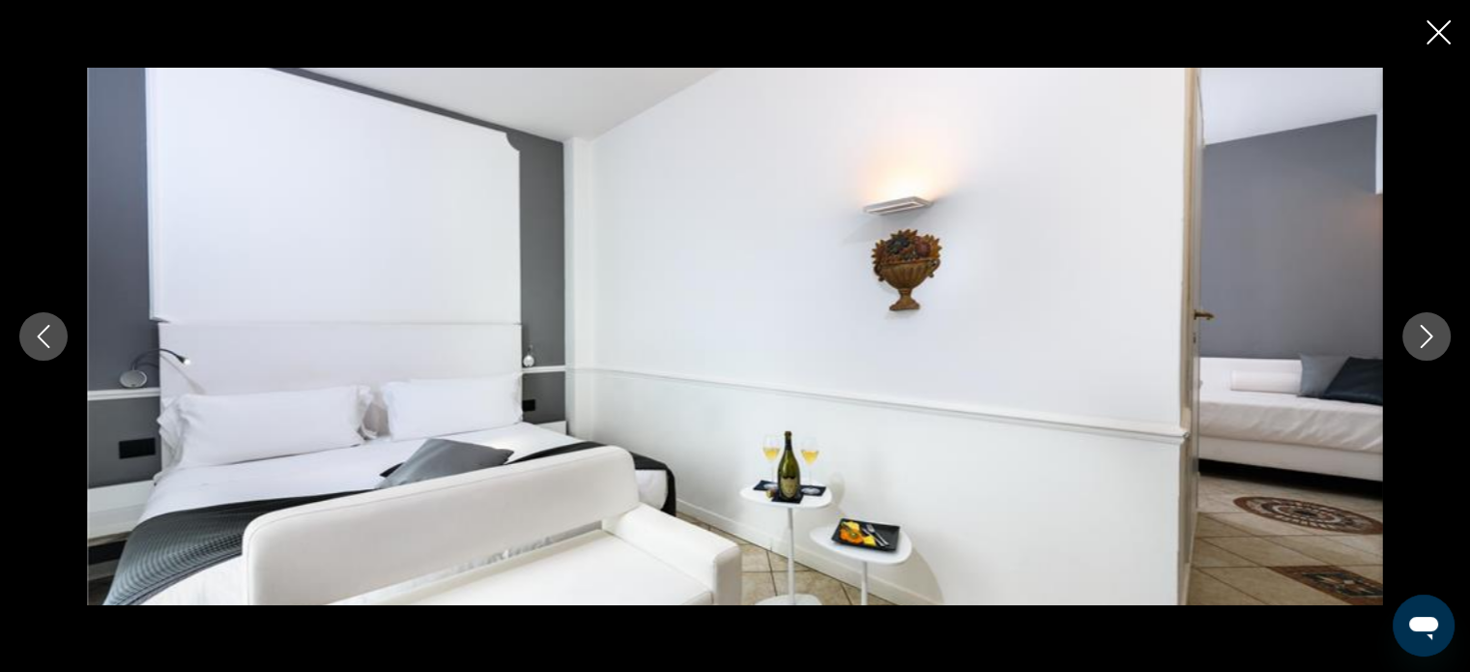
click at [1432, 333] on icon "Next image" at bounding box center [1426, 336] width 23 height 23
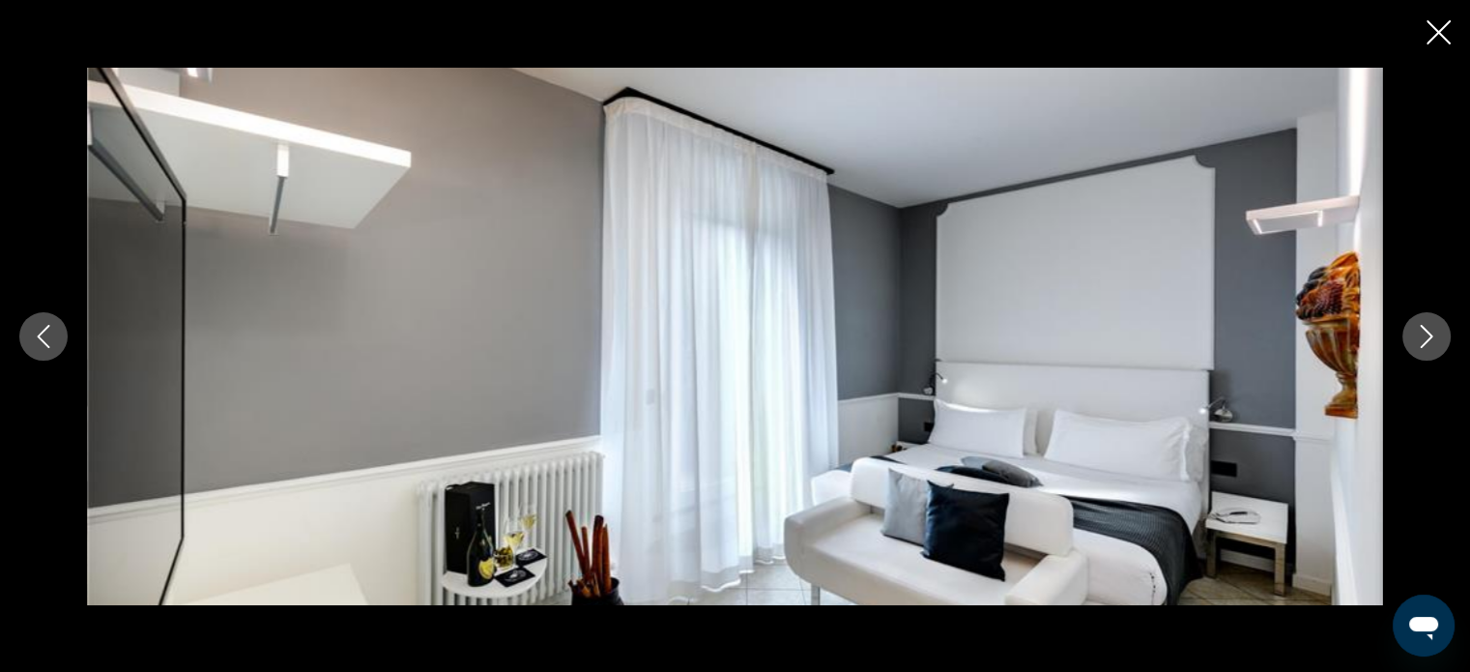
click at [1432, 333] on icon "Next image" at bounding box center [1426, 336] width 23 height 23
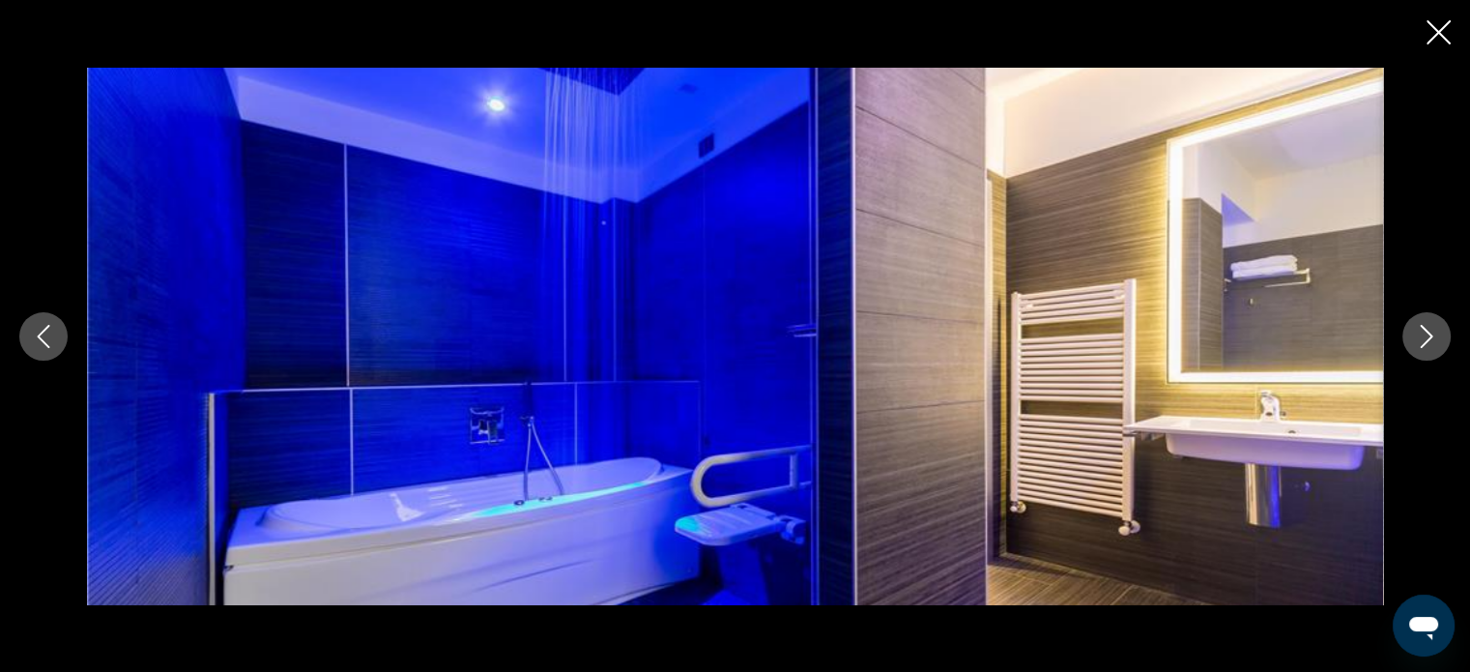
click at [1432, 333] on icon "Next image" at bounding box center [1426, 336] width 23 height 23
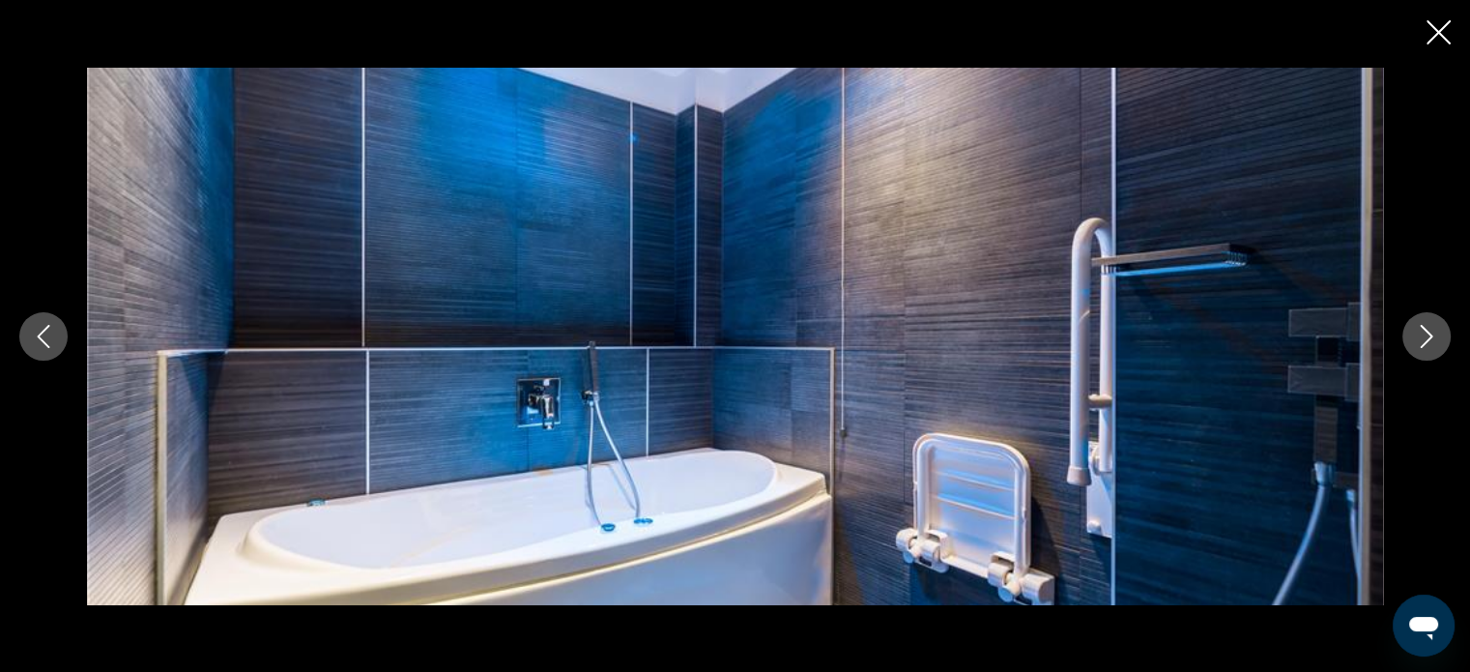
click at [1432, 333] on icon "Next image" at bounding box center [1426, 336] width 23 height 23
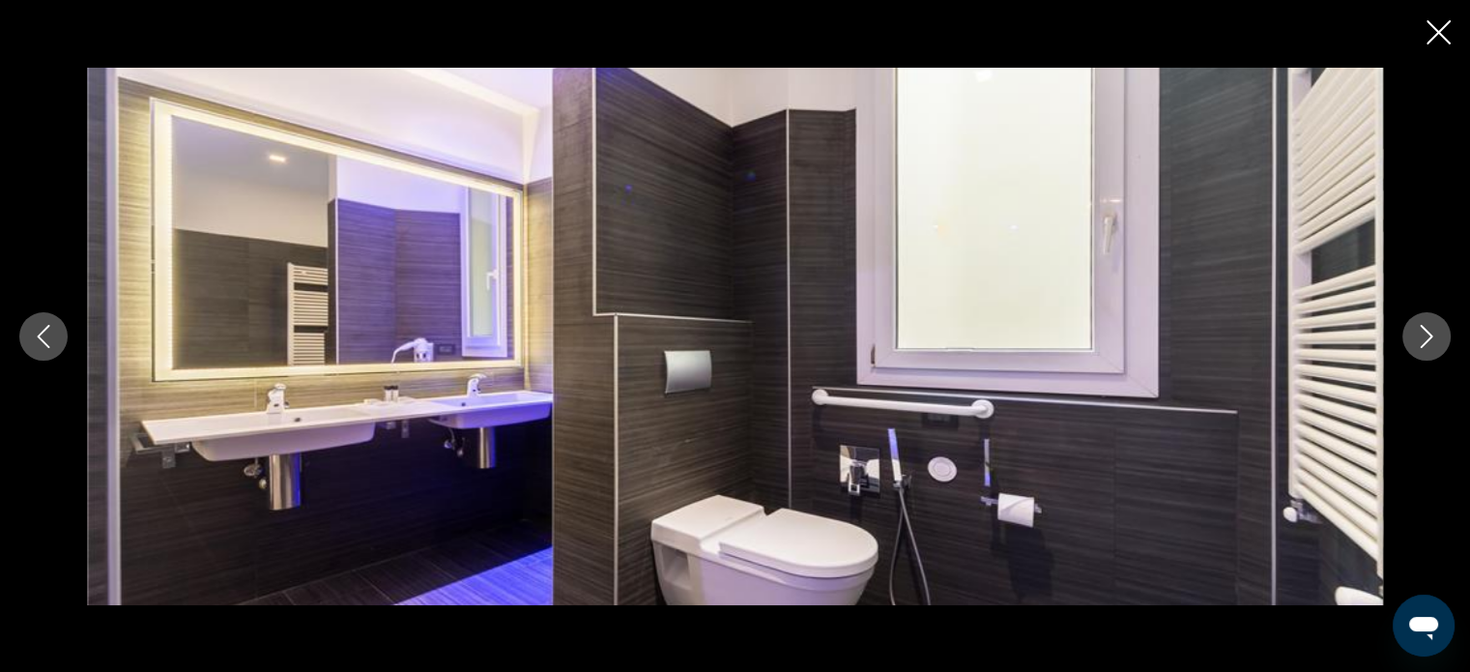
click at [1432, 333] on icon "Next image" at bounding box center [1426, 336] width 23 height 23
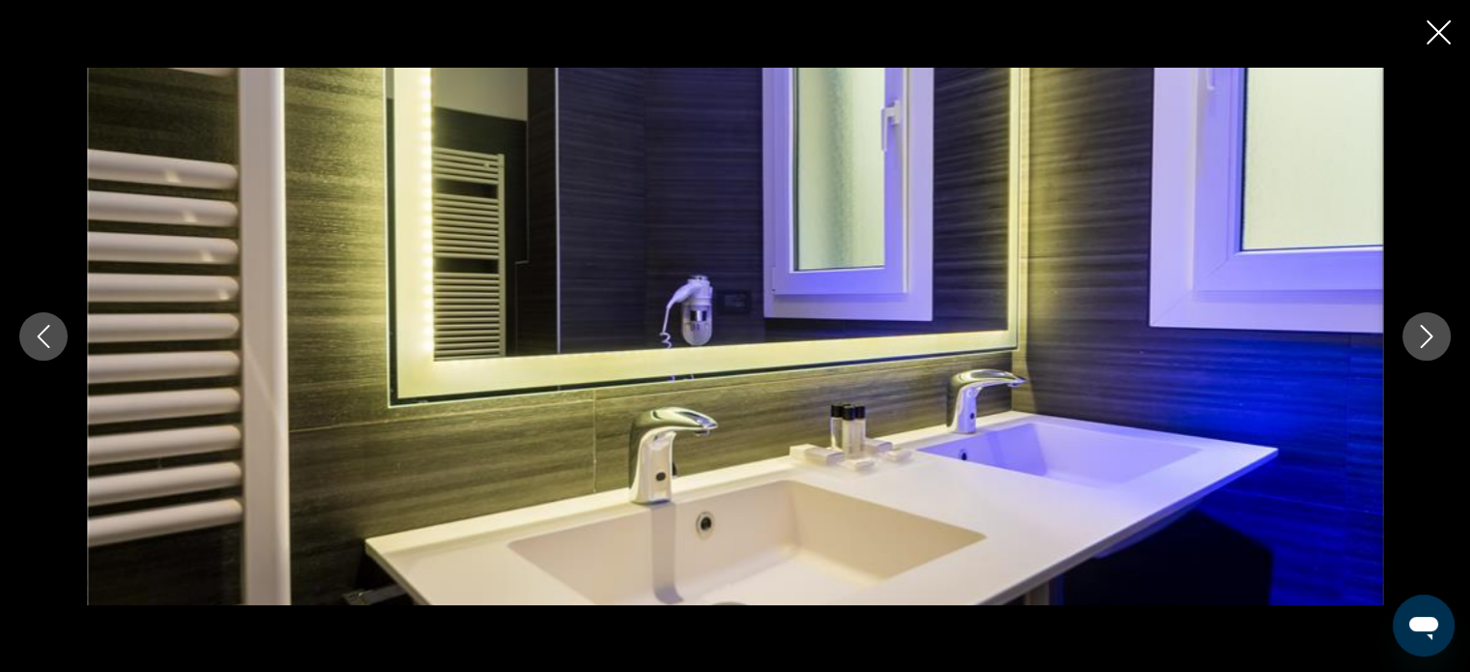
click at [1432, 333] on icon "Next image" at bounding box center [1426, 336] width 23 height 23
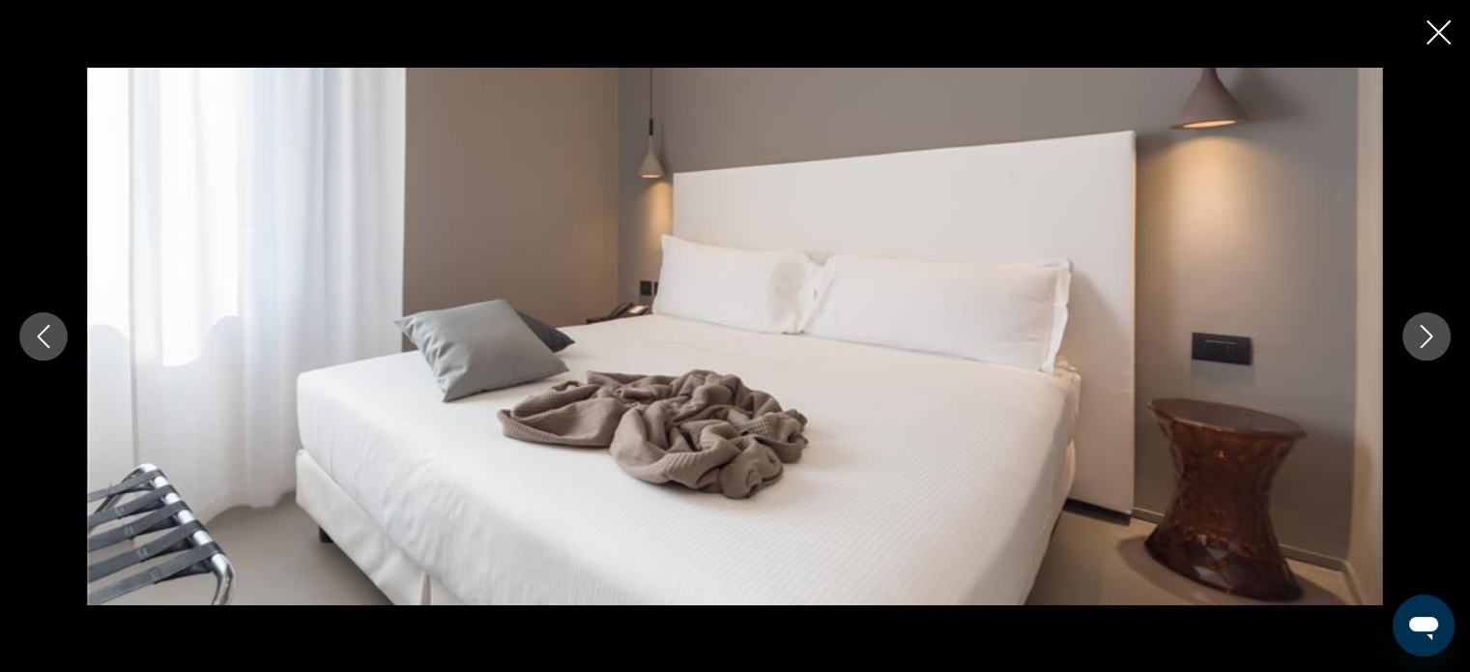
click at [1432, 333] on icon "Next image" at bounding box center [1426, 336] width 23 height 23
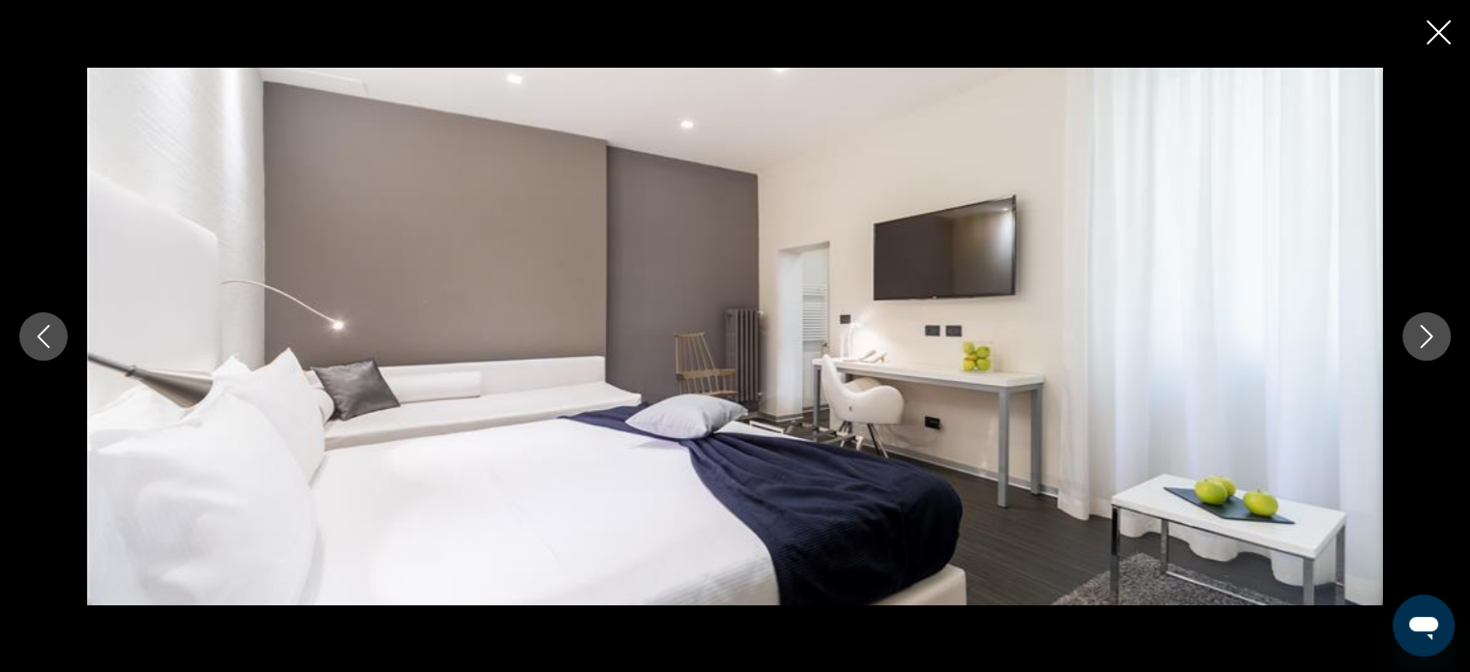
click at [1432, 333] on icon "Next image" at bounding box center [1426, 336] width 23 height 23
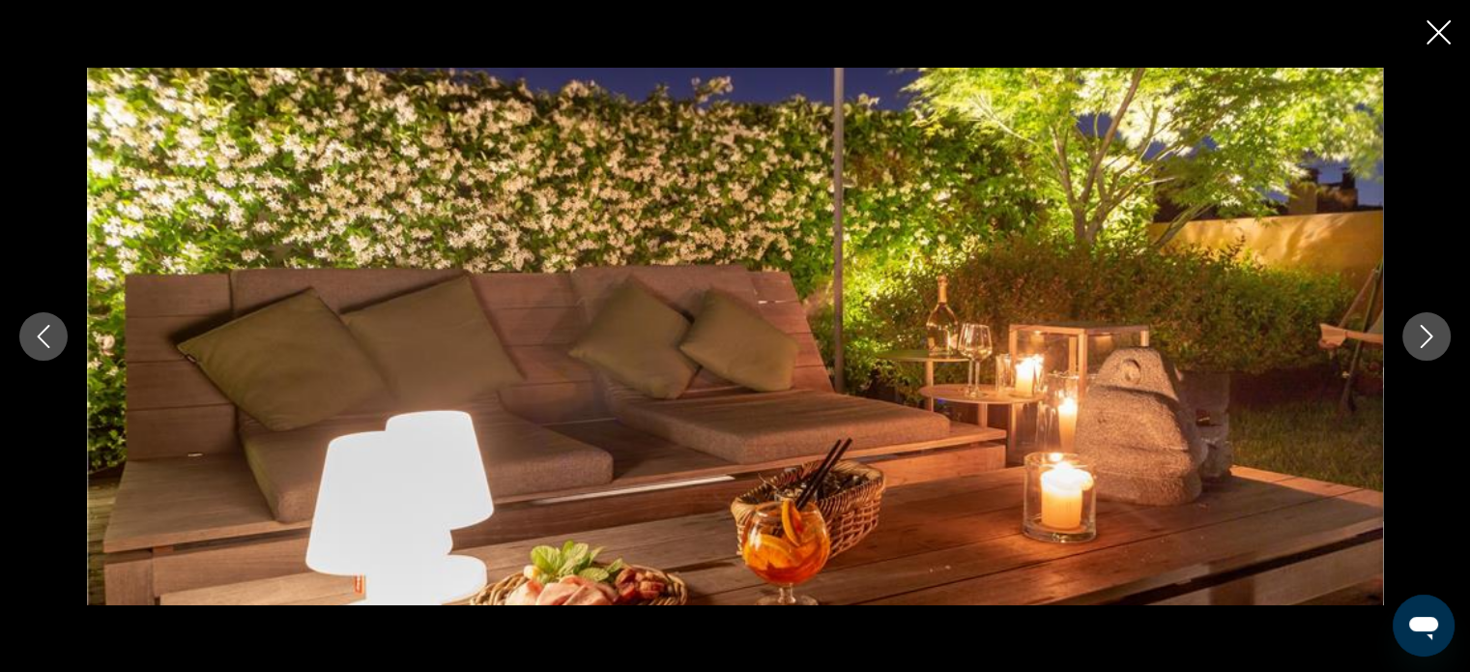
click at [1432, 333] on icon "Next image" at bounding box center [1426, 336] width 23 height 23
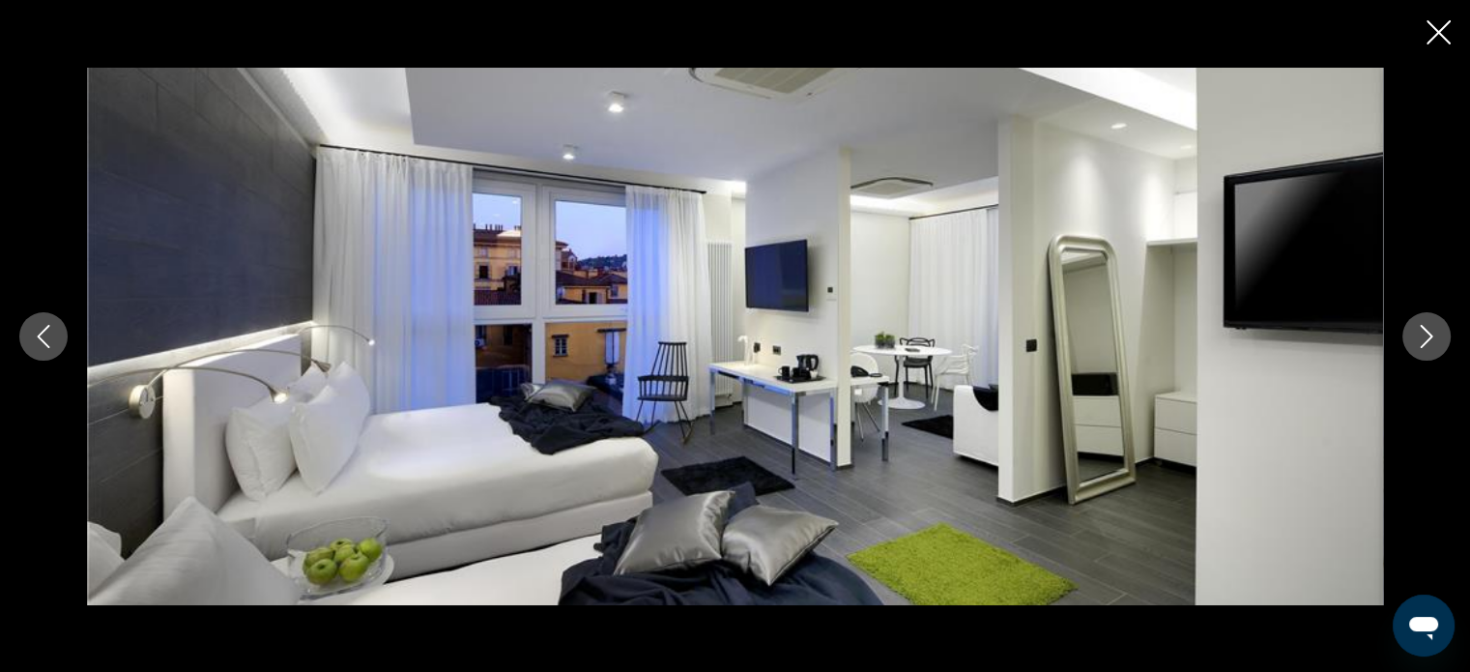
click at [1432, 333] on icon "Next image" at bounding box center [1426, 336] width 23 height 23
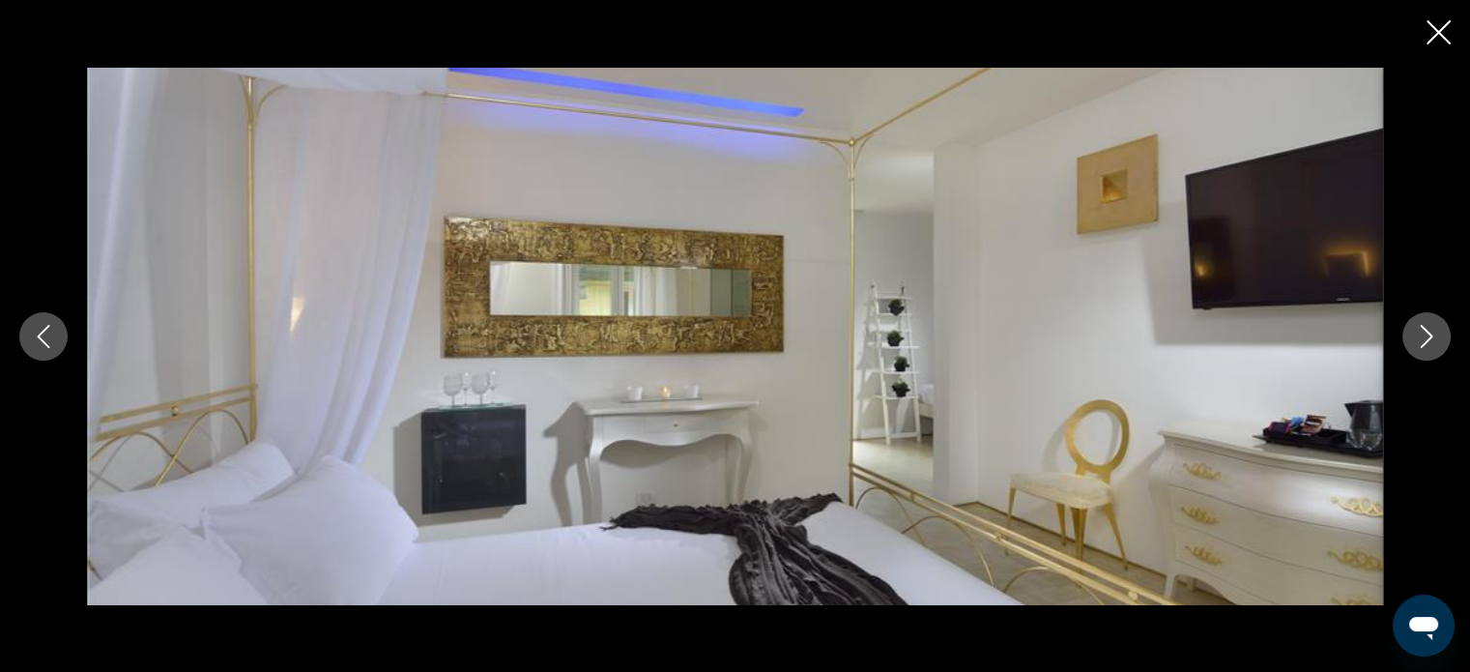
click at [1432, 333] on icon "Next image" at bounding box center [1426, 336] width 23 height 23
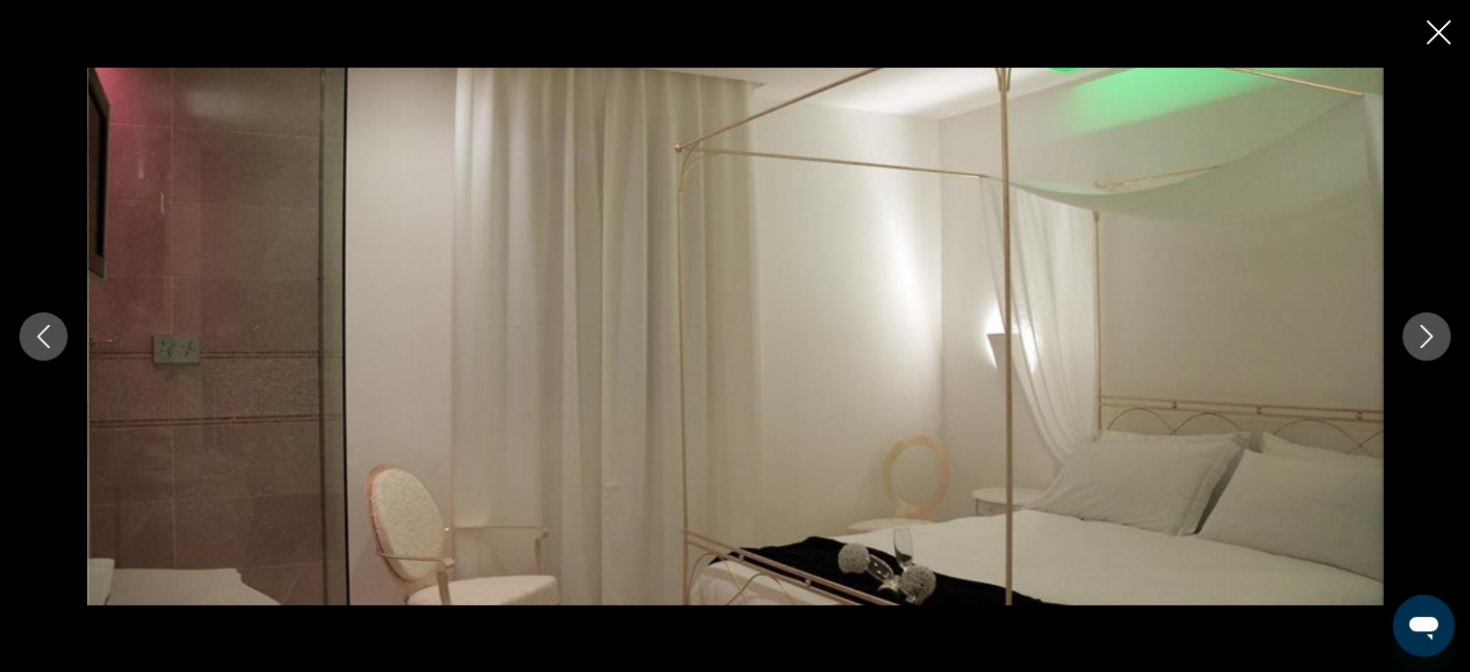
click at [1432, 333] on icon "Next image" at bounding box center [1426, 336] width 23 height 23
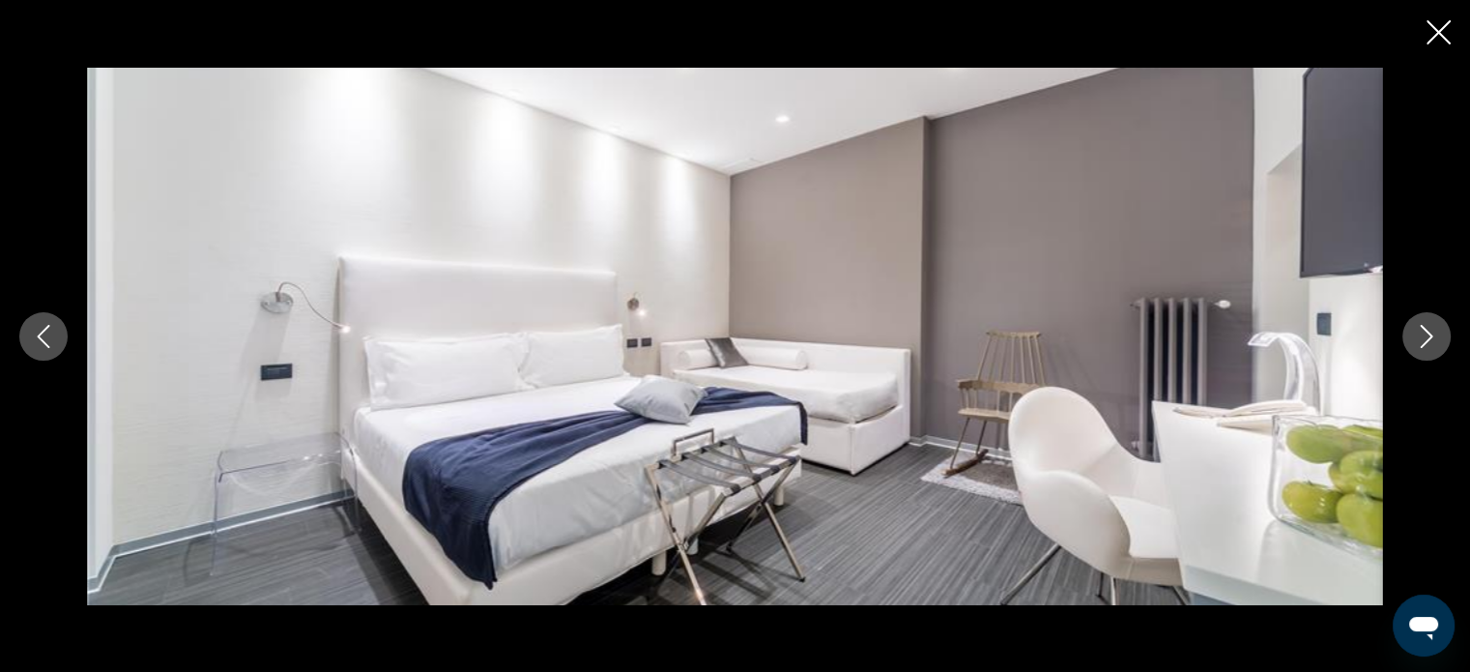
click at [1432, 333] on icon "Next image" at bounding box center [1426, 336] width 23 height 23
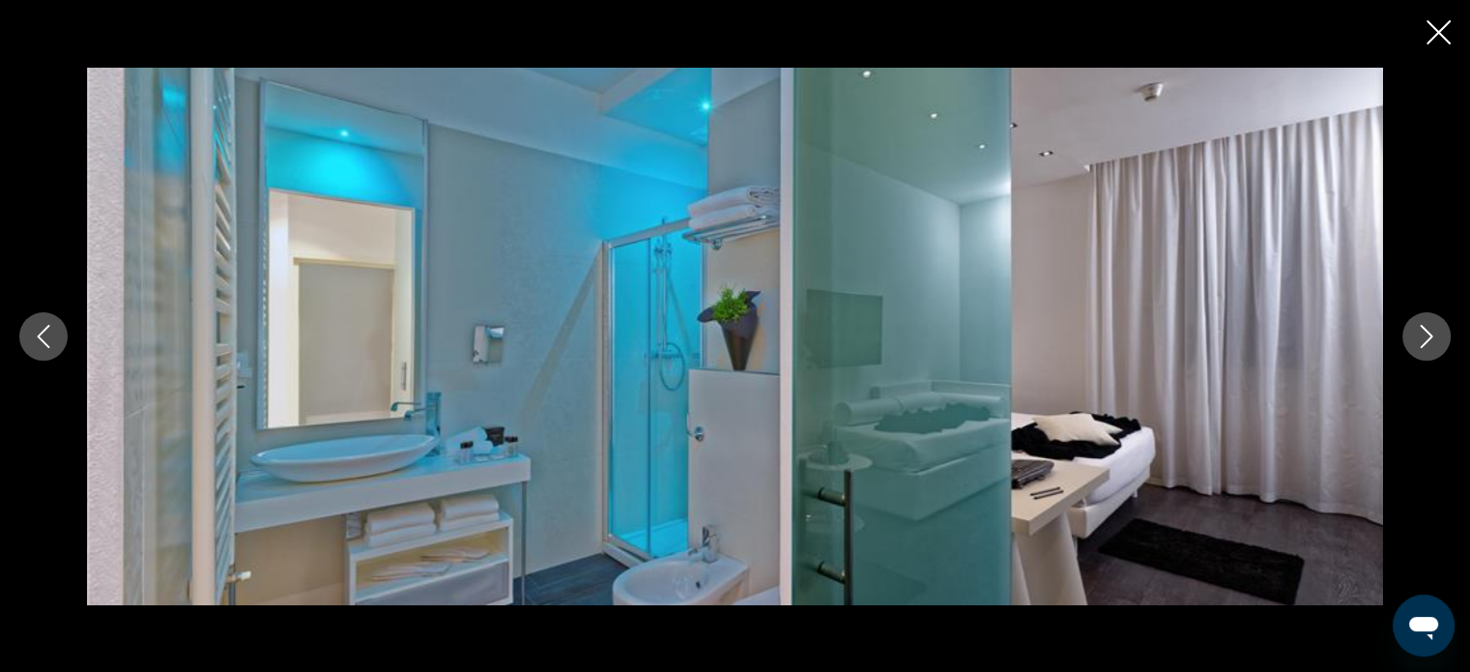
click at [1432, 333] on icon "Next image" at bounding box center [1426, 336] width 23 height 23
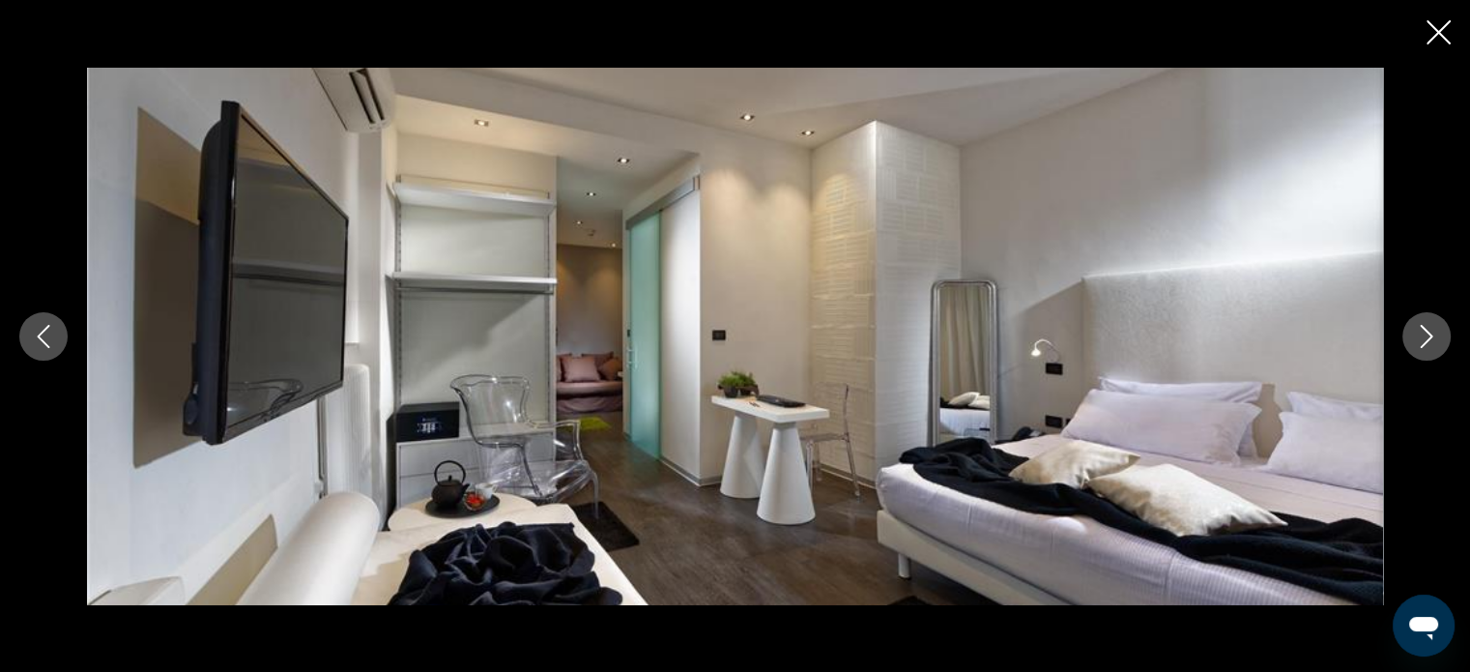
click at [1432, 333] on icon "Next image" at bounding box center [1426, 336] width 23 height 23
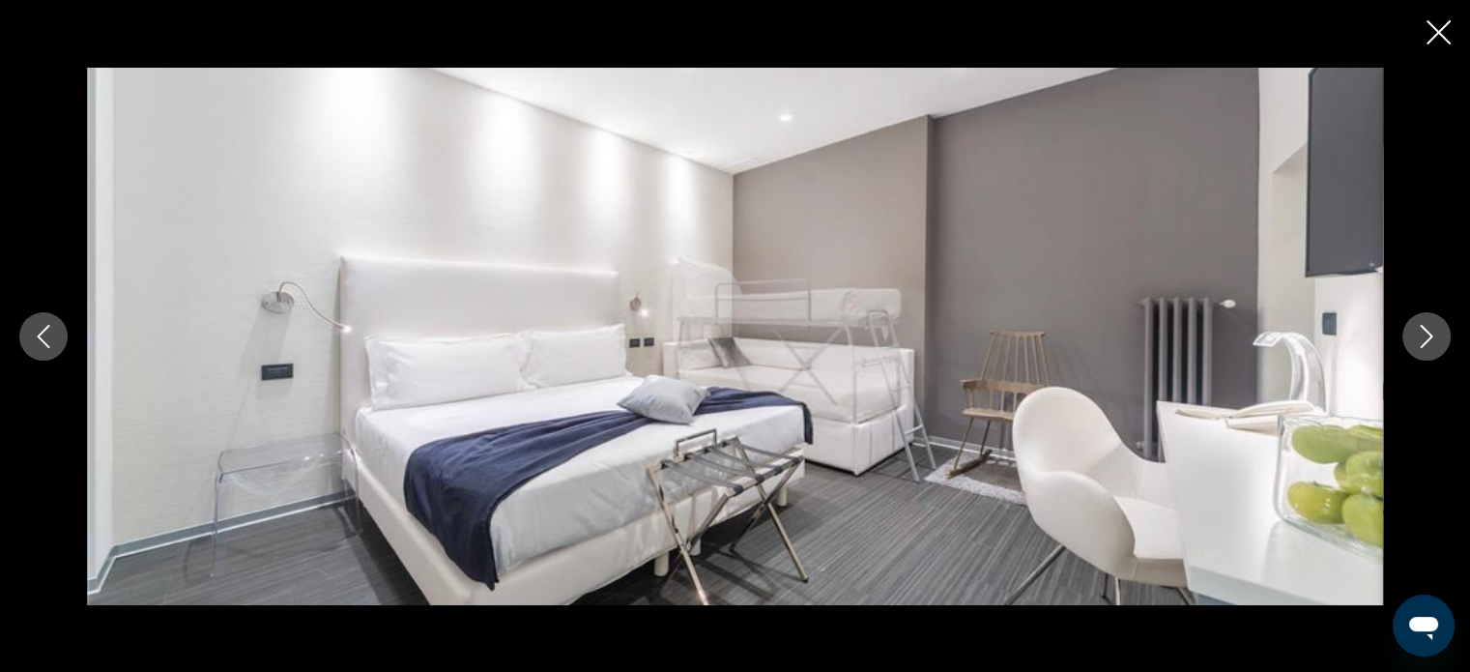
click at [1432, 333] on icon "Next image" at bounding box center [1426, 336] width 23 height 23
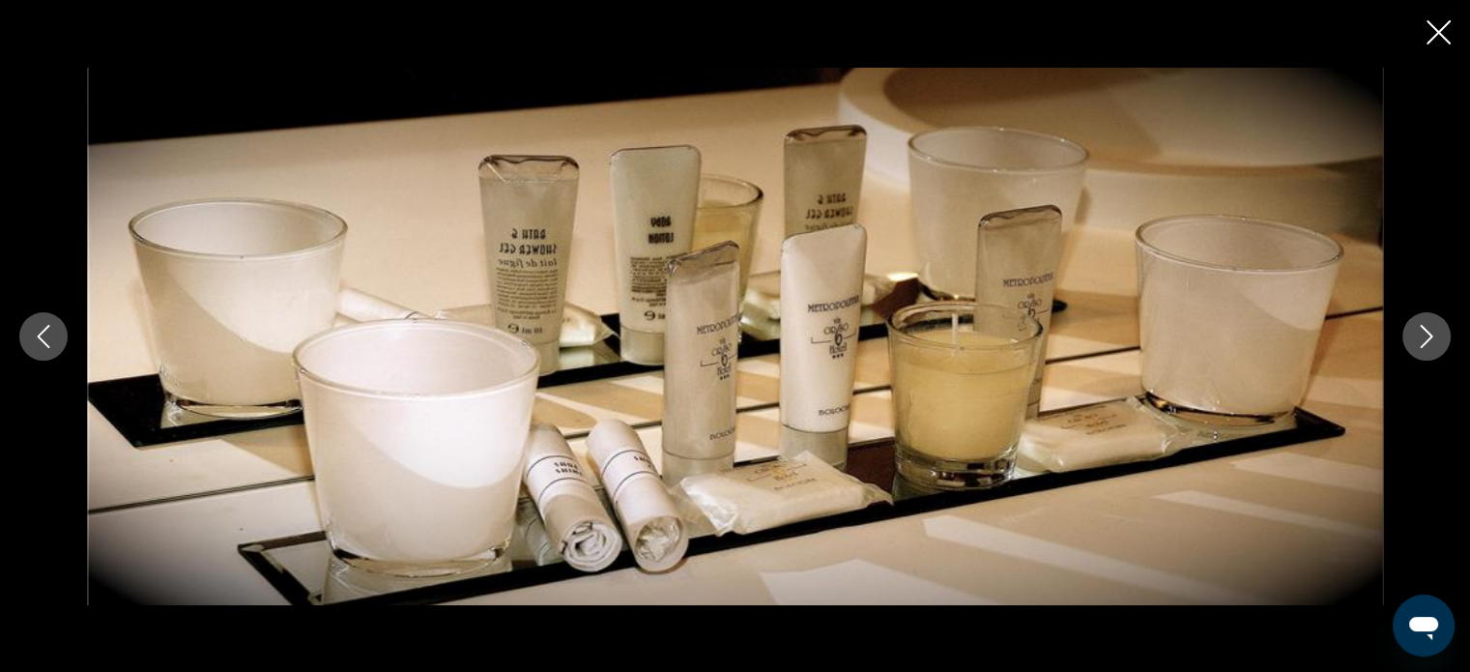
click at [1440, 38] on icon "Close slideshow" at bounding box center [1438, 32] width 24 height 24
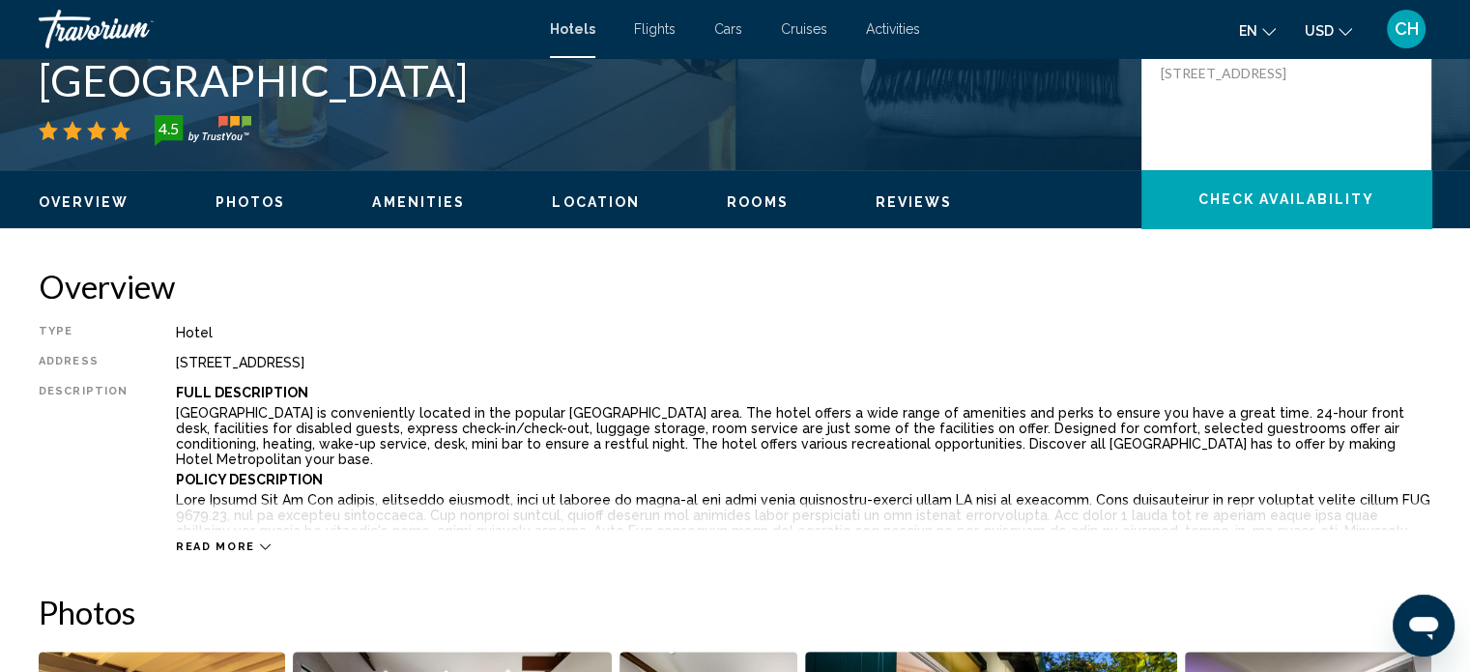
scroll to position [493, 0]
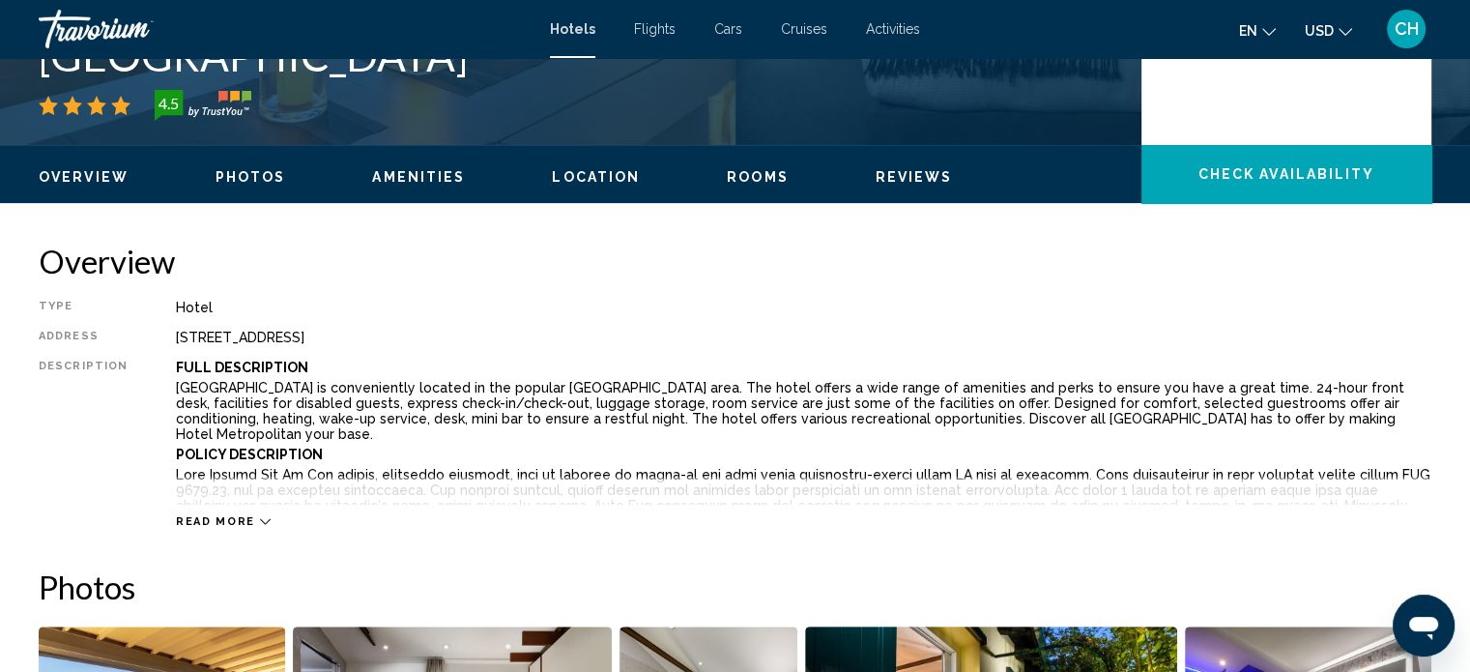
click at [210, 523] on span "Read more" at bounding box center [215, 521] width 79 height 13
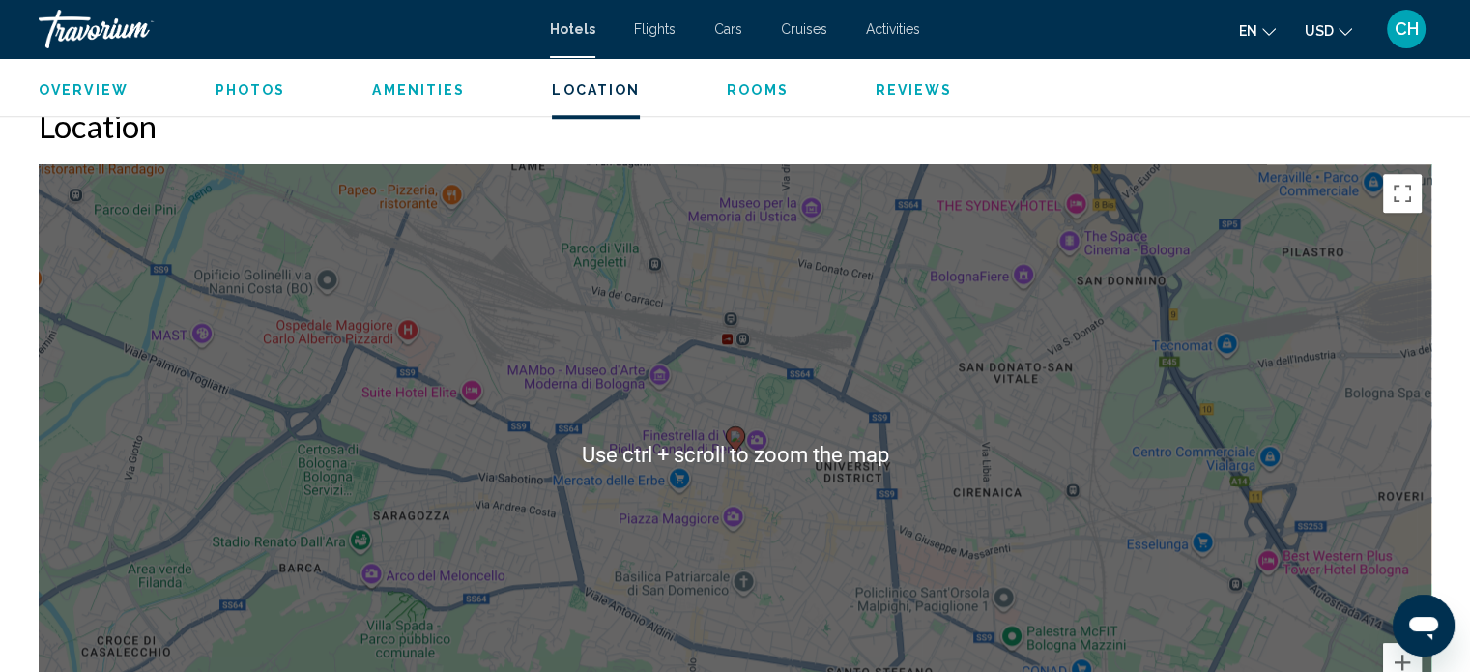
scroll to position [1845, 0]
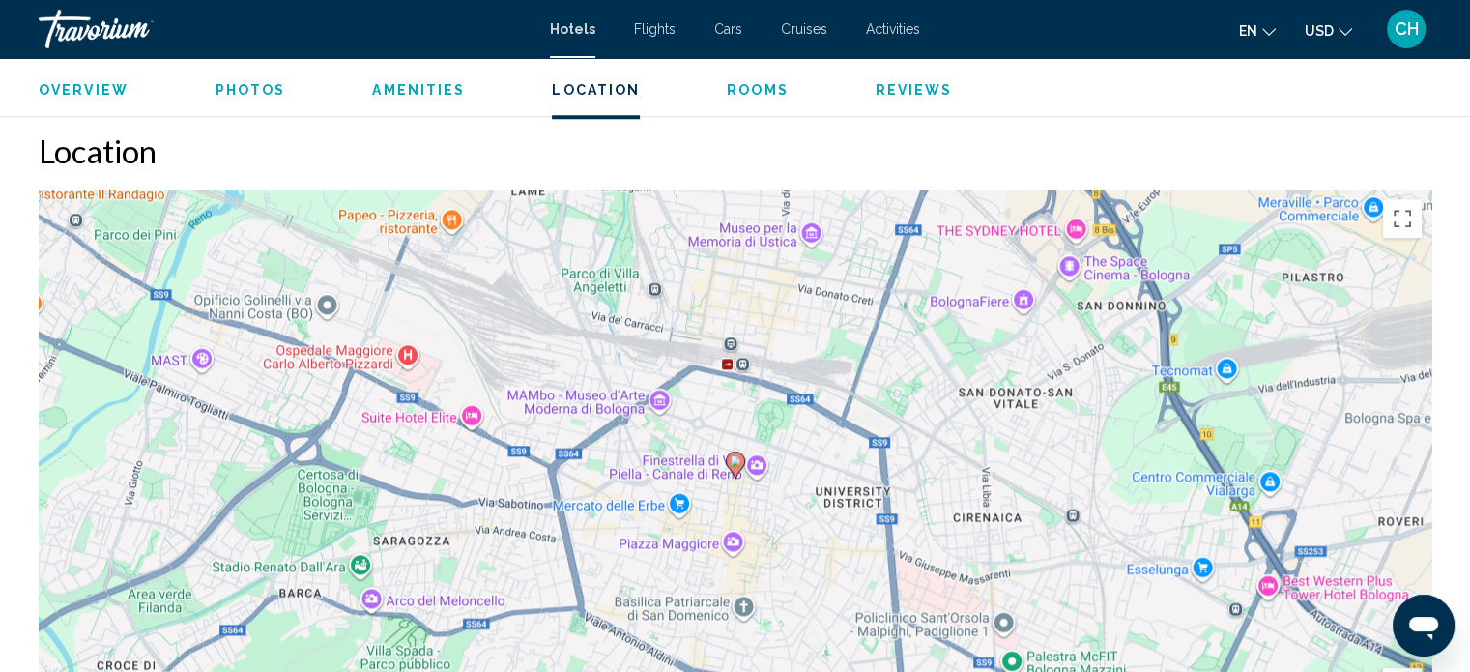
click at [770, 91] on span "Rooms" at bounding box center [758, 89] width 62 height 15
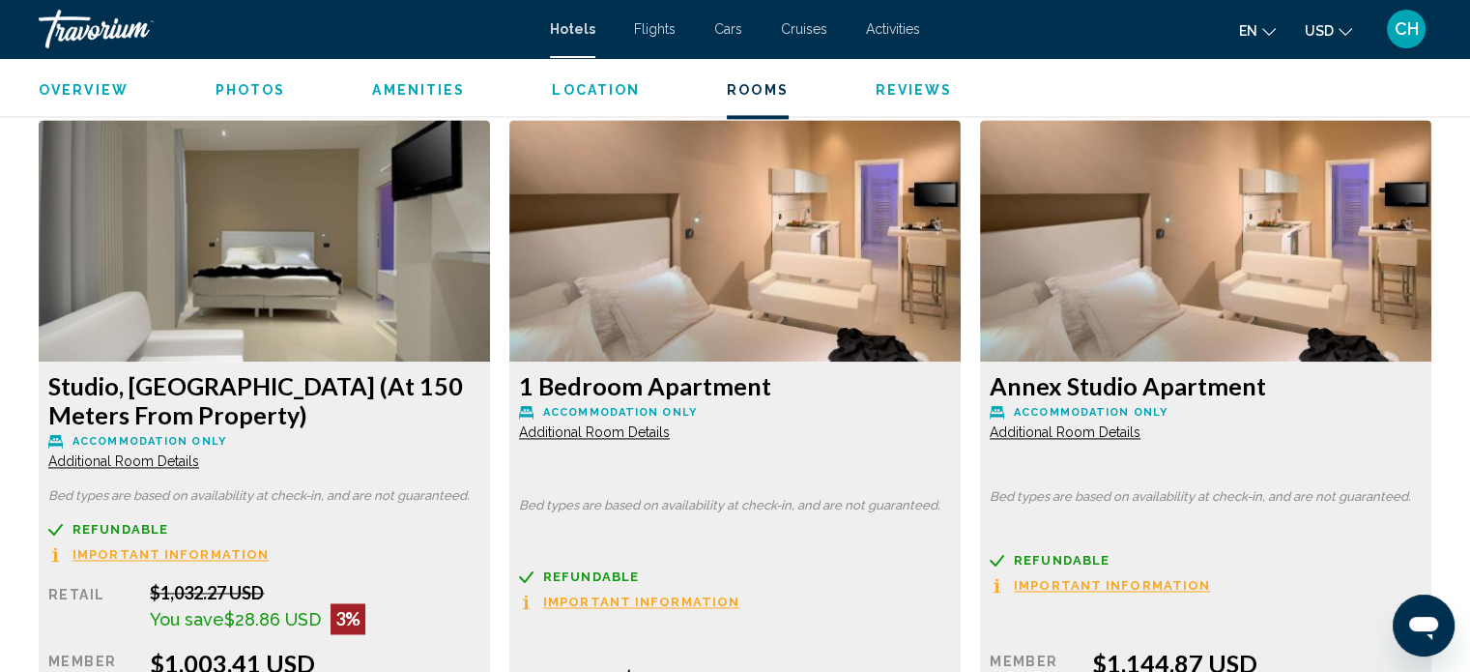
scroll to position [2731, 0]
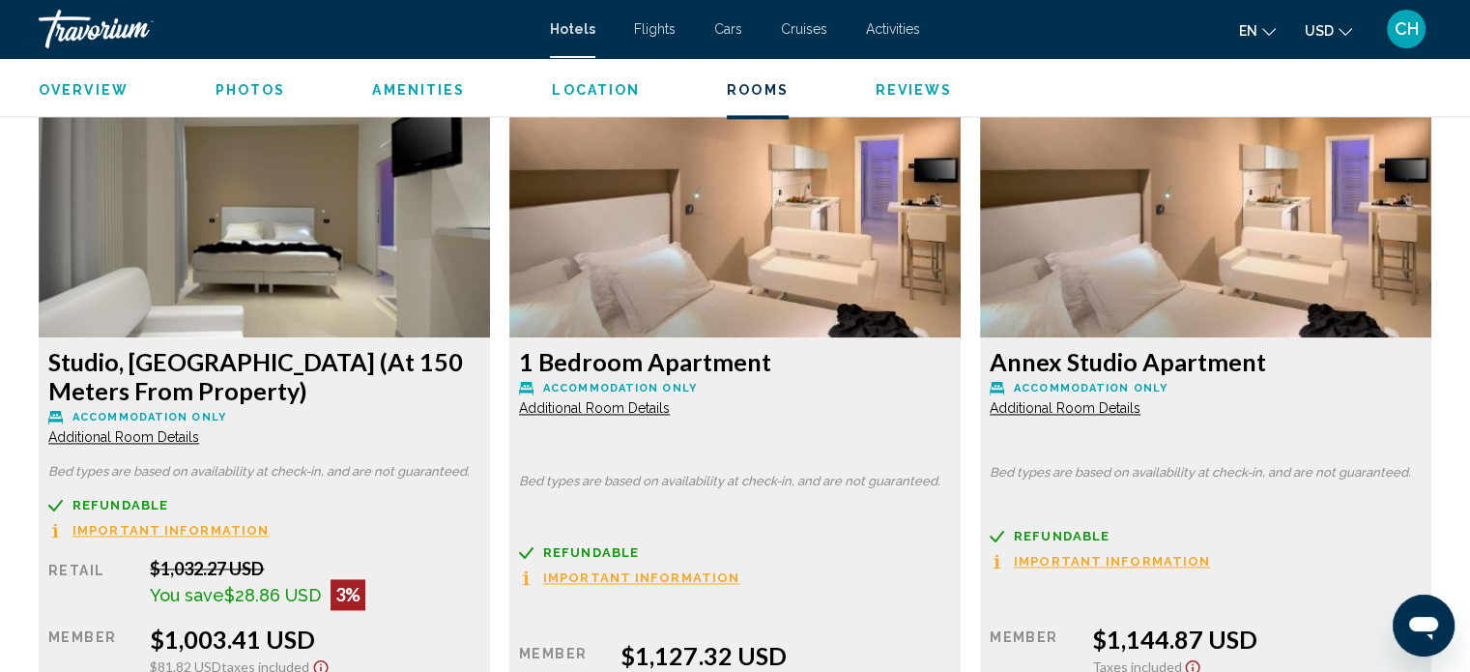
click at [153, 429] on span "Additional Room Details" at bounding box center [123, 436] width 151 height 15
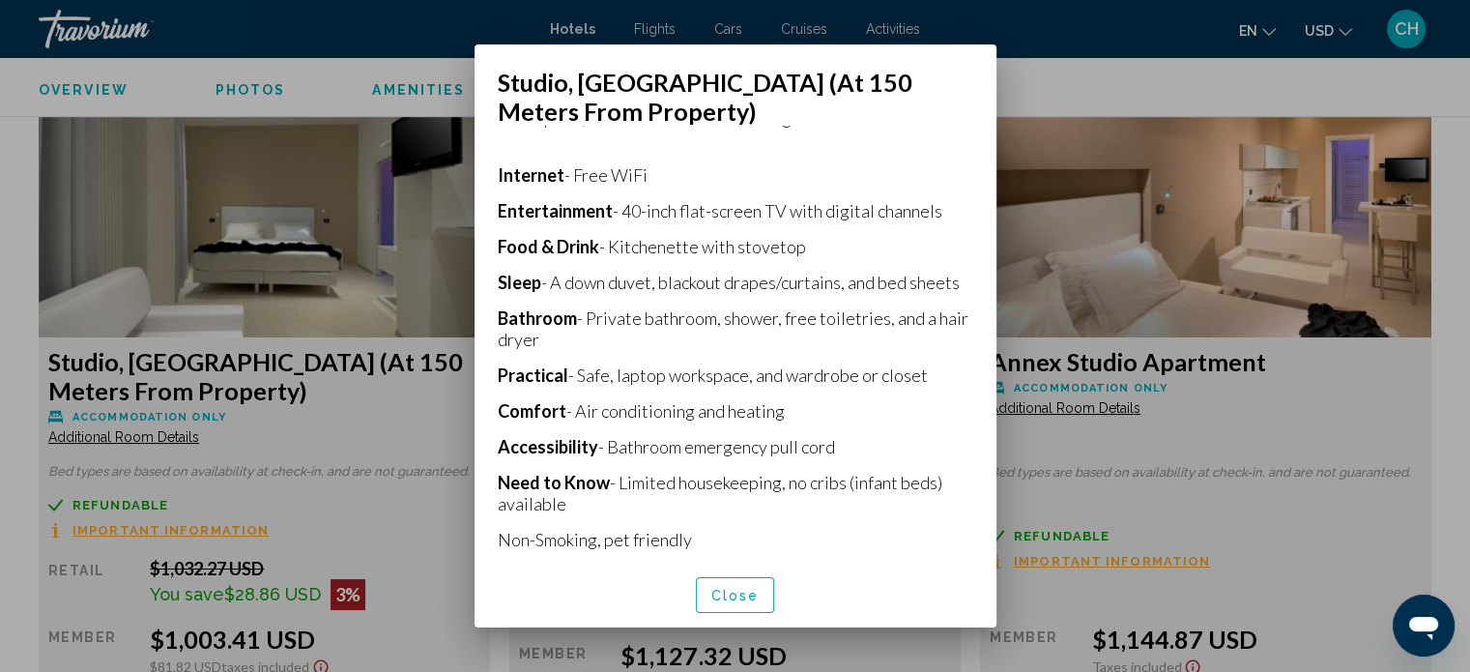
scroll to position [461, 0]
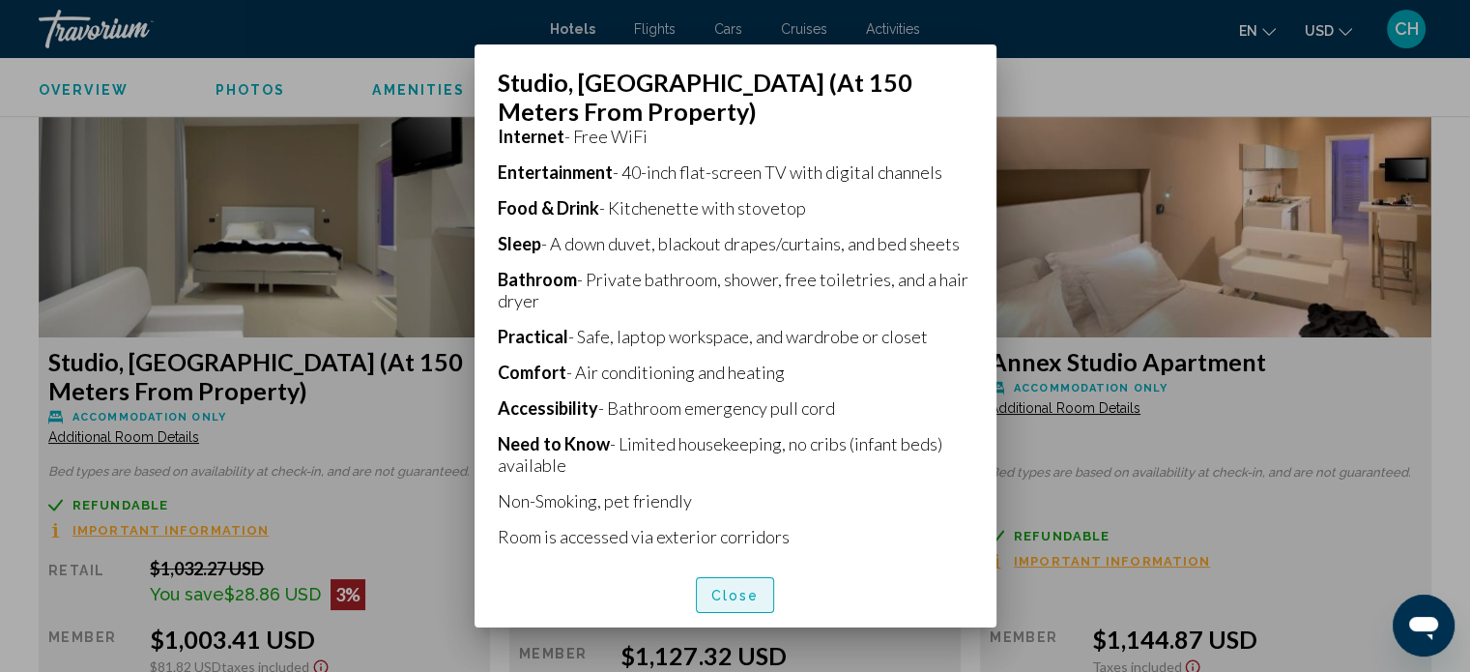
click at [745, 590] on span "Close" at bounding box center [735, 594] width 48 height 15
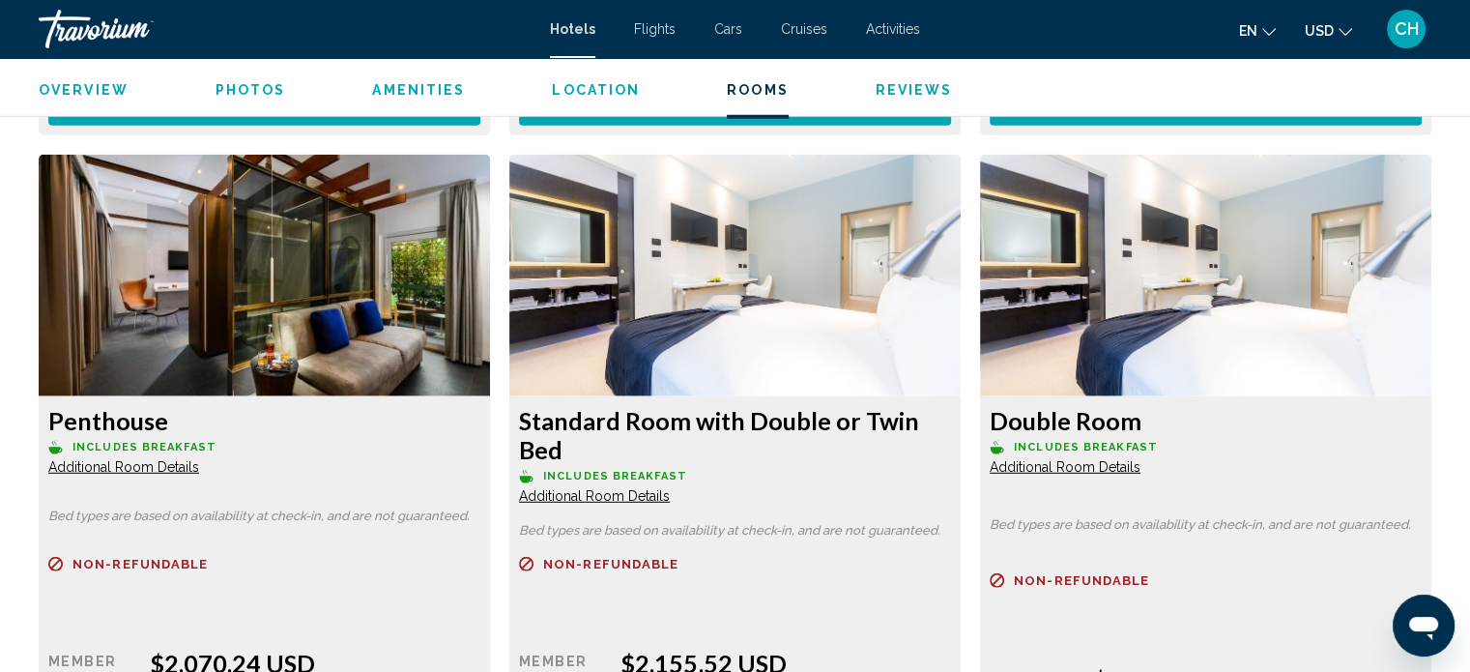
scroll to position [5437, 0]
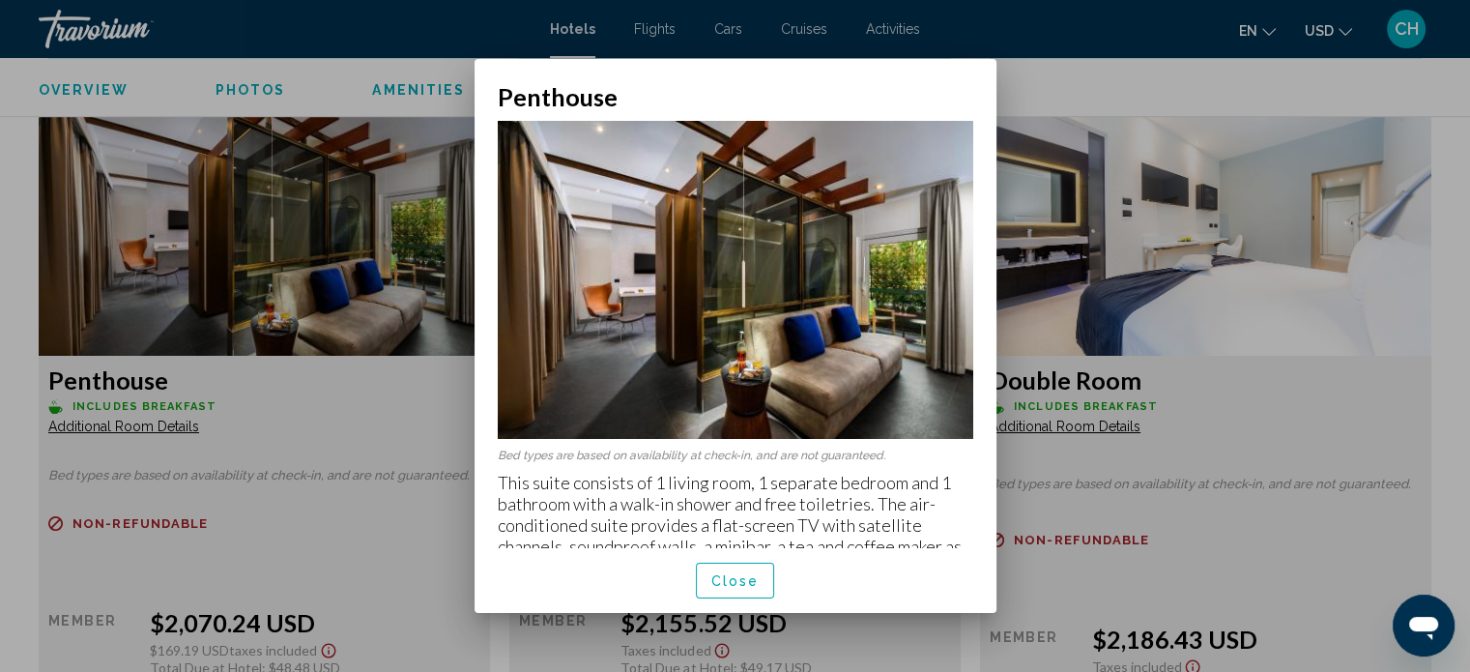
scroll to position [20, 0]
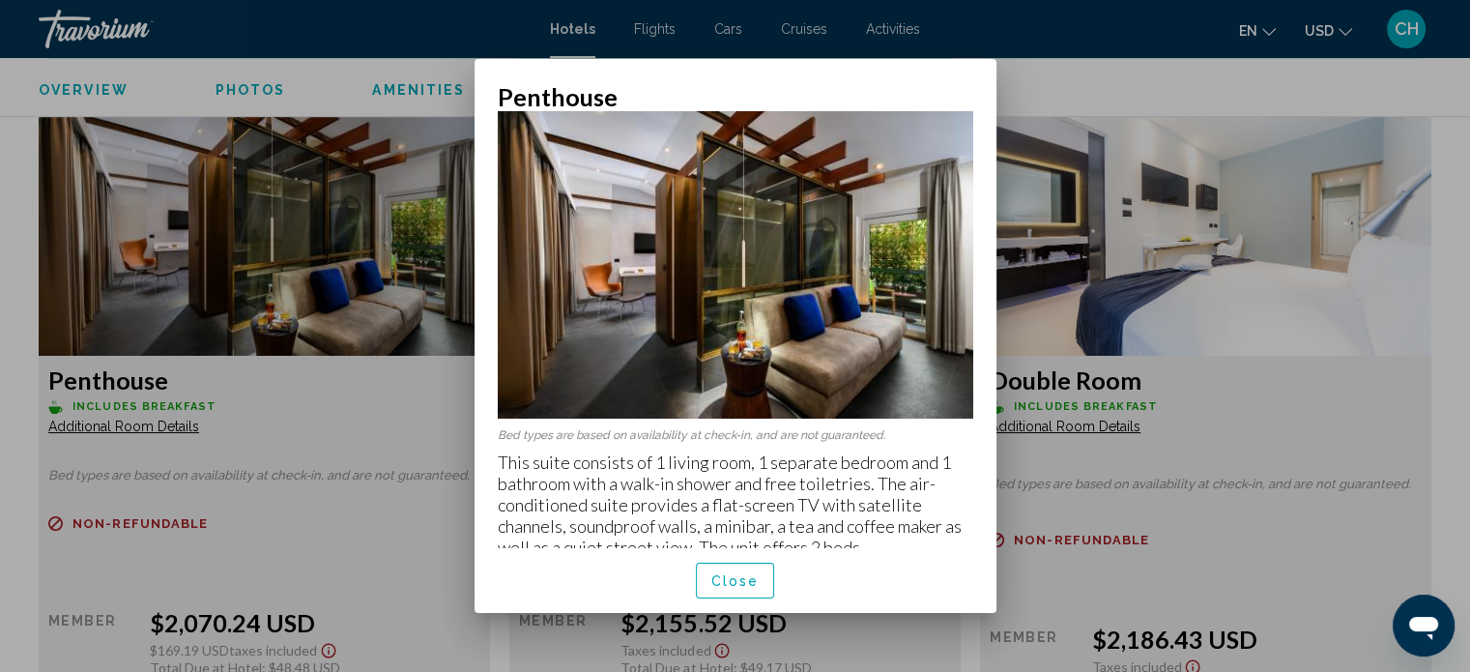
click at [740, 583] on span "Close" at bounding box center [735, 580] width 48 height 15
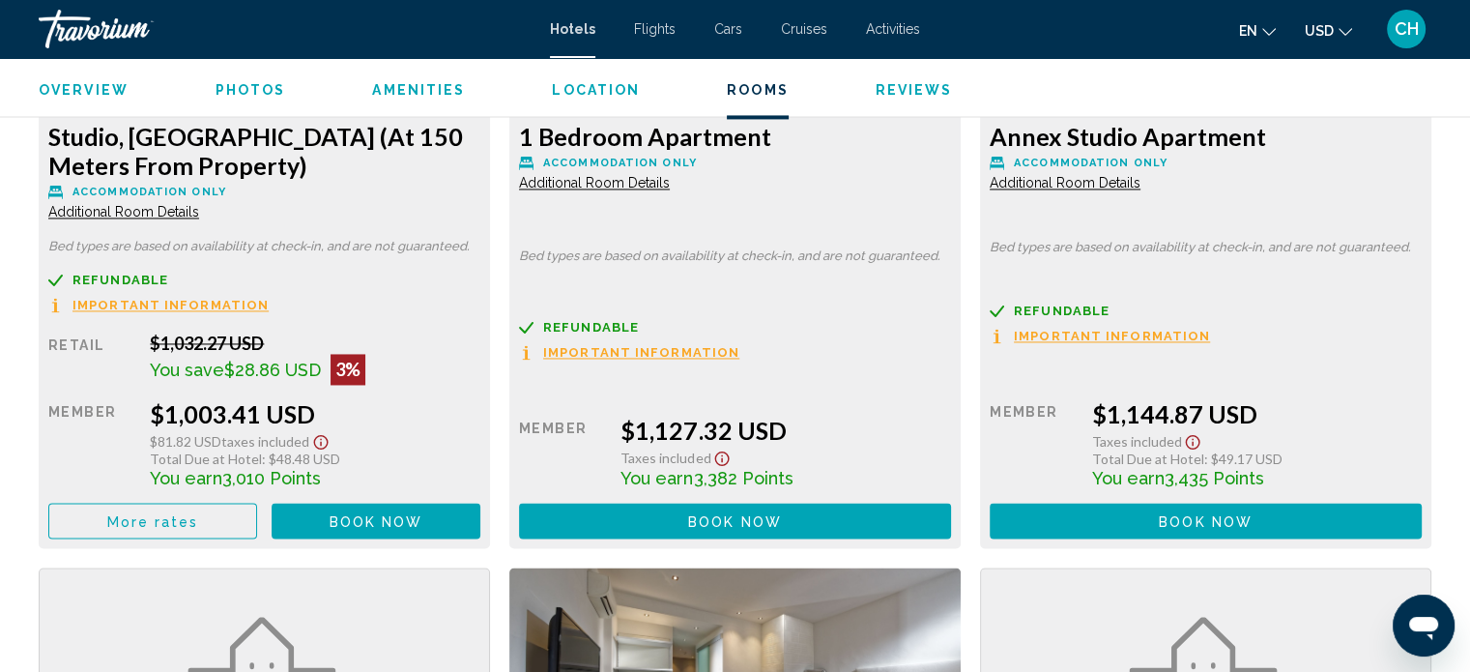
scroll to position [2731, 0]
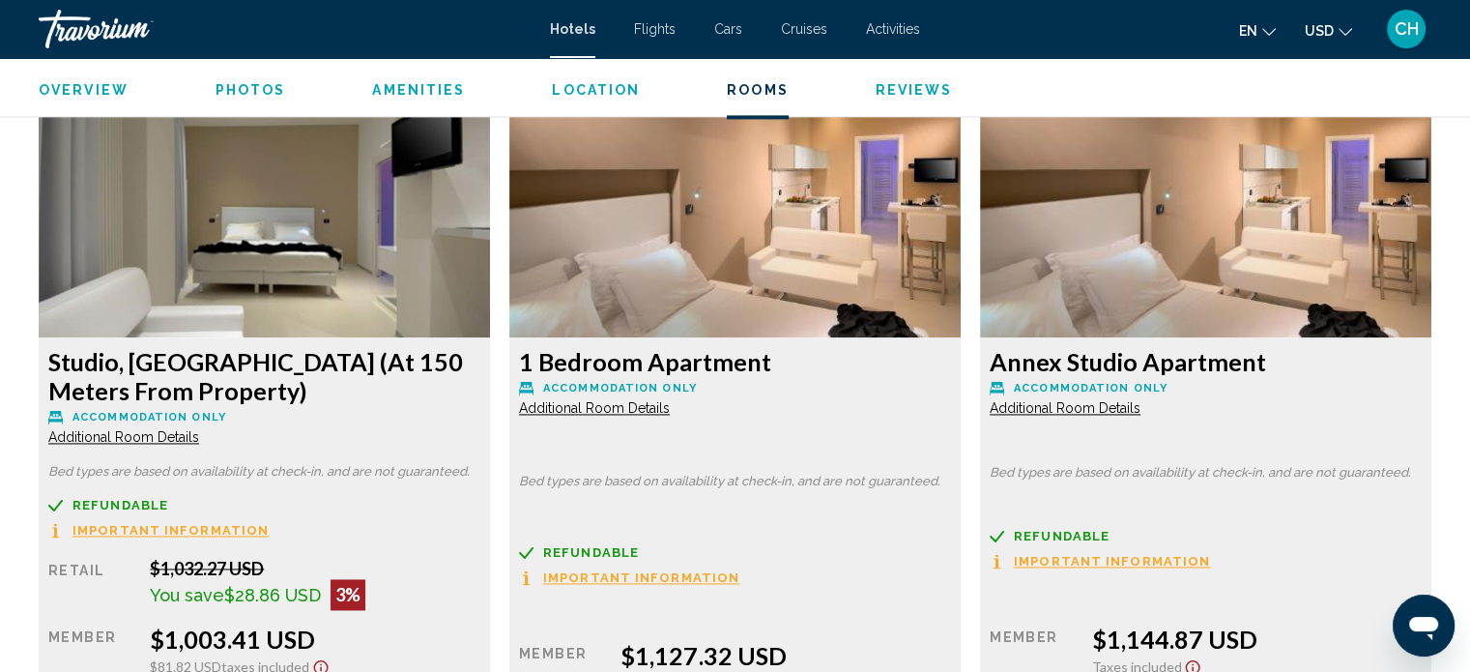
click at [194, 524] on span "Important Information" at bounding box center [170, 530] width 196 height 13
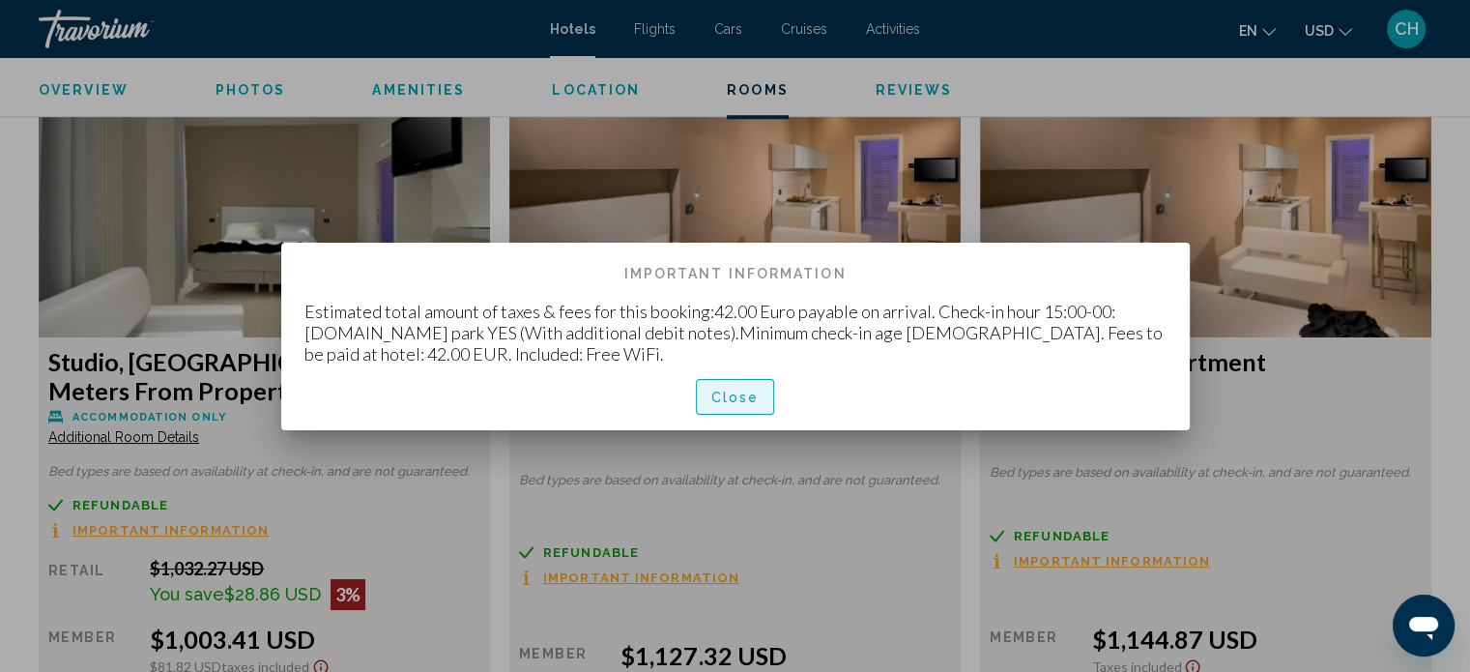
click at [750, 398] on span "Close" at bounding box center [735, 396] width 48 height 15
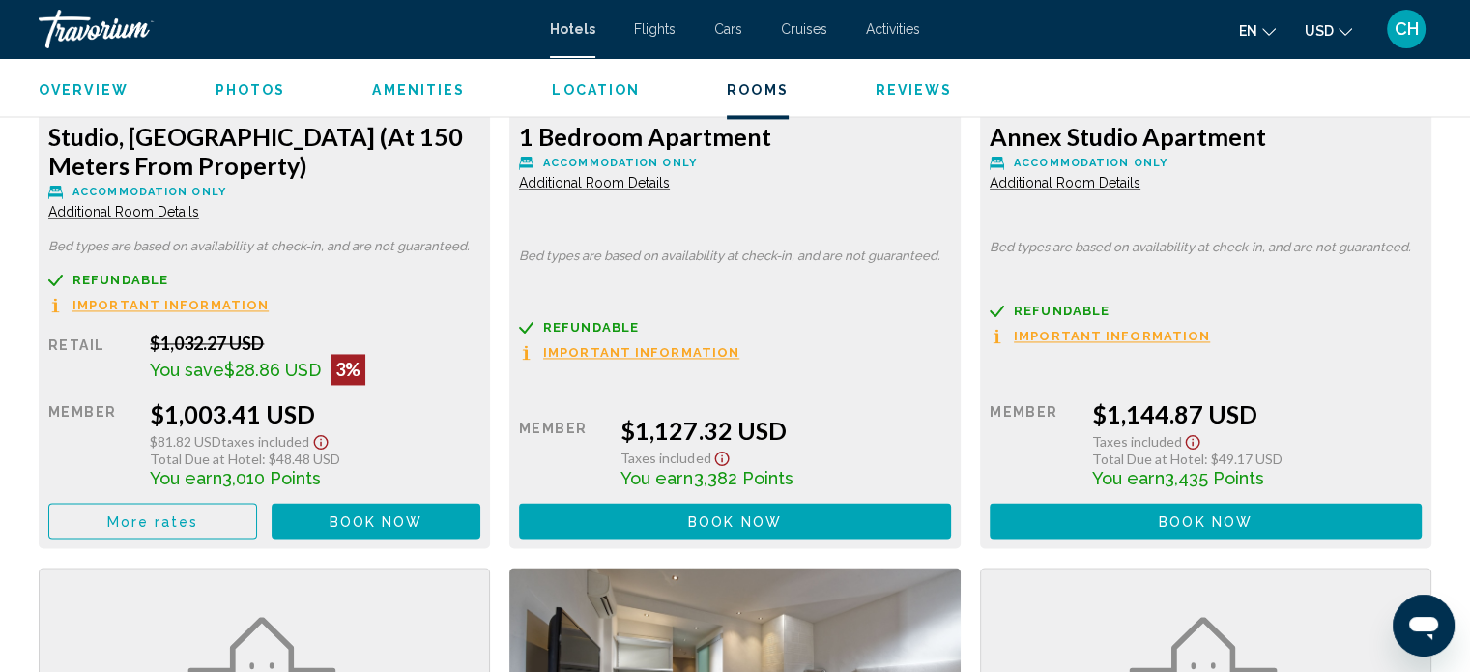
scroll to position [2731, 0]
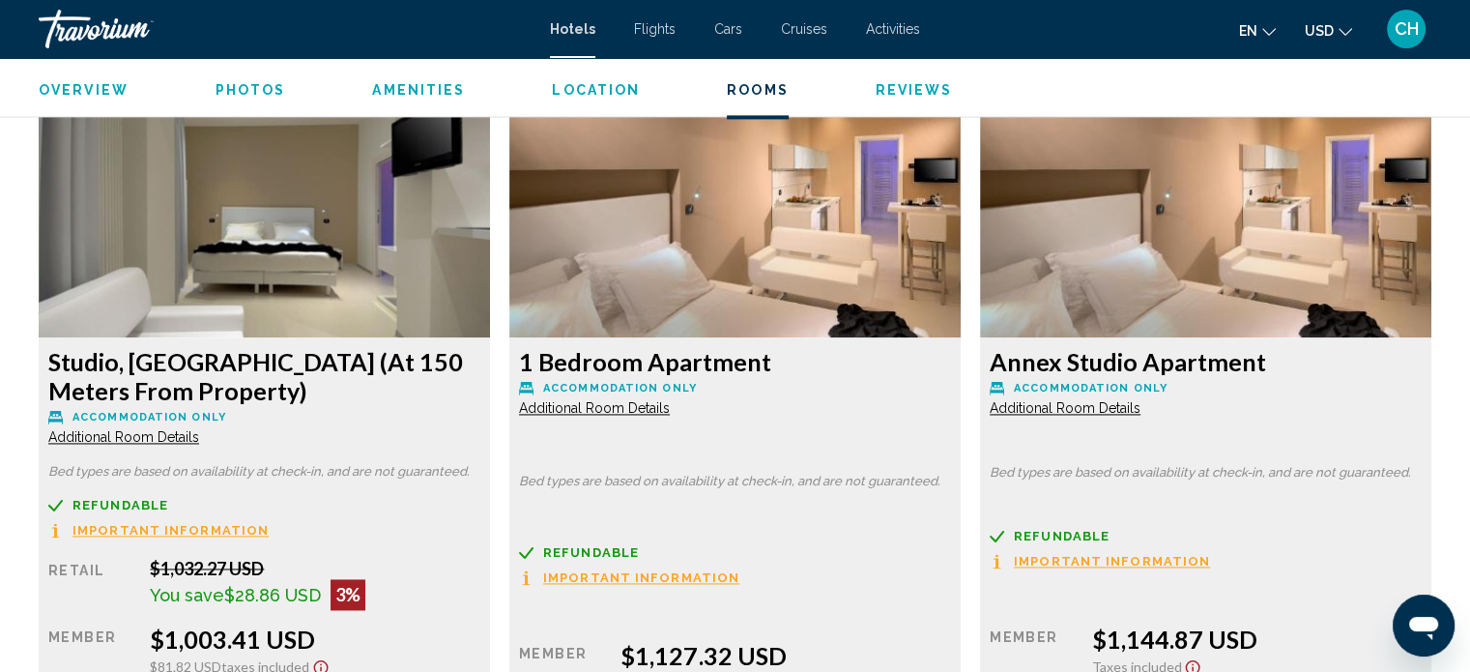
click at [170, 429] on span "Additional Room Details" at bounding box center [123, 436] width 151 height 15
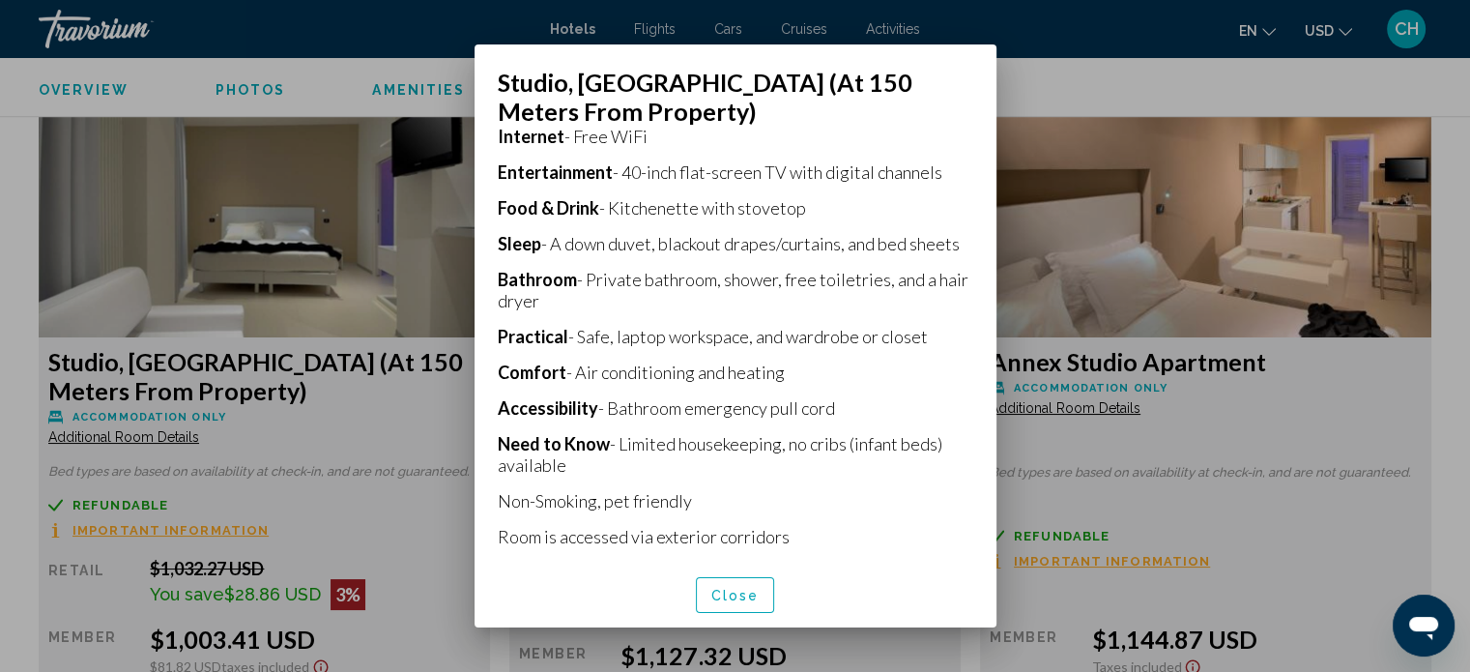
scroll to position [461, 0]
click at [727, 589] on span "Close" at bounding box center [735, 594] width 48 height 15
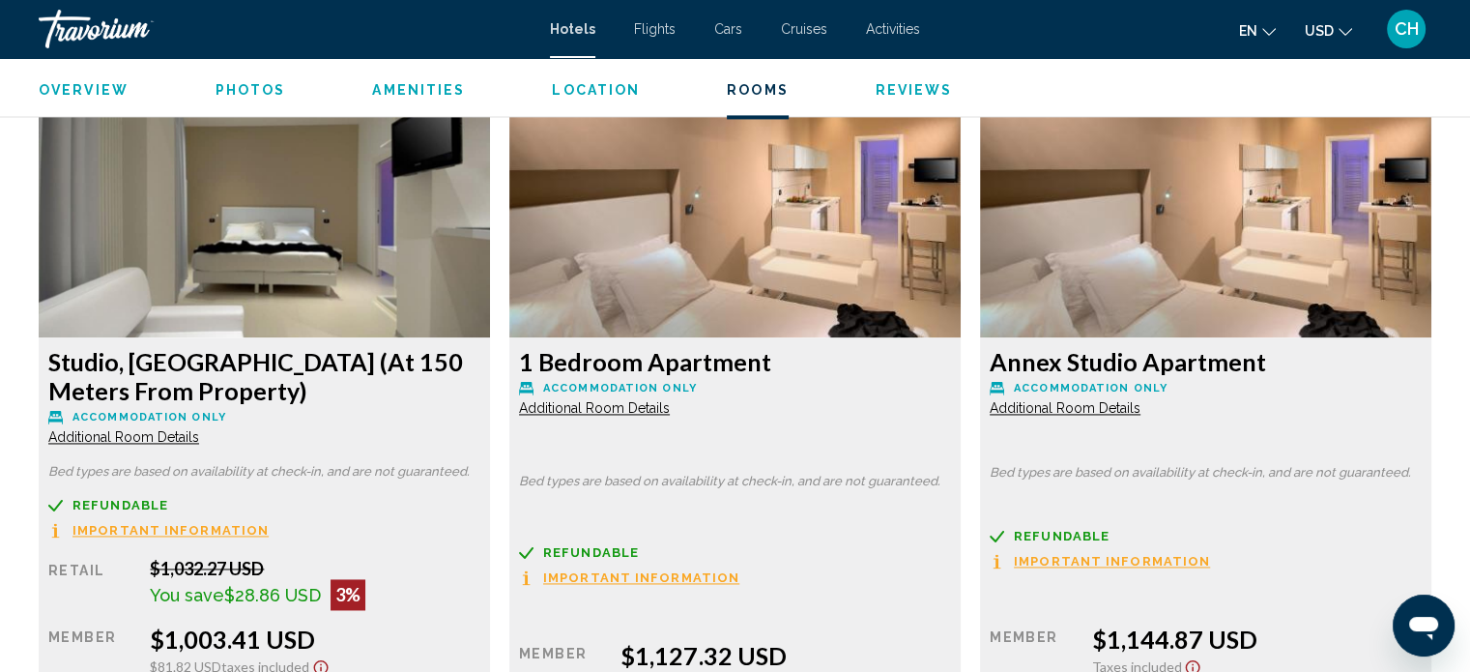
scroll to position [2505, 0]
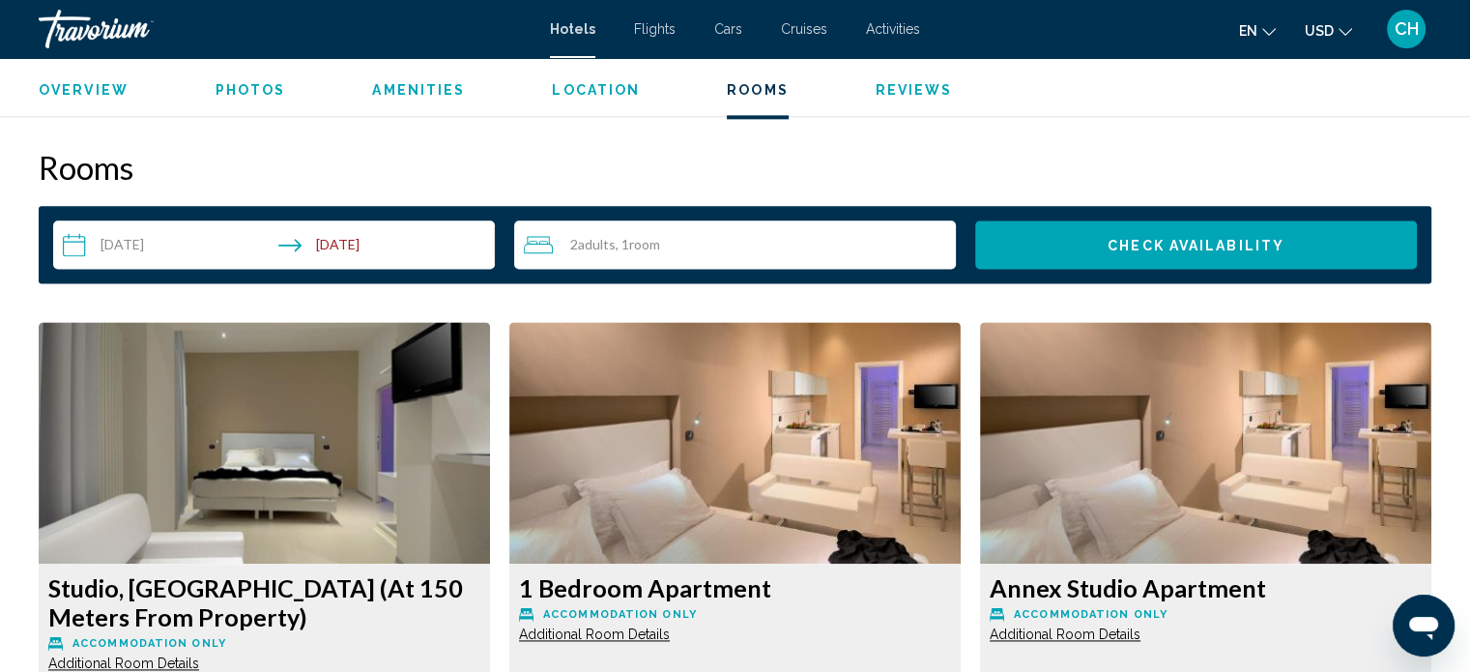
click at [257, 410] on img "Main content" at bounding box center [264, 443] width 451 height 242
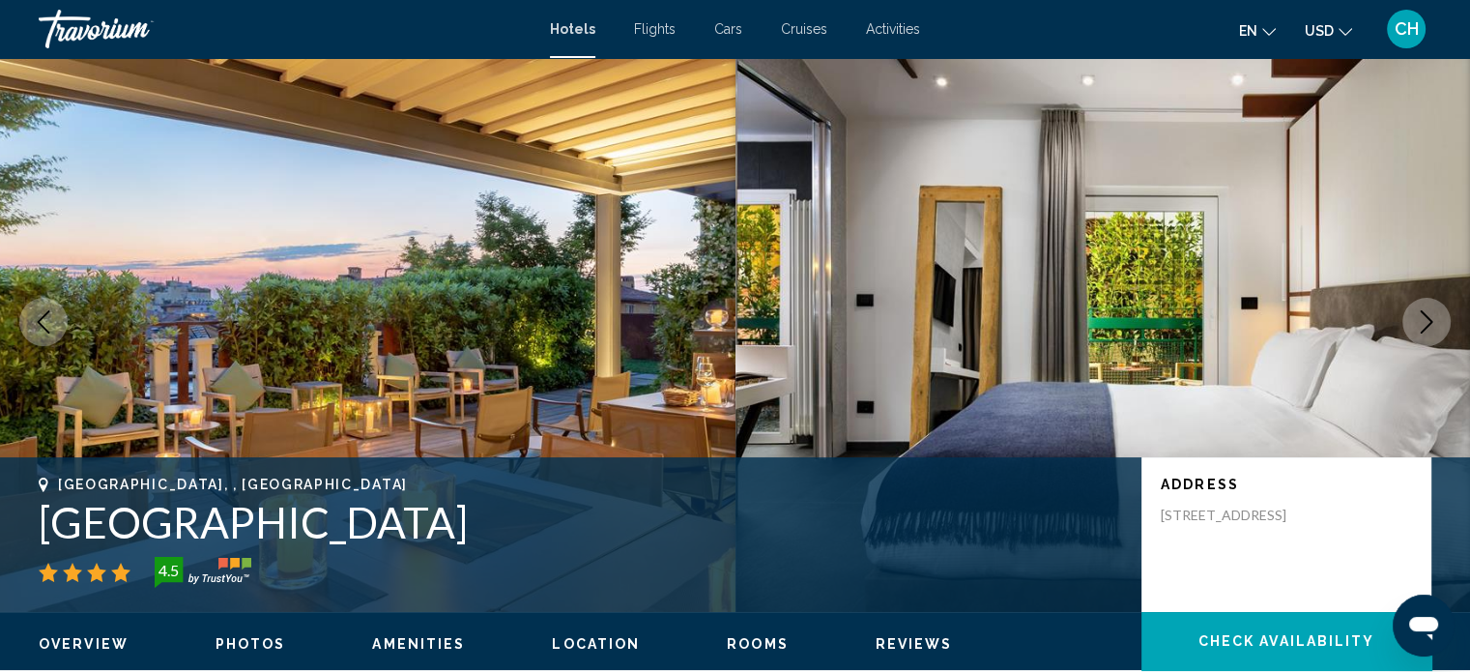
scroll to position [0, 0]
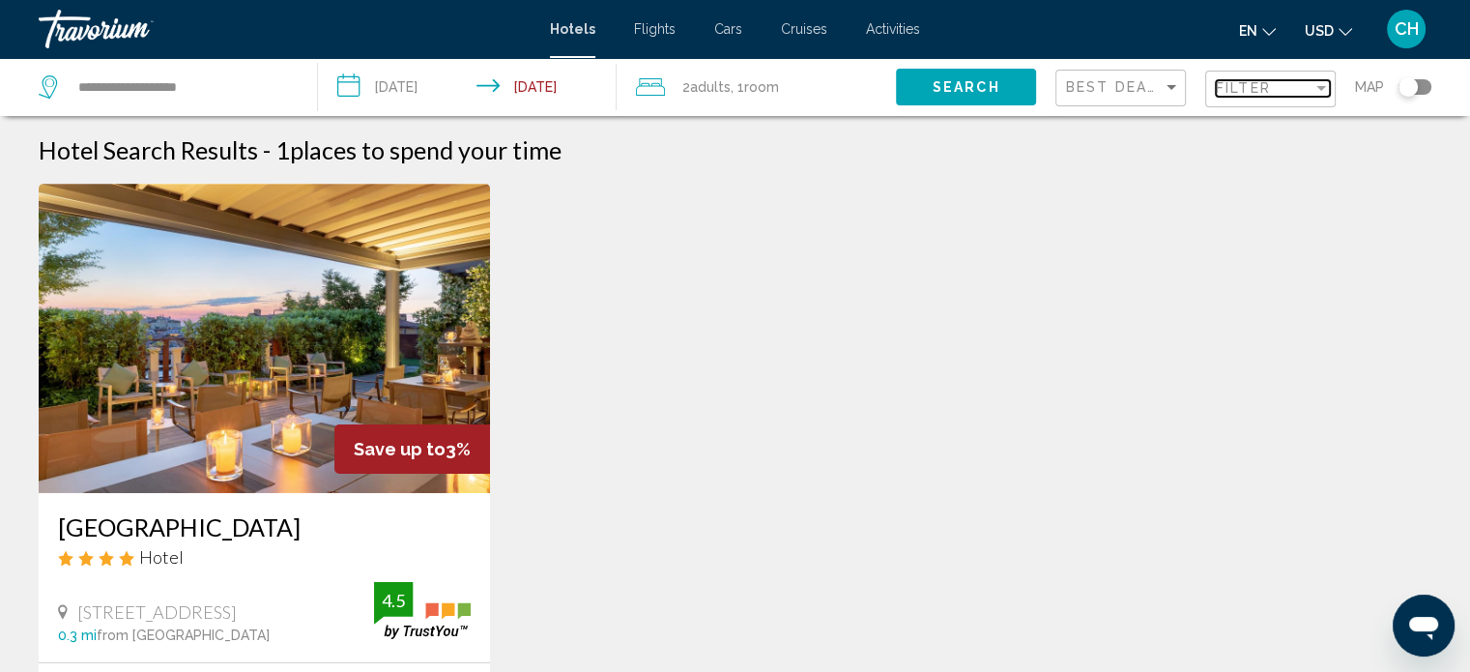
click at [1273, 91] on div "Filter" at bounding box center [1264, 87] width 97 height 15
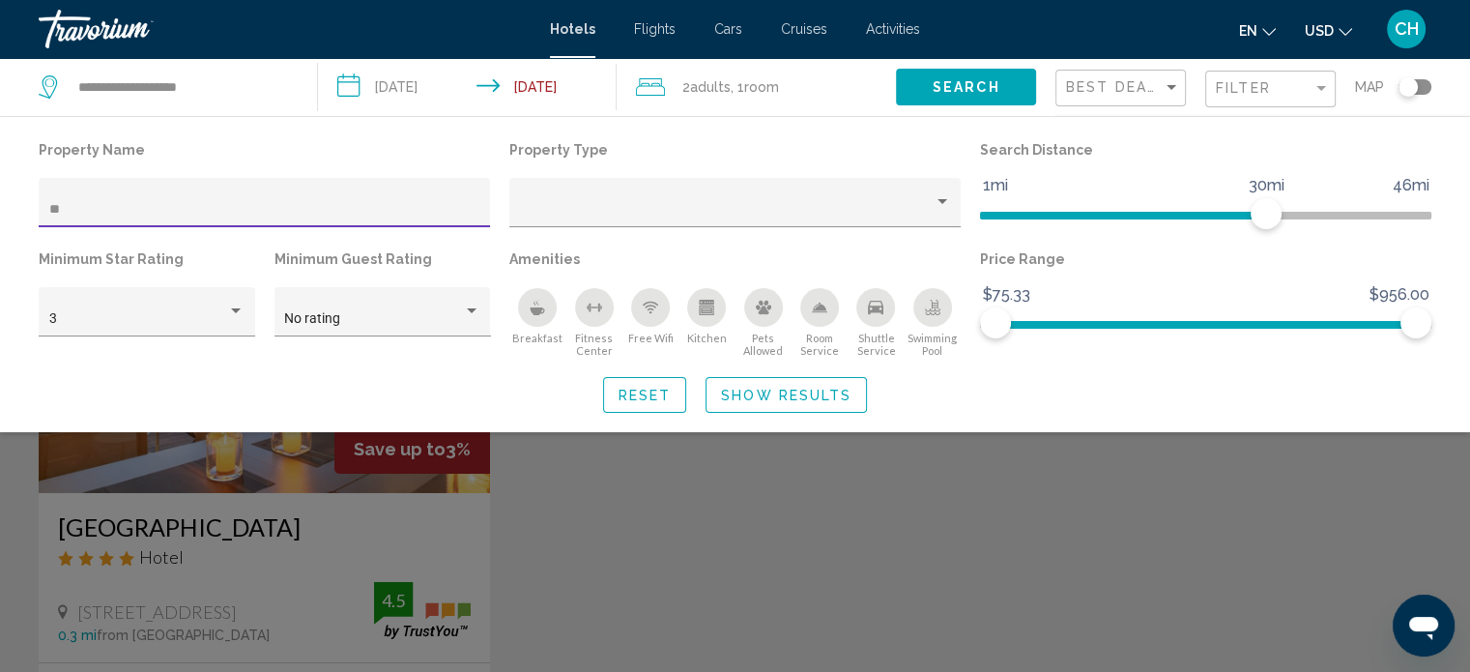
type input "*"
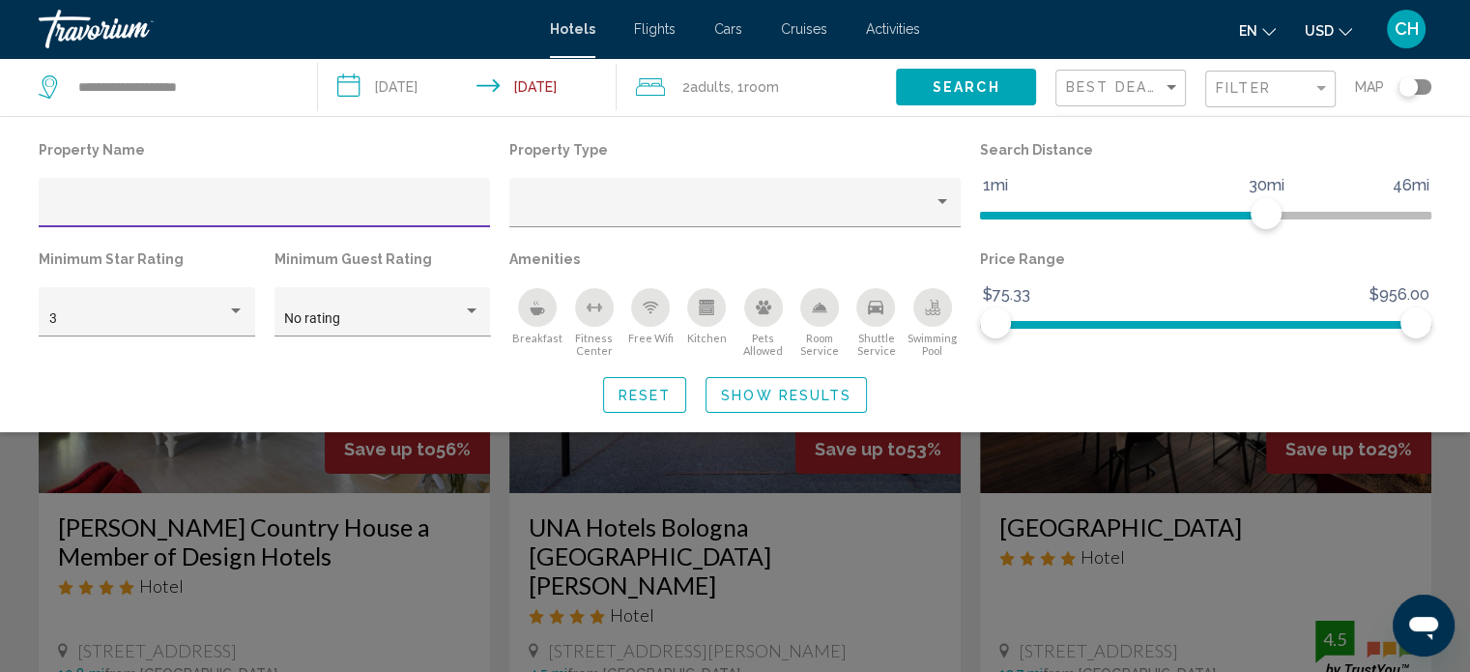
click at [960, 384] on div "Reset Show Results" at bounding box center [735, 395] width 1392 height 36
click at [804, 398] on span "Show Results" at bounding box center [786, 394] width 130 height 15
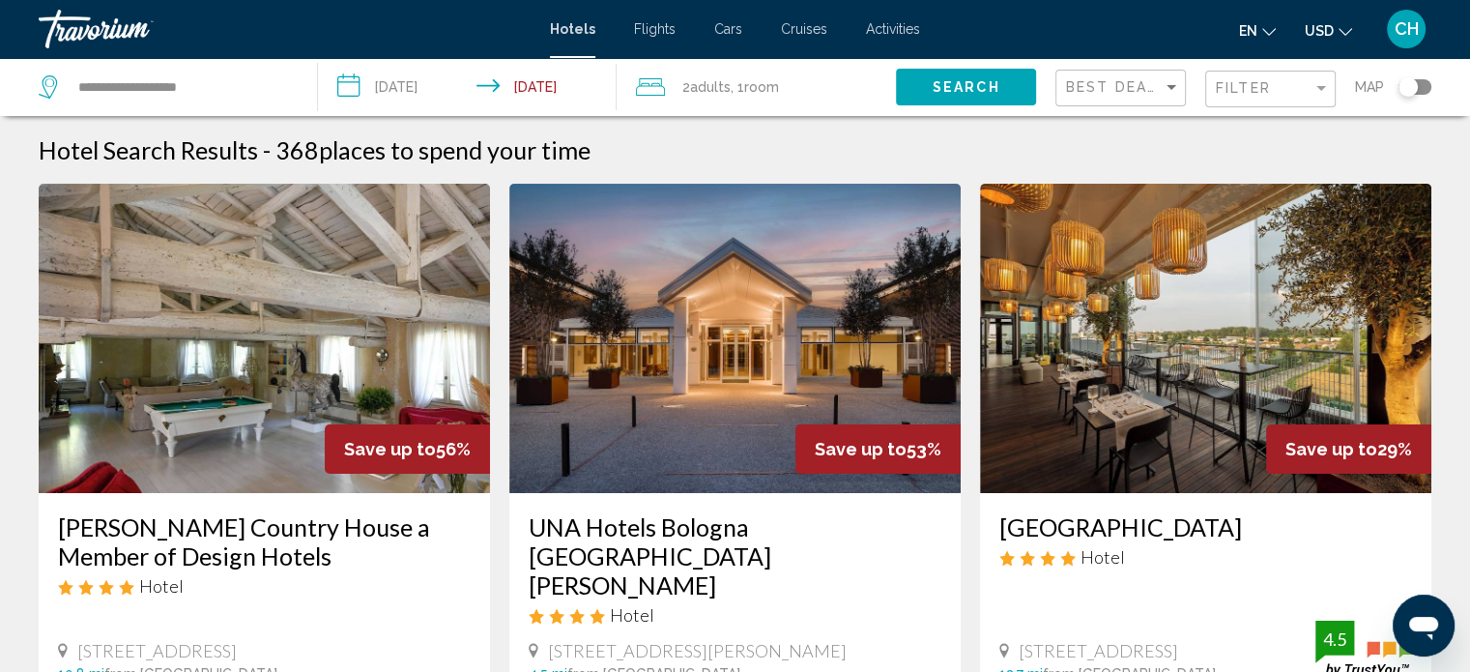
click at [1179, 369] on img "Main content" at bounding box center [1205, 338] width 451 height 309
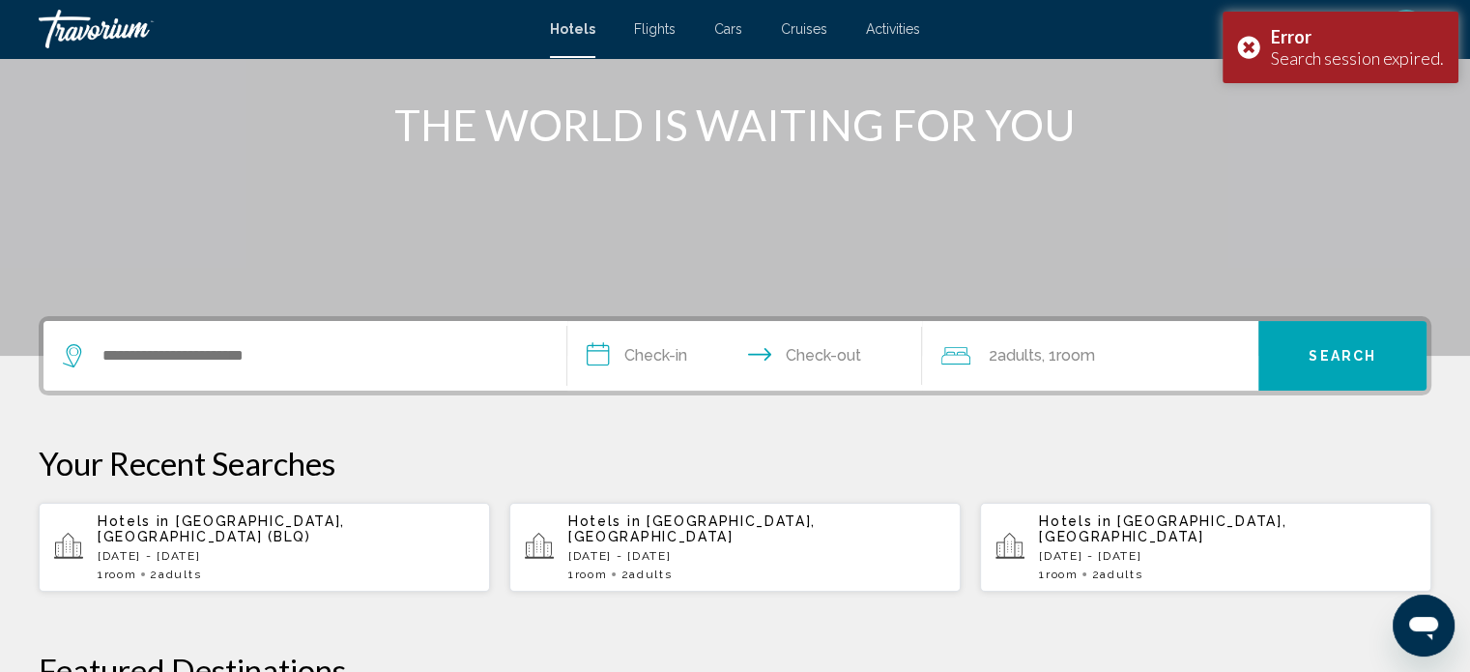
scroll to position [225, 0]
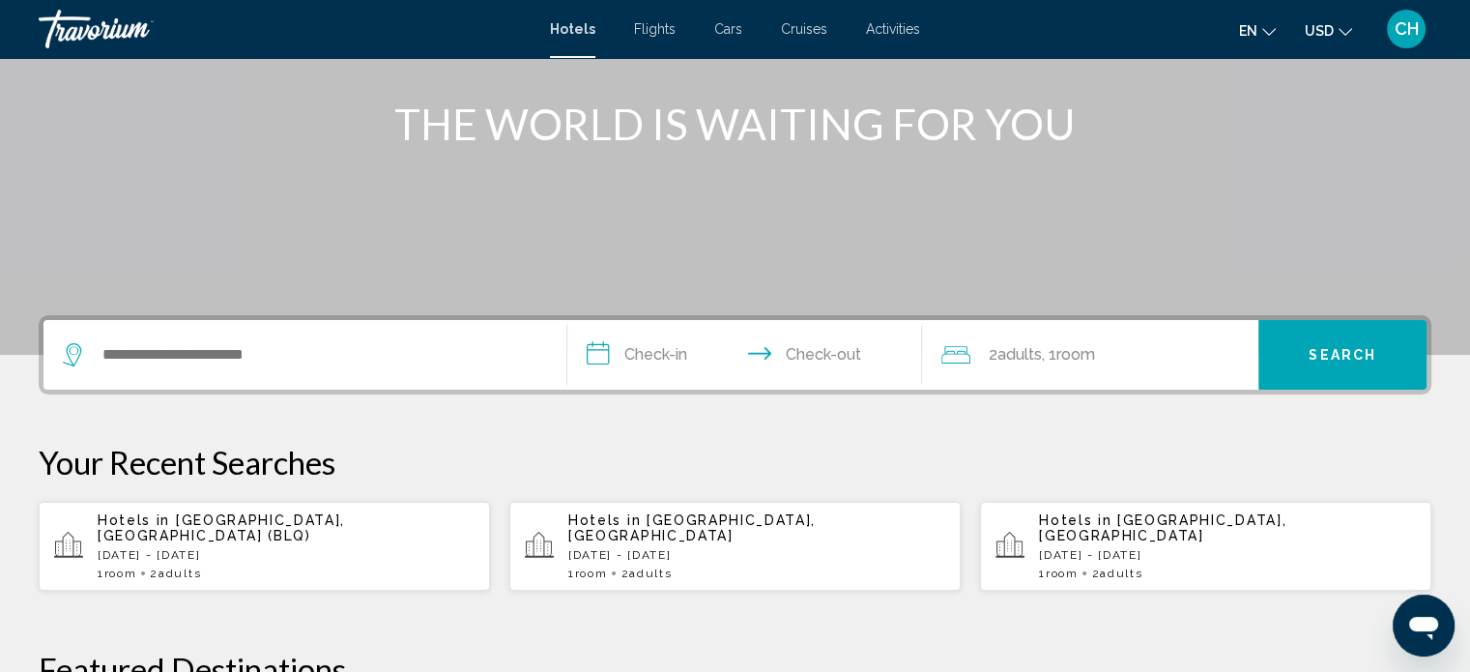
click at [237, 548] on p "[DATE] - [DATE]" at bounding box center [286, 555] width 377 height 14
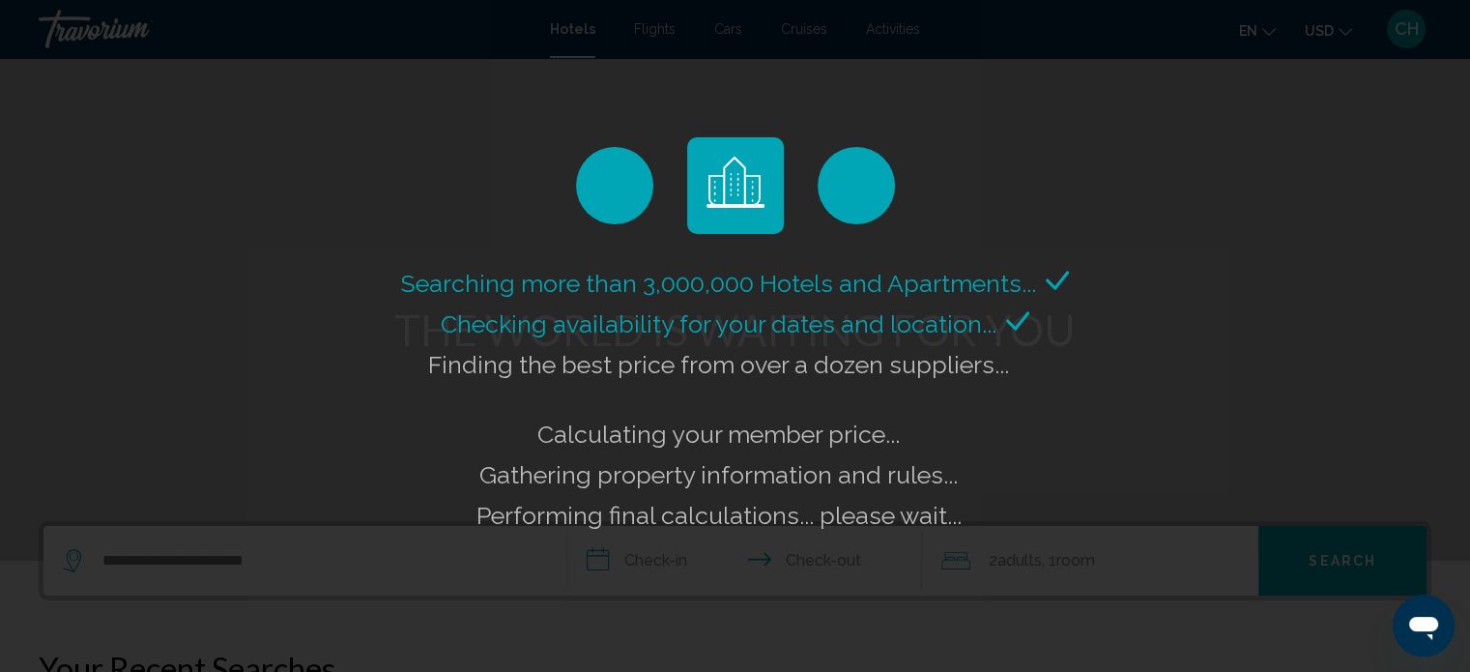
scroll to position [0, 0]
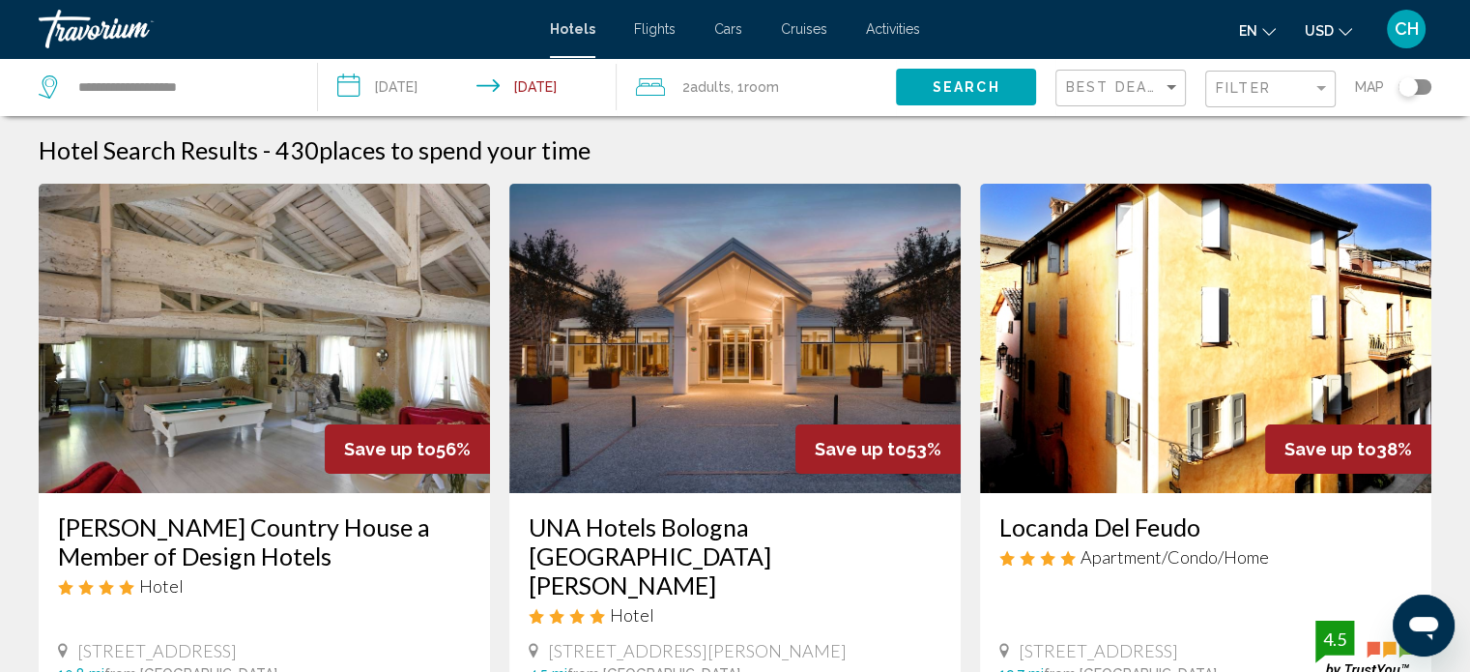
click at [271, 362] on img "Main content" at bounding box center [264, 338] width 451 height 309
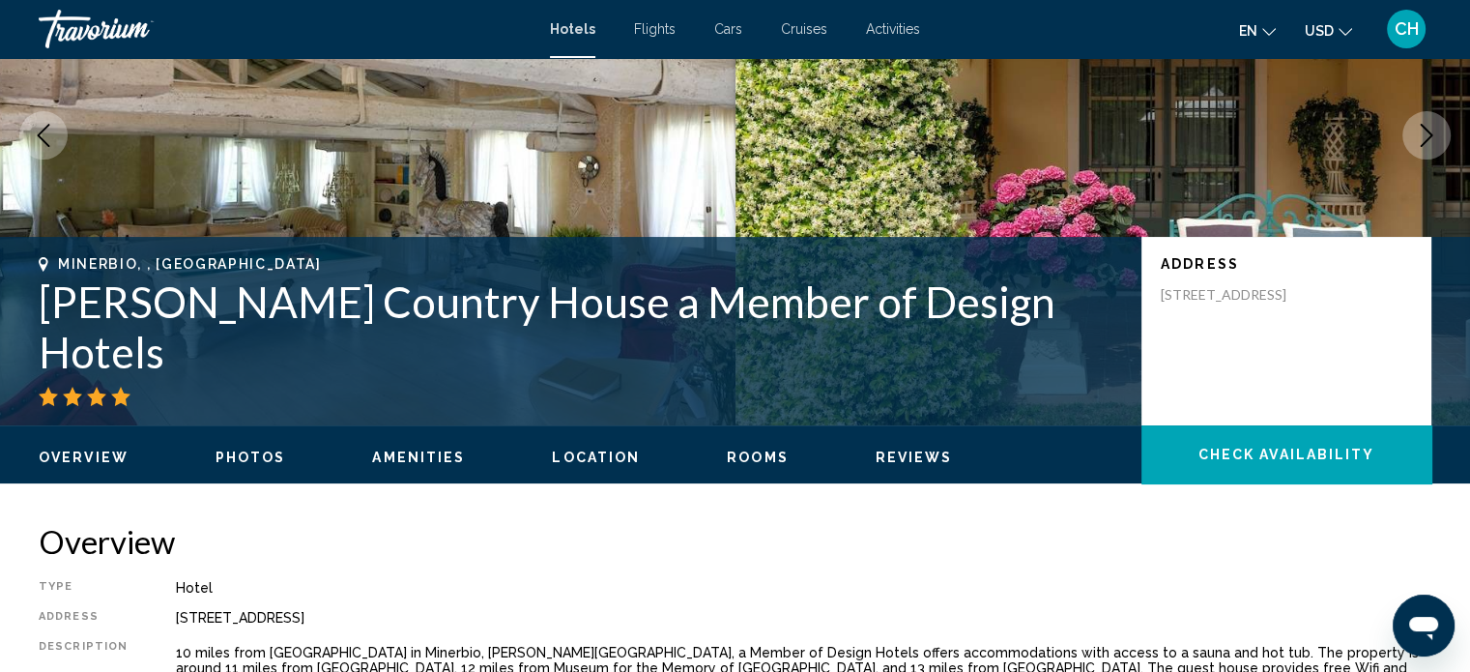
scroll to position [237, 0]
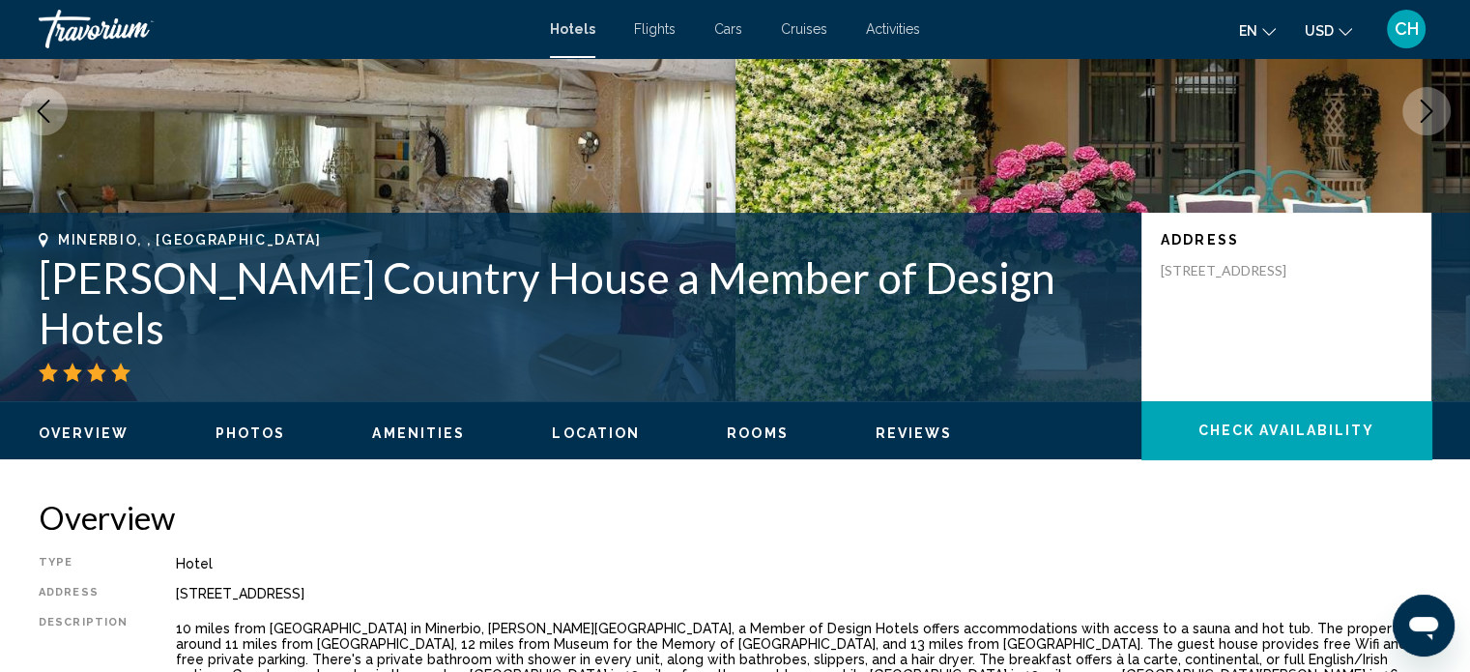
click at [271, 425] on span "Photos" at bounding box center [250, 432] width 71 height 15
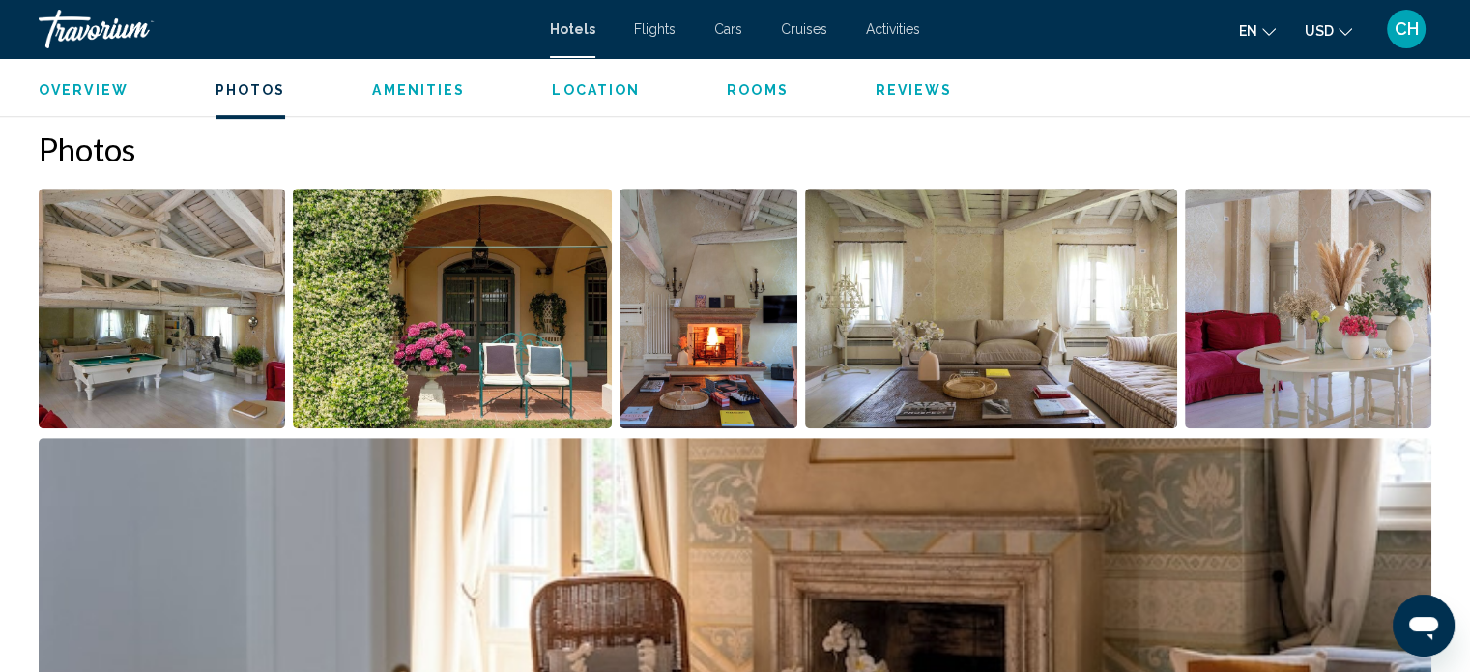
scroll to position [870, 0]
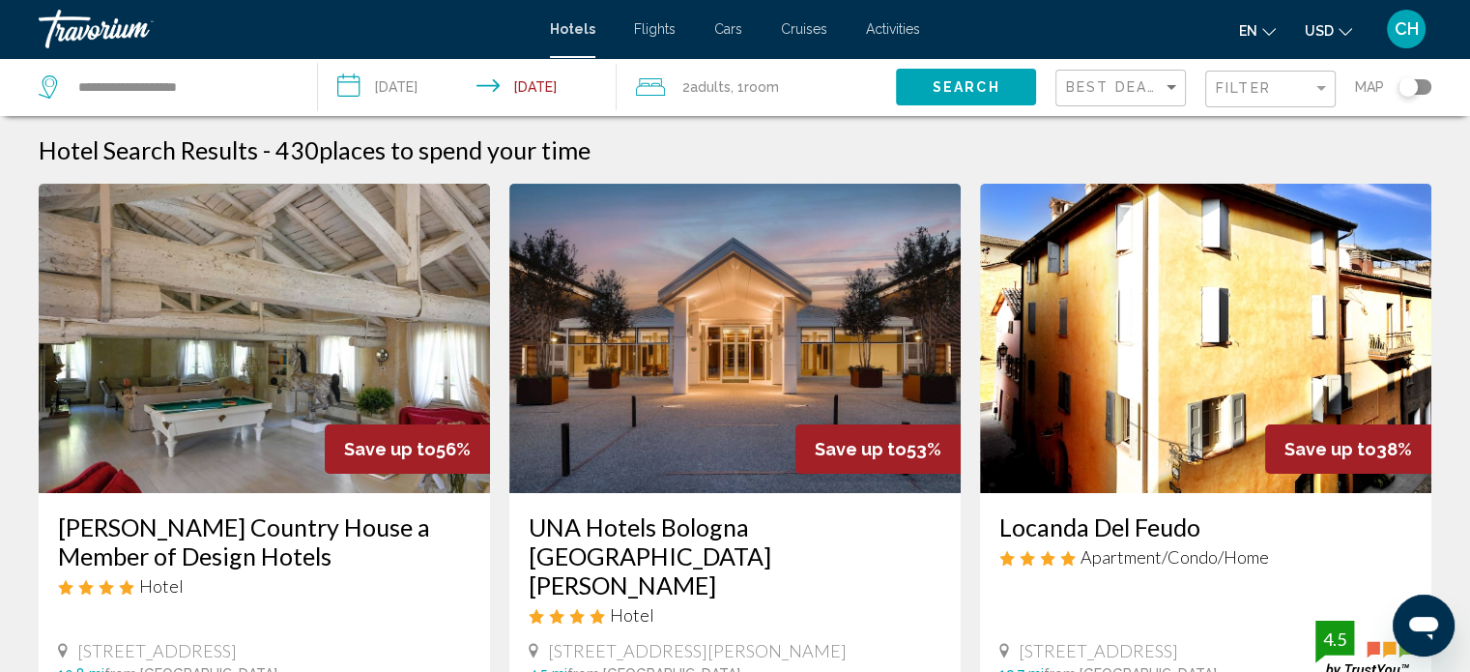
click at [726, 363] on img "Main content" at bounding box center [734, 338] width 451 height 309
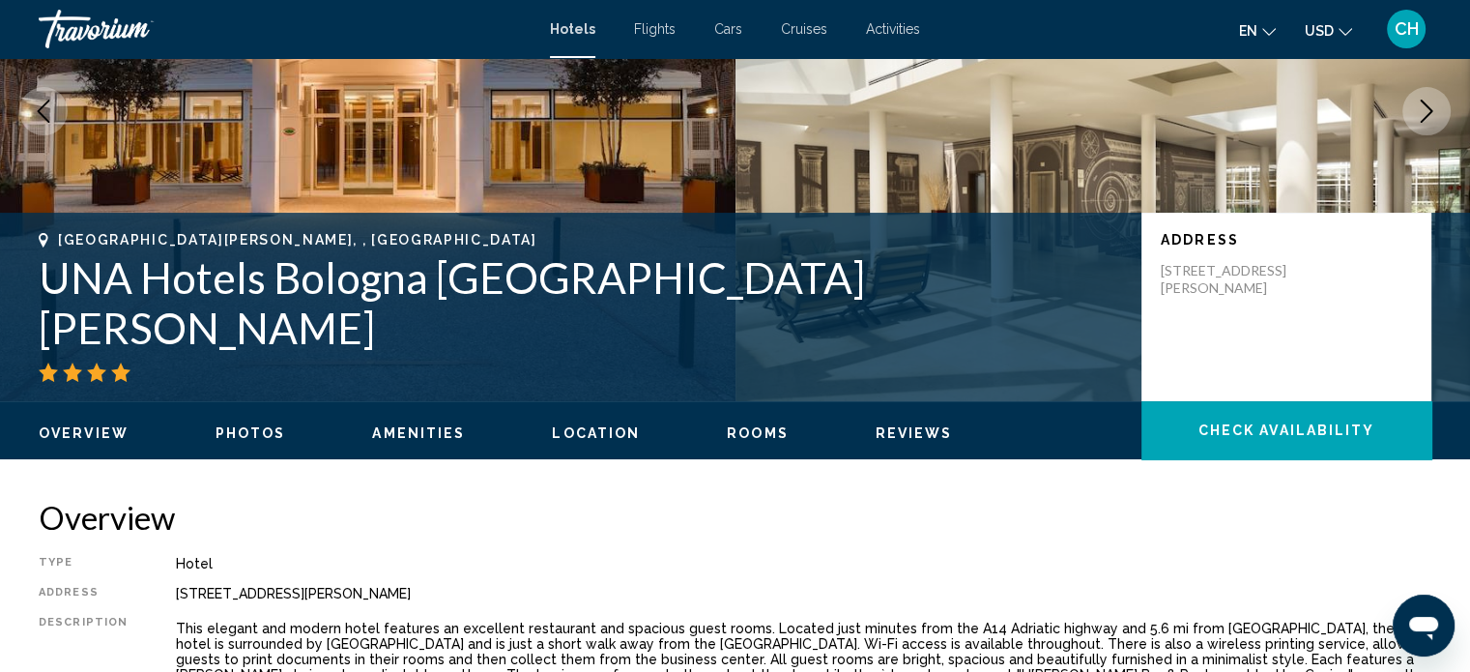
scroll to position [463, 0]
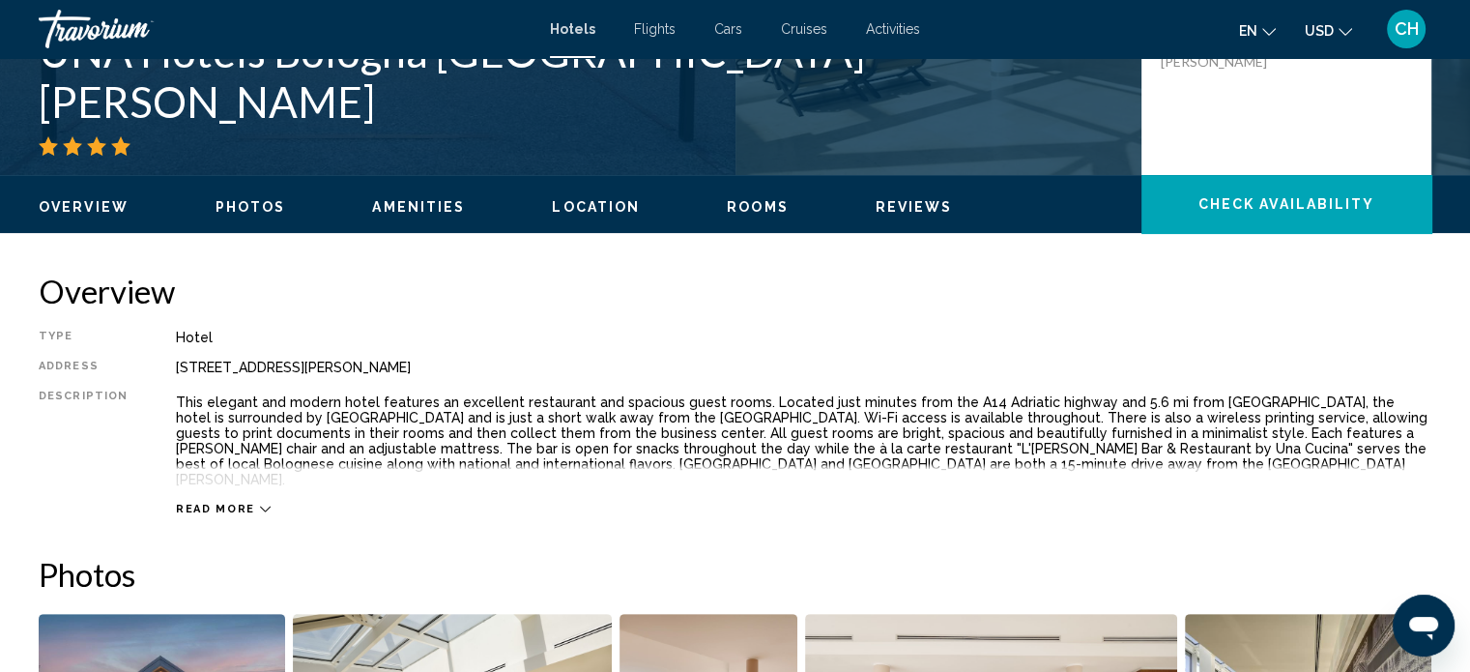
click at [265, 204] on span "Photos" at bounding box center [250, 206] width 71 height 15
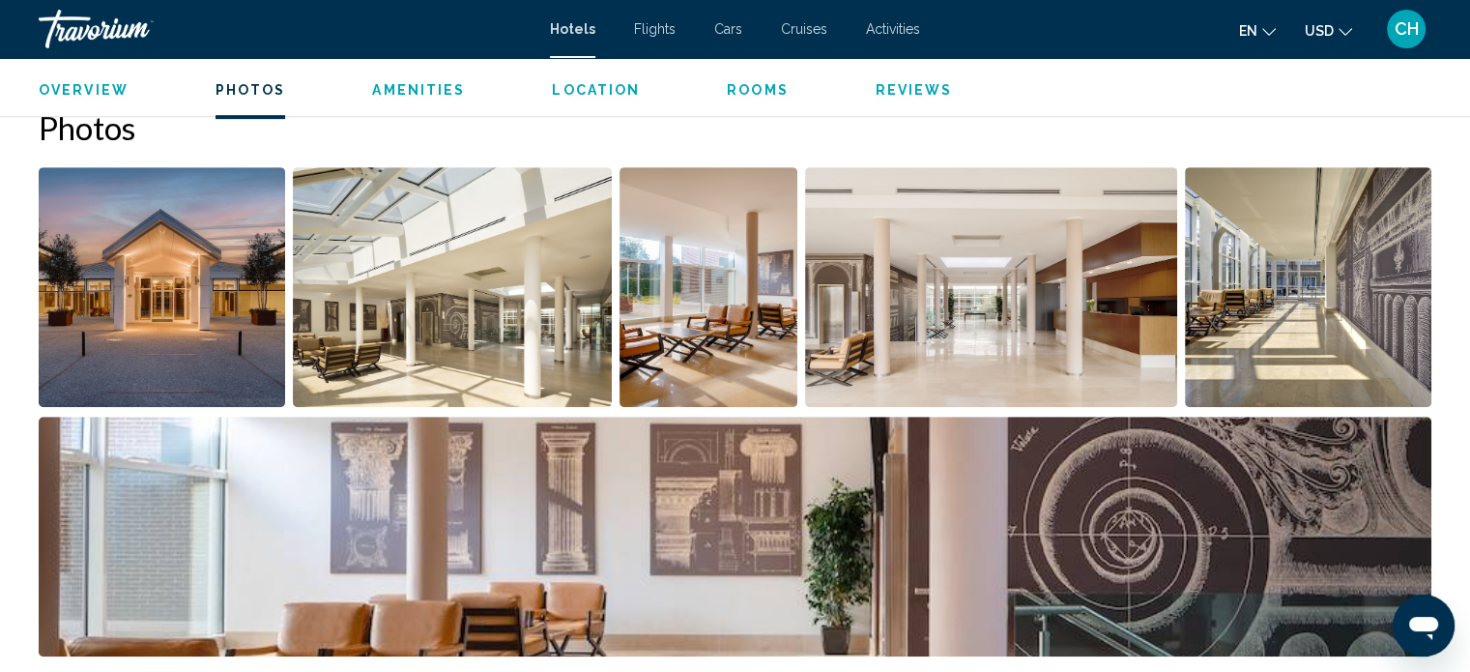
scroll to position [885, 0]
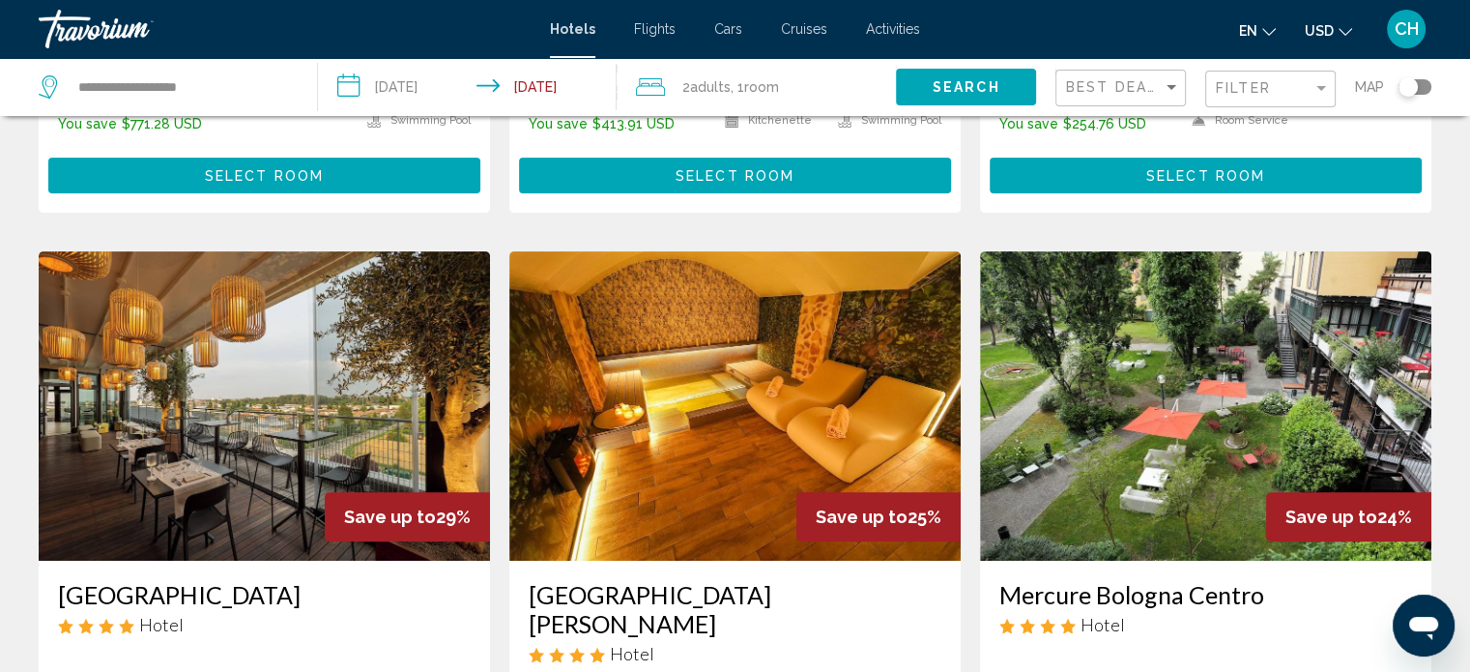
scroll to position [676, 0]
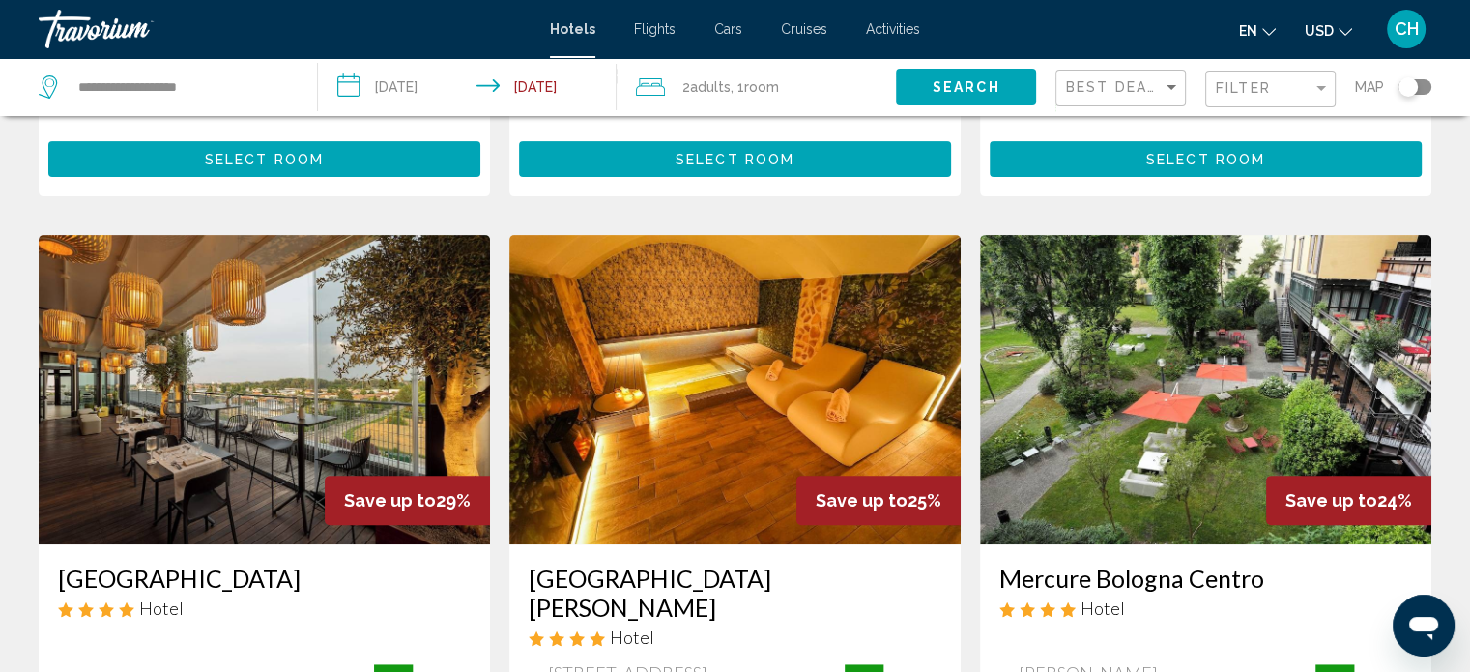
click at [338, 374] on img "Main content" at bounding box center [264, 389] width 451 height 309
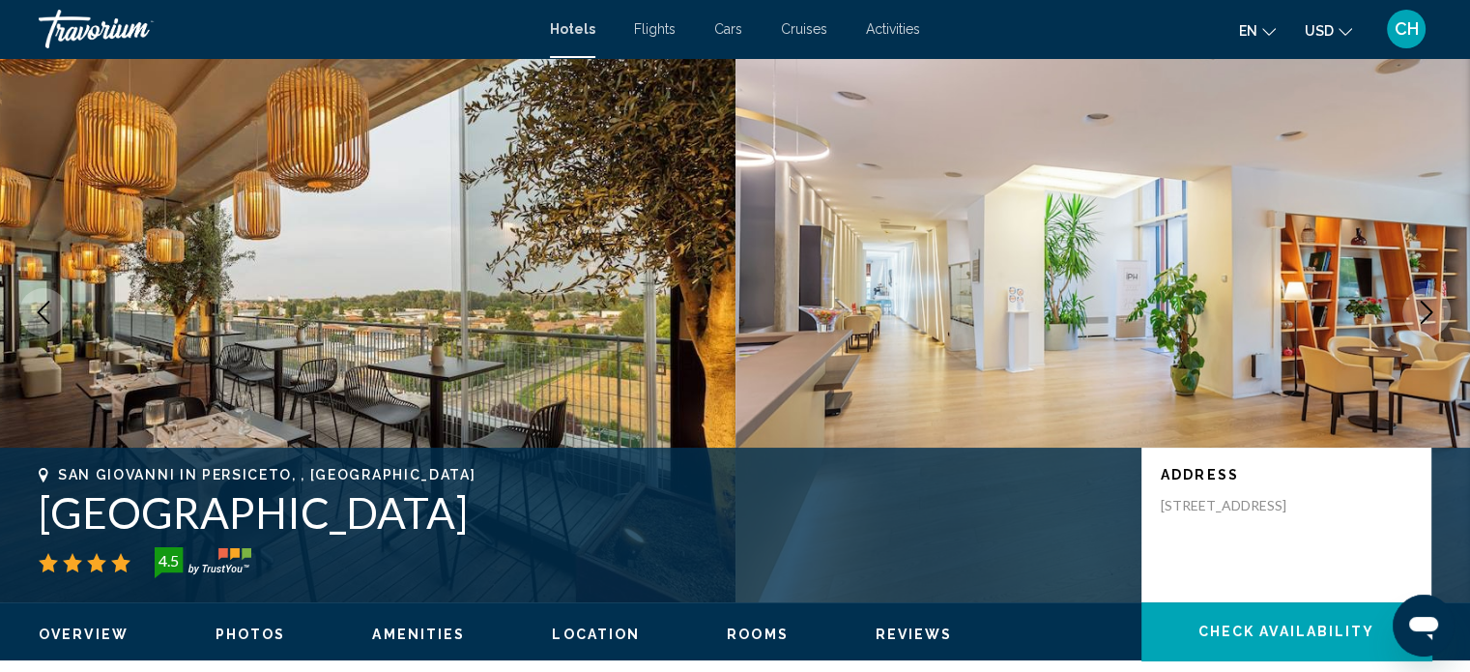
scroll to position [12, 0]
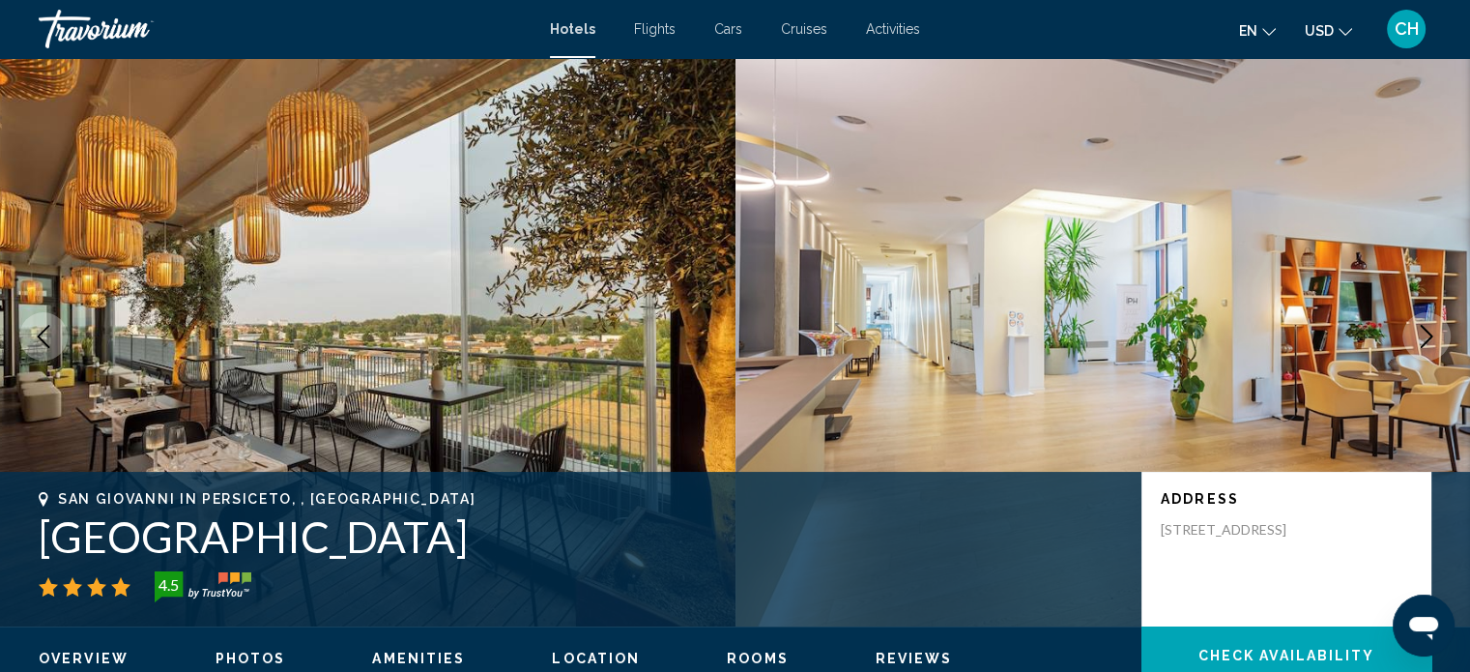
click at [250, 654] on span "Photos" at bounding box center [250, 657] width 71 height 15
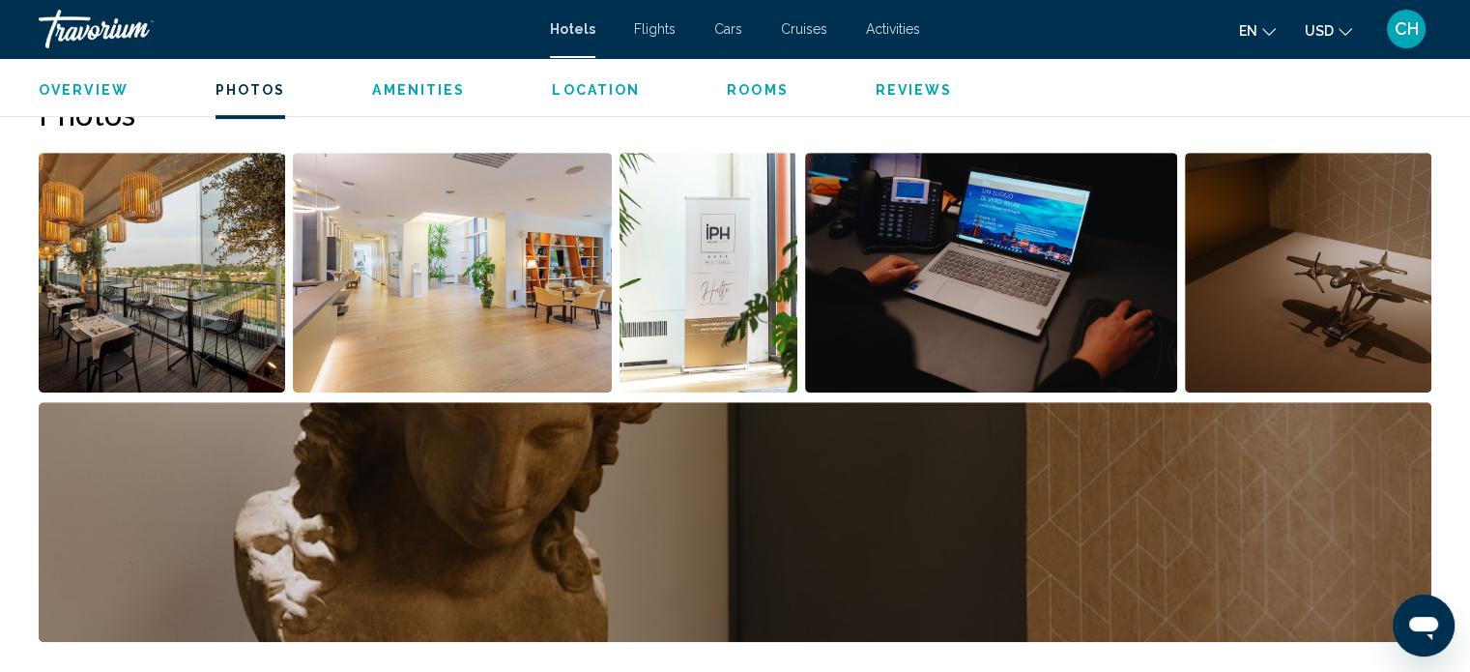
scroll to position [896, 0]
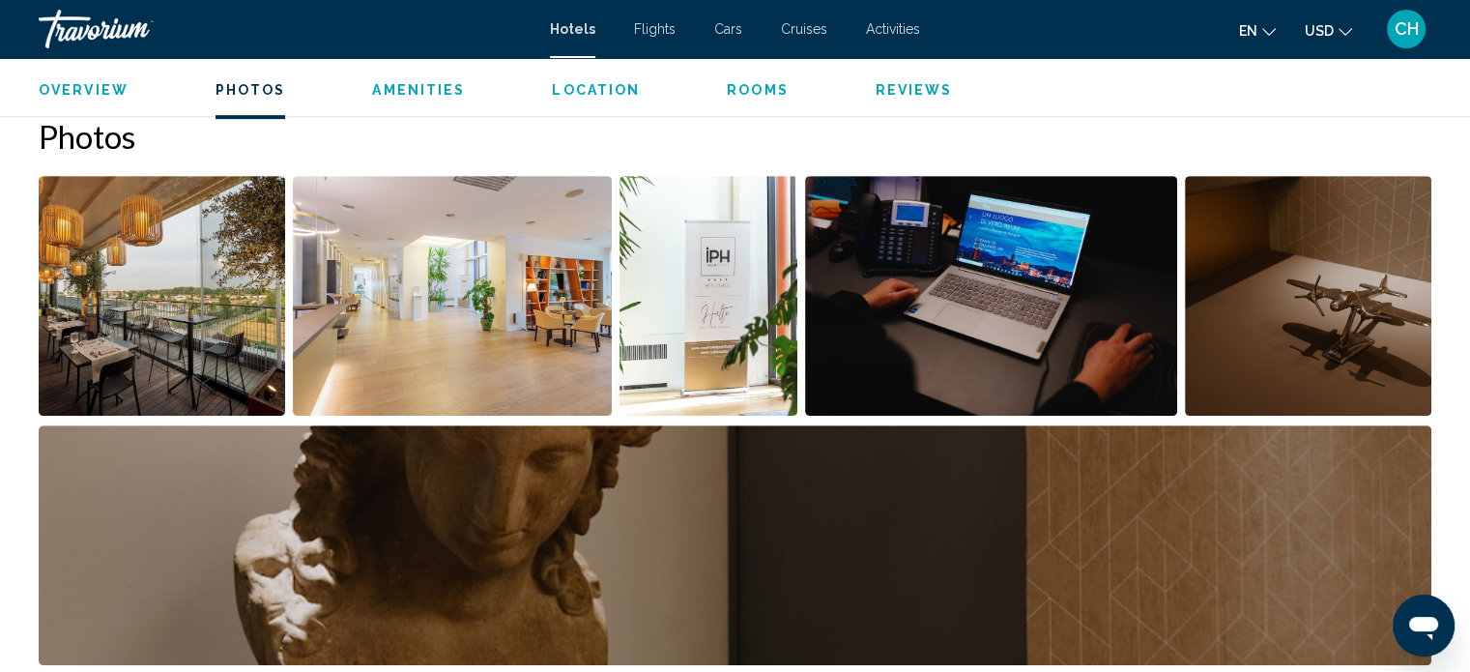
click at [749, 88] on span "Rooms" at bounding box center [758, 89] width 62 height 15
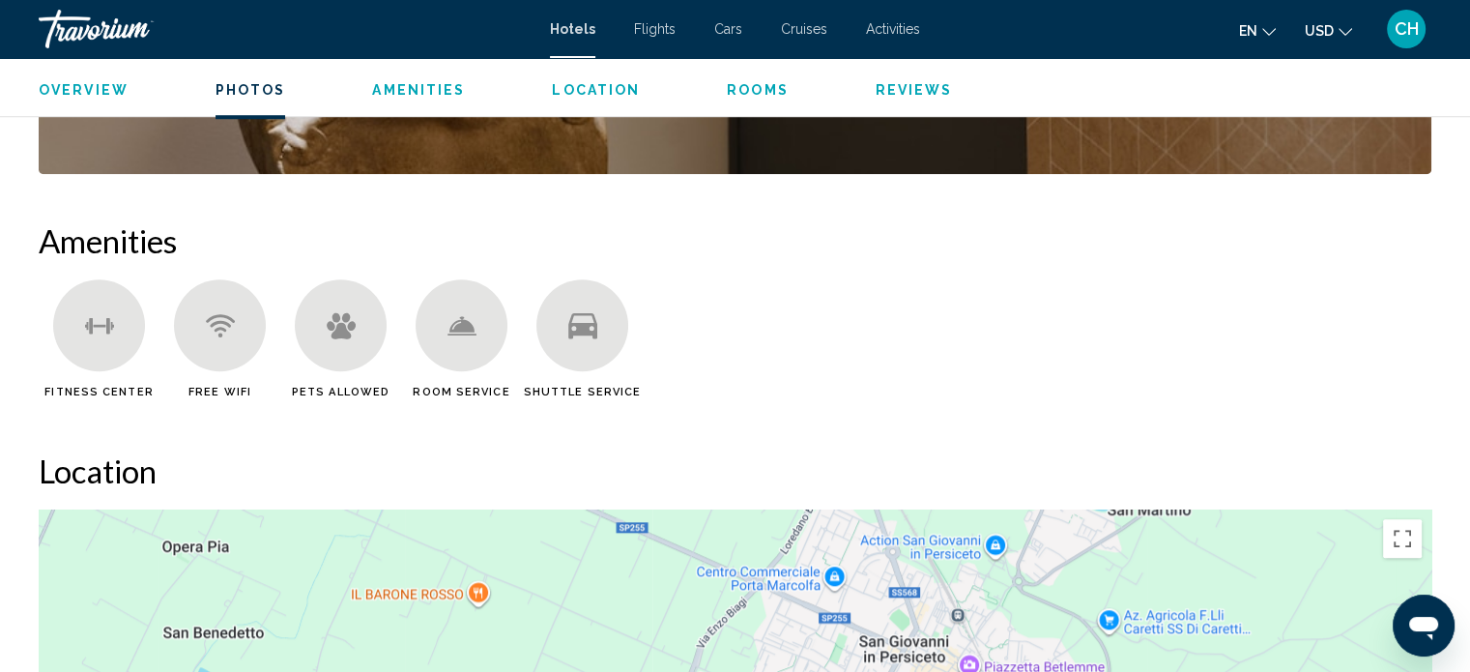
scroll to position [1271, 0]
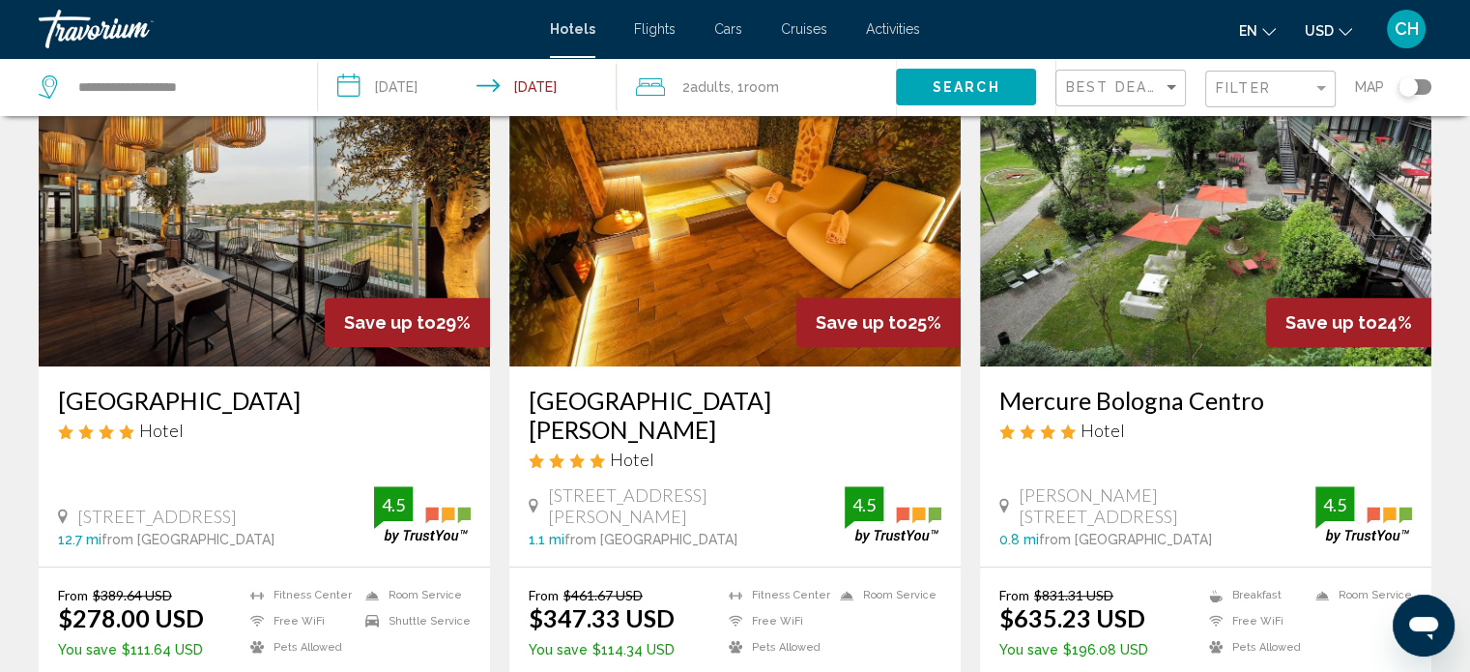
scroll to position [901, 0]
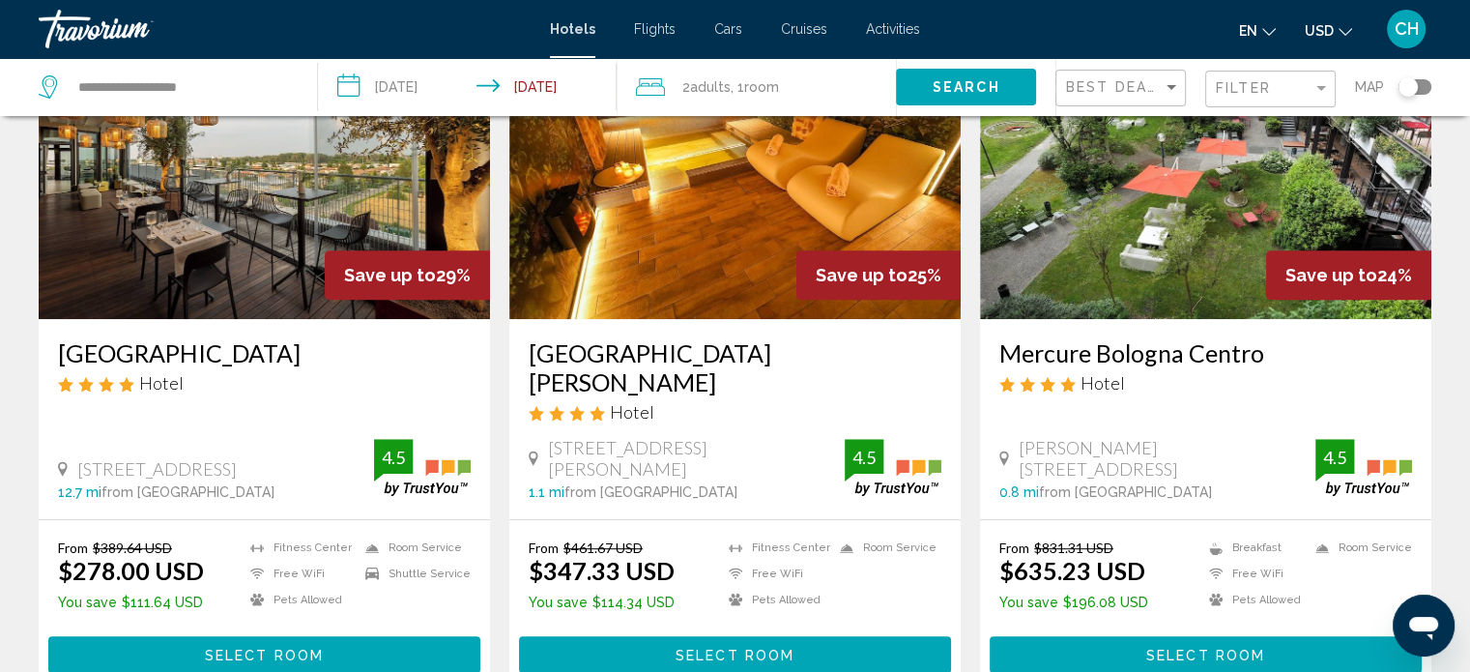
click at [764, 227] on img "Main content" at bounding box center [734, 164] width 451 height 309
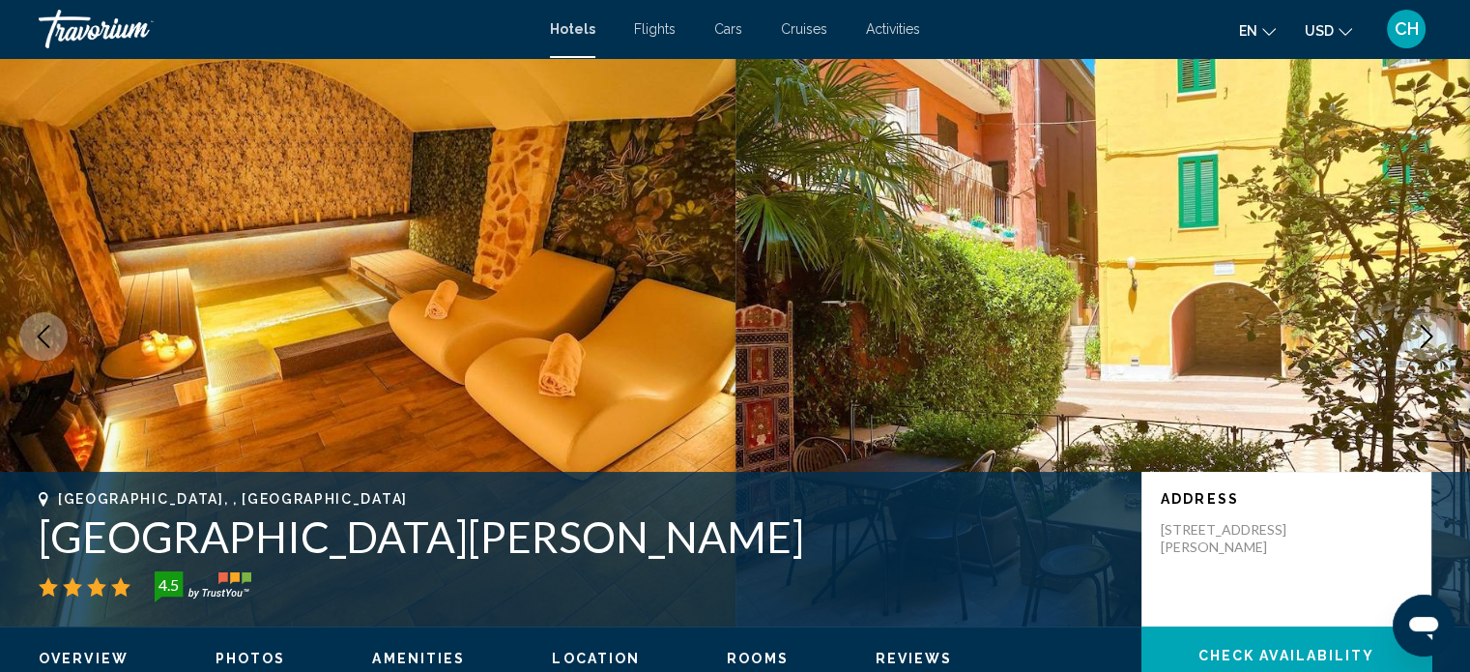
scroll to position [462, 0]
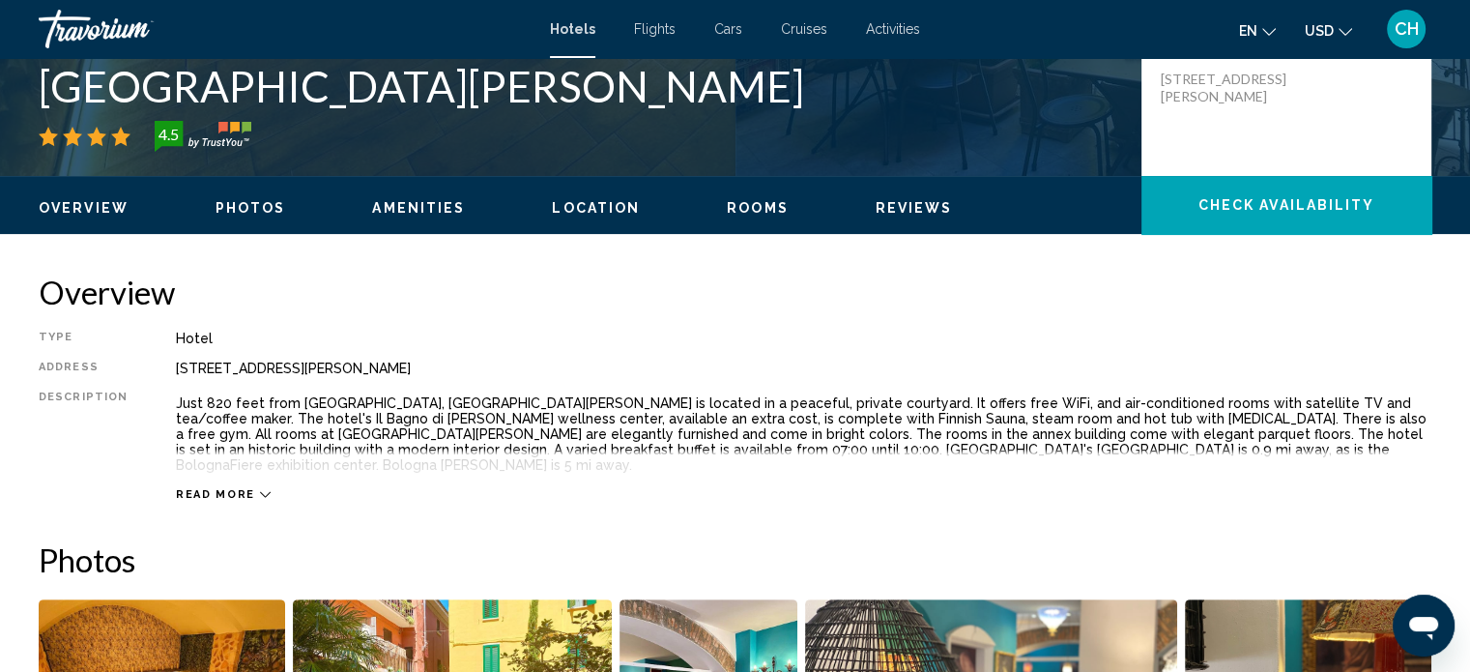
click at [239, 203] on span "Photos" at bounding box center [250, 207] width 71 height 15
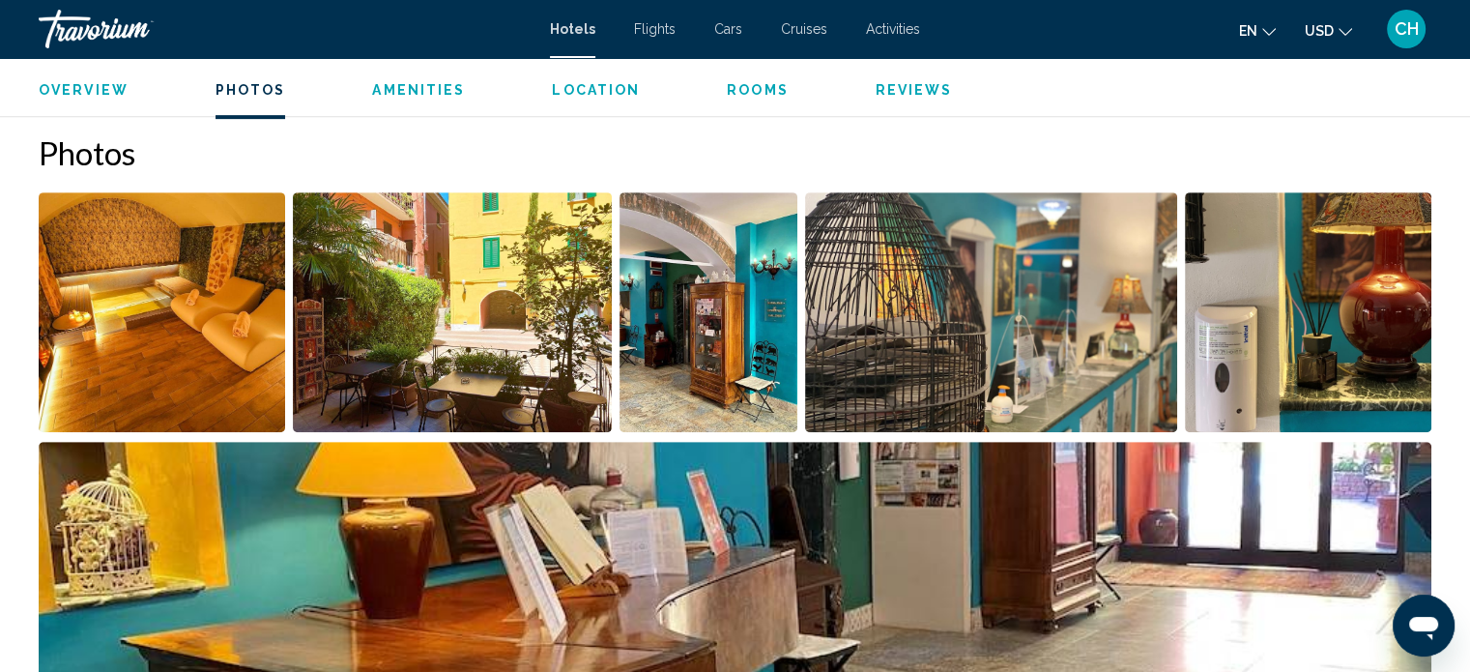
scroll to position [1096, 0]
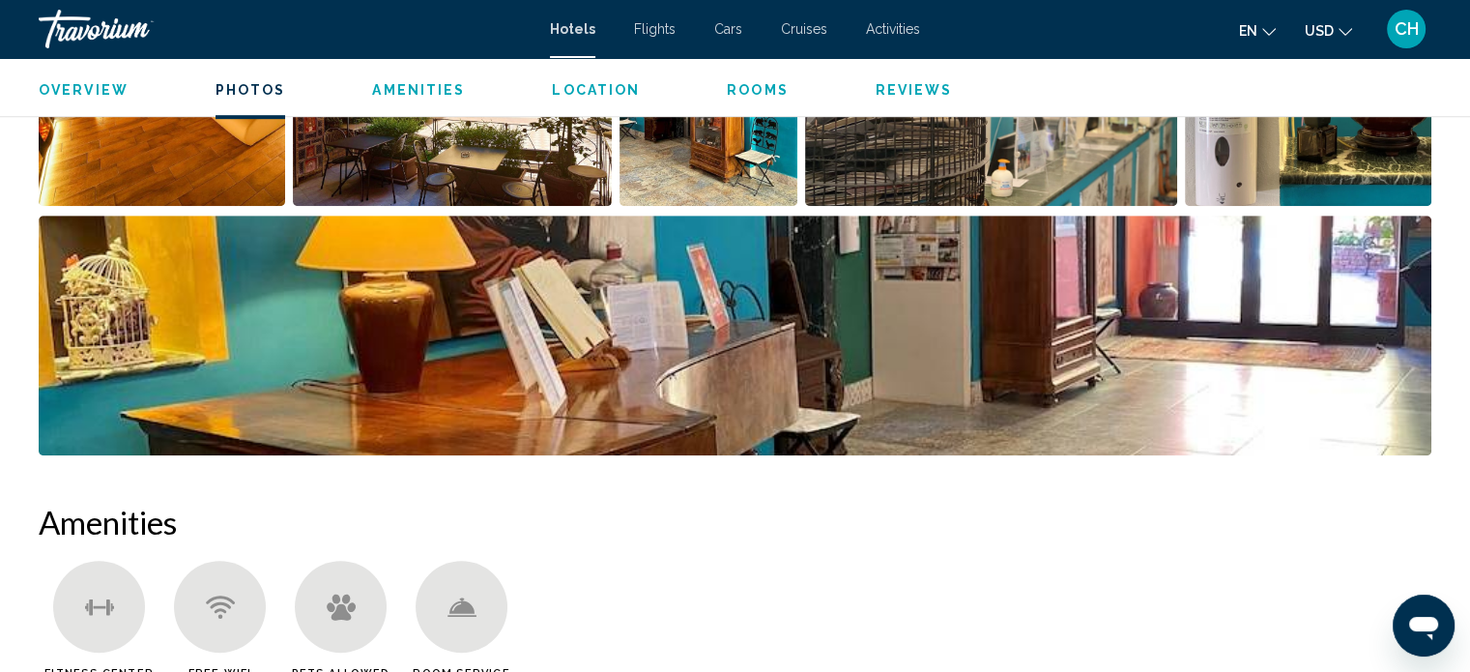
click at [727, 90] on span "Rooms" at bounding box center [758, 89] width 62 height 15
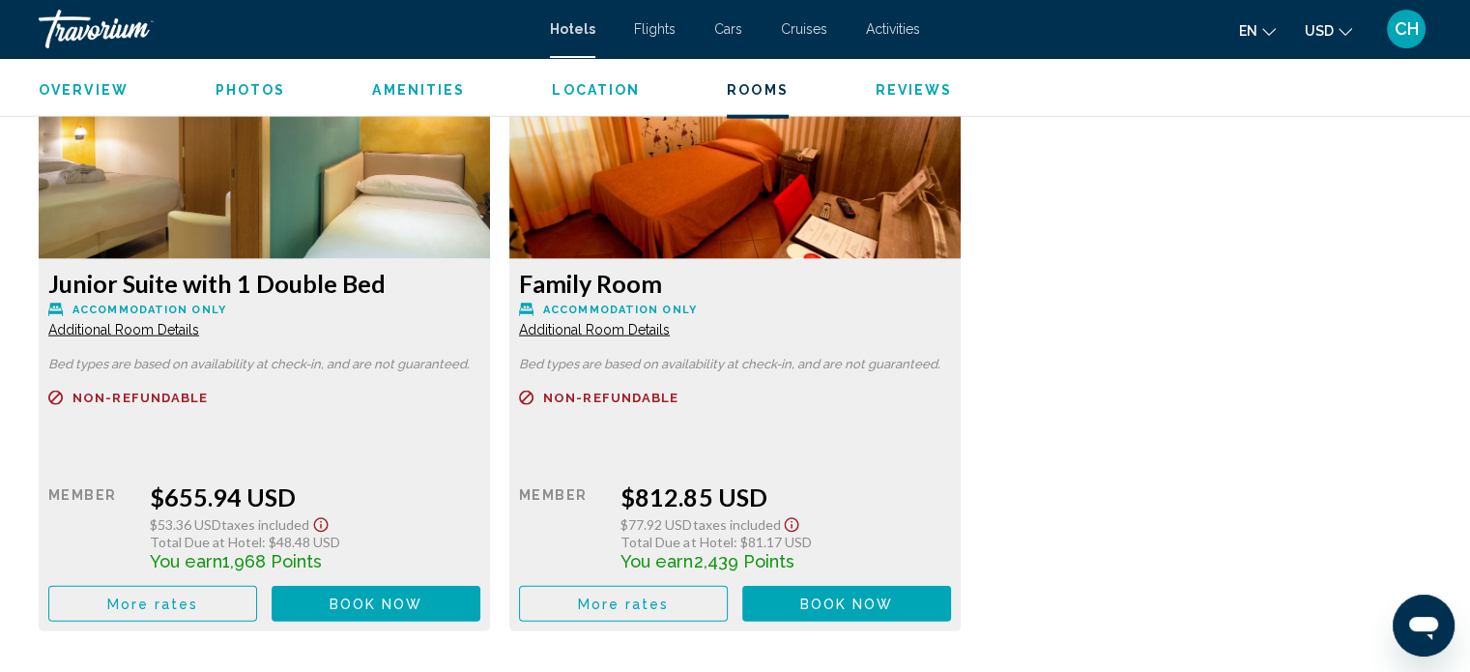
scroll to position [4178, 0]
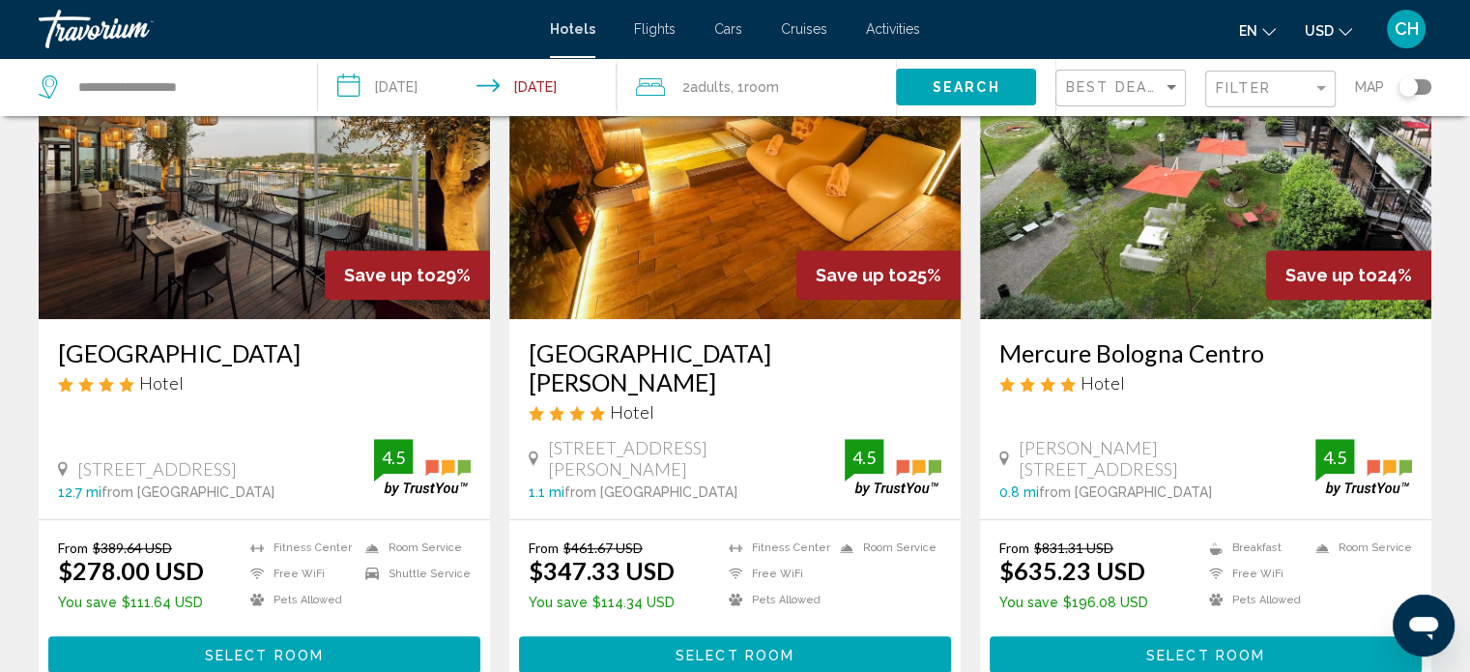
scroll to position [676, 0]
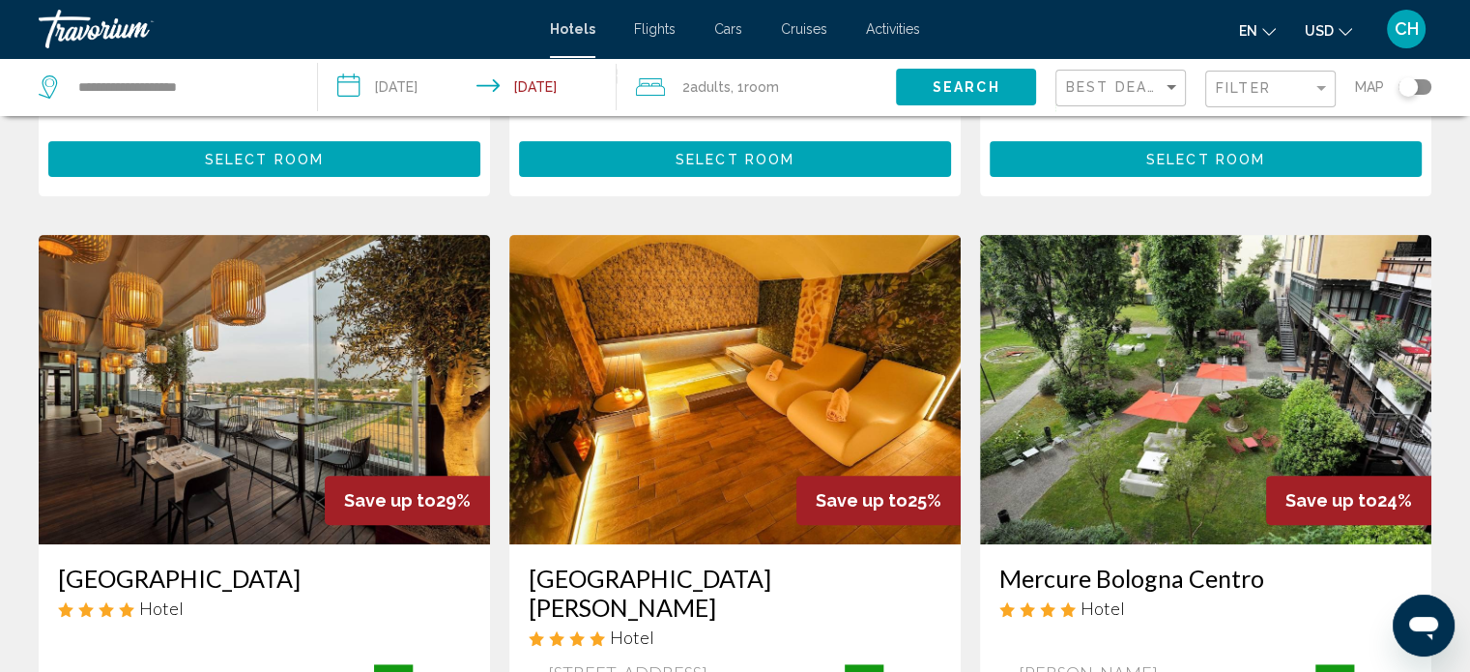
click at [1203, 300] on img "Main content" at bounding box center [1205, 389] width 451 height 309
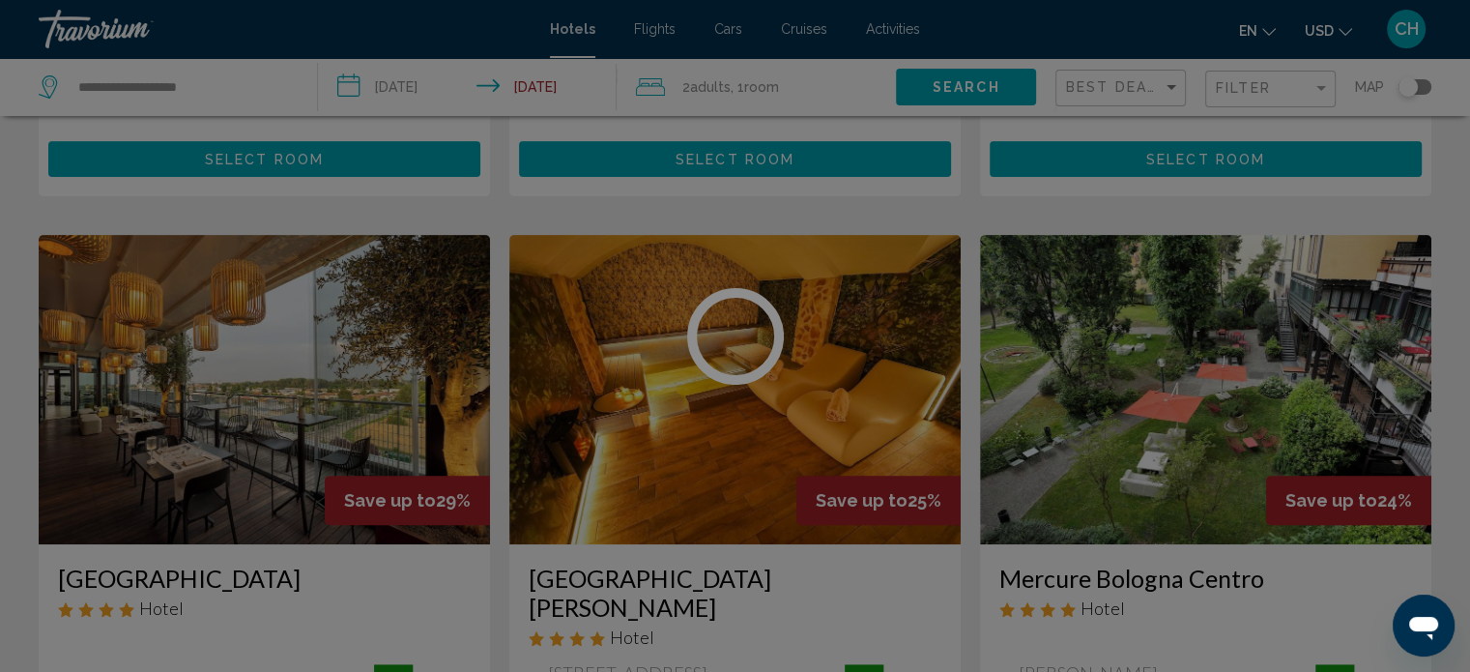
scroll to position [12, 0]
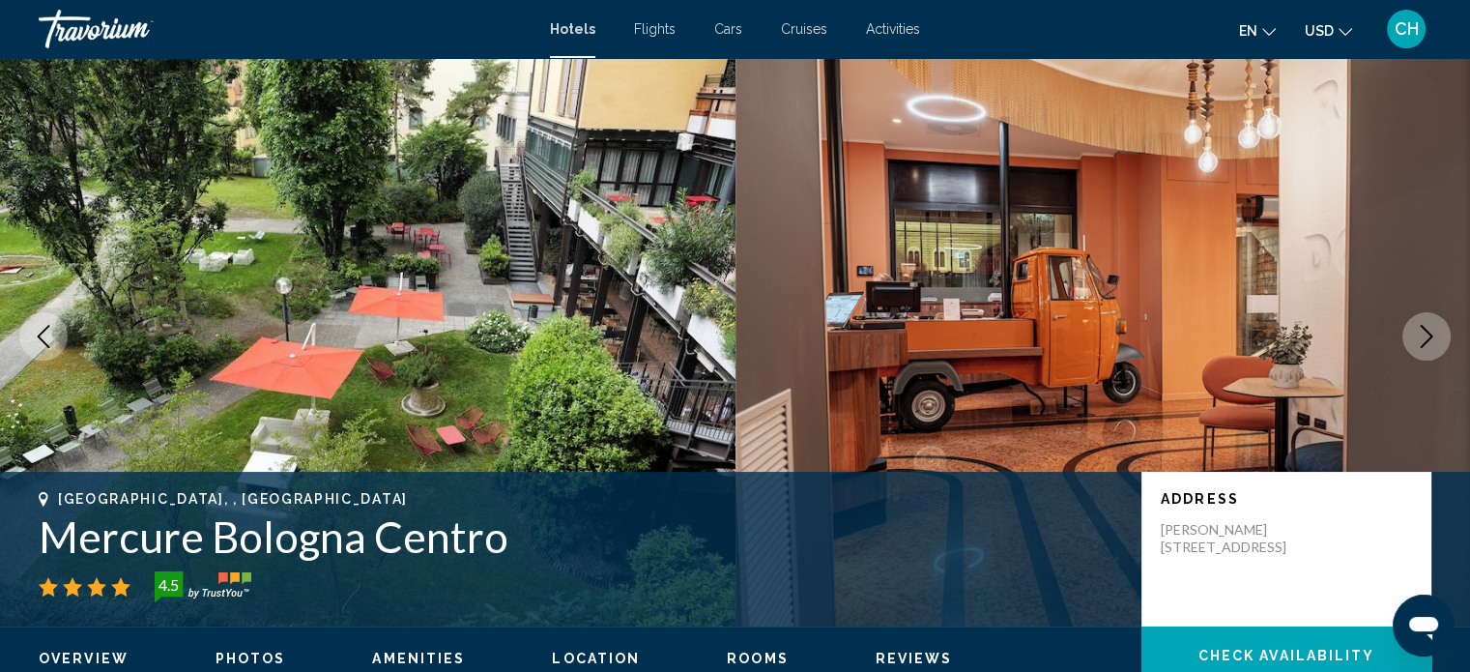
click at [533, 273] on img "Main content" at bounding box center [367, 336] width 735 height 580
click at [1423, 328] on icon "Next image" at bounding box center [1426, 336] width 13 height 23
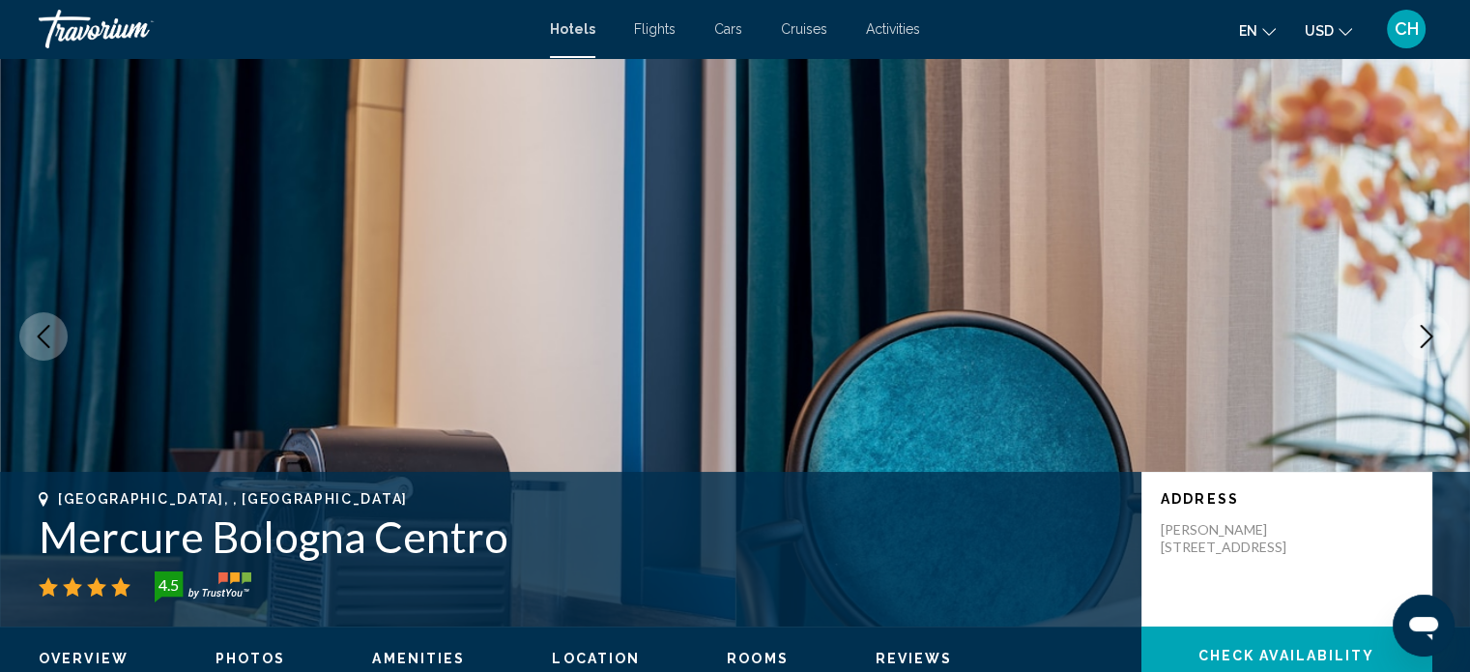
click at [1423, 328] on icon "Next image" at bounding box center [1426, 336] width 13 height 23
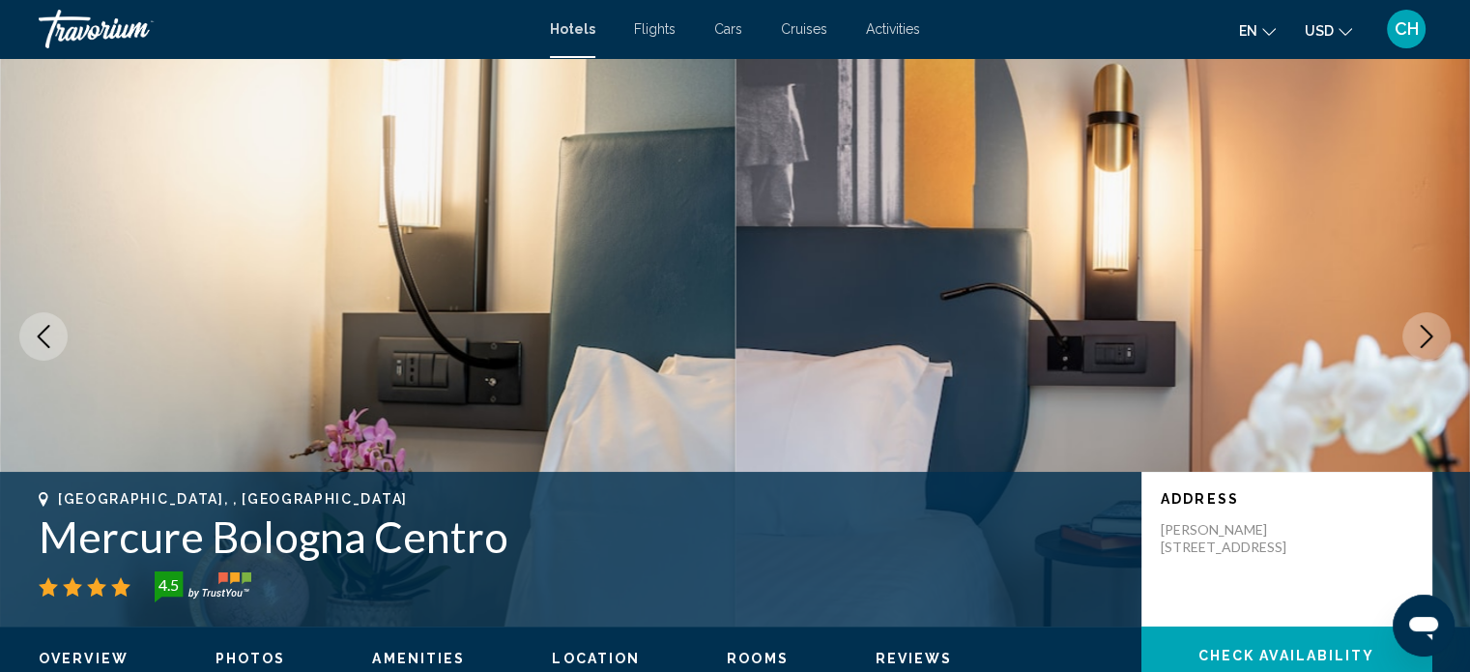
click at [1423, 328] on icon "Next image" at bounding box center [1426, 336] width 13 height 23
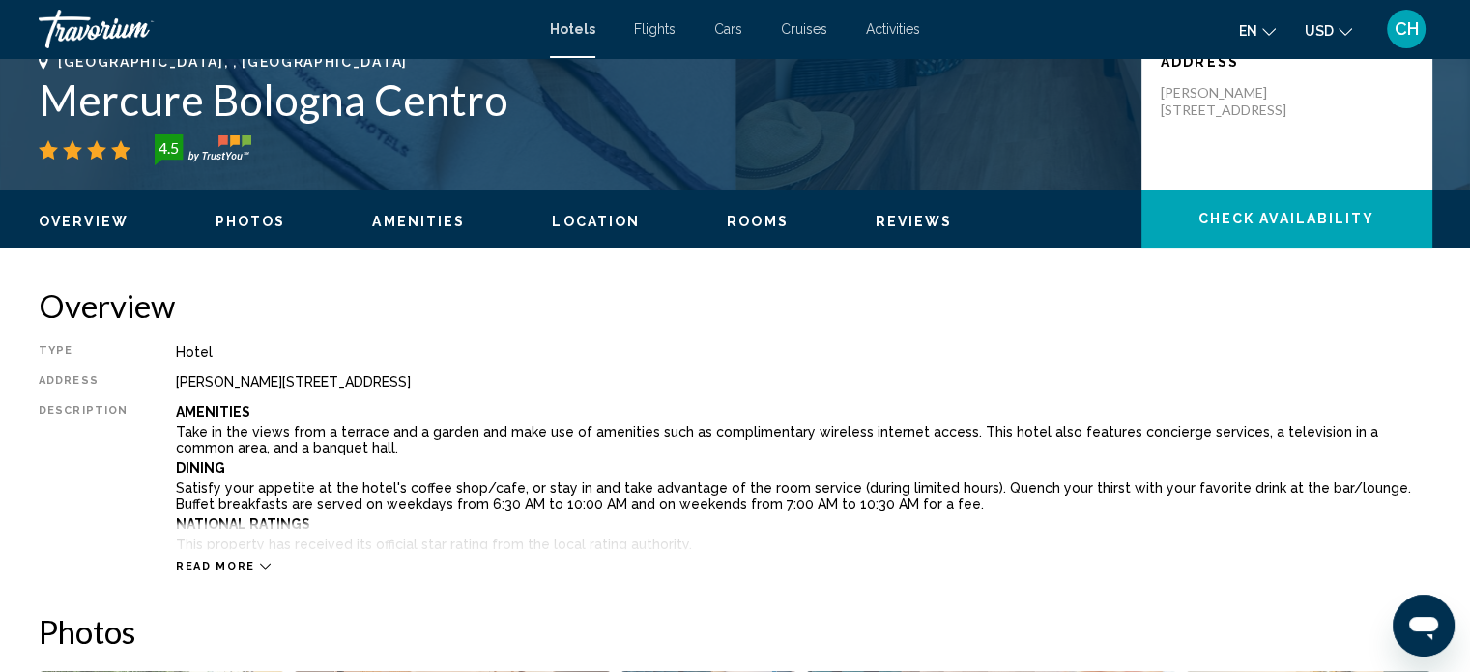
scroll to position [462, 0]
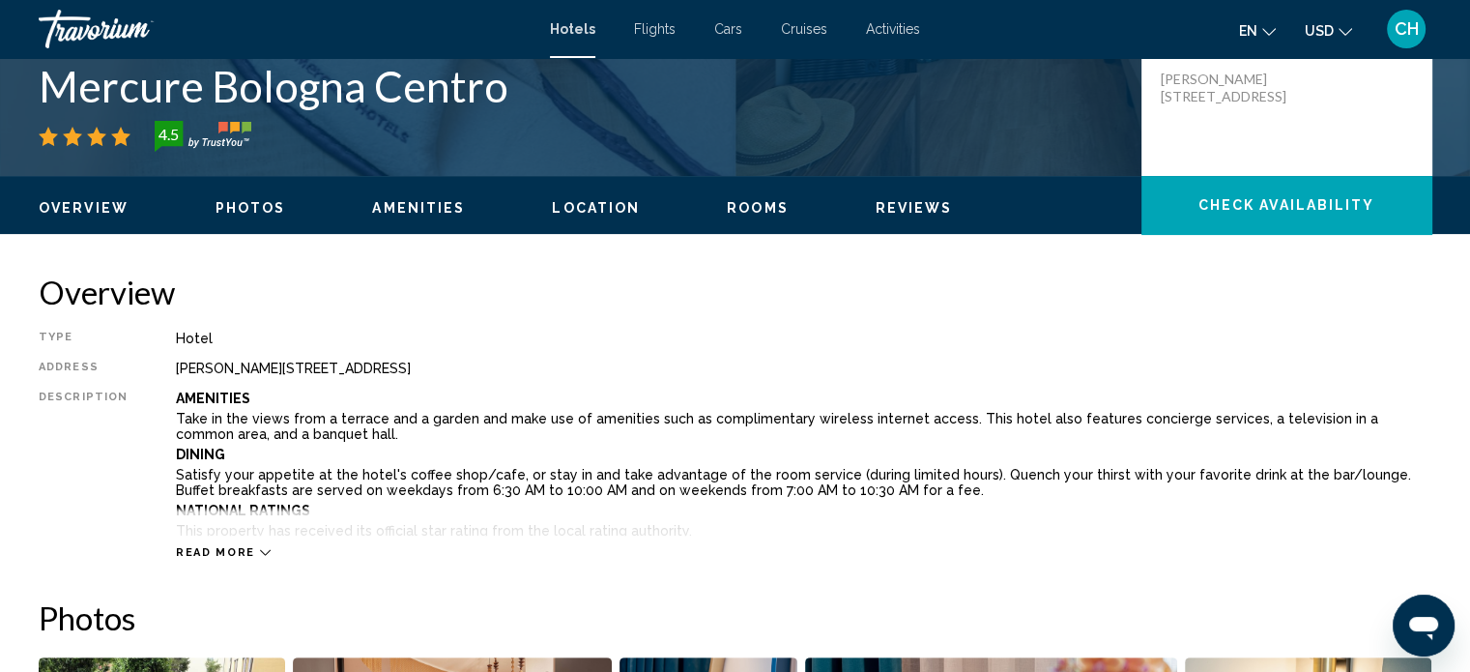
click at [233, 197] on ul "Overview Photos Amenities Location Rooms Reviews Check Availability" at bounding box center [735, 205] width 1392 height 21
click at [256, 210] on span "Photos" at bounding box center [250, 207] width 71 height 15
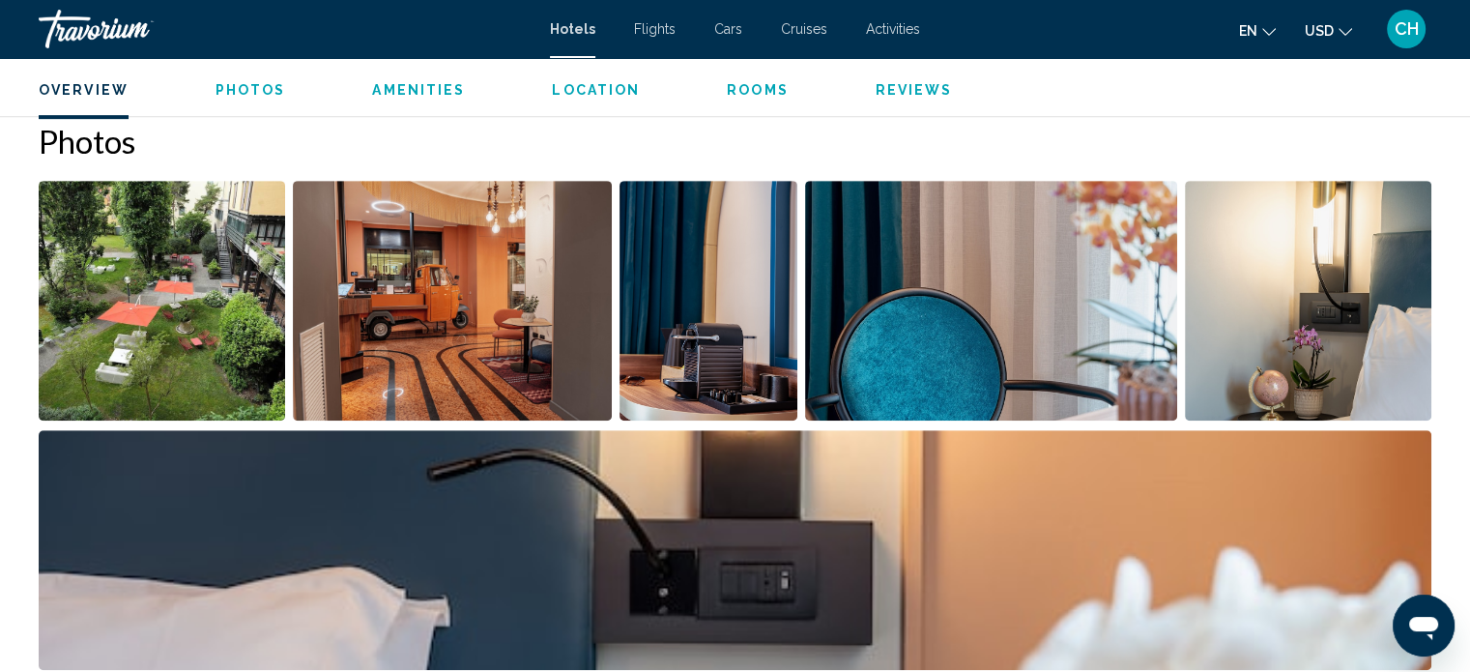
scroll to position [943, 0]
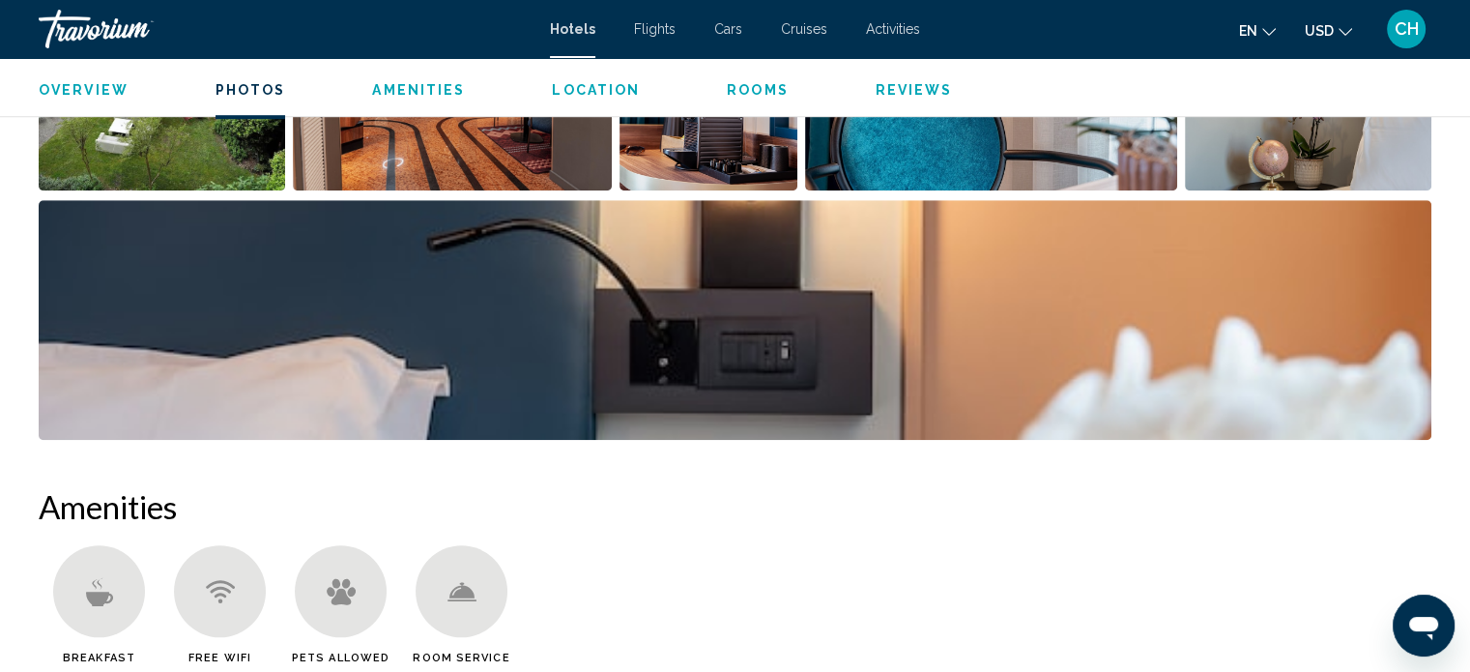
click at [755, 98] on button "Rooms" at bounding box center [758, 89] width 62 height 17
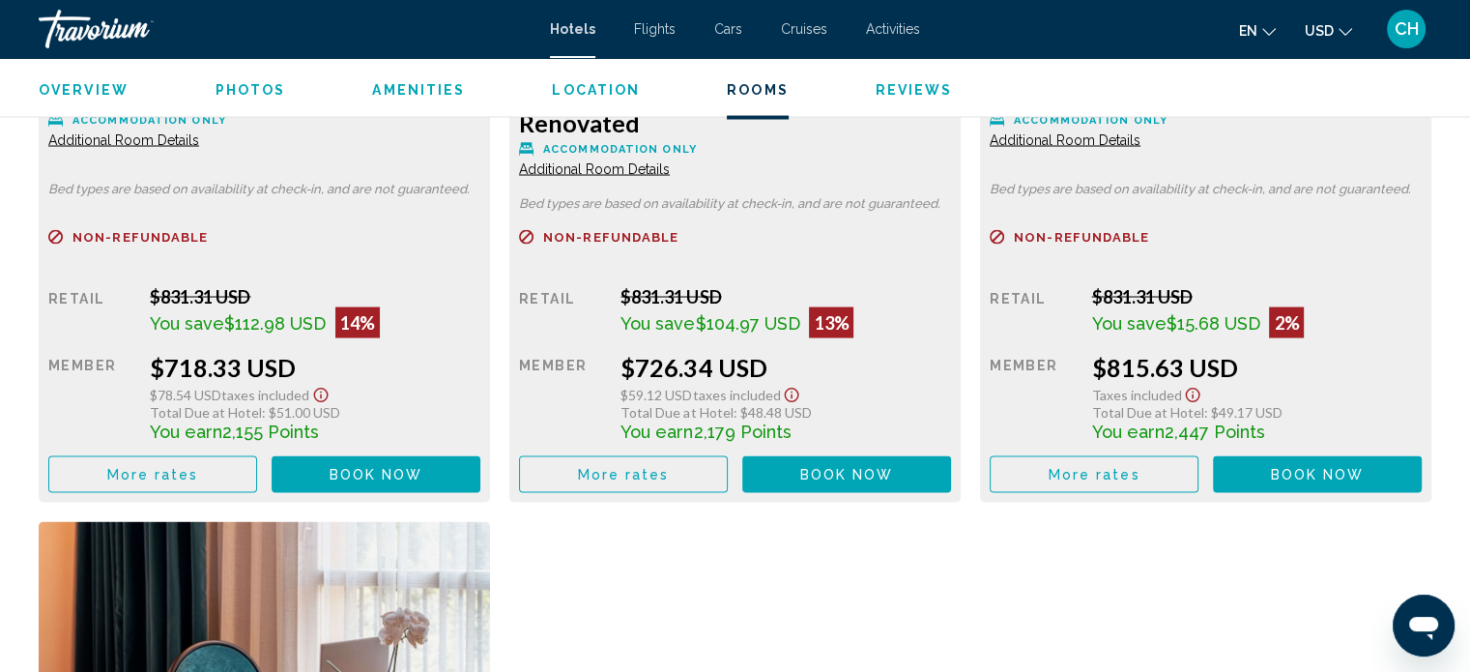
scroll to position [3347, 0]
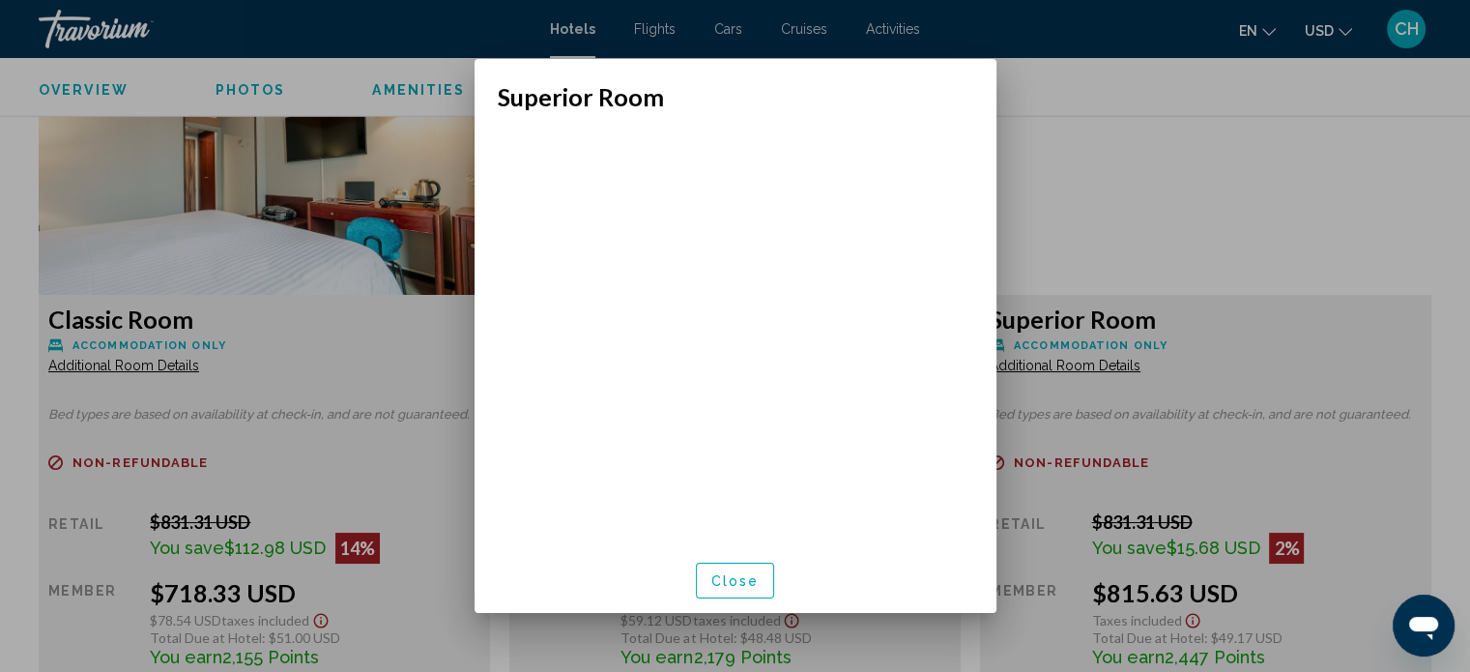
scroll to position [0, 0]
click at [752, 578] on span "Close" at bounding box center [735, 580] width 48 height 15
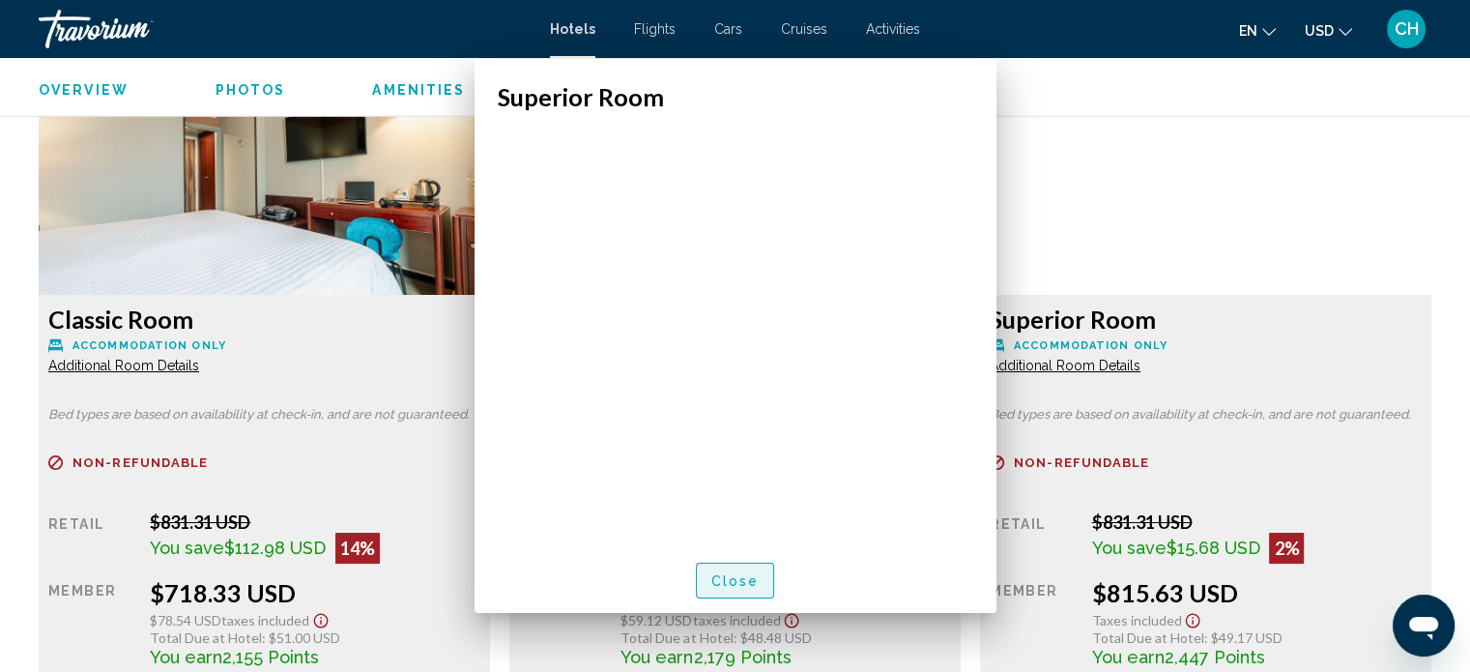
scroll to position [3347, 0]
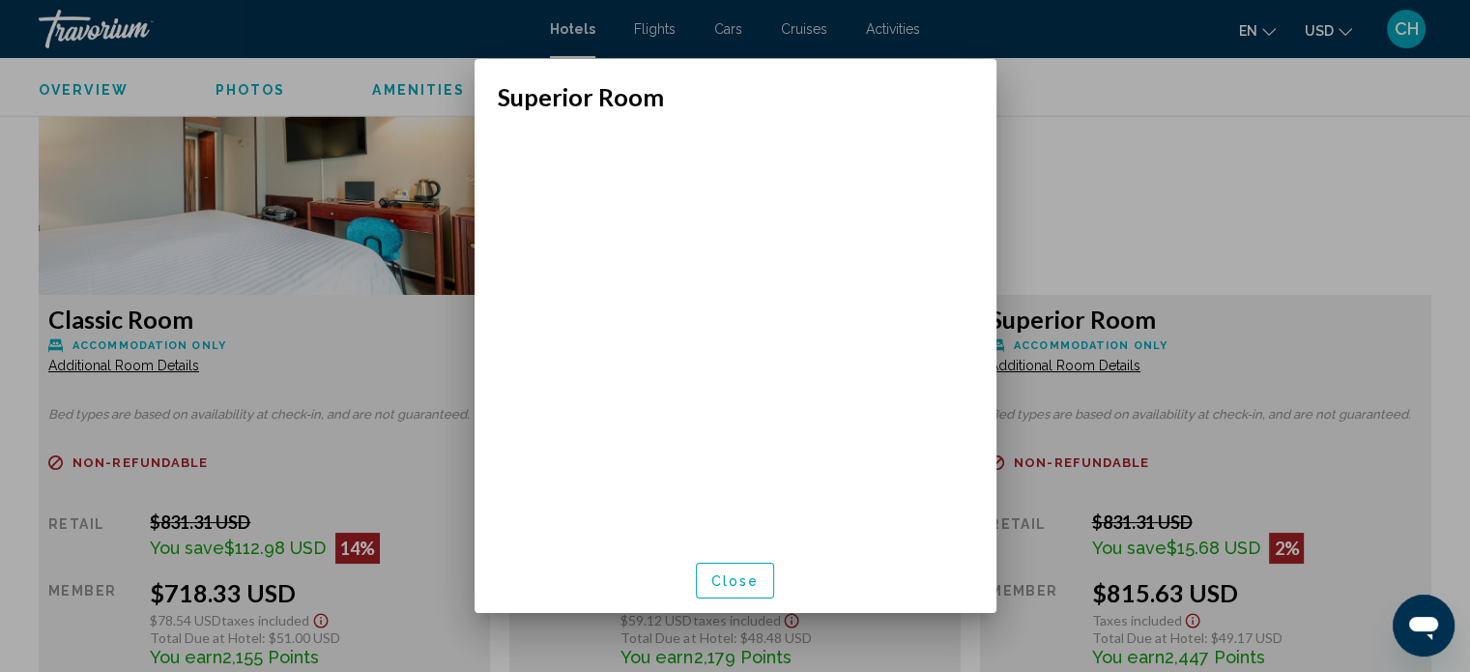
scroll to position [0, 0]
click at [716, 568] on button "Close" at bounding box center [735, 580] width 79 height 36
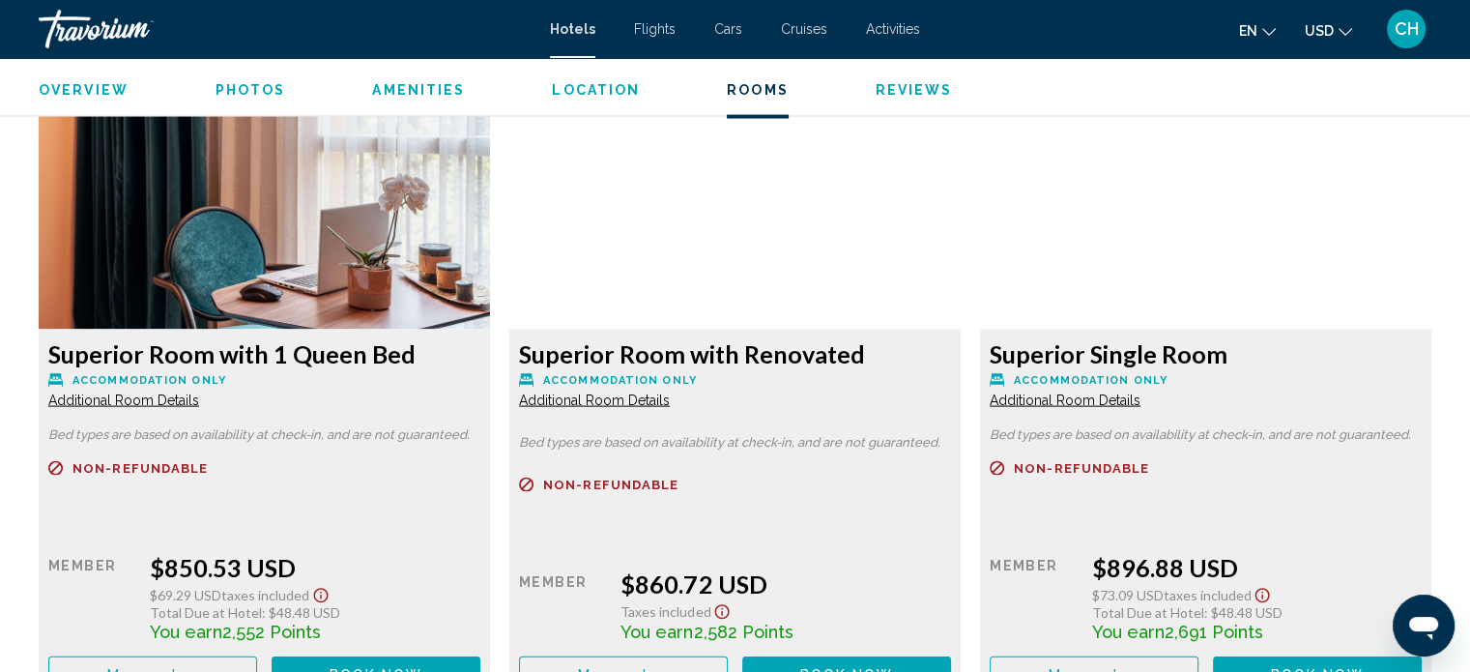
scroll to position [4023, 0]
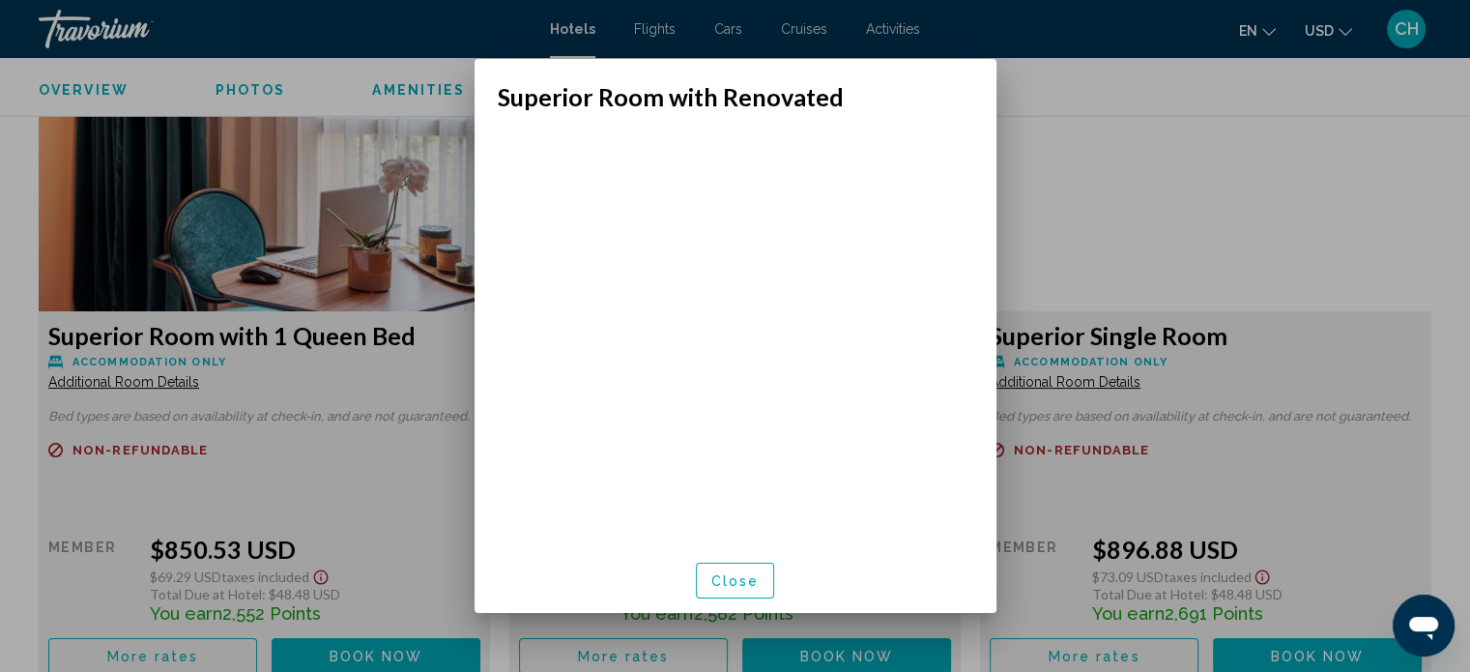
scroll to position [66, 0]
click at [723, 575] on span "Close" at bounding box center [735, 580] width 48 height 15
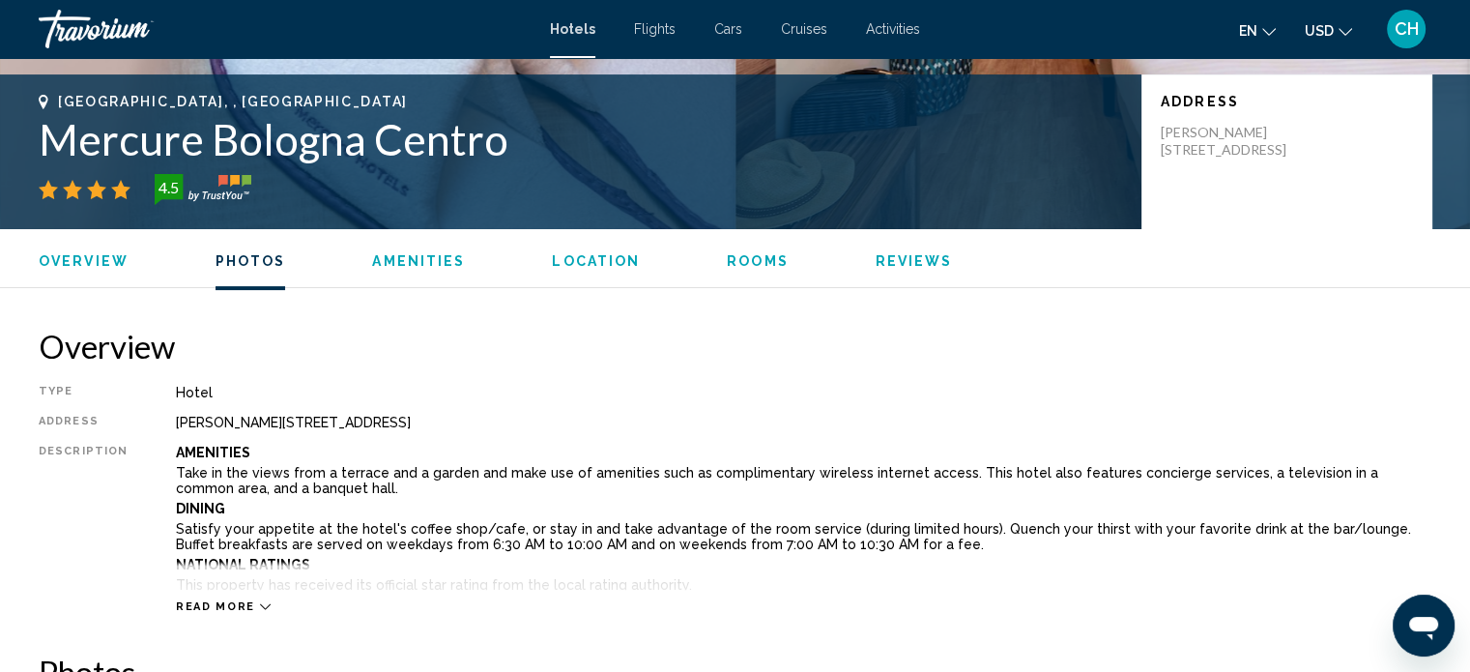
scroll to position [0, 0]
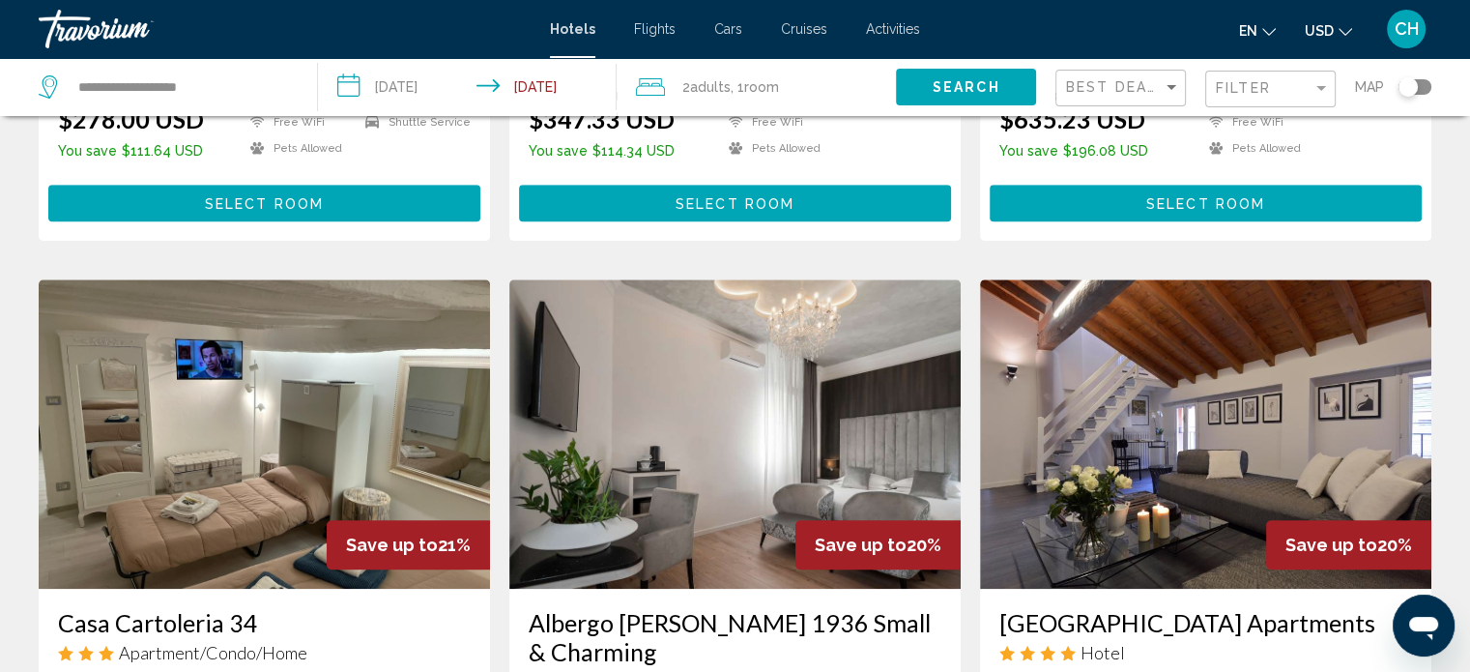
scroll to position [1578, 0]
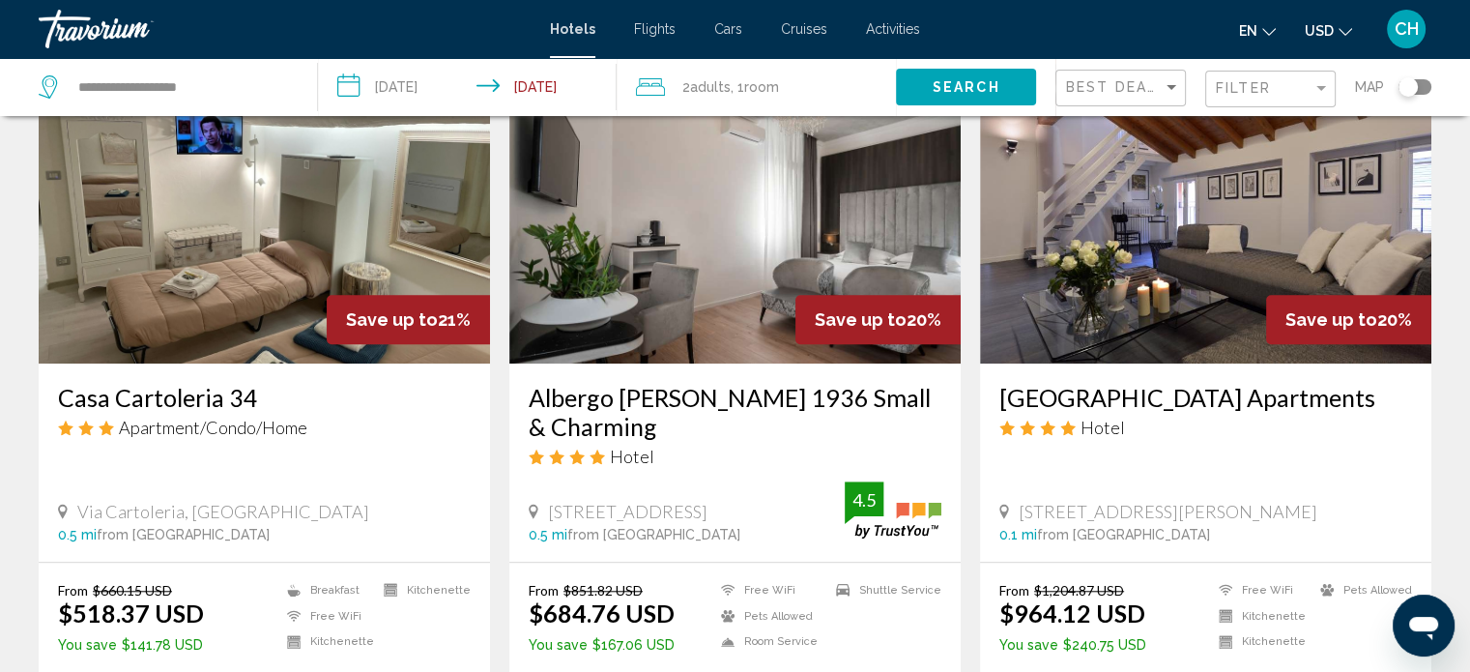
click at [1162, 232] on img "Main content" at bounding box center [1205, 208] width 451 height 309
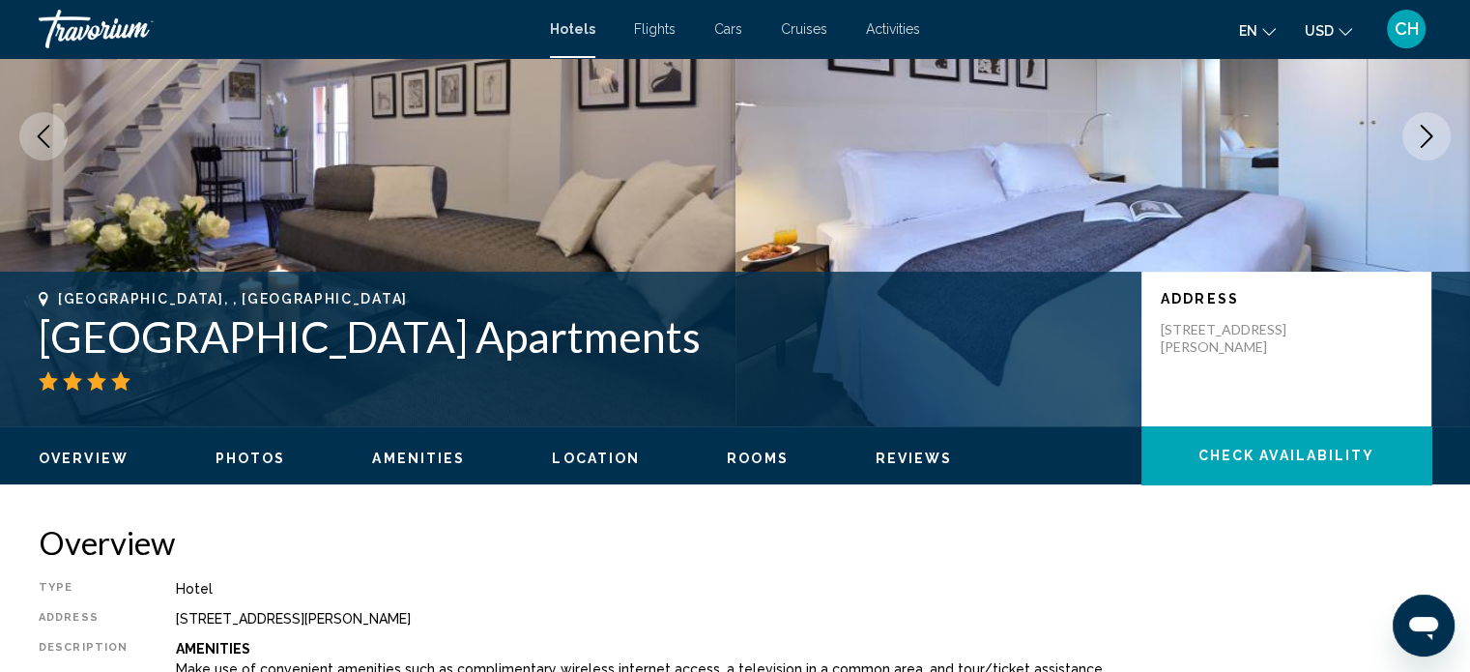
scroll to position [236, 0]
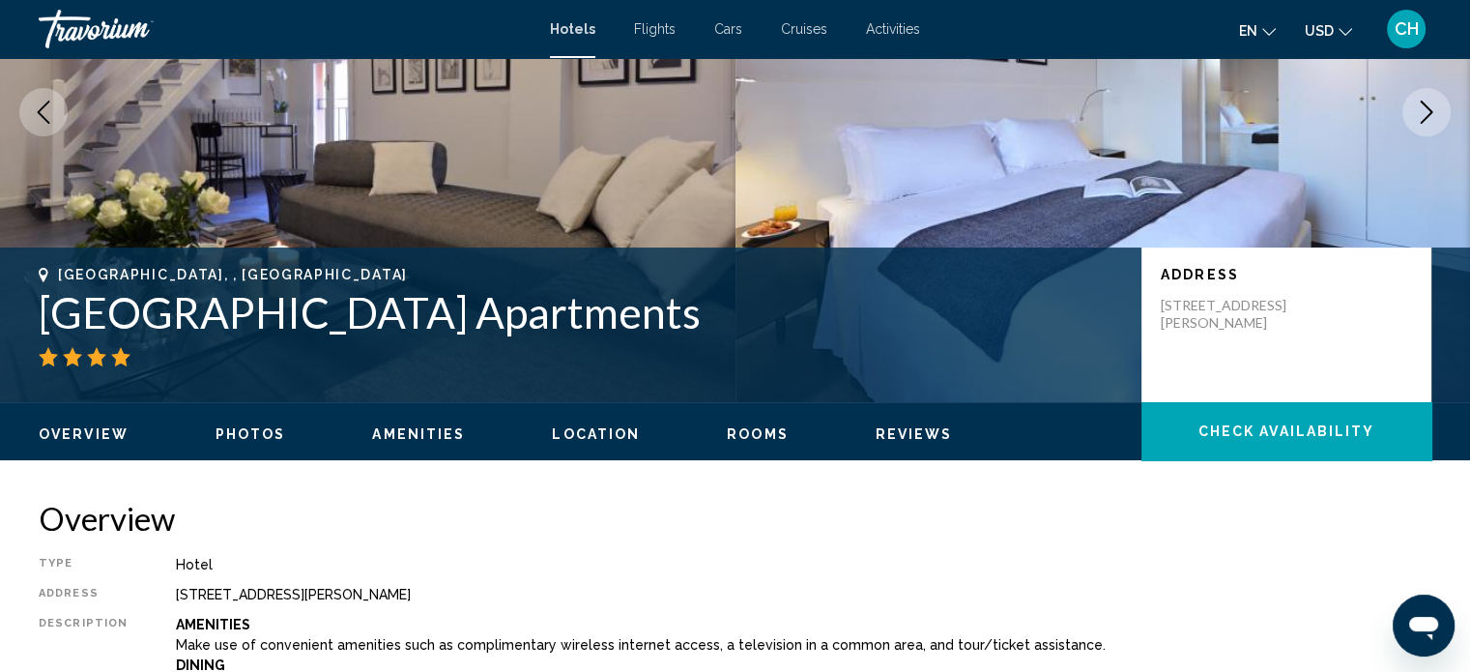
click at [249, 436] on span "Photos" at bounding box center [250, 433] width 71 height 15
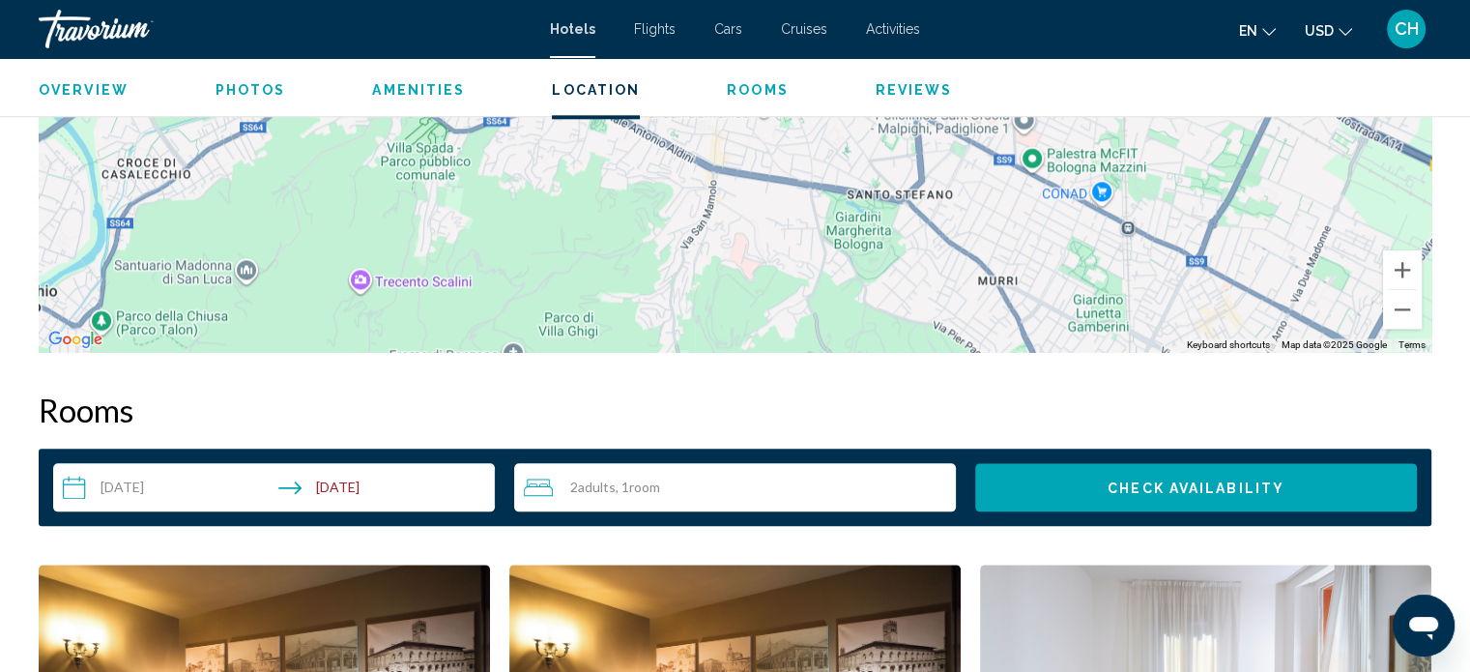
scroll to position [1982, 0]
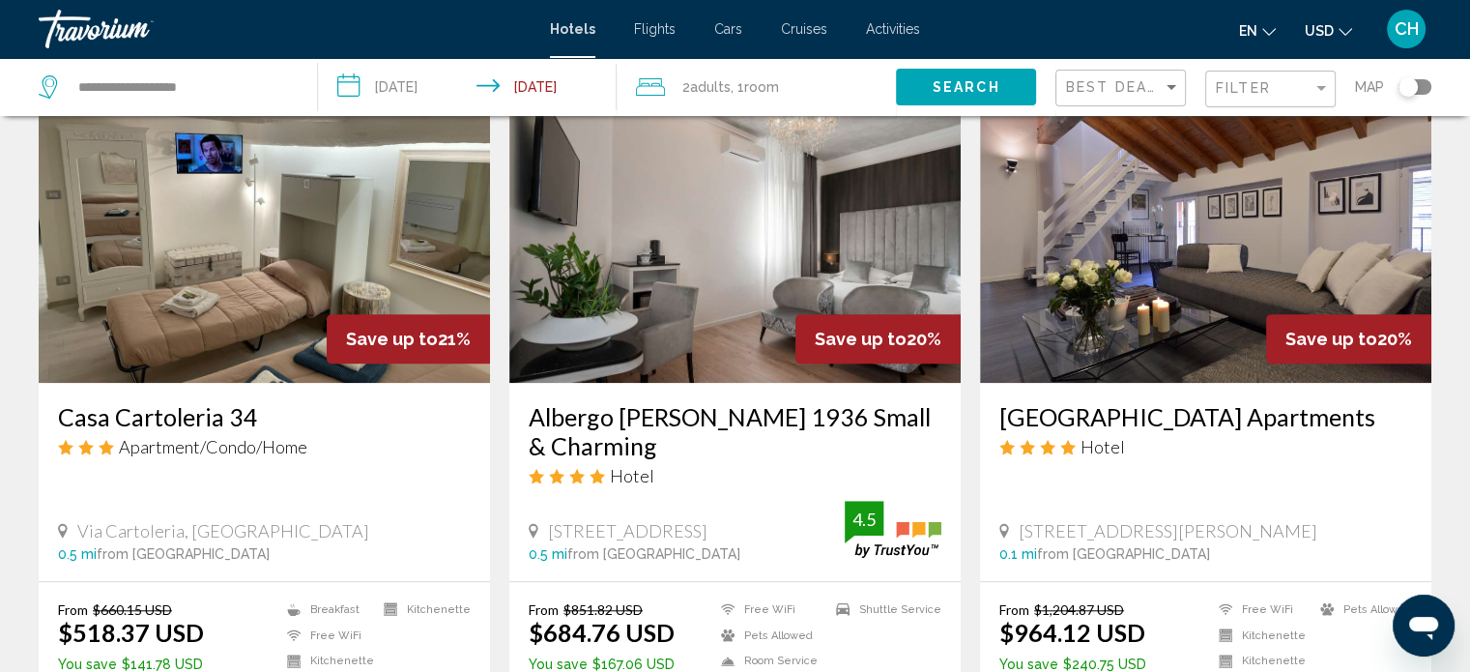
scroll to position [1578, 0]
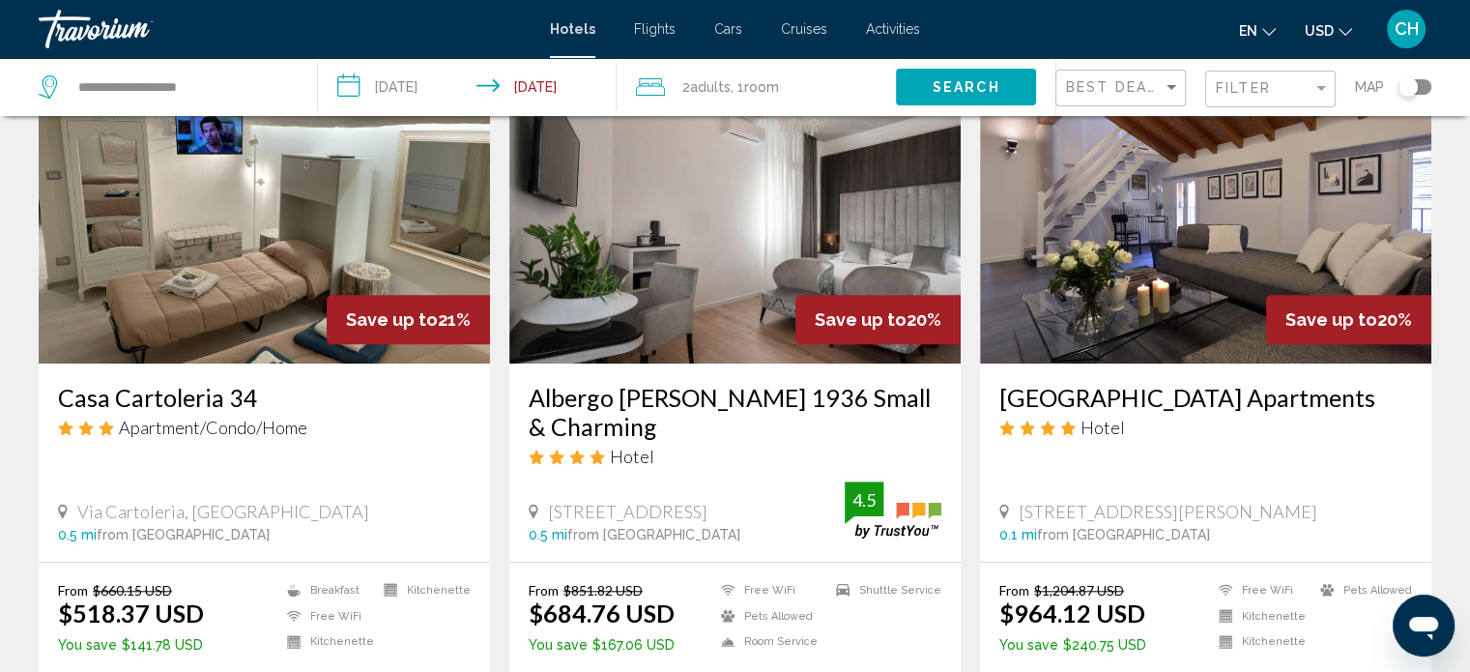
click at [722, 215] on img "Main content" at bounding box center [734, 208] width 451 height 309
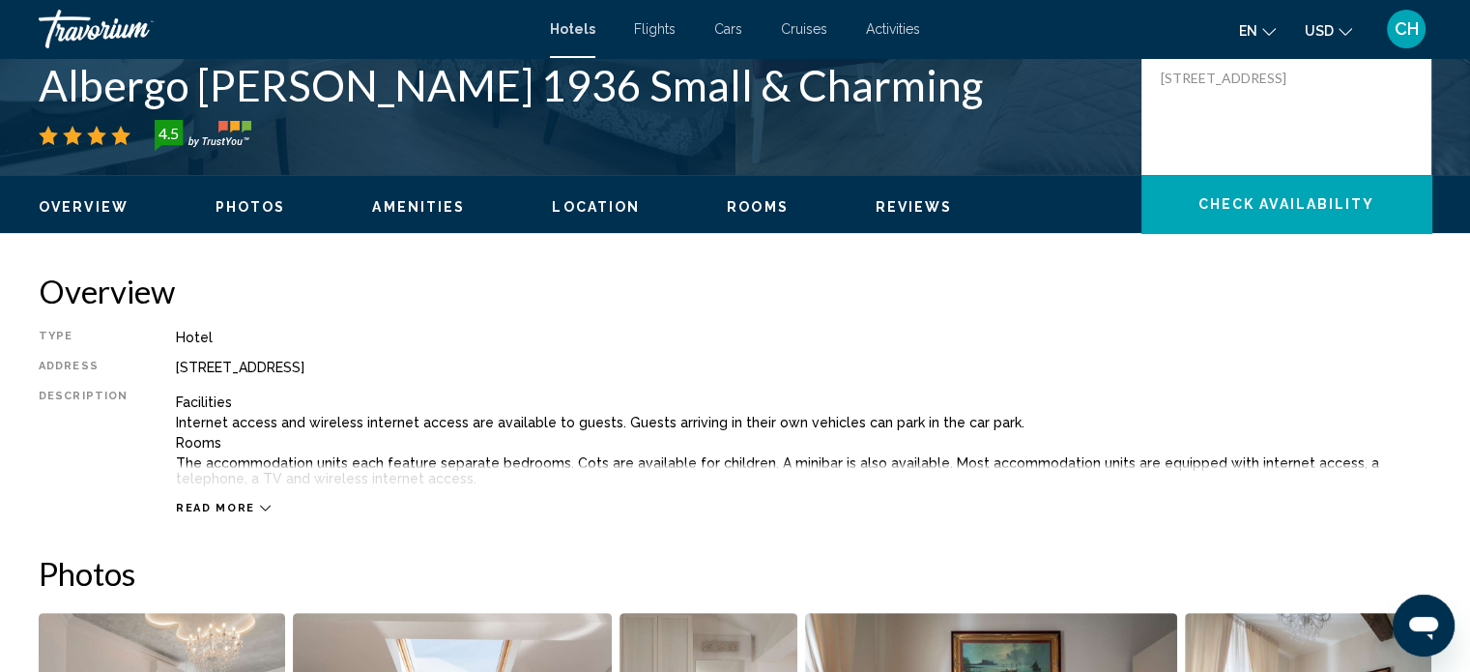
scroll to position [12, 0]
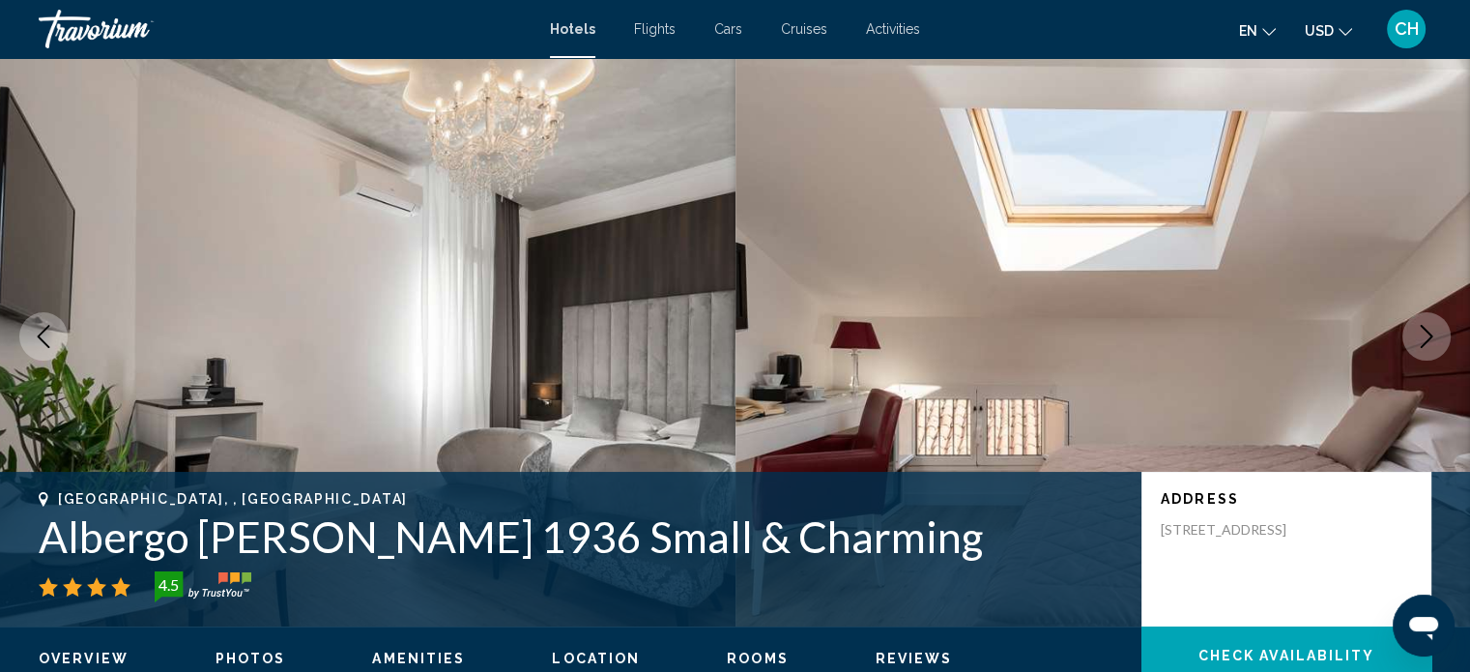
click at [1438, 343] on button "Next image" at bounding box center [1426, 336] width 48 height 48
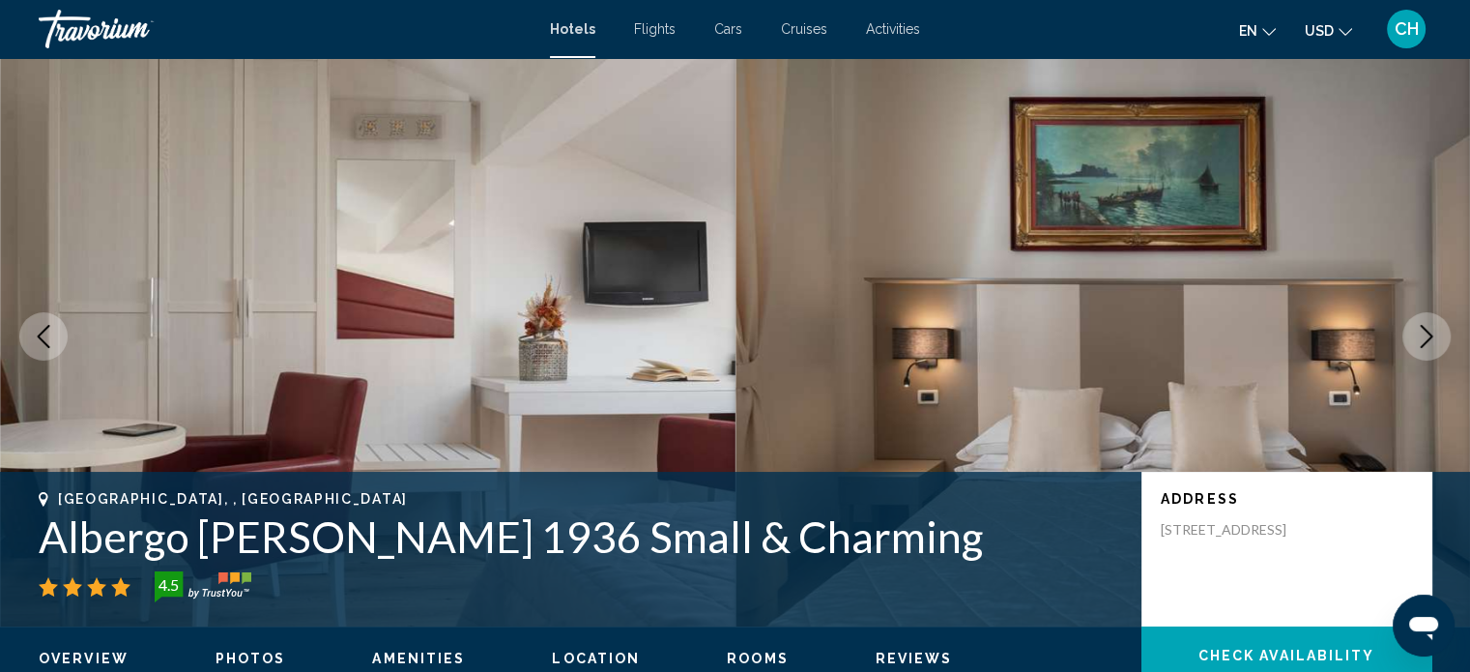
click at [1438, 343] on button "Next image" at bounding box center [1426, 336] width 48 height 48
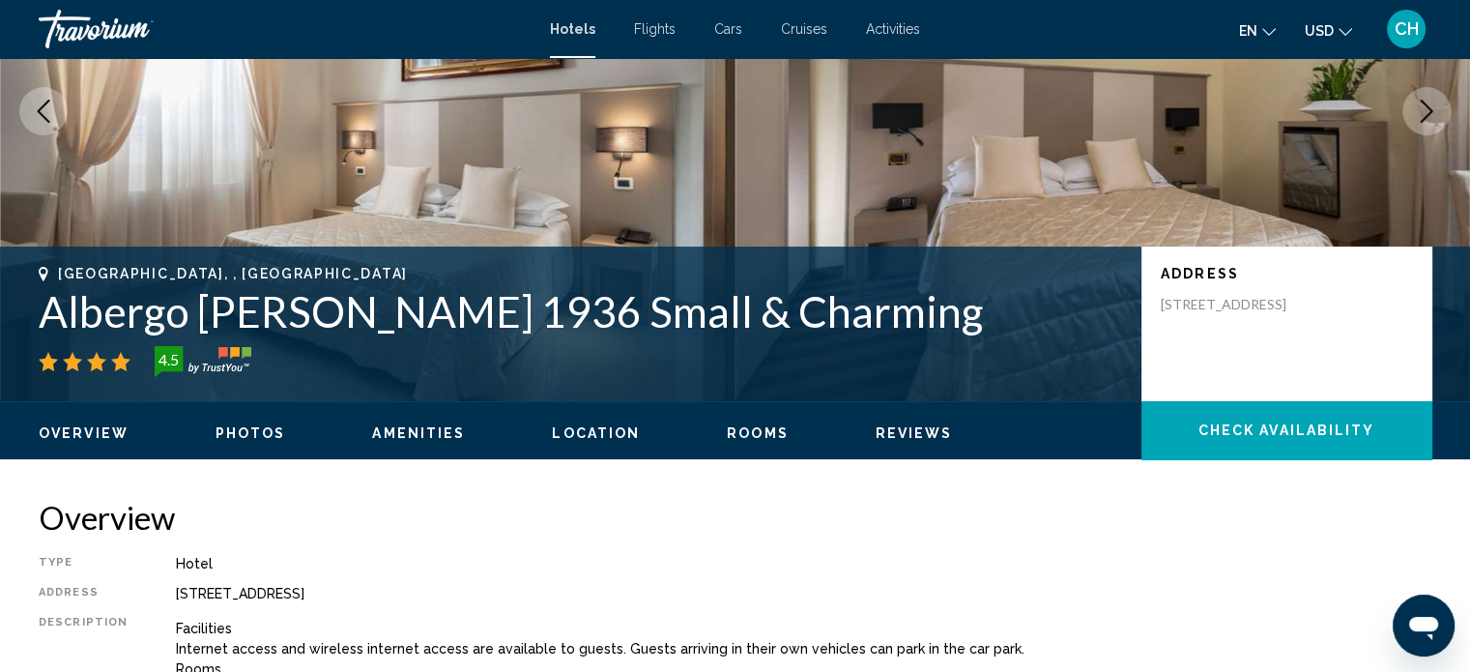
click at [258, 426] on span "Photos" at bounding box center [250, 432] width 71 height 15
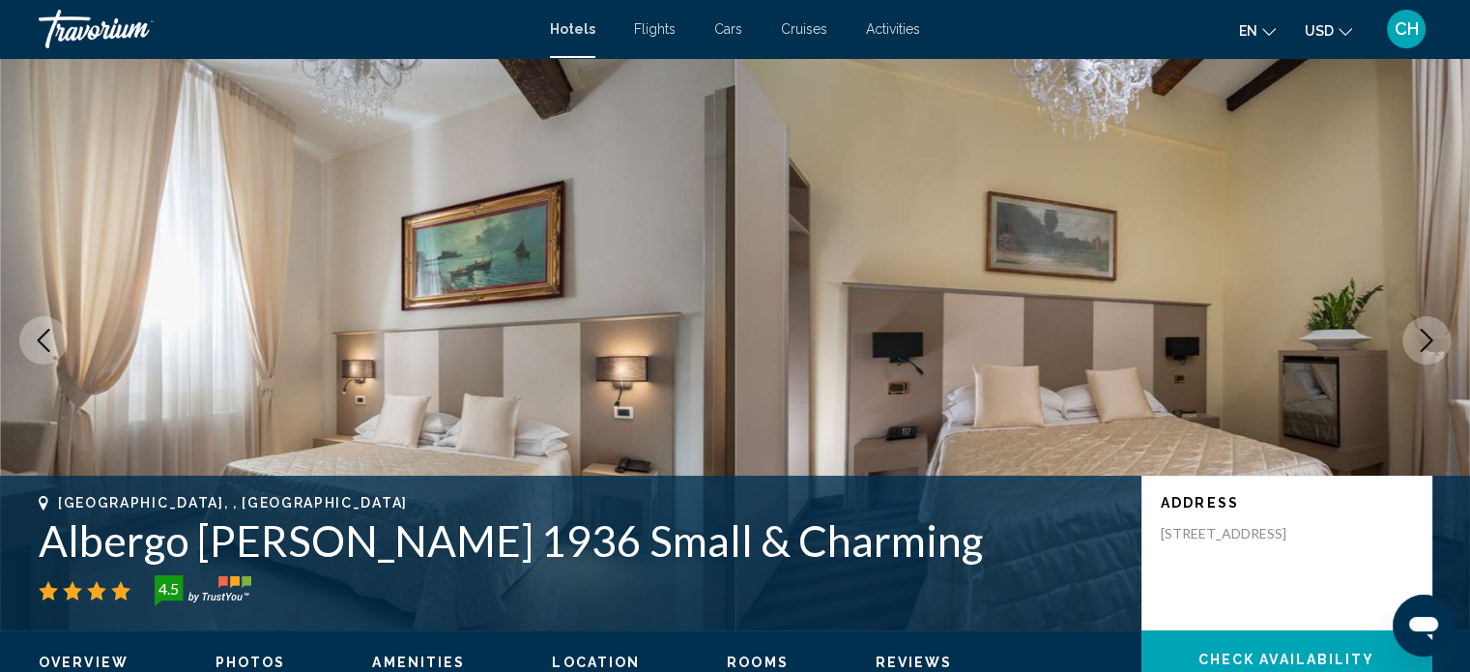
scroll to position [0, 0]
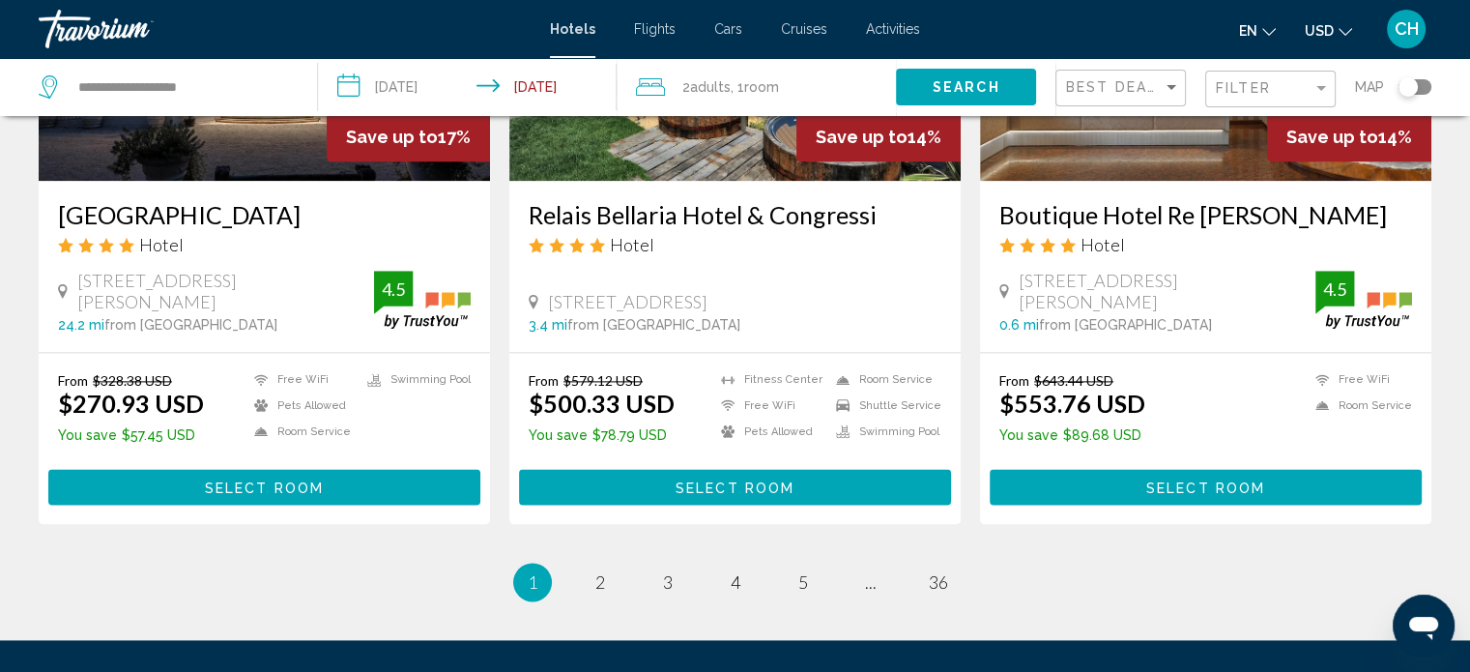
scroll to position [2254, 0]
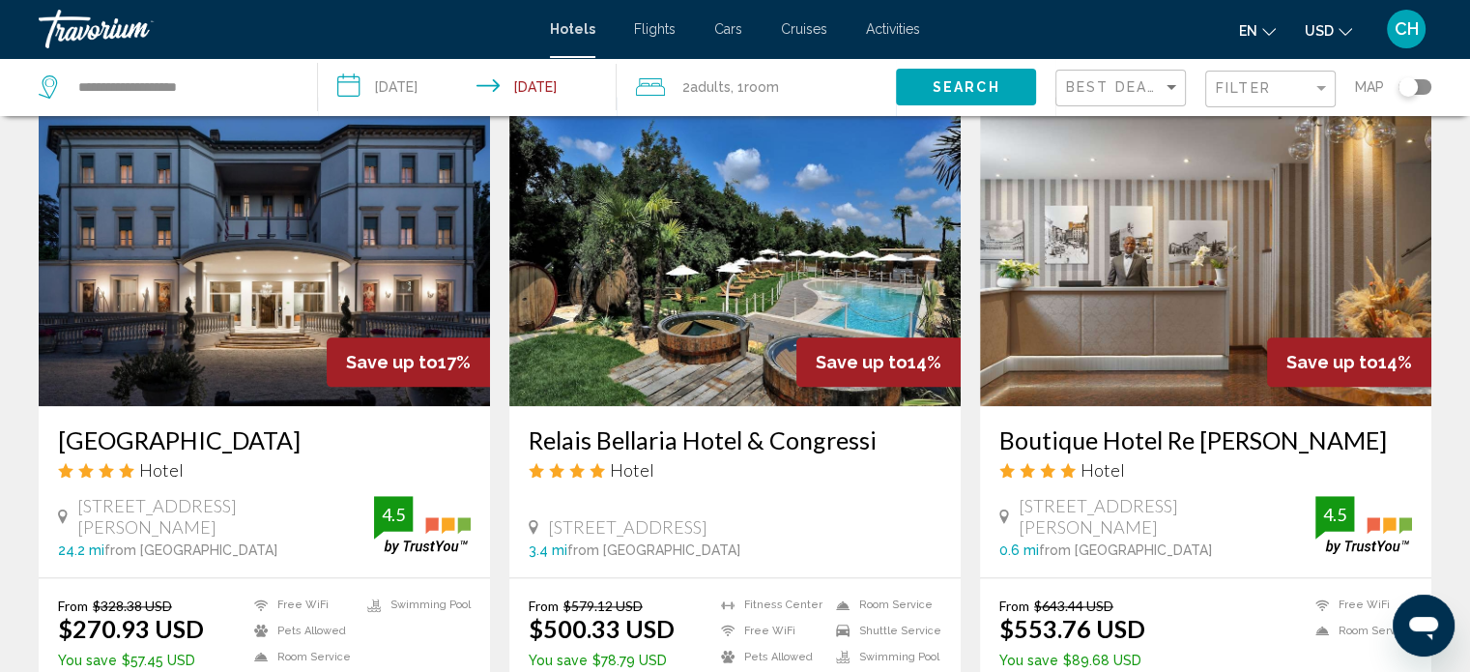
click at [1179, 266] on img "Main content" at bounding box center [1205, 251] width 451 height 309
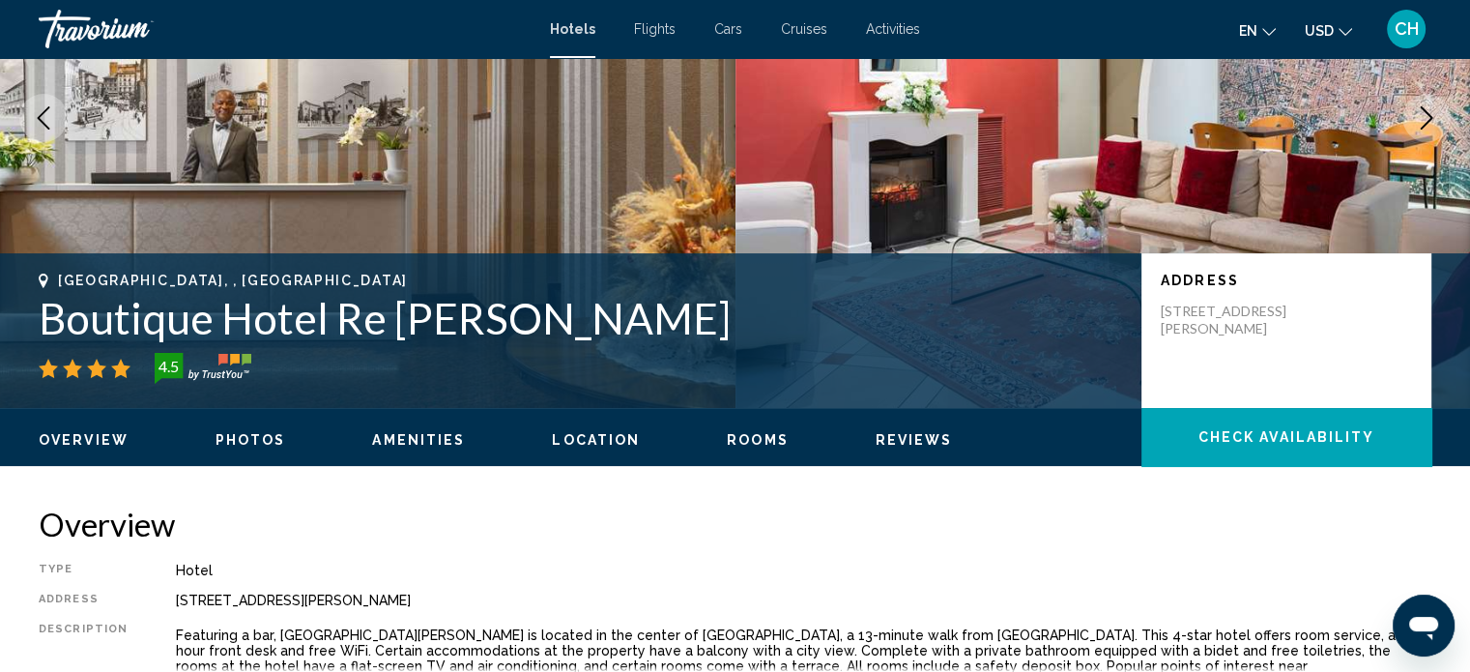
scroll to position [236, 0]
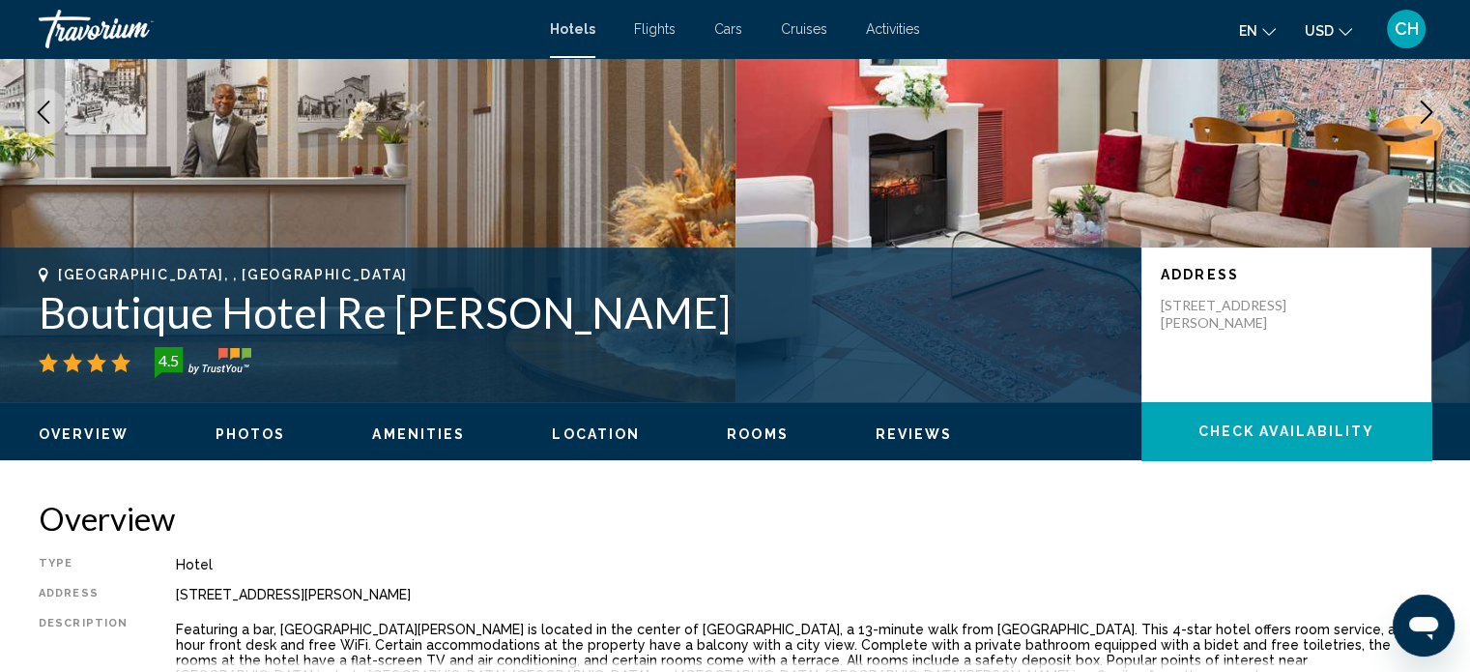
click at [592, 432] on span "Location" at bounding box center [596, 433] width 88 height 15
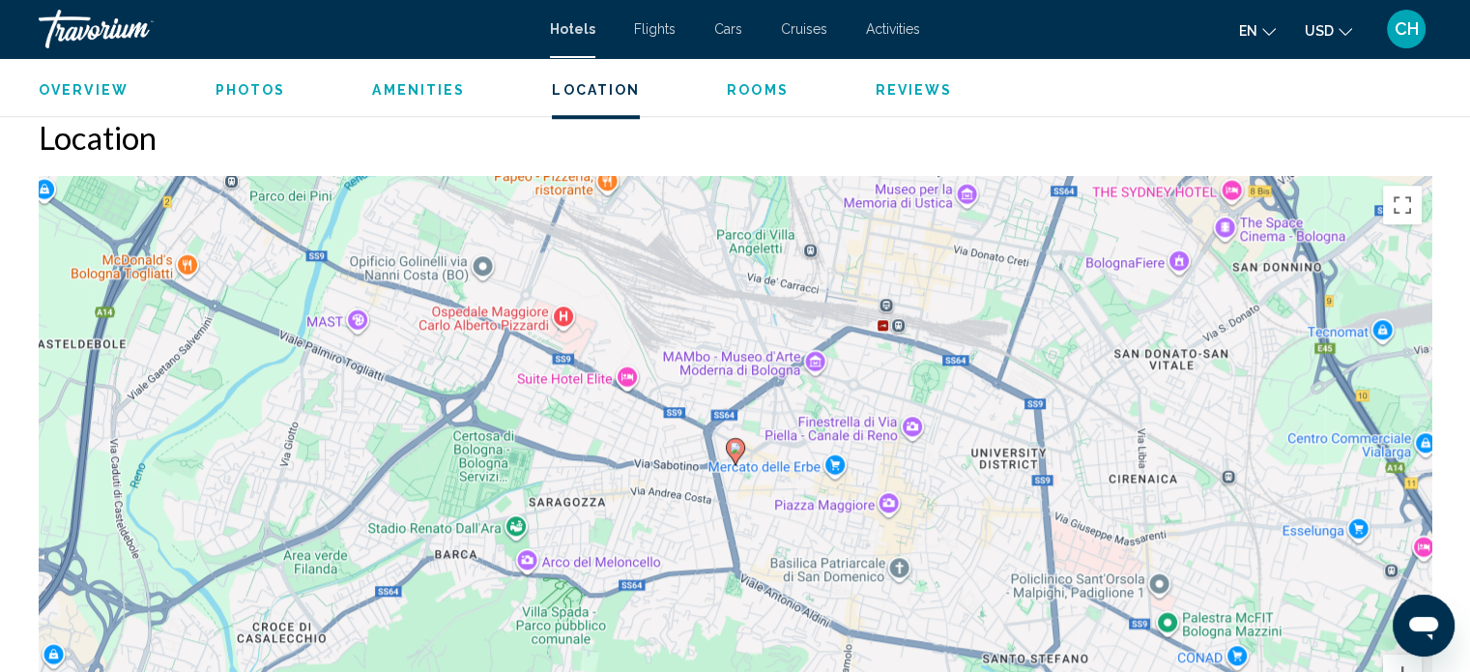
scroll to position [1696, 0]
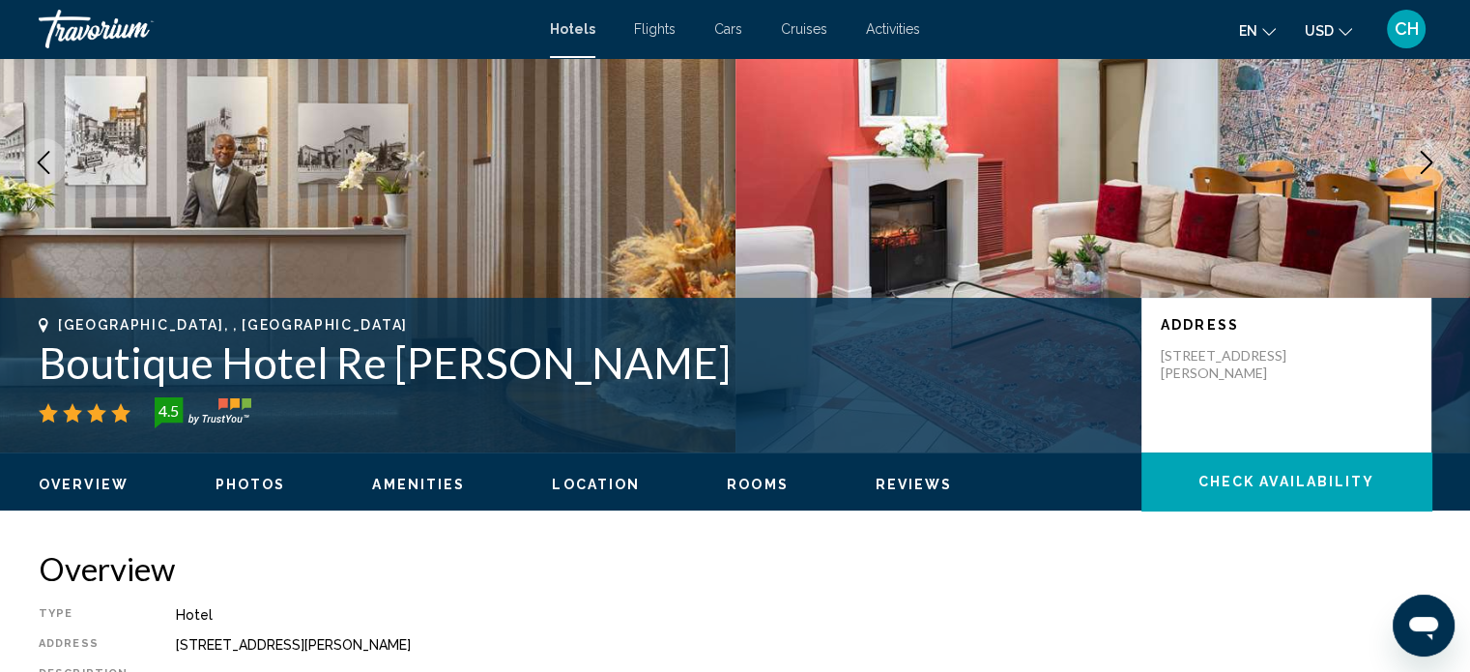
scroll to position [237, 0]
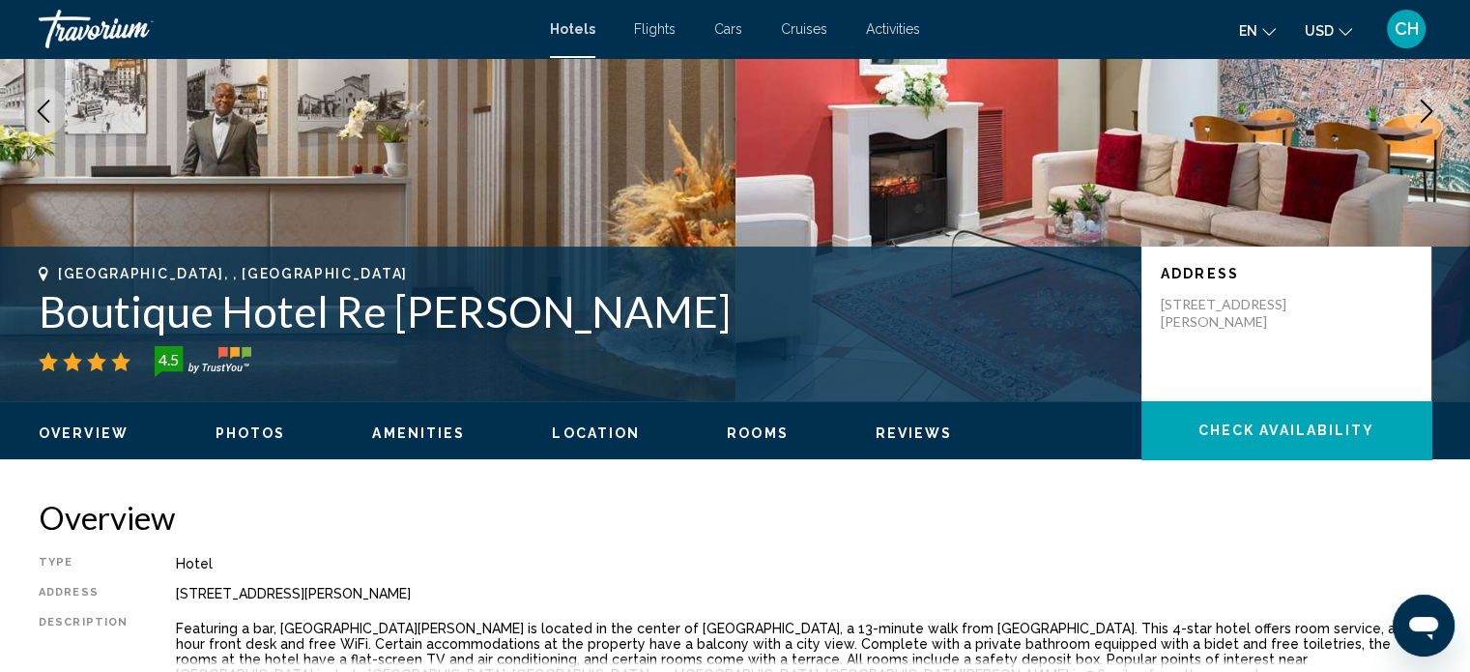
click at [243, 427] on span "Photos" at bounding box center [250, 432] width 71 height 15
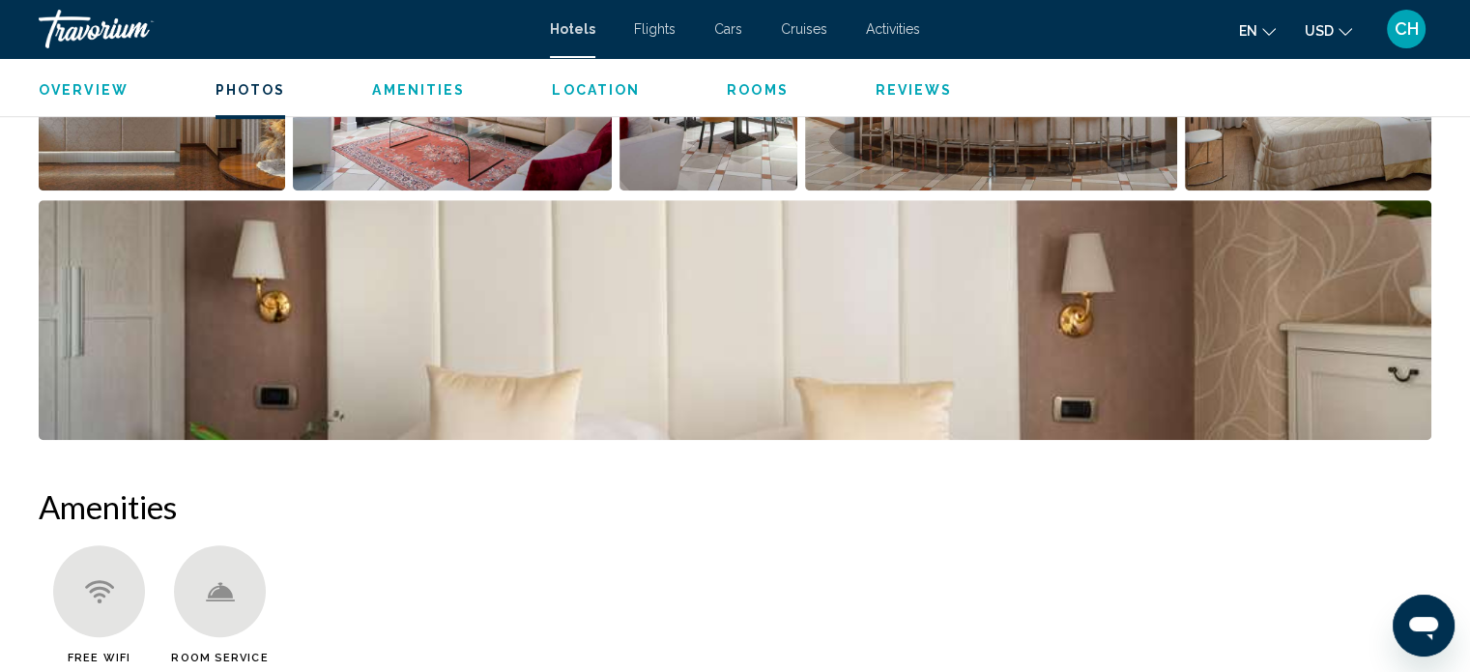
scroll to position [1546, 0]
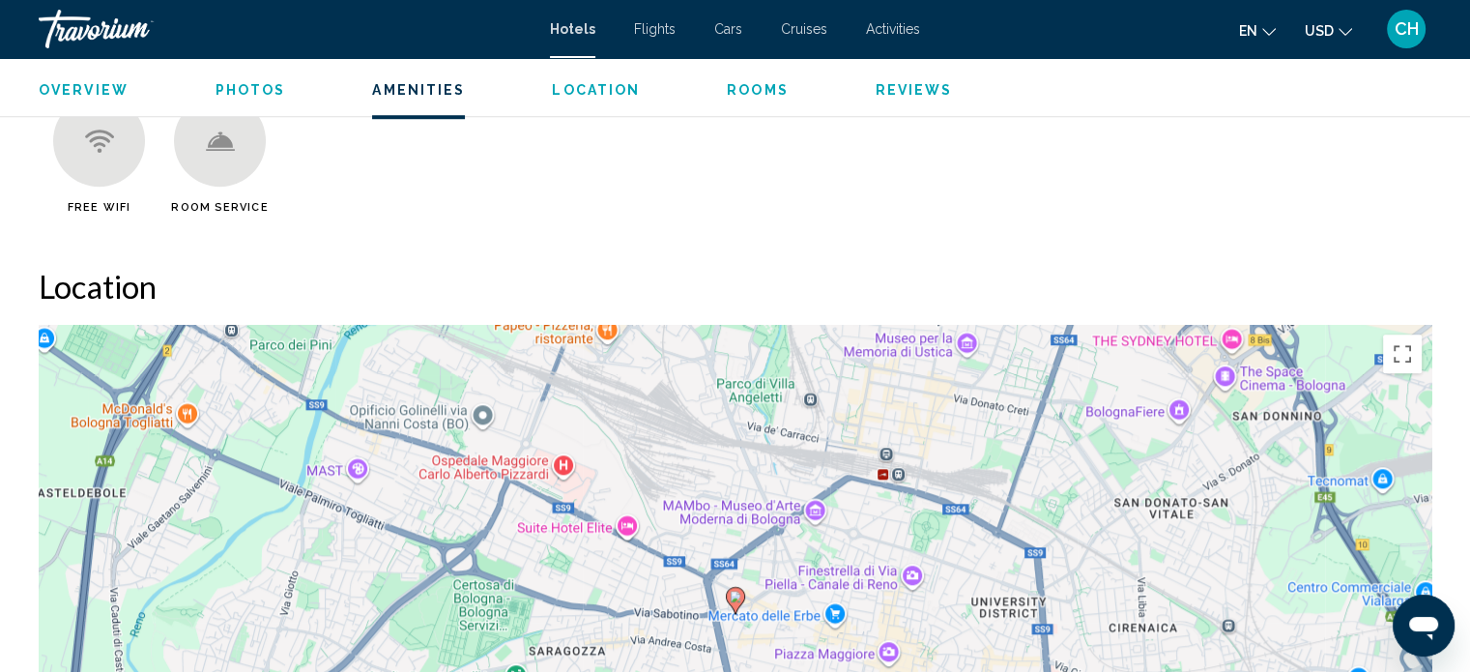
click at [734, 87] on span "Rooms" at bounding box center [758, 89] width 62 height 15
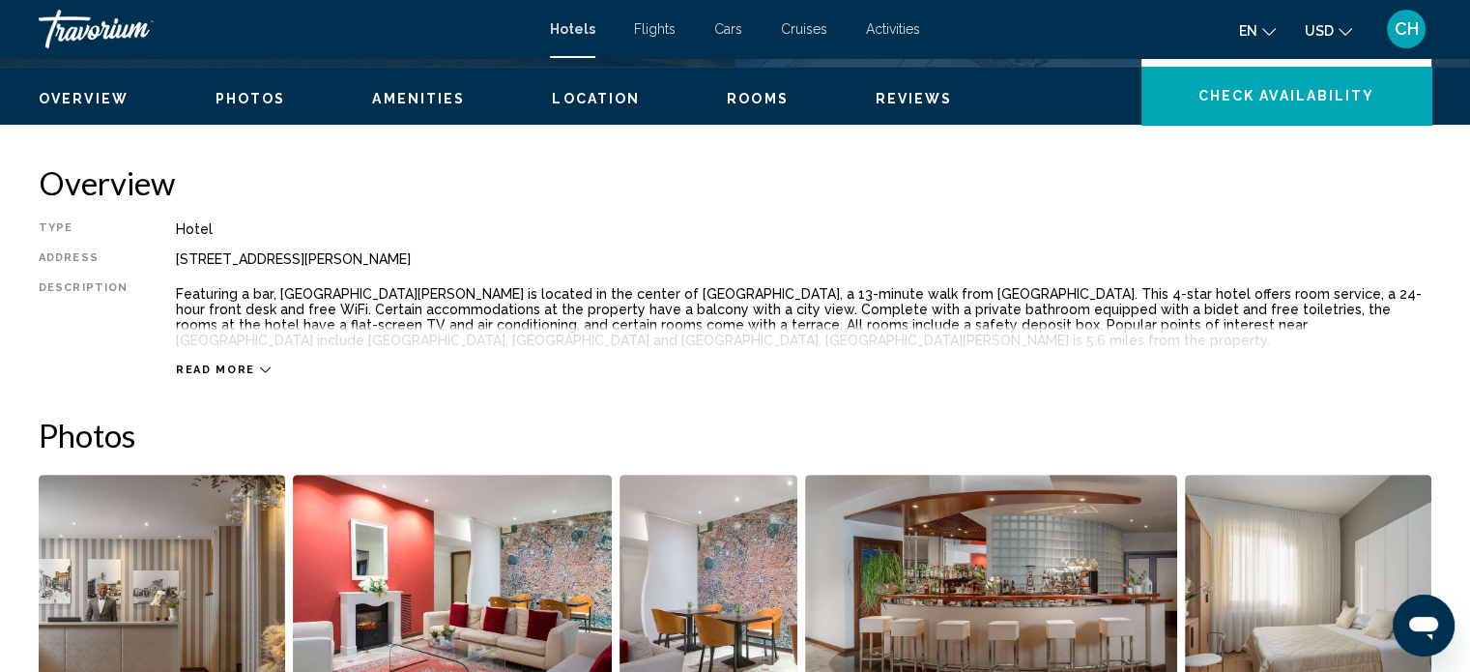
scroll to position [346, 0]
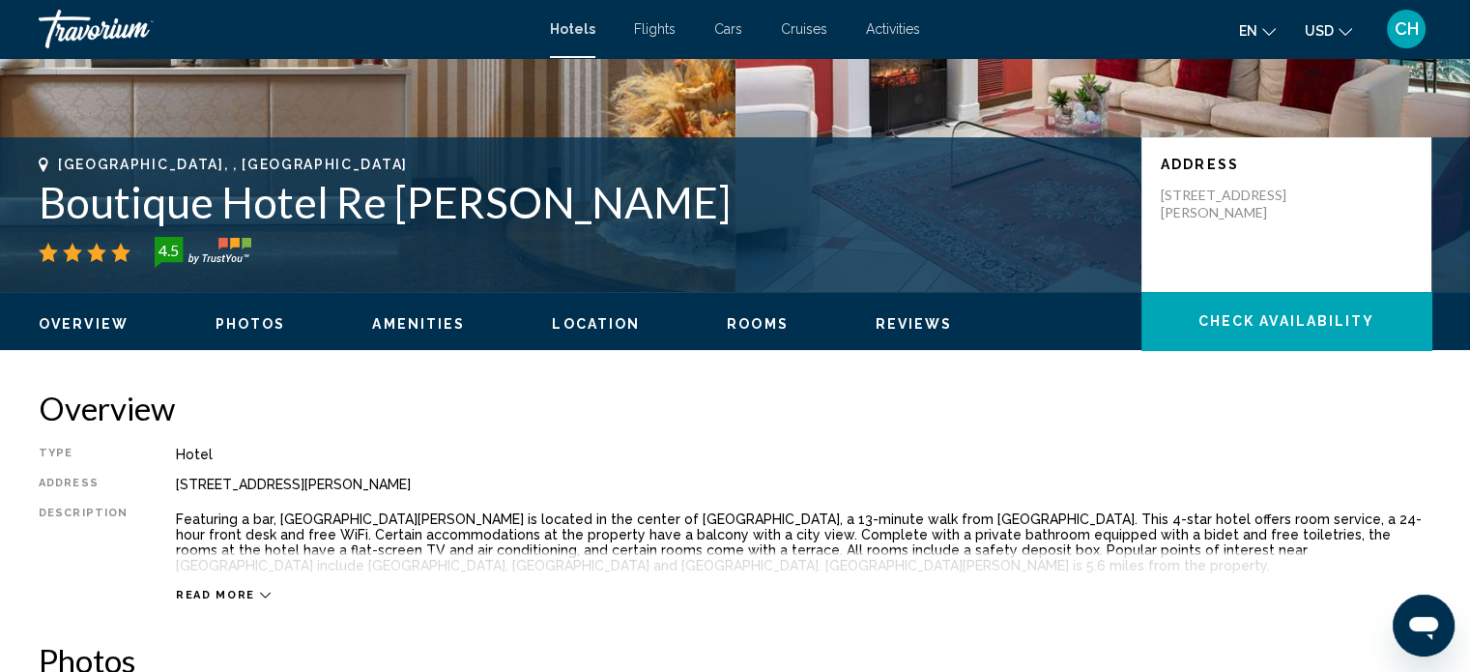
click at [186, 592] on span "Read more" at bounding box center [215, 594] width 79 height 13
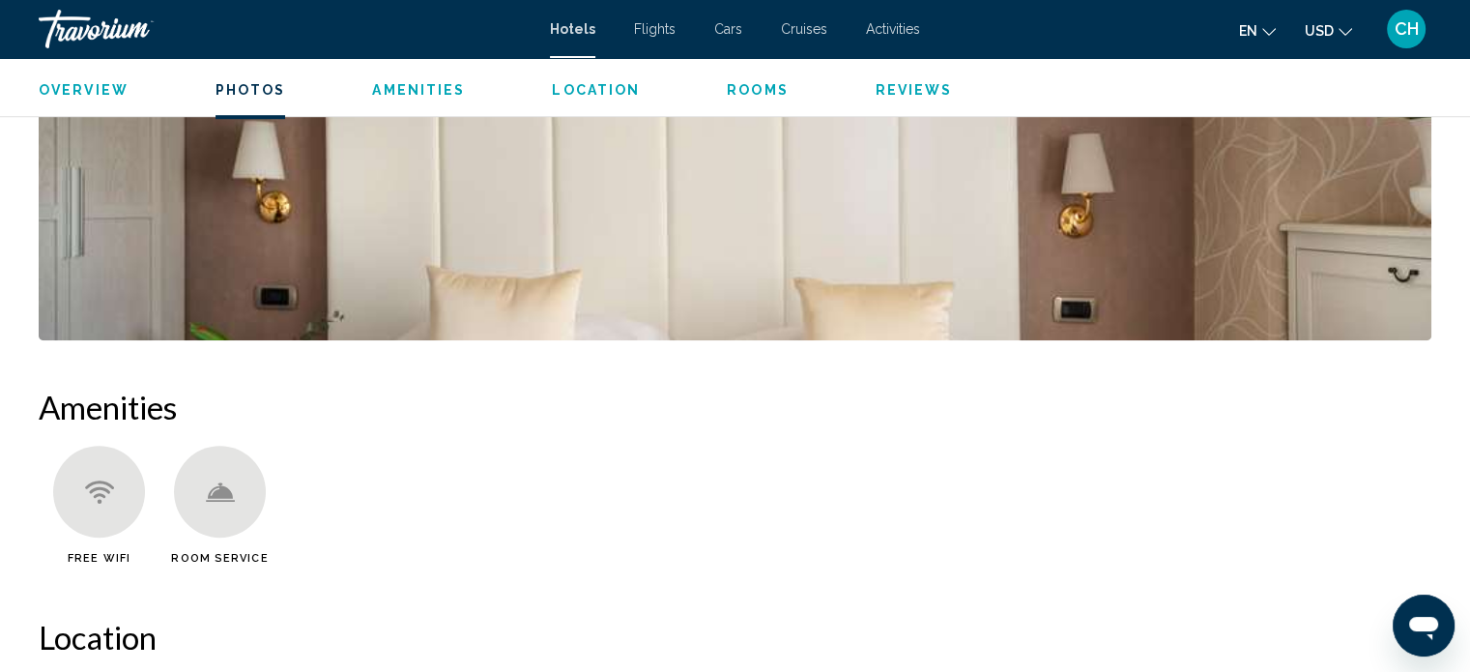
scroll to position [1247, 0]
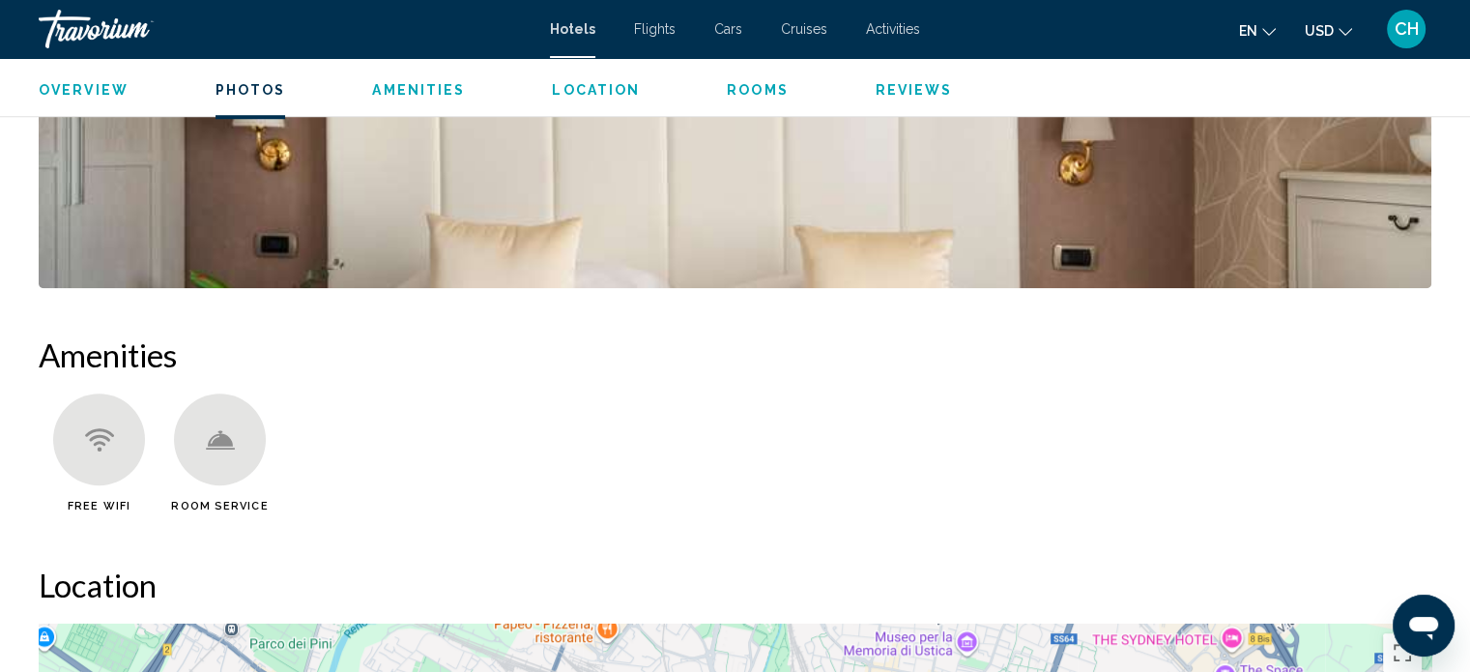
click at [729, 87] on span "Rooms" at bounding box center [758, 89] width 62 height 15
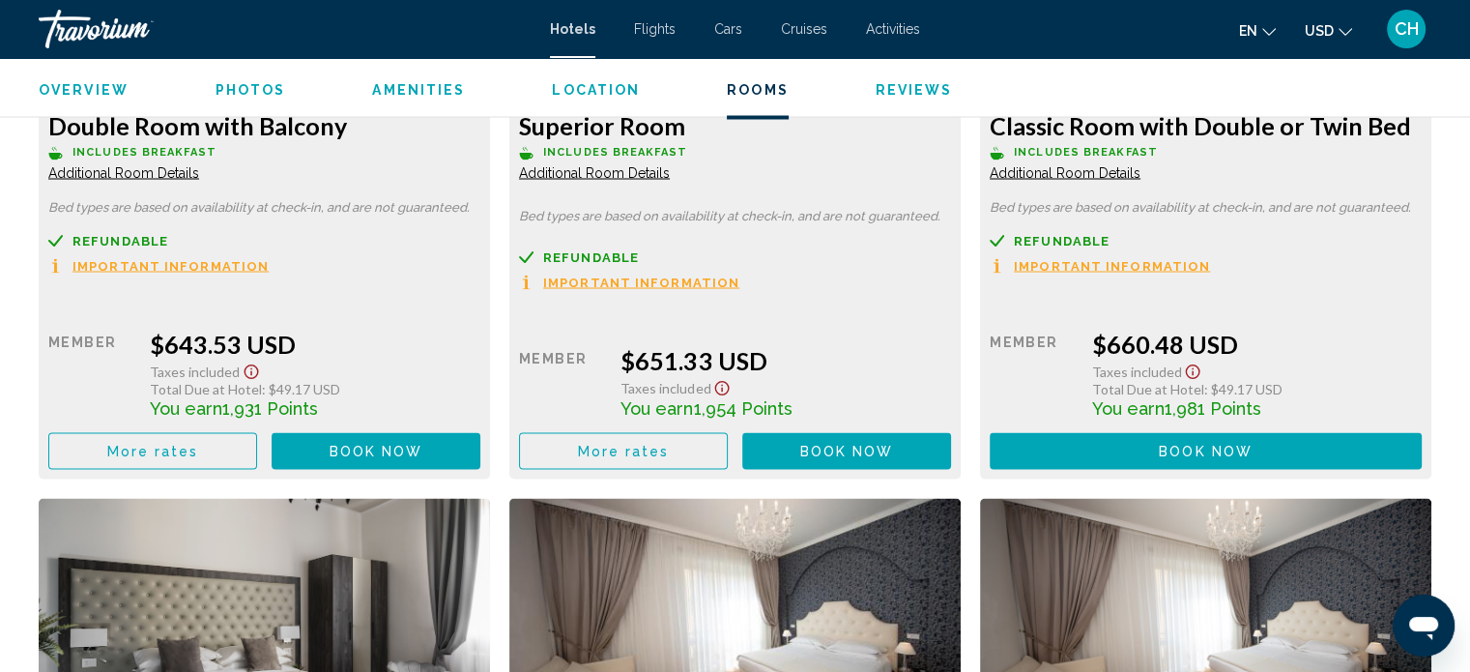
scroll to position [3049, 0]
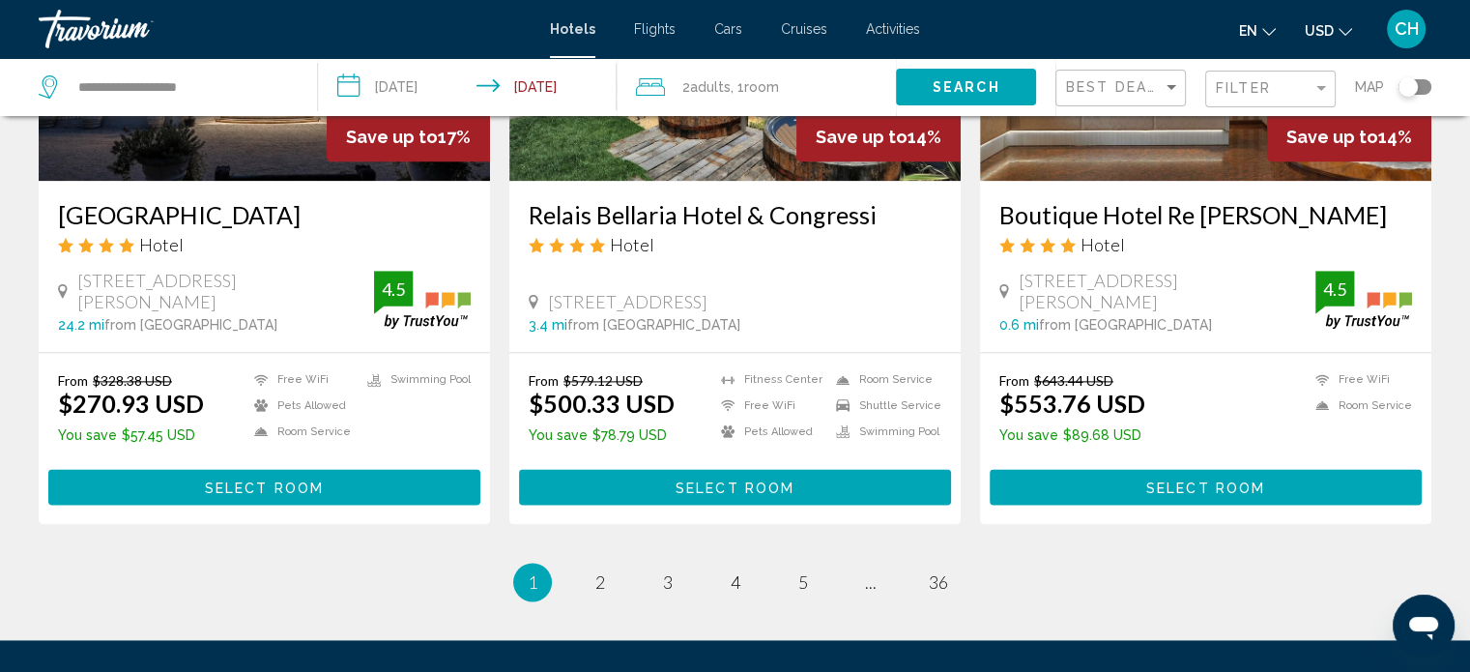
scroll to position [2621, 0]
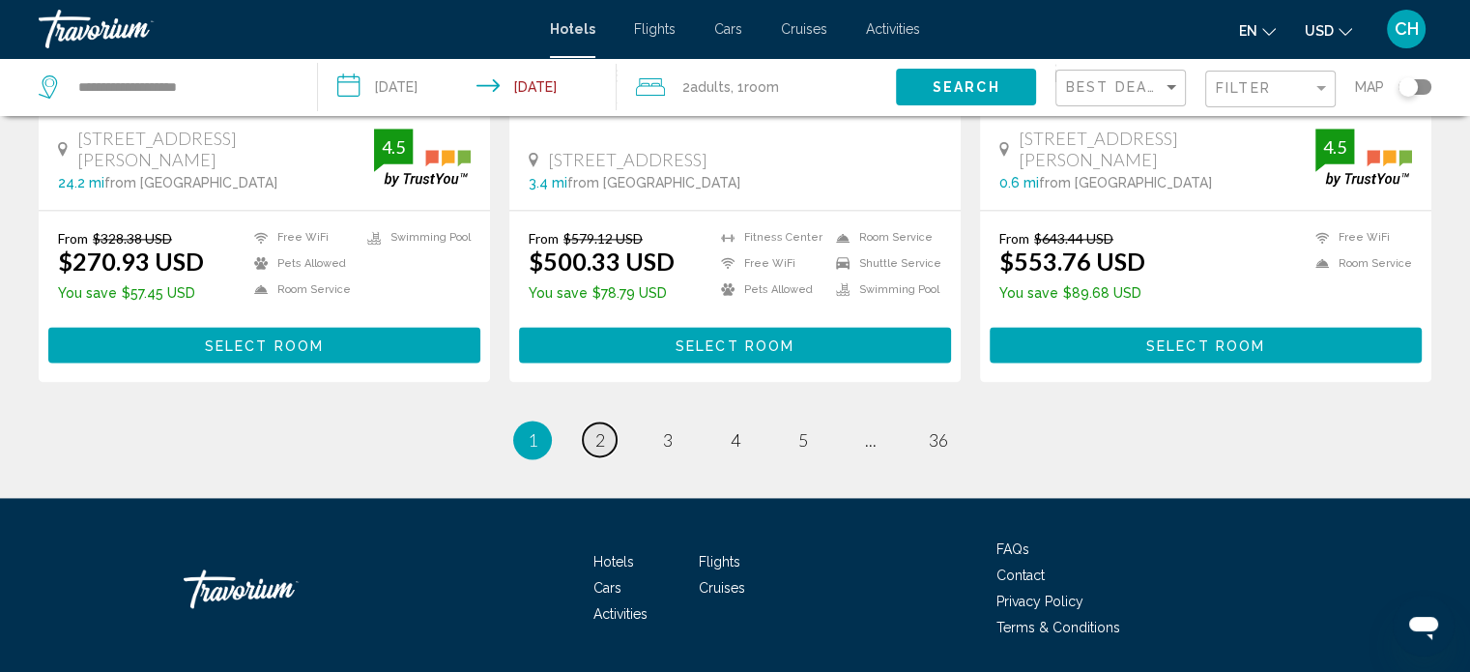
click at [601, 429] on span "2" at bounding box center [600, 439] width 10 height 21
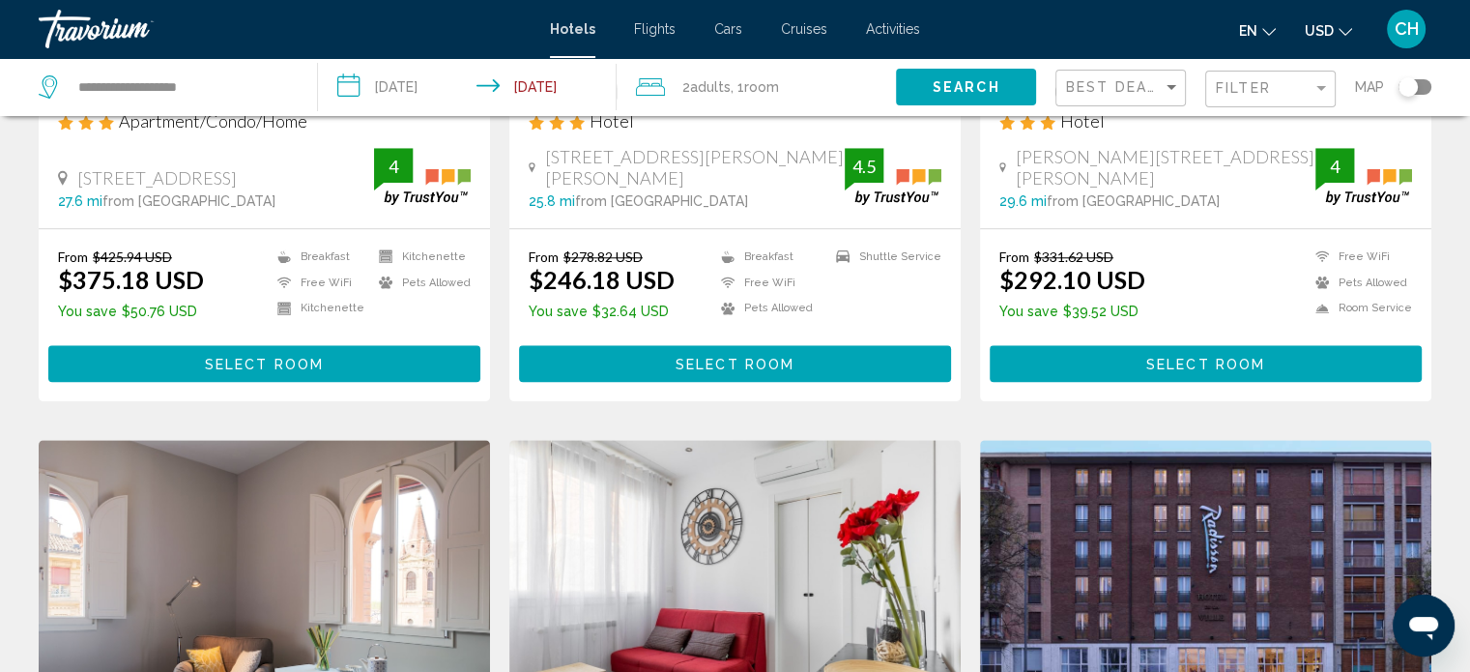
scroll to position [1803, 0]
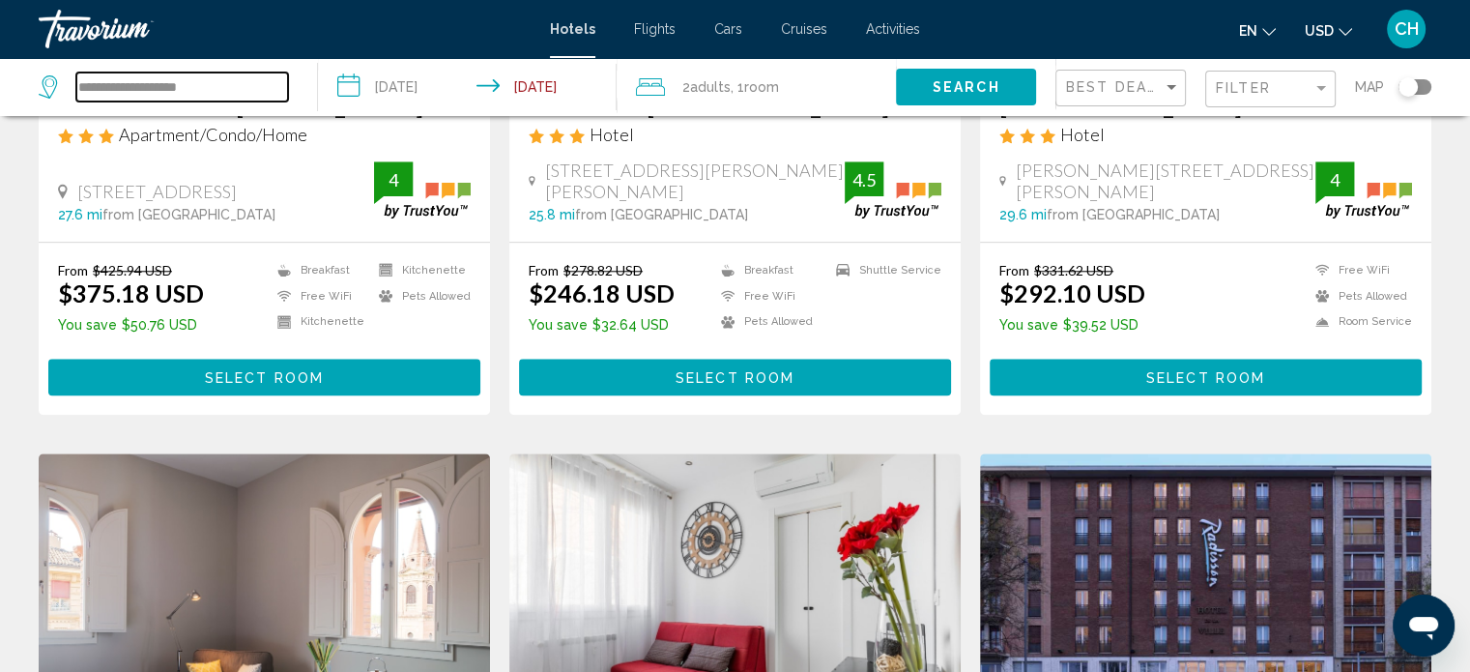
click at [197, 72] on input "**********" at bounding box center [182, 86] width 212 height 29
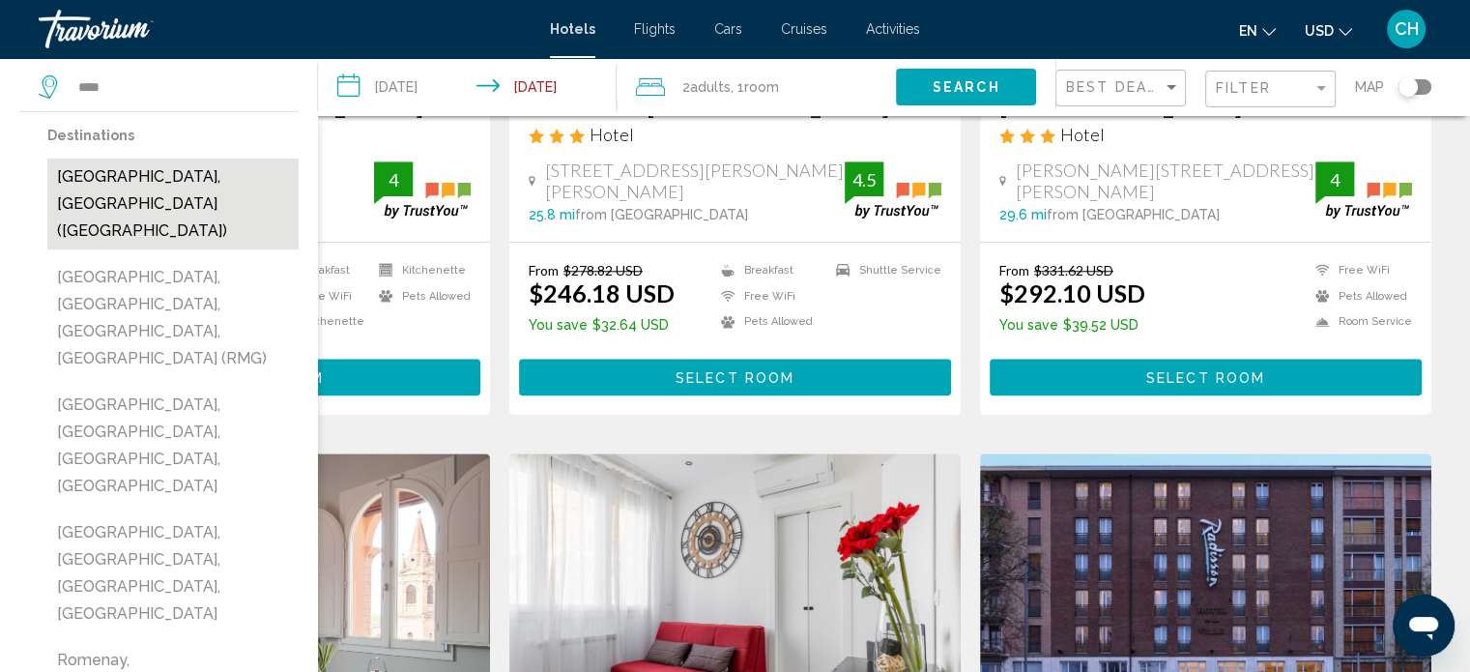
click at [167, 174] on button "[GEOGRAPHIC_DATA], [GEOGRAPHIC_DATA] ([GEOGRAPHIC_DATA])" at bounding box center [172, 203] width 251 height 91
type input "**********"
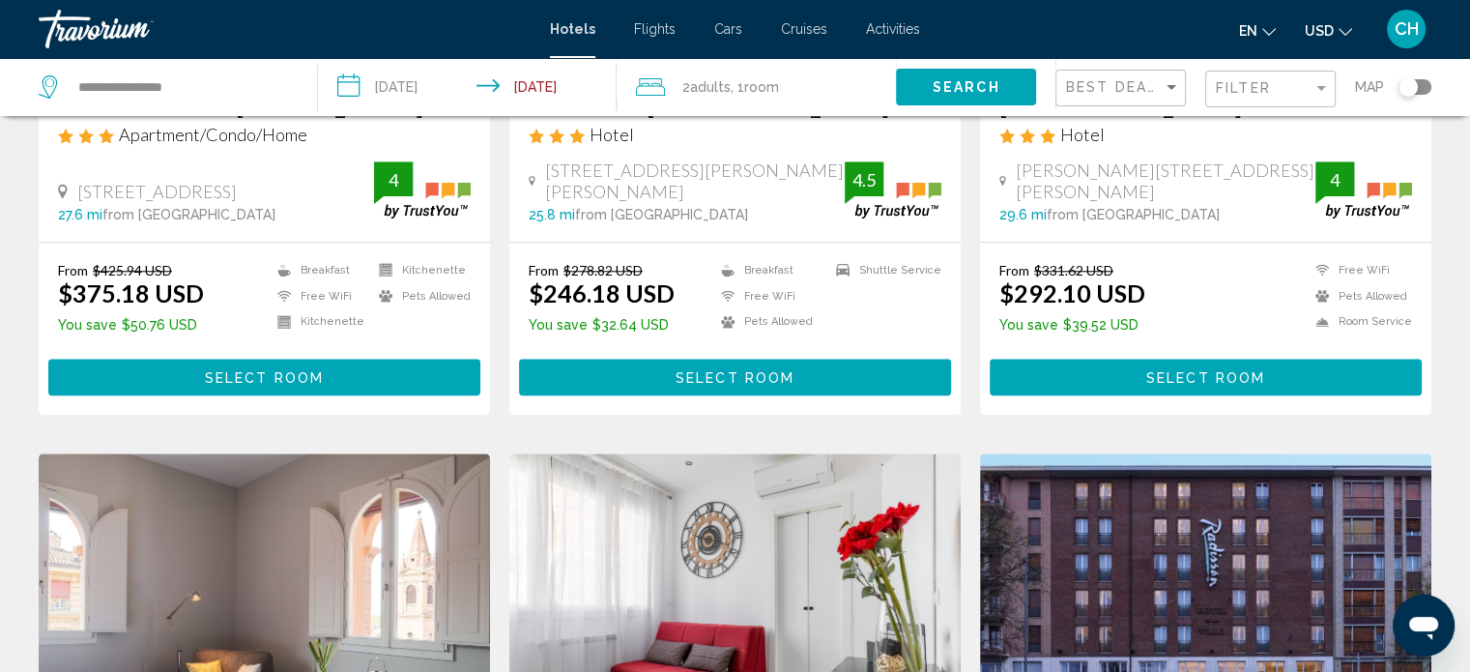
click at [410, 86] on input "**********" at bounding box center [471, 90] width 306 height 64
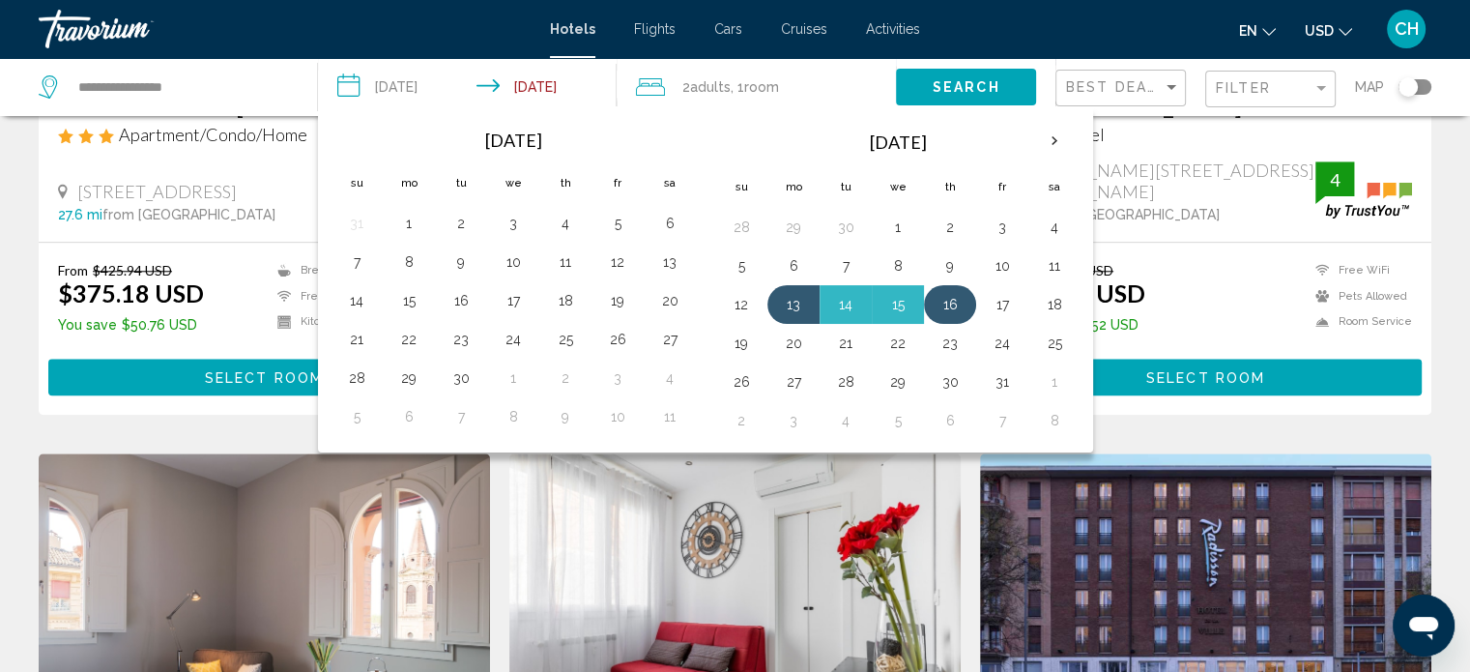
click at [956, 305] on button "16" at bounding box center [949, 304] width 31 height 27
click at [987, 302] on button "17" at bounding box center [1002, 304] width 31 height 27
type input "**********"
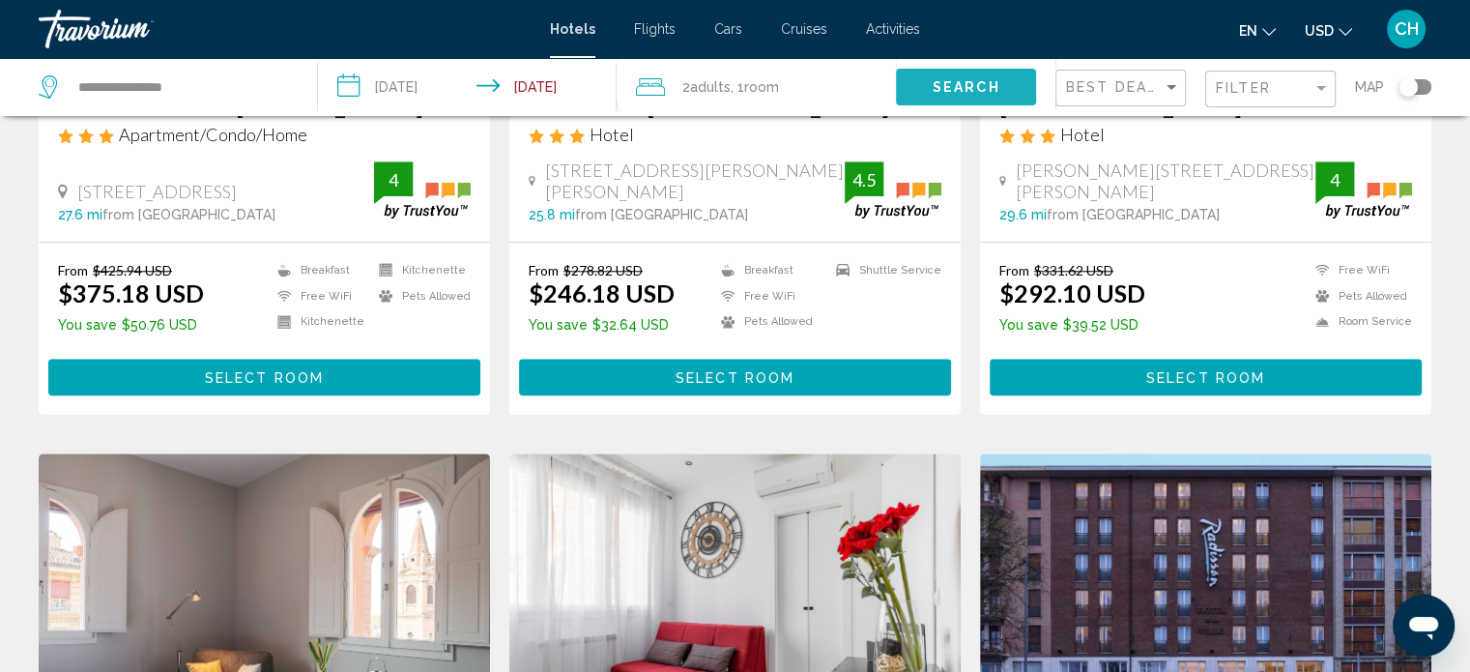
click at [965, 91] on span "Search" at bounding box center [966, 87] width 68 height 15
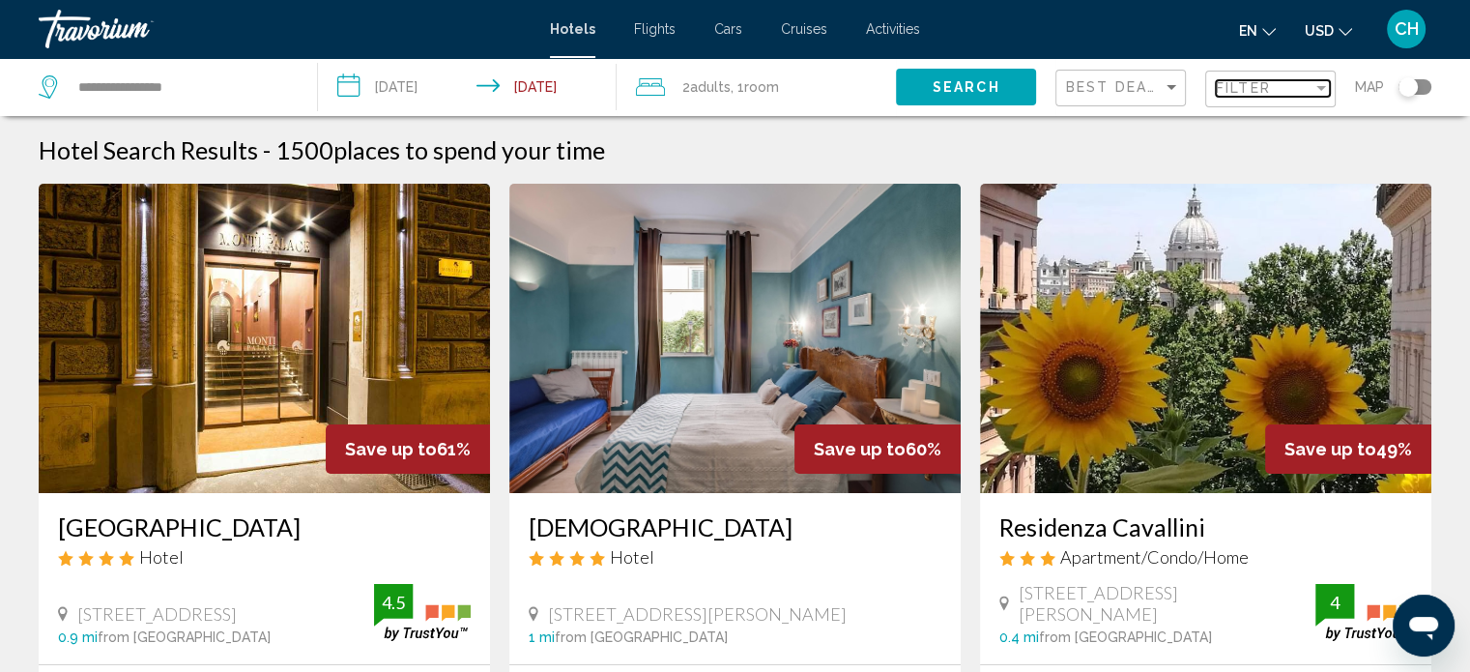
click at [1272, 80] on div "Filter" at bounding box center [1264, 87] width 97 height 15
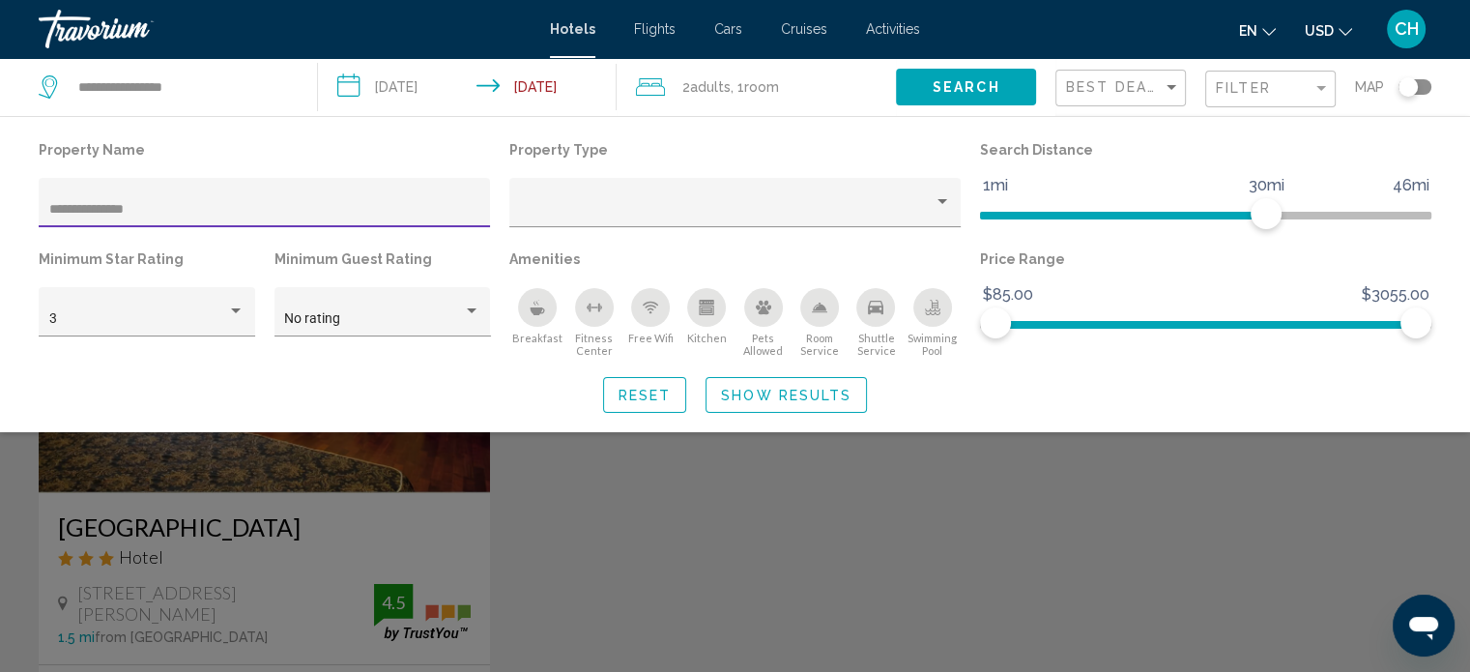
type input "**********"
click at [386, 539] on div "Search widget" at bounding box center [735, 481] width 1470 height 382
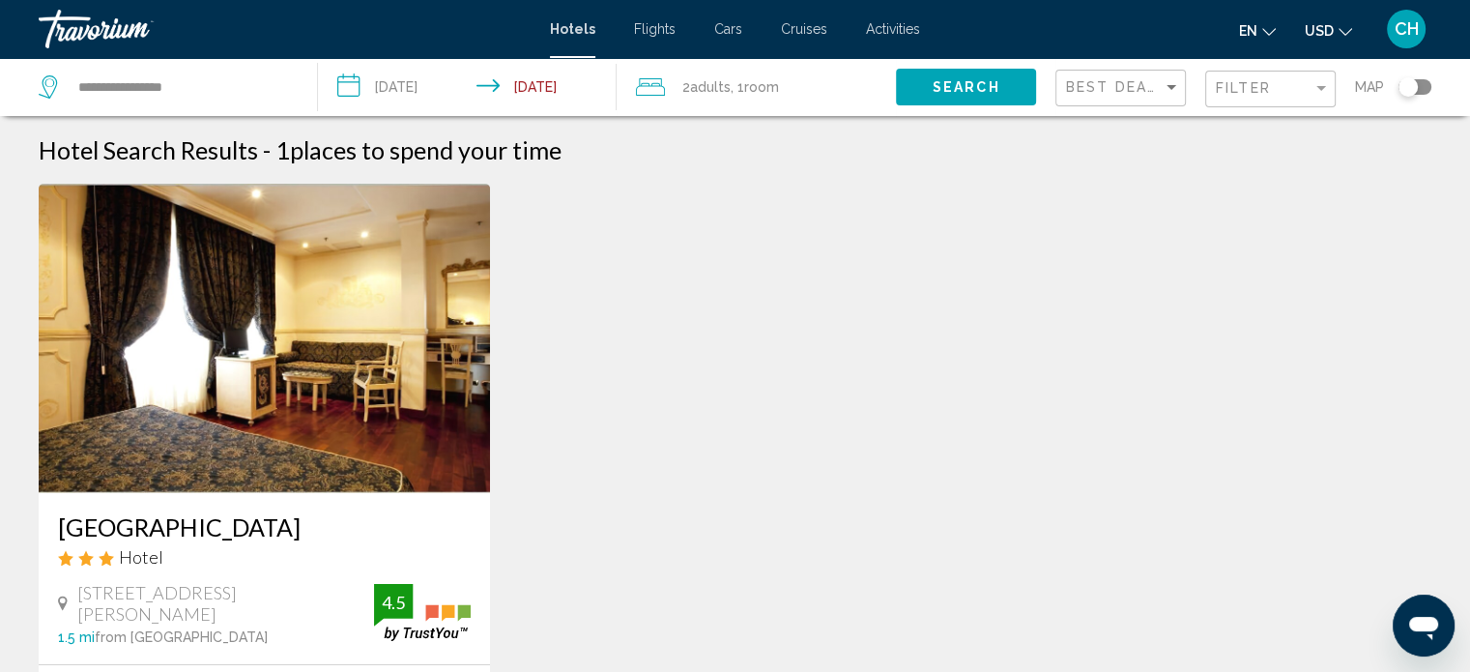
click at [352, 420] on img "Main content" at bounding box center [264, 338] width 451 height 309
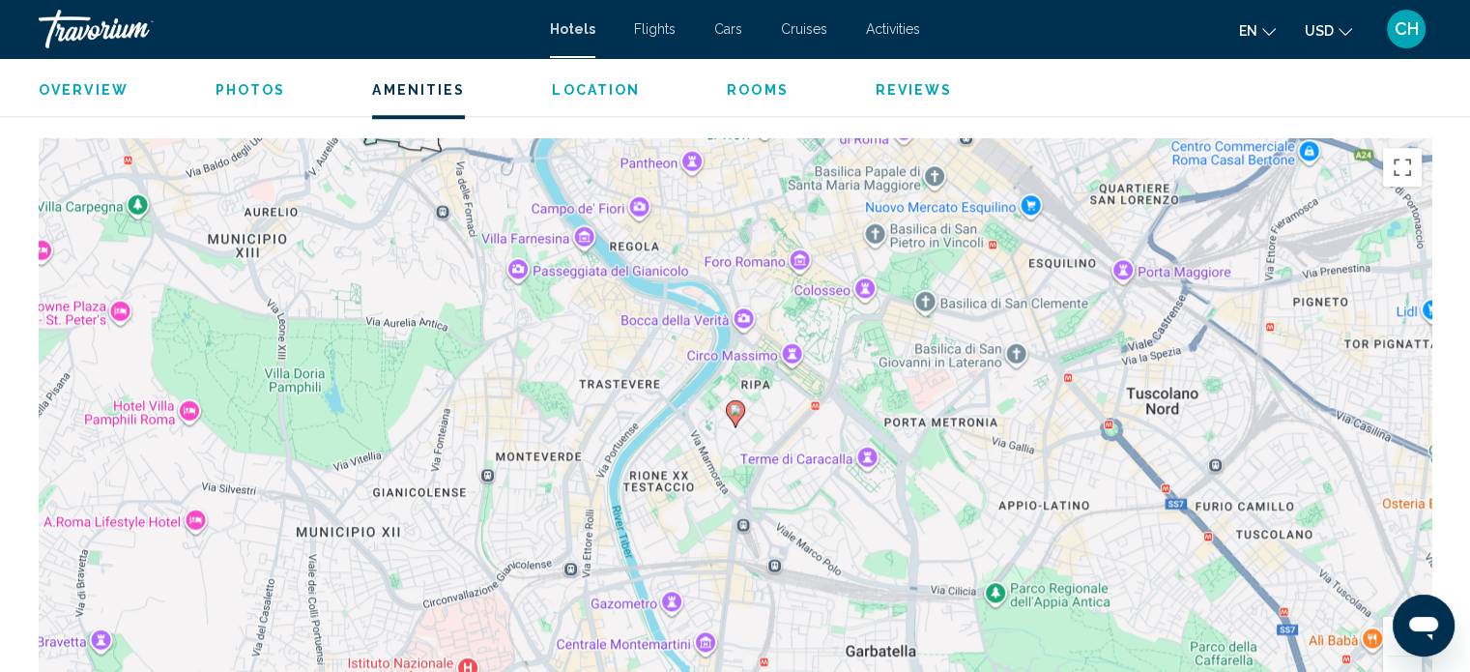
scroll to position [1803, 0]
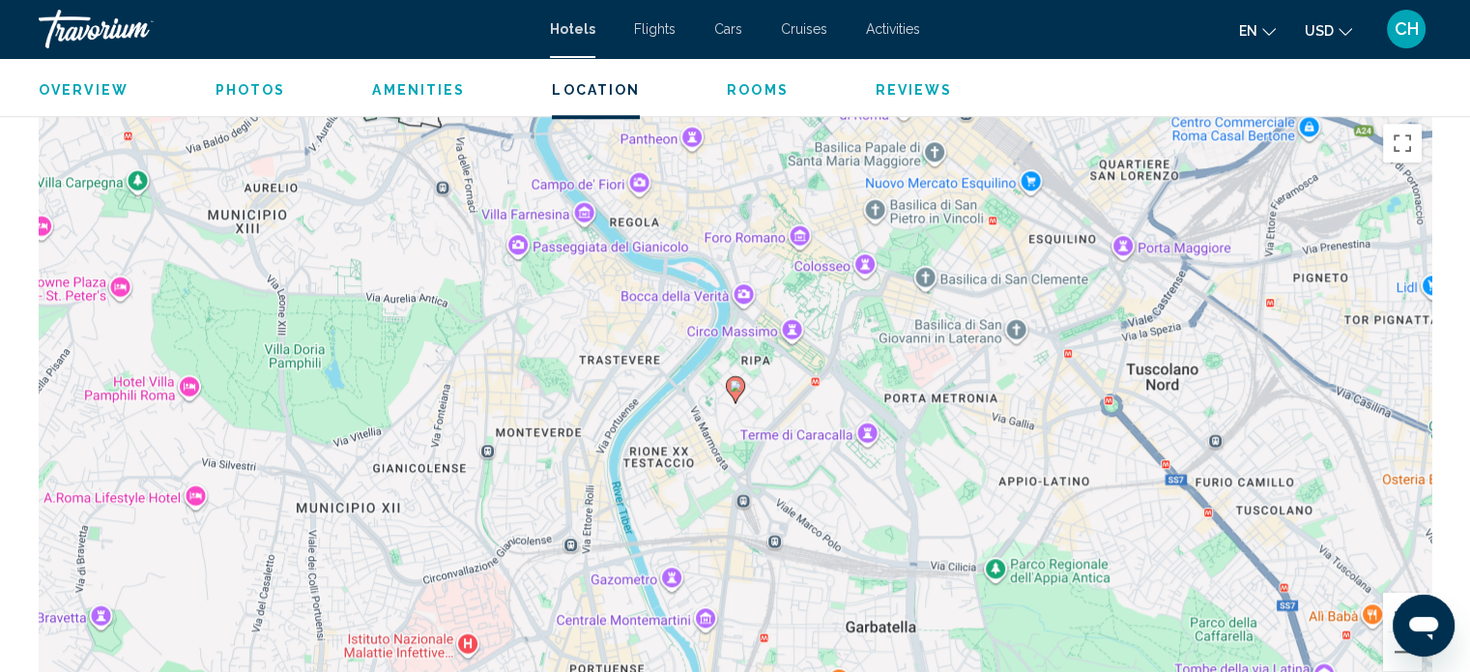
click at [749, 99] on div "Overview Photos Amenities Location Rooms Reviews Check Availability" at bounding box center [735, 88] width 1470 height 60
click at [749, 94] on span "Rooms" at bounding box center [758, 89] width 62 height 15
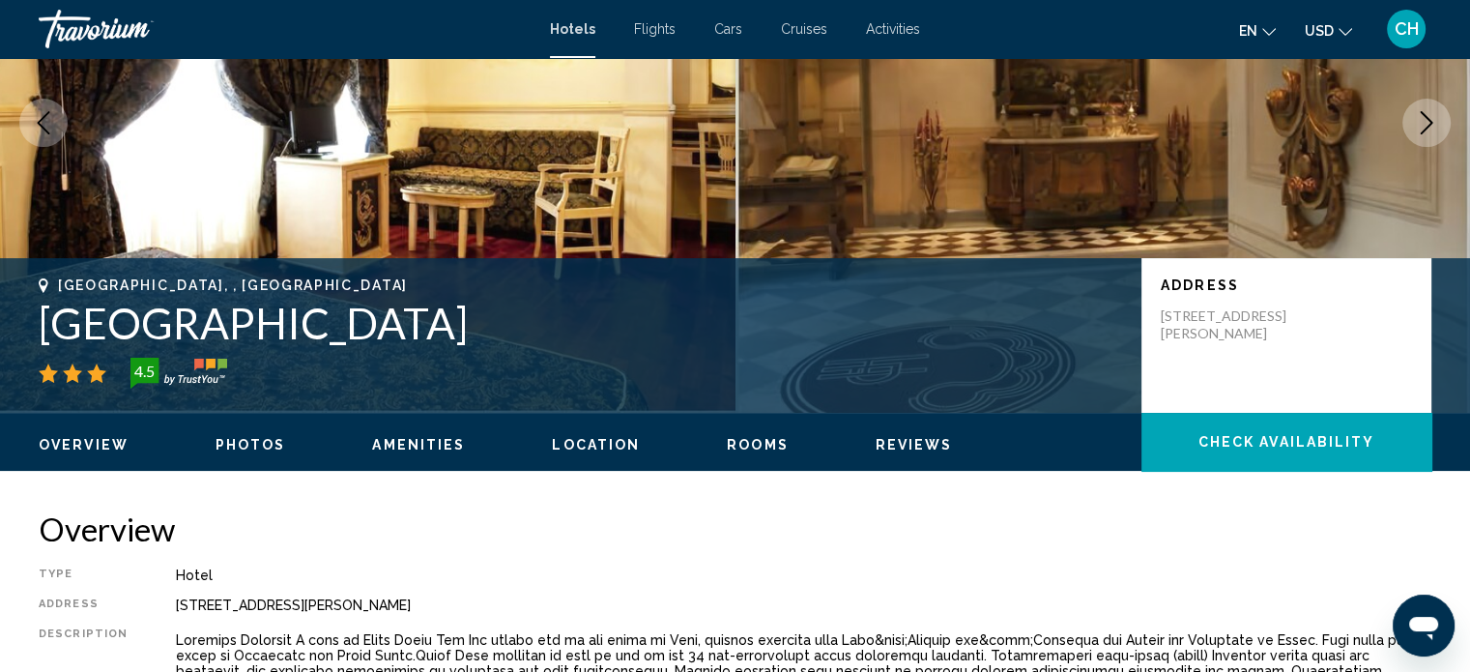
scroll to position [450, 0]
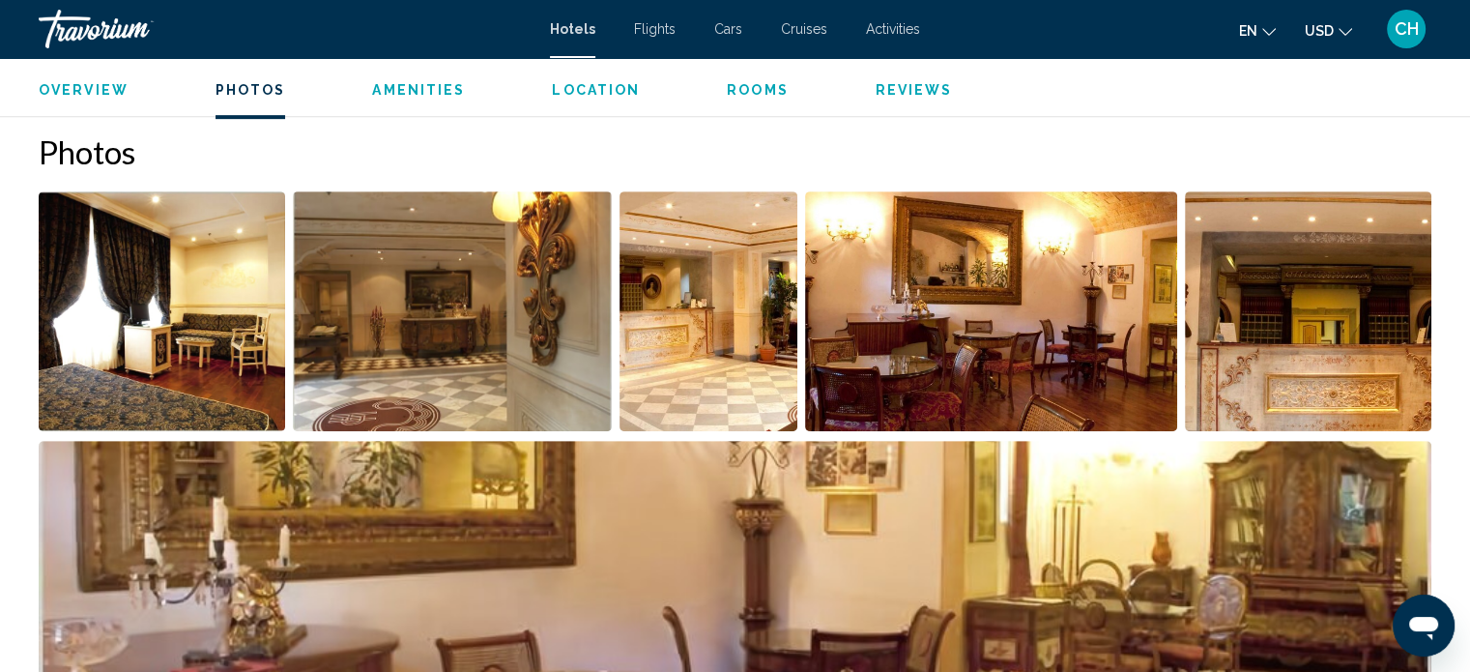
click at [744, 97] on span "Rooms" at bounding box center [758, 89] width 62 height 15
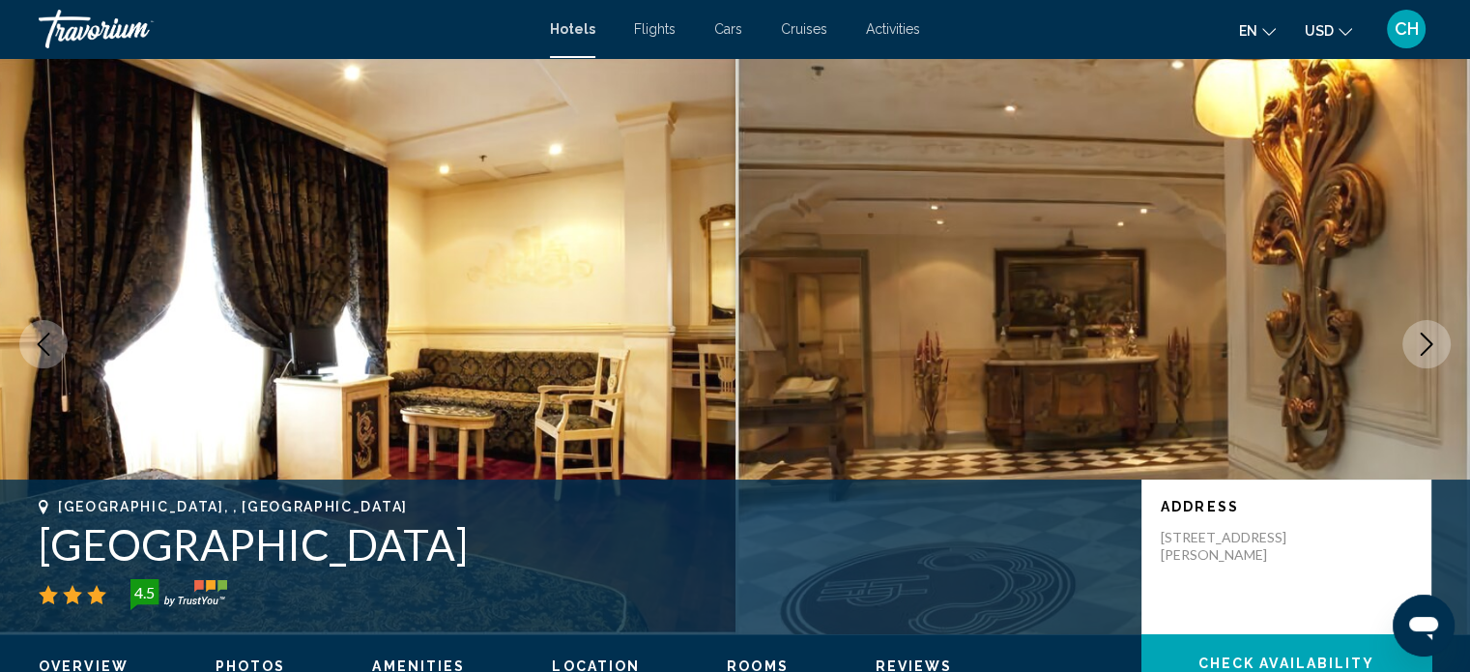
scroll to position [0, 0]
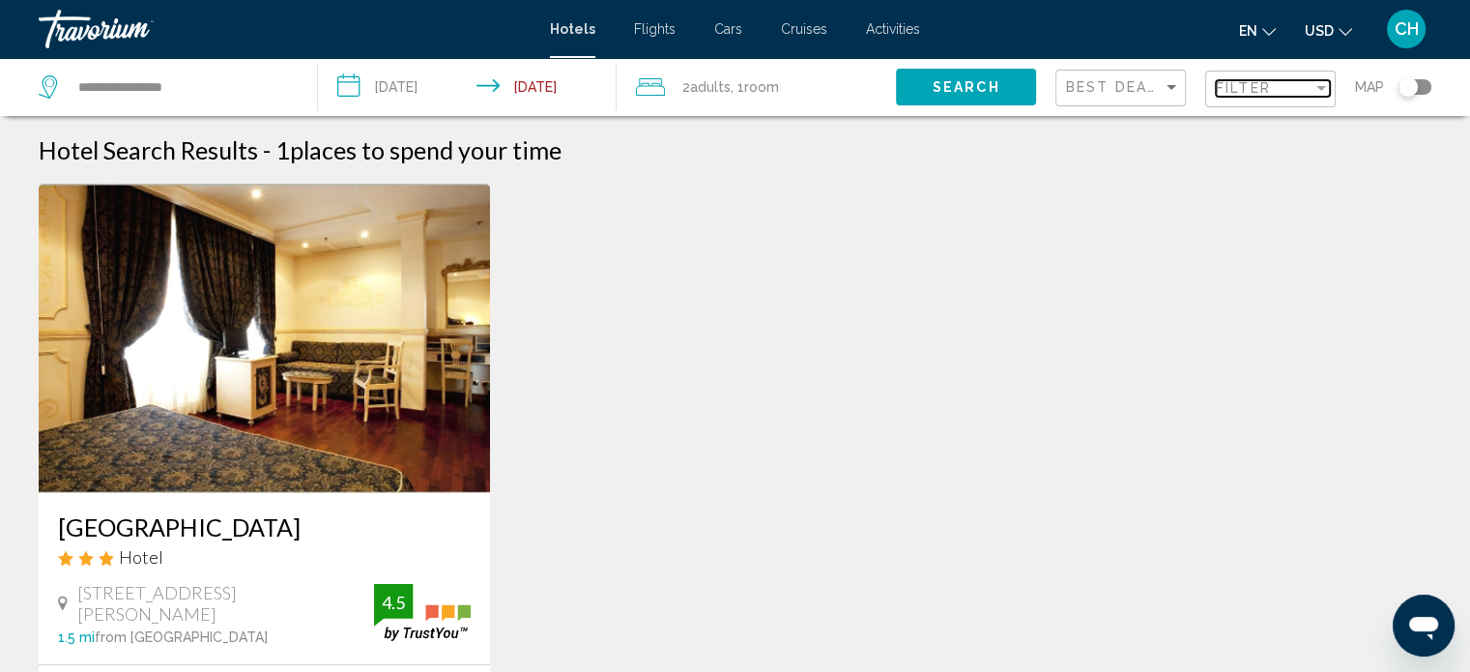
click at [1262, 92] on span "Filter" at bounding box center [1243, 87] width 55 height 15
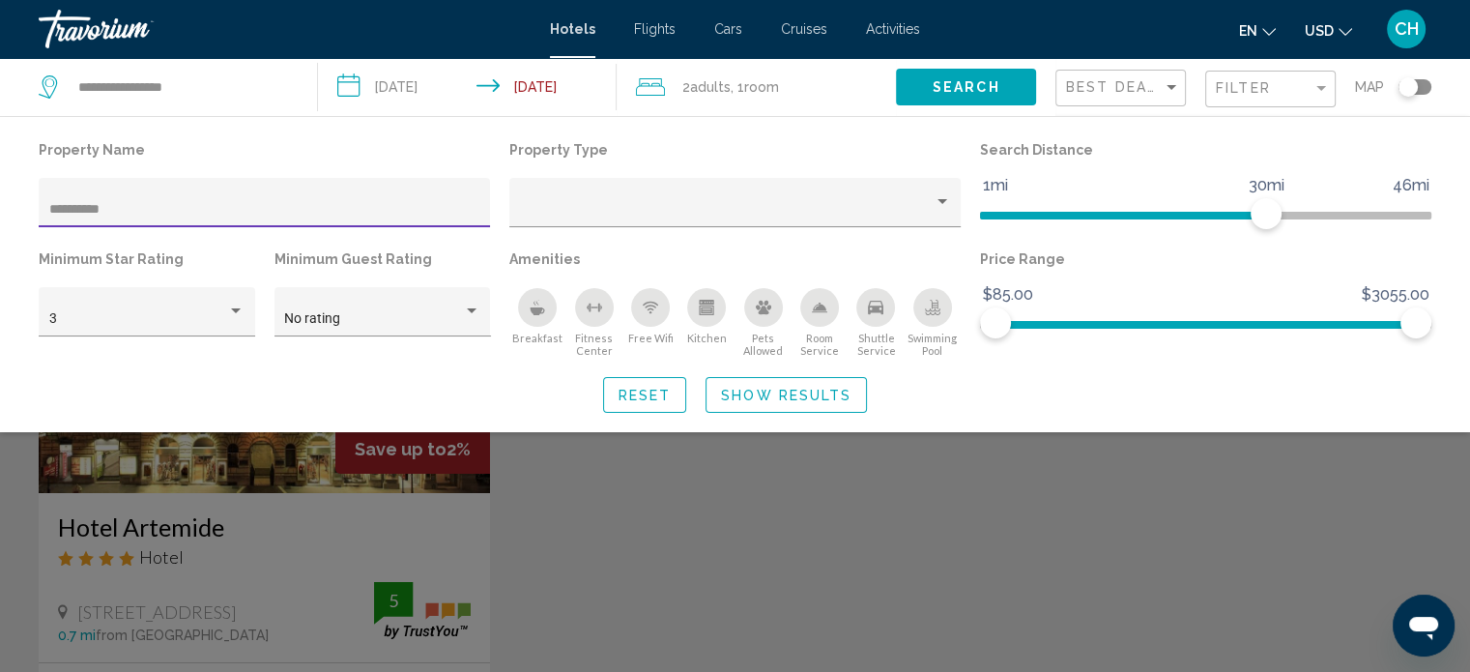
type input "**********"
click at [294, 547] on div "Search widget" at bounding box center [735, 481] width 1470 height 382
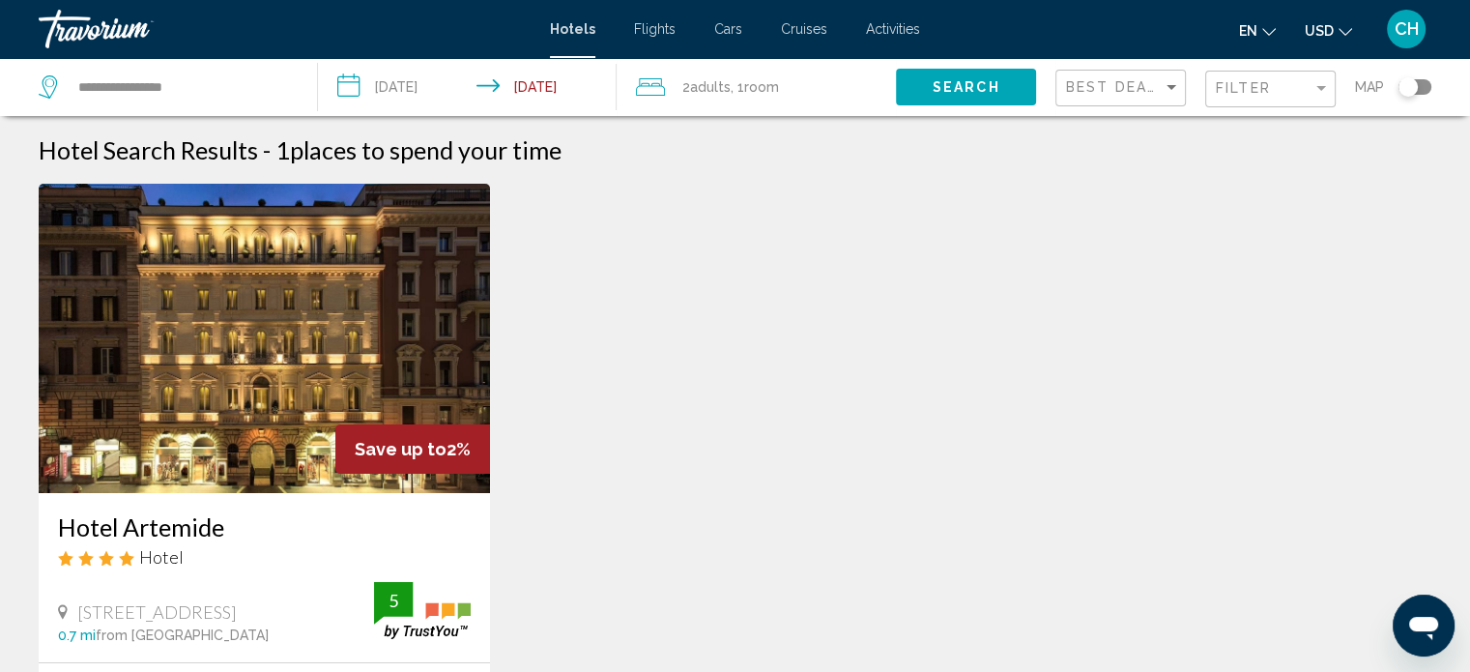
click at [311, 402] on img "Main content" at bounding box center [264, 338] width 451 height 309
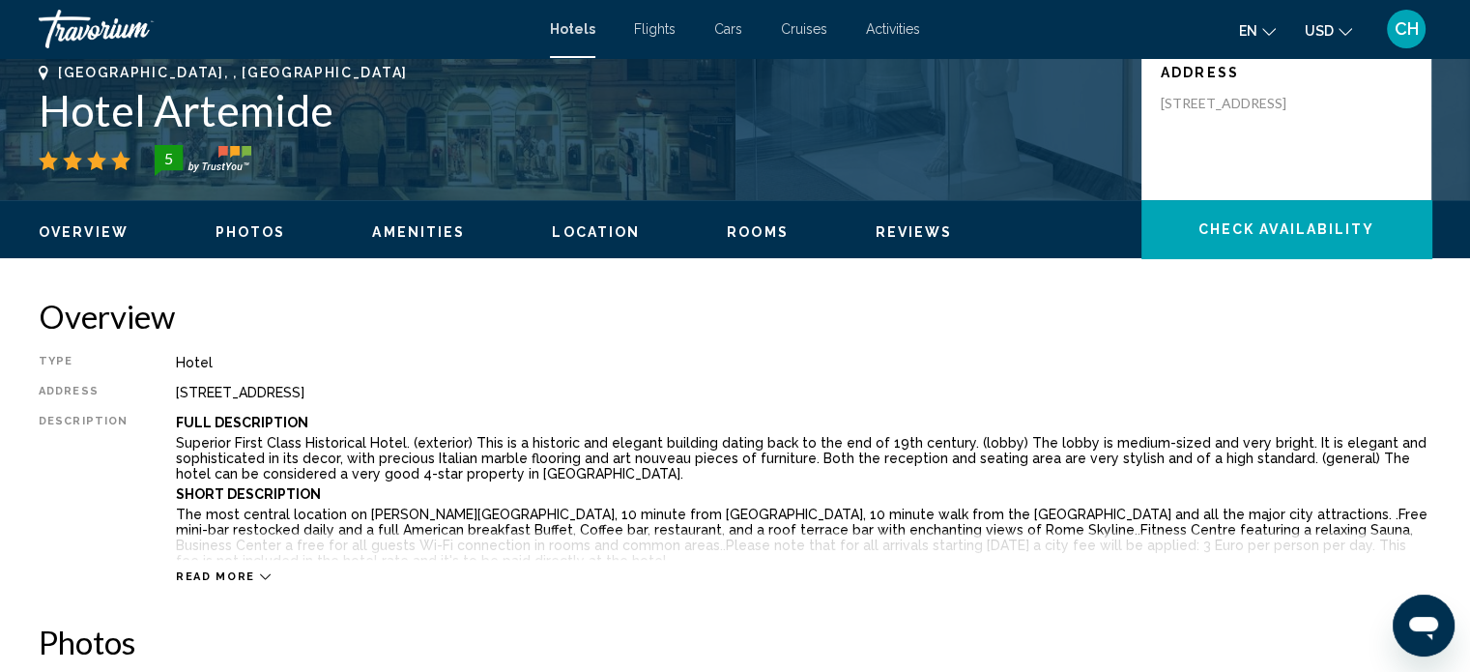
scroll to position [462, 0]
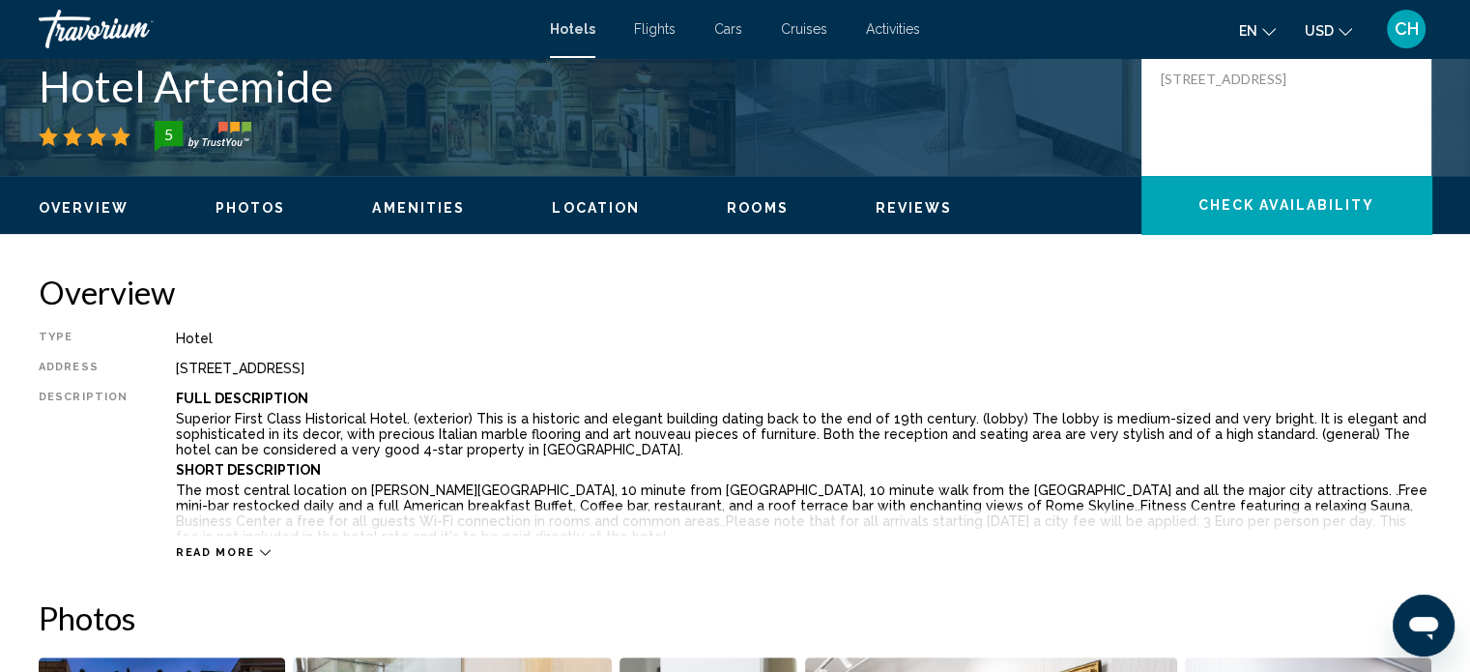
click at [263, 202] on span "Photos" at bounding box center [250, 207] width 71 height 15
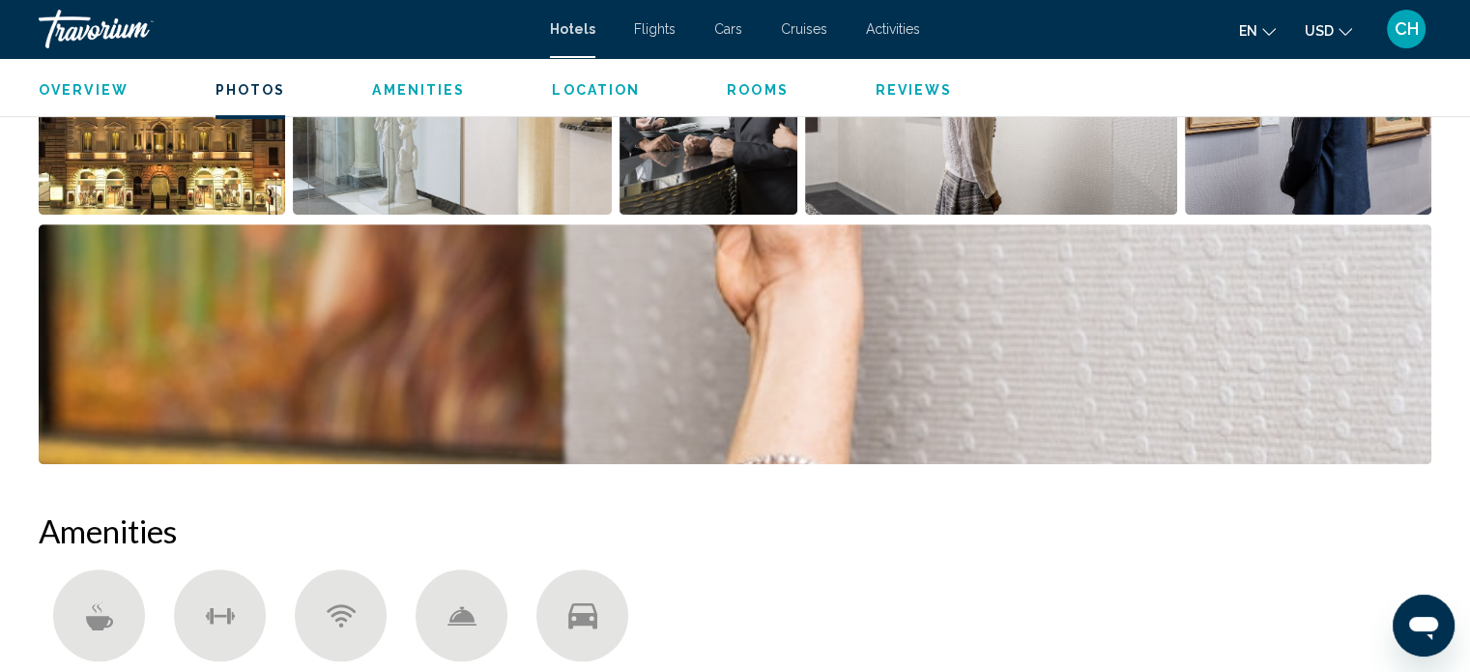
scroll to position [1169, 0]
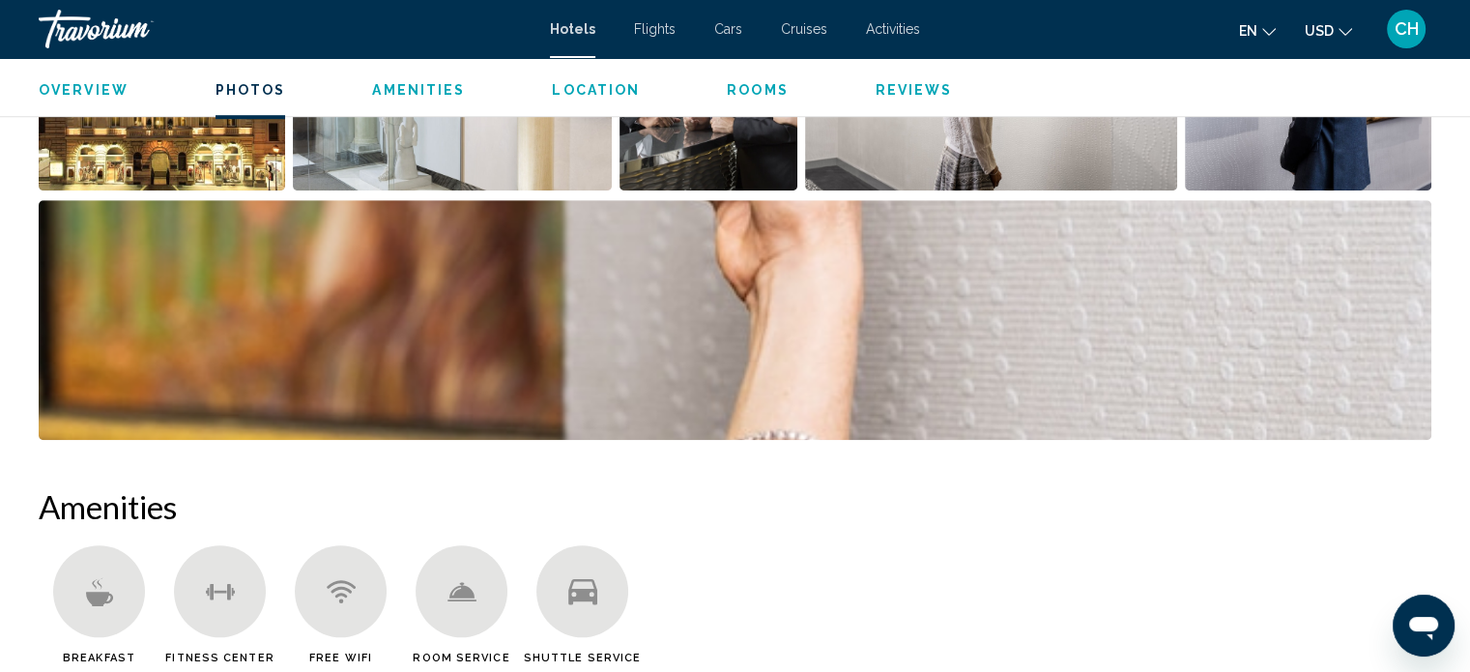
click at [742, 88] on span "Rooms" at bounding box center [758, 89] width 62 height 15
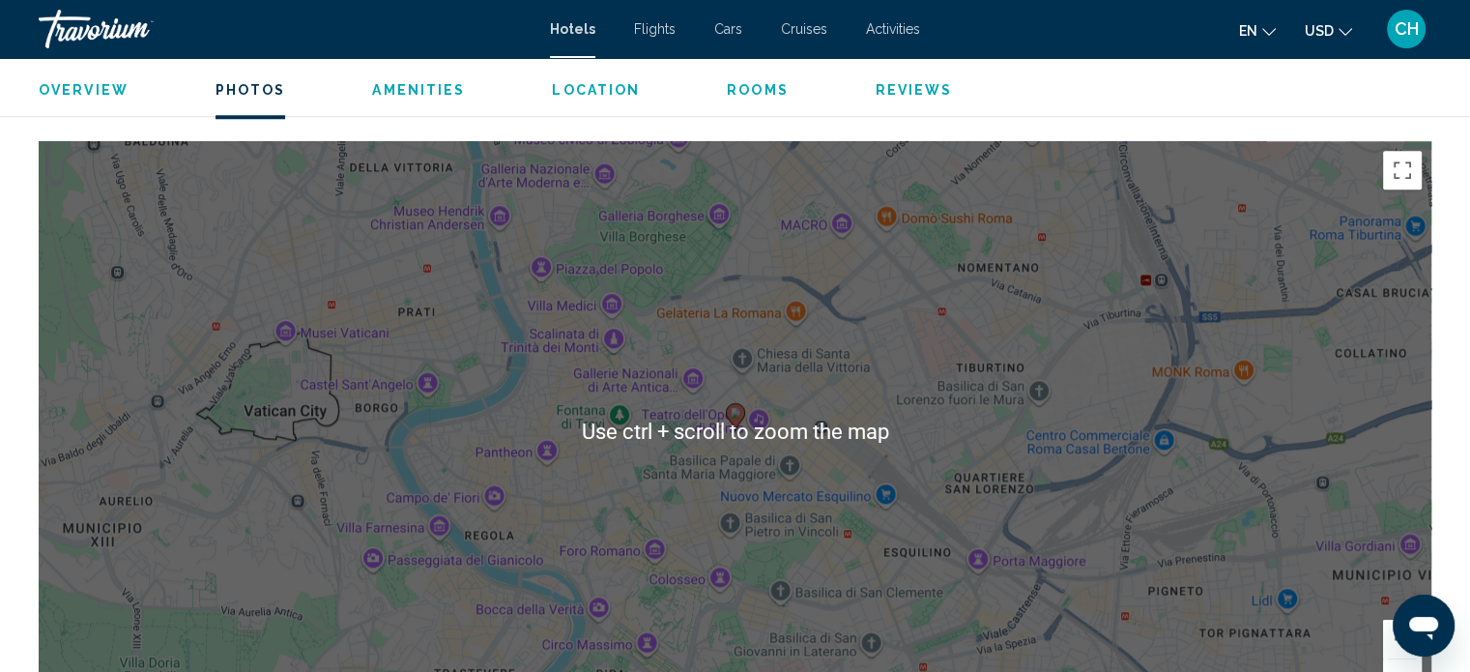
scroll to position [1353, 0]
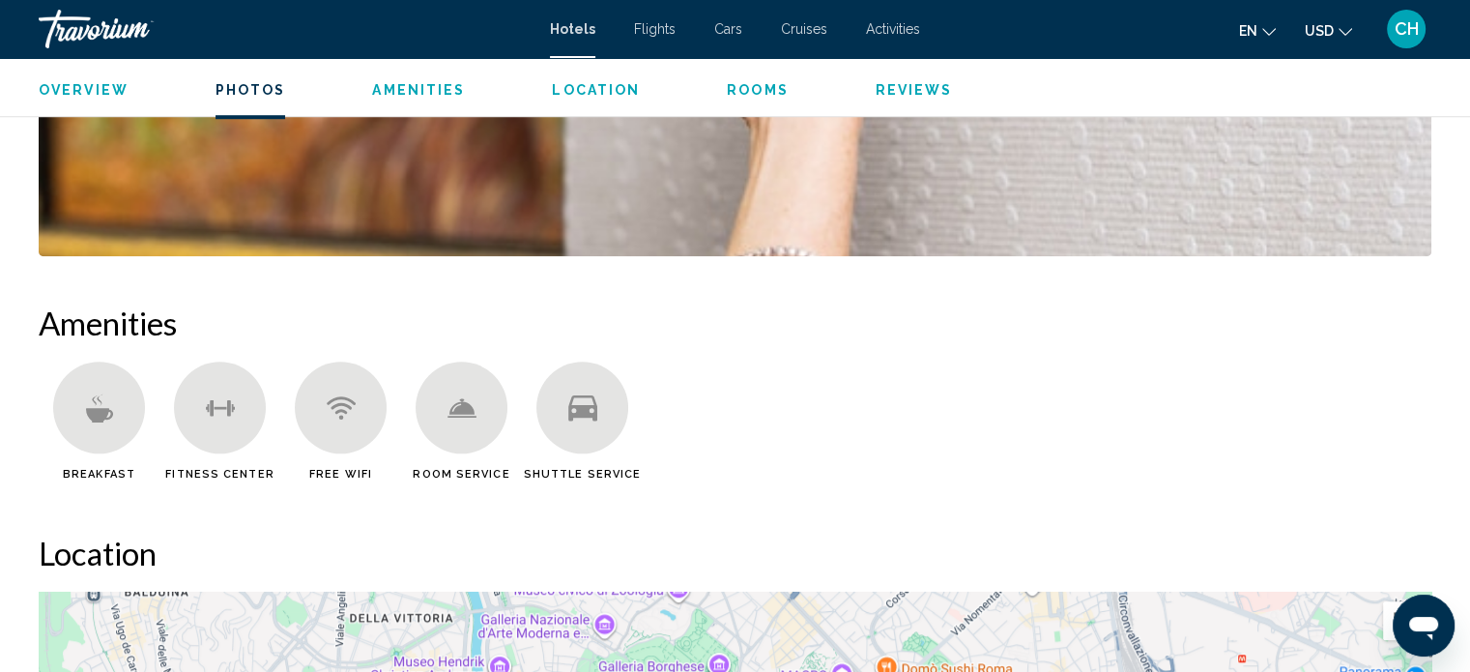
click at [1331, 34] on span "USD" at bounding box center [1318, 30] width 29 height 15
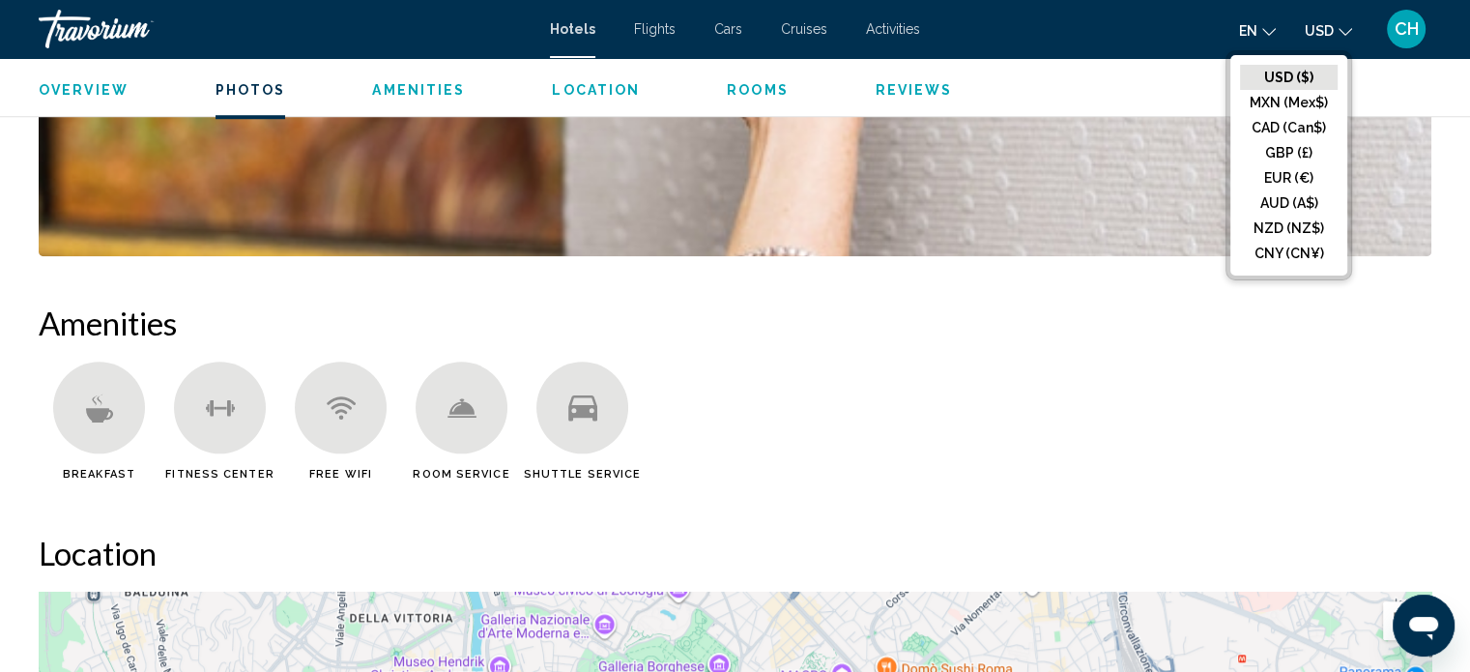
click at [1302, 72] on button "USD ($)" at bounding box center [1289, 77] width 98 height 25
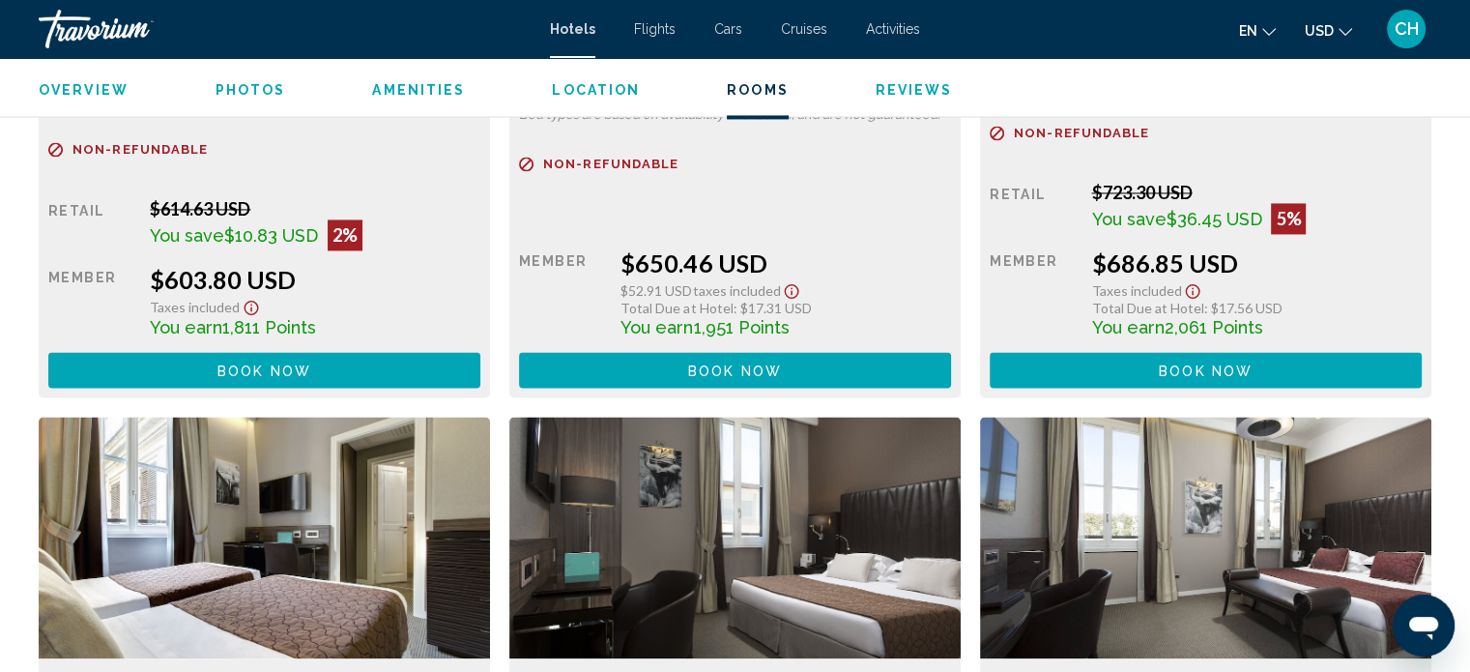
scroll to position [2931, 0]
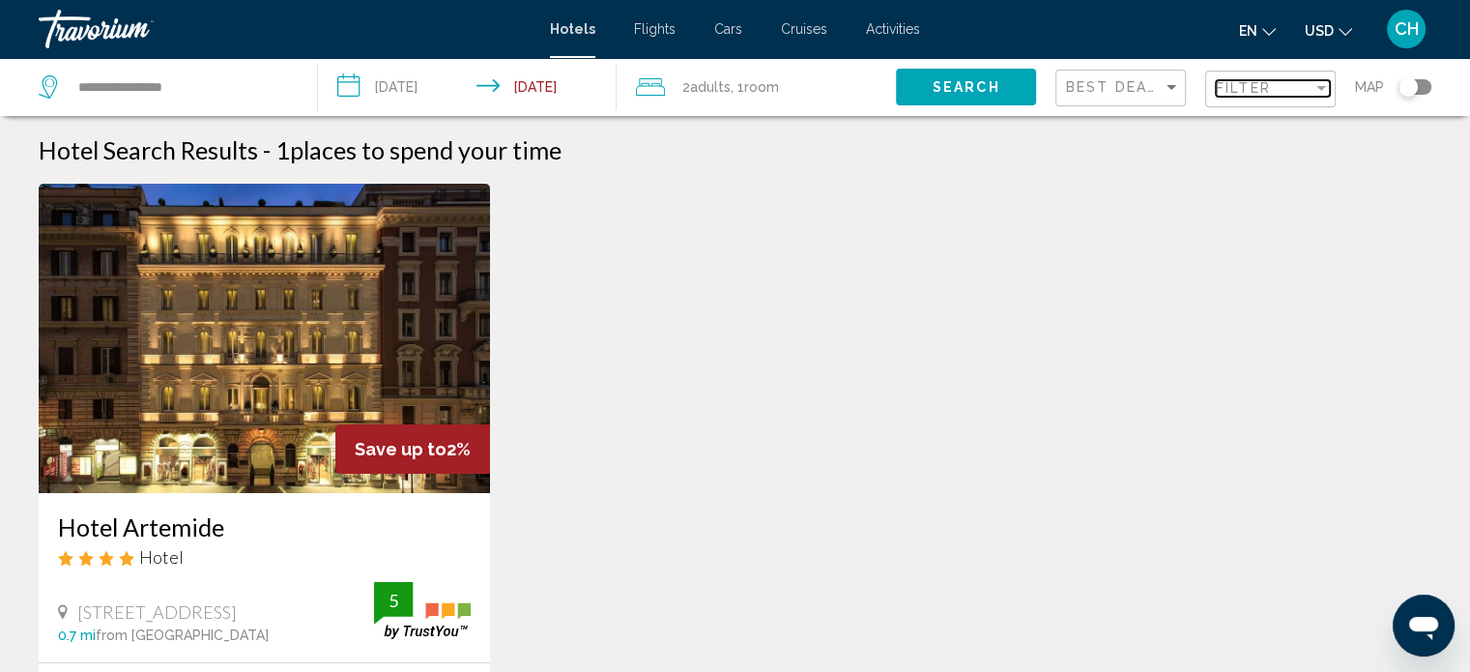
click at [1245, 92] on span "Filter" at bounding box center [1243, 87] width 55 height 15
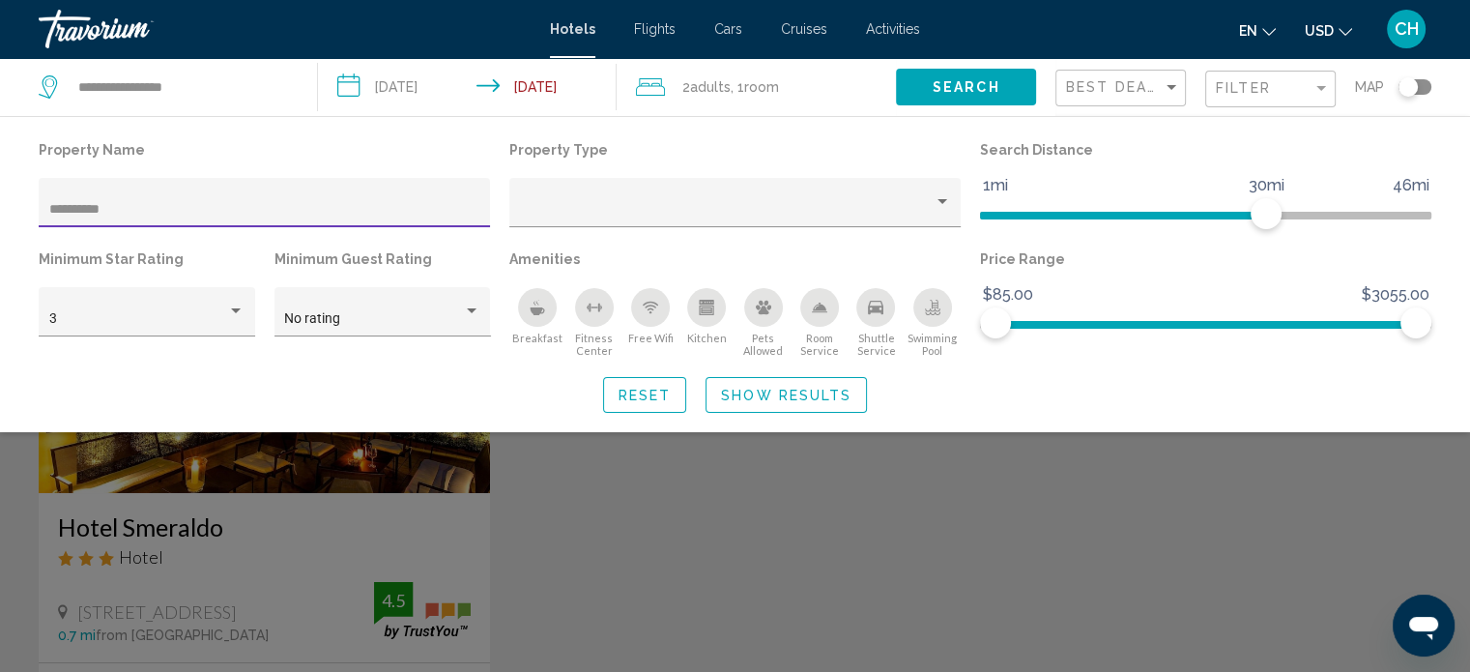
type input "**********"
click at [298, 552] on div "Search widget" at bounding box center [735, 481] width 1470 height 382
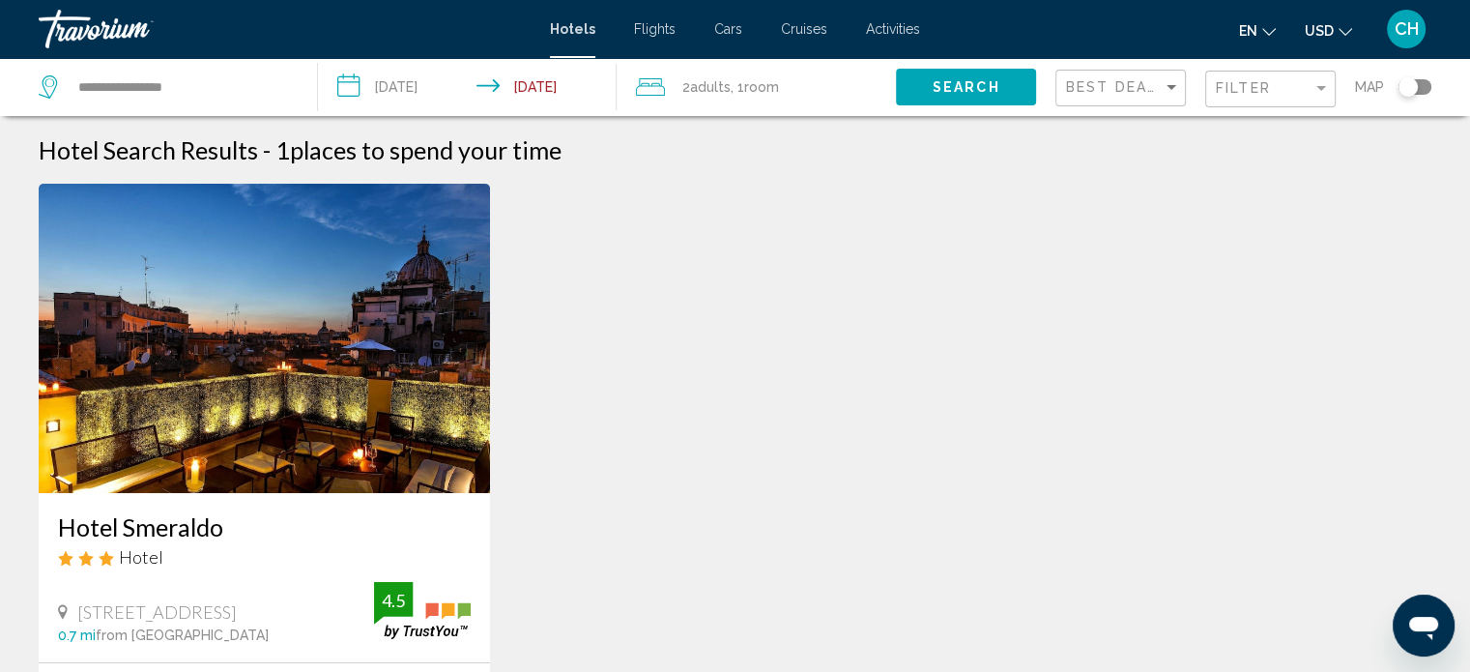
click at [305, 458] on img "Main content" at bounding box center [264, 338] width 451 height 309
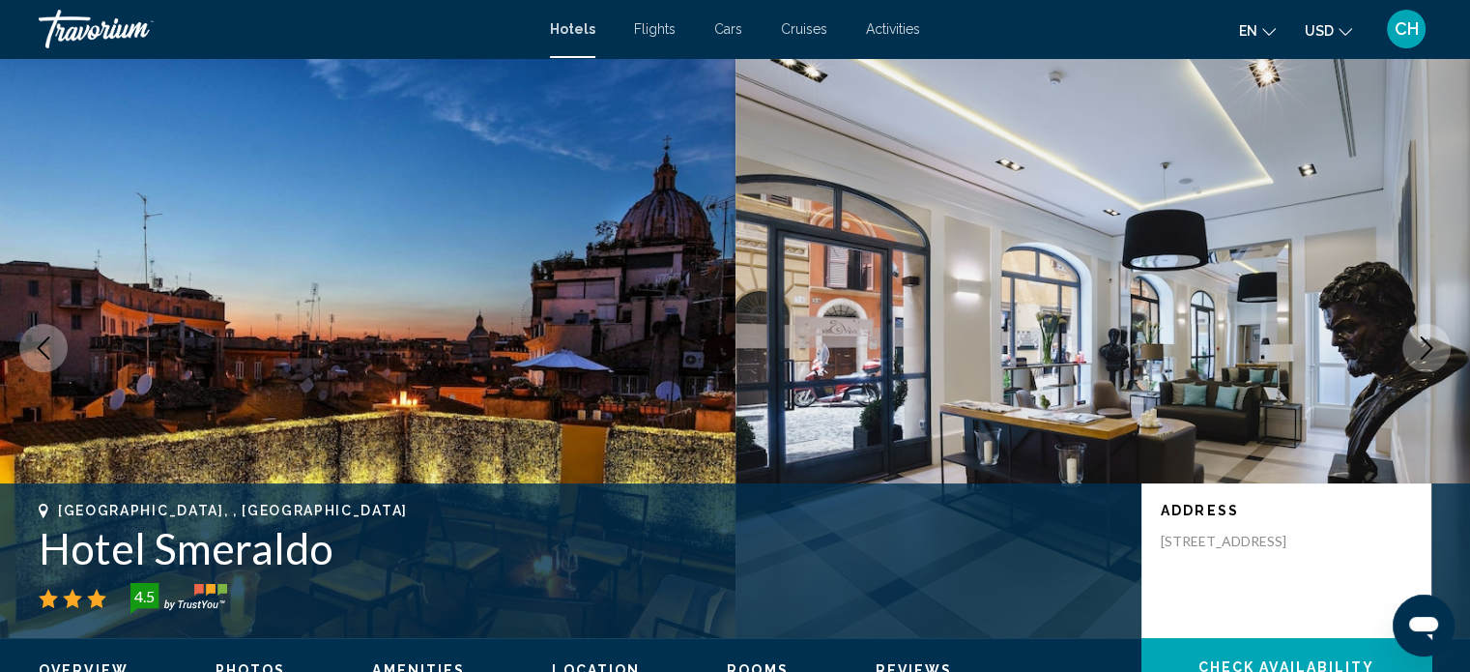
scroll to position [12, 0]
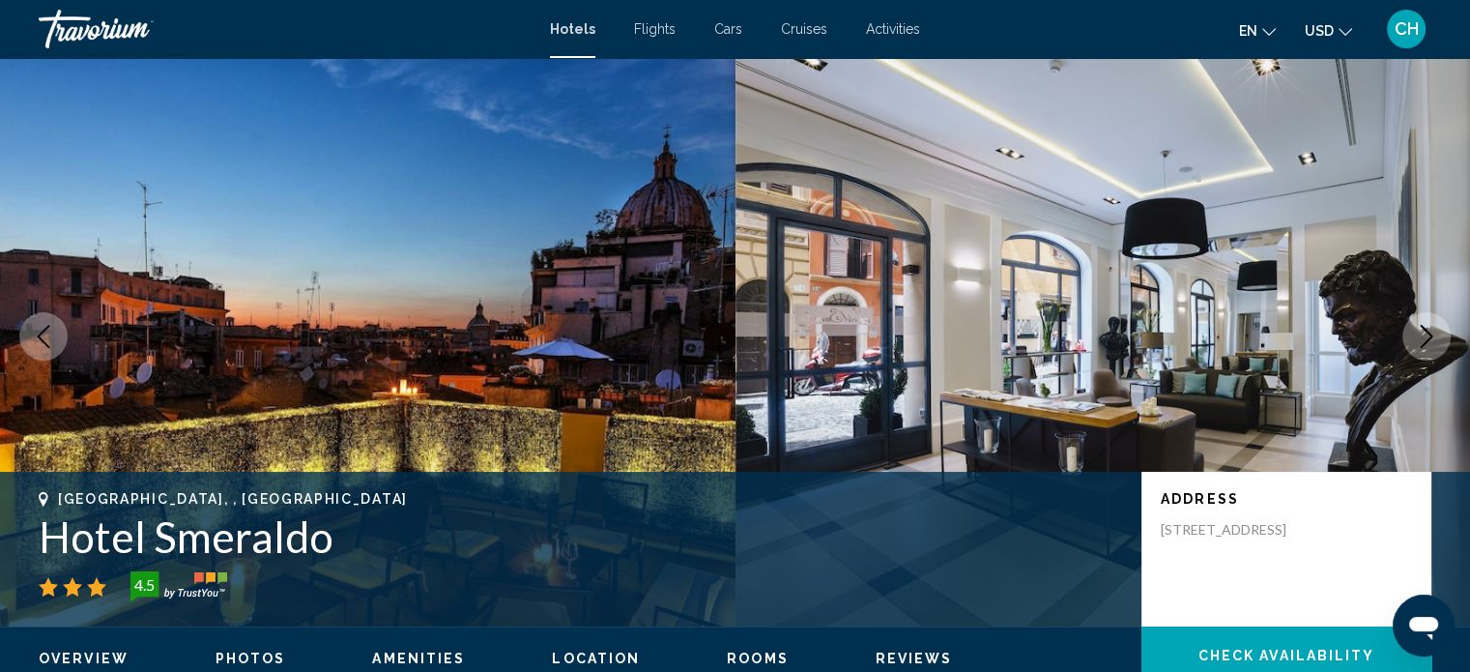
click at [1418, 339] on icon "Next image" at bounding box center [1426, 336] width 23 height 23
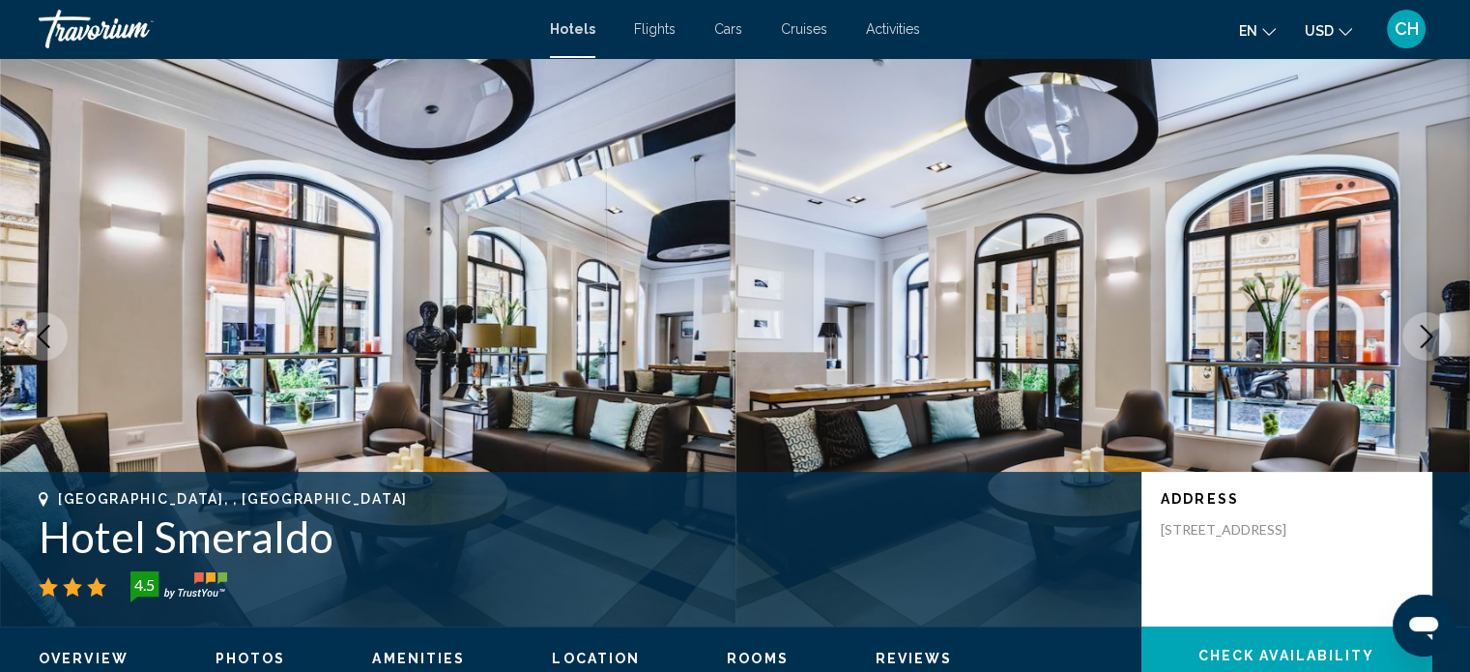
click at [1418, 339] on icon "Next image" at bounding box center [1426, 336] width 23 height 23
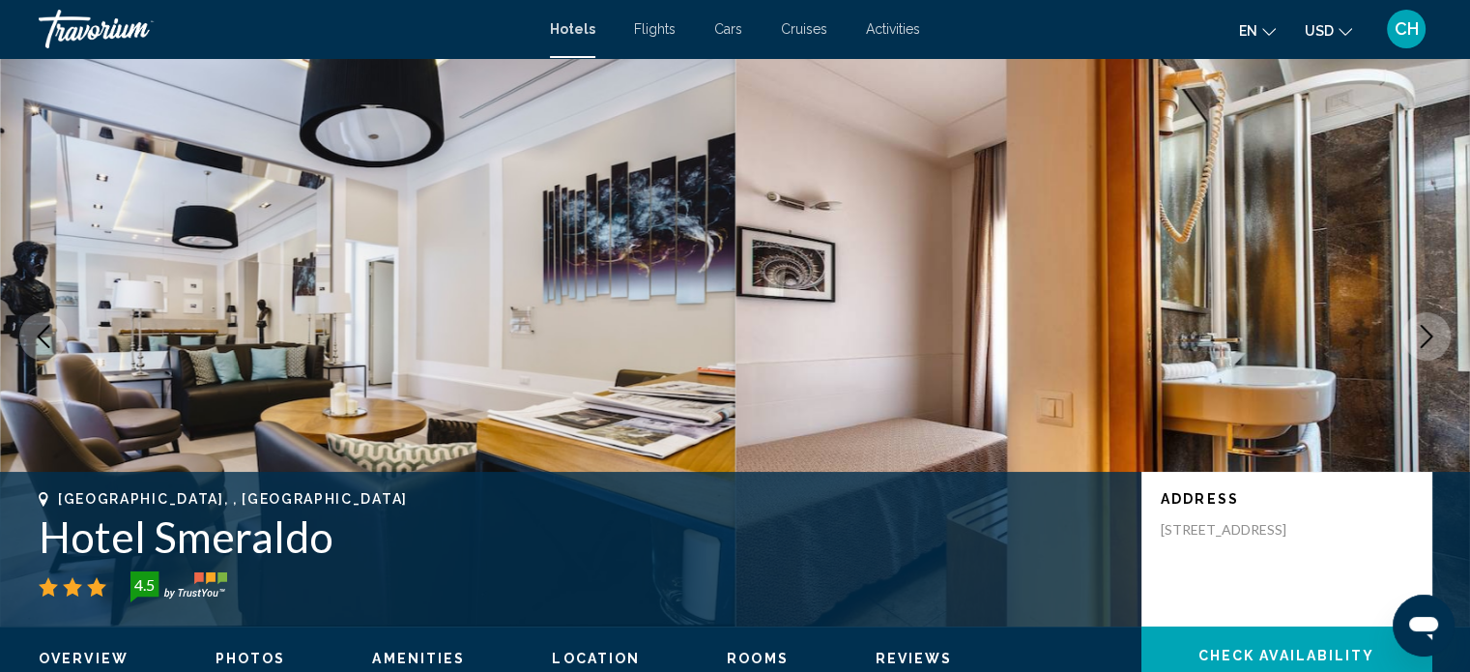
click at [1418, 339] on icon "Next image" at bounding box center [1426, 336] width 23 height 23
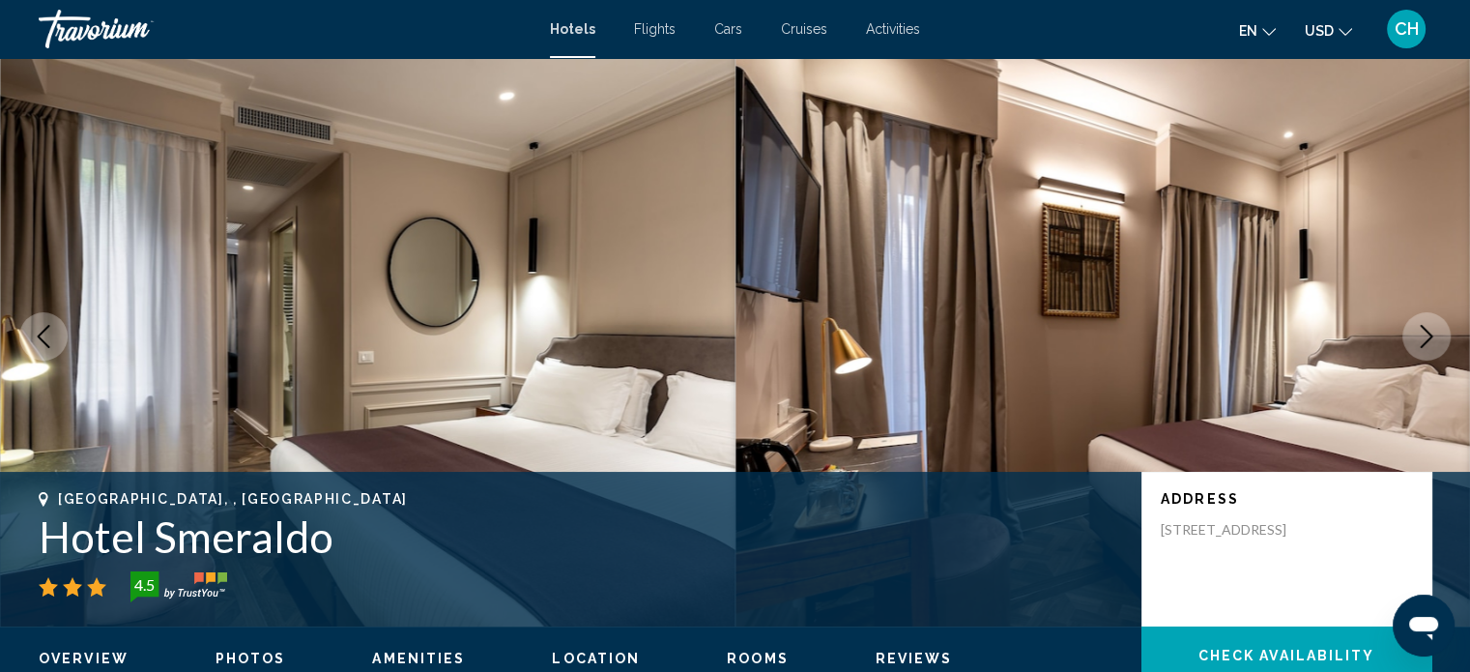
click at [1418, 338] on icon "Next image" at bounding box center [1426, 336] width 23 height 23
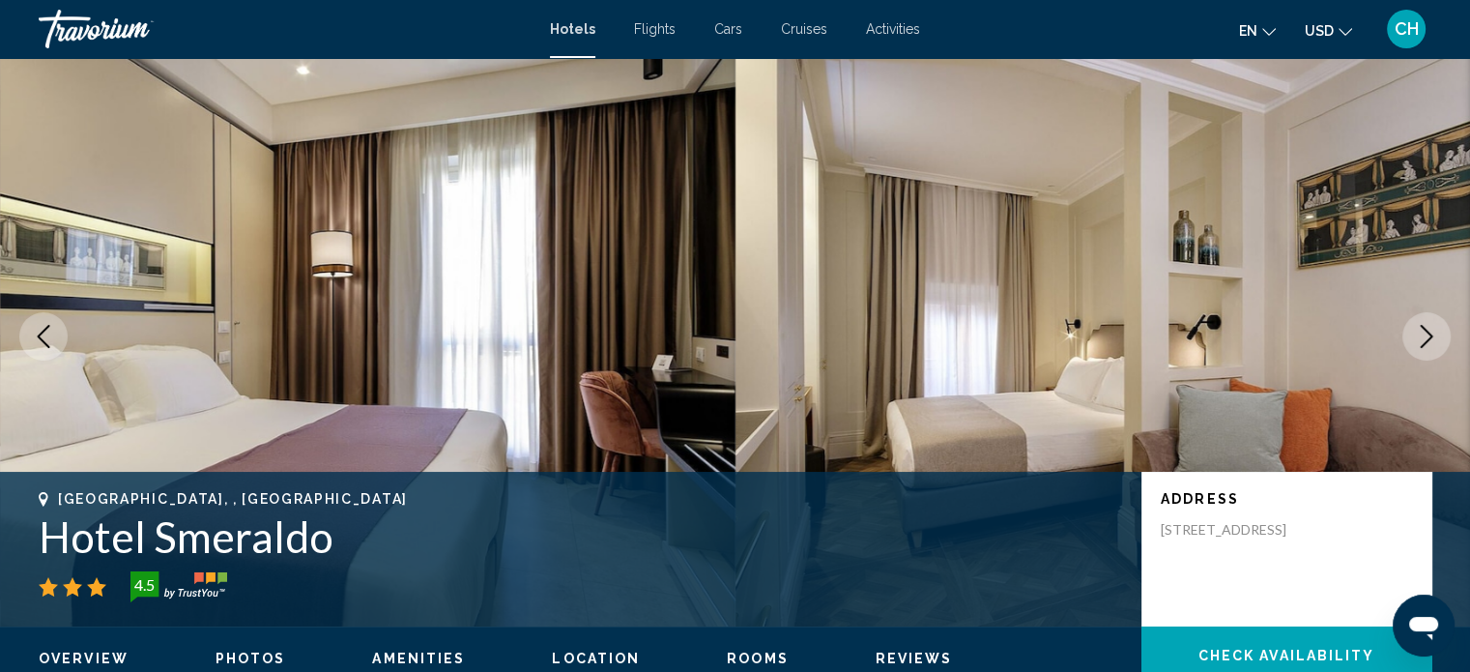
click at [1418, 338] on icon "Next image" at bounding box center [1426, 336] width 23 height 23
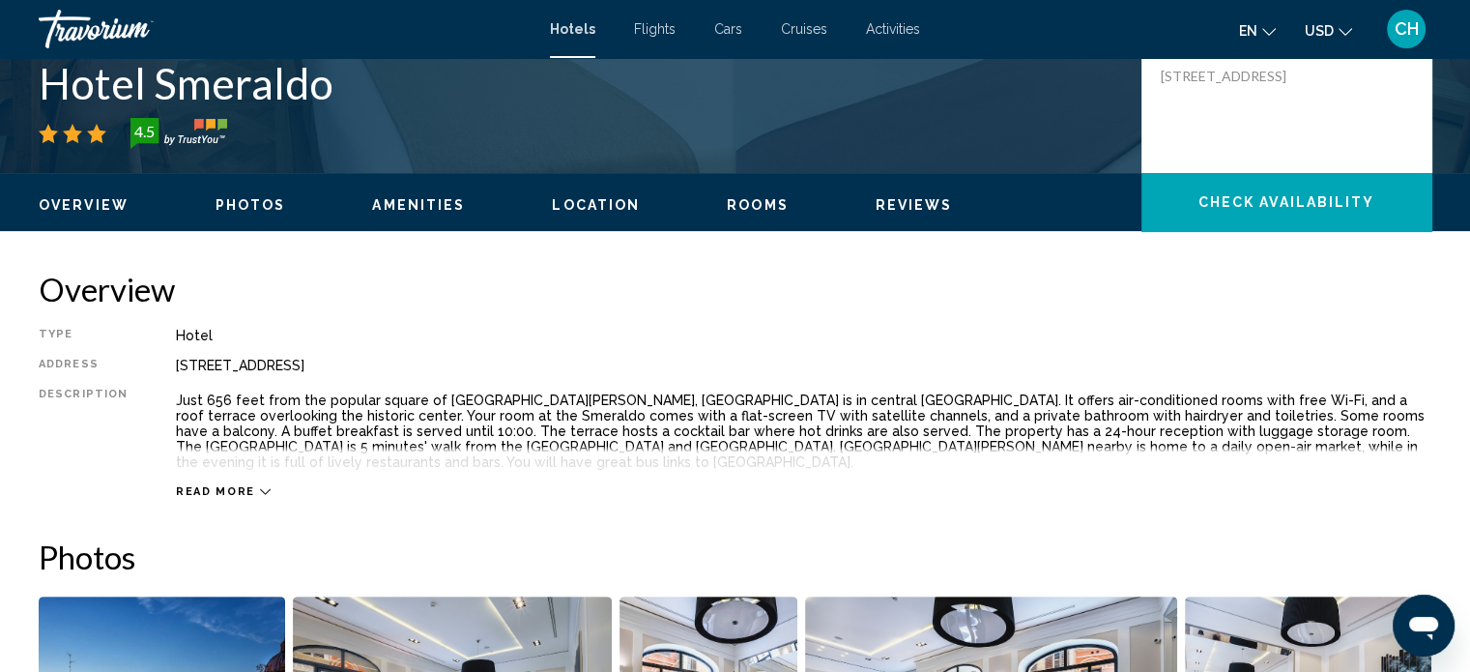
scroll to position [691, 0]
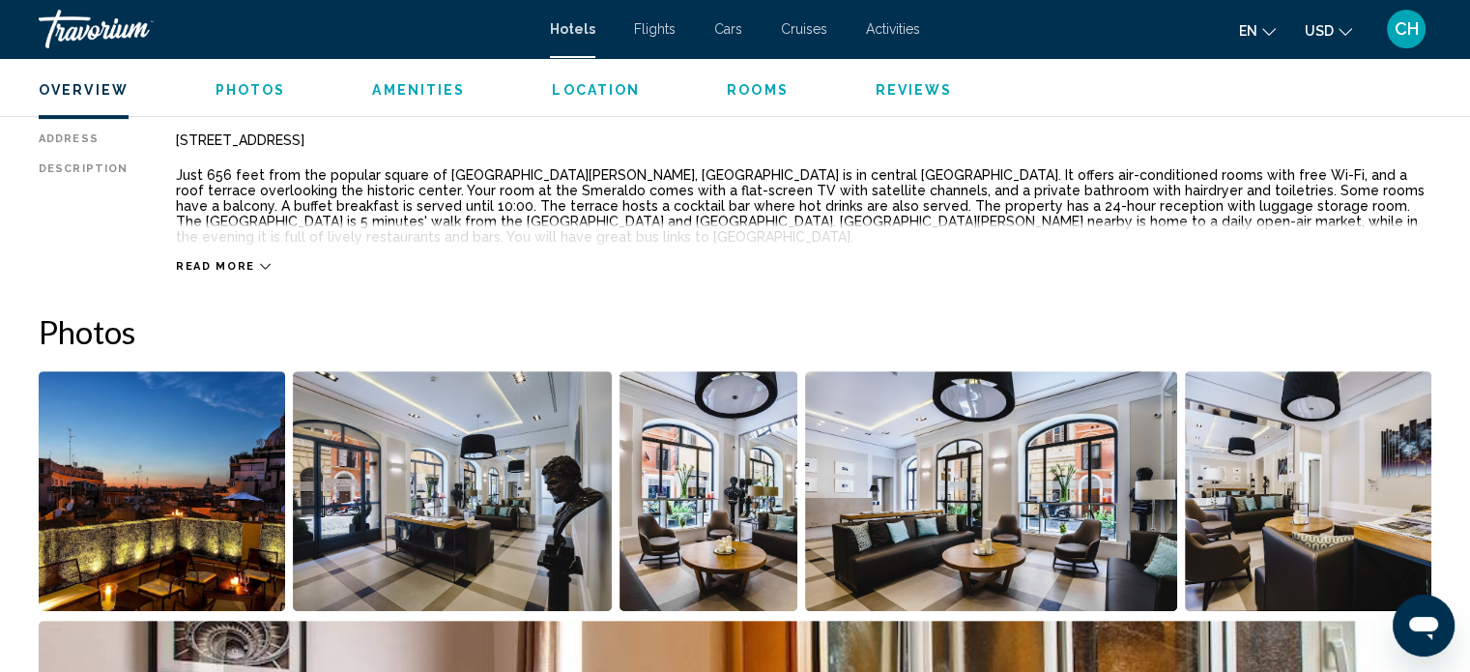
click at [202, 260] on span "Read more" at bounding box center [215, 266] width 79 height 13
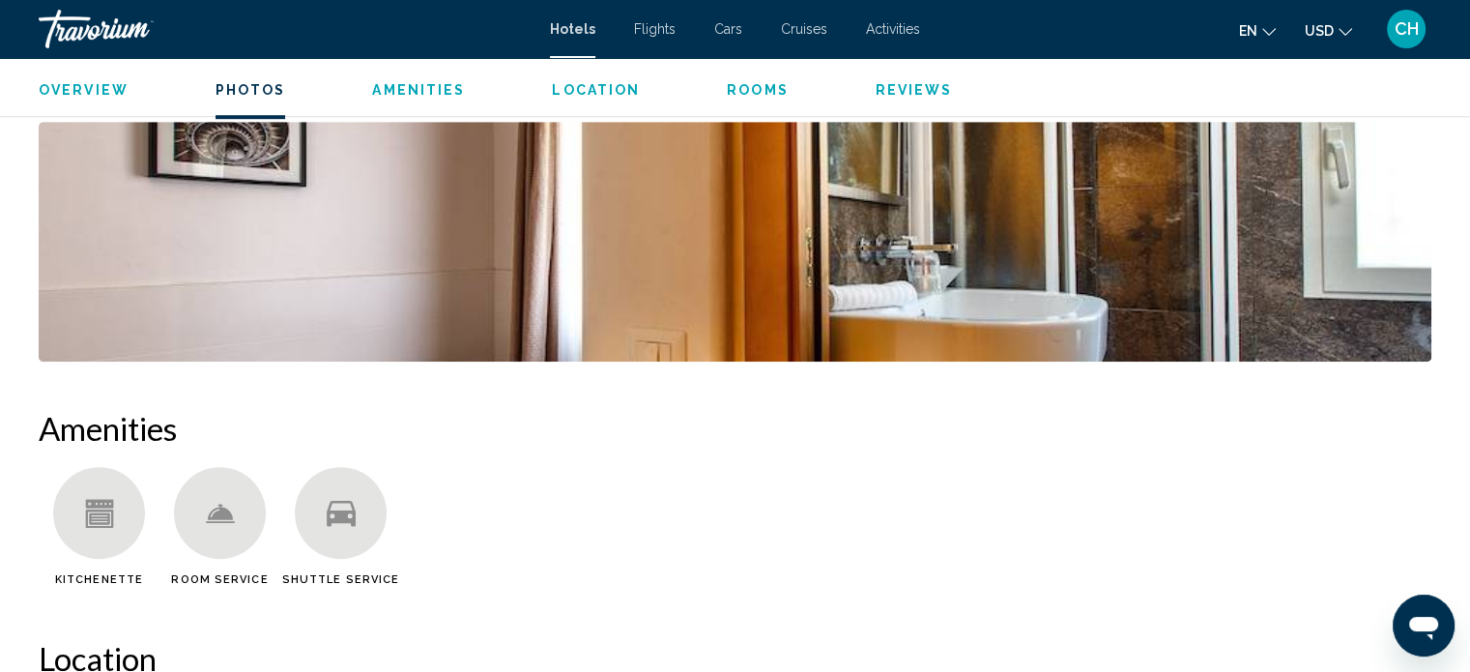
scroll to position [1141, 0]
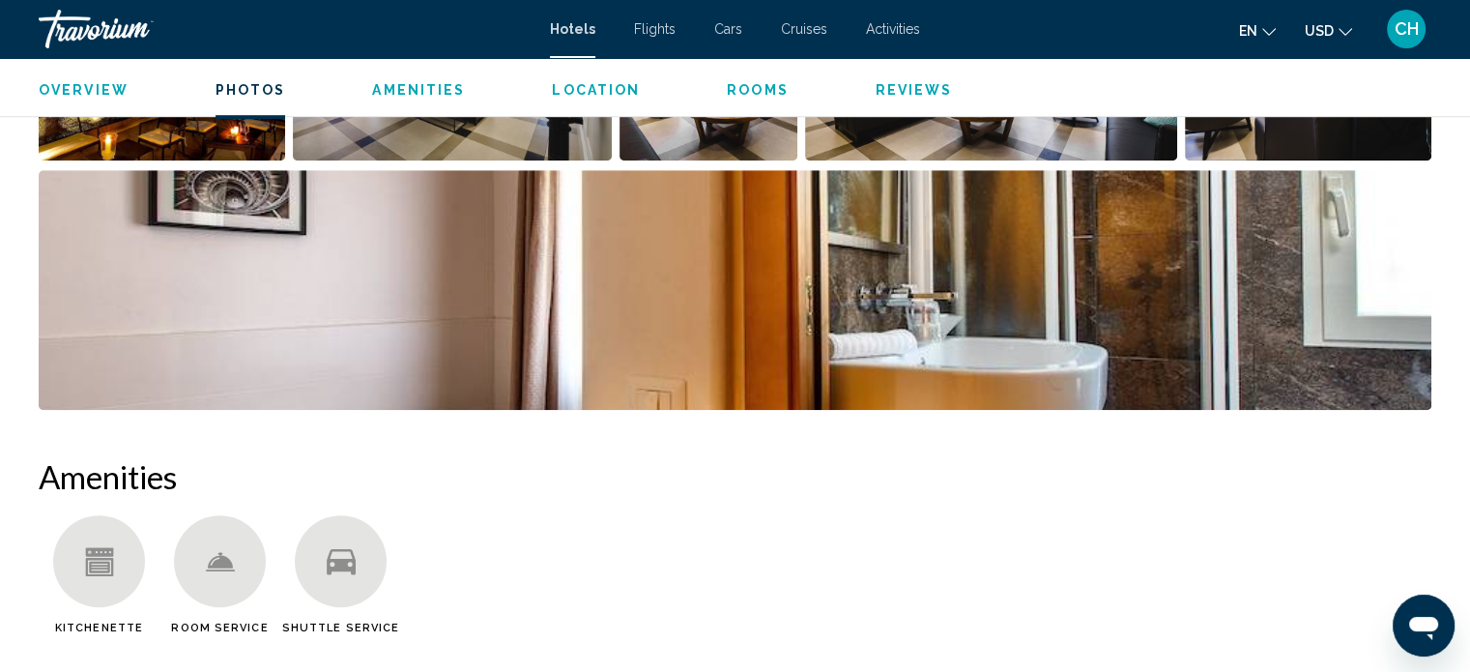
click at [744, 88] on span "Rooms" at bounding box center [758, 89] width 62 height 15
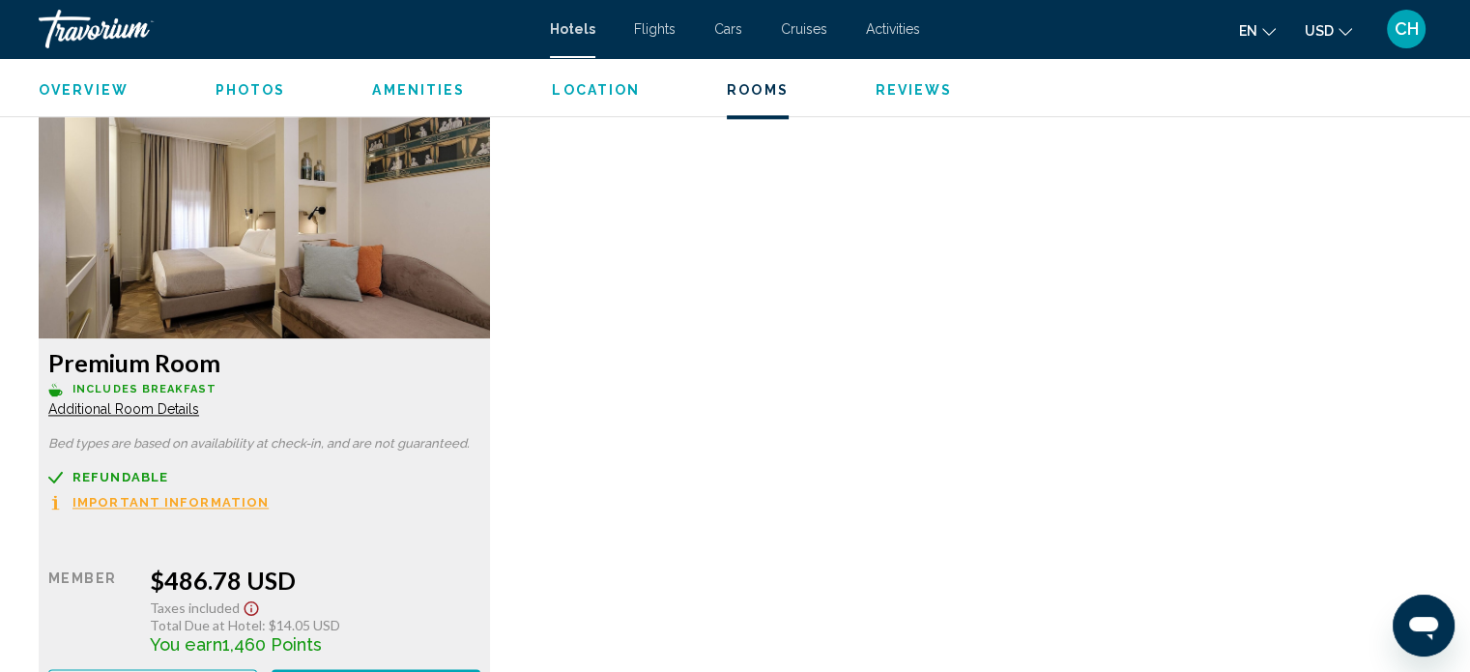
scroll to position [2597, 0]
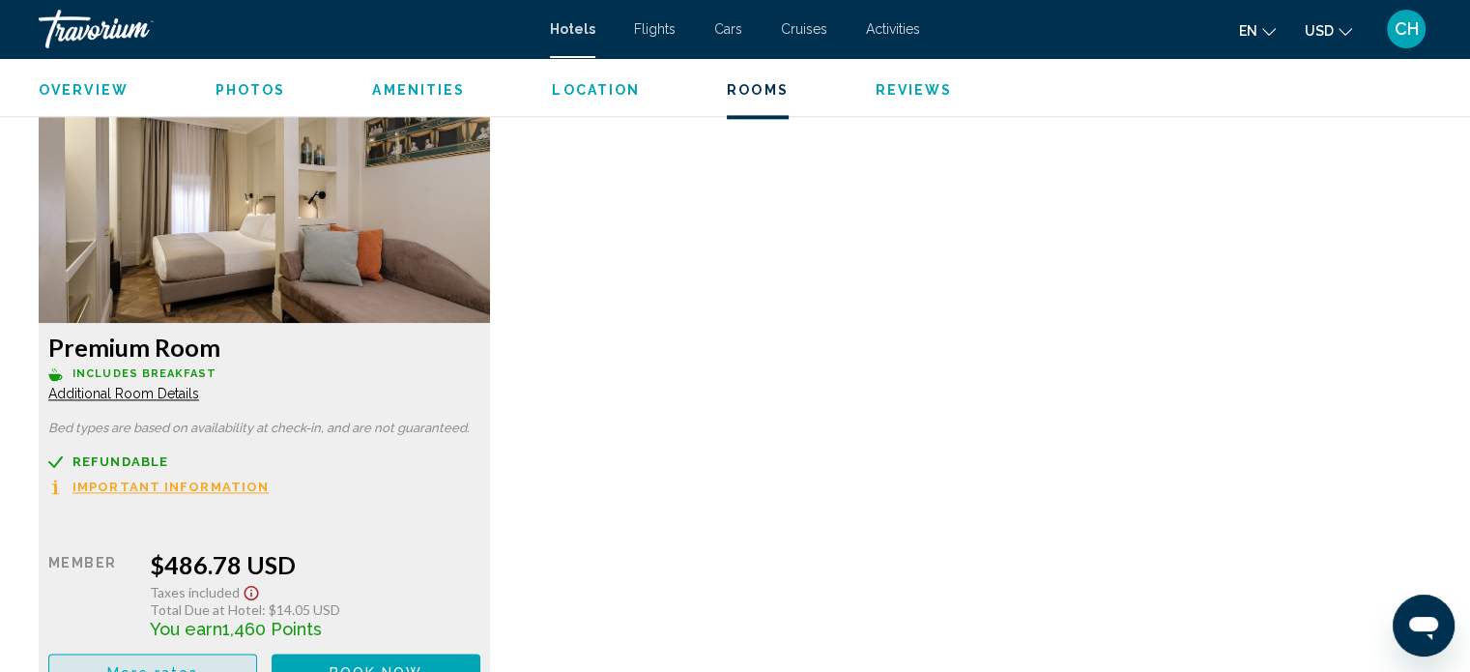
click at [200, 656] on button "More rates" at bounding box center [152, 671] width 209 height 36
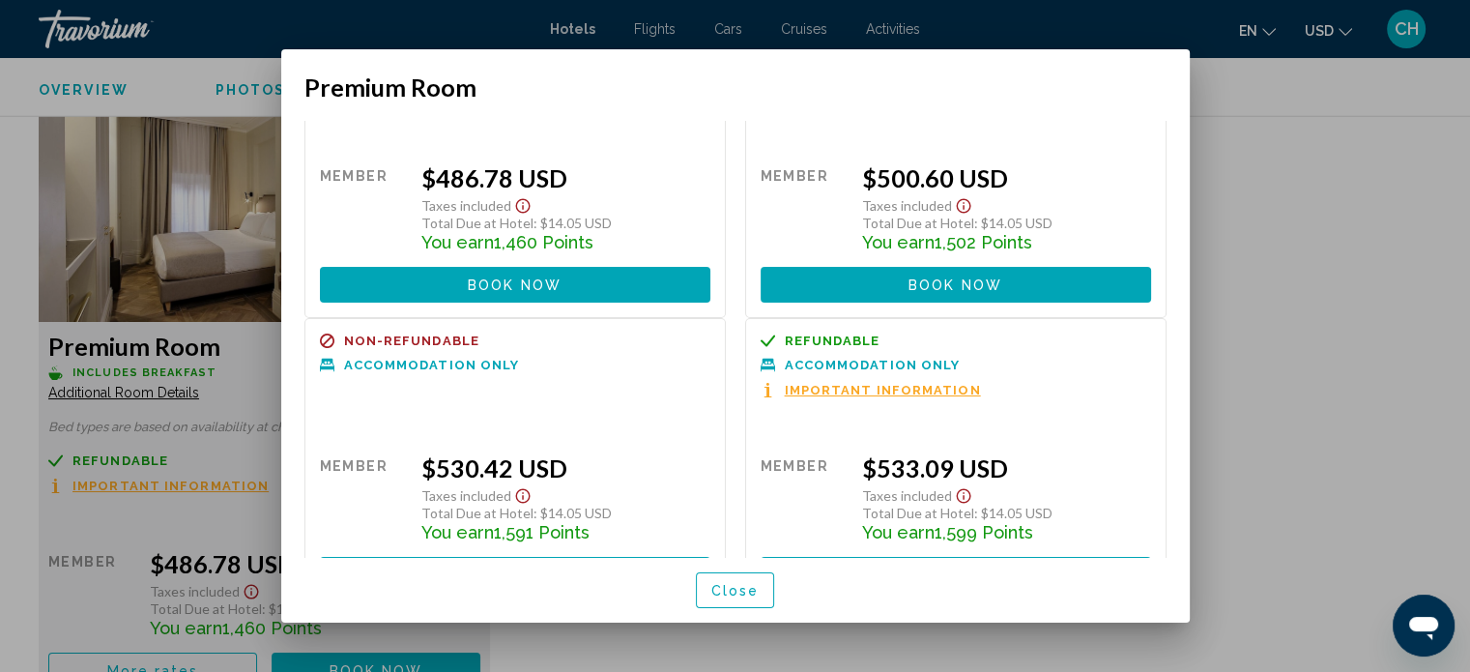
scroll to position [0, 0]
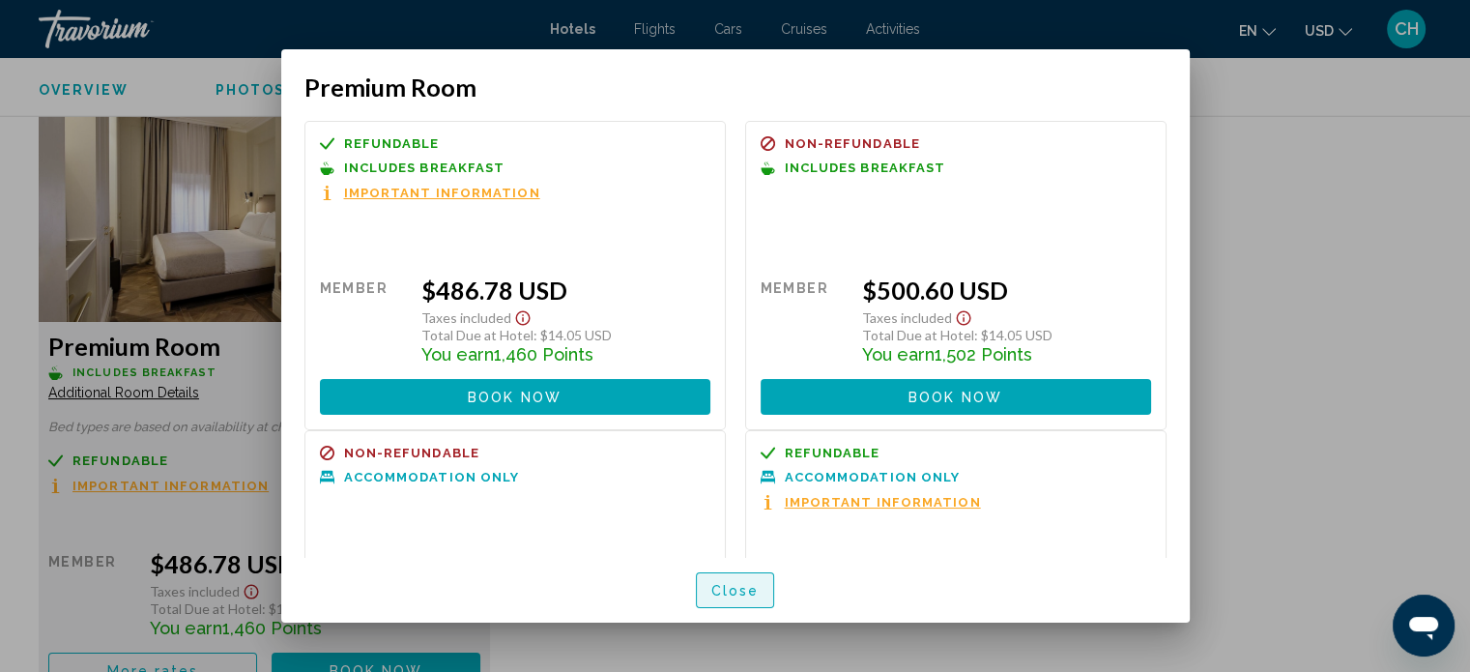
click at [720, 589] on span "Close" at bounding box center [735, 590] width 48 height 15
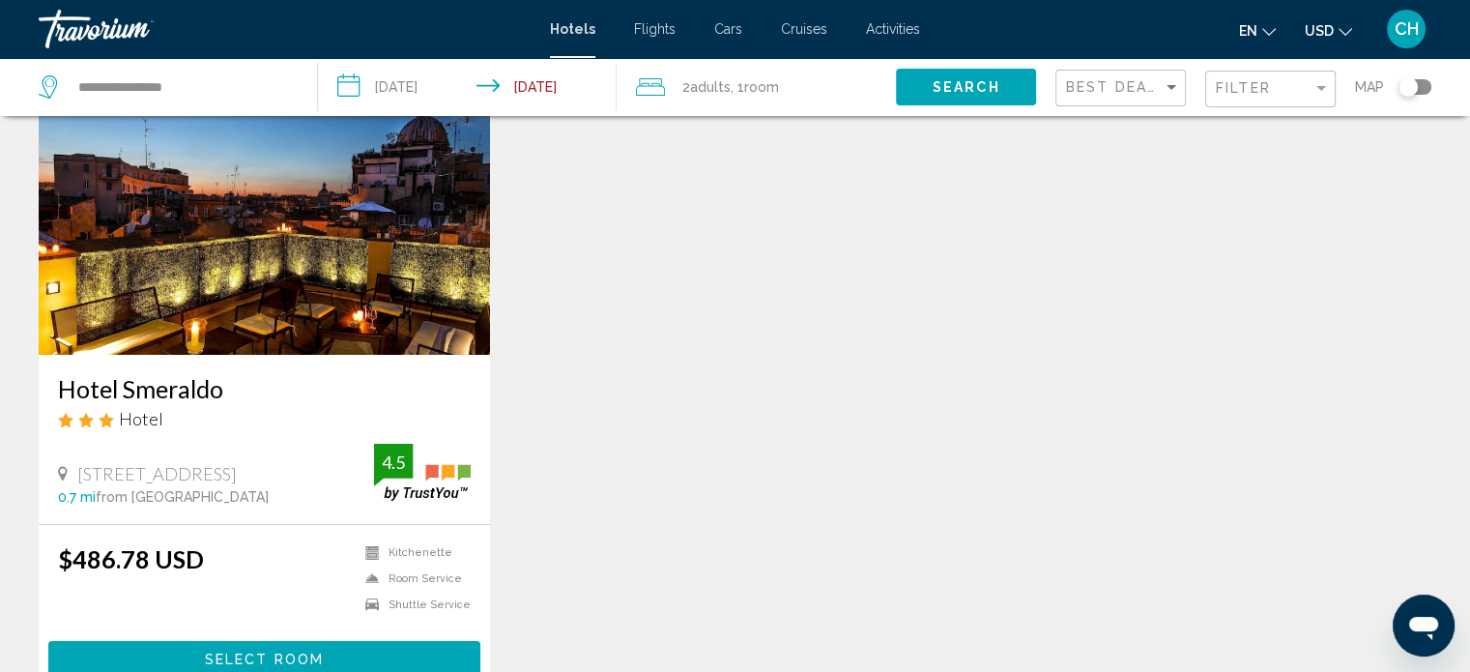
scroll to position [225, 0]
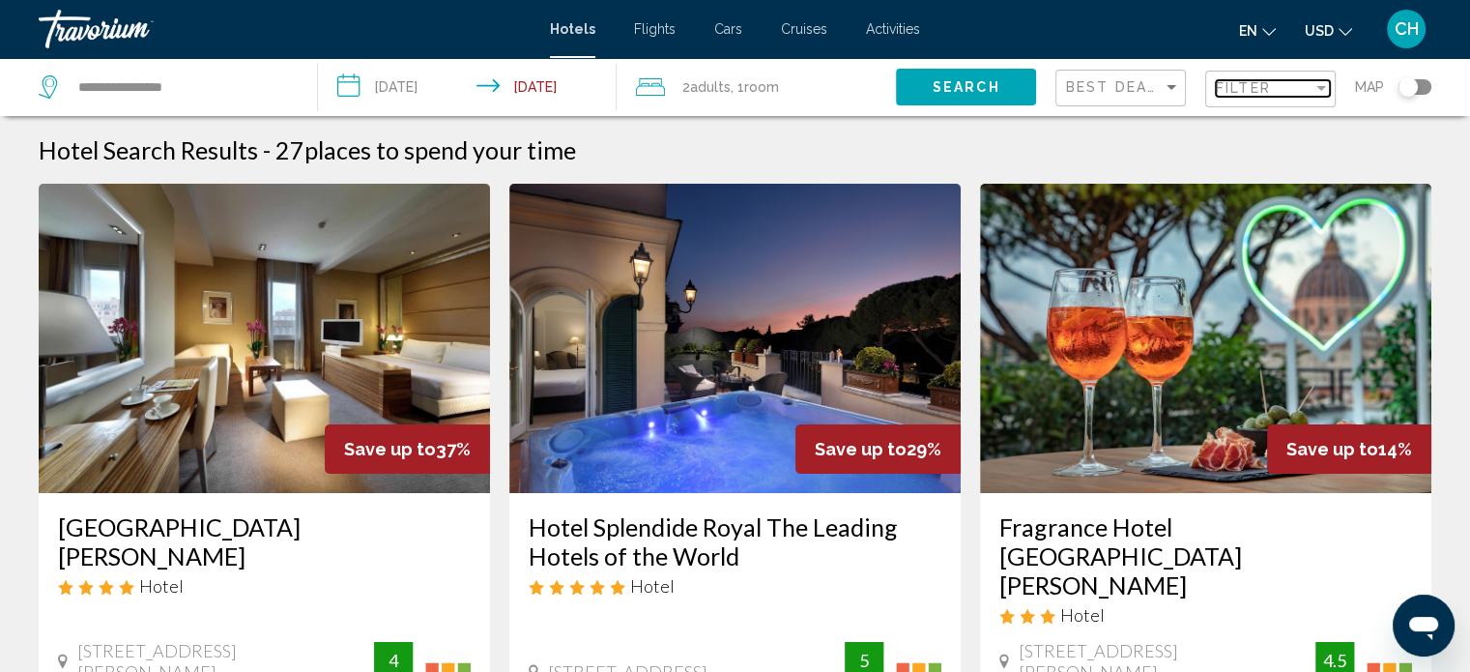
click at [1252, 87] on span "Filter" at bounding box center [1243, 87] width 55 height 15
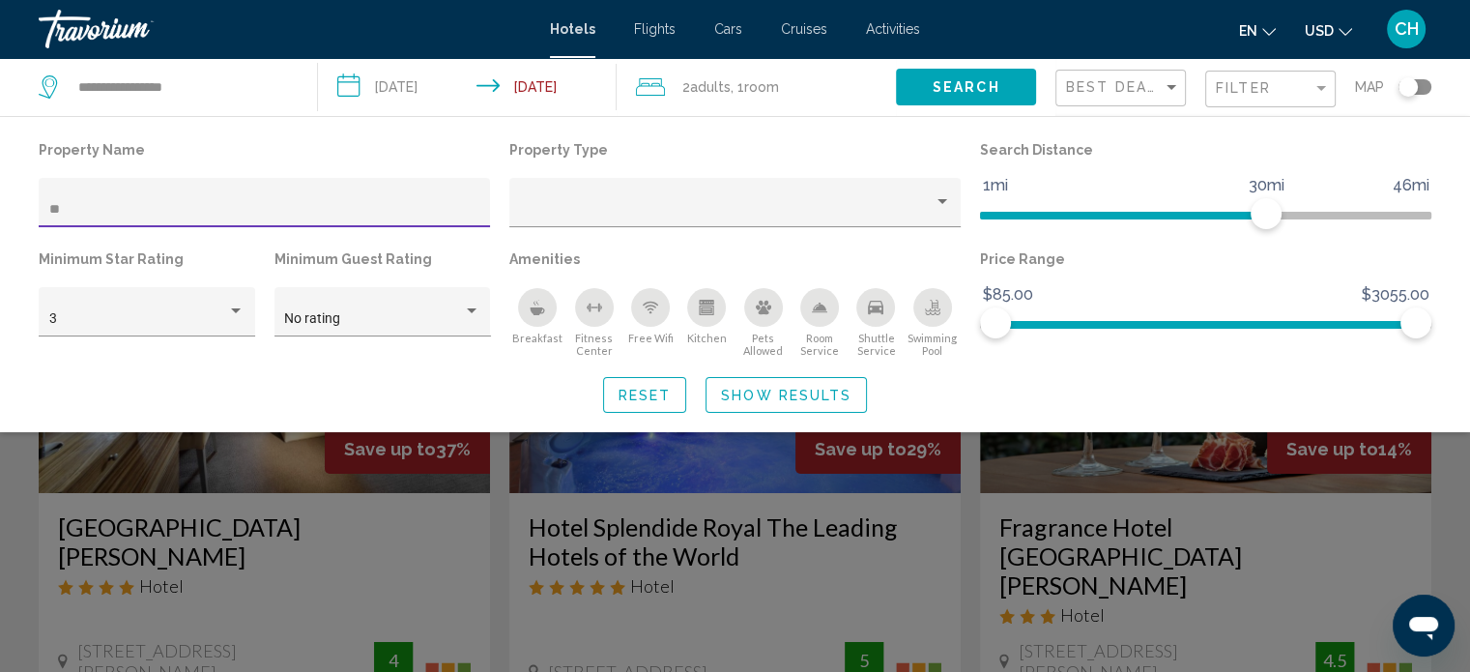
type input "*"
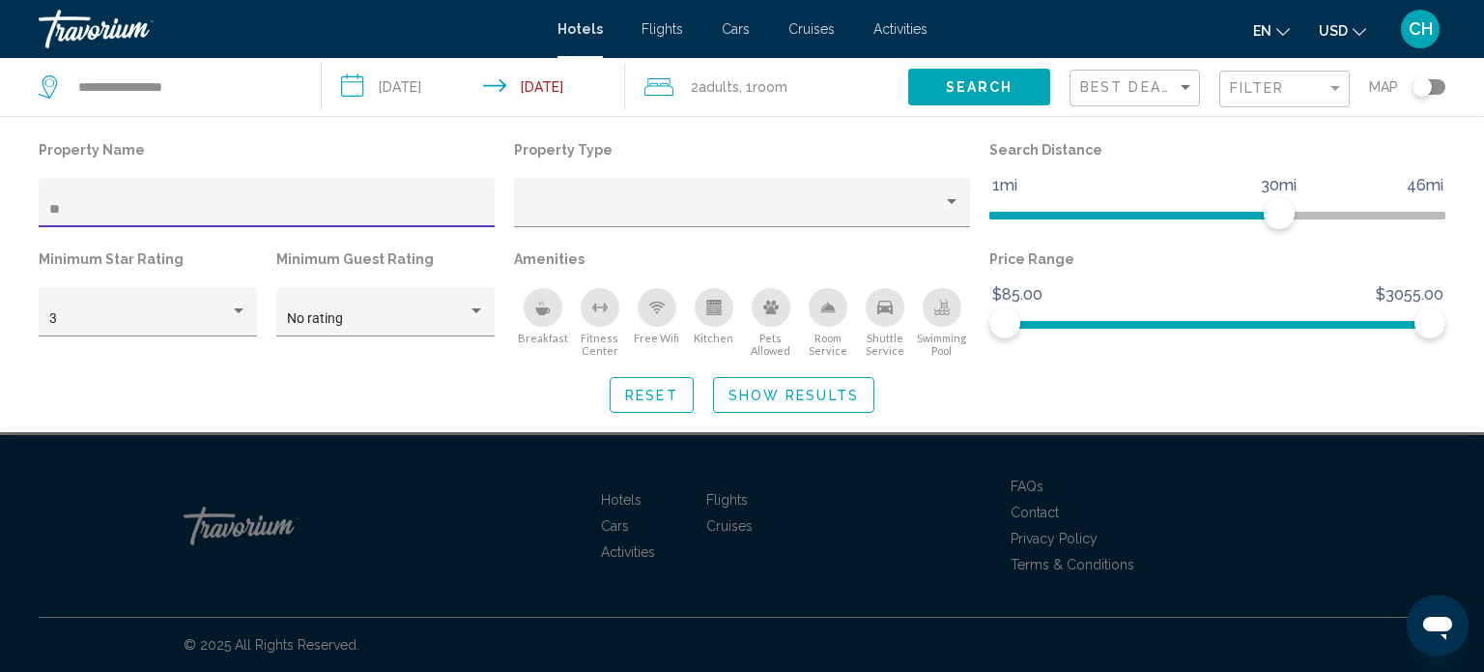
type input "*"
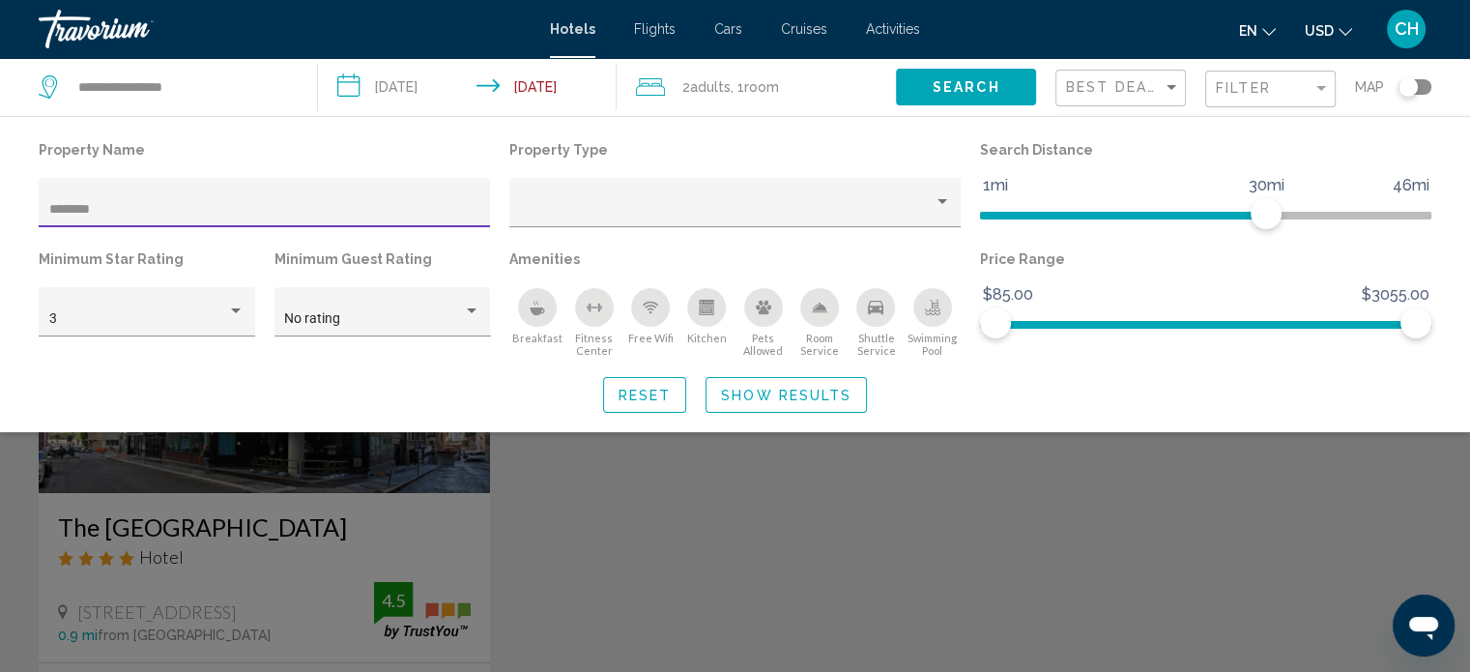
type input "********"
click at [301, 548] on div "Search widget" at bounding box center [735, 481] width 1470 height 382
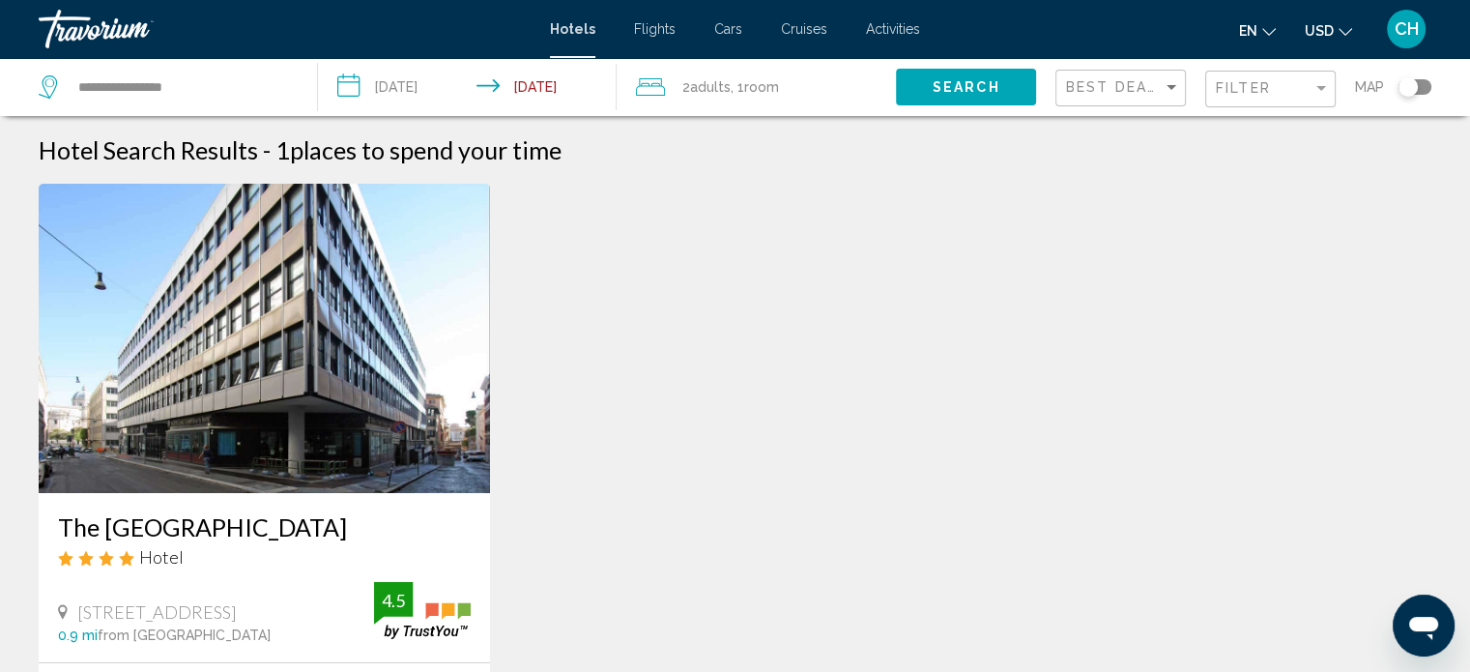
click at [298, 551] on div "Hotel" at bounding box center [264, 556] width 413 height 21
click at [317, 425] on img "Main content" at bounding box center [264, 338] width 451 height 309
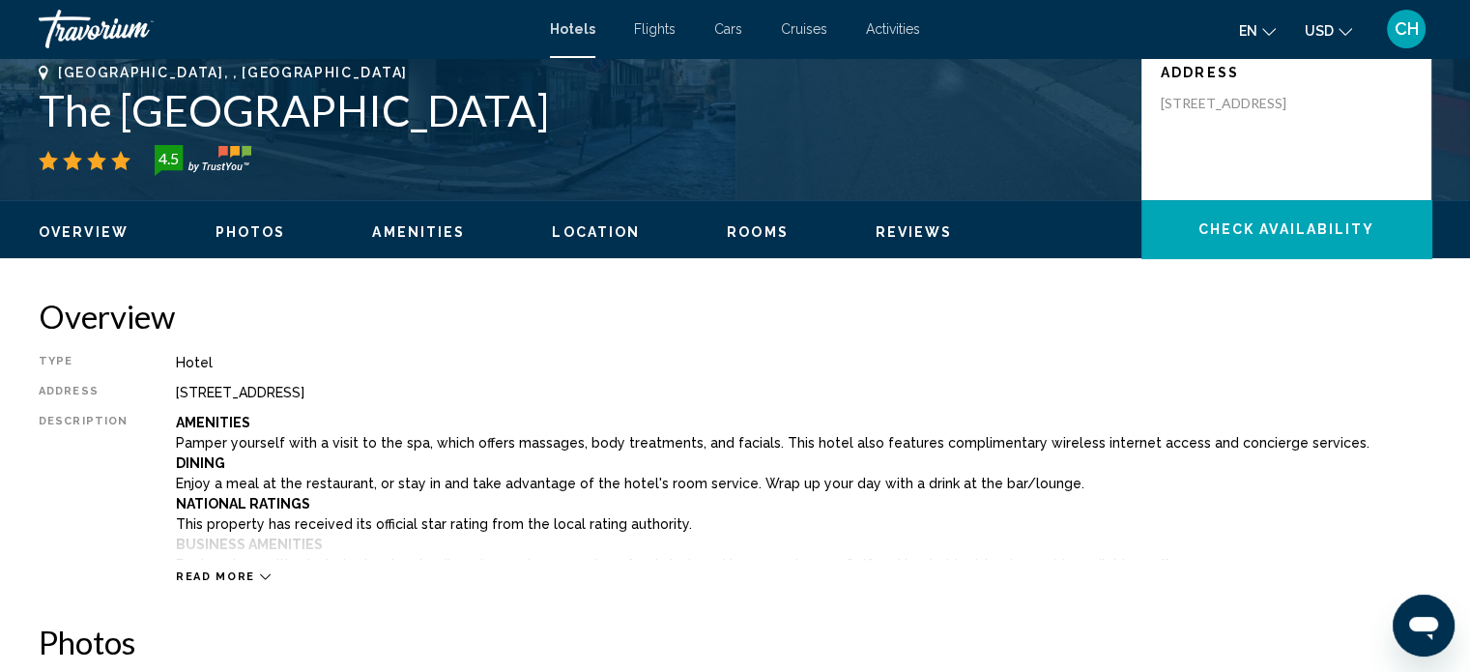
scroll to position [462, 0]
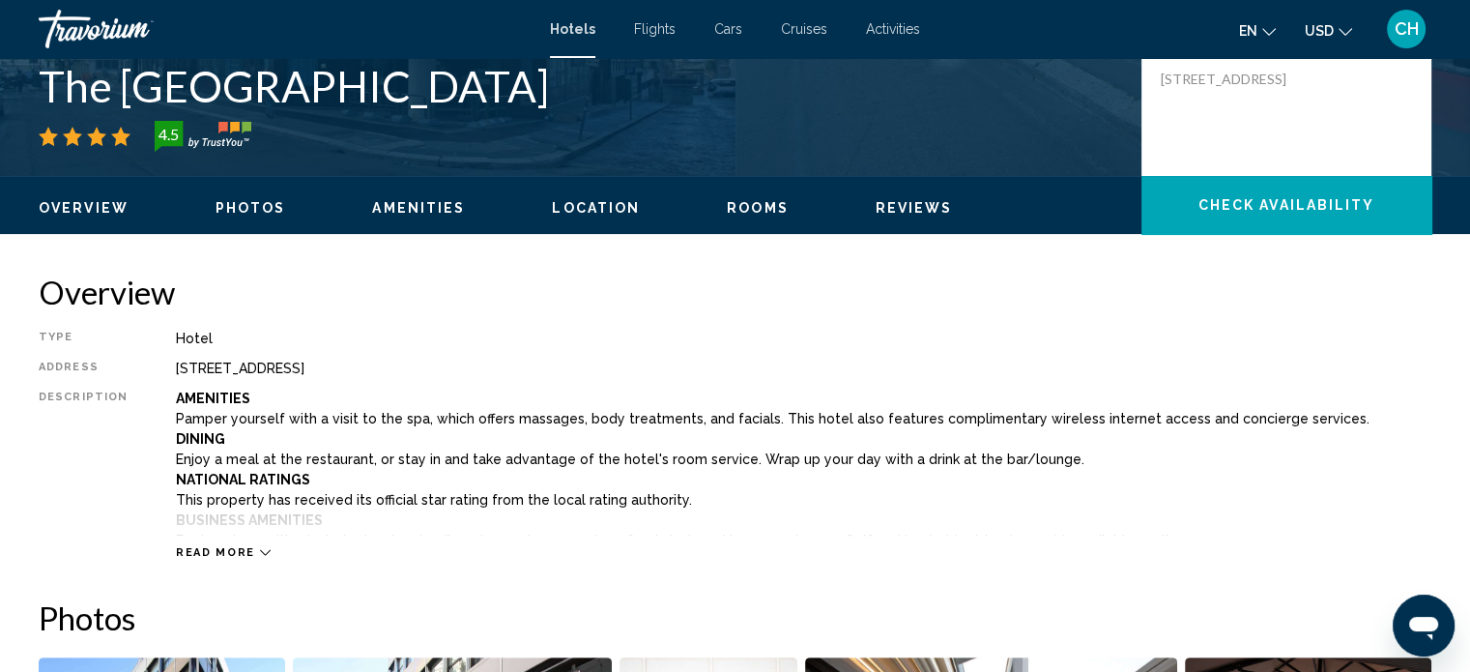
click at [189, 549] on span "Read more" at bounding box center [215, 552] width 79 height 13
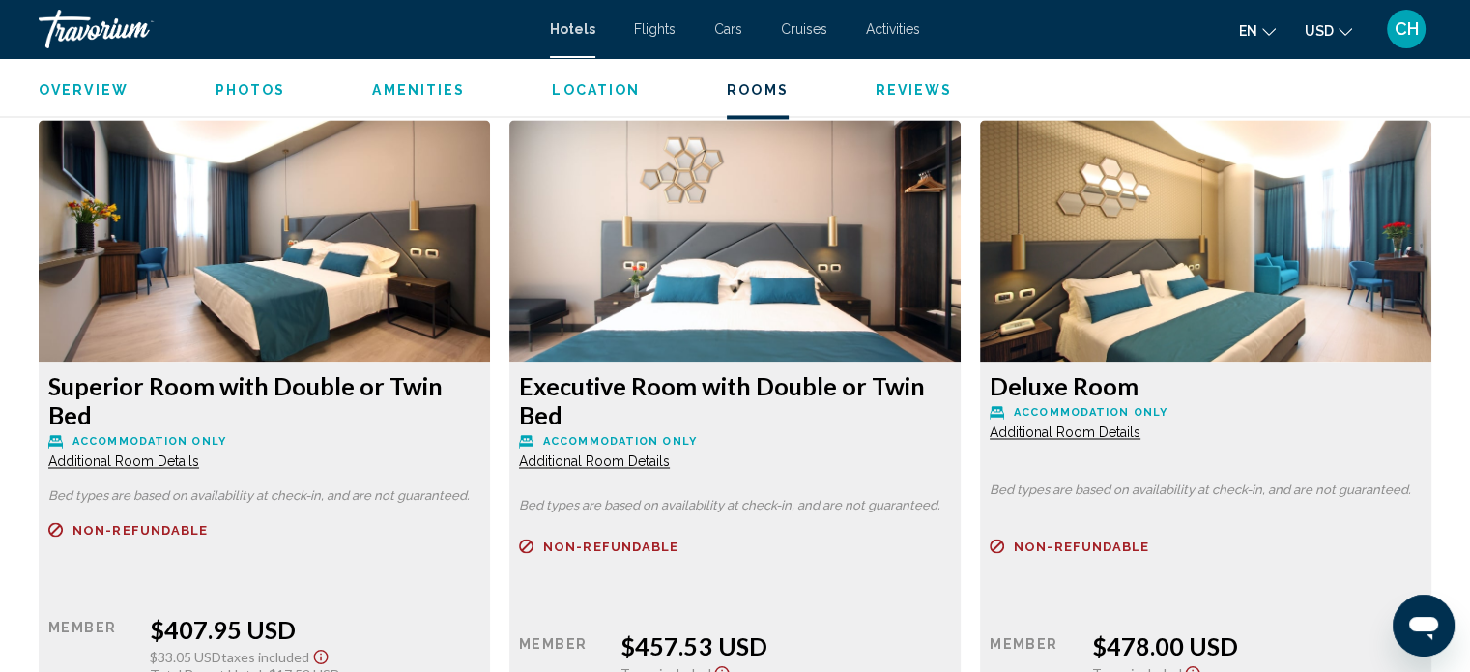
scroll to position [3393, 0]
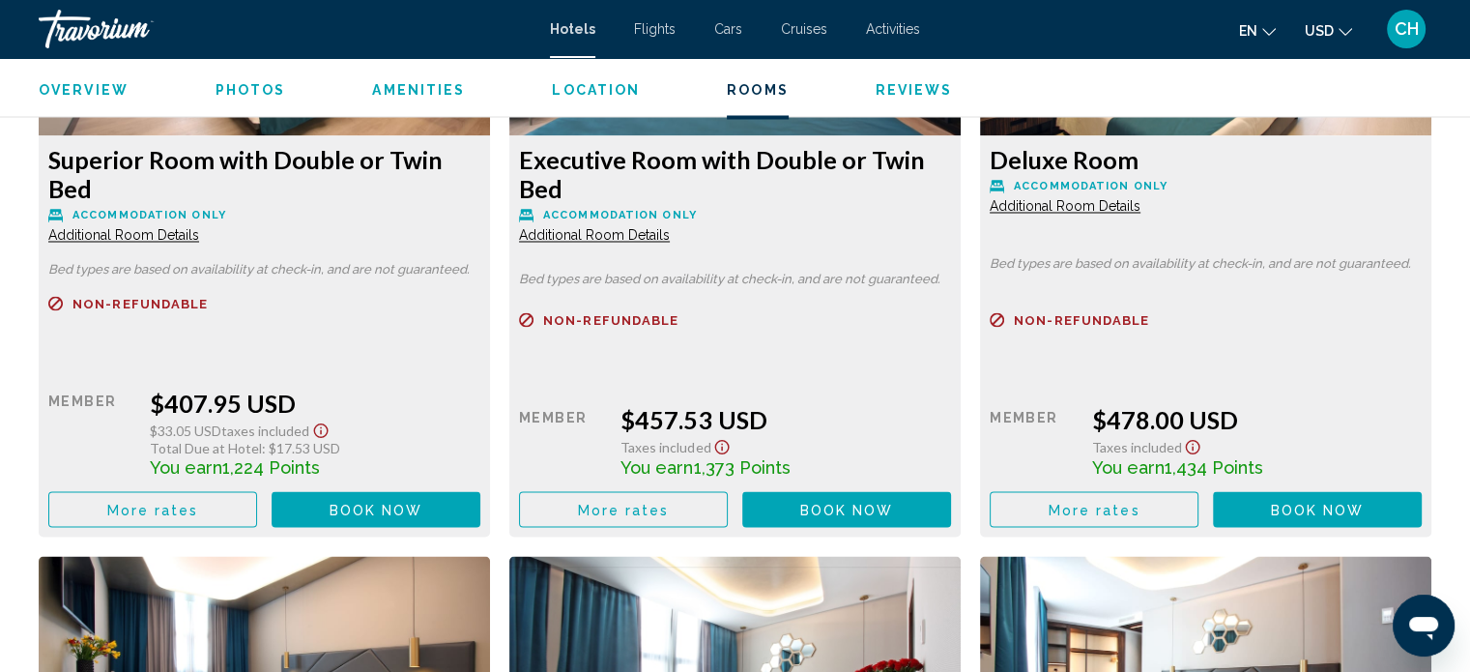
click at [197, 491] on button "More rates" at bounding box center [152, 509] width 209 height 36
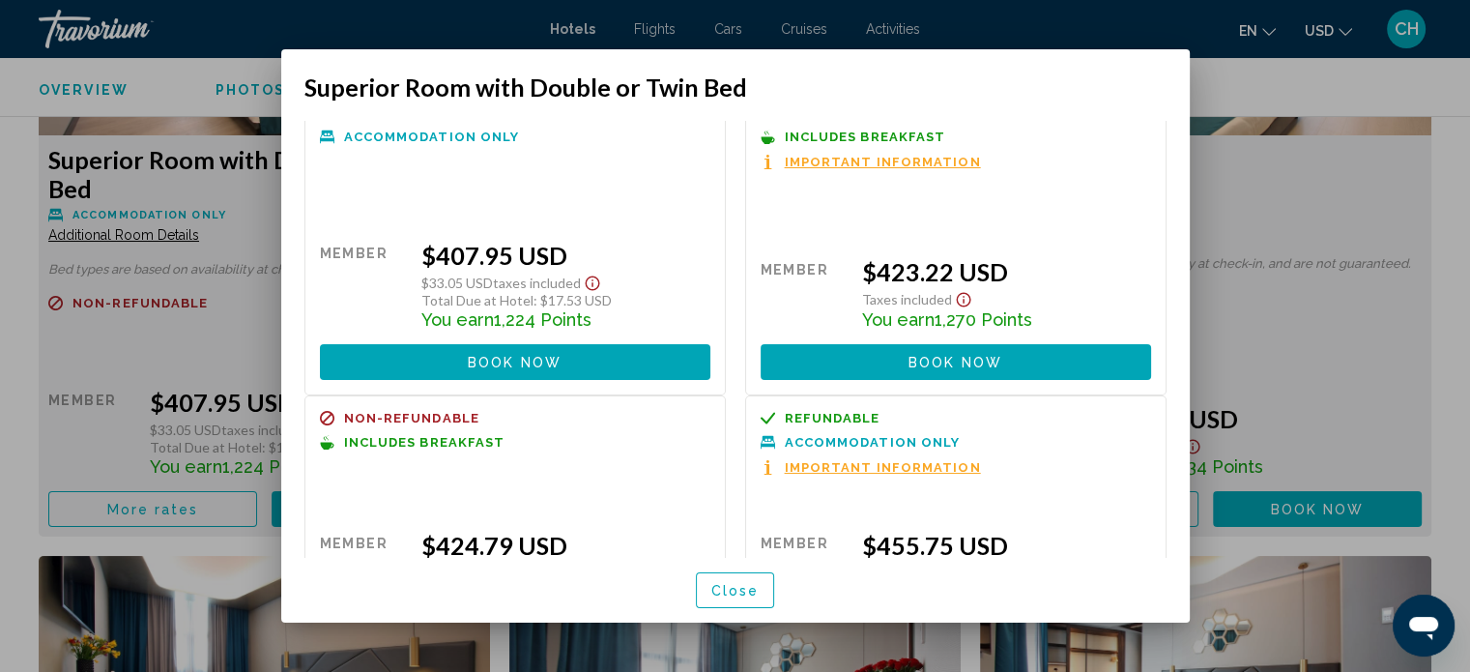
scroll to position [0, 0]
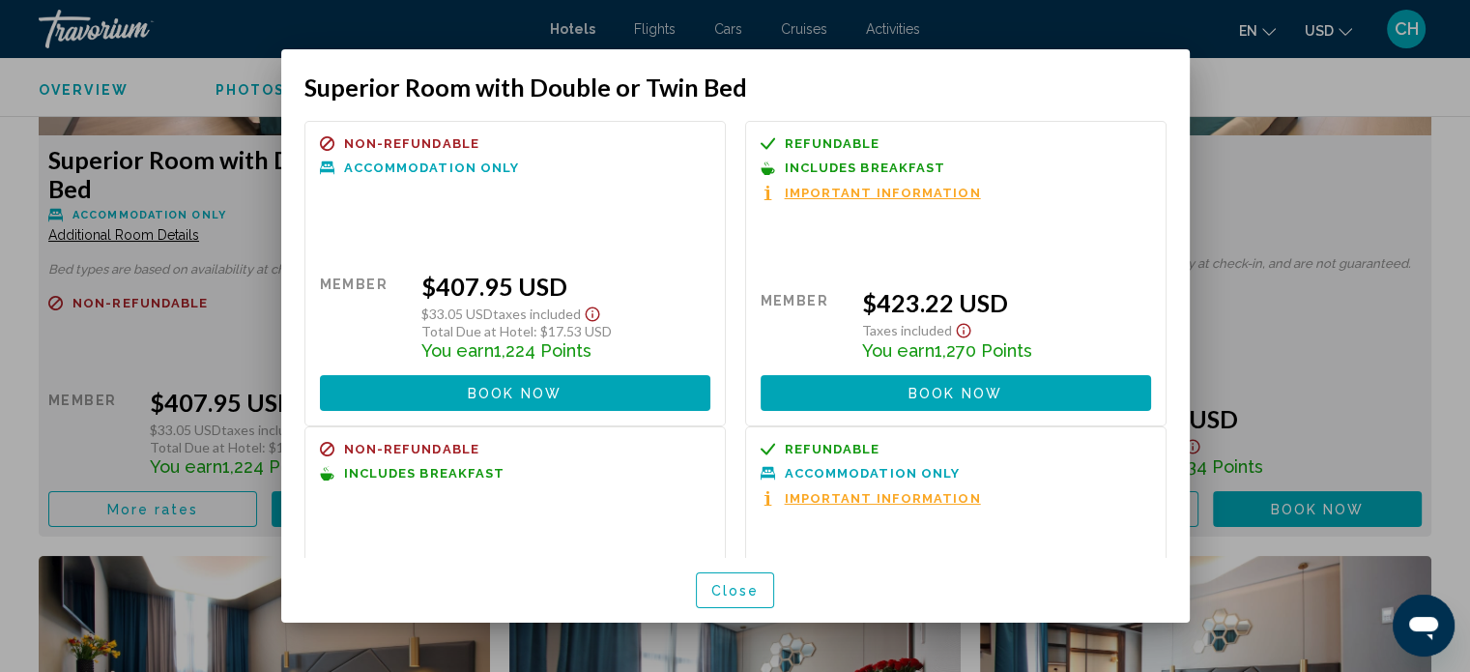
click at [736, 587] on span "Close" at bounding box center [735, 590] width 48 height 15
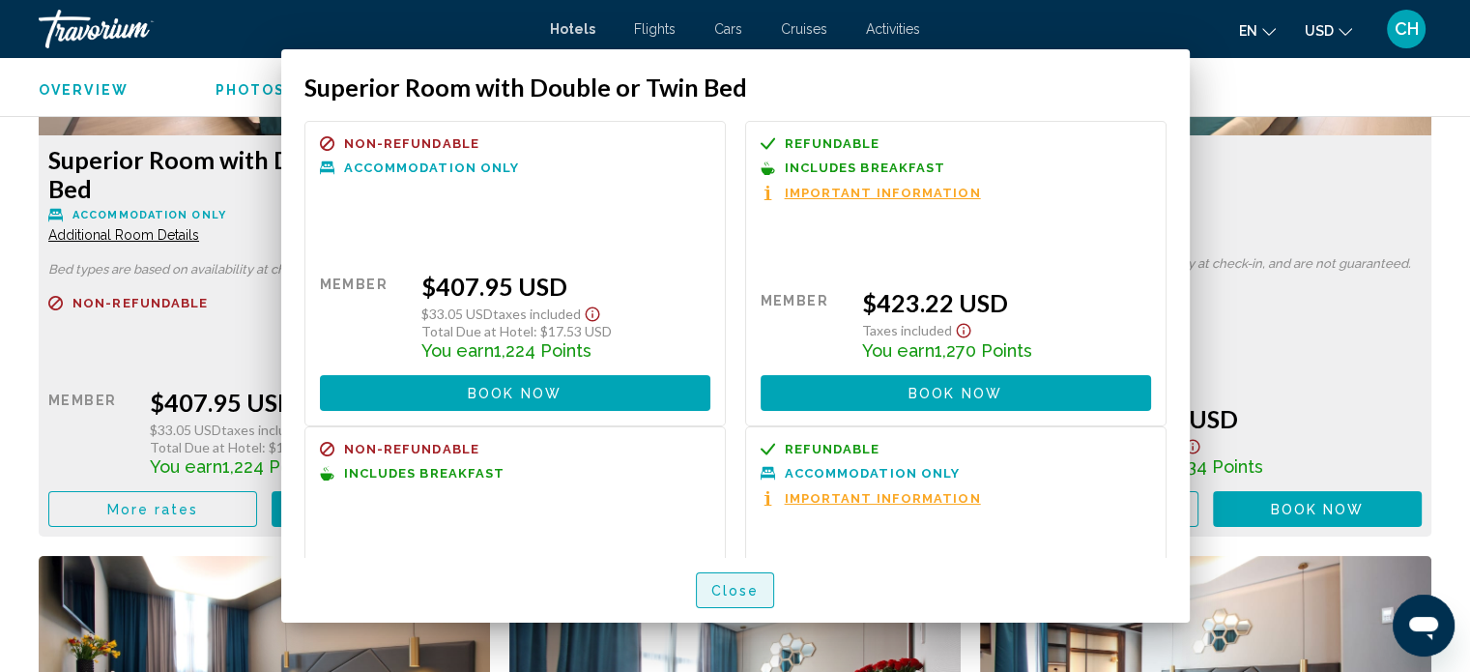
scroll to position [3393, 0]
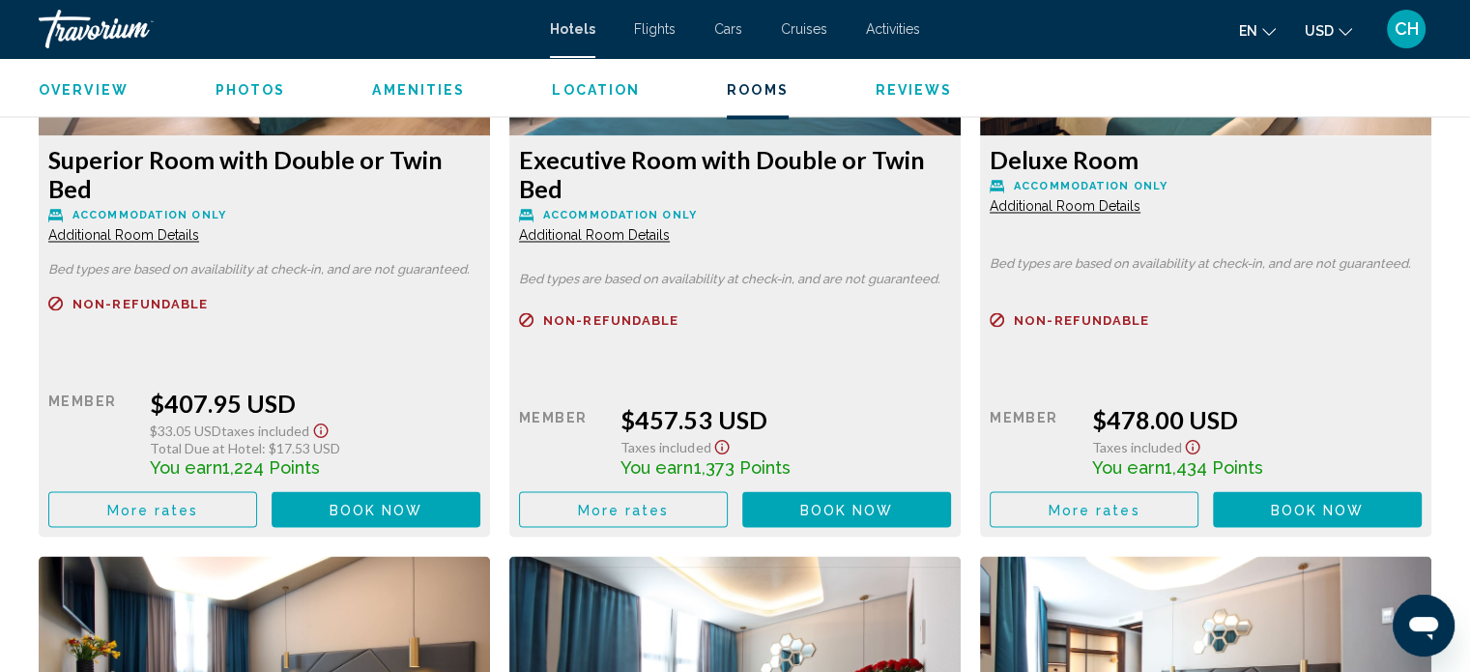
click at [398, 501] on span "Book now" at bounding box center [376, 508] width 94 height 15
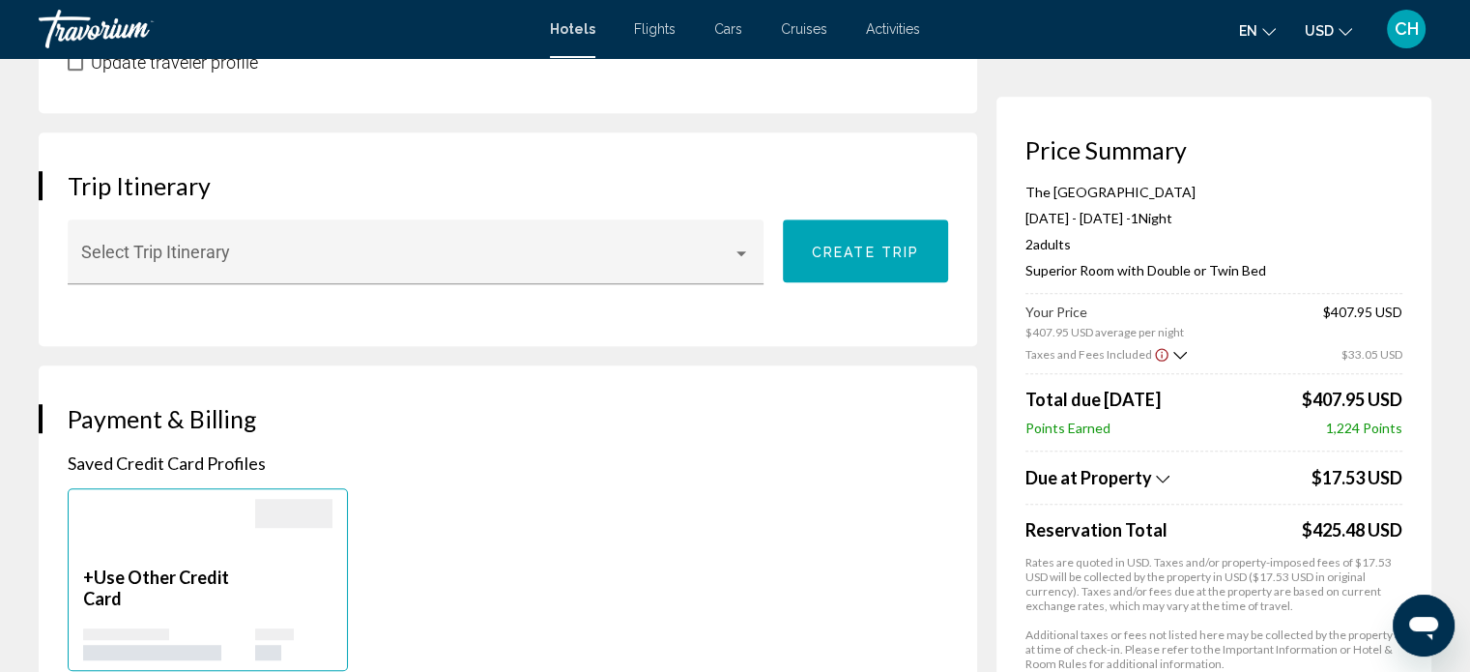
scroll to position [1127, 0]
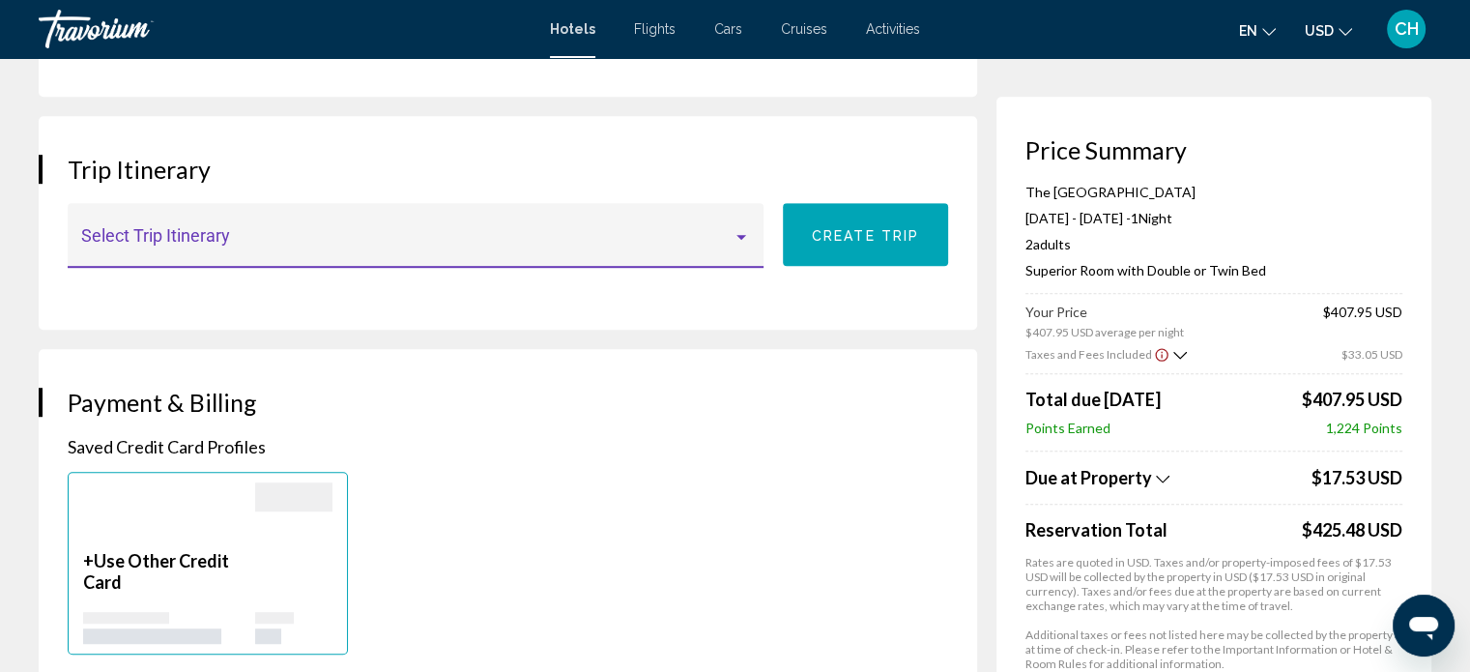
click at [739, 235] on div "Main content" at bounding box center [741, 237] width 10 height 5
click at [700, 332] on div at bounding box center [735, 336] width 1470 height 672
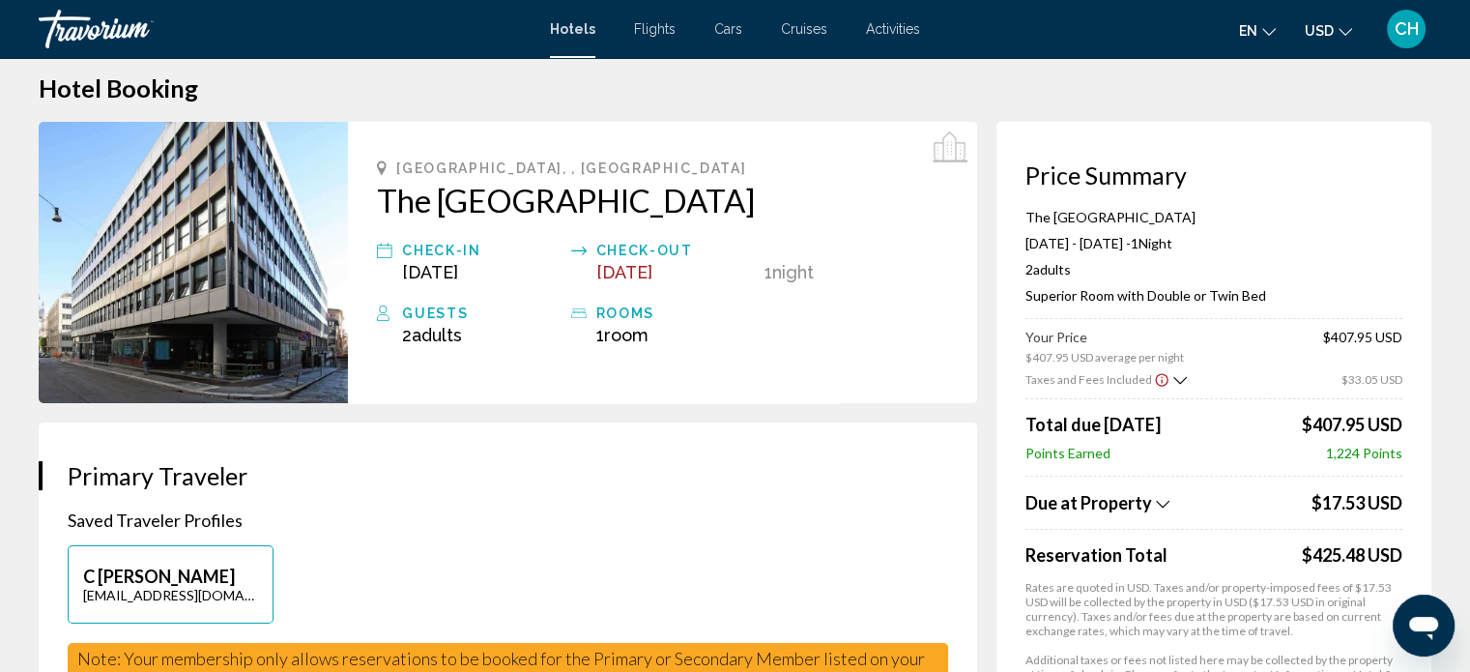
scroll to position [0, 0]
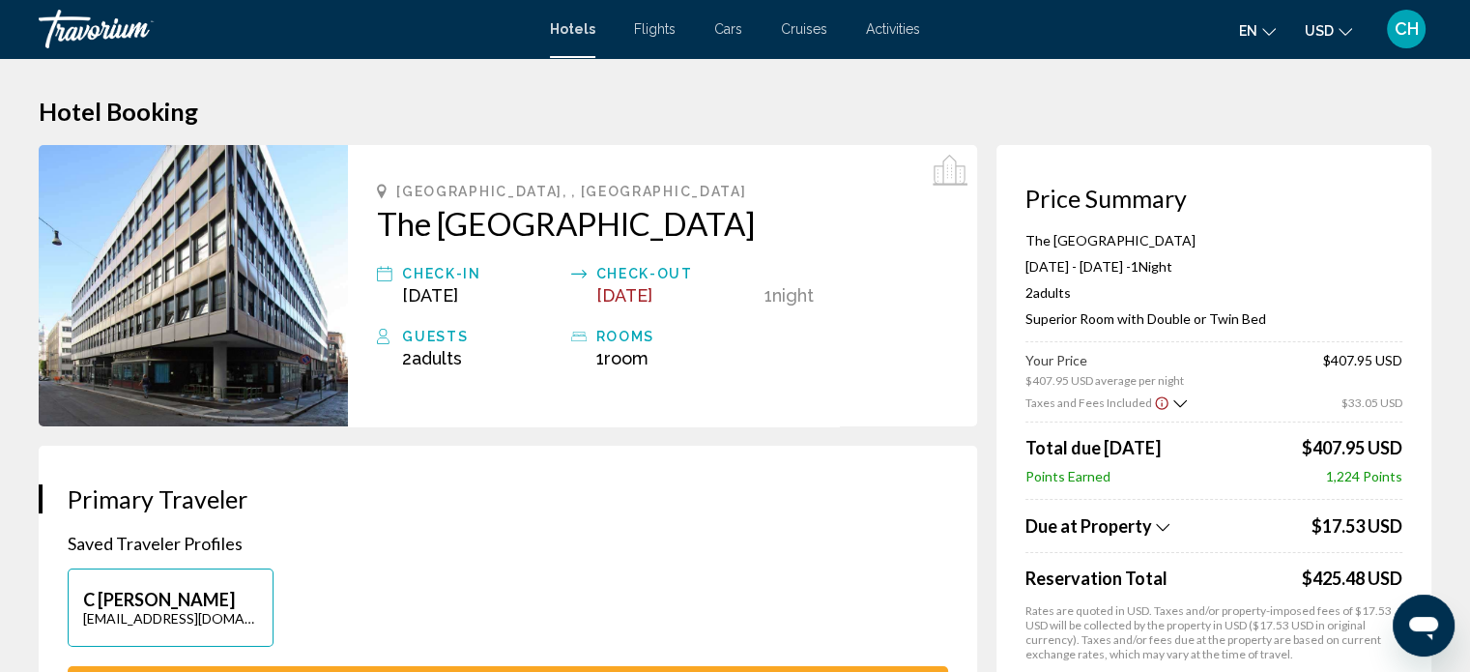
scroll to position [12, 0]
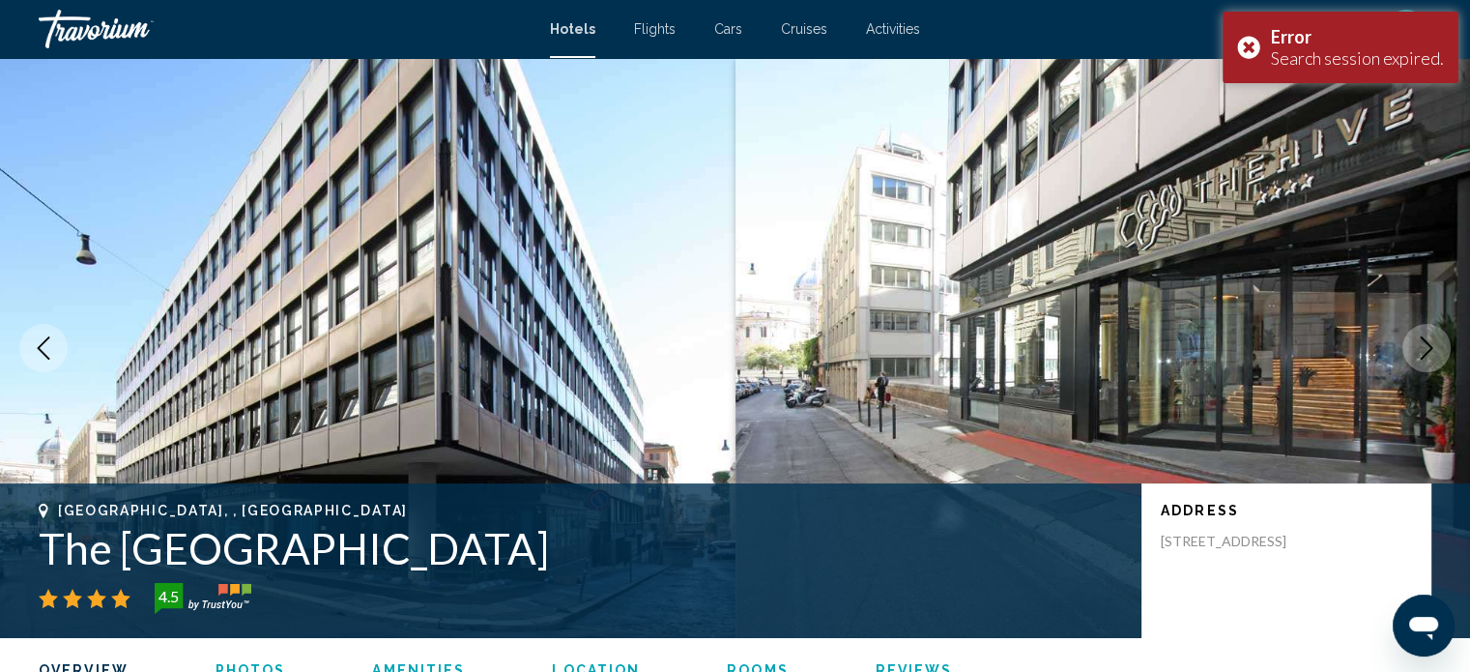
scroll to position [777, 0]
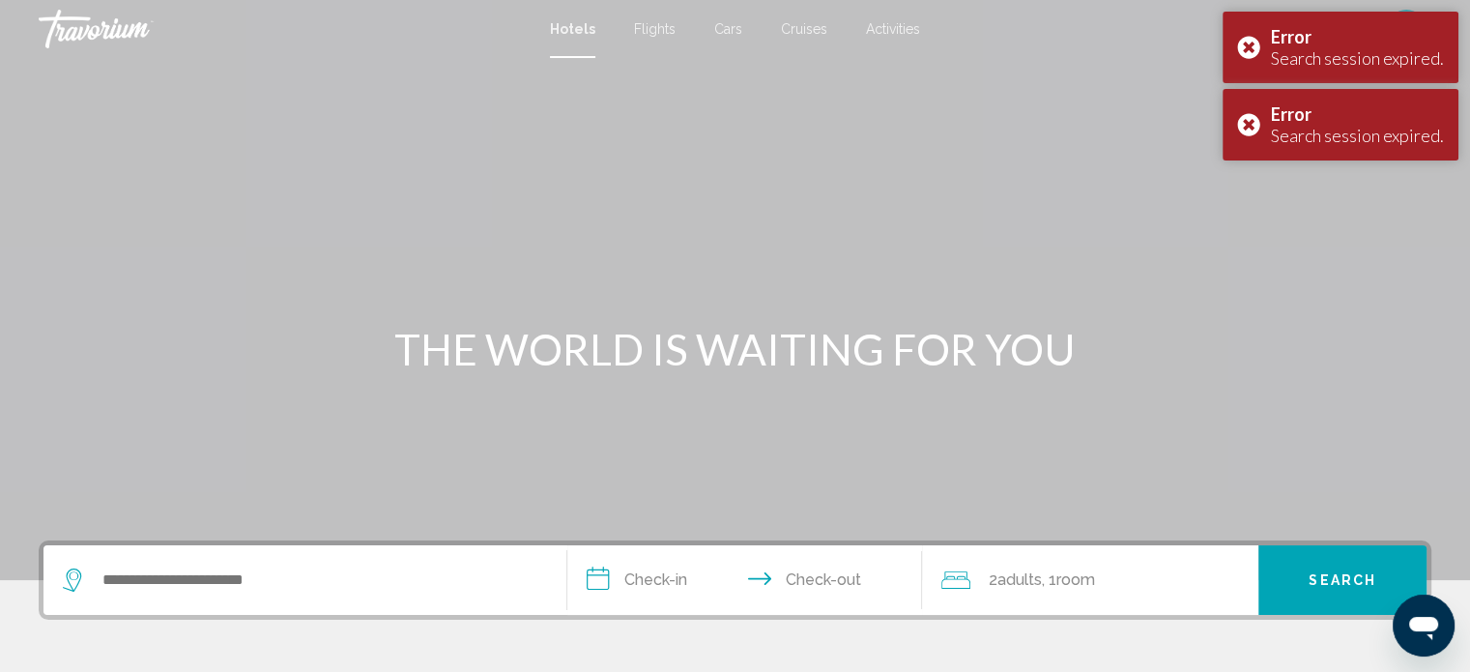
scroll to position [929, 0]
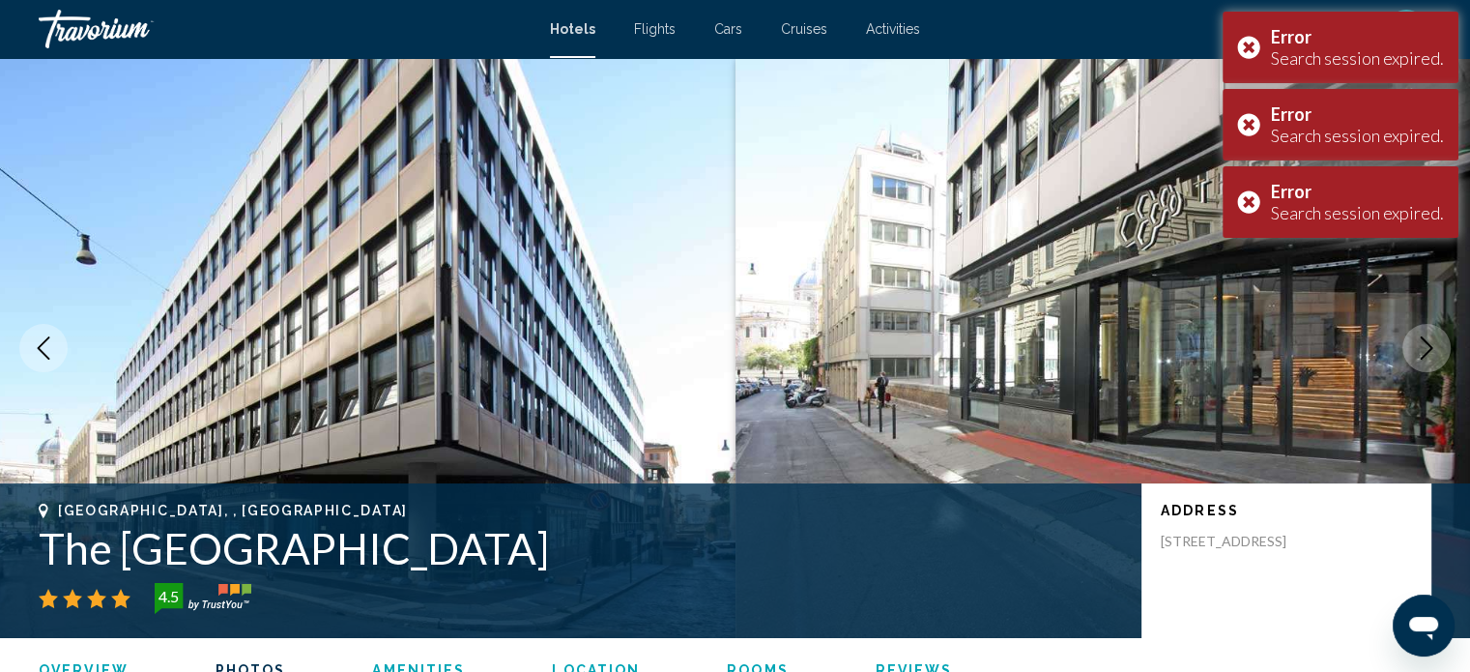
scroll to position [1282, 0]
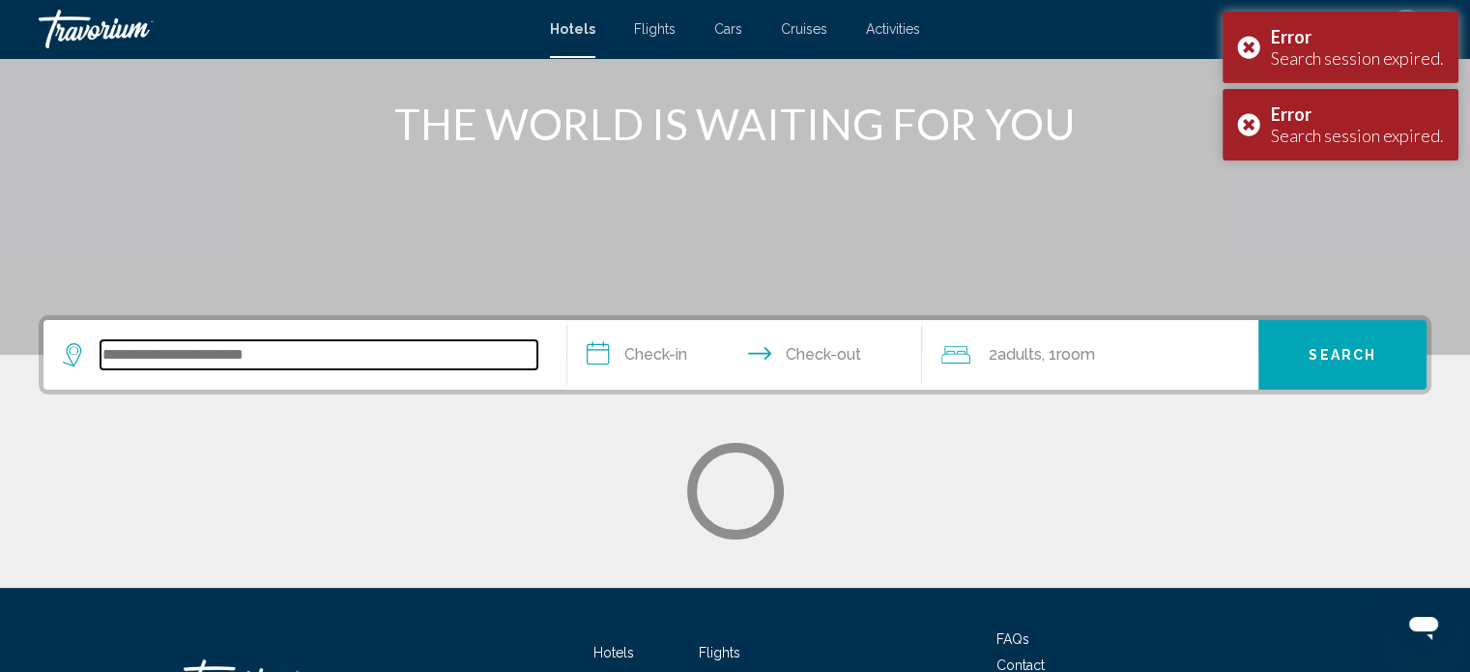
click at [222, 355] on input "Search widget" at bounding box center [318, 354] width 437 height 29
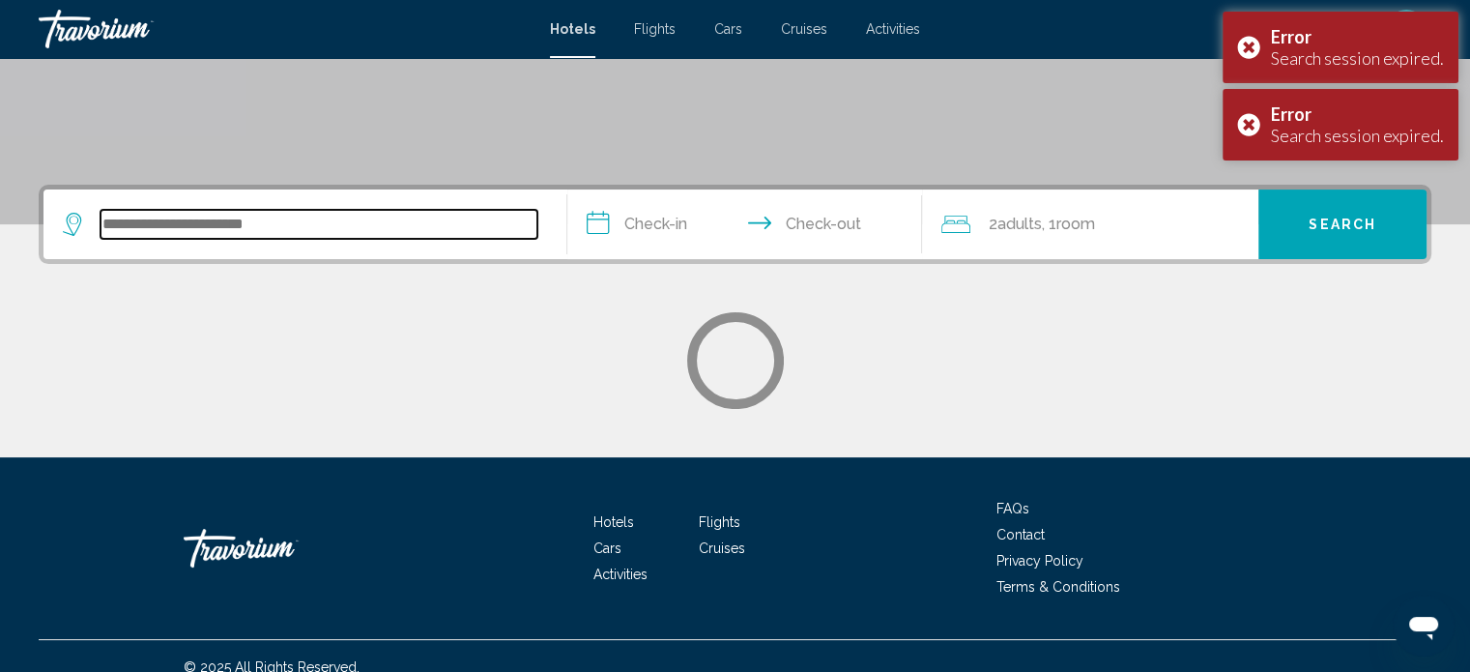
scroll to position [377, 0]
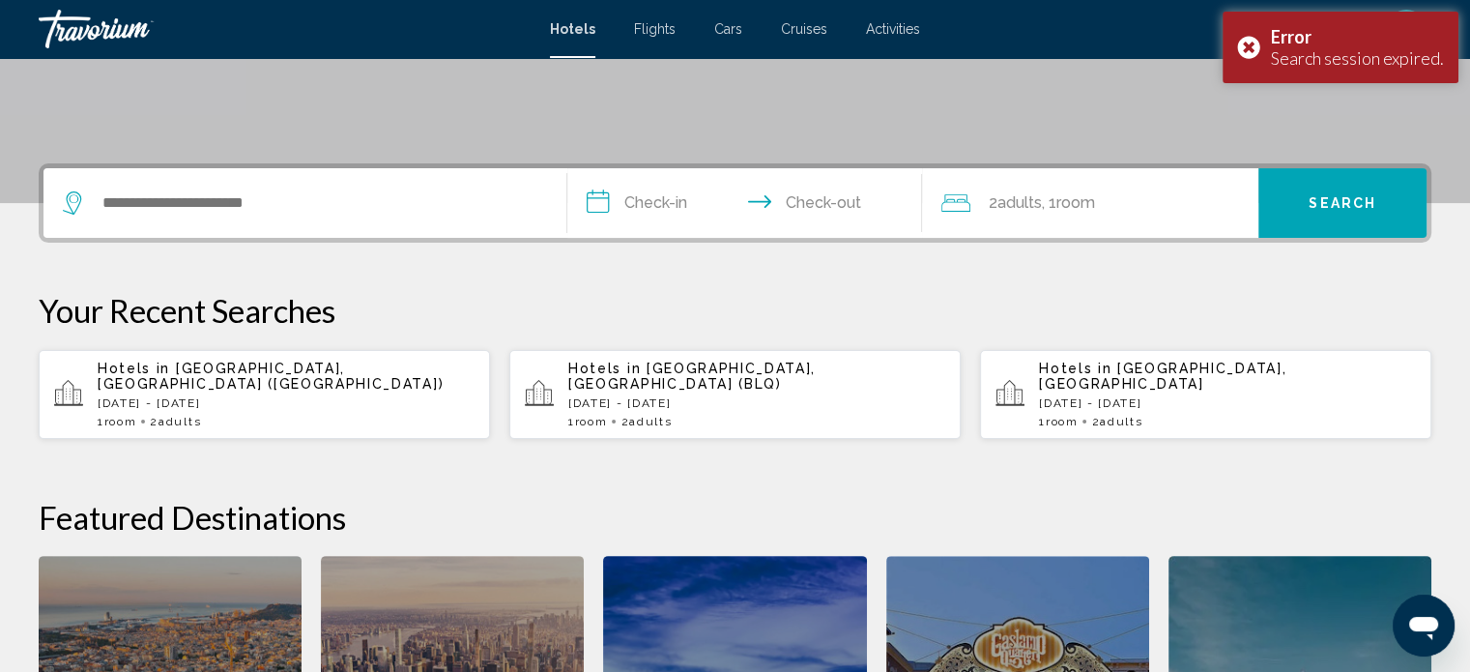
click at [263, 396] on p "[DATE] - [DATE]" at bounding box center [286, 403] width 377 height 14
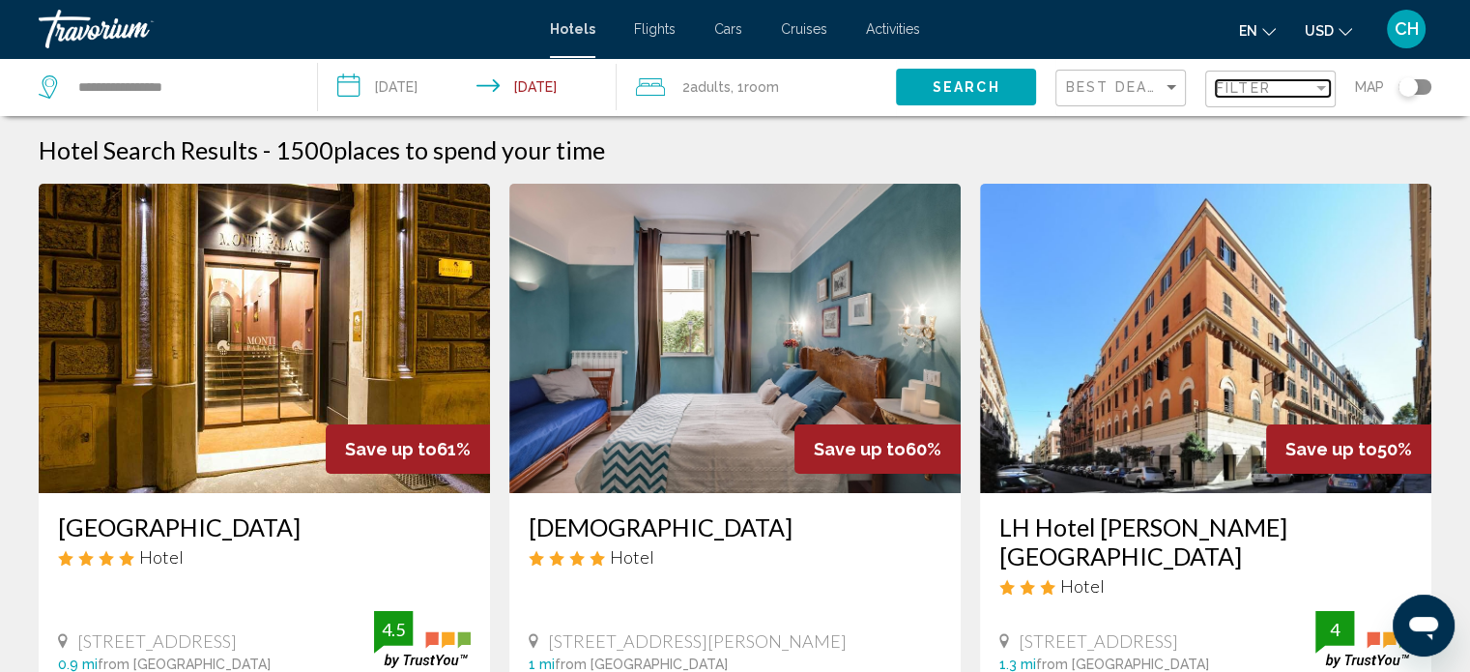
click at [1300, 85] on div "Filter" at bounding box center [1264, 87] width 97 height 15
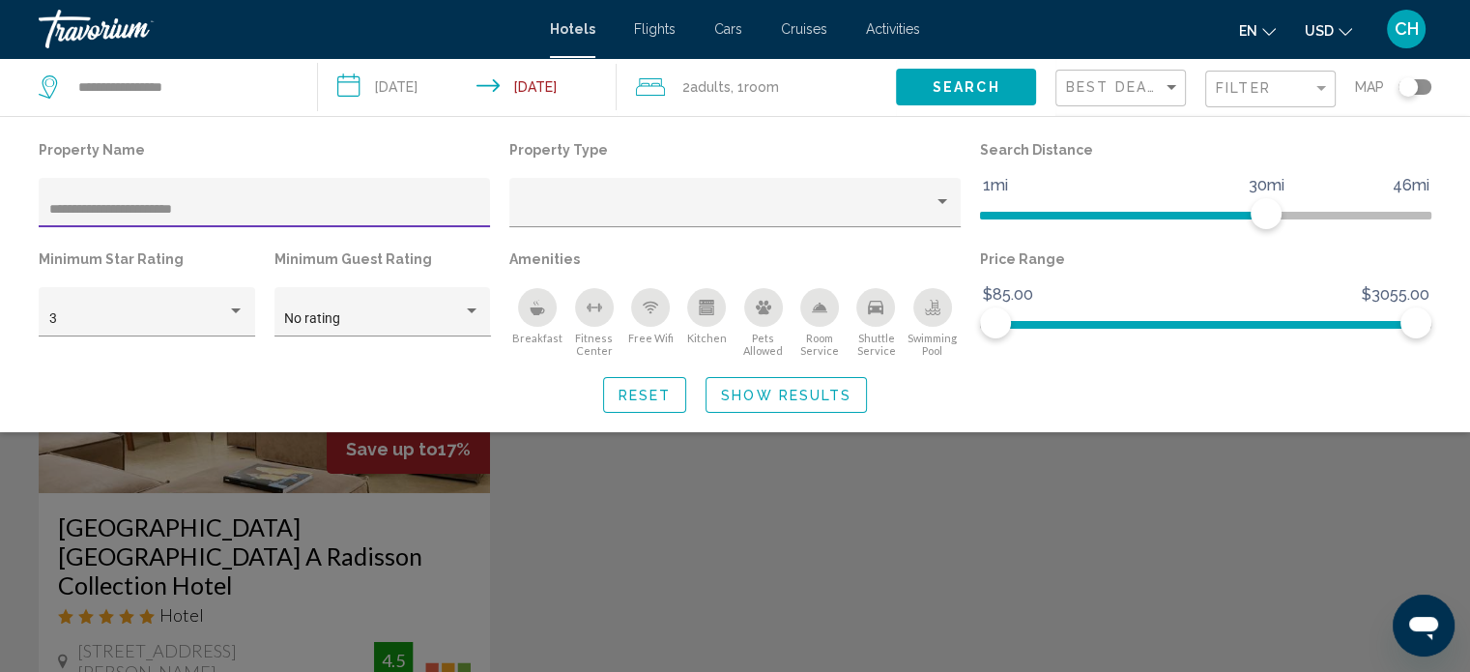
type input "**********"
click at [337, 541] on div "Search widget" at bounding box center [735, 481] width 1470 height 382
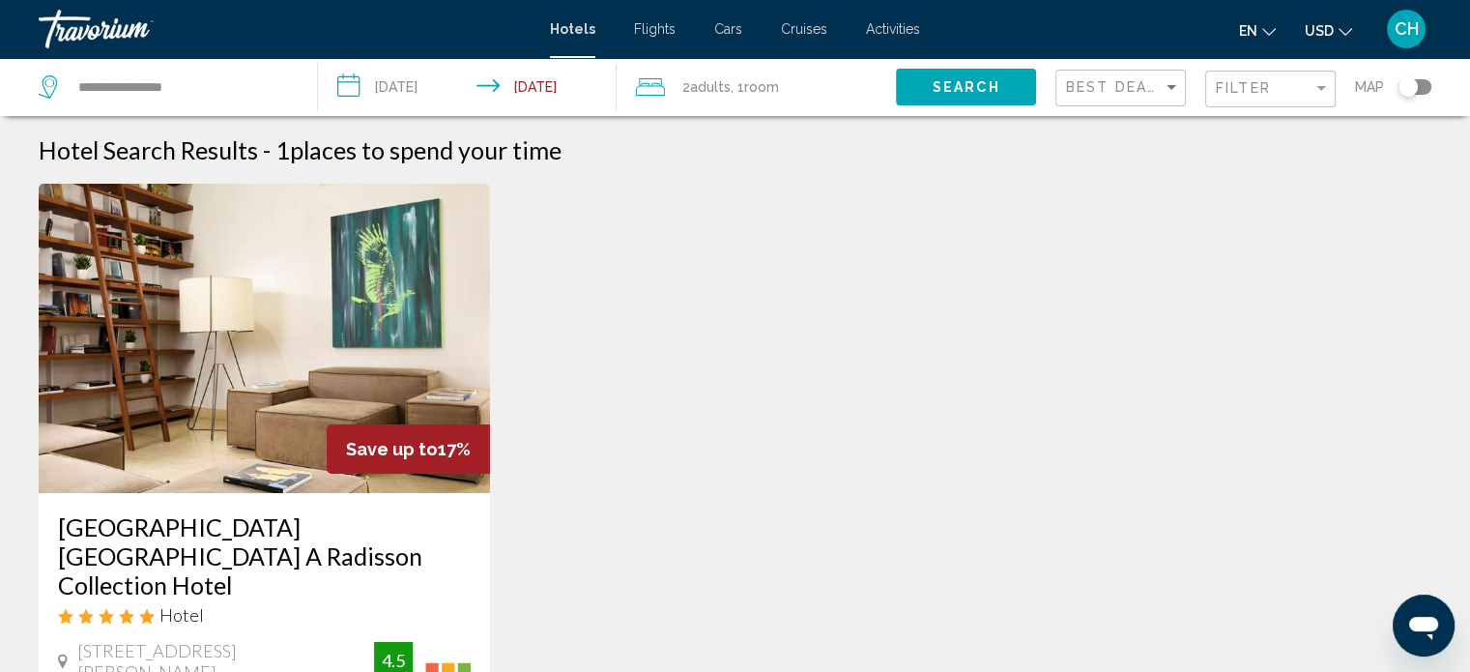
click at [339, 388] on img "Main content" at bounding box center [264, 338] width 451 height 309
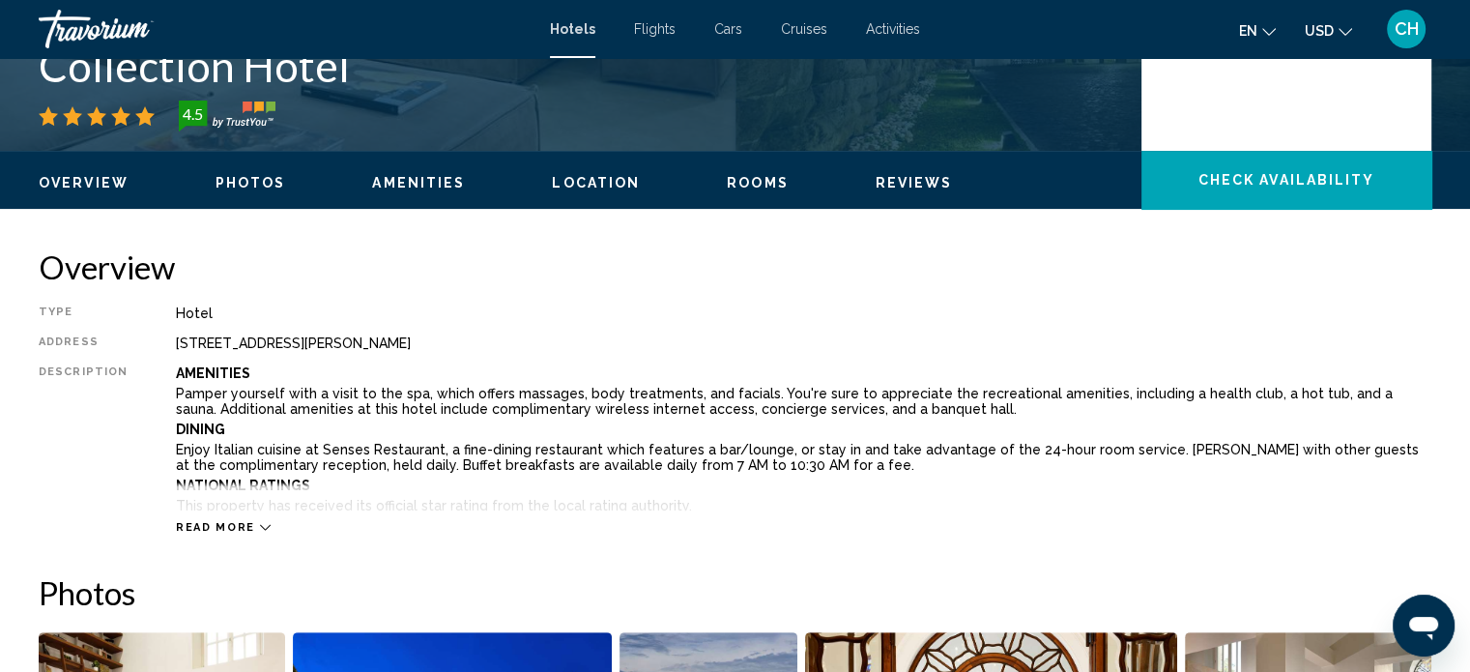
scroll to position [463, 0]
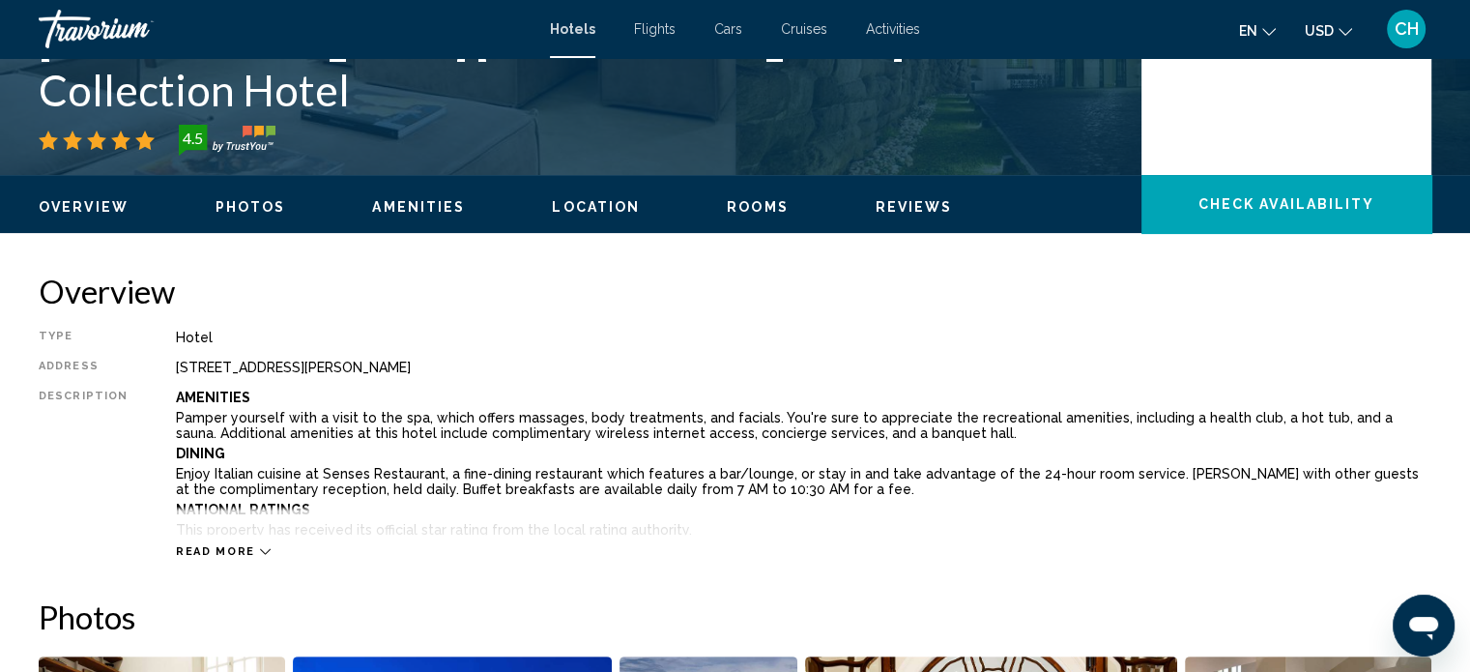
click at [267, 212] on span "Photos" at bounding box center [250, 206] width 71 height 15
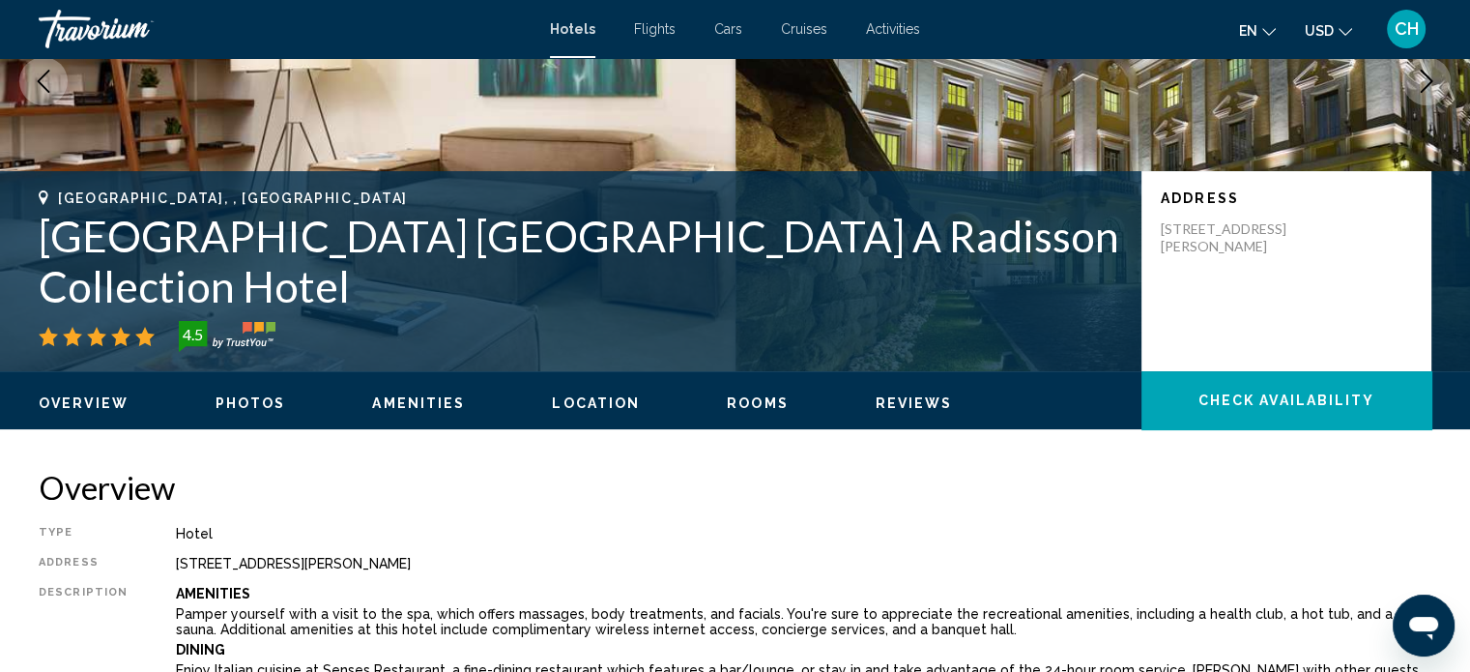
scroll to position [225, 0]
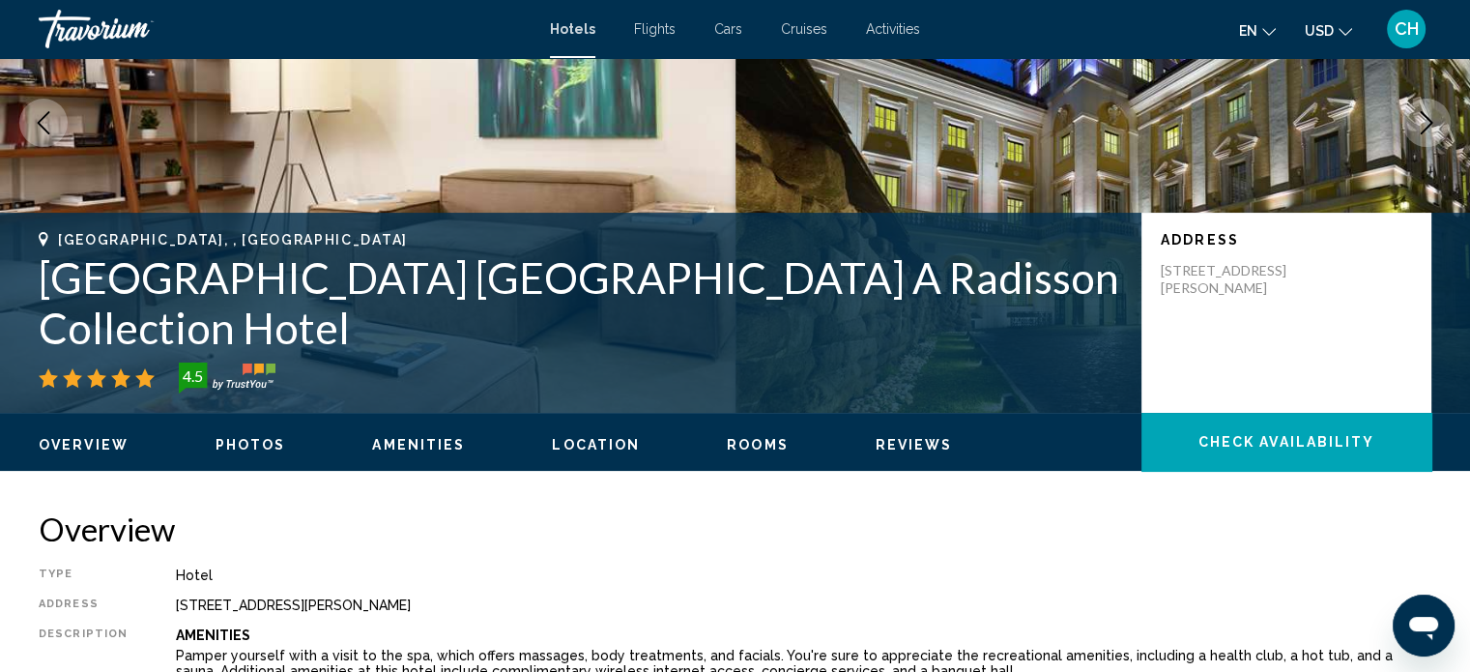
click at [665, 28] on span "Flights" at bounding box center [655, 28] width 42 height 15
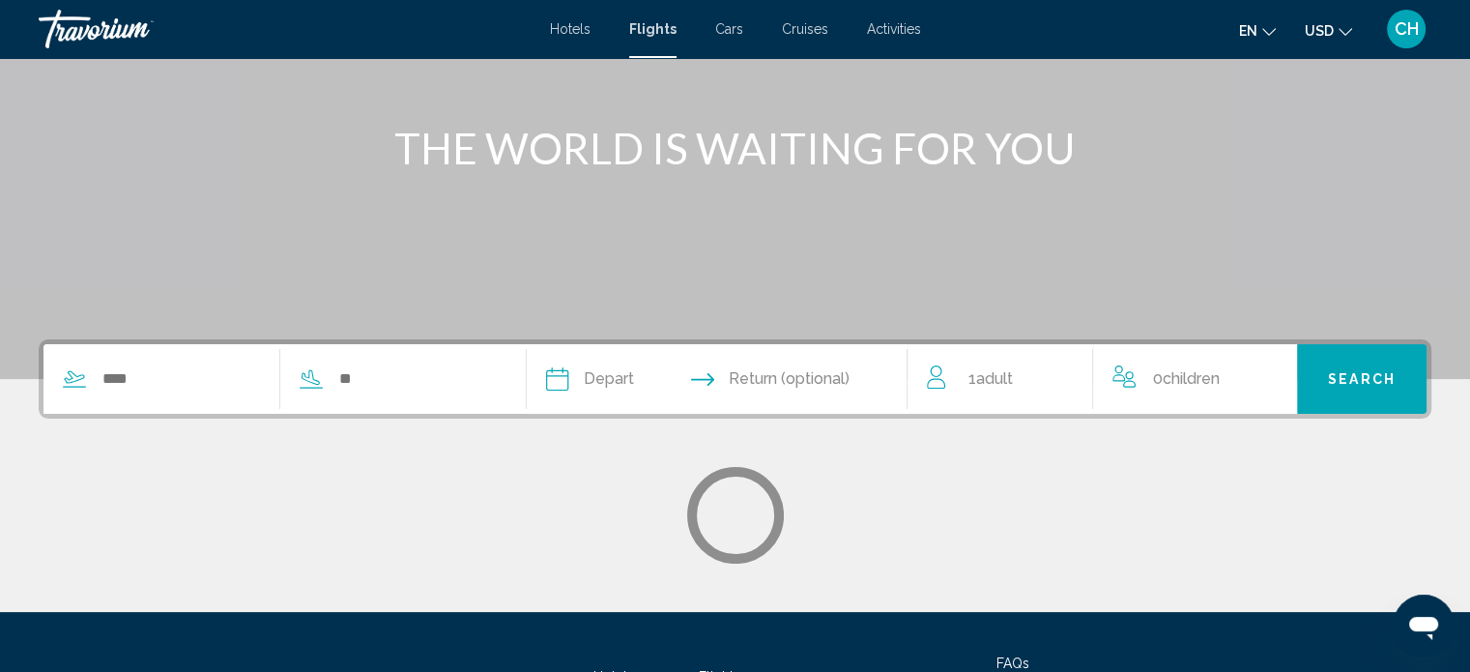
scroll to position [225, 0]
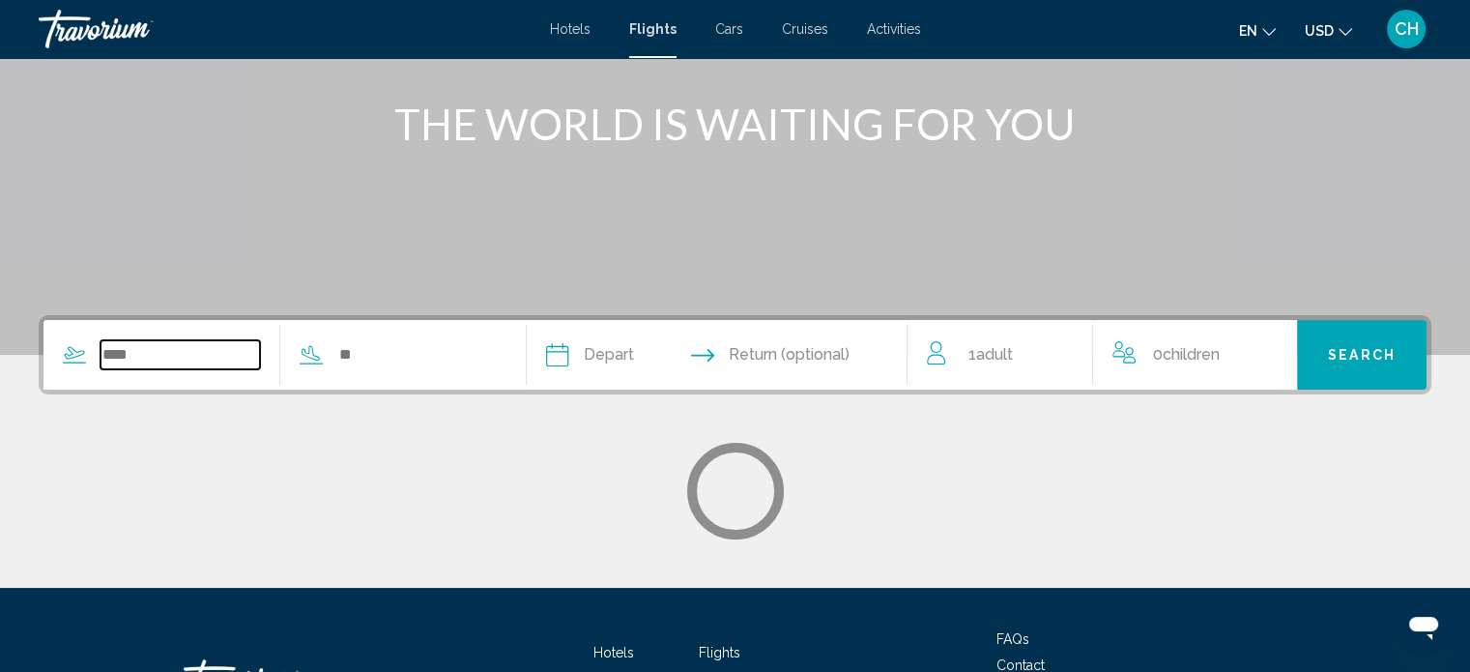
click at [125, 365] on input "Search widget" at bounding box center [179, 354] width 159 height 29
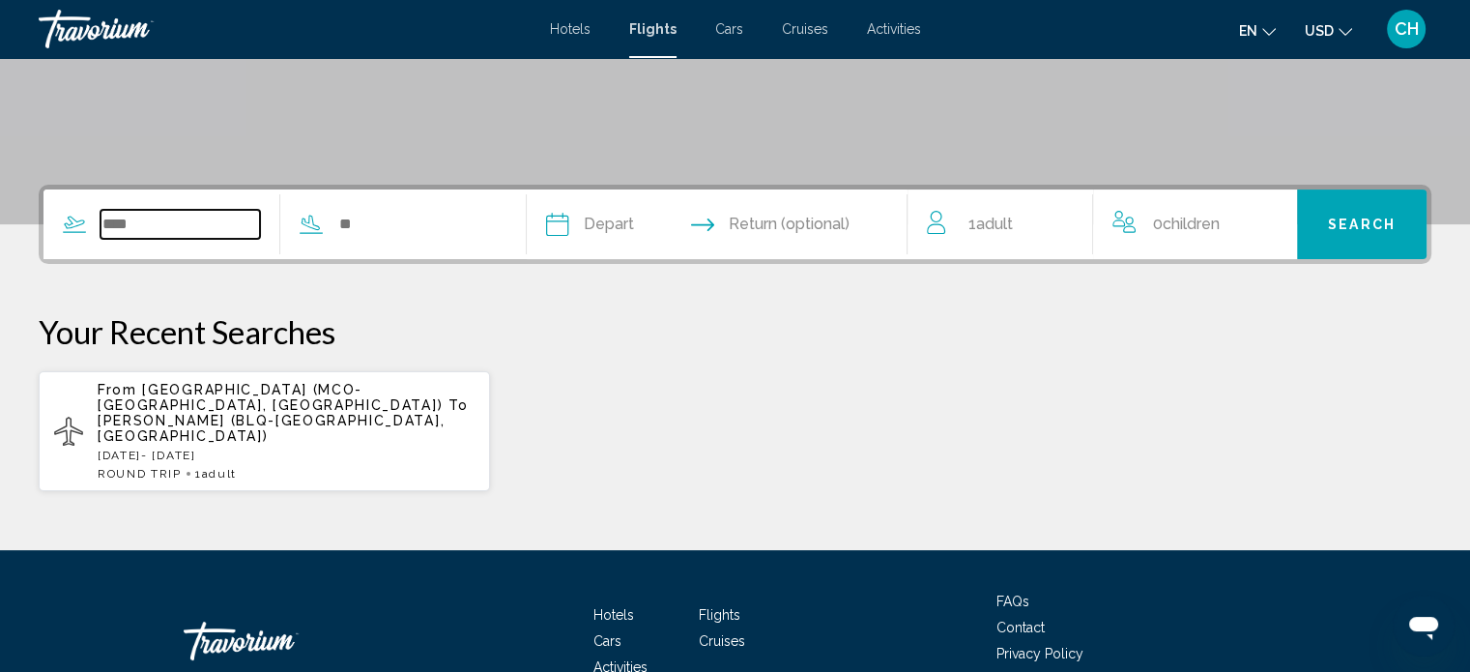
scroll to position [377, 0]
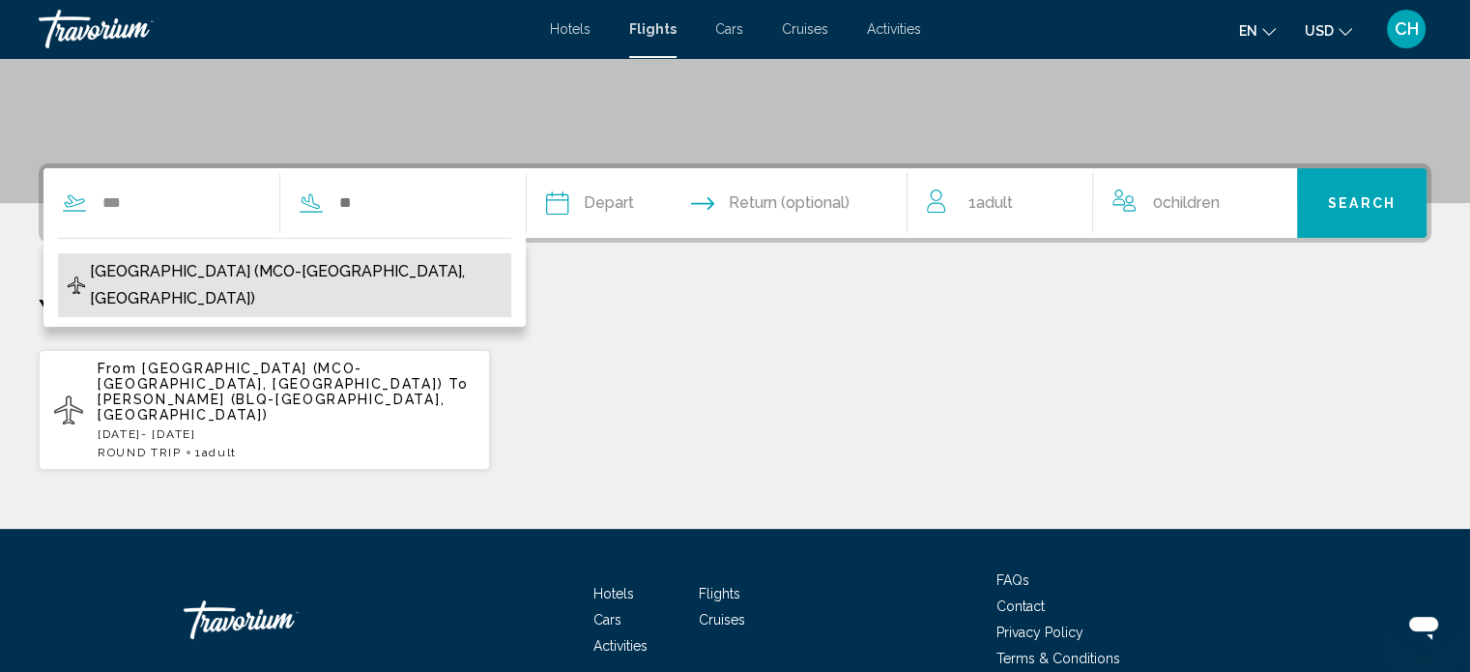
click at [187, 282] on span "[GEOGRAPHIC_DATA] (MCO-[GEOGRAPHIC_DATA], [GEOGRAPHIC_DATA])" at bounding box center [296, 285] width 412 height 54
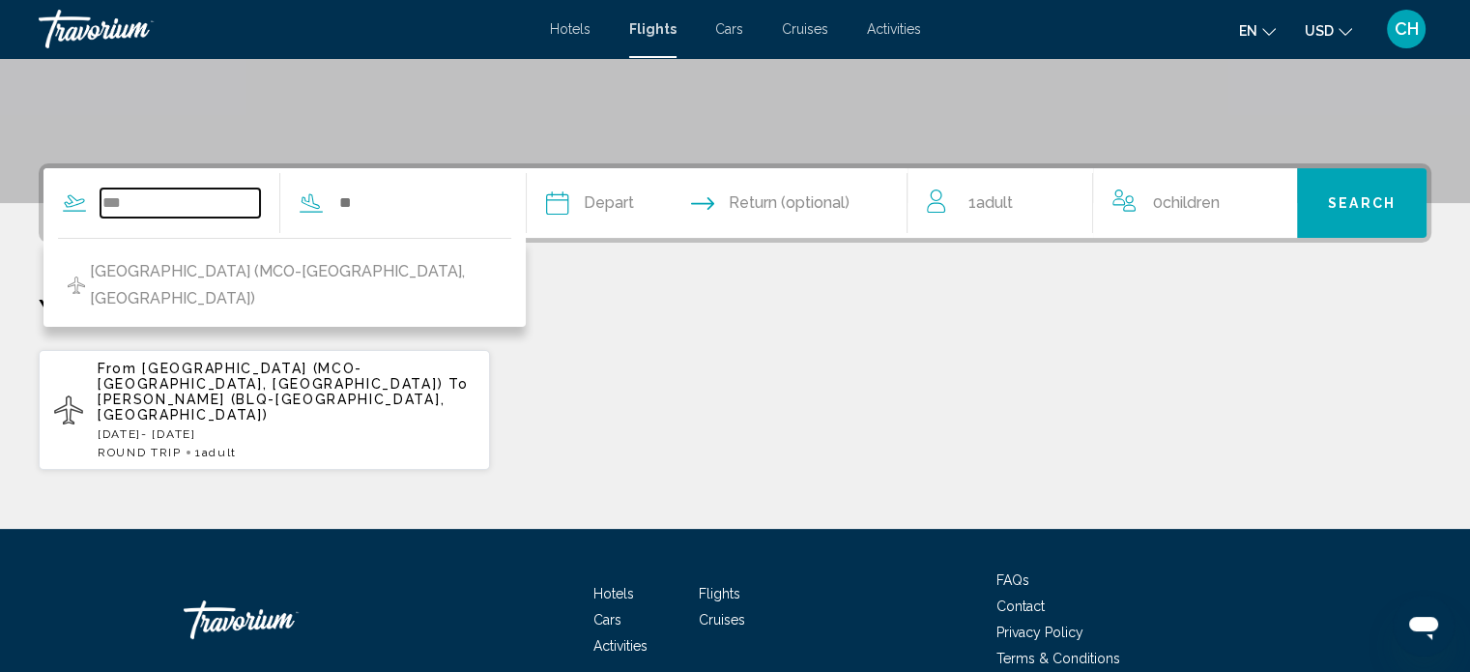
type input "**********"
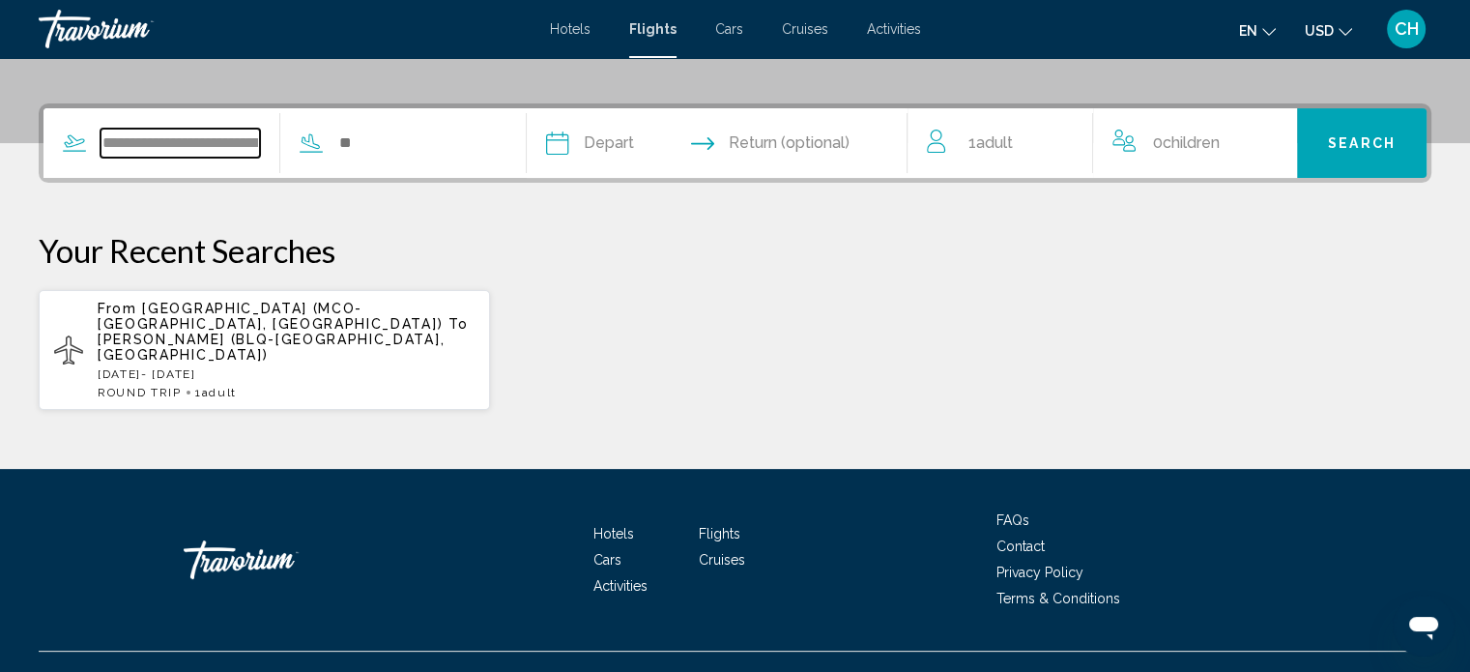
scroll to position [438, 0]
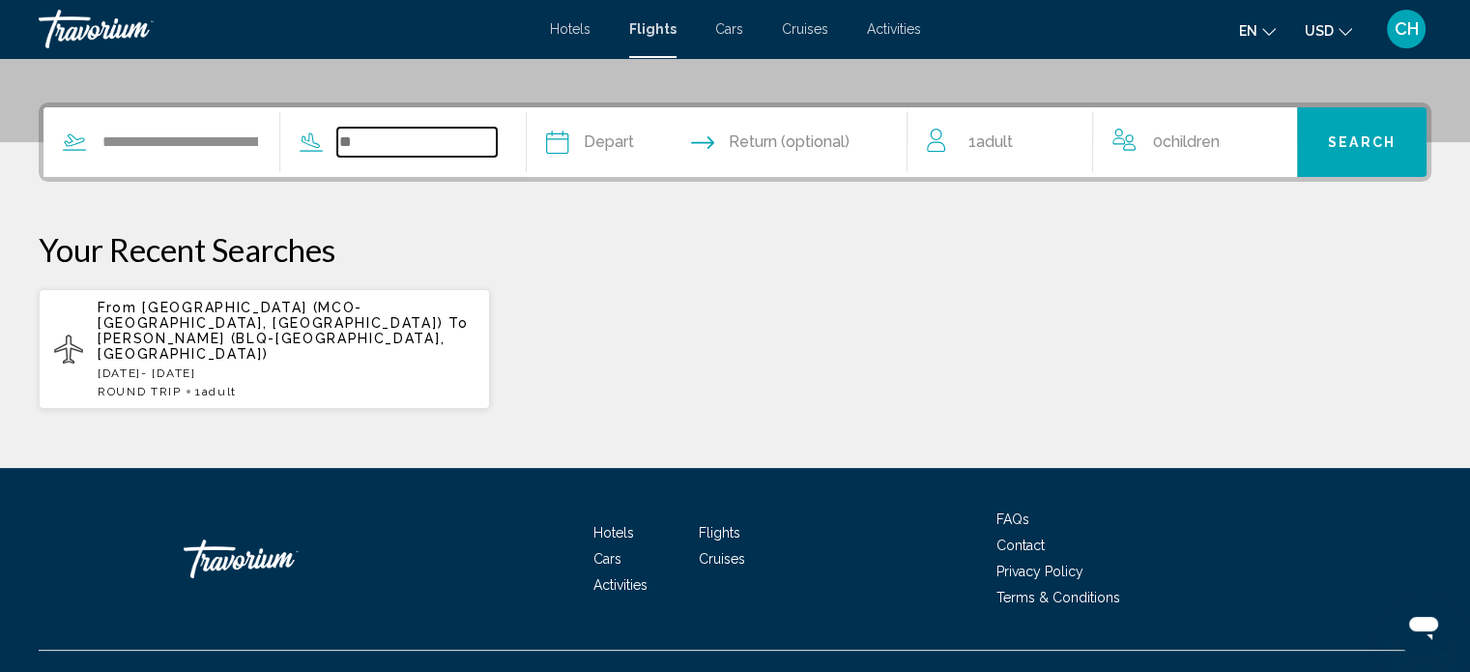
click at [373, 145] on input "Search widget" at bounding box center [416, 142] width 159 height 29
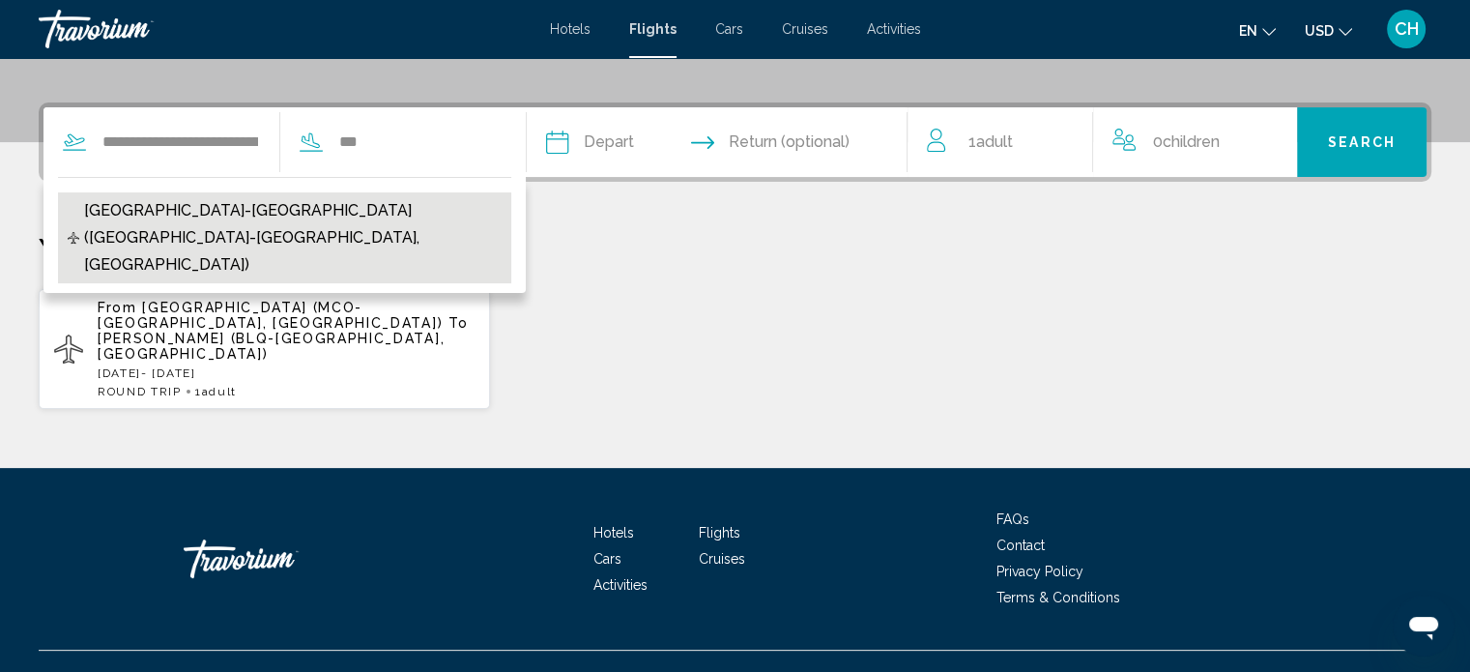
click at [300, 207] on span "[GEOGRAPHIC_DATA]-[GEOGRAPHIC_DATA] ([GEOGRAPHIC_DATA]-[GEOGRAPHIC_DATA], [GEOG…" at bounding box center [292, 237] width 417 height 81
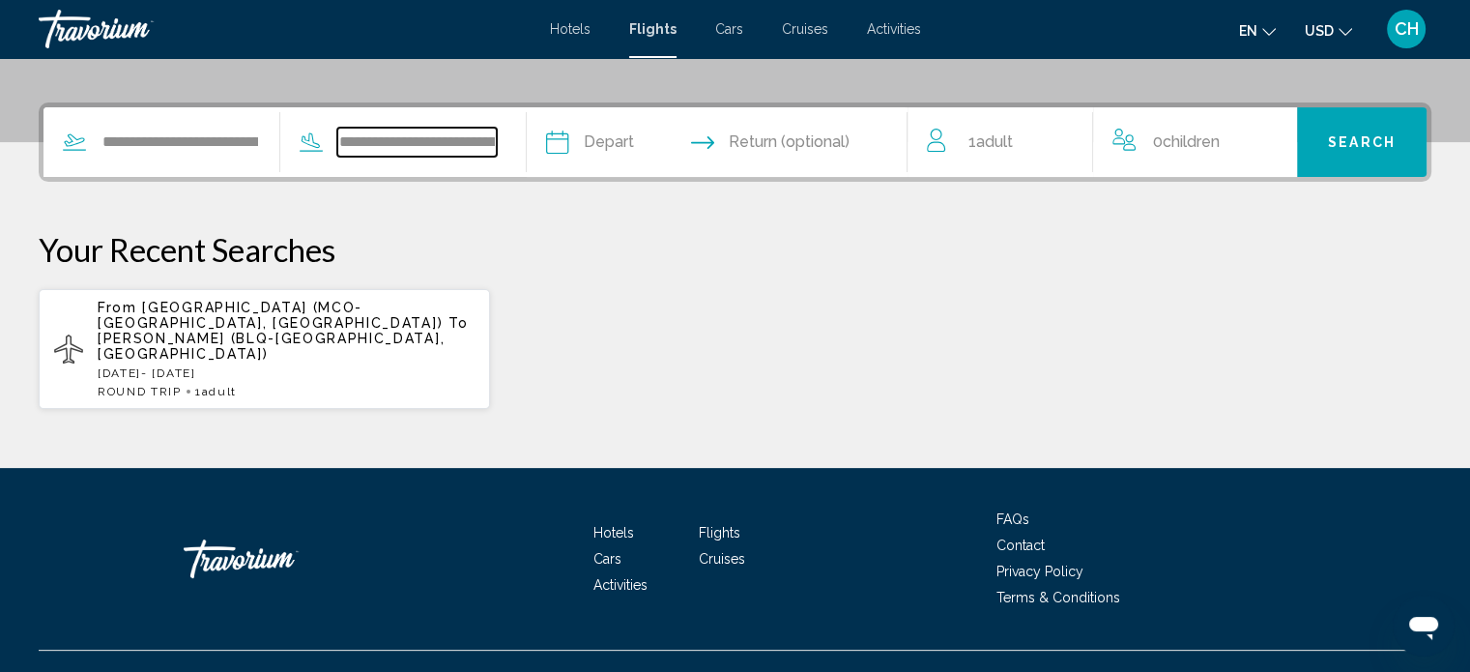
click at [480, 142] on input "**********" at bounding box center [416, 142] width 159 height 29
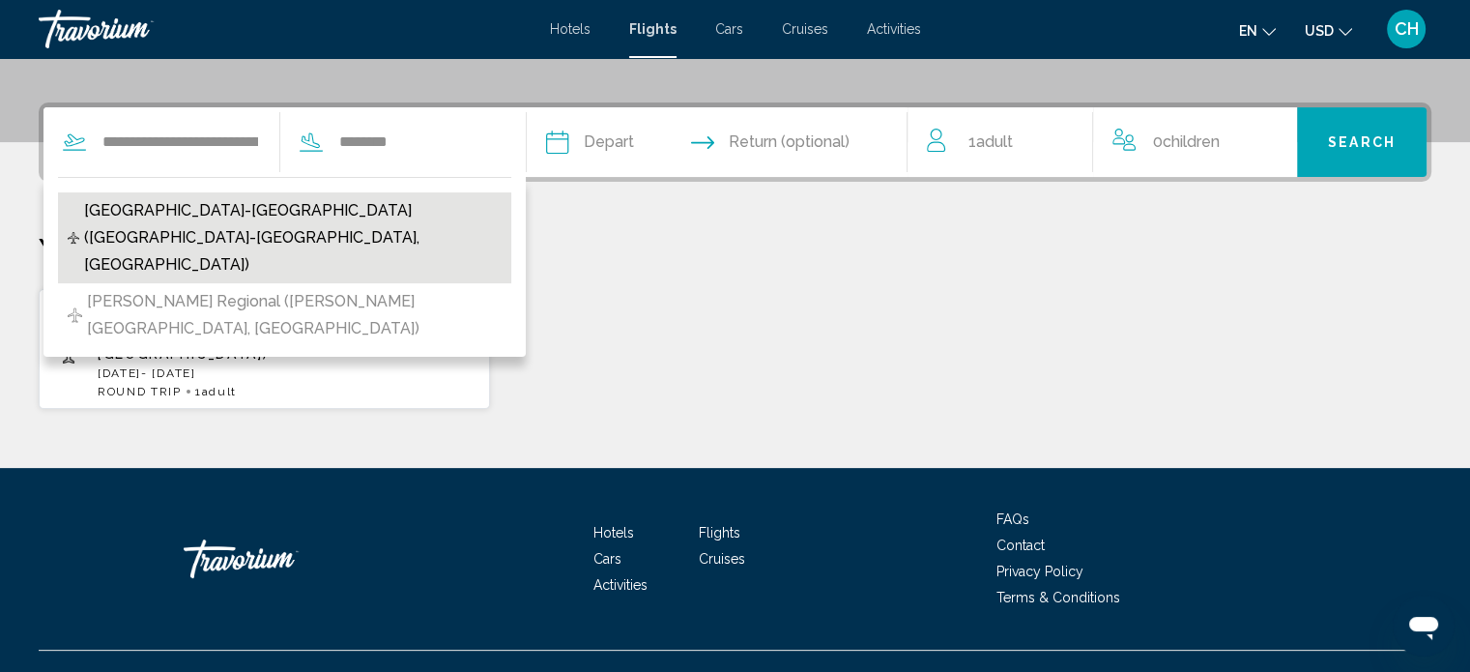
click at [371, 208] on span "[GEOGRAPHIC_DATA]-[GEOGRAPHIC_DATA] ([GEOGRAPHIC_DATA]-[GEOGRAPHIC_DATA], [GEOG…" at bounding box center [292, 237] width 417 height 81
type input "**********"
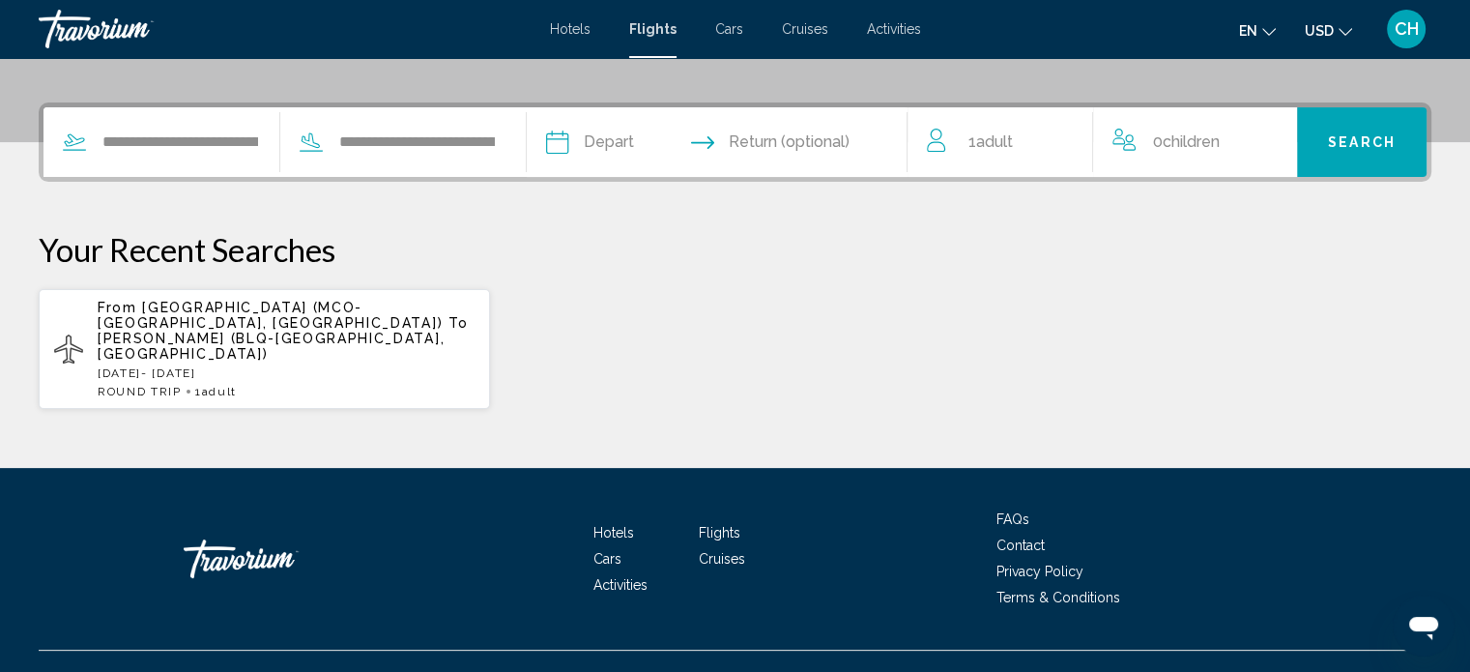
click at [625, 140] on input "Depart date" at bounding box center [635, 144] width 188 height 75
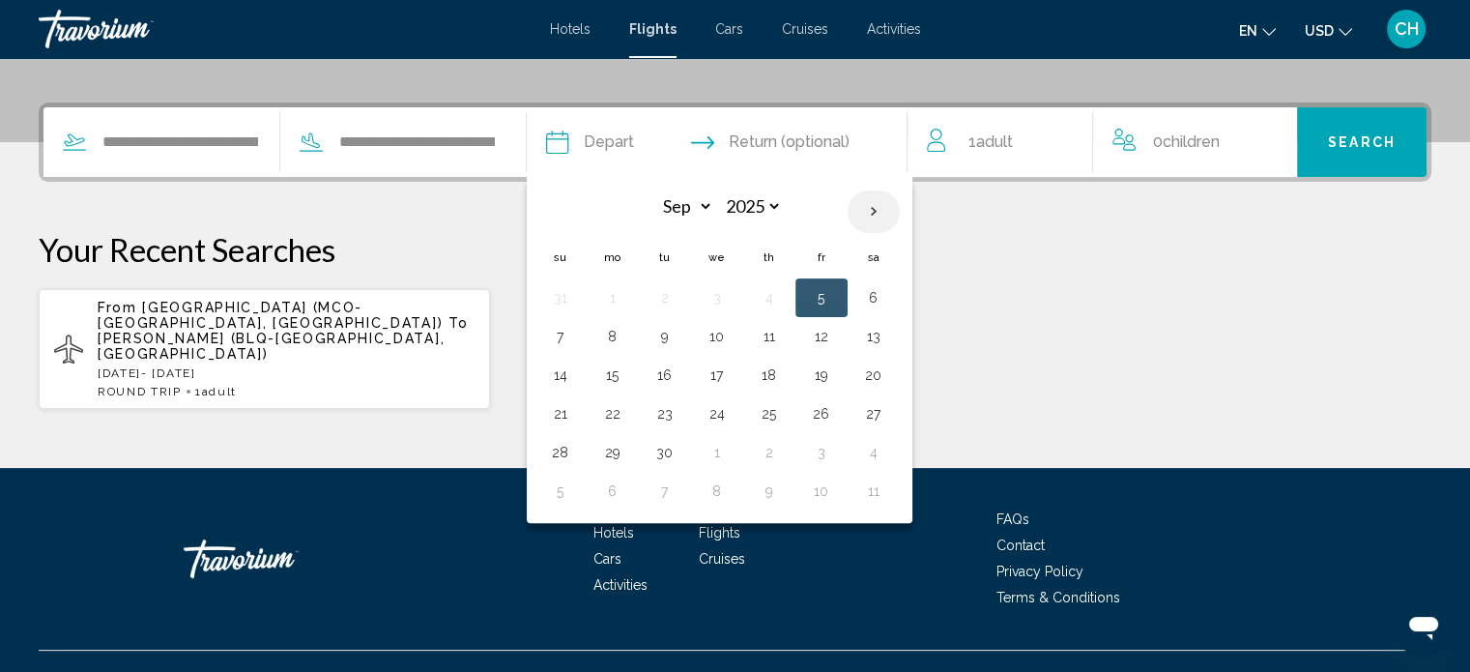
click at [900, 216] on th "Next month" at bounding box center [873, 211] width 52 height 43
select select "*"
click at [732, 331] on button "8" at bounding box center [716, 336] width 31 height 27
type input "**********"
select select "*"
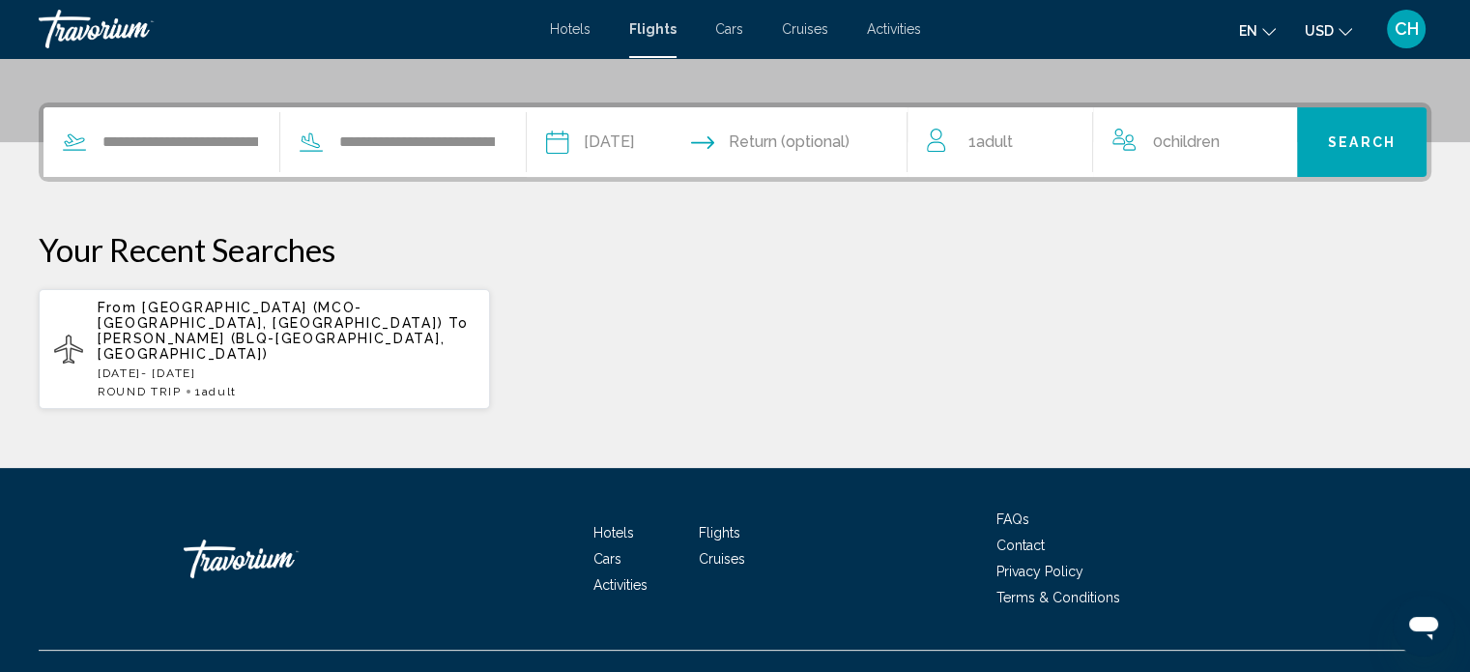
click at [838, 145] on input "Return date" at bounding box center [821, 144] width 188 height 75
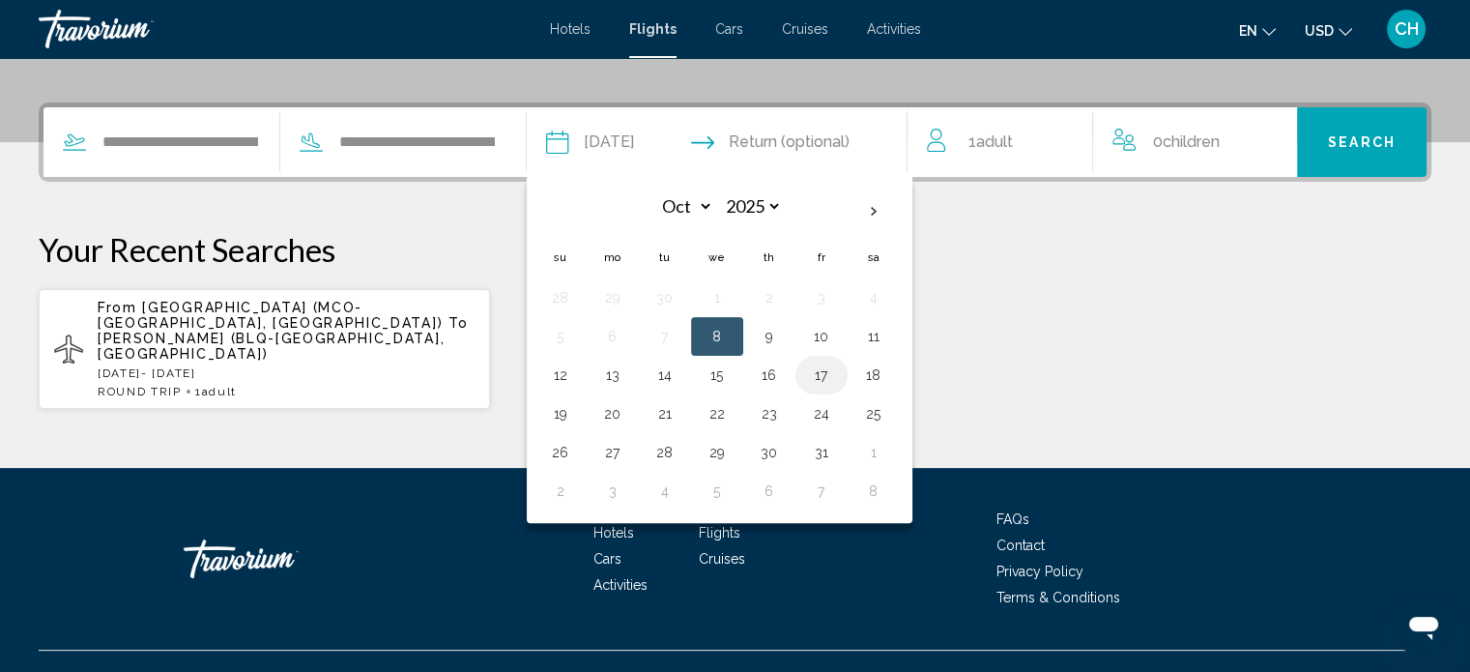
click at [837, 377] on button "17" at bounding box center [821, 374] width 31 height 27
type input "**********"
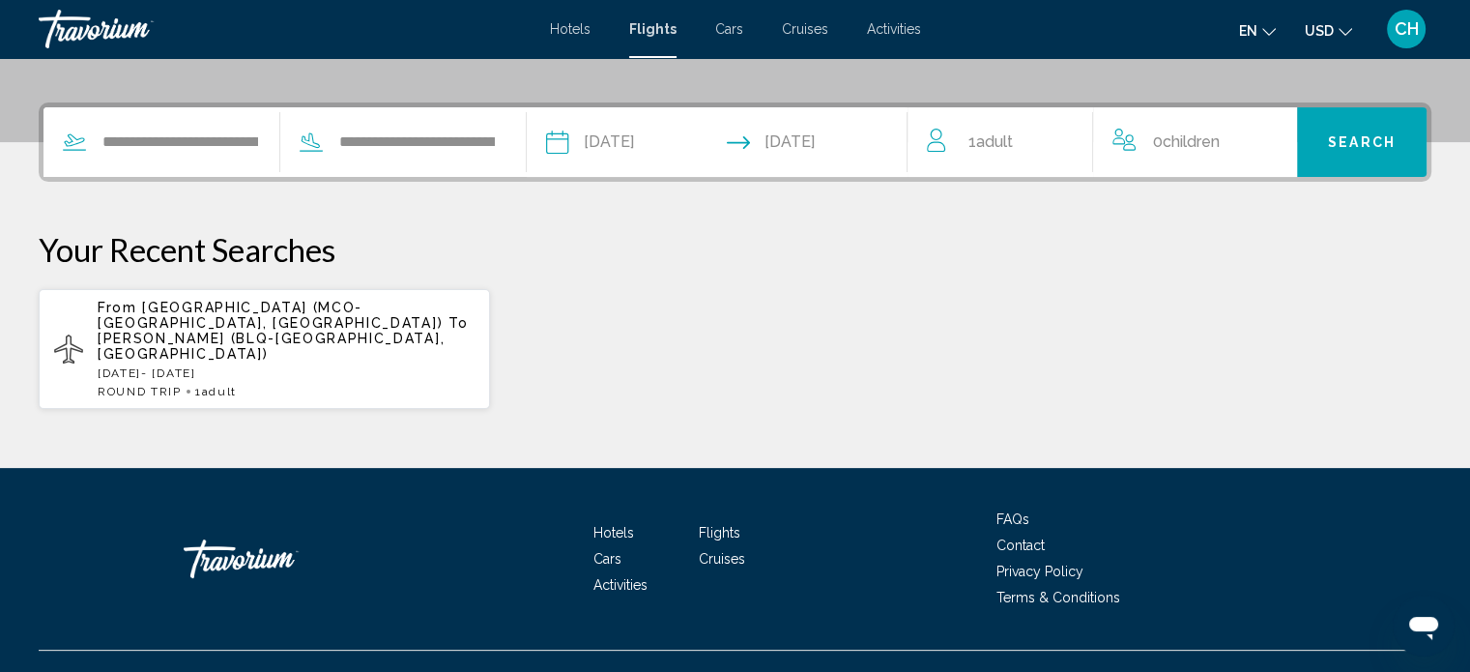
click at [1028, 139] on div "1 Adult Adults" at bounding box center [1009, 142] width 164 height 27
click at [1062, 132] on icon "Increment adults" at bounding box center [1063, 138] width 17 height 23
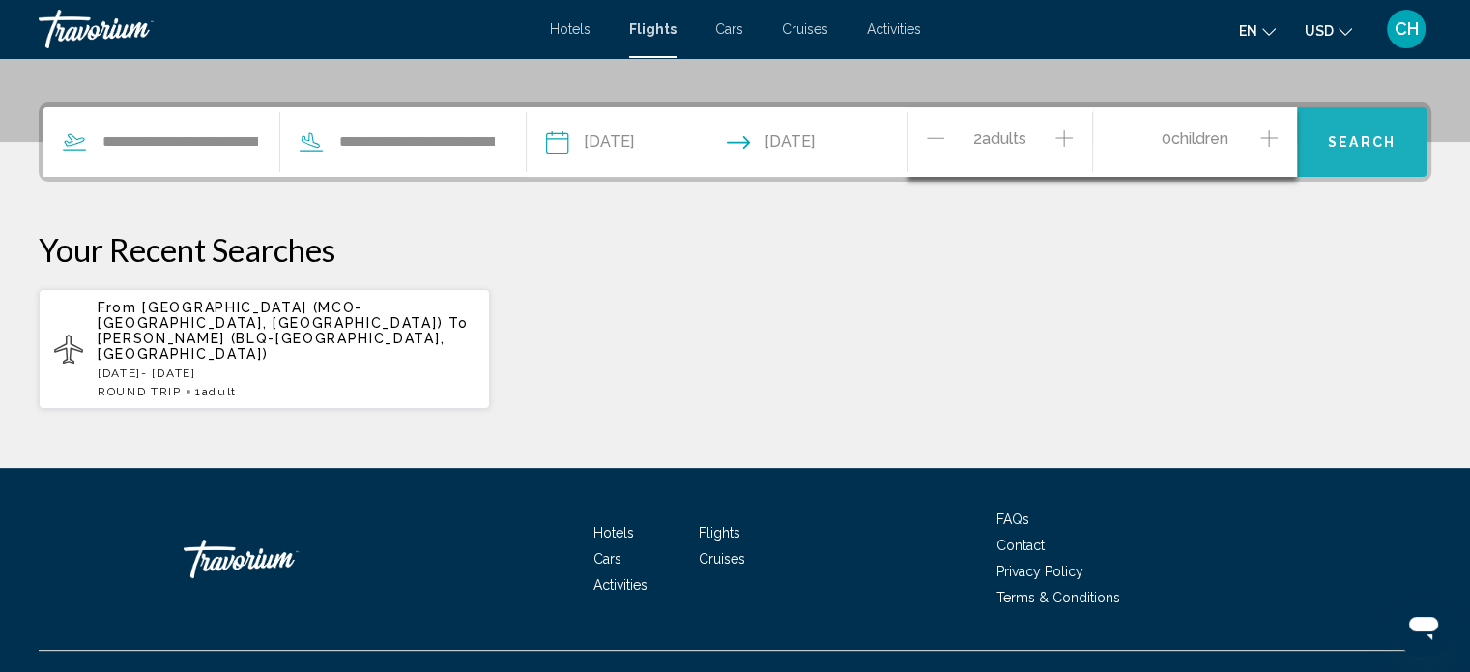
click at [1358, 135] on span "Search" at bounding box center [1362, 142] width 68 height 15
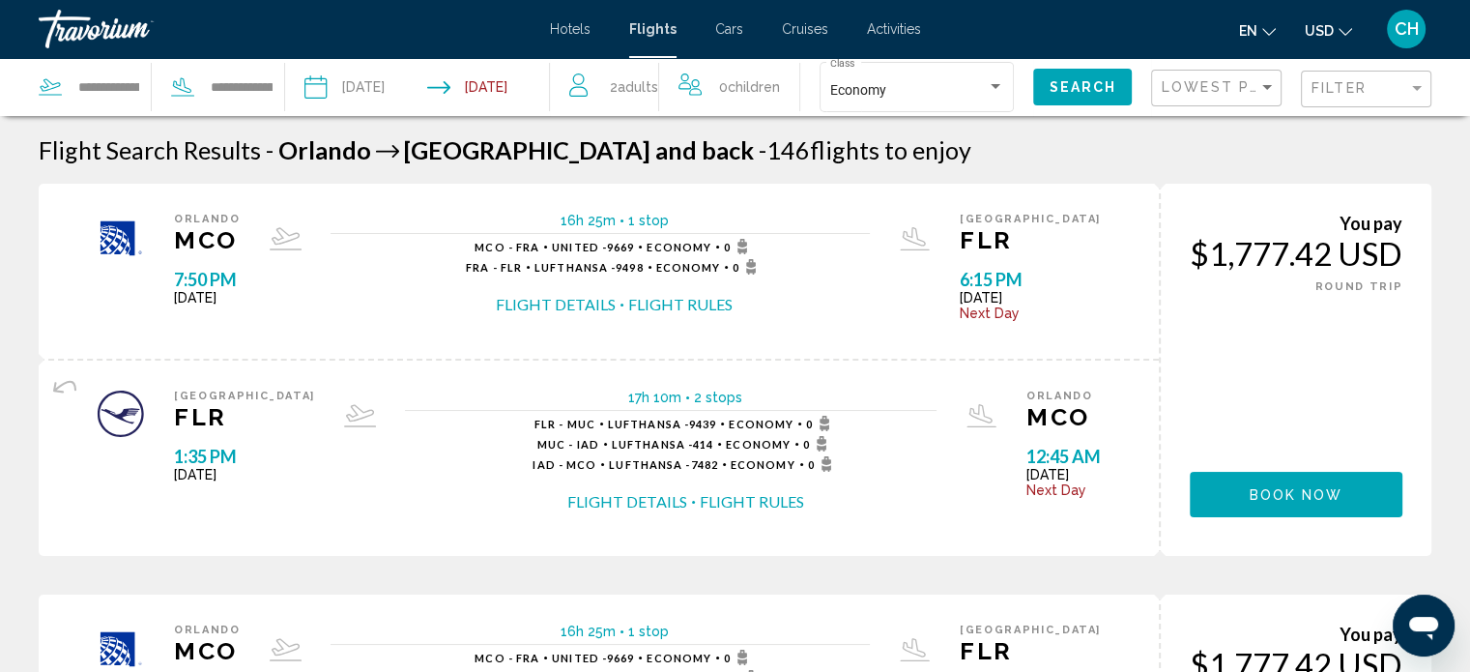
click at [615, 309] on button "Flight Details" at bounding box center [556, 304] width 120 height 21
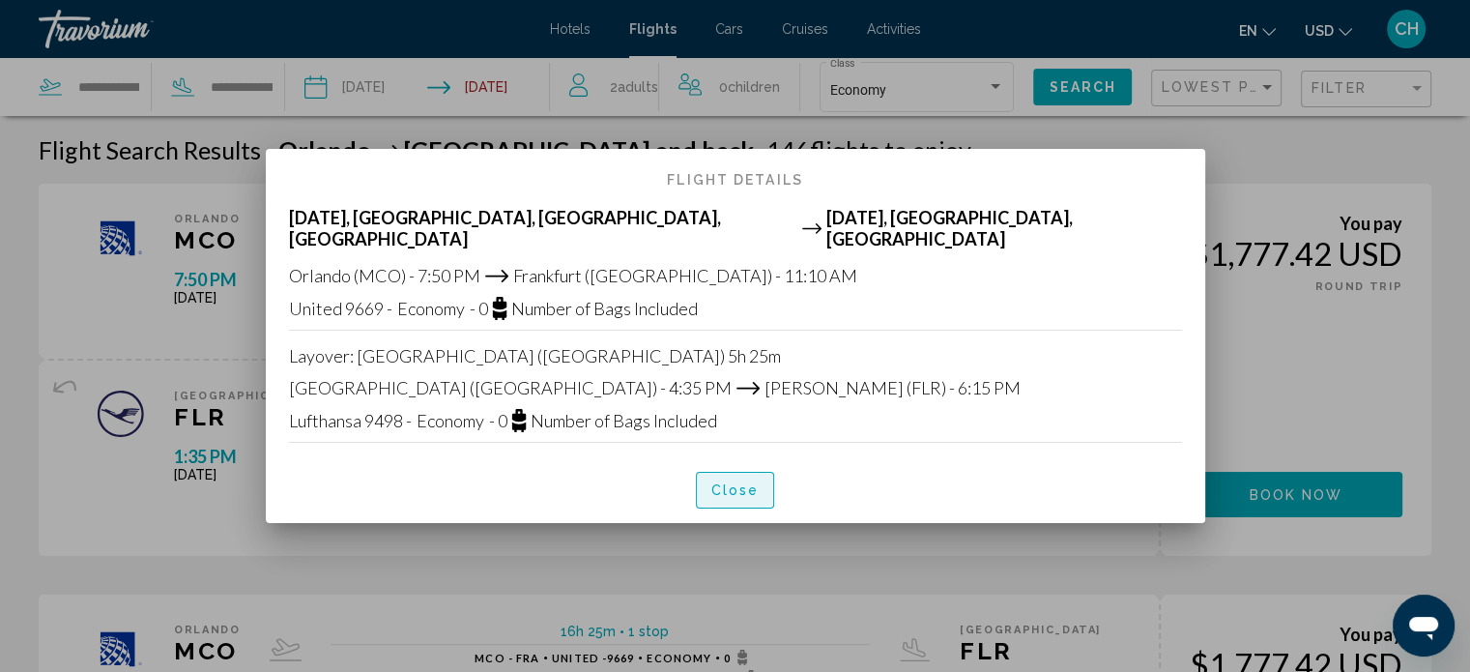
click at [759, 472] on button "Close" at bounding box center [735, 490] width 79 height 36
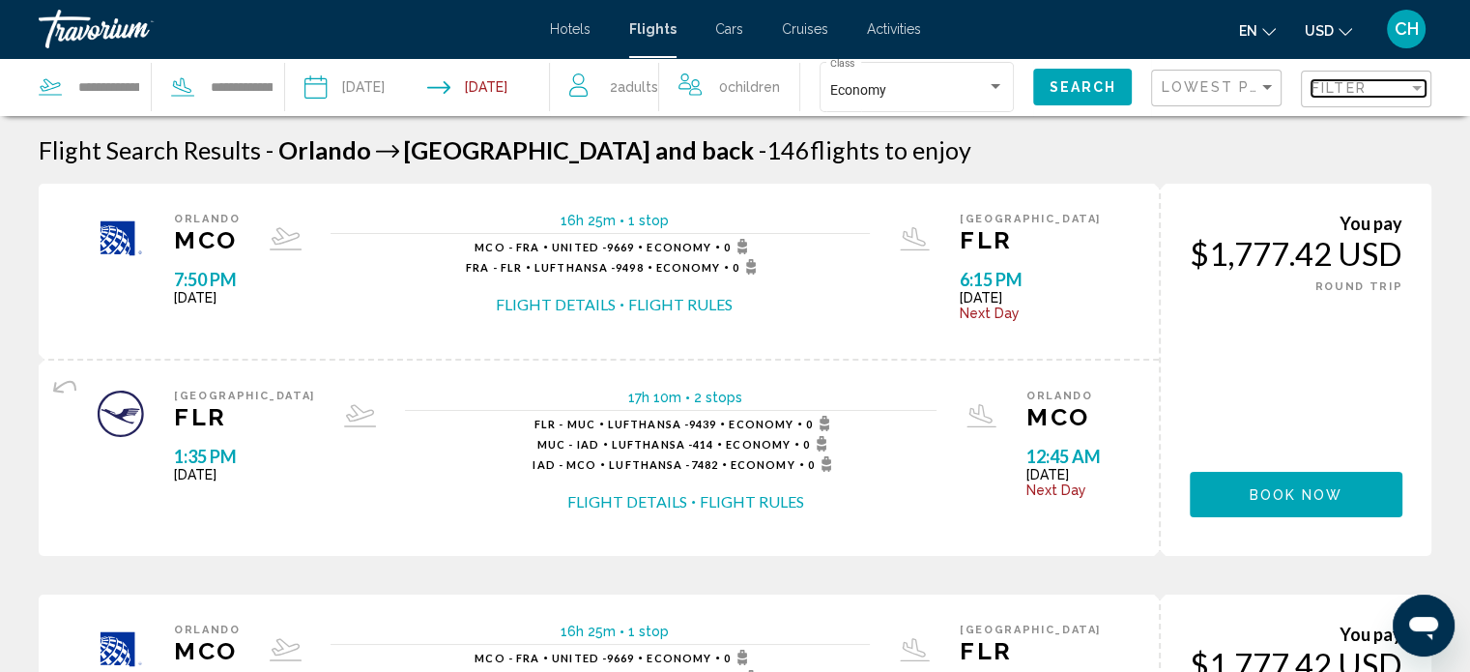
click at [1331, 84] on span "Filter" at bounding box center [1338, 87] width 55 height 15
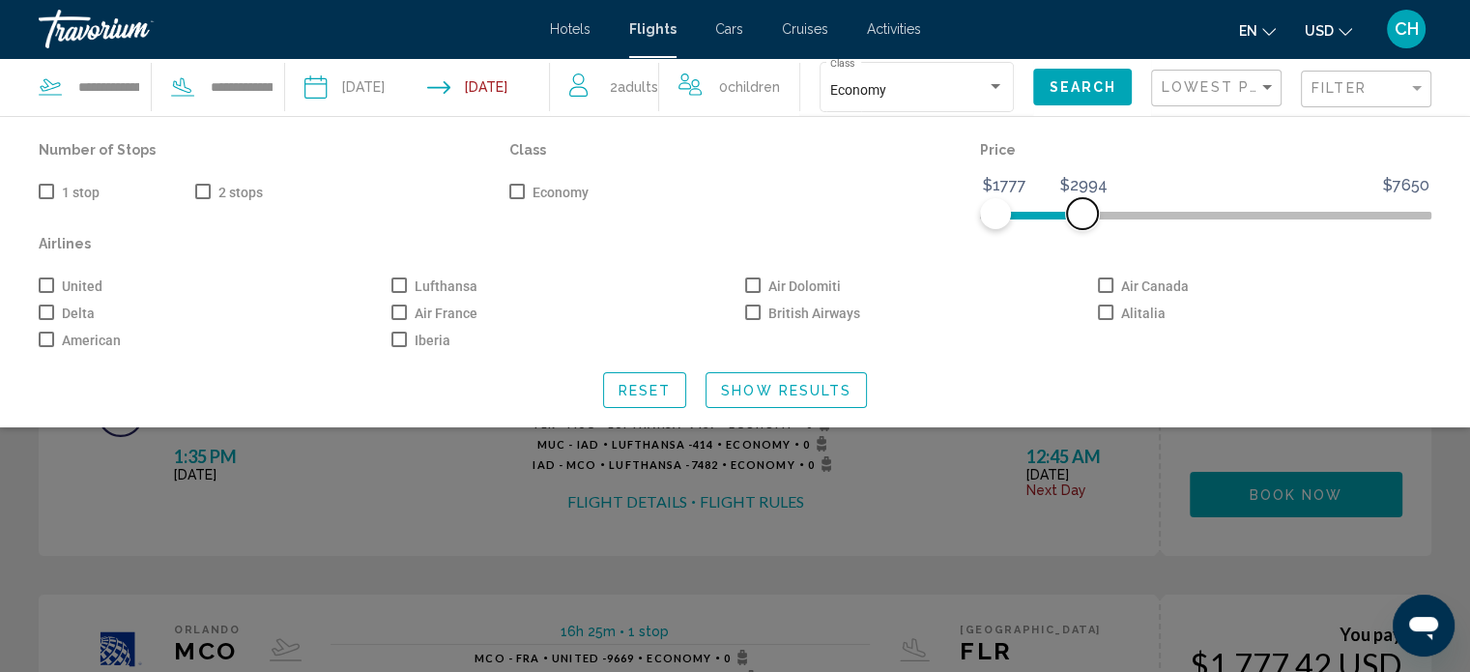
drag, startPoint x: 1407, startPoint y: 207, endPoint x: 1082, endPoint y: 216, distance: 324.8
click at [1082, 216] on span "Search widget" at bounding box center [1082, 213] width 31 height 31
click at [1237, 96] on div "Lowest Price" at bounding box center [1218, 89] width 114 height 36
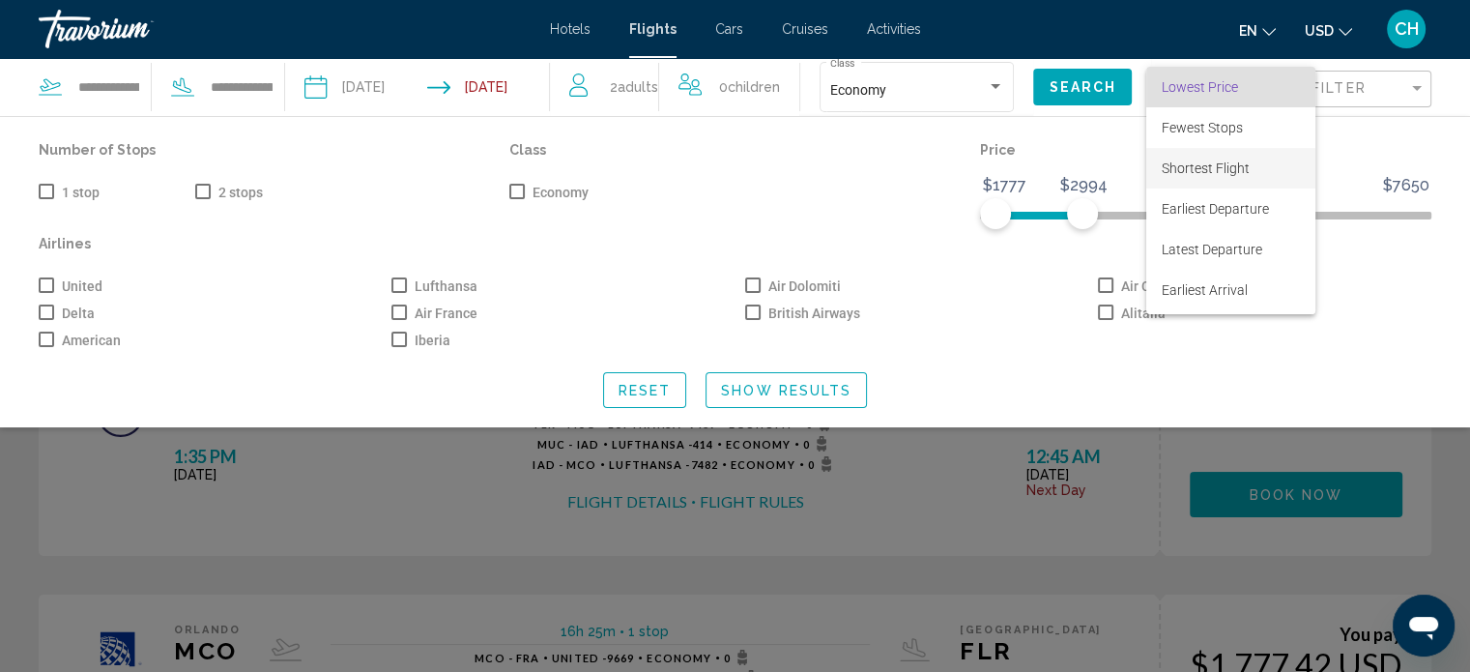
click at [1212, 135] on span "Shortest Flight" at bounding box center [1201, 127] width 81 height 15
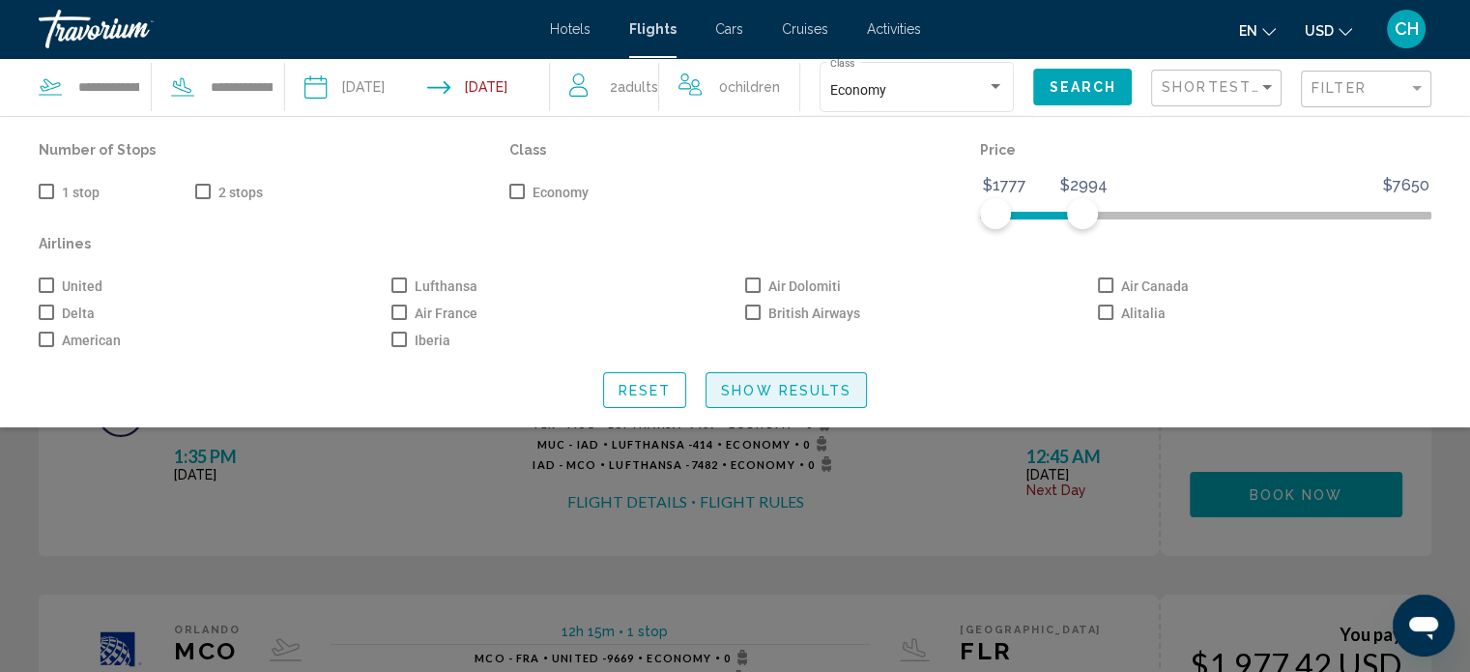
click at [819, 395] on span "Show Results" at bounding box center [786, 390] width 130 height 15
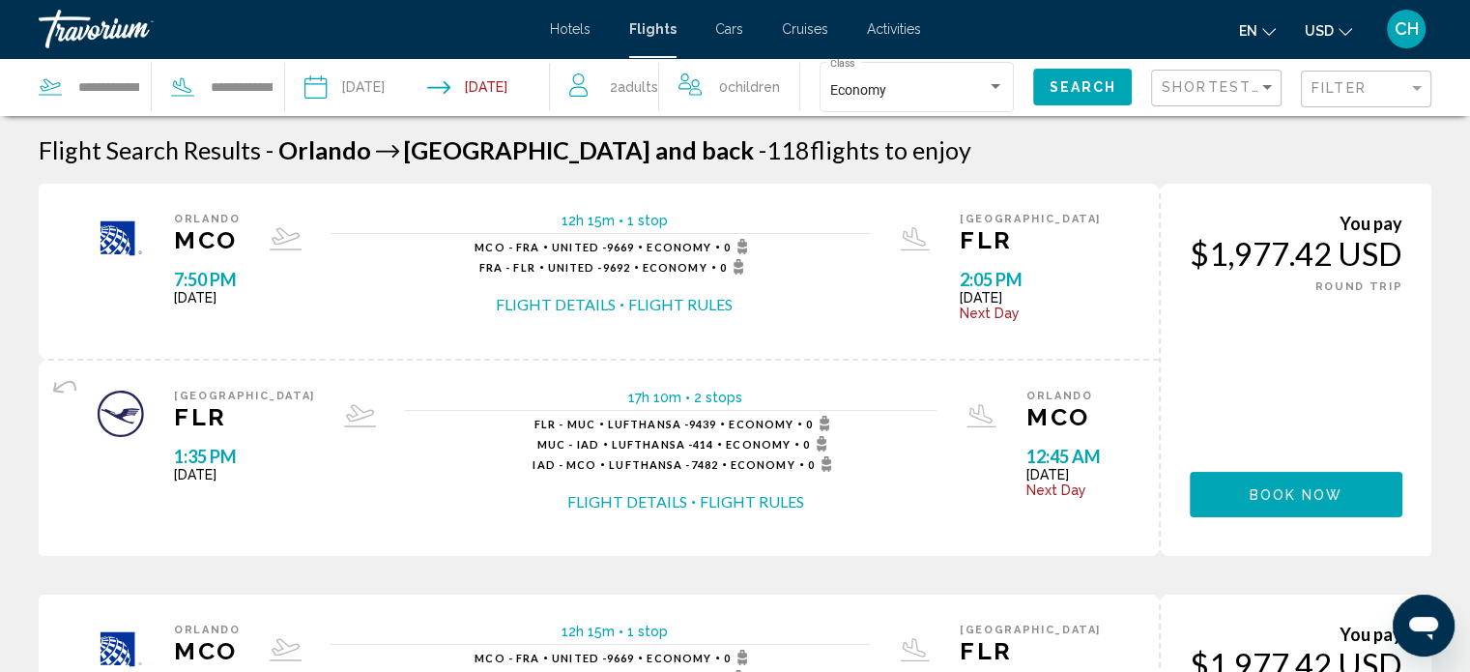
drag, startPoint x: 612, startPoint y: 281, endPoint x: 621, endPoint y: 244, distance: 38.0
click at [619, 251] on div "MCO - FRA United - 9669 Economy 0 FRA - FLR United - 9692 Economy 0 Flight Deta…" at bounding box center [613, 277] width 279 height 76
click at [615, 300] on button "Flight Details" at bounding box center [556, 304] width 120 height 21
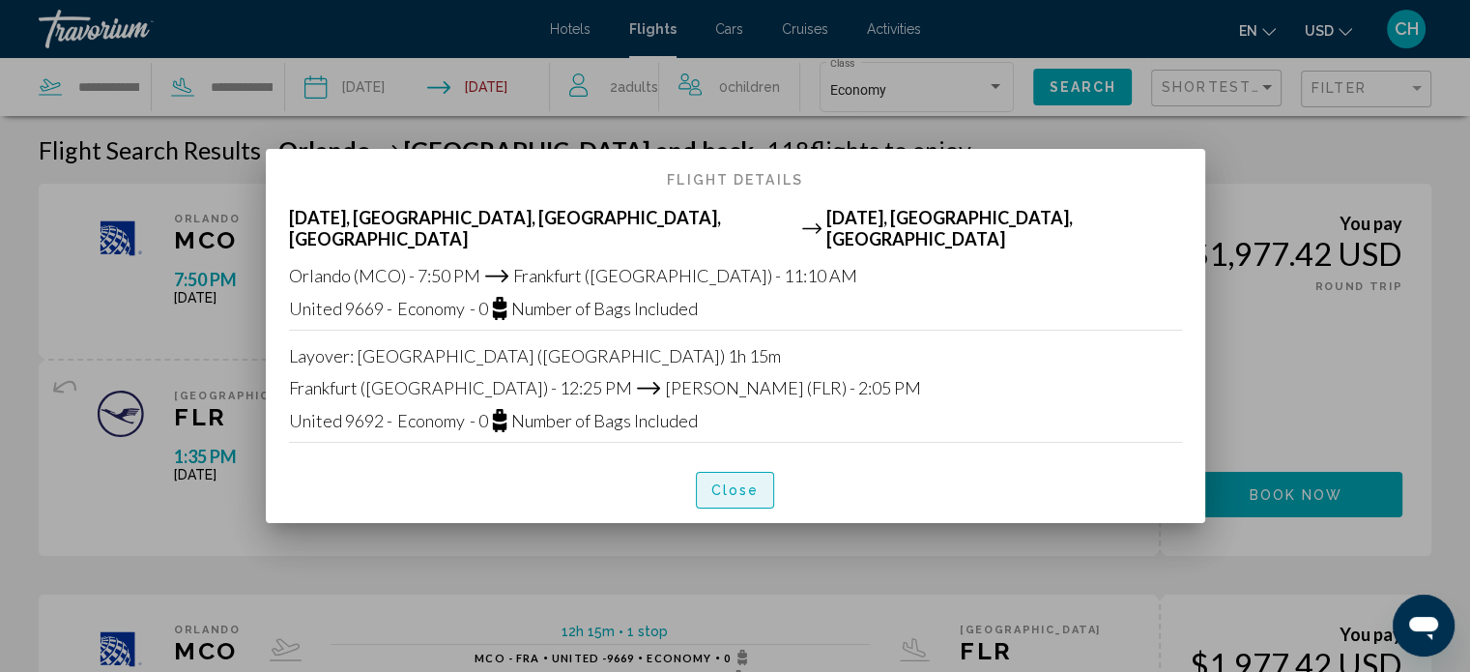
click at [737, 483] on span "Close" at bounding box center [735, 490] width 48 height 15
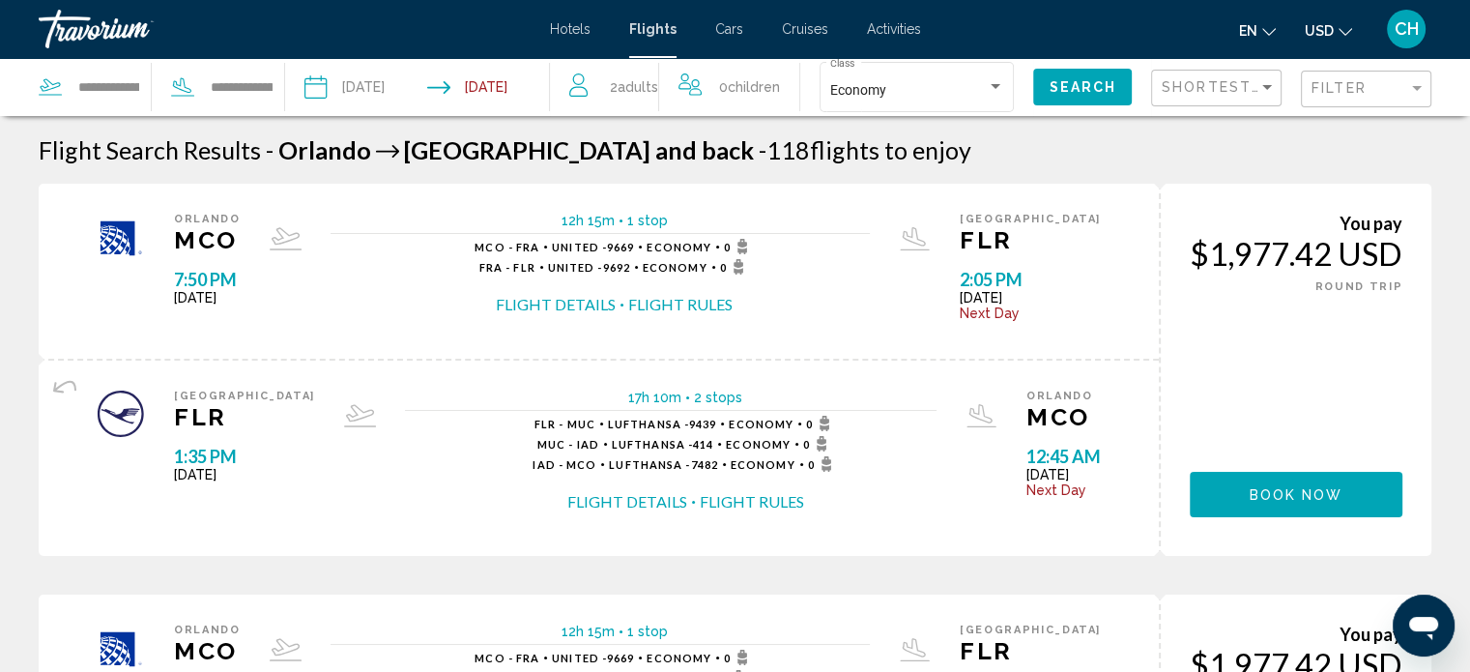
click at [1408, 33] on span "CH" at bounding box center [1406, 28] width 24 height 19
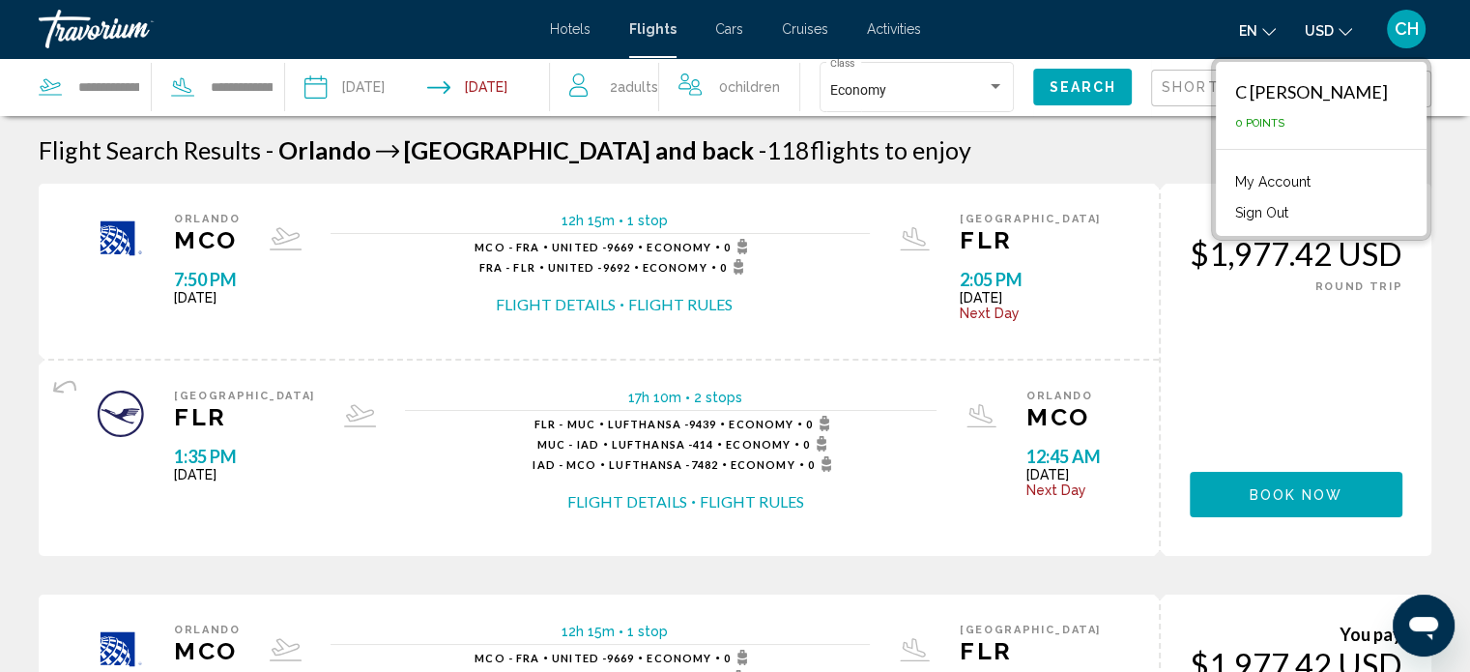
click at [1286, 208] on button "Sign Out" at bounding box center [1261, 212] width 72 height 25
